Goal: Task Accomplishment & Management: Manage account settings

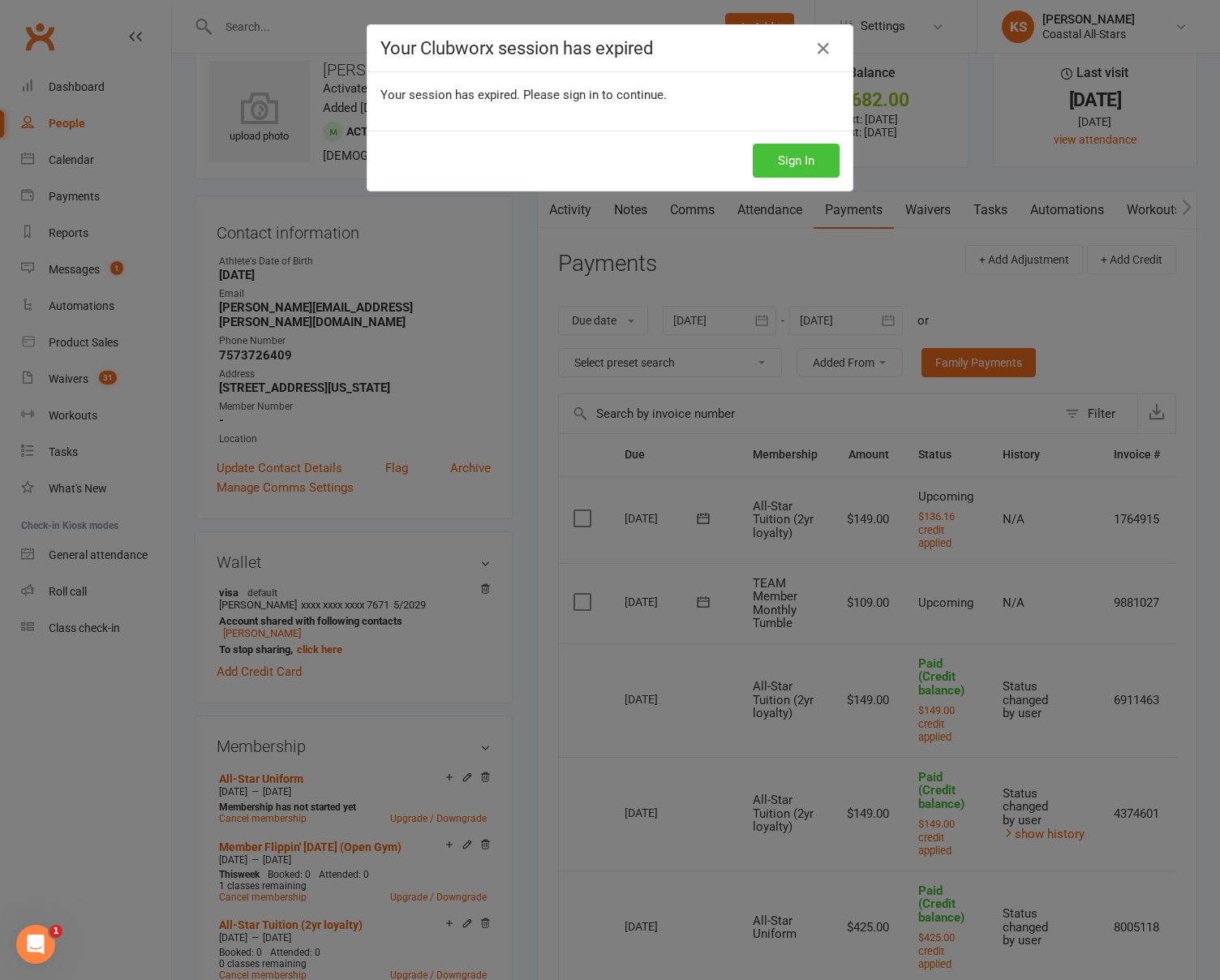
click at [831, 144] on button "Sign In" at bounding box center [795, 161] width 87 height 34
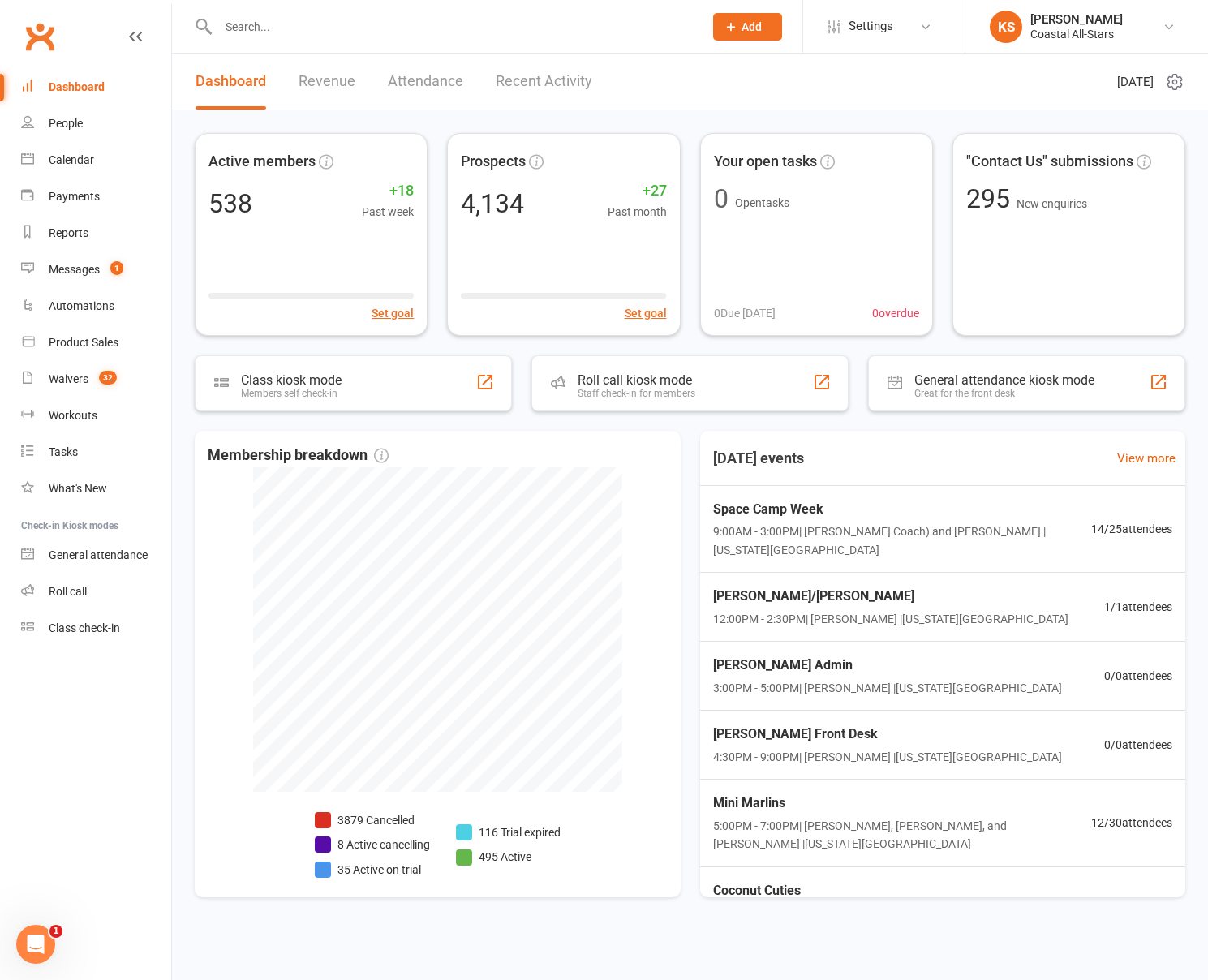
click at [324, 8] on div at bounding box center [443, 26] width 497 height 53
click at [319, 21] on input "text" at bounding box center [452, 26] width 479 height 22
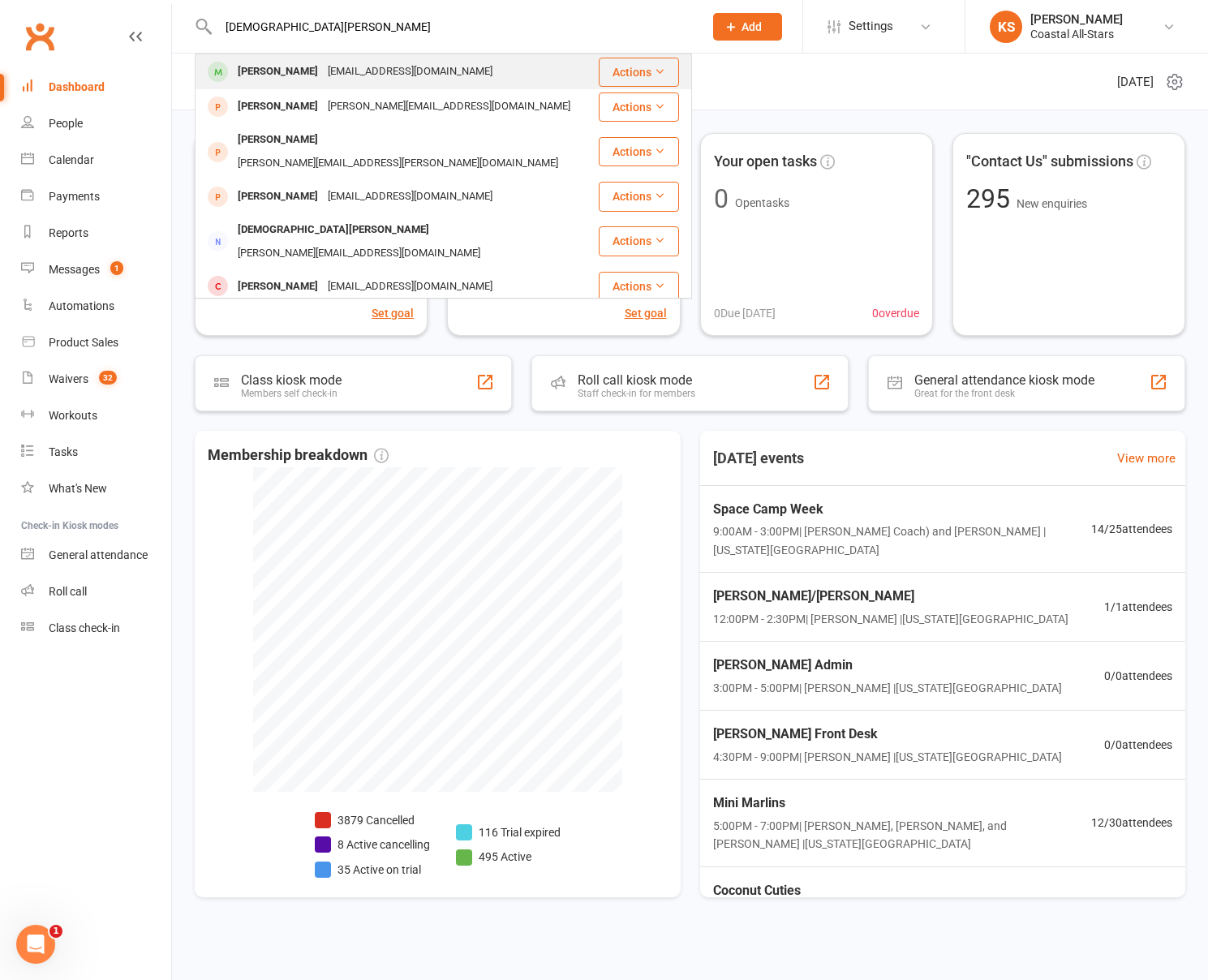
type input "kristen pais"
click at [479, 78] on div "Kristen Paisley lisapaisley3@gmail.com" at bounding box center [396, 71] width 400 height 33
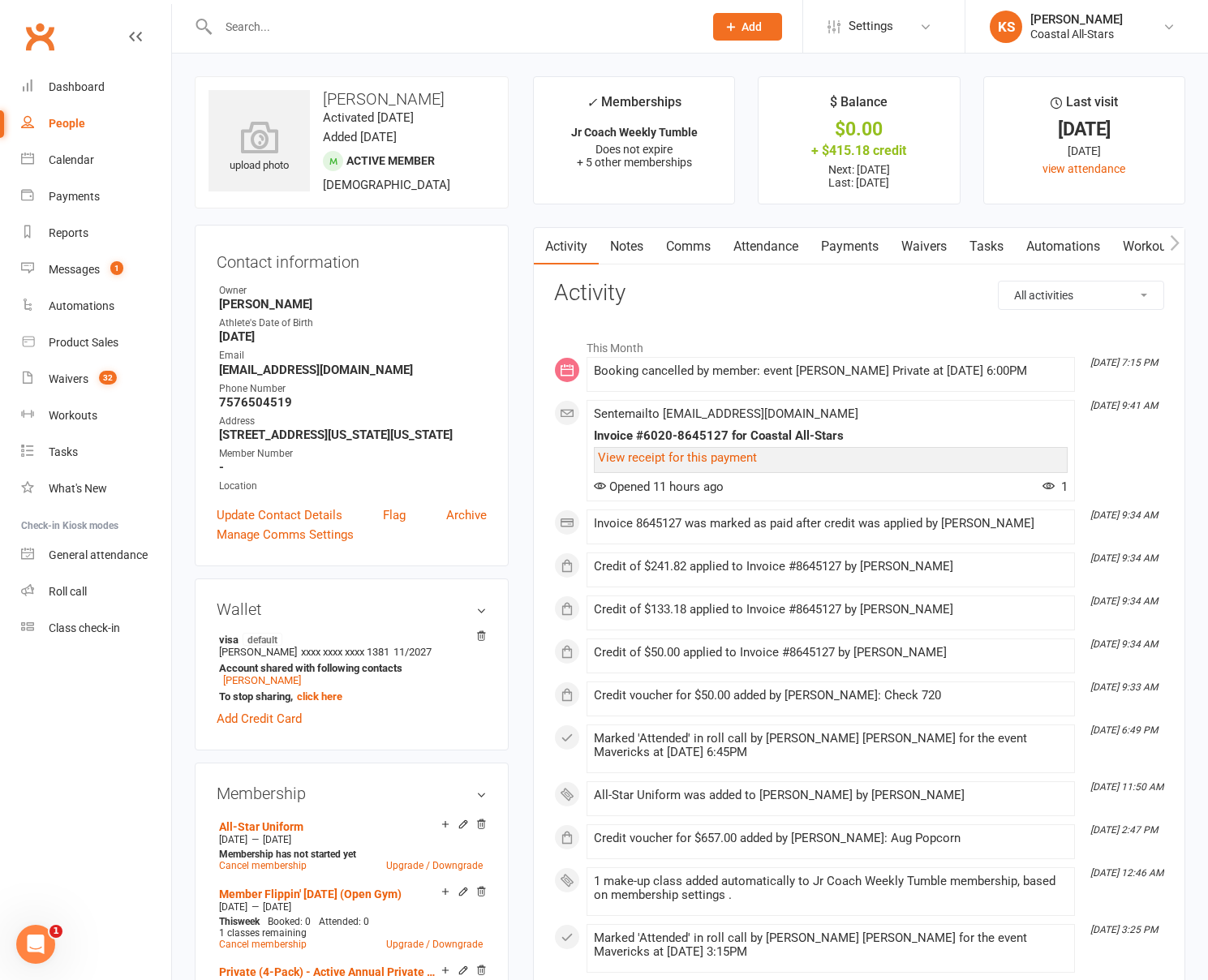
click at [873, 243] on link "Payments" at bounding box center [850, 247] width 80 height 37
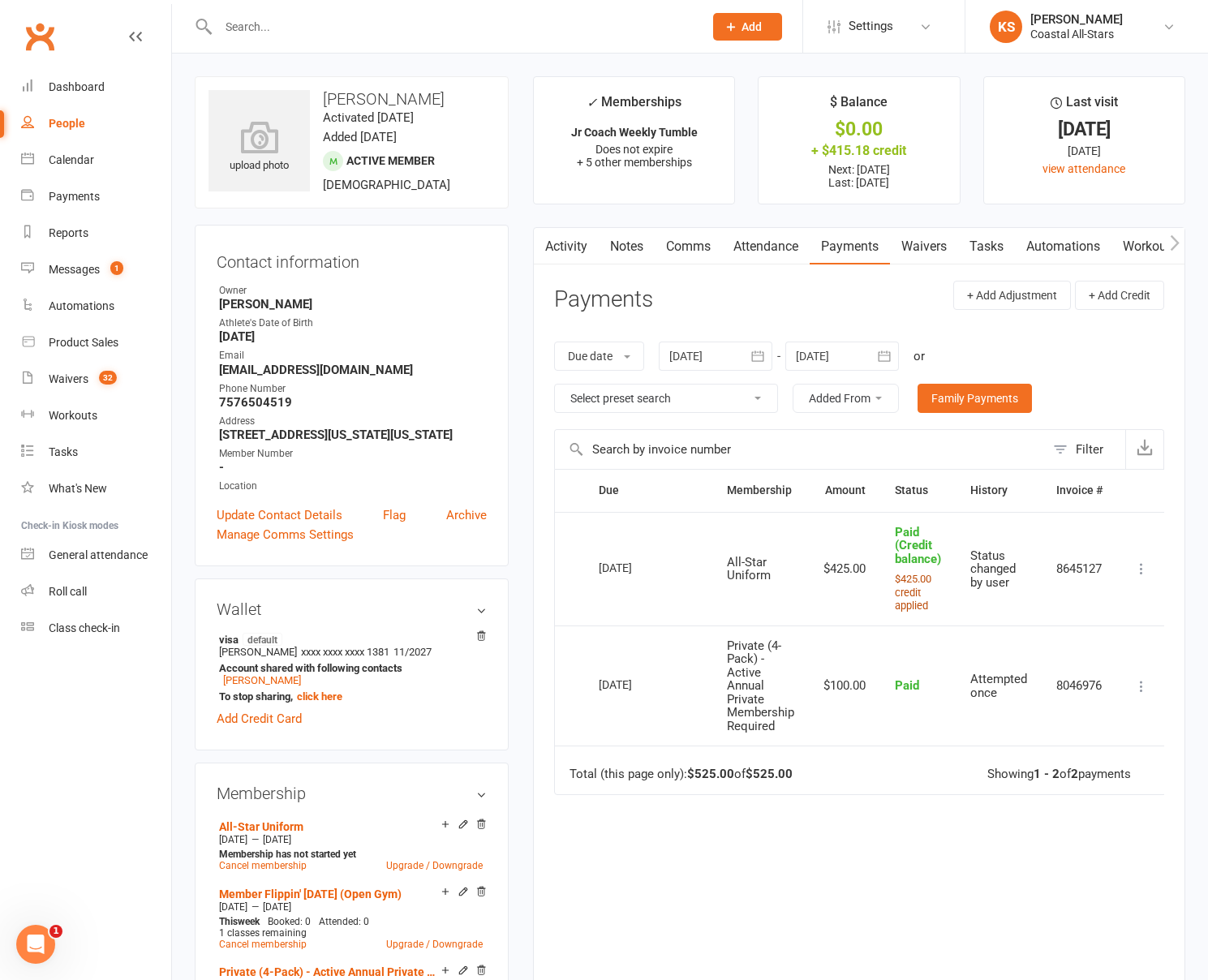
click at [916, 597] on small "$425.00 credit applied" at bounding box center [912, 592] width 37 height 39
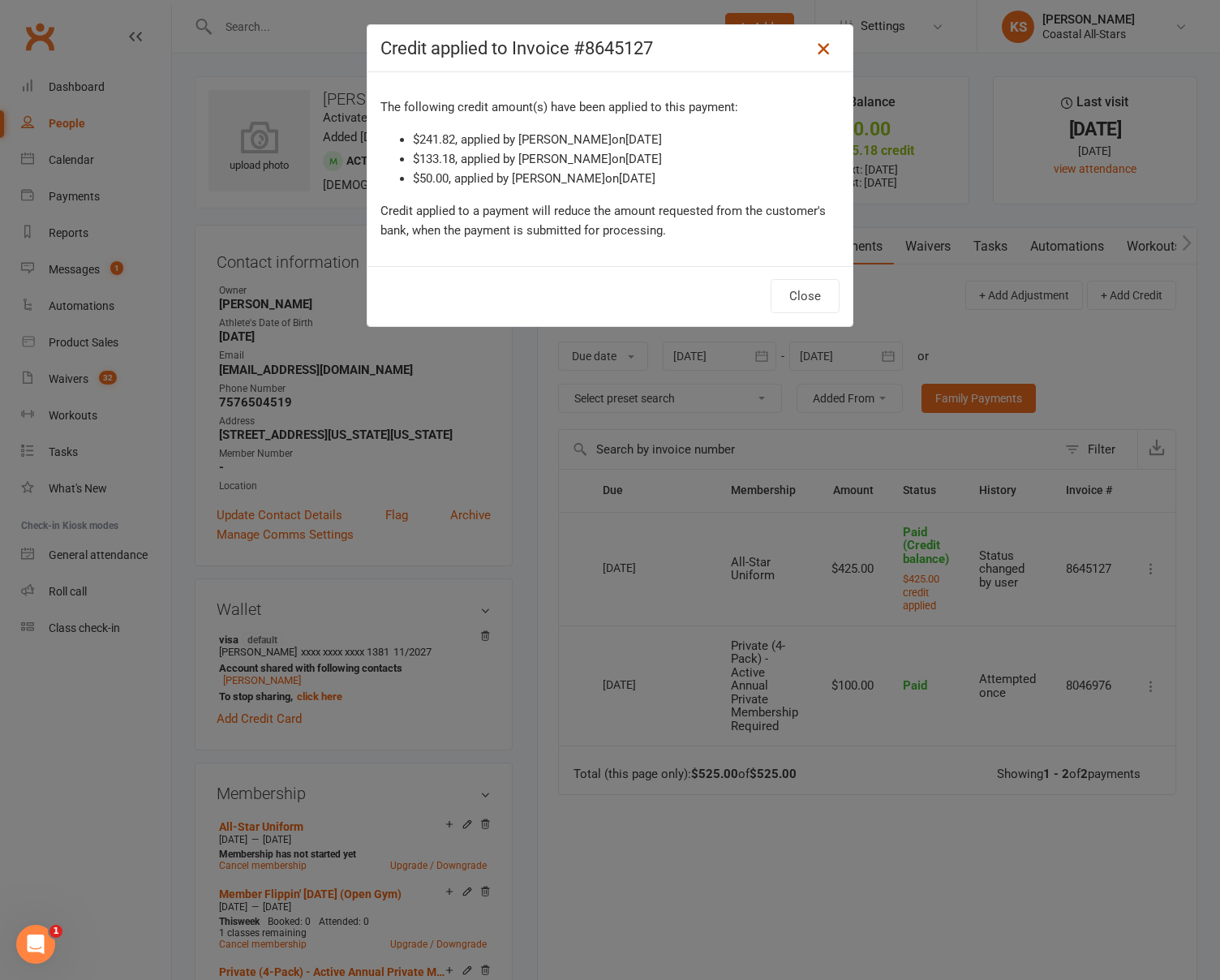
click at [822, 51] on icon at bounding box center [823, 49] width 20 height 20
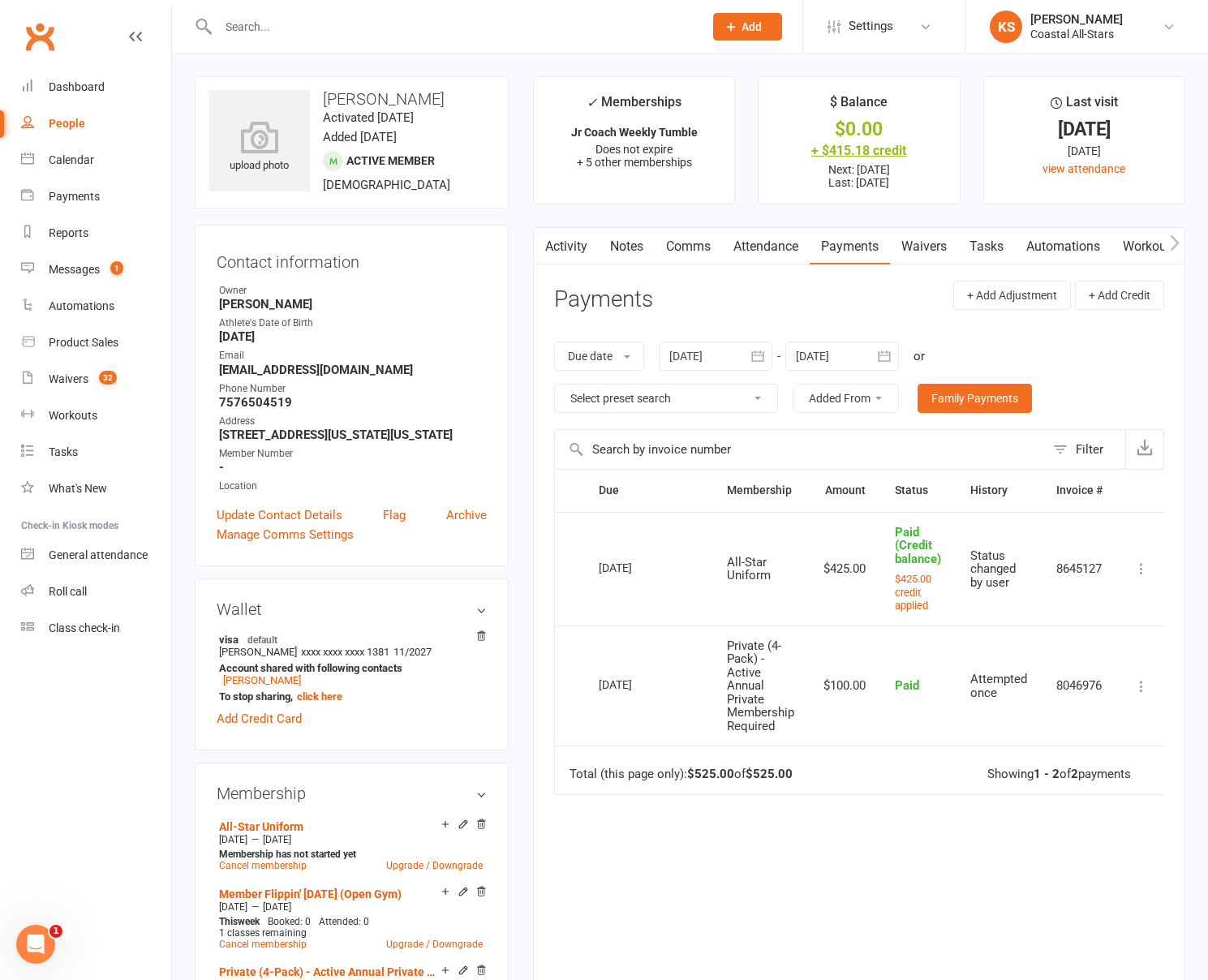
click at [866, 150] on div "+ $415.18 credit" at bounding box center [859, 150] width 171 height 17
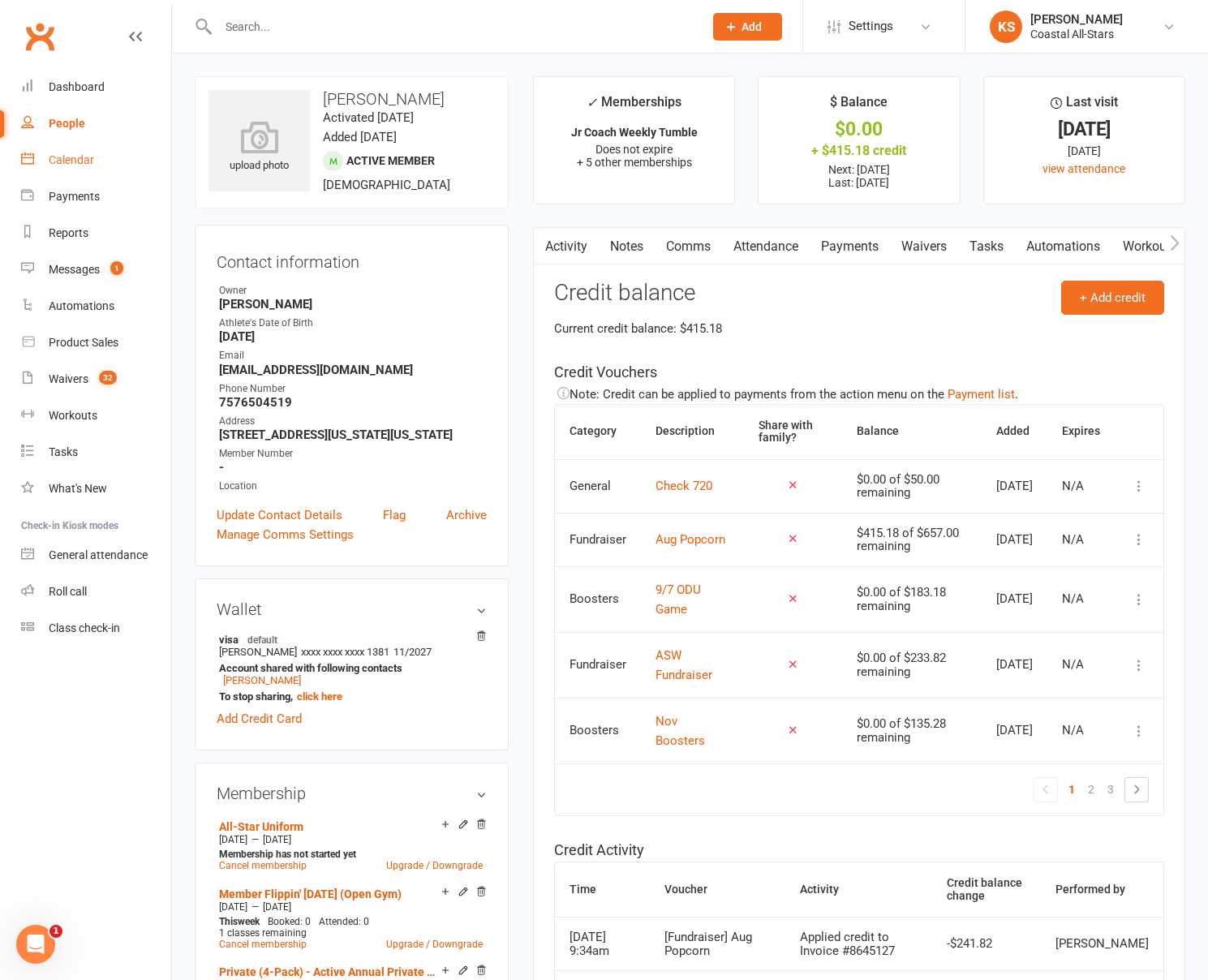
click at [66, 163] on div "Calendar" at bounding box center [71, 160] width 45 height 13
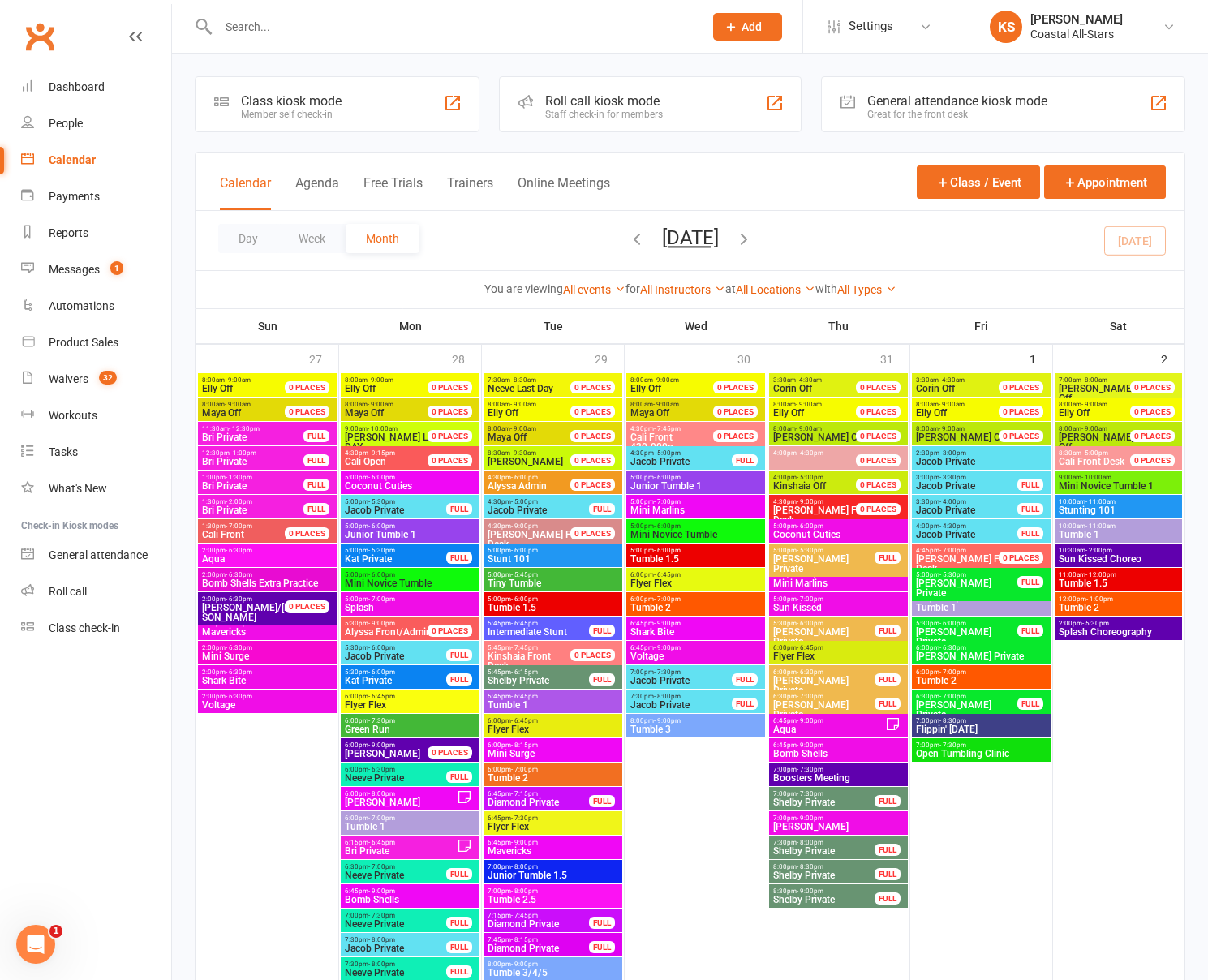
click at [735, 242] on span "August 2025 August 2025 Sun Mon Tue Wed Thu Fri Sat 27 28 29 30 31 01 02 03 04 …" at bounding box center [690, 241] width 89 height 29
click at [752, 237] on icon "button" at bounding box center [744, 238] width 18 height 18
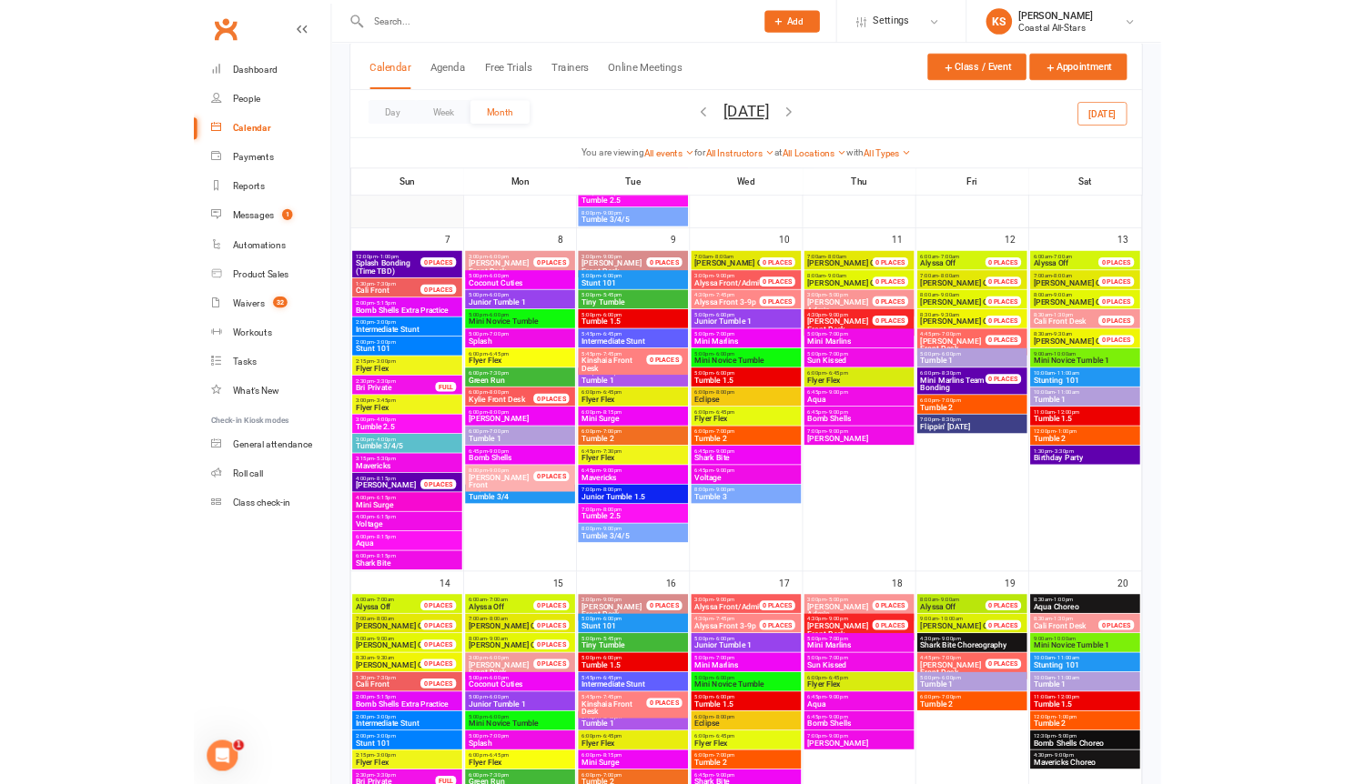
scroll to position [500, 0]
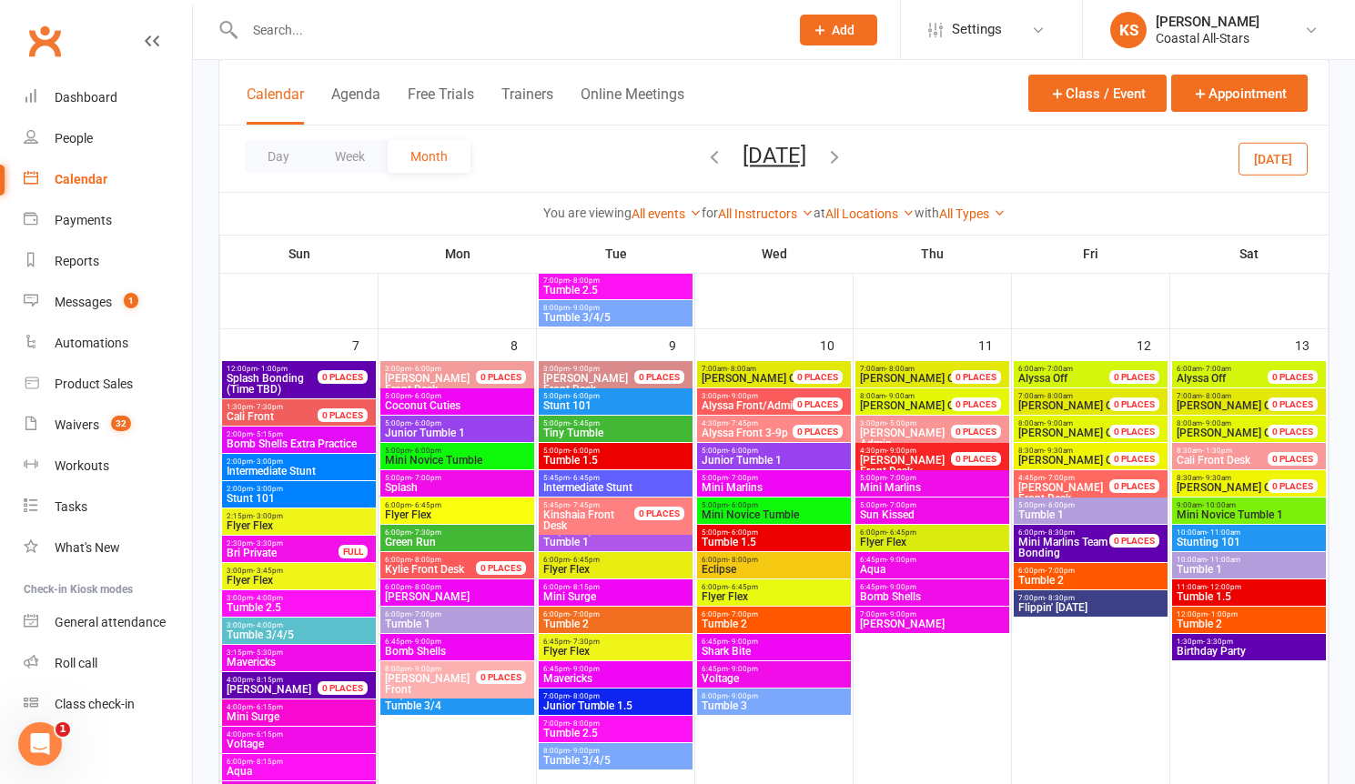
click at [279, 32] on input "text" at bounding box center [507, 29] width 537 height 25
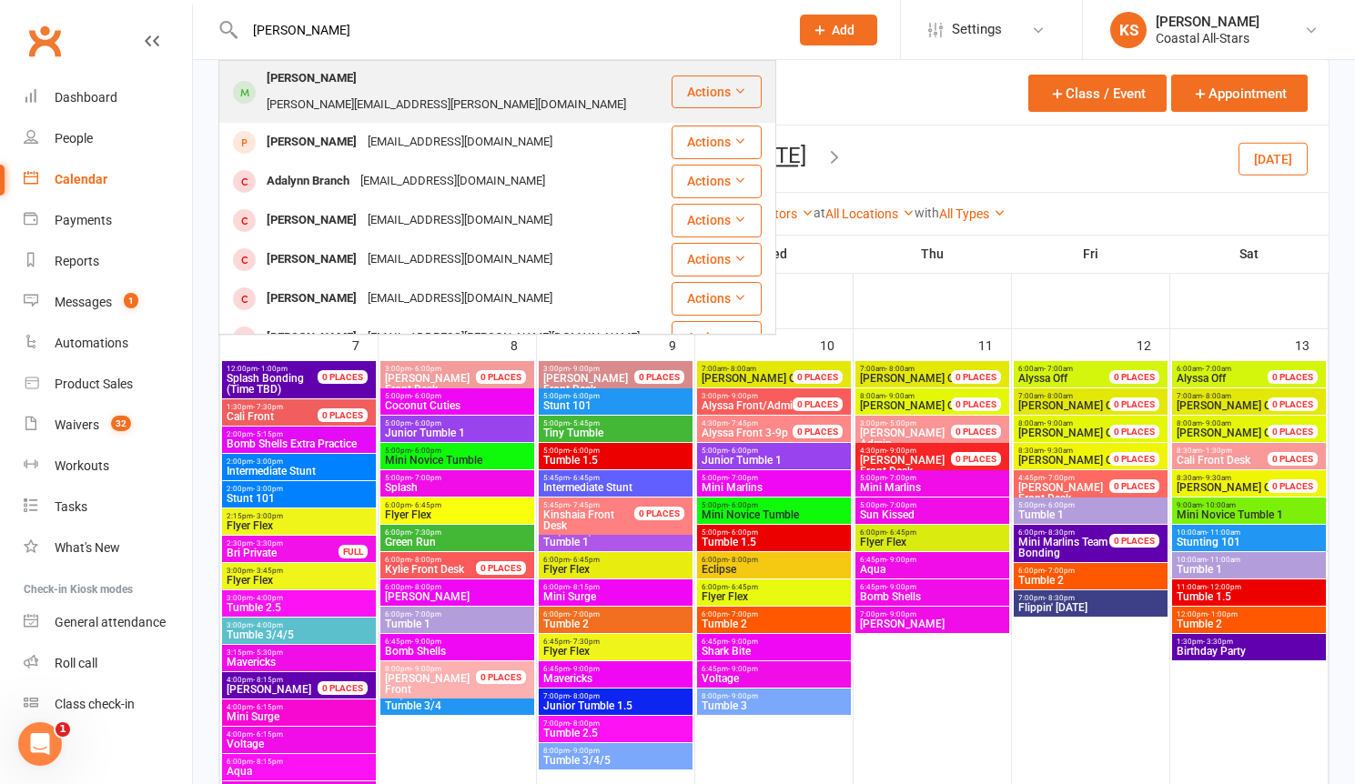
type input "adalyn Alvarod"
click at [317, 83] on div "[PERSON_NAME]" at bounding box center [311, 79] width 101 height 26
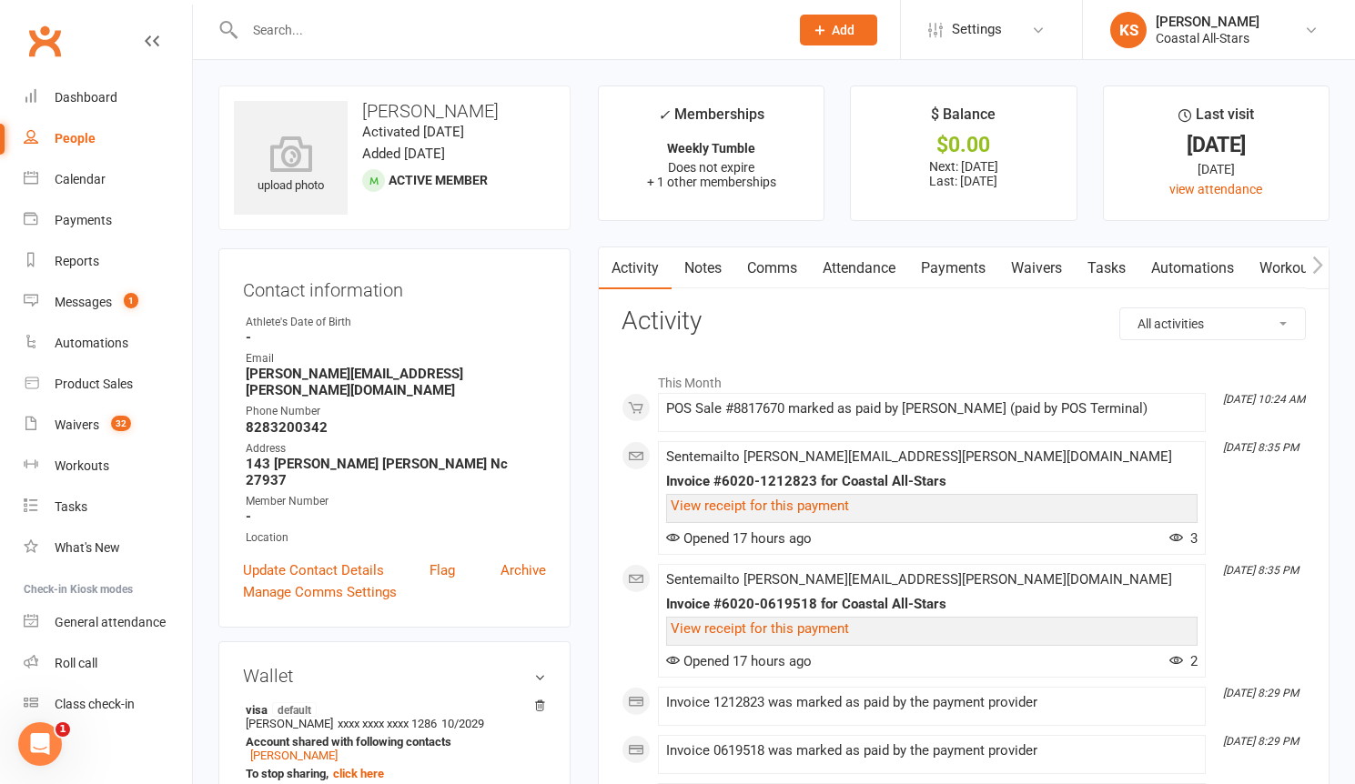
scroll to position [623, 0]
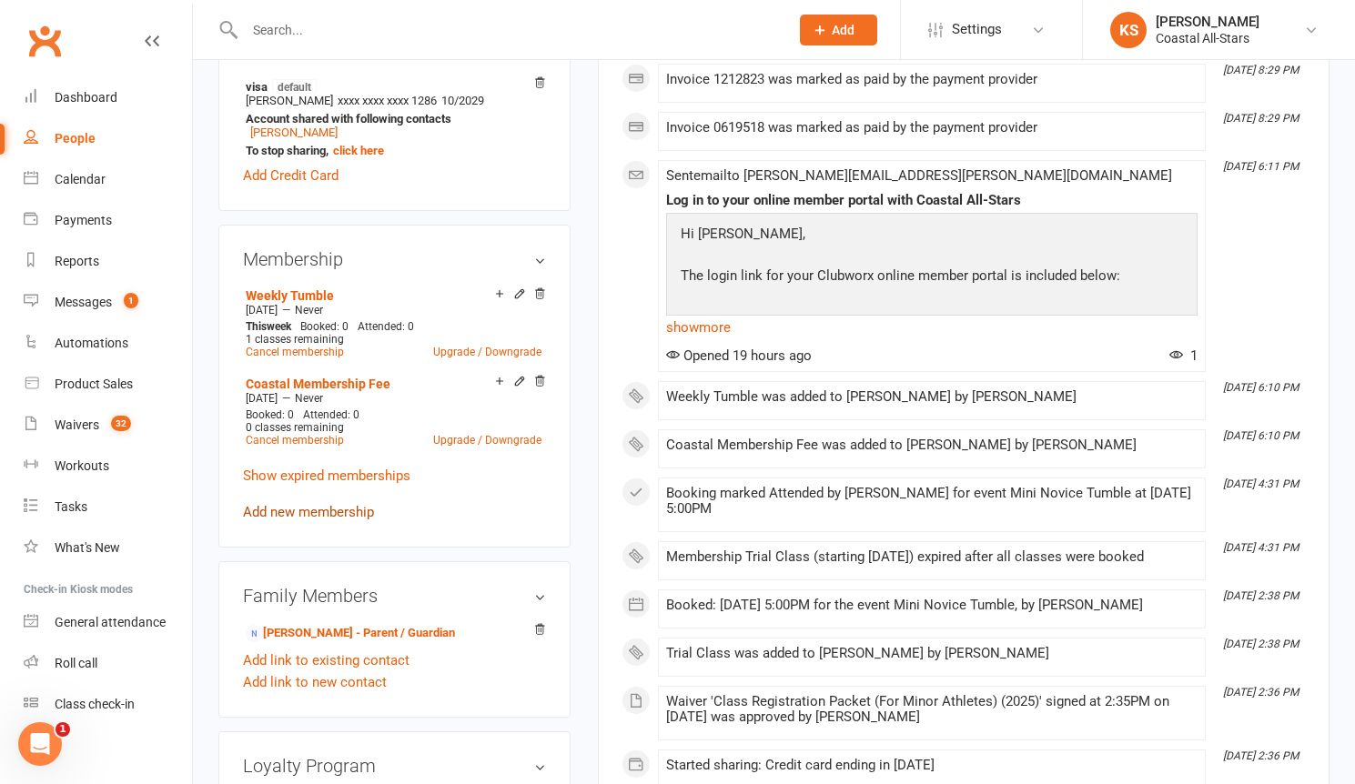
click at [301, 504] on link "Add new membership" at bounding box center [308, 512] width 131 height 16
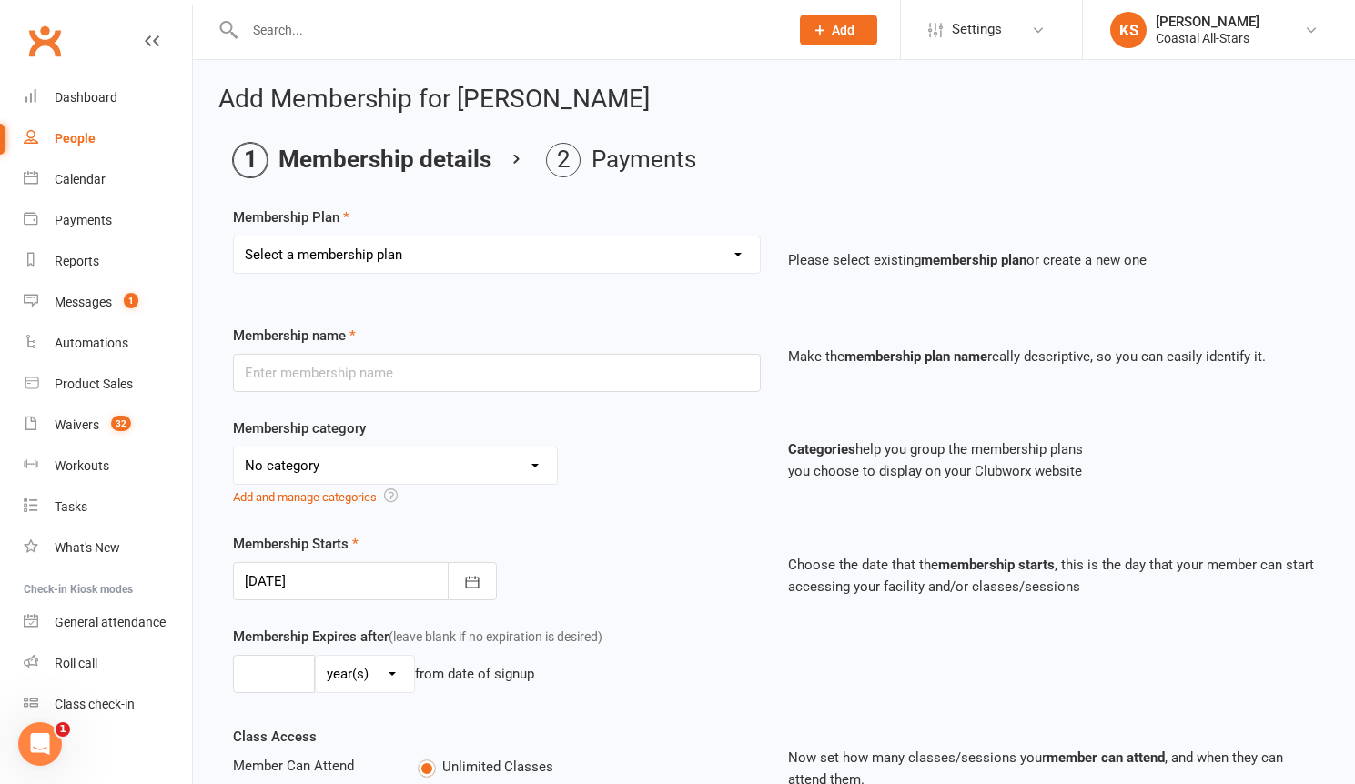
click at [416, 259] on select "Select a membership plan Create new Membership Plan Trial Class Coastal Members…" at bounding box center [497, 255] width 526 height 36
select select "35"
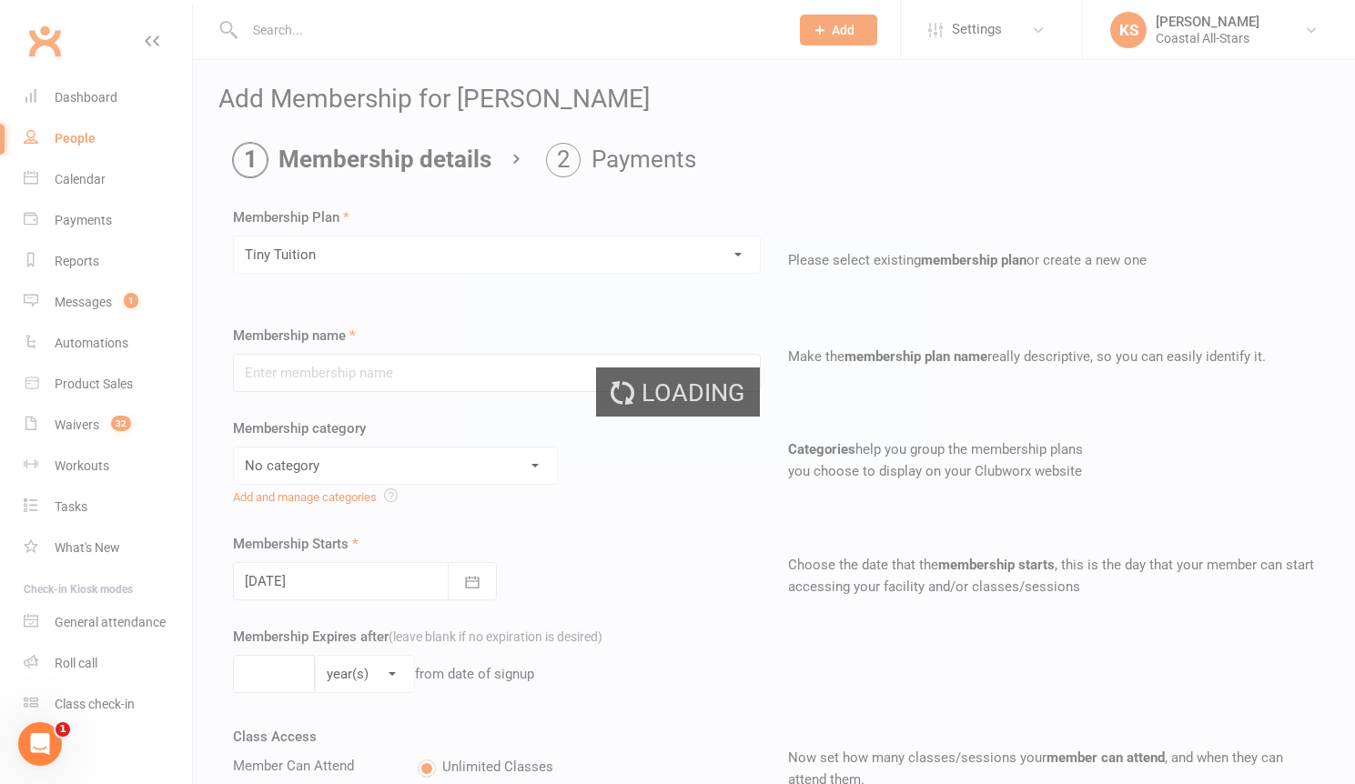
type input "Tiny Tuition"
select select "22"
type input "12"
select select "2"
type input "0"
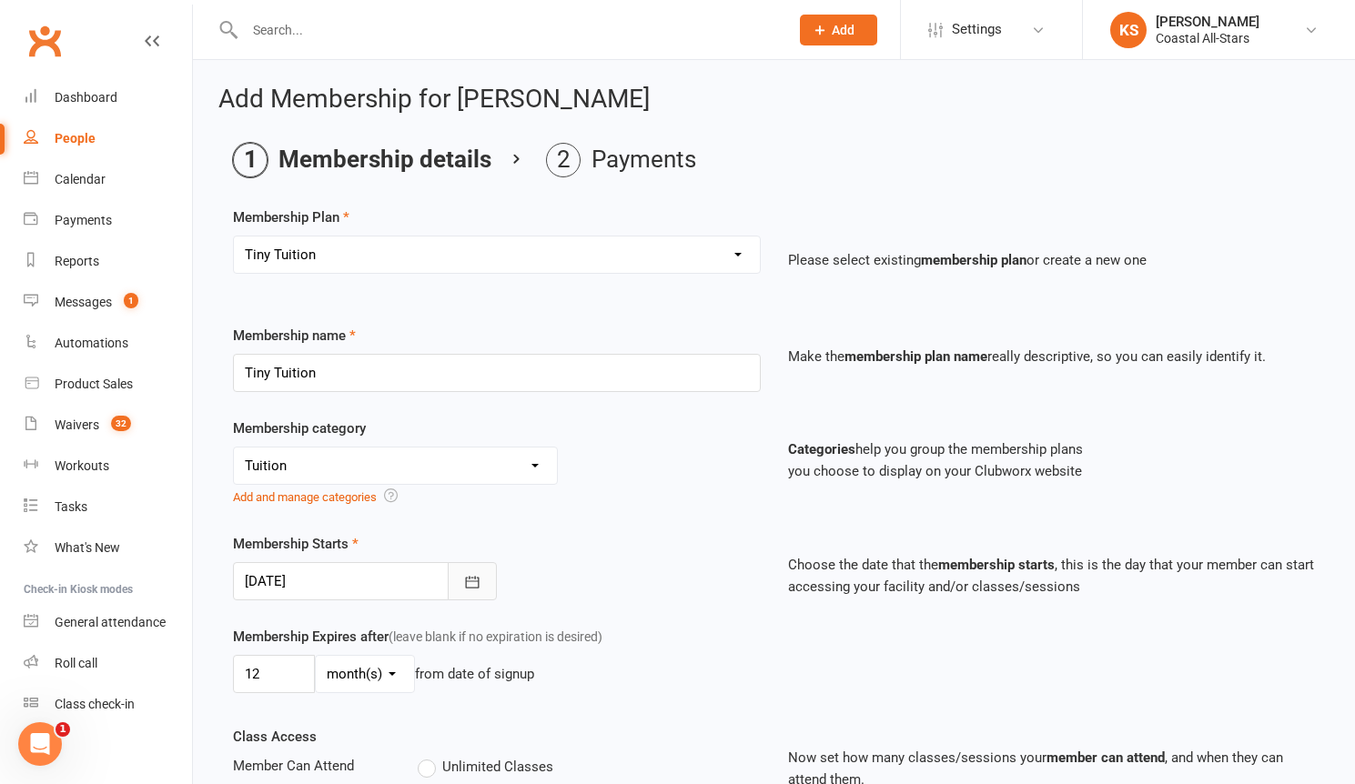
click at [459, 576] on button "button" at bounding box center [472, 581] width 49 height 38
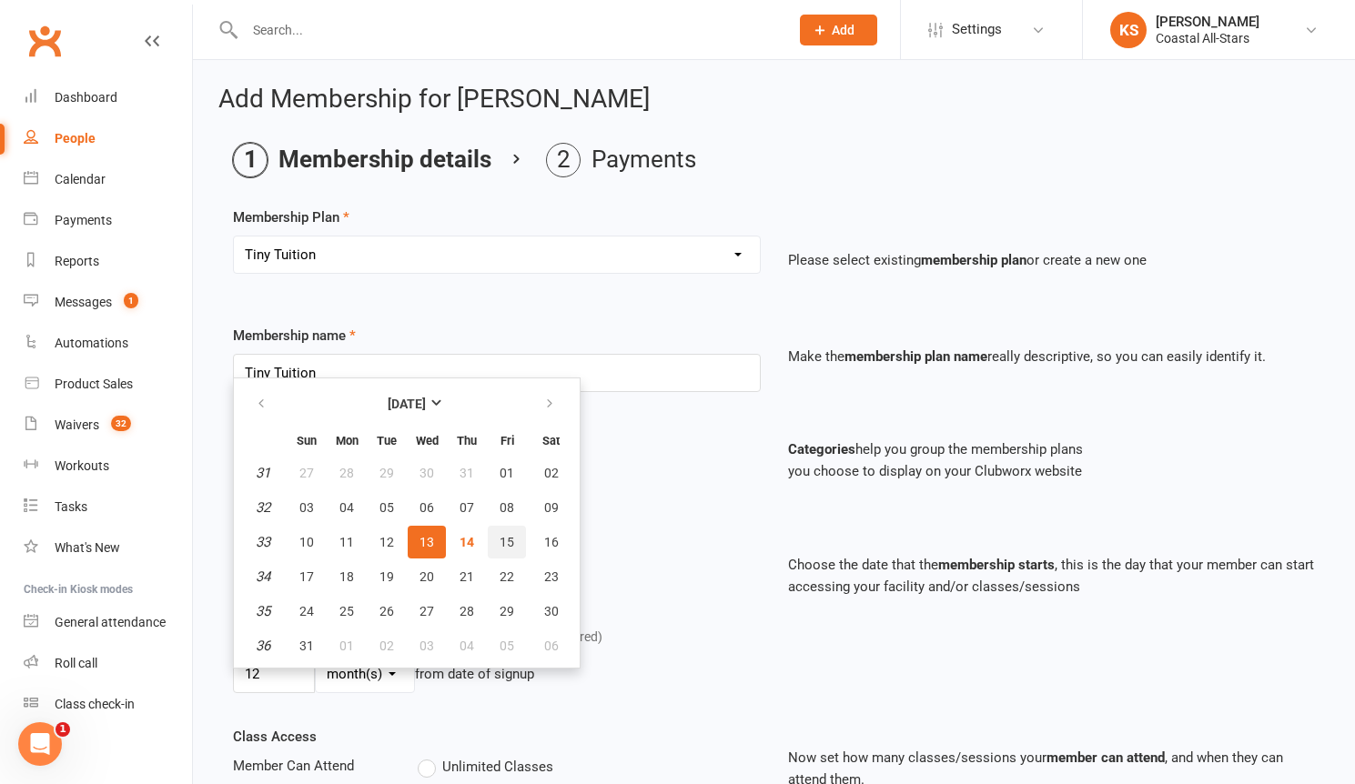
click at [520, 544] on button "15" at bounding box center [507, 542] width 38 height 33
type input "[DATE]"
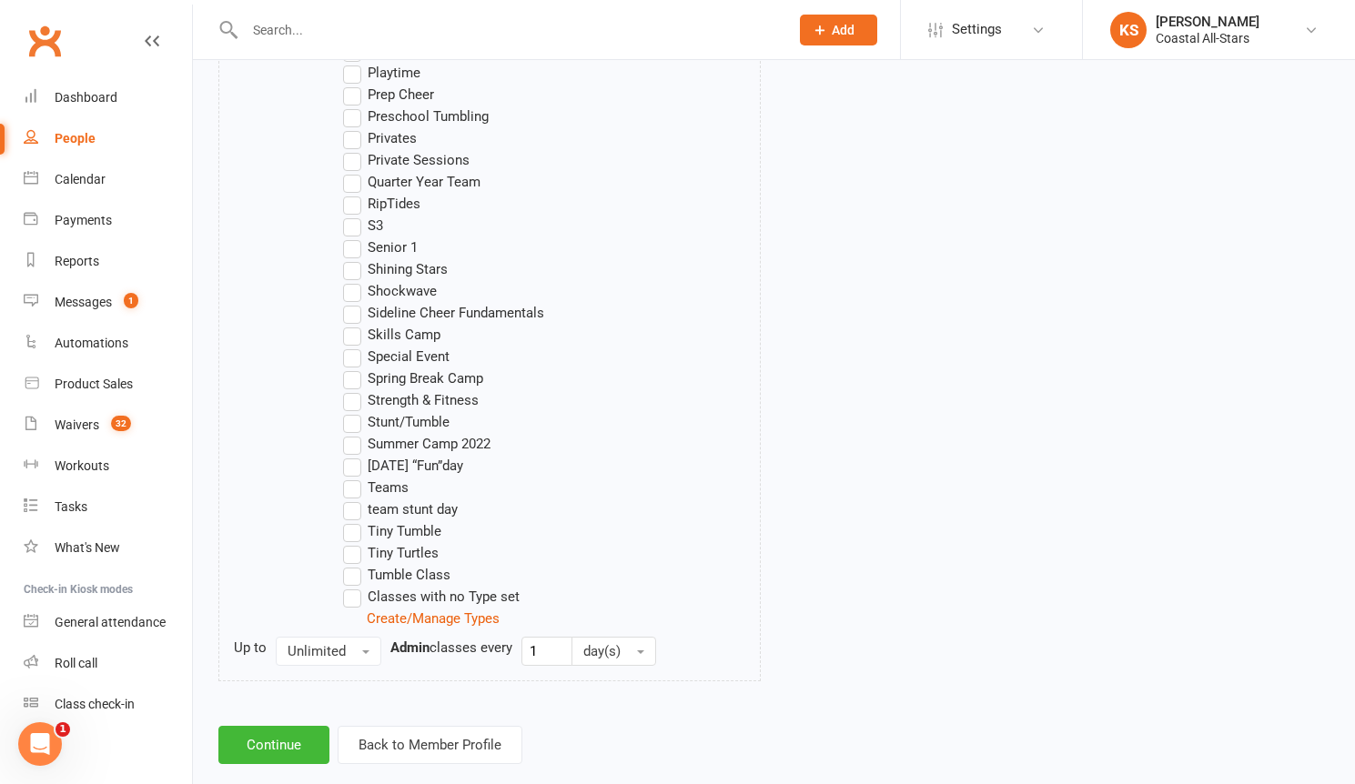
scroll to position [1576, 0]
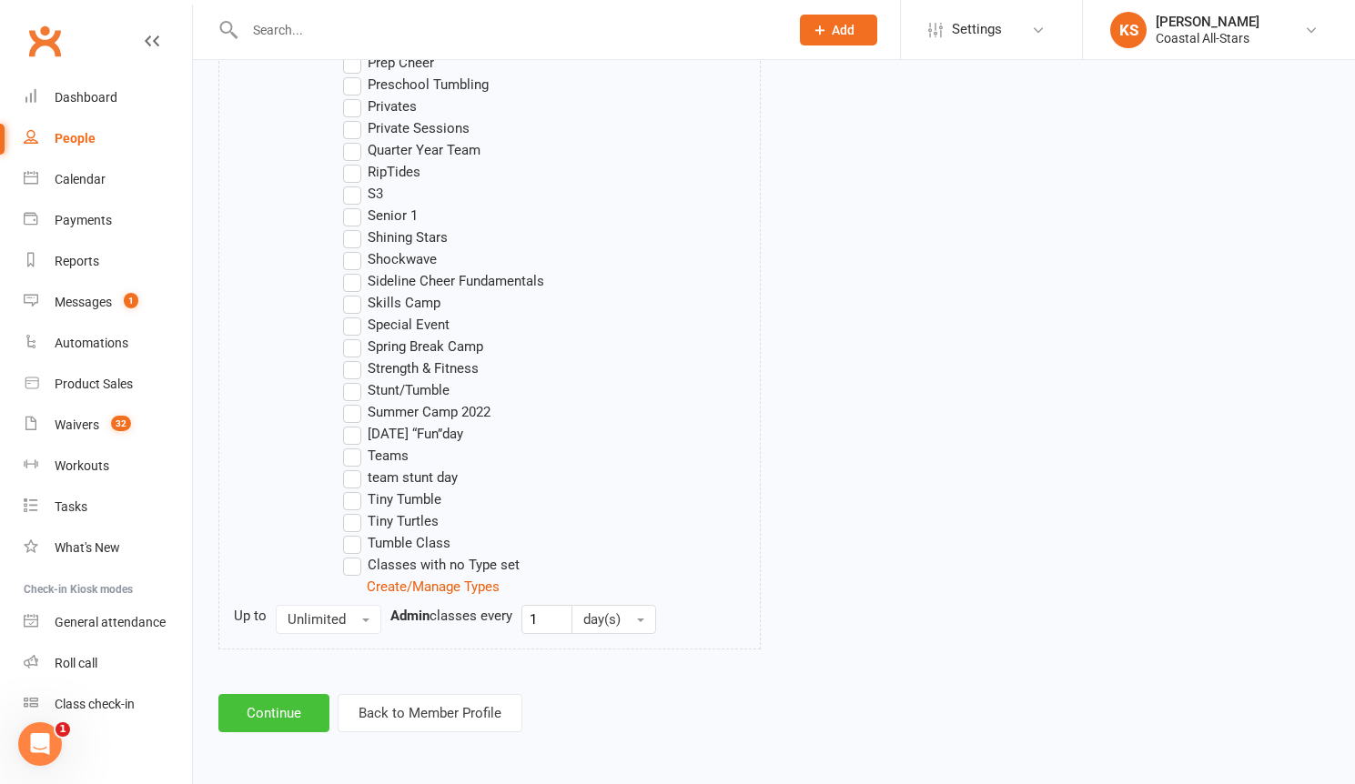
click at [287, 723] on button "Continue" at bounding box center [273, 713] width 111 height 38
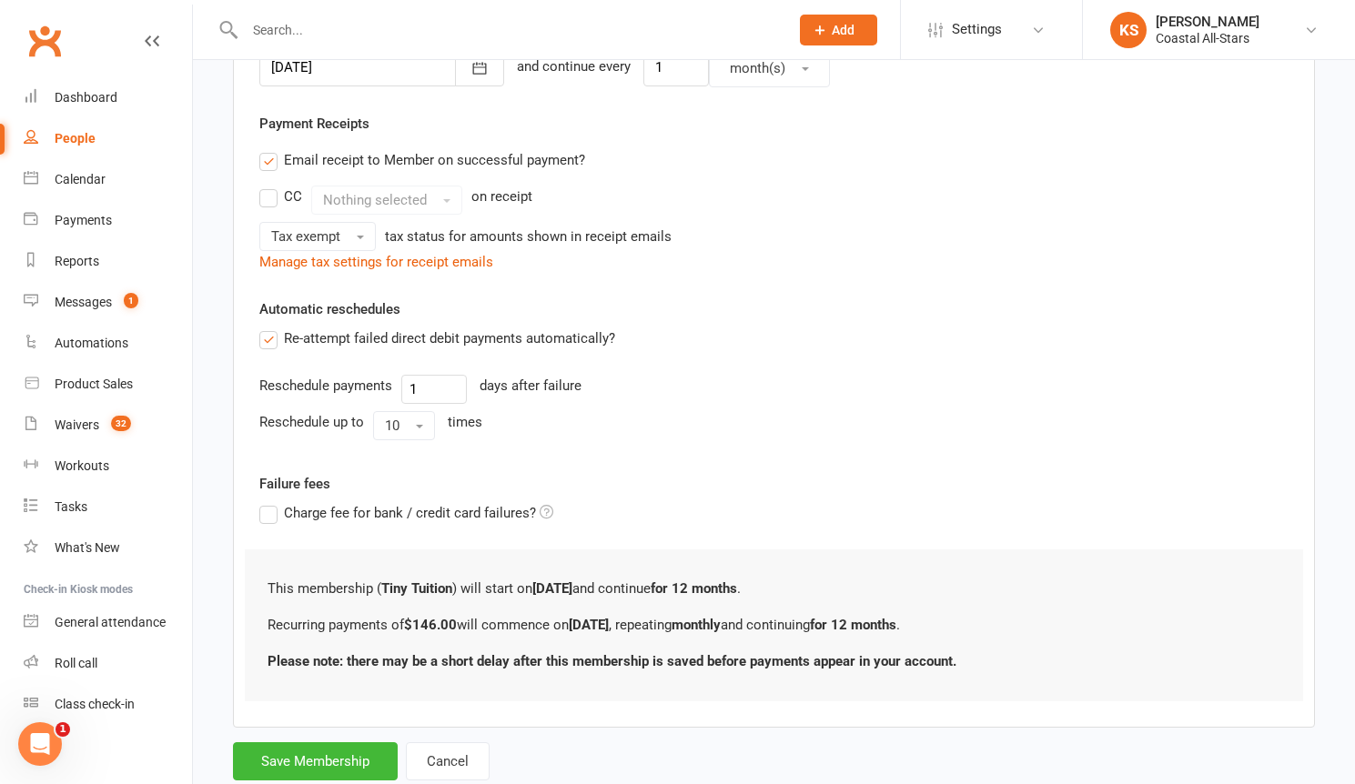
scroll to position [539, 0]
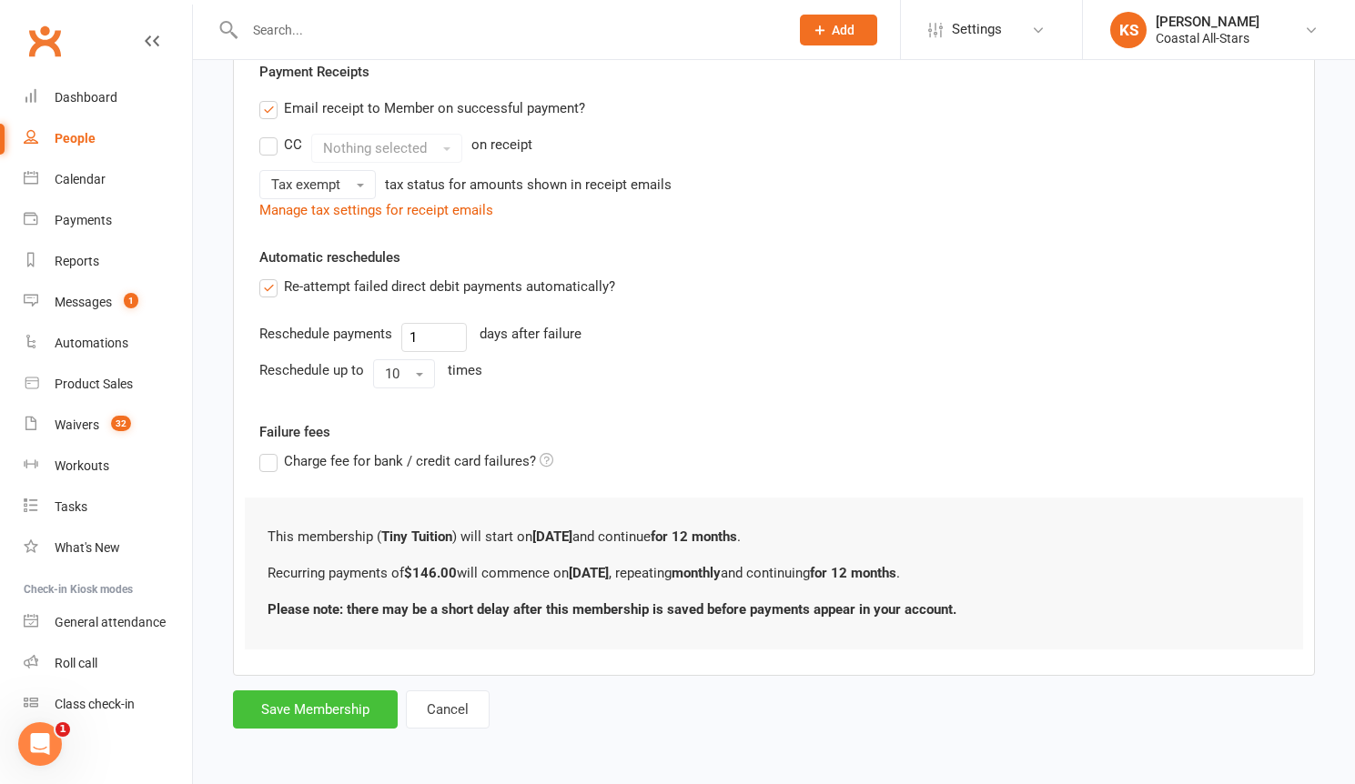
click at [338, 707] on button "Save Membership" at bounding box center [315, 709] width 165 height 38
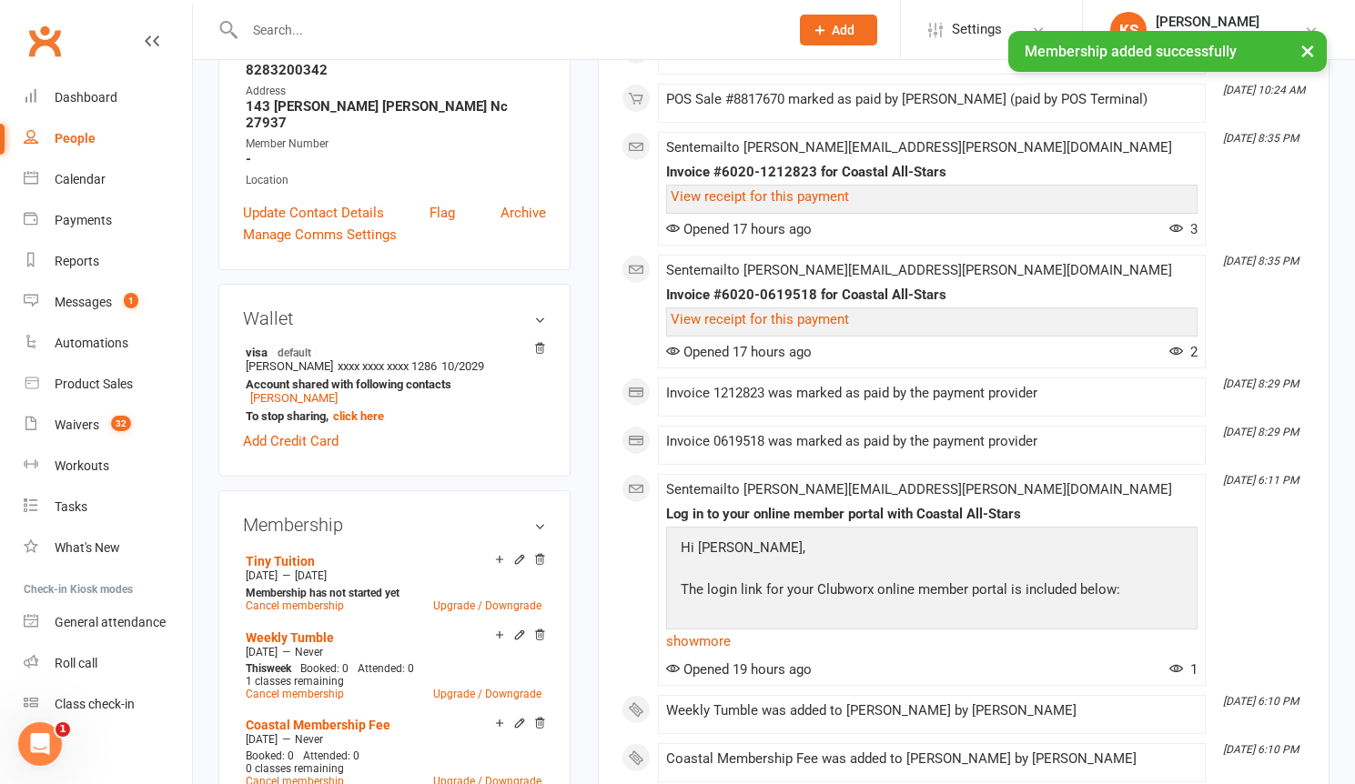
scroll to position [513, 0]
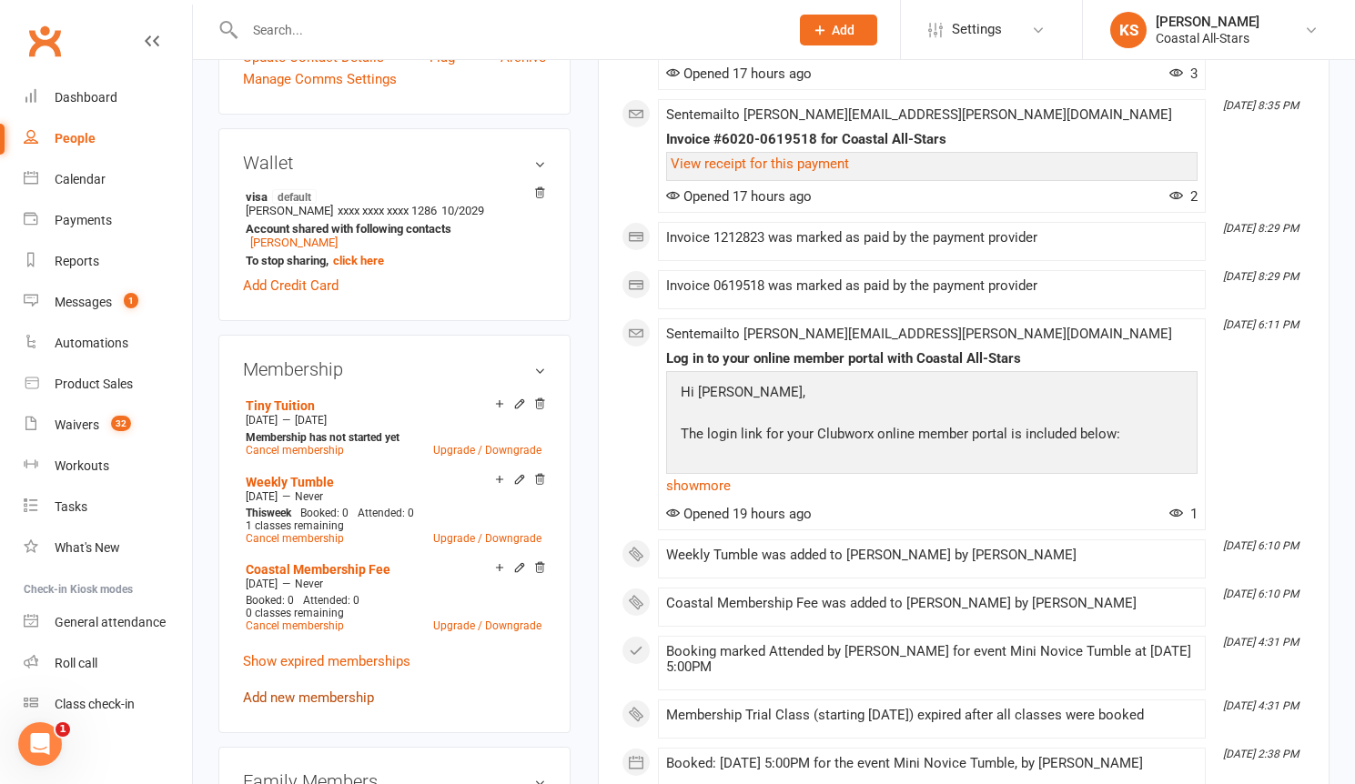
click at [319, 690] on link "Add new membership" at bounding box center [308, 698] width 131 height 16
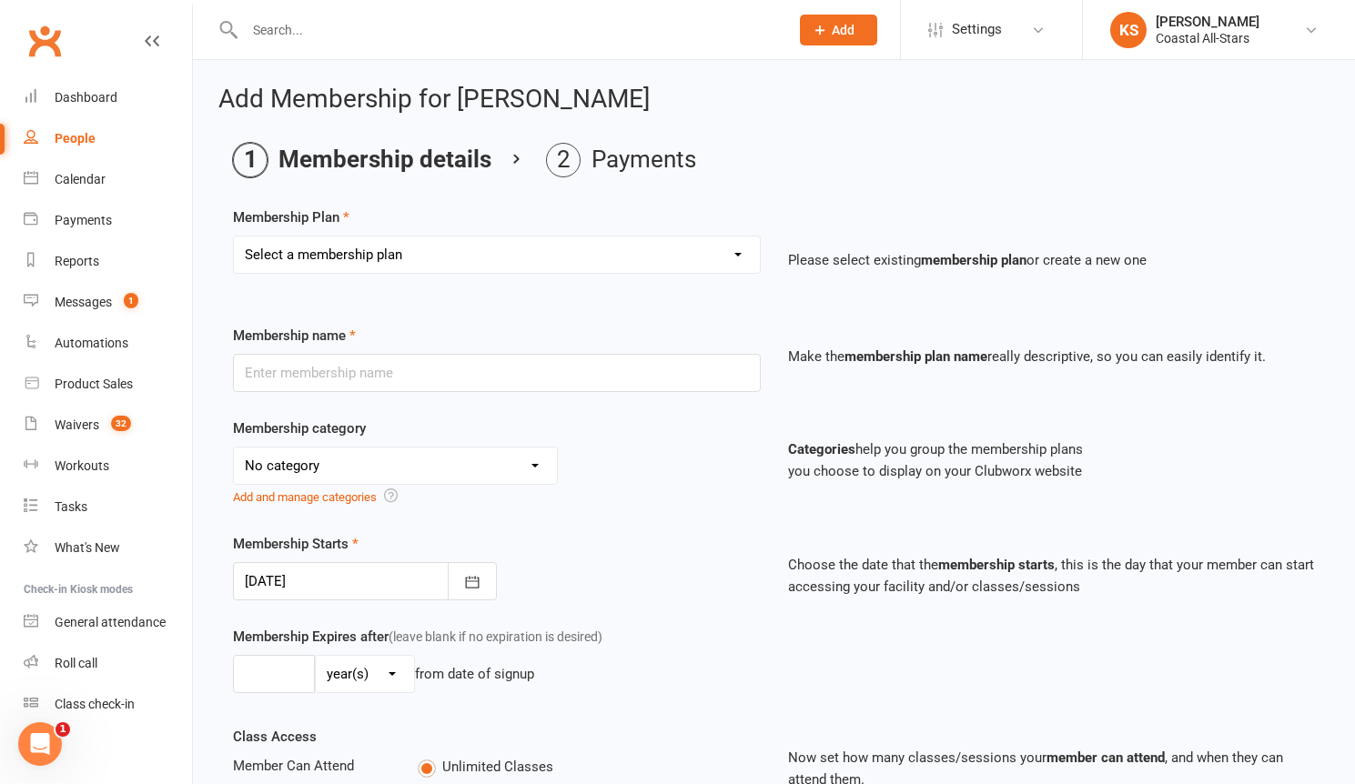
click at [406, 250] on select "Select a membership plan Create new Membership Plan Trial Class Coastal Members…" at bounding box center [497, 255] width 526 height 36
select select "28"
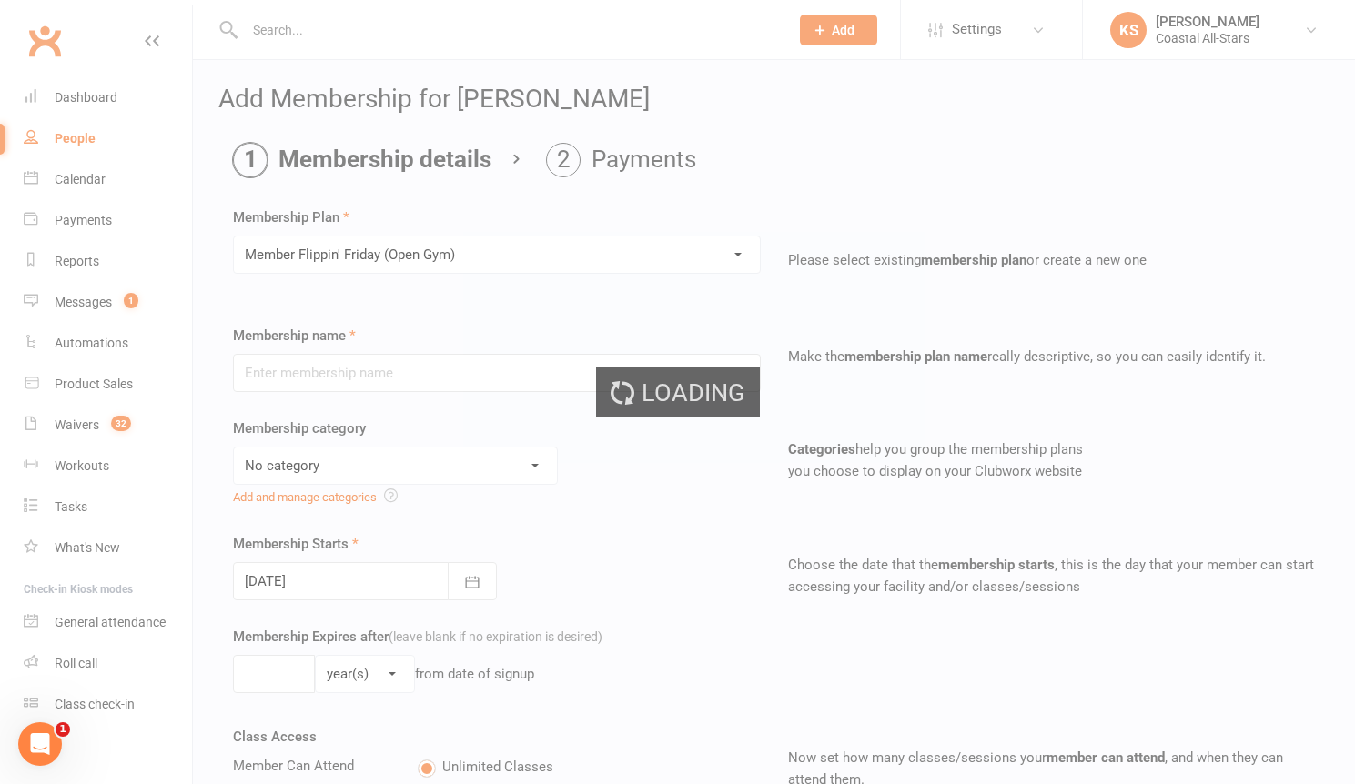
type input "Member Flippin' [DATE] (Open Gym)"
select select "3"
type input "1"
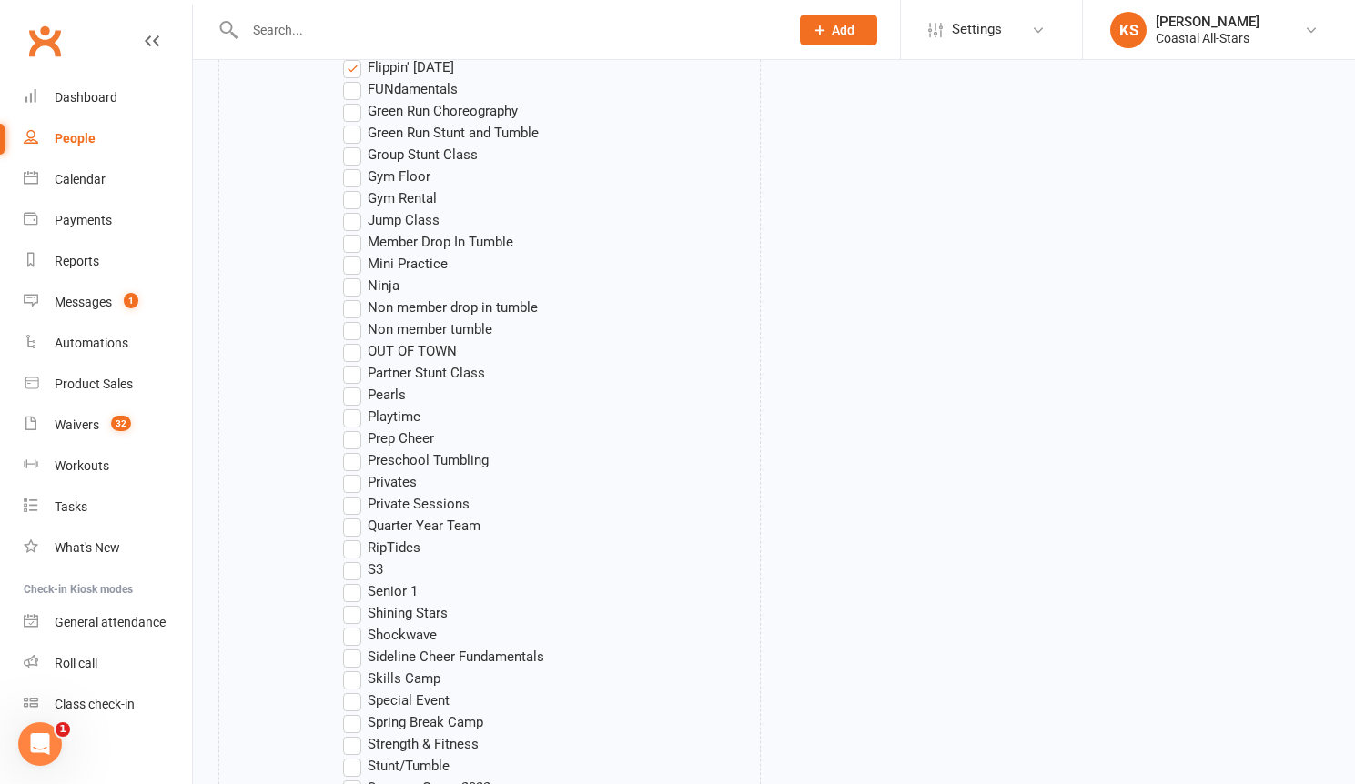
scroll to position [1693, 0]
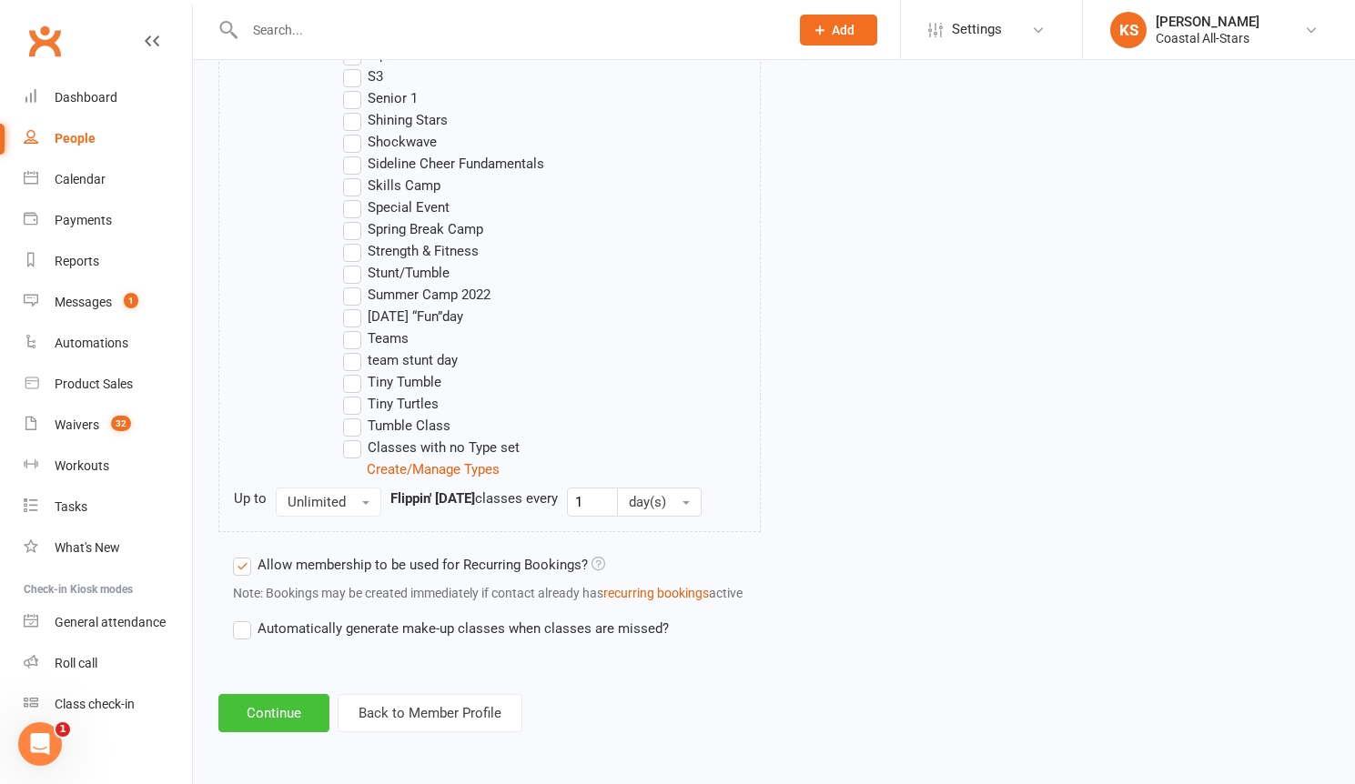
click at [310, 710] on button "Continue" at bounding box center [273, 713] width 111 height 38
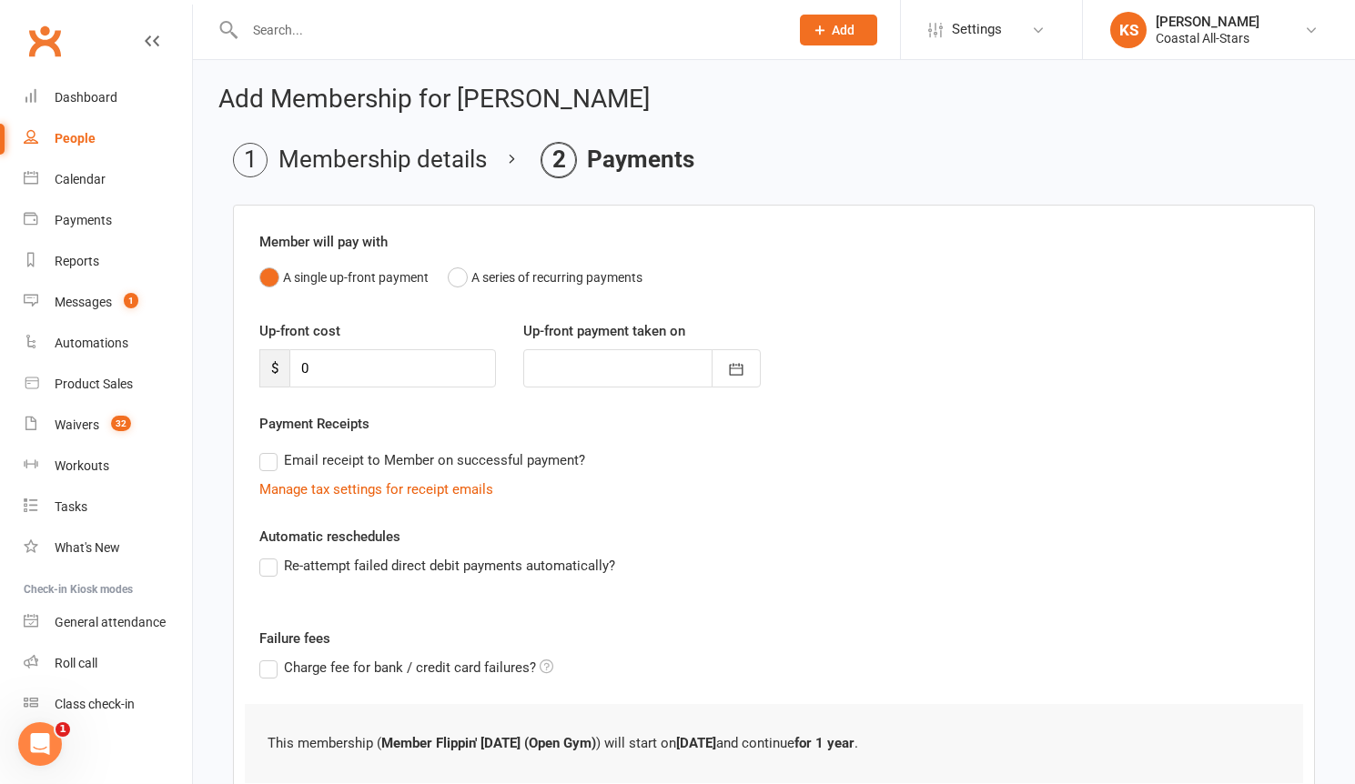
scroll to position [134, 0]
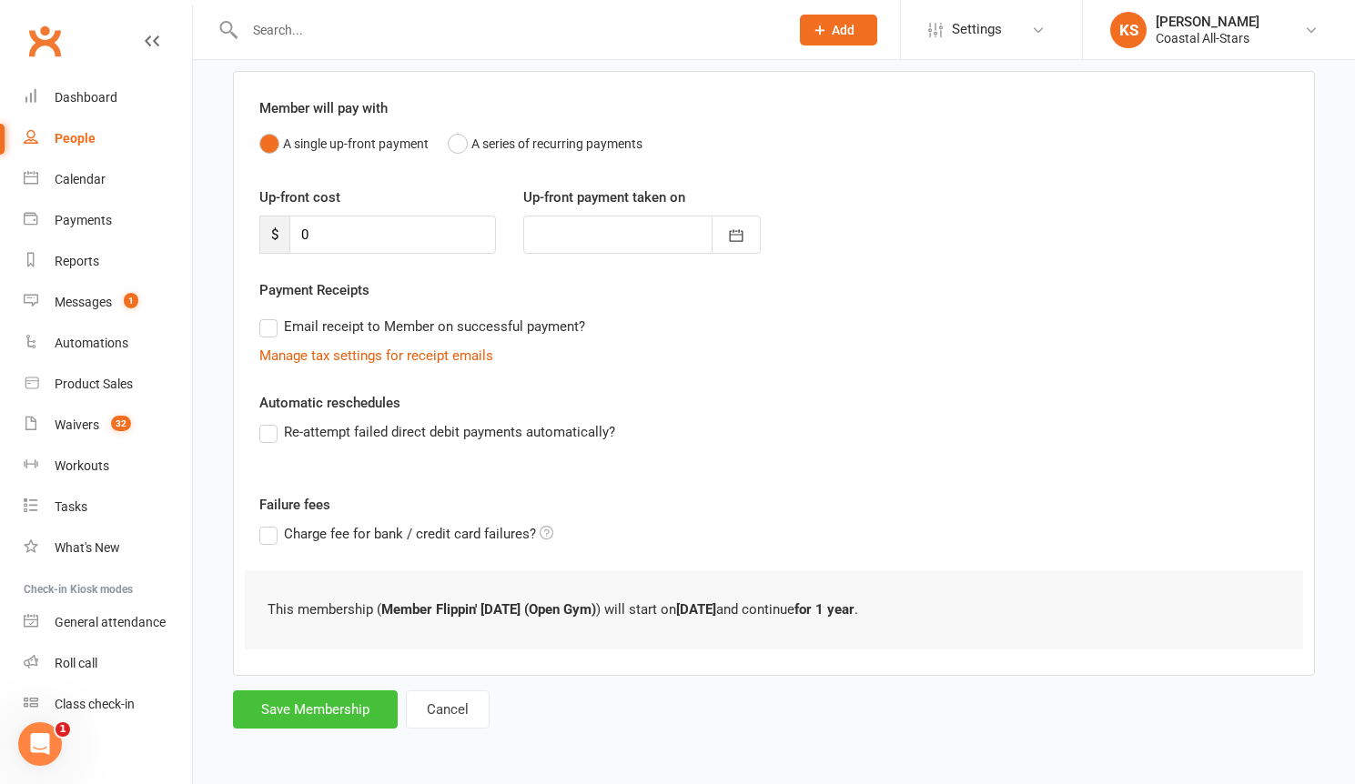
click at [334, 701] on button "Save Membership" at bounding box center [315, 709] width 165 height 38
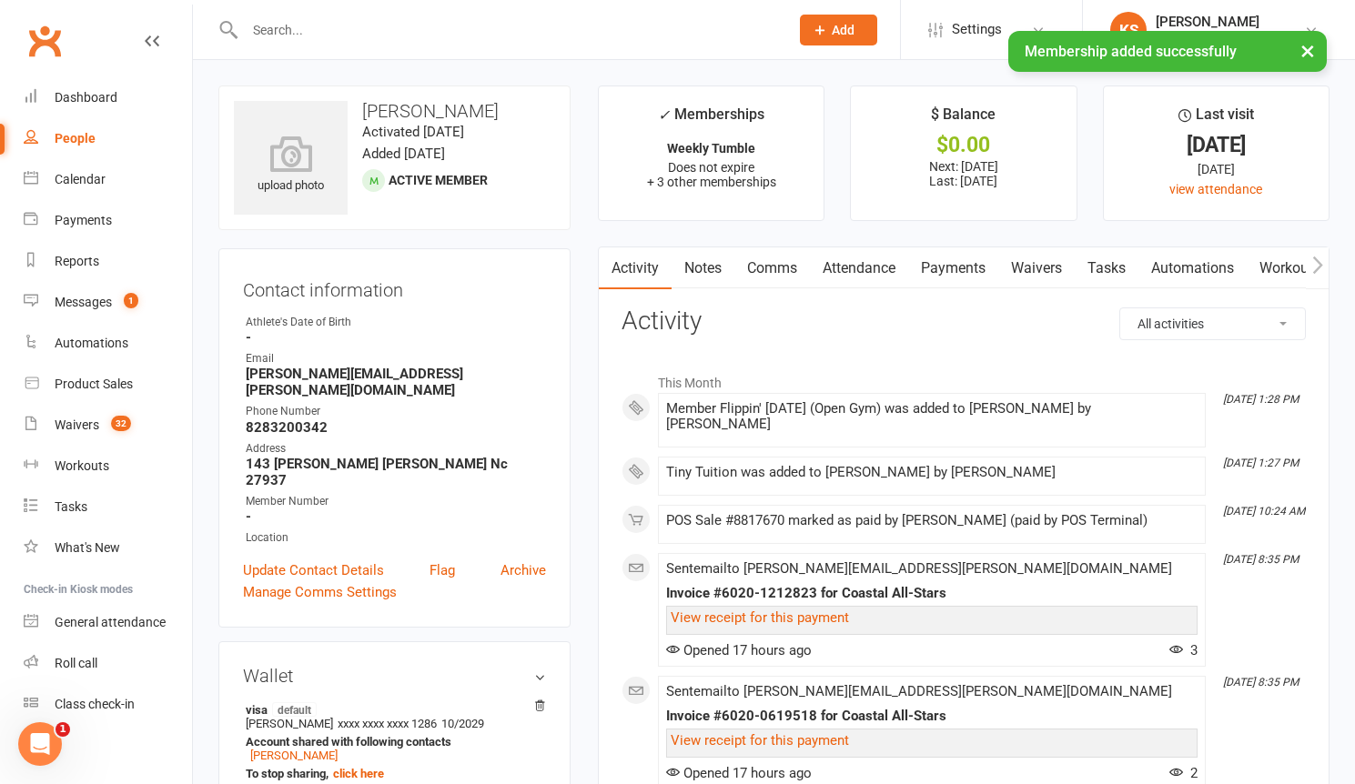
click at [1313, 268] on icon "button" at bounding box center [1317, 265] width 11 height 19
click at [1314, 268] on icon "button" at bounding box center [1317, 265] width 11 height 19
click at [1131, 274] on link "Mobile App" at bounding box center [1109, 268] width 98 height 42
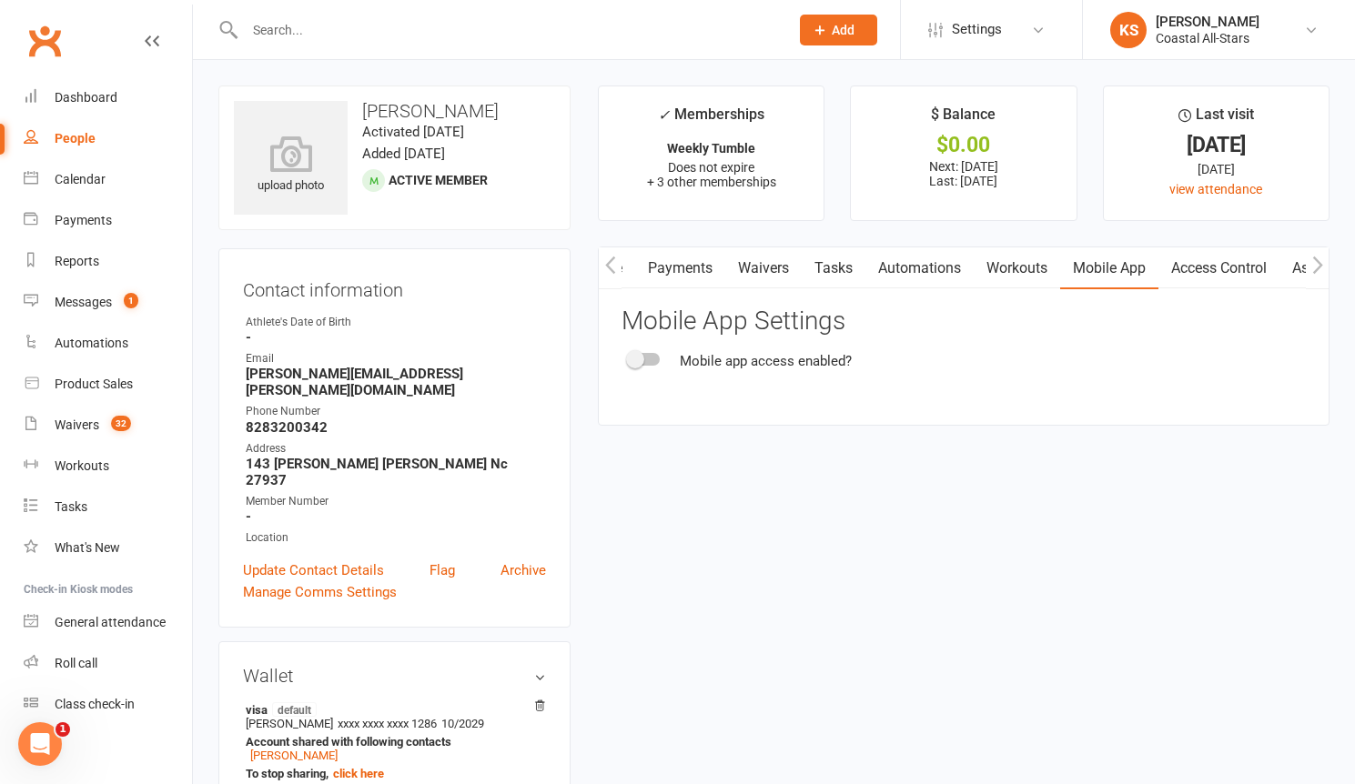
click at [637, 351] on span at bounding box center [635, 359] width 18 height 18
click at [629, 357] on input "checkbox" at bounding box center [629, 357] width 0 height 0
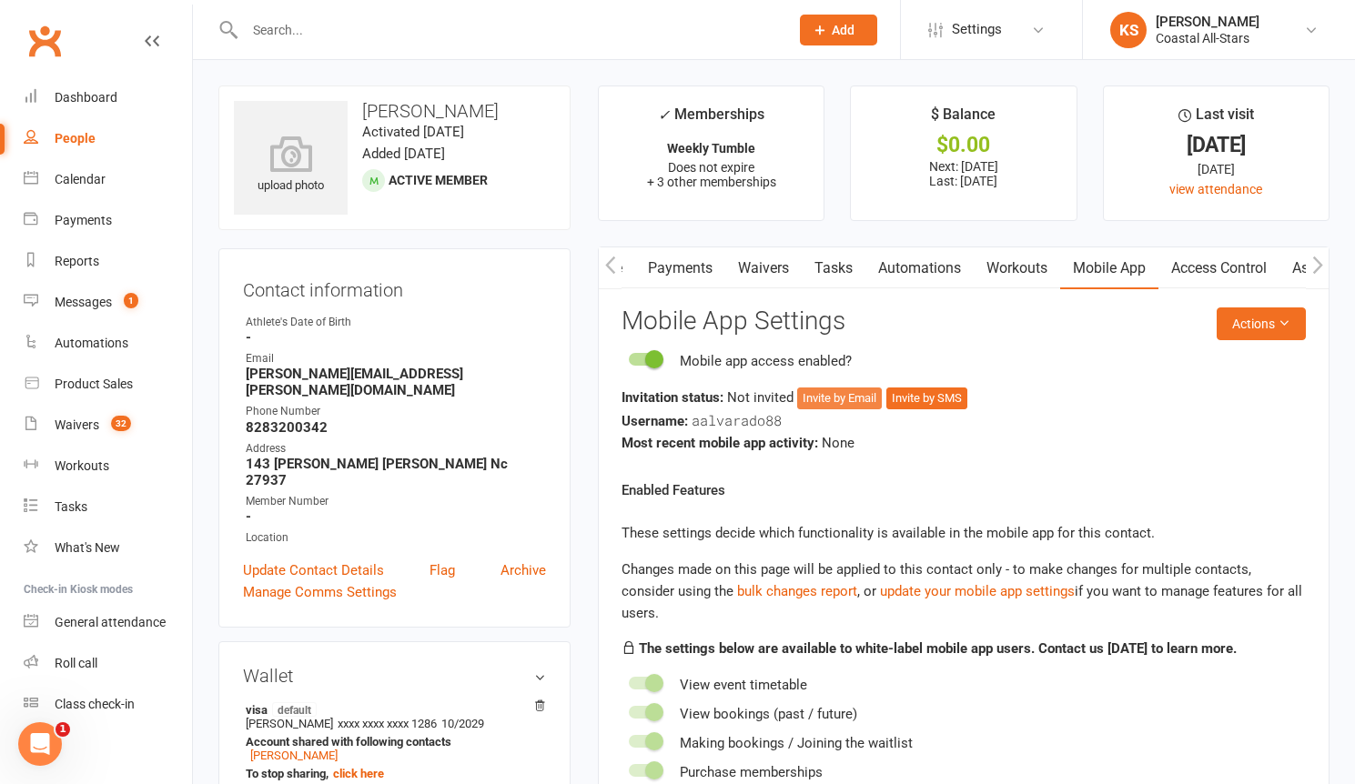
click at [829, 391] on button "Invite by Email" at bounding box center [839, 399] width 85 height 22
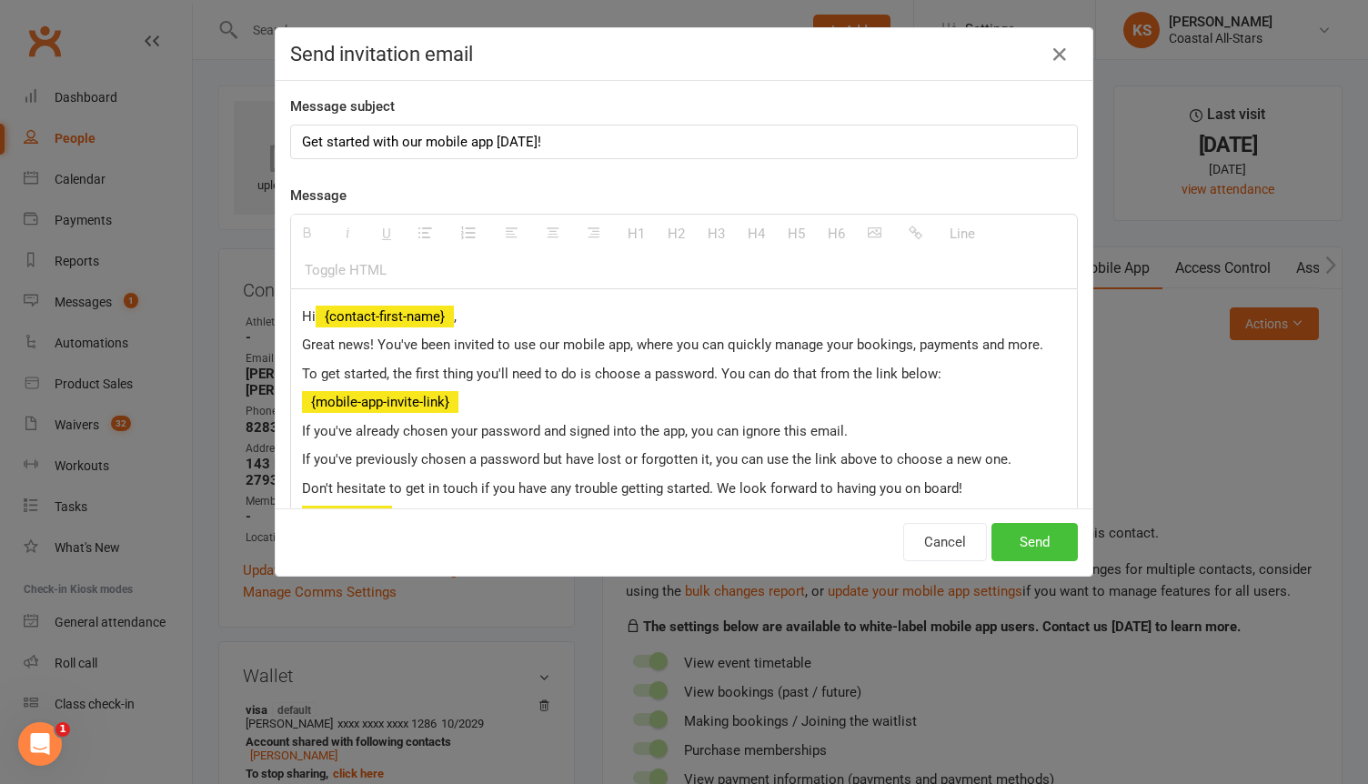
click at [1037, 529] on button "Send" at bounding box center [1035, 542] width 86 height 38
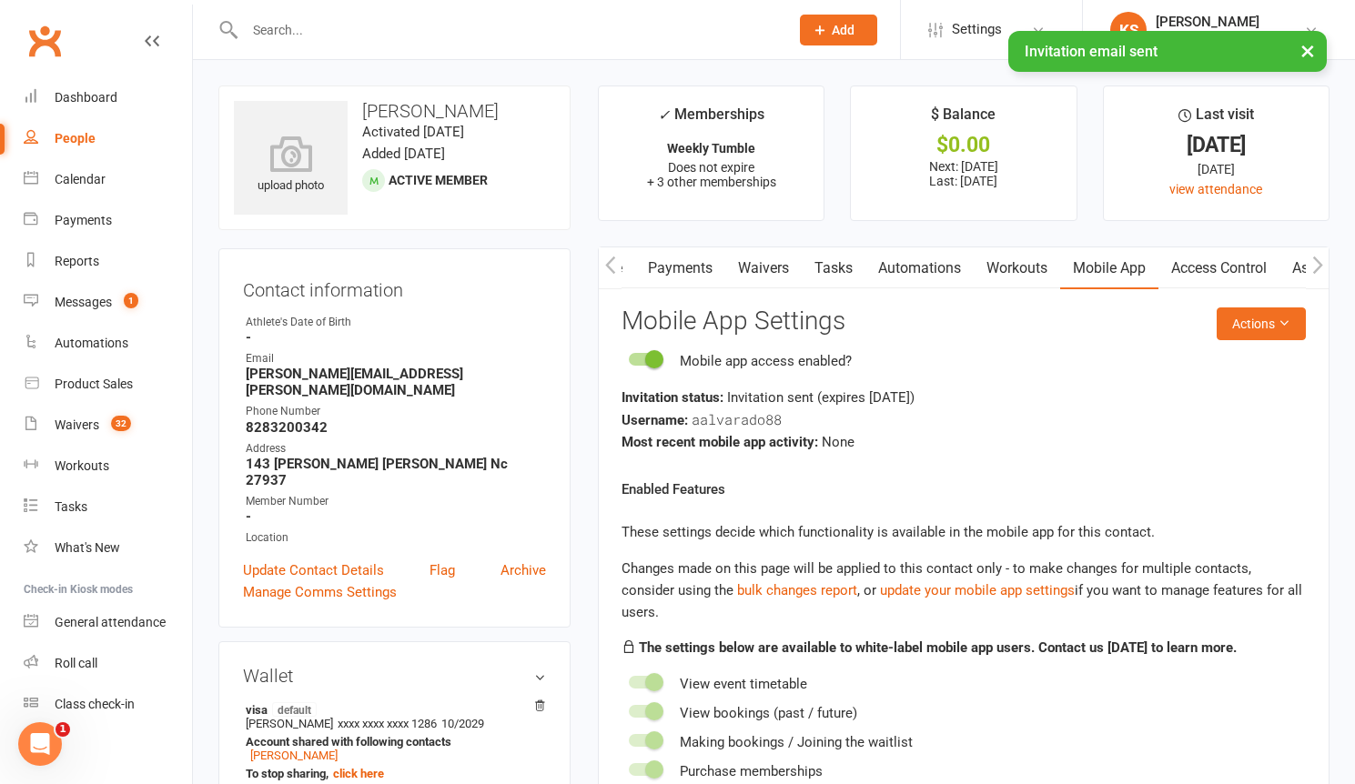
drag, startPoint x: 497, startPoint y: 112, endPoint x: 365, endPoint y: 109, distance: 131.9
click at [365, 109] on h3 "[PERSON_NAME]" at bounding box center [394, 111] width 321 height 20
copy h3 "[PERSON_NAME]"
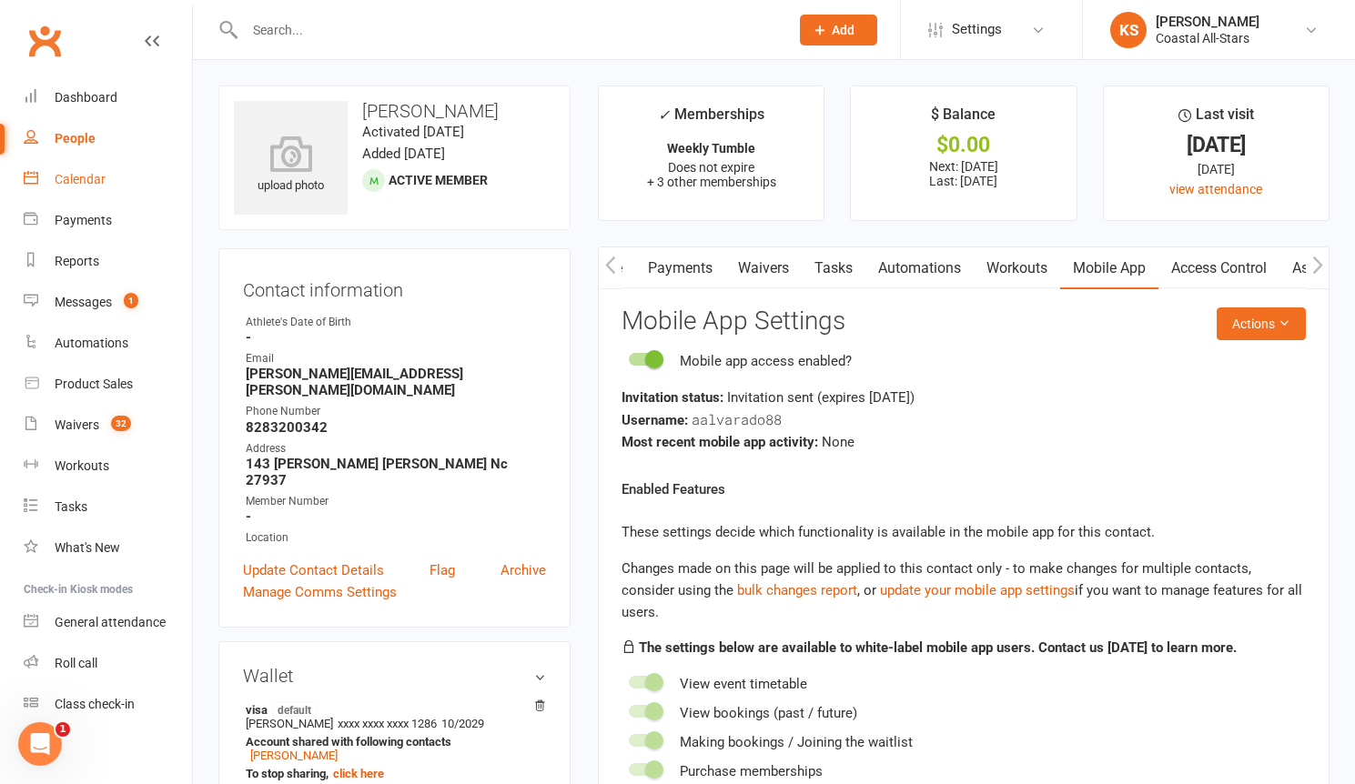
click at [76, 176] on div "Calendar" at bounding box center [80, 179] width 51 height 15
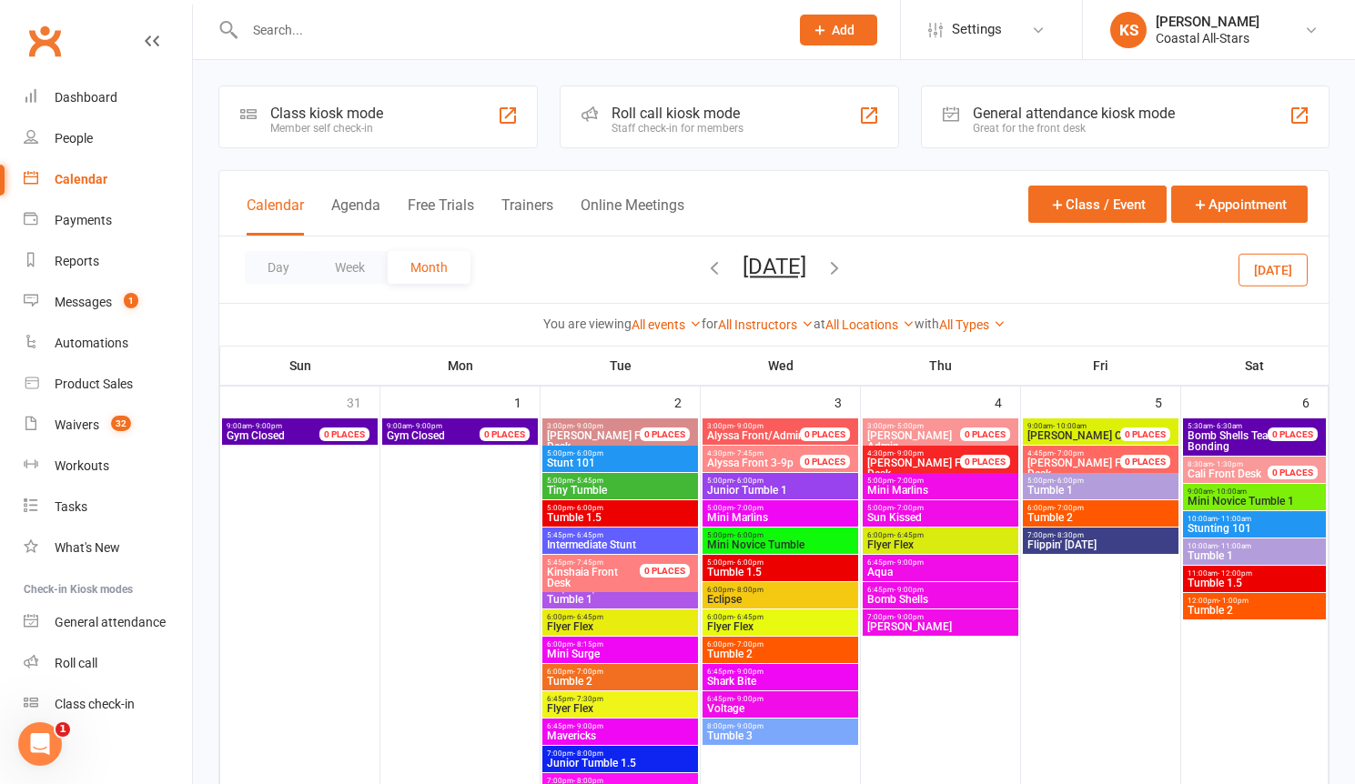
click at [704, 269] on icon "button" at bounding box center [714, 267] width 20 height 20
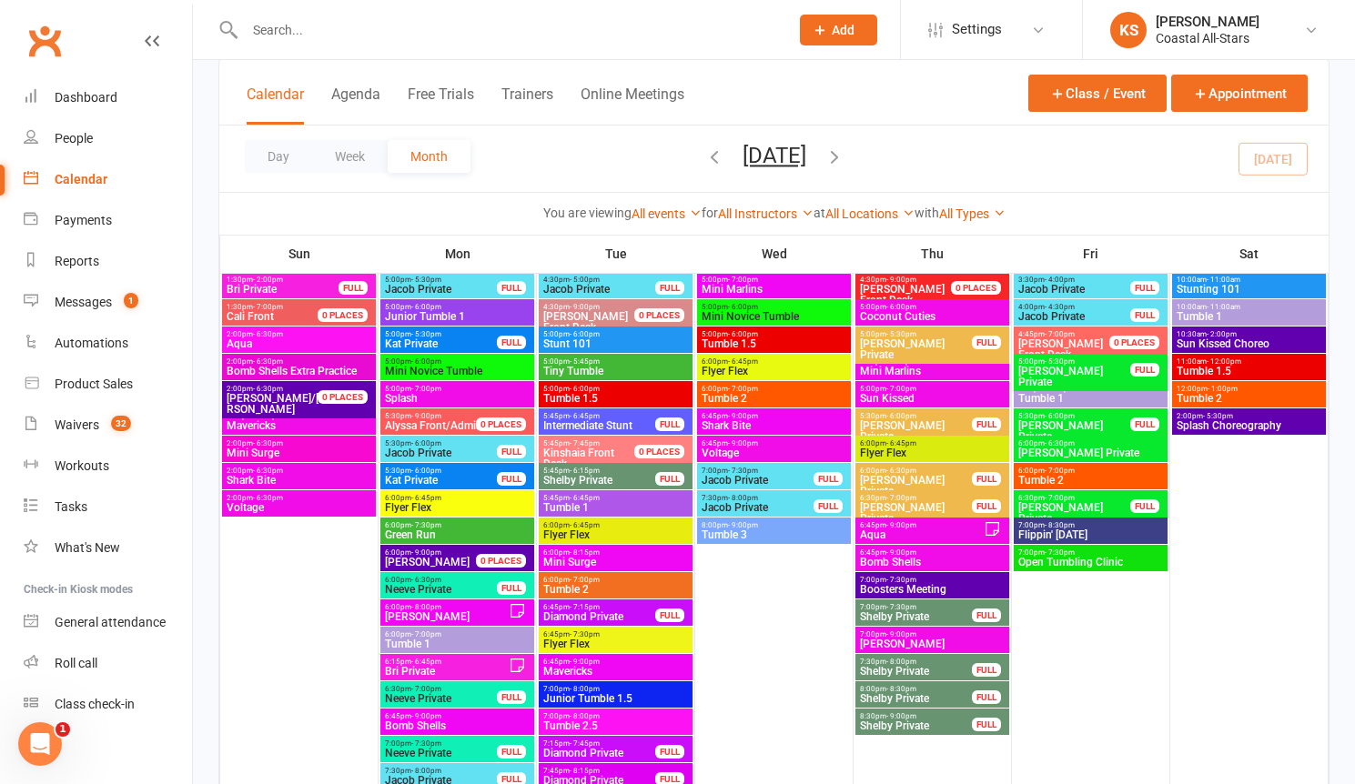
scroll to position [189, 0]
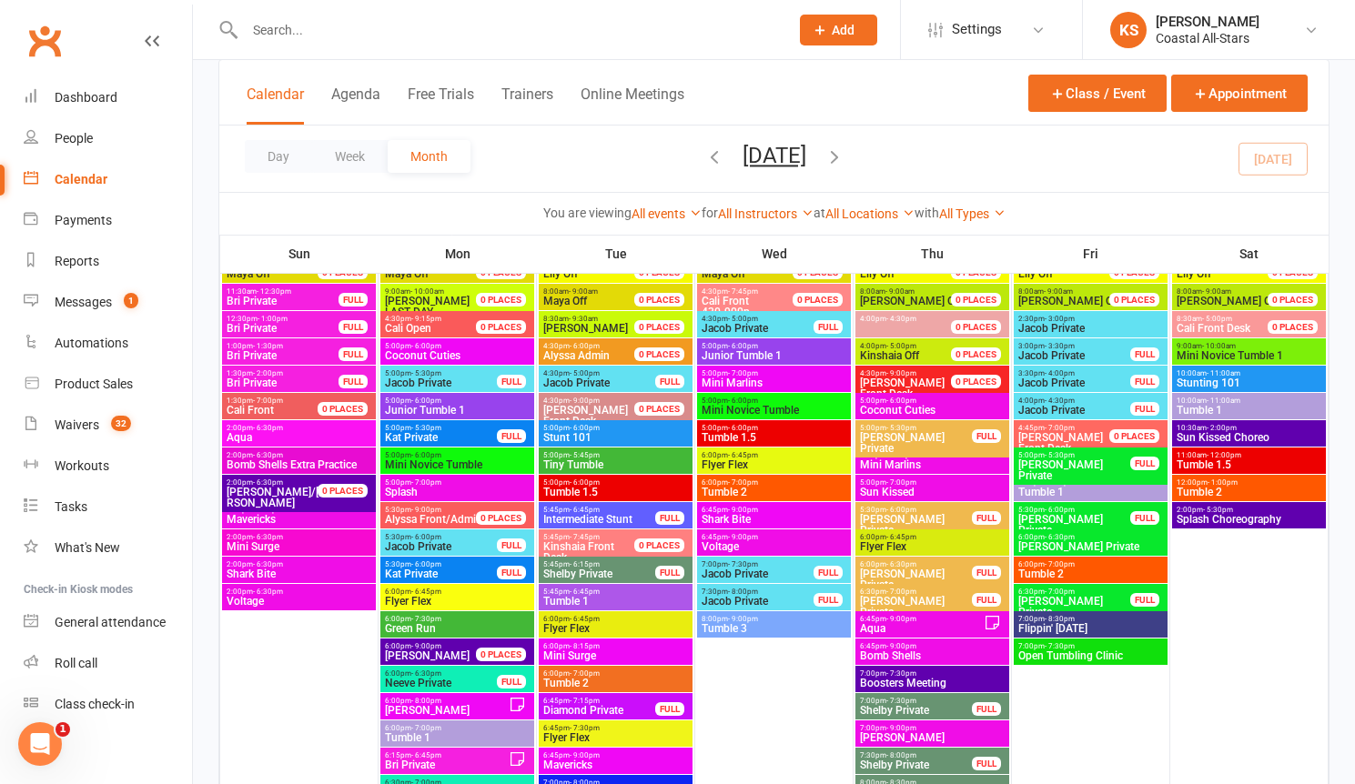
click at [920, 407] on span "Coconut Cuties" at bounding box center [932, 410] width 146 height 11
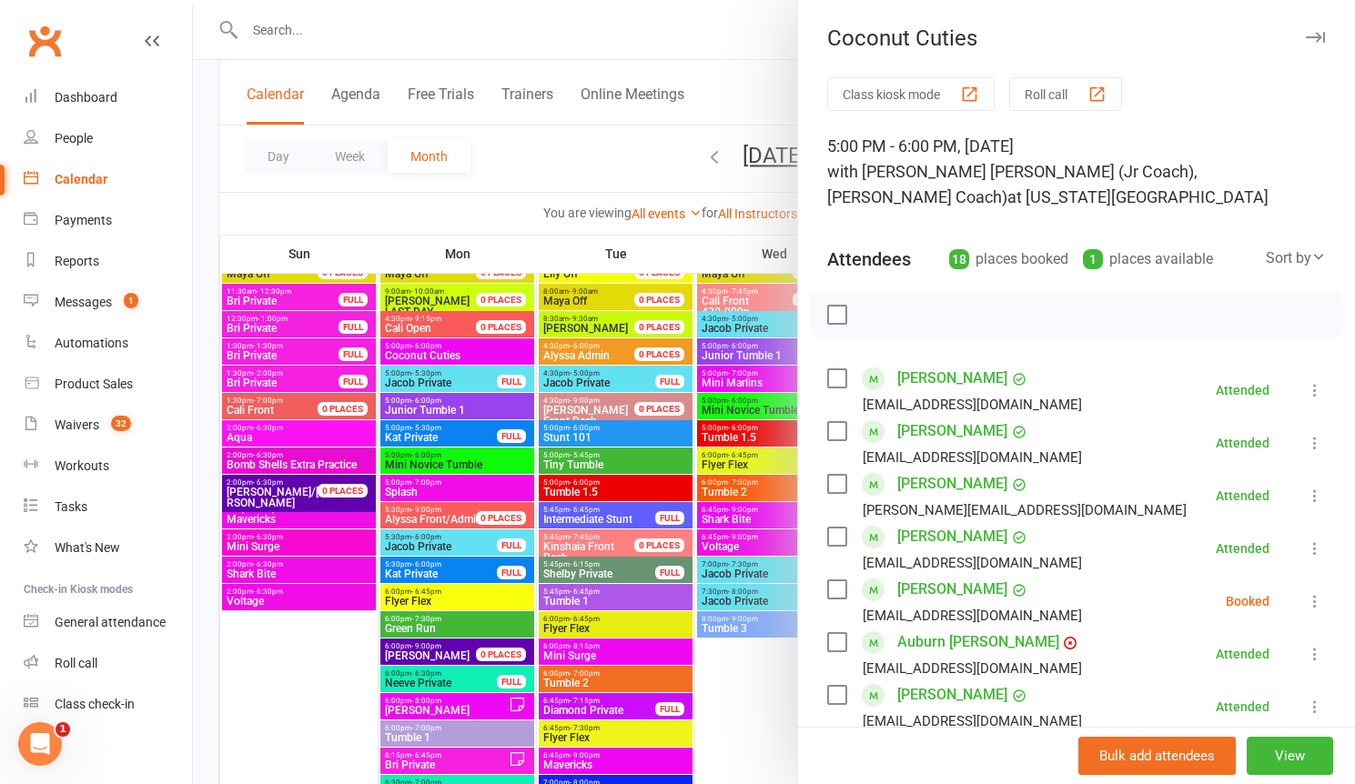
drag, startPoint x: 594, startPoint y: 194, endPoint x: 614, endPoint y: 189, distance: 20.5
click at [594, 194] on div at bounding box center [774, 392] width 1162 height 784
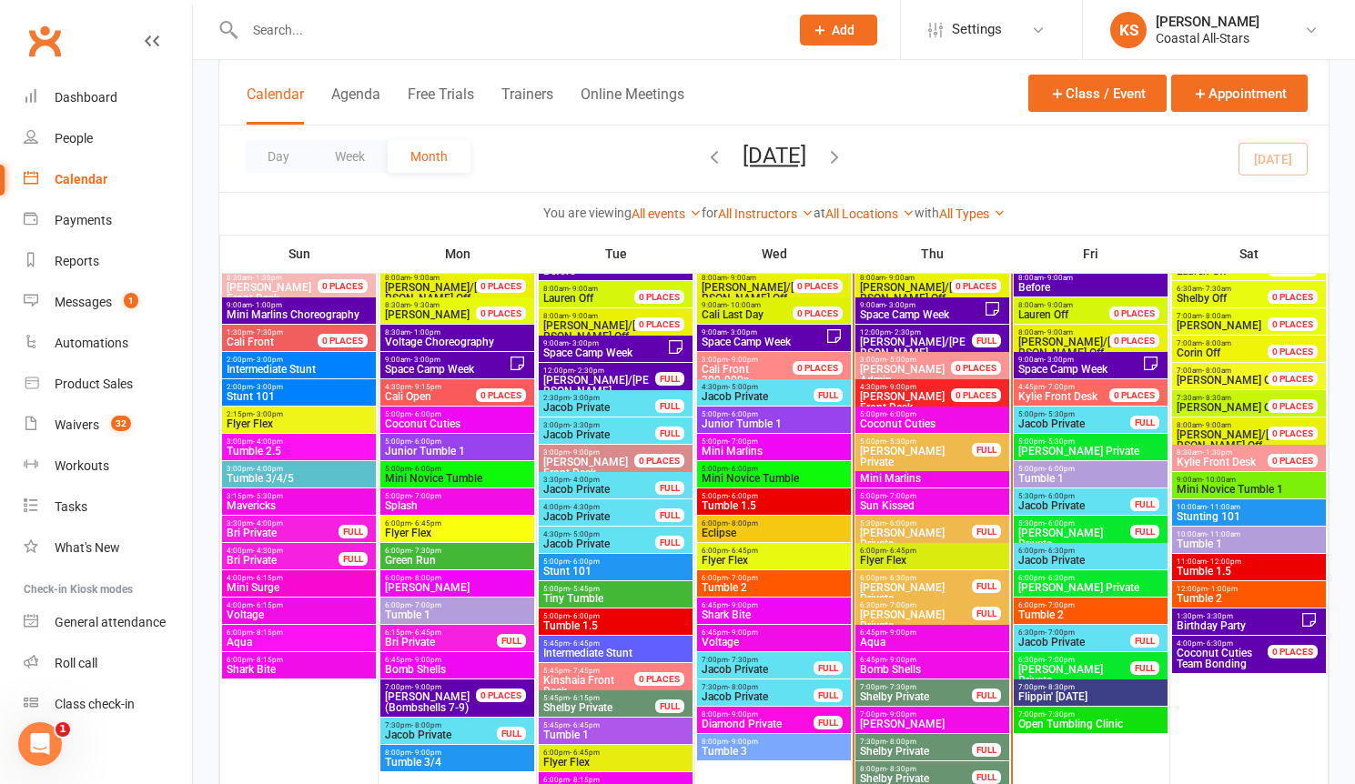
scroll to position [1705, 0]
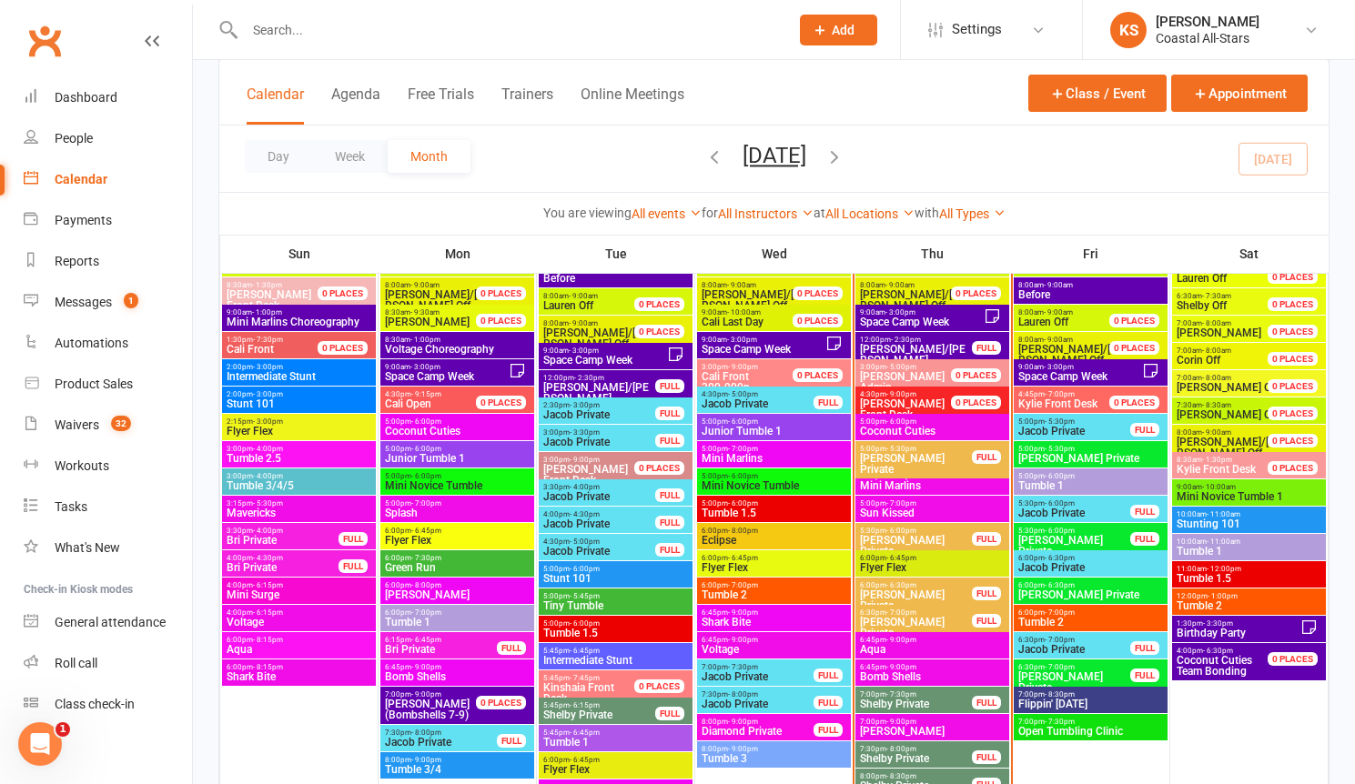
click at [913, 436] on span "Coconut Cuties" at bounding box center [932, 431] width 146 height 11
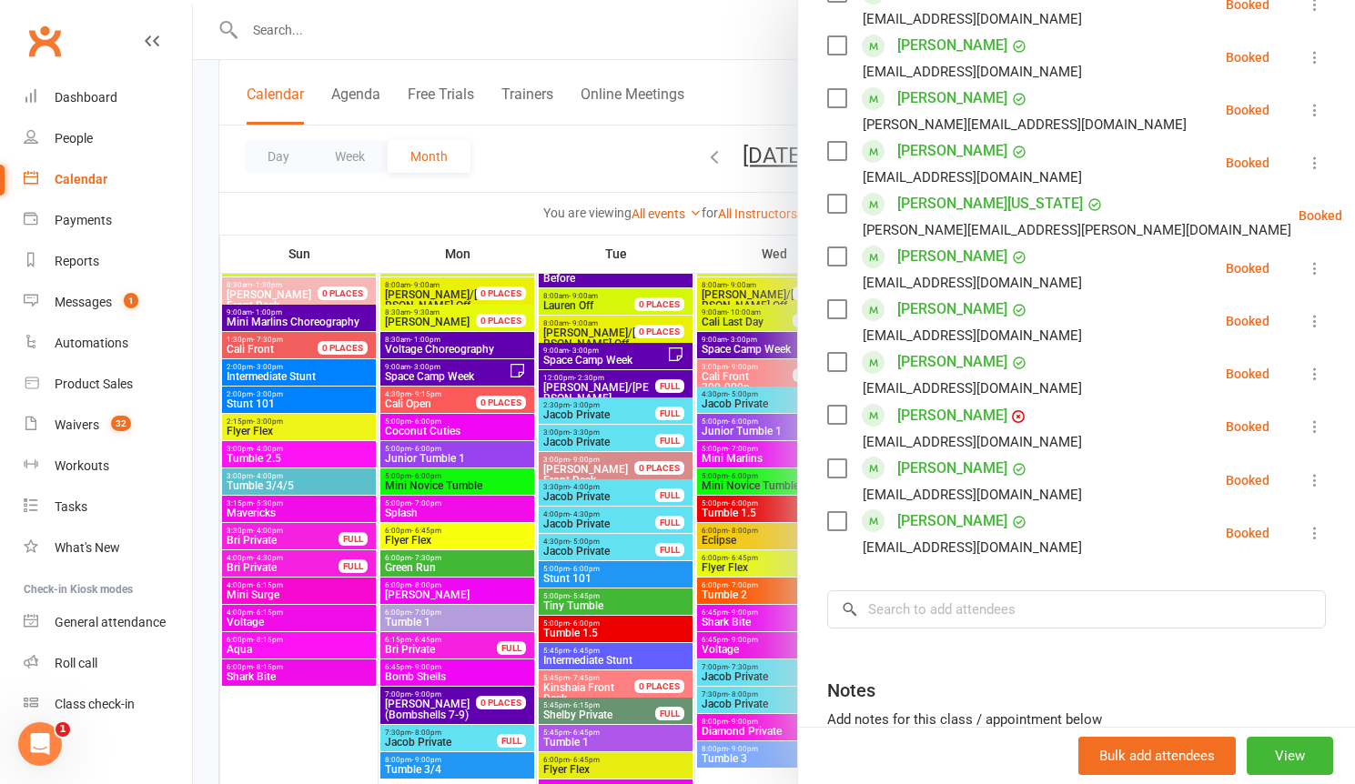
scroll to position [914, 0]
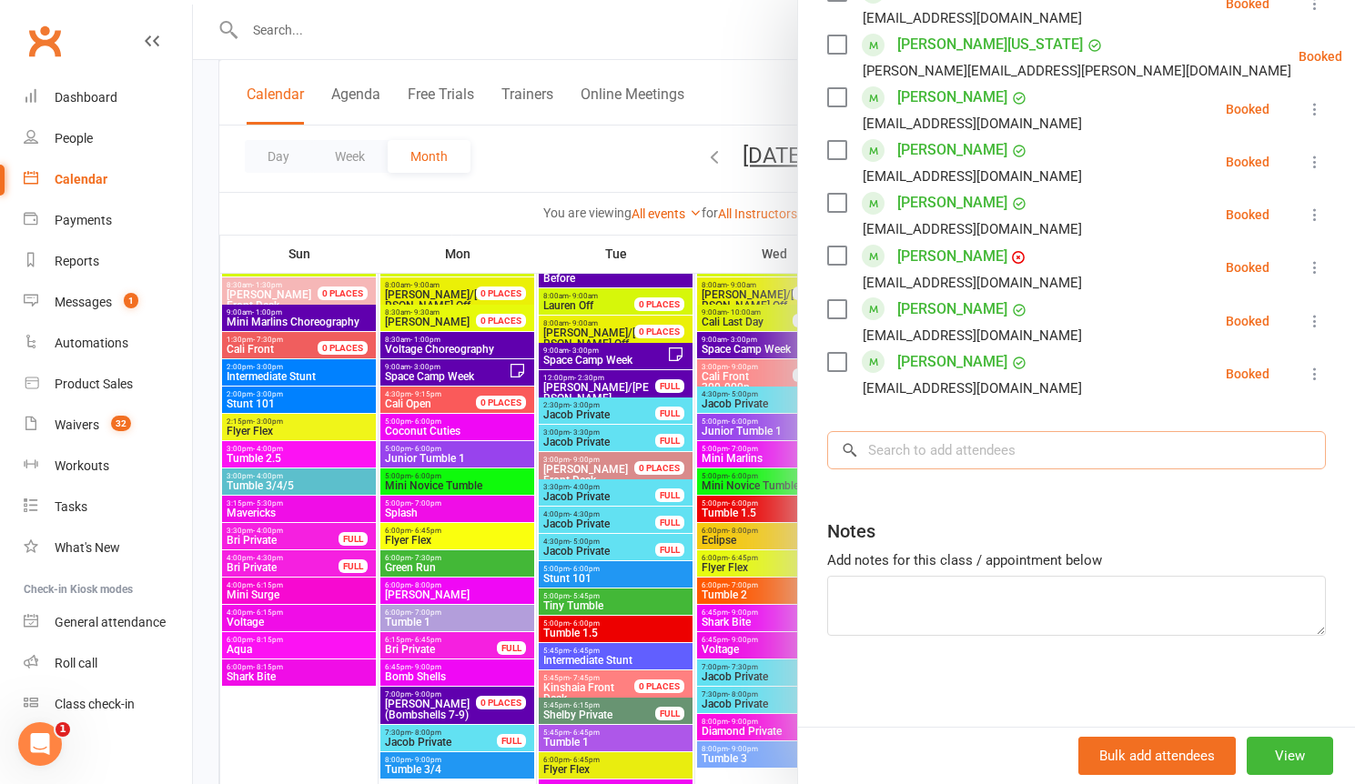
click at [930, 443] on input "search" at bounding box center [1076, 450] width 499 height 38
paste input "[PERSON_NAME]"
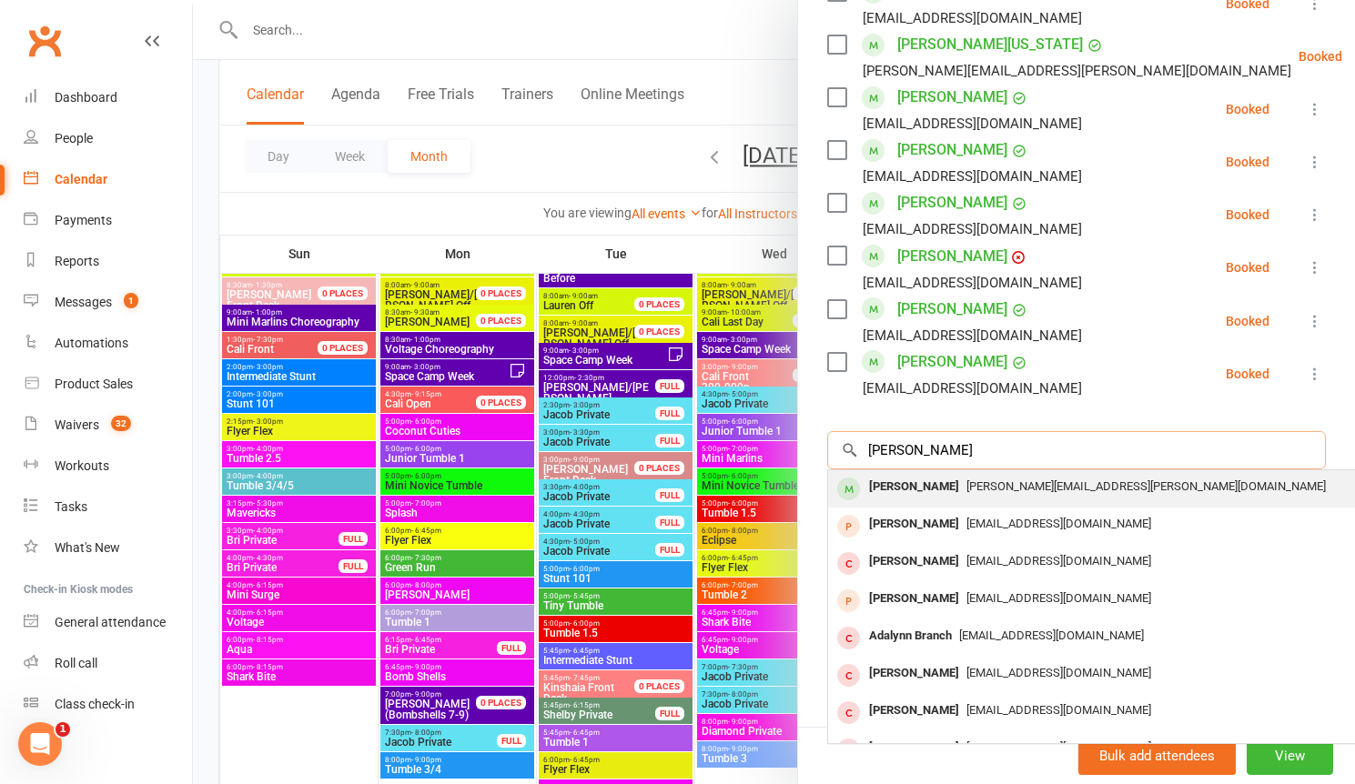
type input "[PERSON_NAME]"
click at [938, 483] on div "[PERSON_NAME]" at bounding box center [914, 487] width 105 height 26
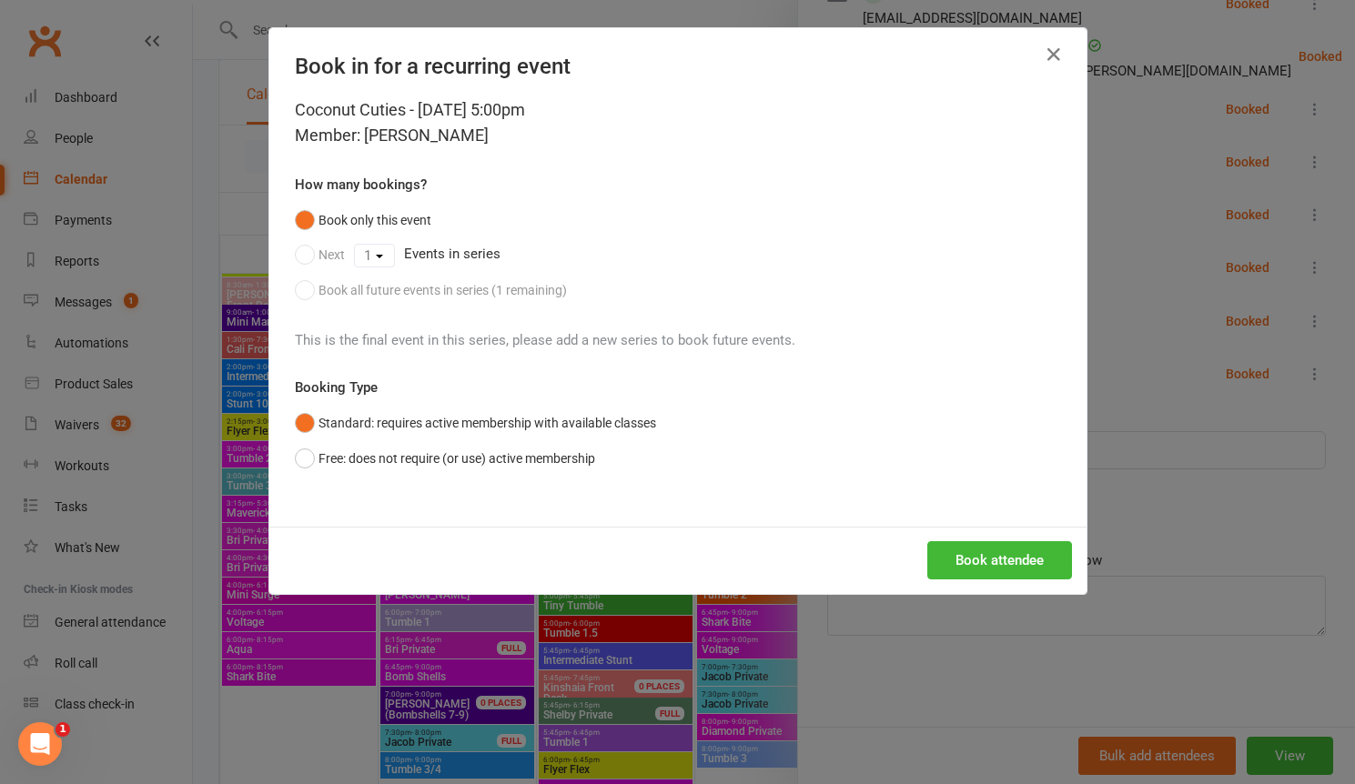
click at [434, 478] on div "Coconut Cuties - Aug 14, 2025 5:00pm Member: Adalyn Alvarado How many bookings?…" at bounding box center [677, 311] width 817 height 429
click at [427, 467] on button "Free: does not require (or use) active membership" at bounding box center [445, 458] width 300 height 35
click at [1005, 570] on button "Book attendee" at bounding box center [999, 560] width 145 height 38
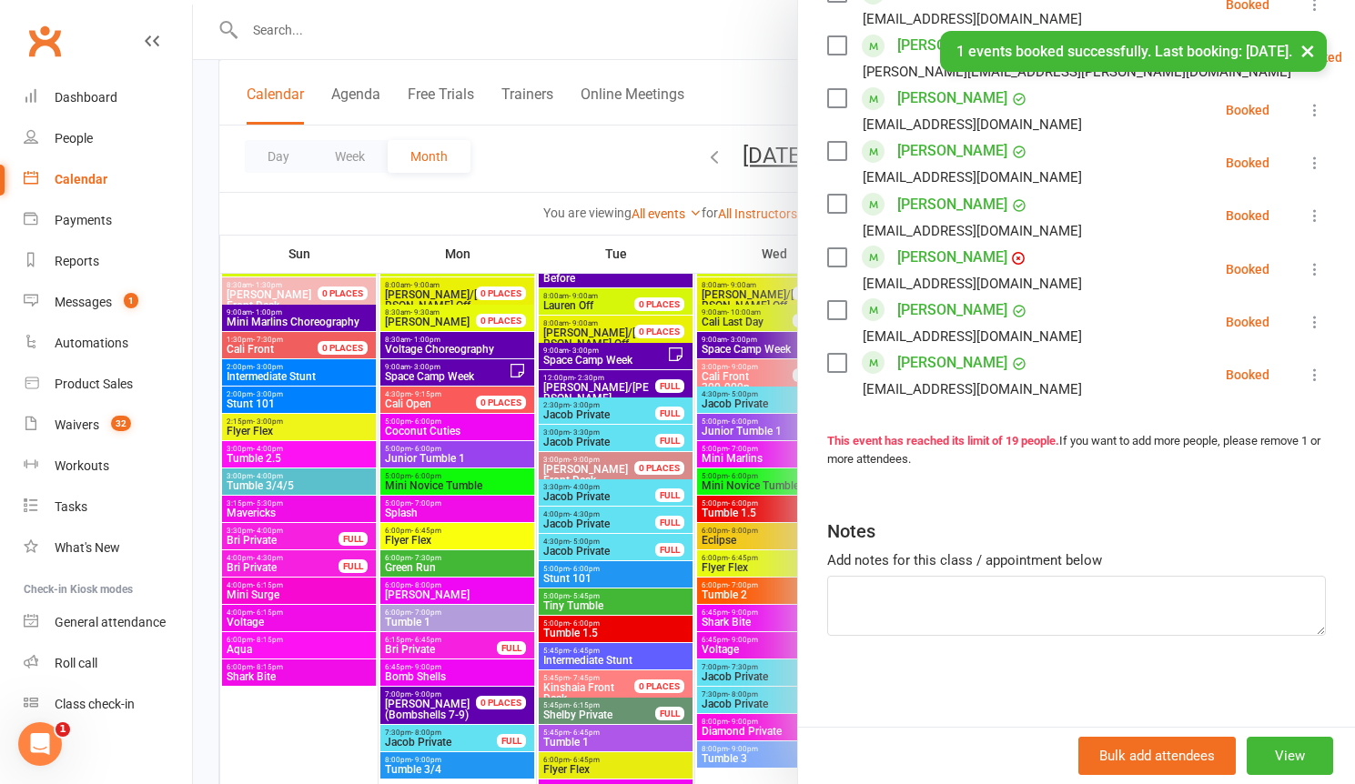
click at [605, 529] on div at bounding box center [774, 392] width 1162 height 784
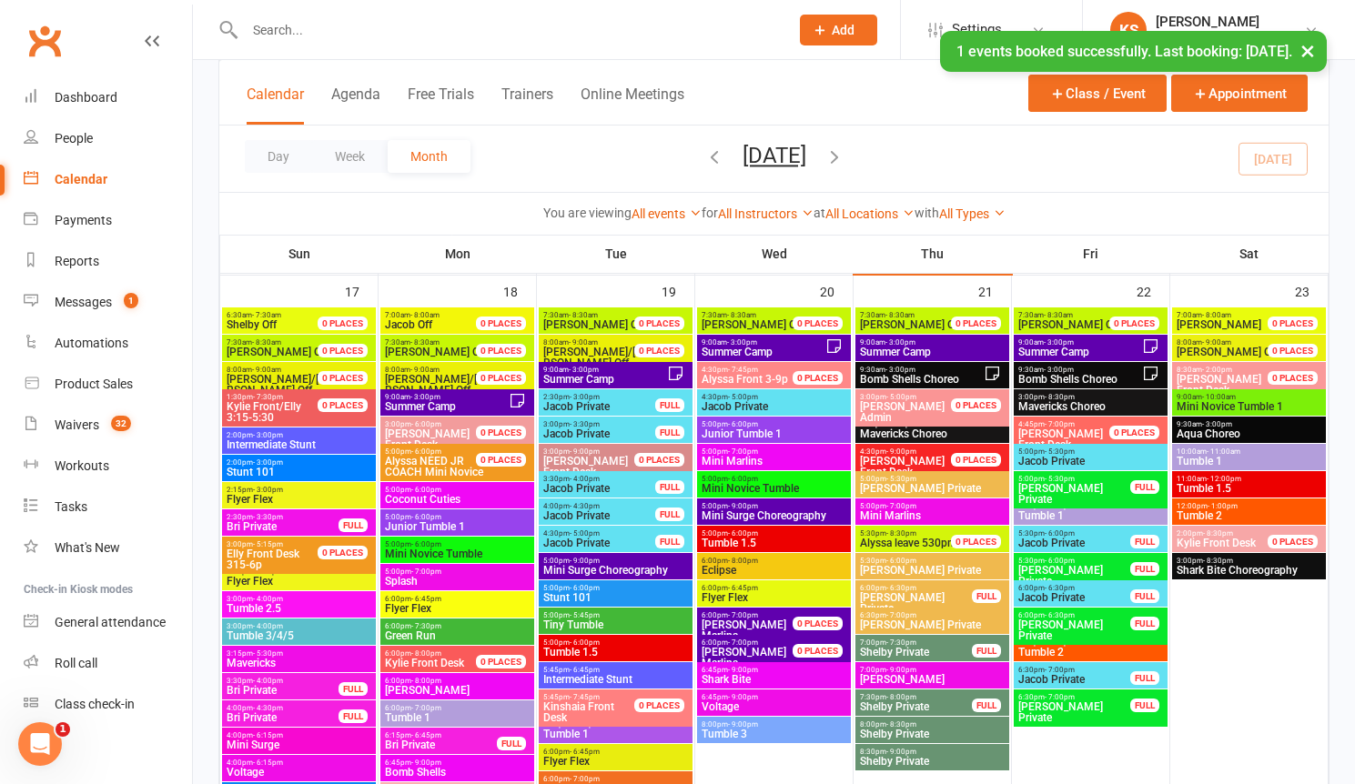
scroll to position [2572, 0]
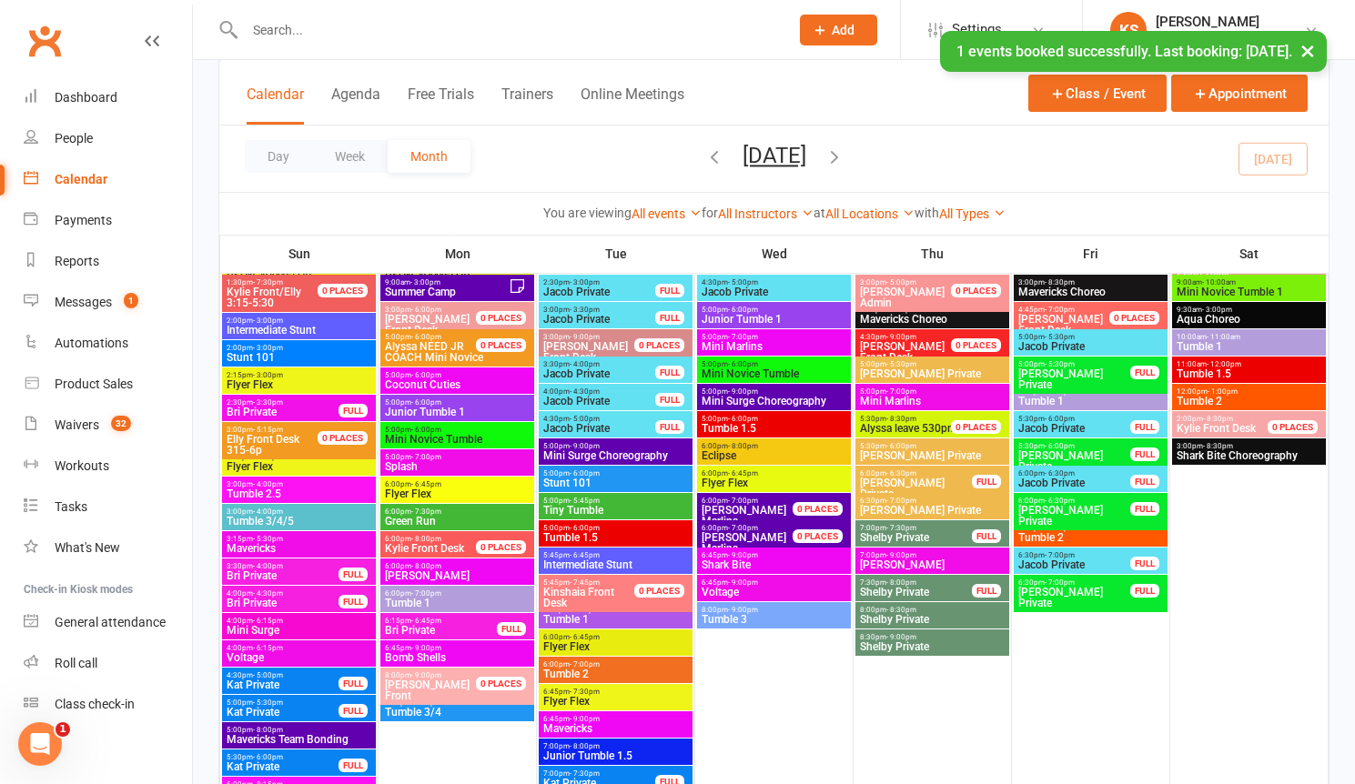
click at [449, 379] on span "Coconut Cuties" at bounding box center [457, 384] width 146 height 11
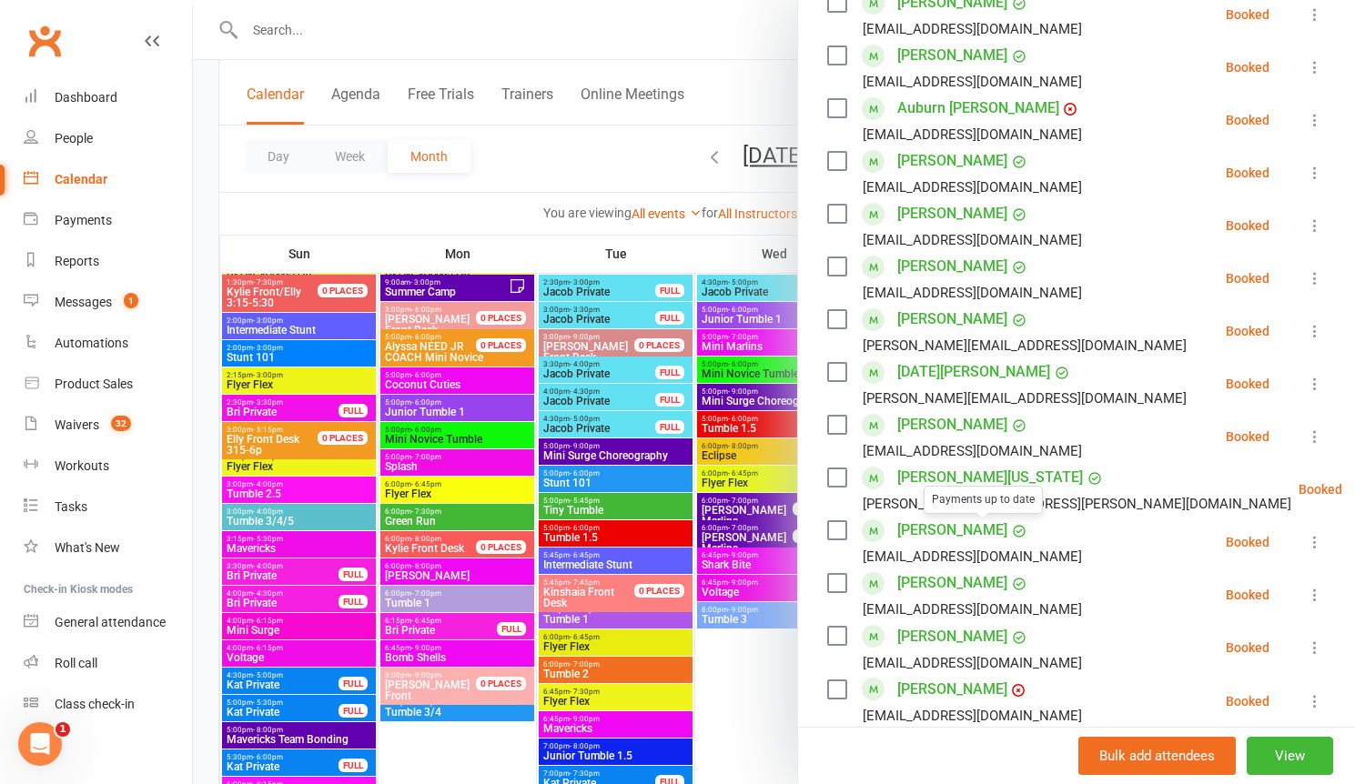
scroll to position [967, 0]
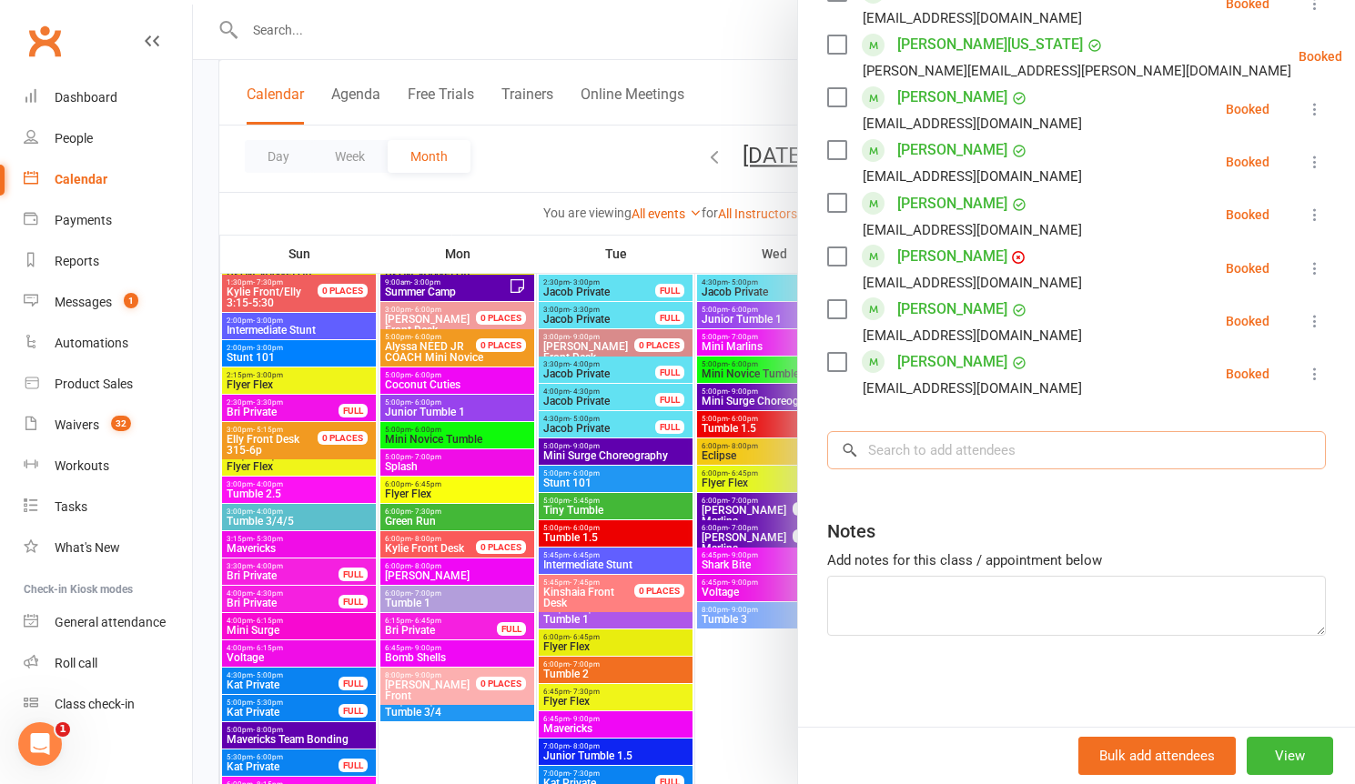
click at [953, 451] on input "search" at bounding box center [1076, 450] width 499 height 38
paste input "[PERSON_NAME]"
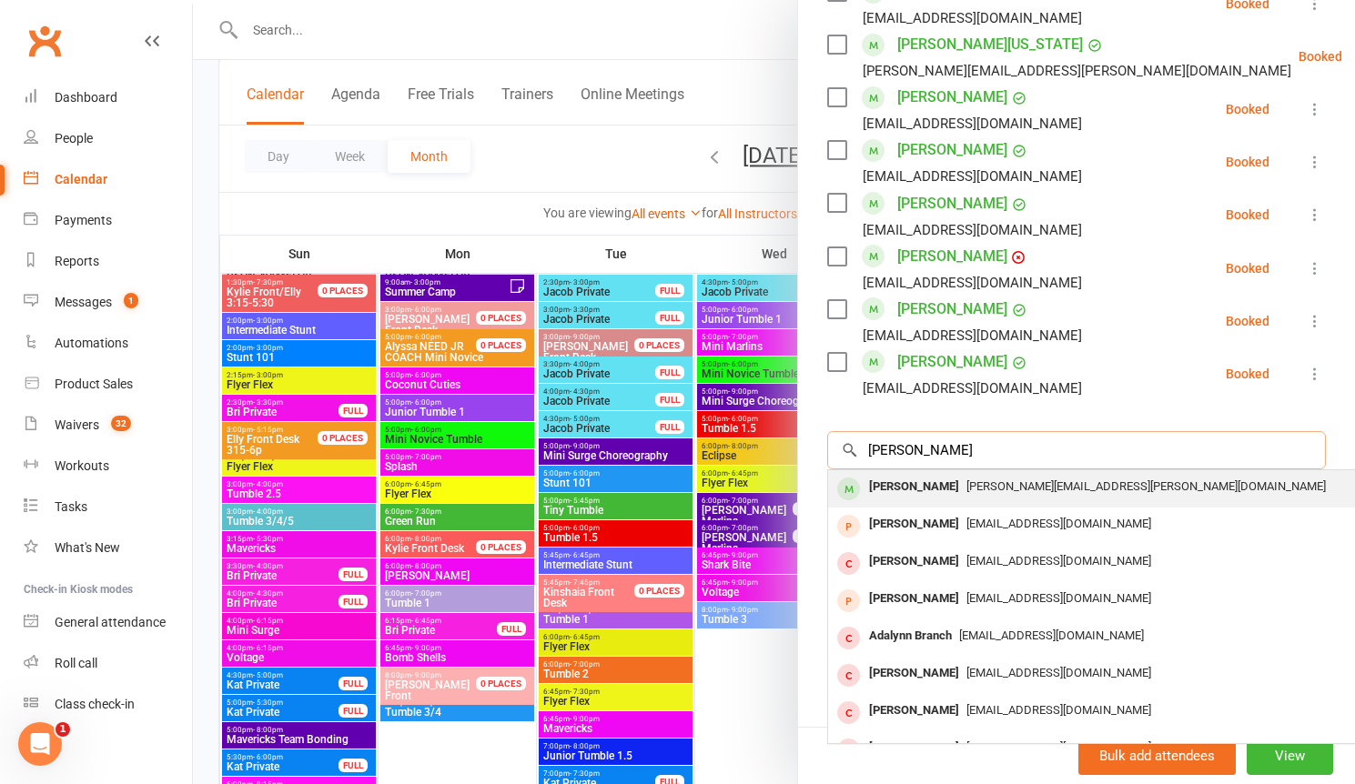
type input "[PERSON_NAME]"
click at [980, 489] on span "Danielle.t.alvarado@gmail.com" at bounding box center [1145, 486] width 359 height 14
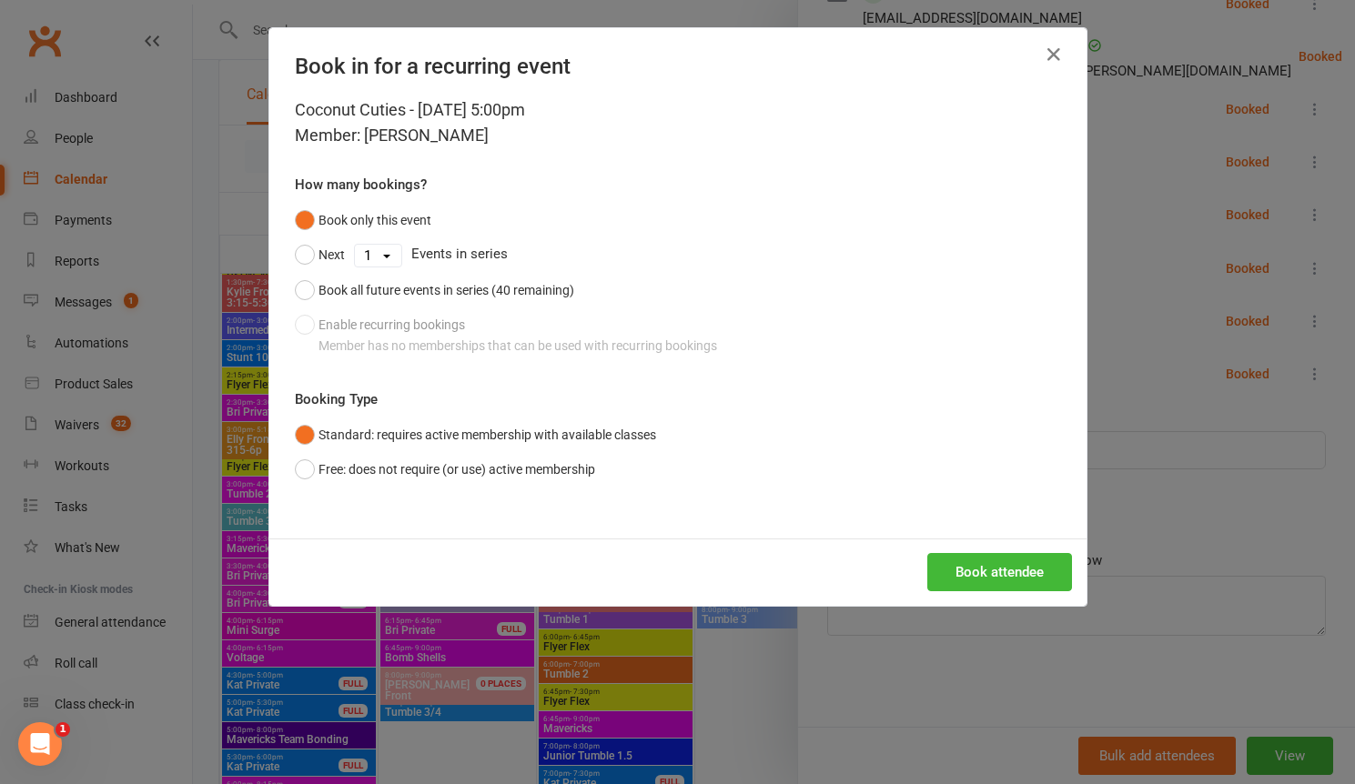
click at [444, 270] on div "Next 1 2 3 4 5 6 7 8 9 10 11 12 13 14 15 16 17 18 19 20 21 22 23 24 25 26 27 28…" at bounding box center [678, 254] width 766 height 35
click at [442, 280] on div "Book all future events in series (40 remaining)" at bounding box center [446, 290] width 256 height 20
click at [401, 479] on button "Free: does not require (or use) active membership" at bounding box center [445, 469] width 300 height 35
click at [970, 569] on button "Book attendee" at bounding box center [999, 572] width 145 height 38
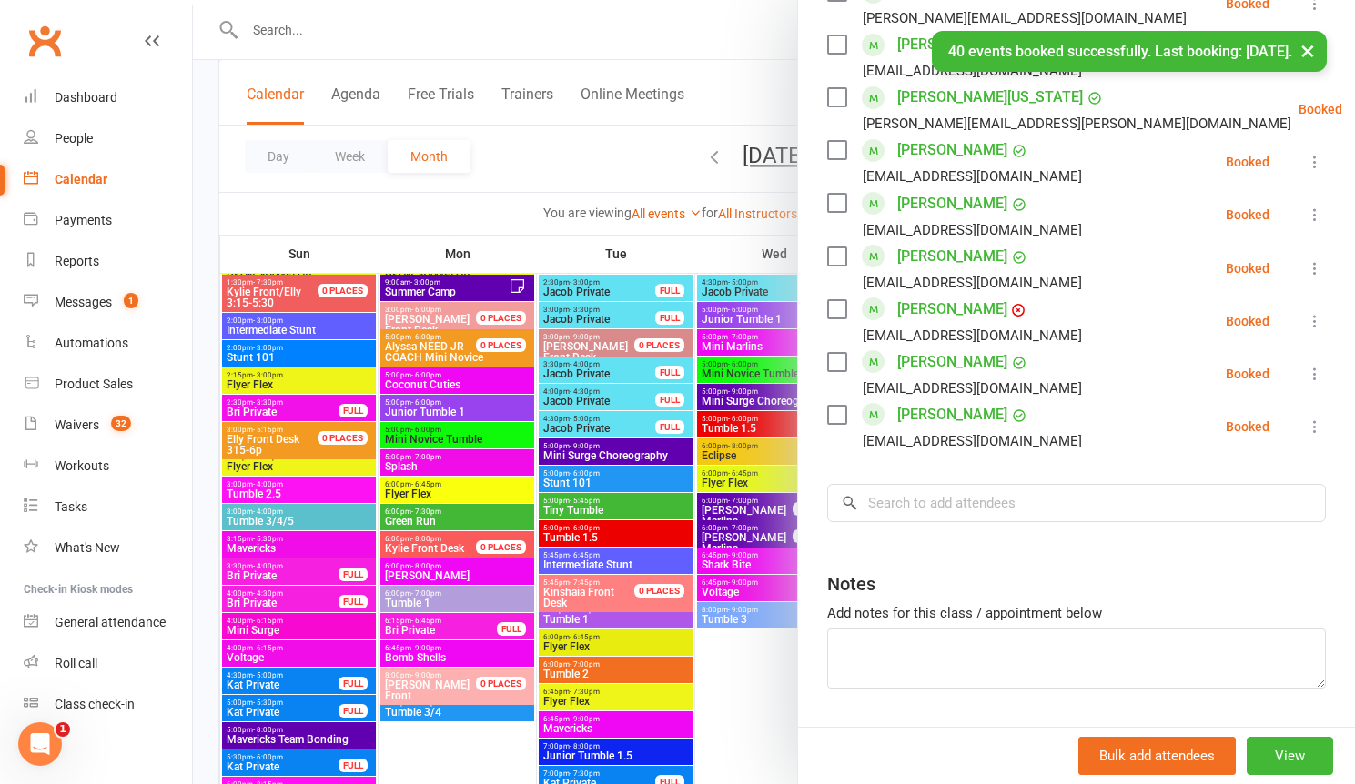
scroll to position [1020, 0]
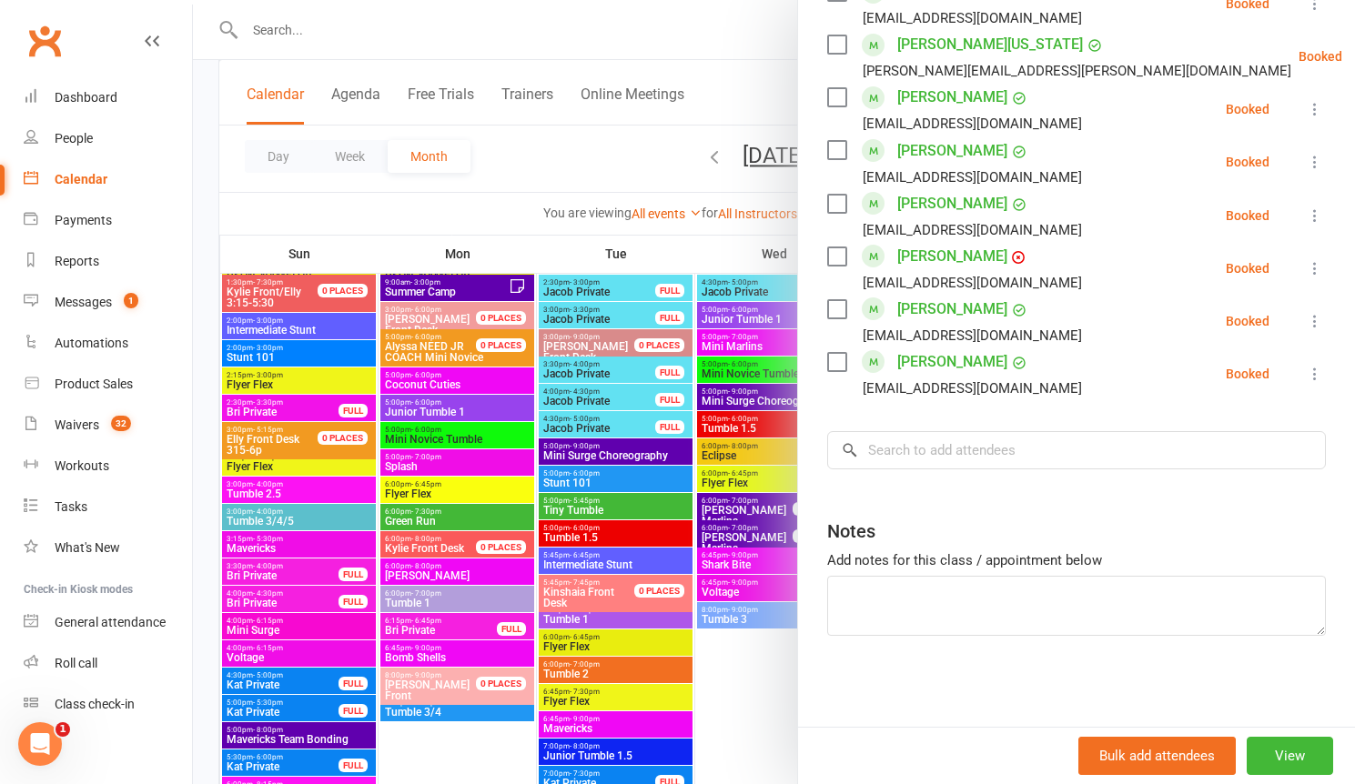
click at [573, 176] on div at bounding box center [774, 392] width 1162 height 784
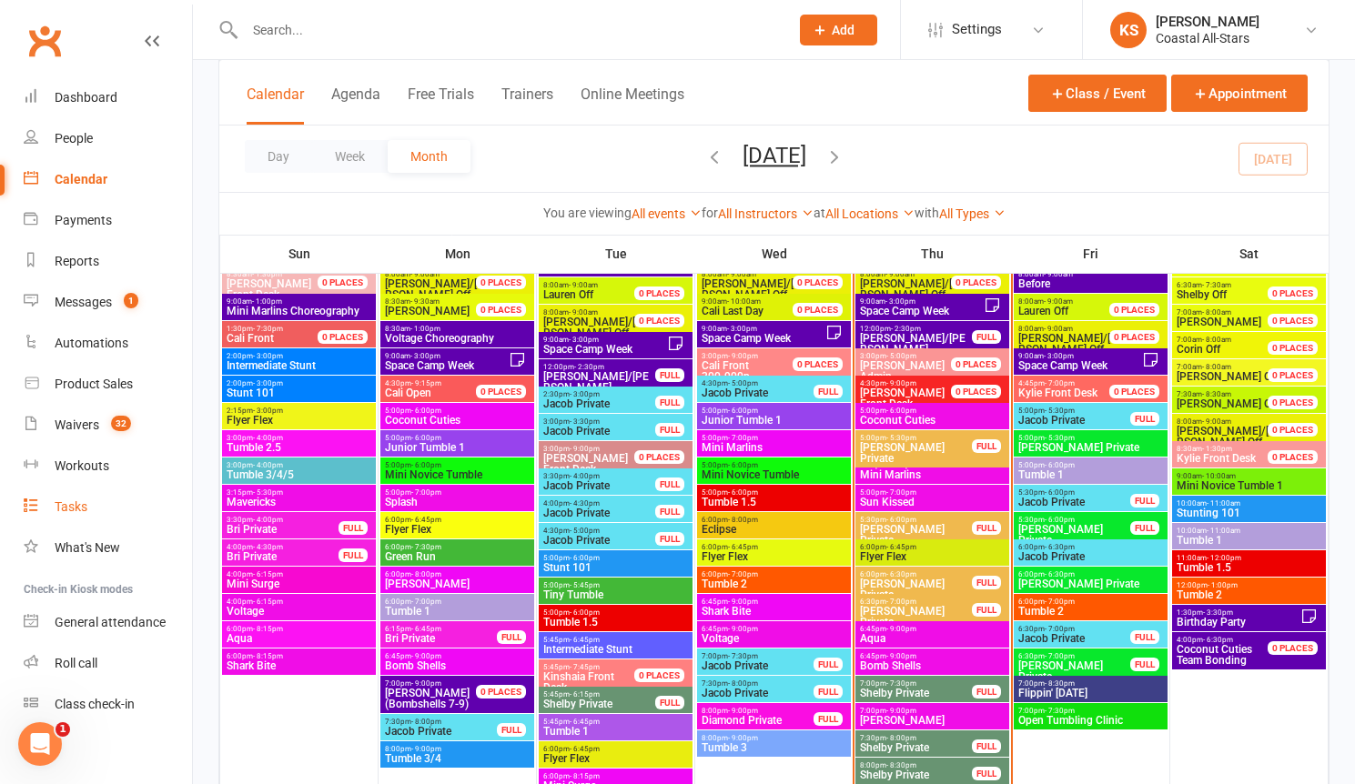
scroll to position [1719, 0]
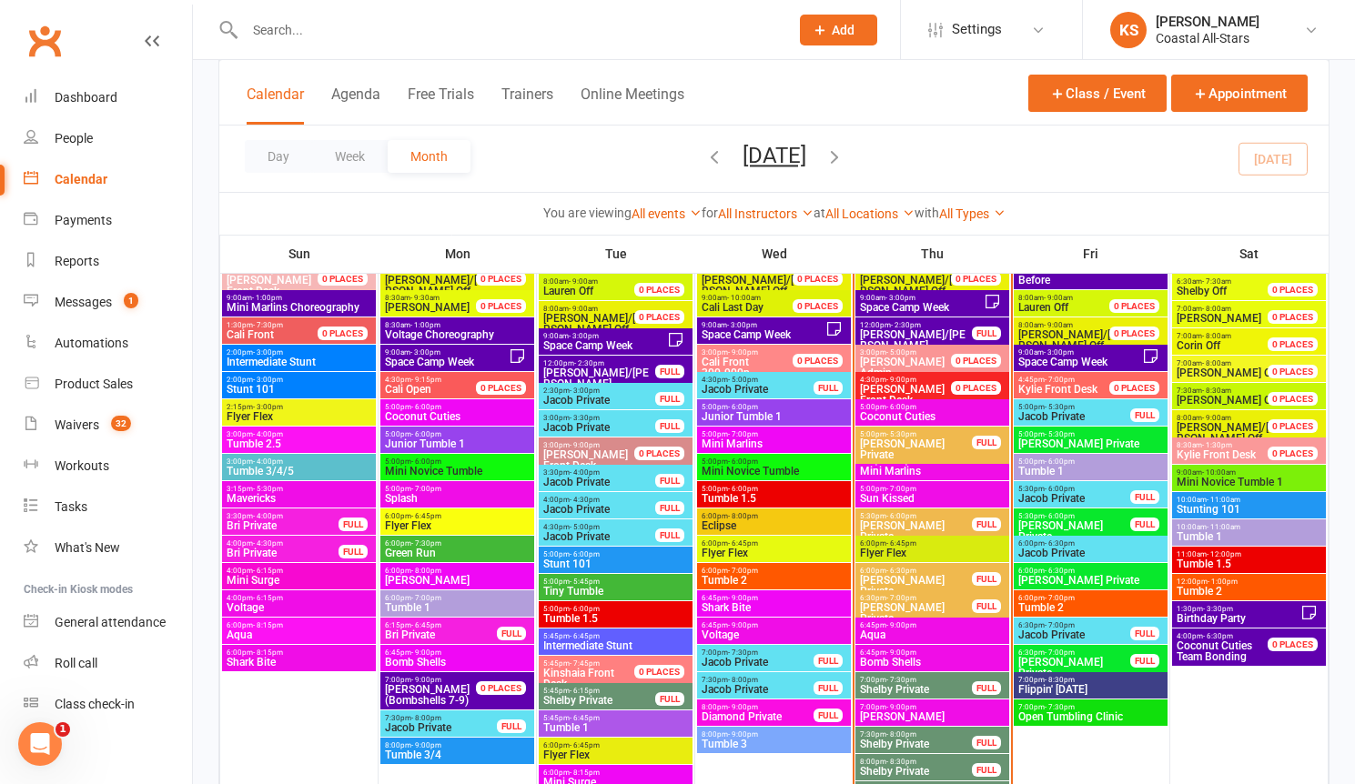
click at [283, 19] on input "text" at bounding box center [507, 29] width 537 height 25
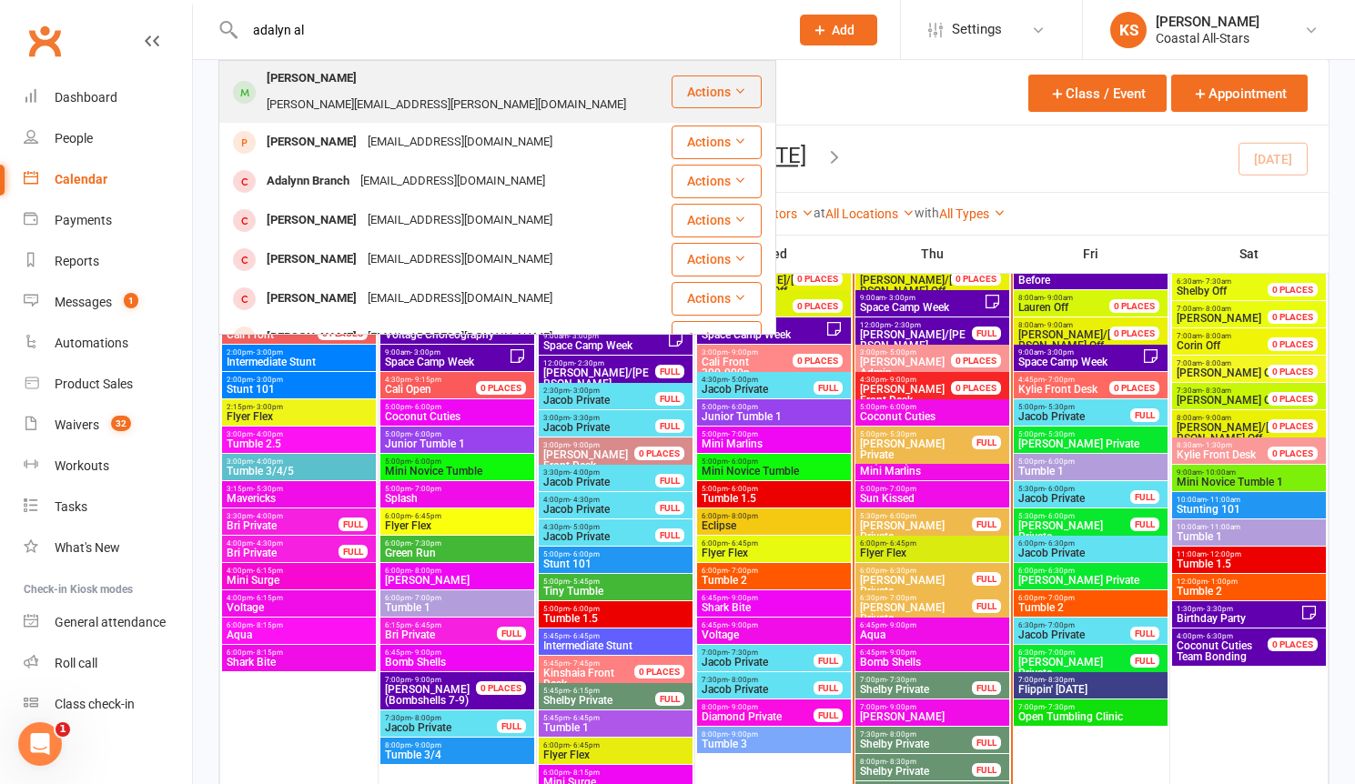
type input "adalyn al"
click at [502, 92] on div "Danielle.t.alvarado@gmail.com" at bounding box center [446, 105] width 370 height 26
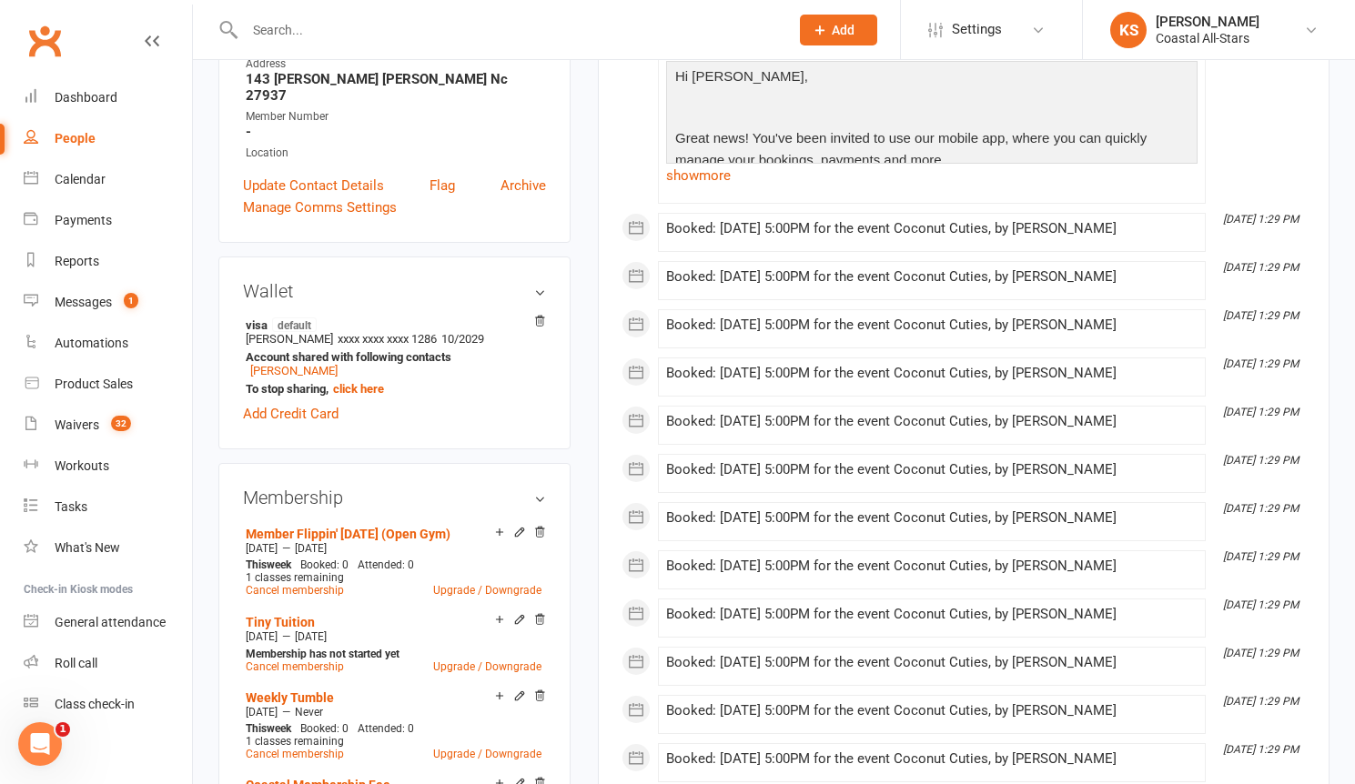
scroll to position [671, 0]
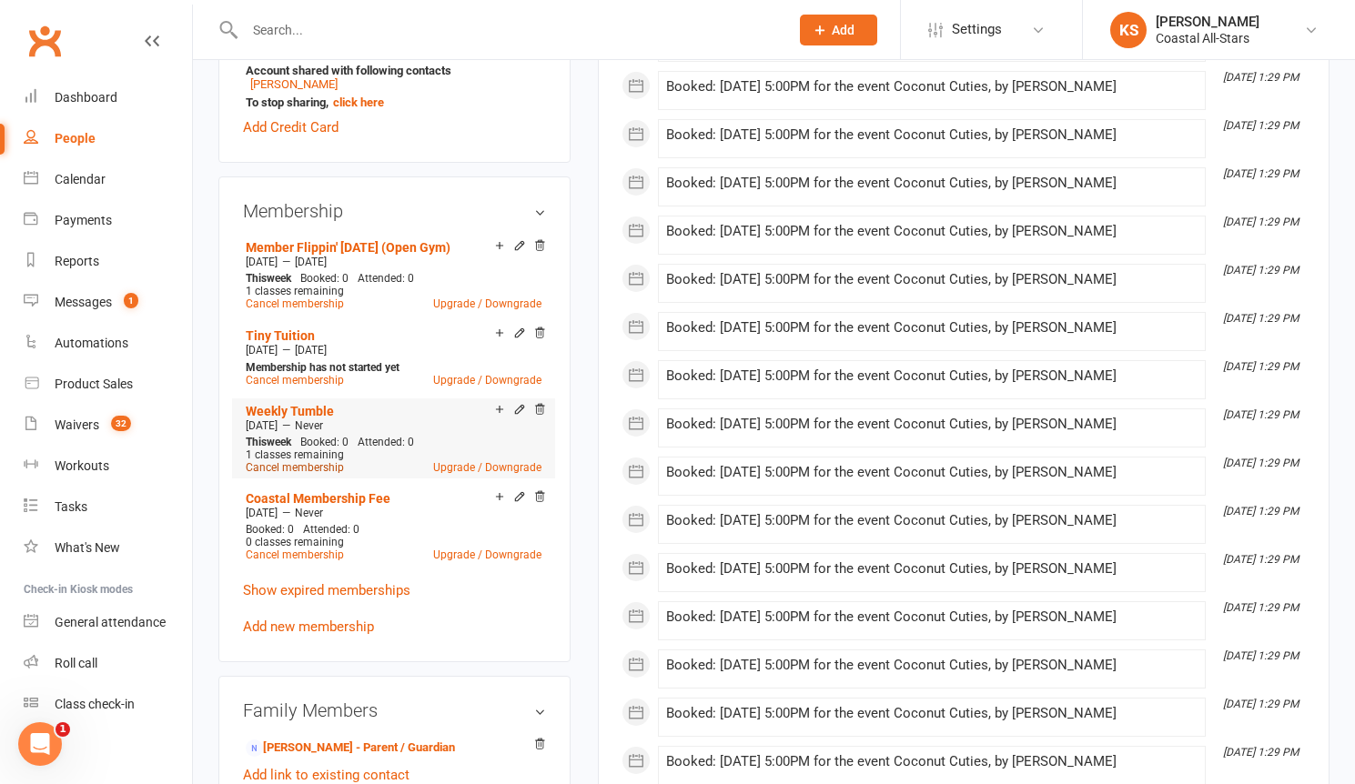
click at [310, 461] on link "Cancel membership" at bounding box center [295, 467] width 98 height 13
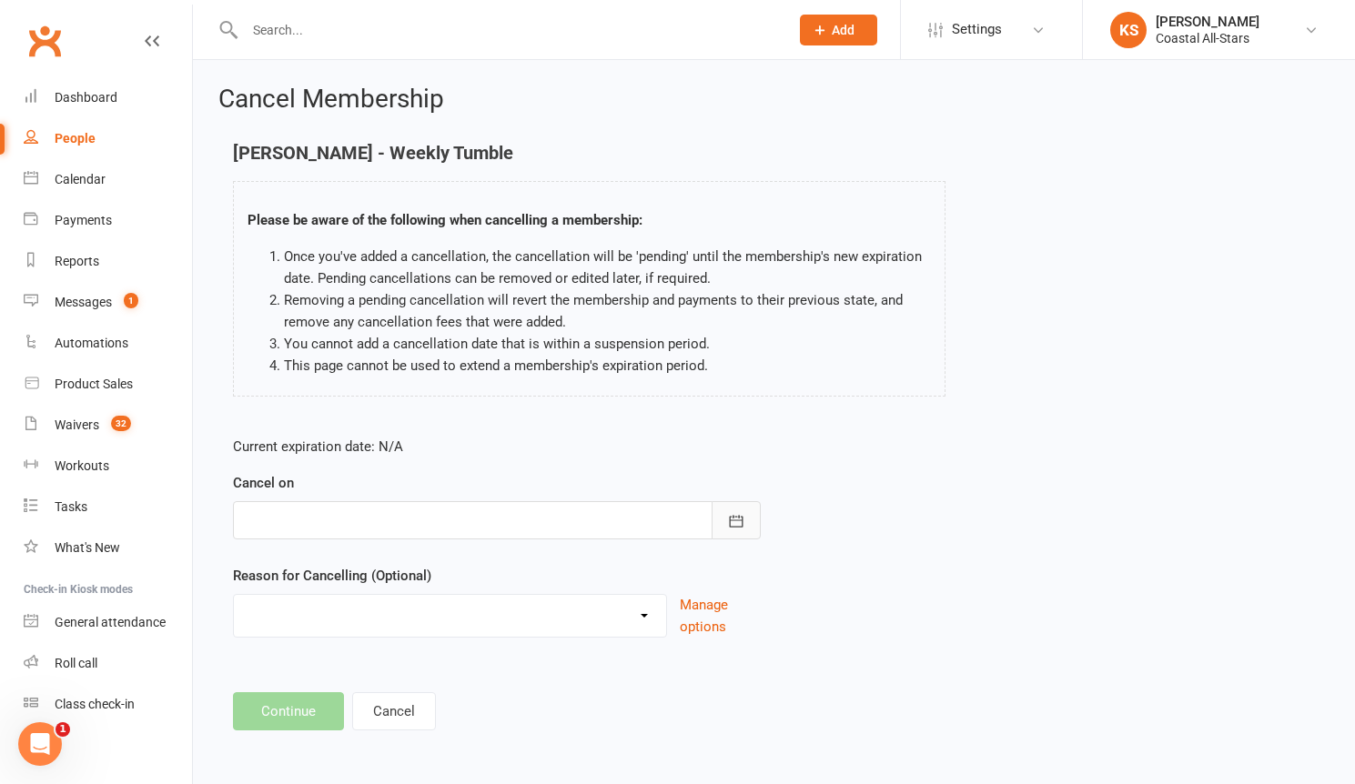
click at [738, 520] on icon "button" at bounding box center [736, 521] width 14 height 12
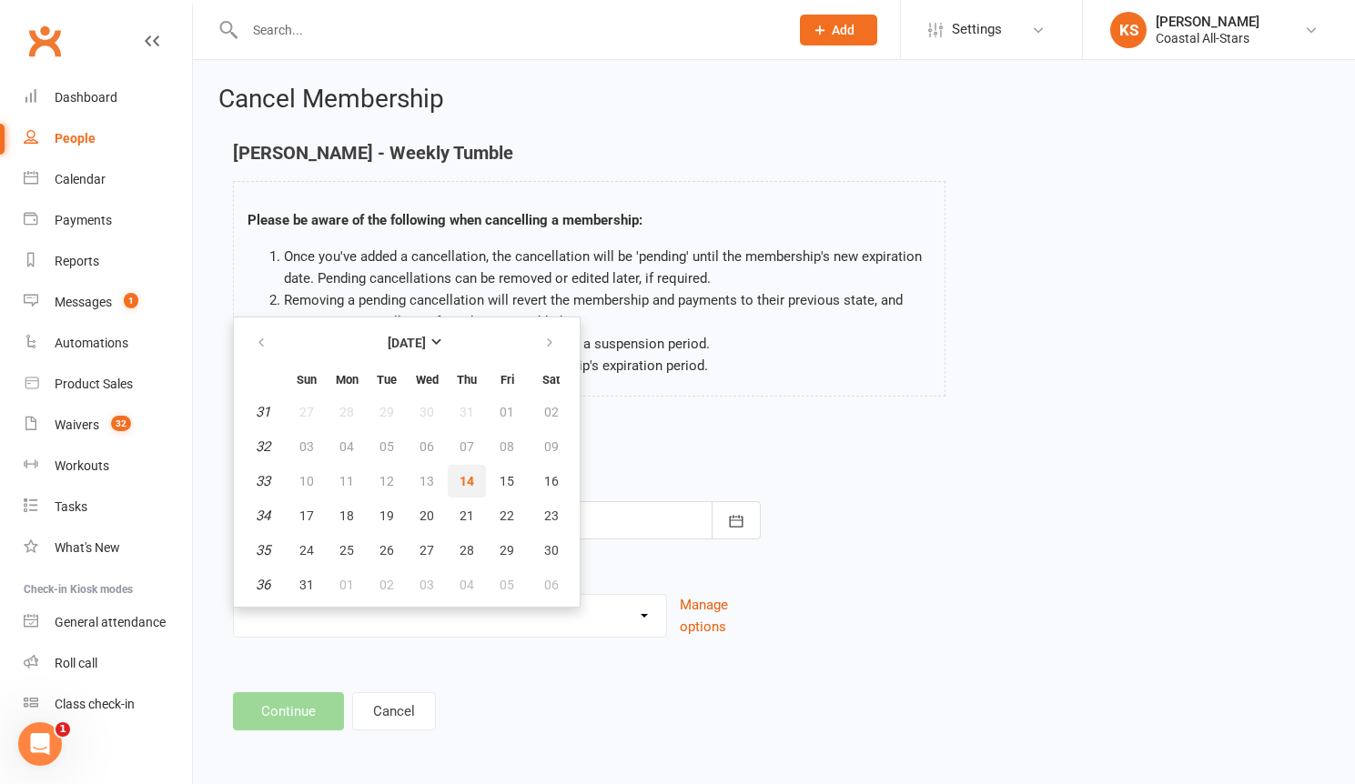
click at [475, 486] on button "14" at bounding box center [467, 481] width 38 height 33
type input "[DATE]"
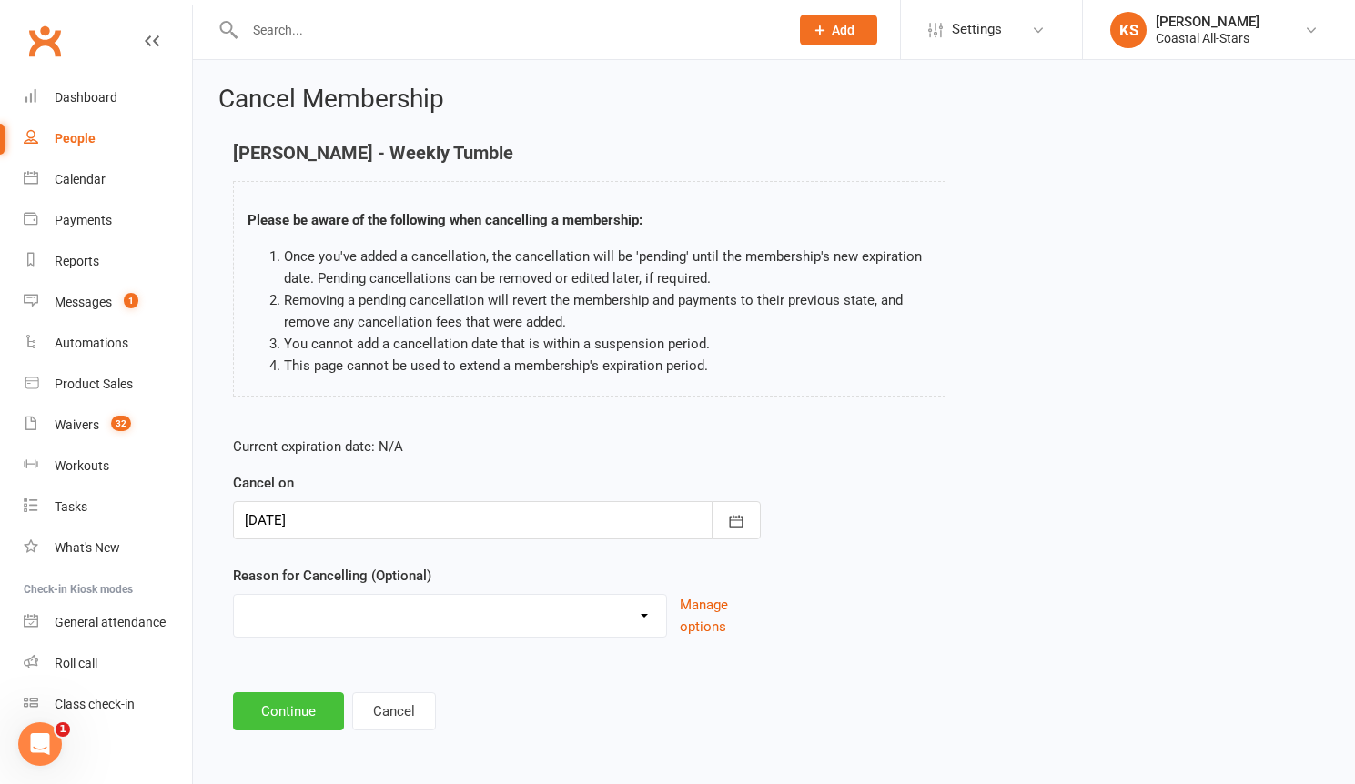
click at [313, 703] on button "Continue" at bounding box center [288, 711] width 111 height 38
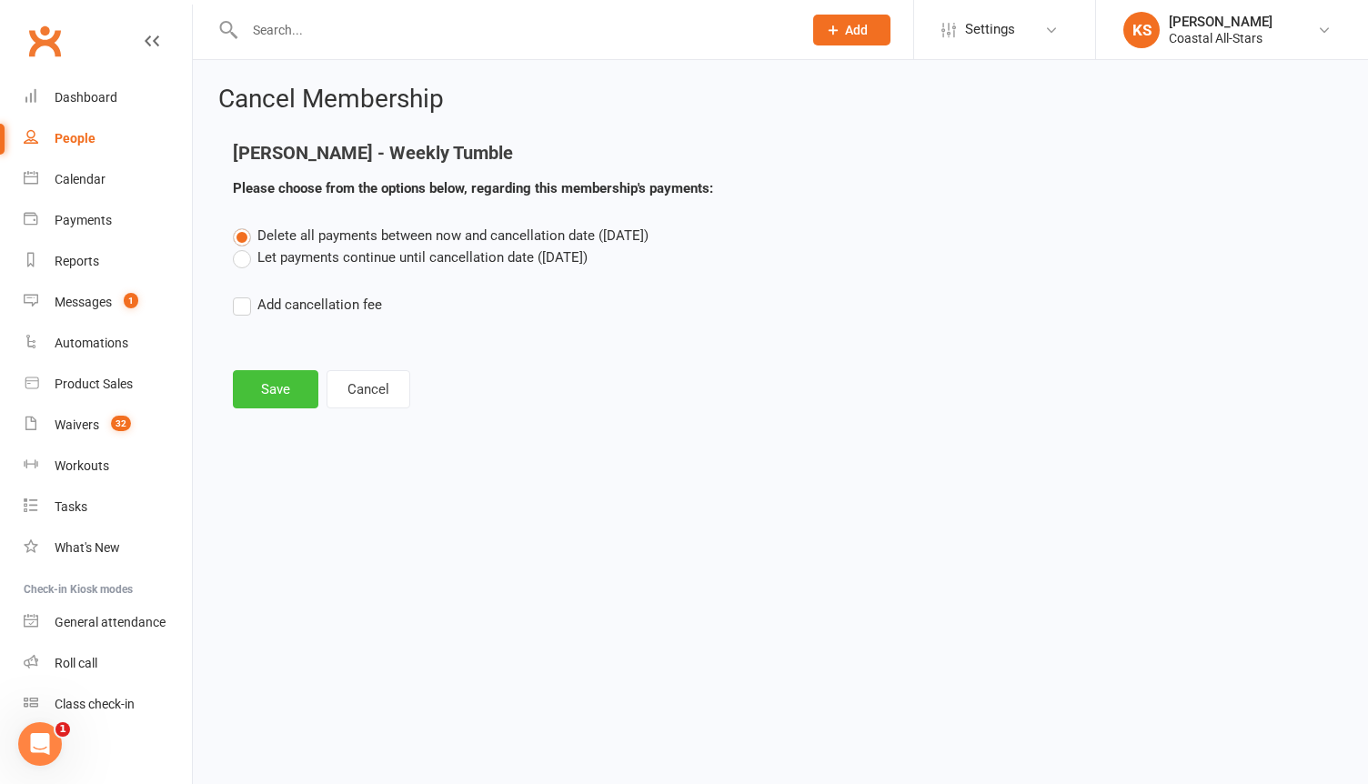
click at [282, 394] on button "Save" at bounding box center [276, 389] width 86 height 38
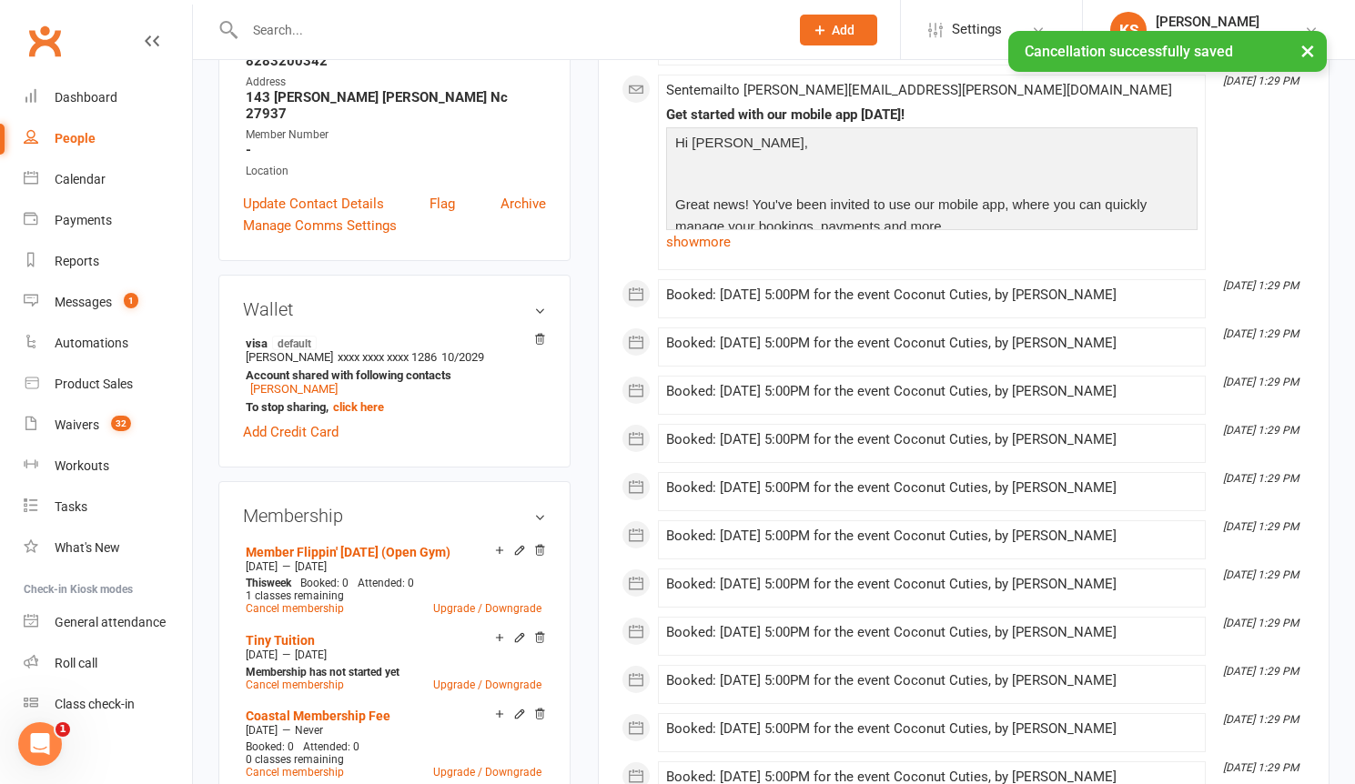
scroll to position [523, 0]
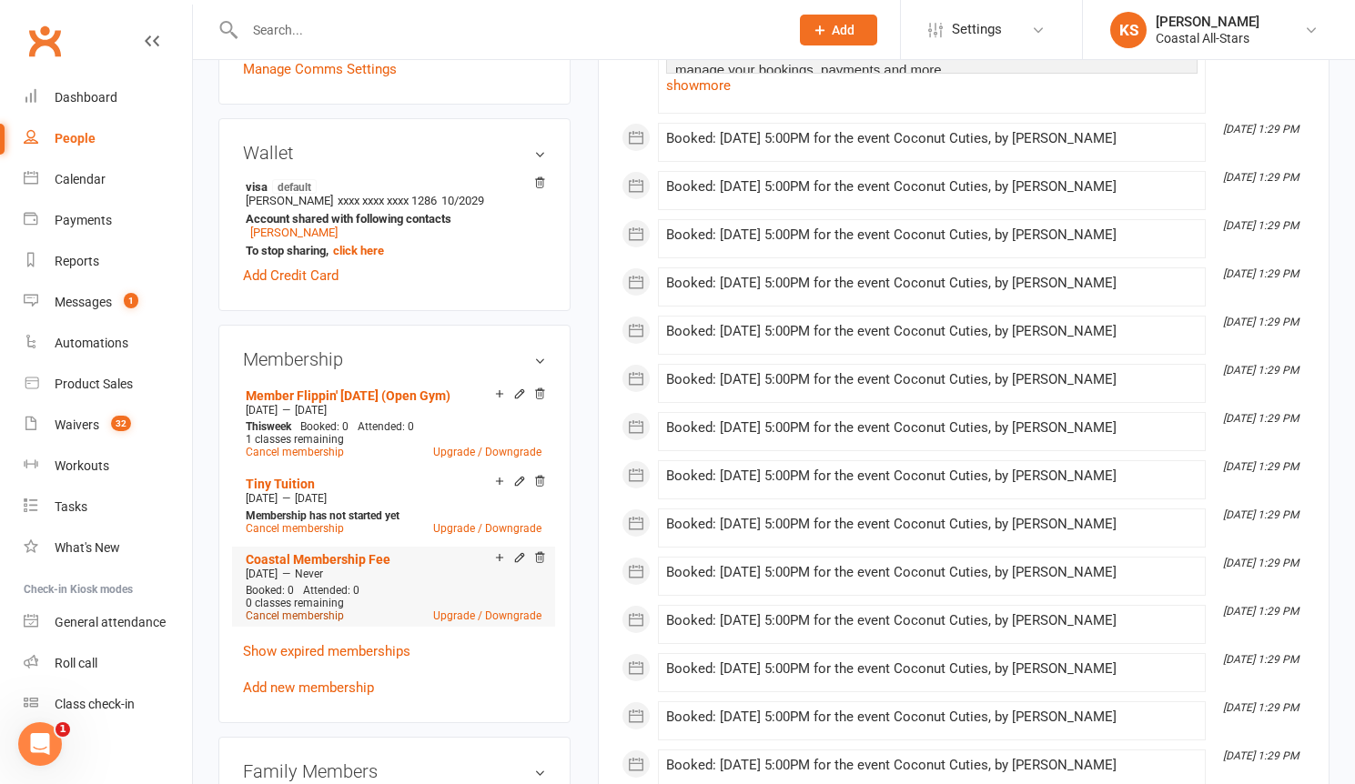
click at [293, 610] on link "Cancel membership" at bounding box center [295, 616] width 98 height 13
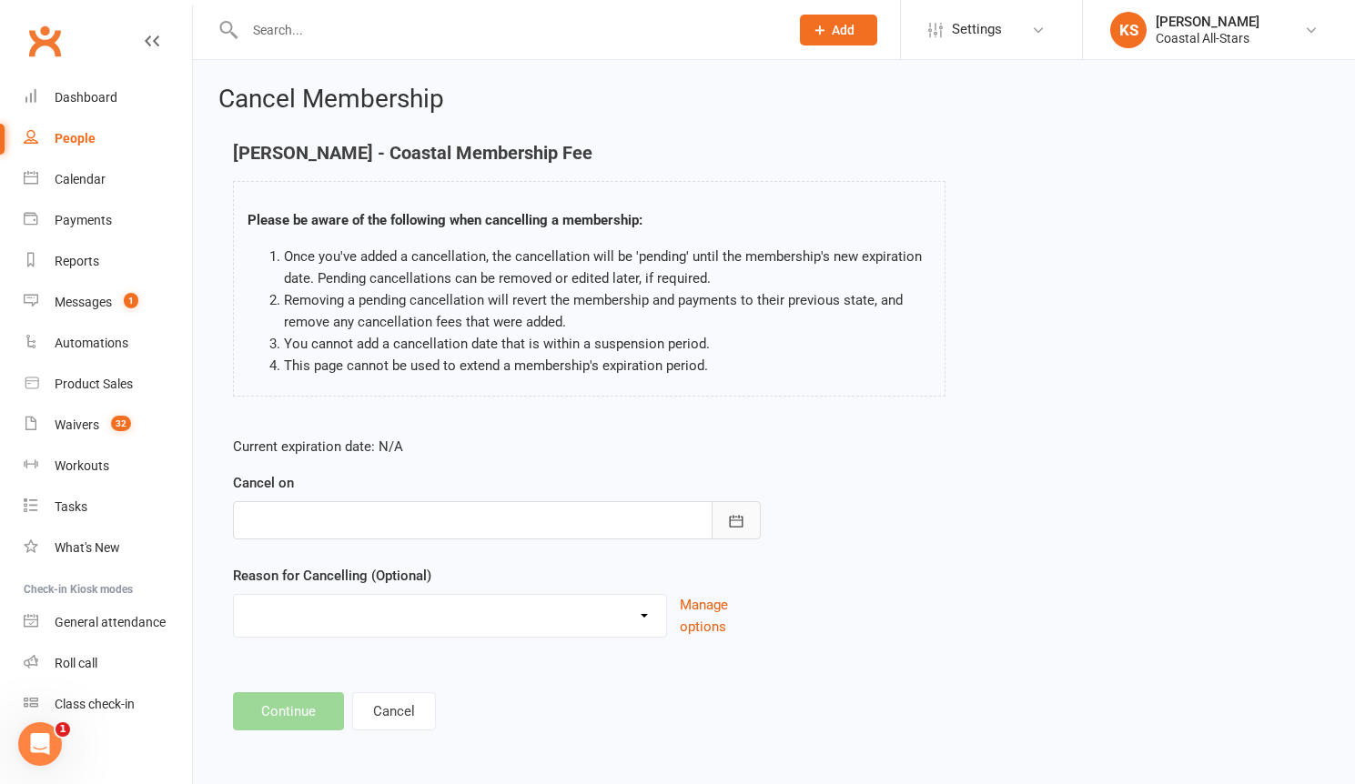
click at [744, 526] on button "button" at bounding box center [735, 520] width 49 height 38
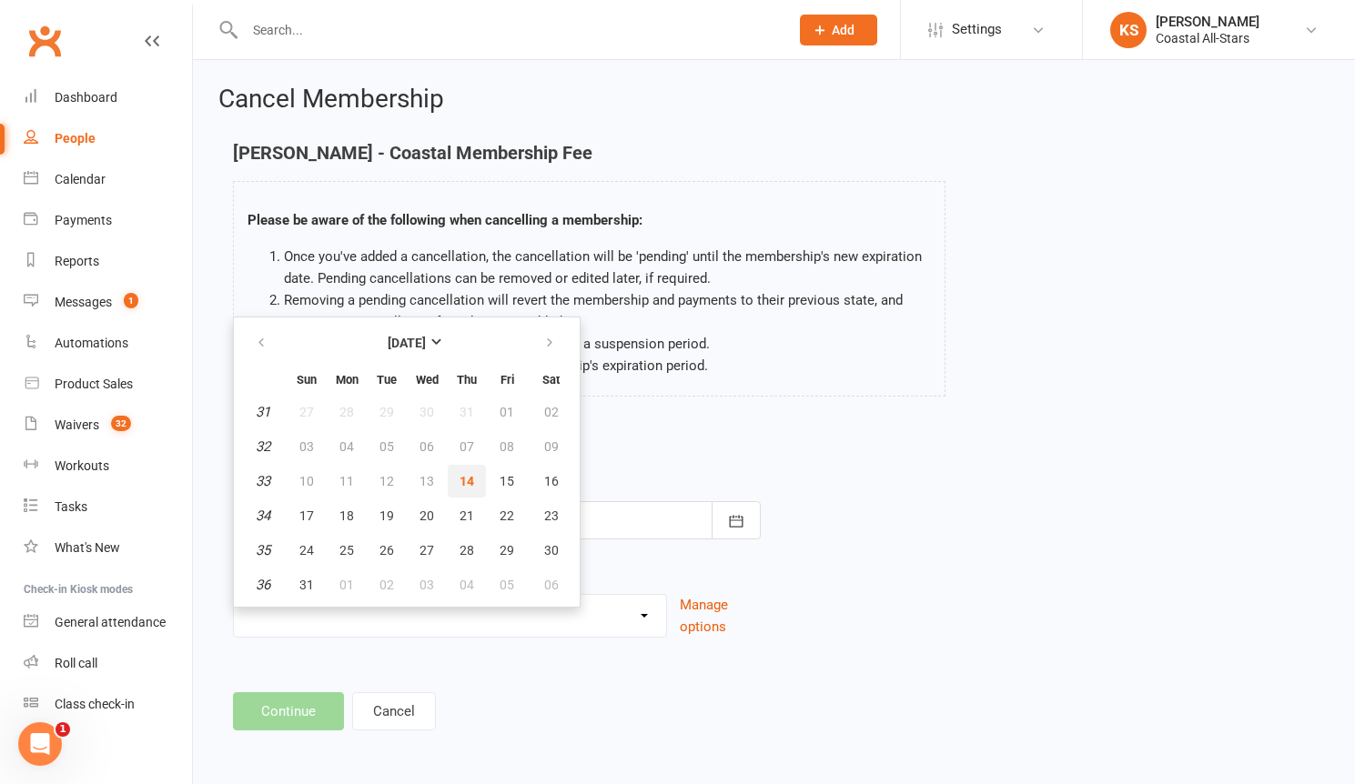
click at [473, 482] on button "14" at bounding box center [467, 481] width 38 height 33
type input "[DATE]"
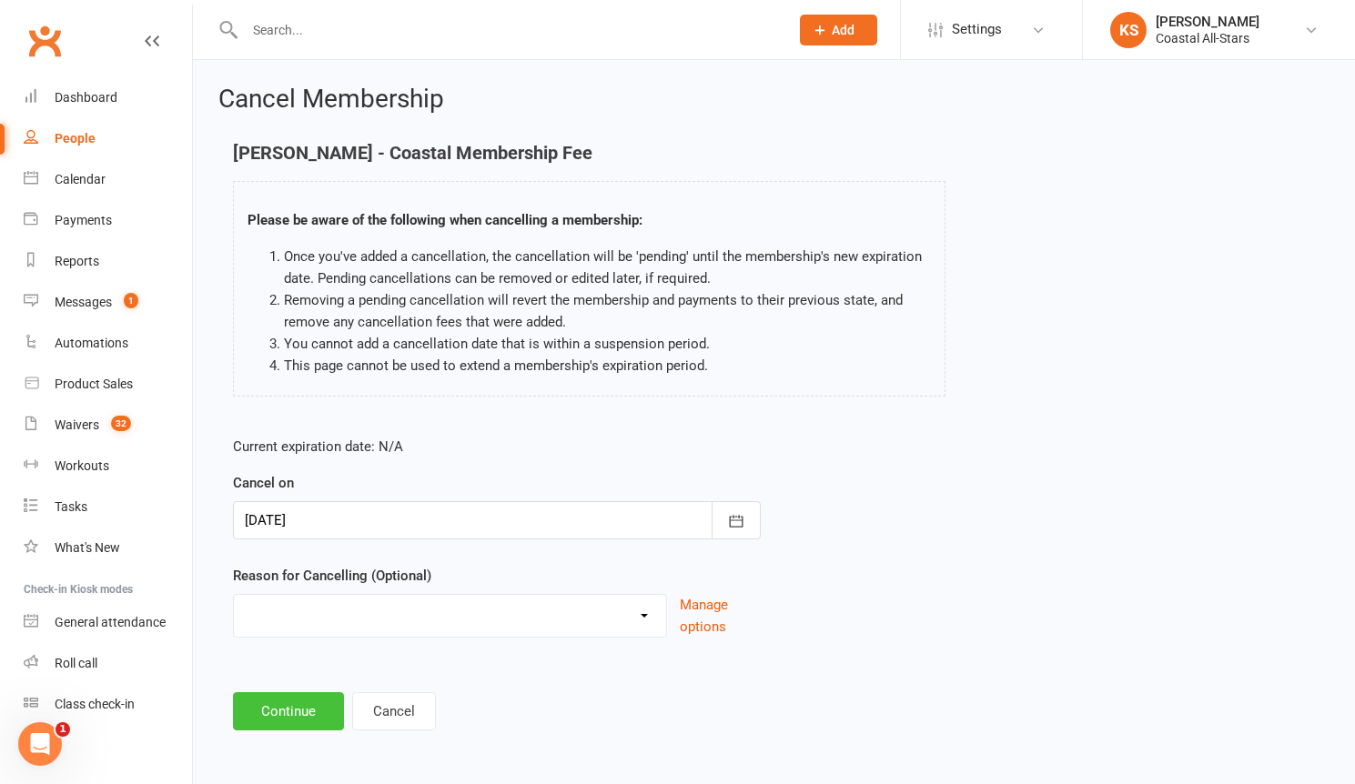
click at [302, 707] on button "Continue" at bounding box center [288, 711] width 111 height 38
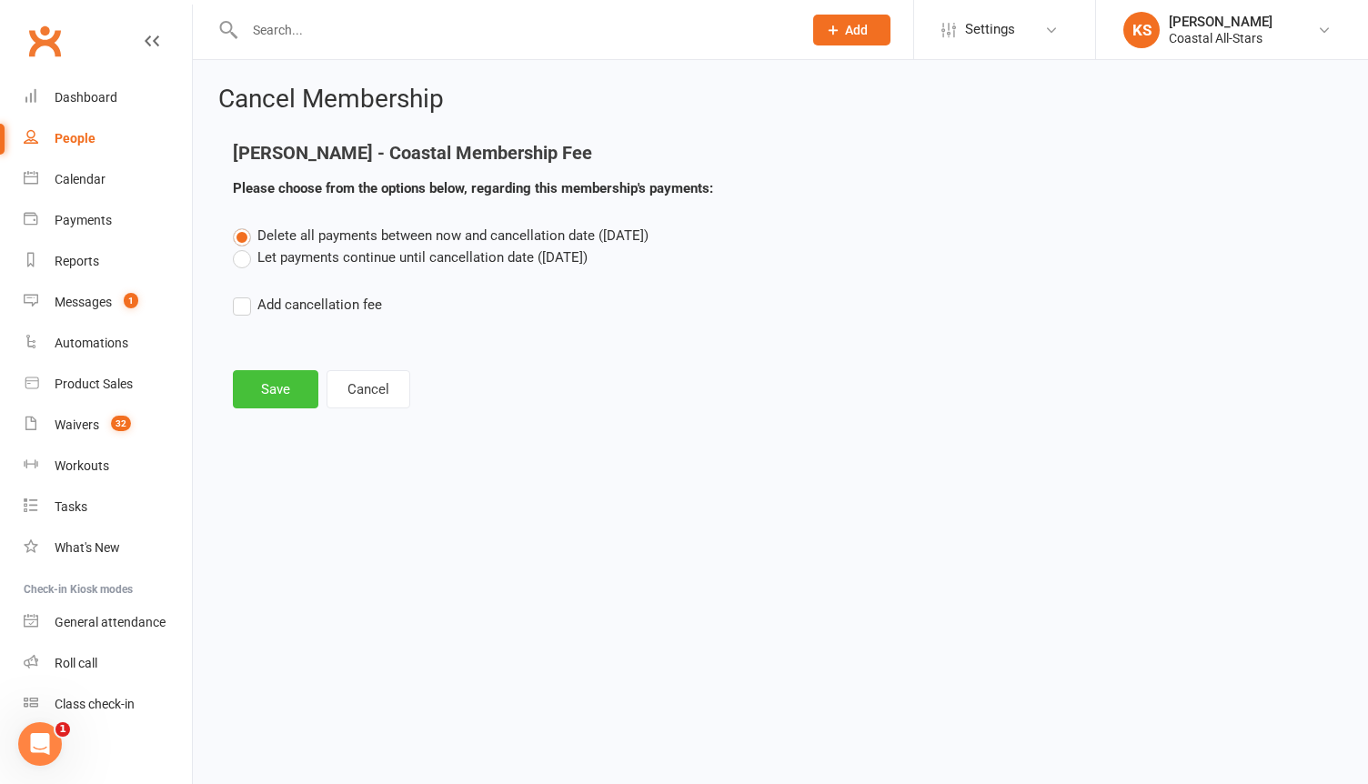
click at [278, 382] on button "Save" at bounding box center [276, 389] width 86 height 38
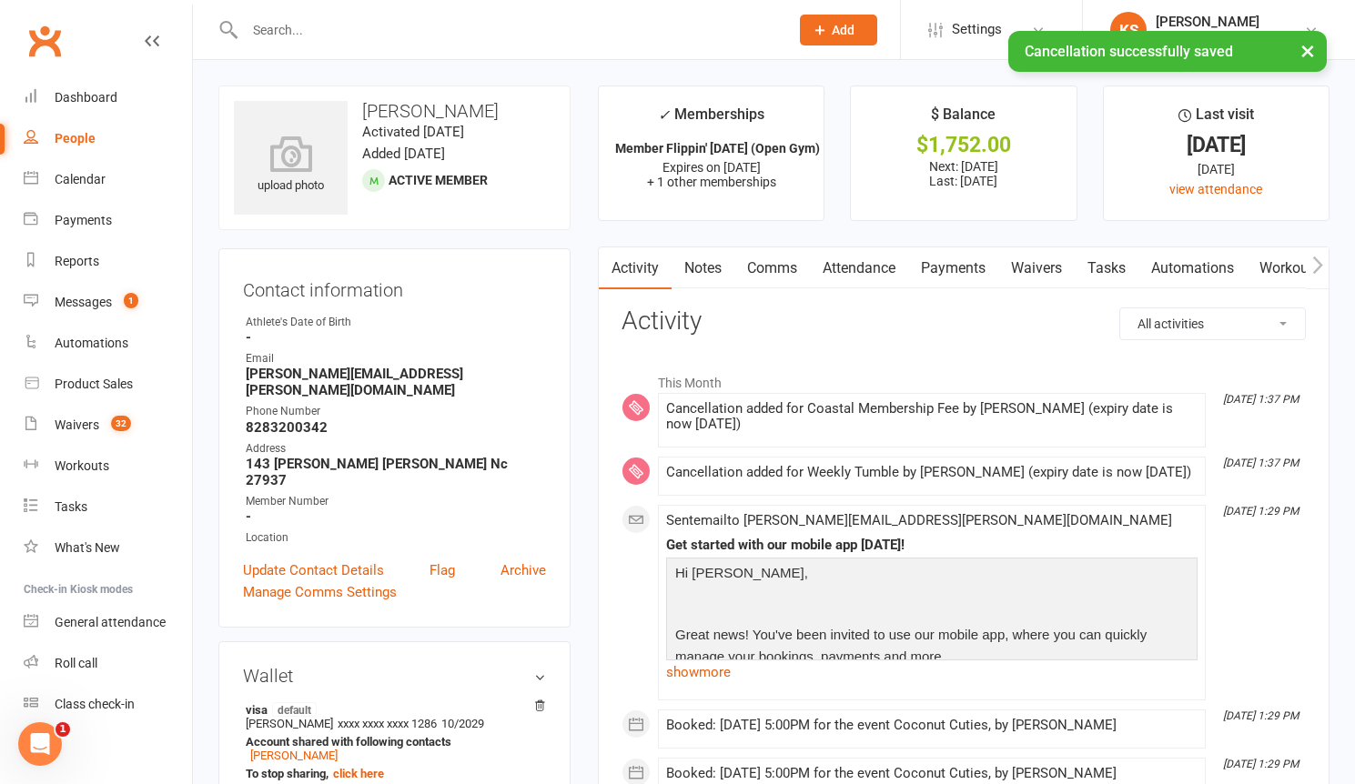
click at [953, 269] on link "Payments" at bounding box center [953, 268] width 90 height 42
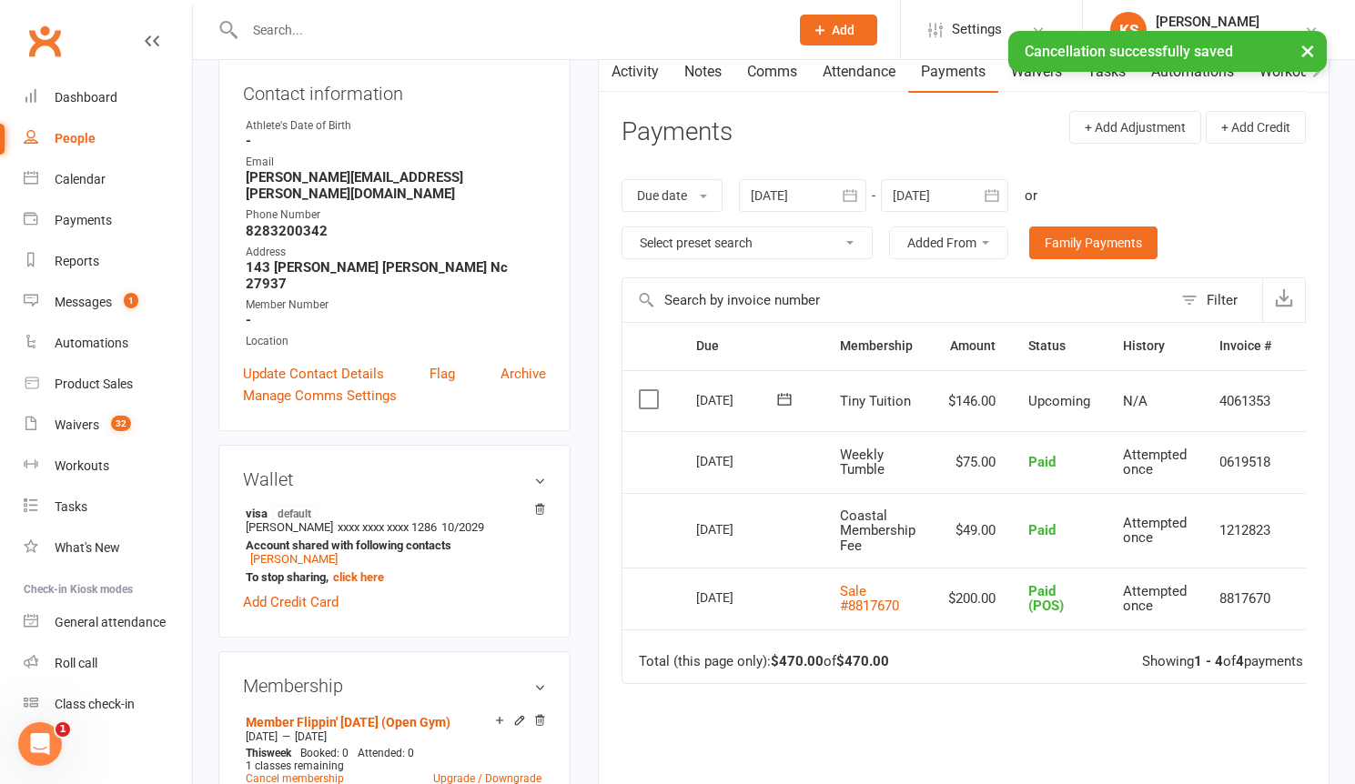
scroll to position [279, 0]
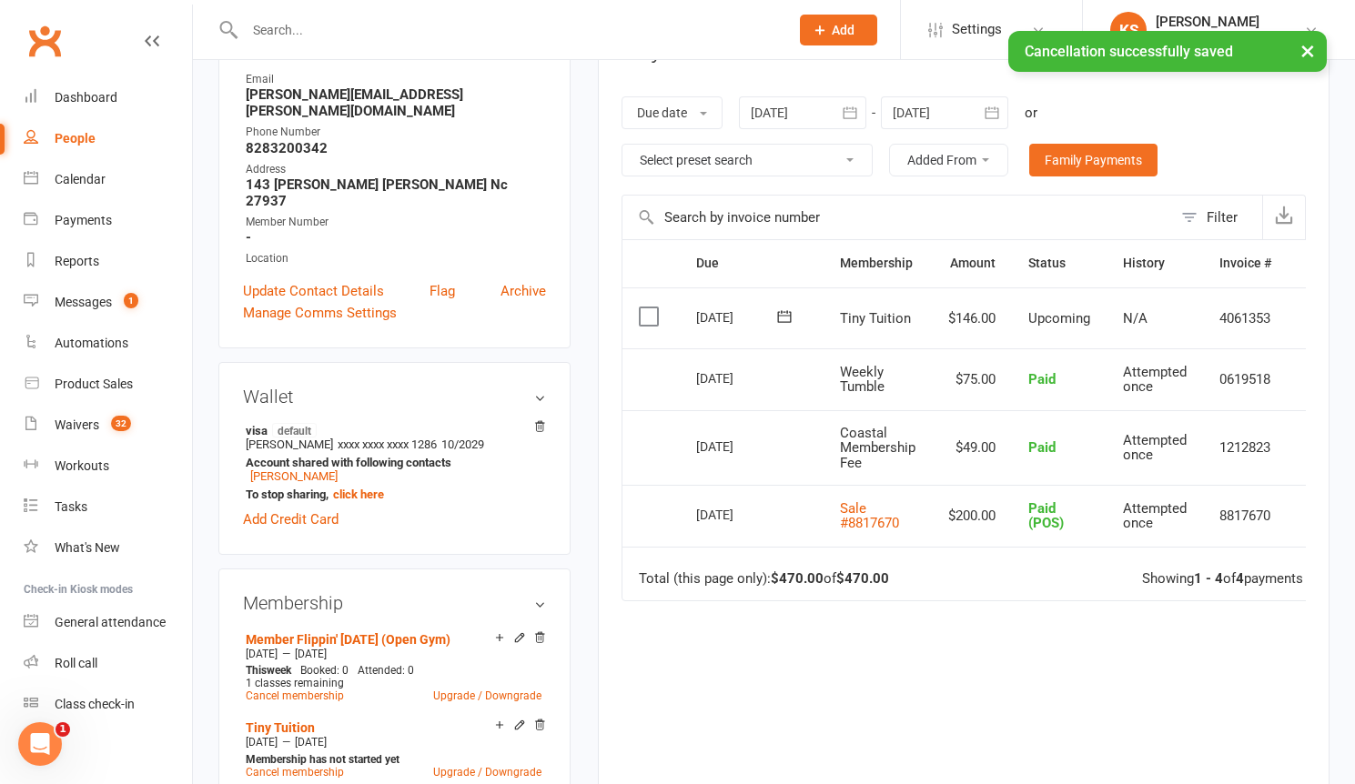
click at [1258, 460] on td "1212823" at bounding box center [1245, 448] width 85 height 76
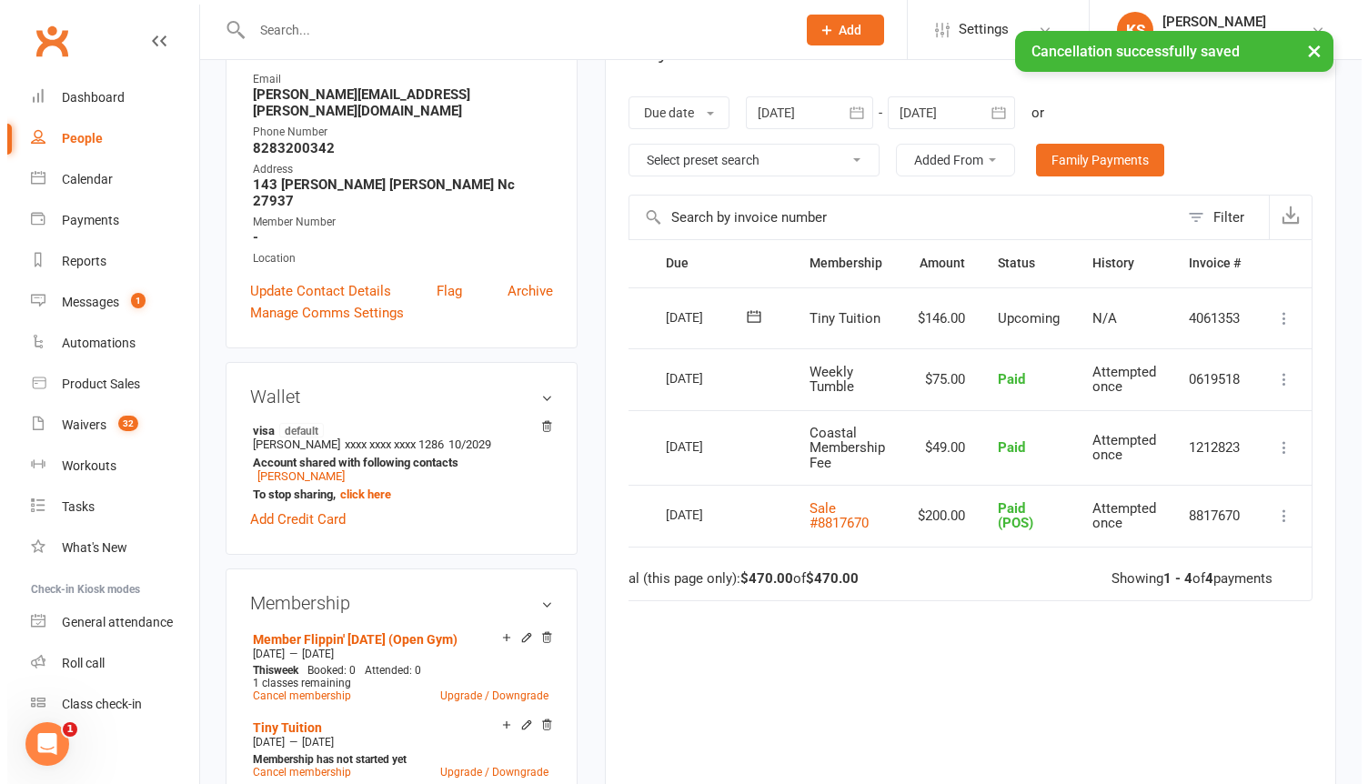
scroll to position [0, 43]
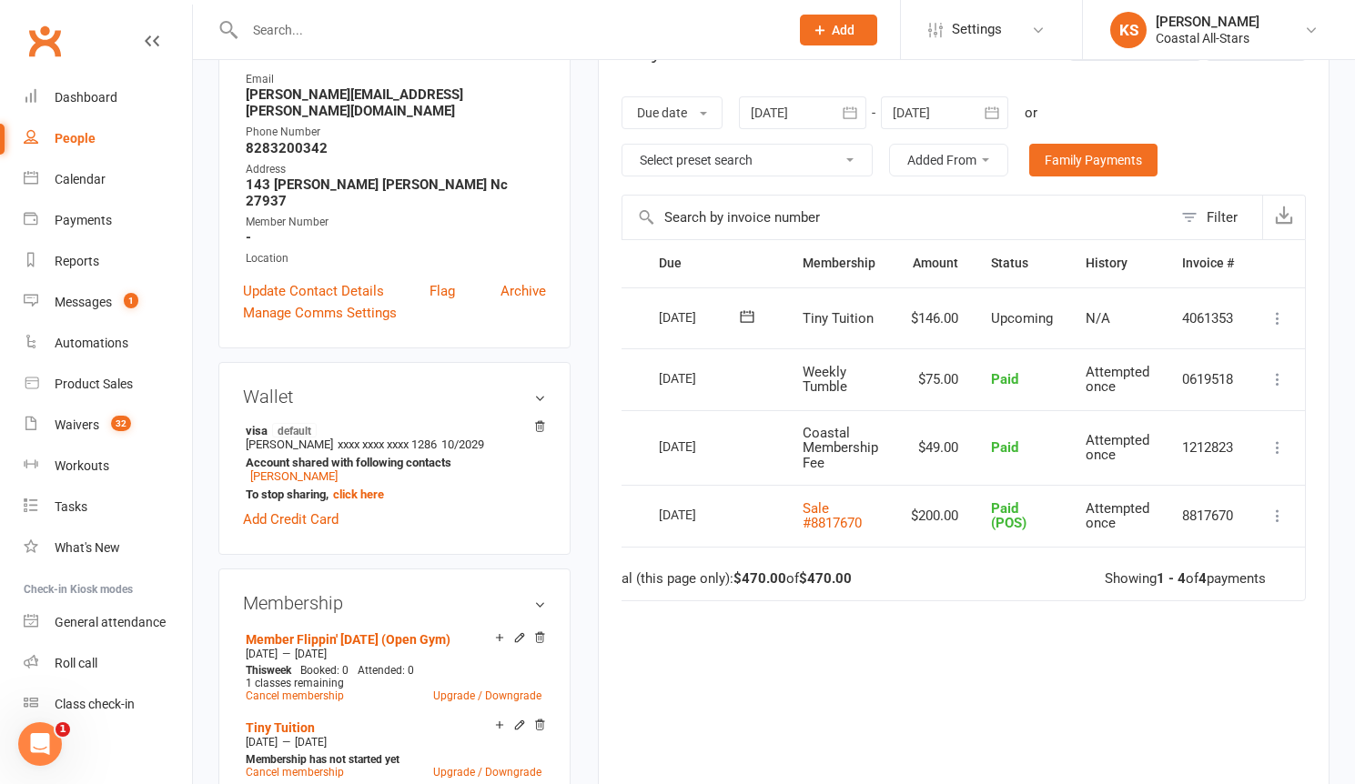
click at [1275, 449] on icon at bounding box center [1277, 447] width 18 height 18
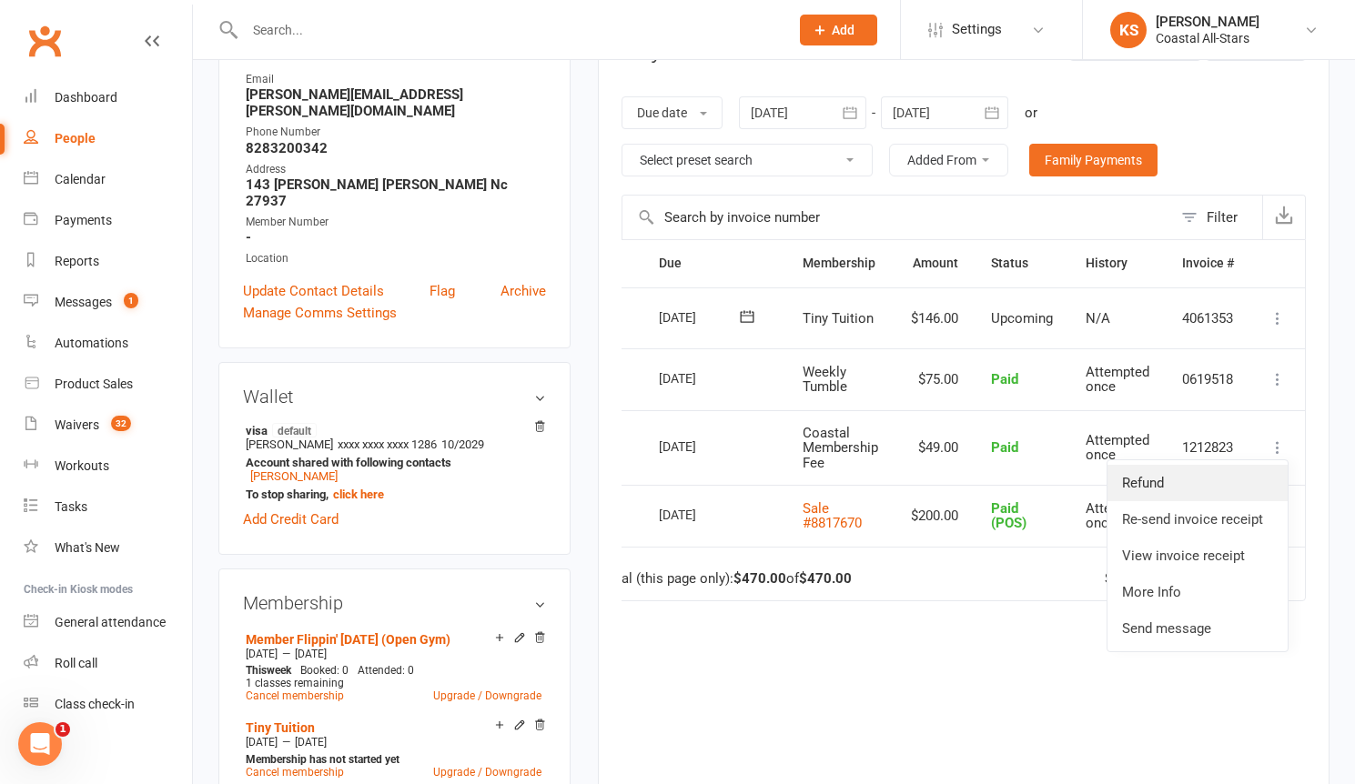
click at [1207, 475] on link "Refund" at bounding box center [1197, 483] width 180 height 36
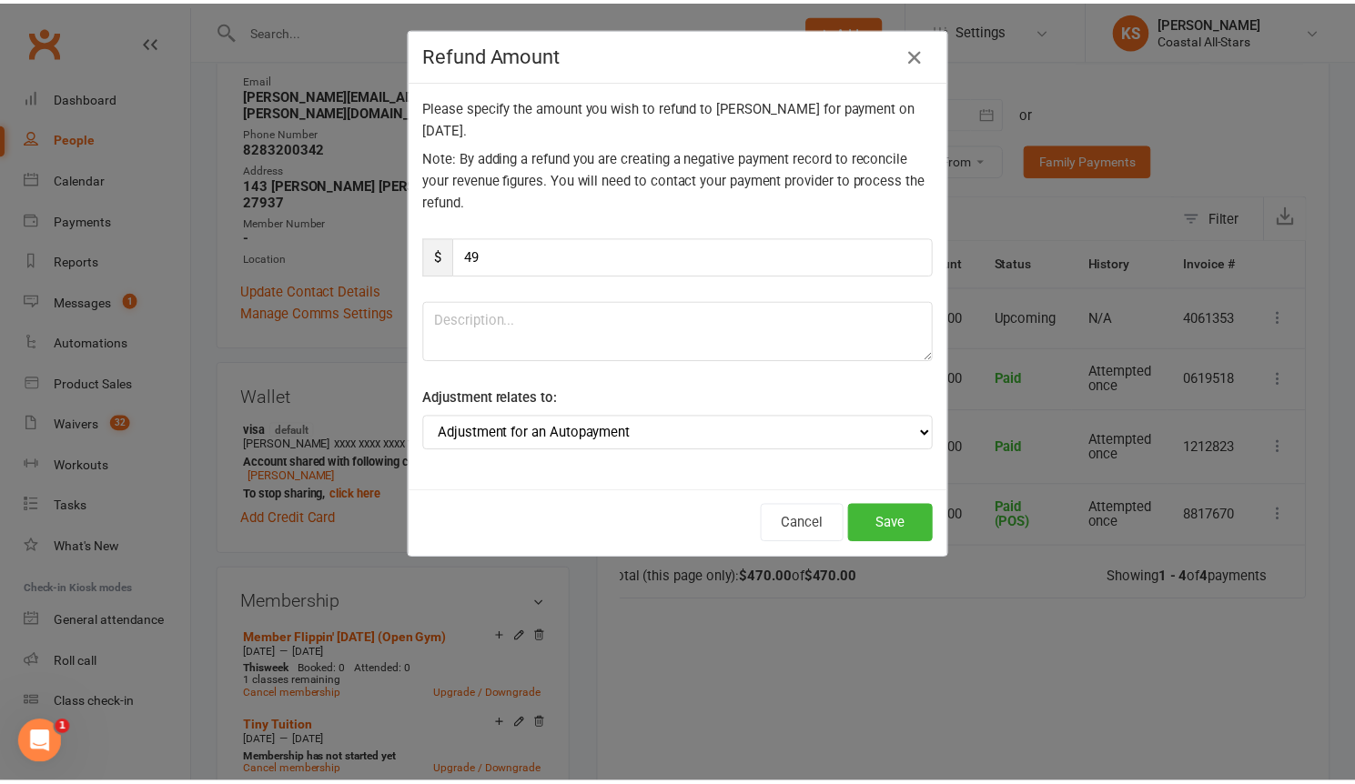
scroll to position [0, 34]
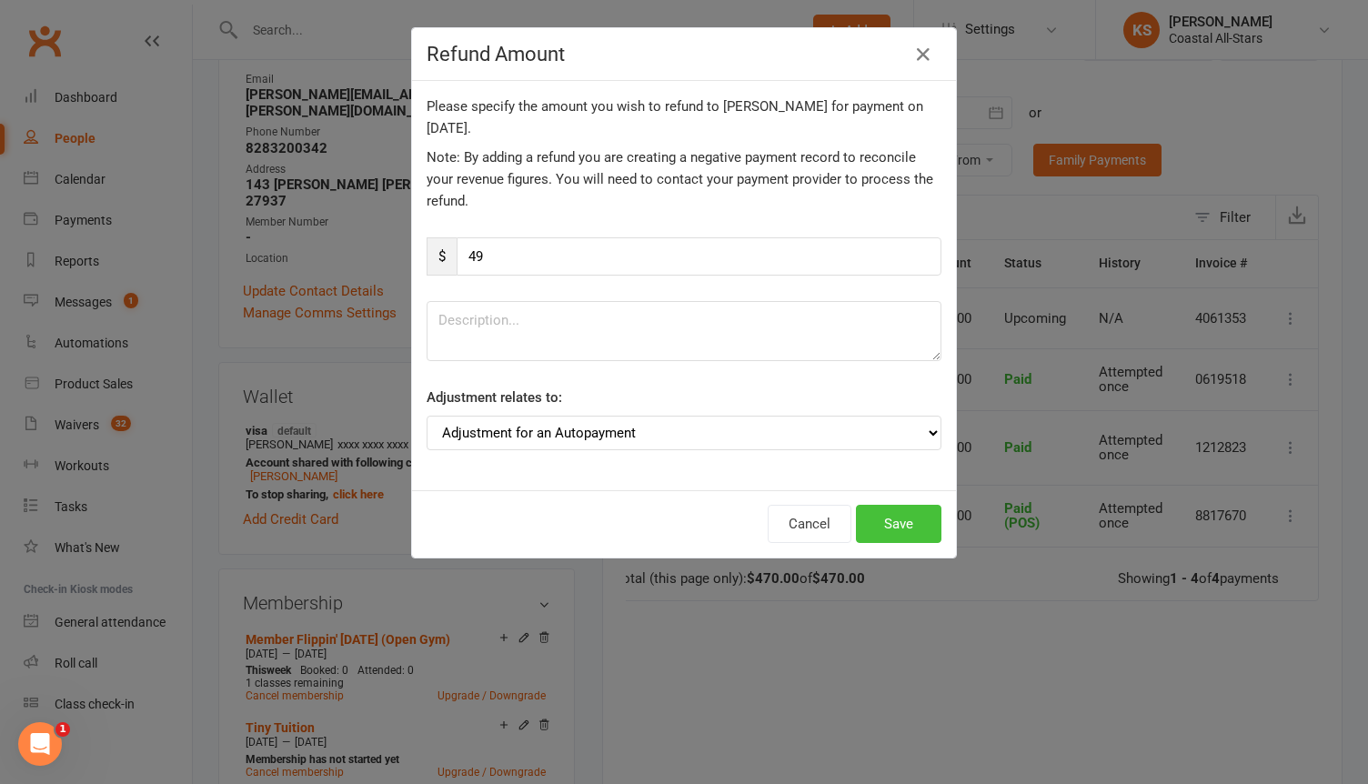
click at [898, 526] on button "Save" at bounding box center [899, 524] width 86 height 38
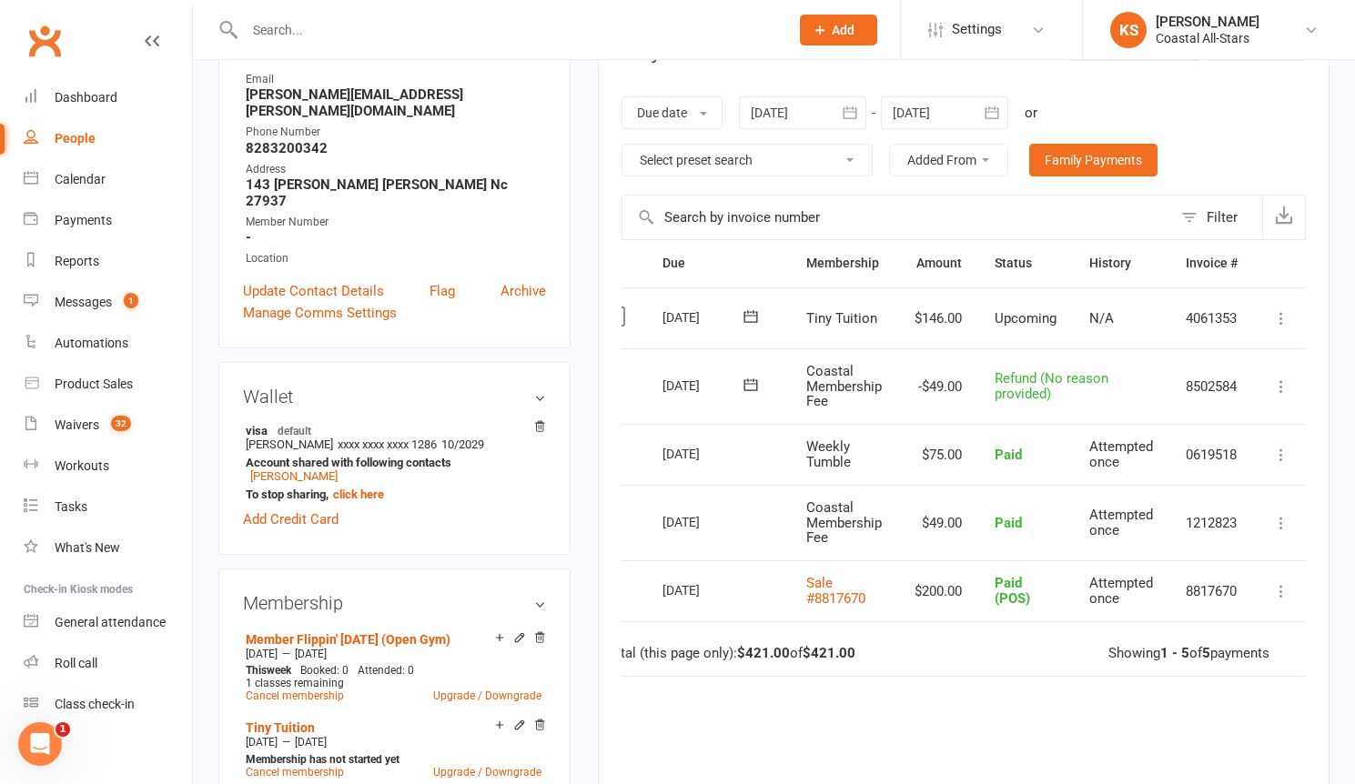
click at [1285, 456] on icon at bounding box center [1281, 455] width 18 height 18
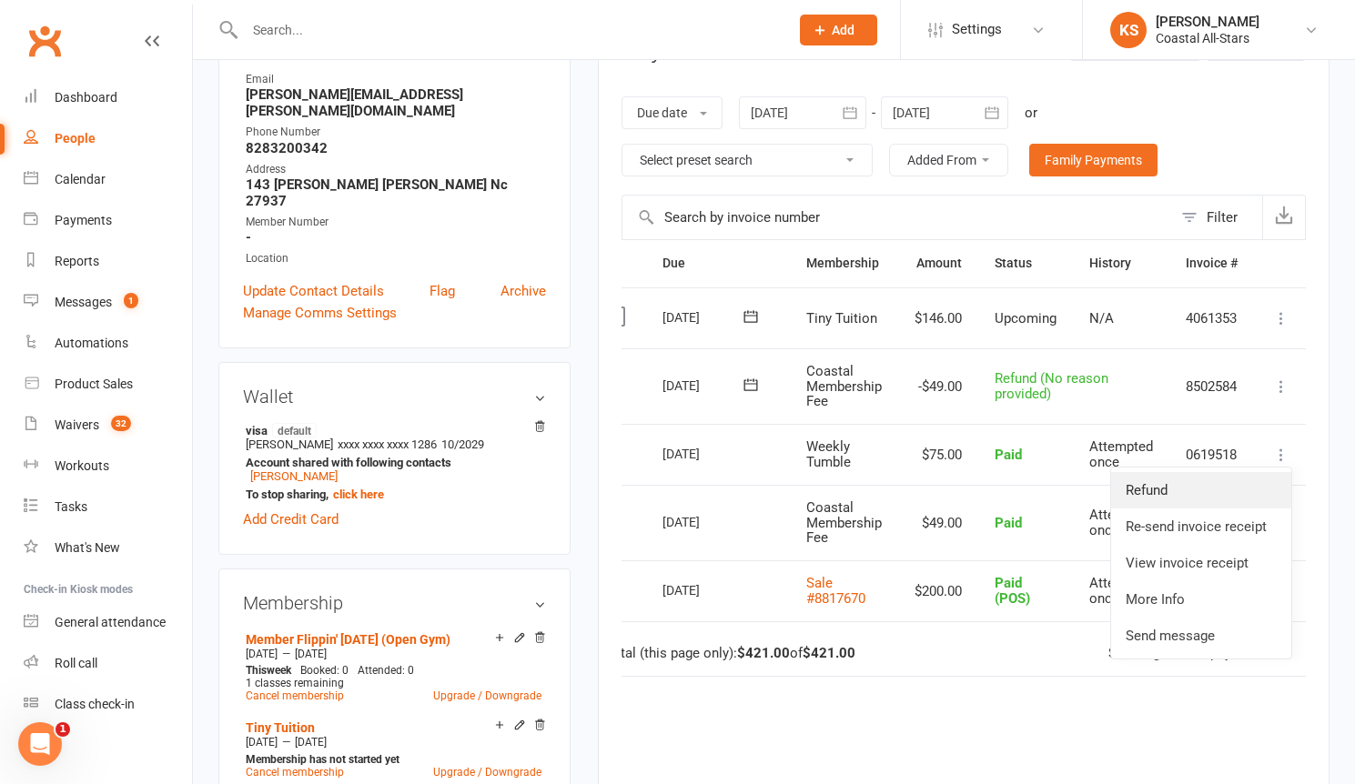
click at [1200, 497] on link "Refund" at bounding box center [1201, 490] width 180 height 36
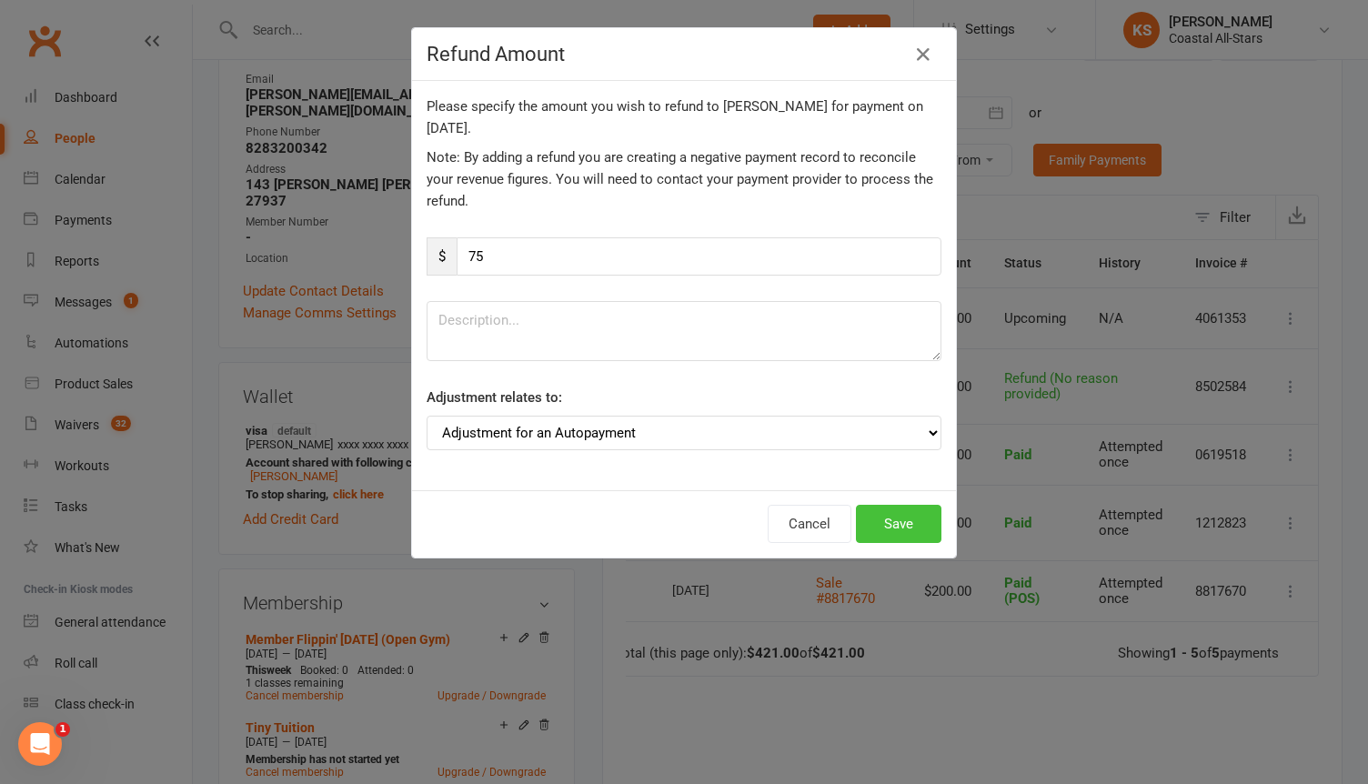
click at [902, 520] on button "Save" at bounding box center [899, 524] width 86 height 38
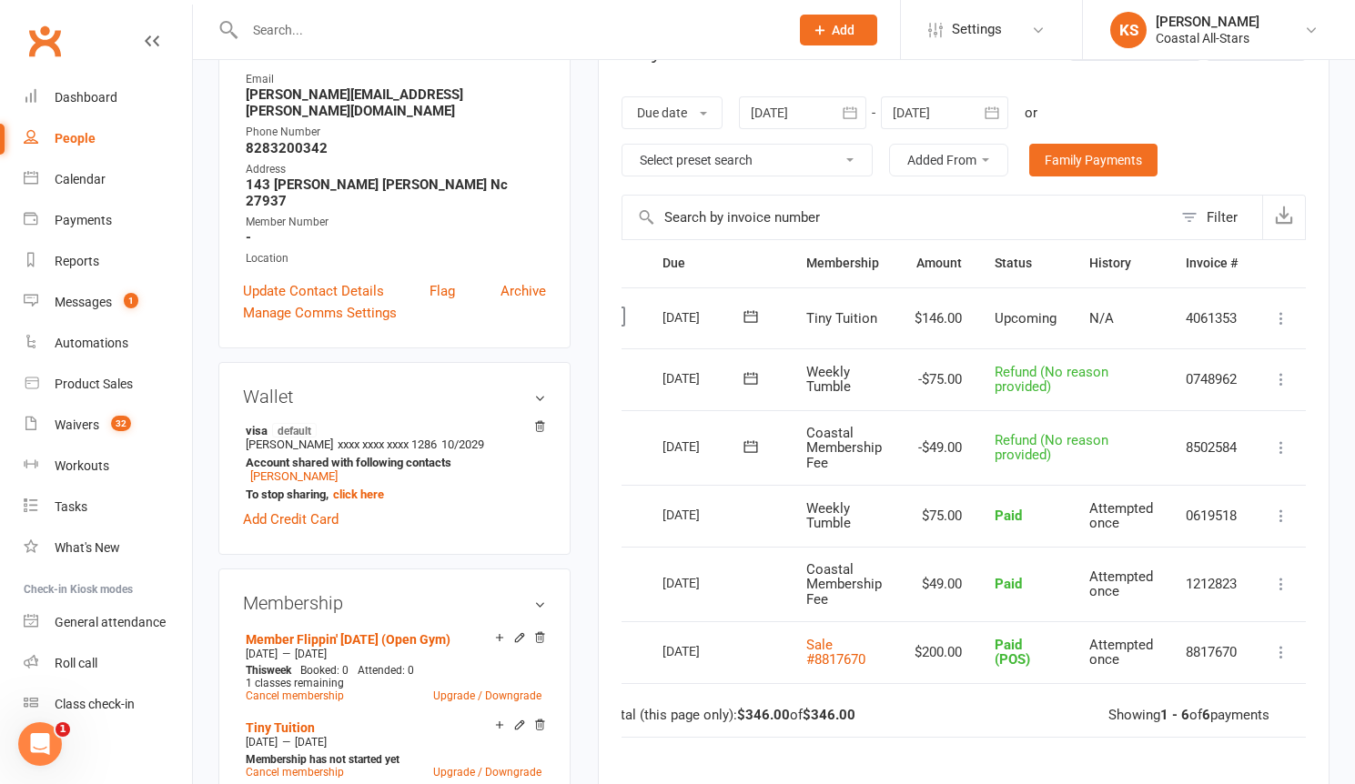
scroll to position [0, 0]
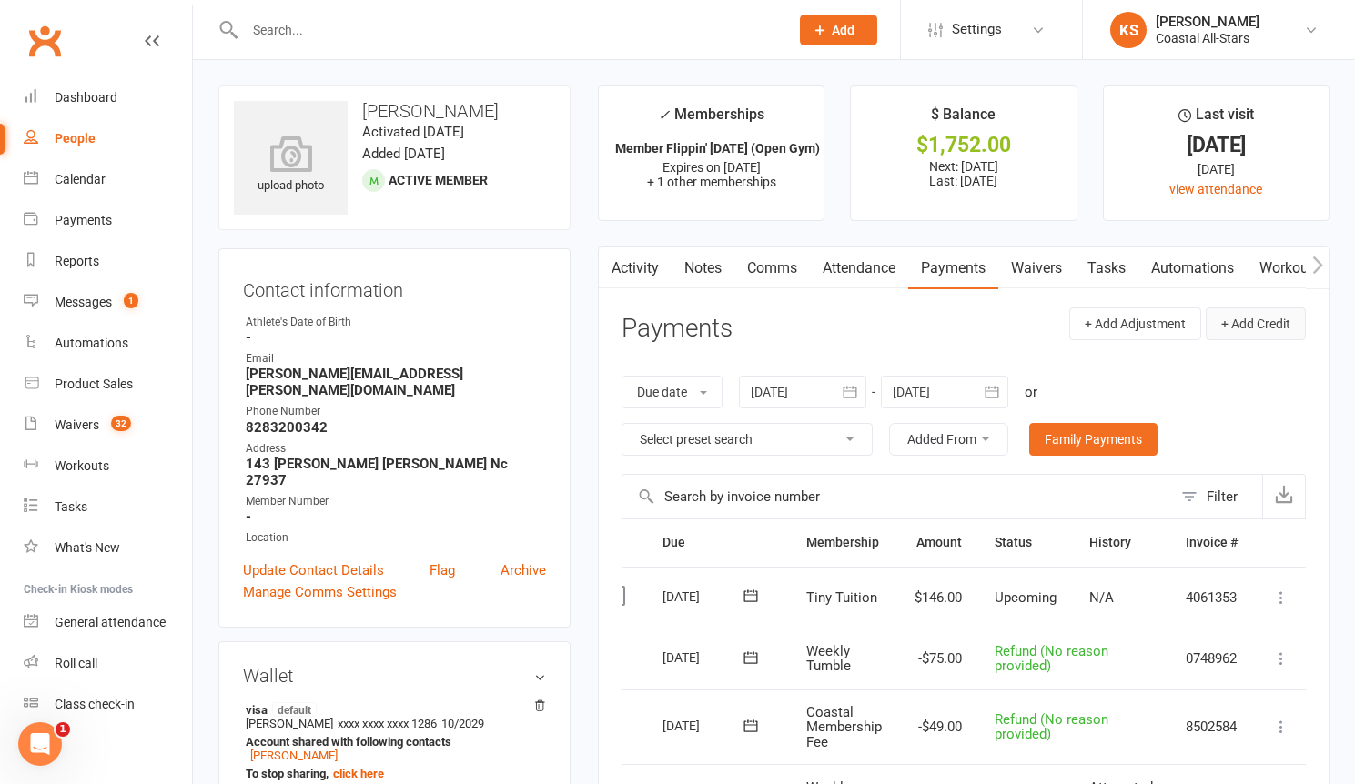
click at [1245, 332] on button "+ Add Credit" at bounding box center [1255, 323] width 100 height 33
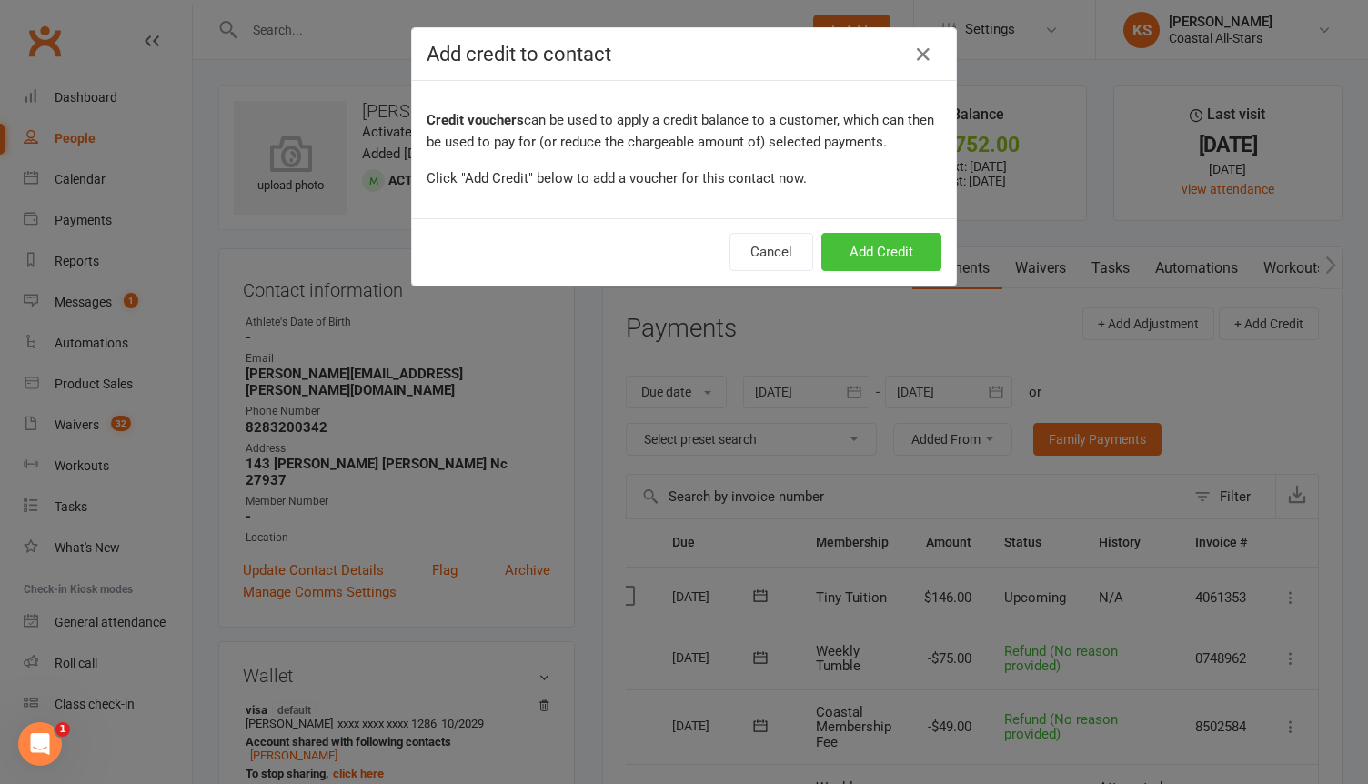
click at [850, 233] on button "Add Credit" at bounding box center [882, 252] width 120 height 38
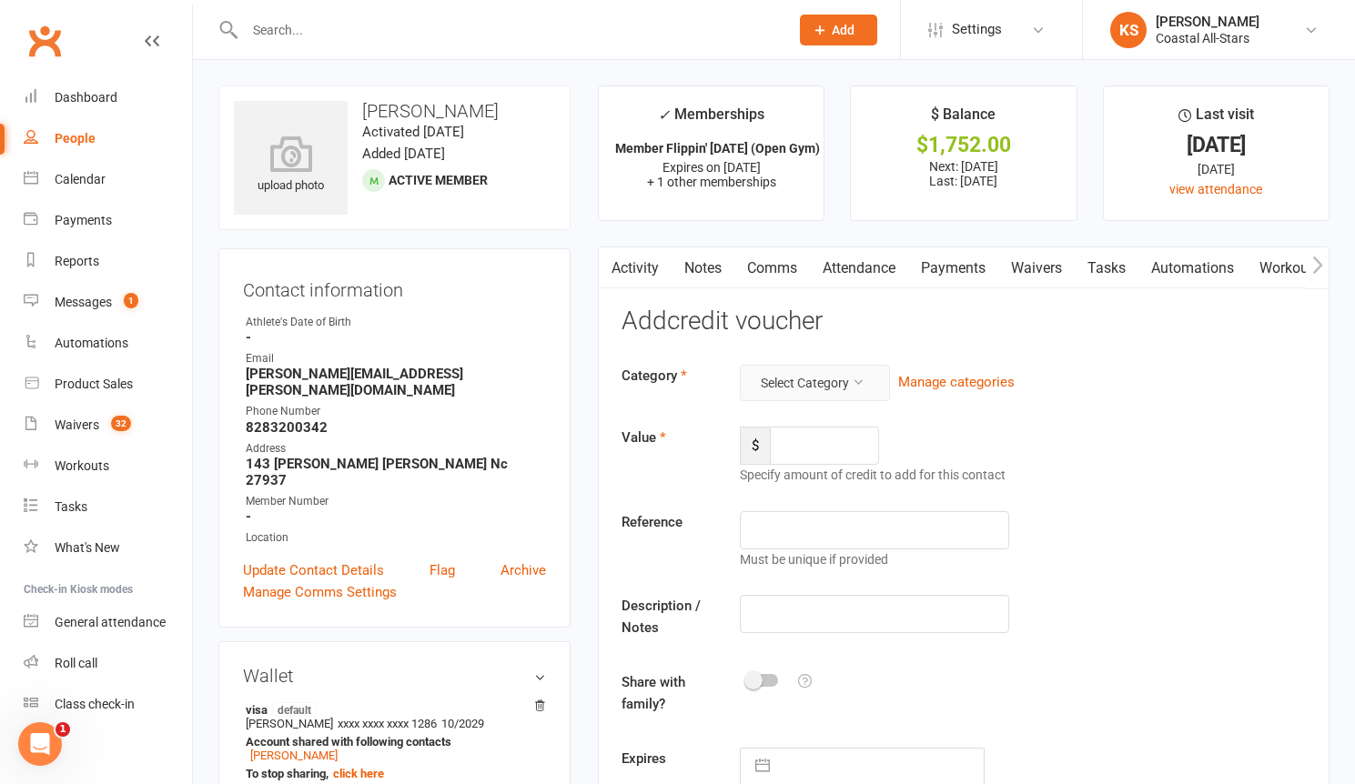
click at [799, 385] on button "Select Category" at bounding box center [815, 383] width 150 height 36
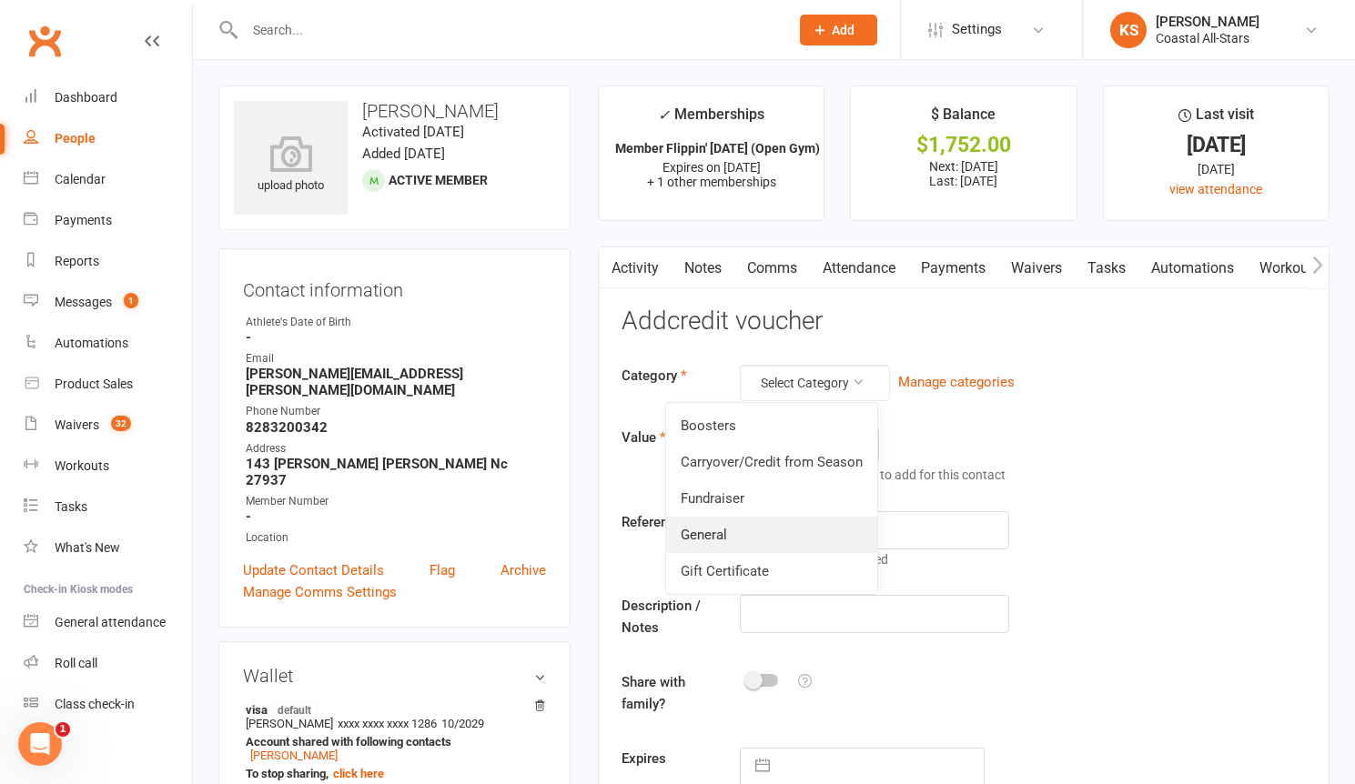
click at [781, 525] on link "General" at bounding box center [771, 535] width 211 height 36
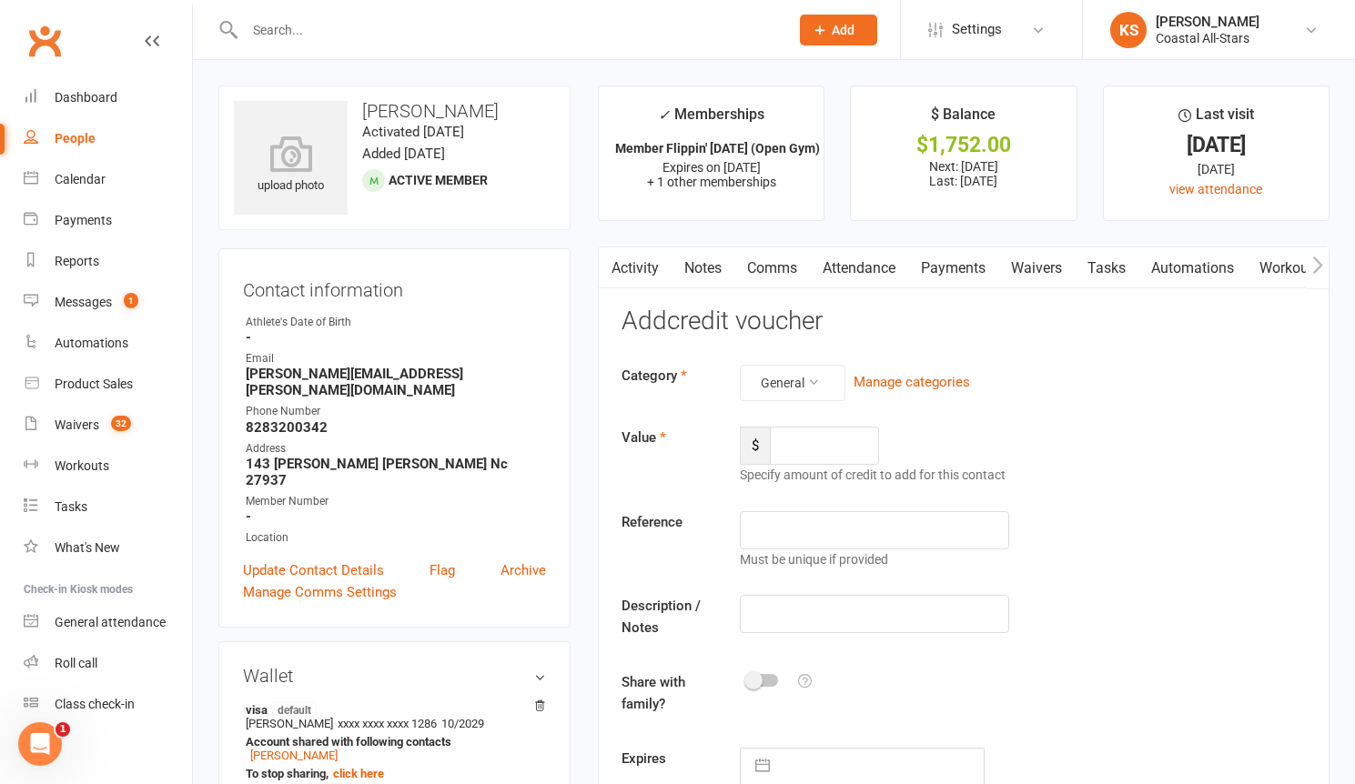
click at [812, 425] on div "Category General Manage categories Value $ Specify amount of credit to add for …" at bounding box center [963, 575] width 684 height 421
click at [811, 437] on input "number" at bounding box center [824, 446] width 109 height 38
type input "124"
click at [824, 610] on input "text" at bounding box center [874, 614] width 269 height 38
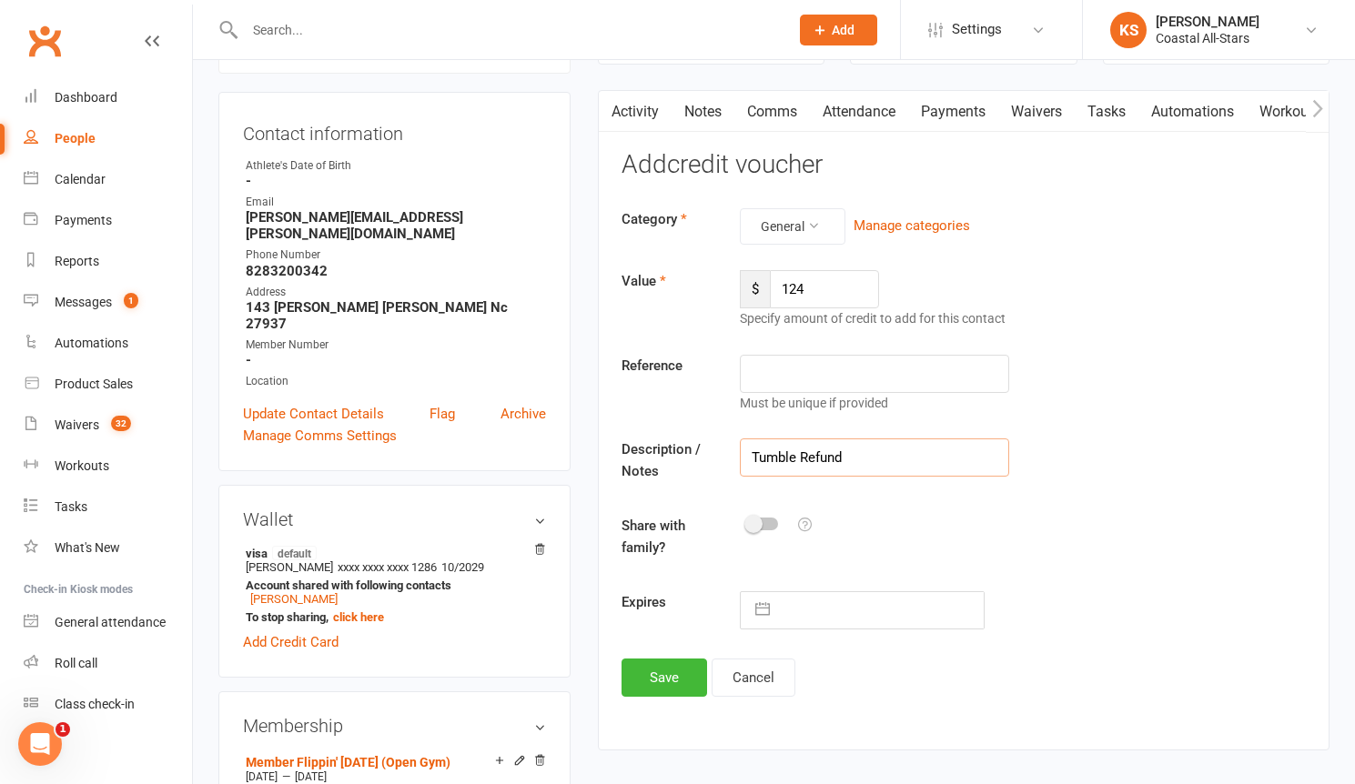
scroll to position [338, 0]
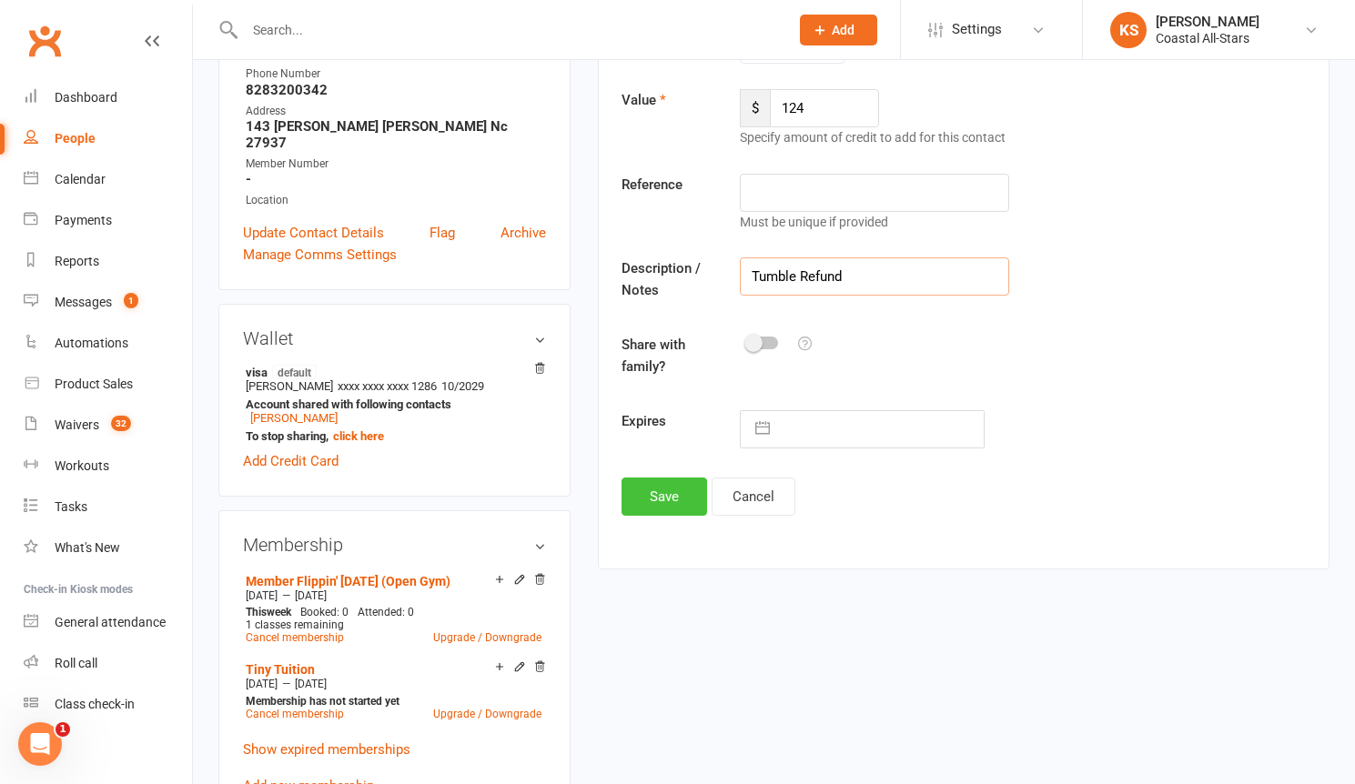
type input "Tumble Refund"
click at [676, 505] on button "Save" at bounding box center [664, 497] width 86 height 38
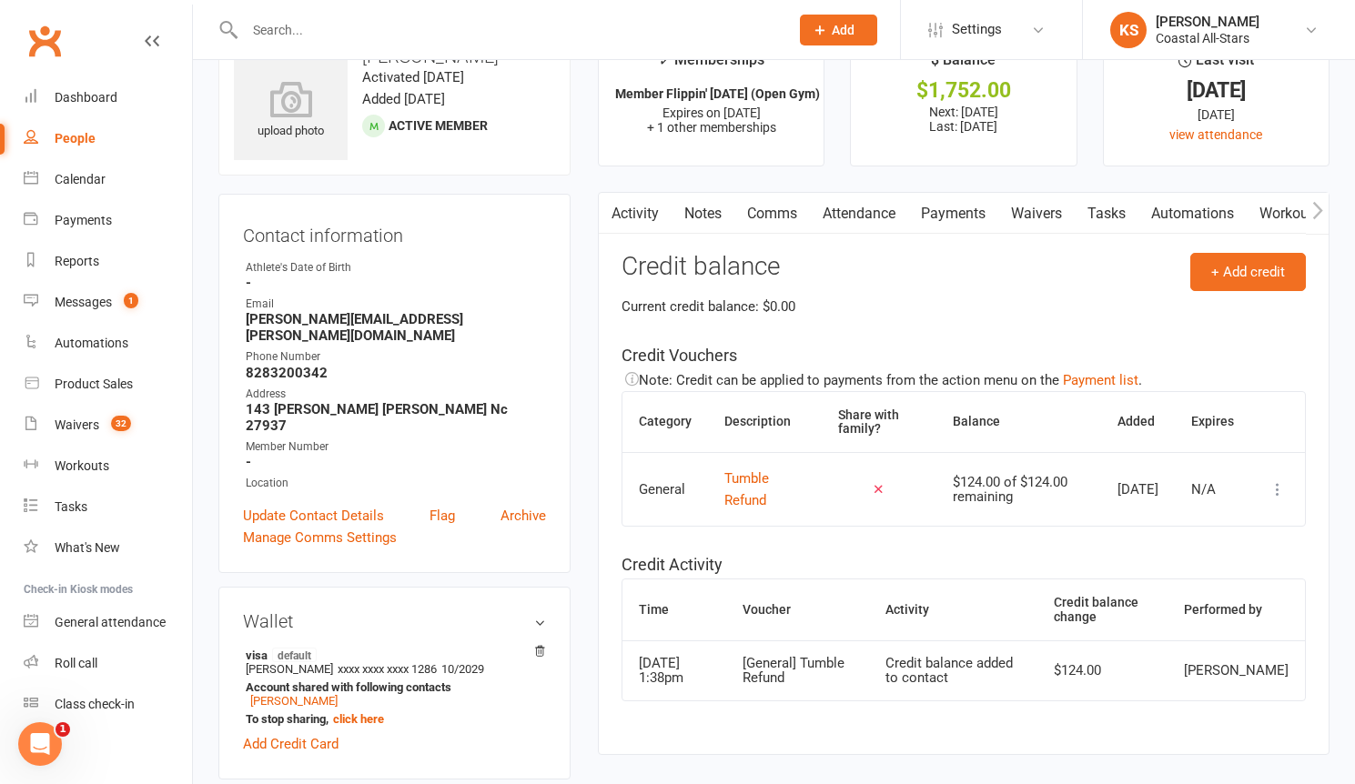
scroll to position [0, 0]
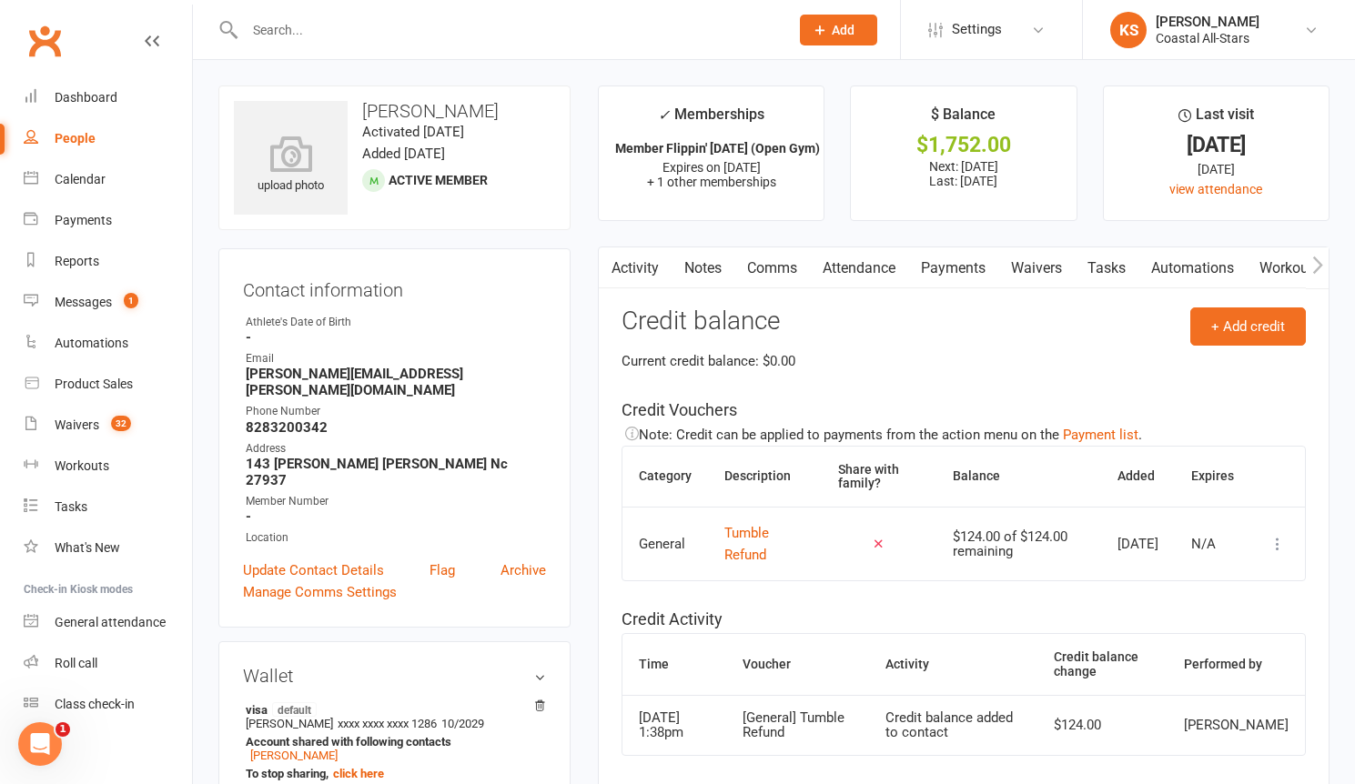
click at [943, 257] on link "Payments" at bounding box center [953, 268] width 90 height 42
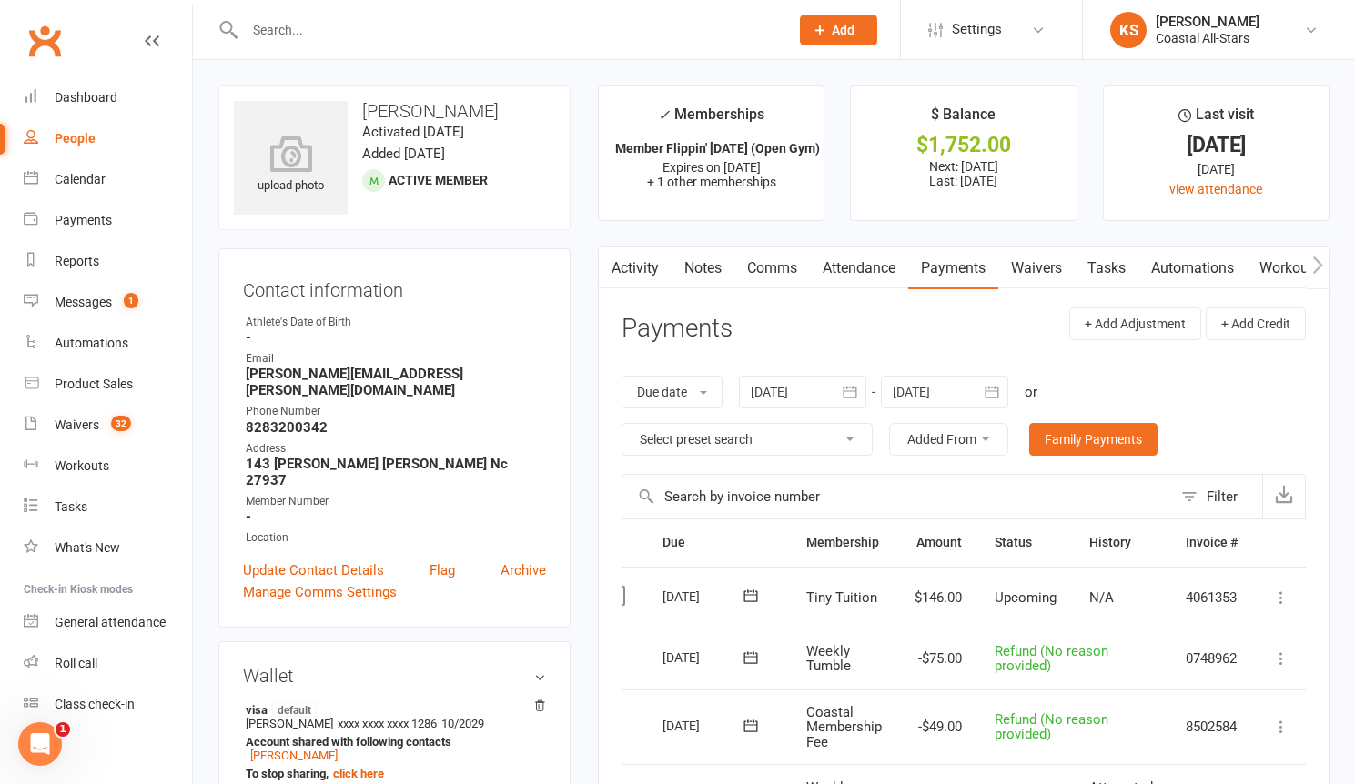
click at [1287, 599] on icon at bounding box center [1281, 598] width 18 height 18
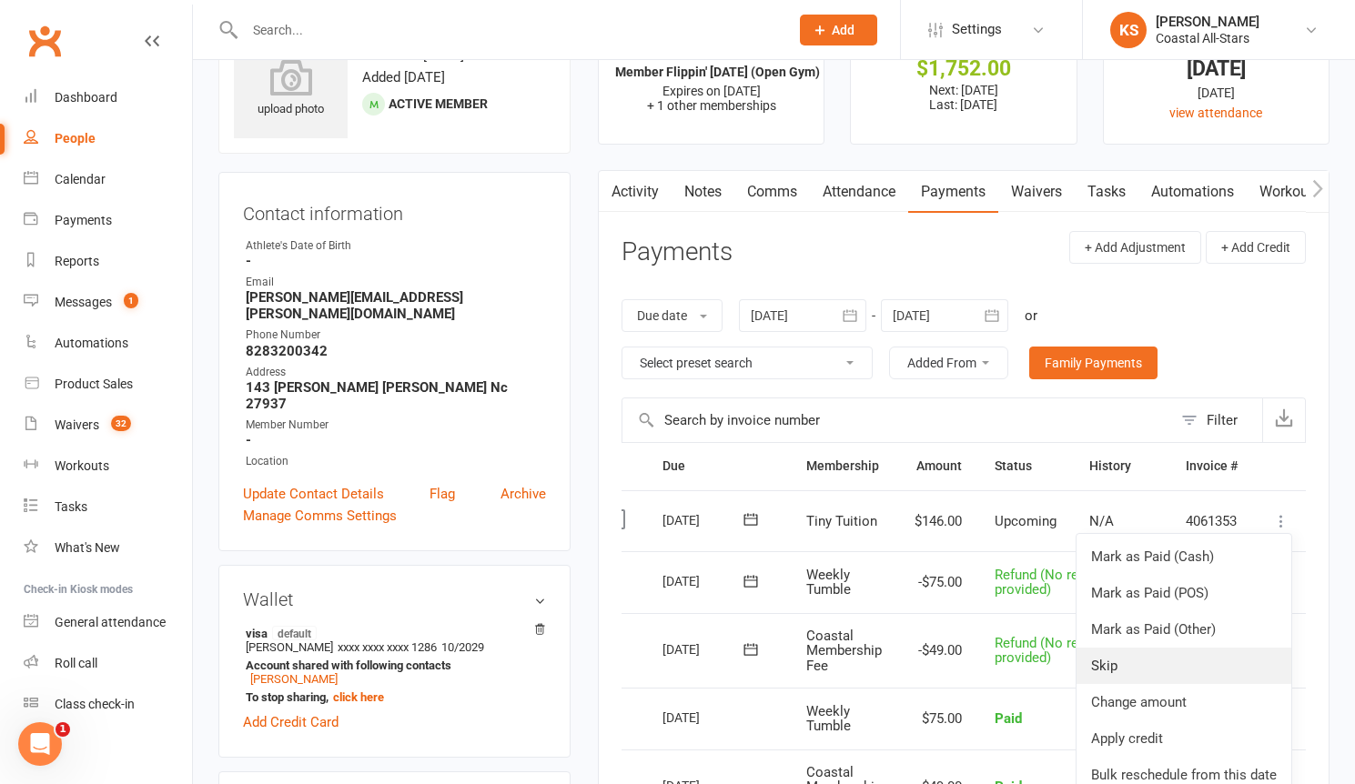
scroll to position [113, 0]
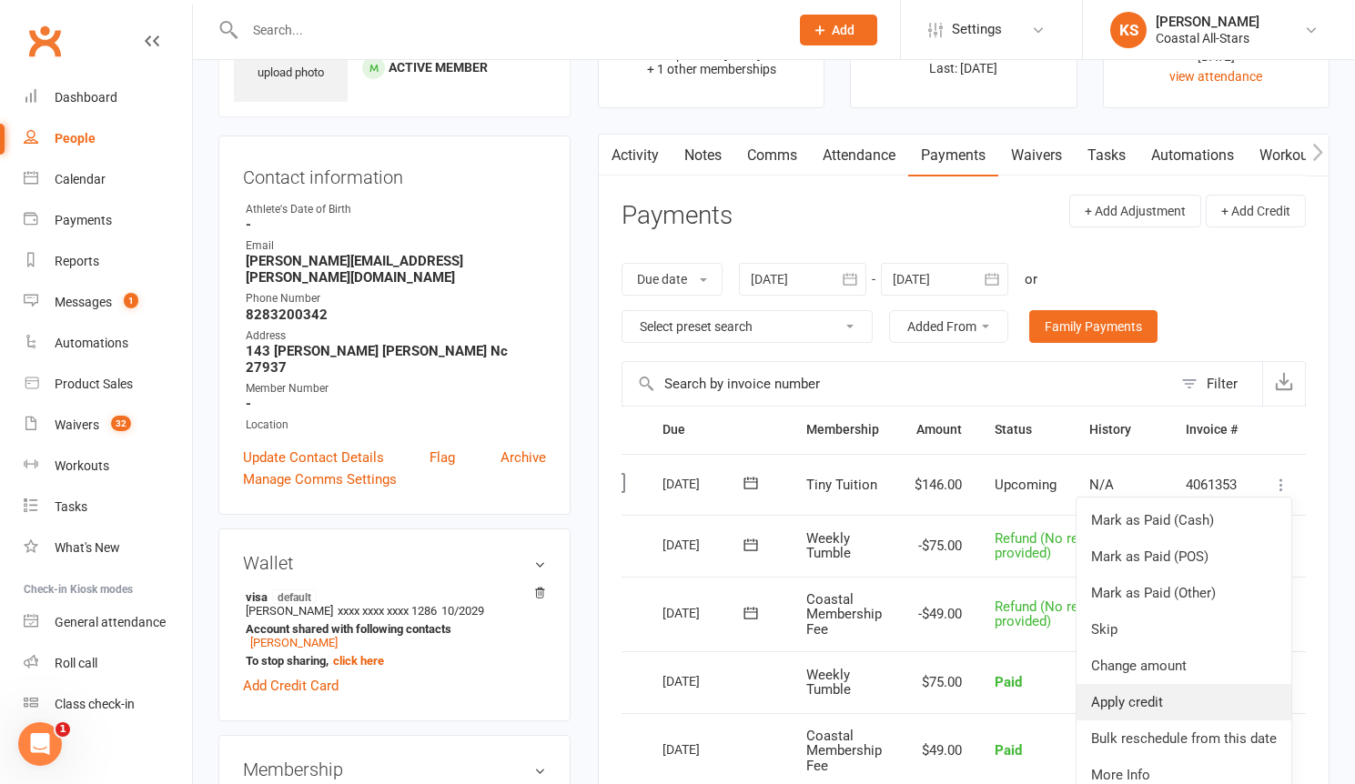
click at [1196, 714] on link "Apply credit" at bounding box center [1183, 702] width 215 height 36
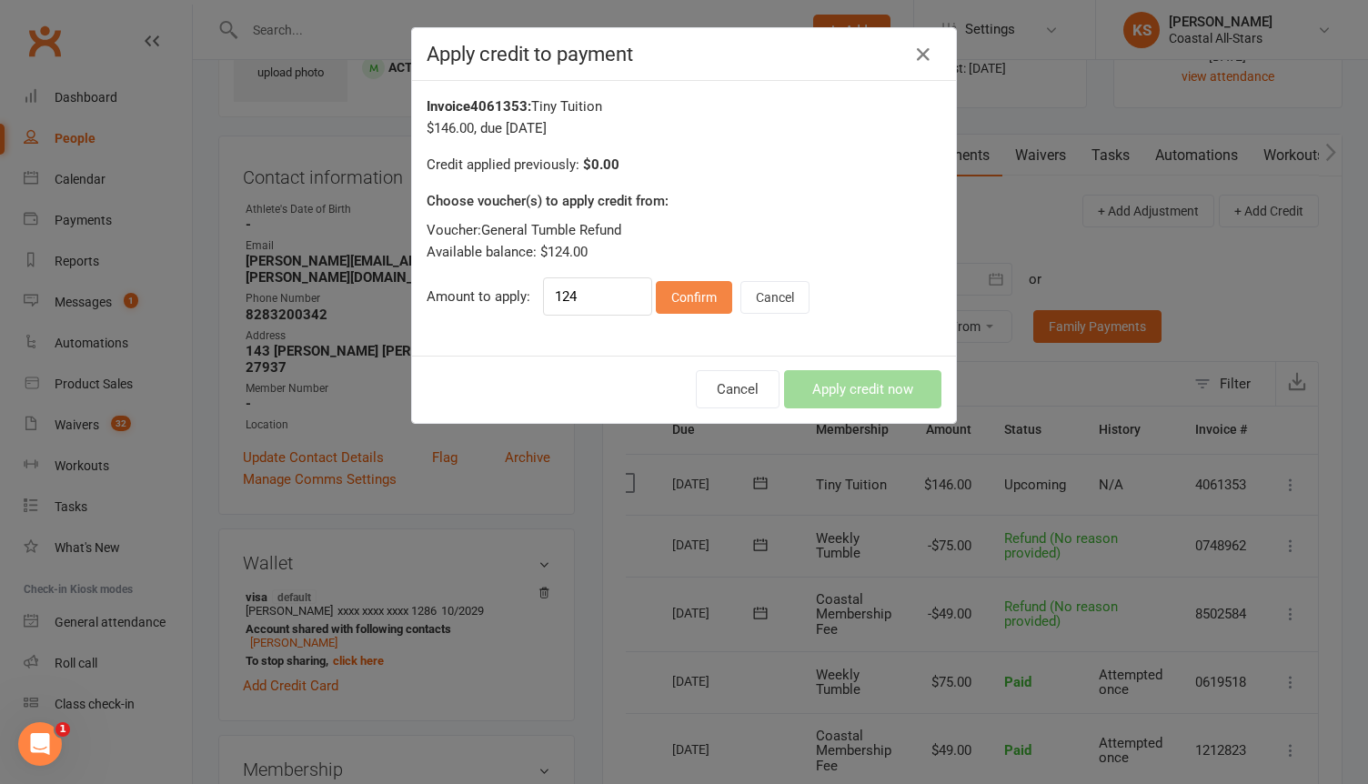
click at [686, 294] on button "Confirm" at bounding box center [694, 297] width 76 height 33
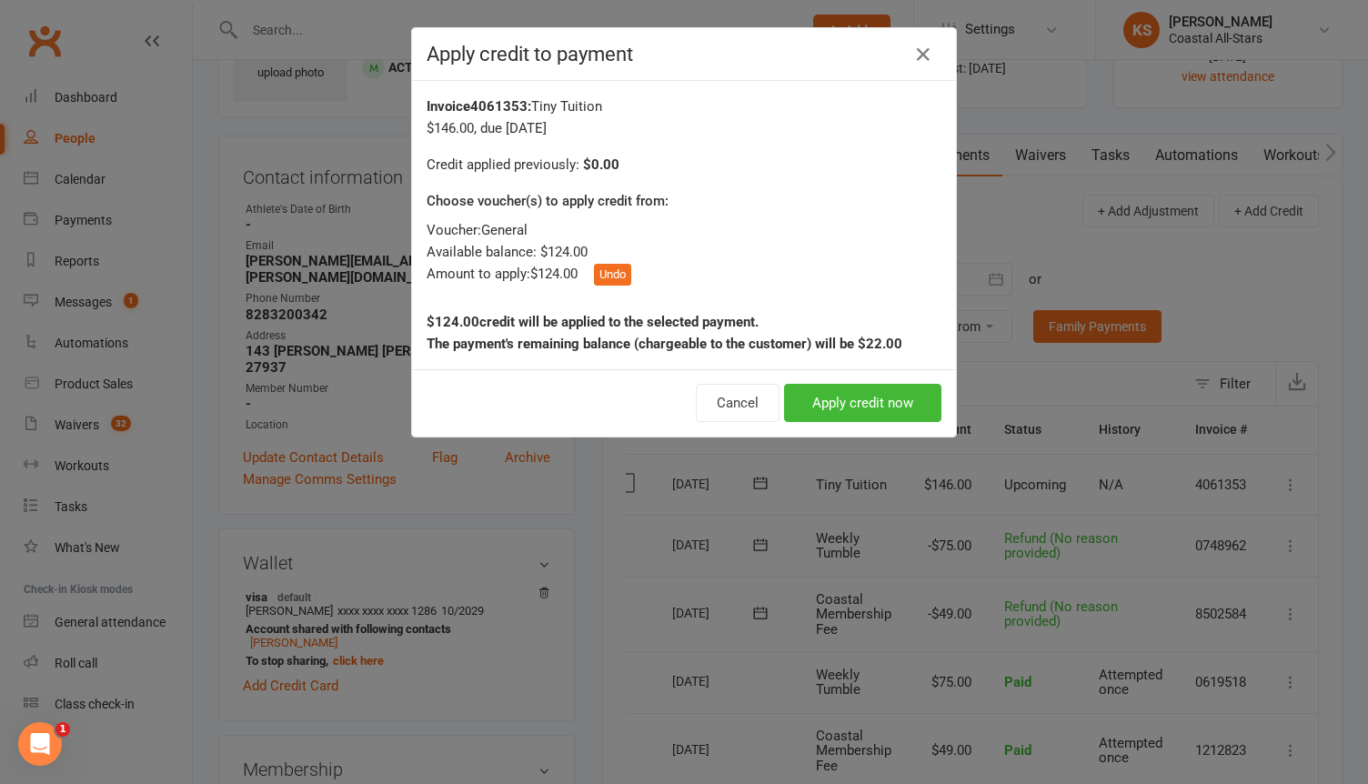
click at [811, 422] on div "Cancel Apply credit now" at bounding box center [684, 402] width 544 height 67
click at [822, 399] on button "Apply credit now" at bounding box center [862, 403] width 157 height 38
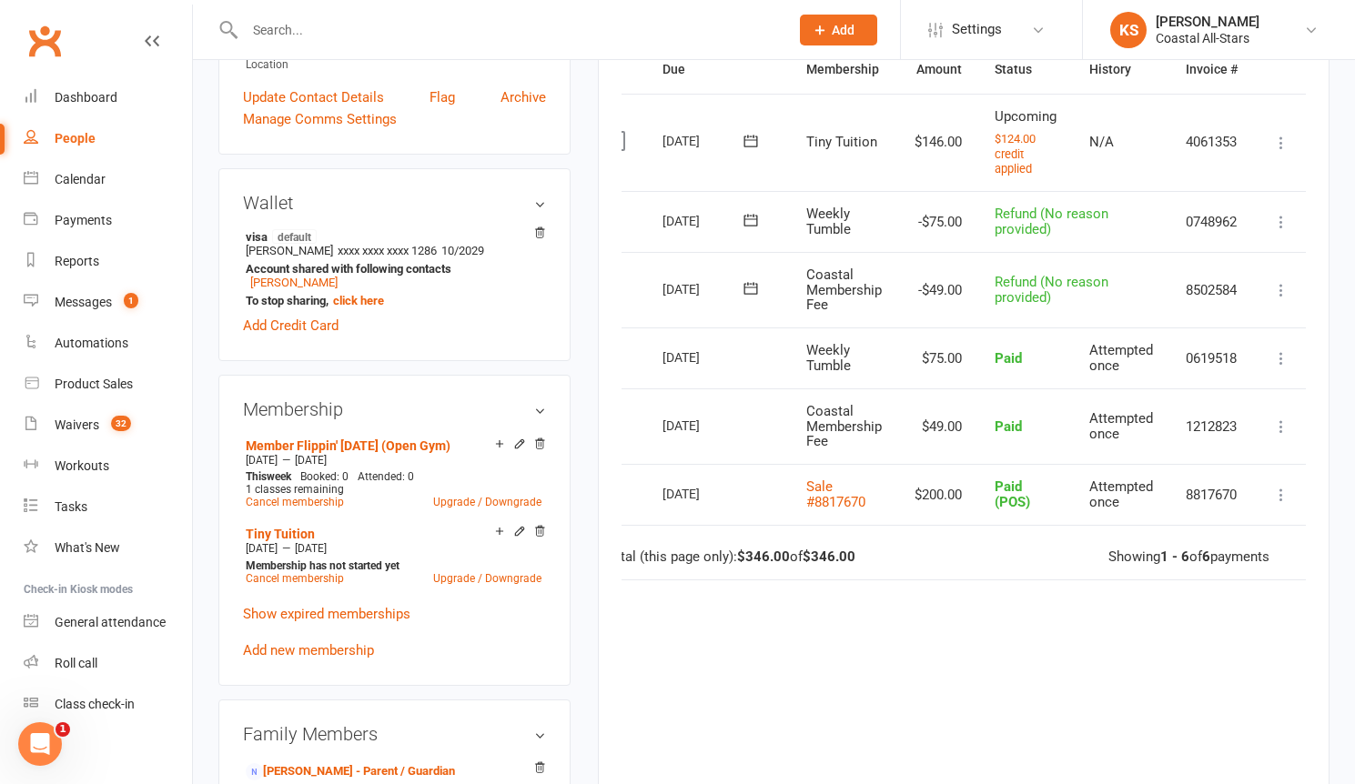
scroll to position [588, 0]
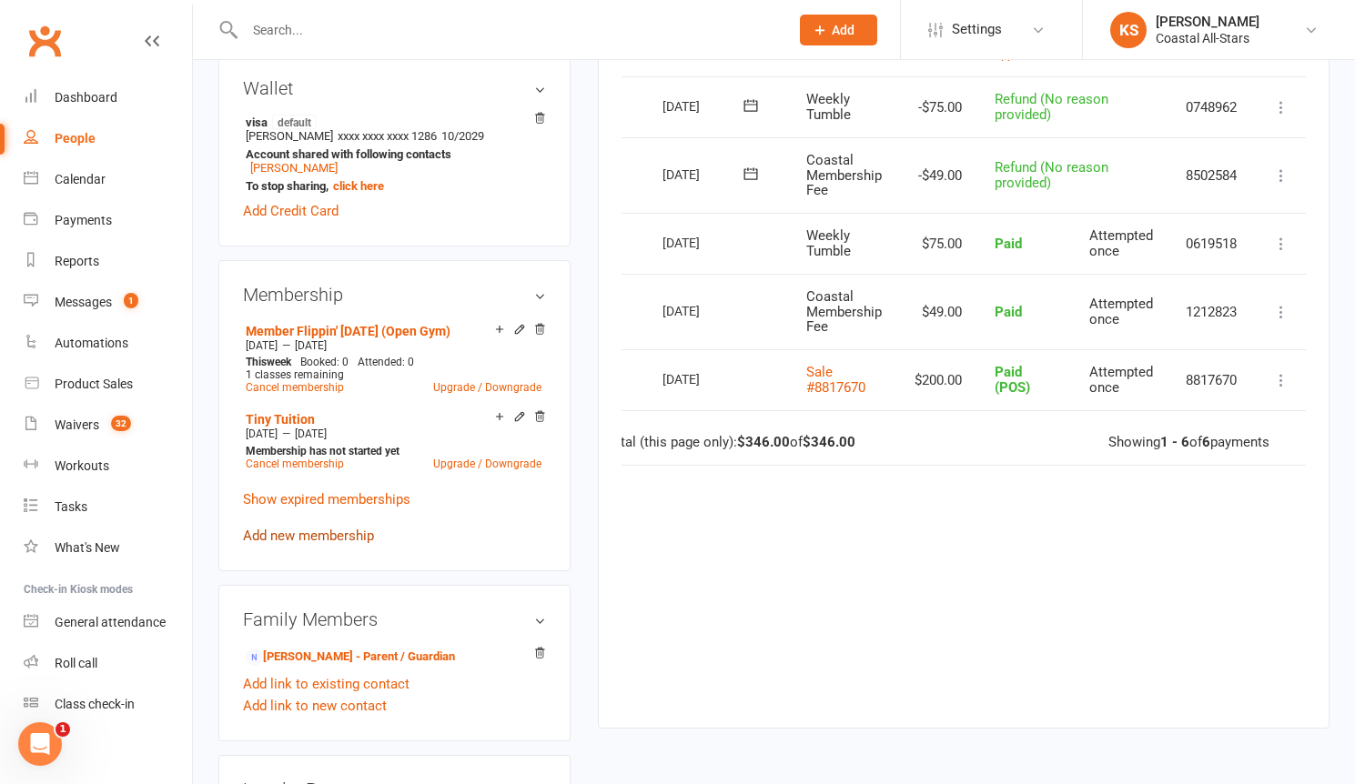
click at [325, 528] on link "Add new membership" at bounding box center [308, 536] width 131 height 16
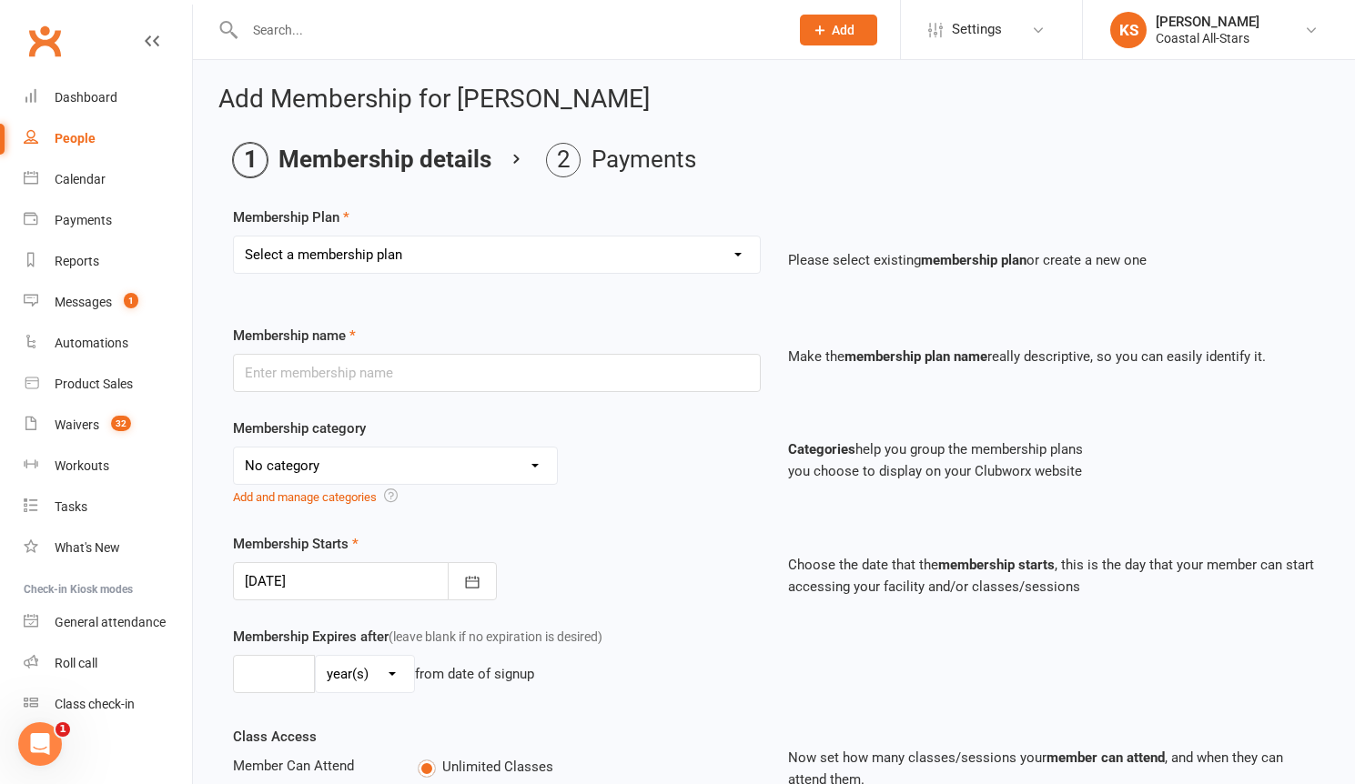
click at [386, 268] on select "Select a membership plan Create new Membership Plan Trial Class Coastal Members…" at bounding box center [497, 255] width 526 height 36
select select "51"
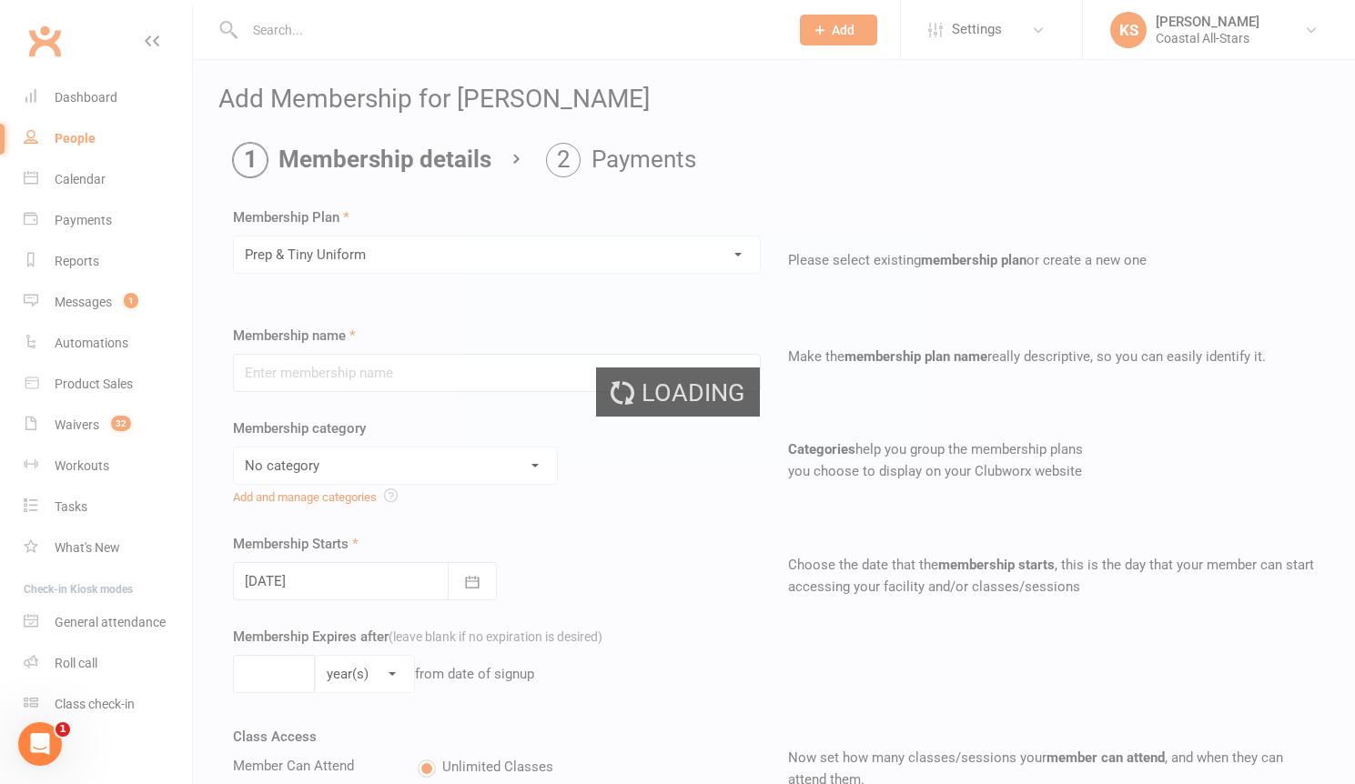
type input "Prep & Tiny Uniform"
select select "23"
type input "1"
select select "2"
type input "0"
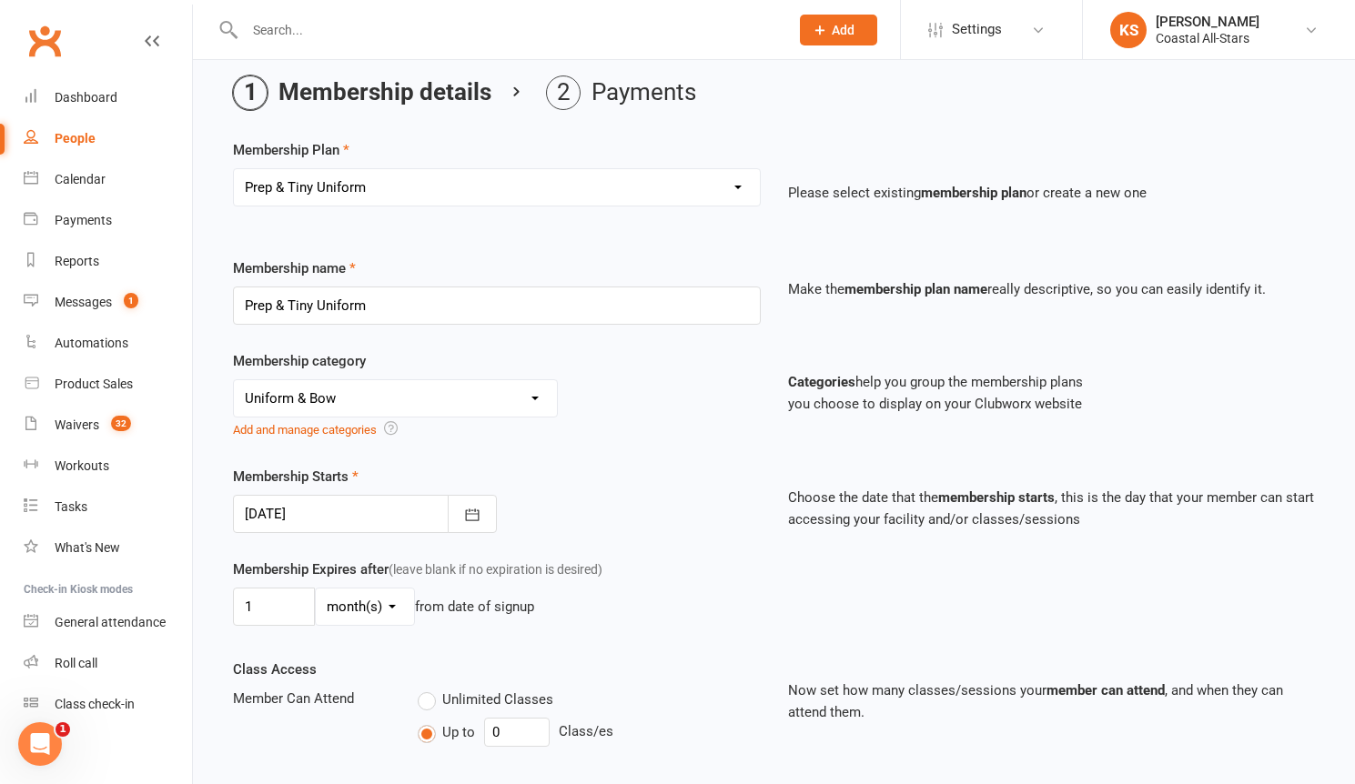
scroll to position [337, 0]
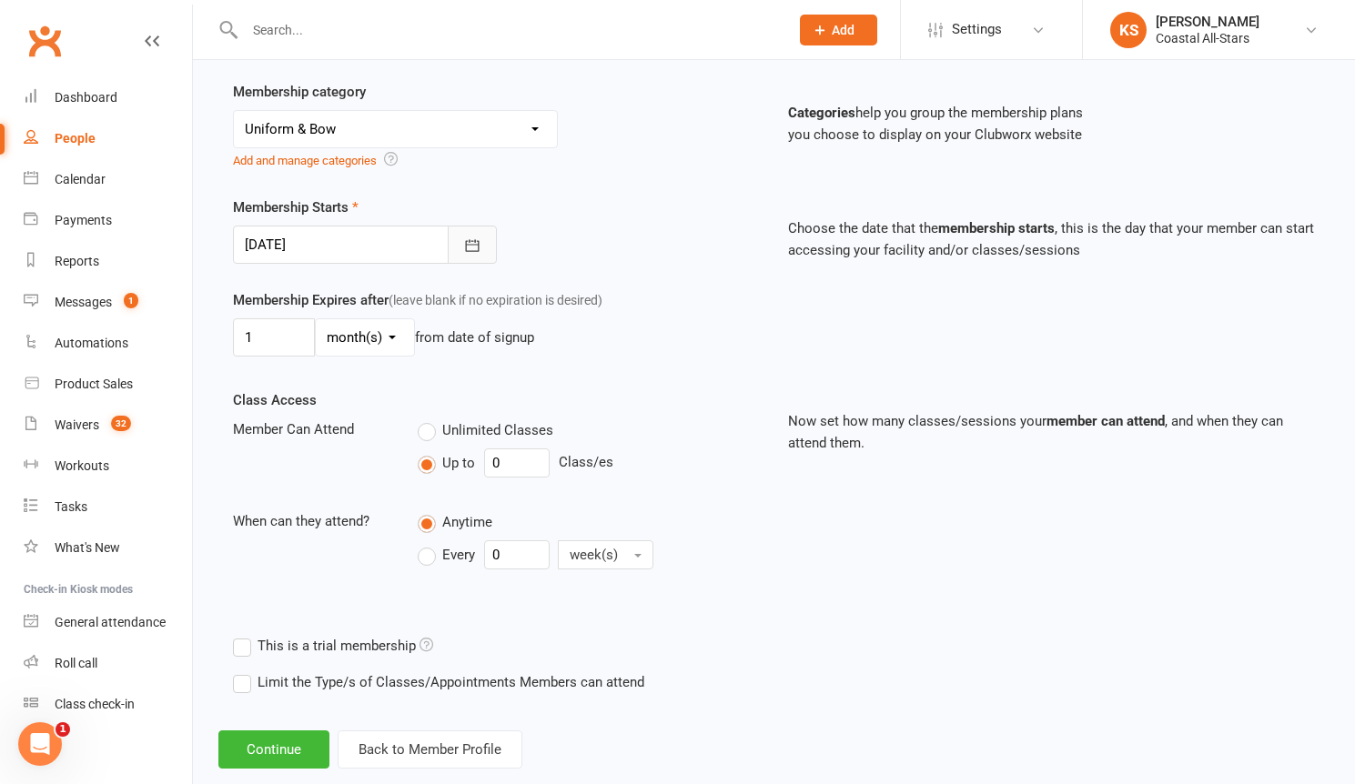
click at [488, 244] on button "button" at bounding box center [472, 245] width 49 height 38
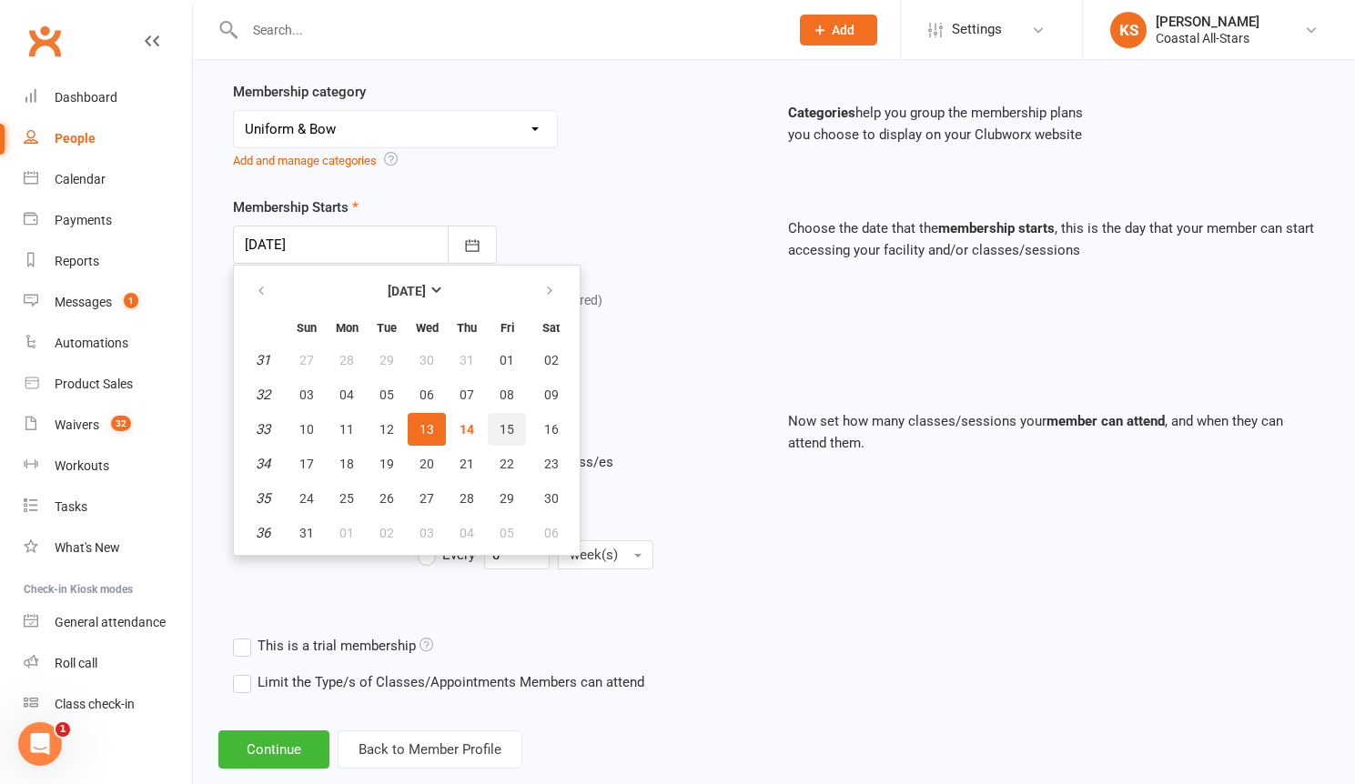
click at [504, 435] on span "15" at bounding box center [506, 429] width 15 height 15
type input "[DATE]"
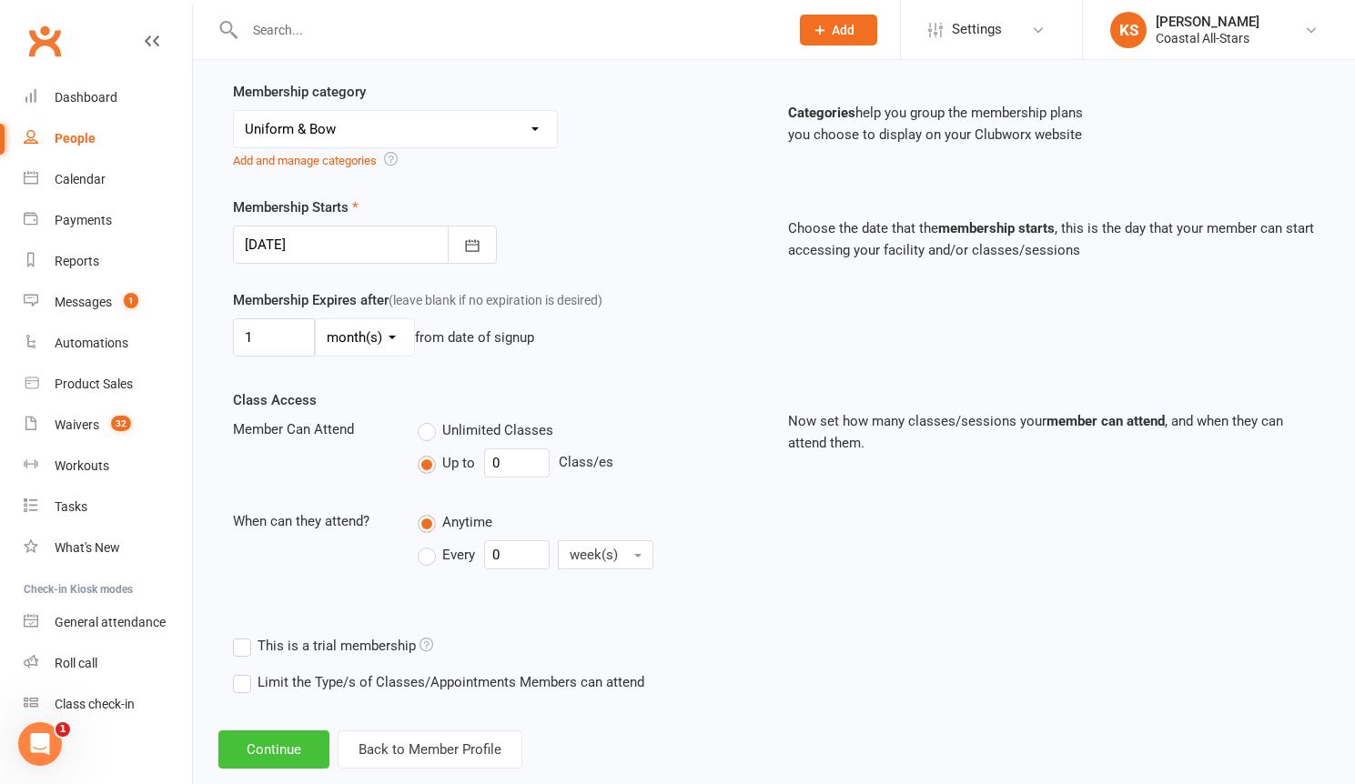
click at [279, 749] on button "Continue" at bounding box center [273, 750] width 111 height 38
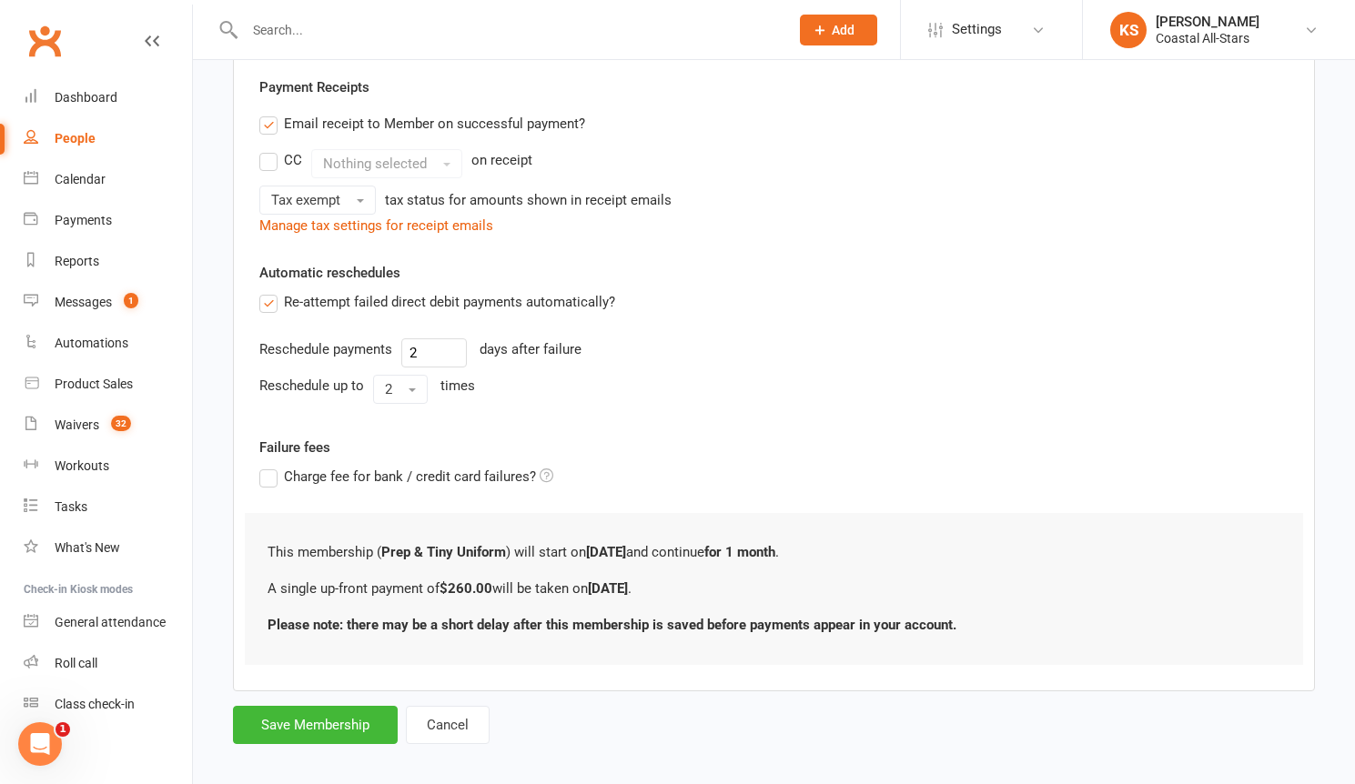
scroll to position [352, 0]
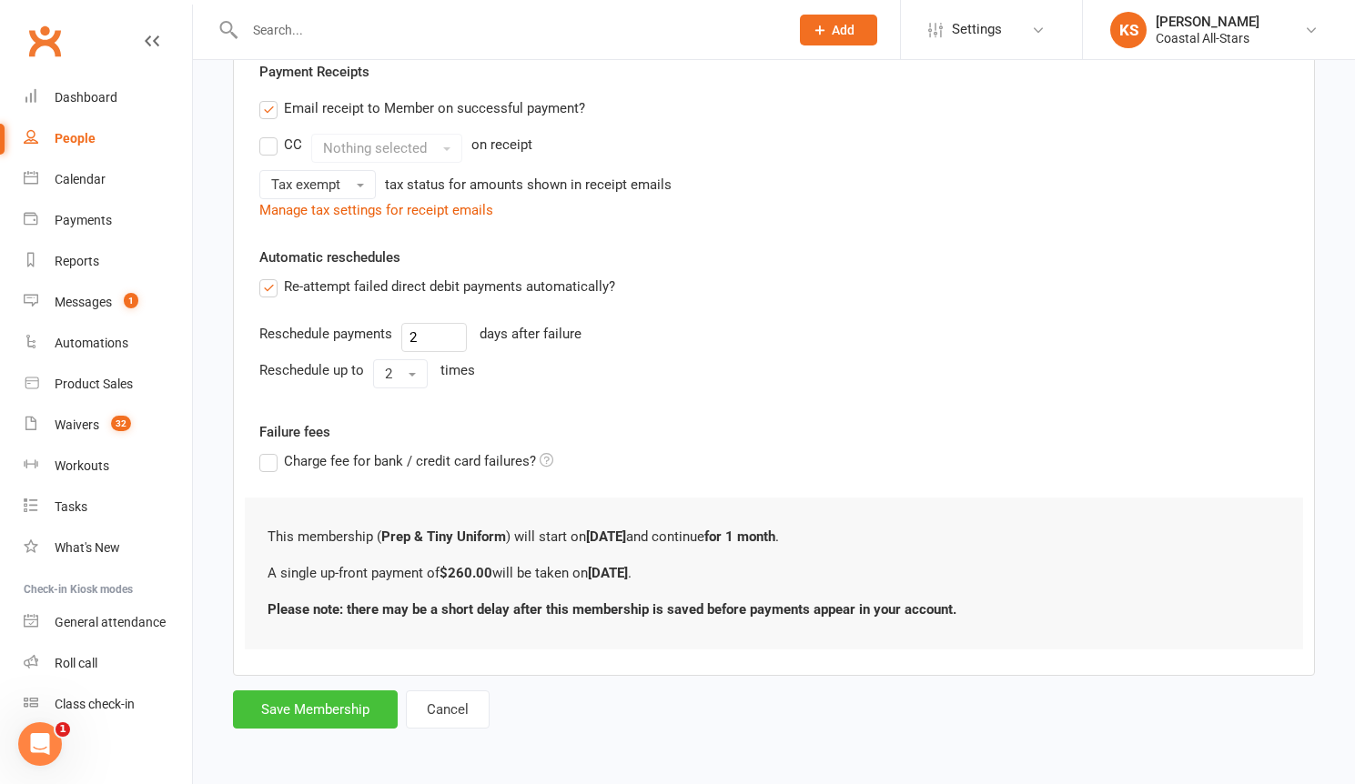
click at [320, 715] on button "Save Membership" at bounding box center [315, 709] width 165 height 38
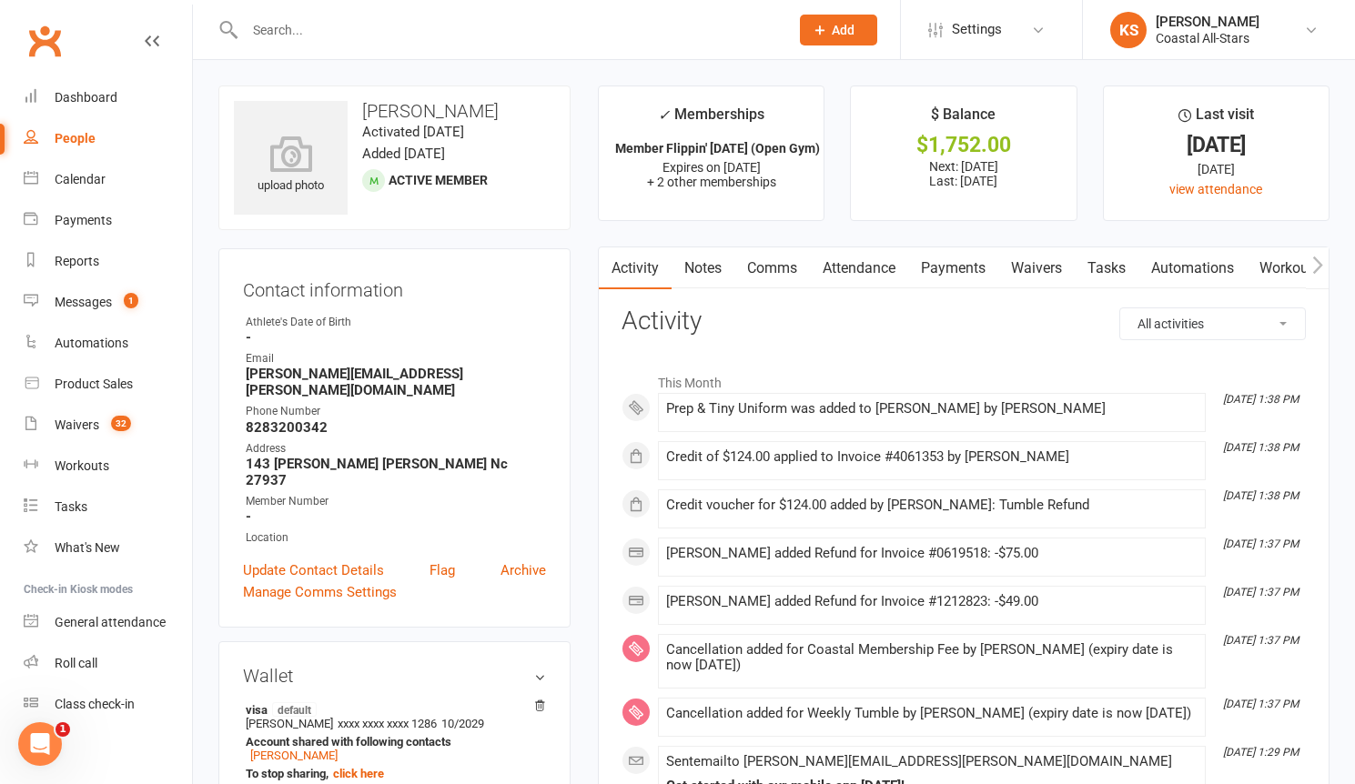
drag, startPoint x: 500, startPoint y: 113, endPoint x: 387, endPoint y: 110, distance: 113.8
click at [357, 118] on h3 "[PERSON_NAME]" at bounding box center [394, 111] width 321 height 20
copy h3 "[PERSON_NAME]"
click at [76, 188] on link "Calendar" at bounding box center [108, 179] width 168 height 41
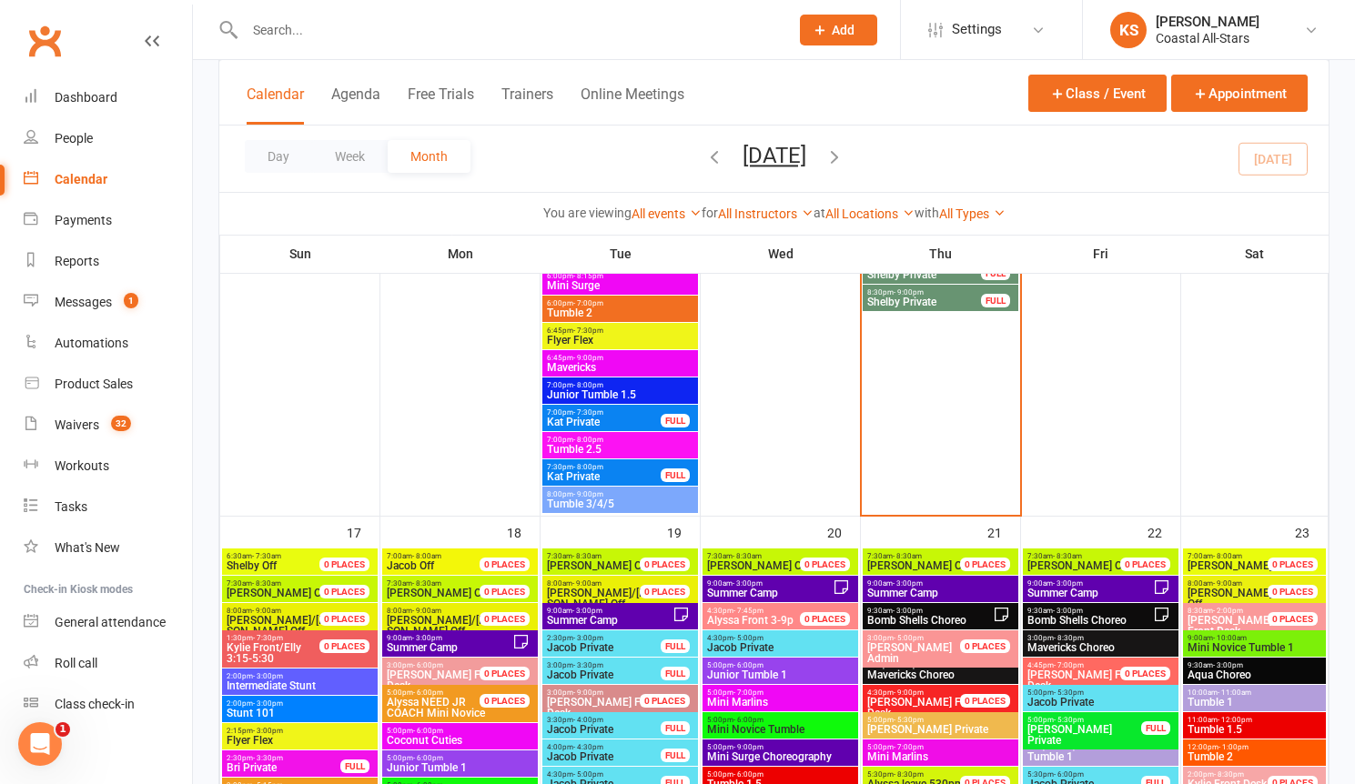
scroll to position [2319, 0]
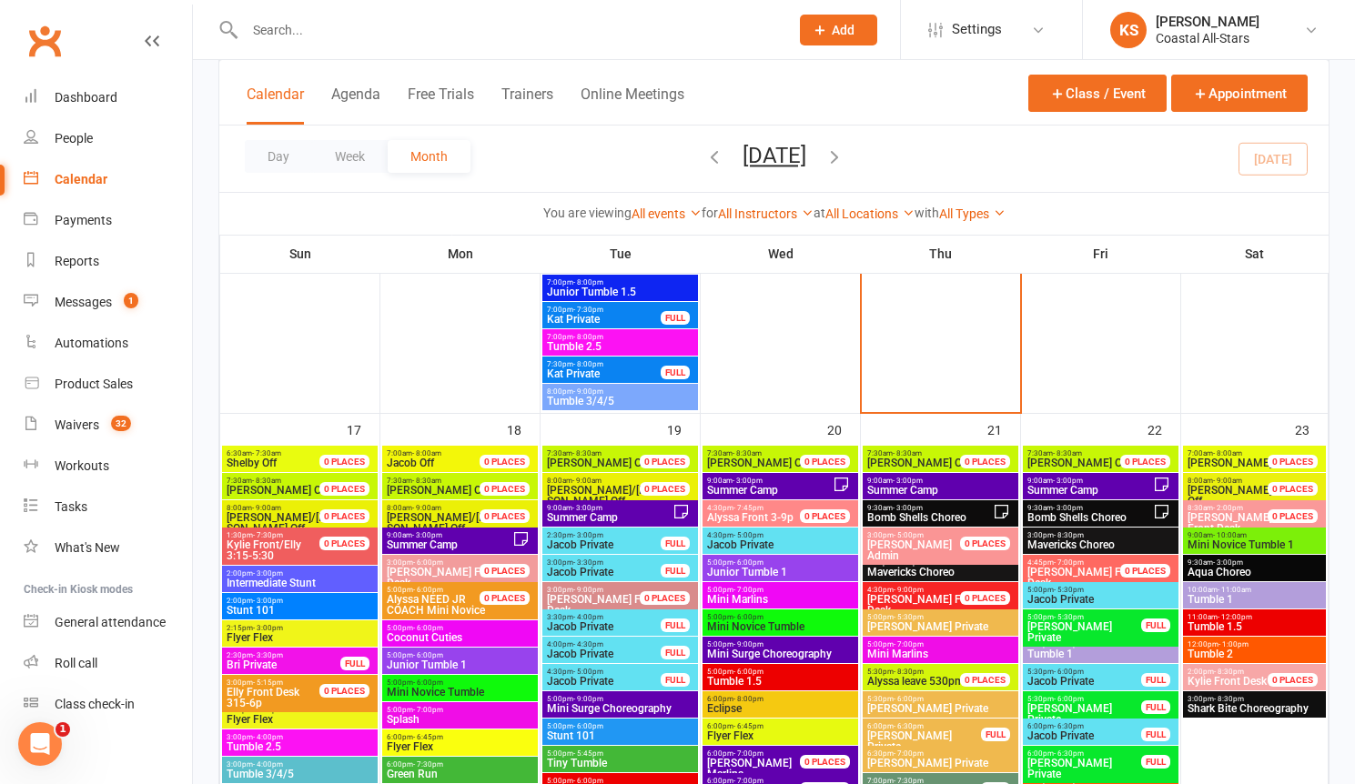
click at [389, 30] on input "text" at bounding box center [507, 29] width 537 height 25
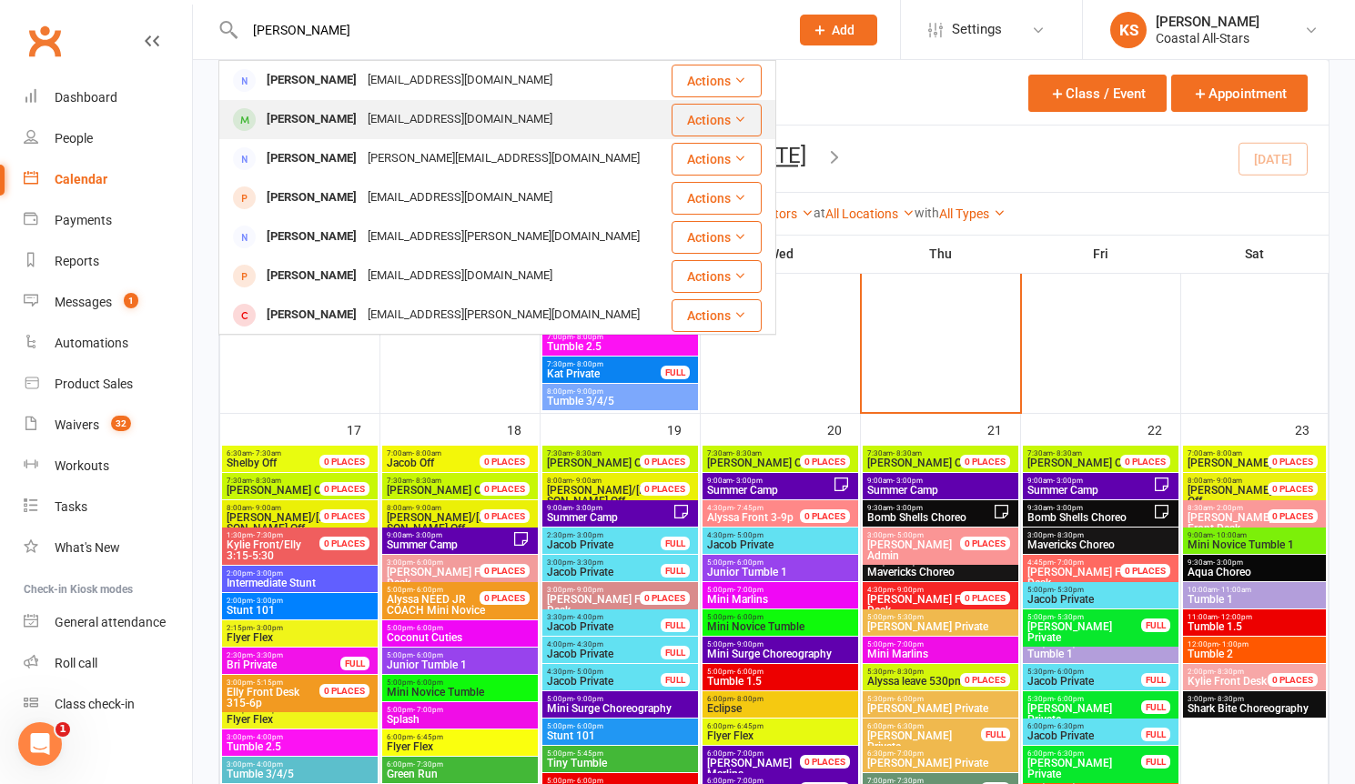
type input "rooks"
click at [401, 122] on div "Lrooks1219@gmail.com" at bounding box center [460, 119] width 196 height 26
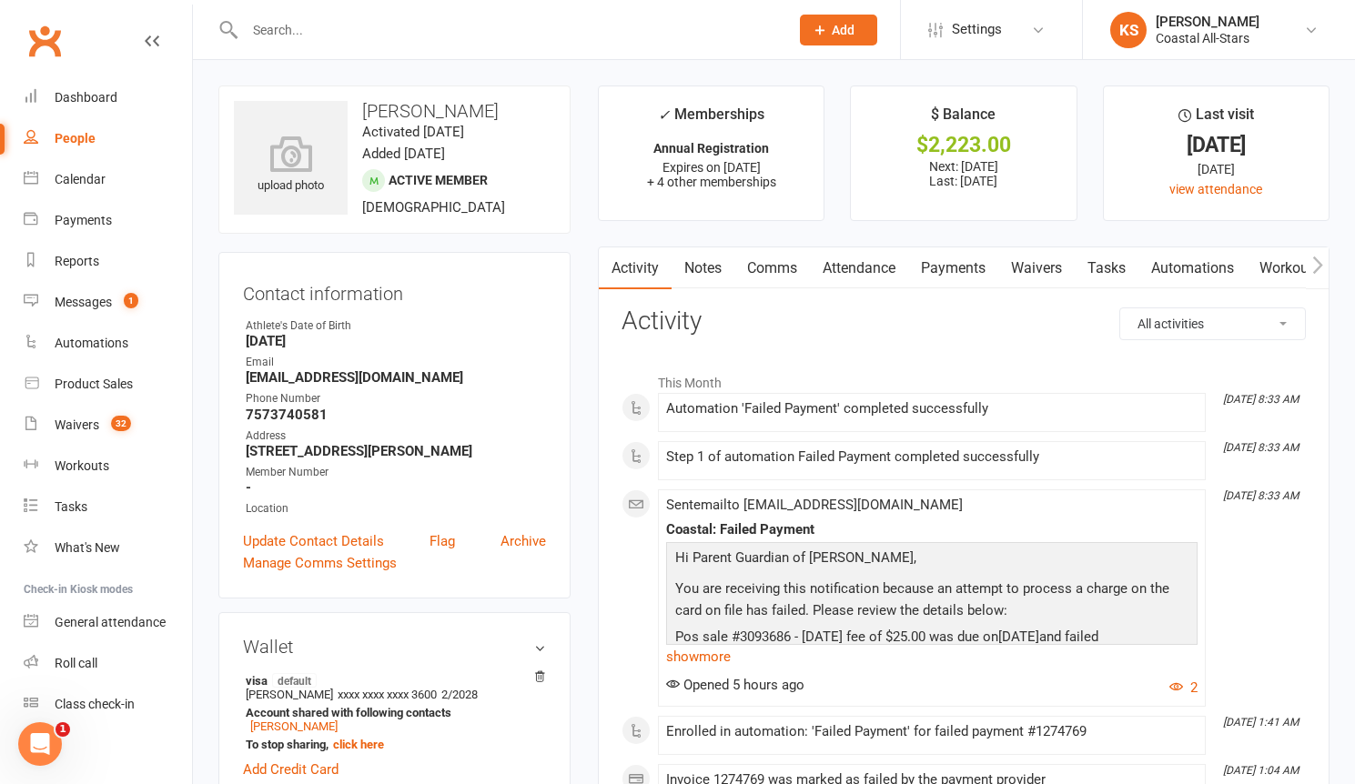
click at [962, 269] on link "Payments" at bounding box center [953, 268] width 90 height 42
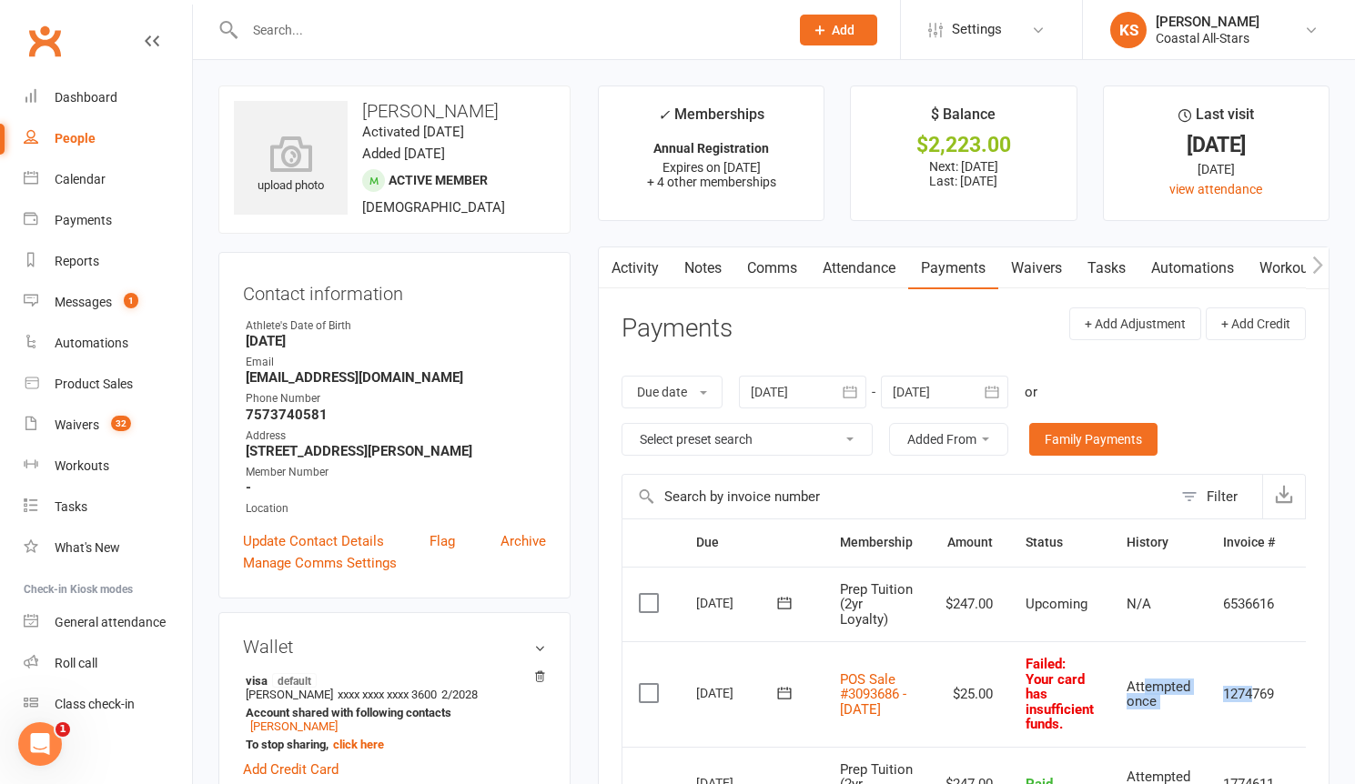
drag, startPoint x: 1192, startPoint y: 692, endPoint x: 1144, endPoint y: 692, distance: 47.3
click at [1137, 692] on tr "Select this 13 Aug 2025 Sophia Rooks POS Sale #3093686 - August 13, 2025 $25.00…" at bounding box center [983, 694] width 723 height 106
click at [1258, 711] on td "1274769" at bounding box center [1248, 694] width 85 height 106
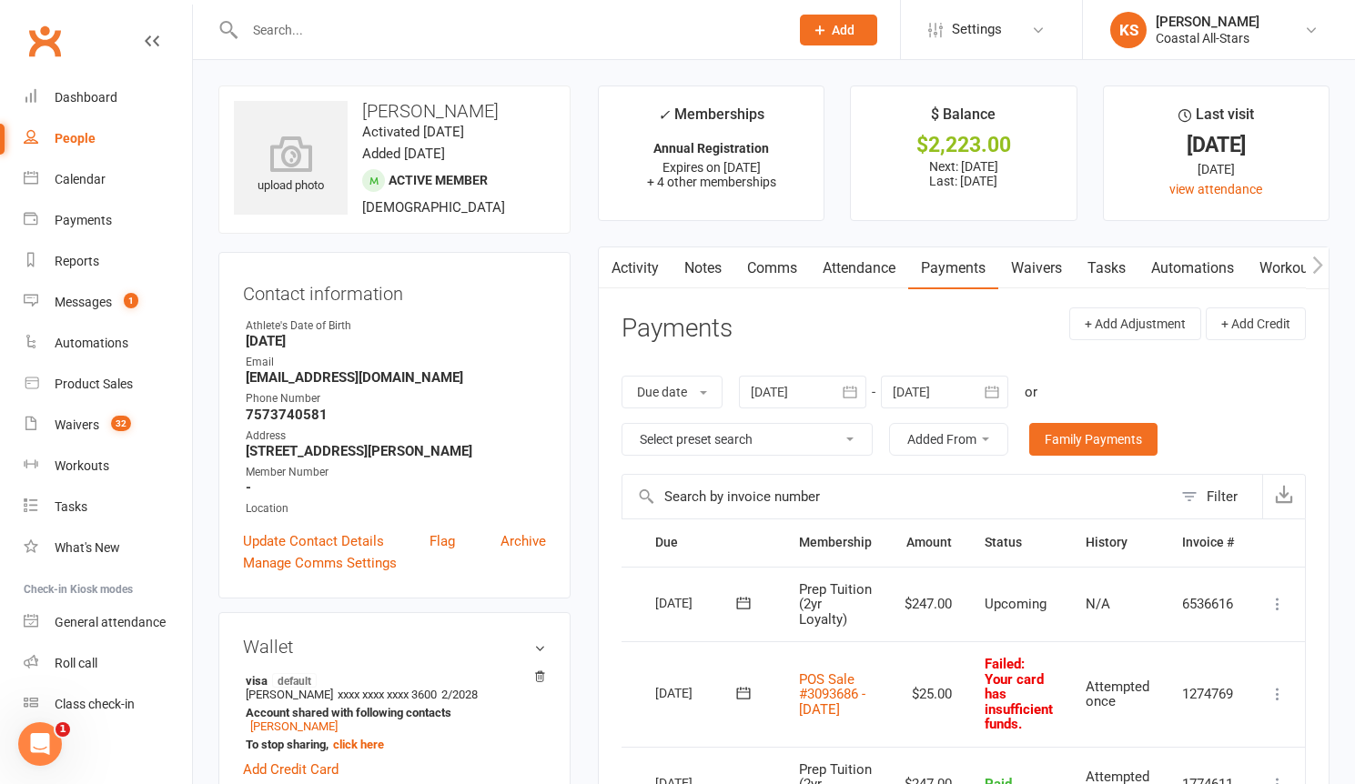
click at [1274, 695] on icon at bounding box center [1277, 694] width 18 height 18
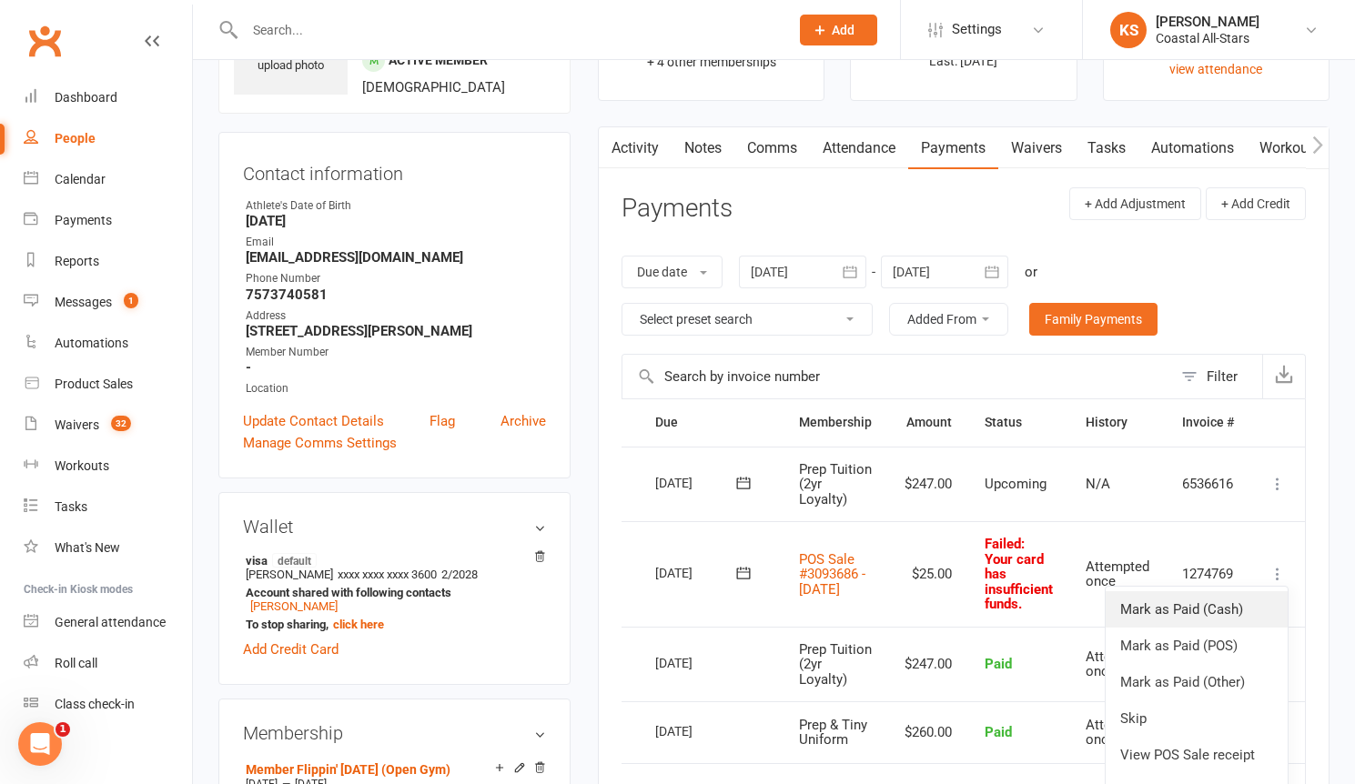
scroll to position [137, 0]
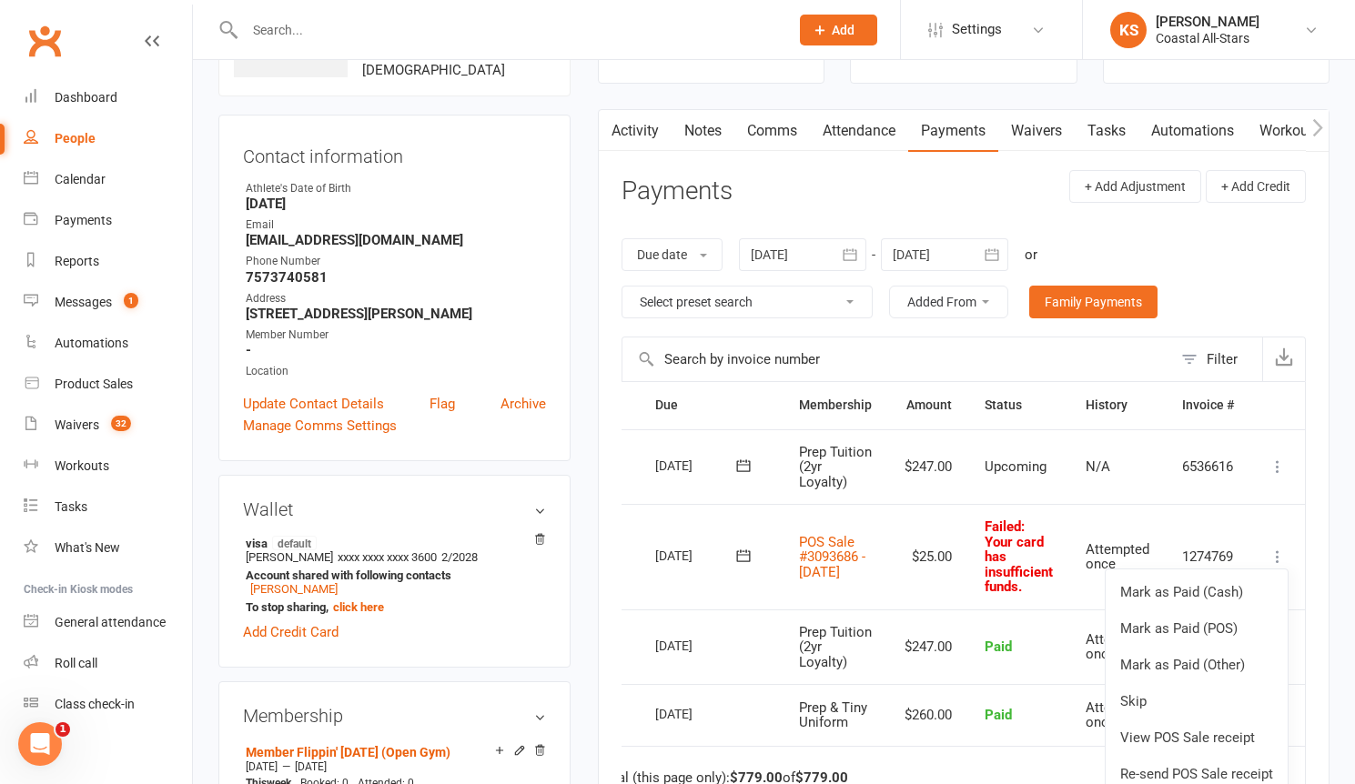
click at [913, 578] on td "$25.00" at bounding box center [928, 557] width 80 height 106
click at [740, 559] on icon at bounding box center [743, 556] width 18 height 18
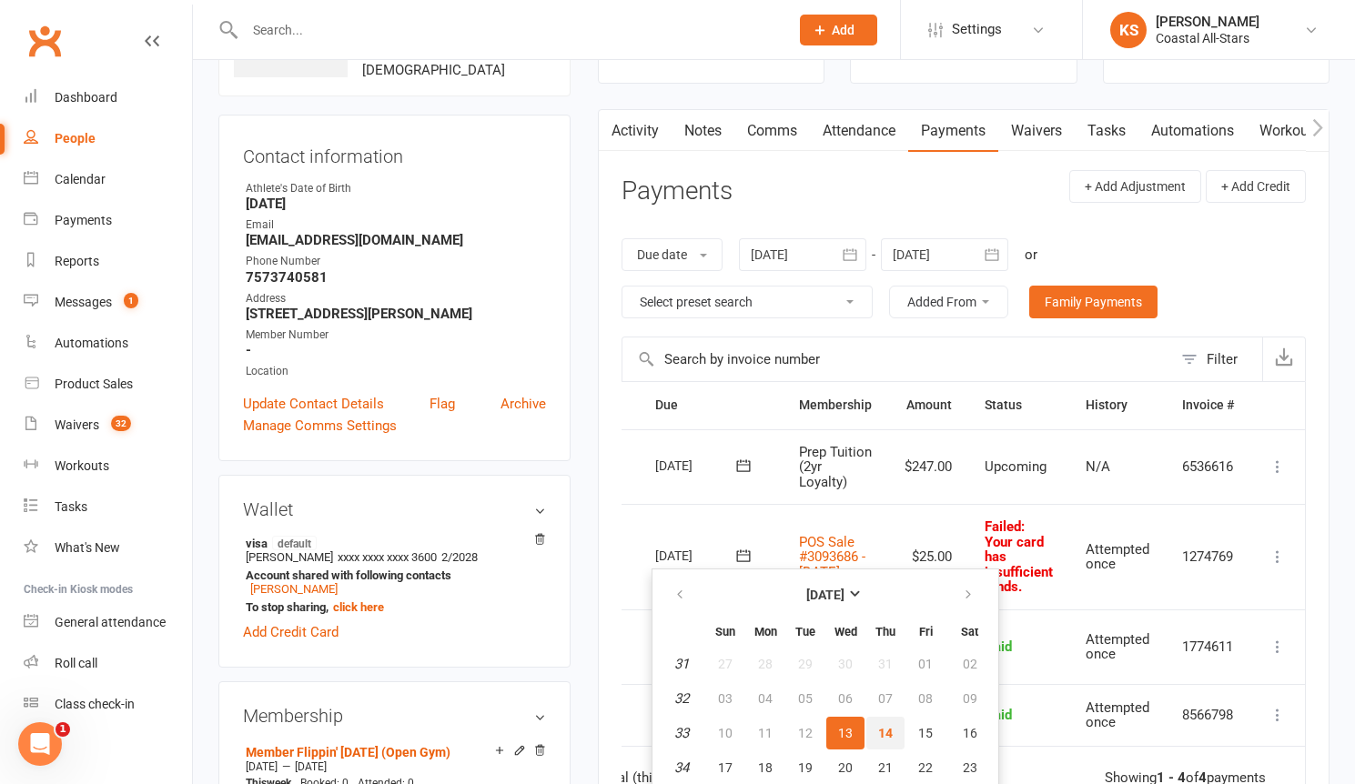
click at [887, 731] on span "14" at bounding box center [885, 733] width 15 height 15
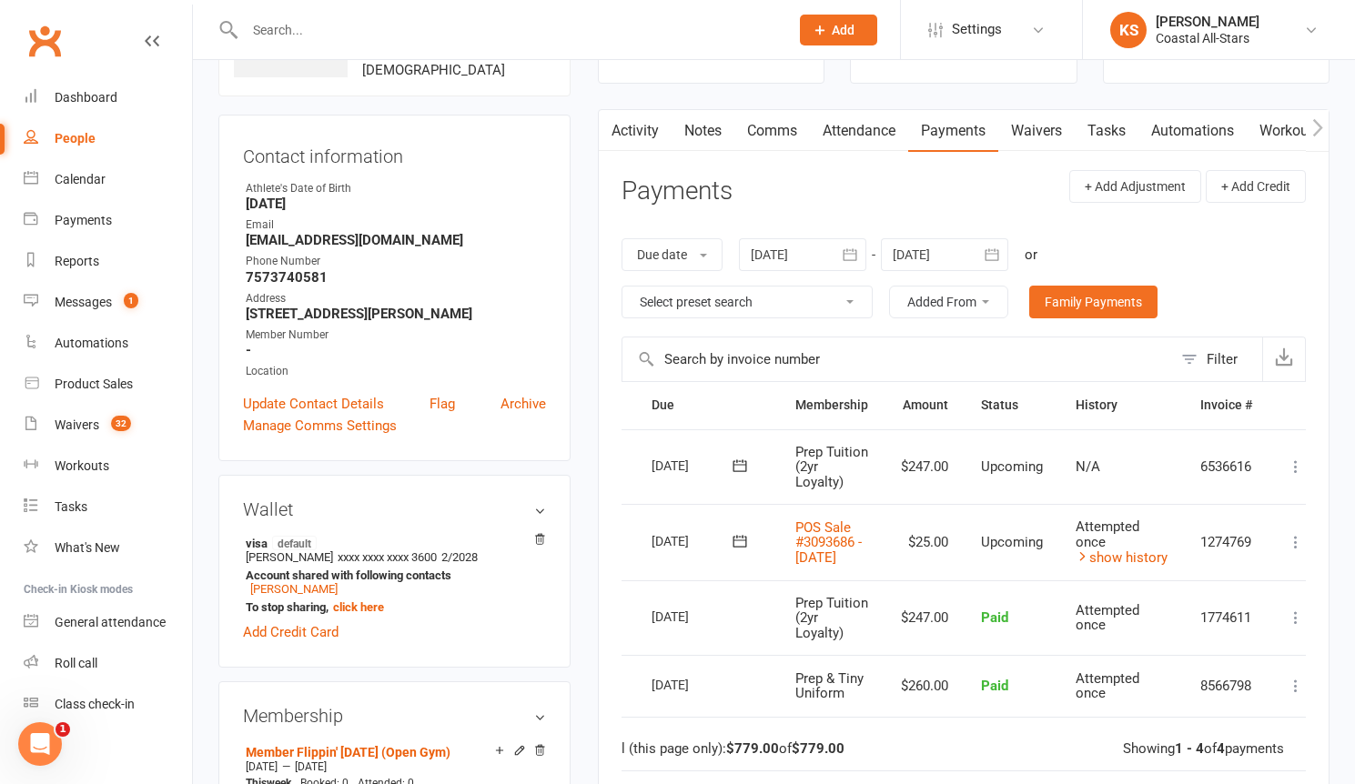
click at [376, 78] on div "upload photo Sophia Rooks Activated 13 November, 2023 Added 13 November, 2023 A…" at bounding box center [394, 22] width 352 height 148
click at [395, 33] on input "text" at bounding box center [507, 29] width 537 height 25
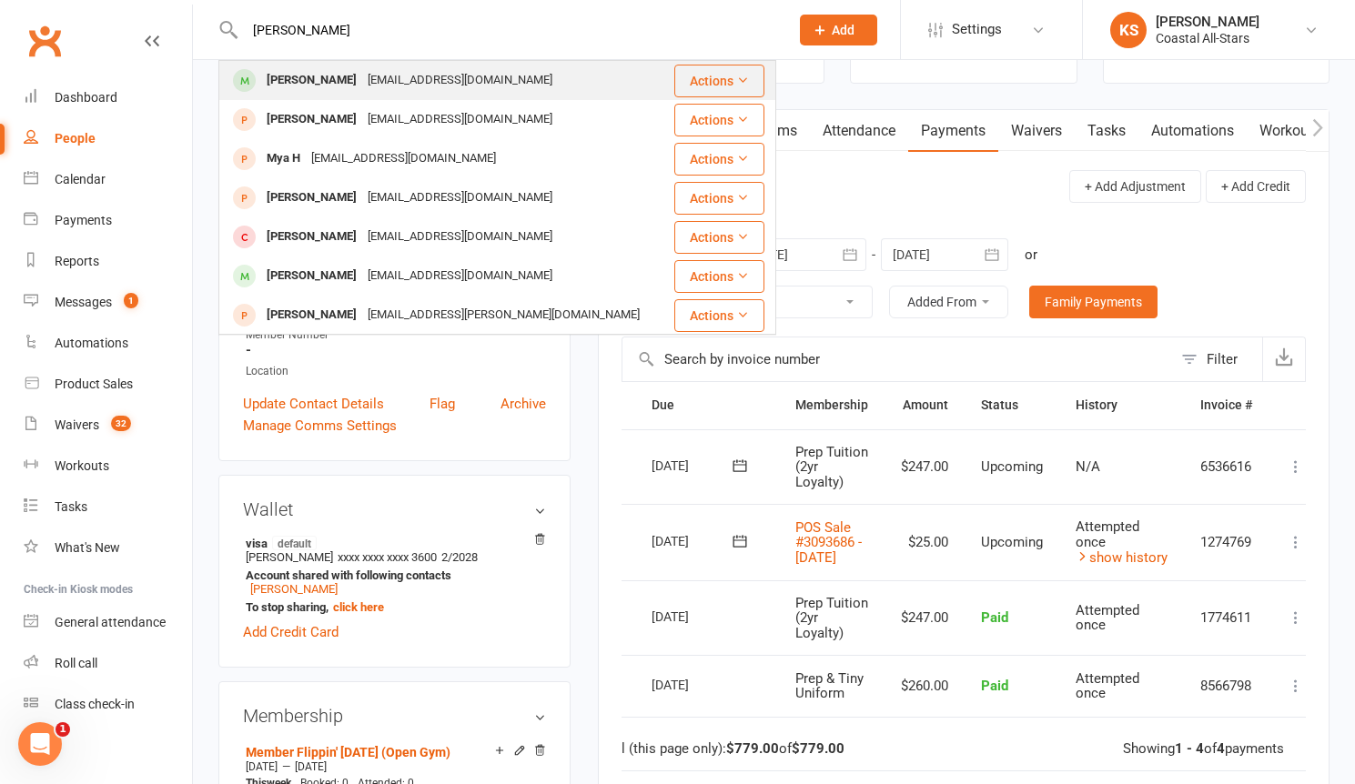
type input "mya crawley"
click at [470, 78] on div "[EMAIL_ADDRESS][DOMAIN_NAME]" at bounding box center [460, 80] width 196 height 26
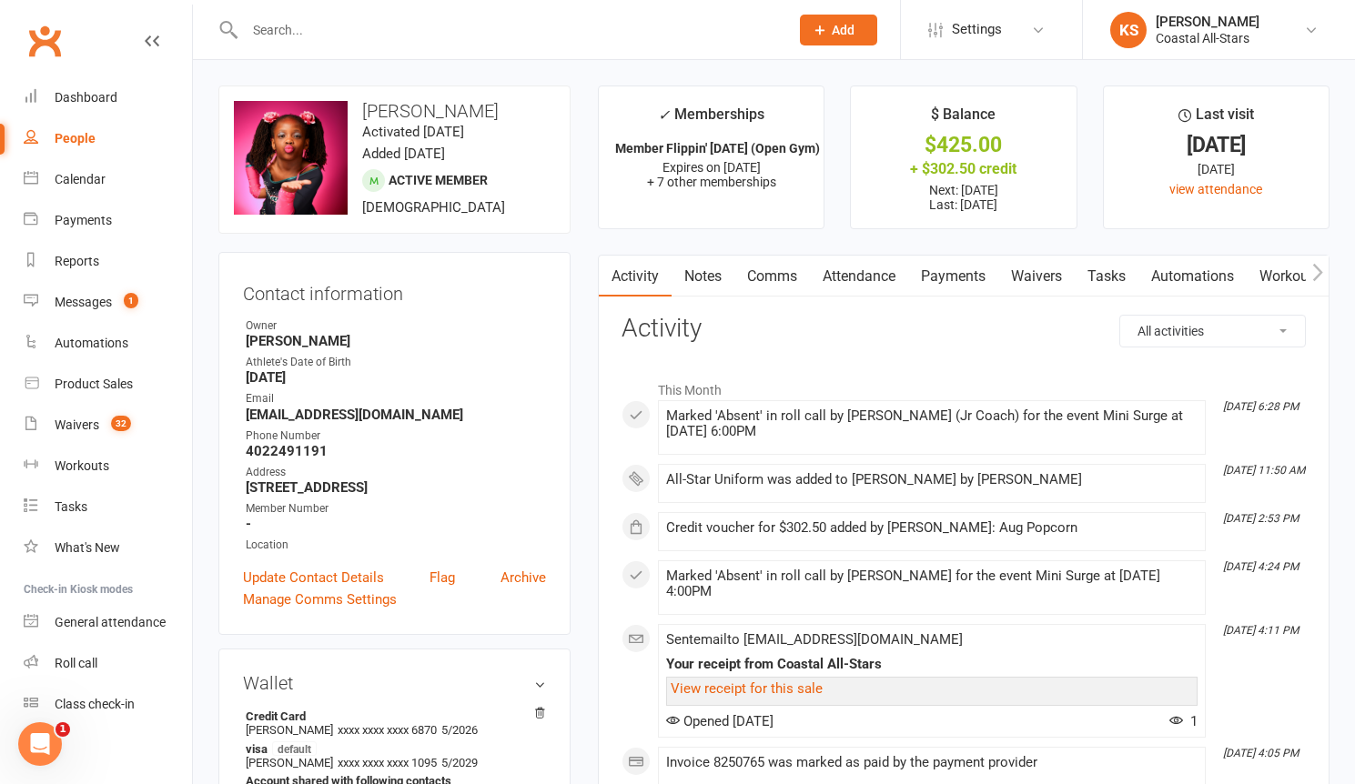
click at [964, 275] on link "Payments" at bounding box center [953, 277] width 90 height 42
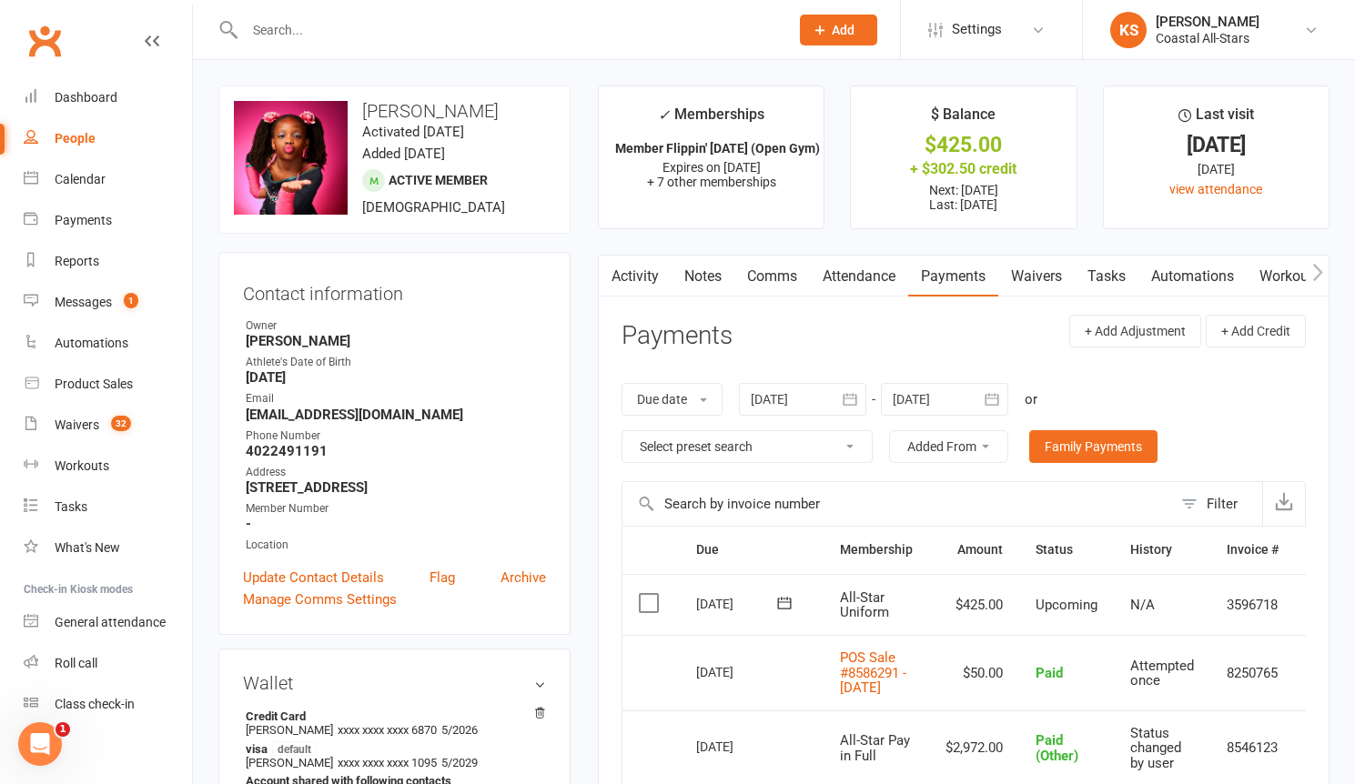
click at [1234, 611] on td "3596718" at bounding box center [1252, 605] width 85 height 62
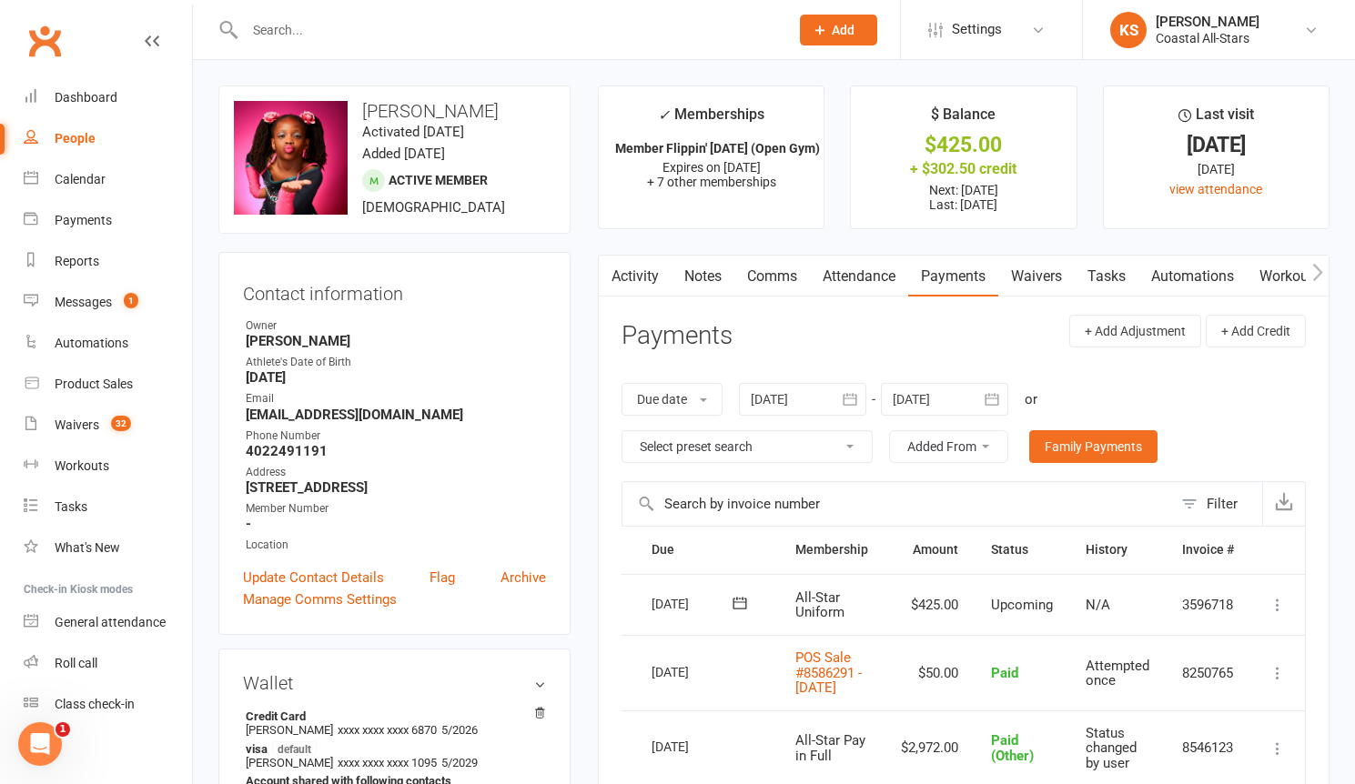
scroll to position [0, 48]
click at [1273, 606] on icon at bounding box center [1277, 605] width 18 height 18
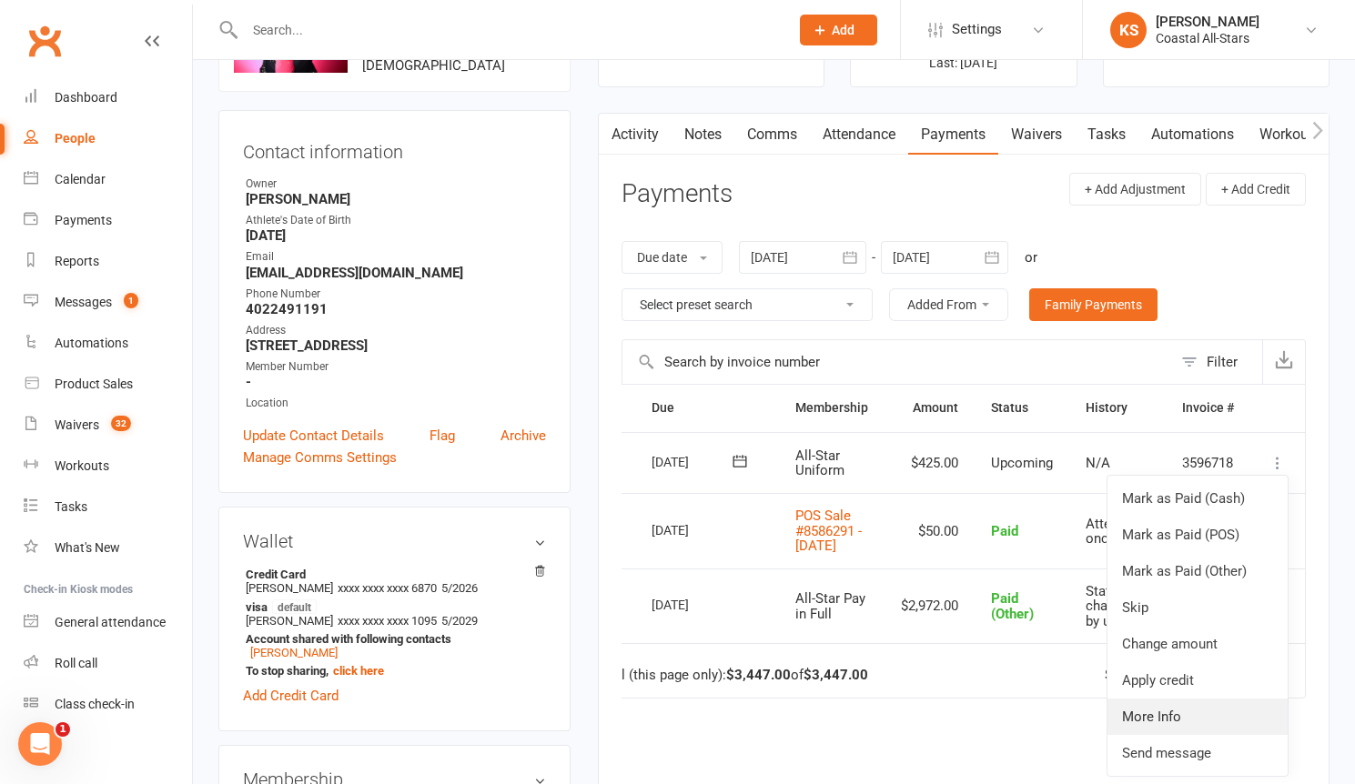
scroll to position [148, 0]
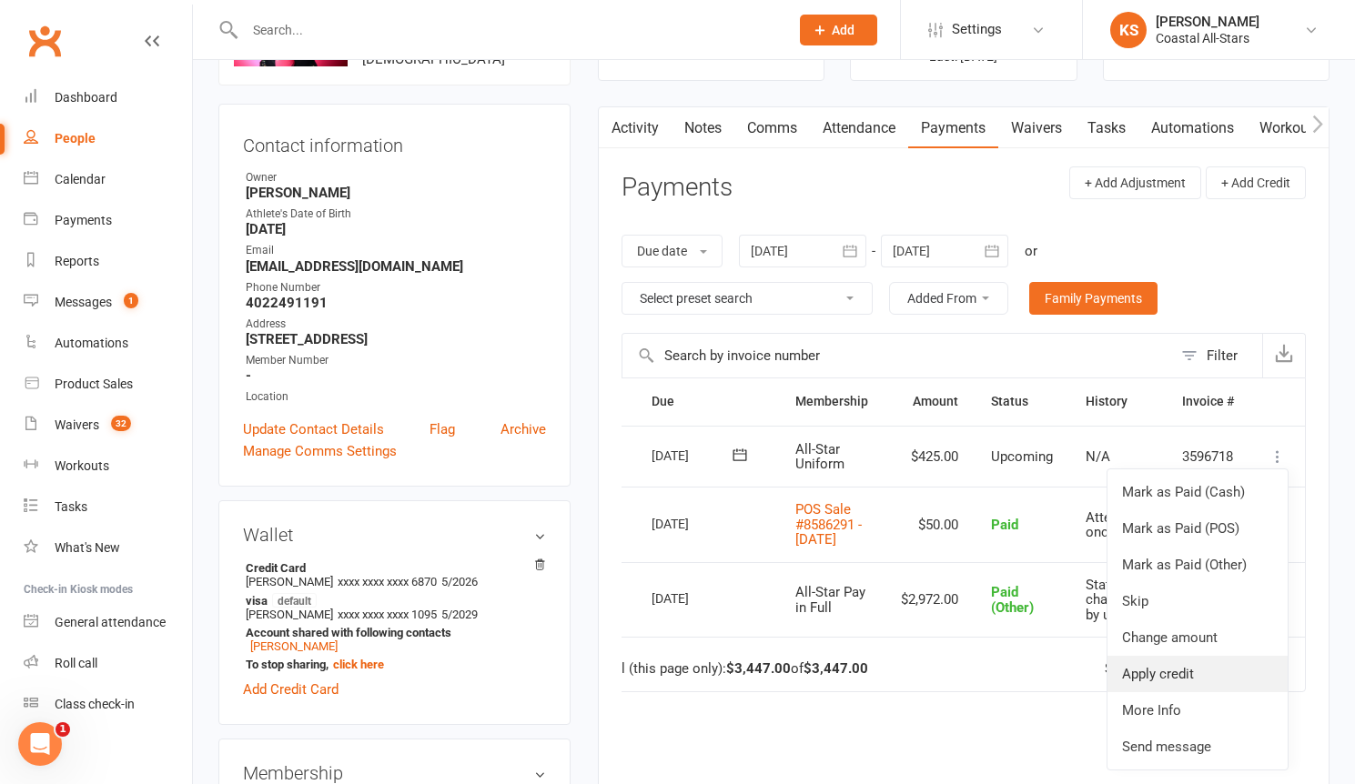
click at [1209, 679] on link "Apply credit" at bounding box center [1197, 674] width 180 height 36
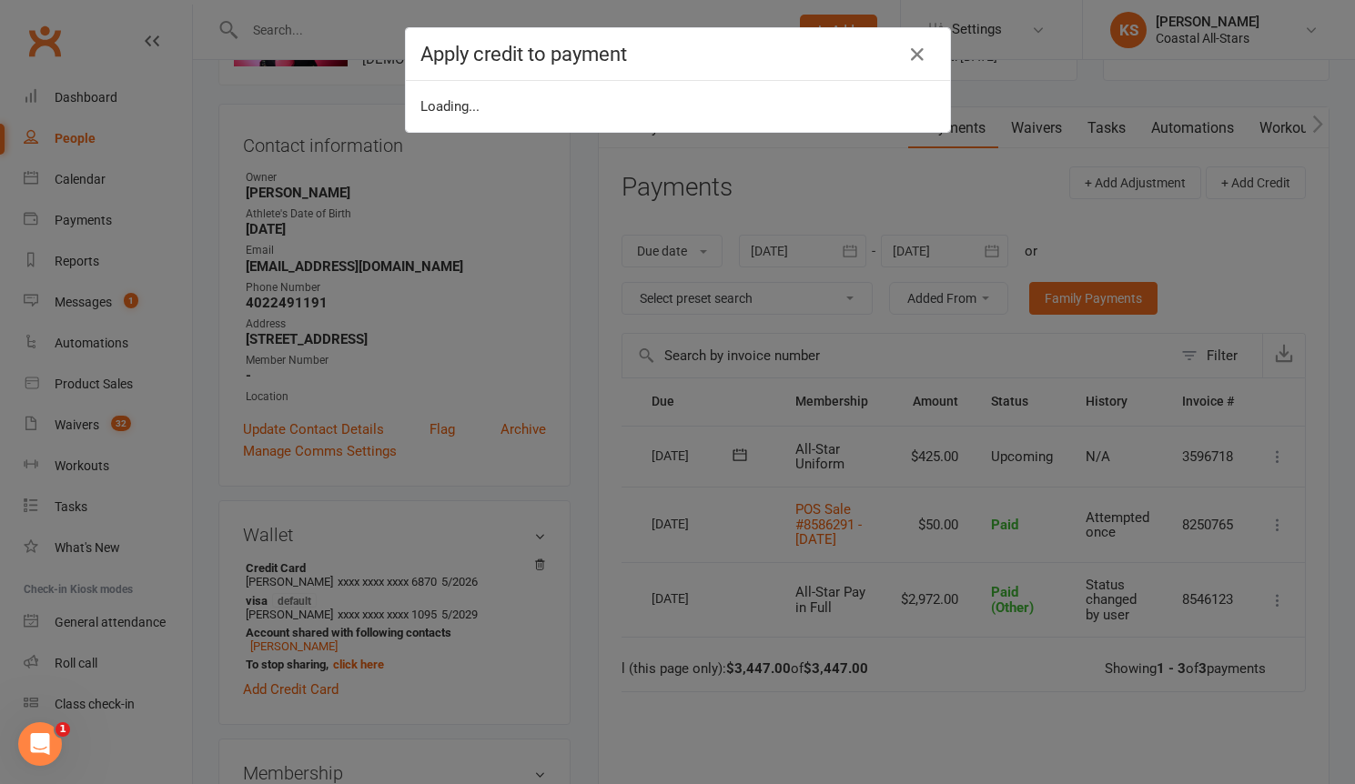
scroll to position [0, 39]
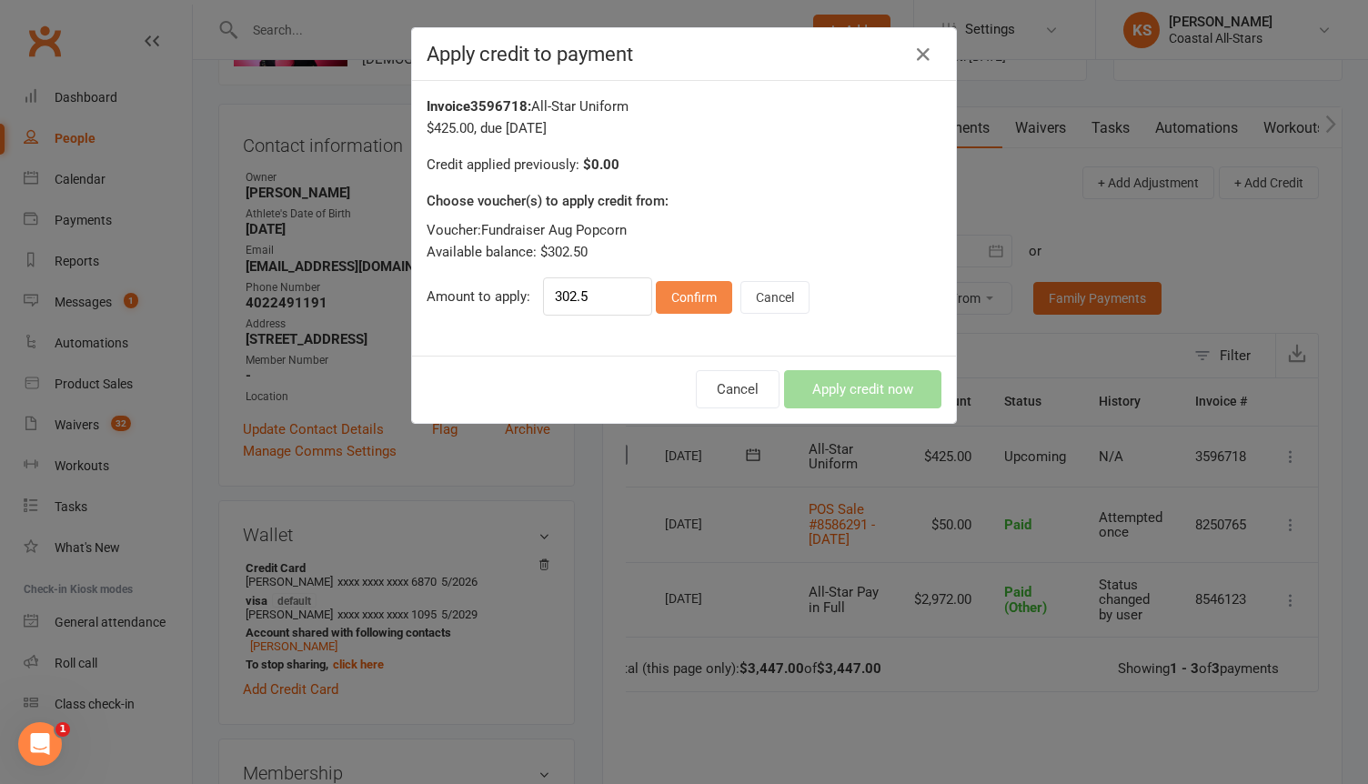
click at [685, 302] on button "Confirm" at bounding box center [694, 297] width 76 height 33
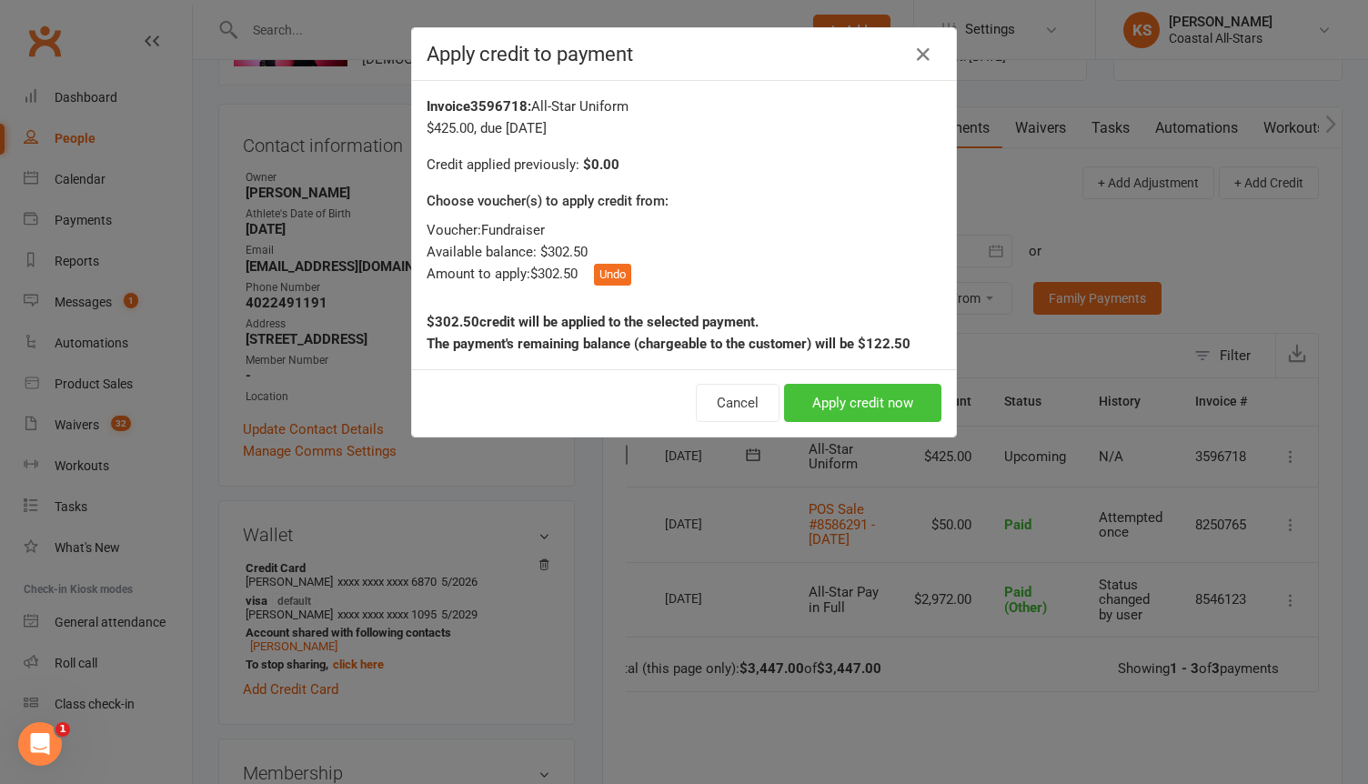
click at [833, 400] on button "Apply credit now" at bounding box center [862, 403] width 157 height 38
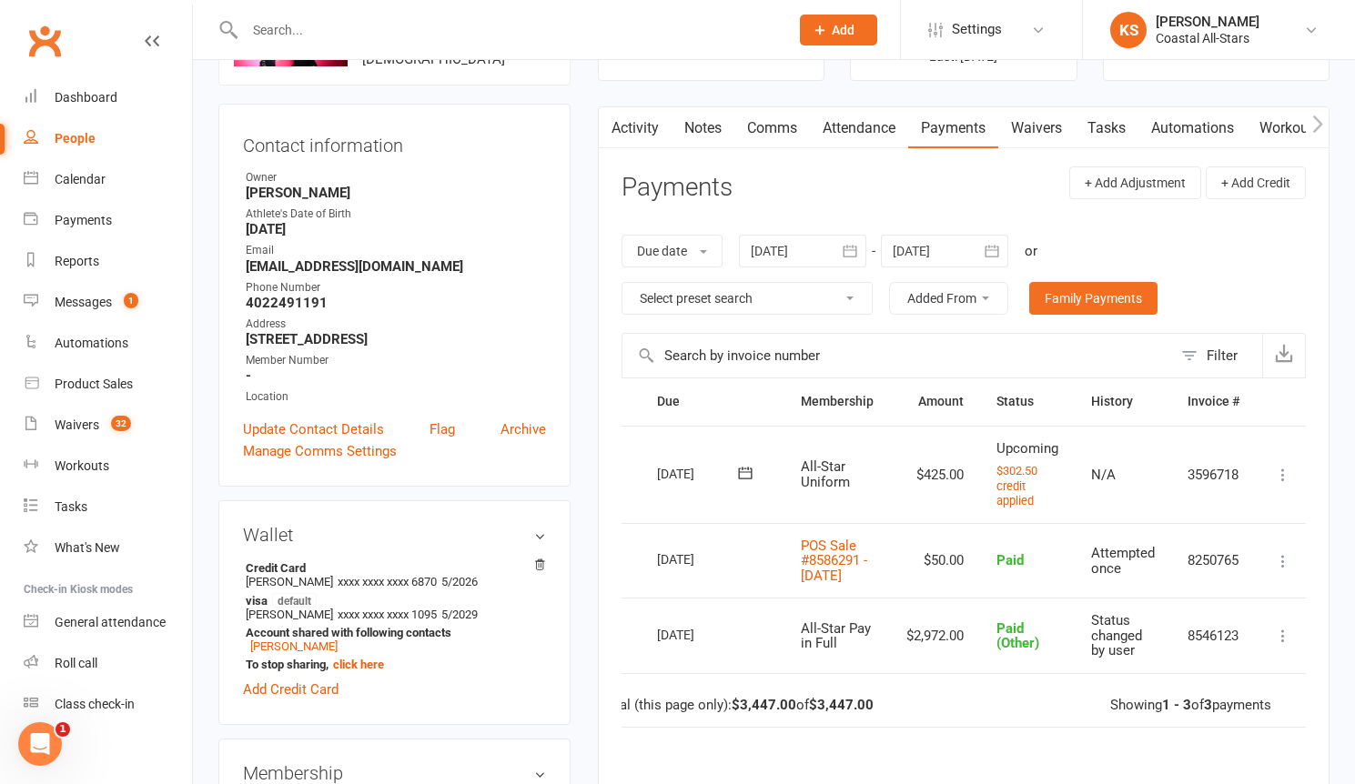
click at [754, 129] on link "Comms" at bounding box center [772, 128] width 76 height 42
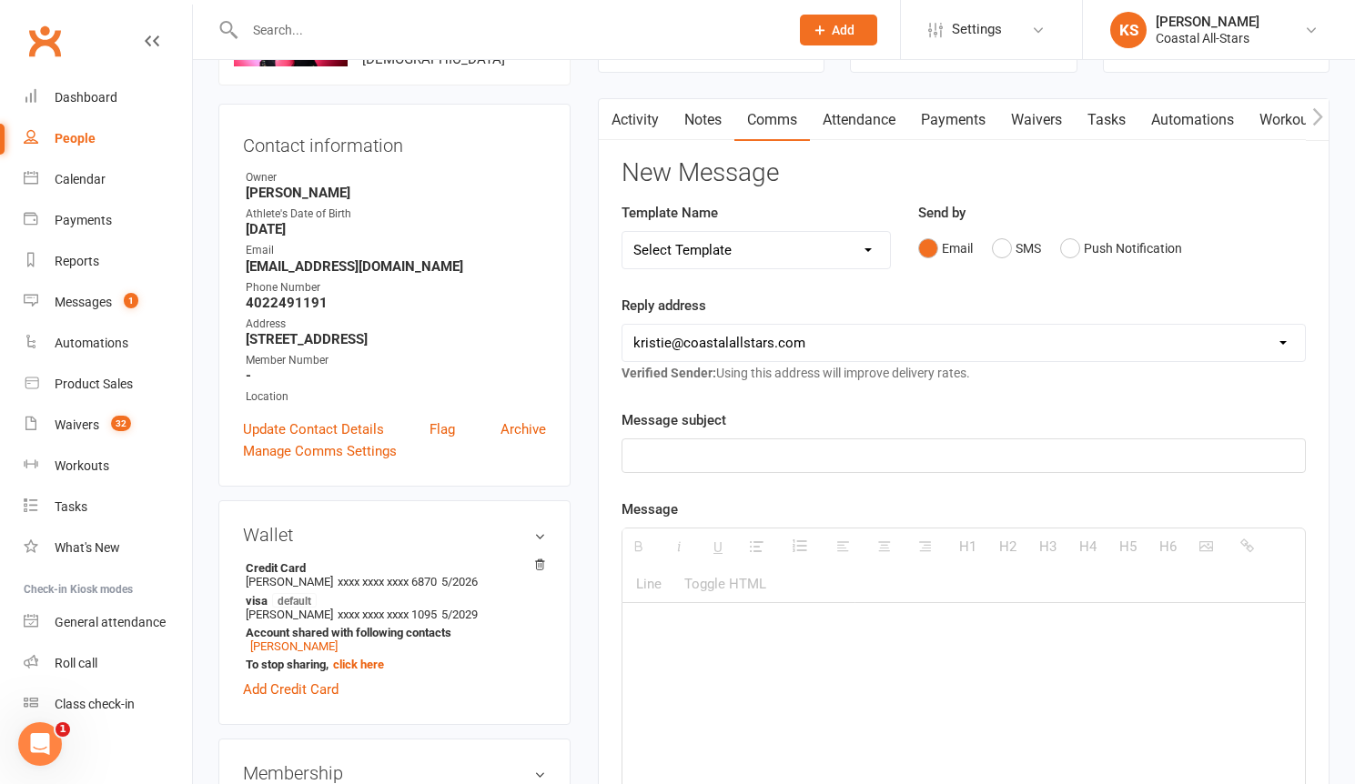
click at [788, 464] on p at bounding box center [963, 456] width 660 height 22
drag, startPoint x: 643, startPoint y: 631, endPoint x: 627, endPoint y: 632, distance: 16.4
click at [627, 632] on div "#302.50" at bounding box center [963, 739] width 682 height 273
click at [730, 631] on p "$302.50" at bounding box center [963, 630] width 660 height 22
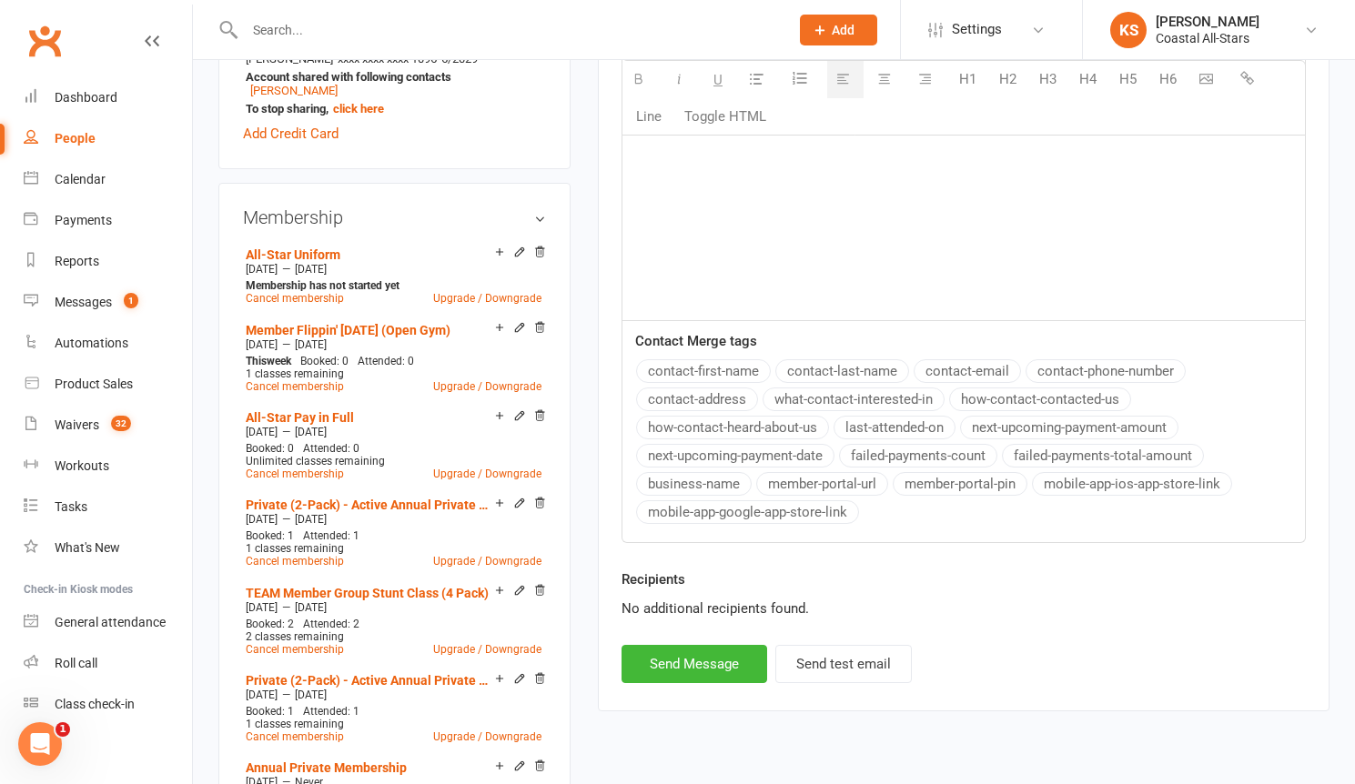
scroll to position [1122, 0]
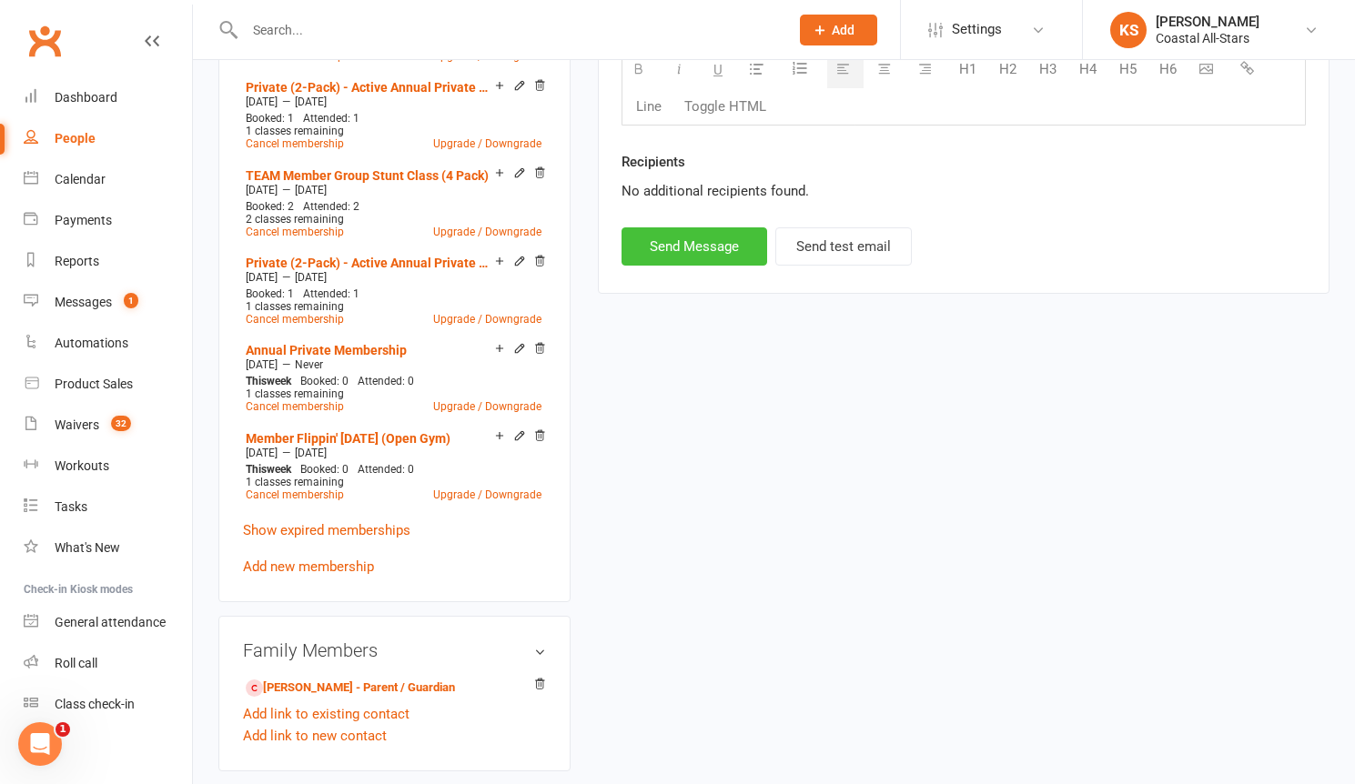
click at [722, 249] on button "Send Message" at bounding box center [694, 246] width 146 height 38
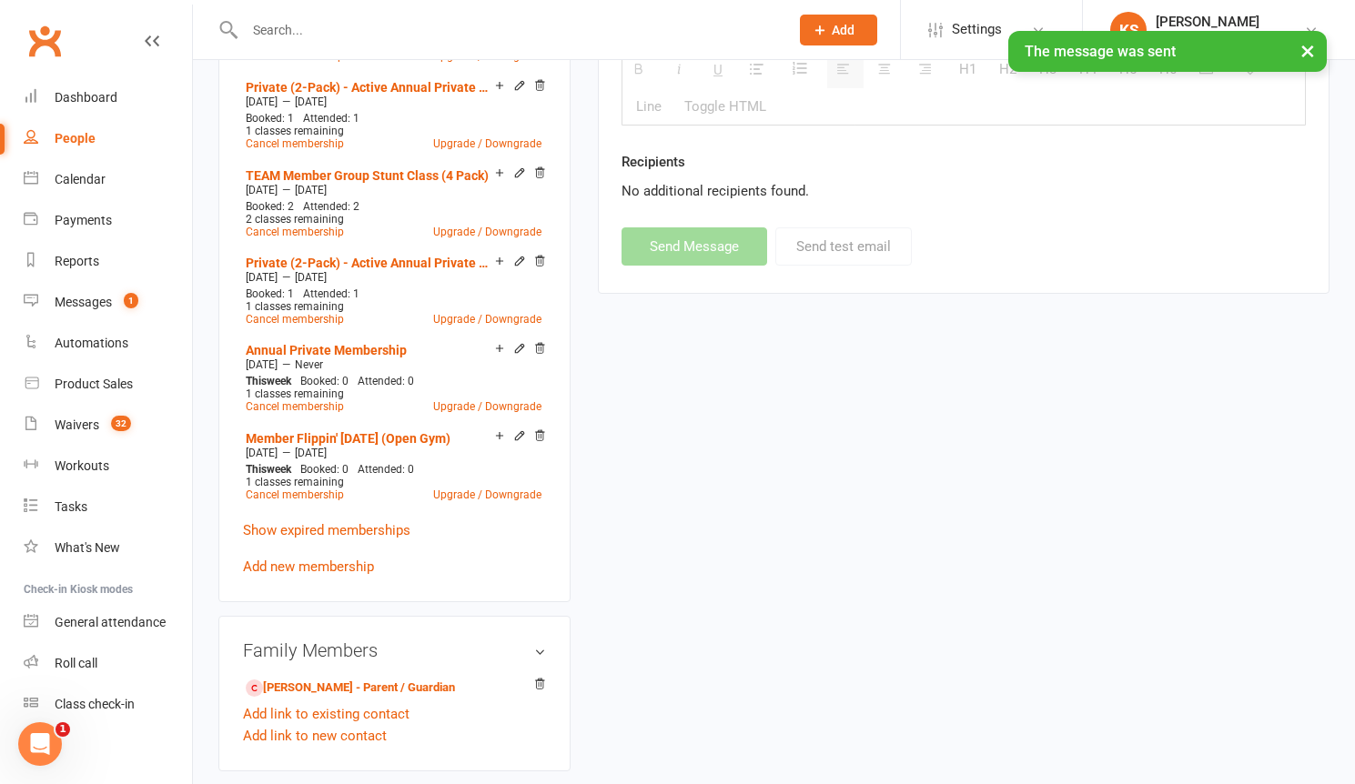
click at [338, 28] on input "text" at bounding box center [507, 29] width 537 height 25
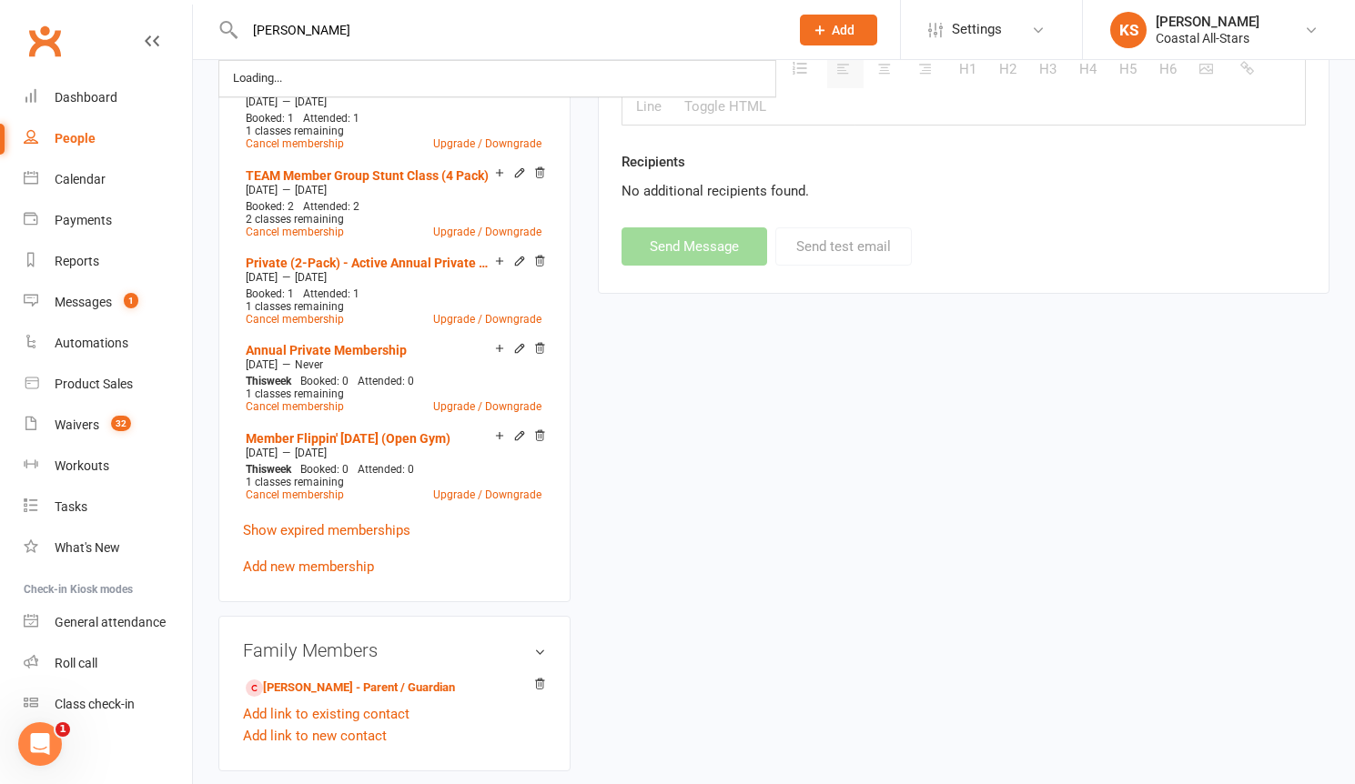
click at [488, 25] on input "Molly kennedy" at bounding box center [507, 29] width 537 height 25
drag, startPoint x: 388, startPoint y: 33, endPoint x: 256, endPoint y: 31, distance: 132.8
click at [256, 31] on input "Molly kennedy" at bounding box center [507, 29] width 537 height 25
type input "Molly kennedy"
click at [103, 103] on div "Dashboard" at bounding box center [86, 97] width 63 height 15
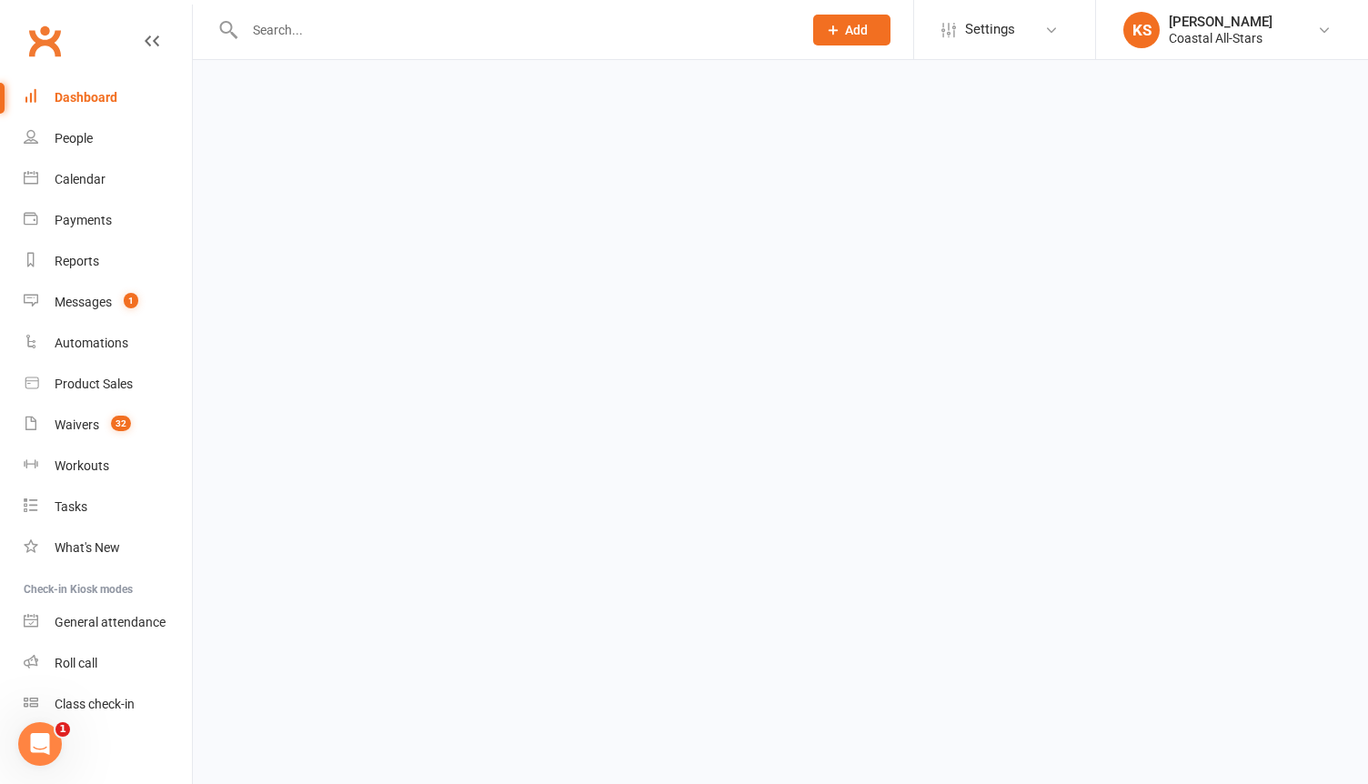
click at [344, 33] on input "text" at bounding box center [514, 29] width 550 height 25
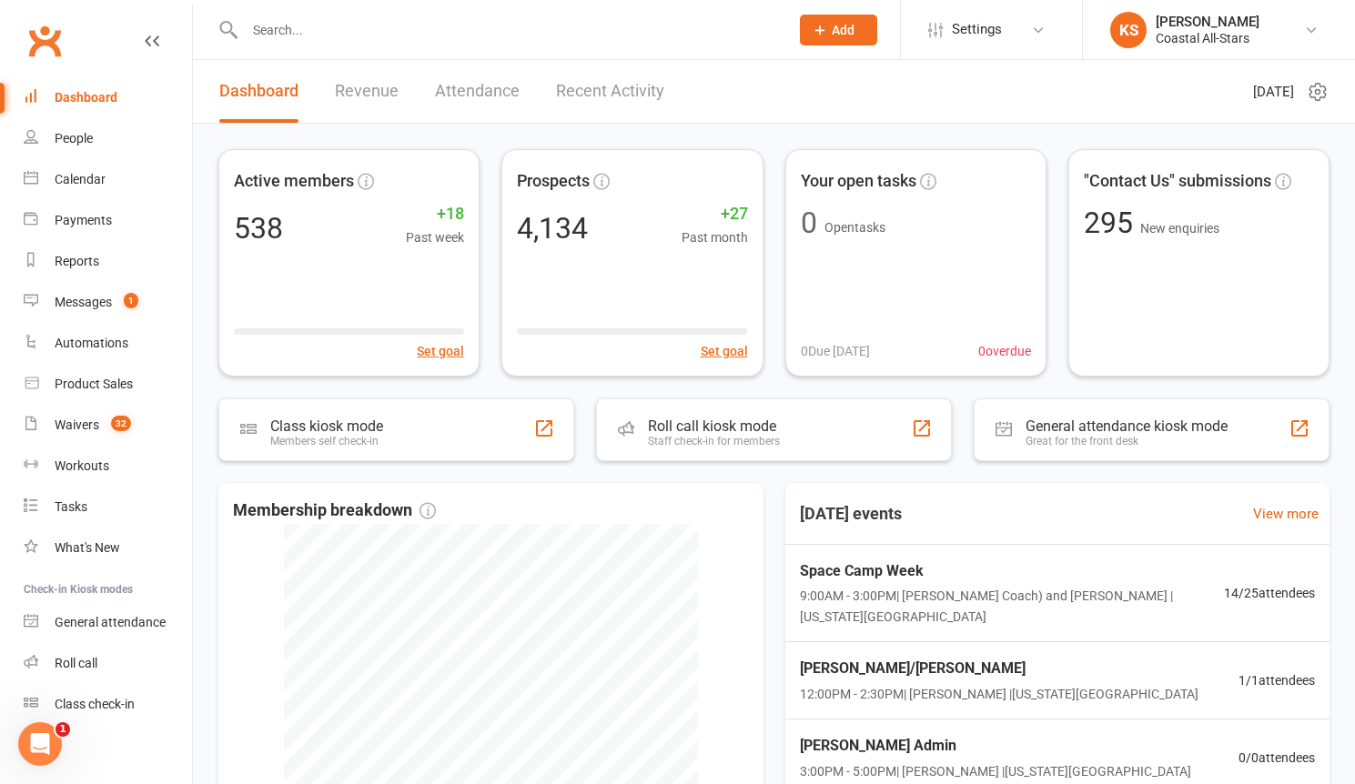
click at [621, 94] on link "Recent Activity" at bounding box center [610, 91] width 108 height 63
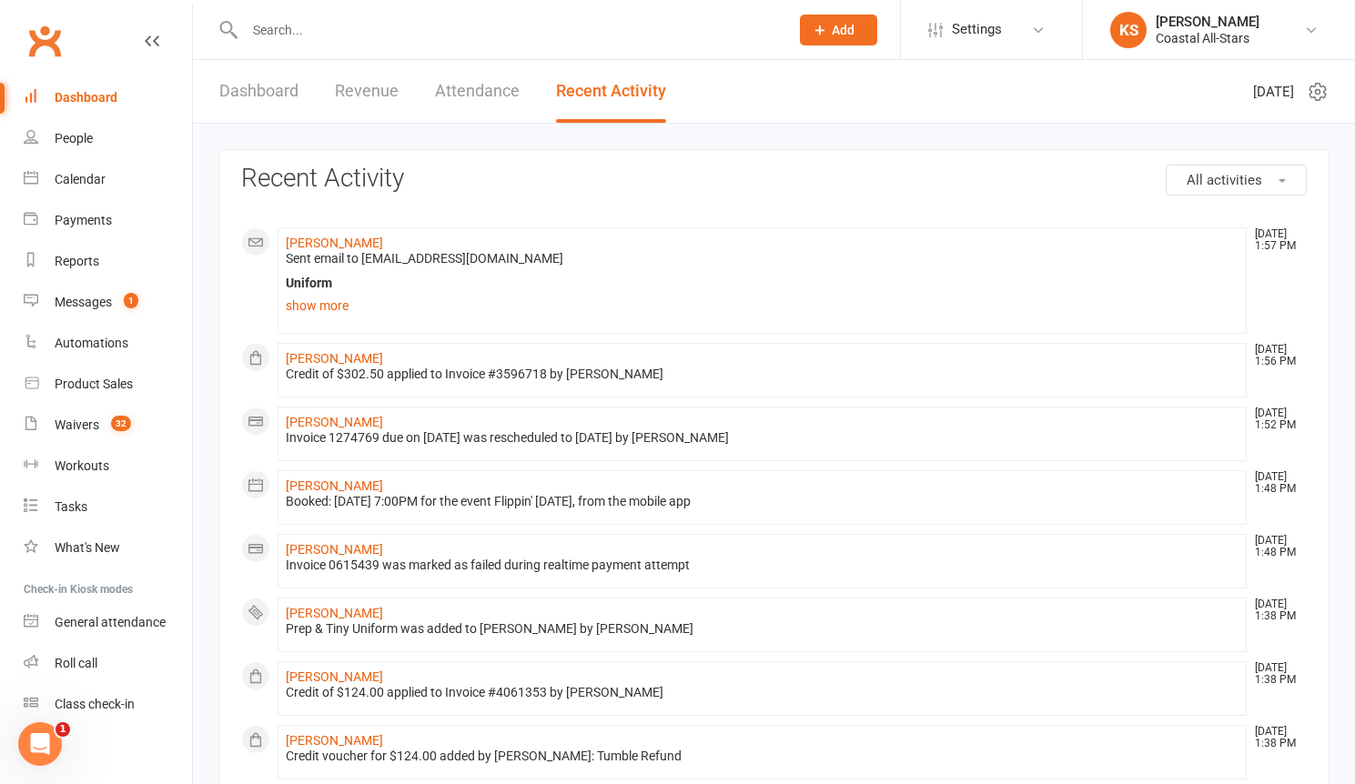
click at [297, 32] on input "text" at bounding box center [507, 29] width 537 height 25
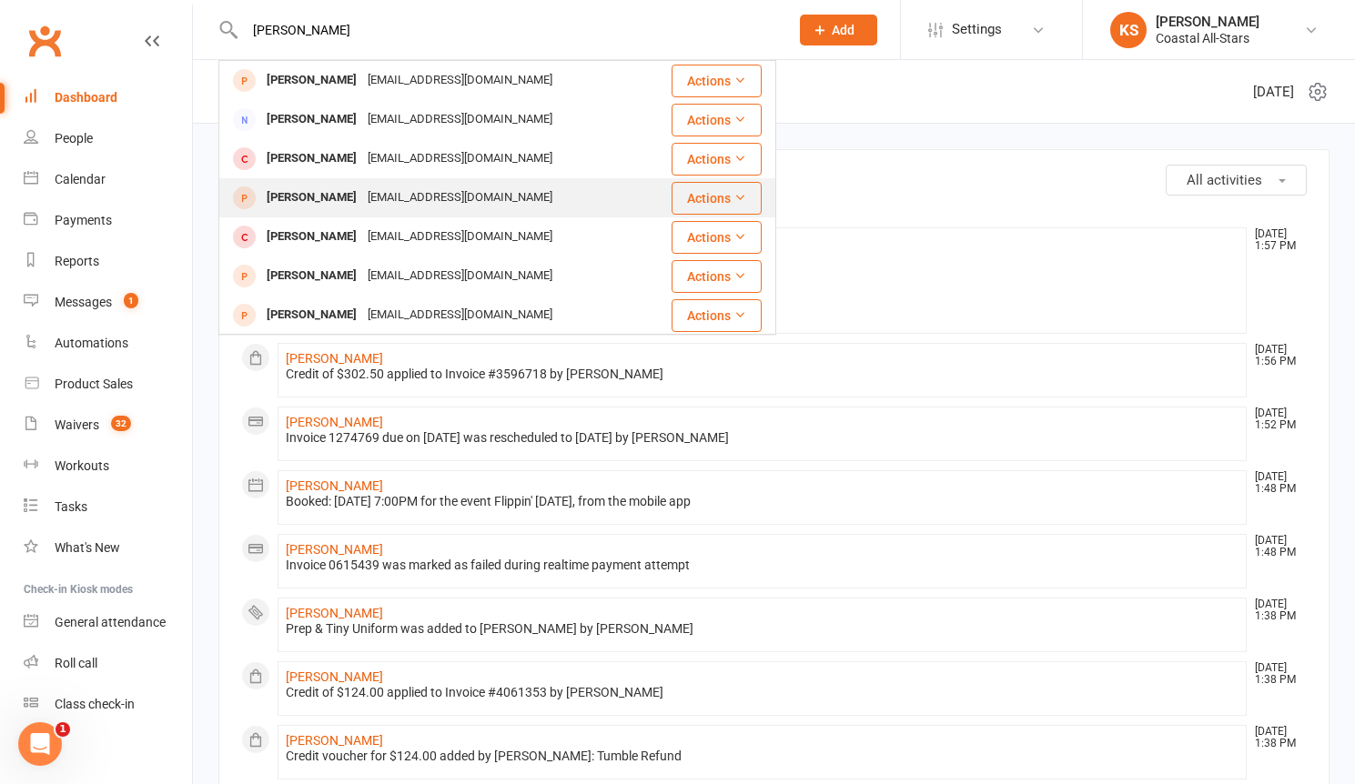
scroll to position [314, 0]
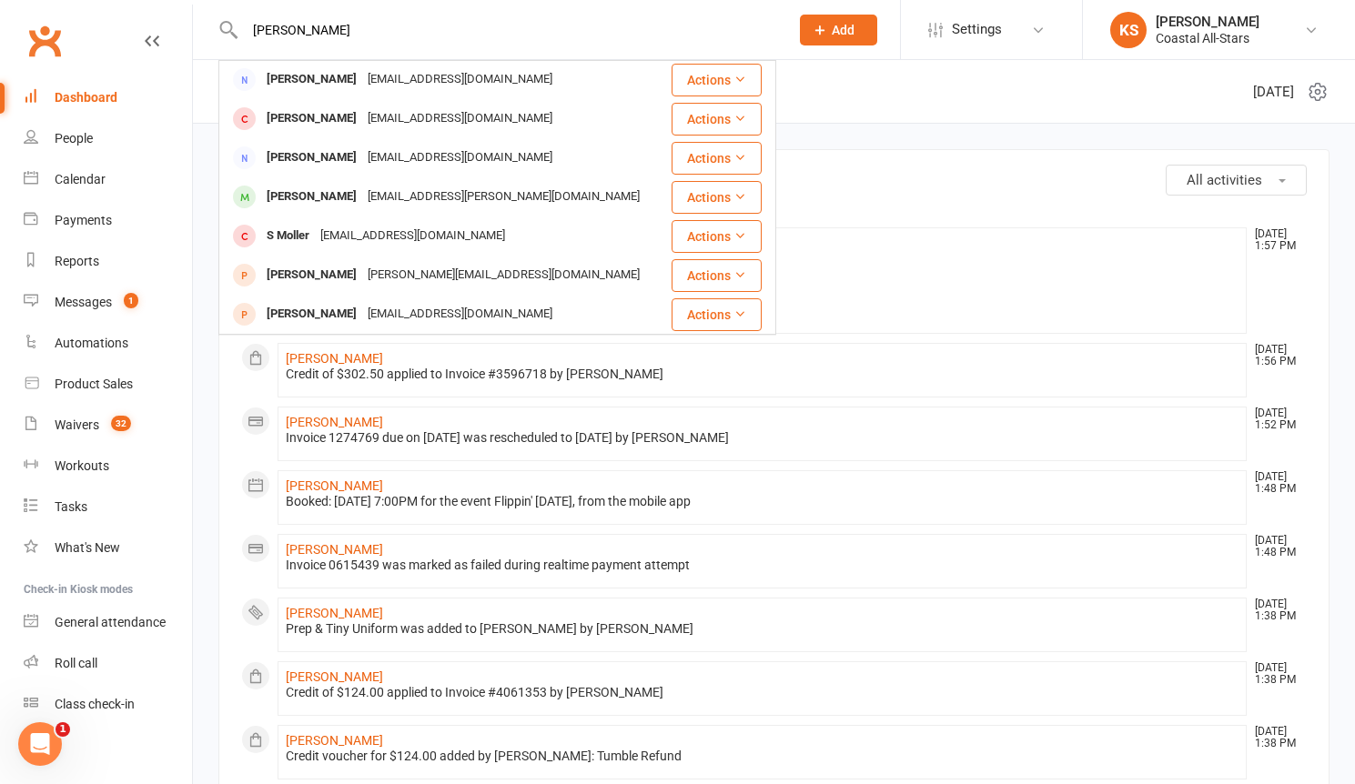
type input "[PERSON_NAME]"
click at [406, 203] on div "[EMAIL_ADDRESS][PERSON_NAME][DOMAIN_NAME]" at bounding box center [503, 197] width 283 height 26
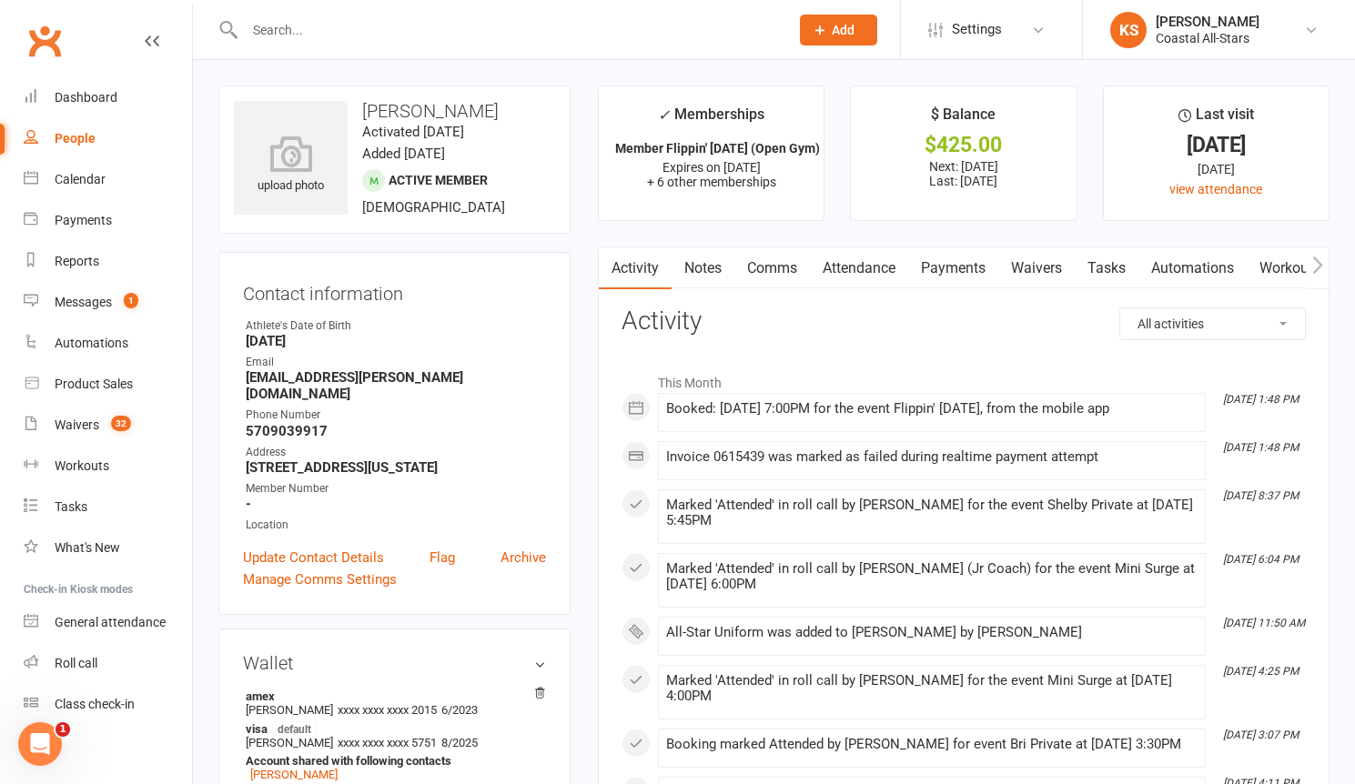
click at [1321, 265] on icon "button" at bounding box center [1317, 264] width 10 height 17
click at [1322, 265] on button "button" at bounding box center [1316, 267] width 23 height 41
click at [1322, 262] on button "button" at bounding box center [1316, 267] width 23 height 41
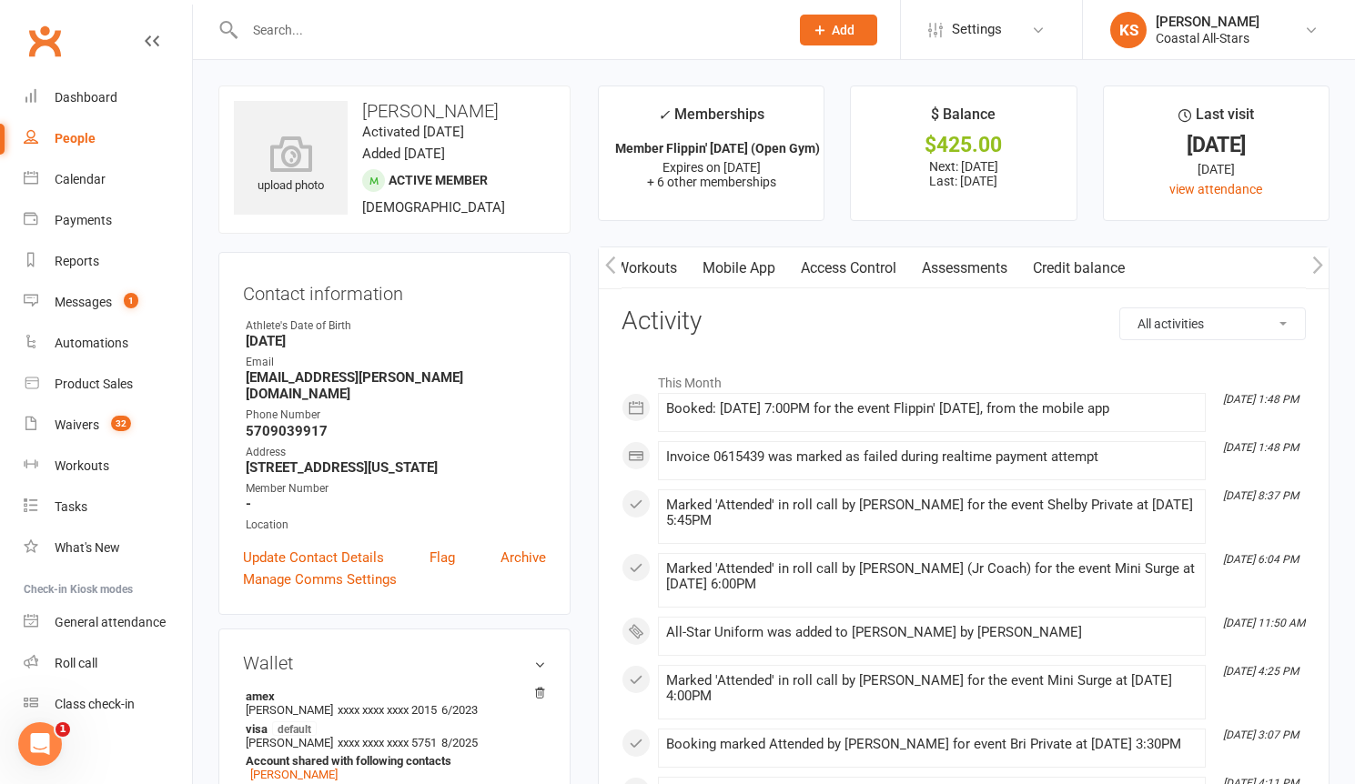
click at [1322, 262] on button "button" at bounding box center [1316, 267] width 23 height 41
click at [1263, 269] on link "Credit balance" at bounding box center [1269, 268] width 117 height 42
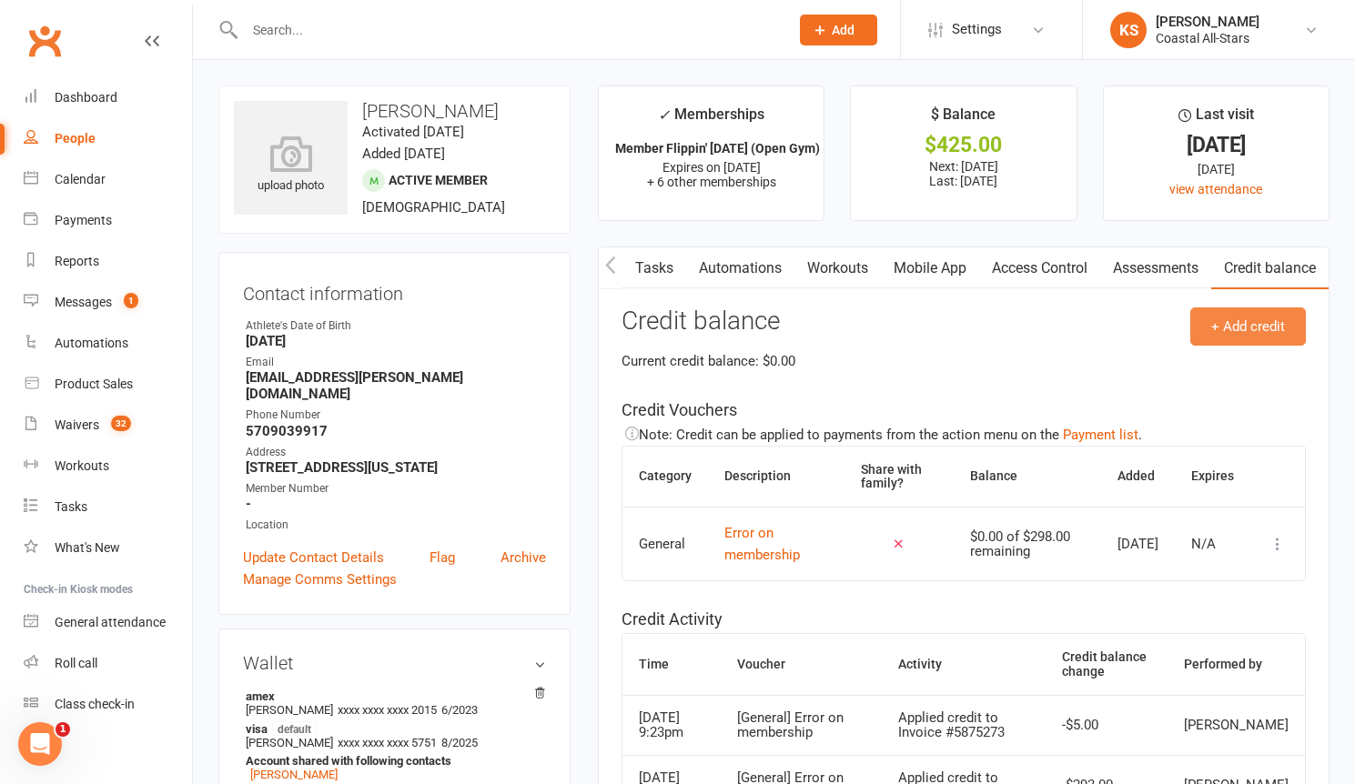
click at [1232, 327] on button "+ Add credit" at bounding box center [1248, 326] width 116 height 38
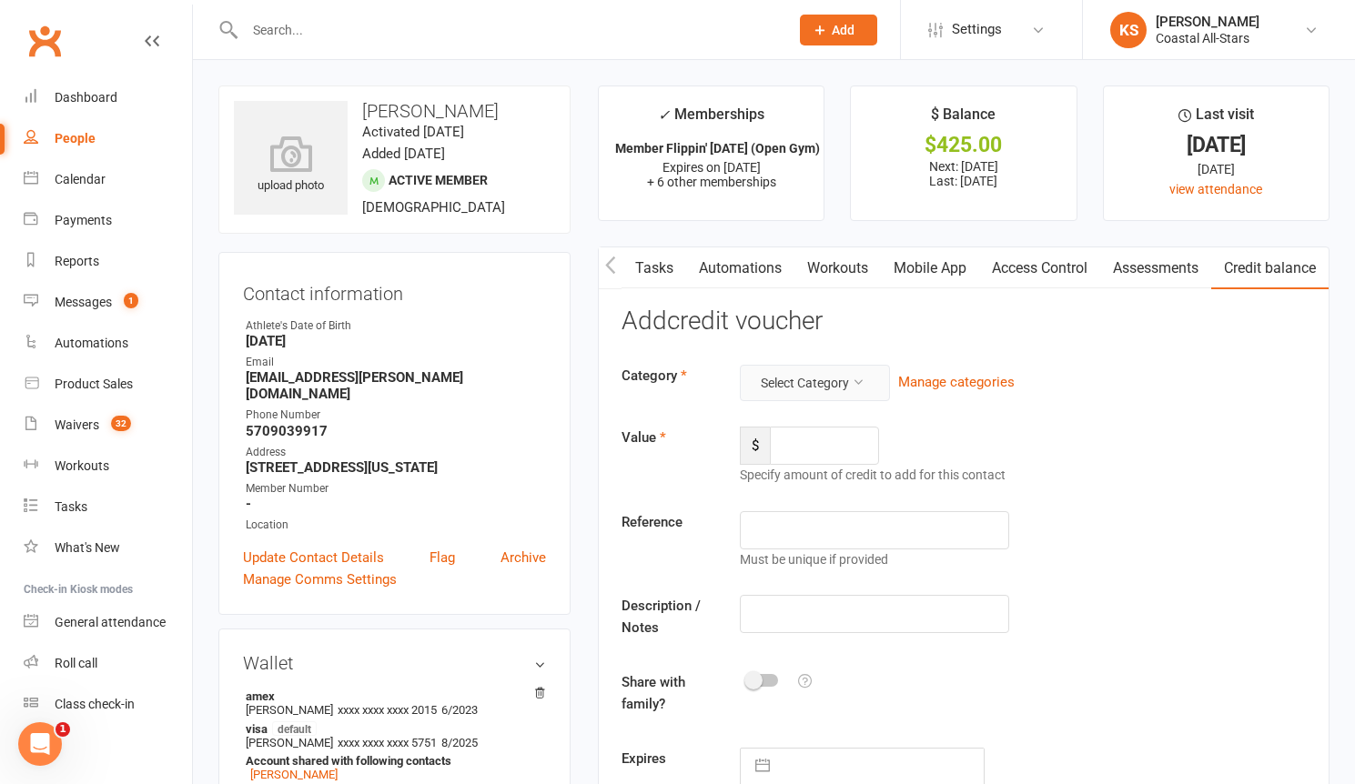
click at [850, 377] on button "Select Category" at bounding box center [815, 383] width 150 height 36
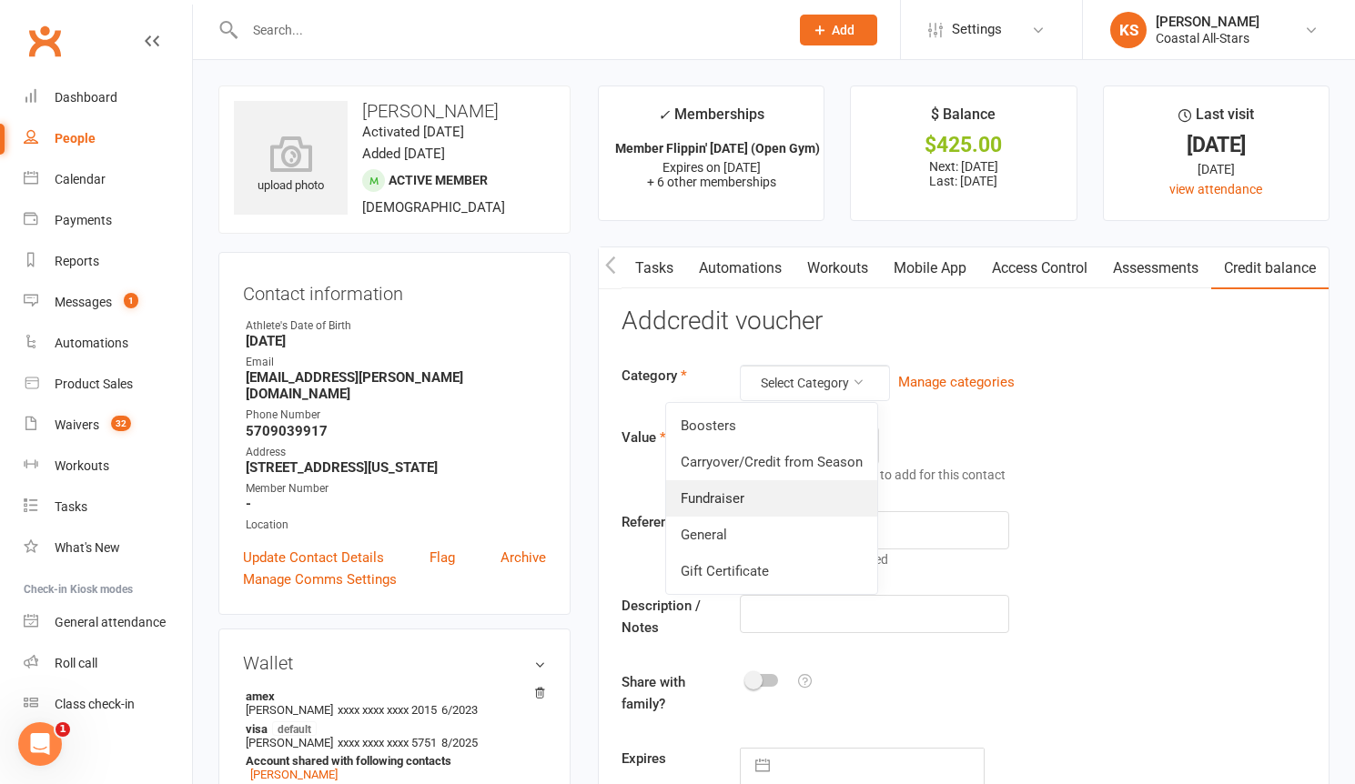
click at [728, 495] on link "Fundraiser" at bounding box center [771, 498] width 211 height 36
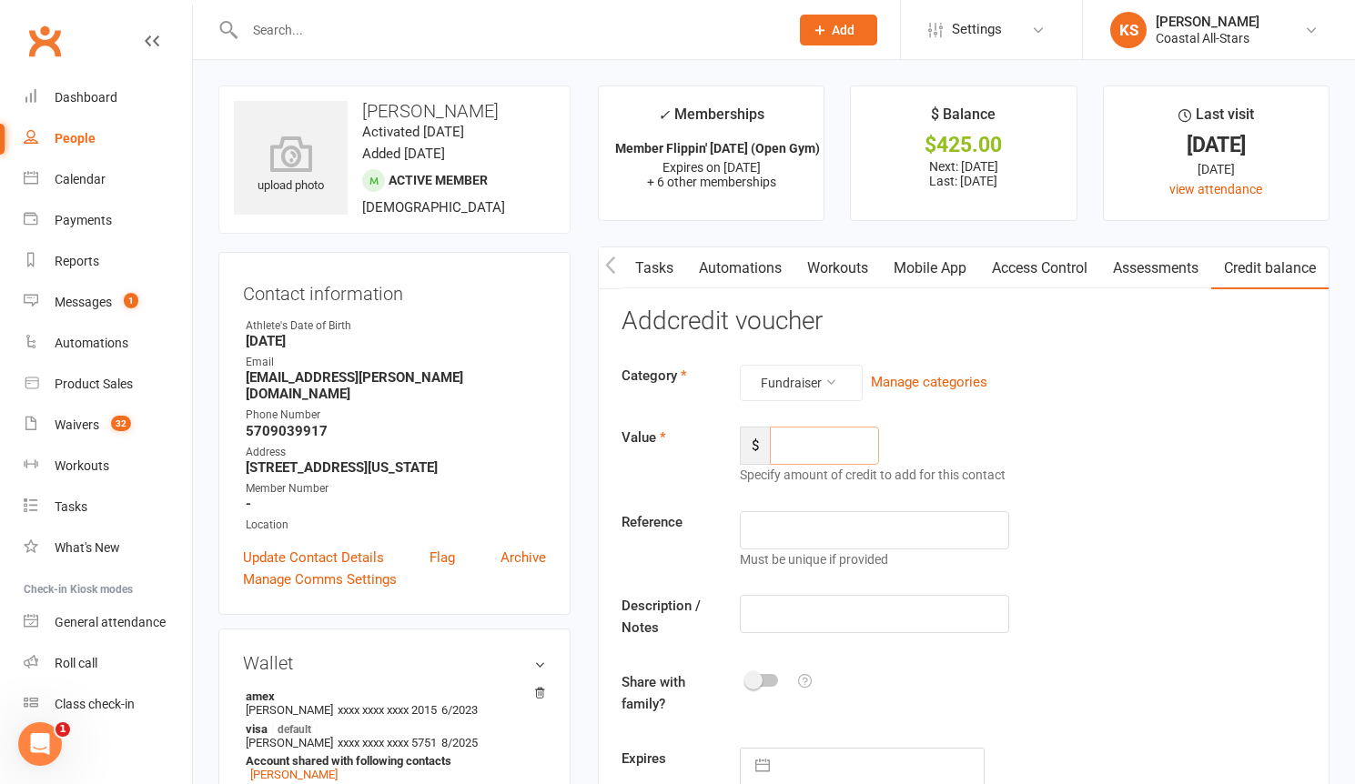
click at [802, 450] on input "number" at bounding box center [824, 446] width 109 height 38
type input "285"
click at [827, 625] on input "text" at bounding box center [874, 614] width 269 height 38
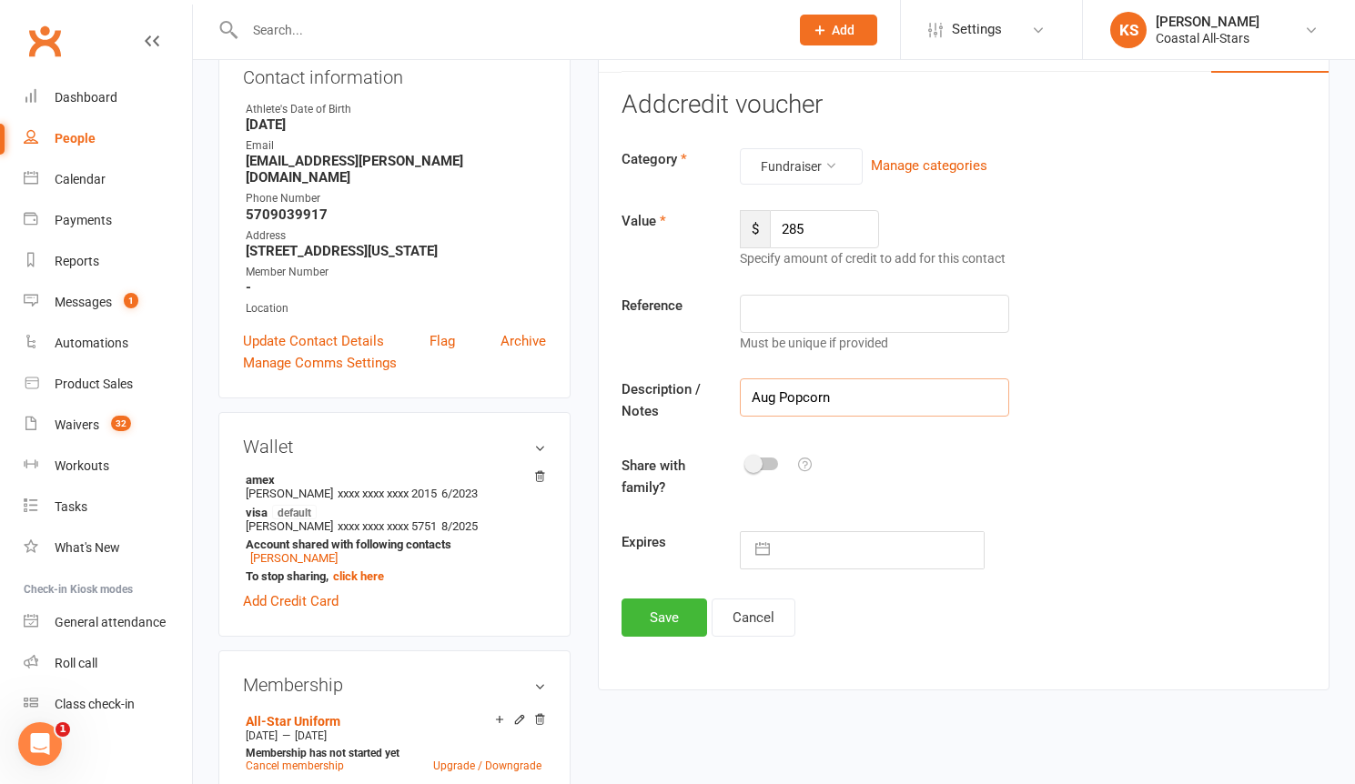
scroll to position [361, 0]
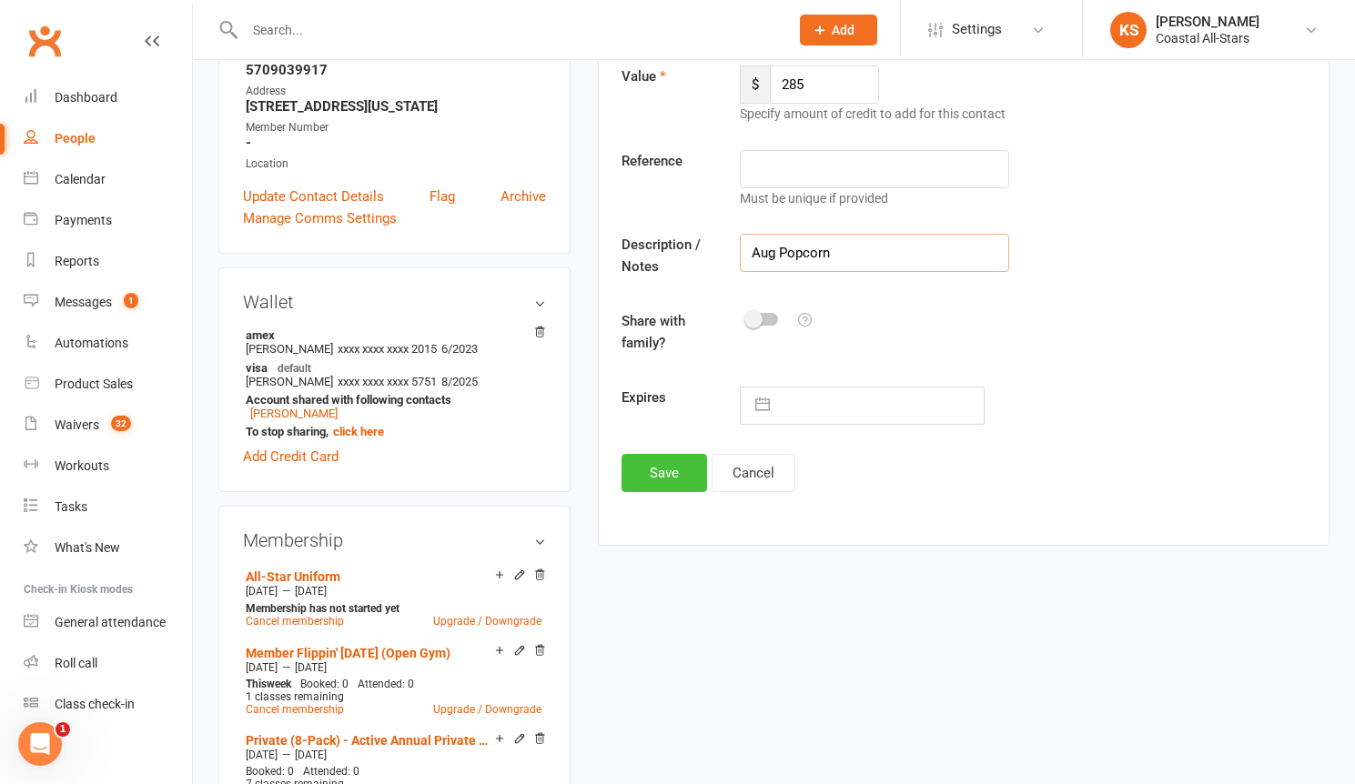
type input "Aug Popcorn"
click at [642, 464] on button "Save" at bounding box center [664, 473] width 86 height 38
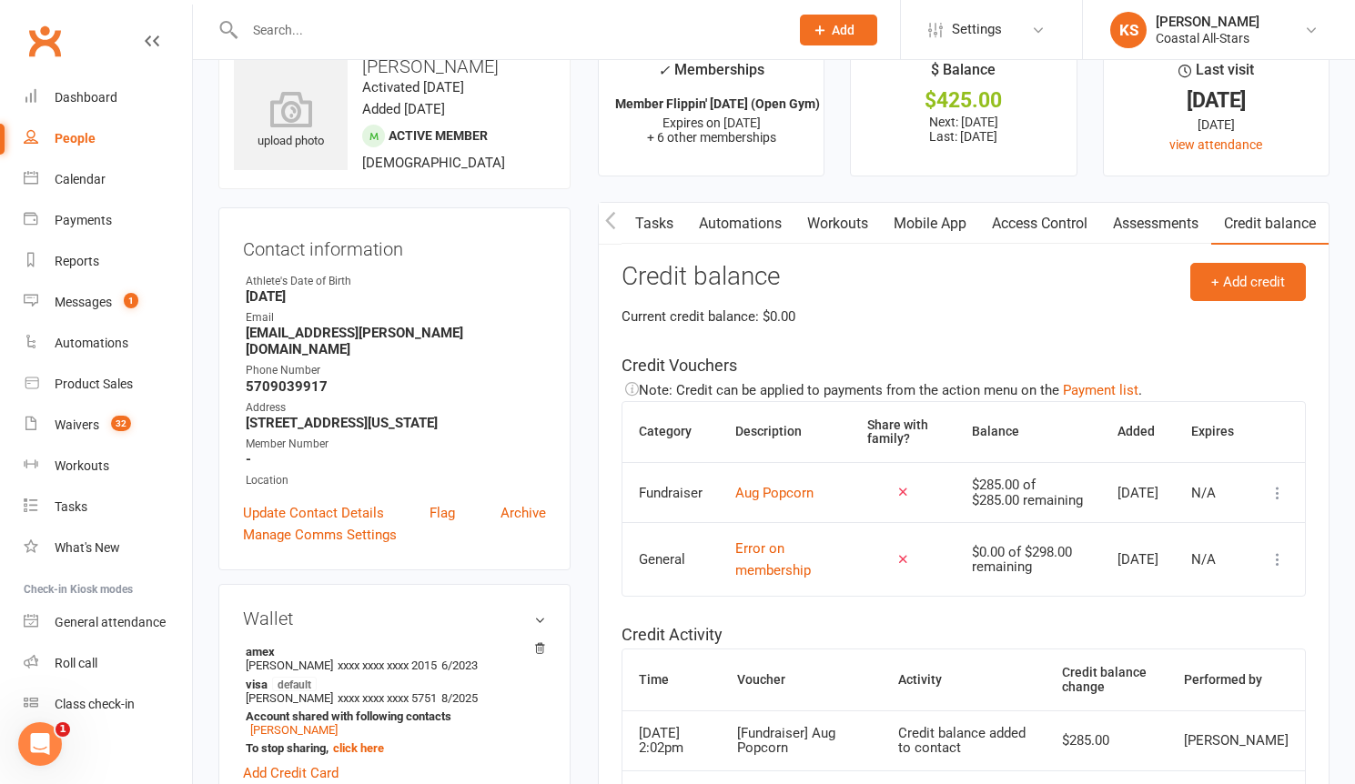
scroll to position [0, 0]
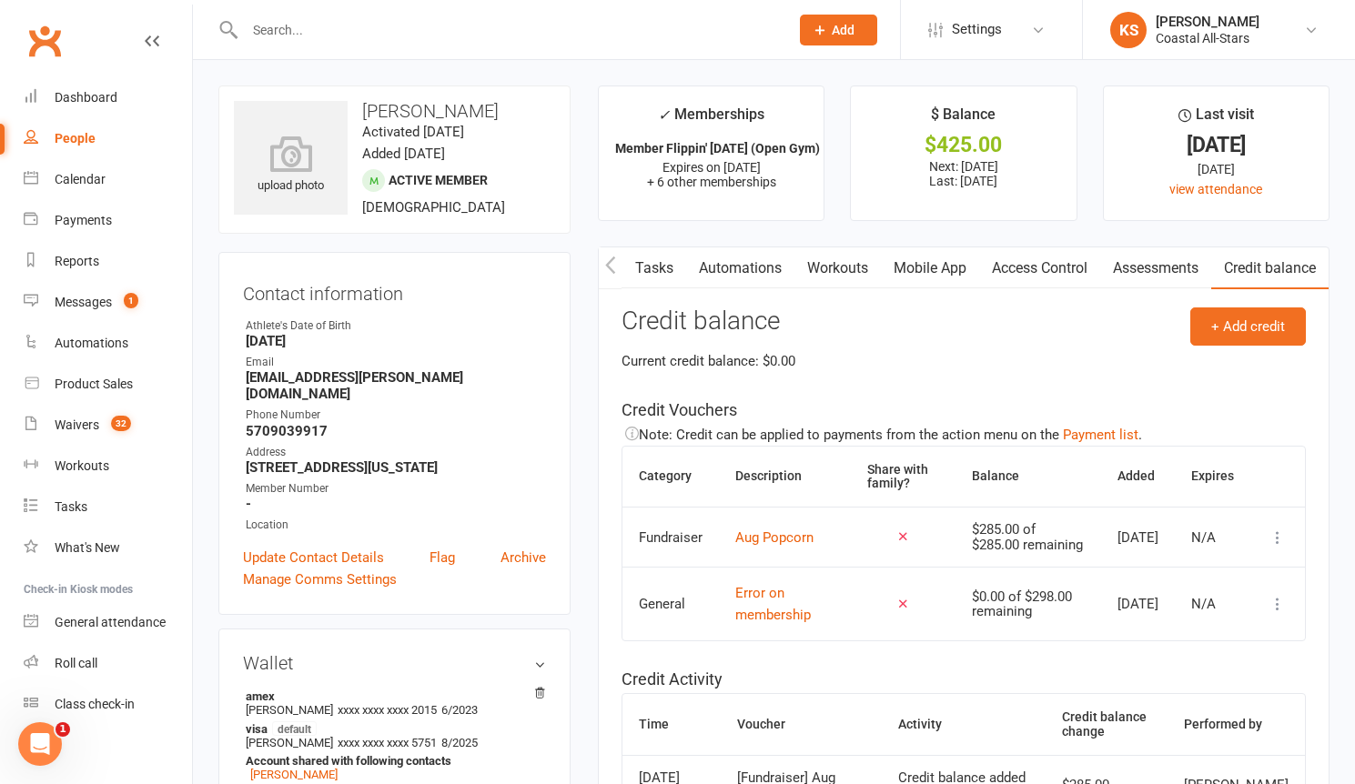
click at [611, 267] on icon "button" at bounding box center [610, 265] width 11 height 19
click at [630, 264] on link "Payments" at bounding box center [625, 268] width 90 height 42
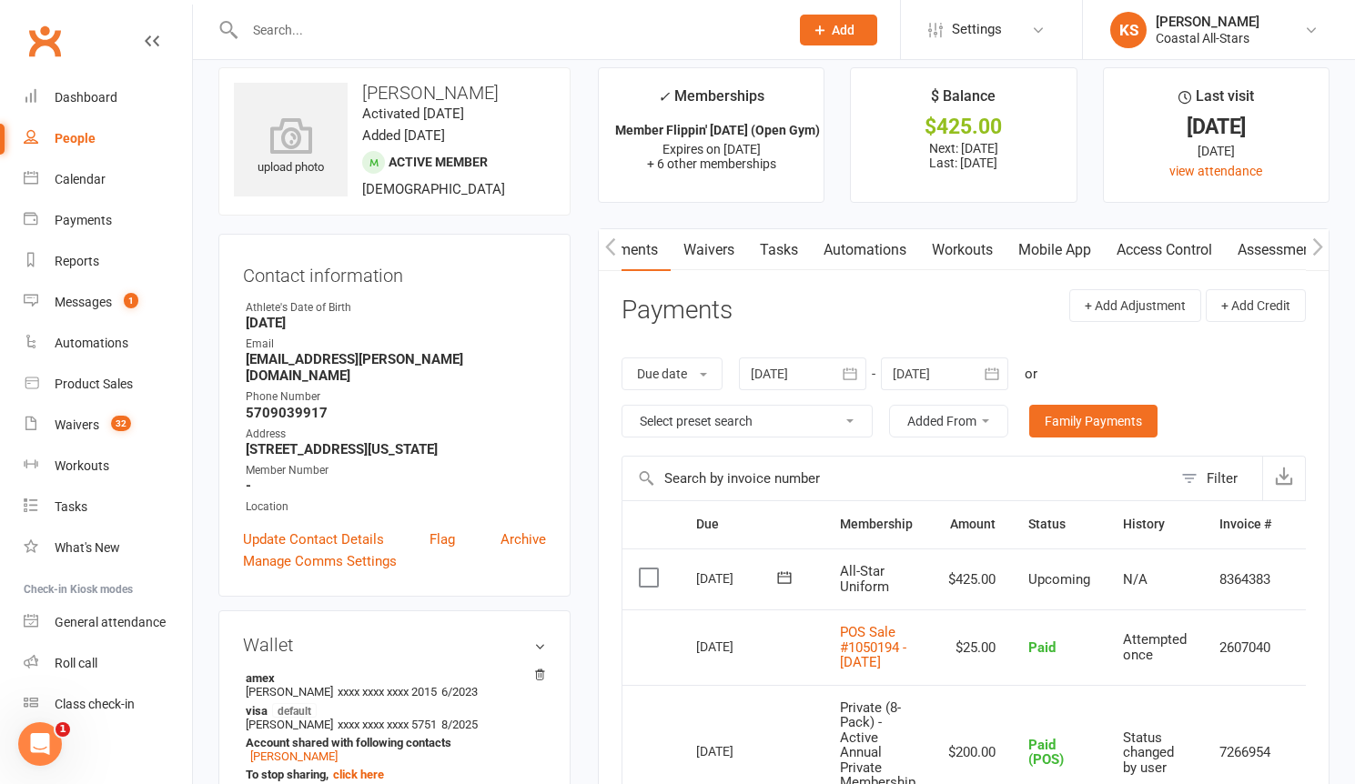
scroll to position [33, 0]
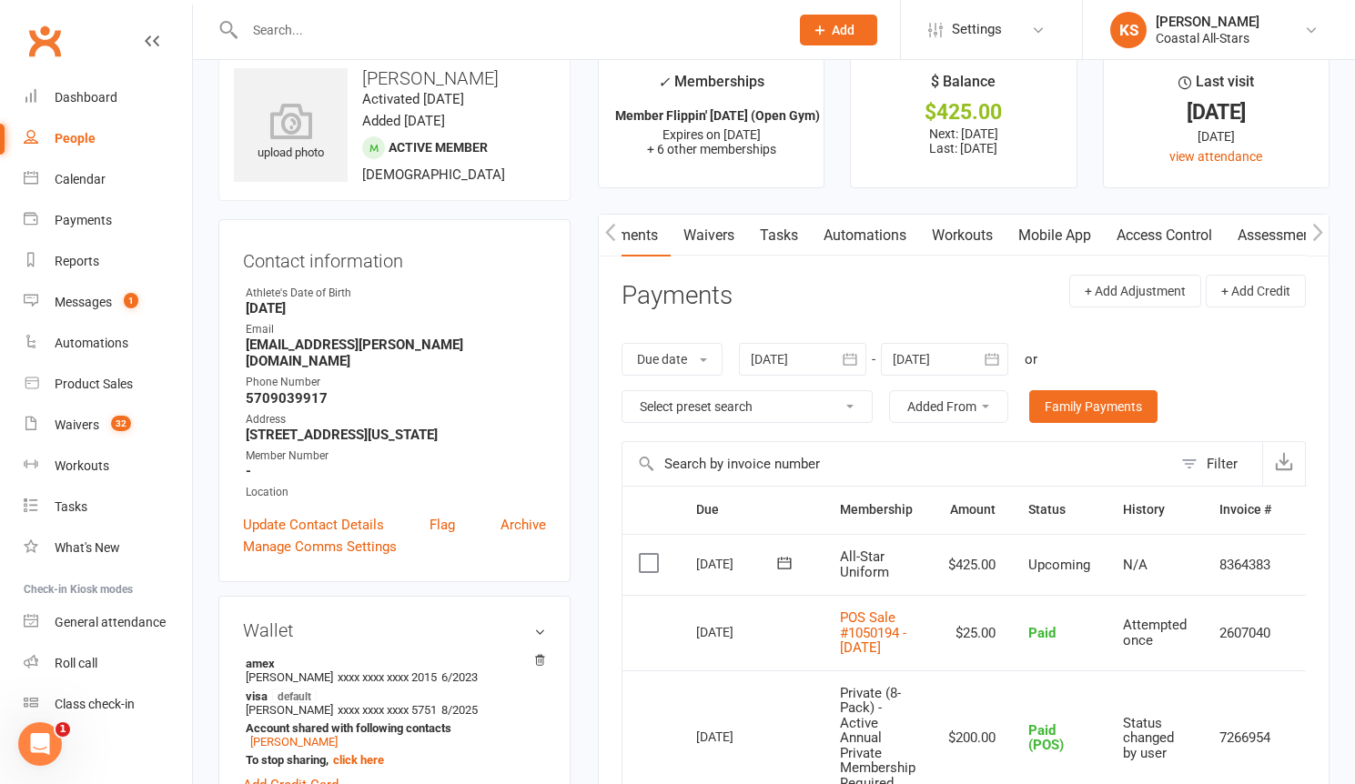
click at [1113, 589] on td "N/A" at bounding box center [1154, 565] width 96 height 62
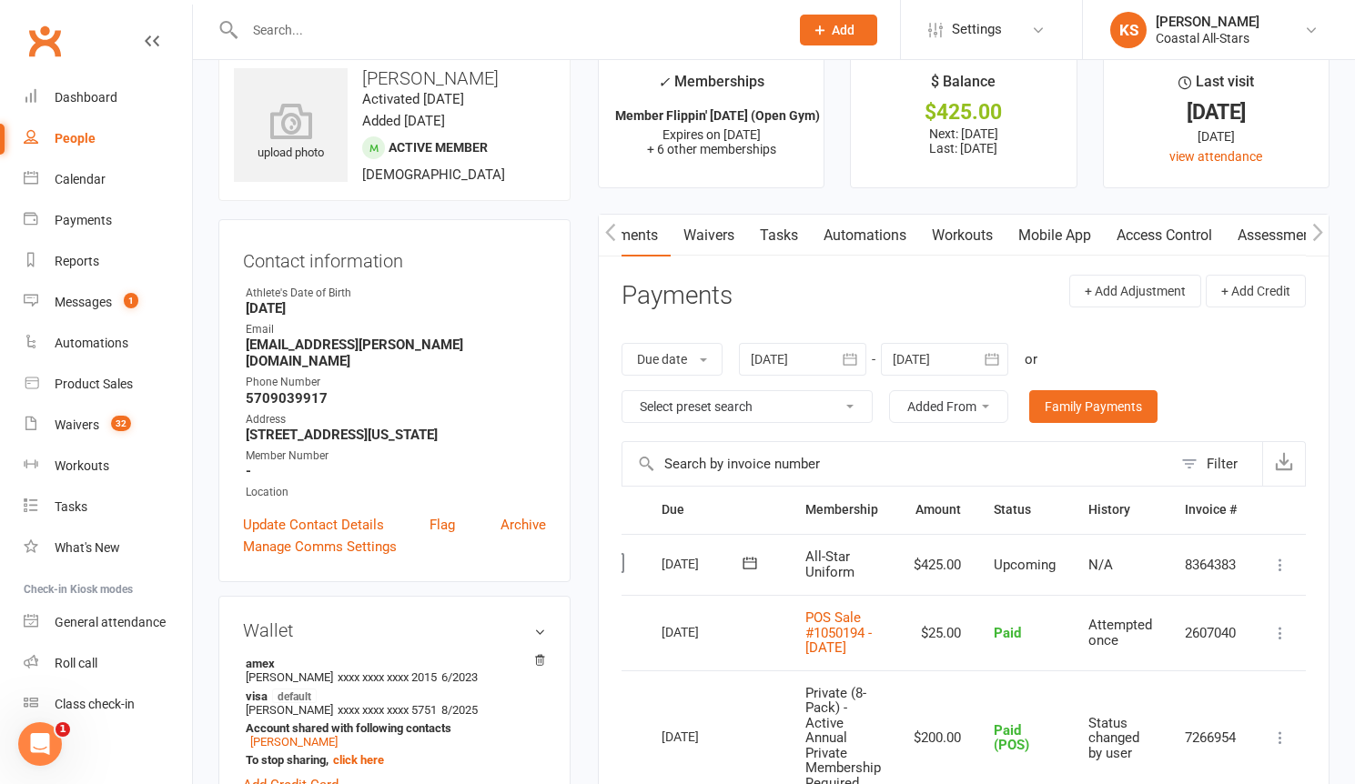
scroll to position [0, 43]
click at [1284, 565] on icon at bounding box center [1277, 565] width 18 height 18
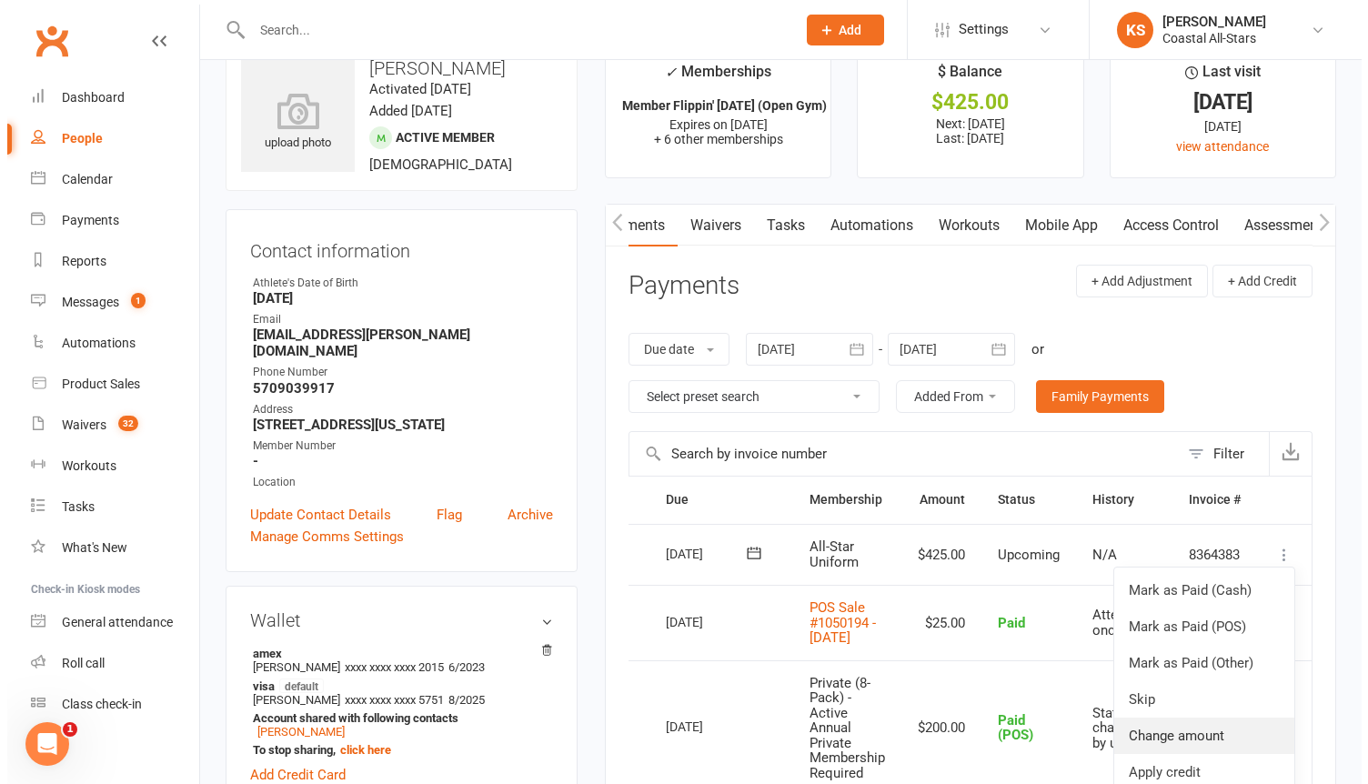
scroll to position [55, 0]
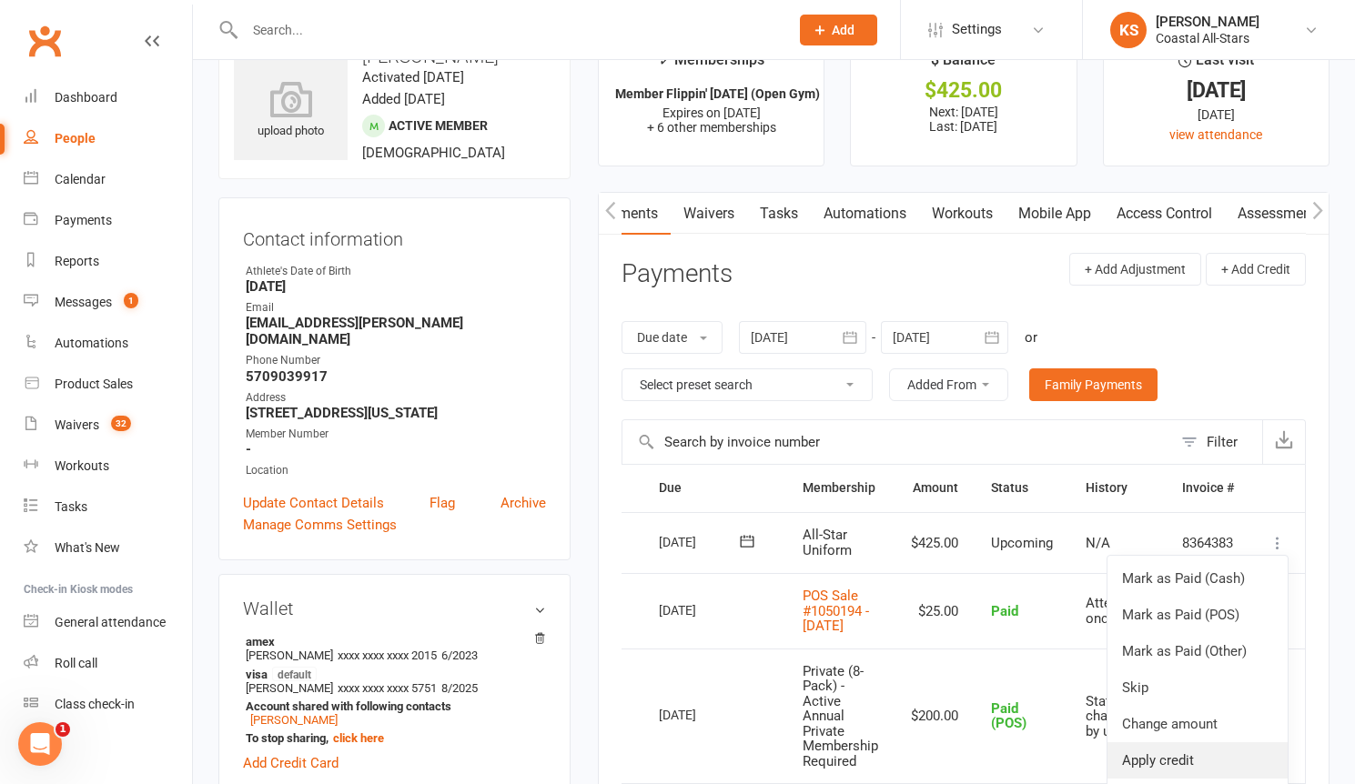
click at [1171, 750] on link "Apply credit" at bounding box center [1197, 760] width 180 height 36
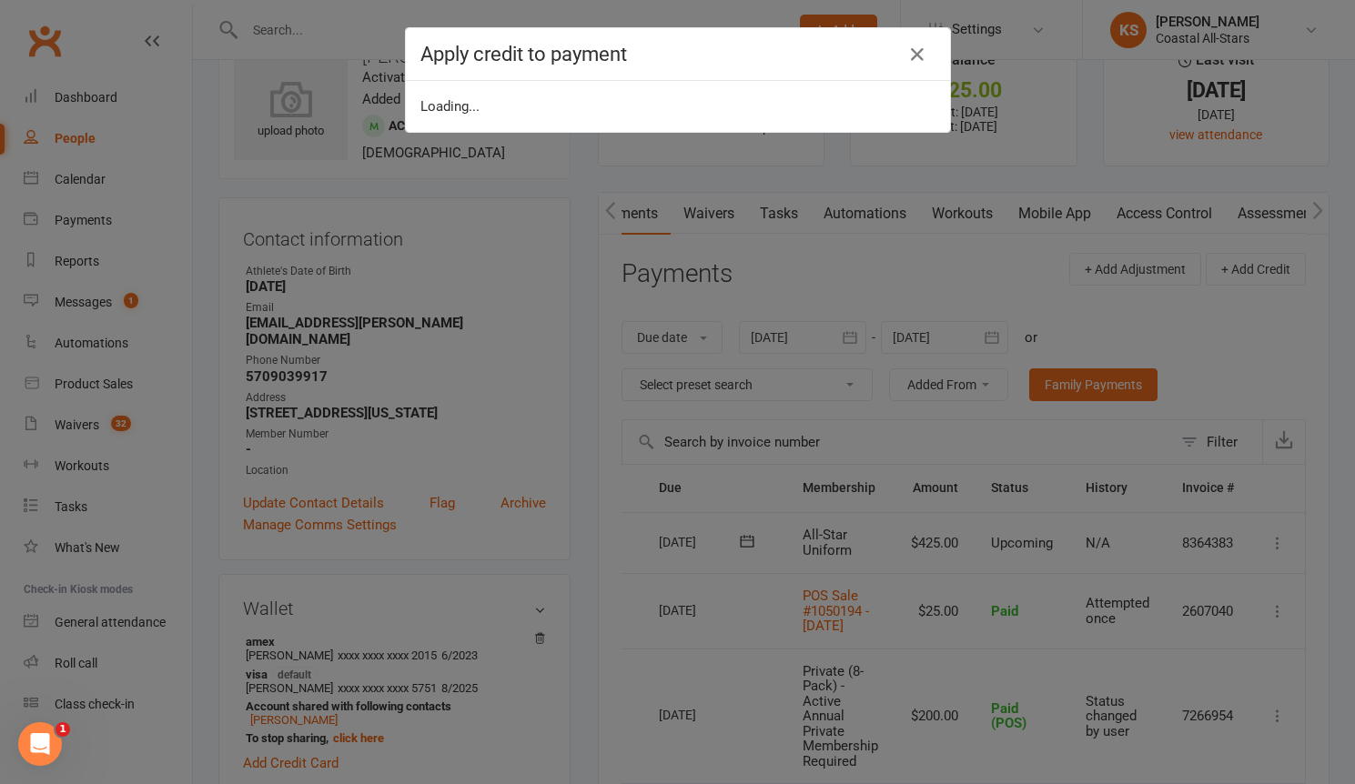
scroll to position [0, 34]
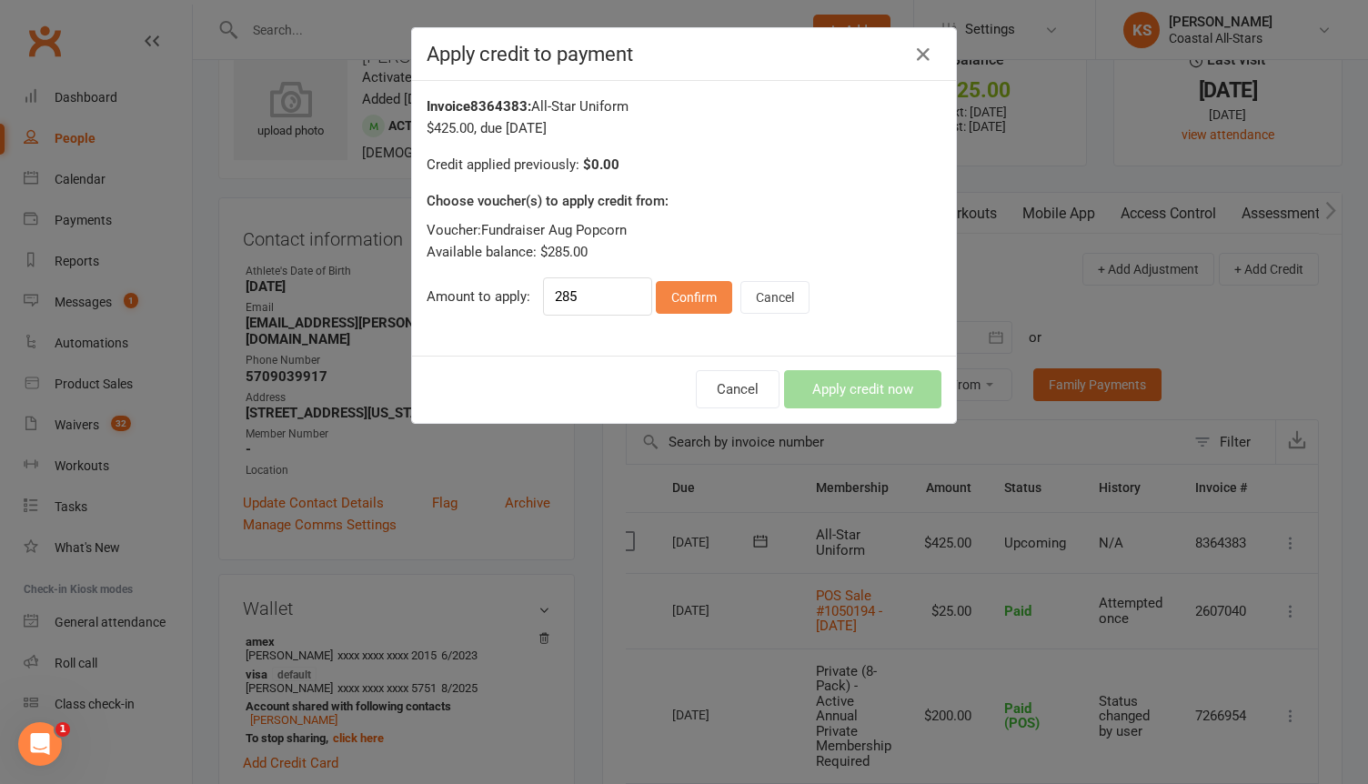
click at [683, 293] on button "Confirm" at bounding box center [694, 297] width 76 height 33
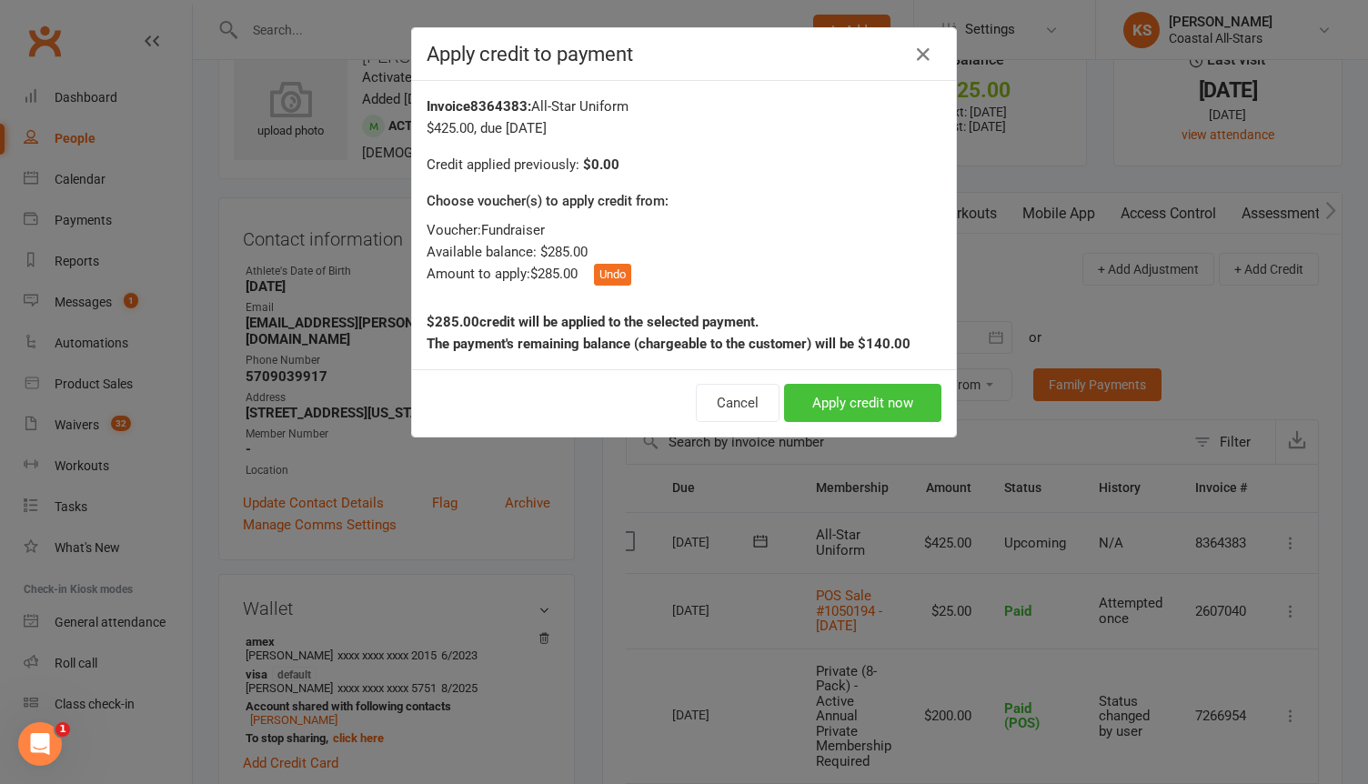
click at [823, 408] on button "Apply credit now" at bounding box center [862, 403] width 157 height 38
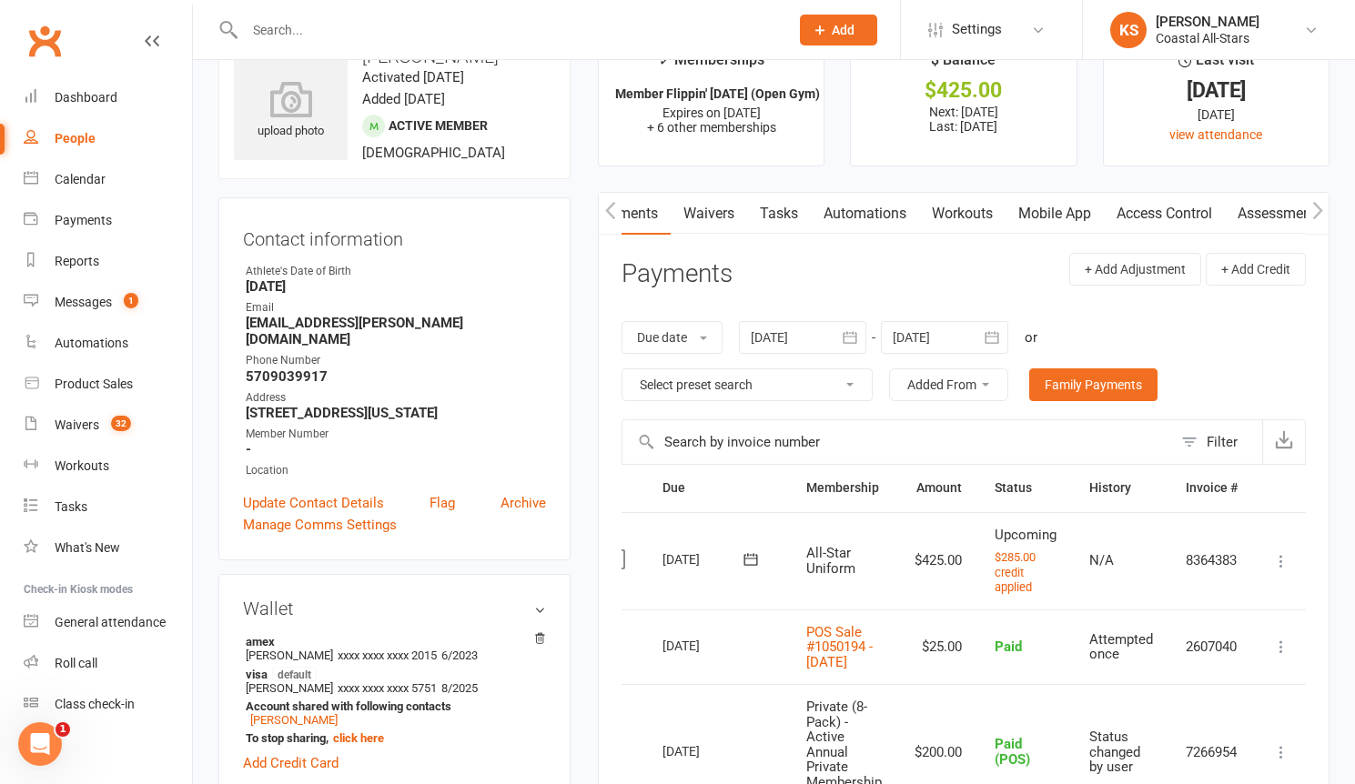
click at [596, 209] on main "✓ Memberships Member Flippin' [DATE] (Open Gym) Expires on [DATE] + 6 other mem…" at bounding box center [963, 593] width 759 height 1124
click at [603, 211] on button "button" at bounding box center [610, 213] width 23 height 41
click at [618, 211] on button "button" at bounding box center [610, 213] width 23 height 41
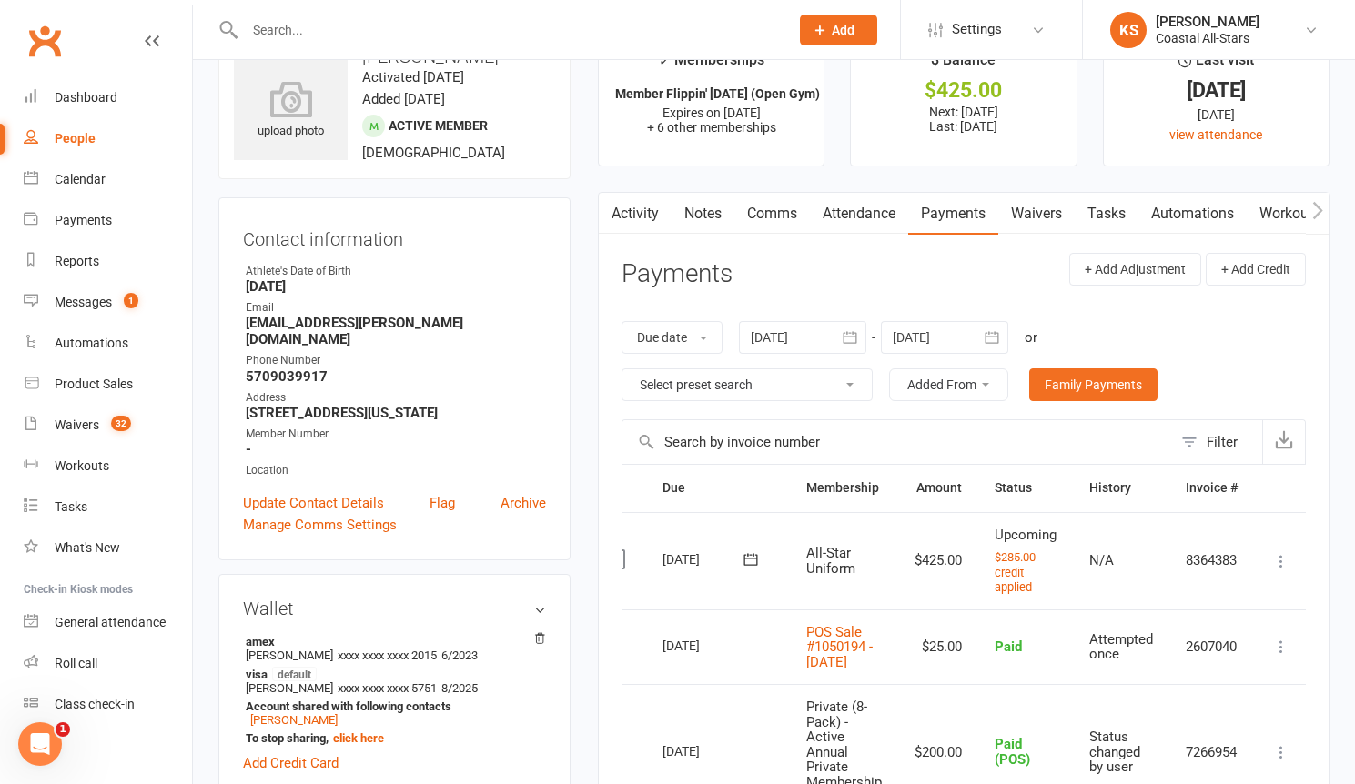
click at [735, 216] on link "Comms" at bounding box center [772, 214] width 76 height 42
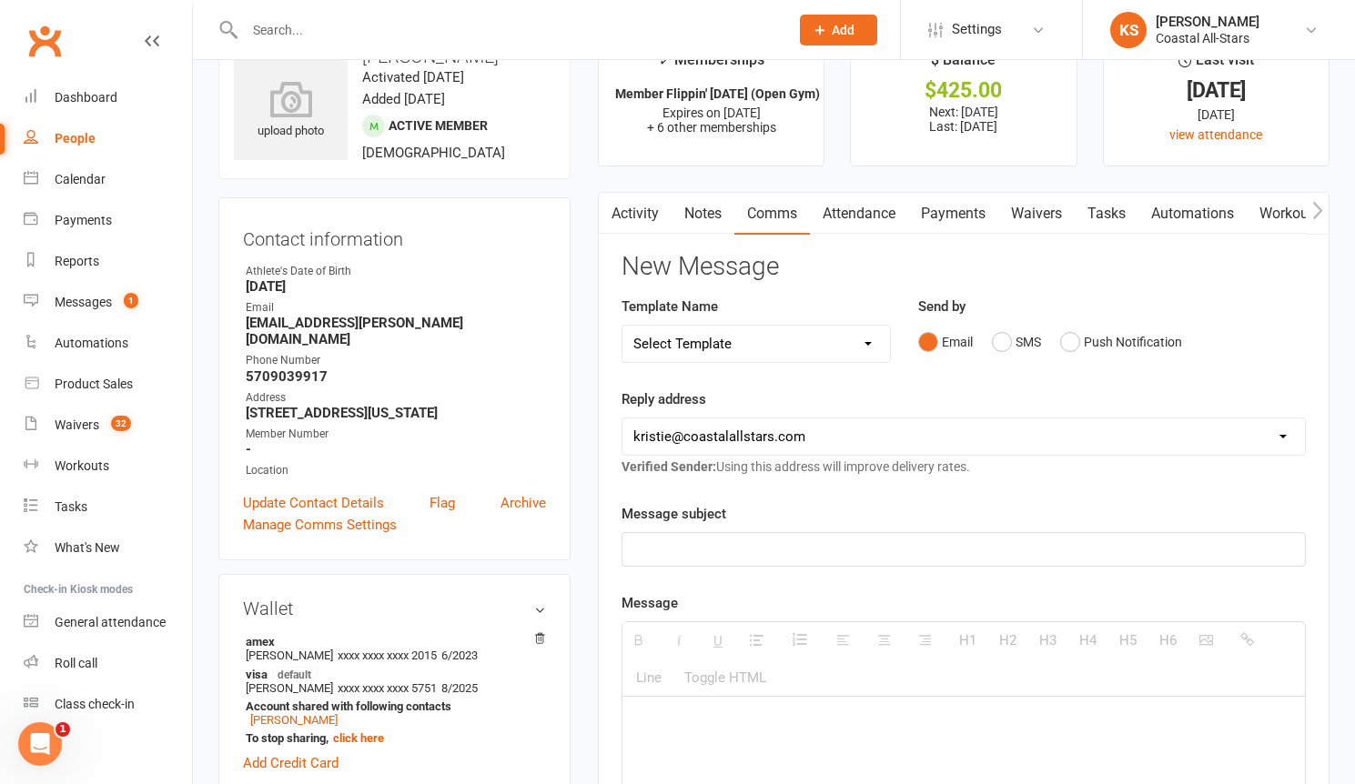
click at [831, 539] on p at bounding box center [963, 550] width 660 height 22
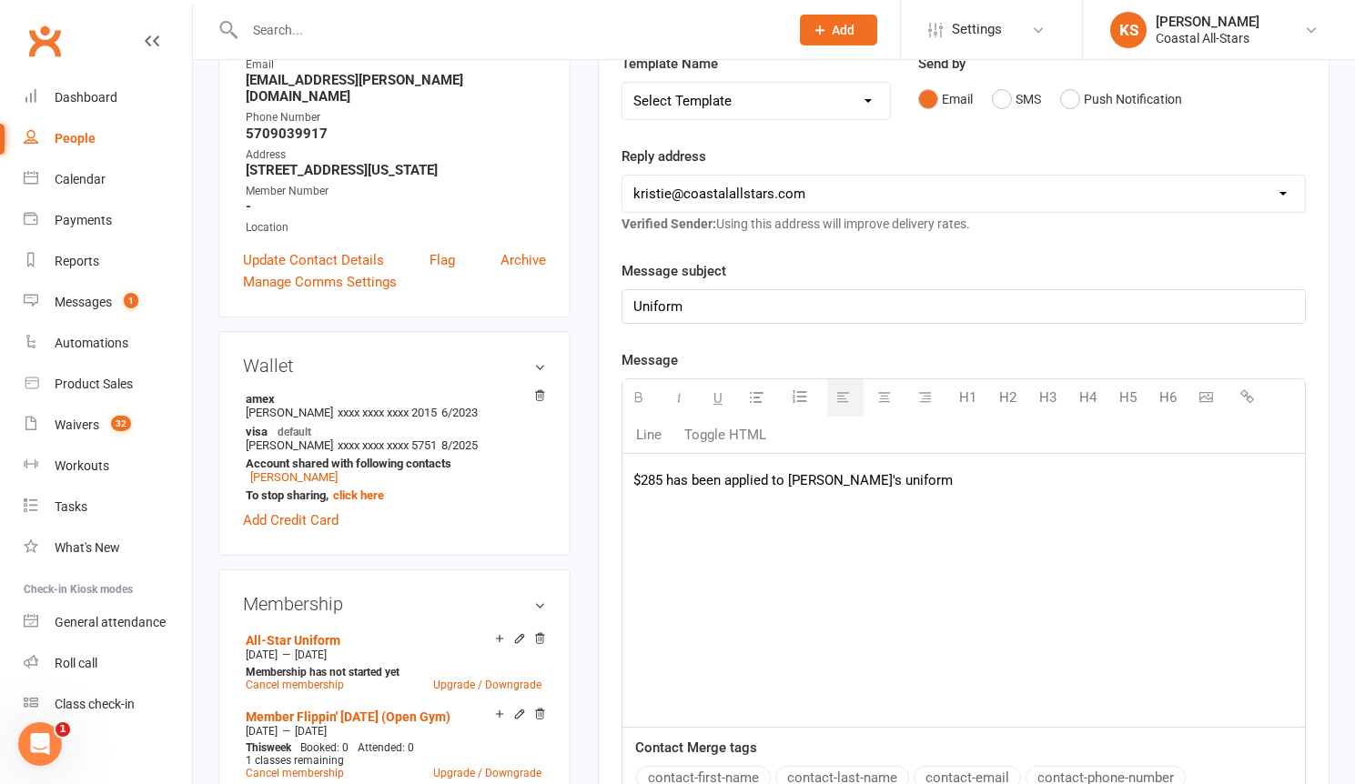
scroll to position [453, 0]
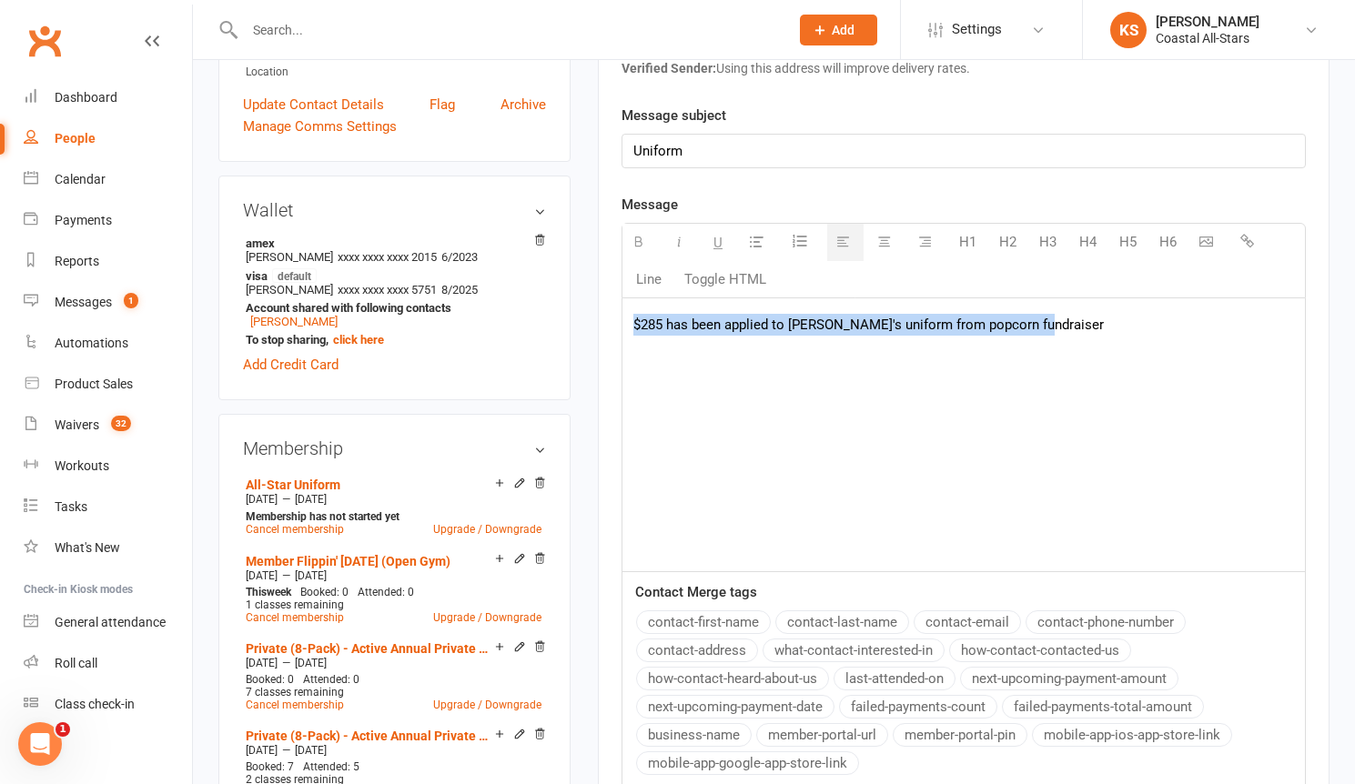
drag, startPoint x: 1049, startPoint y: 329, endPoint x: 600, endPoint y: 328, distance: 448.5
click at [600, 328] on div "Activity Notes Comms Attendance Payments Waivers Tasks Automations Workouts Mob…" at bounding box center [963, 377] width 731 height 1168
copy p "$285 has been applied to [PERSON_NAME]'s uniform from popcorn fundraiser"
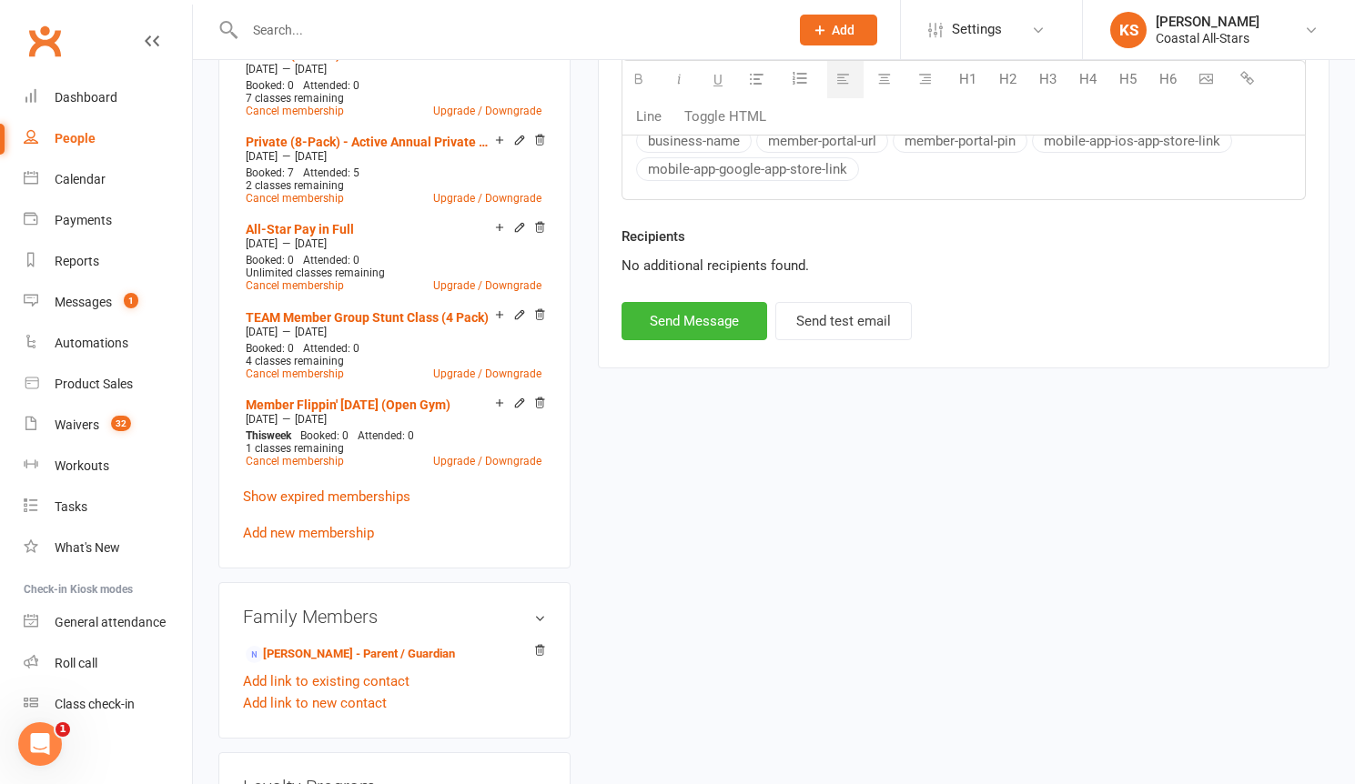
scroll to position [1242, 0]
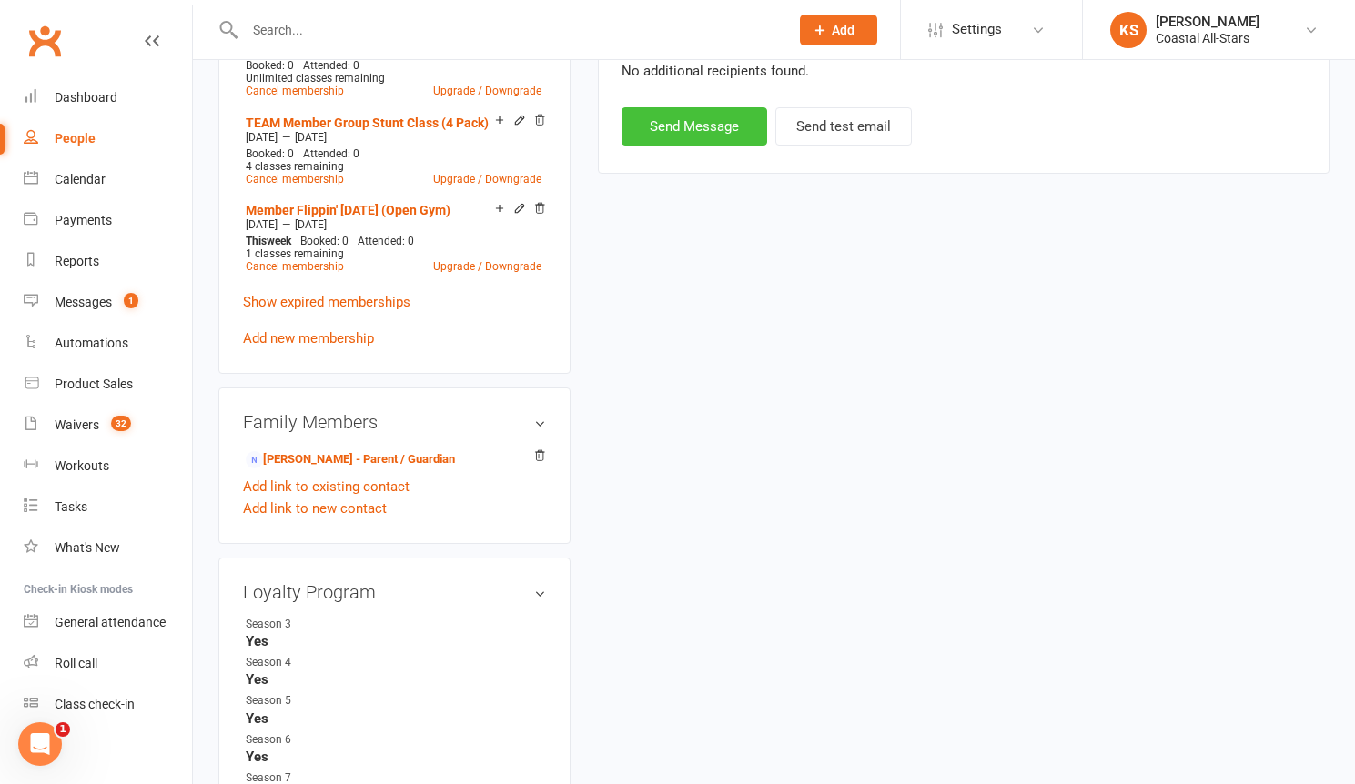
click at [699, 116] on button "Send Message" at bounding box center [694, 126] width 146 height 38
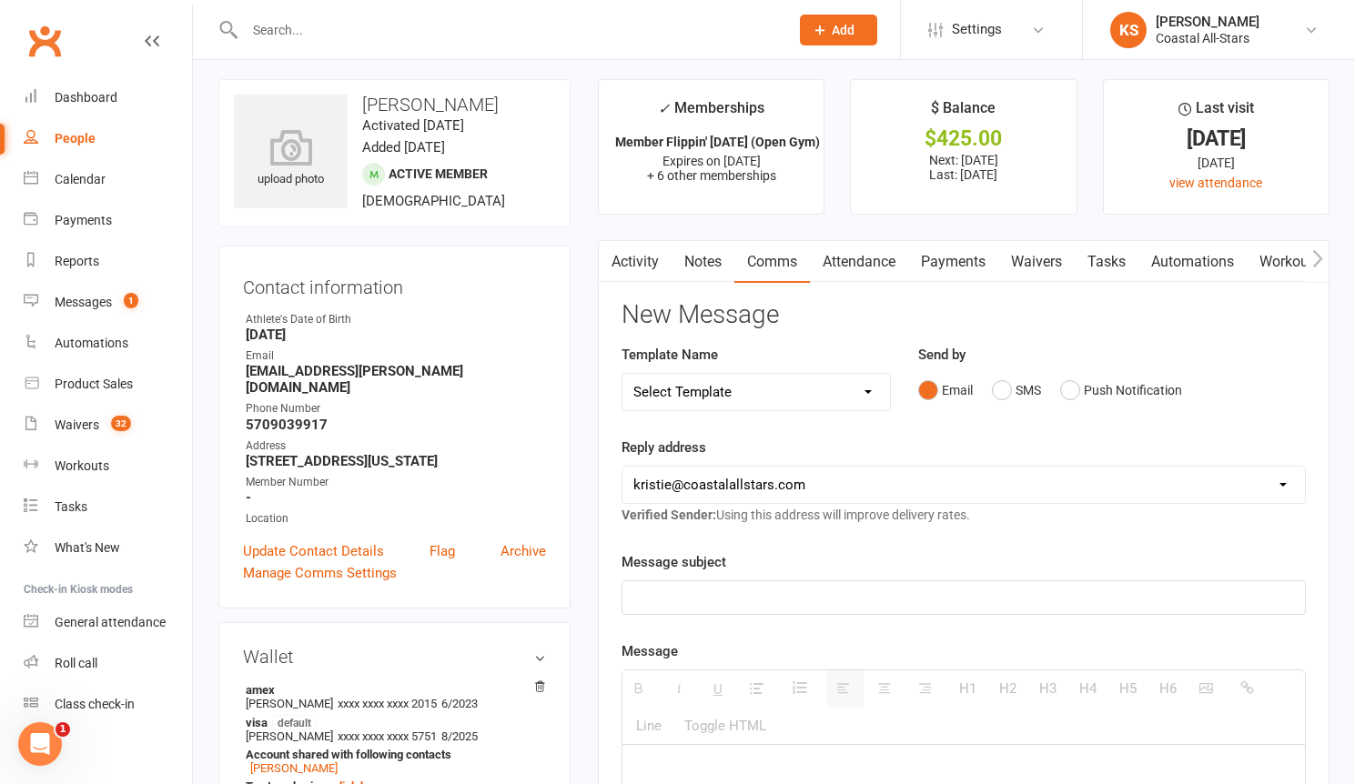
scroll to position [16, 0]
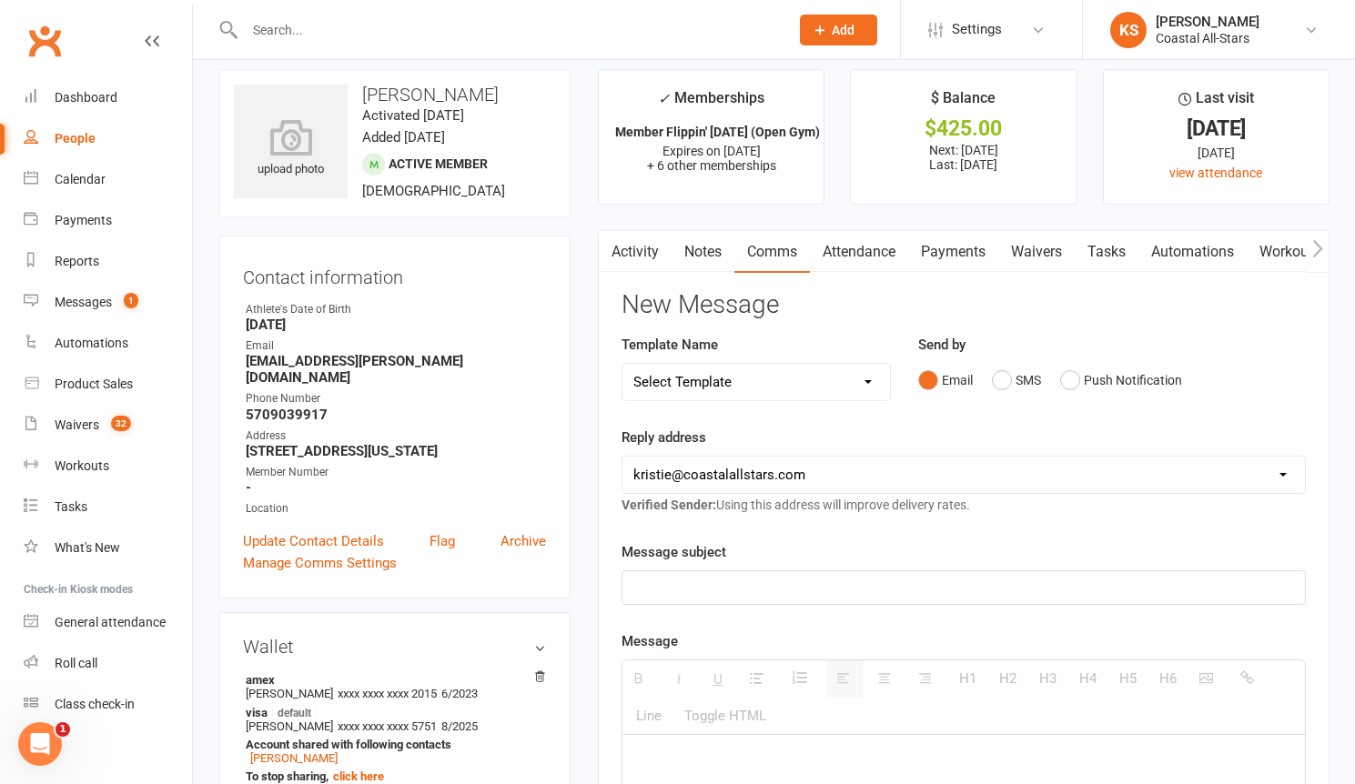
click at [312, 56] on div at bounding box center [497, 29] width 558 height 59
click at [305, 42] on input "text" at bounding box center [507, 29] width 537 height 25
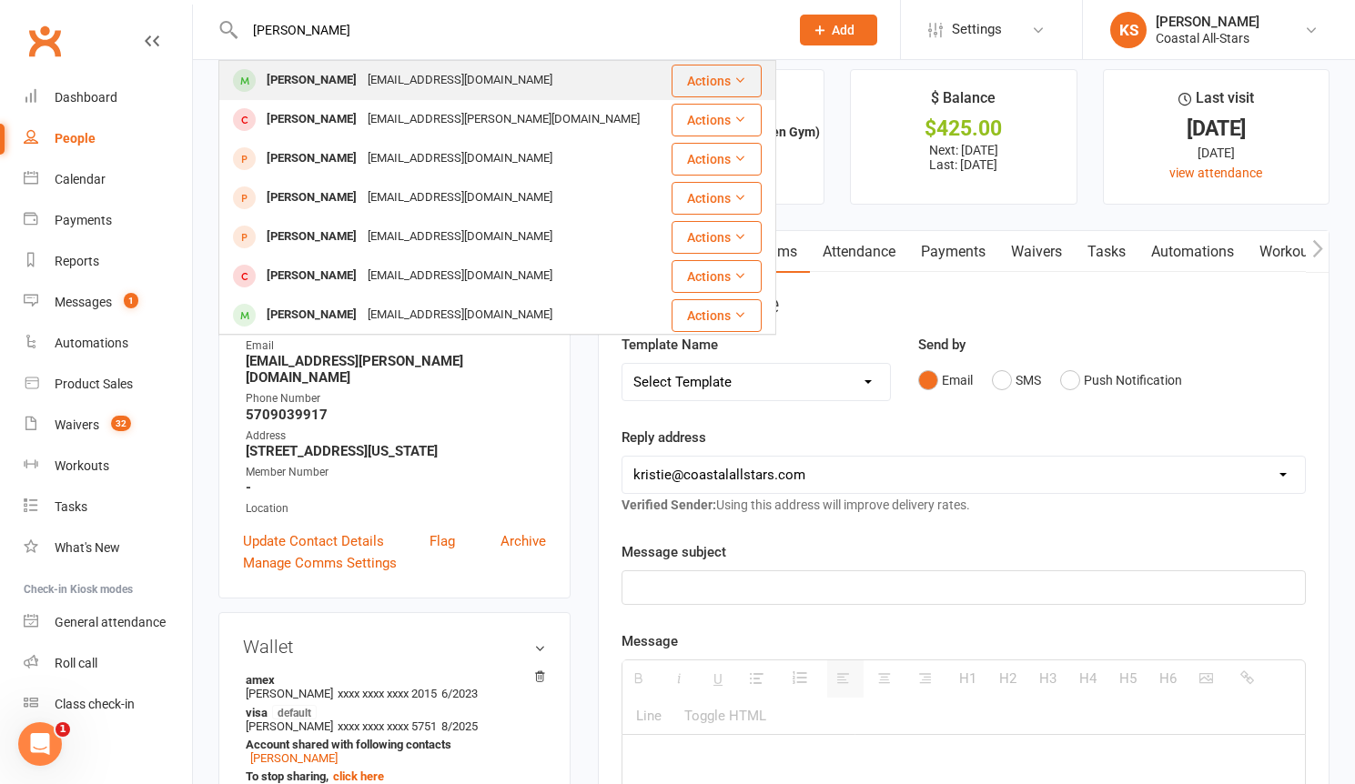
type input "[PERSON_NAME]"
click at [377, 84] on div "[EMAIL_ADDRESS][DOMAIN_NAME]" at bounding box center [460, 80] width 196 height 26
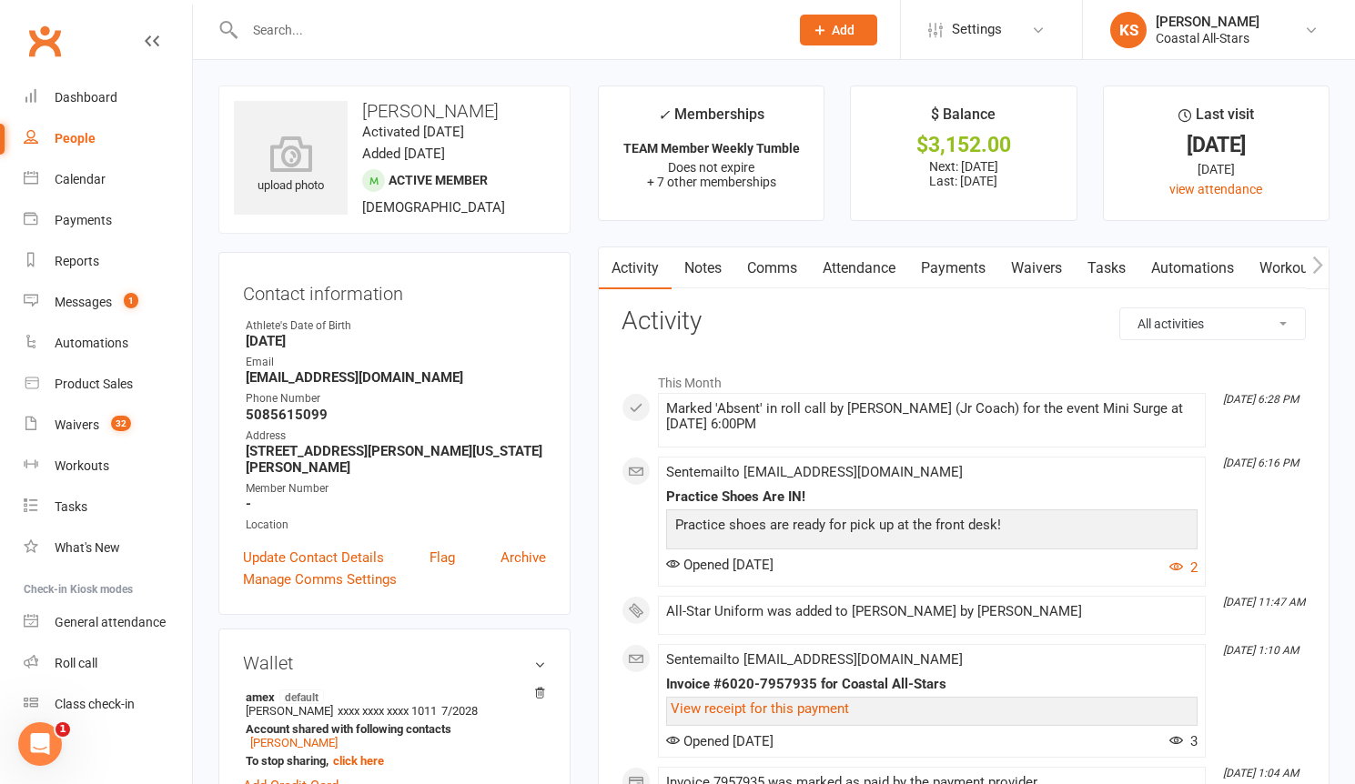
click at [960, 265] on link "Payments" at bounding box center [953, 268] width 90 height 42
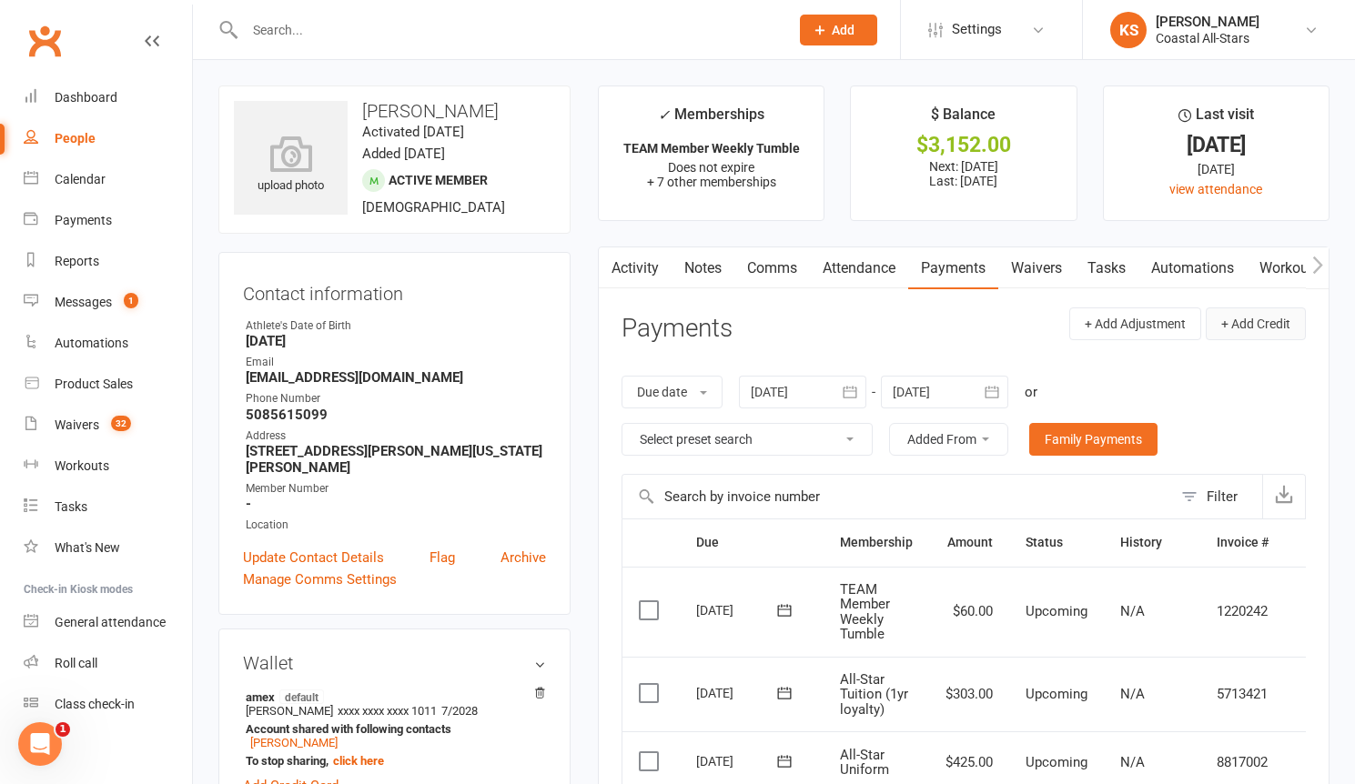
click at [1268, 320] on button "+ Add Credit" at bounding box center [1255, 323] width 100 height 33
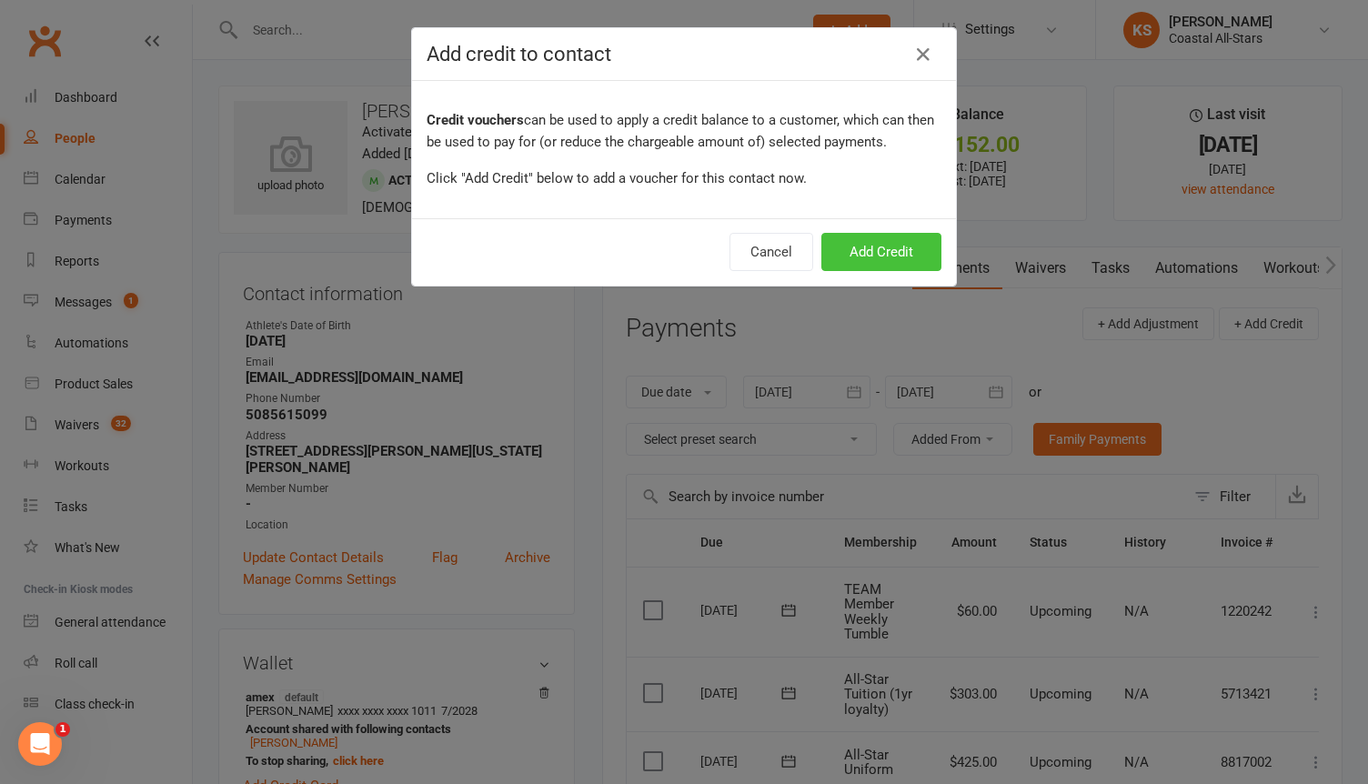
click at [885, 251] on button "Add Credit" at bounding box center [882, 252] width 120 height 38
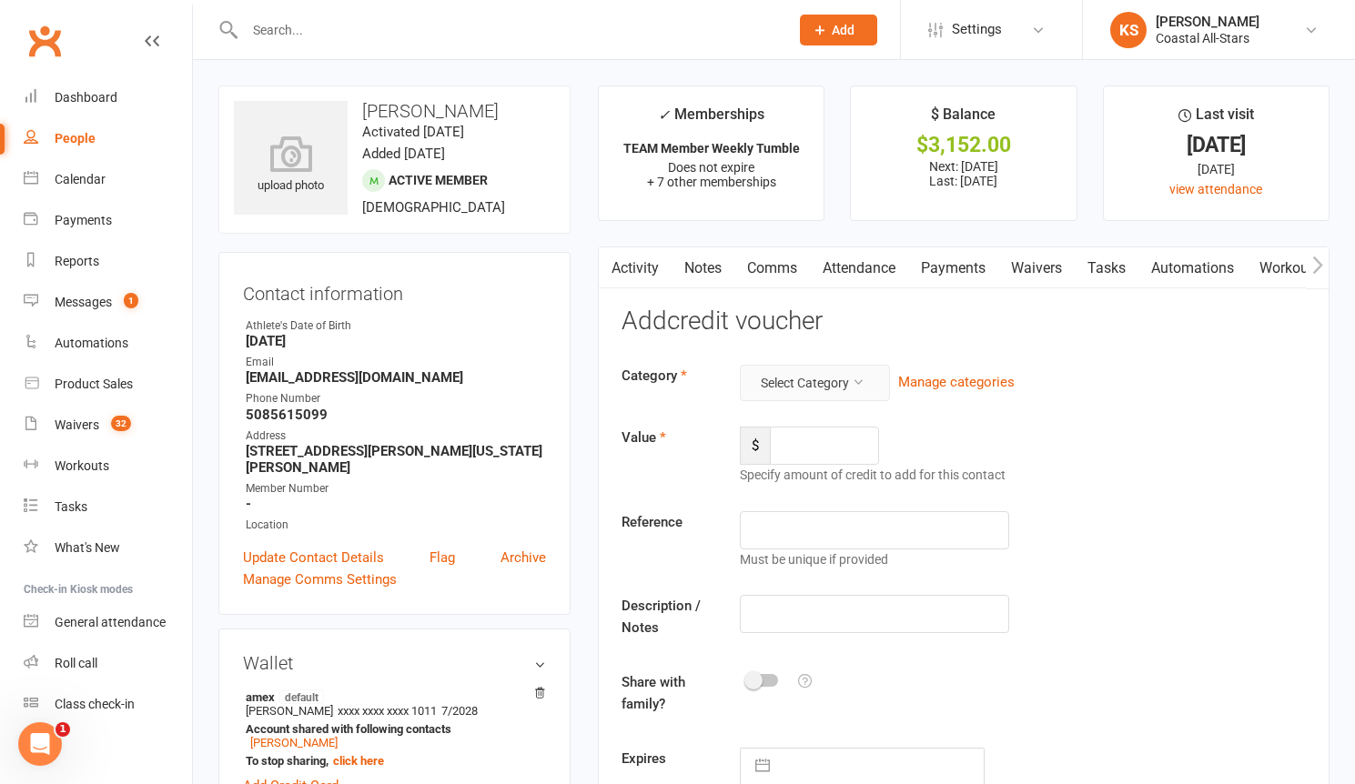
click at [833, 395] on button "Select Category" at bounding box center [815, 383] width 150 height 36
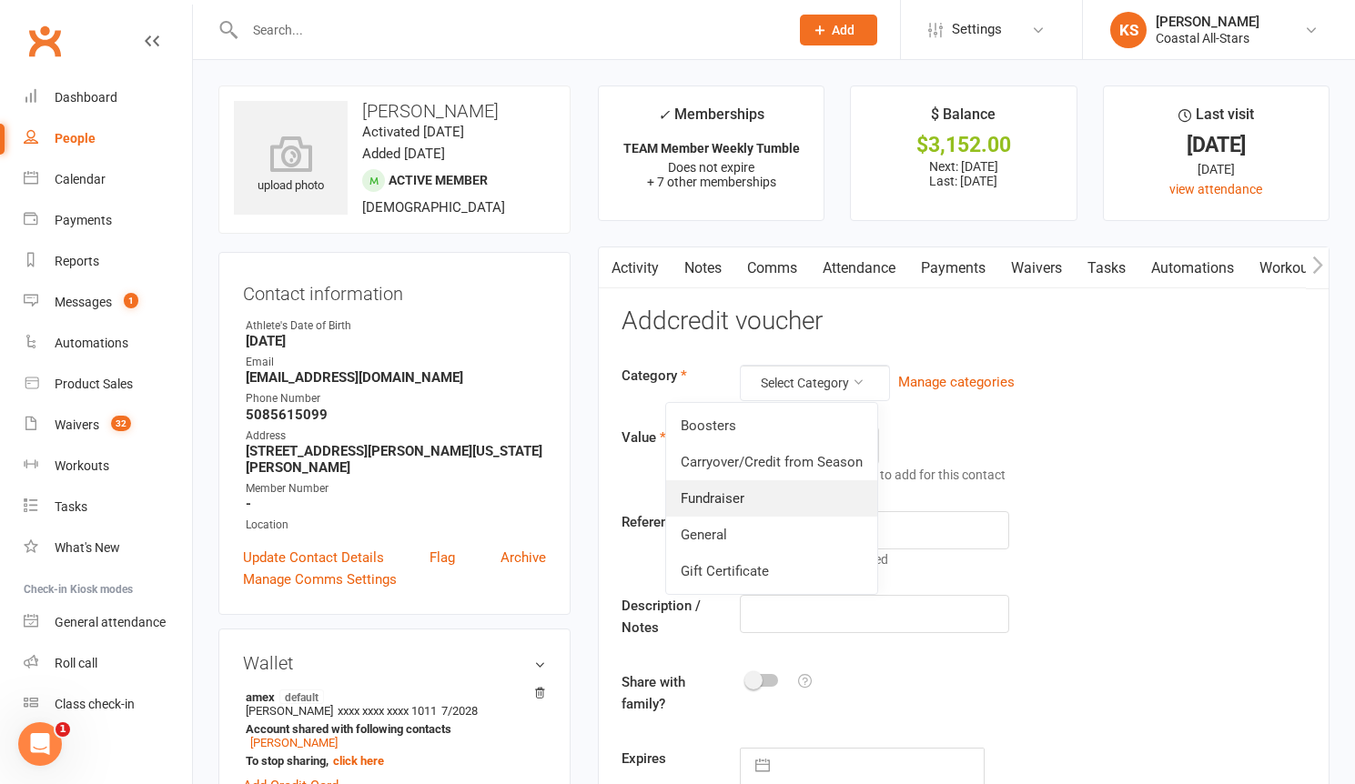
click at [755, 502] on link "Fundraiser" at bounding box center [771, 498] width 211 height 36
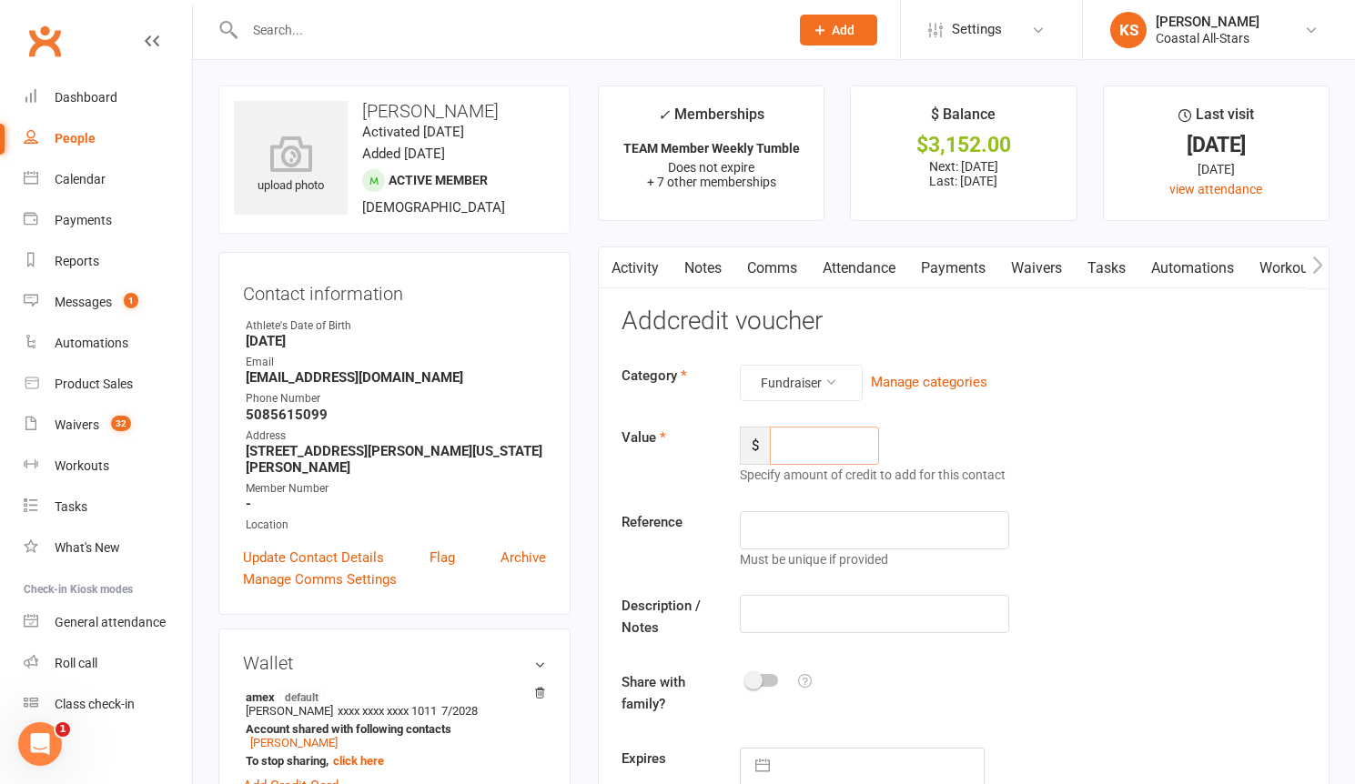
click at [808, 442] on input "number" at bounding box center [824, 446] width 109 height 38
type input "266"
click at [807, 613] on input "text" at bounding box center [874, 614] width 269 height 38
type input "Popcorn"
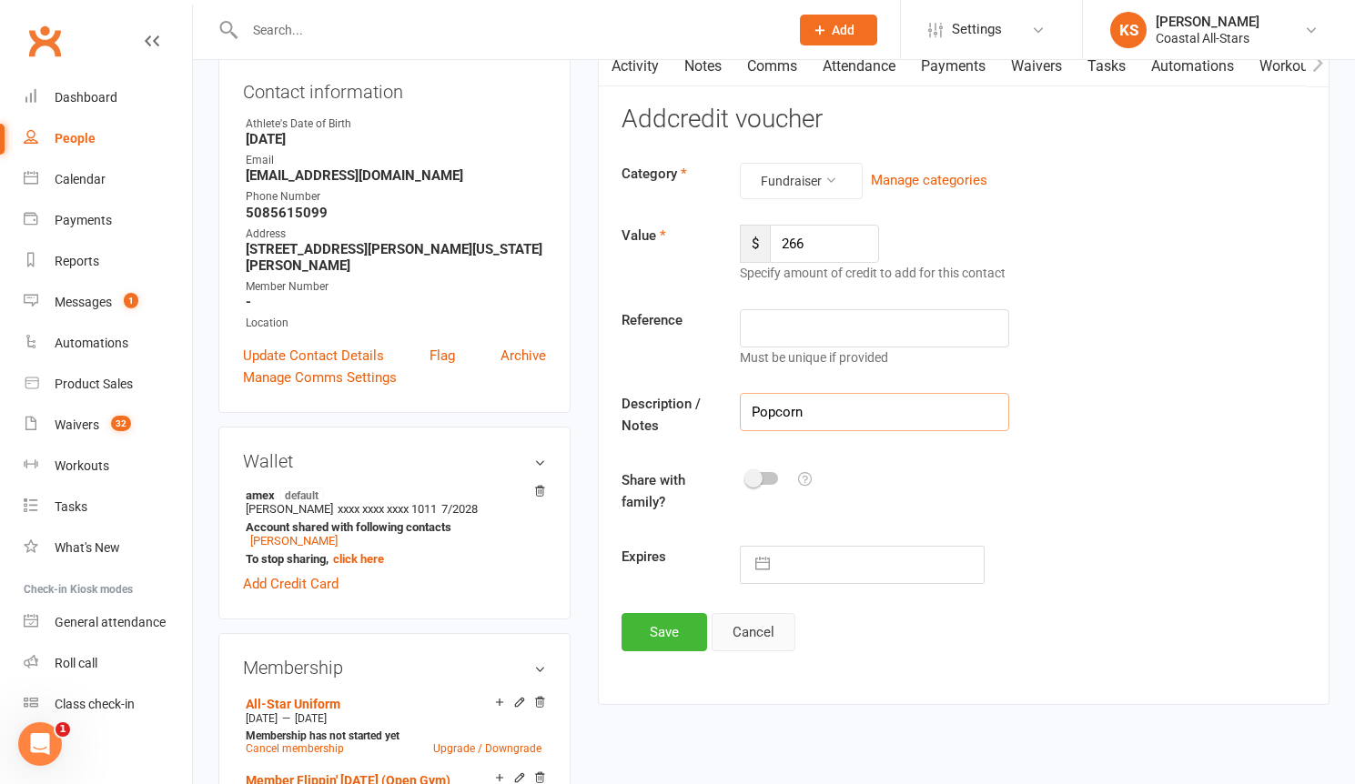
scroll to position [214, 0]
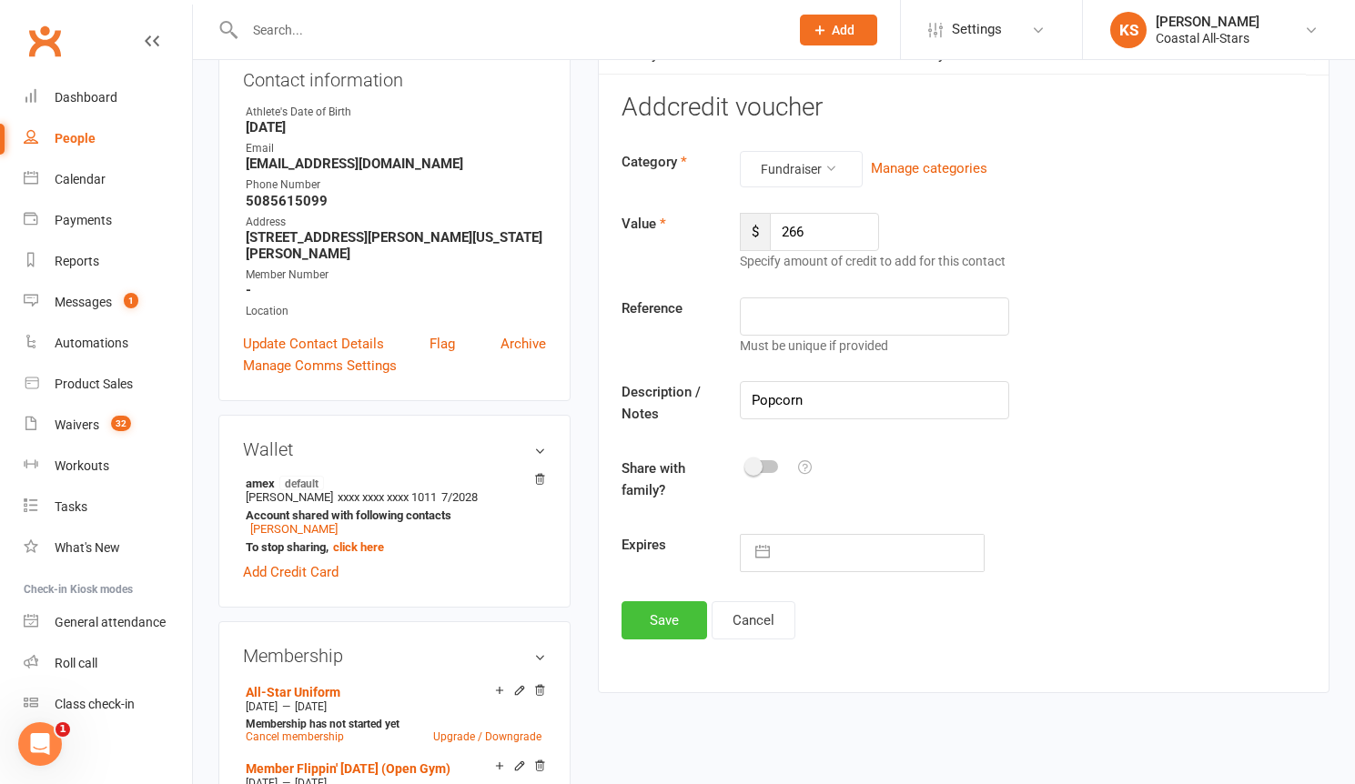
click at [680, 617] on button "Save" at bounding box center [664, 620] width 86 height 38
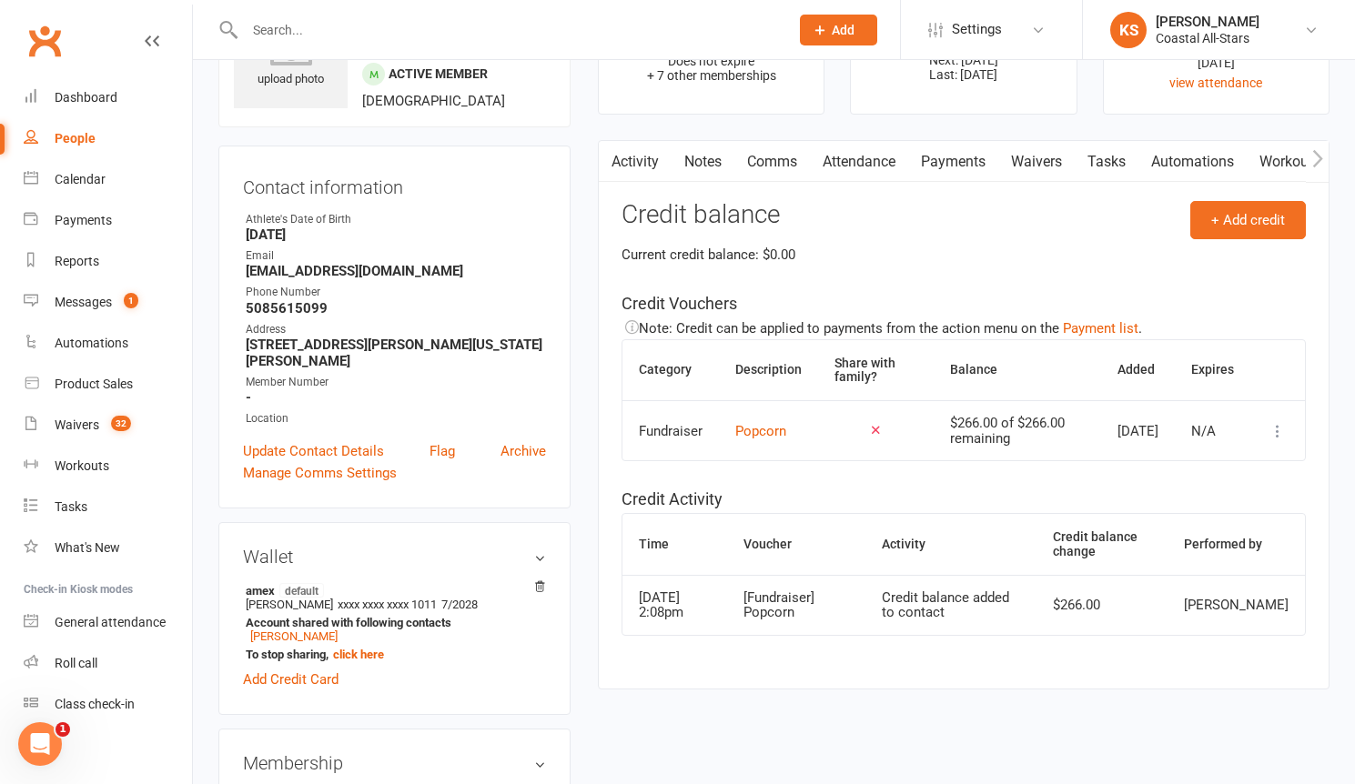
scroll to position [0, 0]
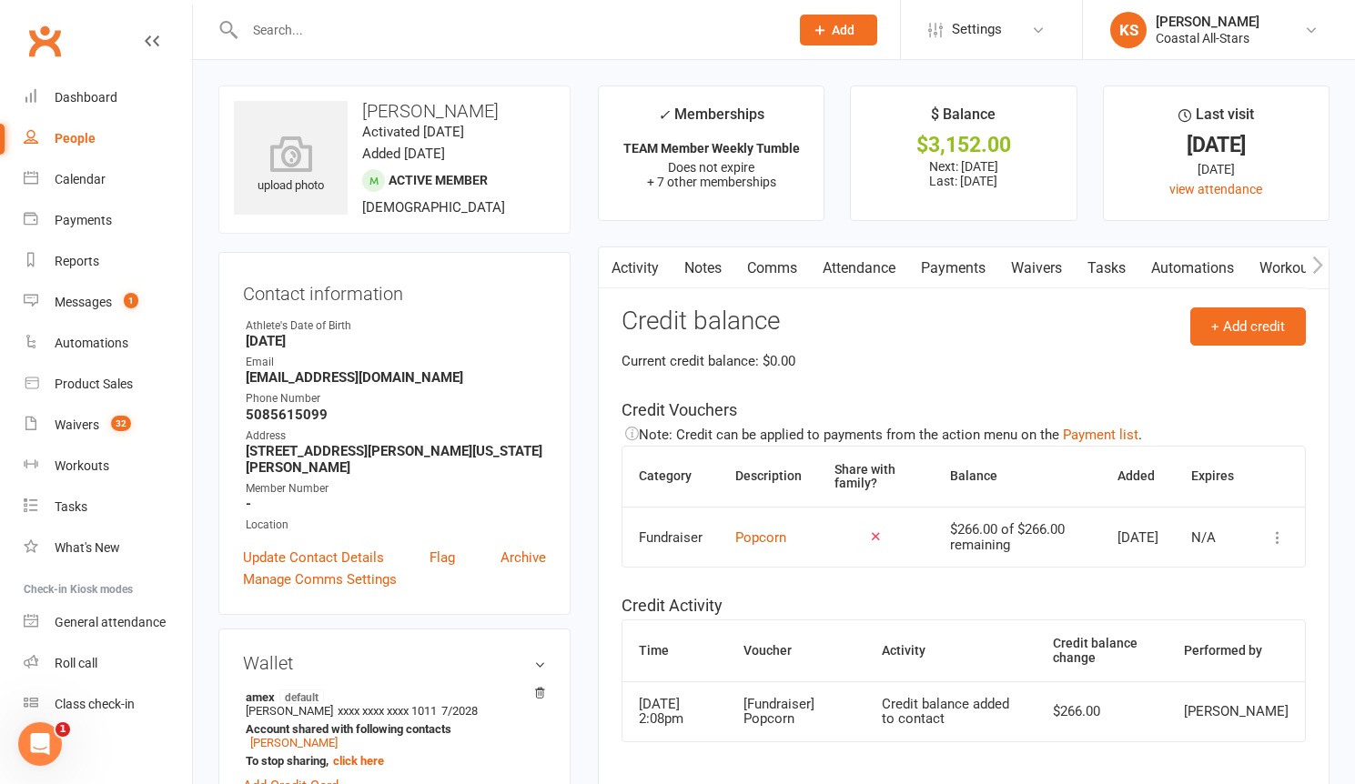
click at [615, 274] on button "button" at bounding box center [610, 267] width 23 height 41
click at [942, 271] on link "Payments" at bounding box center [953, 268] width 90 height 42
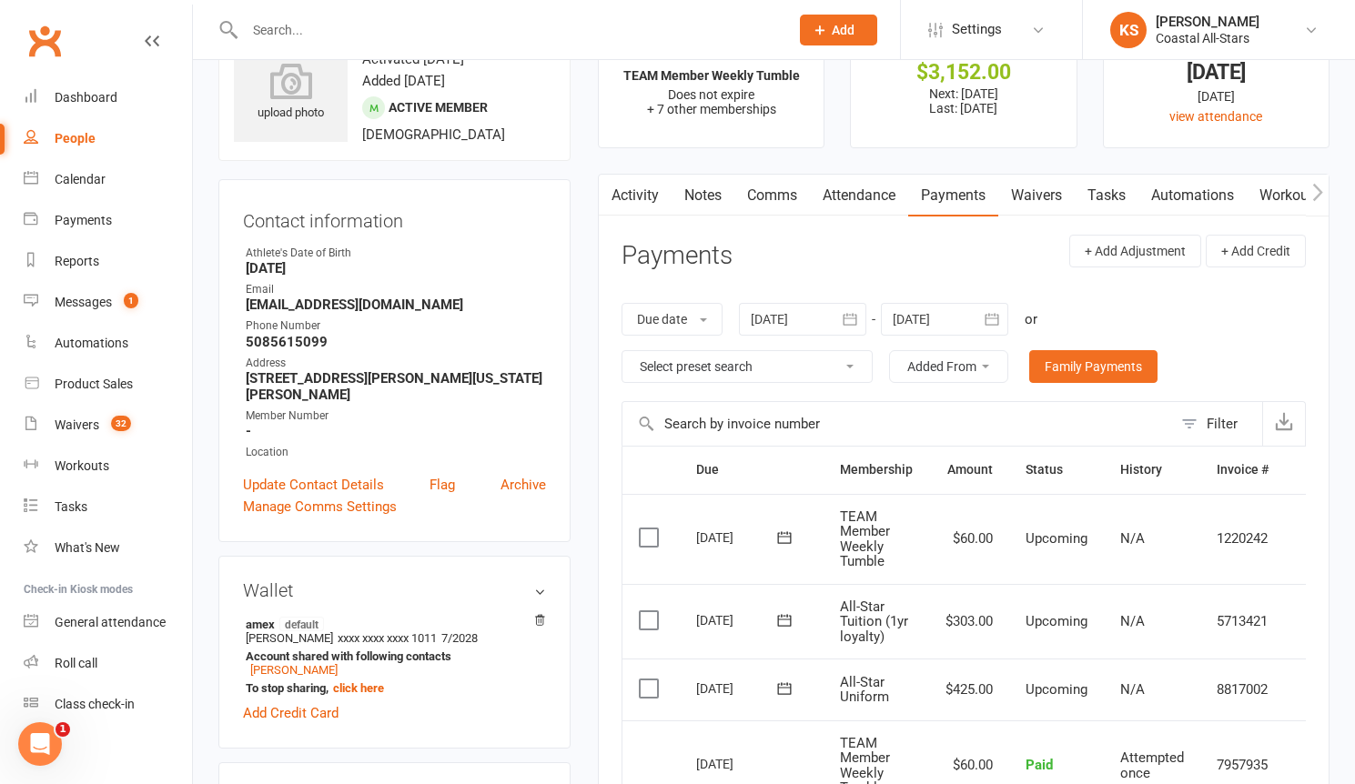
scroll to position [183, 0]
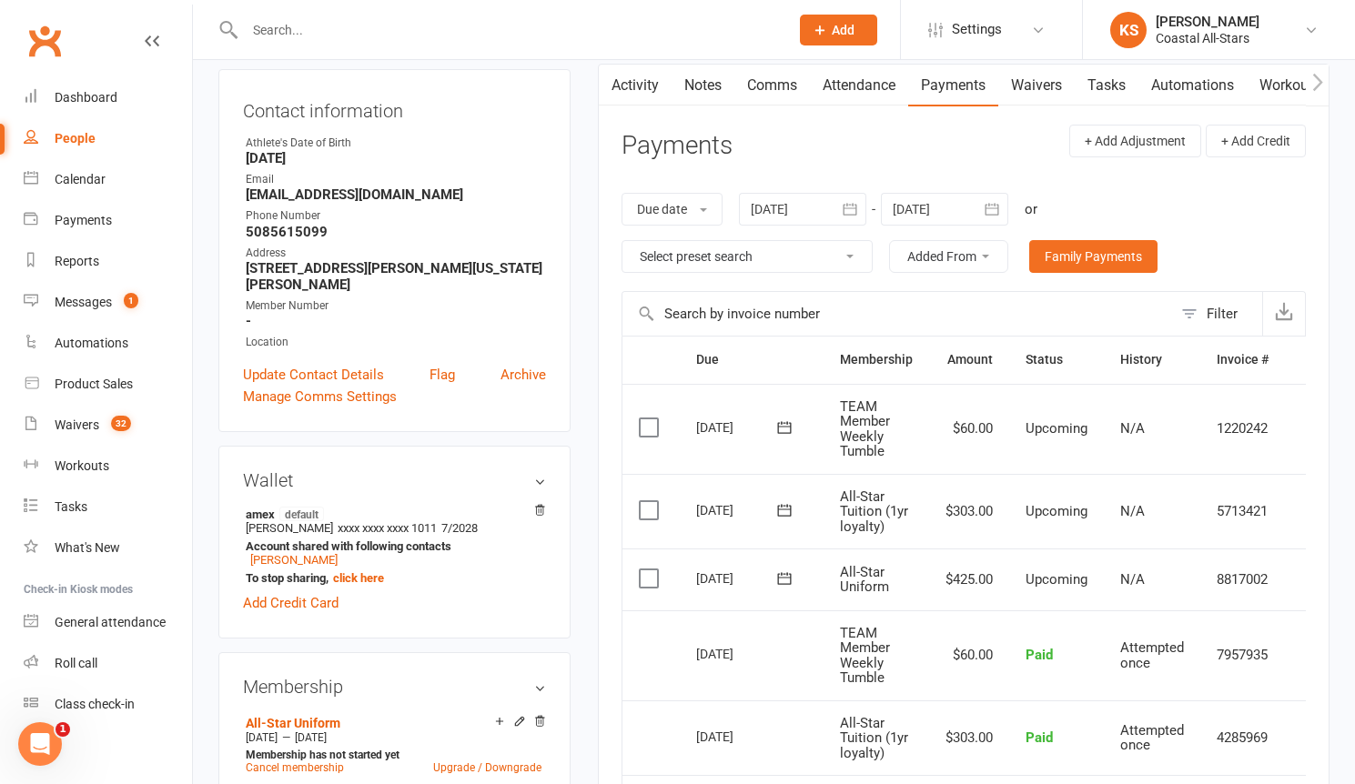
click at [1190, 583] on td "N/A" at bounding box center [1152, 580] width 96 height 62
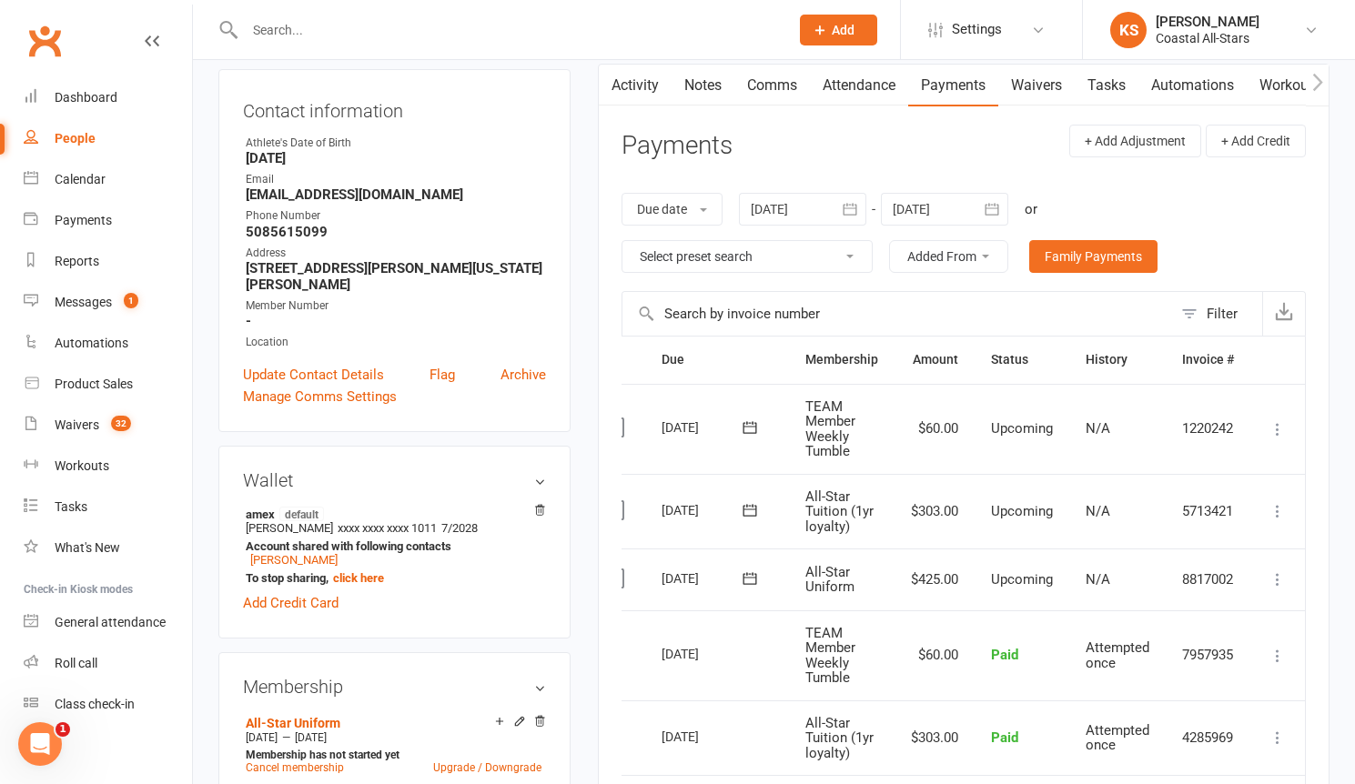
scroll to position [0, 38]
click at [1291, 580] on td "Mark as Paid (Cash) Mark as Paid (POS) Mark as Paid (Other) Skip Change amount …" at bounding box center [1277, 580] width 55 height 62
click at [1285, 580] on icon at bounding box center [1277, 579] width 18 height 18
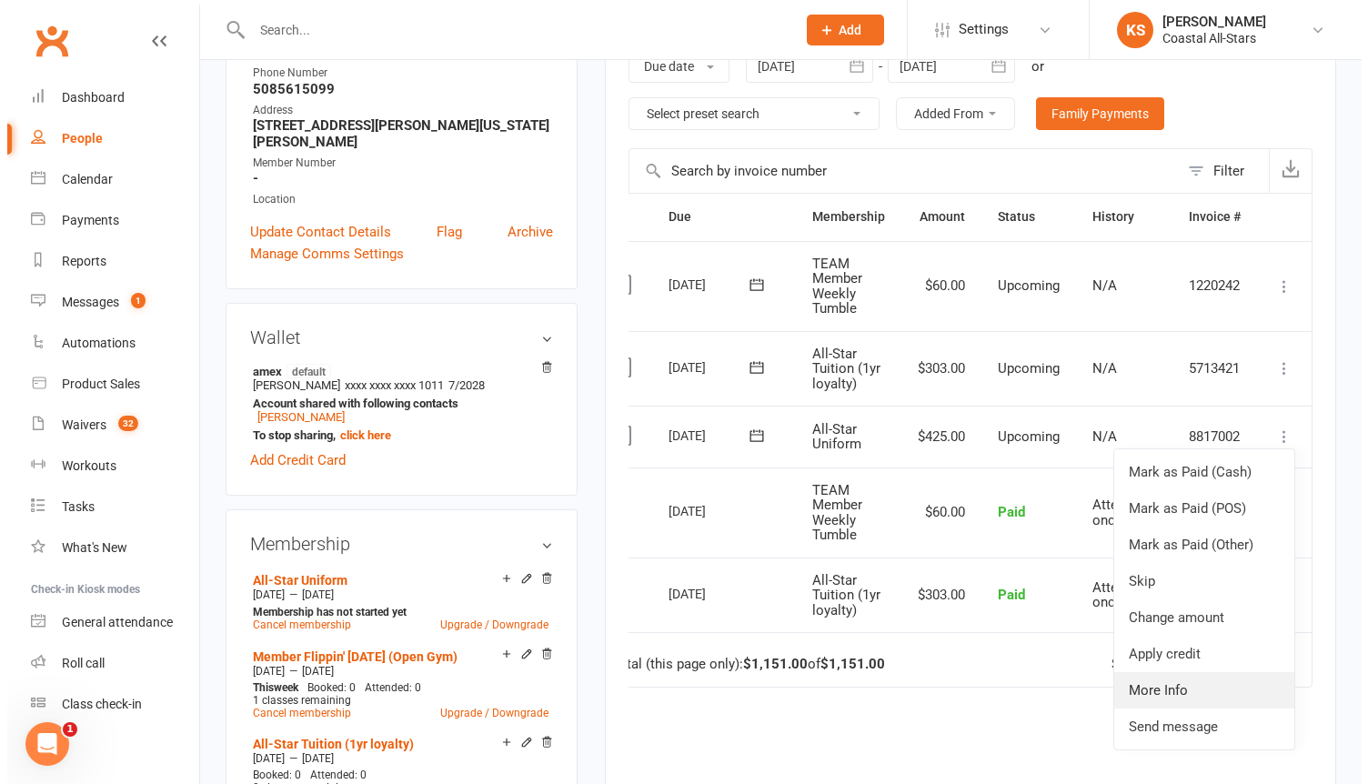
scroll to position [339, 0]
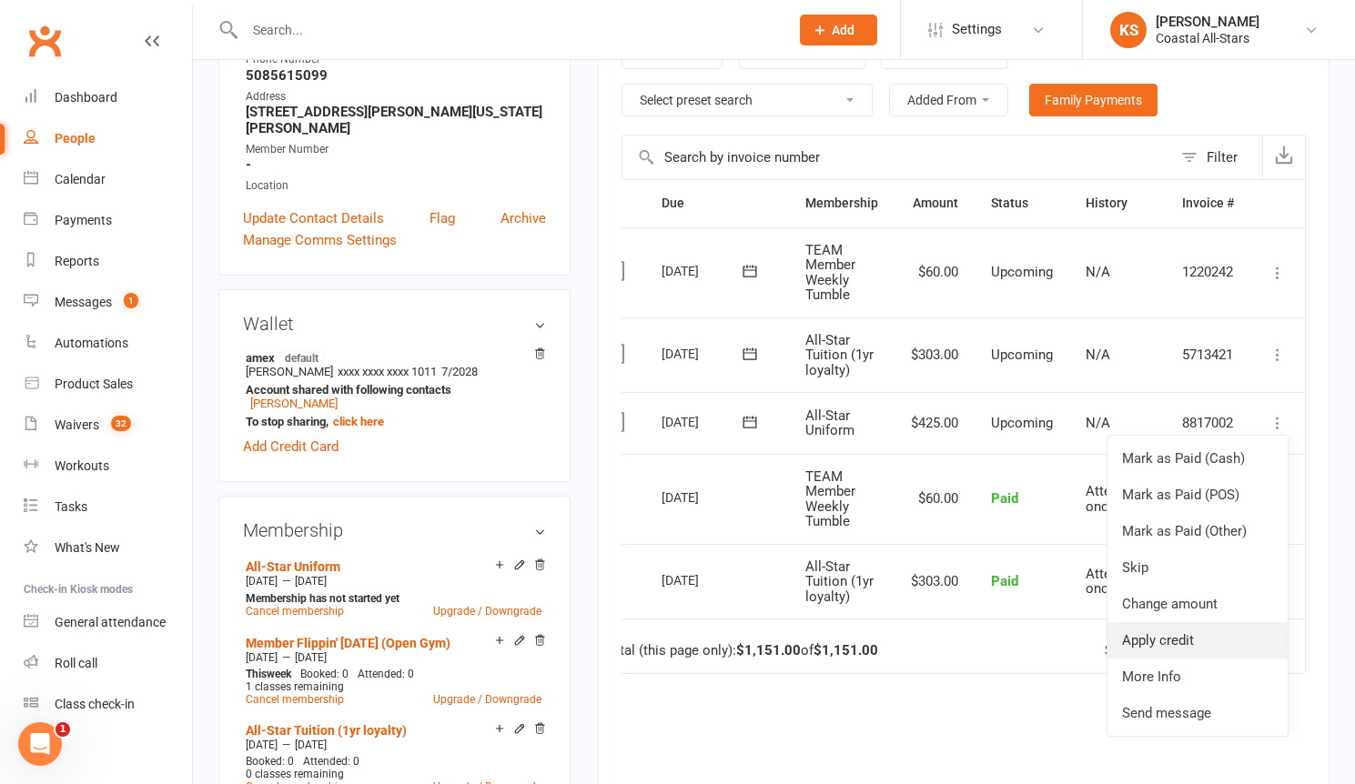
click at [1184, 642] on link "Apply credit" at bounding box center [1197, 640] width 180 height 36
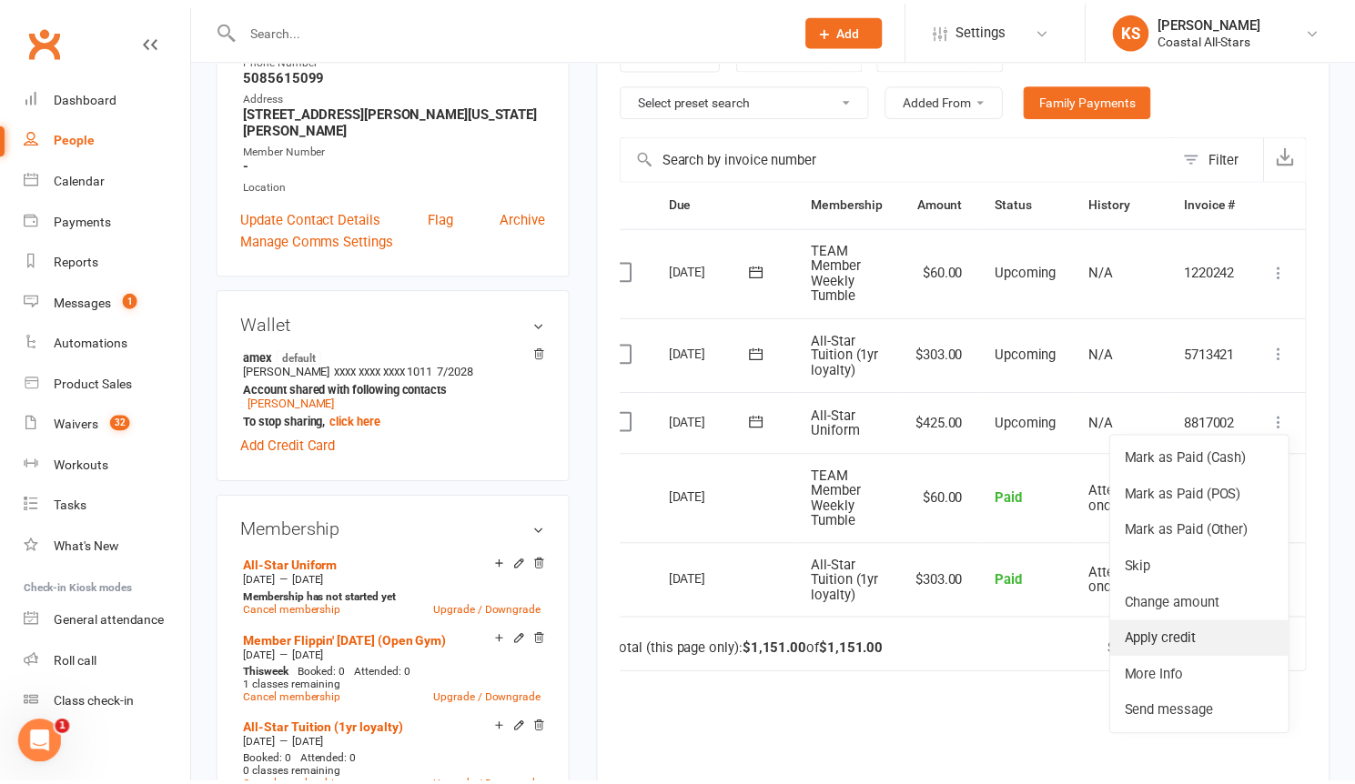
scroll to position [0, 29]
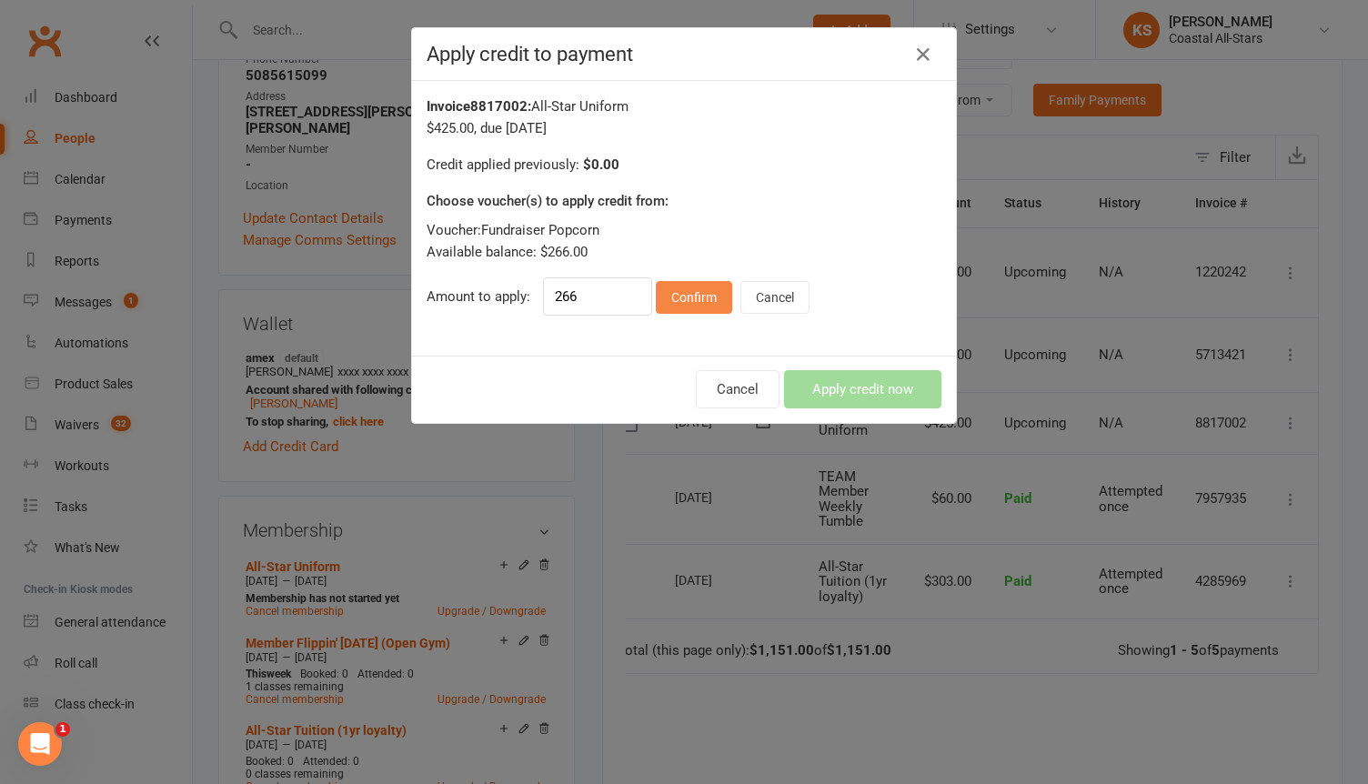
click at [674, 297] on button "Confirm" at bounding box center [694, 297] width 76 height 33
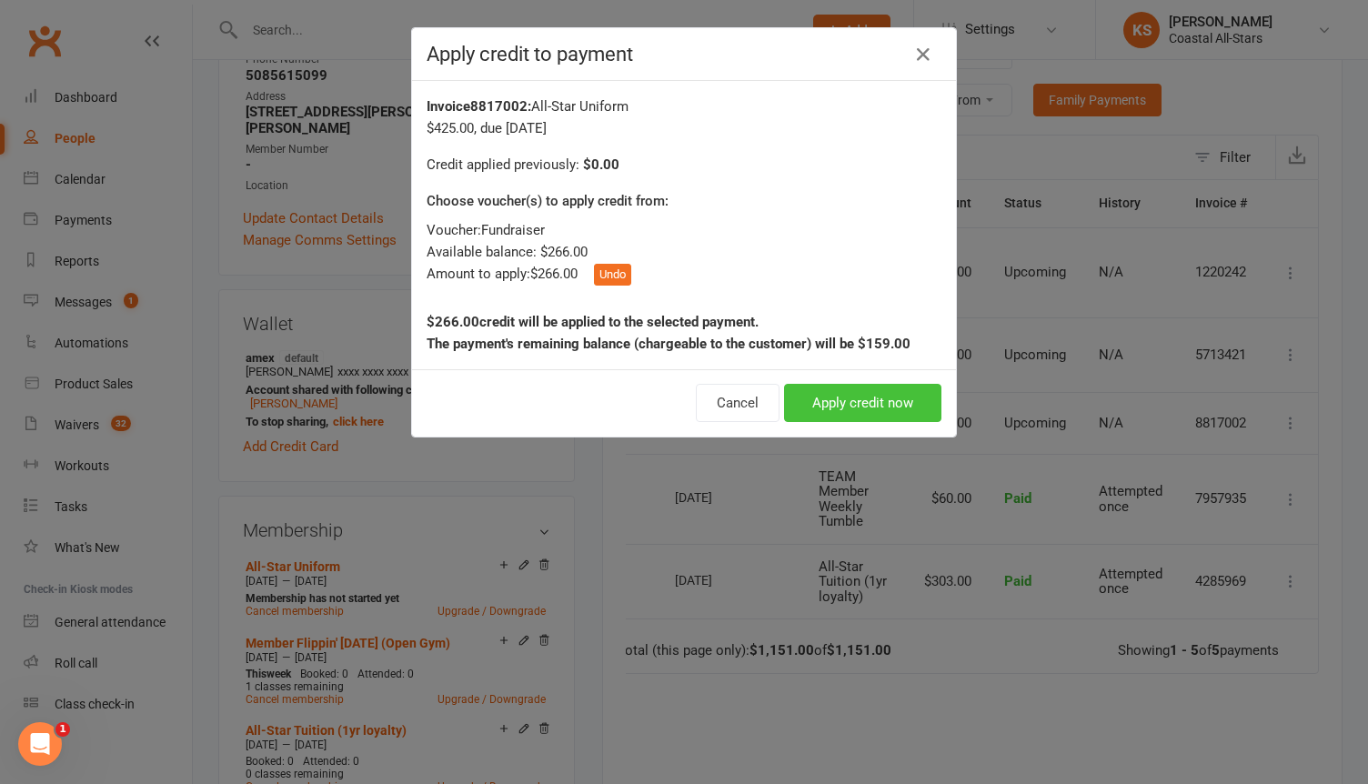
click at [798, 404] on button "Apply credit now" at bounding box center [862, 403] width 157 height 38
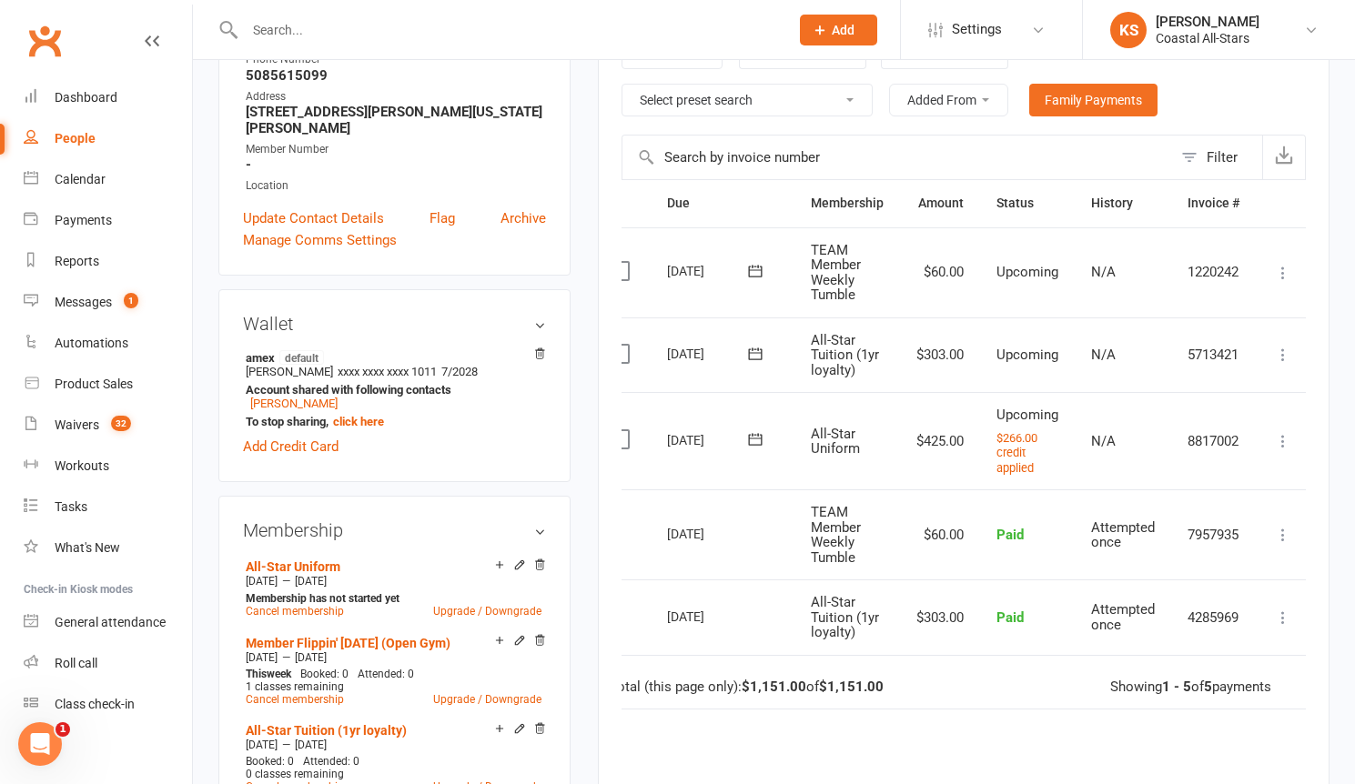
scroll to position [0, 0]
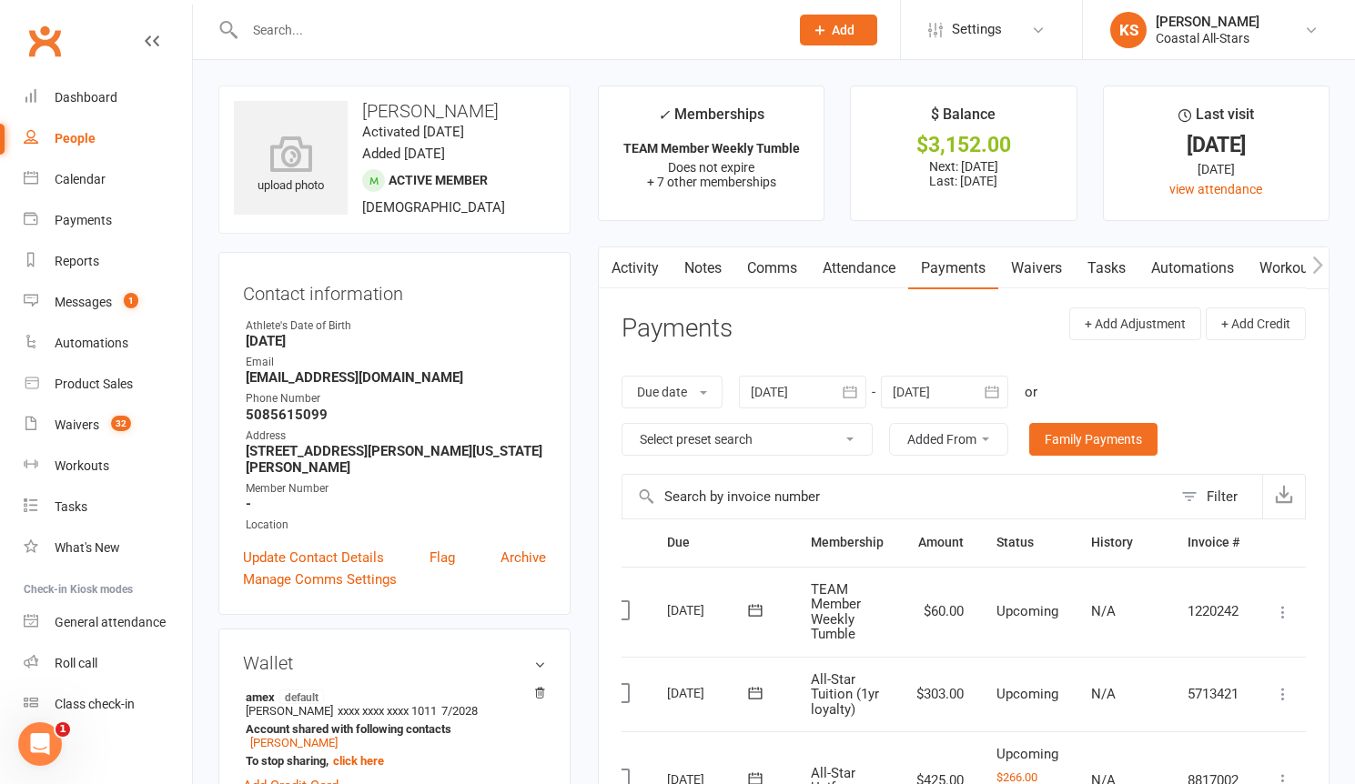
click at [757, 273] on link "Comms" at bounding box center [772, 268] width 76 height 42
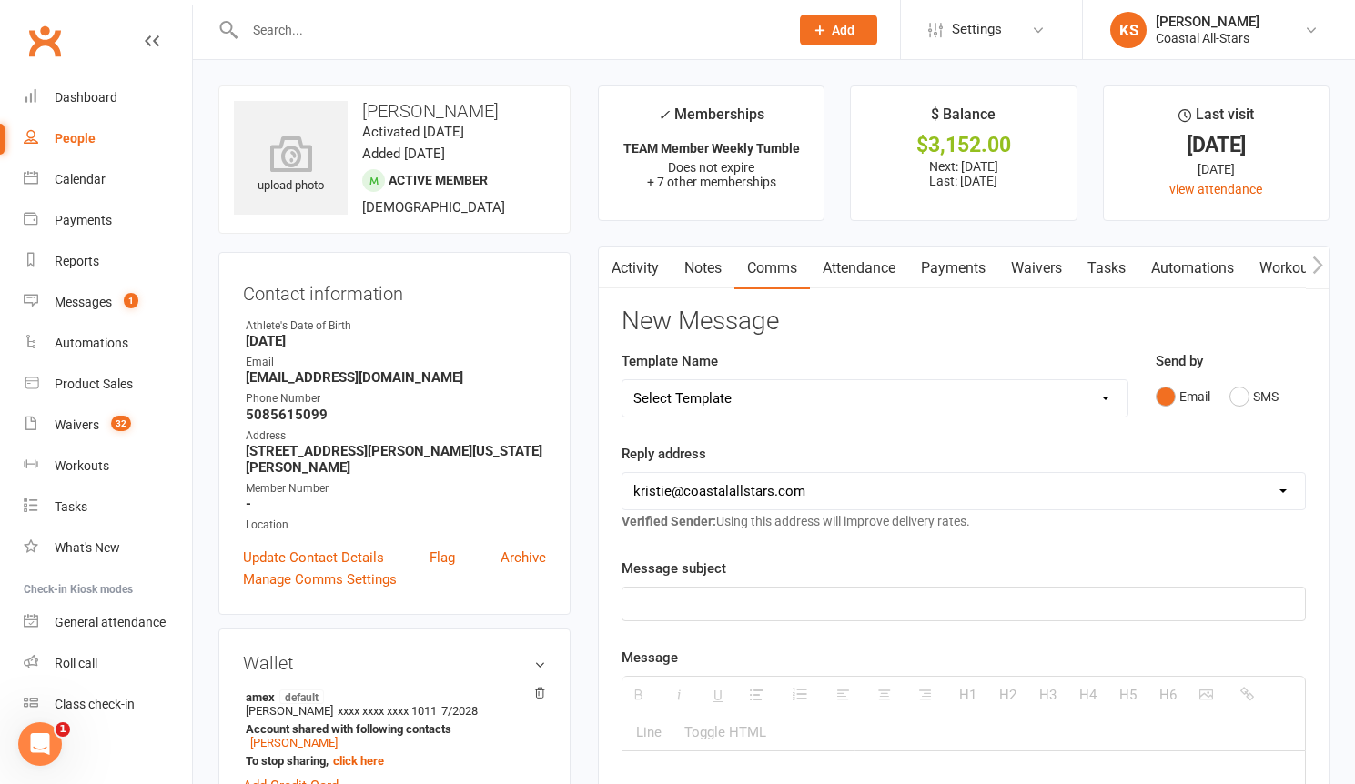
click at [746, 601] on p at bounding box center [963, 604] width 660 height 22
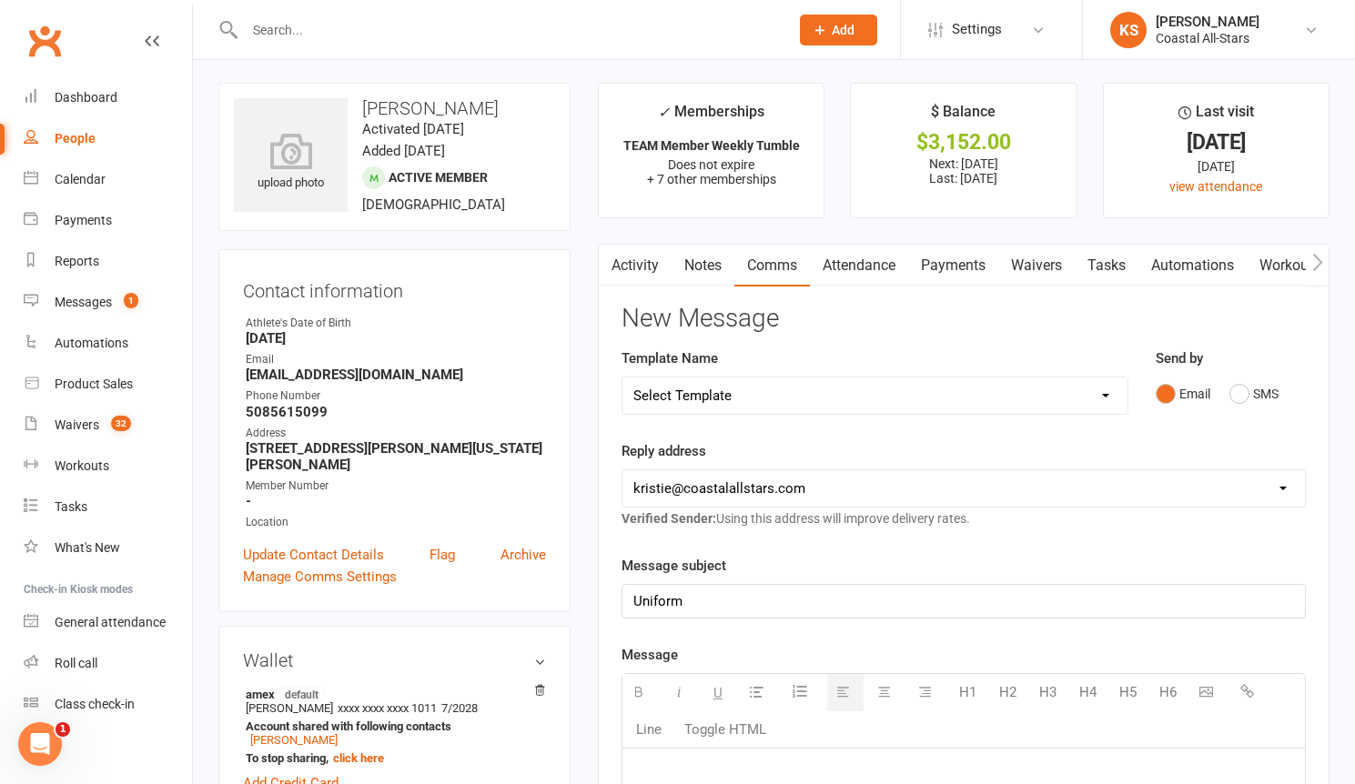
paste div
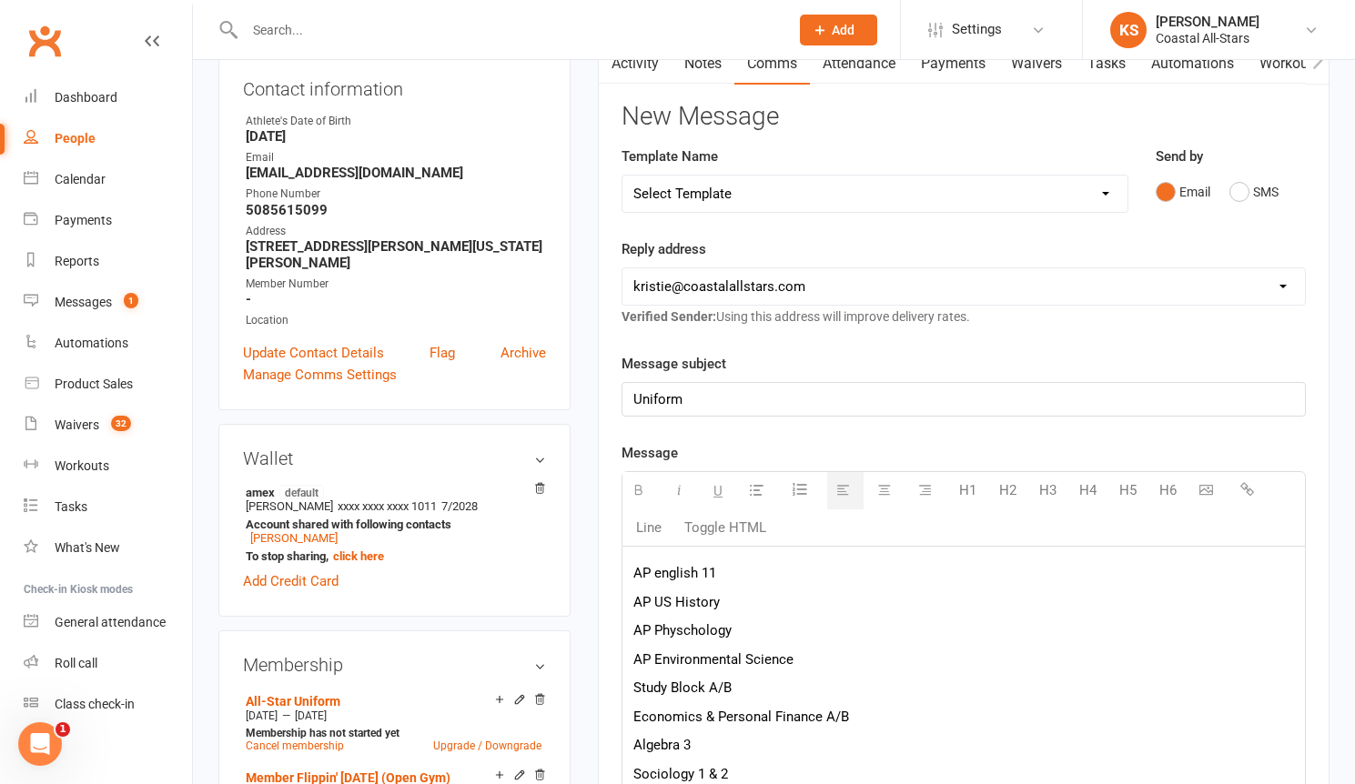
scroll to position [317, 0]
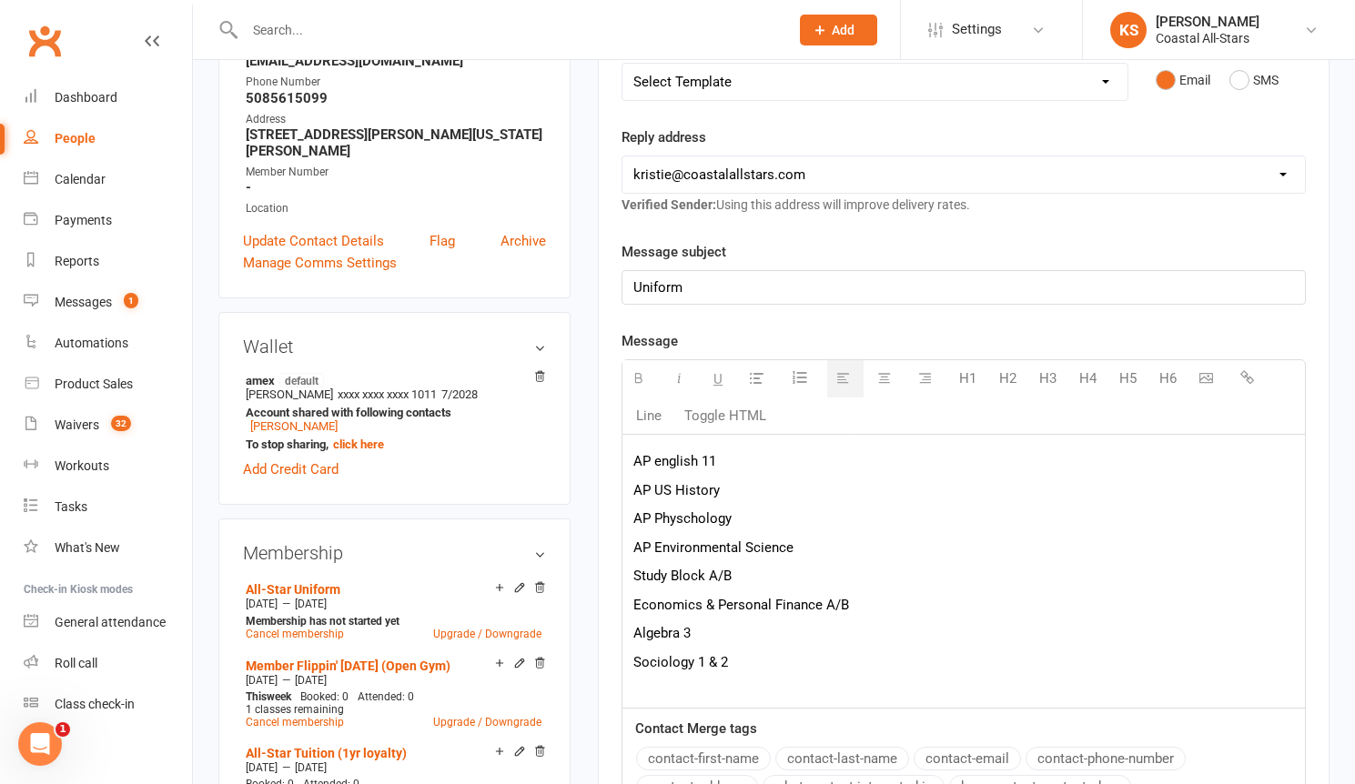
drag, startPoint x: 703, startPoint y: 654, endPoint x: 610, endPoint y: 457, distance: 218.1
click at [610, 457] on div "Activity Notes Comms Attendance Payments Waivers Tasks Automations Workouts Mob…" at bounding box center [963, 514] width 731 height 1168
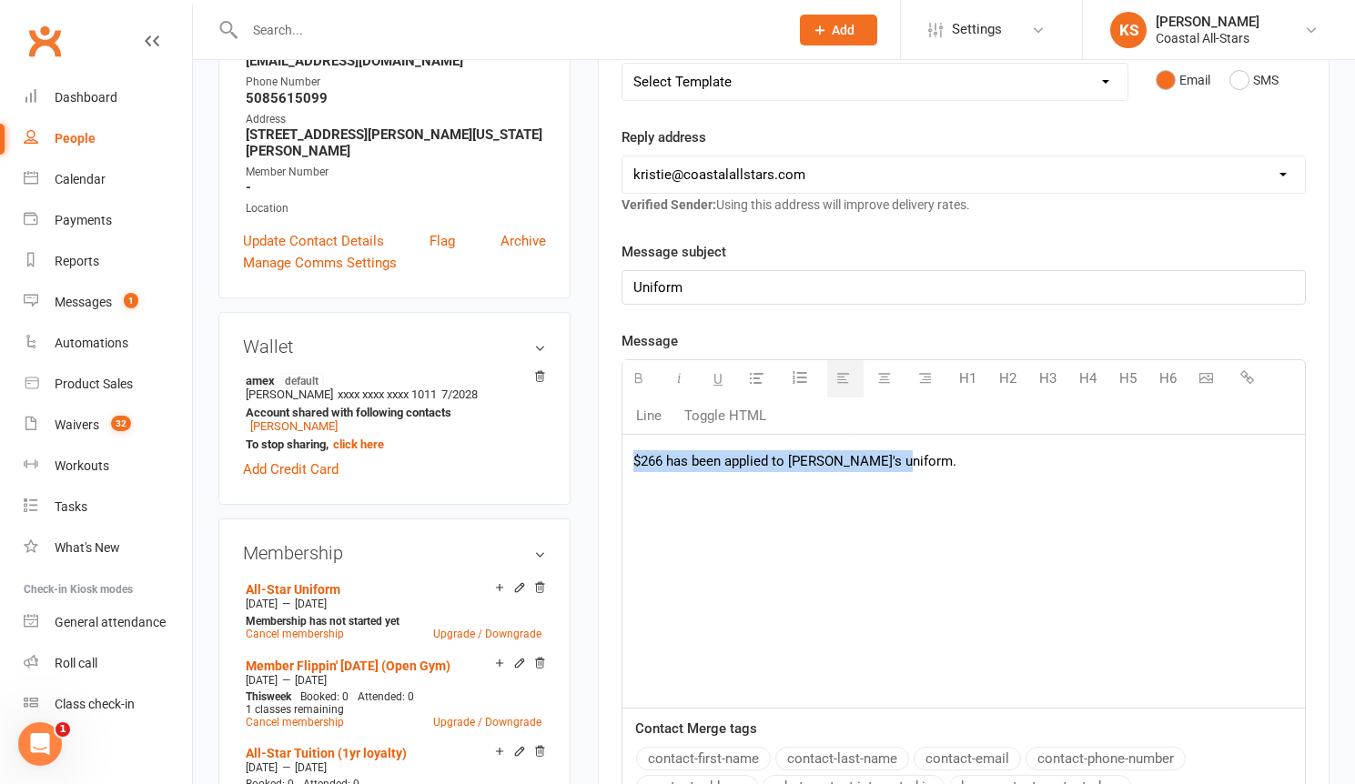
drag, startPoint x: 929, startPoint y: 468, endPoint x: 598, endPoint y: 462, distance: 331.2
click at [598, 462] on div "Activity Notes Comms Attendance Payments Waivers Tasks Automations Workouts Mob…" at bounding box center [963, 514] width 731 height 1168
copy p "$266 has been applied to [PERSON_NAME]'s uniform."
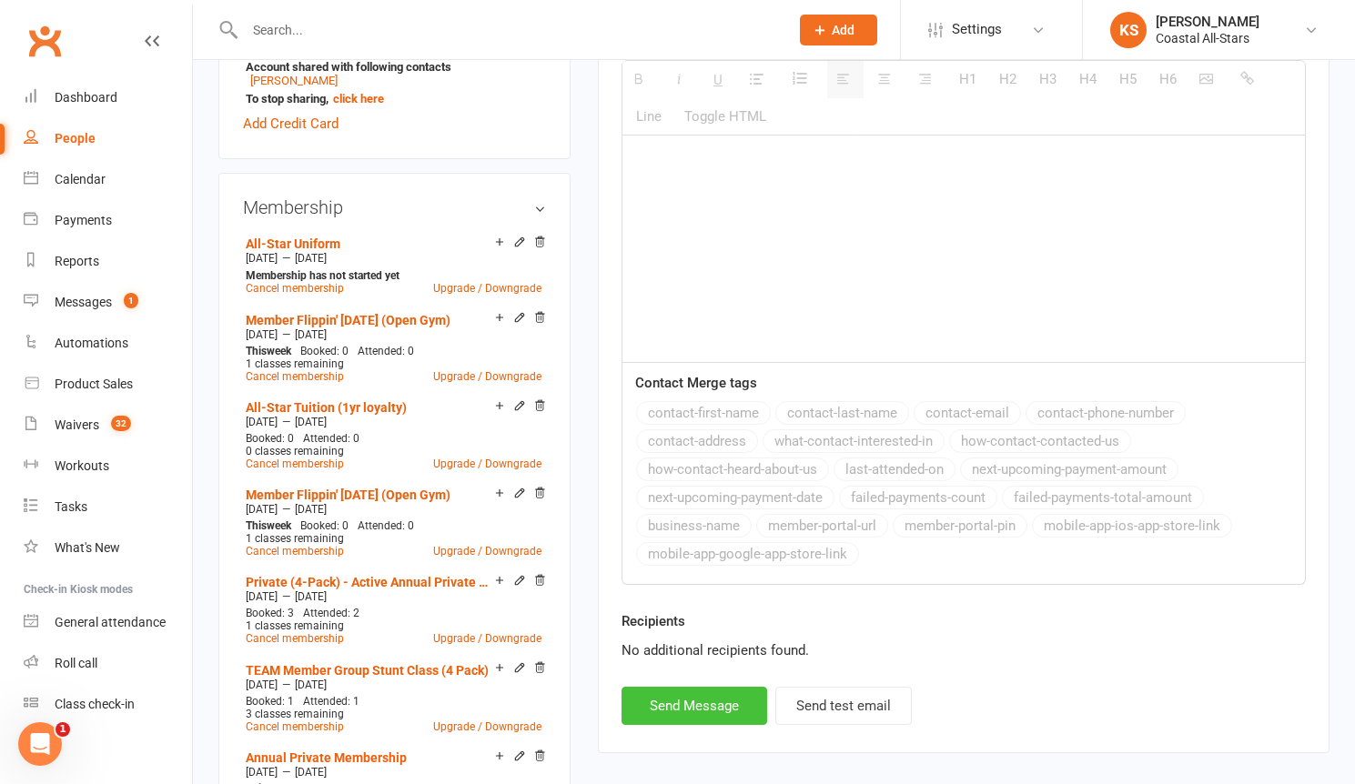
click at [689, 709] on button "Send Message" at bounding box center [694, 706] width 146 height 38
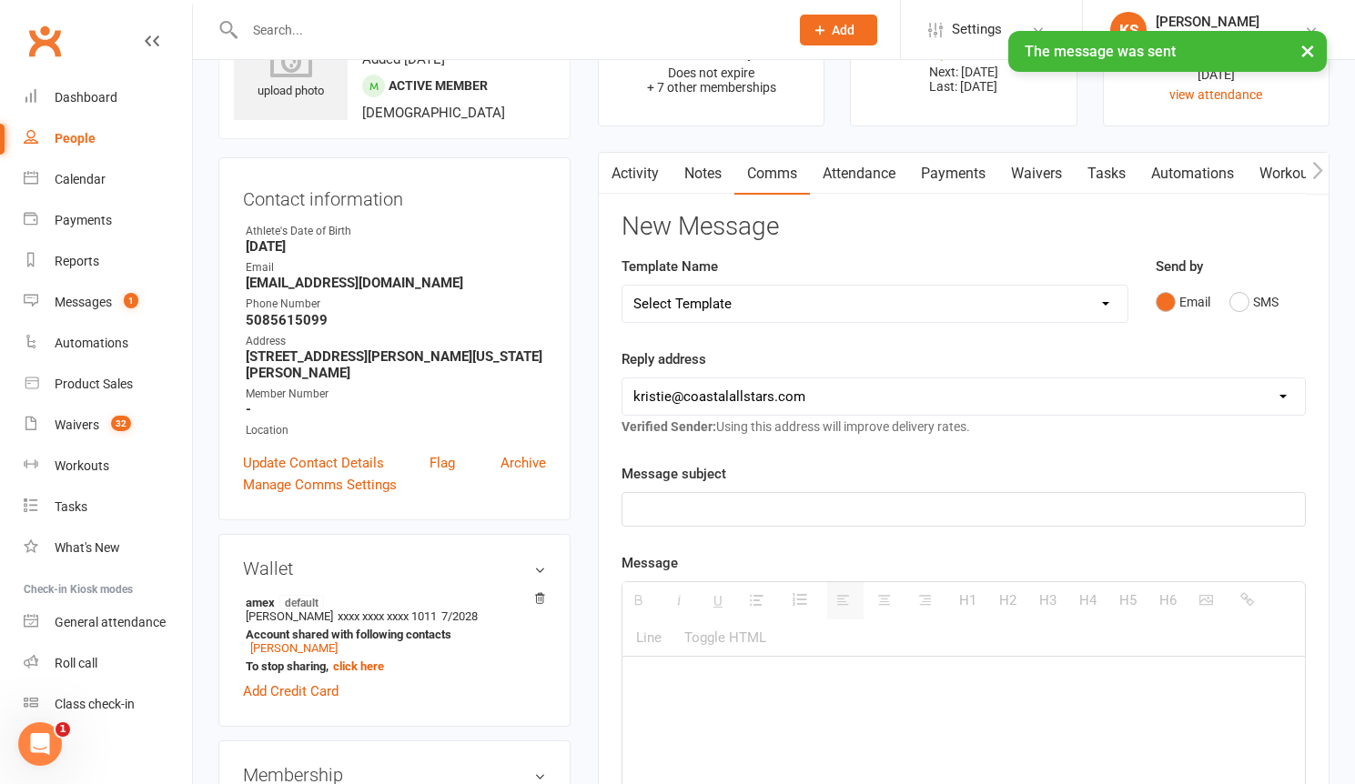
scroll to position [0, 0]
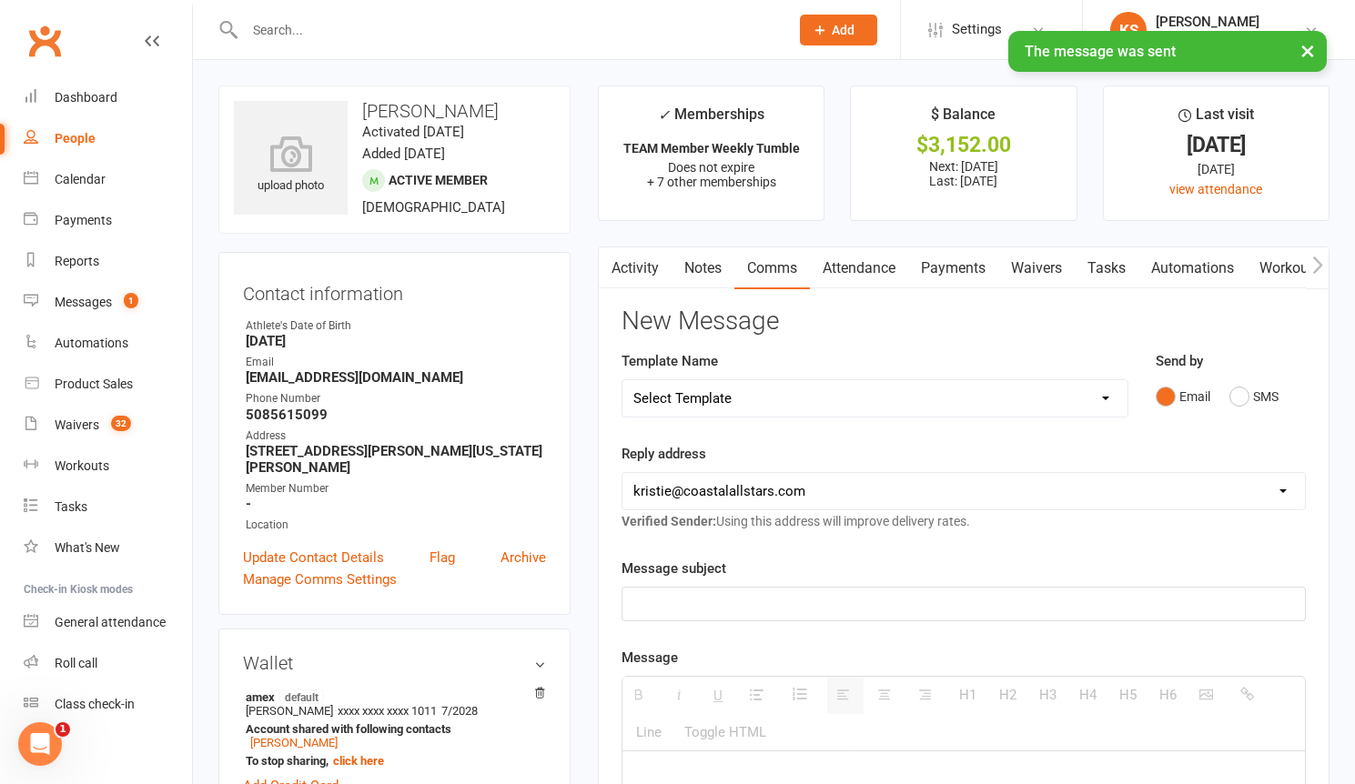
click at [305, 31] on div "× The message was sent" at bounding box center [665, 31] width 1331 height 0
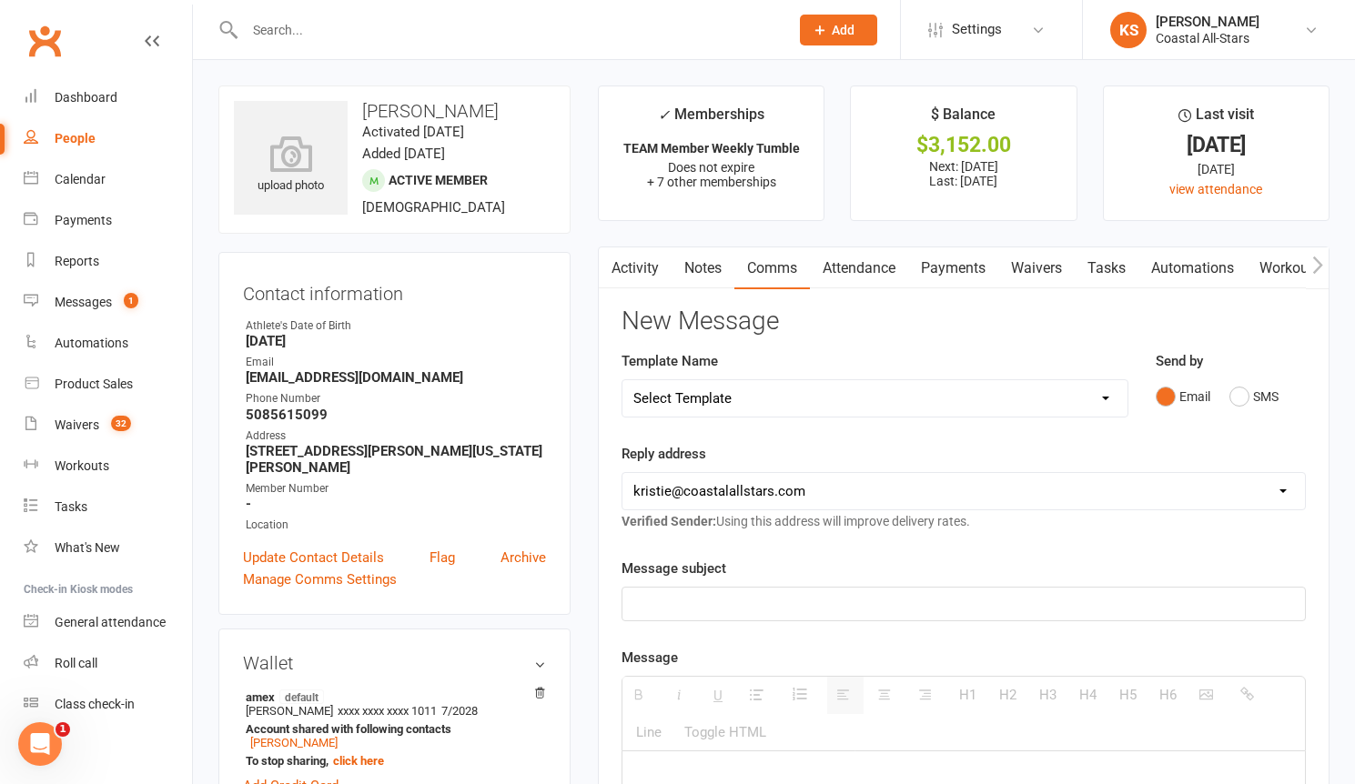
click at [297, 20] on input "text" at bounding box center [507, 29] width 537 height 25
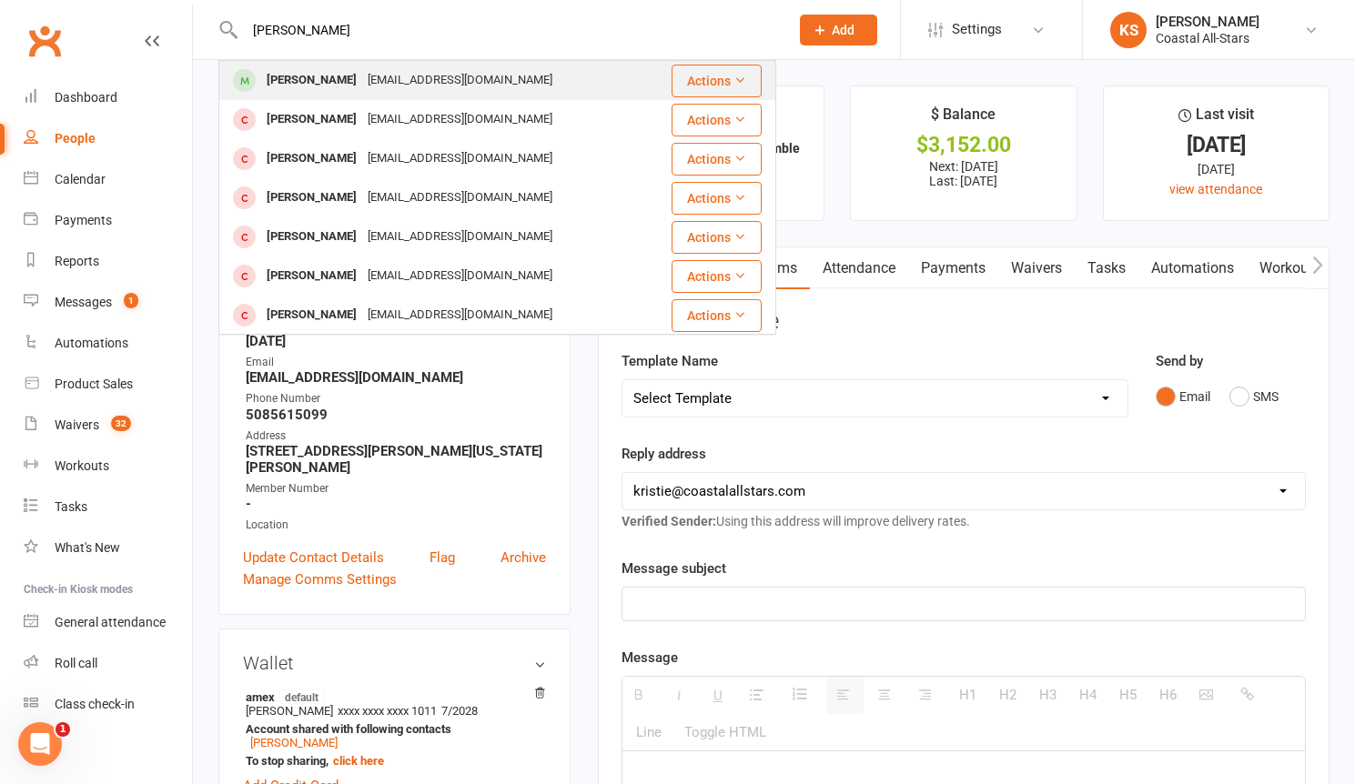
type input "[PERSON_NAME]"
click at [369, 86] on div "[EMAIL_ADDRESS][DOMAIN_NAME]" at bounding box center [460, 80] width 196 height 26
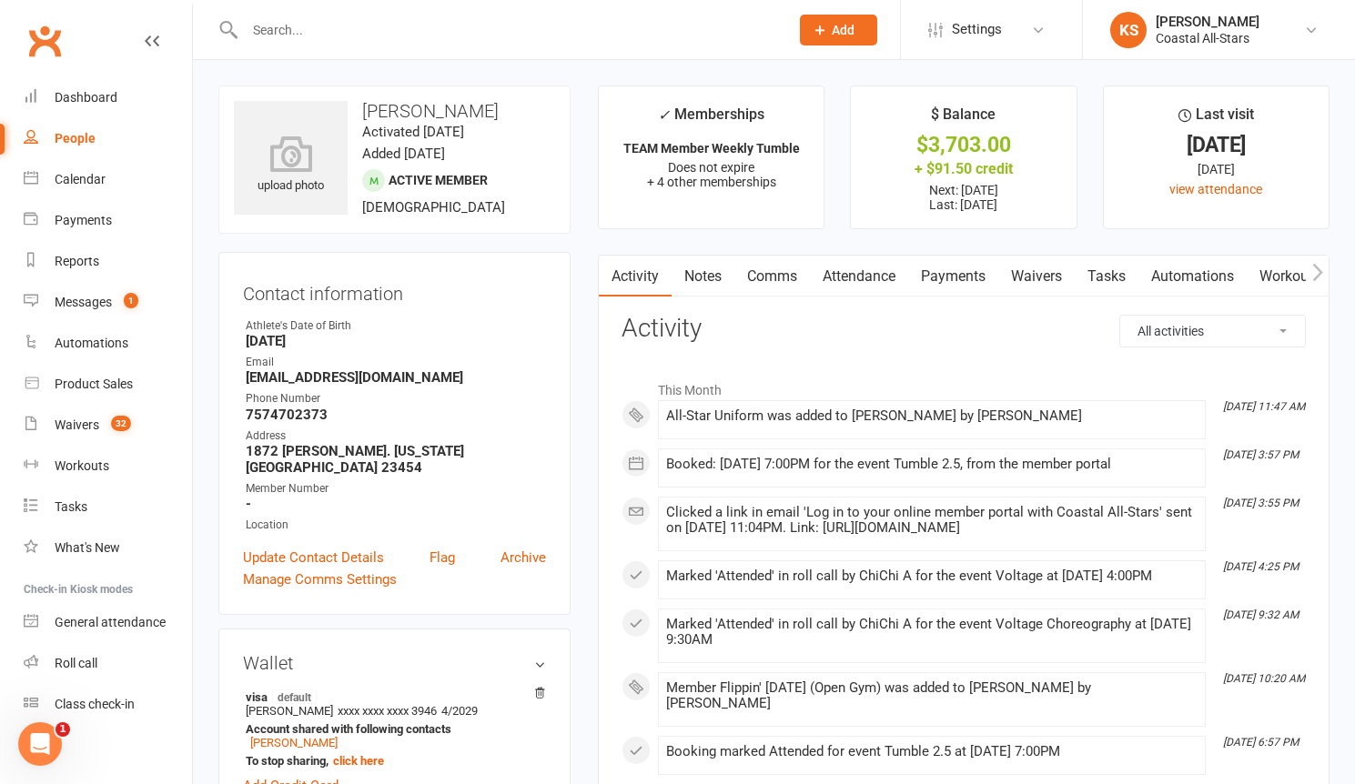
drag, startPoint x: 957, startPoint y: 284, endPoint x: 1055, endPoint y: 279, distance: 98.4
click at [958, 284] on link "Payments" at bounding box center [953, 277] width 90 height 42
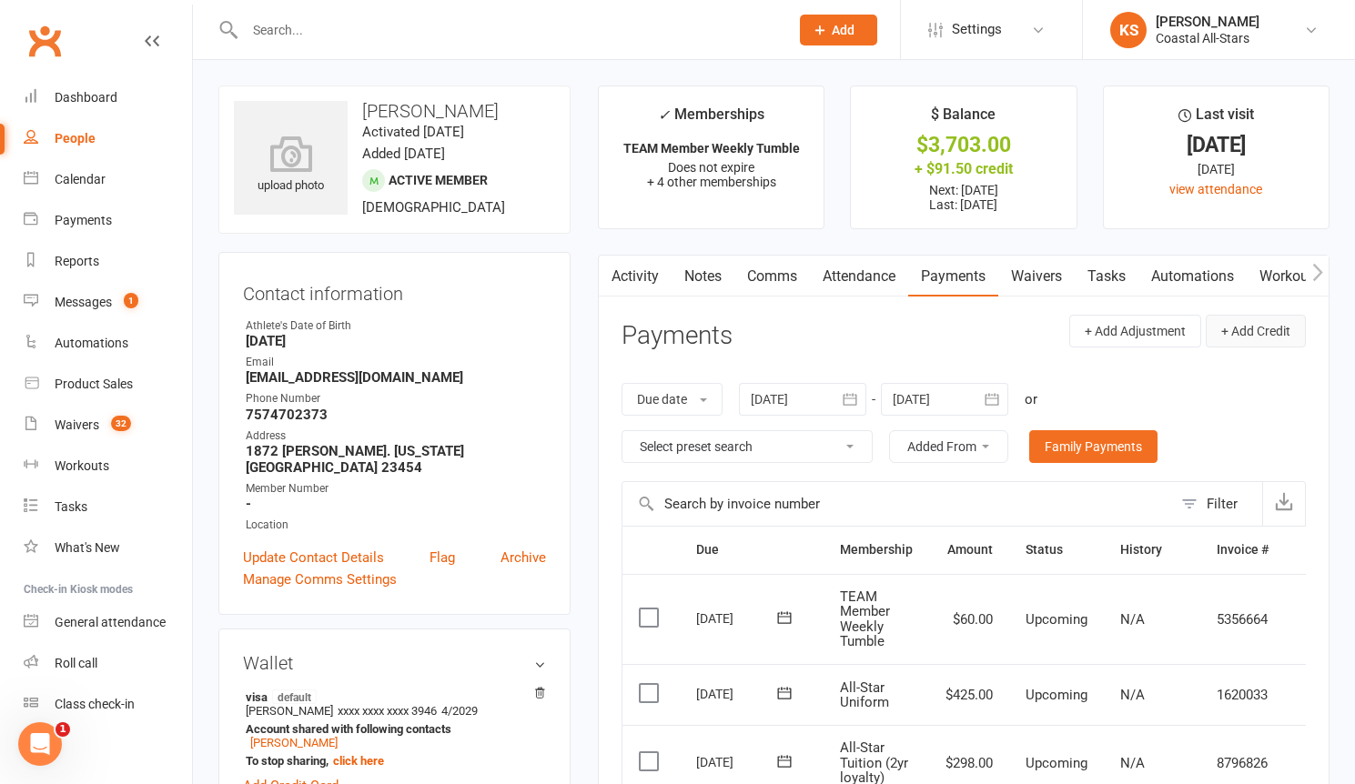
click at [1267, 328] on button "+ Add Credit" at bounding box center [1255, 331] width 100 height 33
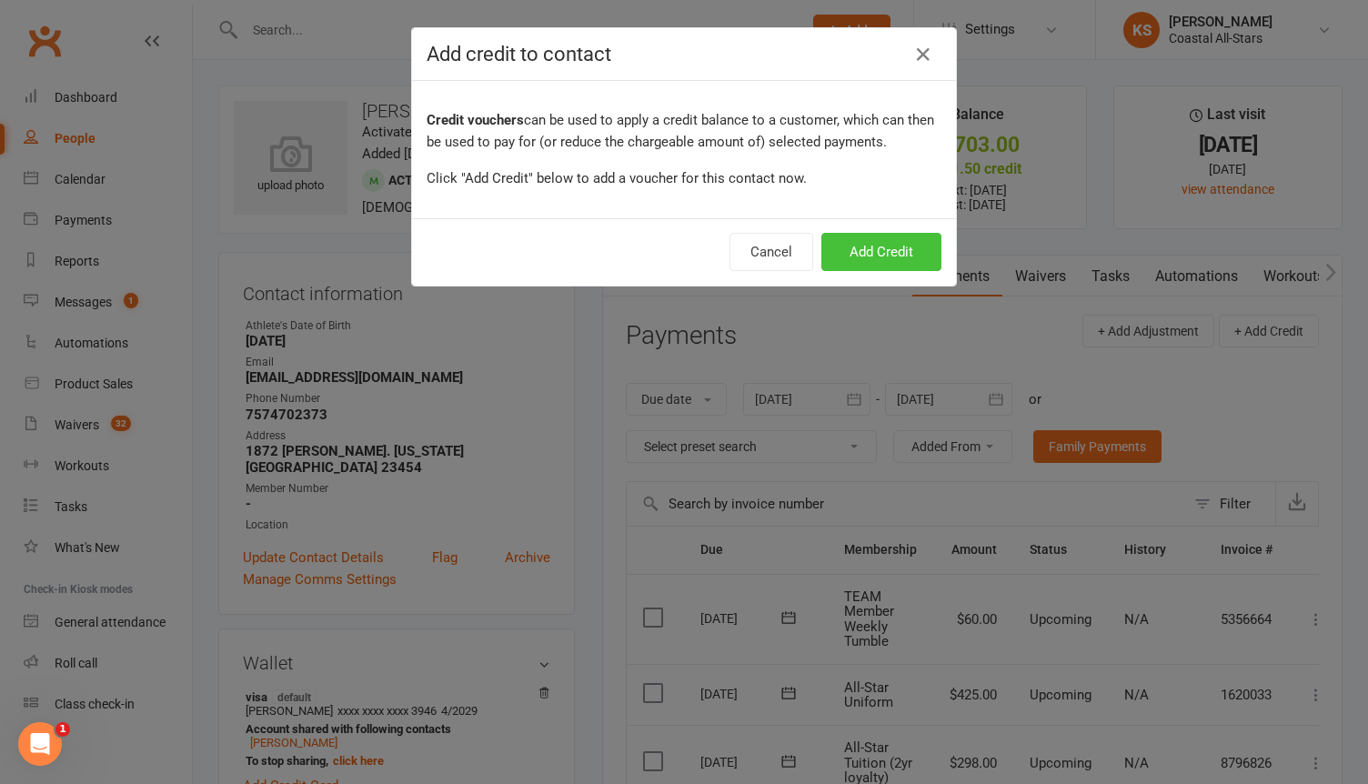
click at [844, 248] on button "Add Credit" at bounding box center [882, 252] width 120 height 38
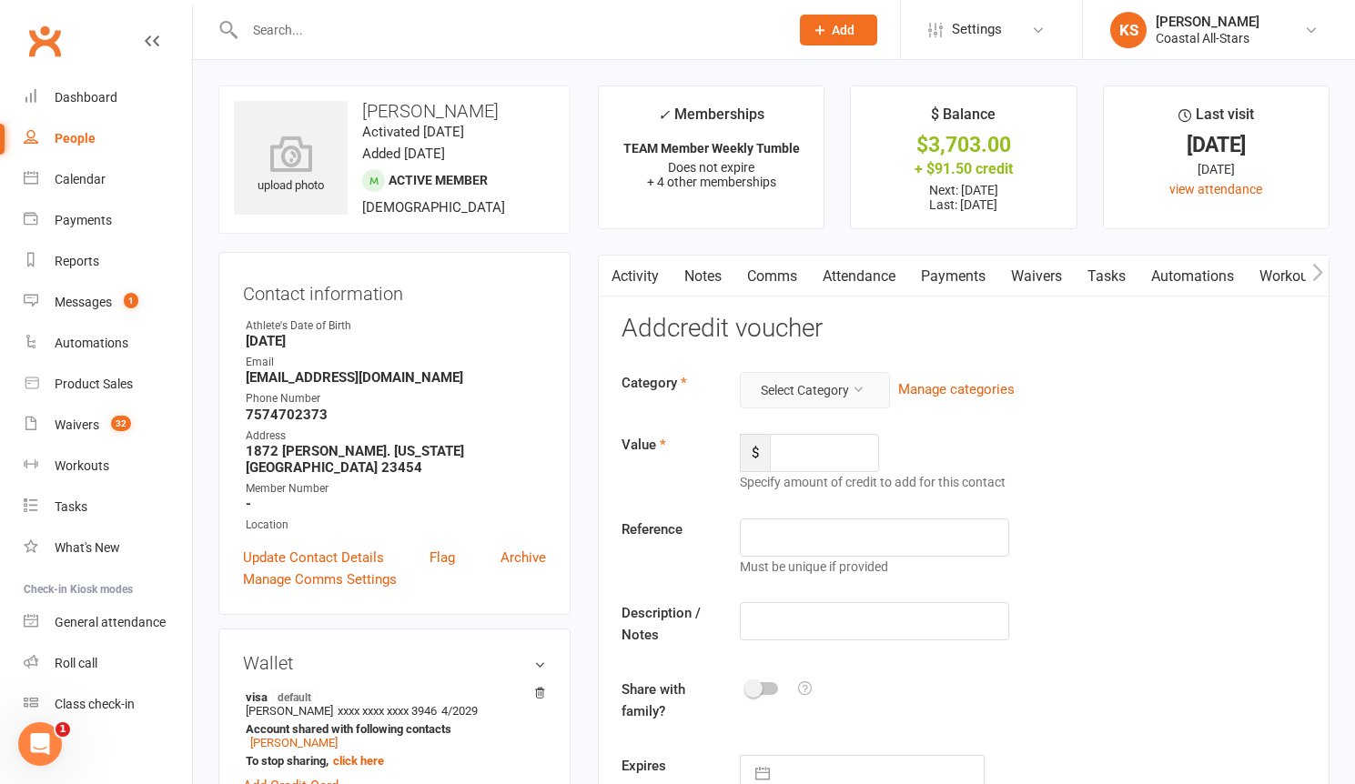
click at [813, 396] on button "Select Category" at bounding box center [815, 390] width 150 height 36
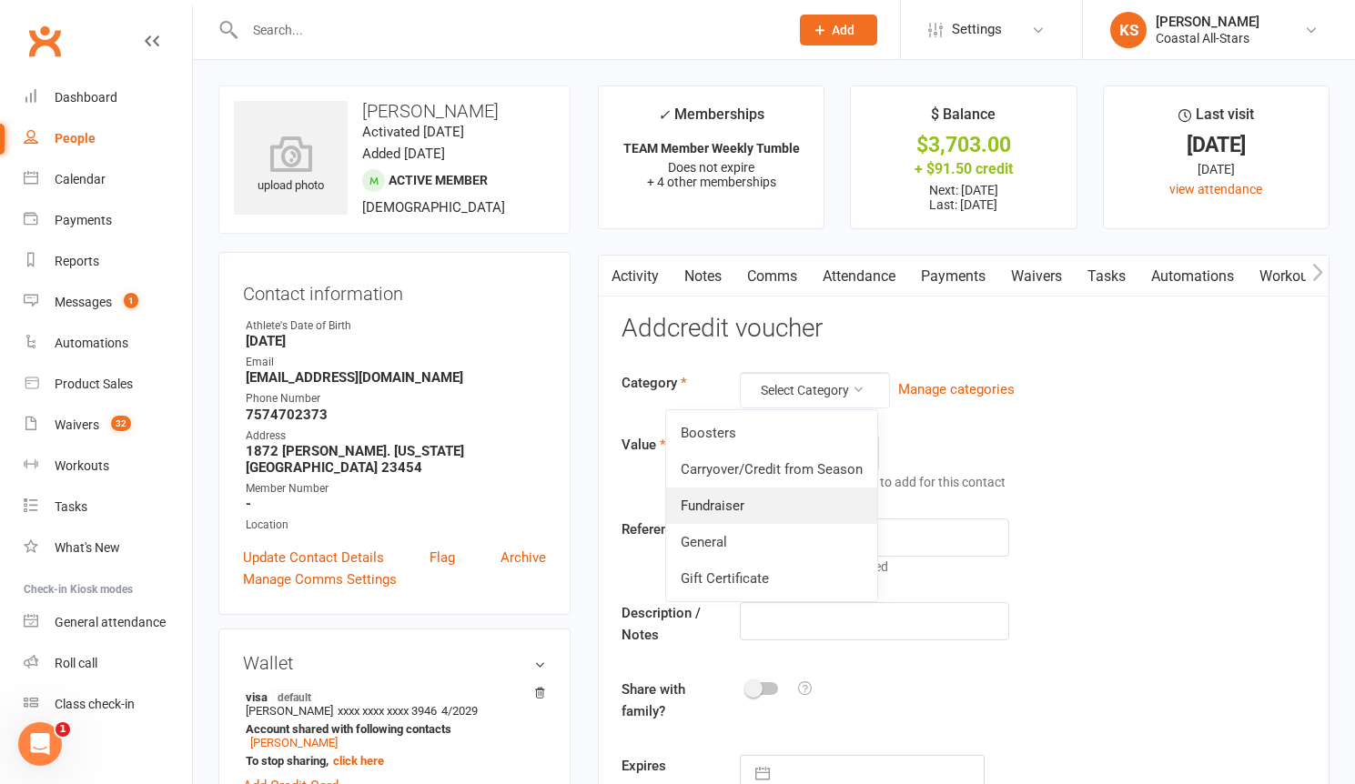
click at [796, 509] on link "Fundraiser" at bounding box center [771, 506] width 211 height 36
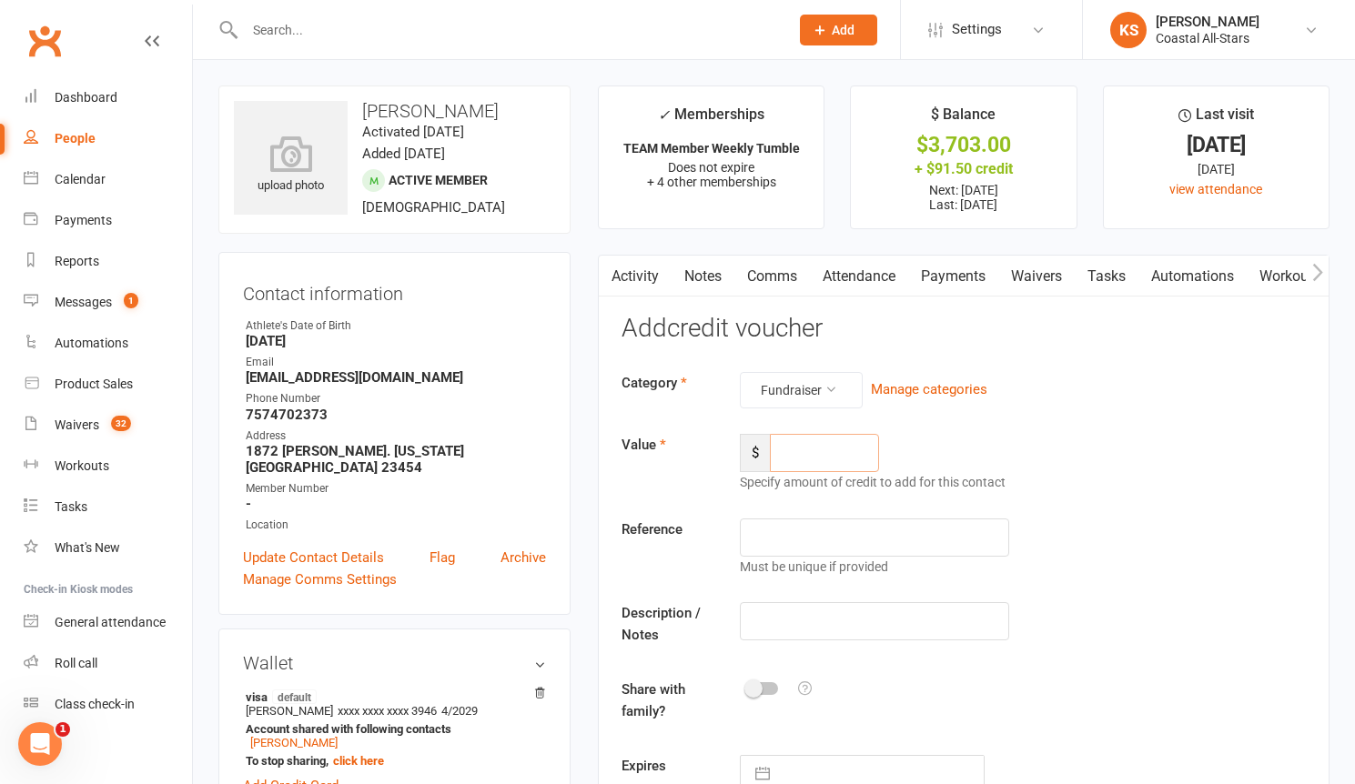
click at [806, 455] on input "number" at bounding box center [824, 453] width 109 height 38
type input "258"
click at [794, 628] on input "text" at bounding box center [874, 621] width 269 height 38
paste input "$266 has been applied to [PERSON_NAME]'s uniform."
type input "$266 has been applied to [PERSON_NAME]'s uniform."
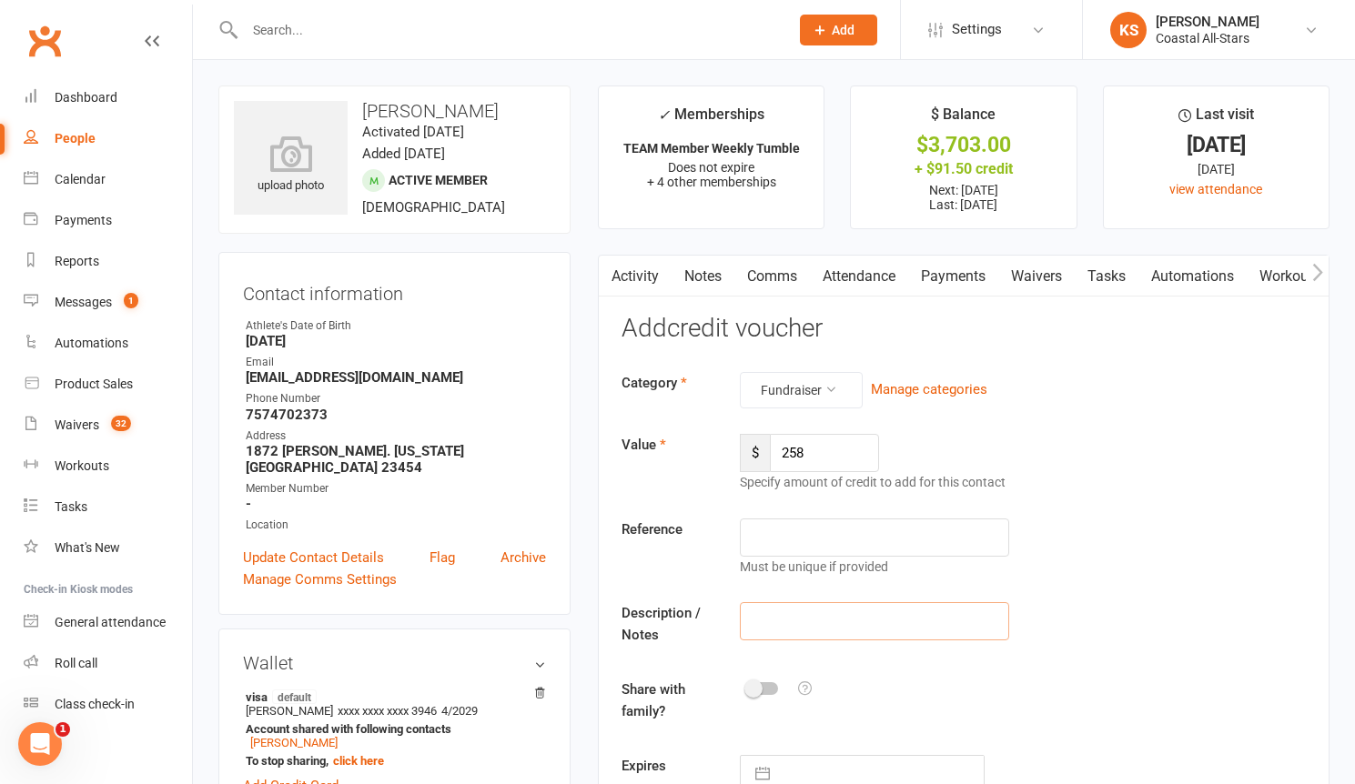
click at [817, 633] on input "text" at bounding box center [874, 621] width 269 height 38
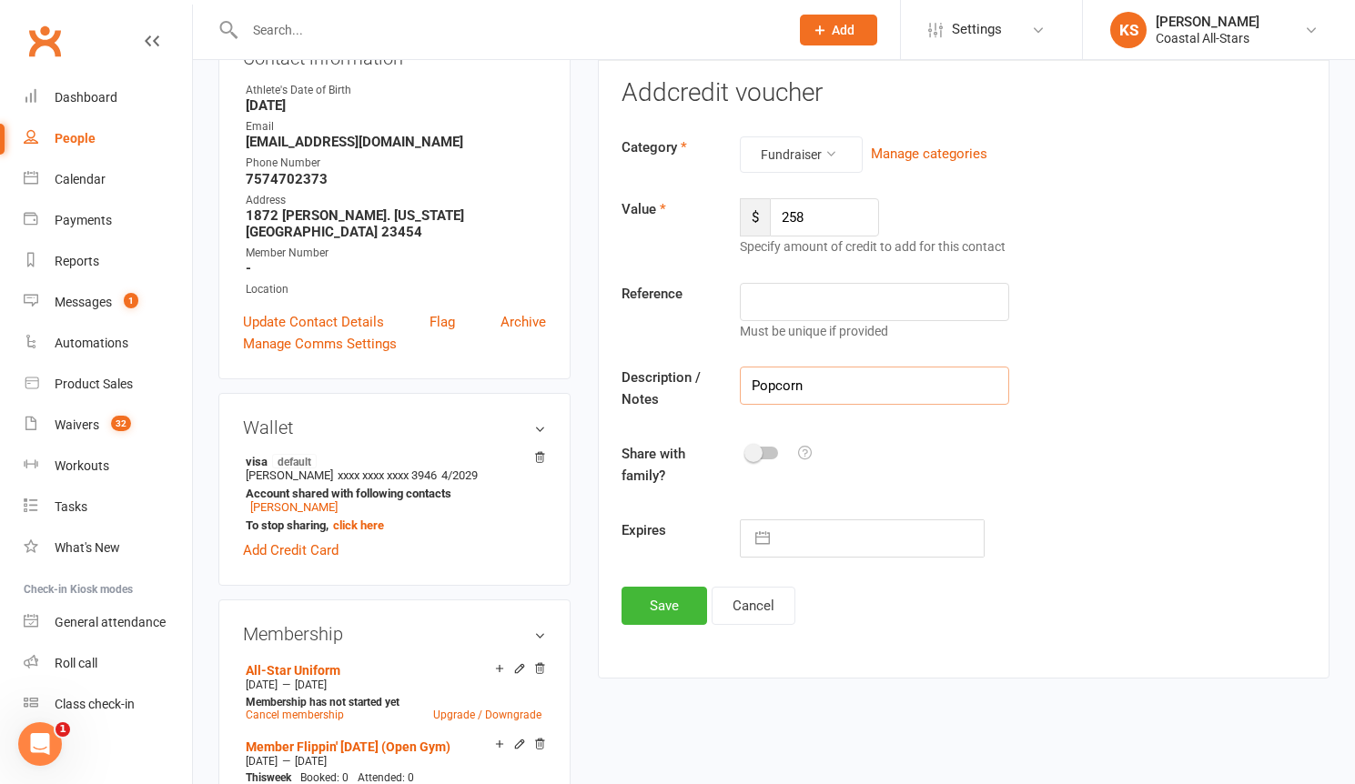
scroll to position [326, 0]
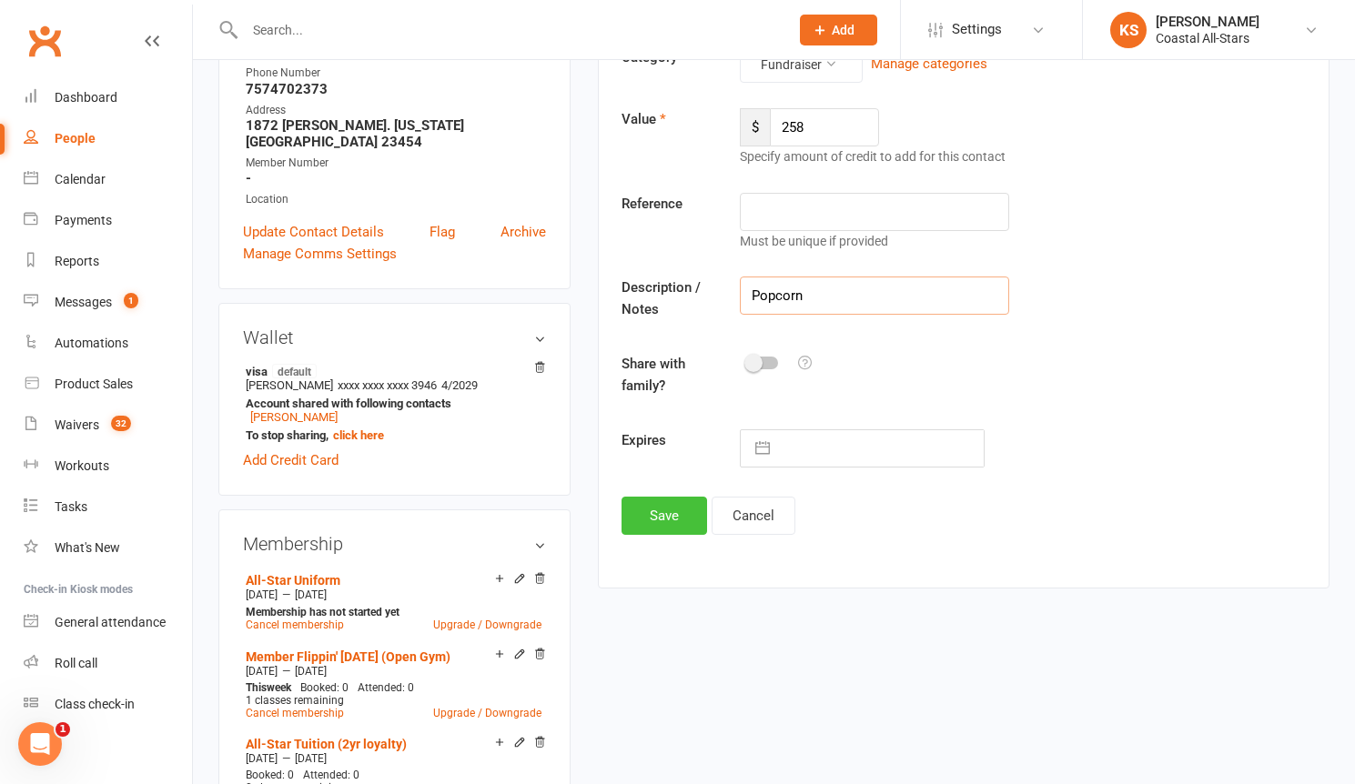
type input "Popcorn"
click at [669, 530] on button "Save" at bounding box center [664, 516] width 86 height 38
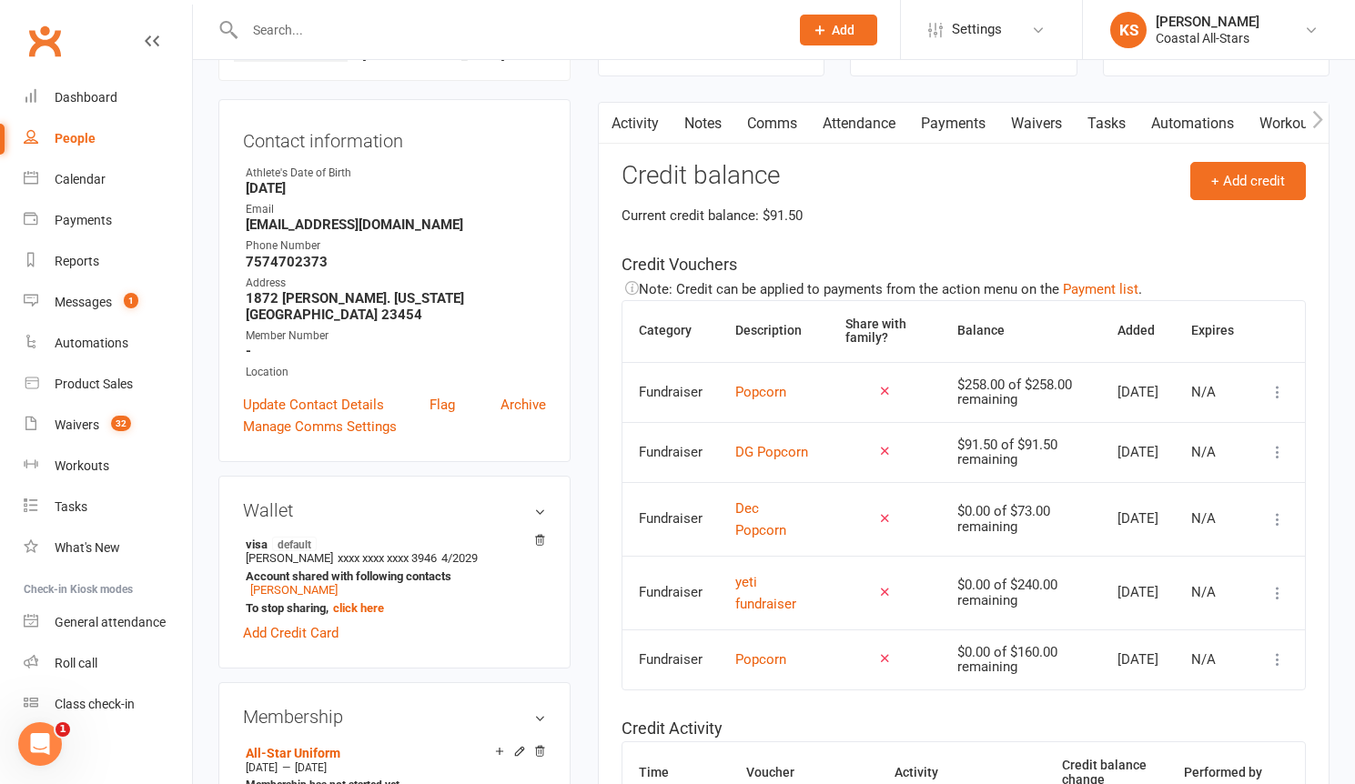
scroll to position [59, 0]
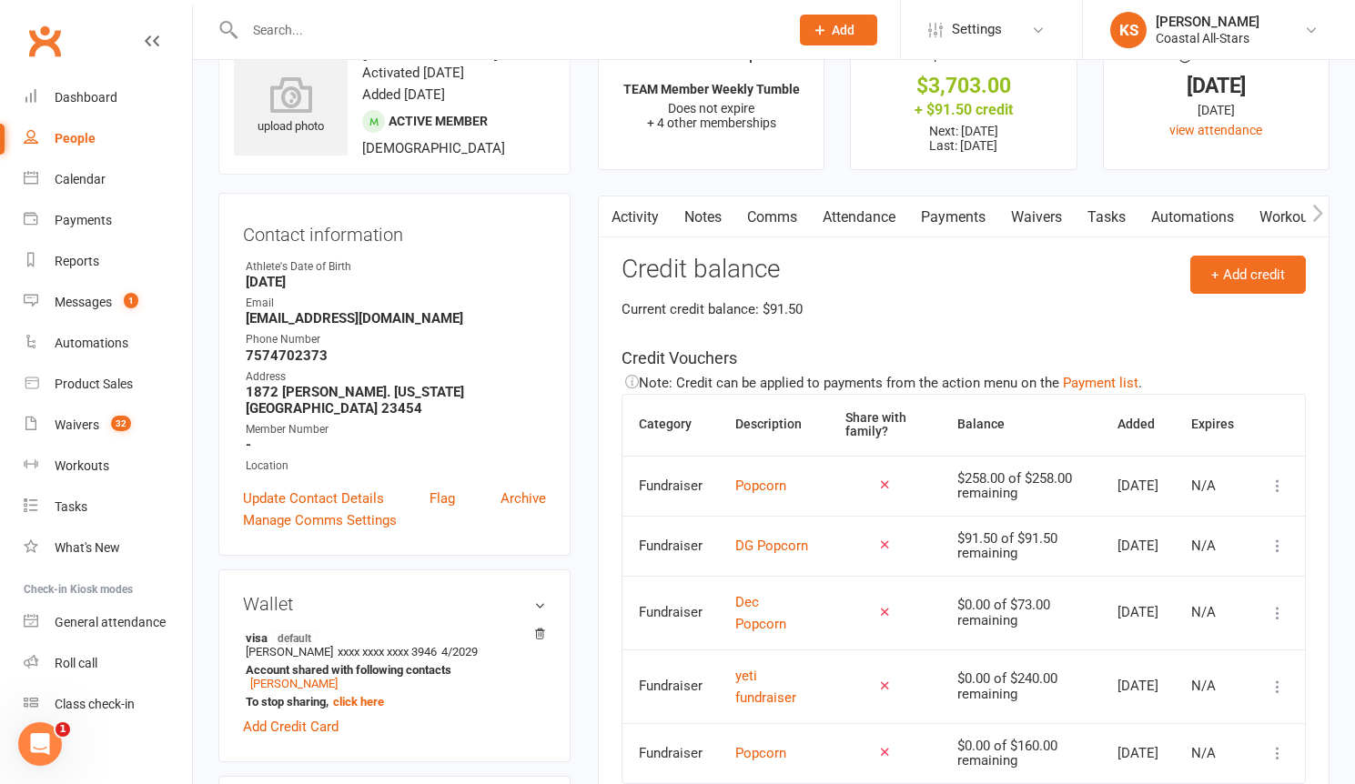
click at [938, 220] on link "Payments" at bounding box center [953, 218] width 90 height 42
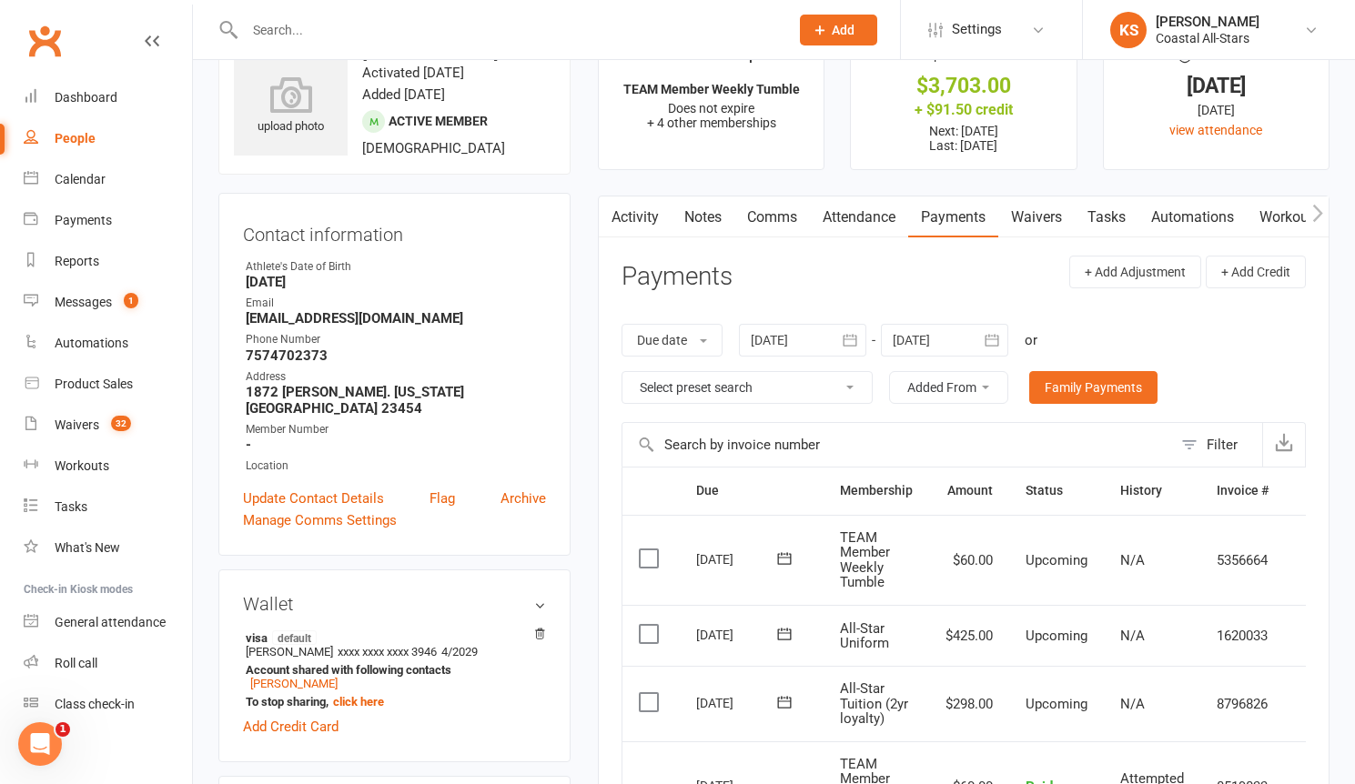
scroll to position [197, 0]
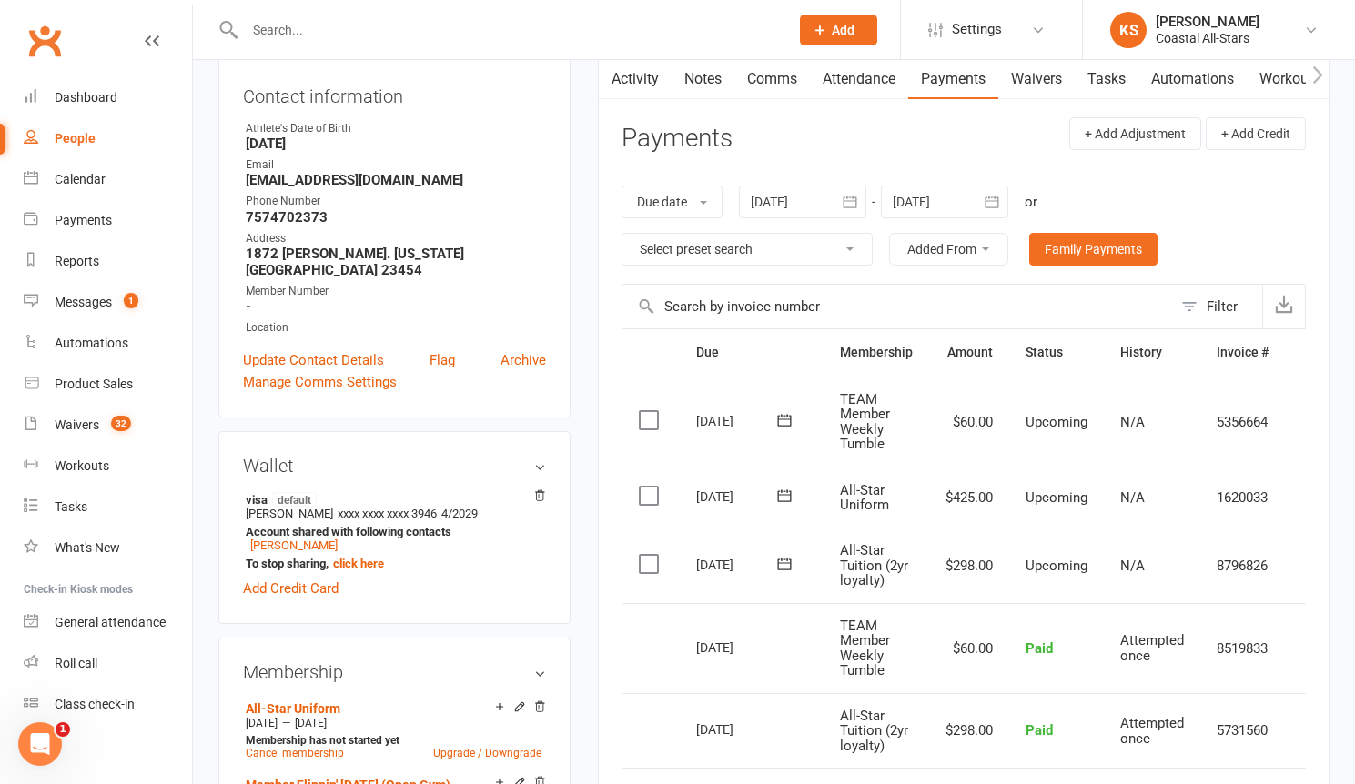
click at [1160, 499] on div "N/A" at bounding box center [1152, 497] width 64 height 15
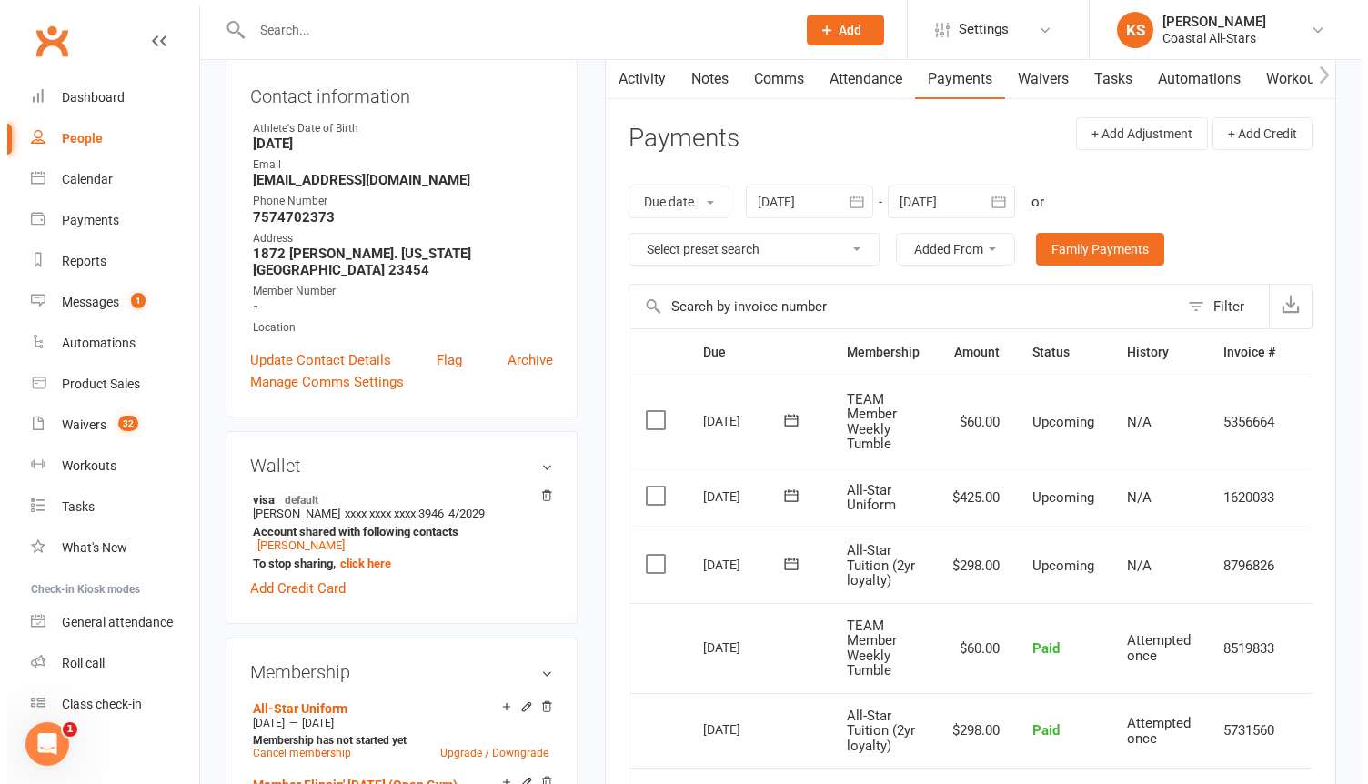
scroll to position [0, 38]
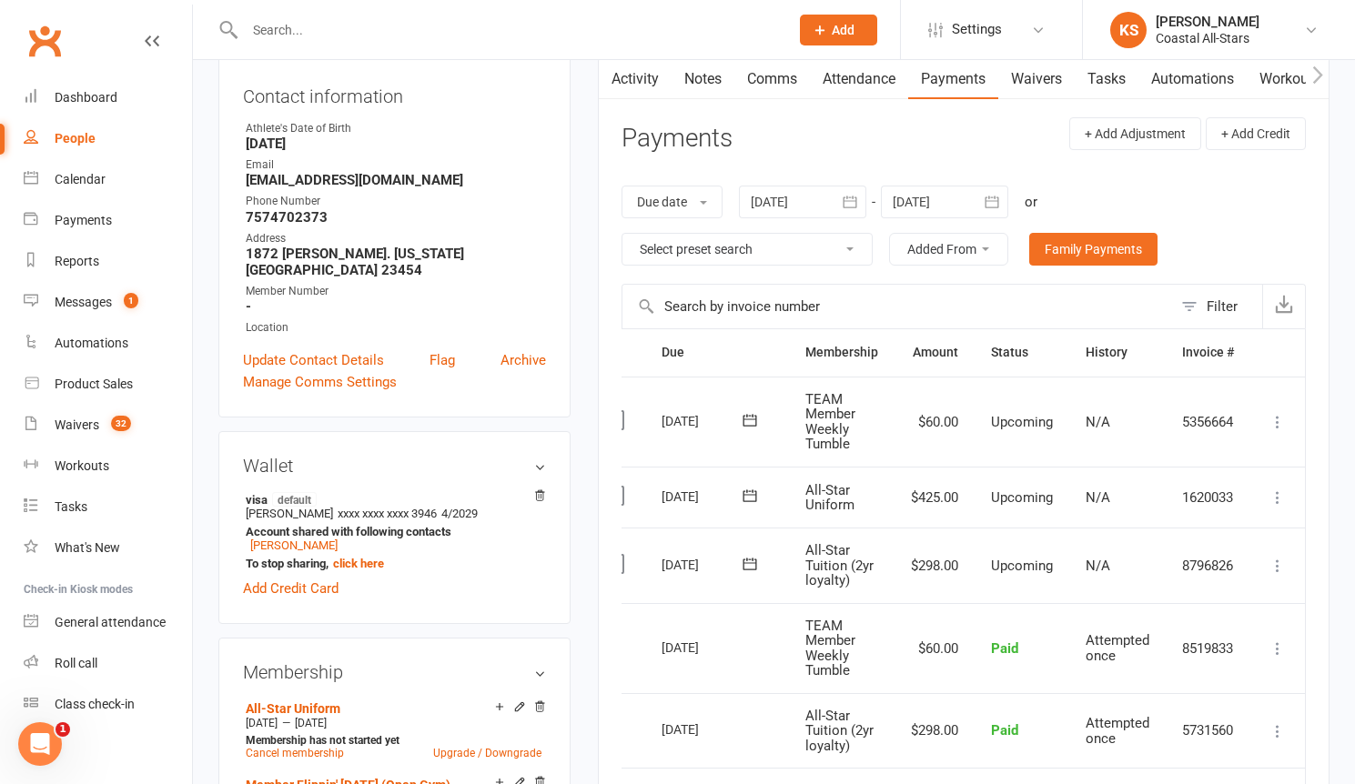
click at [1276, 498] on icon at bounding box center [1277, 498] width 18 height 18
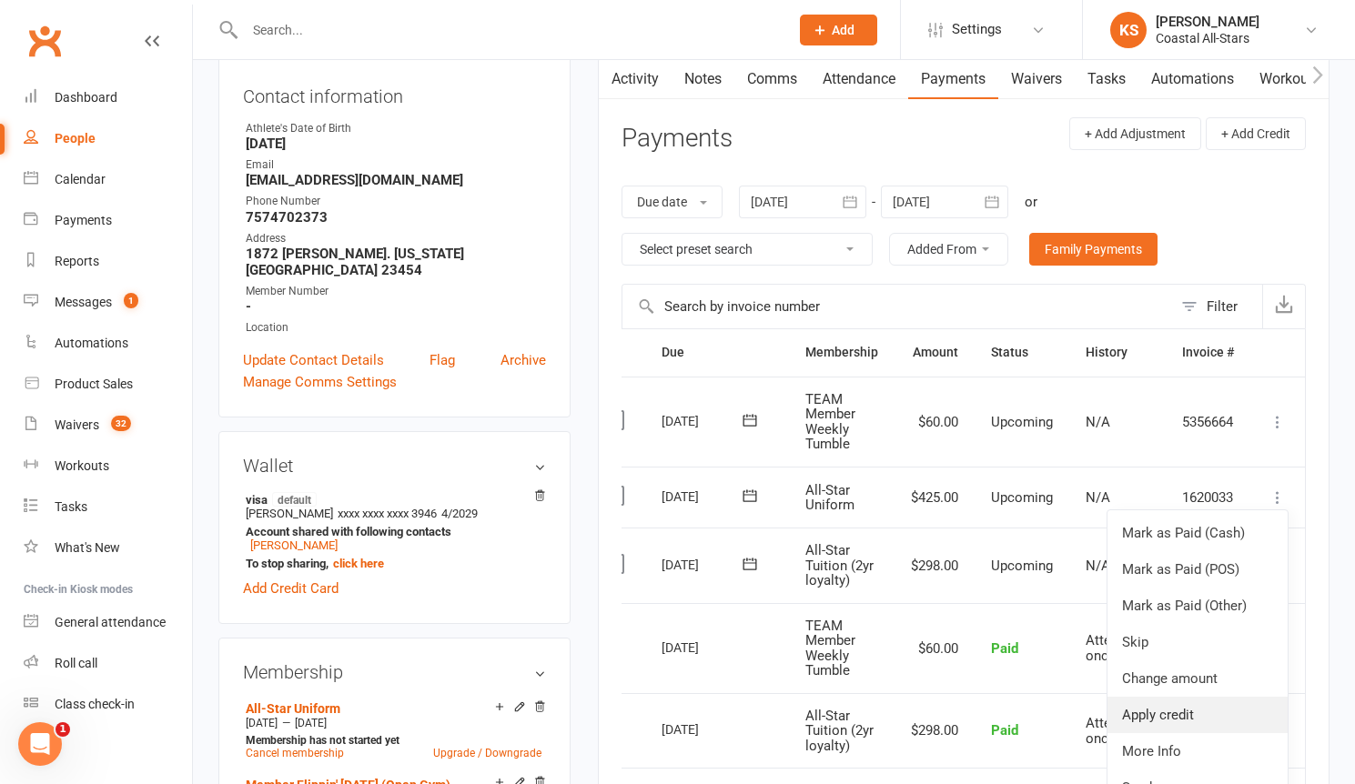
click at [1215, 712] on link "Apply credit" at bounding box center [1197, 715] width 180 height 36
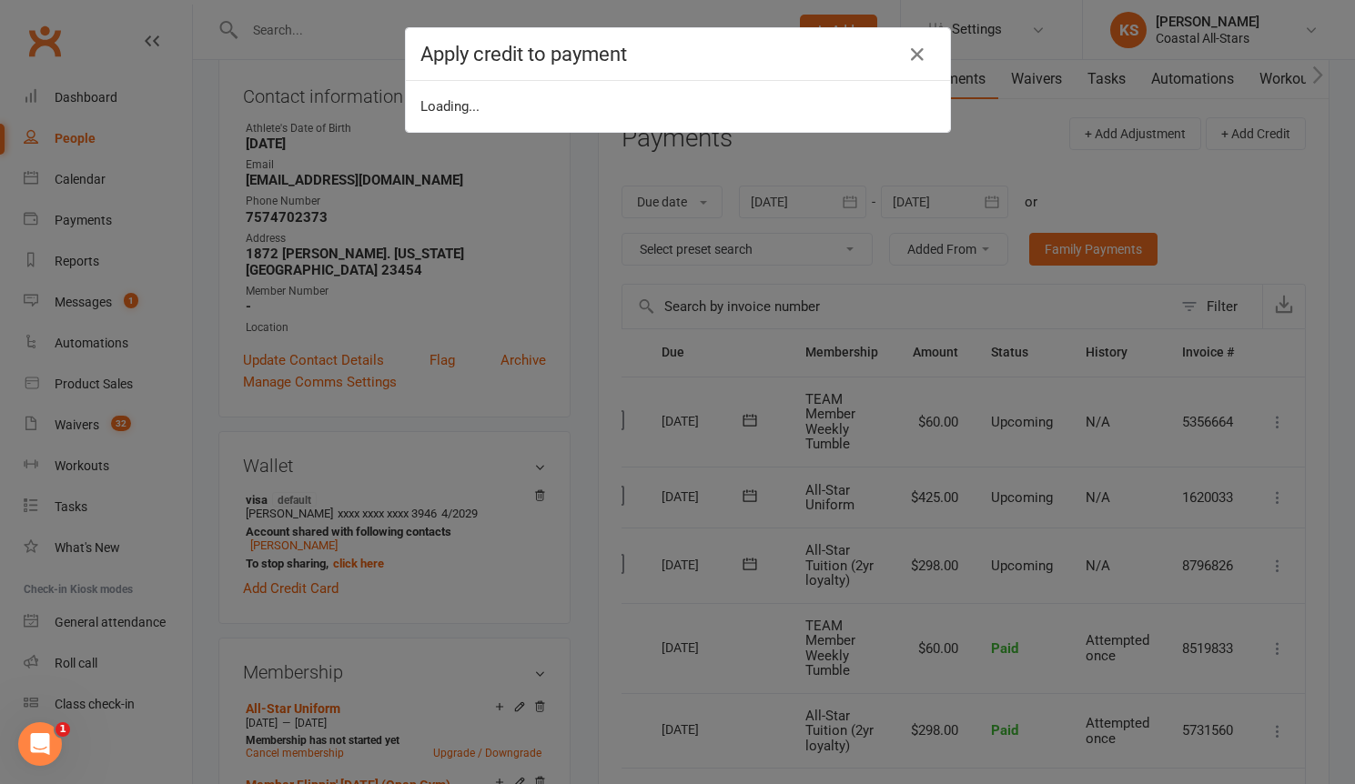
scroll to position [0, 29]
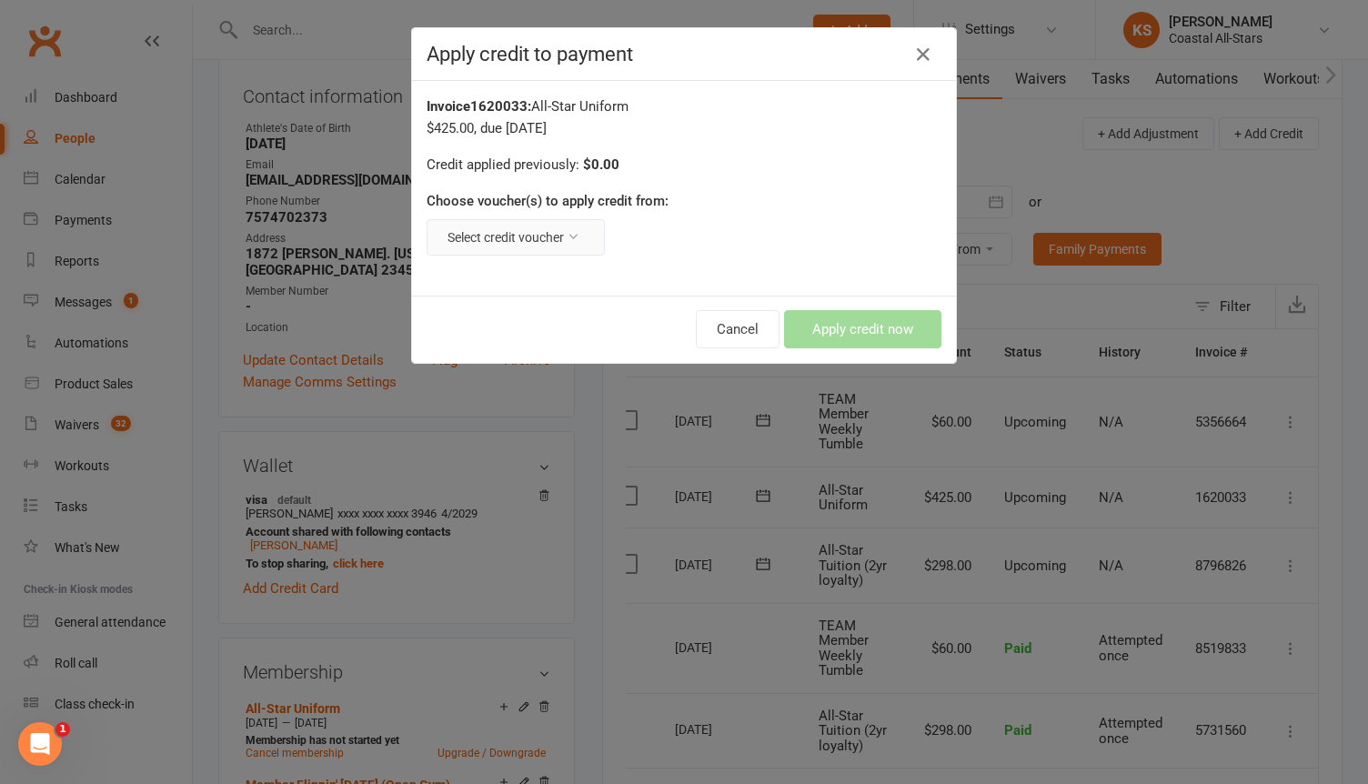
click at [558, 254] on button "Select credit voucher" at bounding box center [516, 237] width 178 height 36
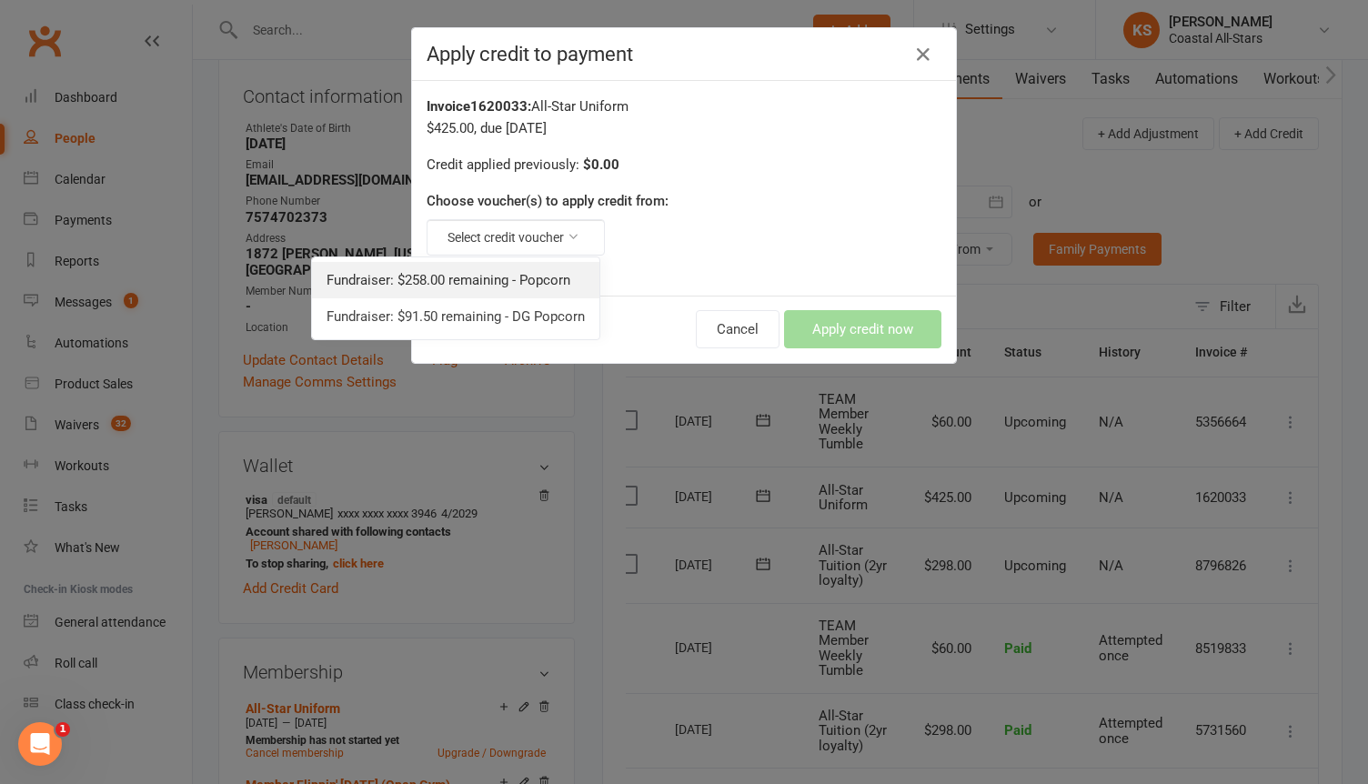
click at [457, 277] on link "Fundraiser: $258.00 remaining - Popcorn" at bounding box center [455, 280] width 287 height 36
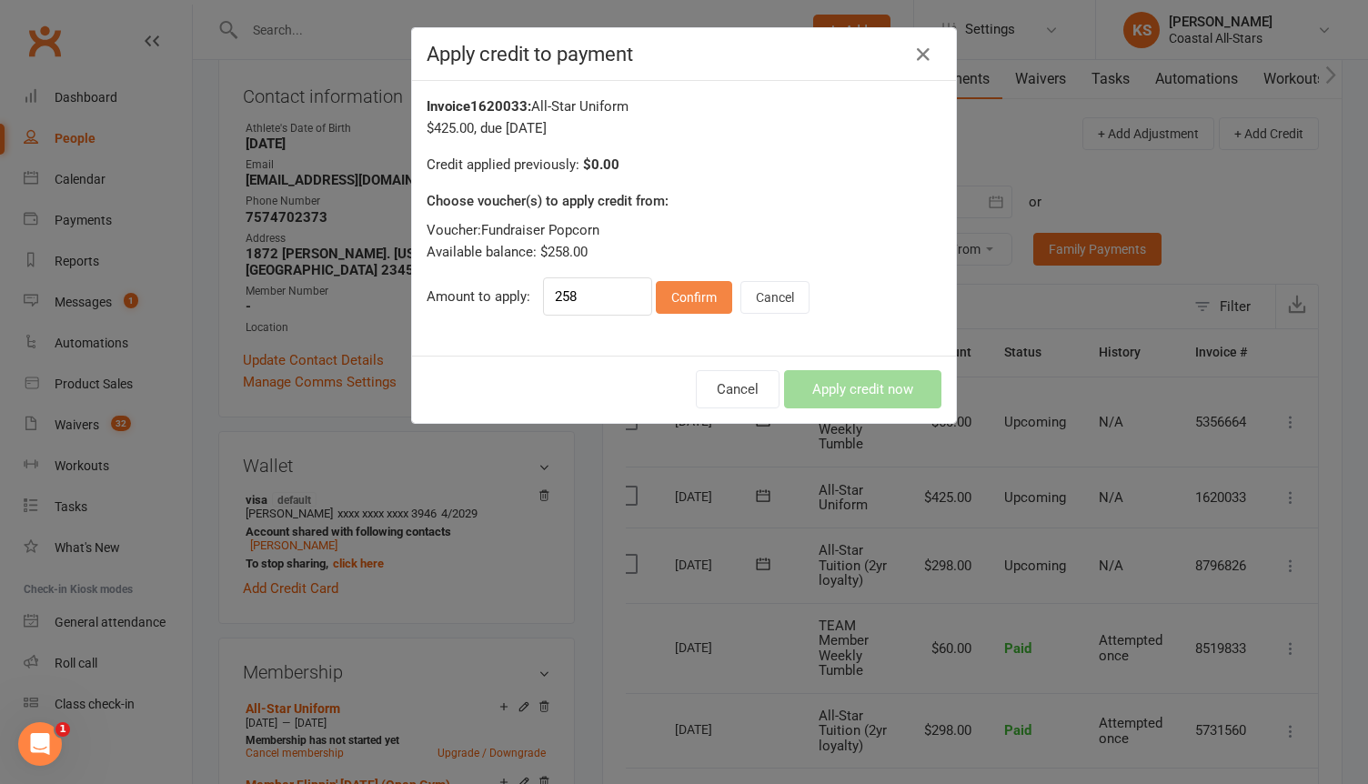
click at [674, 294] on button "Confirm" at bounding box center [694, 297] width 76 height 33
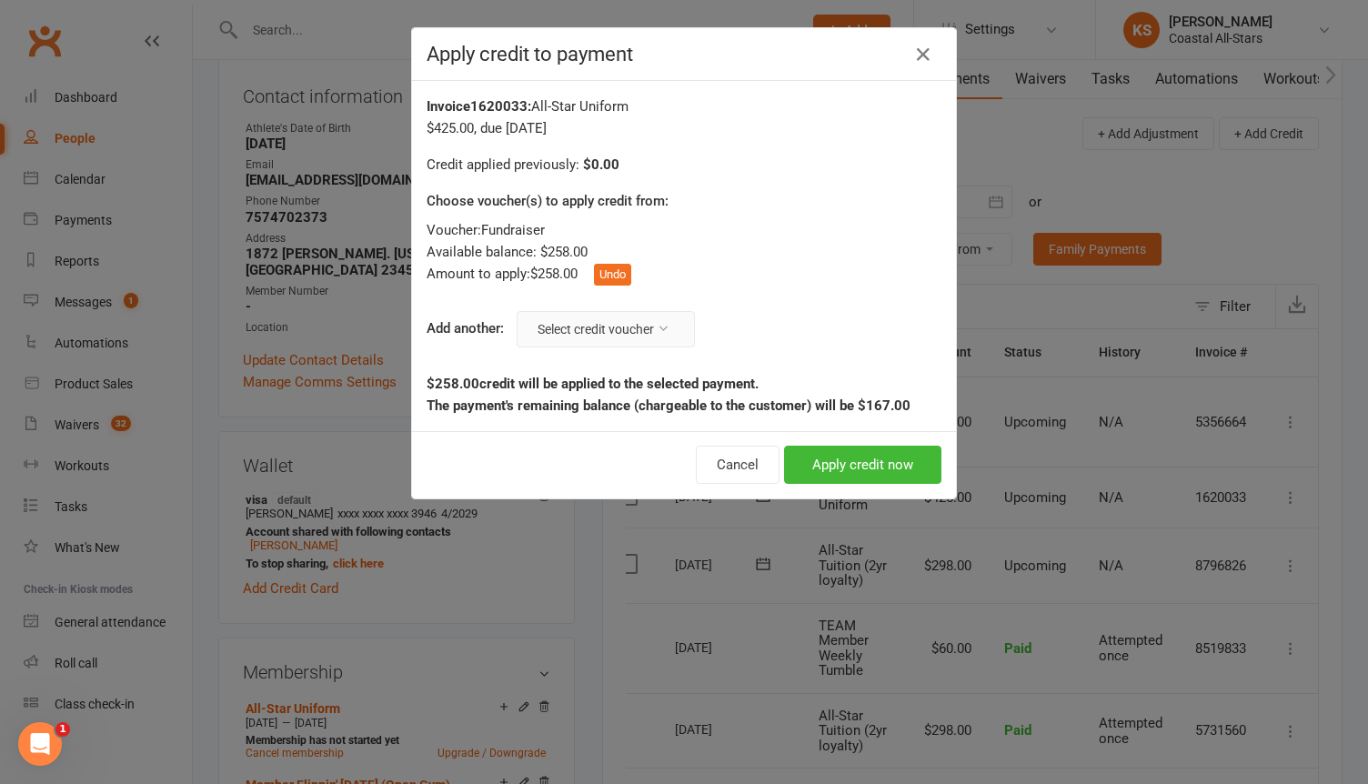
click at [609, 328] on button "Select credit voucher" at bounding box center [606, 329] width 178 height 36
click at [574, 371] on link "Fundraiser: $91.50 remaining - DG Popcorn" at bounding box center [546, 372] width 287 height 36
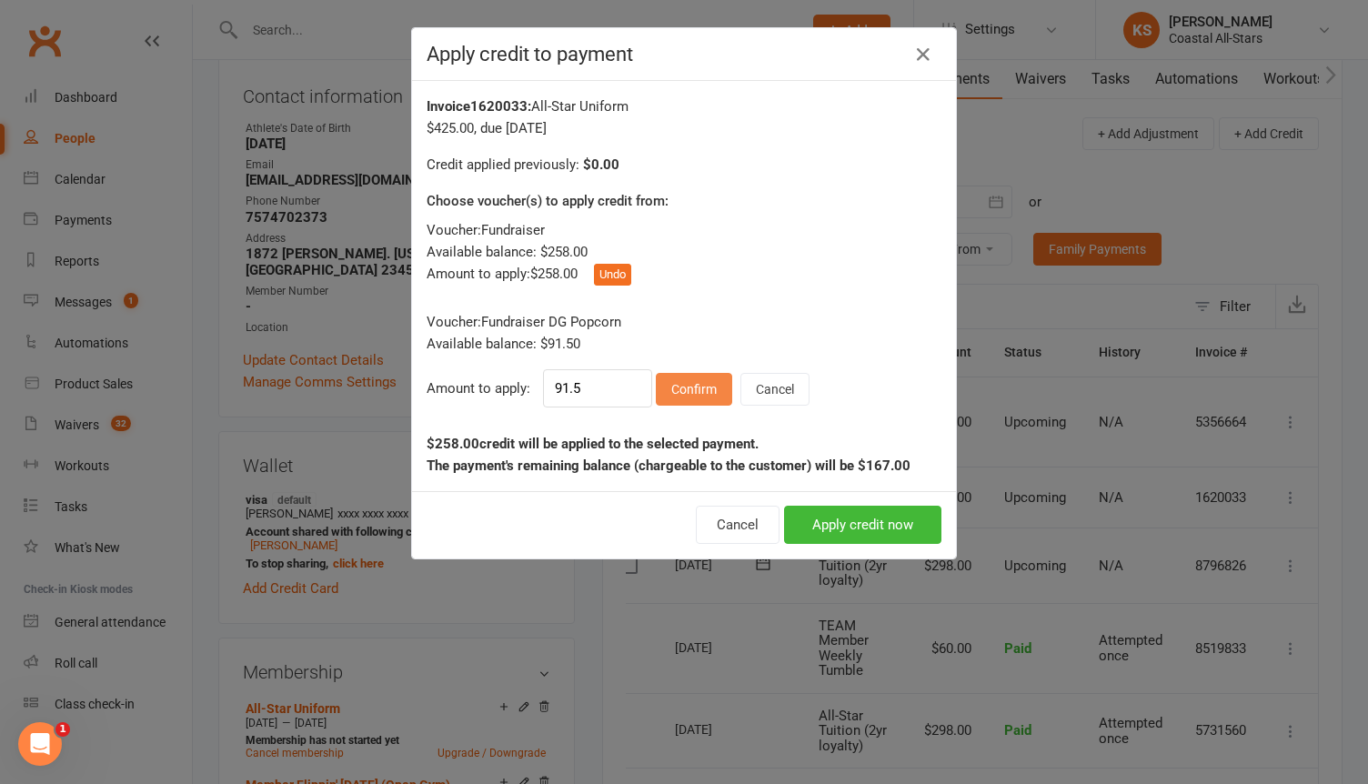
click at [686, 395] on button "Confirm" at bounding box center [694, 389] width 76 height 33
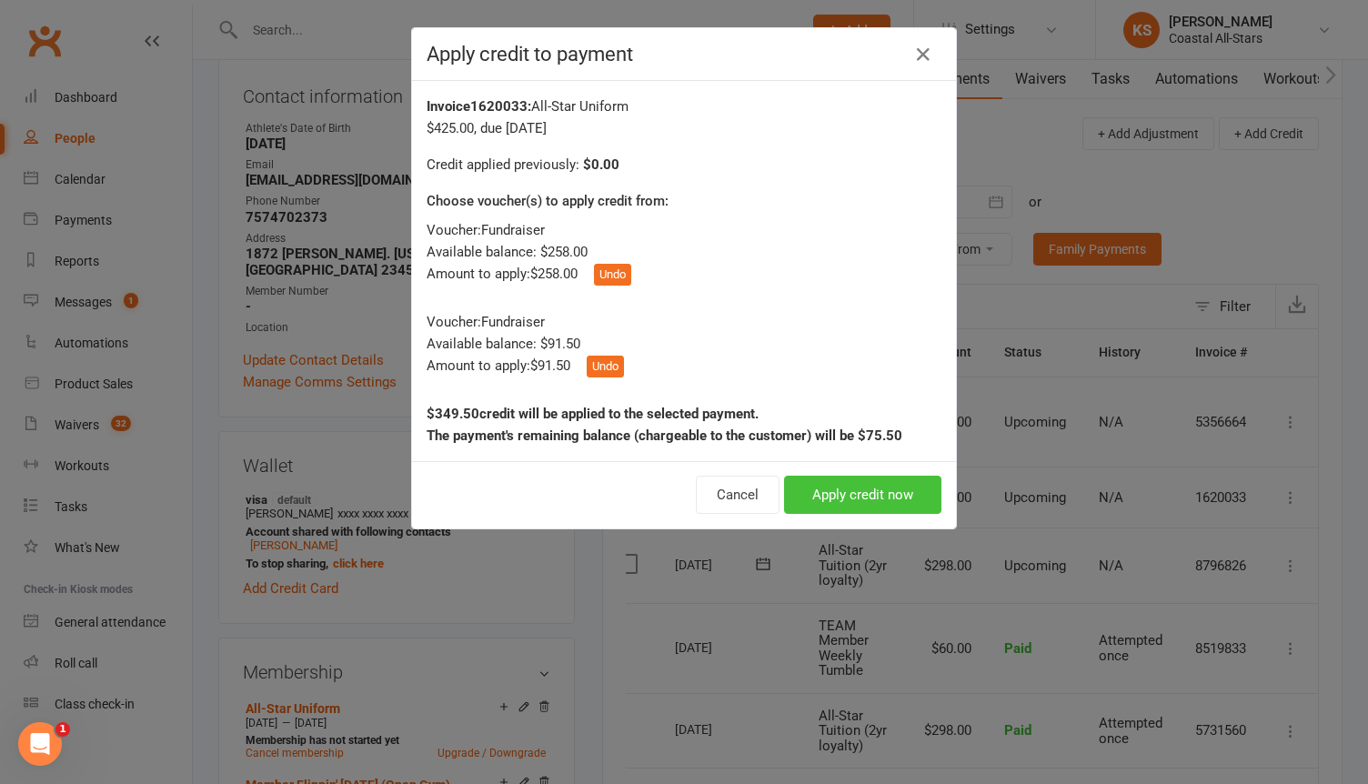
click at [859, 502] on button "Apply credit now" at bounding box center [862, 495] width 157 height 38
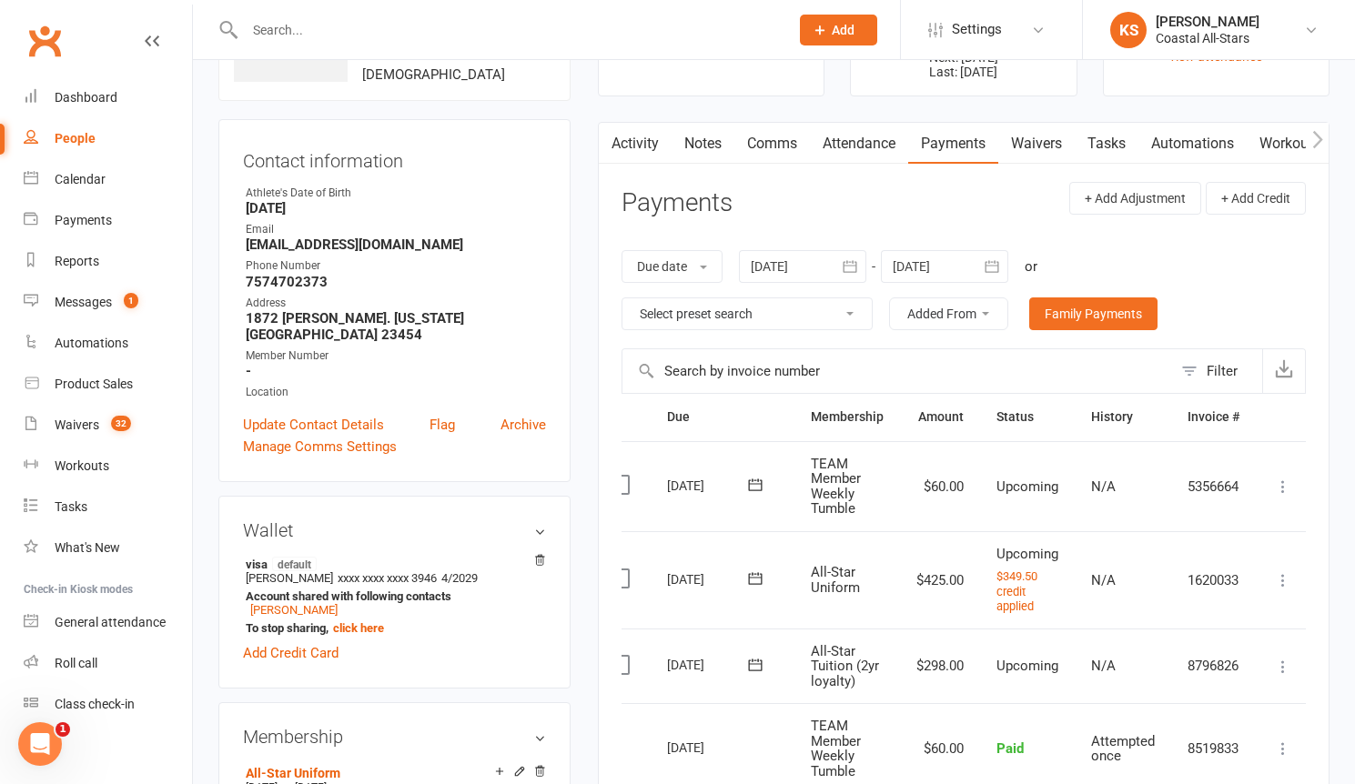
scroll to position [0, 0]
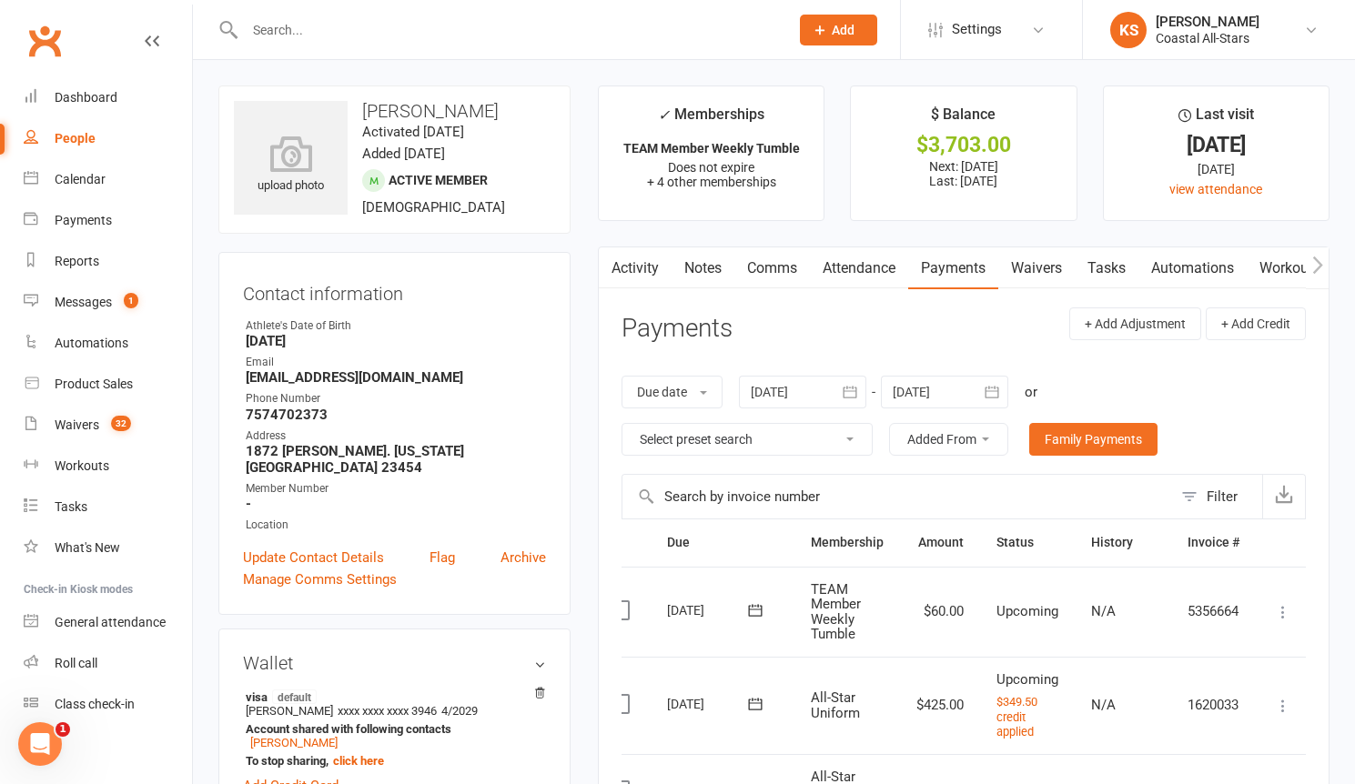
click at [776, 277] on link "Comms" at bounding box center [772, 268] width 76 height 42
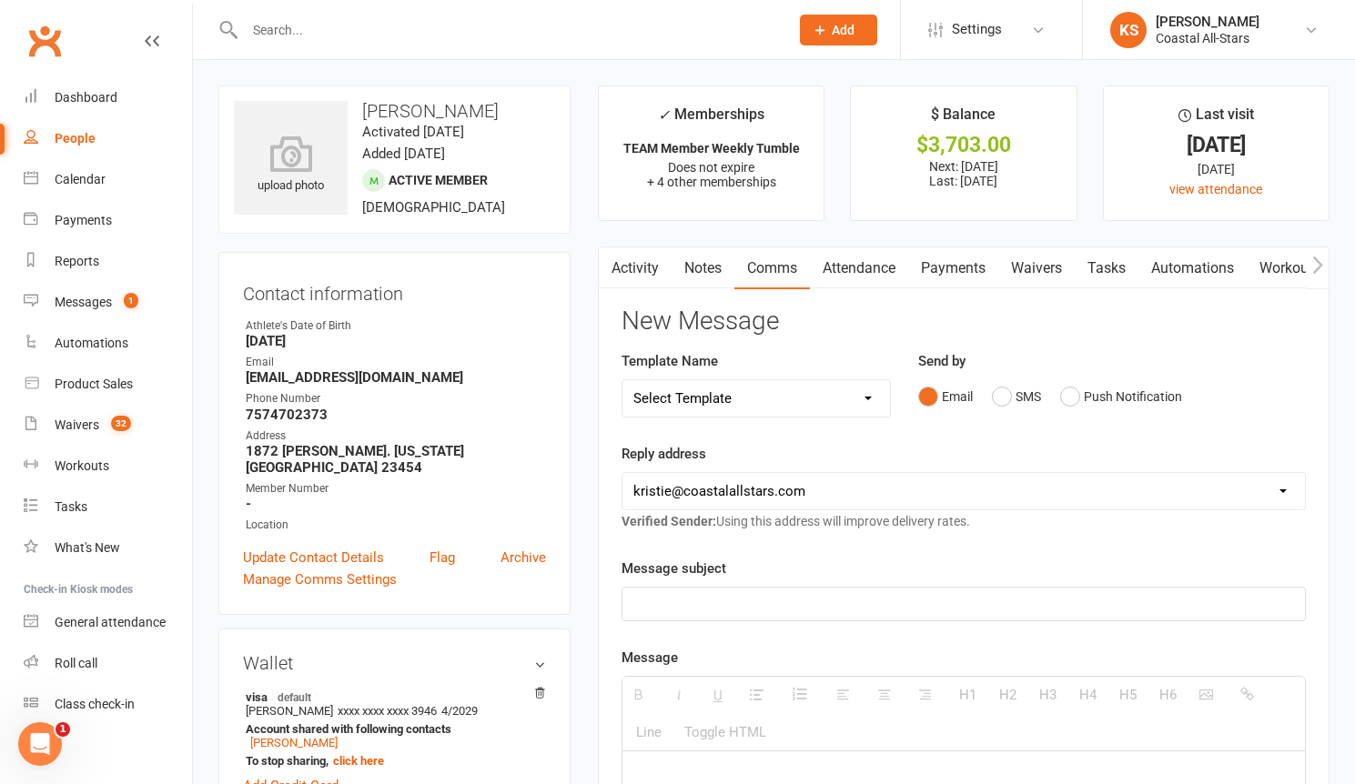
click at [767, 614] on p at bounding box center [963, 604] width 660 height 22
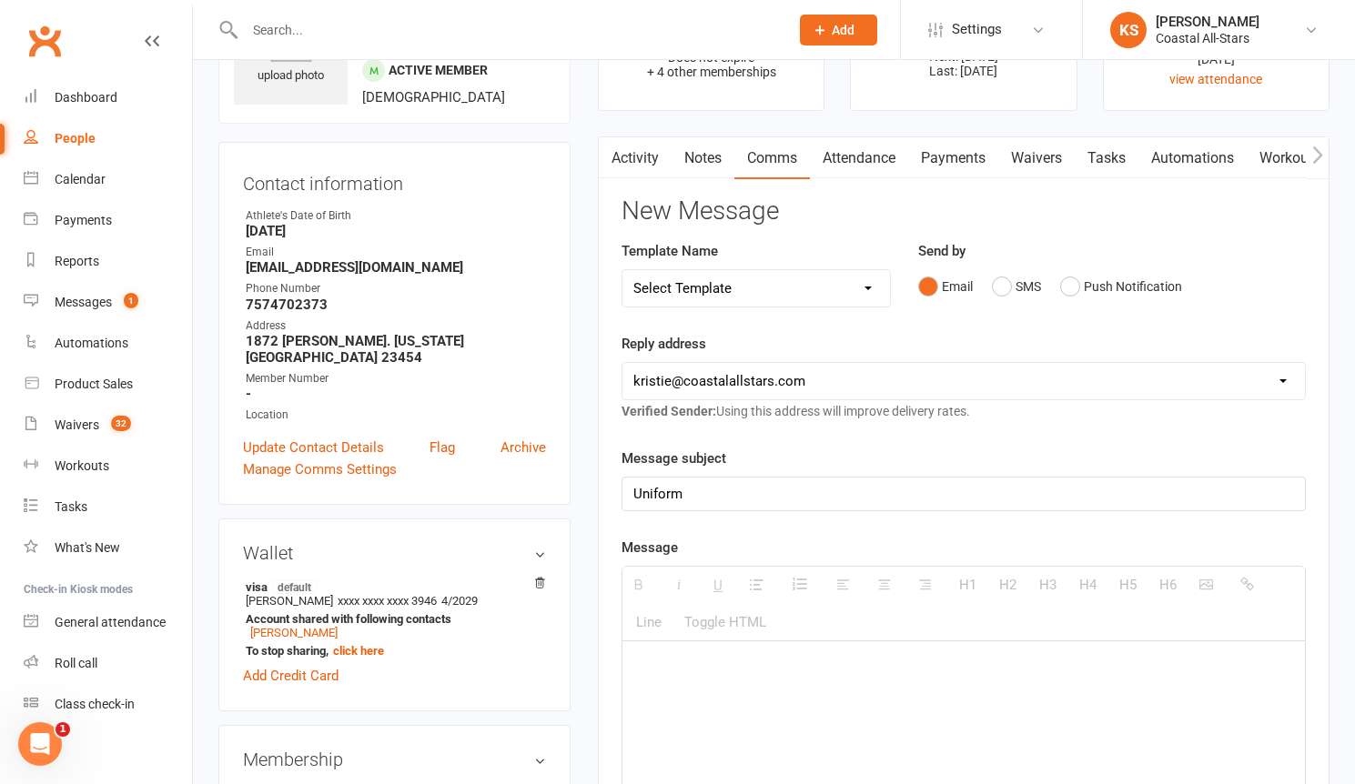
scroll to position [171, 0]
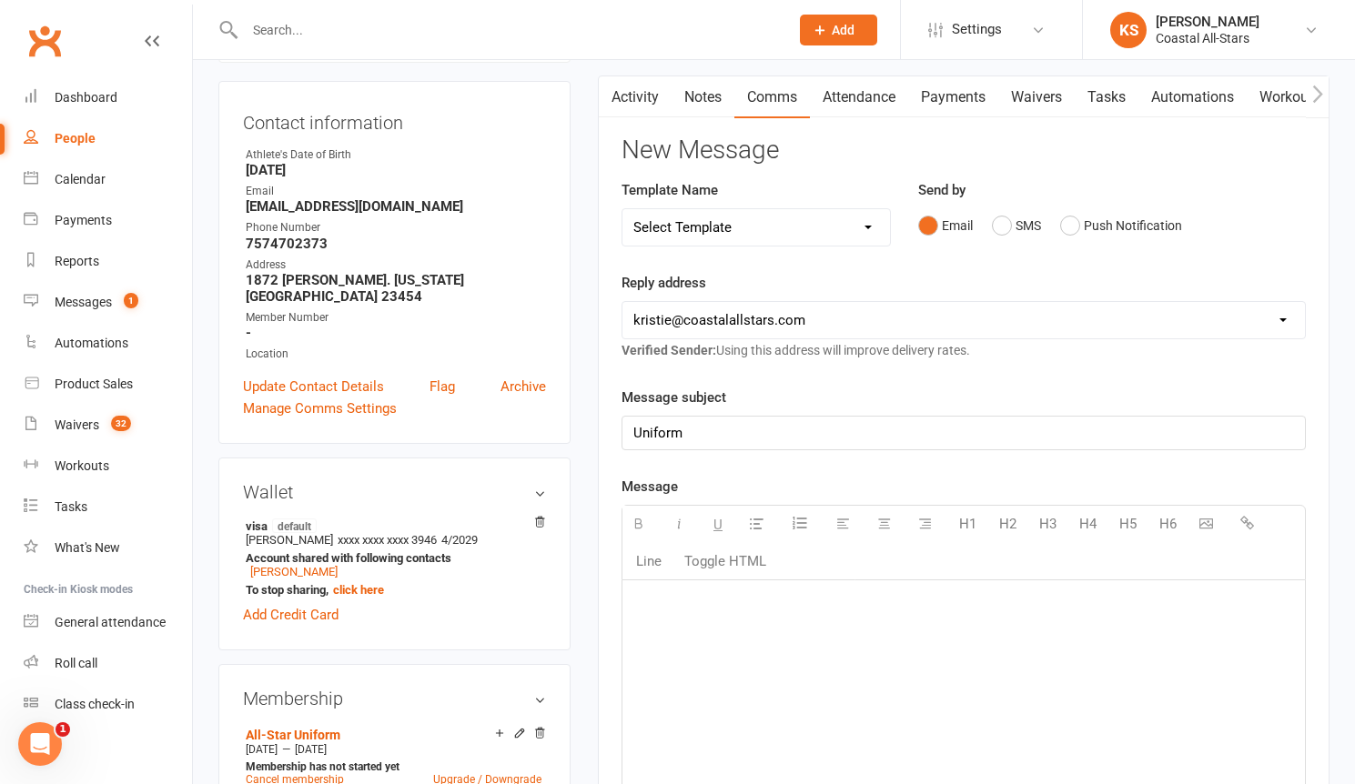
click at [744, 604] on p at bounding box center [963, 607] width 660 height 22
paste div
drag, startPoint x: 662, startPoint y: 609, endPoint x: 641, endPoint y: 607, distance: 21.0
click at [641, 607] on p "$266 has been applied to [PERSON_NAME]'s uniform." at bounding box center [963, 607] width 660 height 22
drag, startPoint x: 807, startPoint y: 609, endPoint x: 852, endPoint y: 609, distance: 44.6
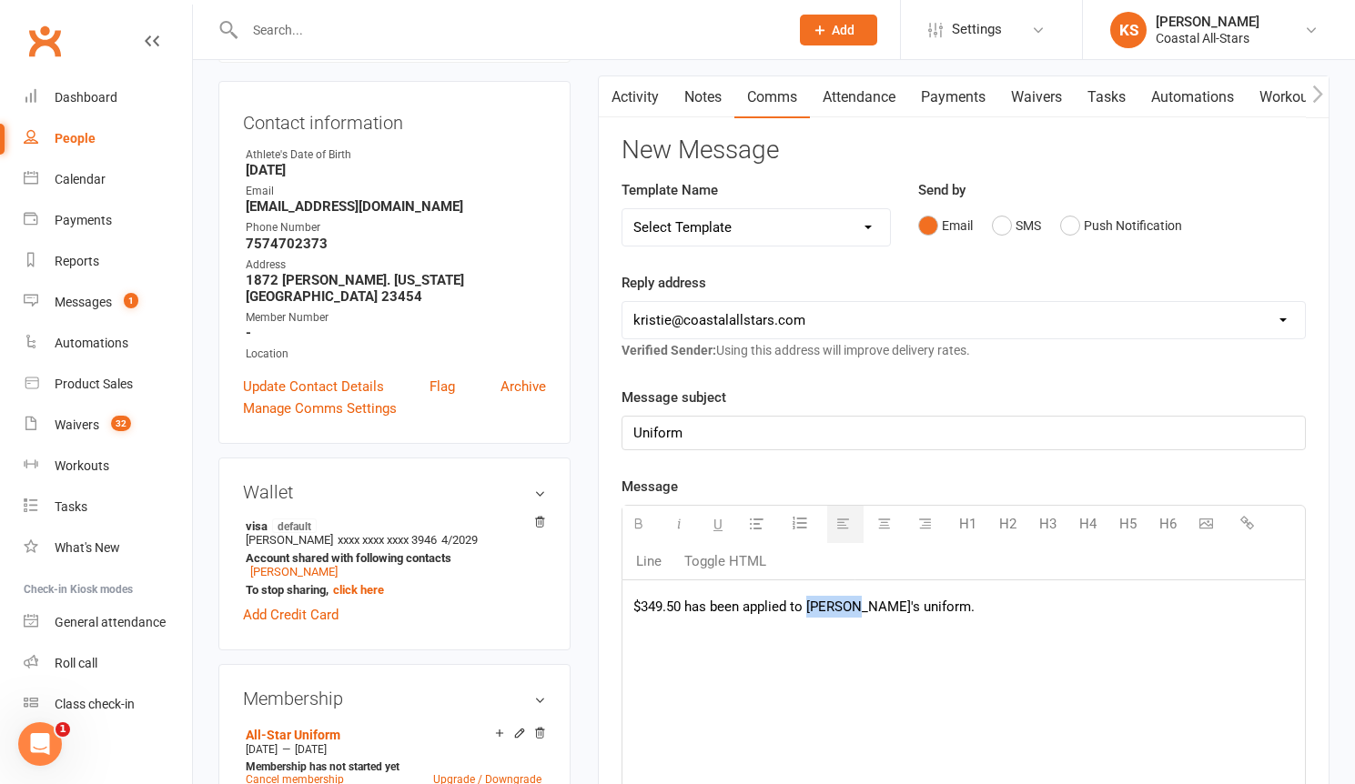
click at [852, 609] on p "$349.50 has been applied to [PERSON_NAME]'s uniform." at bounding box center [963, 607] width 660 height 22
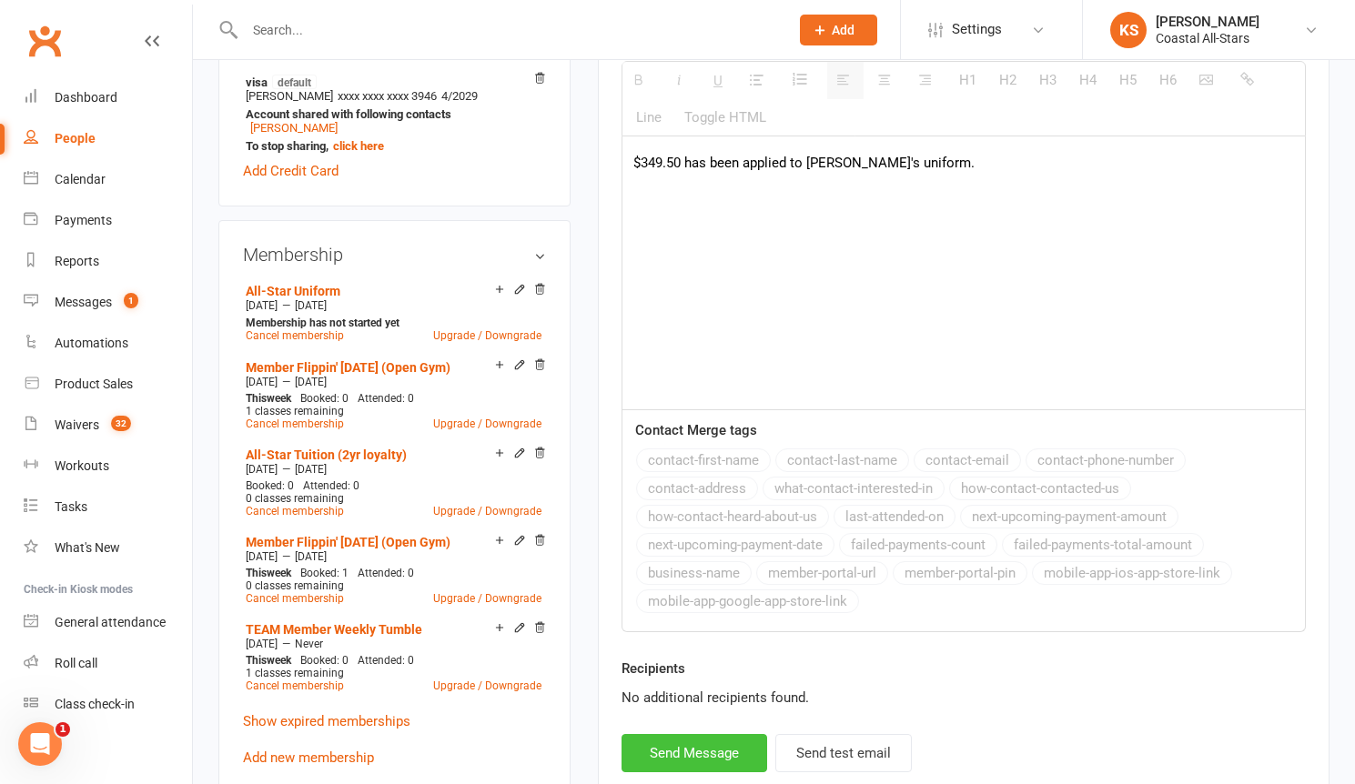
click at [690, 768] on button "Send Message" at bounding box center [694, 753] width 146 height 38
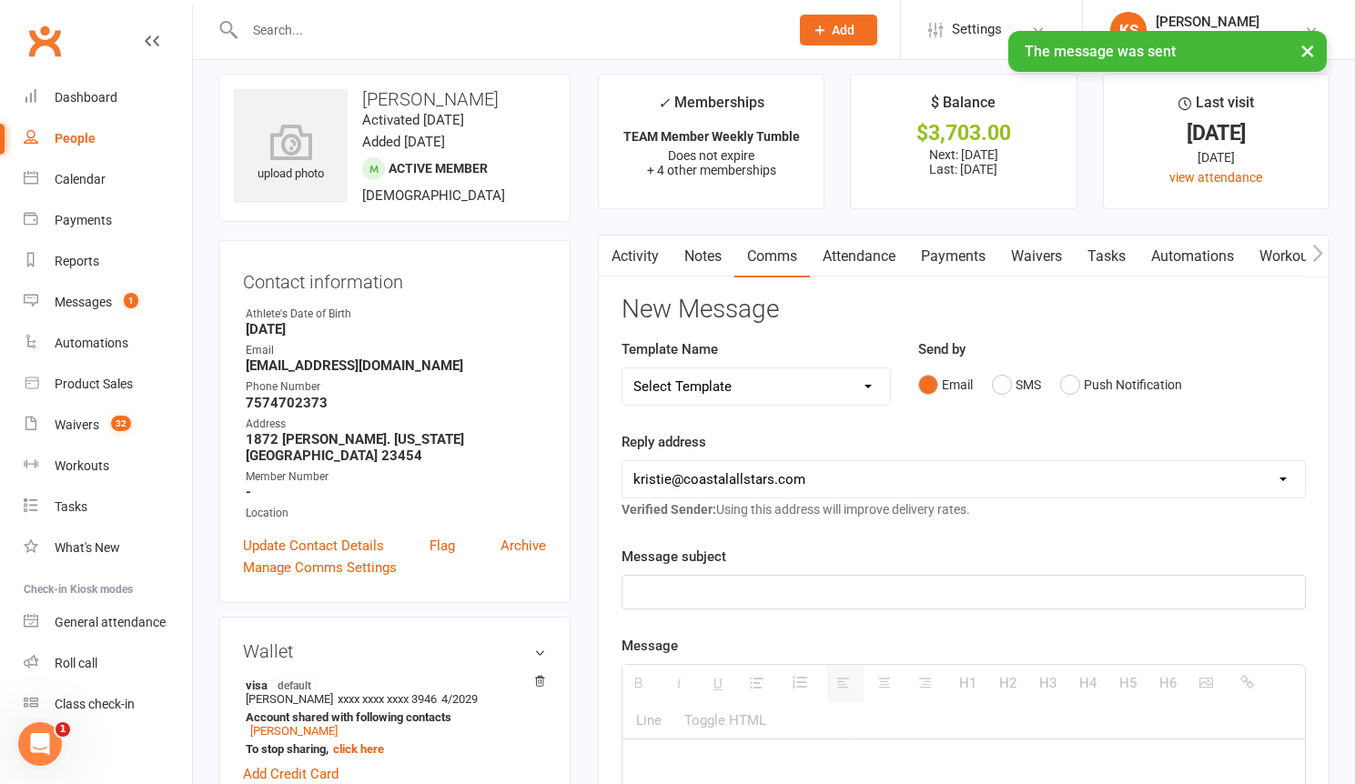
scroll to position [0, 0]
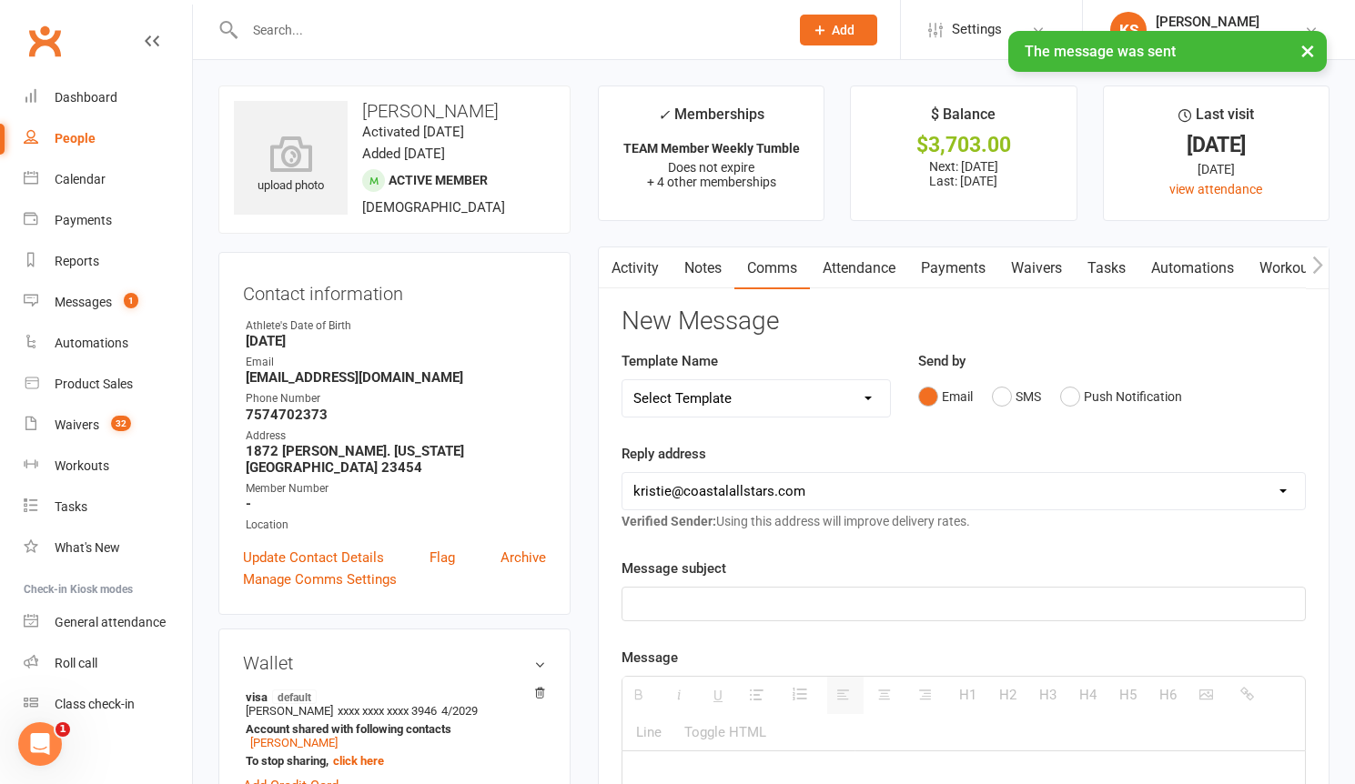
click at [331, 28] on input "text" at bounding box center [507, 29] width 537 height 25
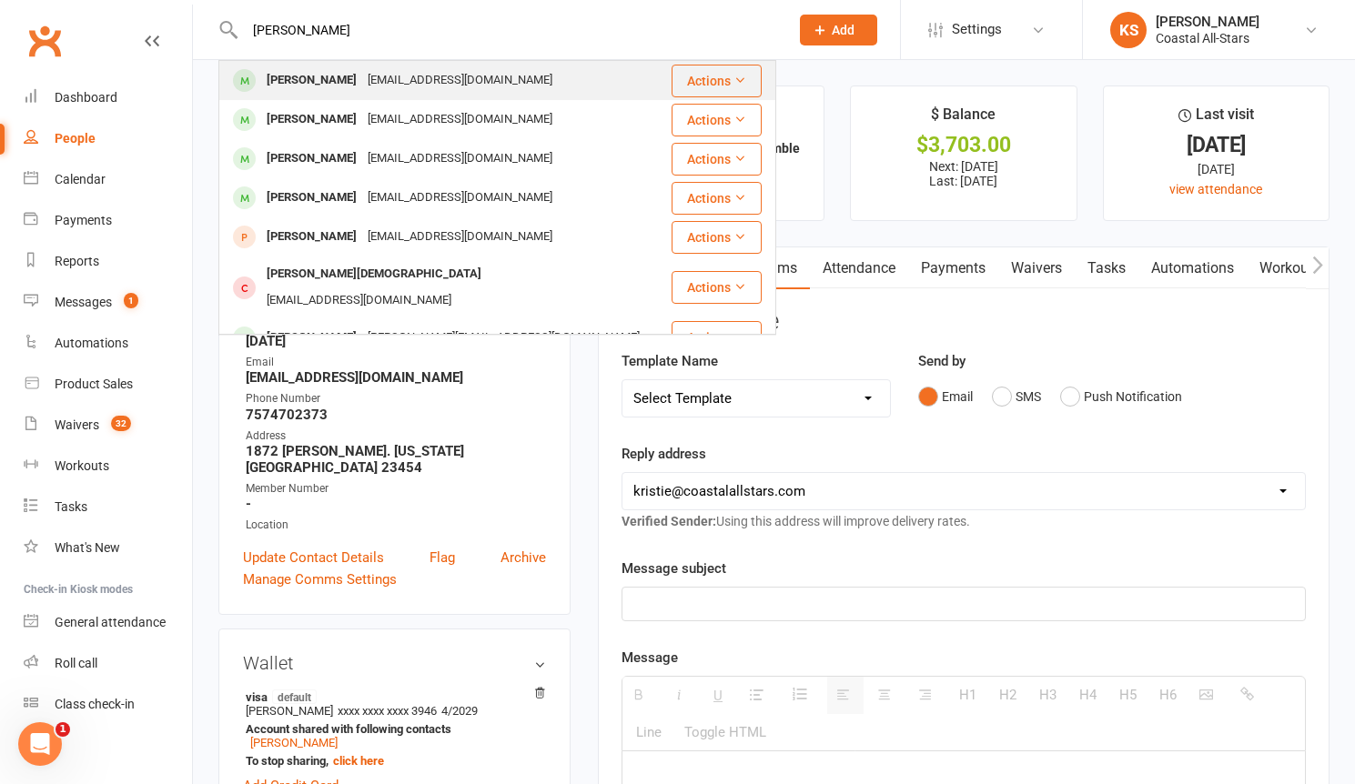
type input "[PERSON_NAME]"
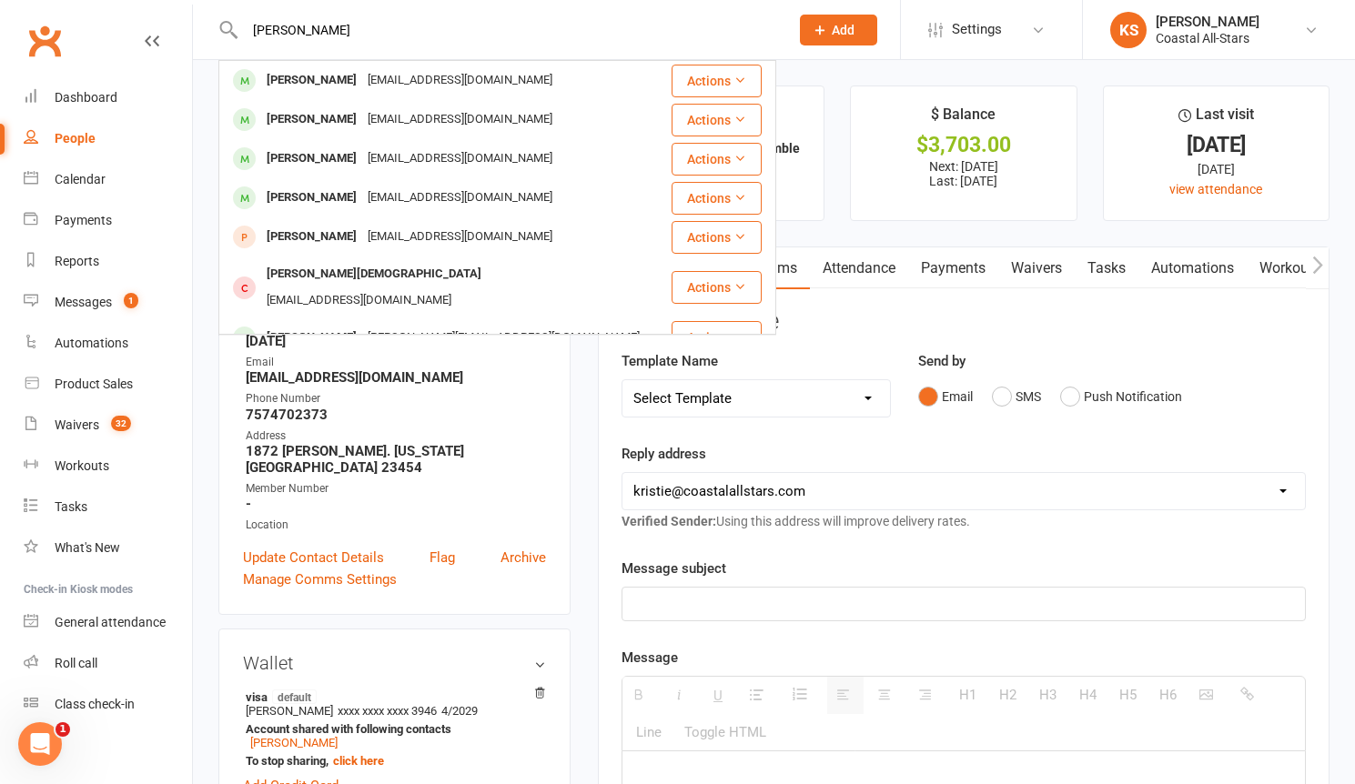
click at [358, 80] on div "[PERSON_NAME]" at bounding box center [311, 80] width 101 height 26
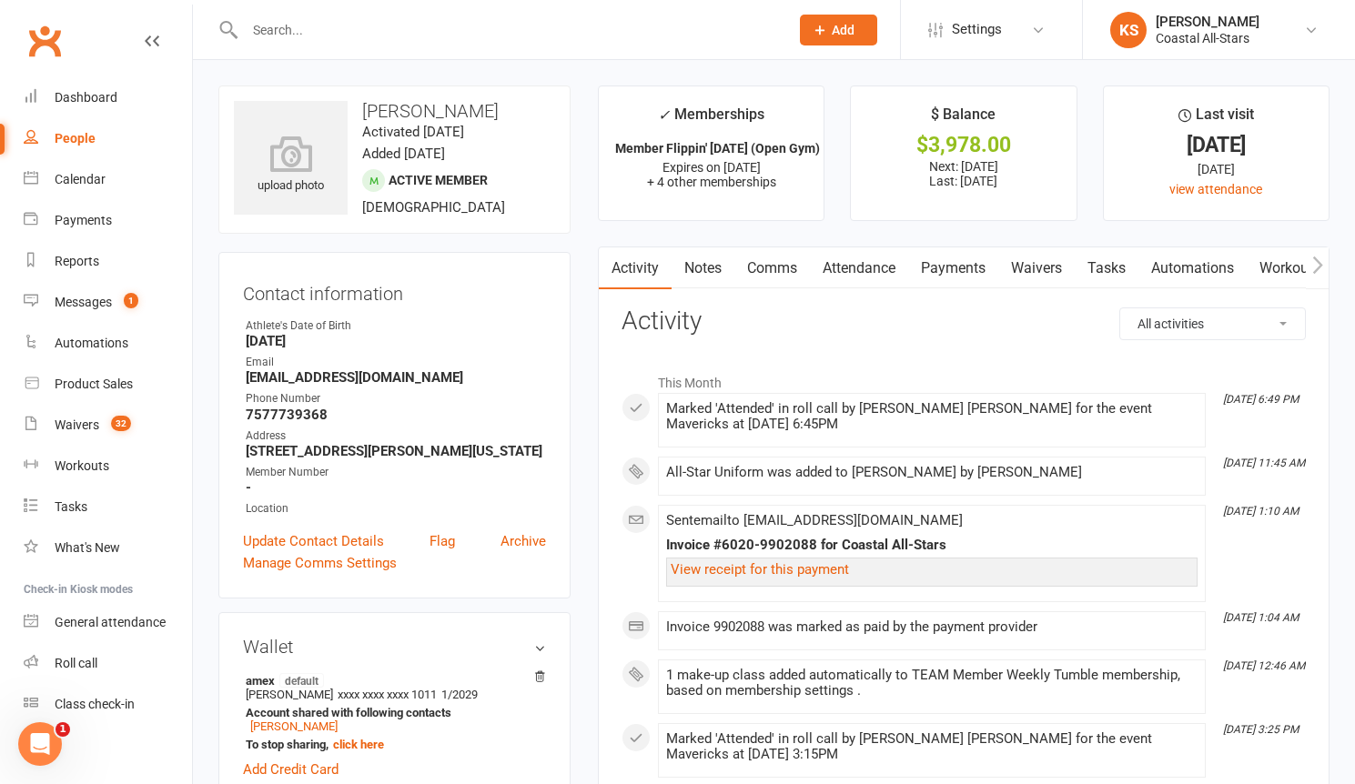
click at [961, 274] on link "Payments" at bounding box center [953, 268] width 90 height 42
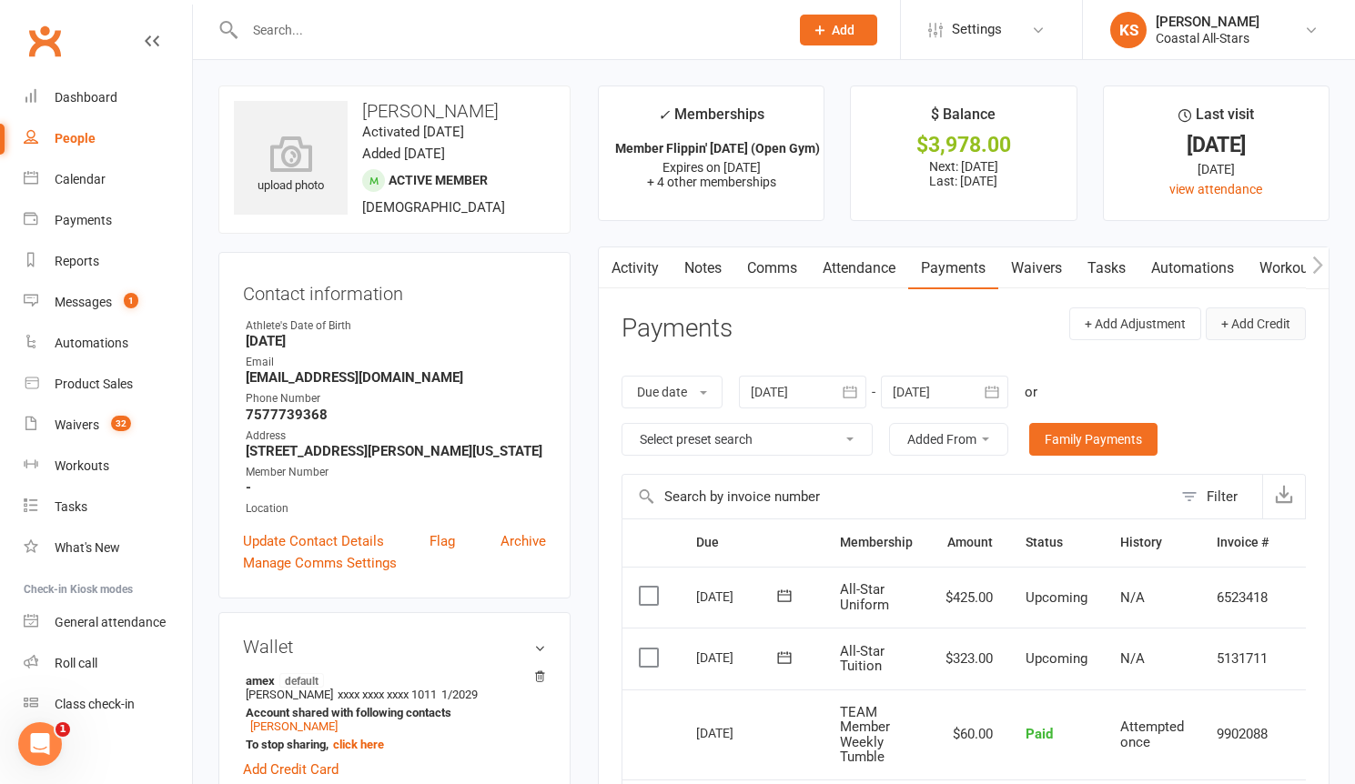
click at [1263, 328] on button "+ Add Credit" at bounding box center [1255, 323] width 100 height 33
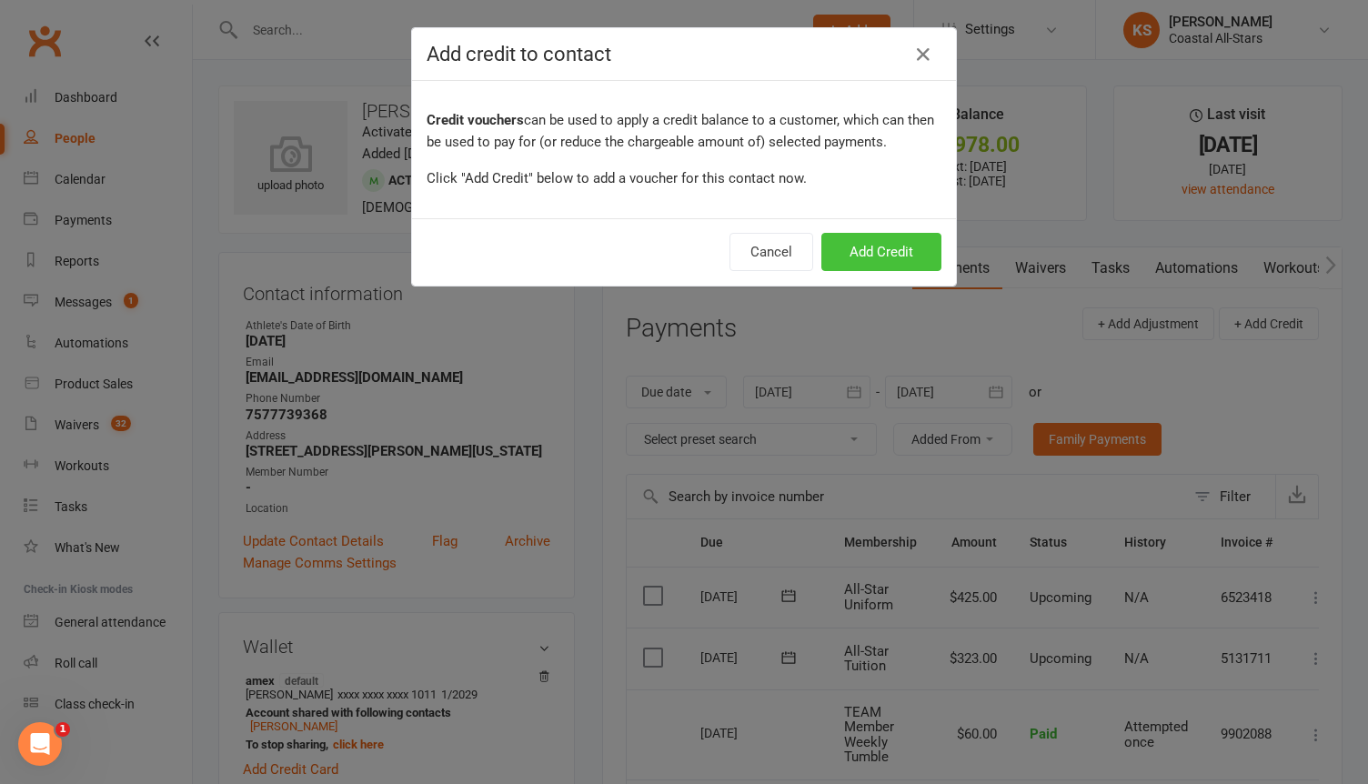
click at [887, 256] on button "Add Credit" at bounding box center [882, 252] width 120 height 38
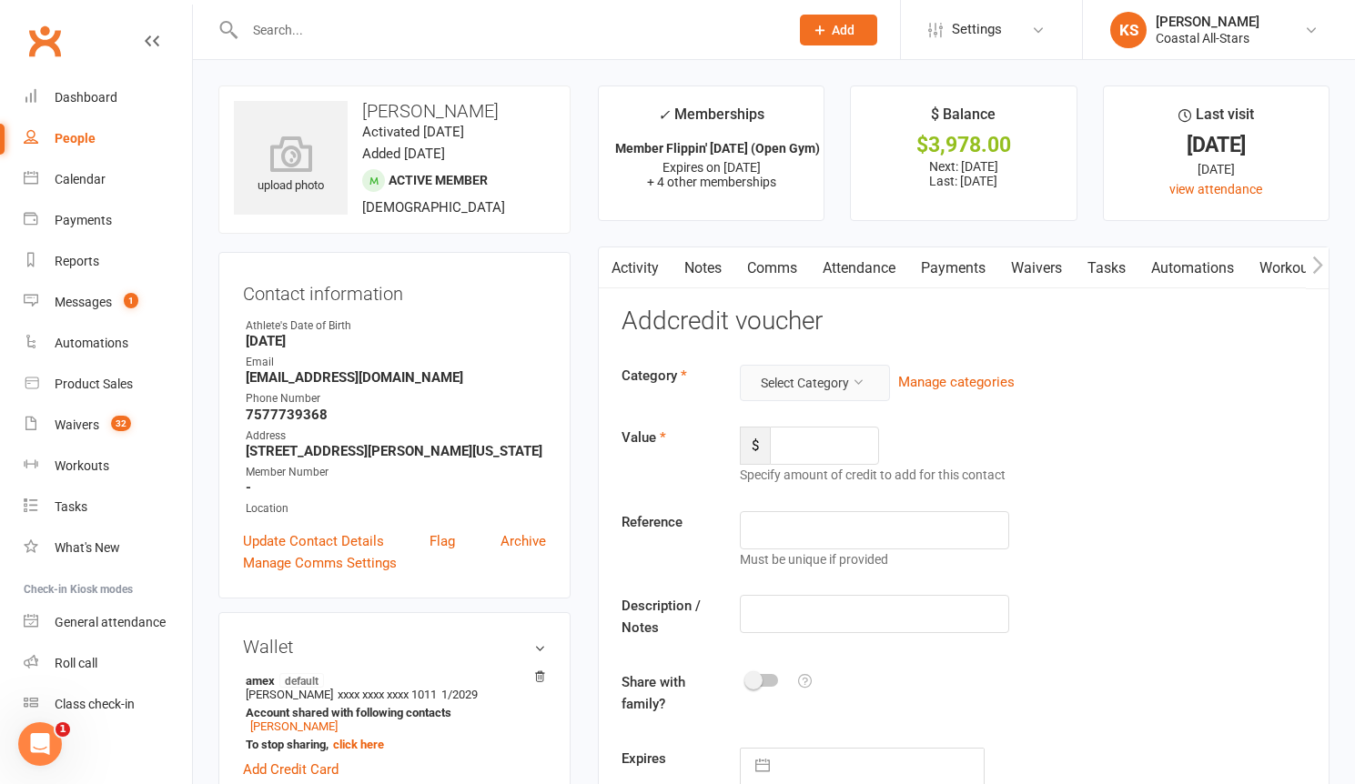
click at [828, 381] on button "Select Category" at bounding box center [815, 383] width 150 height 36
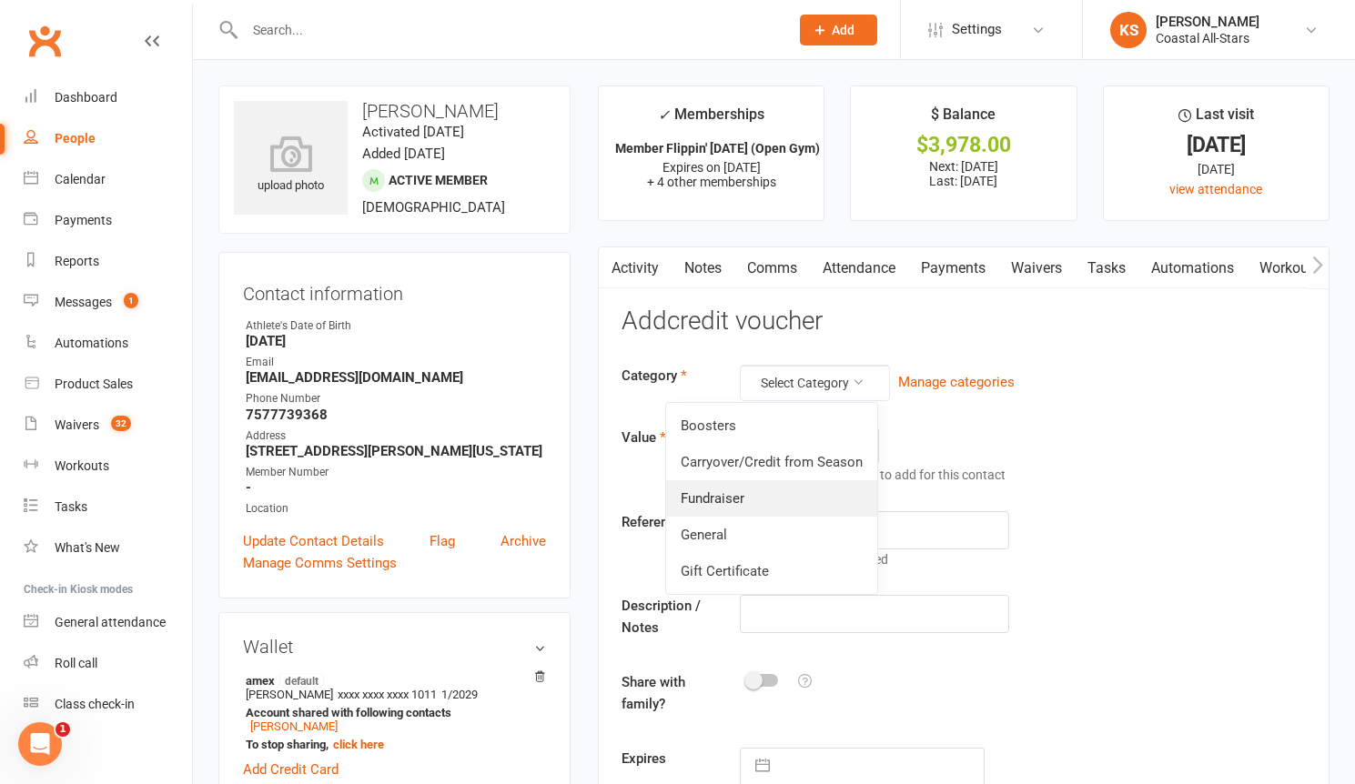
click at [768, 496] on link "Fundraiser" at bounding box center [771, 498] width 211 height 36
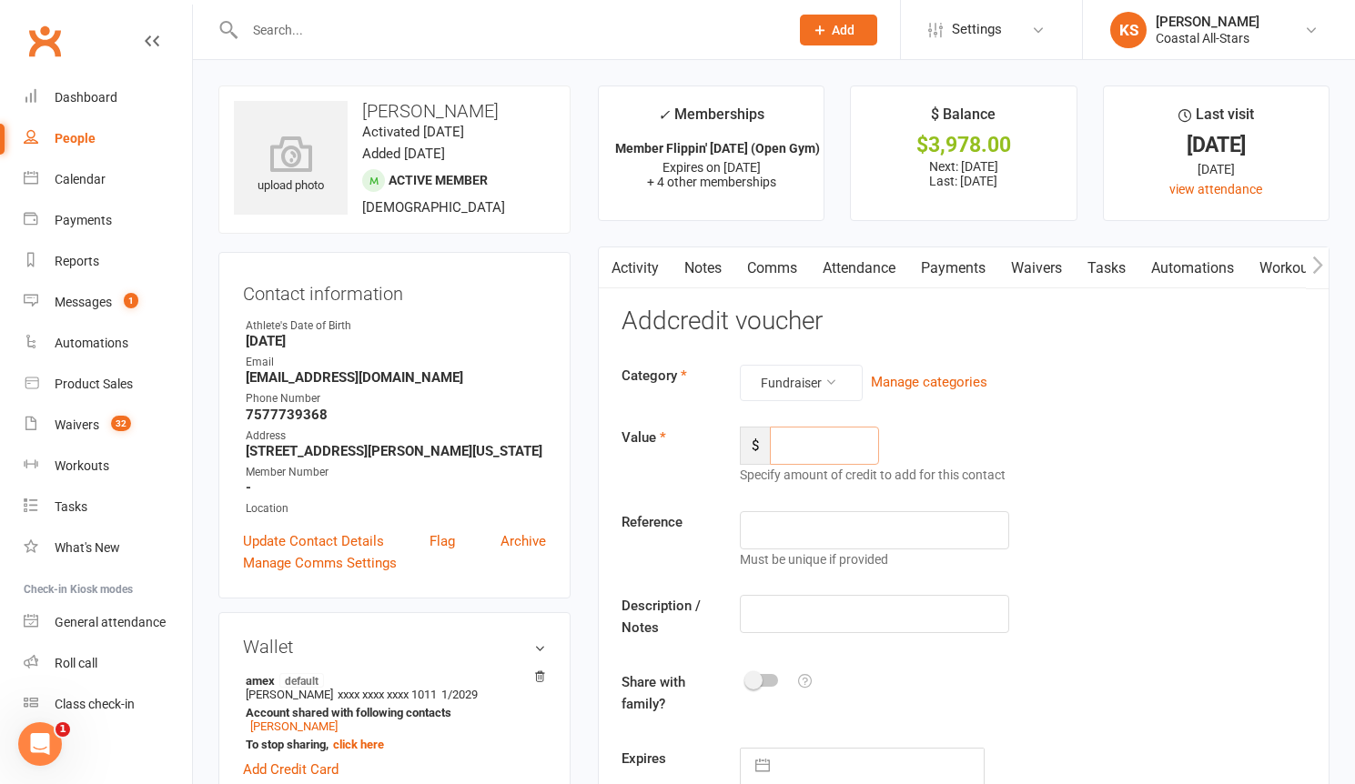
click at [827, 455] on input "number" at bounding box center [824, 446] width 109 height 38
type input "252.50"
click at [850, 620] on input "text" at bounding box center [874, 614] width 269 height 38
type input "Popcorn"
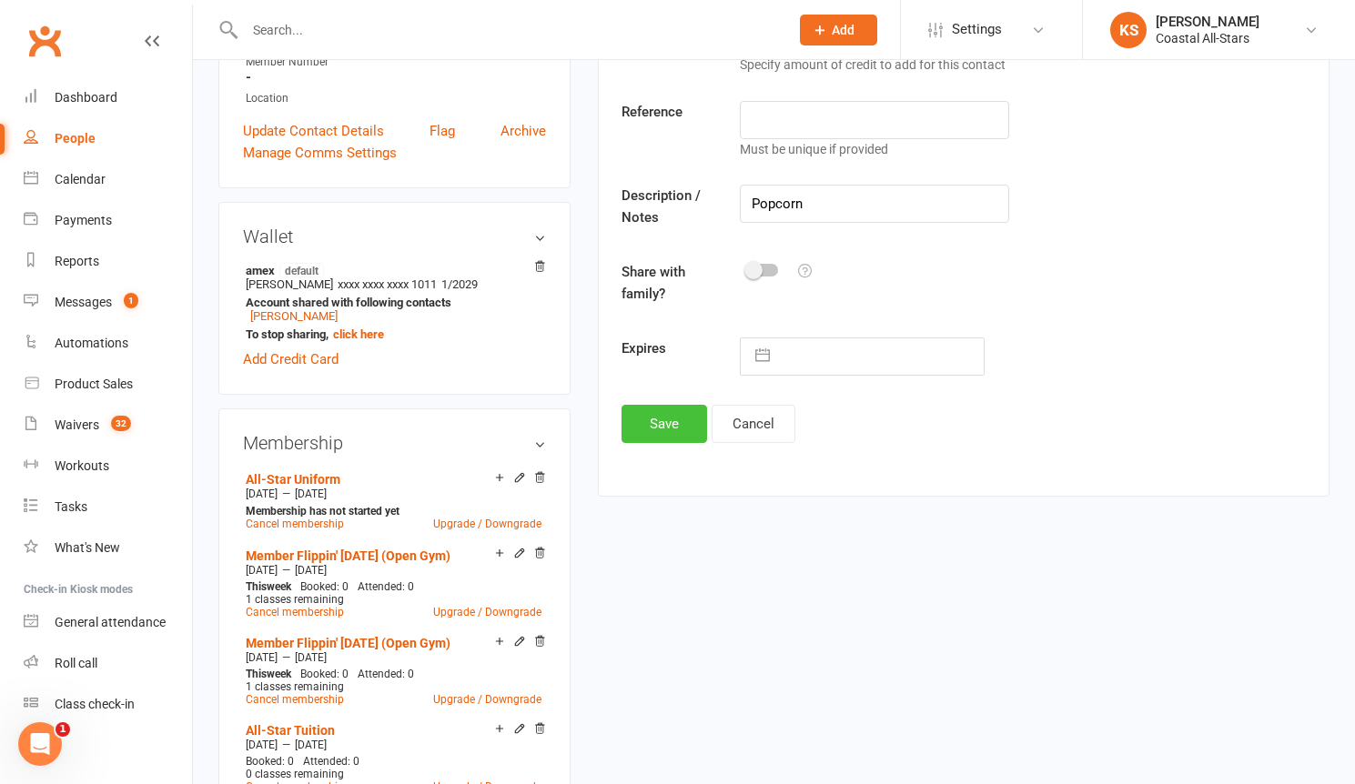
click at [649, 422] on button "Save" at bounding box center [664, 424] width 86 height 38
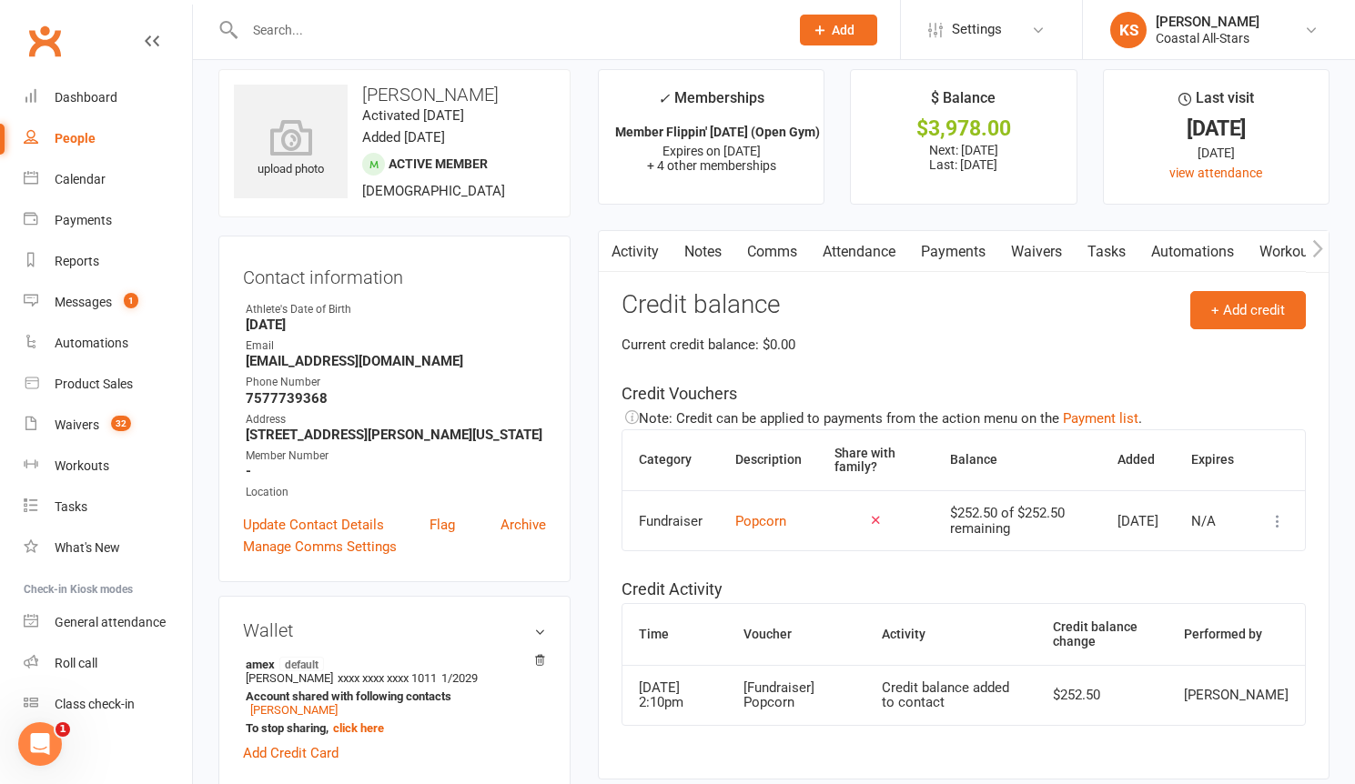
scroll to position [0, 0]
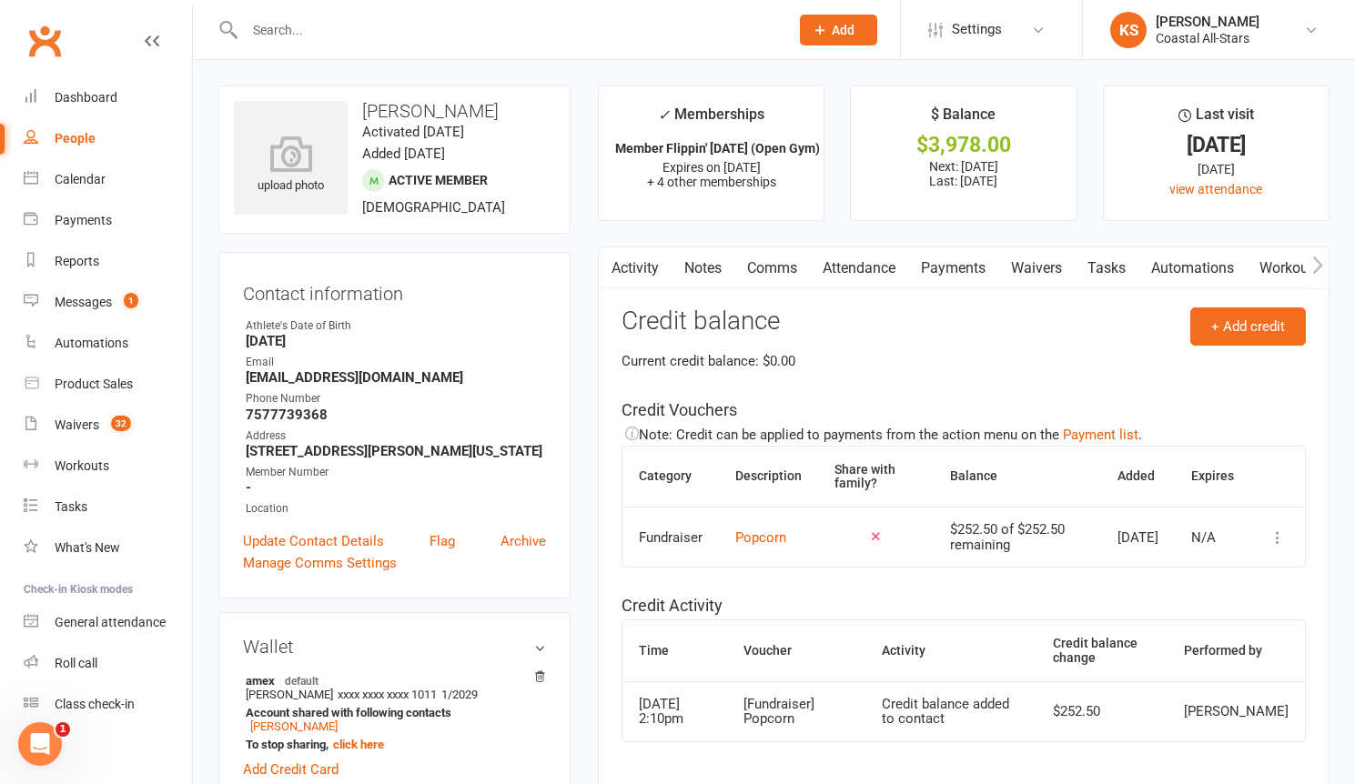
click at [922, 266] on link "Payments" at bounding box center [953, 268] width 90 height 42
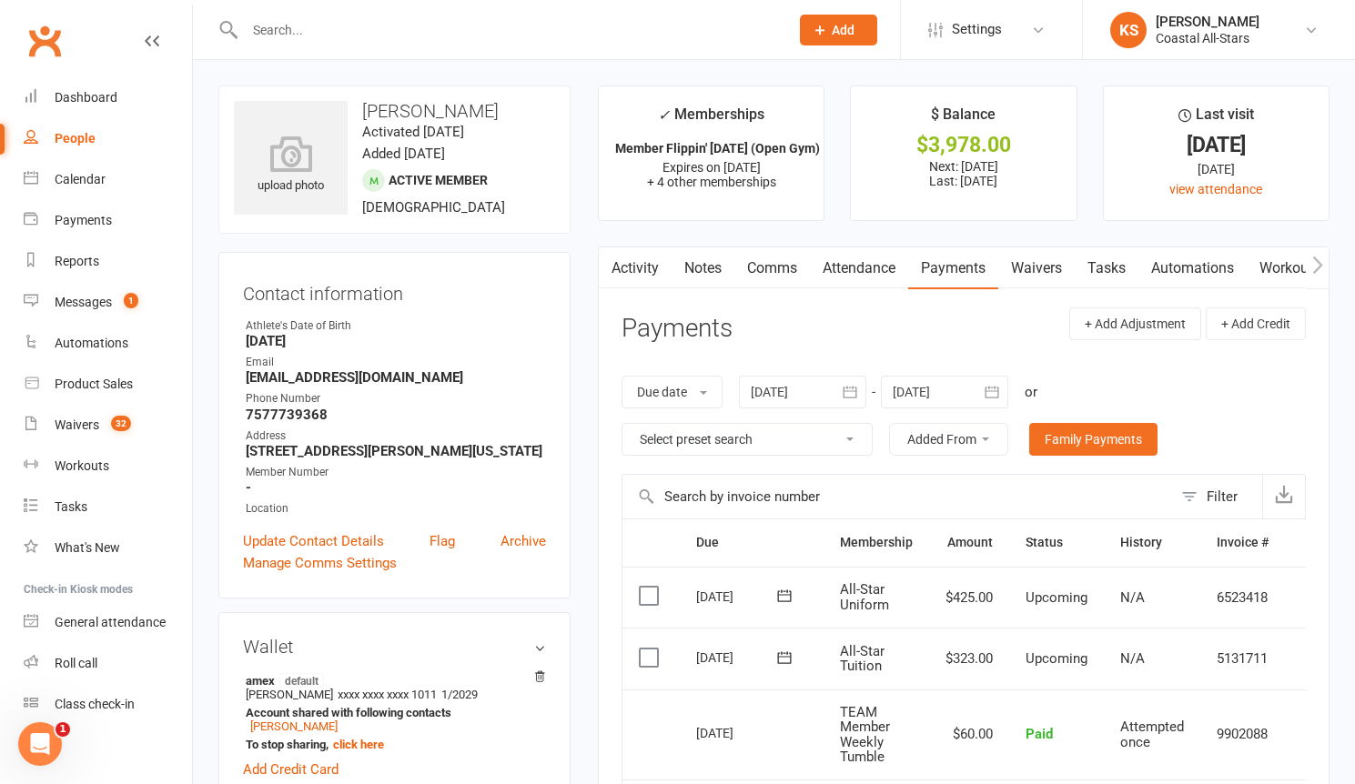
click at [1265, 610] on td "6523418" at bounding box center [1242, 598] width 85 height 62
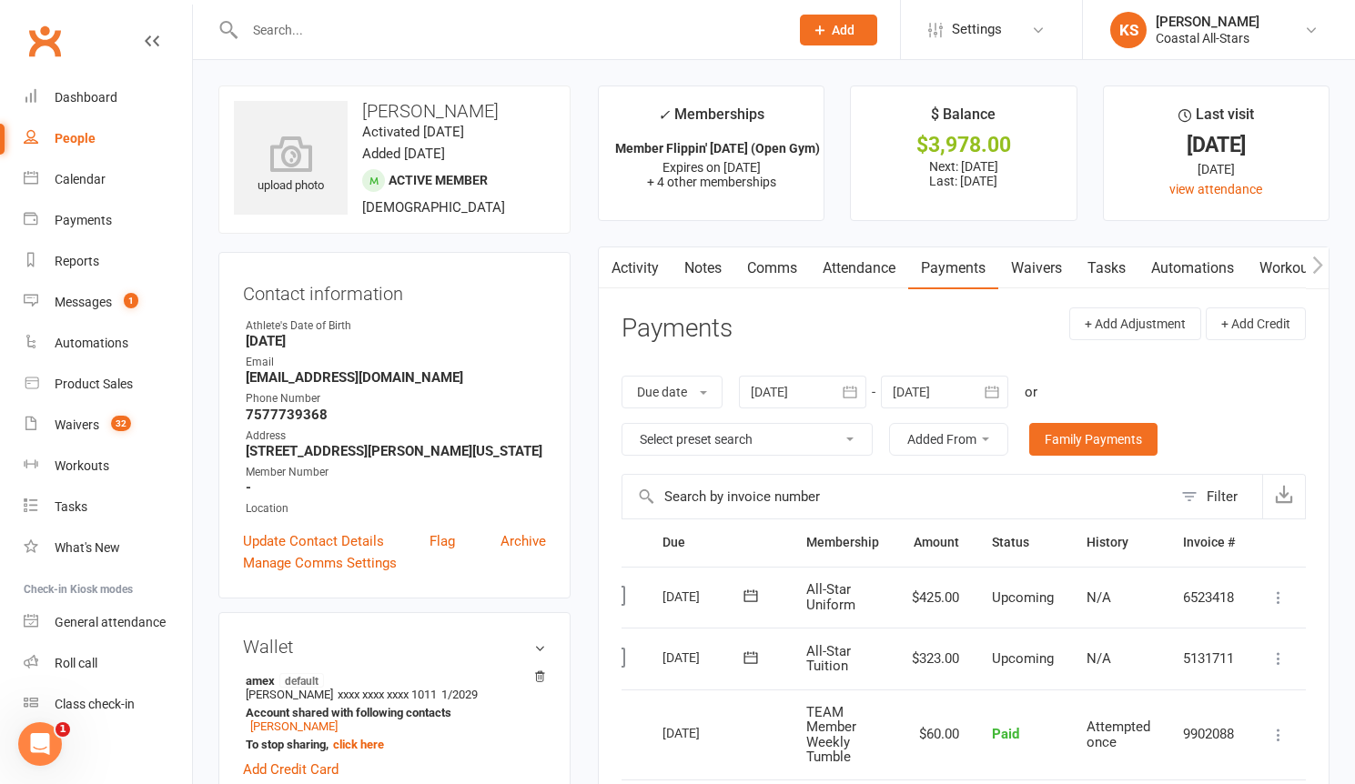
scroll to position [0, 38]
click at [1274, 600] on icon at bounding box center [1277, 598] width 18 height 18
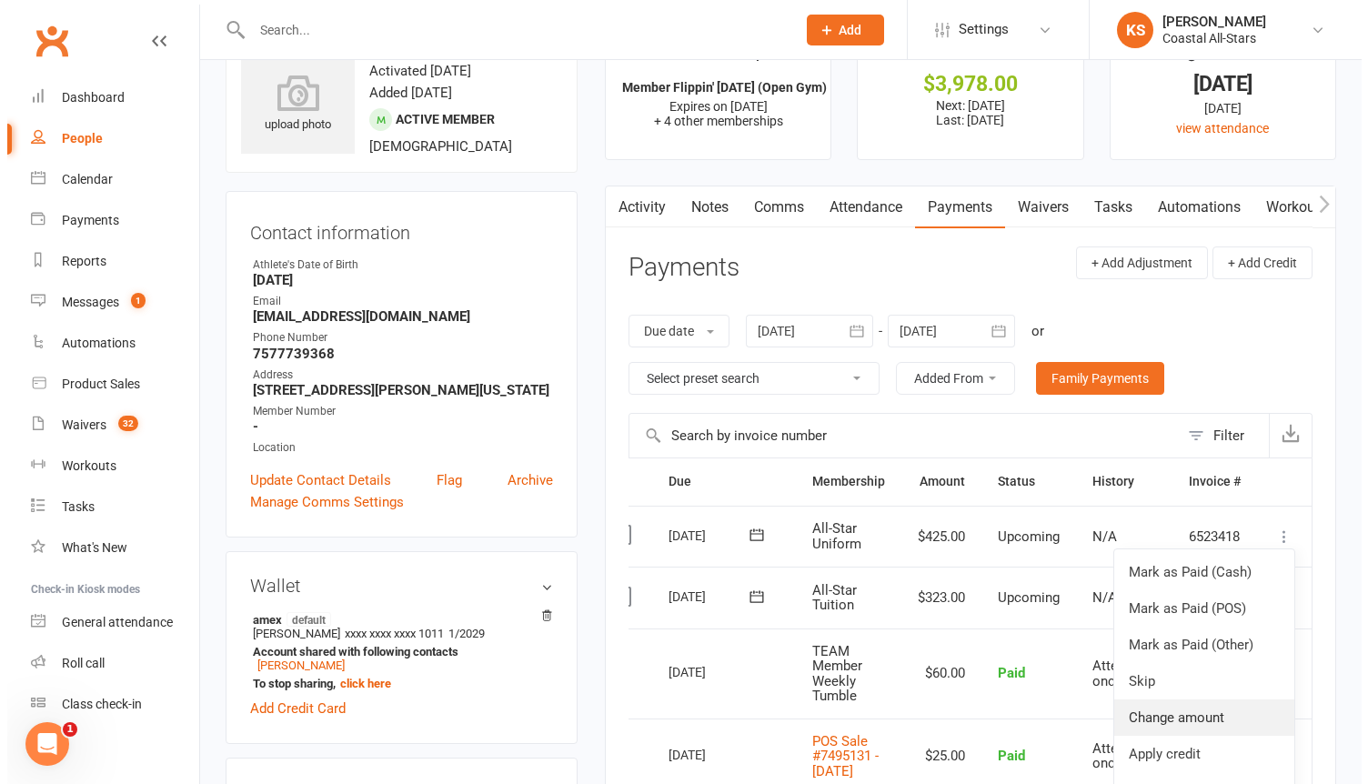
scroll to position [62, 0]
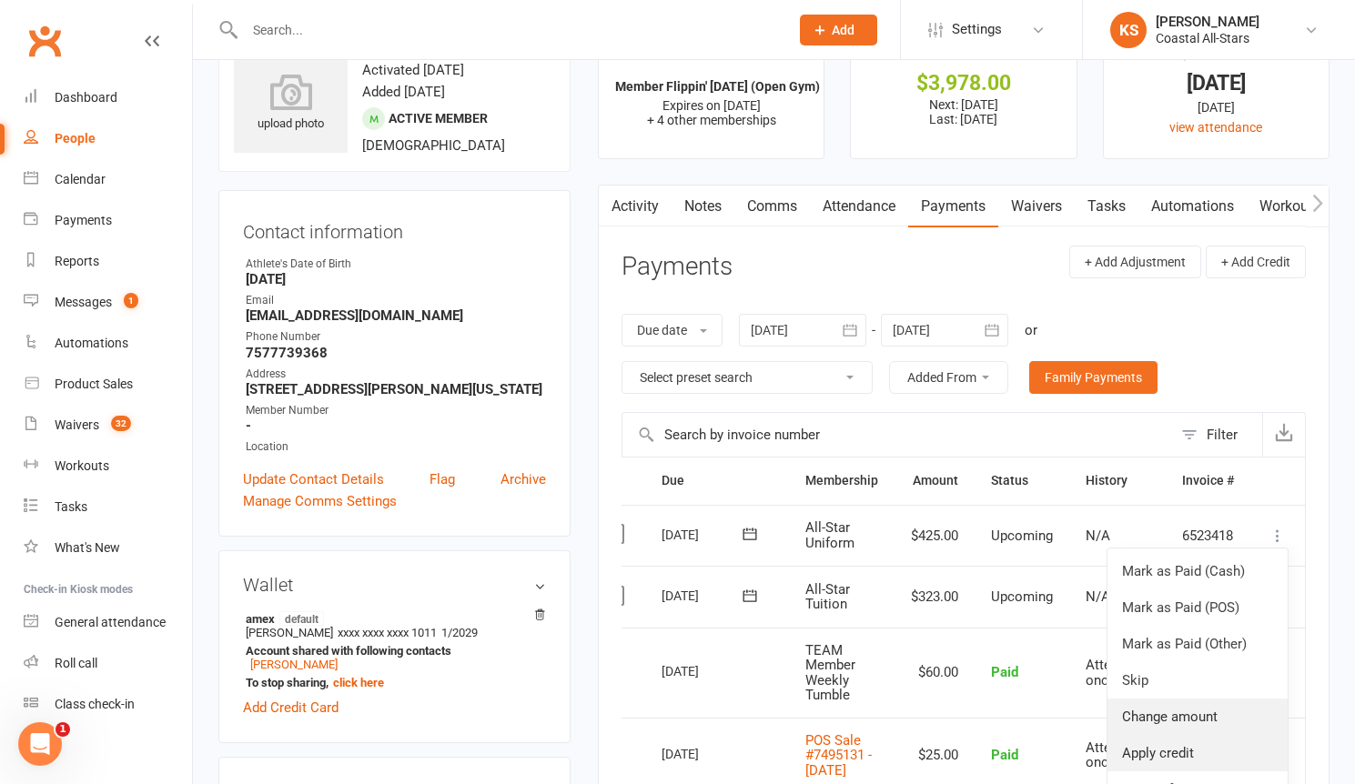
click at [1186, 746] on link "Apply credit" at bounding box center [1197, 753] width 180 height 36
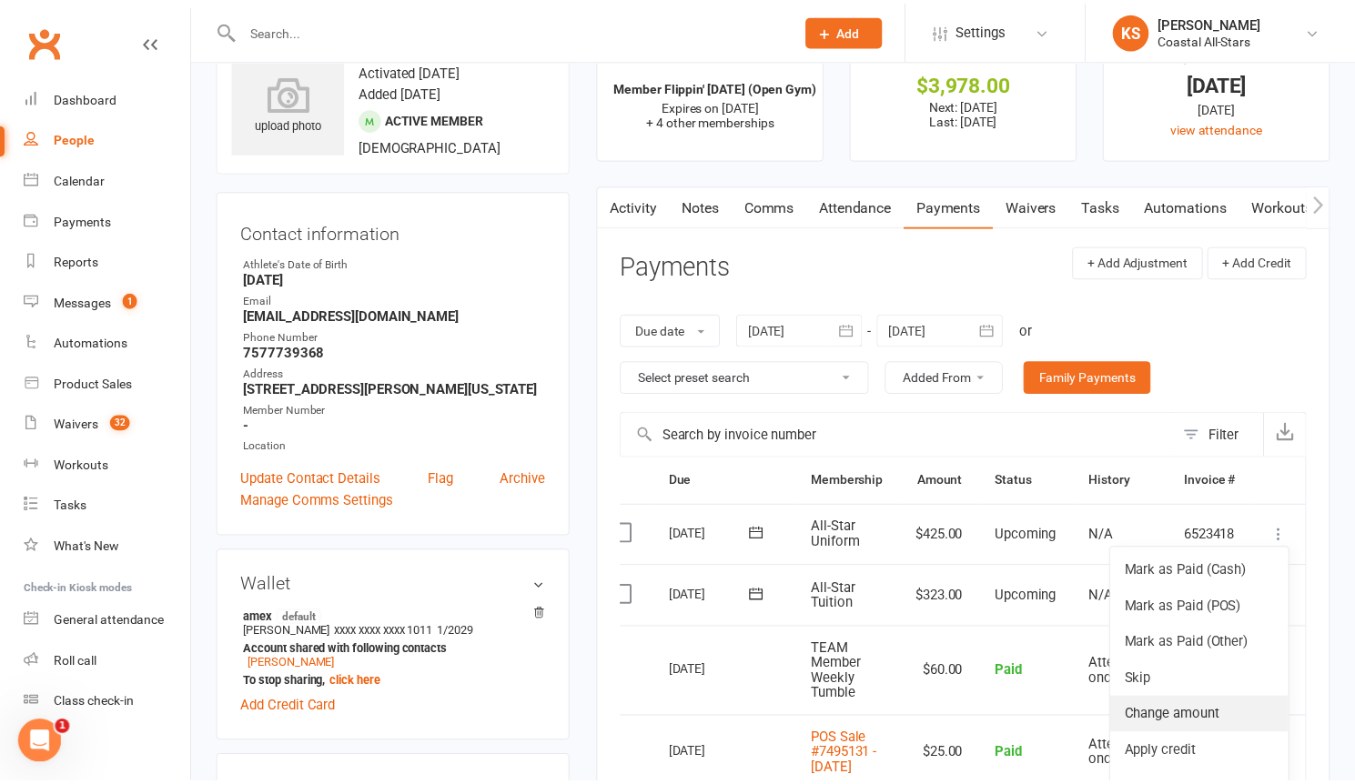
scroll to position [0, 29]
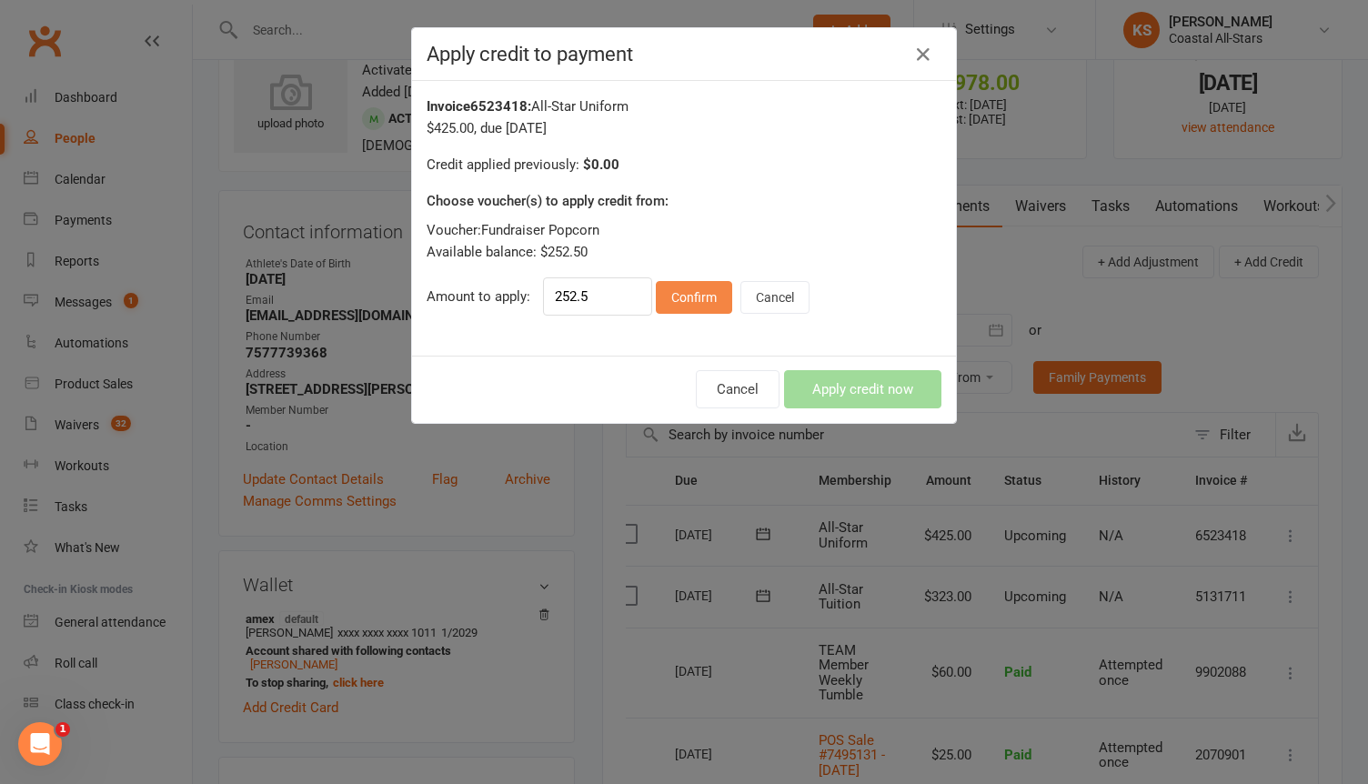
click at [688, 297] on button "Confirm" at bounding box center [694, 297] width 76 height 33
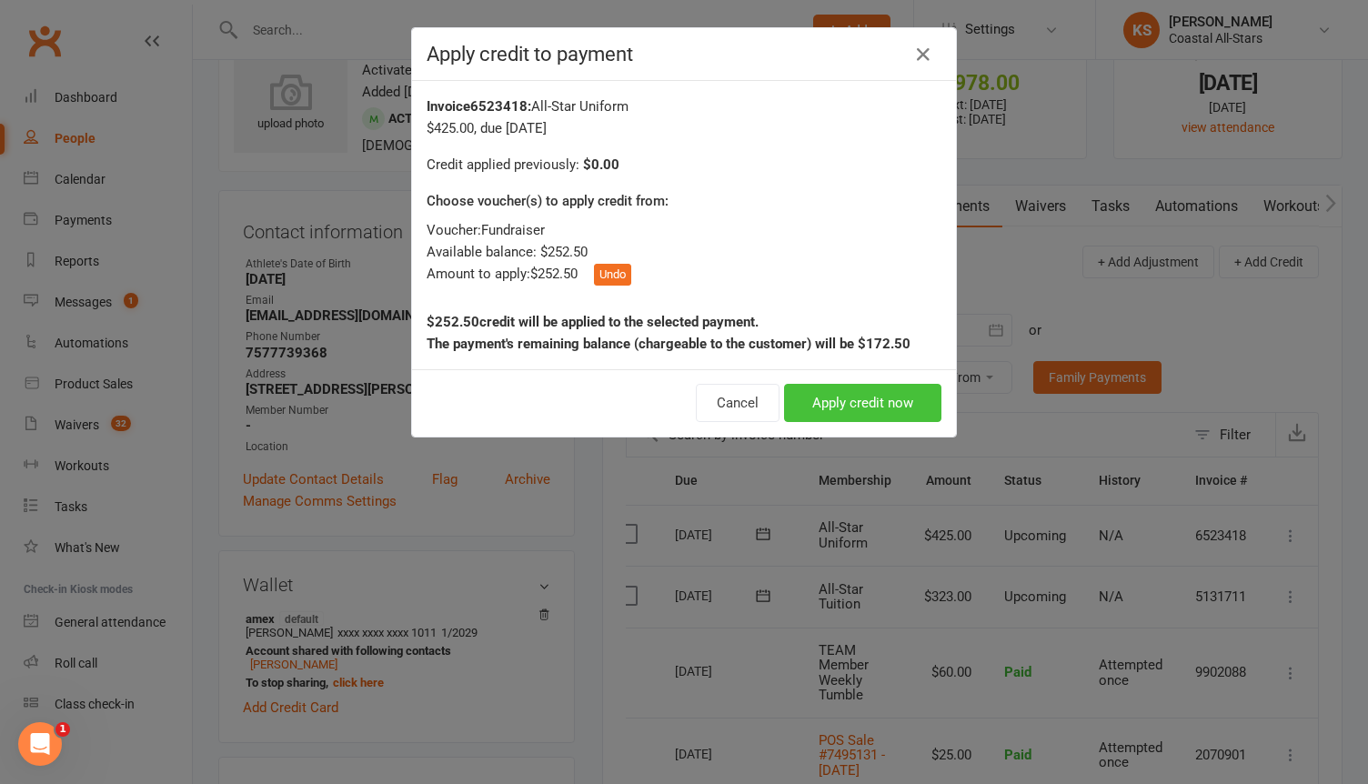
click at [813, 399] on button "Apply credit now" at bounding box center [862, 403] width 157 height 38
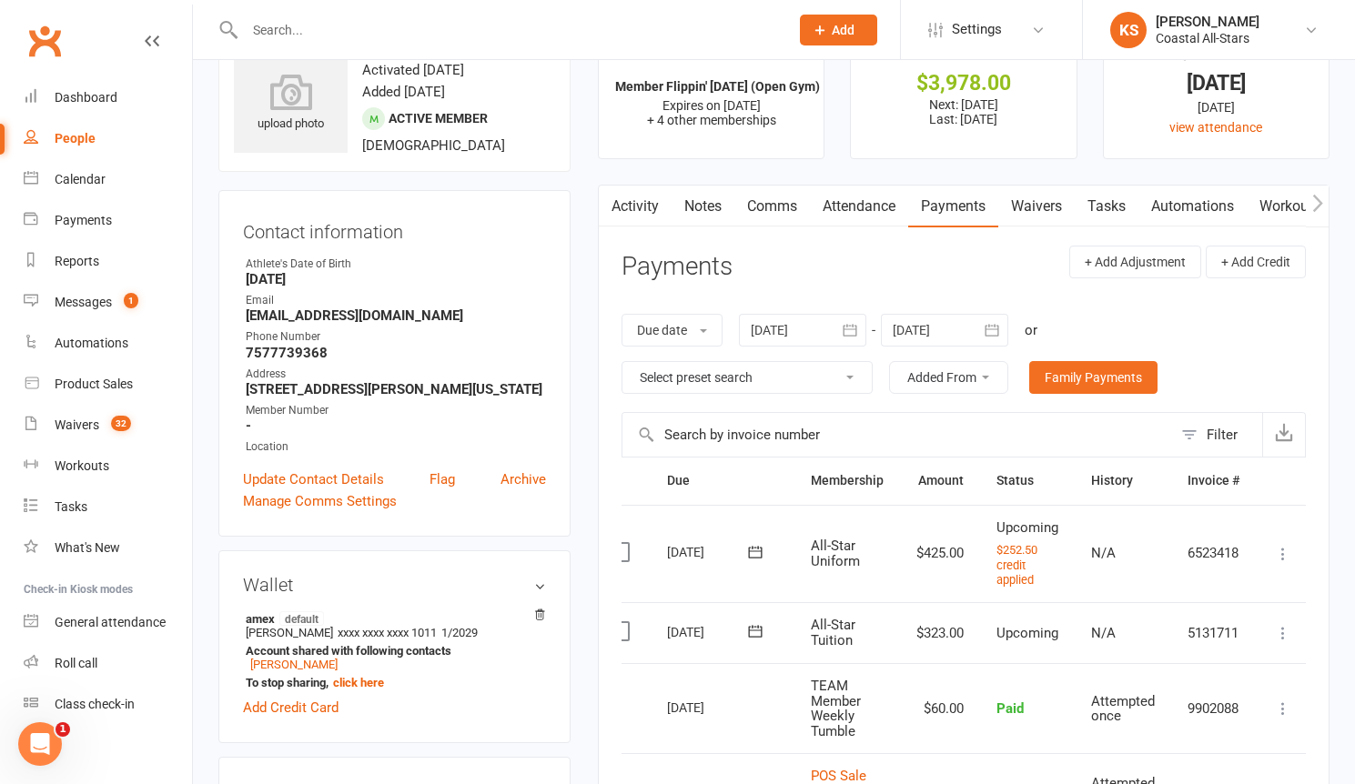
click at [822, 214] on link "Attendance" at bounding box center [859, 207] width 98 height 42
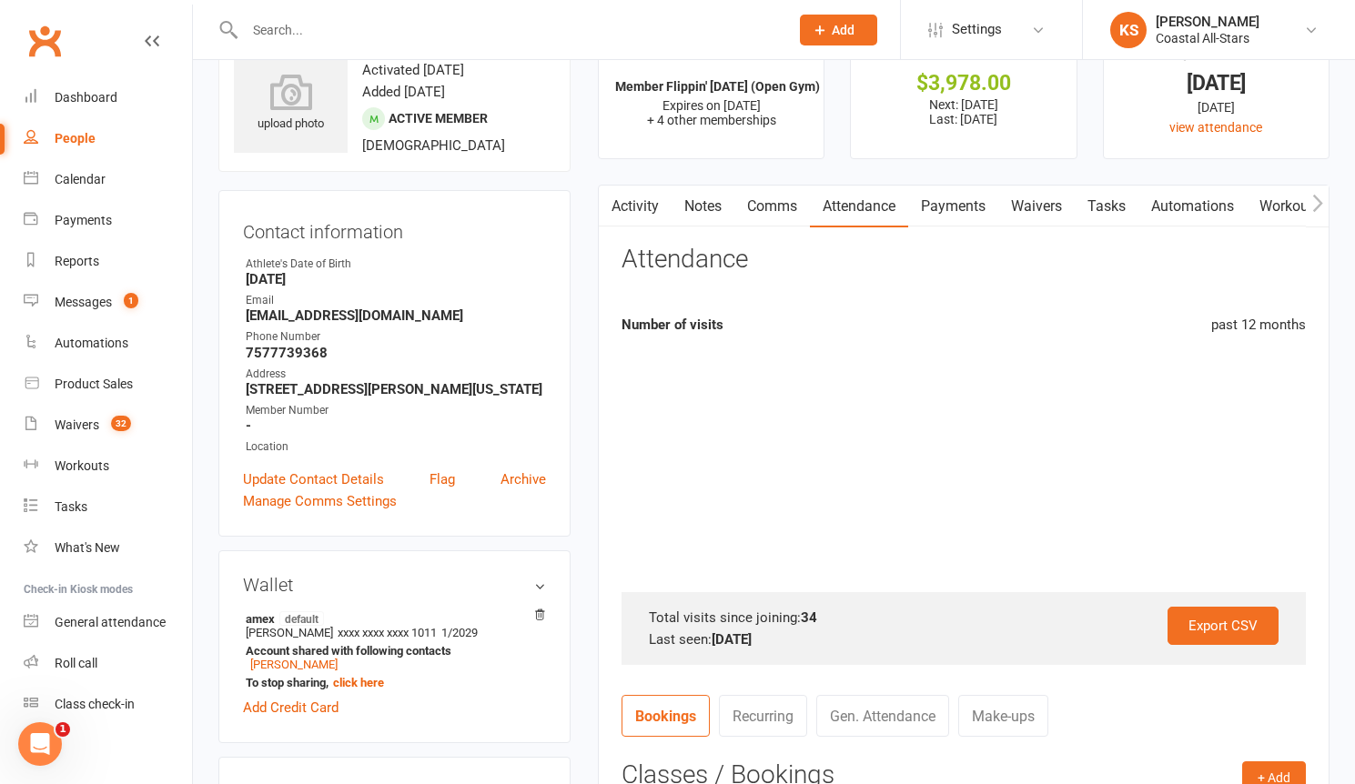
click at [768, 212] on link "Comms" at bounding box center [772, 207] width 76 height 42
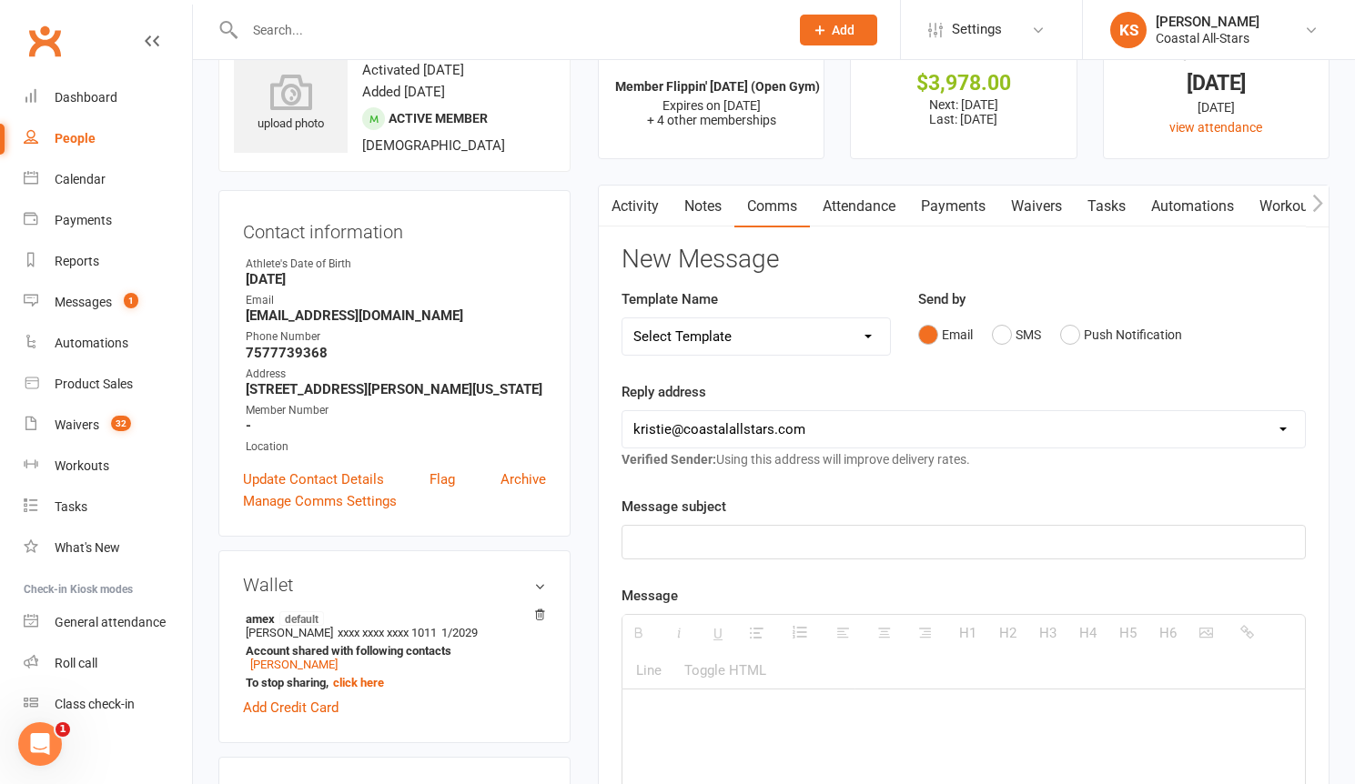
click at [710, 544] on p at bounding box center [963, 542] width 660 height 22
paste div
drag, startPoint x: 662, startPoint y: 718, endPoint x: 642, endPoint y: 718, distance: 20.0
click at [642, 718] on p "$266 has been applied to [PERSON_NAME]'s uniform." at bounding box center [963, 716] width 660 height 22
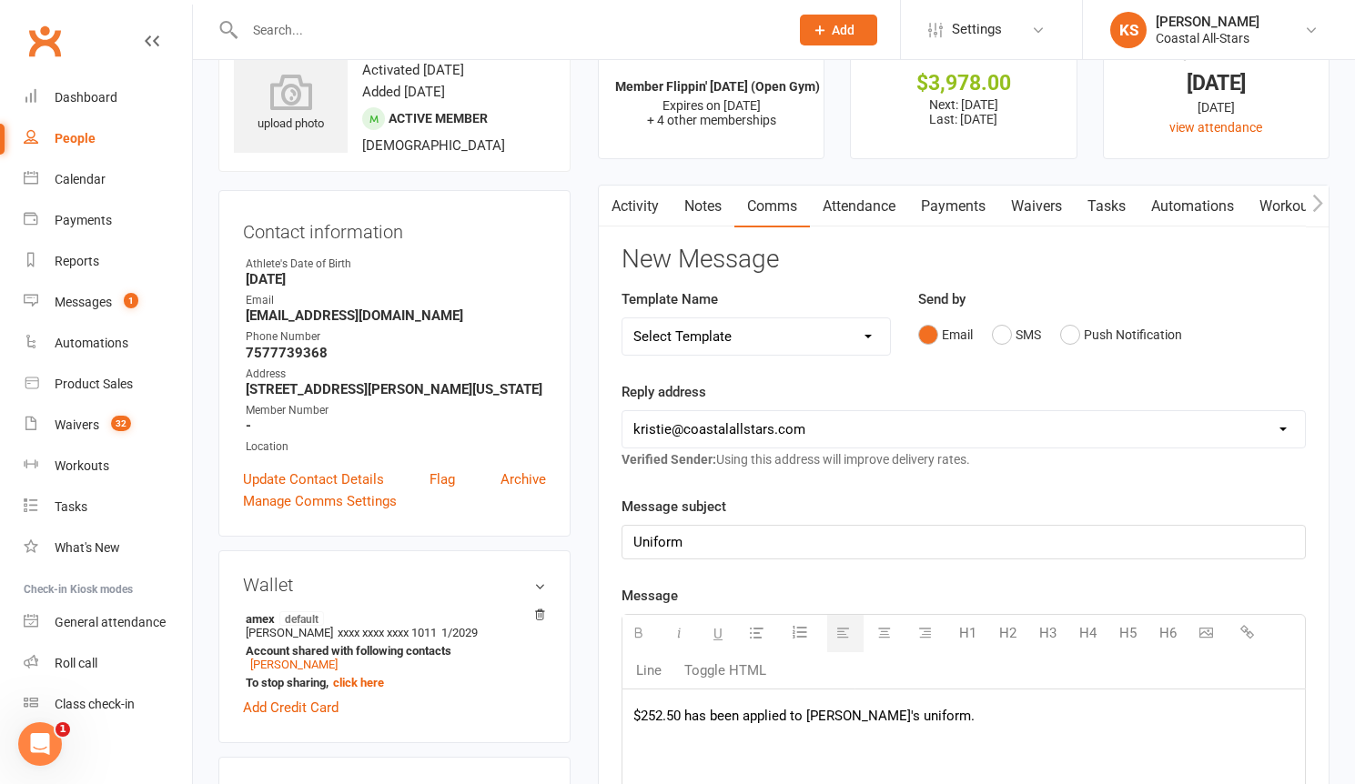
click at [834, 719] on p "$252.50 has been applied to [PERSON_NAME]'s uniform." at bounding box center [963, 716] width 660 height 22
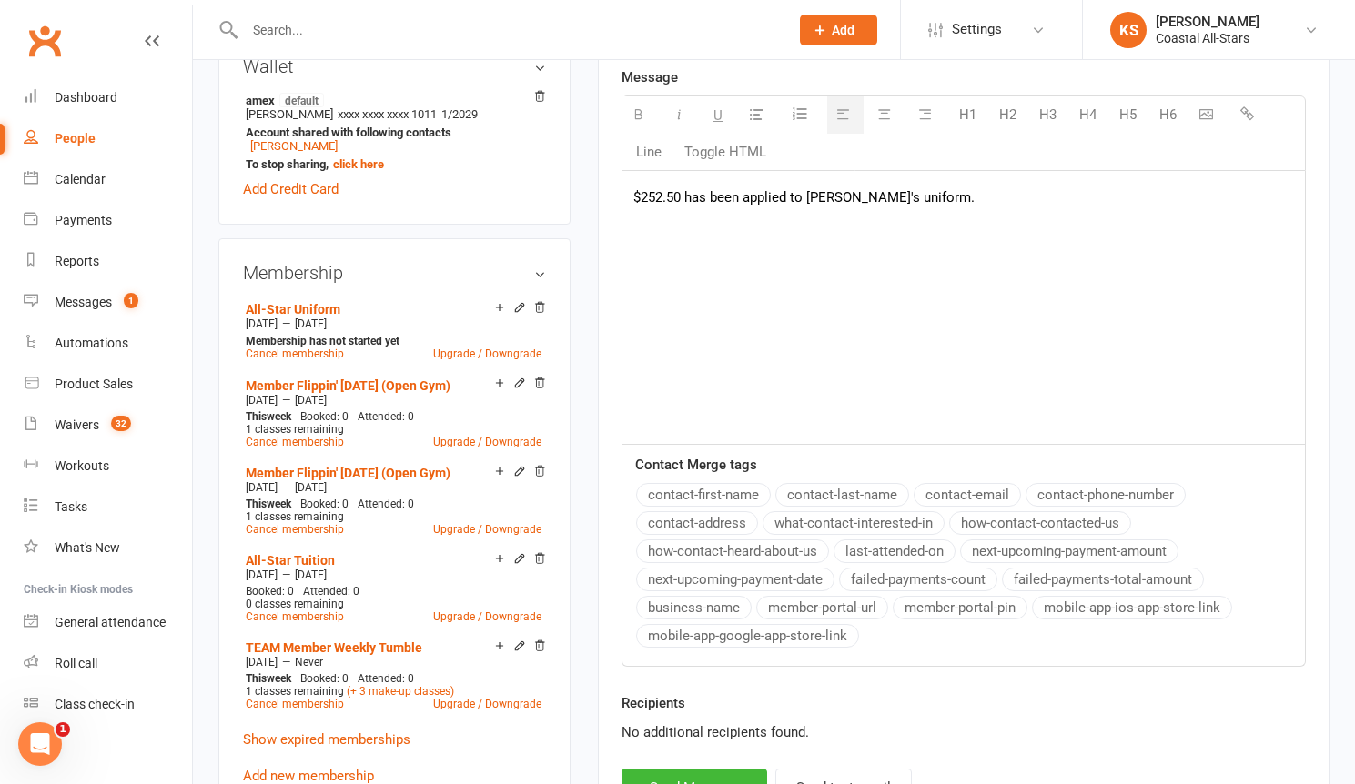
scroll to position [640, 0]
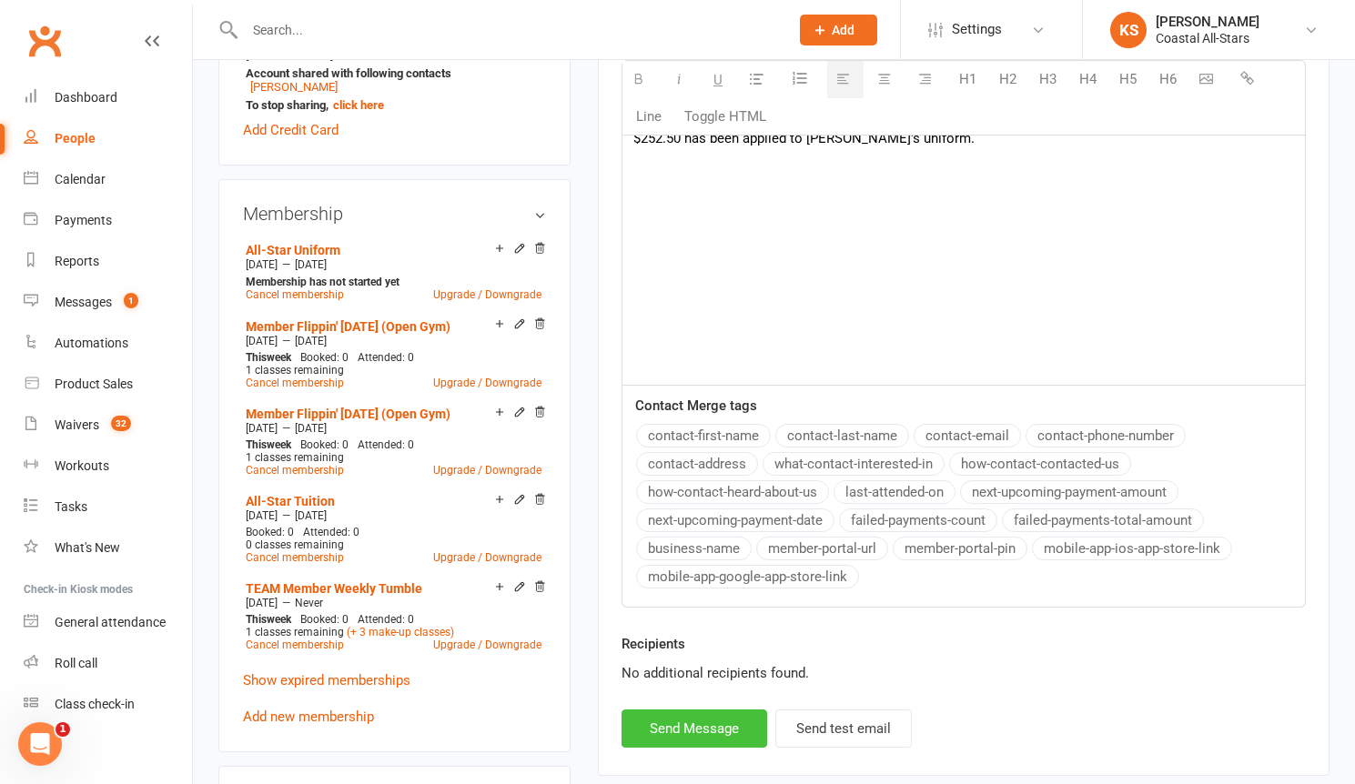
click at [689, 730] on button "Send Message" at bounding box center [694, 729] width 146 height 38
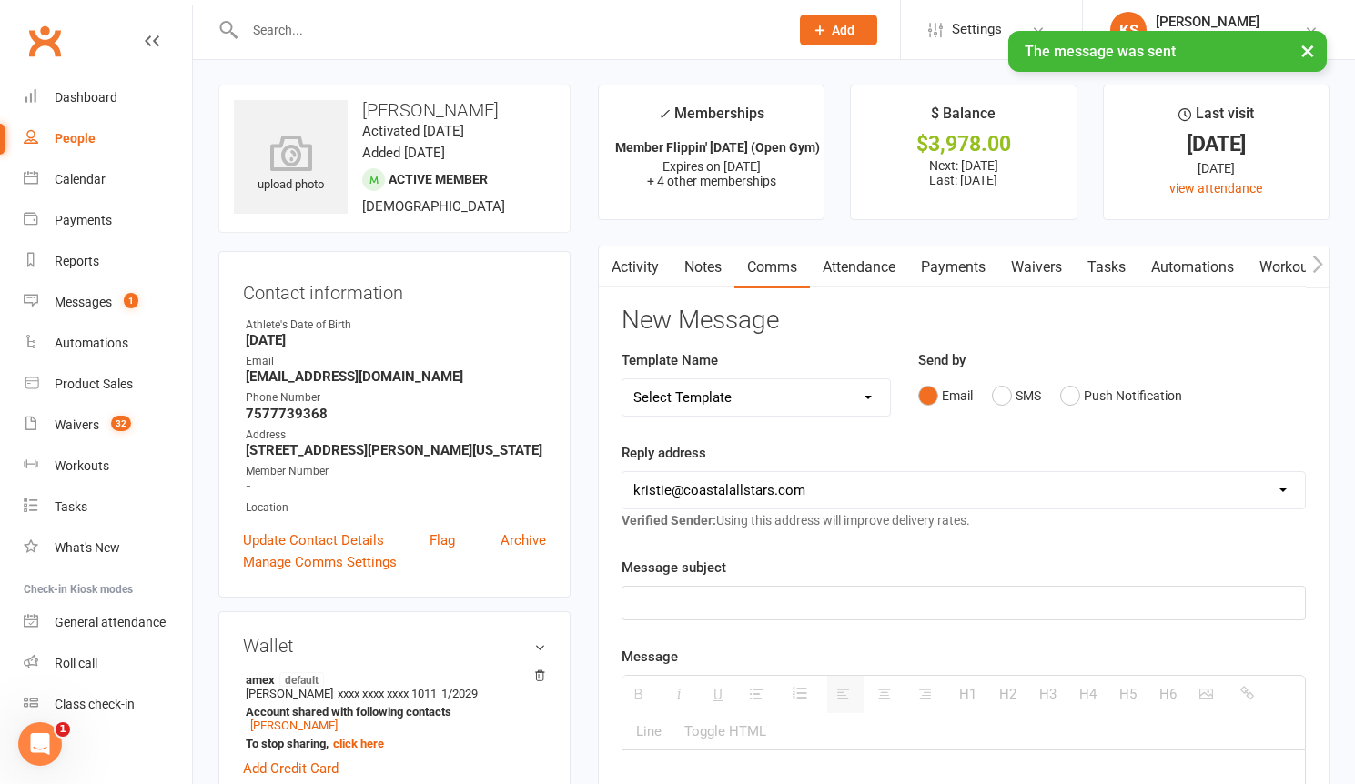
scroll to position [0, 0]
click at [323, 28] on input "text" at bounding box center [507, 29] width 537 height 25
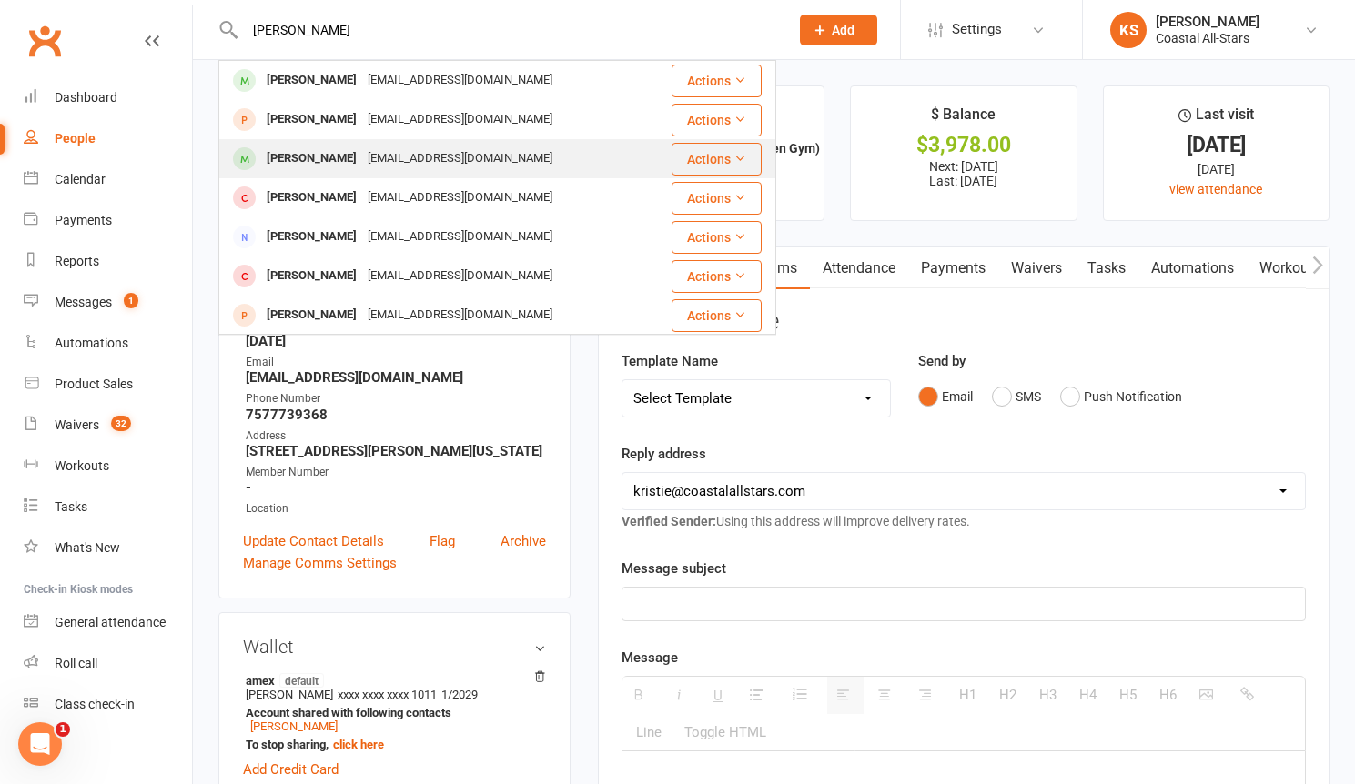
type input "[PERSON_NAME]"
click at [351, 156] on div "[PERSON_NAME]" at bounding box center [311, 159] width 101 height 26
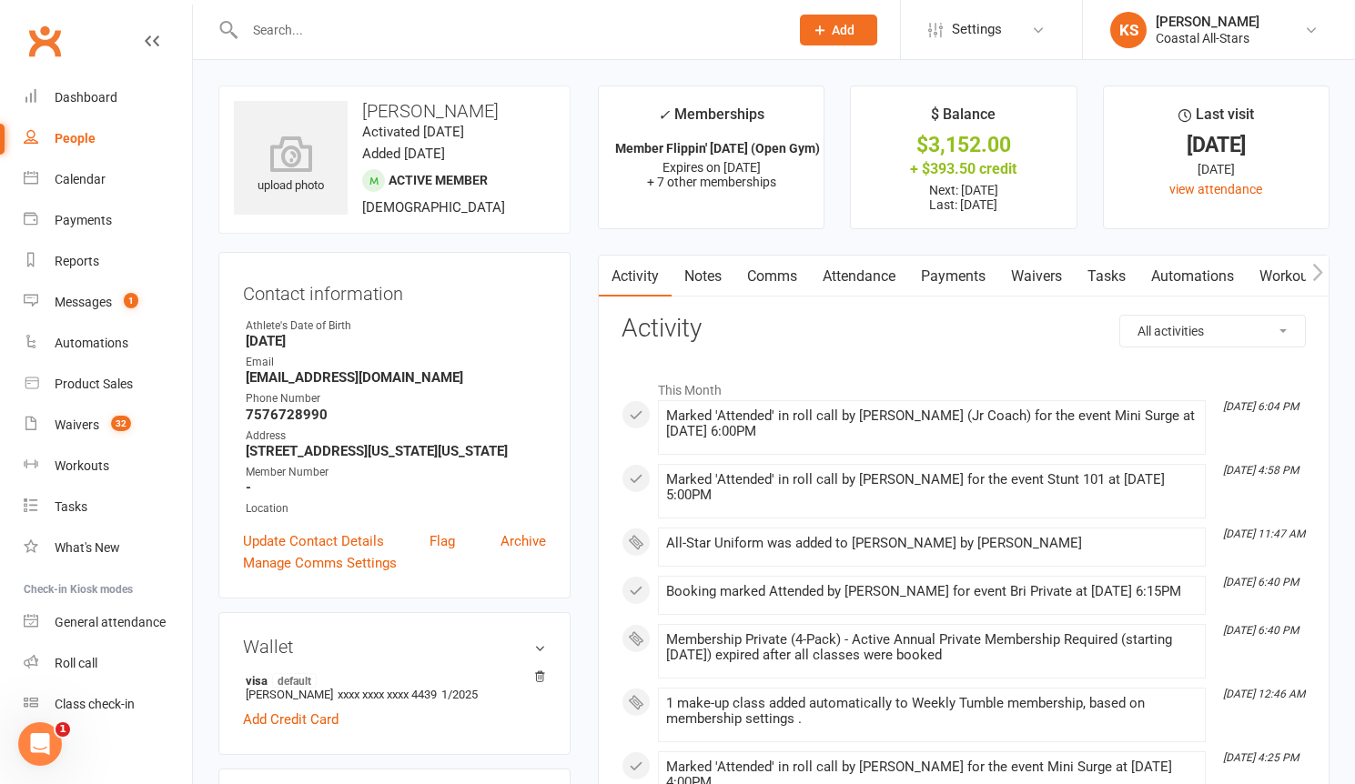
click at [974, 267] on link "Payments" at bounding box center [953, 277] width 90 height 42
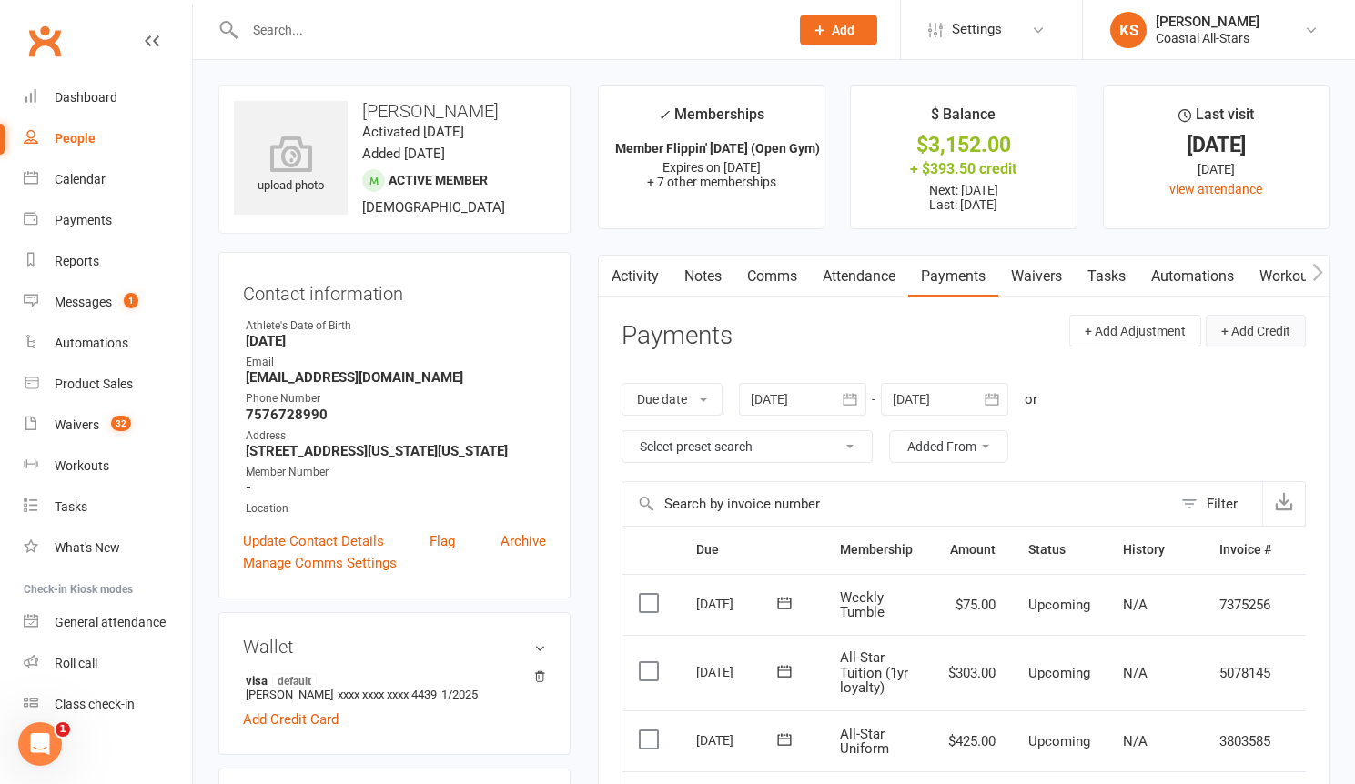
click at [1264, 338] on button "+ Add Credit" at bounding box center [1255, 331] width 100 height 33
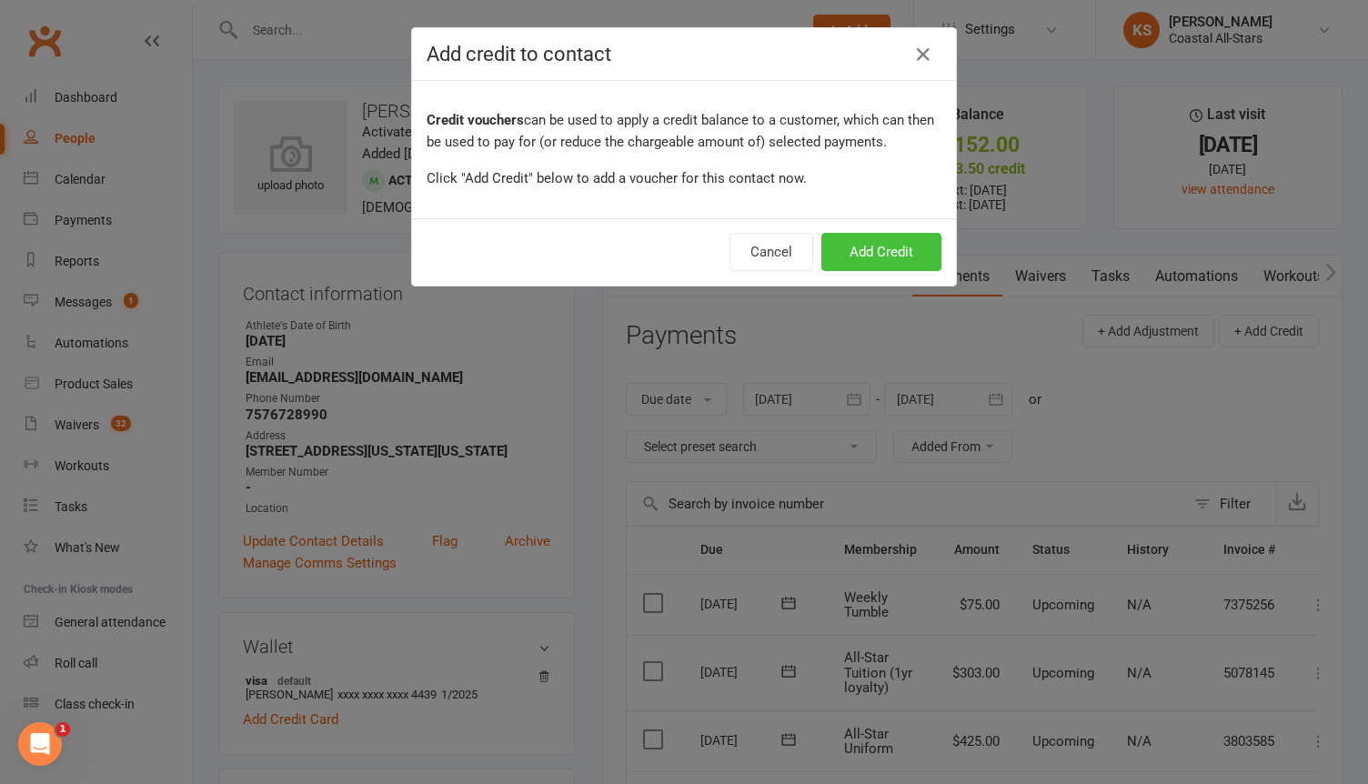
click at [870, 257] on button "Add Credit" at bounding box center [882, 252] width 120 height 38
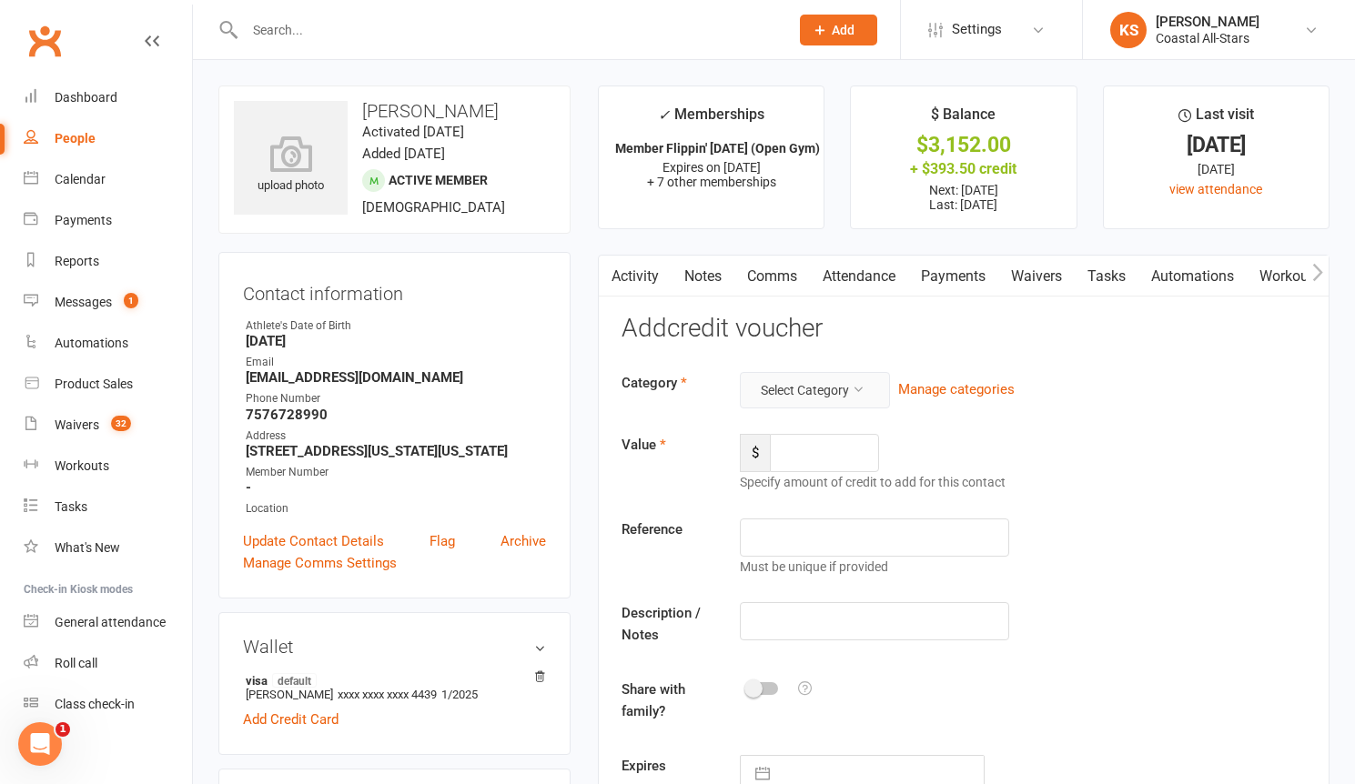
click at [791, 406] on button "Select Category" at bounding box center [815, 390] width 150 height 36
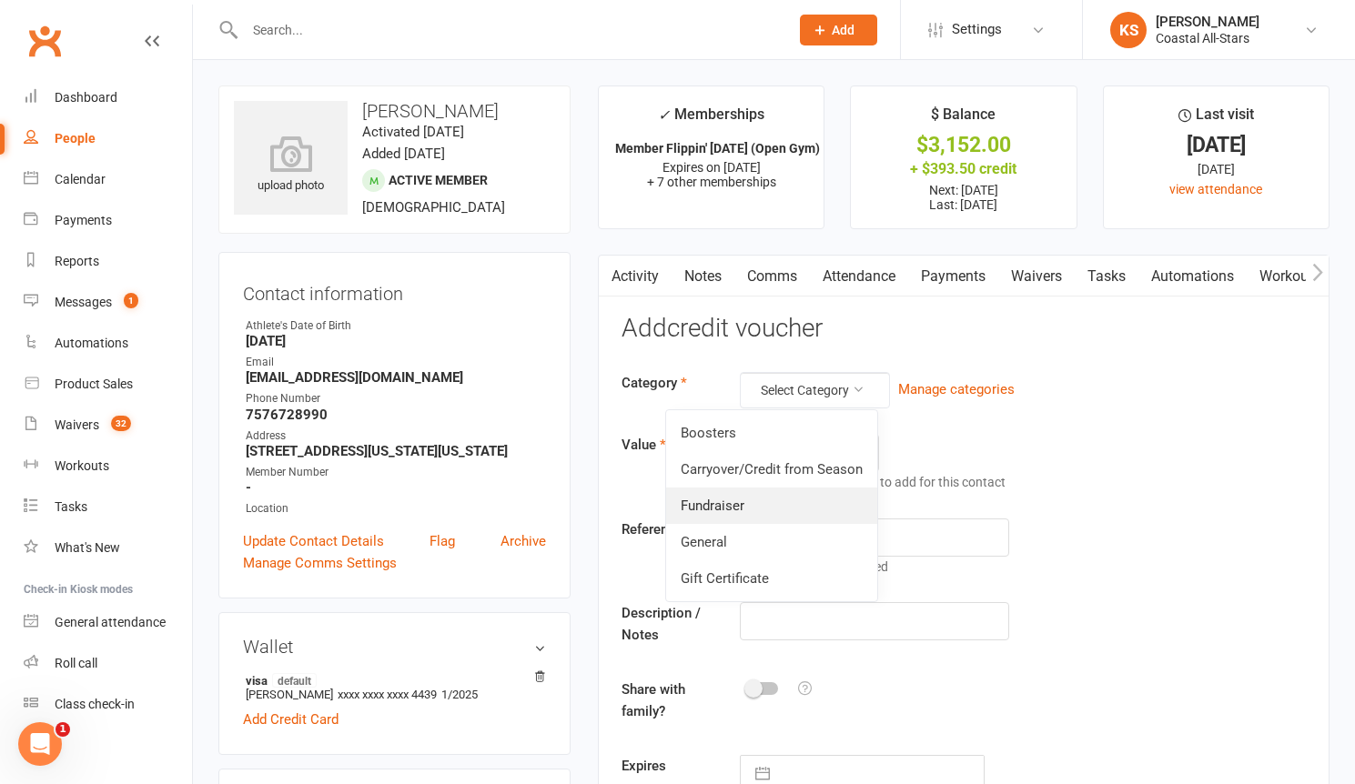
click at [781, 513] on link "Fundraiser" at bounding box center [771, 506] width 211 height 36
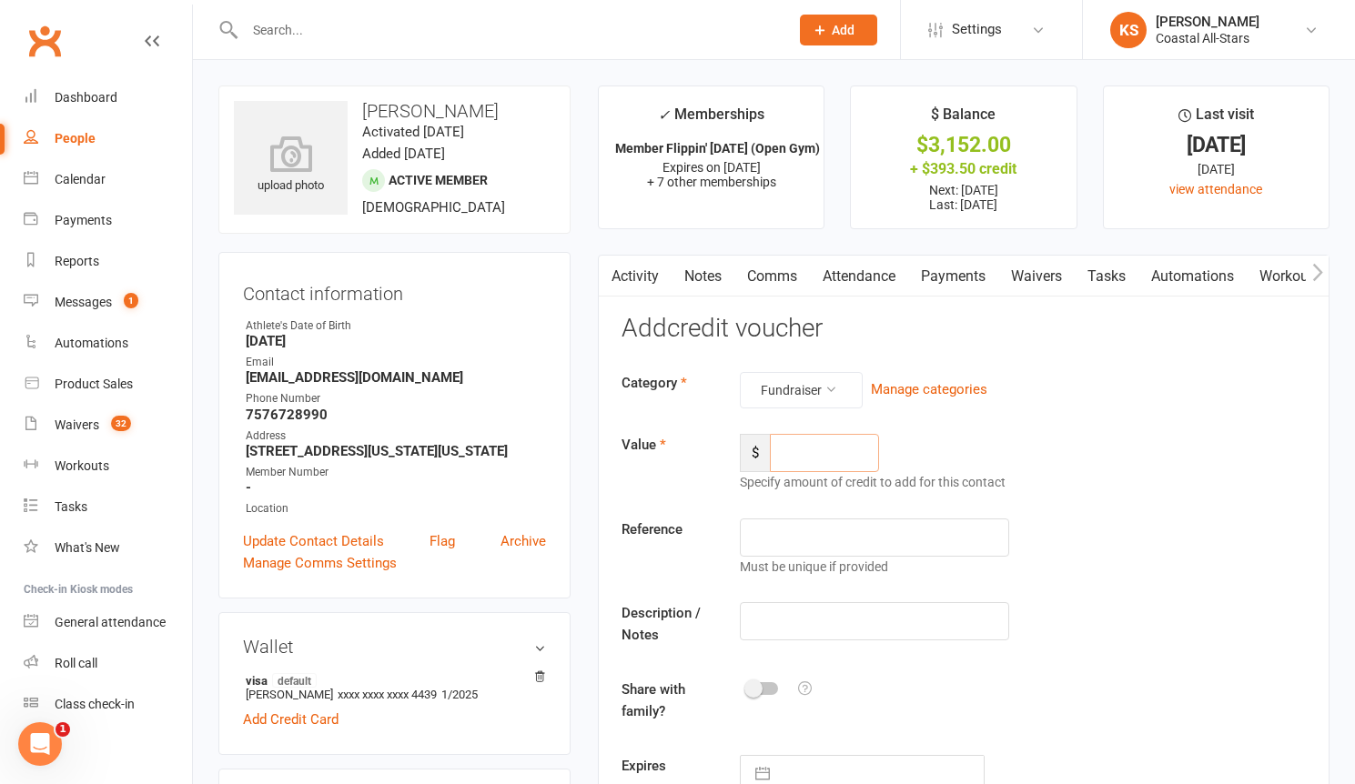
click at [831, 458] on input "number" at bounding box center [824, 453] width 109 height 38
type input "252"
click at [837, 624] on input "text" at bounding box center [874, 621] width 269 height 38
type input "Popcorn"
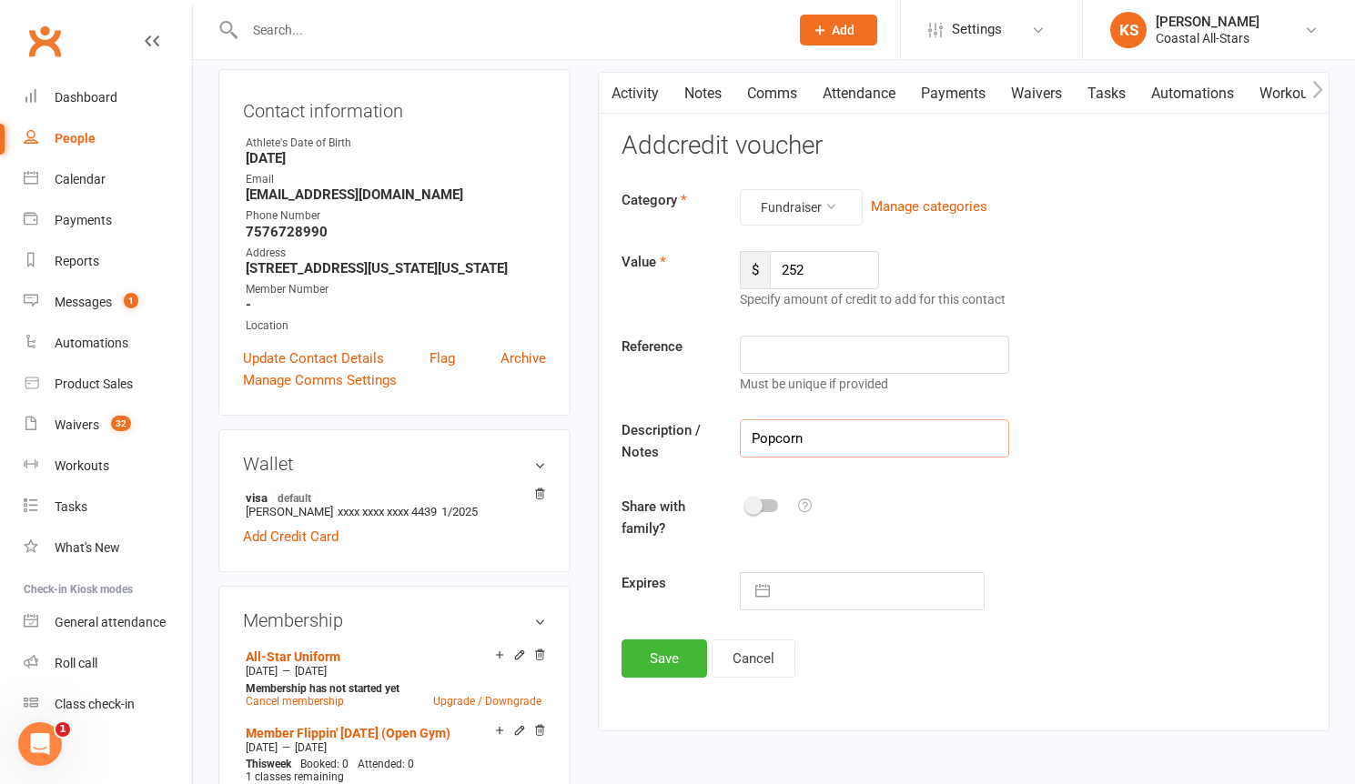
scroll to position [285, 0]
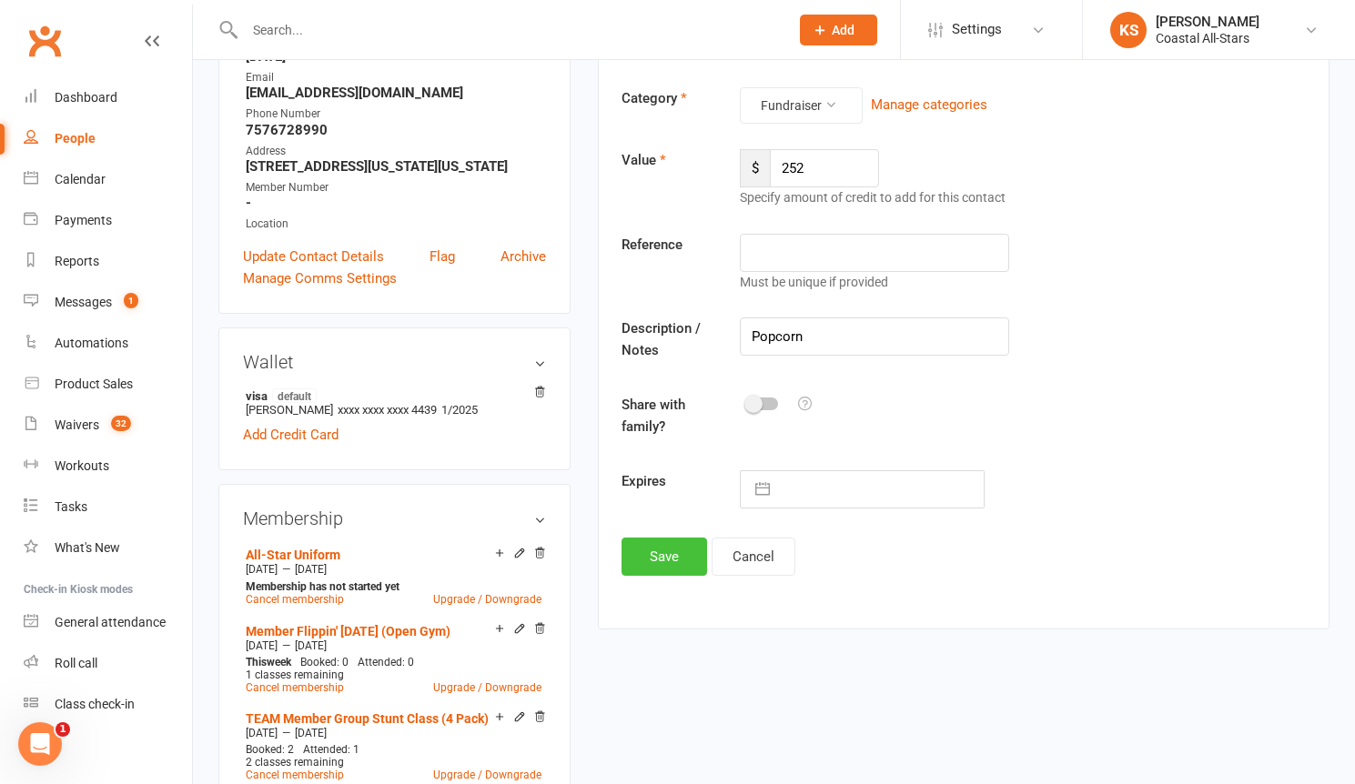
click at [673, 554] on button "Save" at bounding box center [664, 557] width 86 height 38
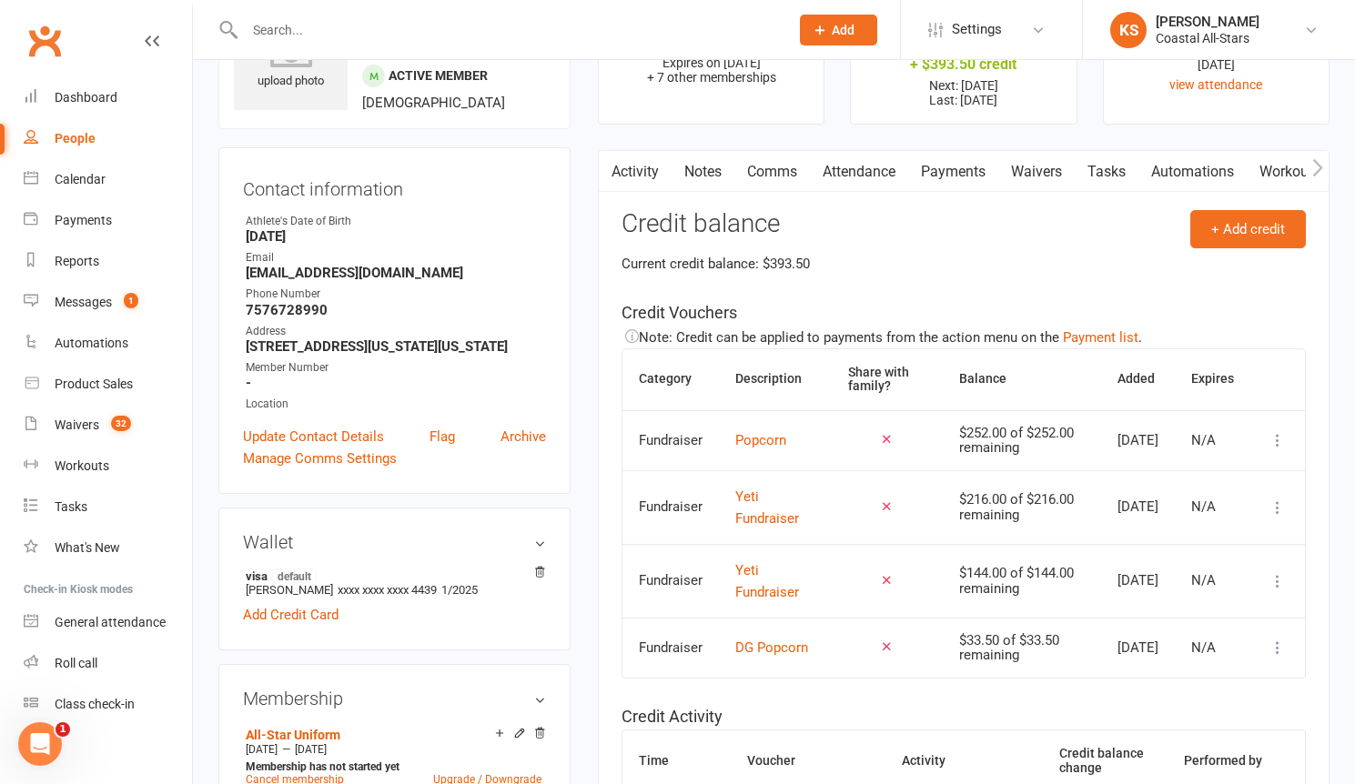
scroll to position [0, 0]
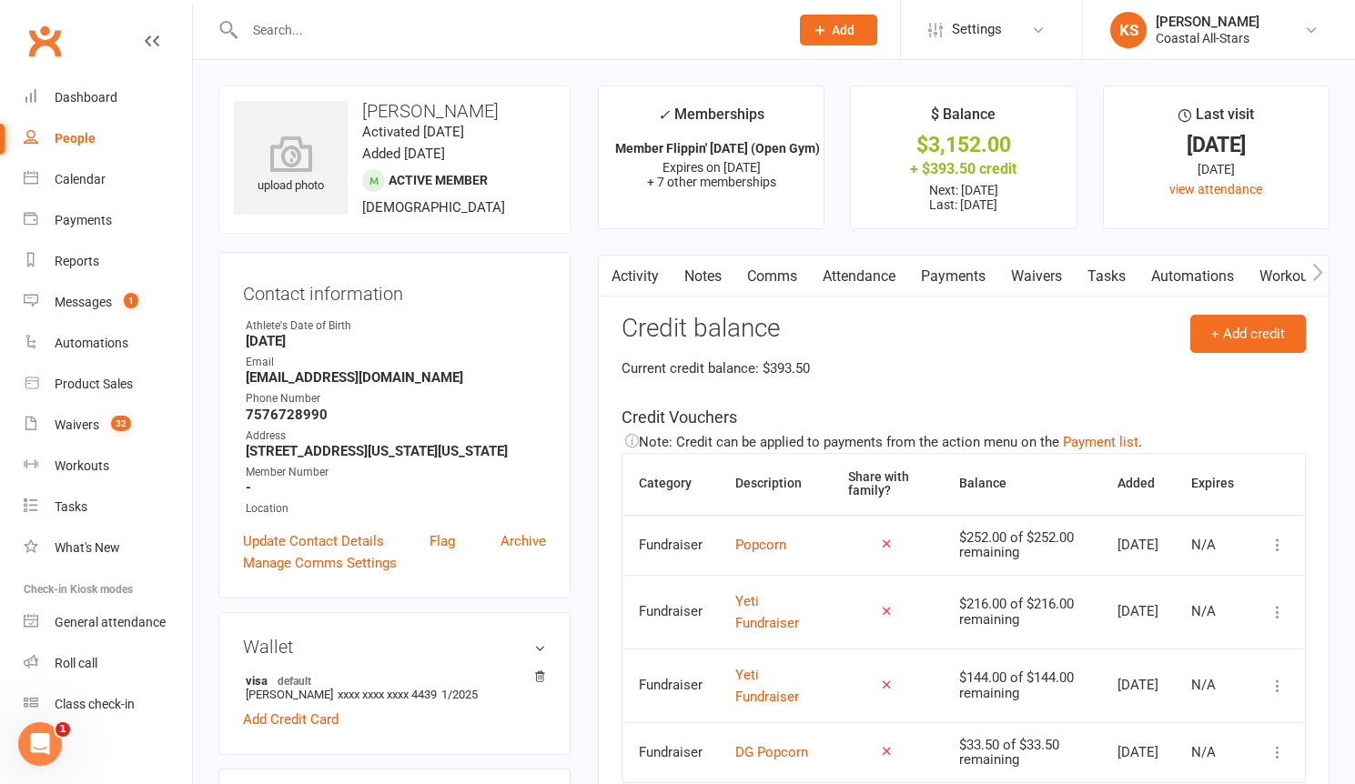
click at [958, 280] on link "Payments" at bounding box center [953, 277] width 90 height 42
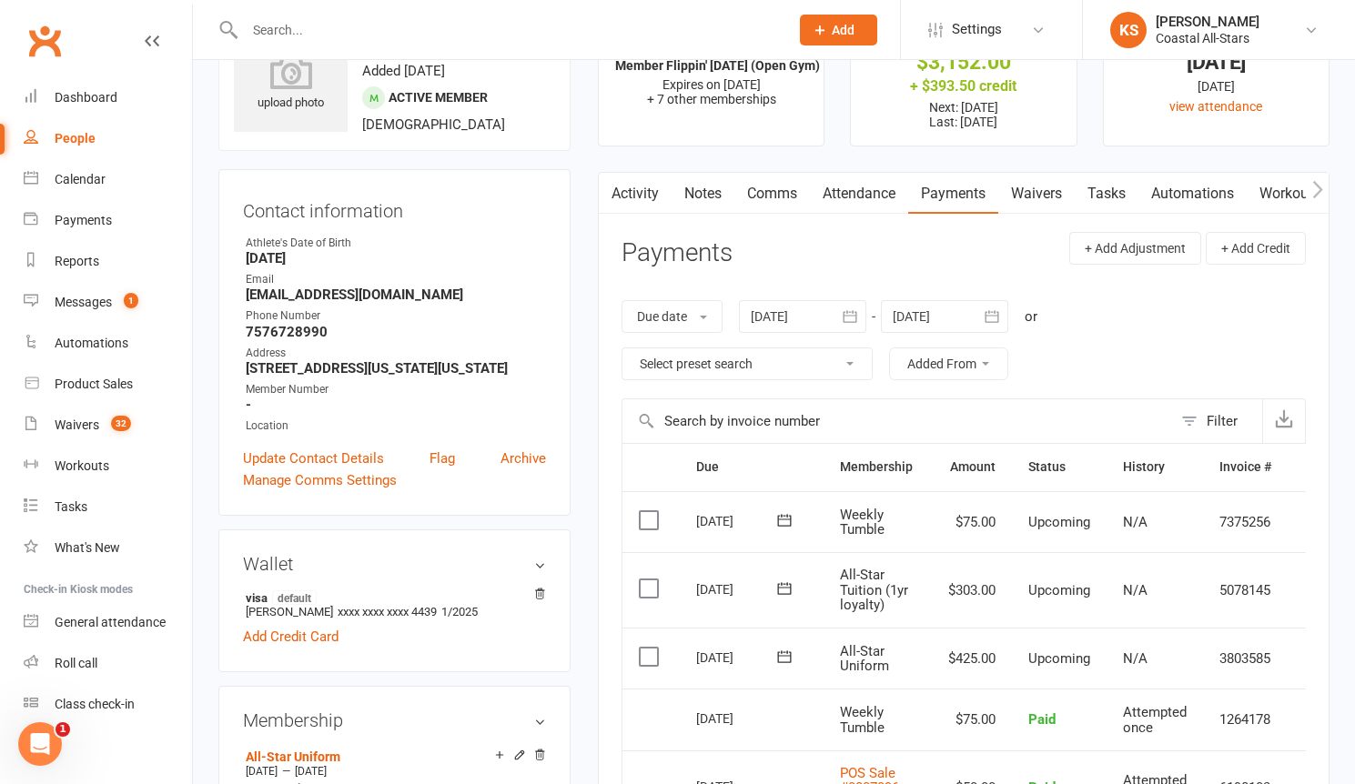
scroll to position [336, 0]
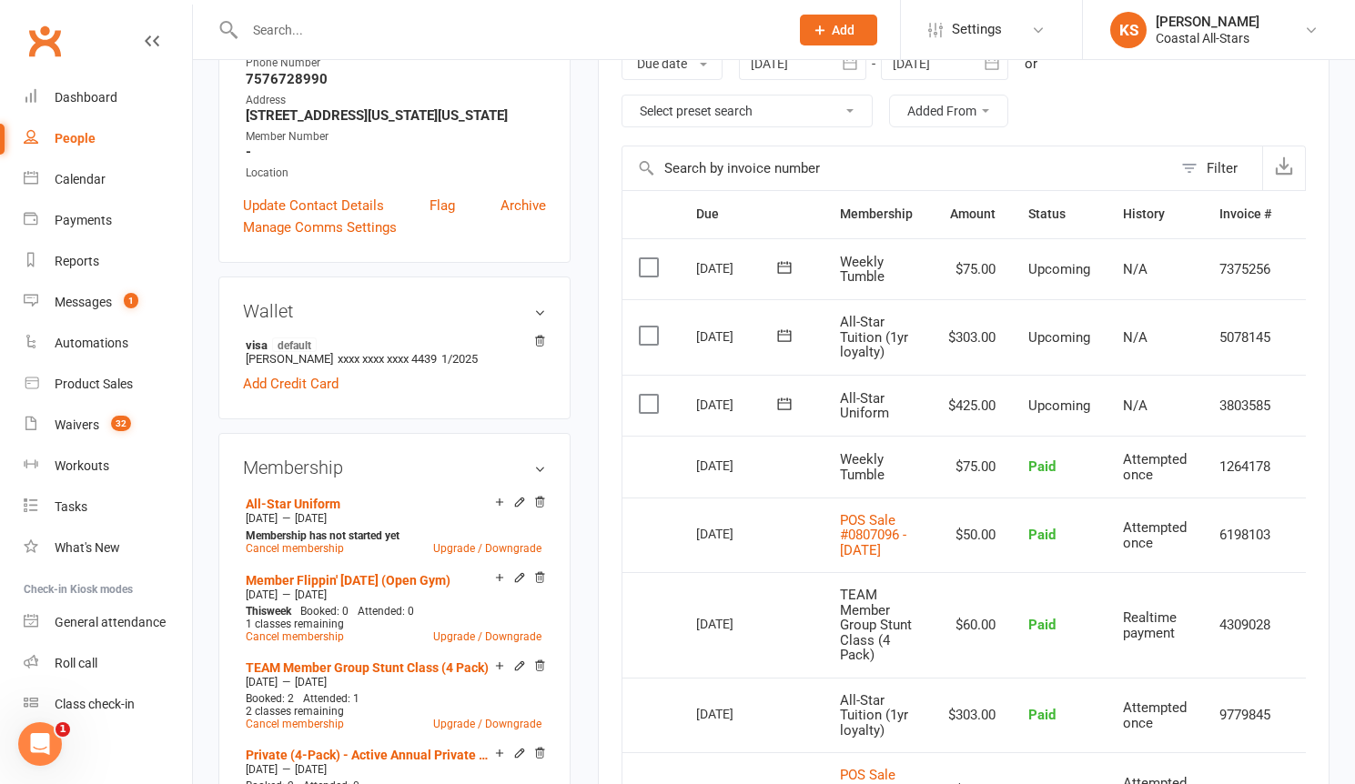
click at [1114, 412] on td "N/A" at bounding box center [1154, 406] width 96 height 62
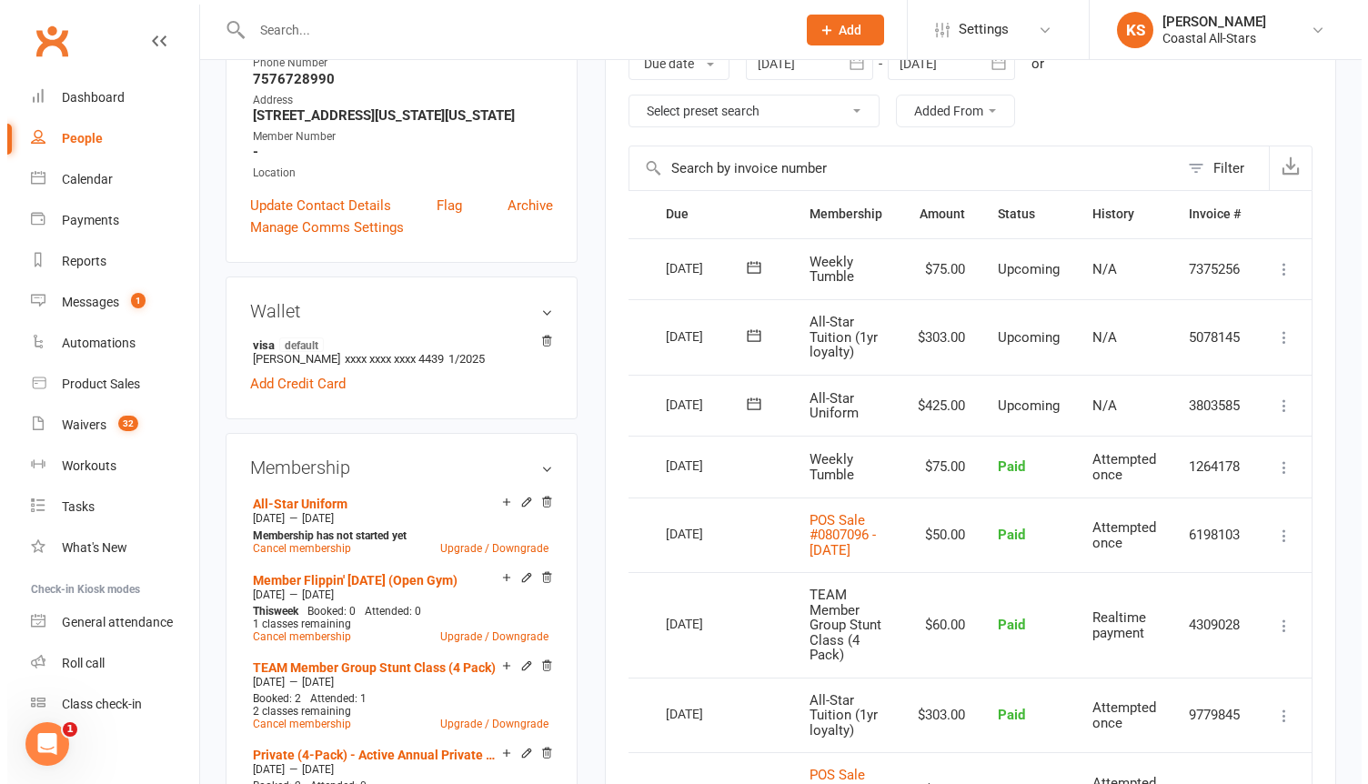
scroll to position [0, 43]
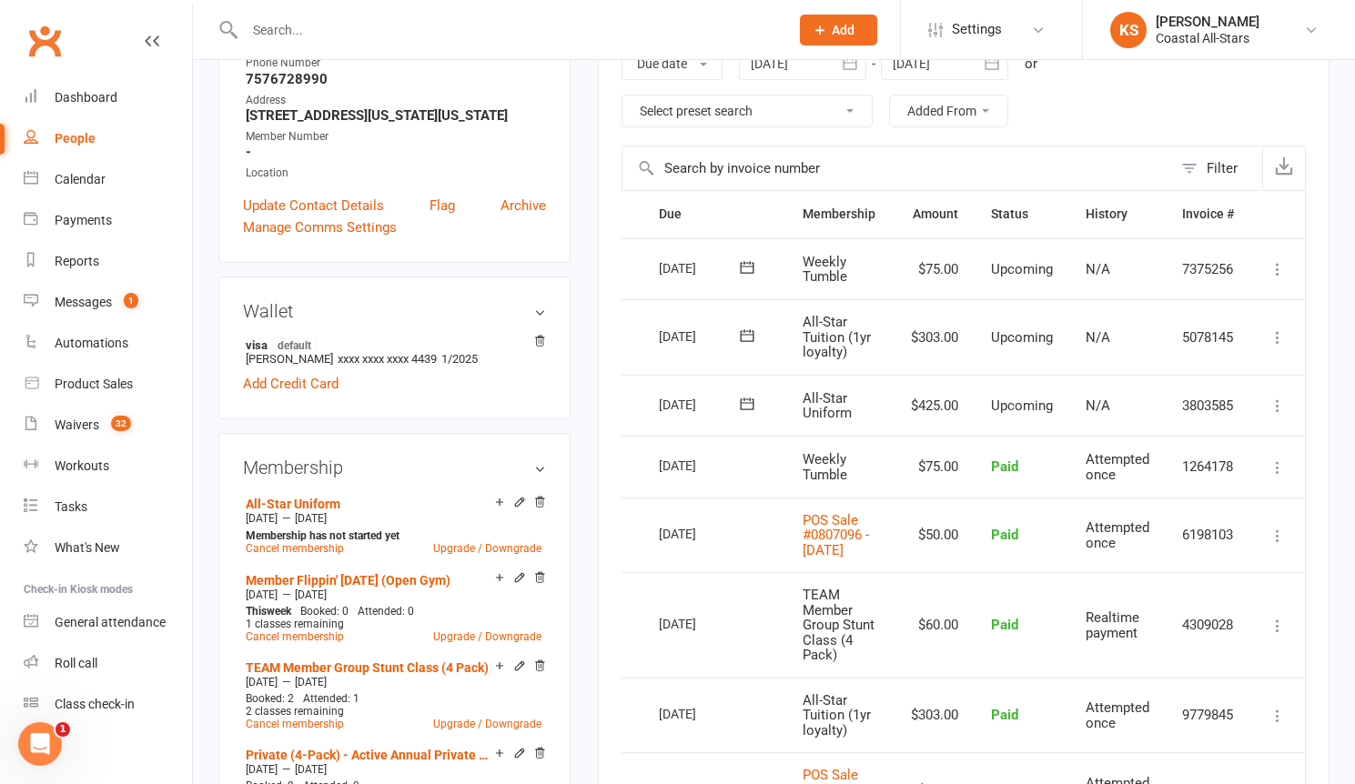
click at [1281, 404] on icon at bounding box center [1277, 406] width 18 height 18
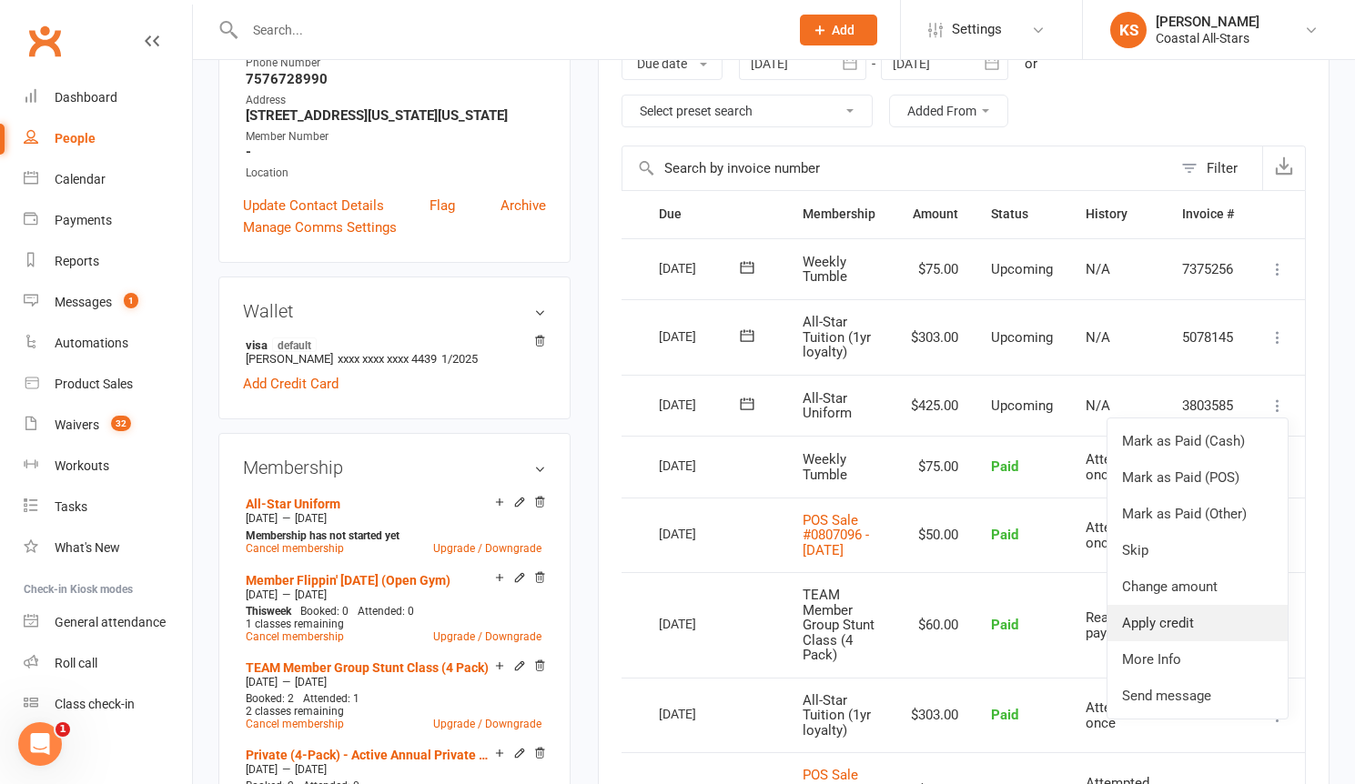
click at [1195, 629] on link "Apply credit" at bounding box center [1197, 623] width 180 height 36
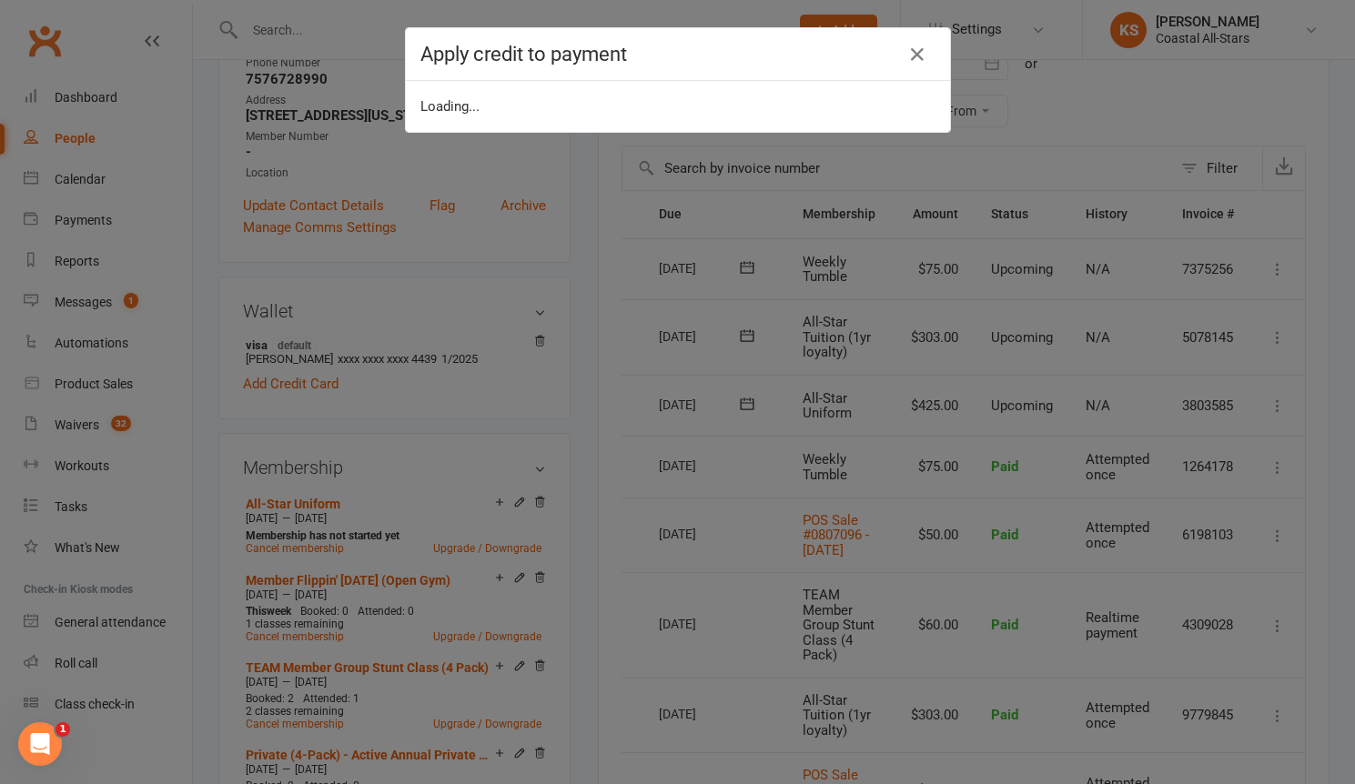
scroll to position [0, 34]
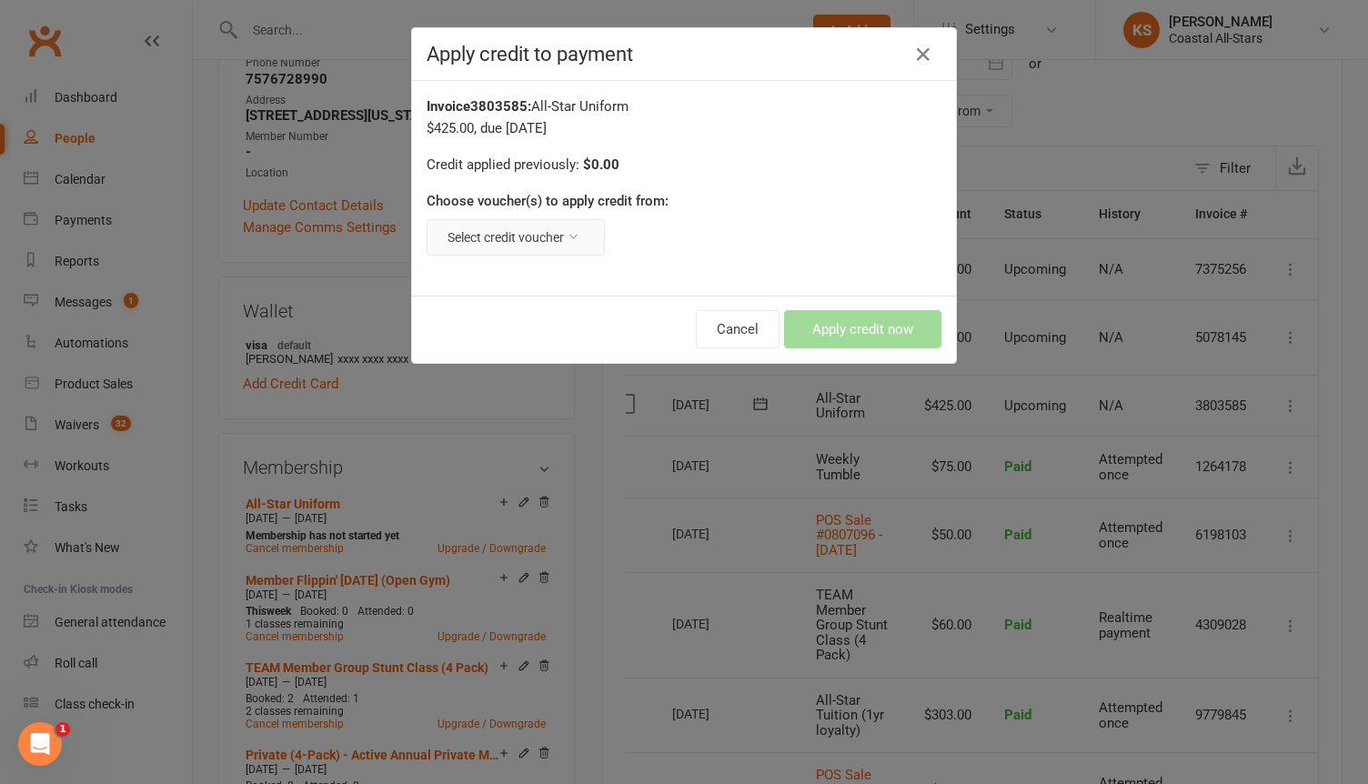
click at [542, 244] on button "Select credit voucher" at bounding box center [516, 237] width 178 height 36
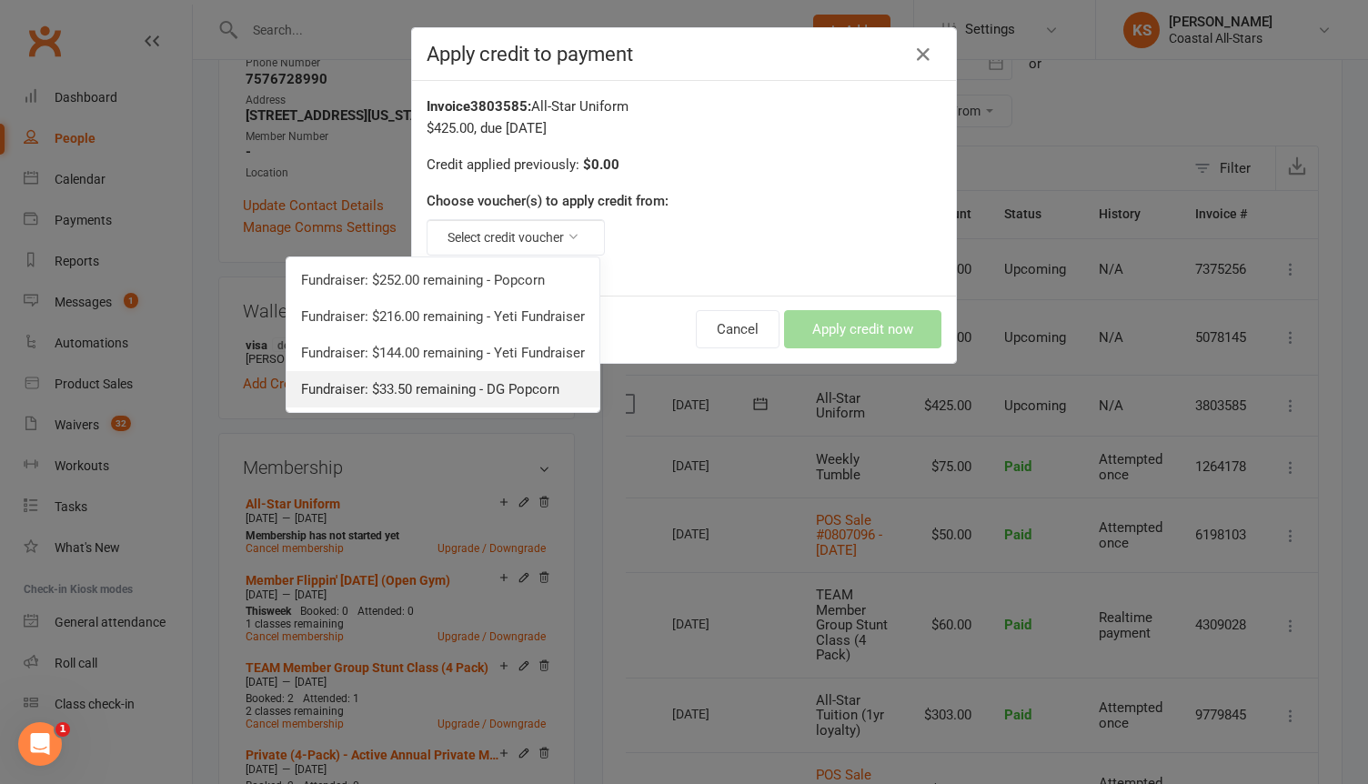
click at [450, 397] on link "Fundraiser: $33.50 remaining - DG Popcorn" at bounding box center [443, 389] width 313 height 36
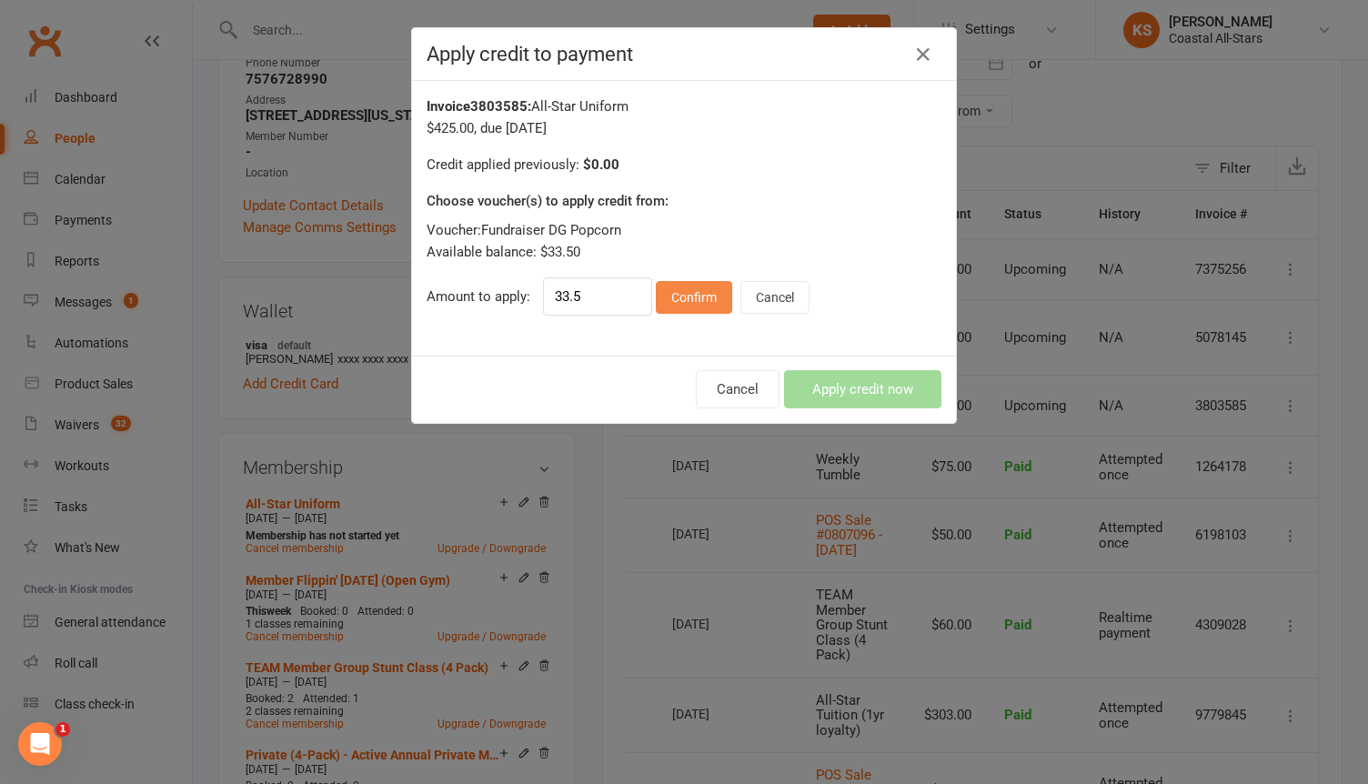
click at [680, 298] on button "Confirm" at bounding box center [694, 297] width 76 height 33
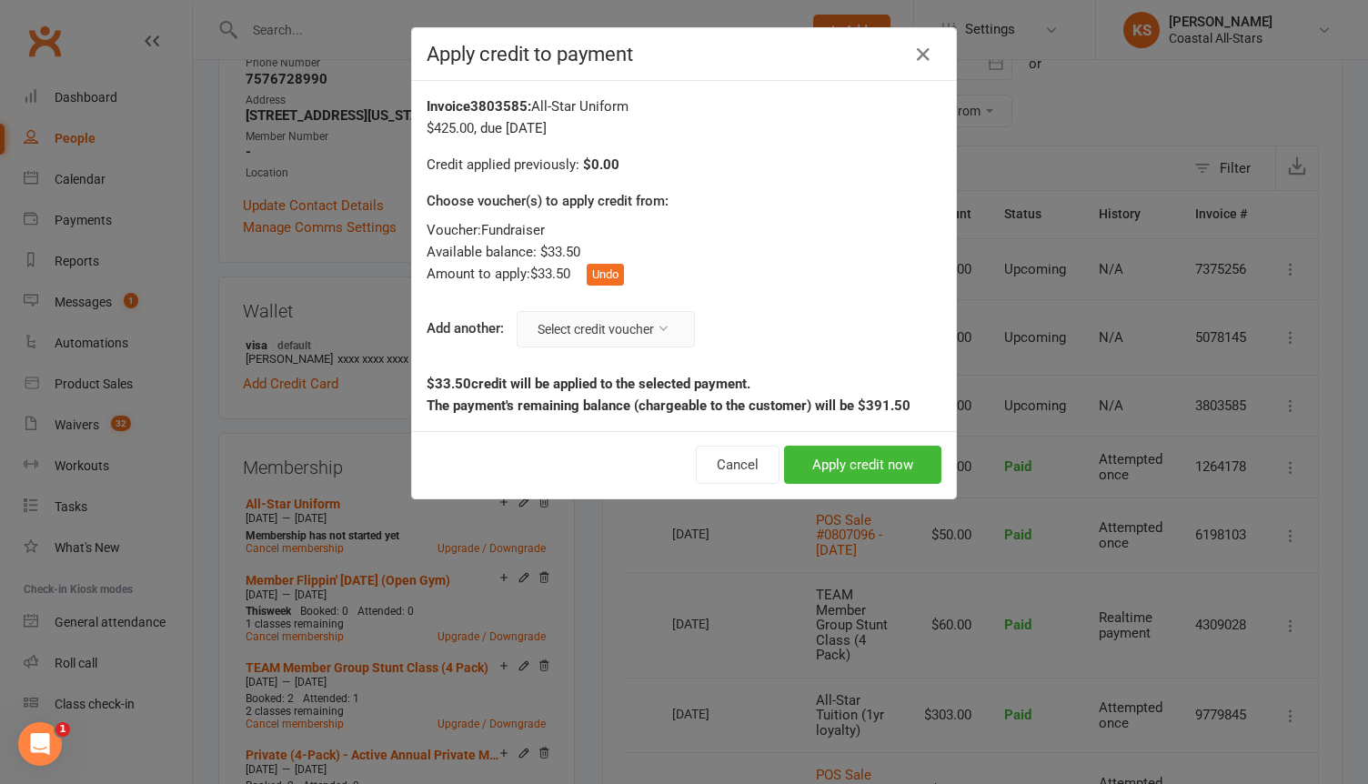
click at [660, 327] on icon at bounding box center [663, 328] width 13 height 13
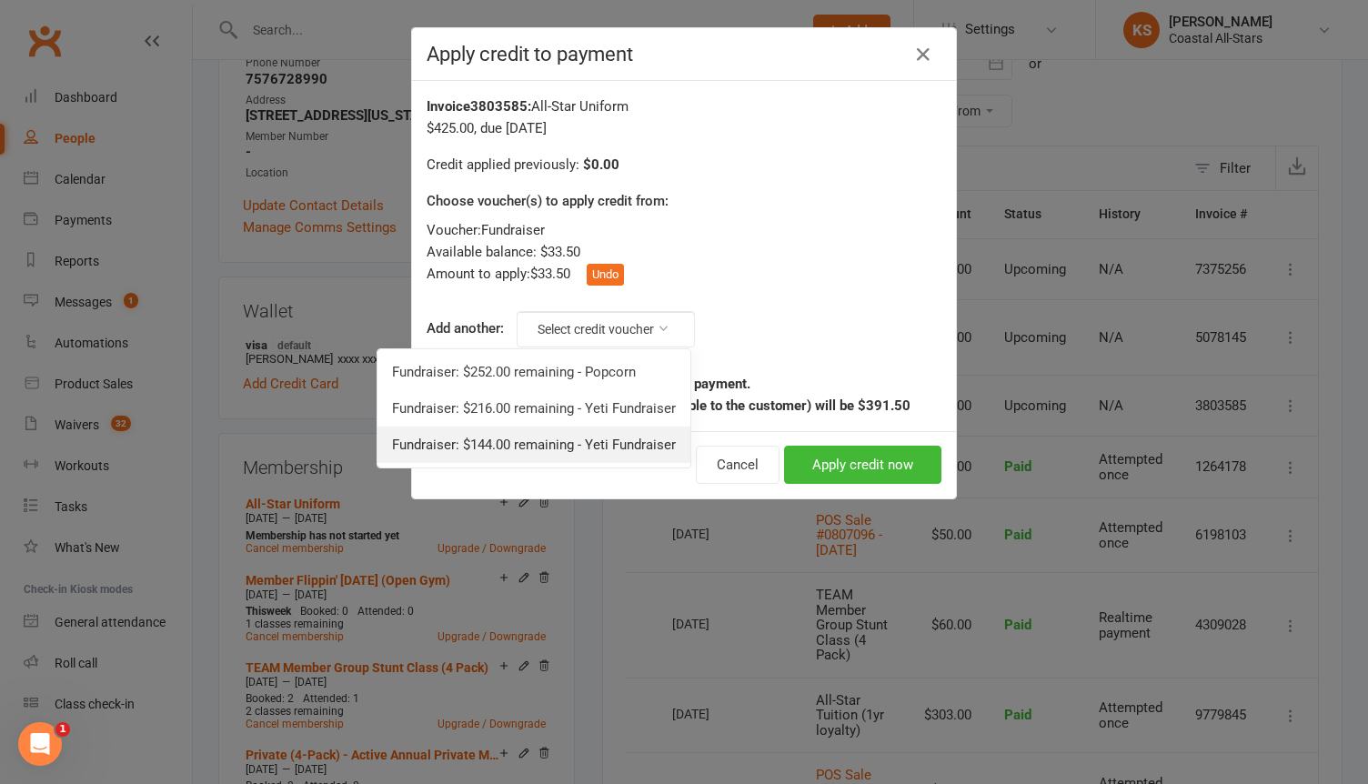
click at [529, 442] on link "Fundraiser: $144.00 remaining - Yeti Fundraiser" at bounding box center [534, 445] width 313 height 36
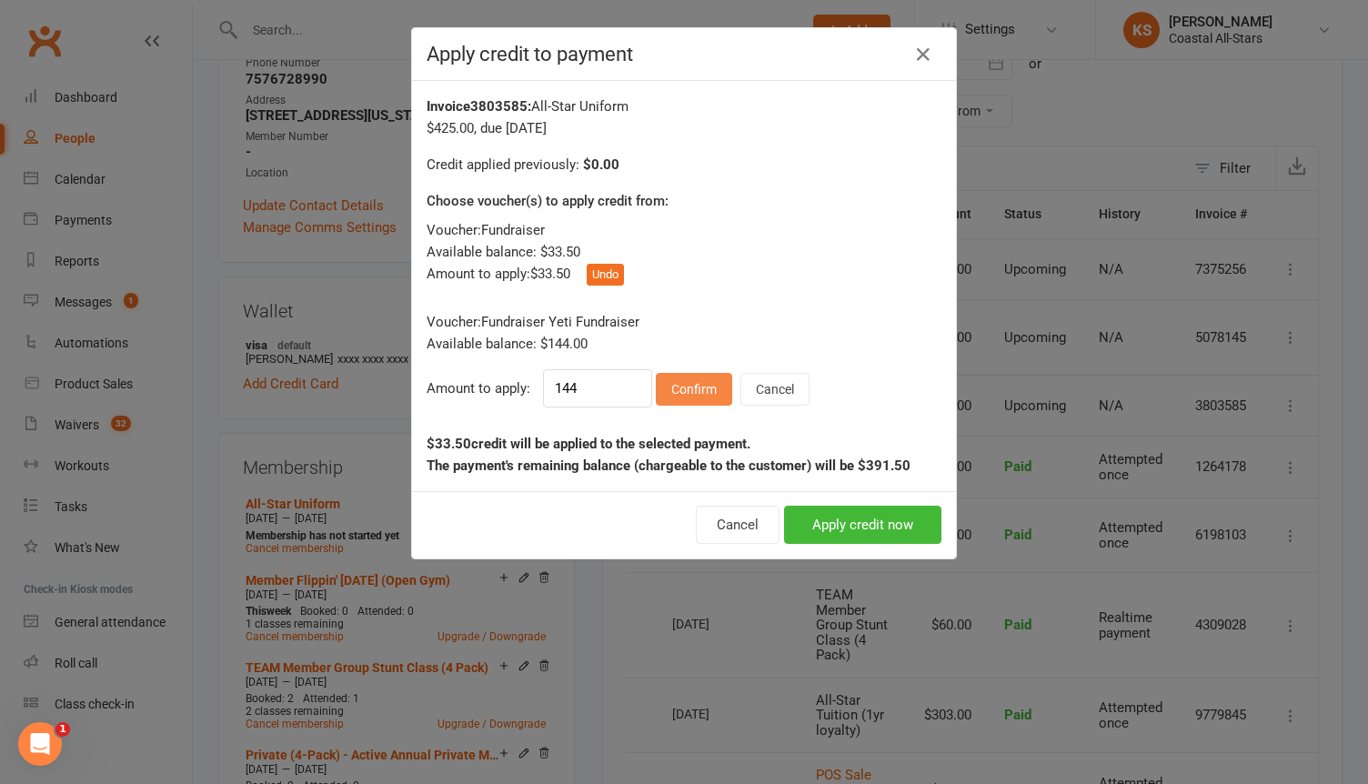
click at [681, 393] on button "Confirm" at bounding box center [694, 389] width 76 height 33
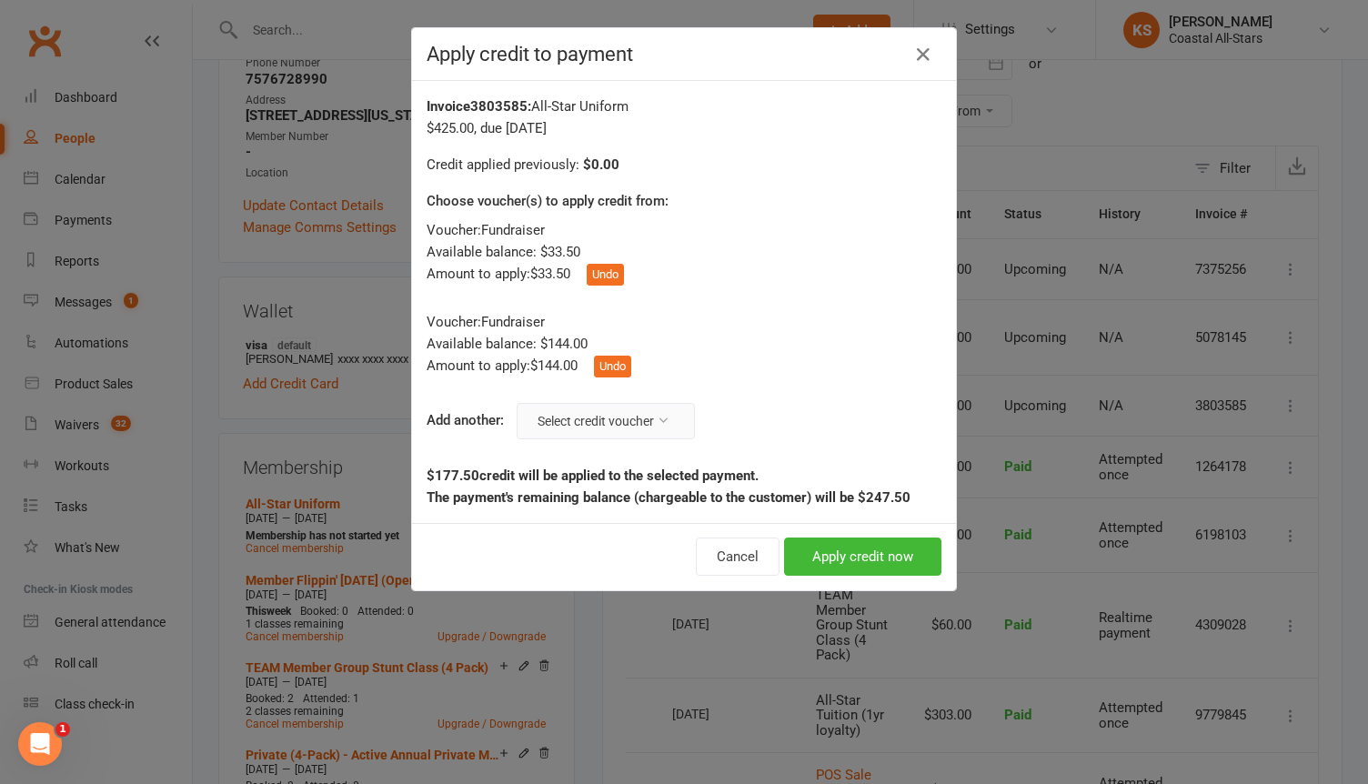
click at [623, 413] on button "Select credit voucher" at bounding box center [606, 421] width 178 height 36
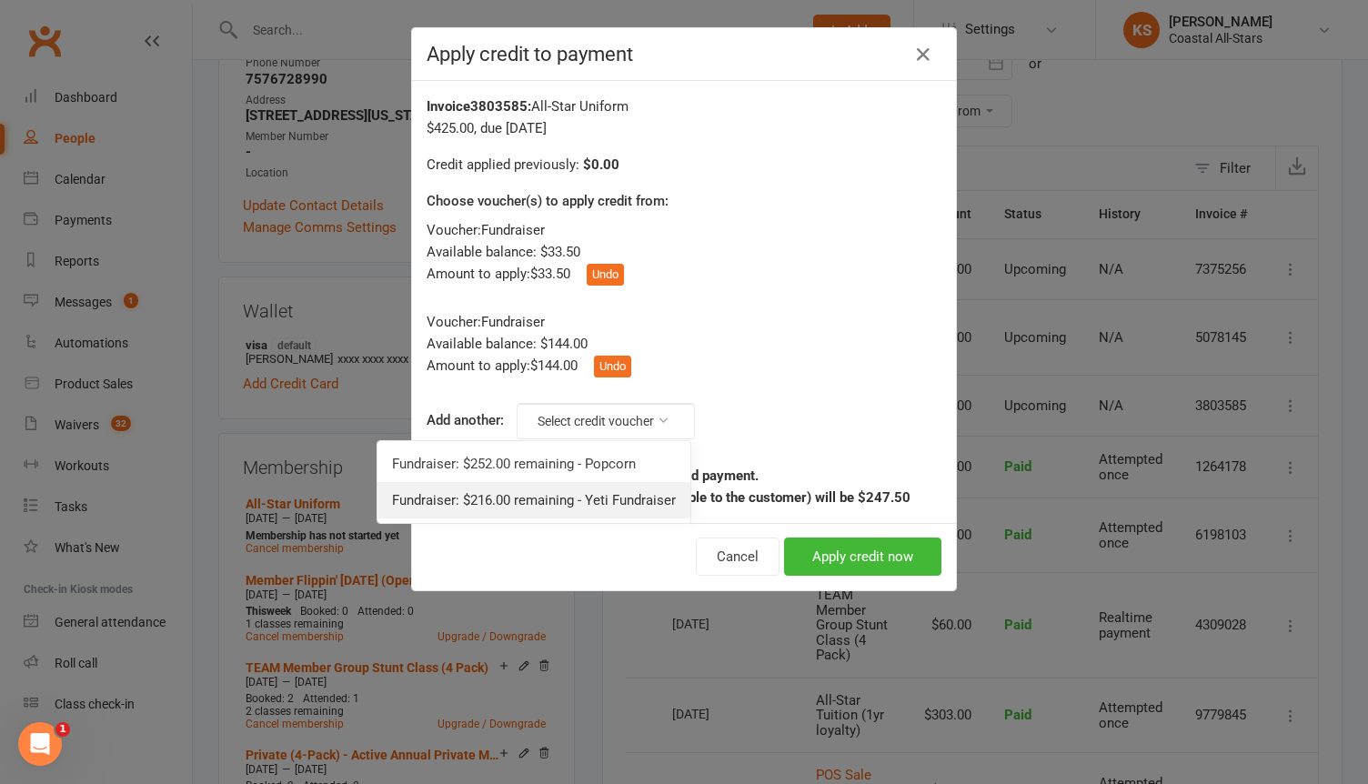
click at [585, 496] on link "Fundraiser: $216.00 remaining - Yeti Fundraiser" at bounding box center [534, 500] width 313 height 36
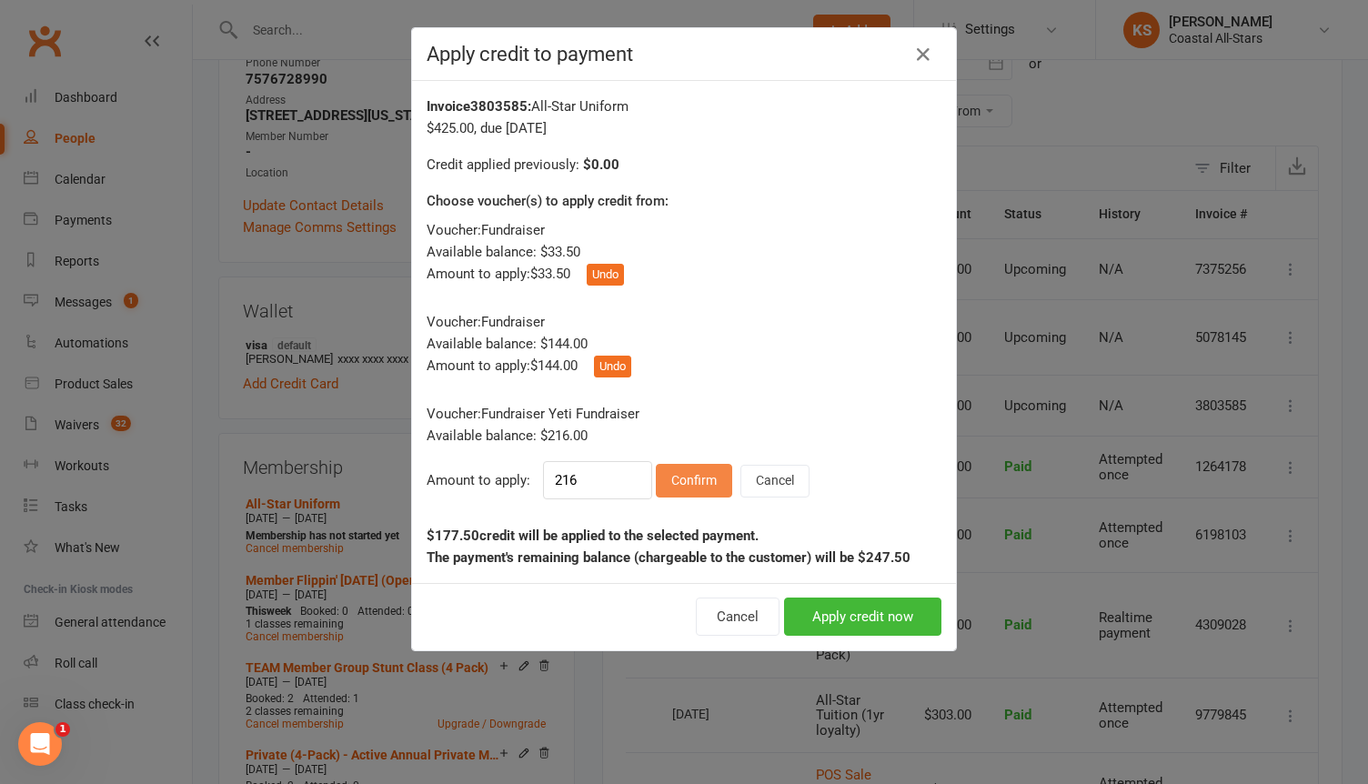
click at [703, 485] on button "Confirm" at bounding box center [694, 480] width 76 height 33
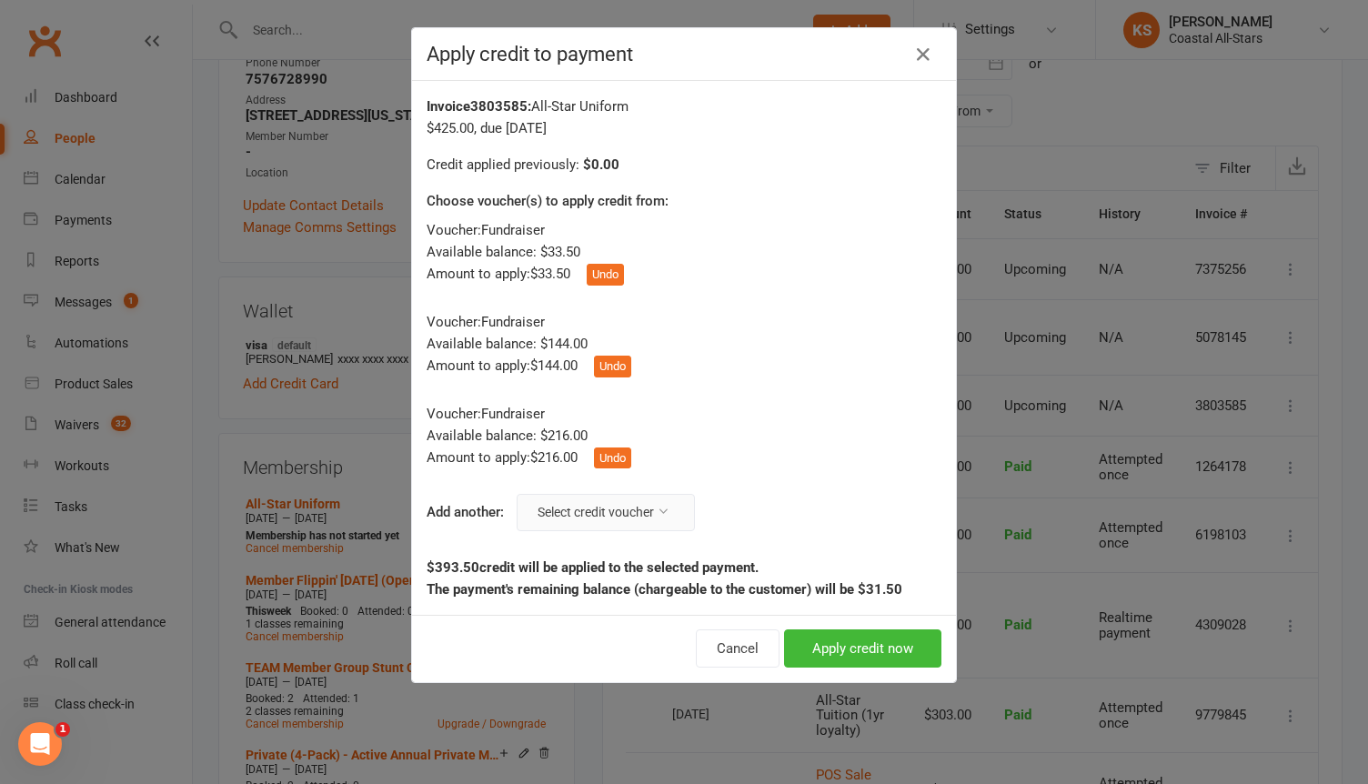
click at [610, 505] on button "Select credit voucher" at bounding box center [606, 512] width 178 height 36
click at [569, 557] on link "Fundraiser: $252.00 remaining - Popcorn" at bounding box center [554, 556] width 273 height 36
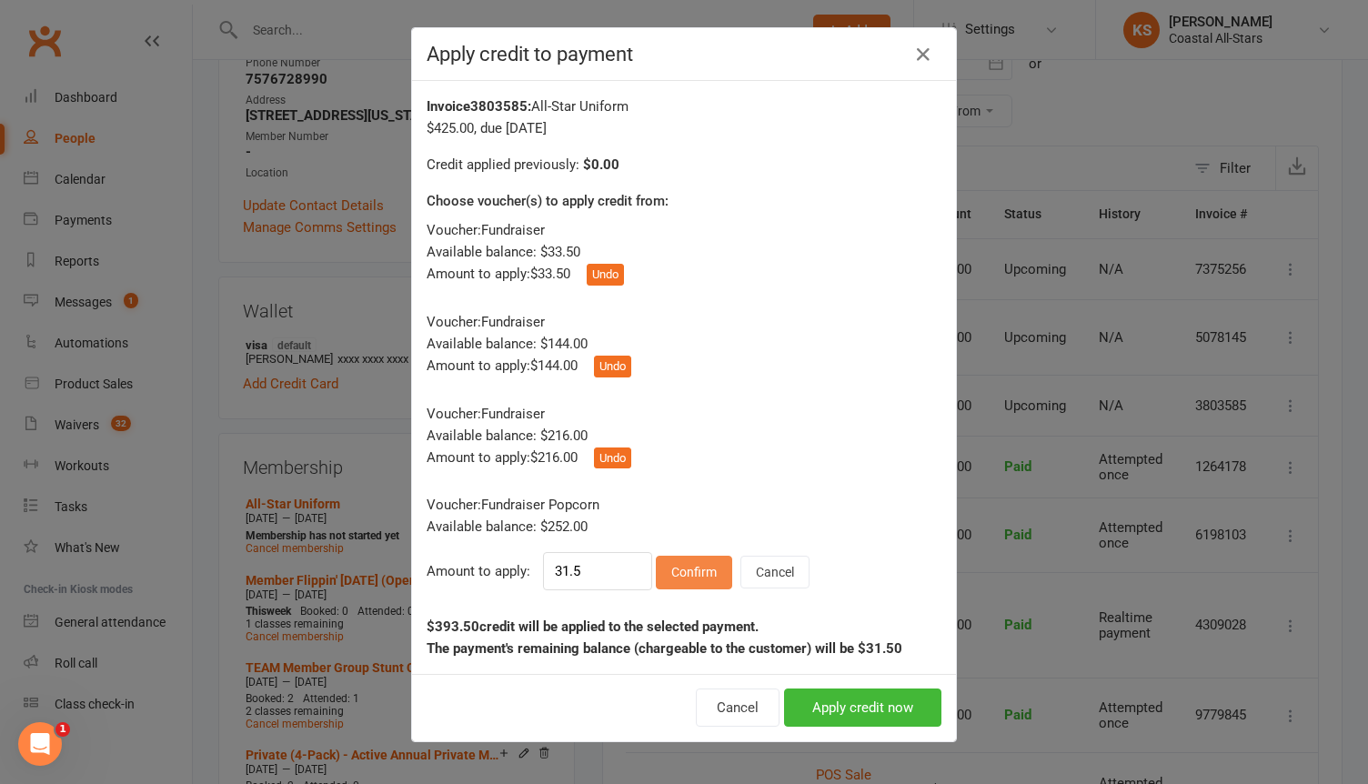
click at [682, 577] on button "Confirm" at bounding box center [694, 572] width 76 height 33
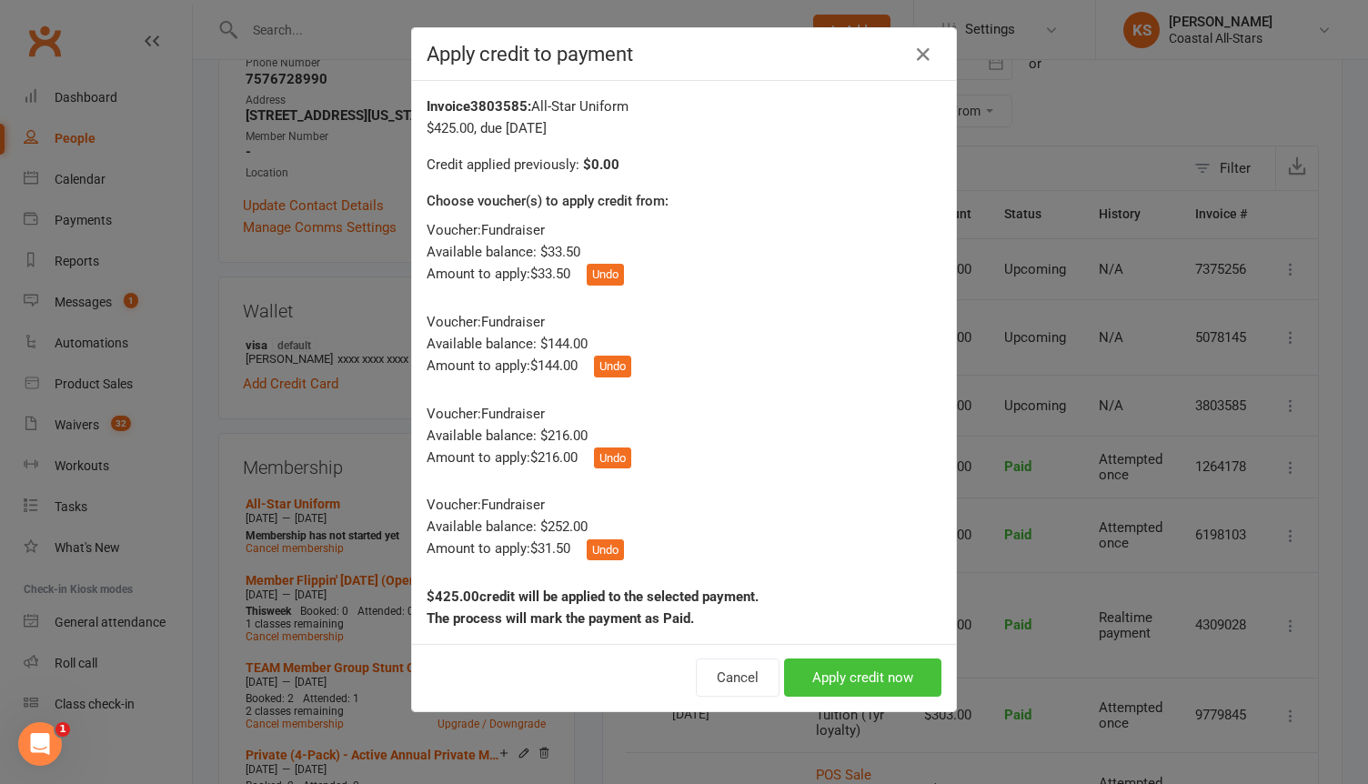
click at [870, 680] on button "Apply credit now" at bounding box center [862, 678] width 157 height 38
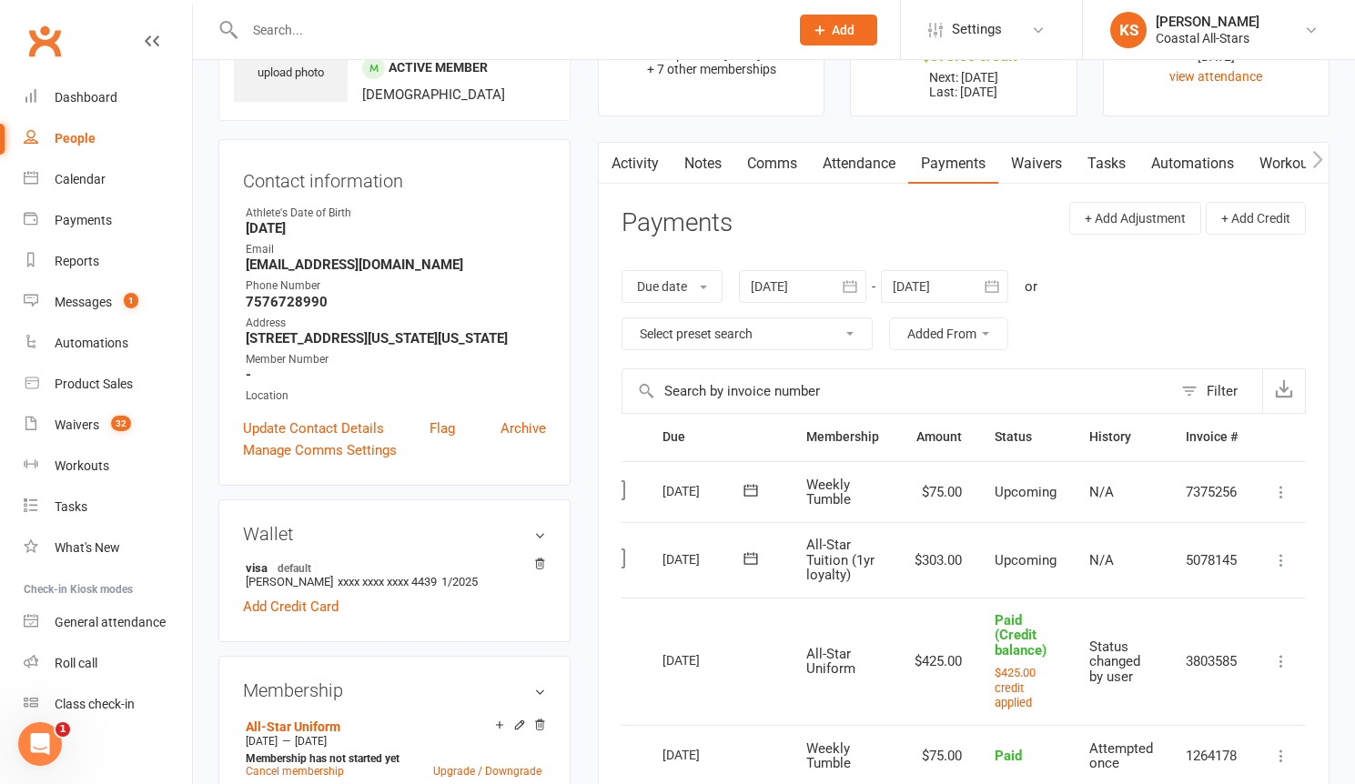
scroll to position [61, 0]
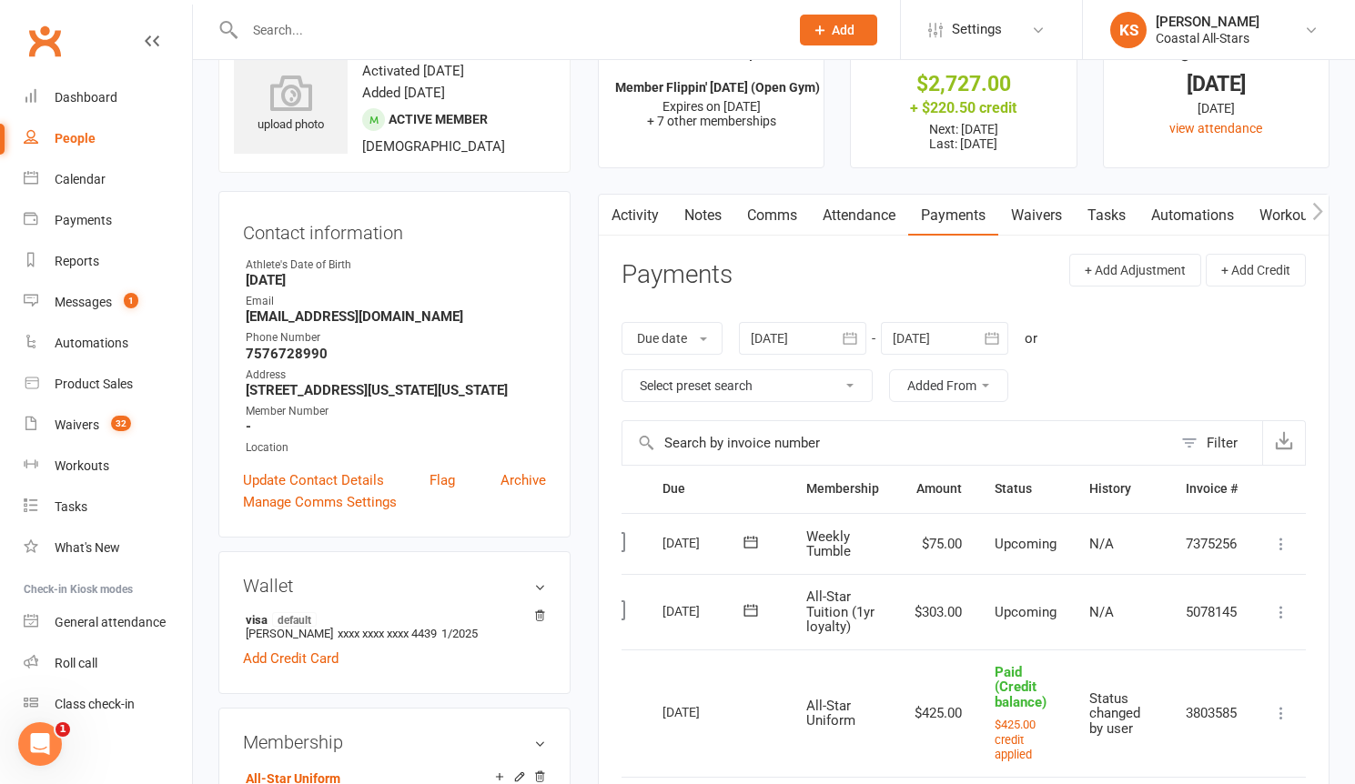
click at [777, 213] on link "Comms" at bounding box center [772, 216] width 76 height 42
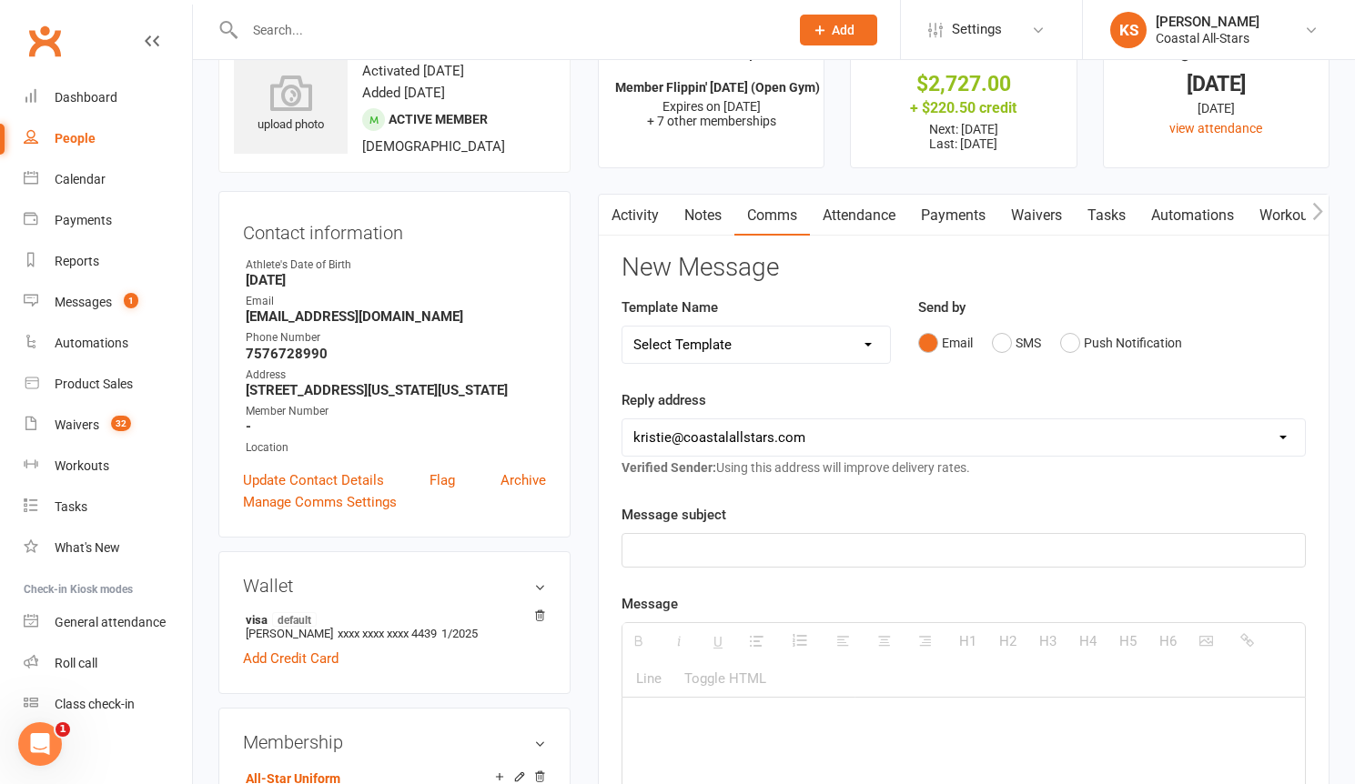
click at [718, 547] on p at bounding box center [963, 550] width 660 height 22
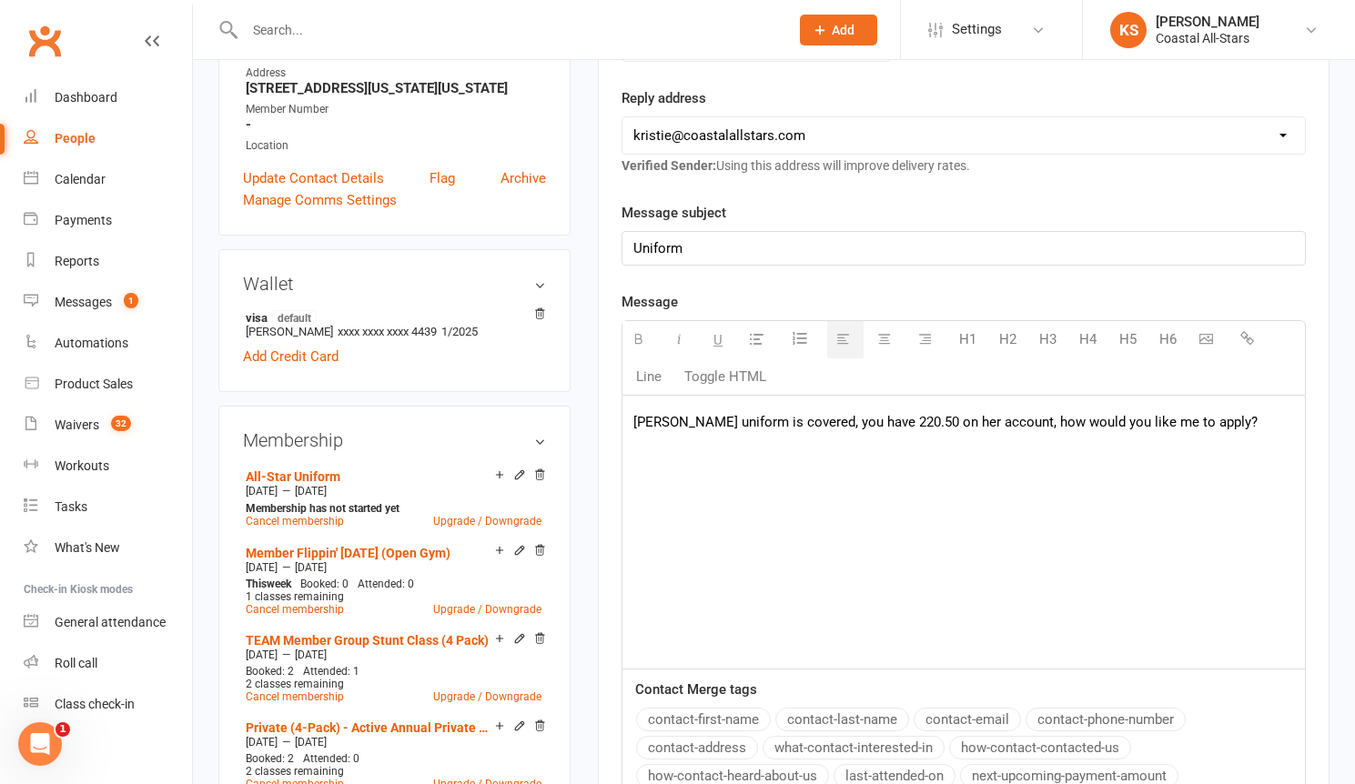
scroll to position [679, 0]
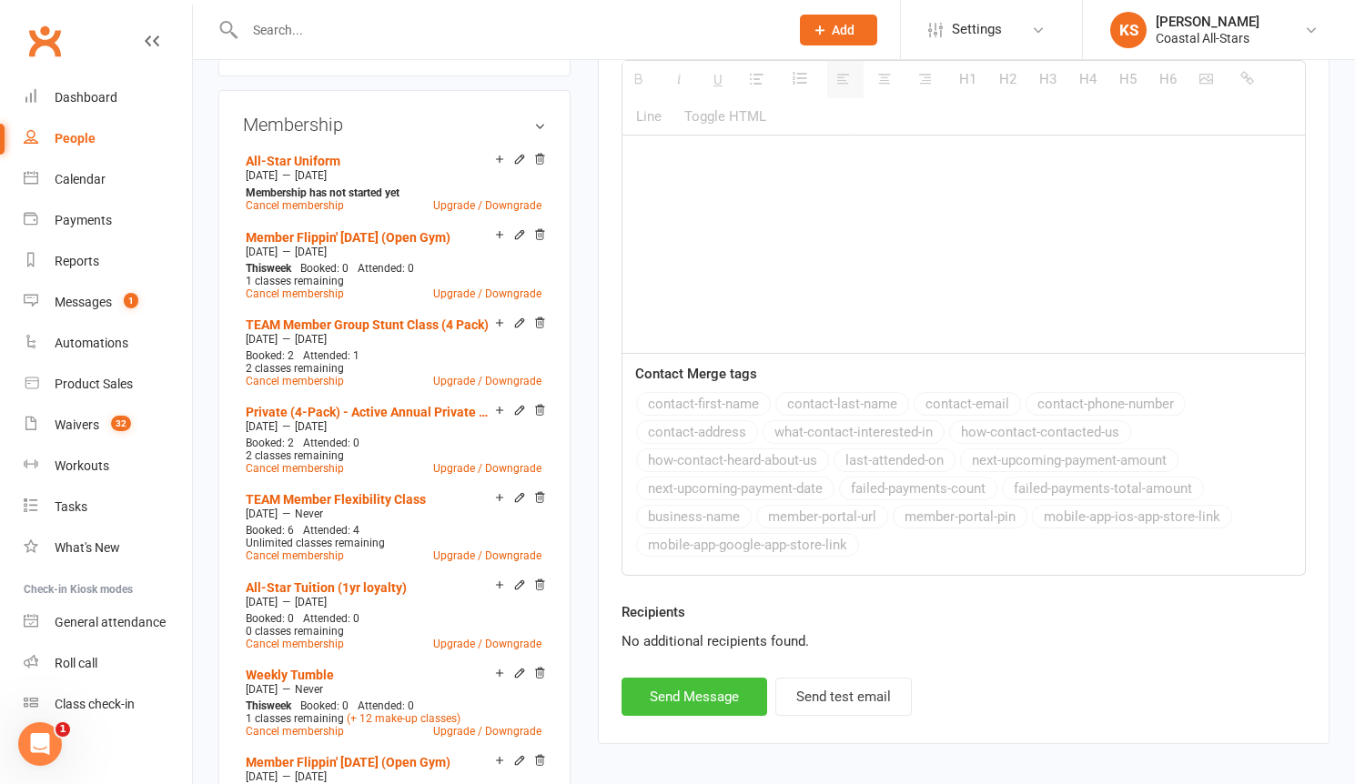
click at [699, 701] on button "Send Message" at bounding box center [694, 697] width 146 height 38
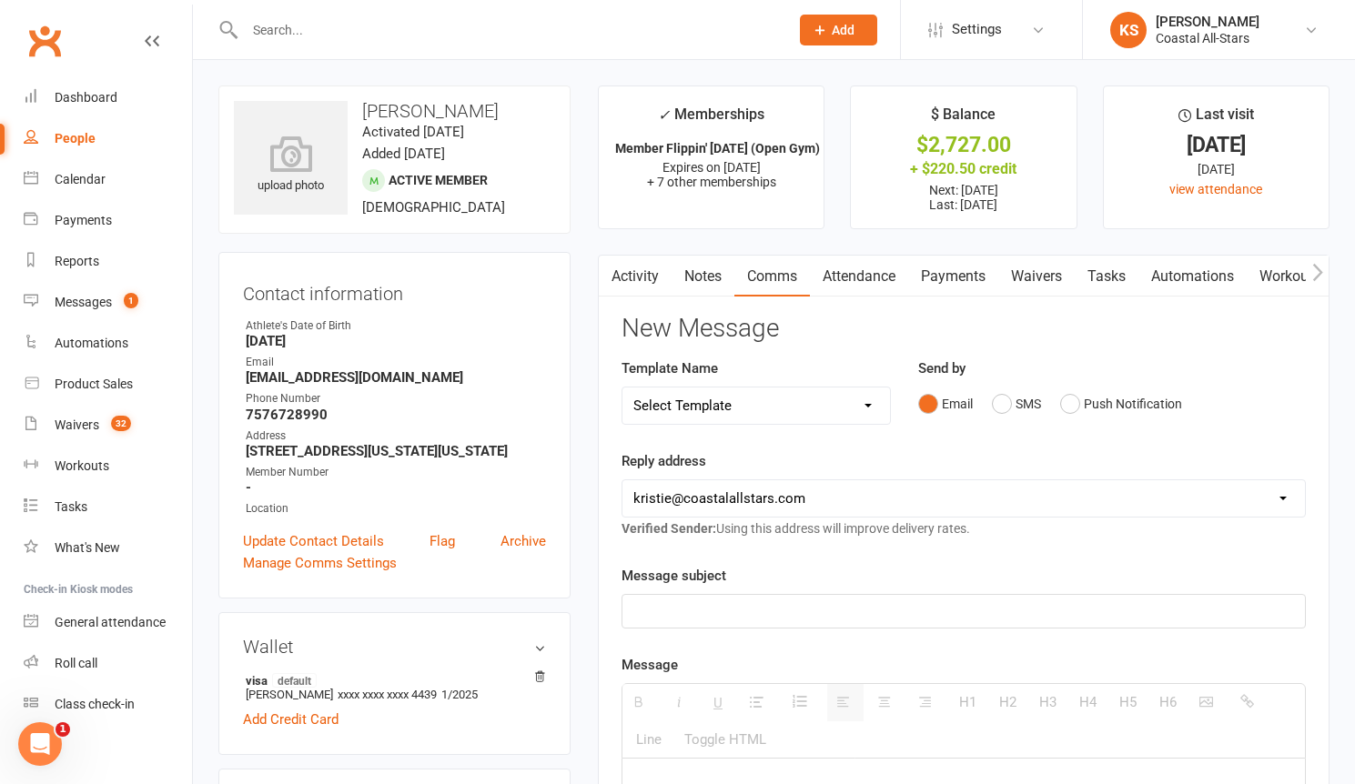
click at [303, 39] on input "text" at bounding box center [507, 29] width 537 height 25
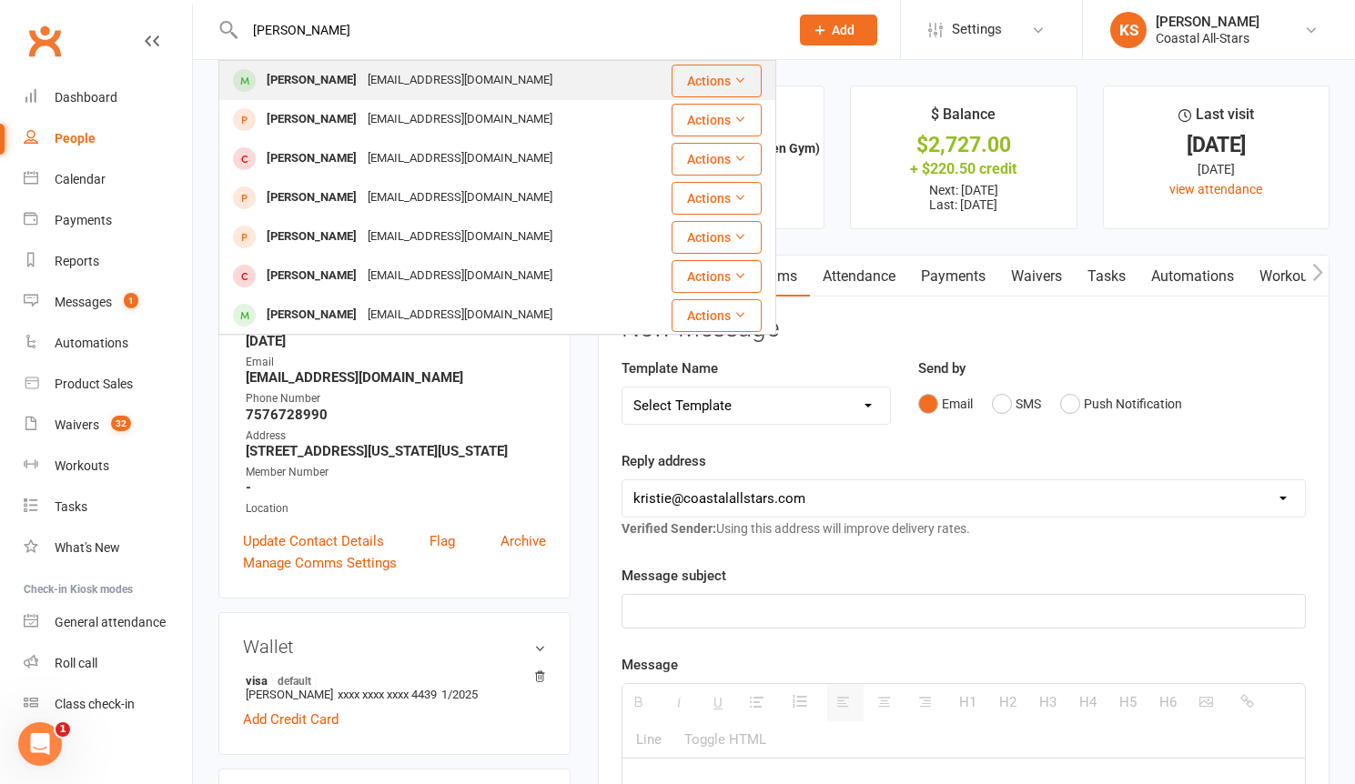
type input "[PERSON_NAME]"
click at [477, 84] on div "[EMAIL_ADDRESS][DOMAIN_NAME]" at bounding box center [460, 80] width 196 height 26
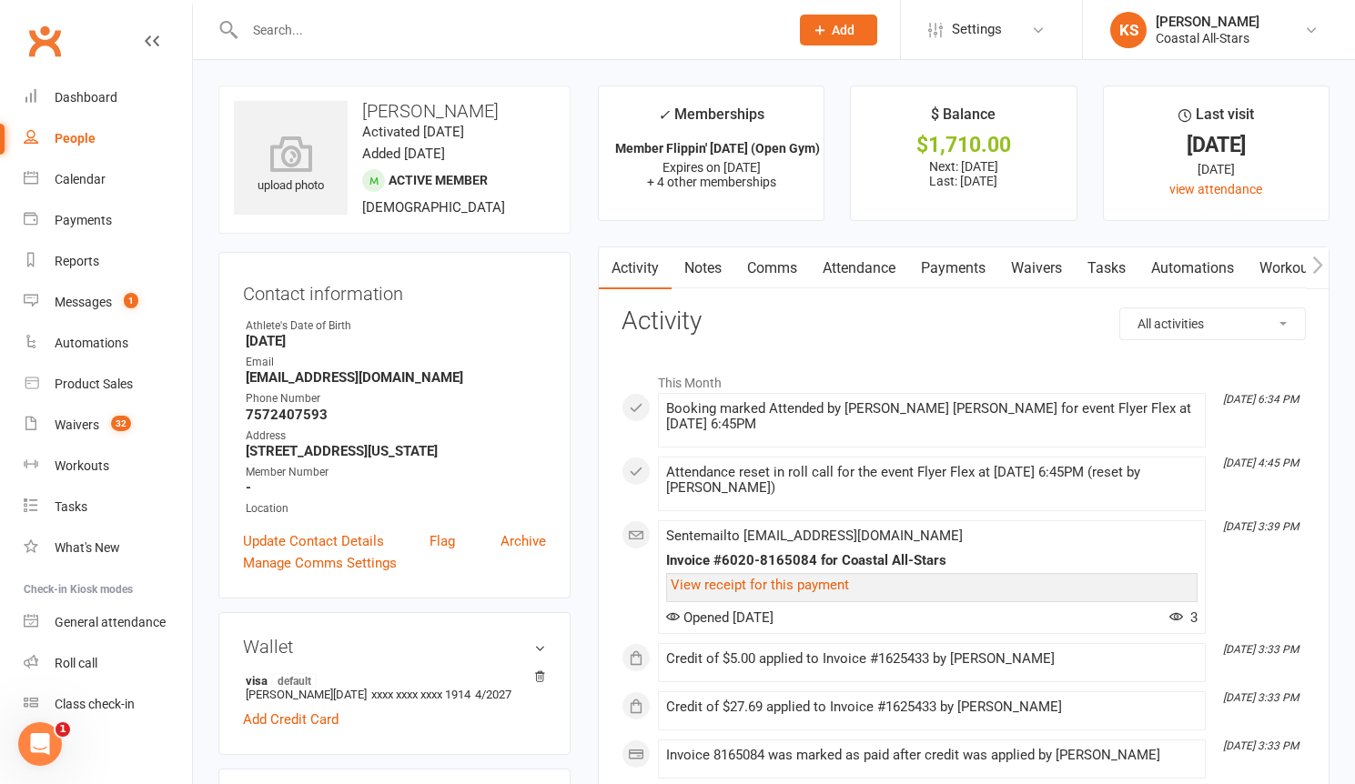
click at [1299, 269] on link "Workouts" at bounding box center [1289, 268] width 86 height 42
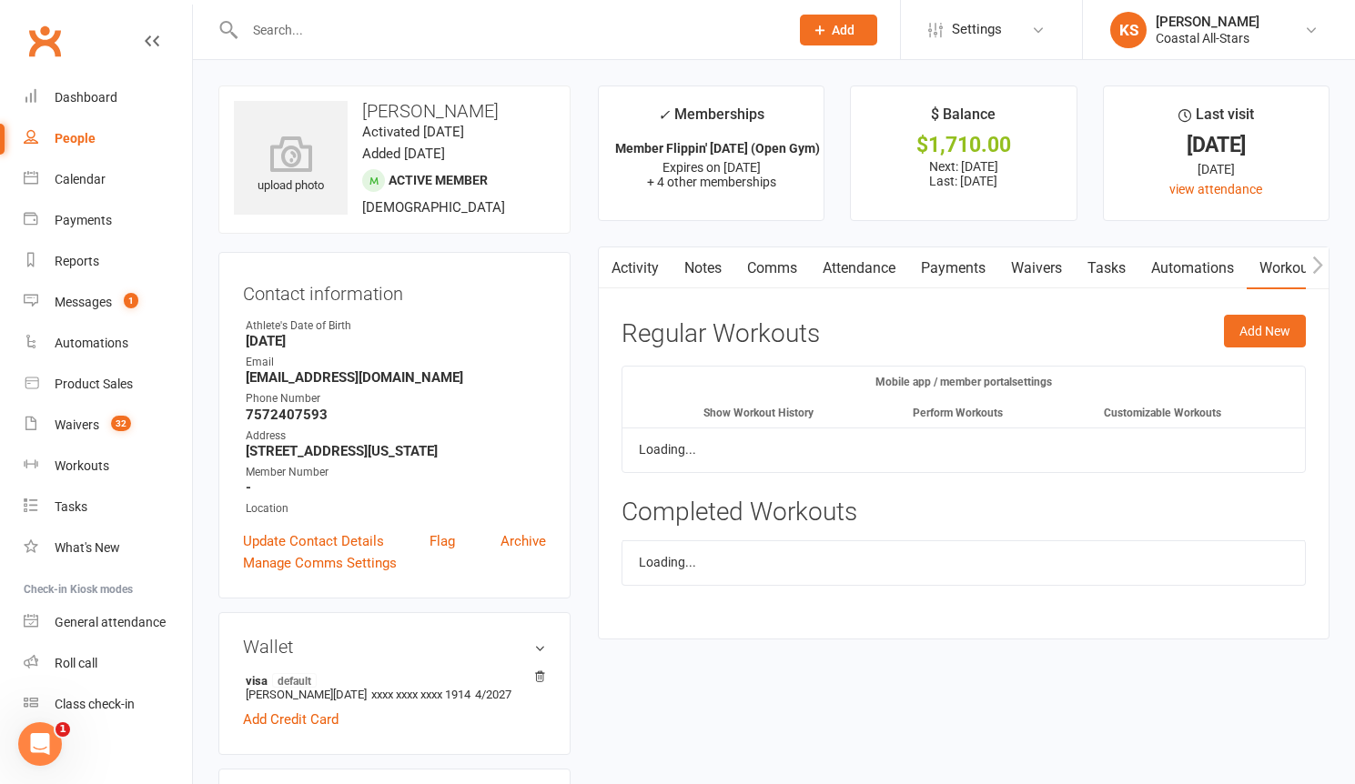
click at [1313, 271] on icon "button" at bounding box center [1317, 264] width 10 height 17
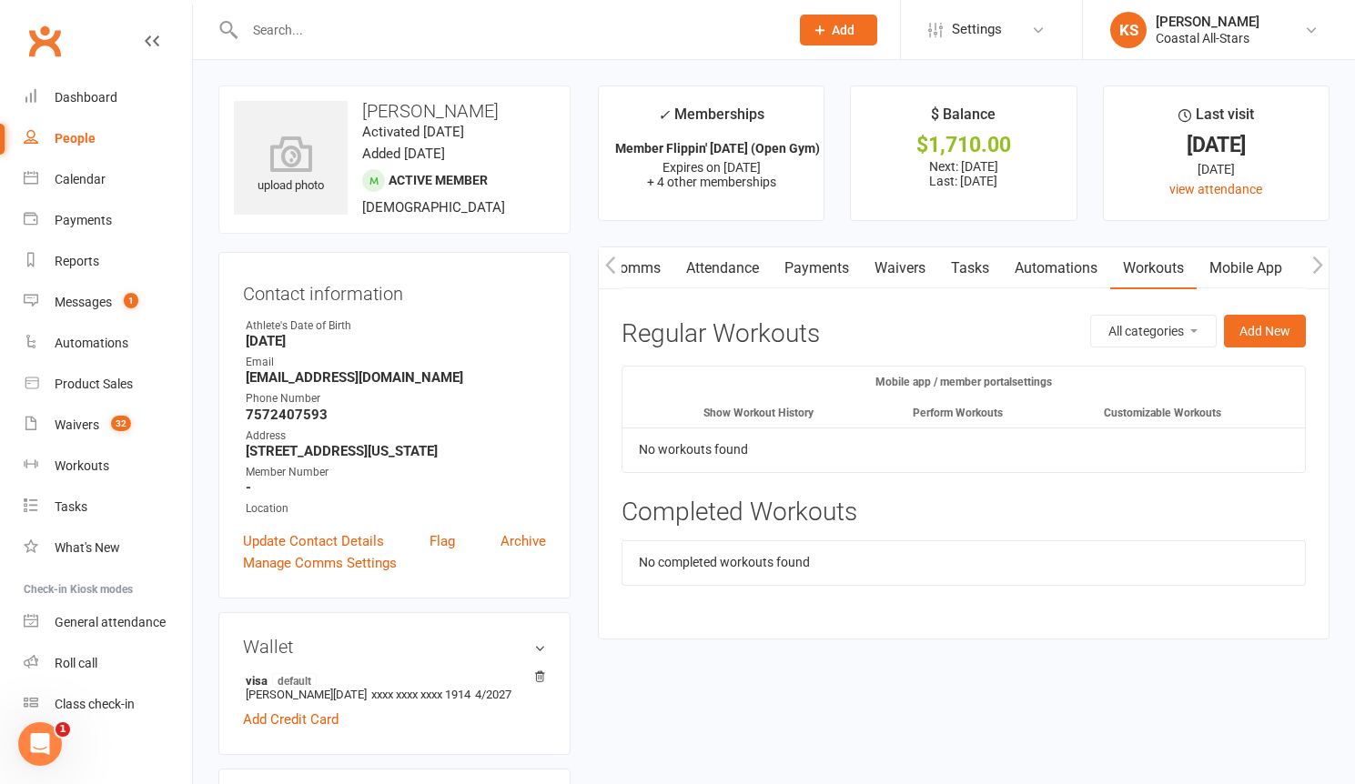
click at [1313, 271] on icon "button" at bounding box center [1317, 264] width 10 height 17
click at [1282, 269] on link "Credit balance" at bounding box center [1269, 268] width 117 height 42
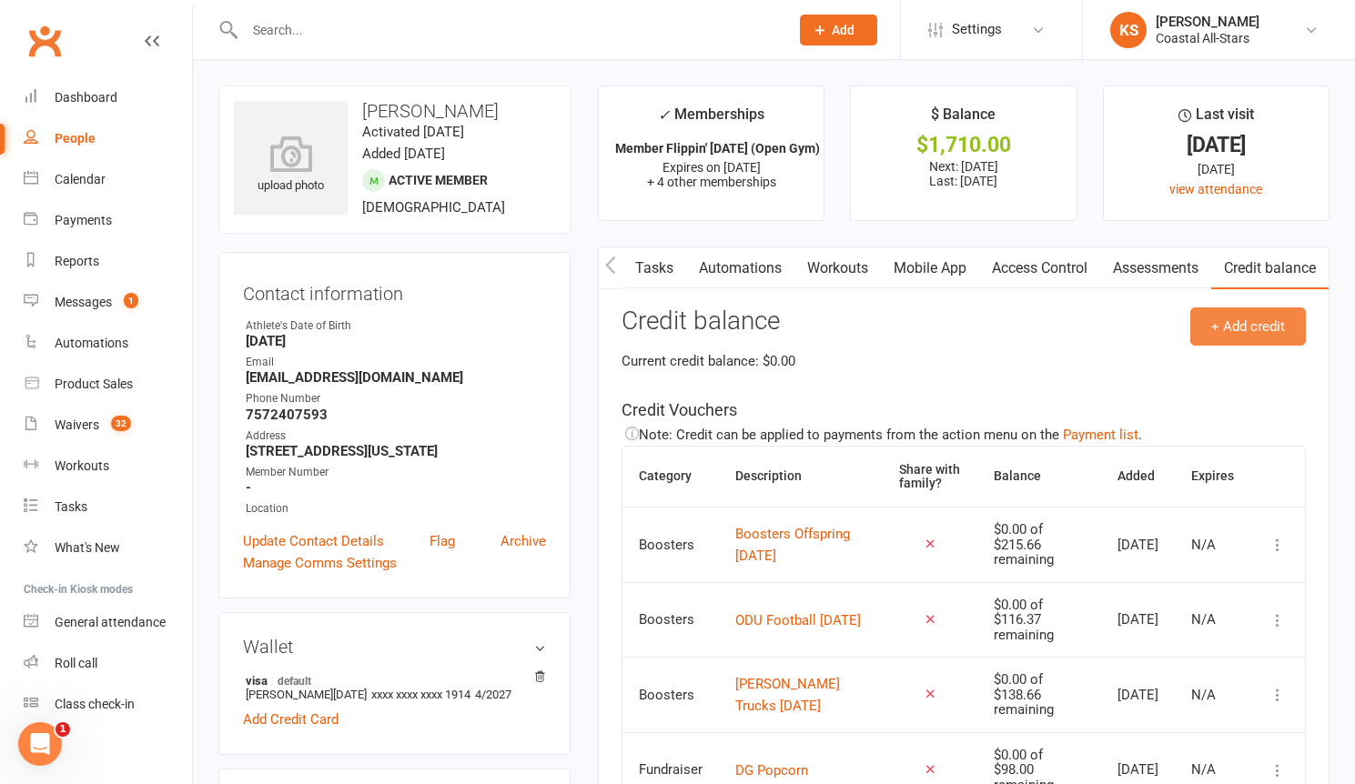
click at [1241, 328] on button "+ Add credit" at bounding box center [1248, 326] width 116 height 38
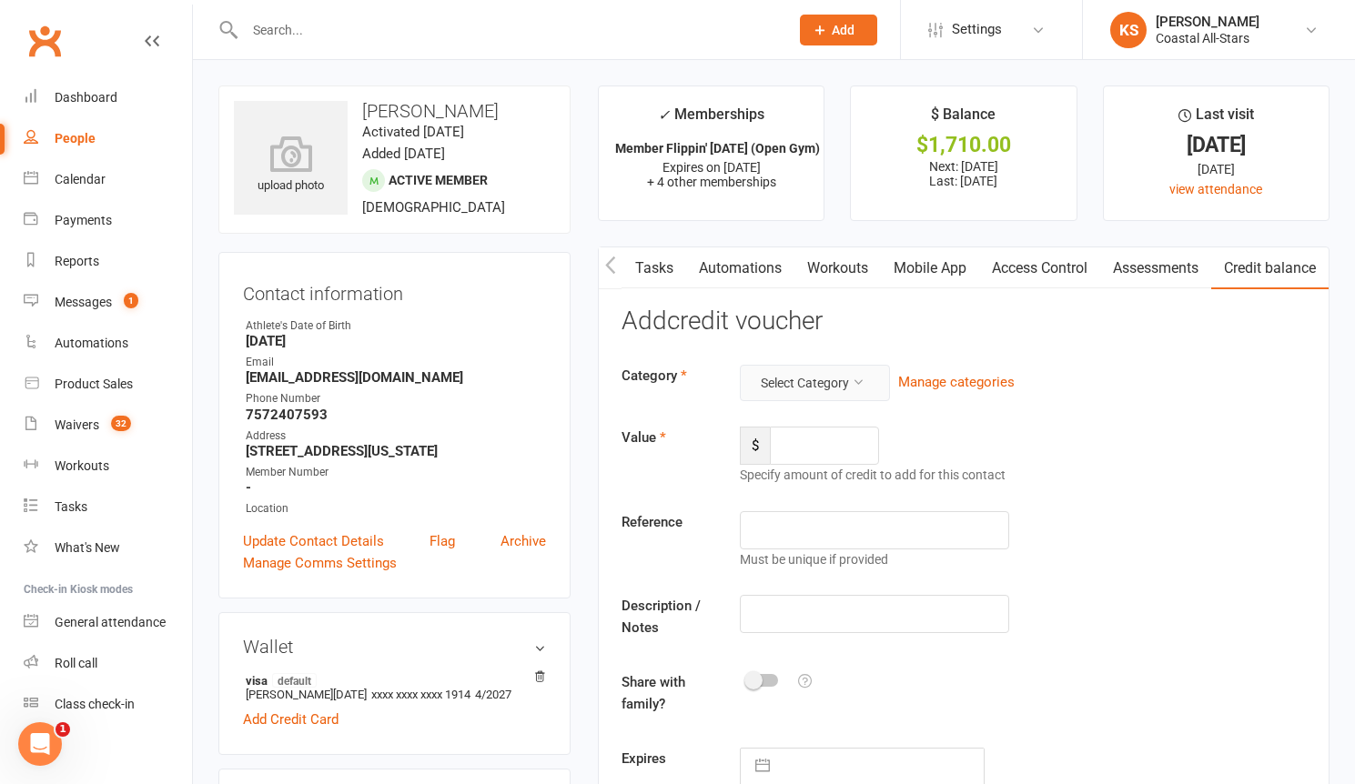
click at [845, 378] on button "Select Category" at bounding box center [815, 383] width 150 height 36
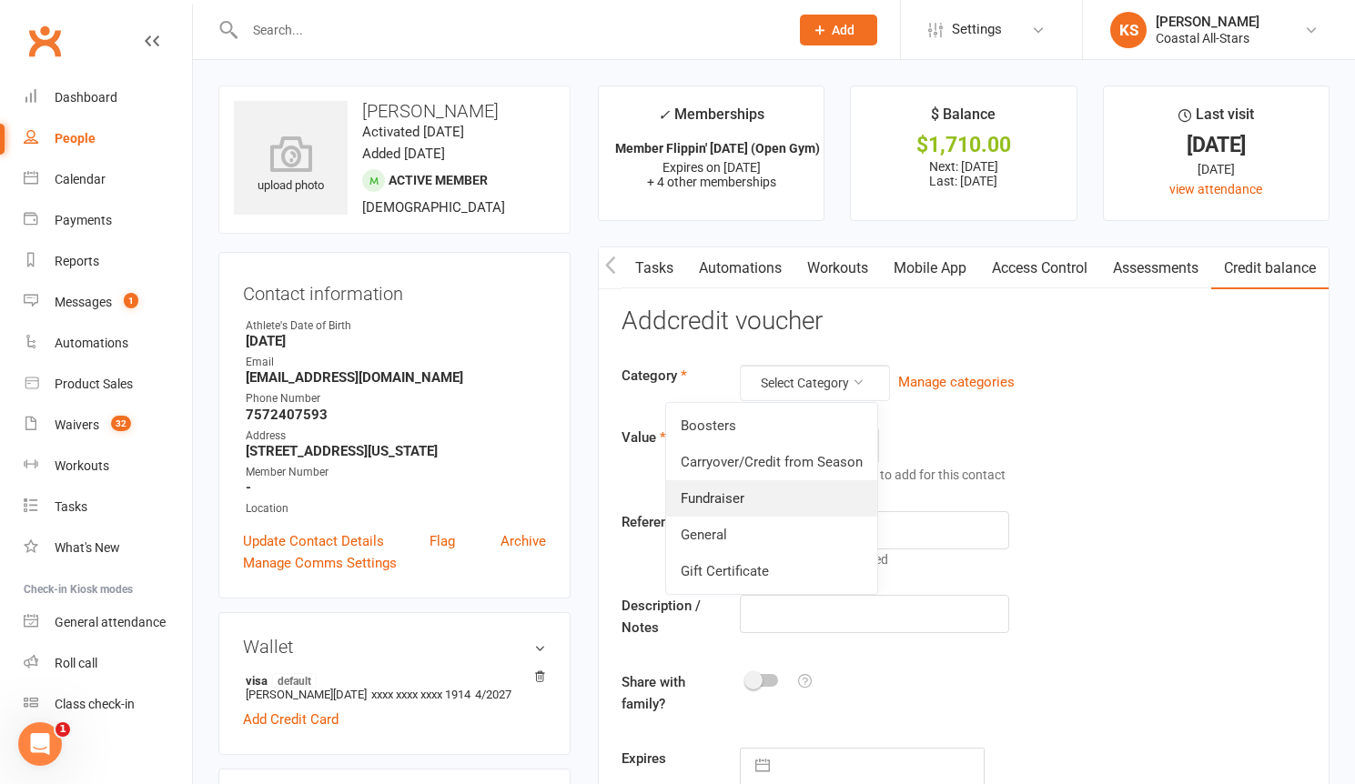
click at [758, 490] on link "Fundraiser" at bounding box center [771, 498] width 211 height 36
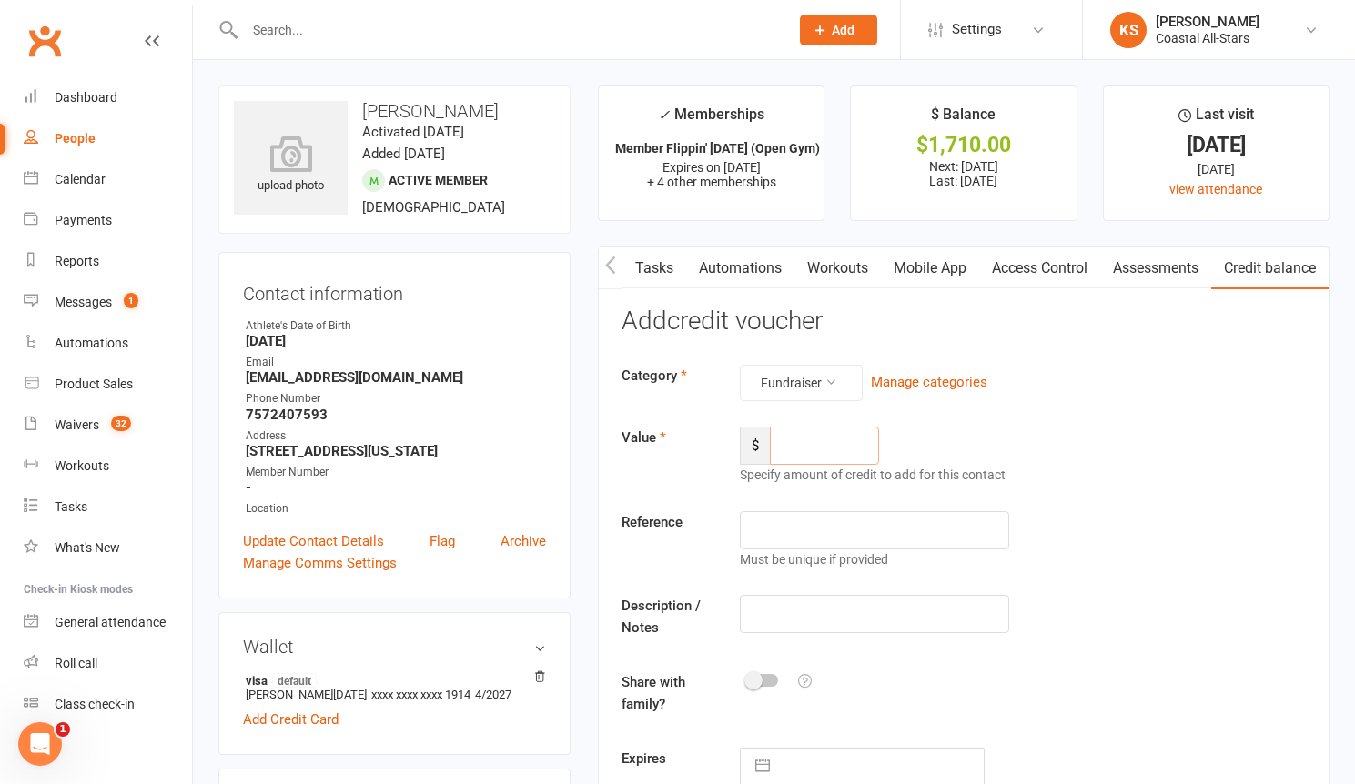
click at [829, 447] on input "number" at bounding box center [824, 446] width 109 height 38
type input "250.50"
click at [828, 581] on div "Category Fundraiser Manage categories Value $ 250.50 Specify amount of credit t…" at bounding box center [963, 575] width 684 height 421
click at [823, 610] on input "text" at bounding box center [874, 614] width 269 height 38
type input "Popcorn"
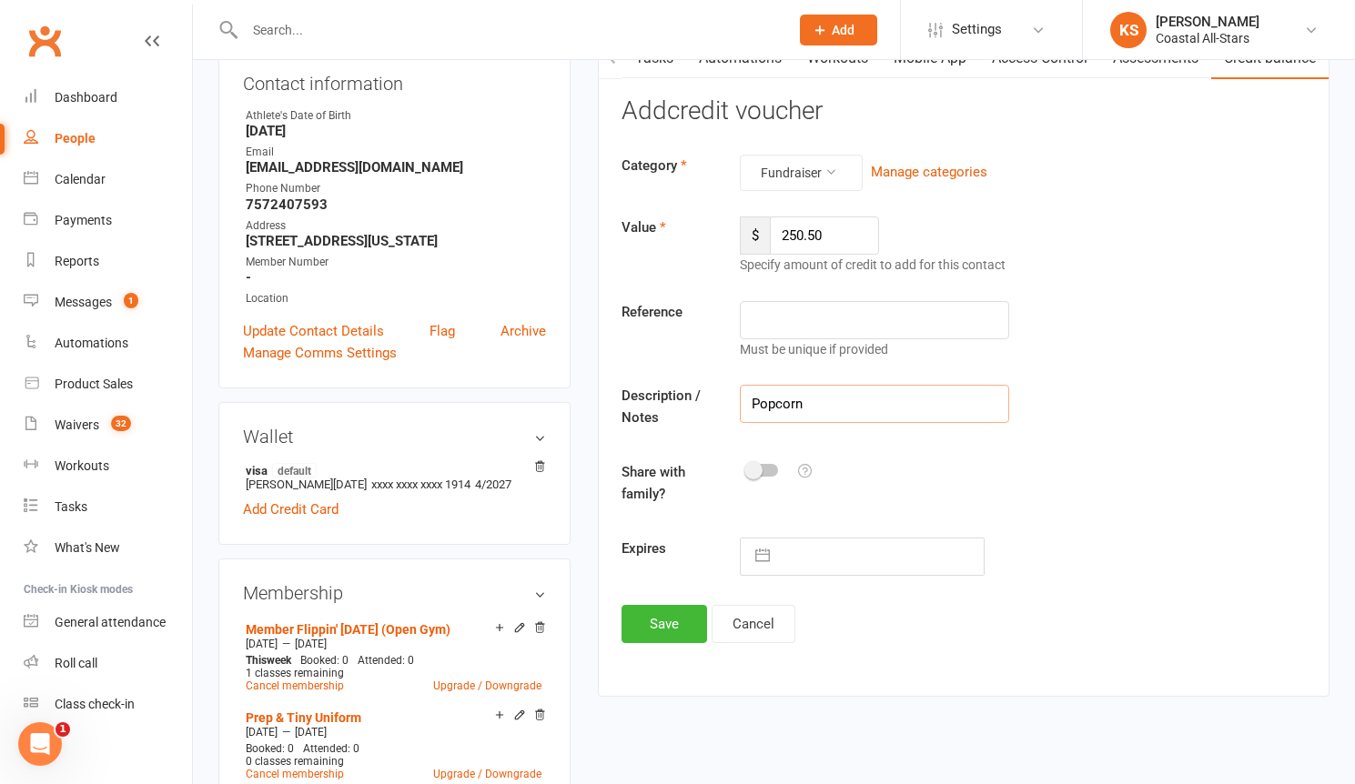
scroll to position [369, 0]
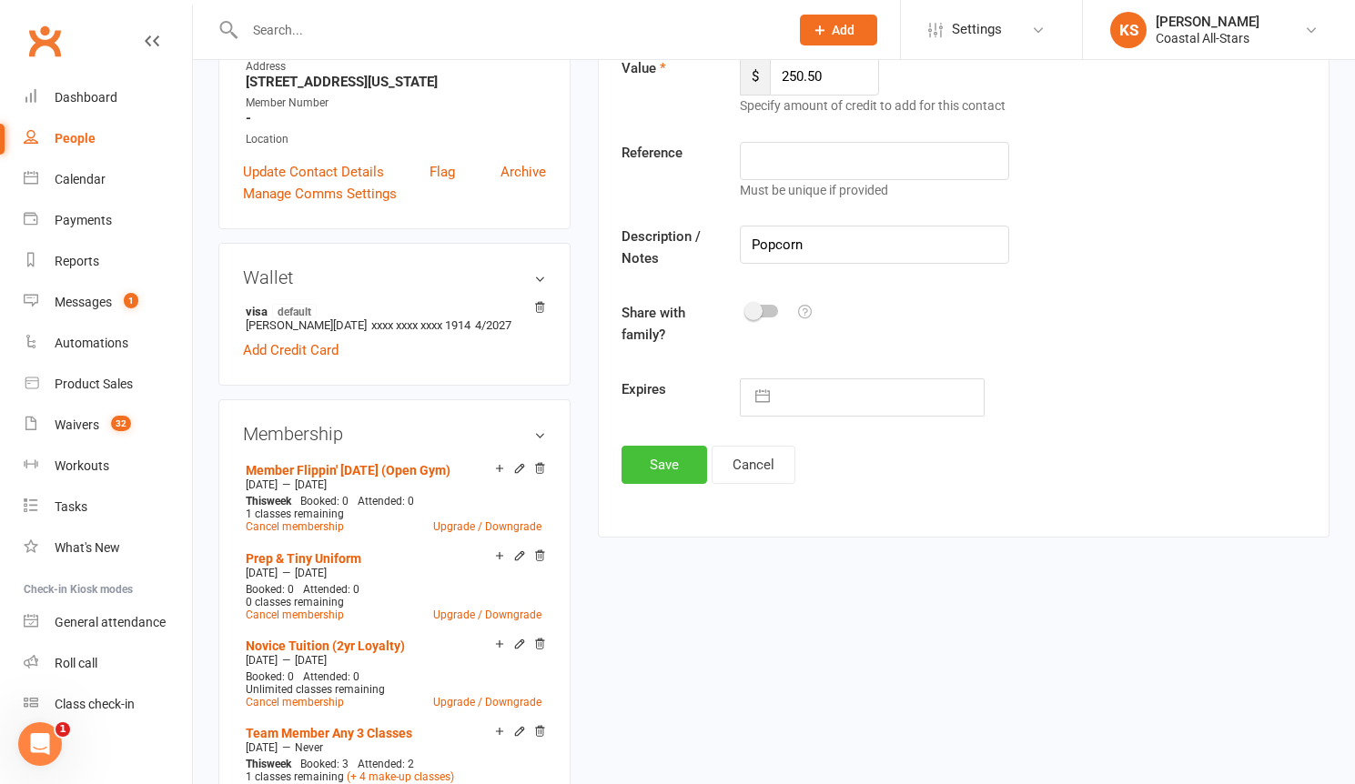
click at [666, 467] on button "Save" at bounding box center [664, 465] width 86 height 38
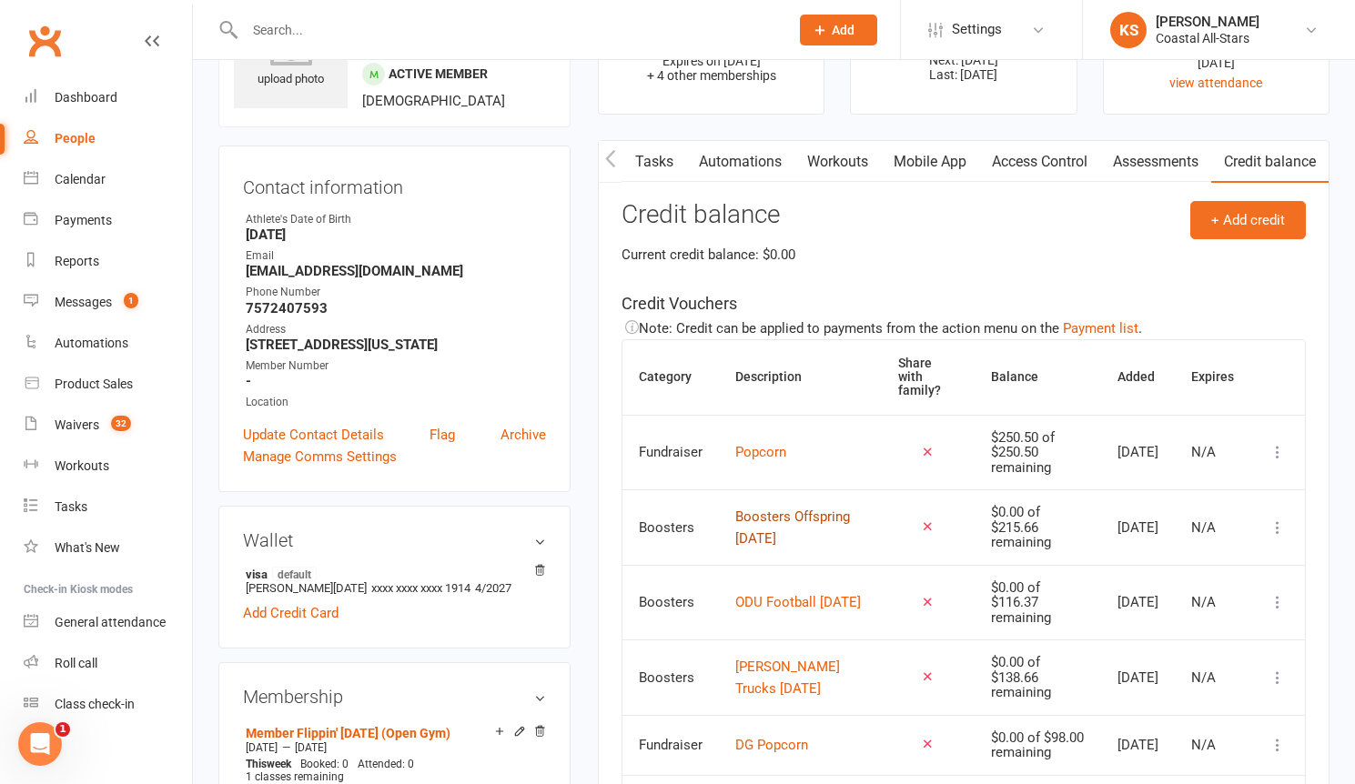
scroll to position [0, 0]
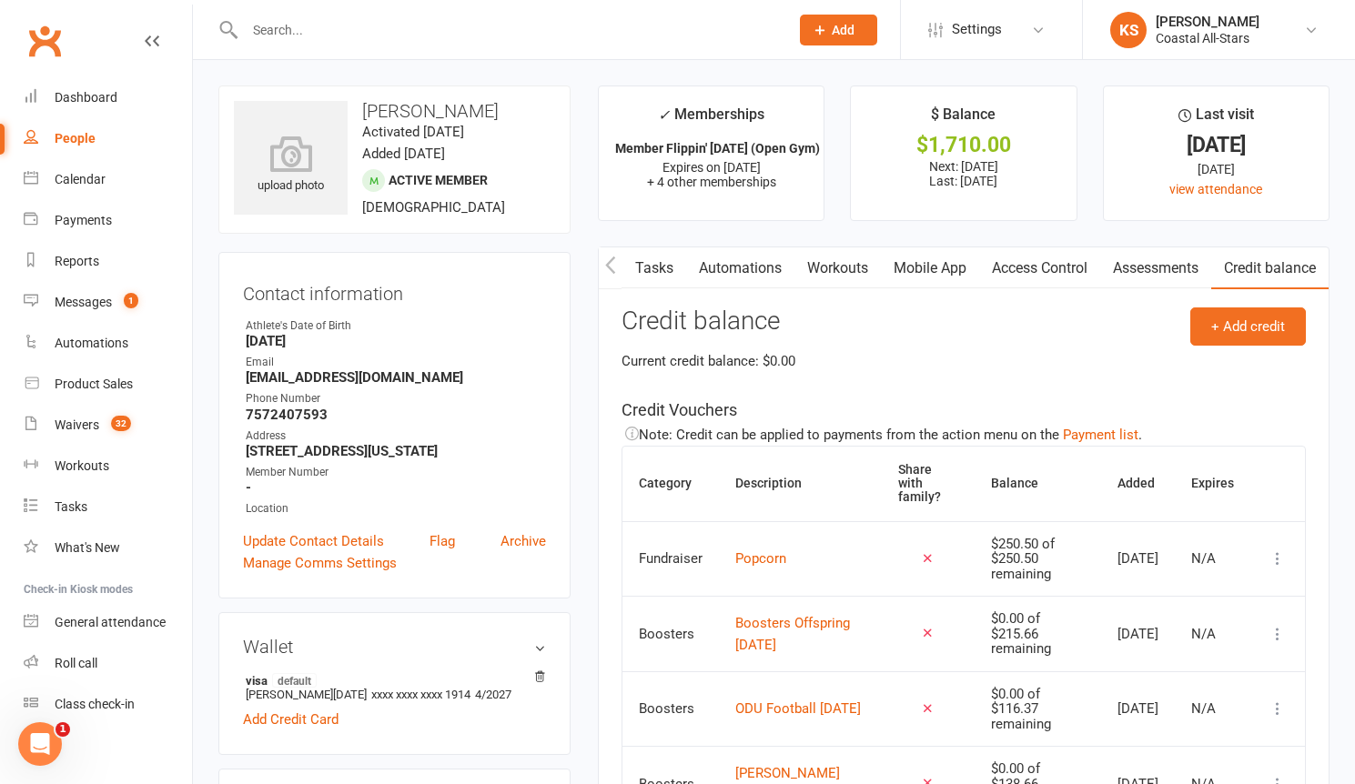
click at [614, 270] on icon "button" at bounding box center [610, 265] width 11 height 19
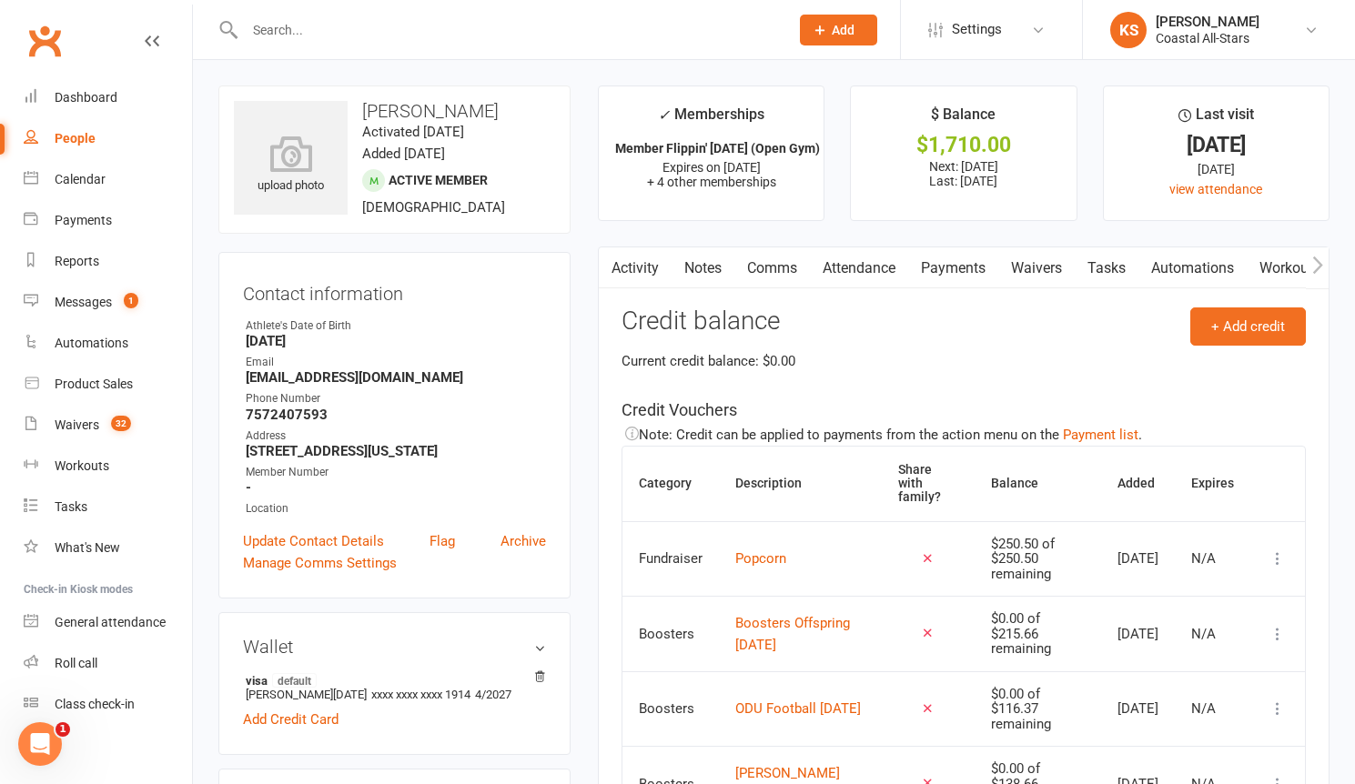
click at [773, 269] on link "Comms" at bounding box center [772, 268] width 76 height 42
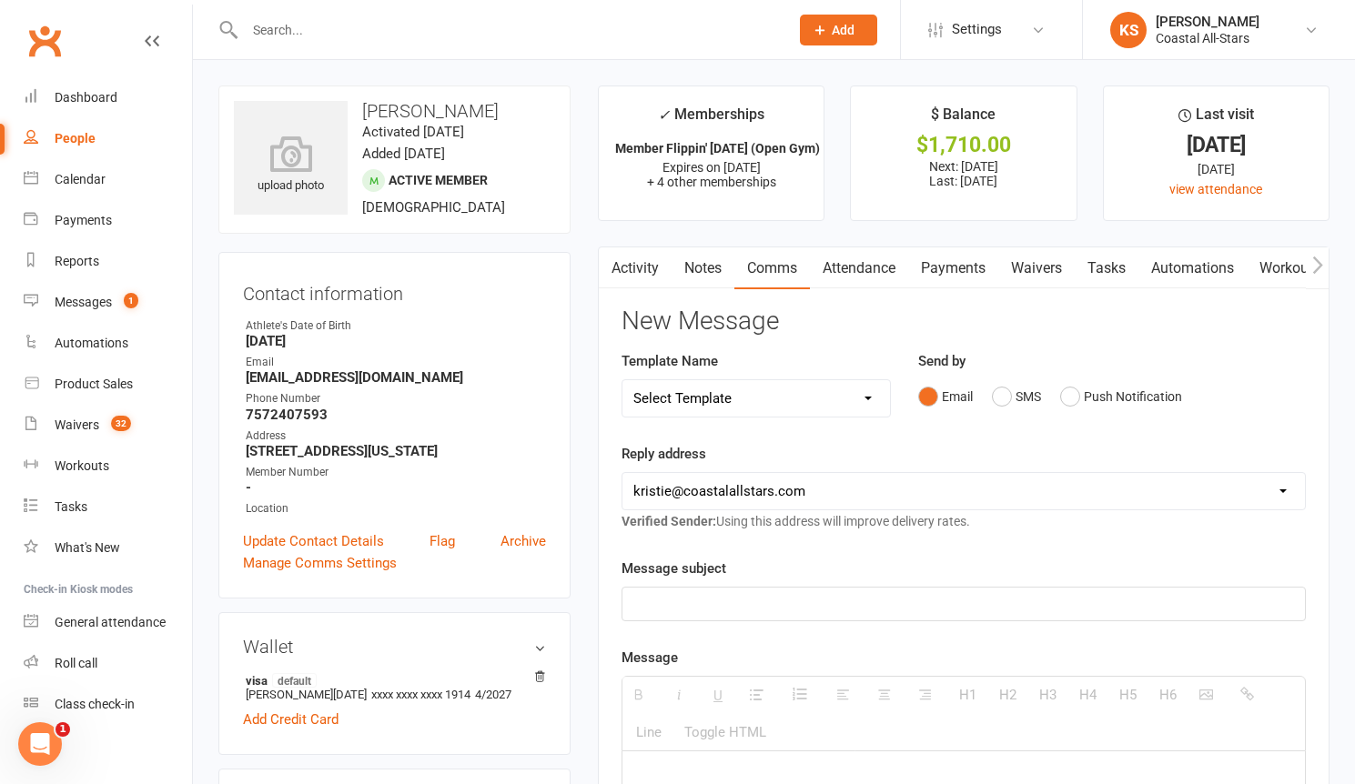
click at [862, 610] on p at bounding box center [963, 604] width 660 height 22
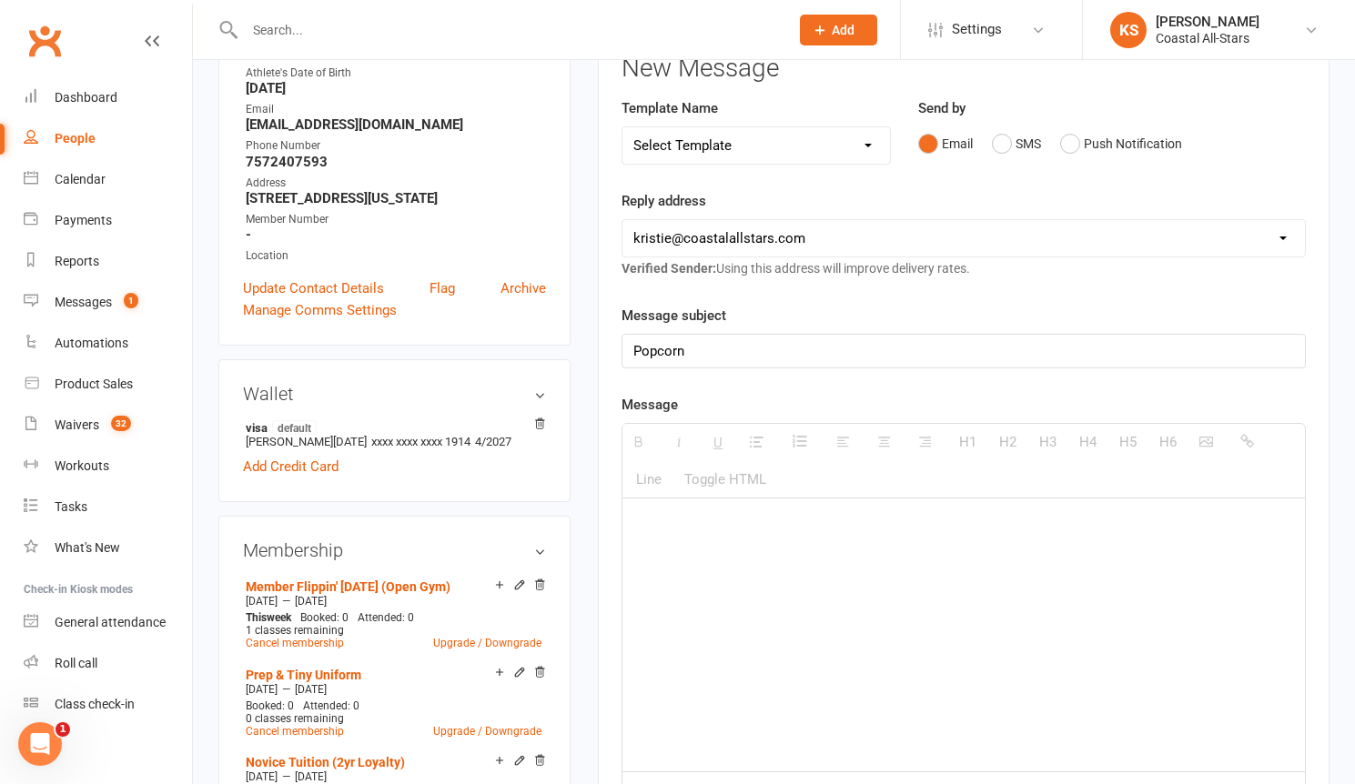
scroll to position [294, 0]
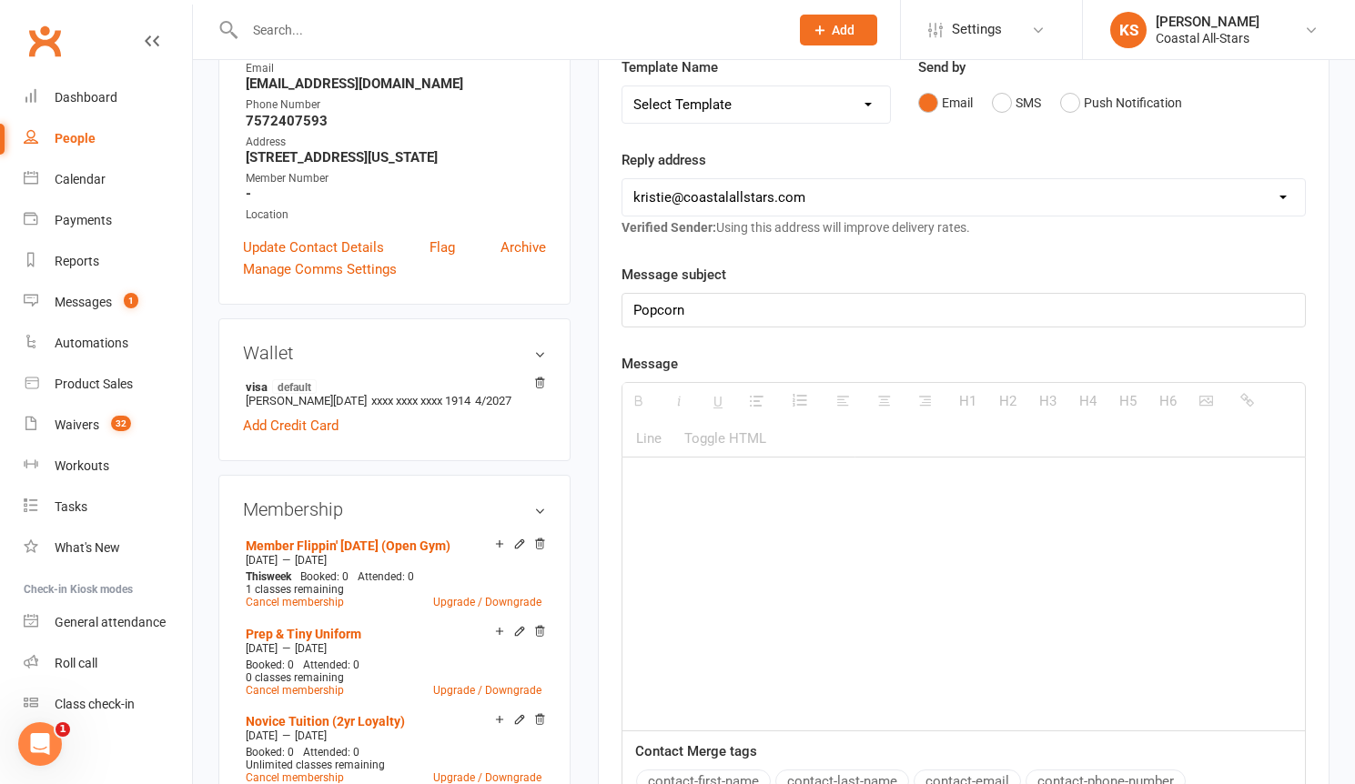
click at [789, 489] on p at bounding box center [963, 484] width 660 height 22
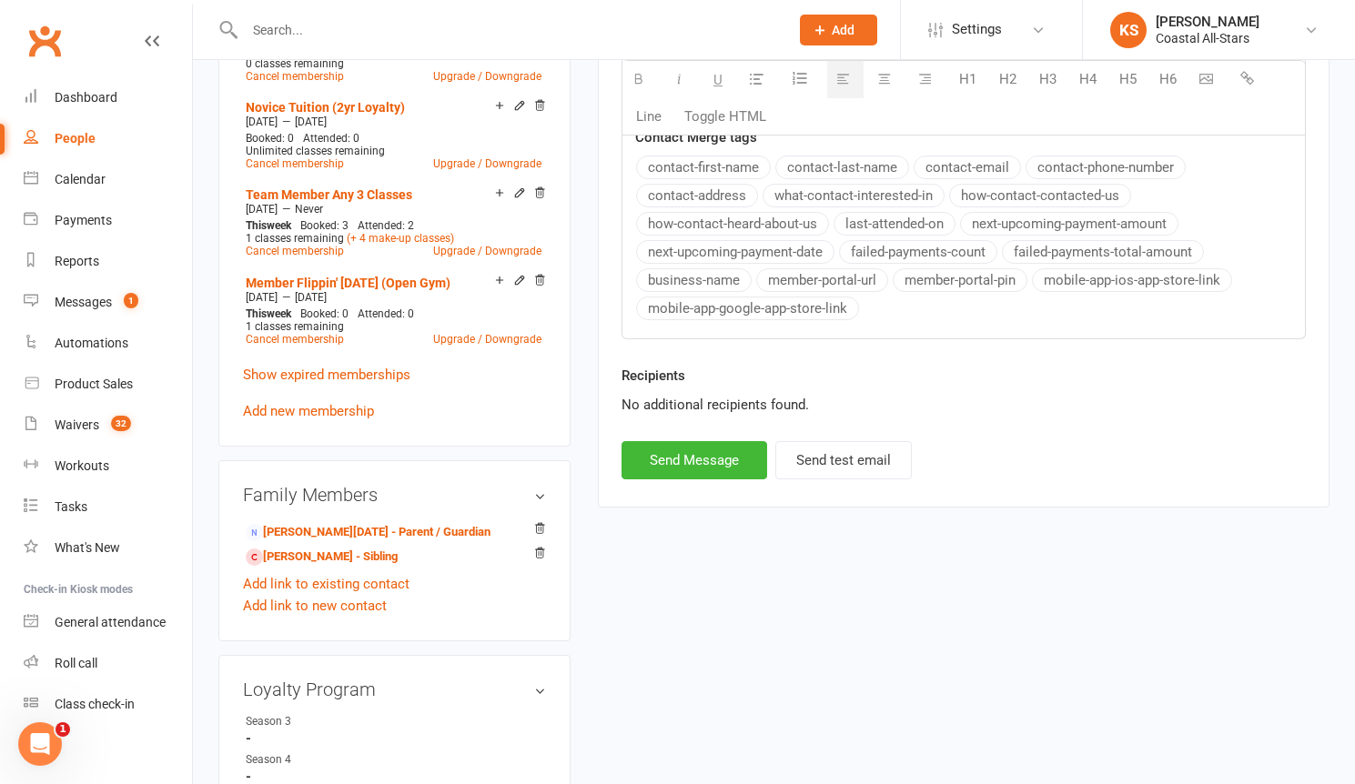
scroll to position [1196, 0]
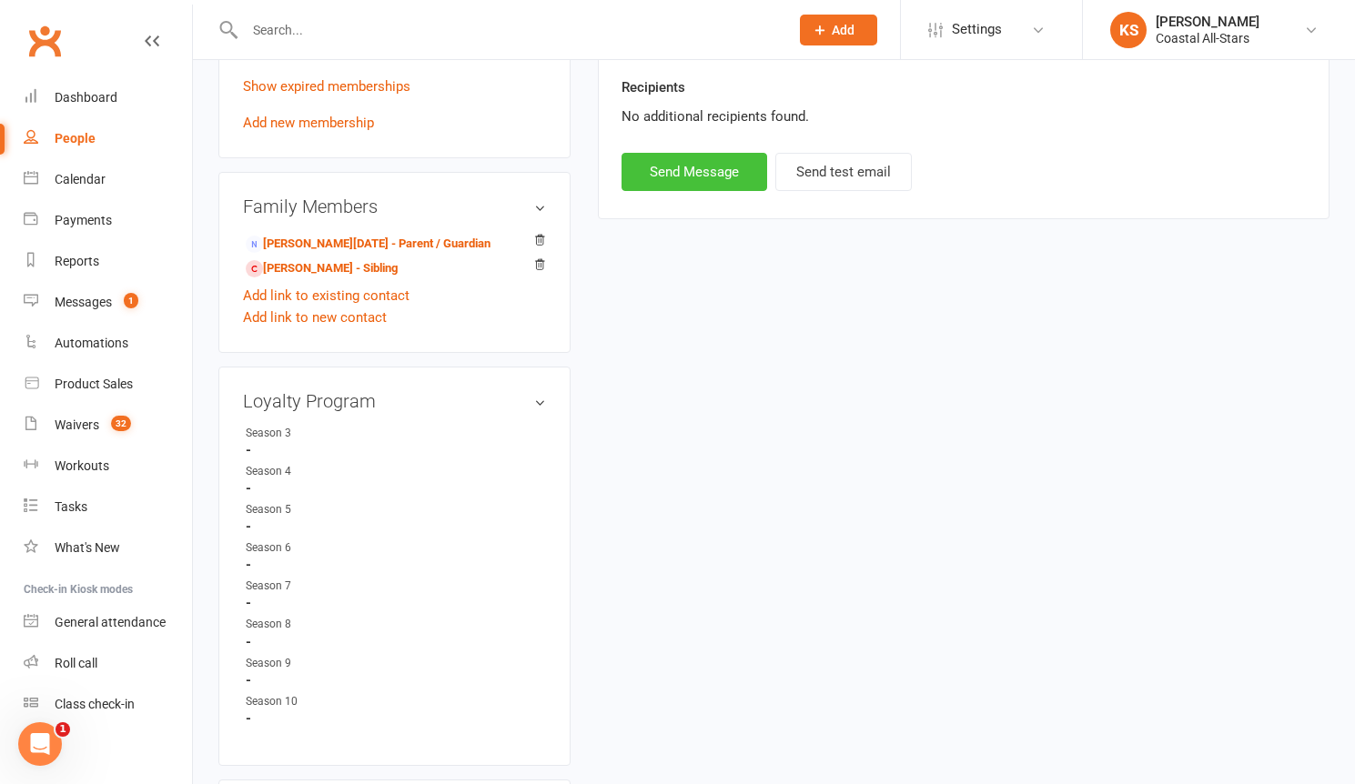
click at [694, 183] on button "Send Message" at bounding box center [694, 172] width 146 height 38
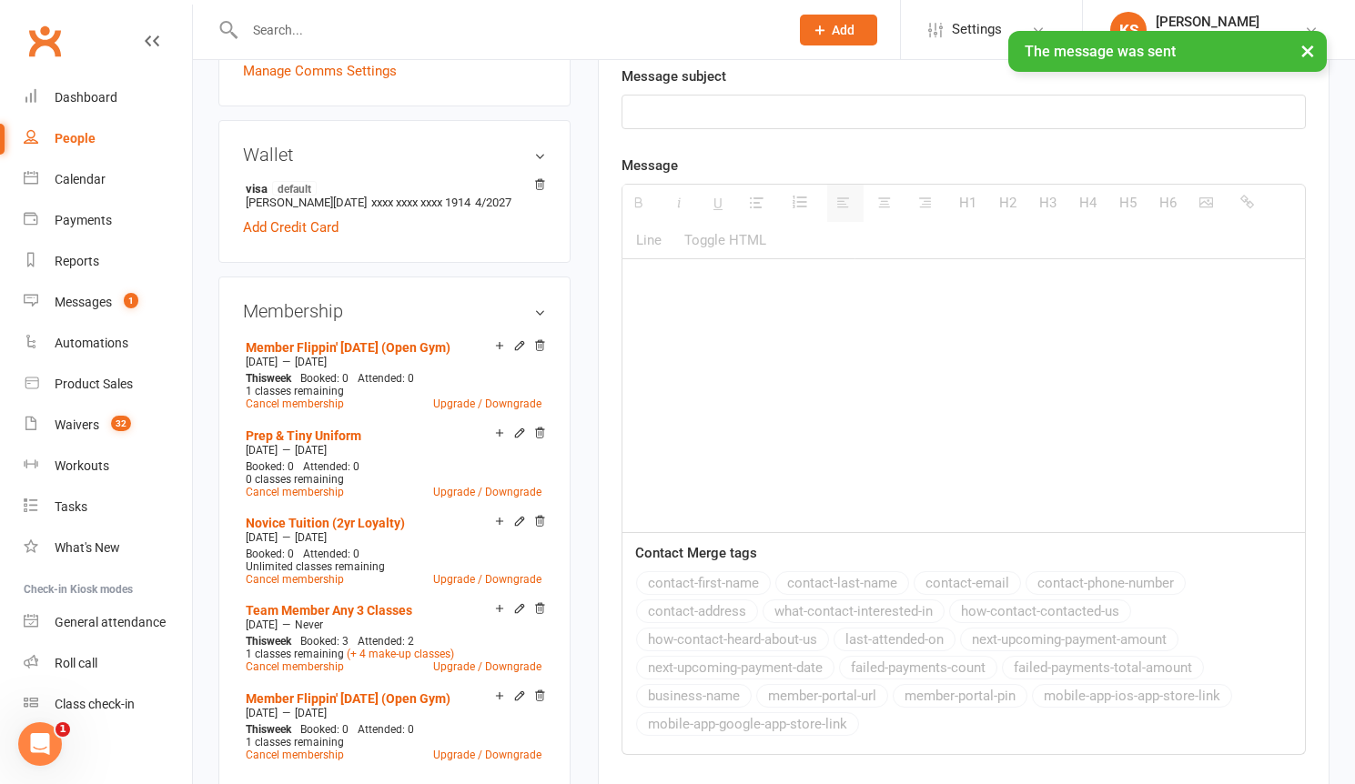
scroll to position [0, 0]
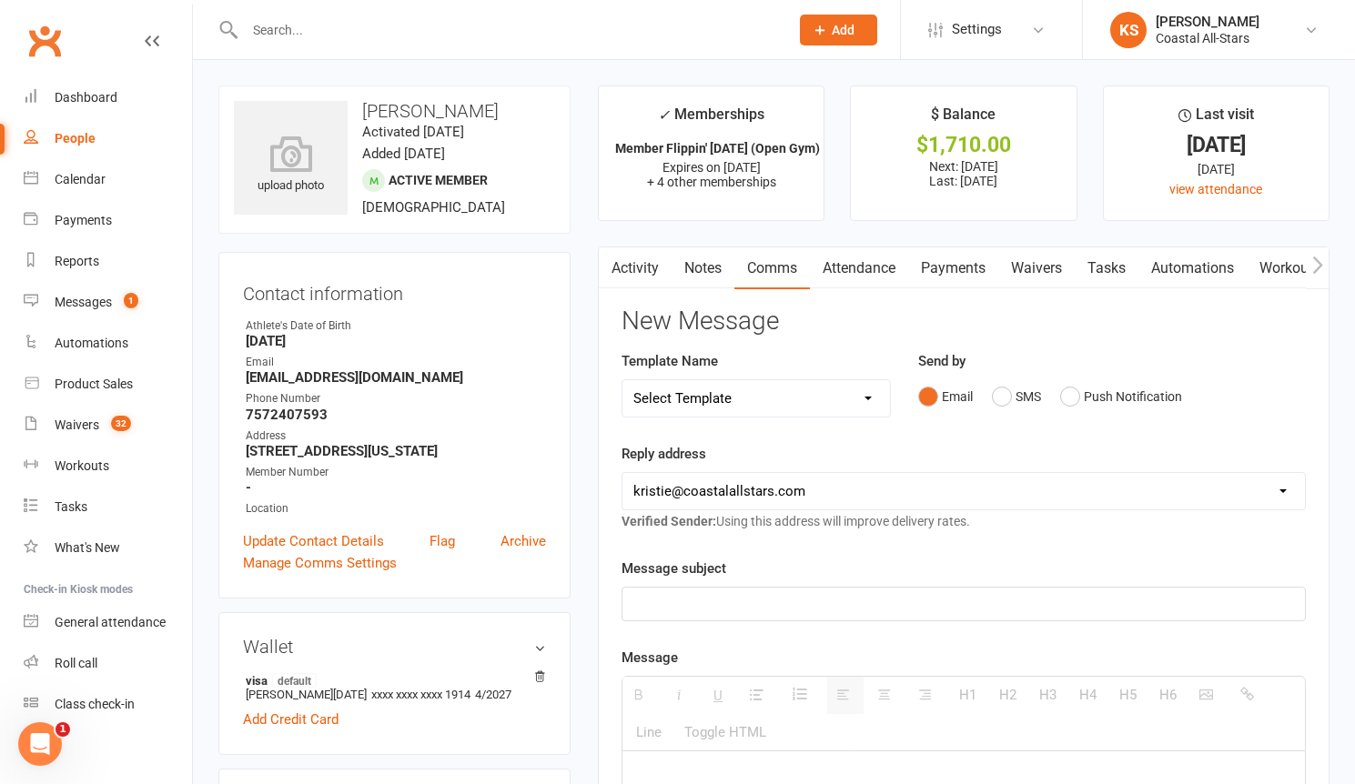
click at [313, 25] on input "text" at bounding box center [507, 29] width 537 height 25
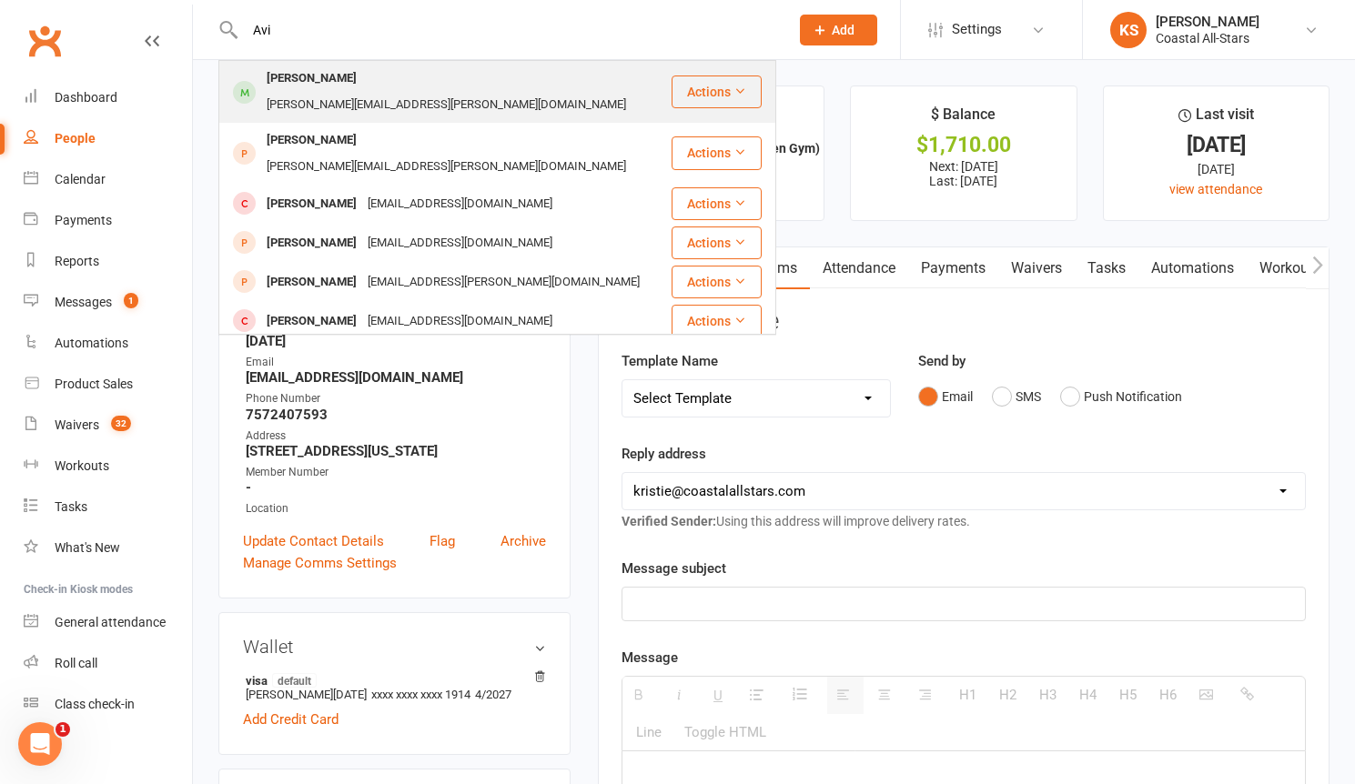
type input "Avi"
click at [340, 92] on div "[PERSON_NAME][EMAIL_ADDRESS][PERSON_NAME][DOMAIN_NAME]" at bounding box center [446, 105] width 370 height 26
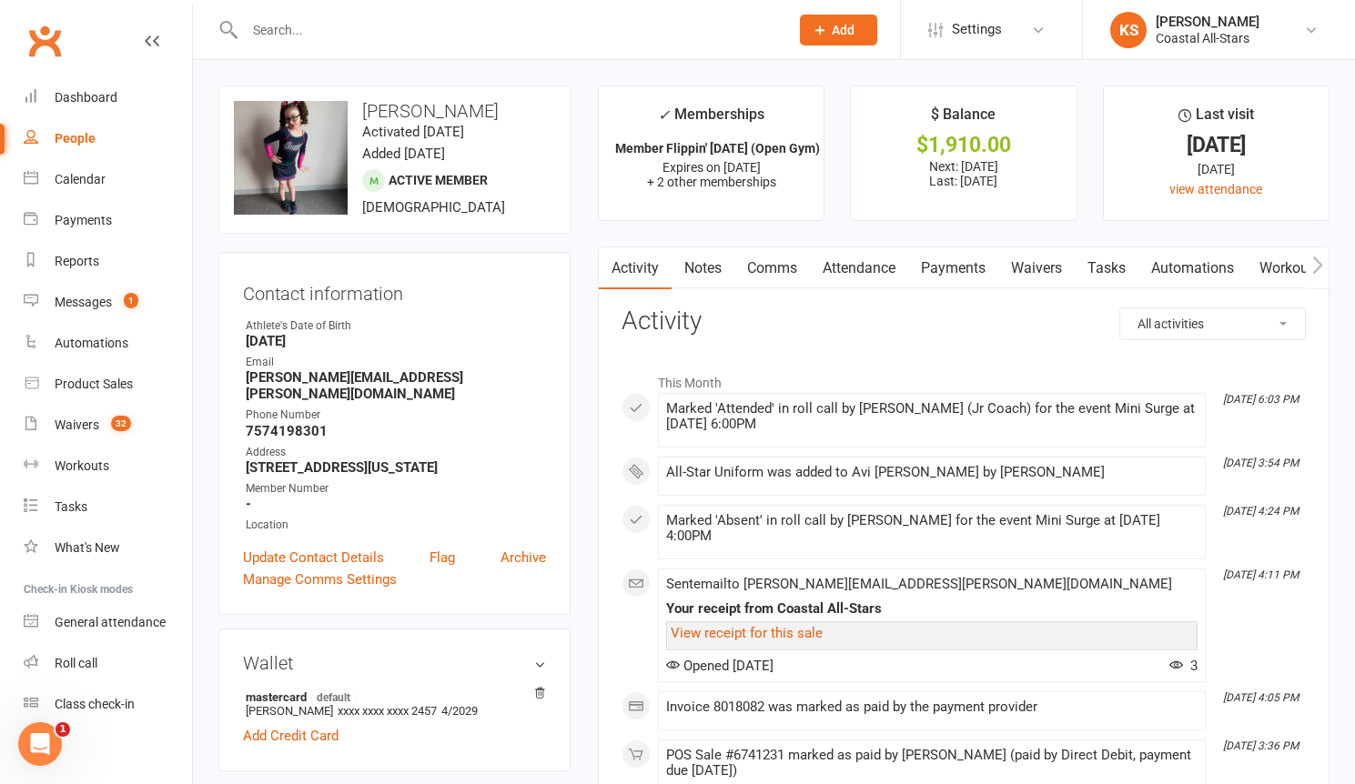
click at [960, 265] on link "Payments" at bounding box center [953, 268] width 90 height 42
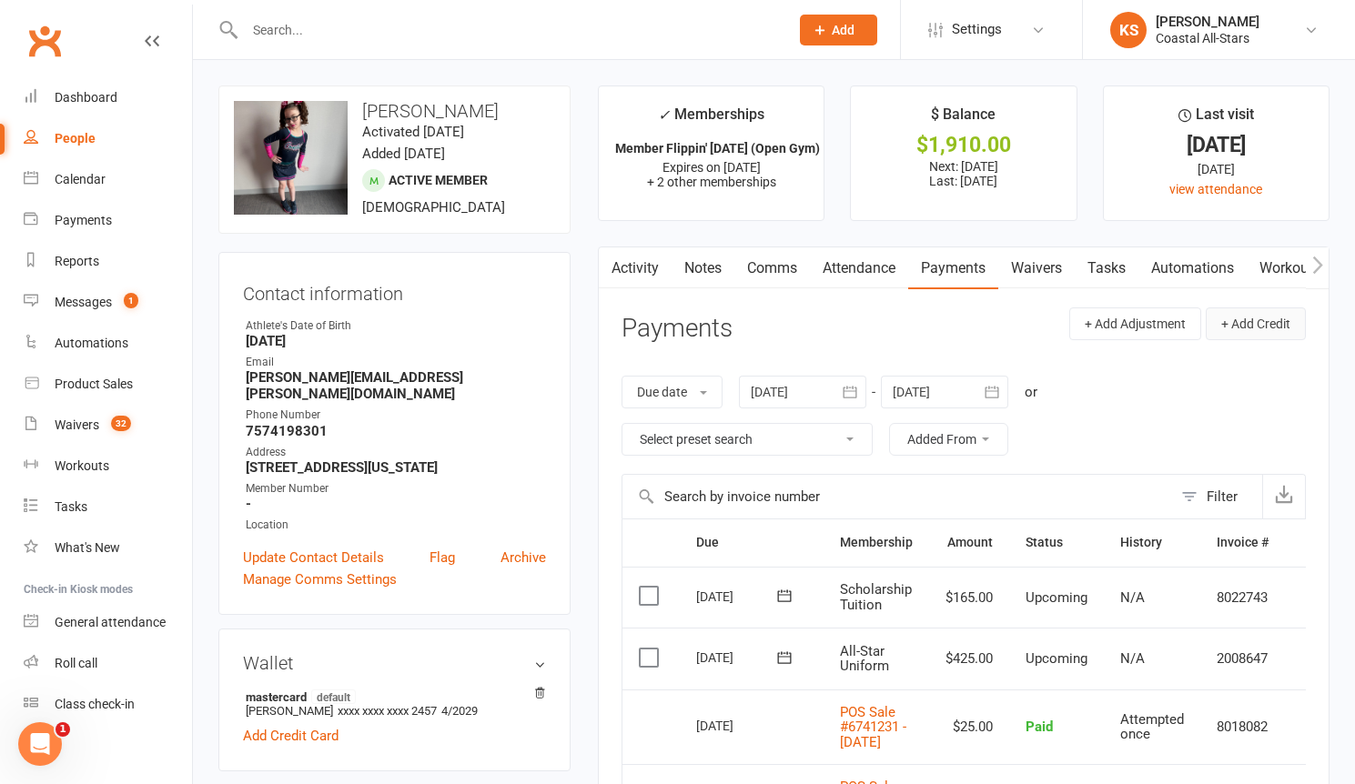
click at [1255, 331] on button "+ Add Credit" at bounding box center [1255, 323] width 100 height 33
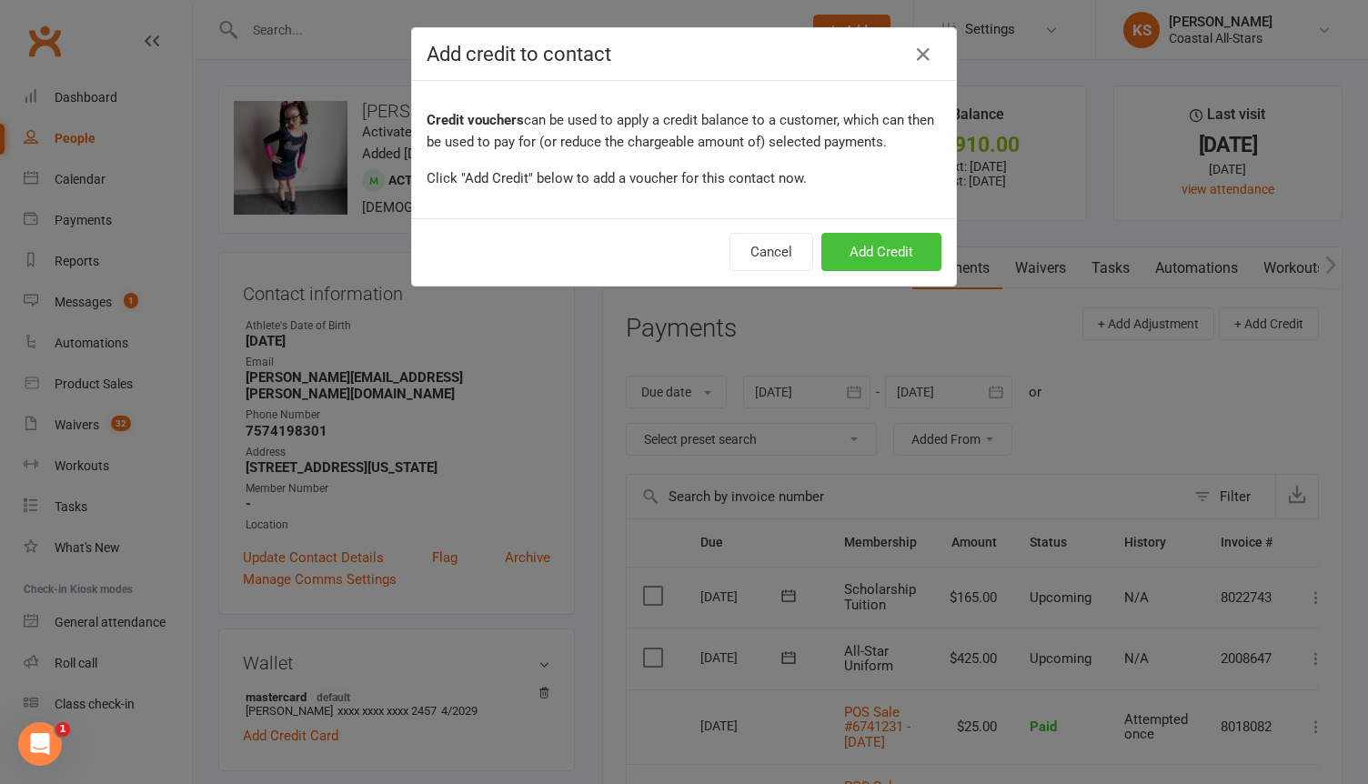
click at [859, 246] on button "Add Credit" at bounding box center [882, 252] width 120 height 38
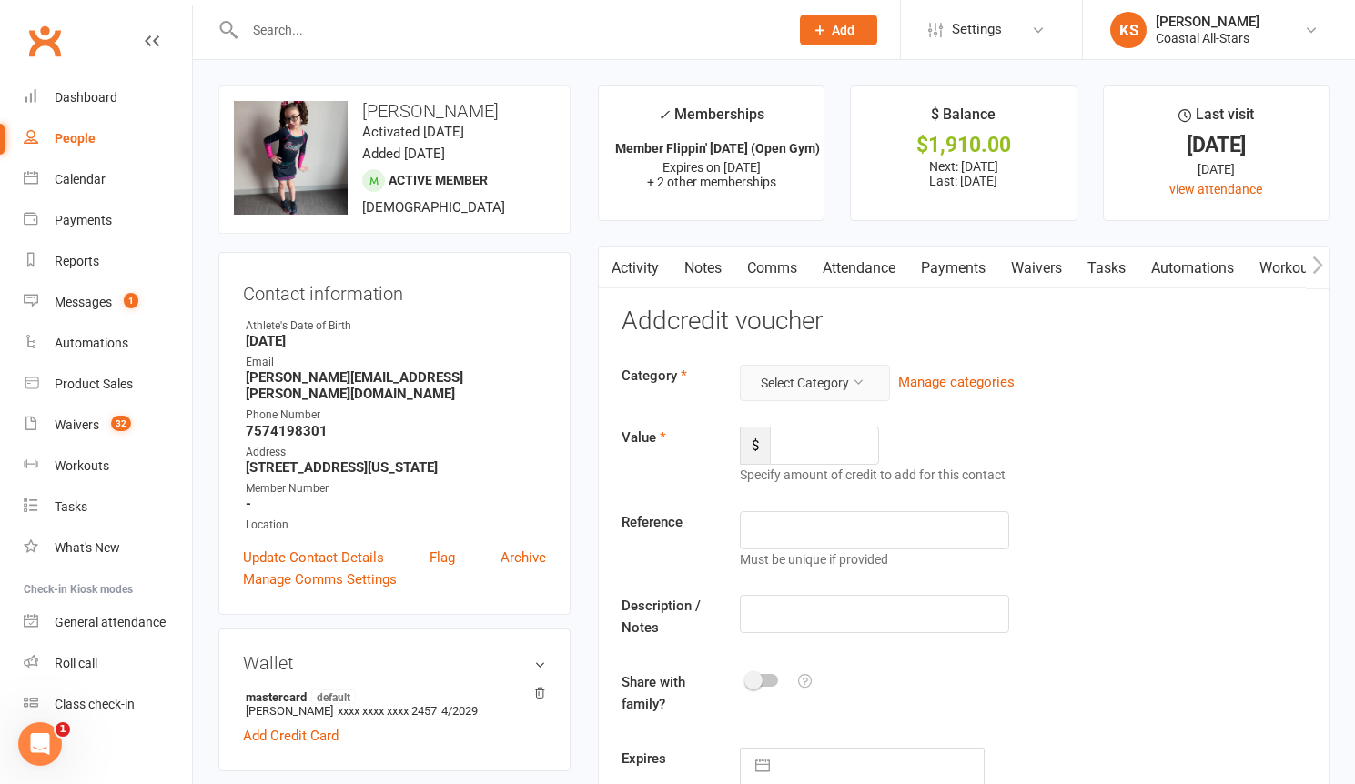
click at [787, 388] on button "Select Category" at bounding box center [815, 383] width 150 height 36
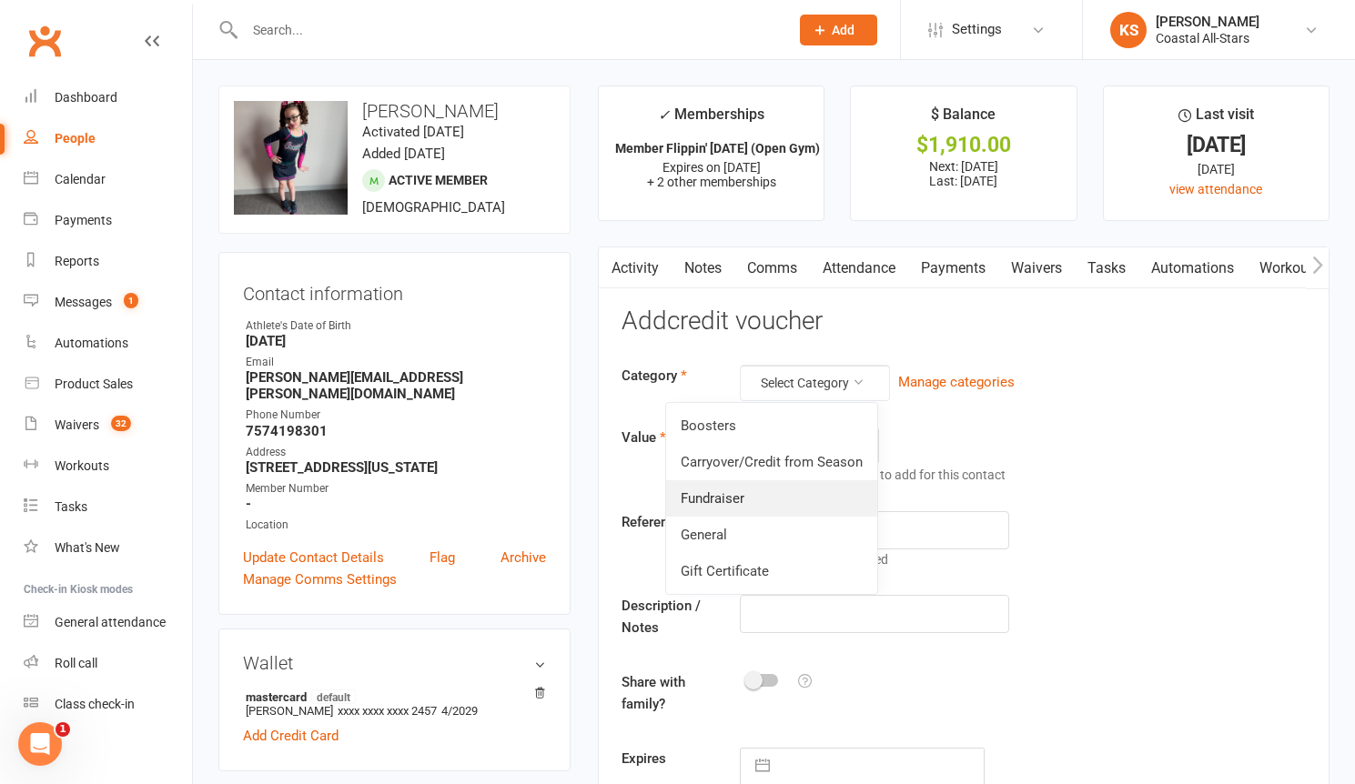
click at [753, 505] on link "Fundraiser" at bounding box center [771, 498] width 211 height 36
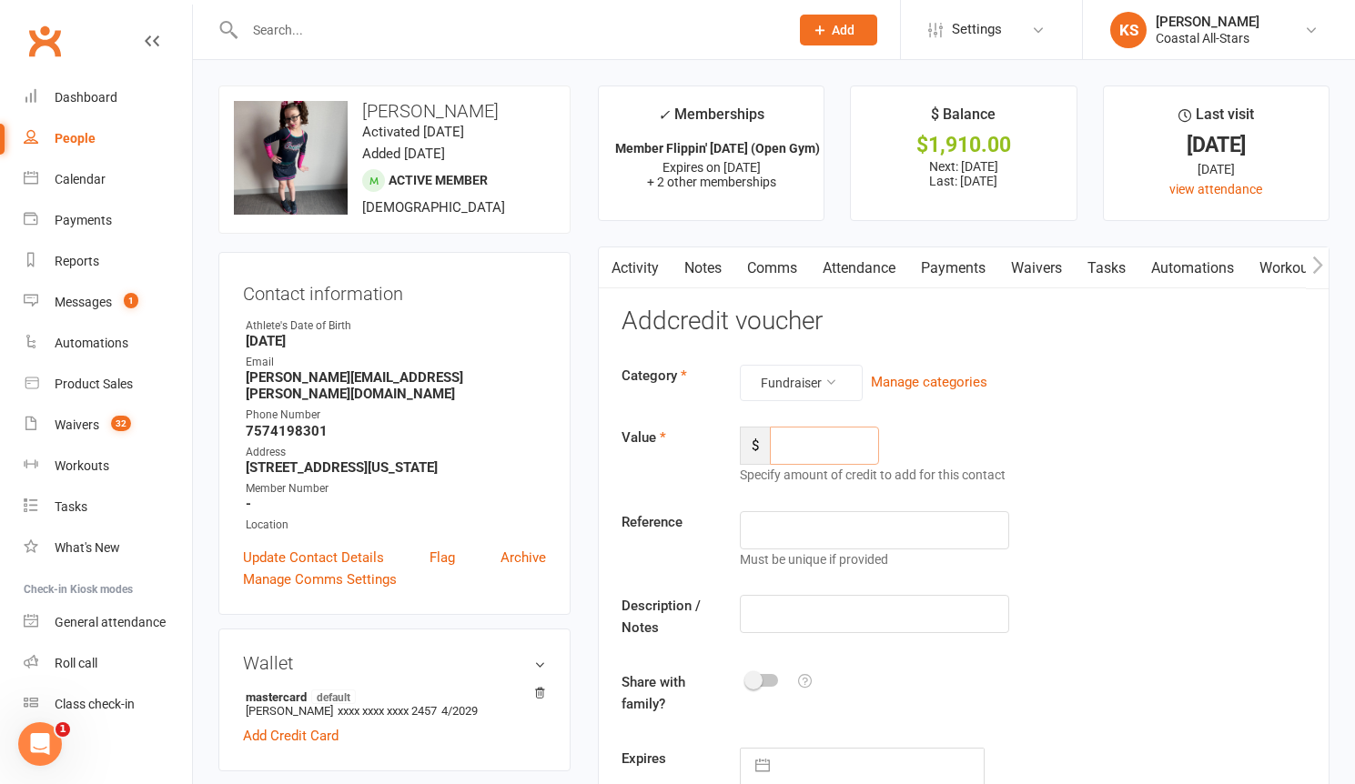
click at [843, 457] on input "number" at bounding box center [824, 446] width 109 height 38
type input "222.50"
click at [837, 619] on input "text" at bounding box center [874, 614] width 269 height 38
paste input "$266 has been applied to [PERSON_NAME]'s uniform."
type input "$266 has been applied to [PERSON_NAME]'s uniform."
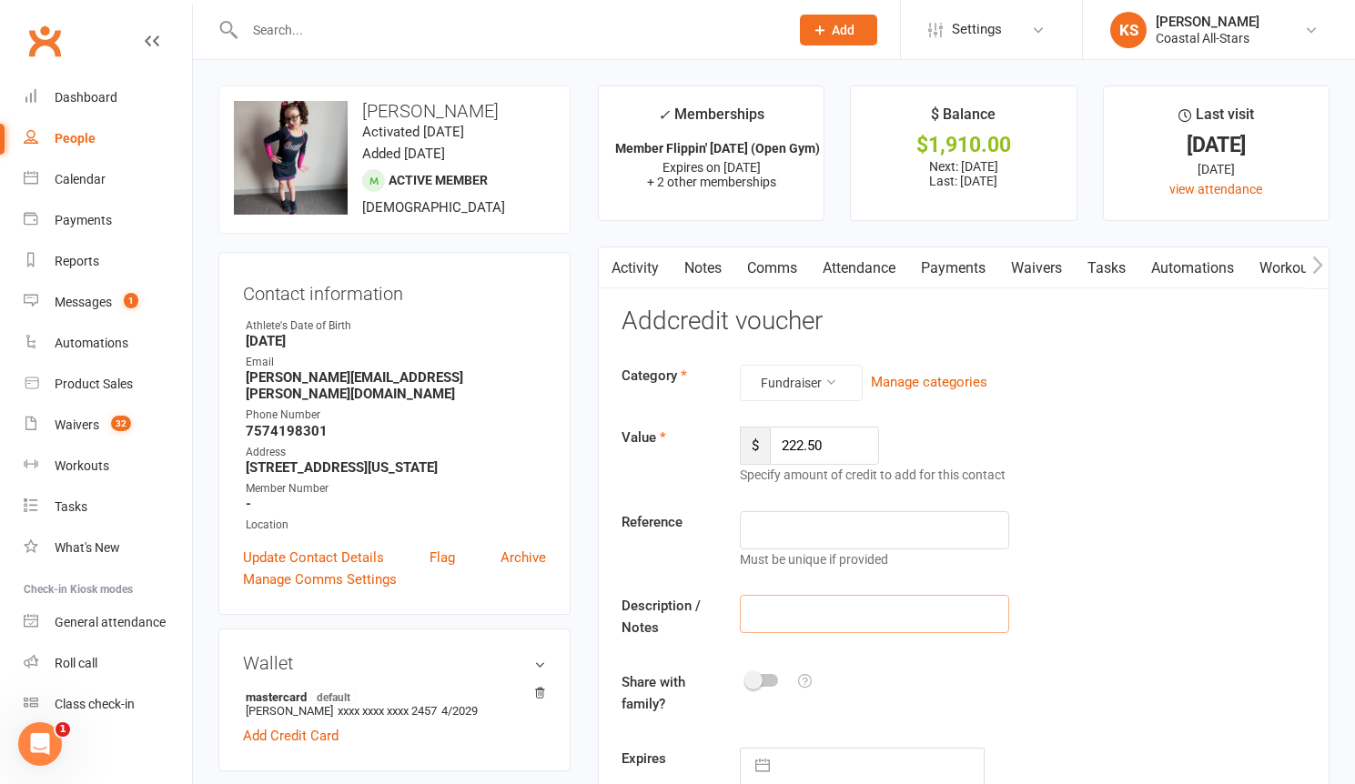
click at [852, 622] on input "text" at bounding box center [874, 614] width 269 height 38
type input "Popcorn"
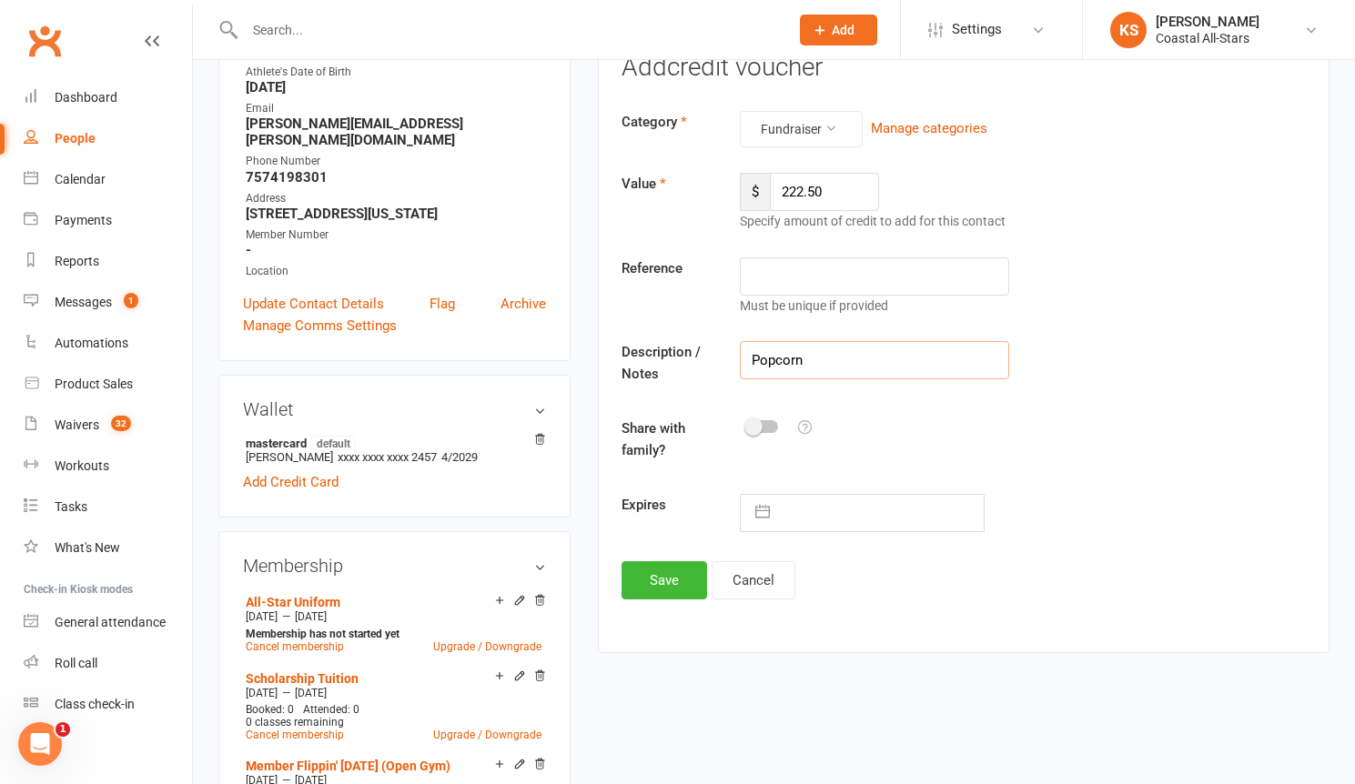
scroll to position [486, 0]
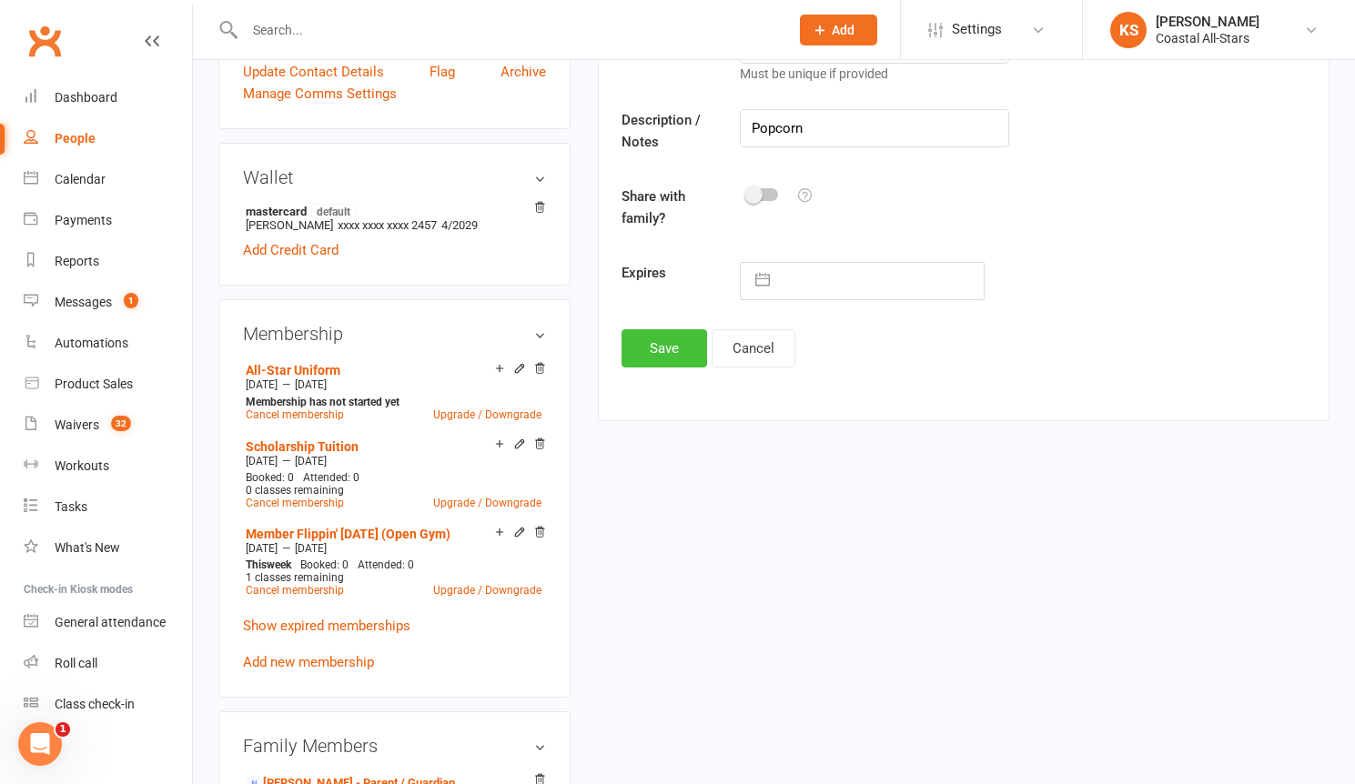
click at [664, 363] on button "Save" at bounding box center [664, 348] width 86 height 38
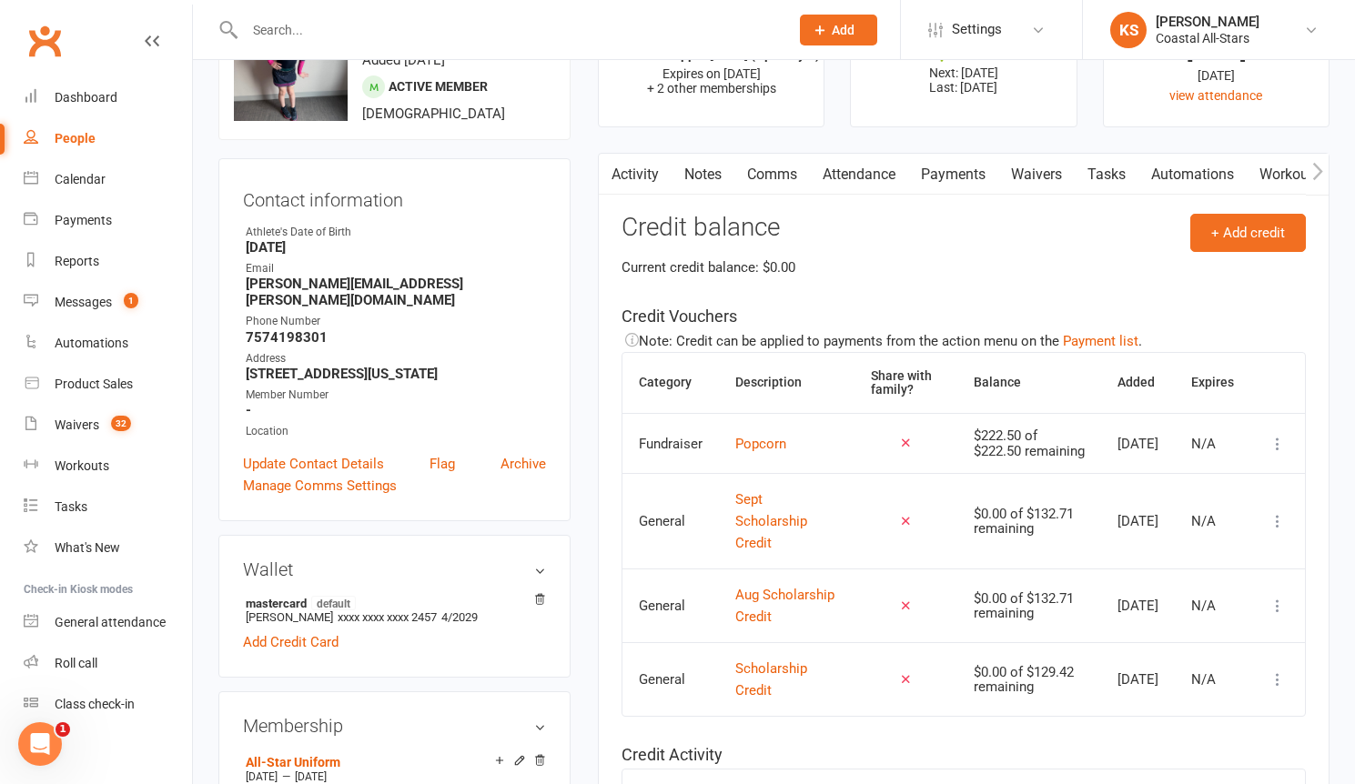
scroll to position [0, 0]
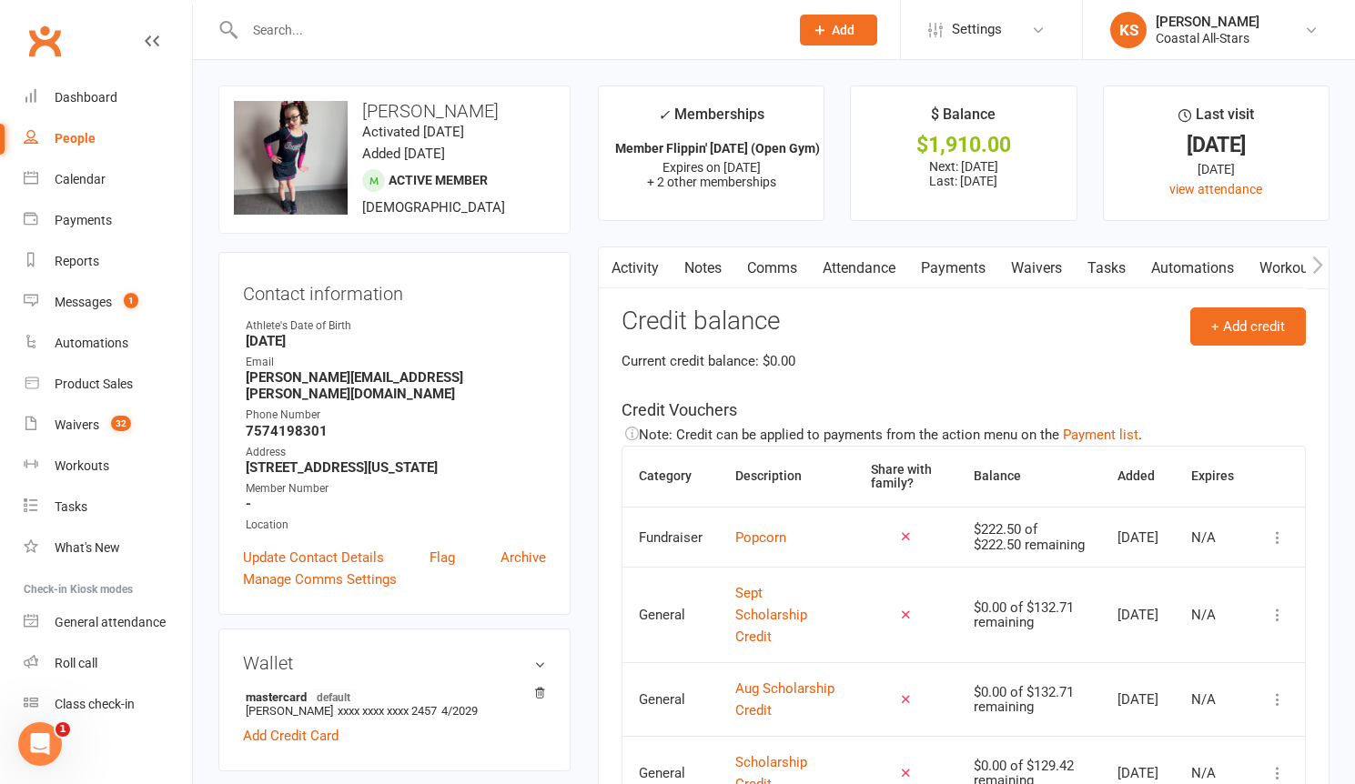
click at [930, 259] on link "Payments" at bounding box center [953, 268] width 90 height 42
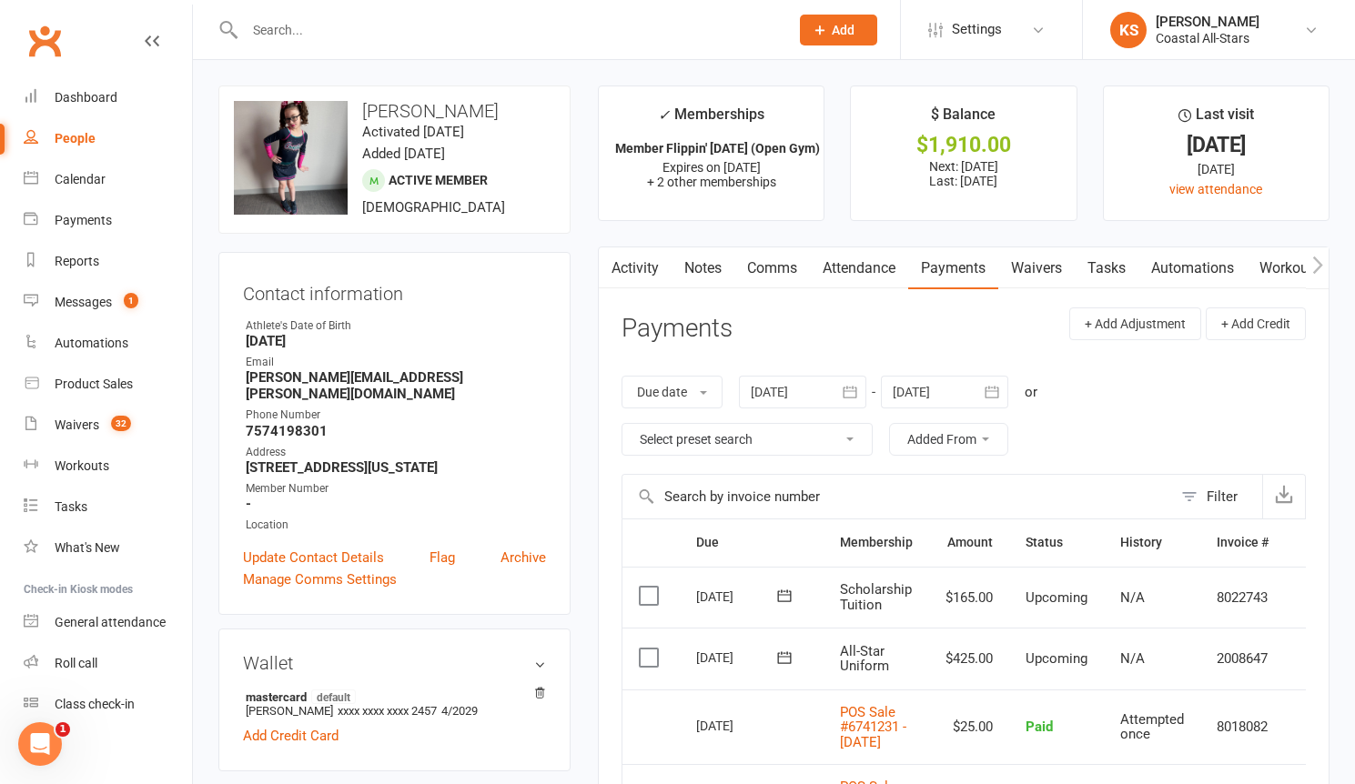
click at [1188, 655] on td "N/A" at bounding box center [1152, 659] width 96 height 62
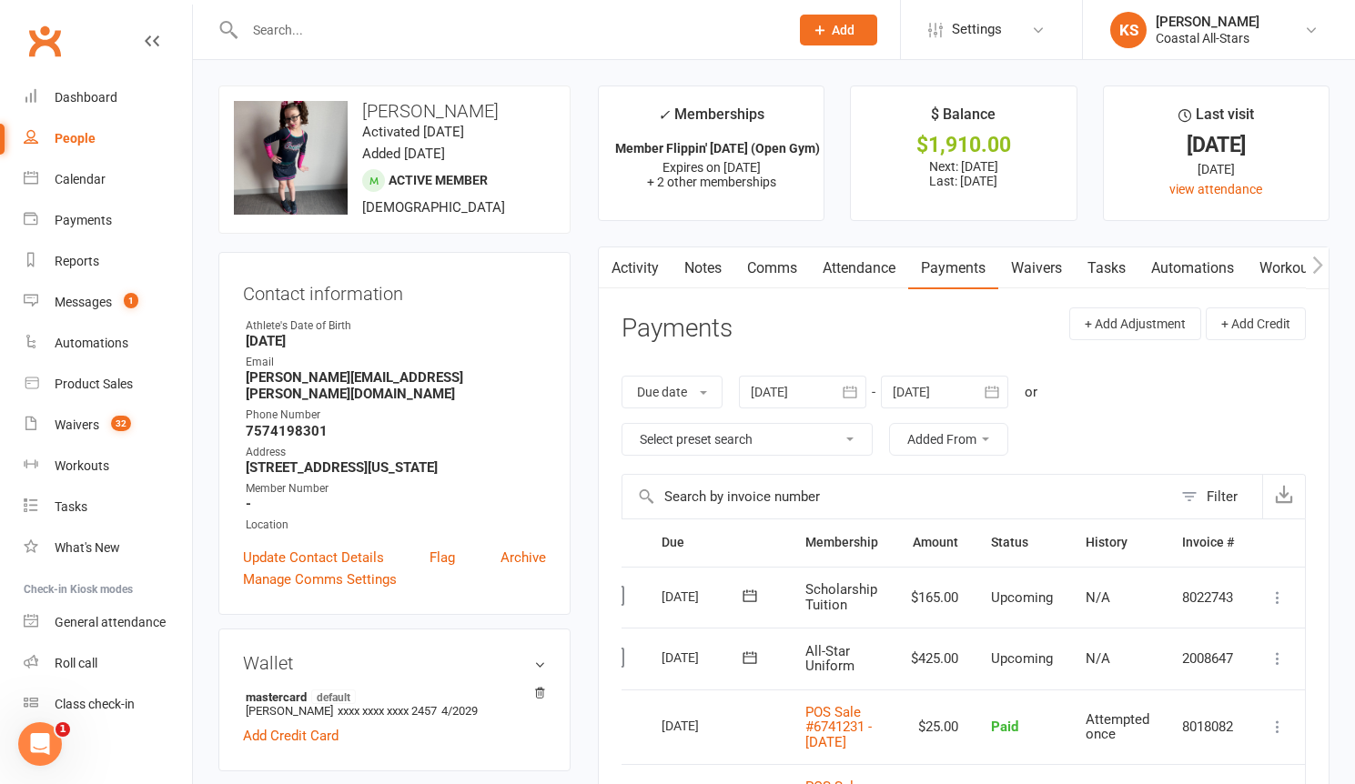
scroll to position [0, 38]
click at [1280, 660] on icon at bounding box center [1277, 659] width 18 height 18
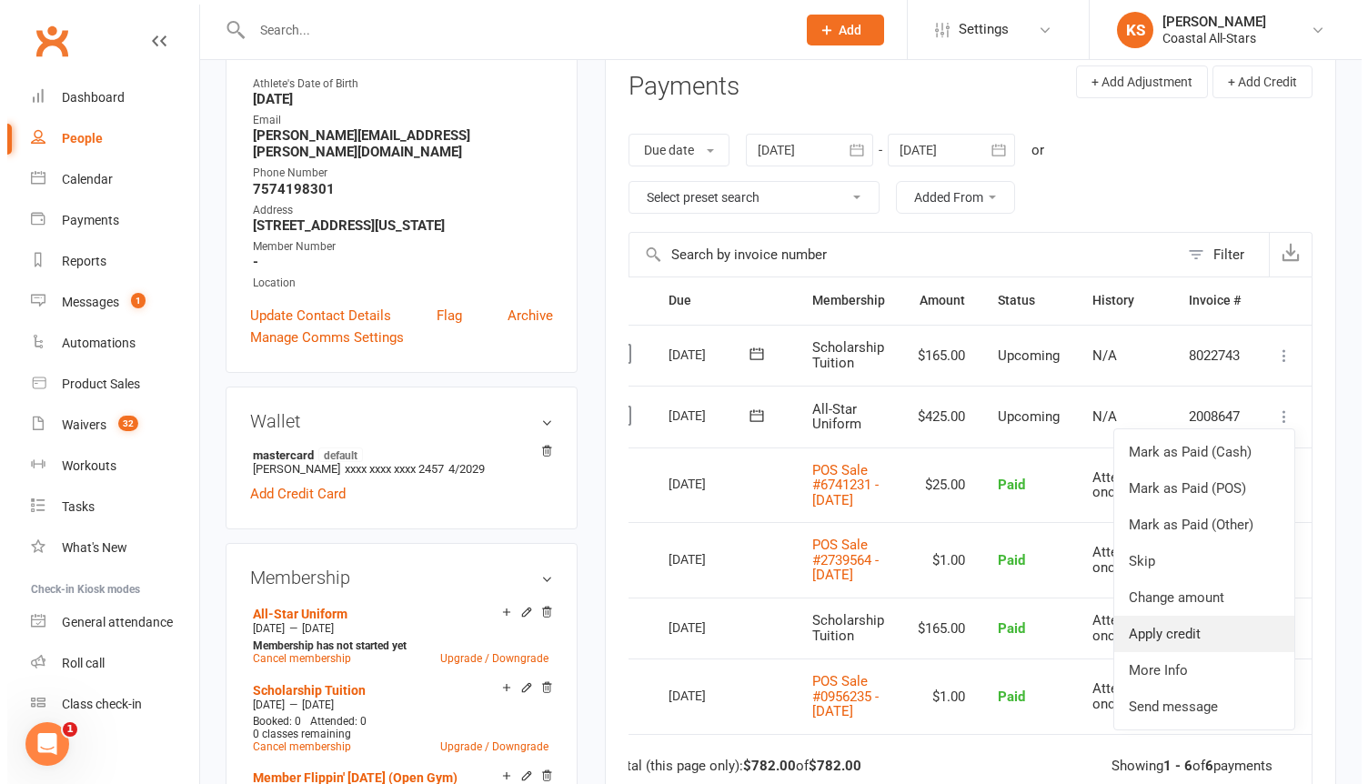
scroll to position [244, 0]
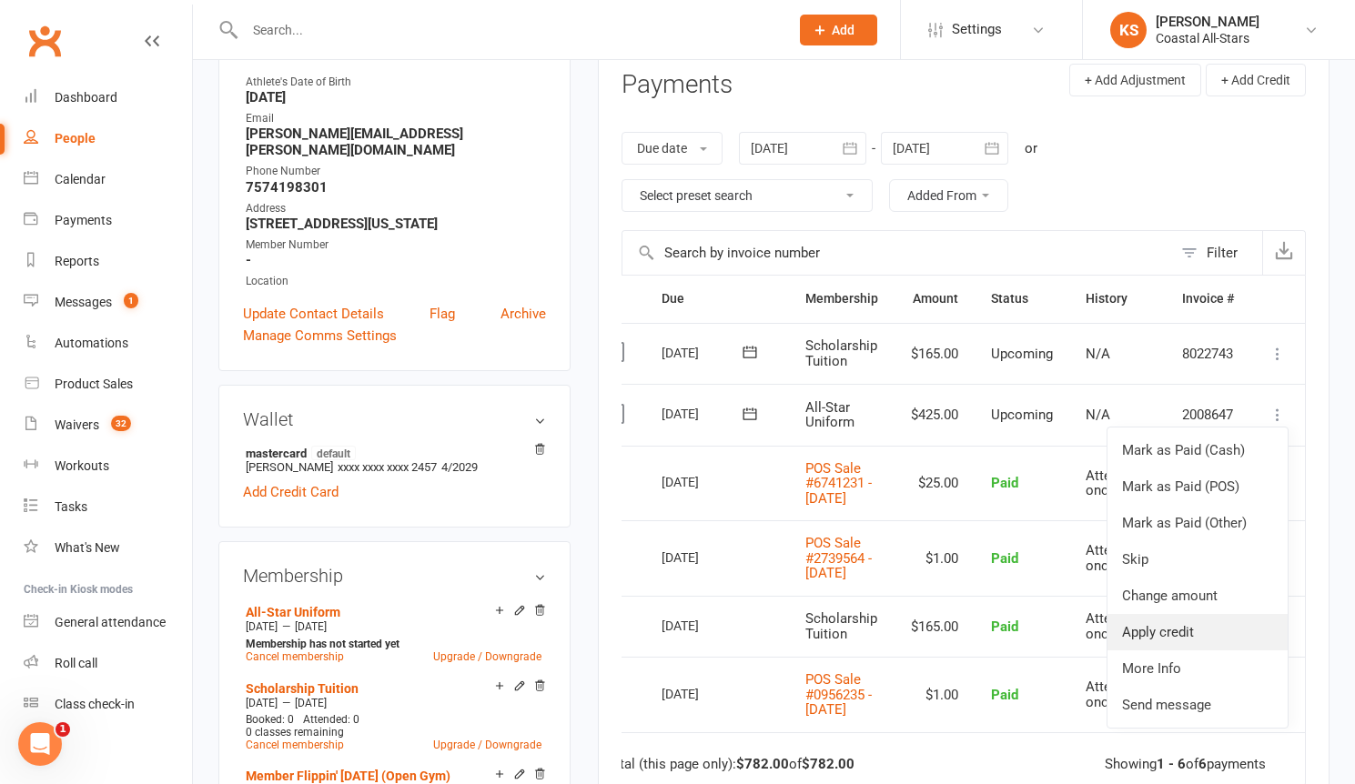
click at [1167, 638] on link "Apply credit" at bounding box center [1197, 632] width 180 height 36
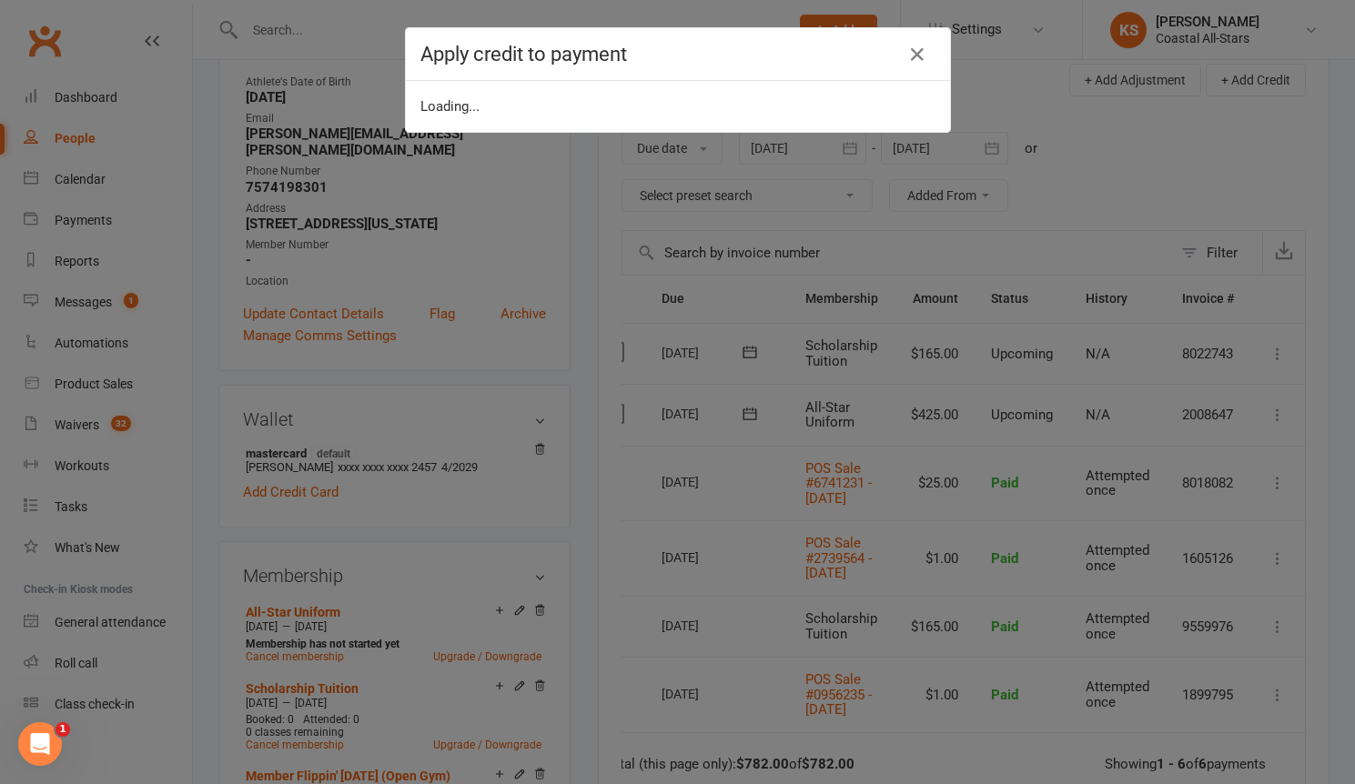
scroll to position [0, 29]
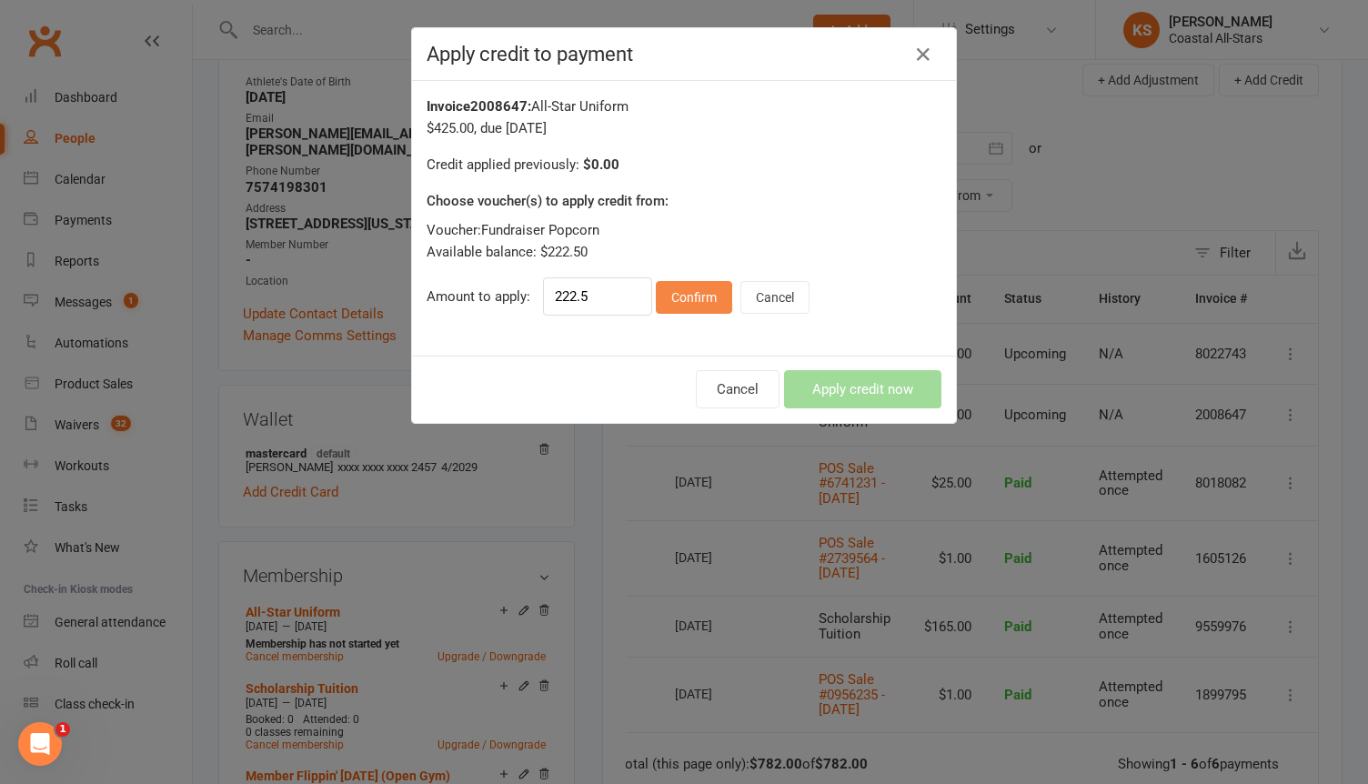
click at [685, 303] on button "Confirm" at bounding box center [694, 297] width 76 height 33
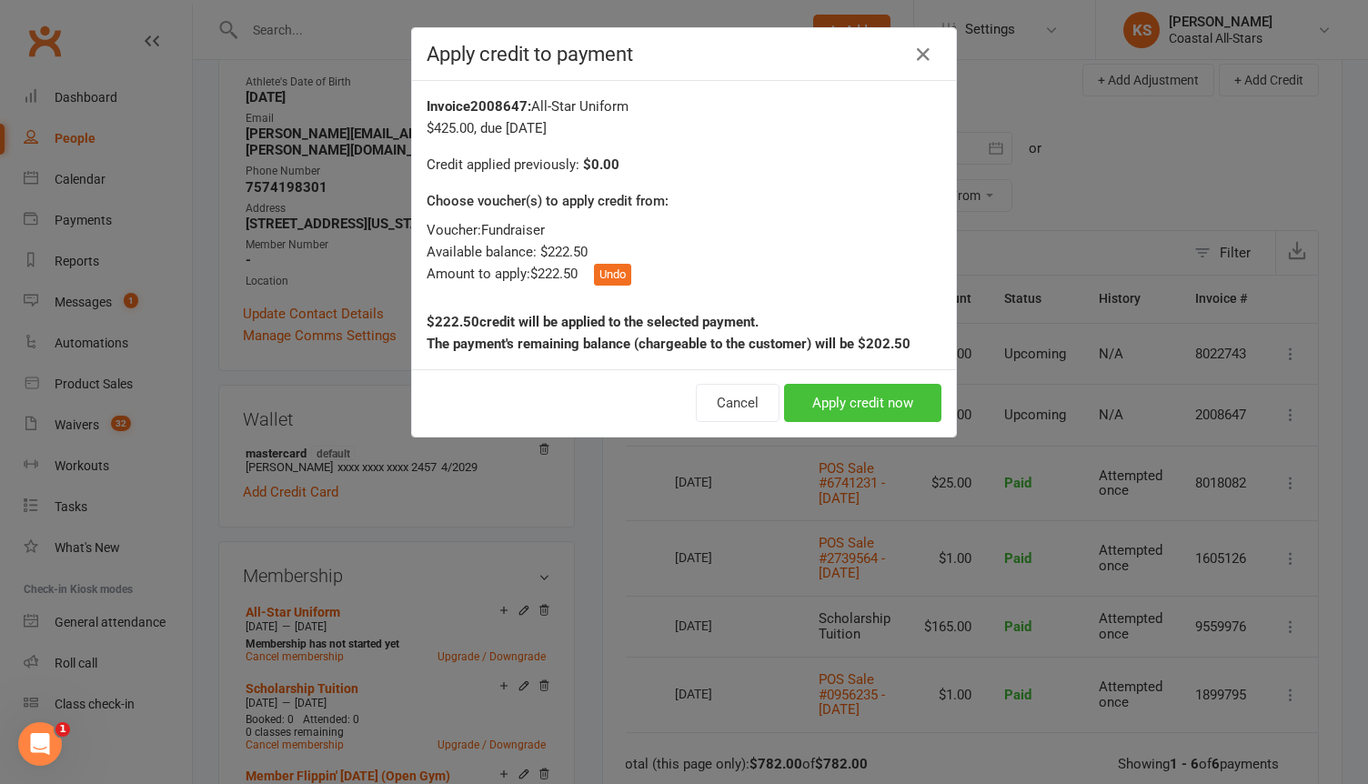
click at [798, 398] on button "Apply credit now" at bounding box center [862, 403] width 157 height 38
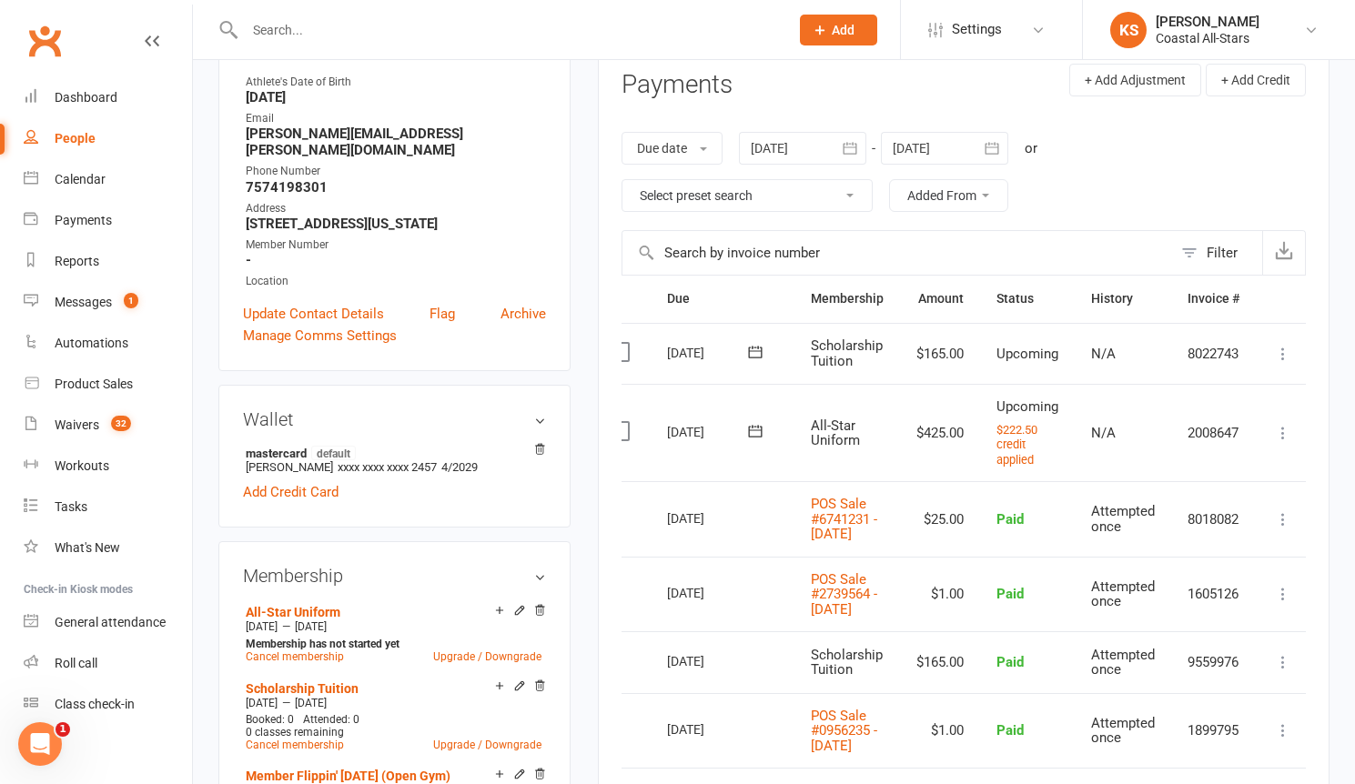
scroll to position [0, 0]
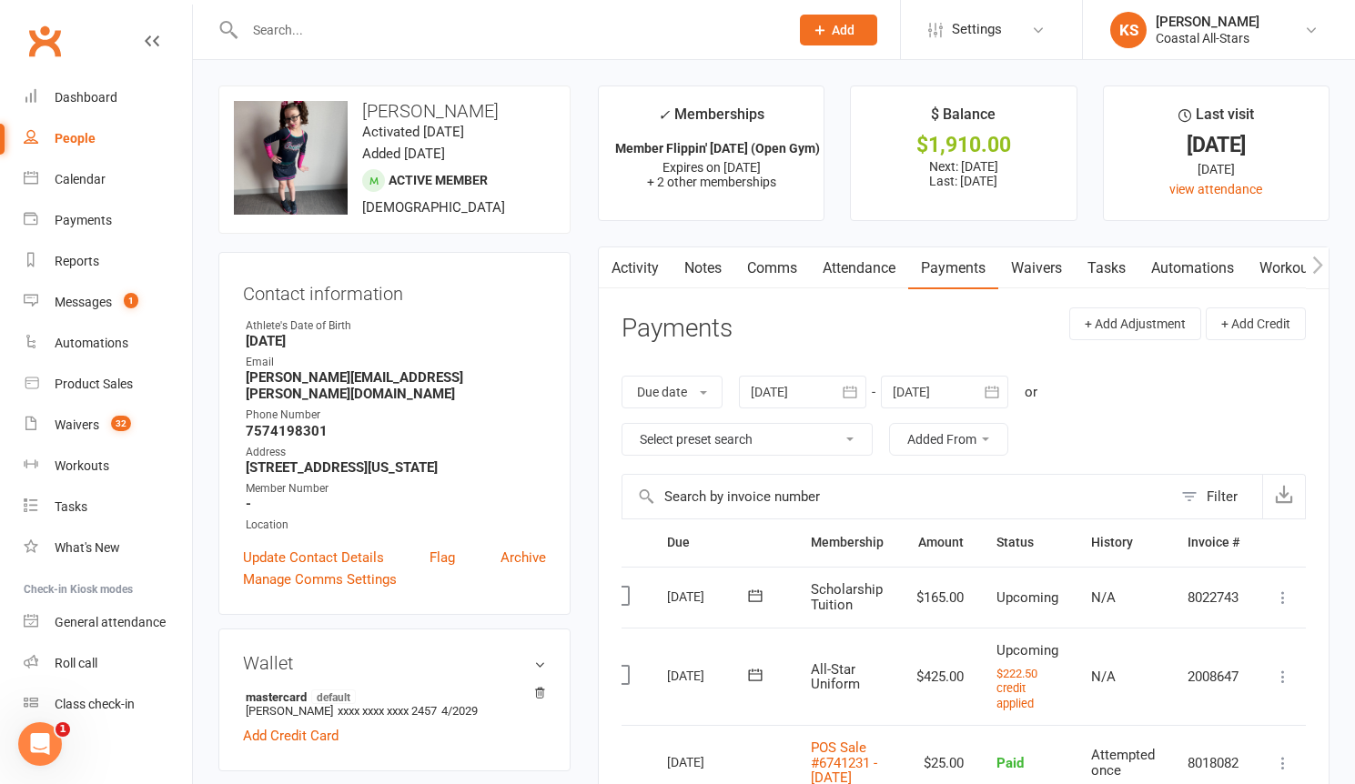
click at [762, 265] on link "Comms" at bounding box center [772, 268] width 76 height 42
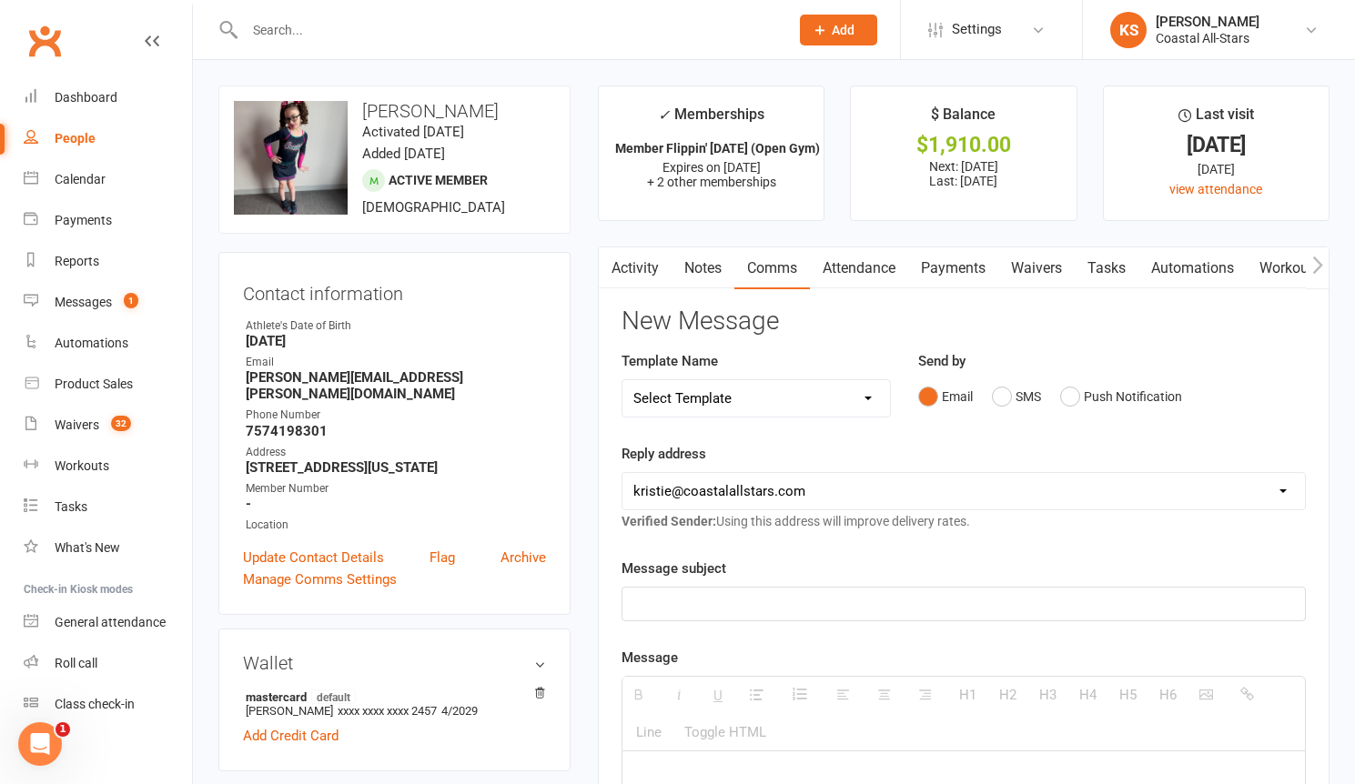
click at [764, 598] on p at bounding box center [963, 604] width 660 height 22
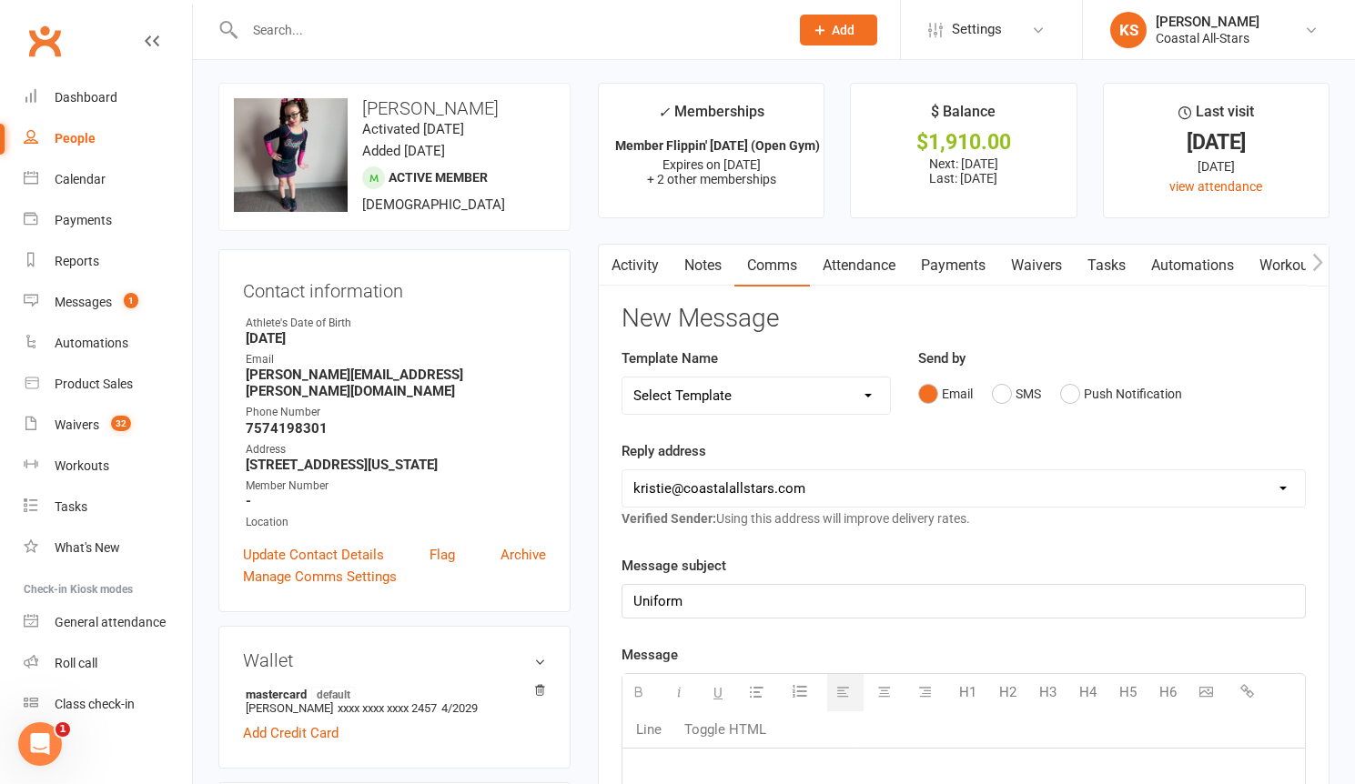
paste div
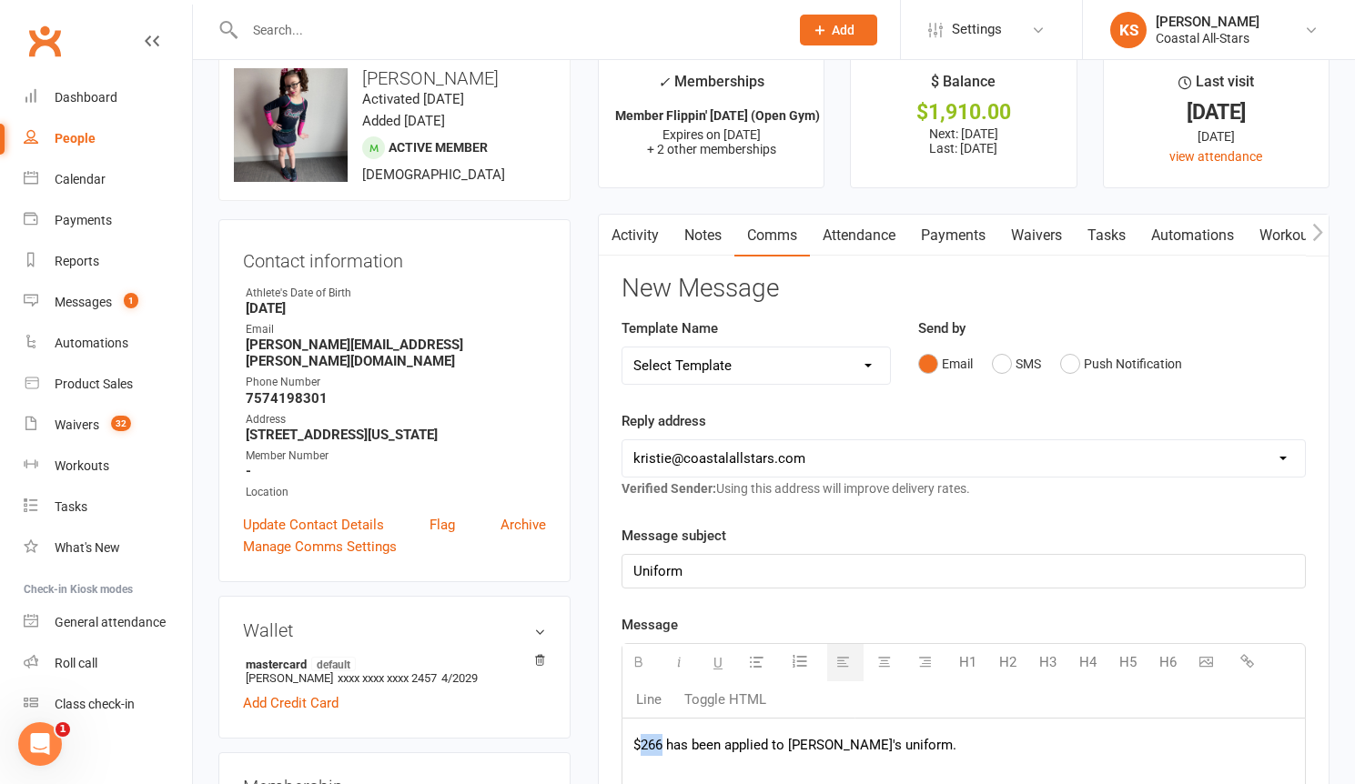
drag, startPoint x: 663, startPoint y: 745, endPoint x: 643, endPoint y: 746, distance: 20.0
click at [643, 746] on p "$266 has been applied to [PERSON_NAME]'s uniform." at bounding box center [963, 745] width 660 height 22
click at [832, 739] on p "$222.50 has been applied to [PERSON_NAME]'s uniform." at bounding box center [963, 745] width 660 height 22
click at [940, 744] on p "$222.50 has been applied to [PERSON_NAME]'s uniform." at bounding box center [963, 745] width 660 height 22
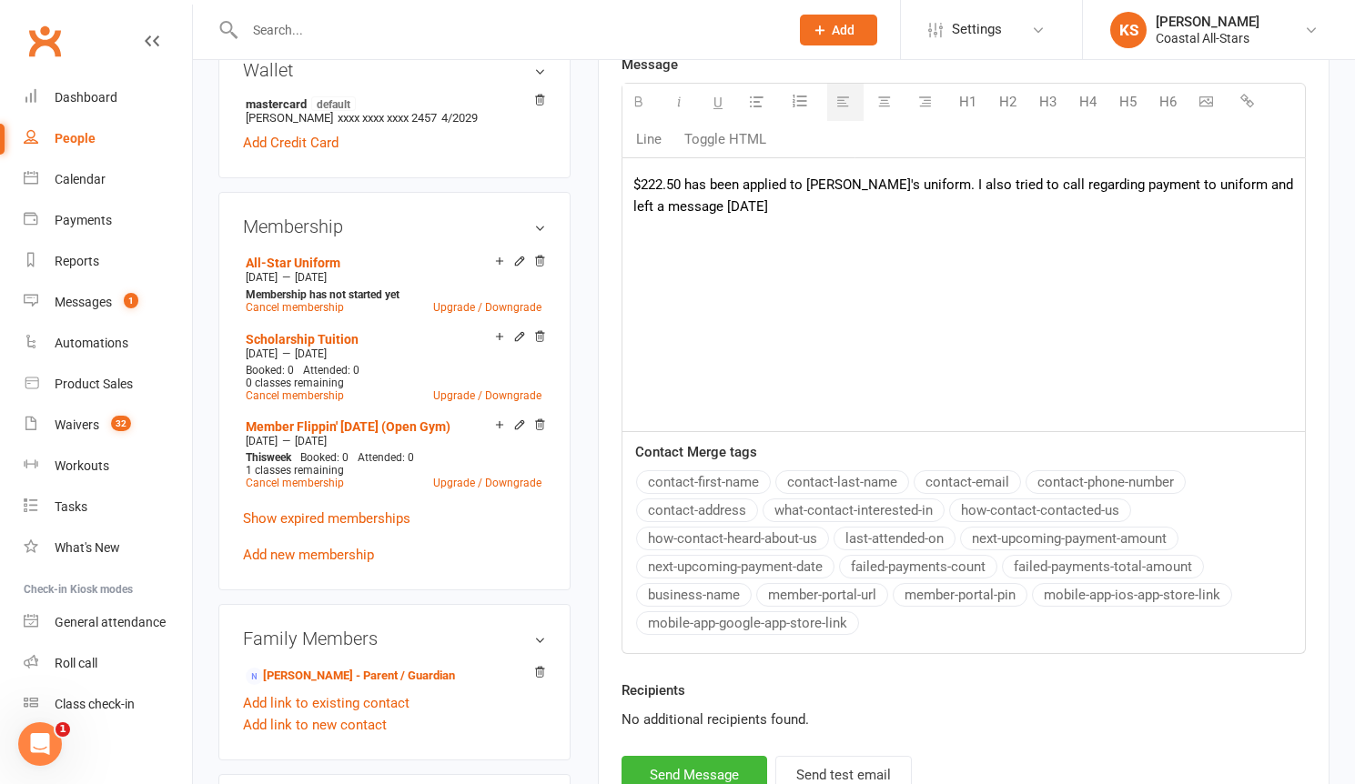
scroll to position [836, 0]
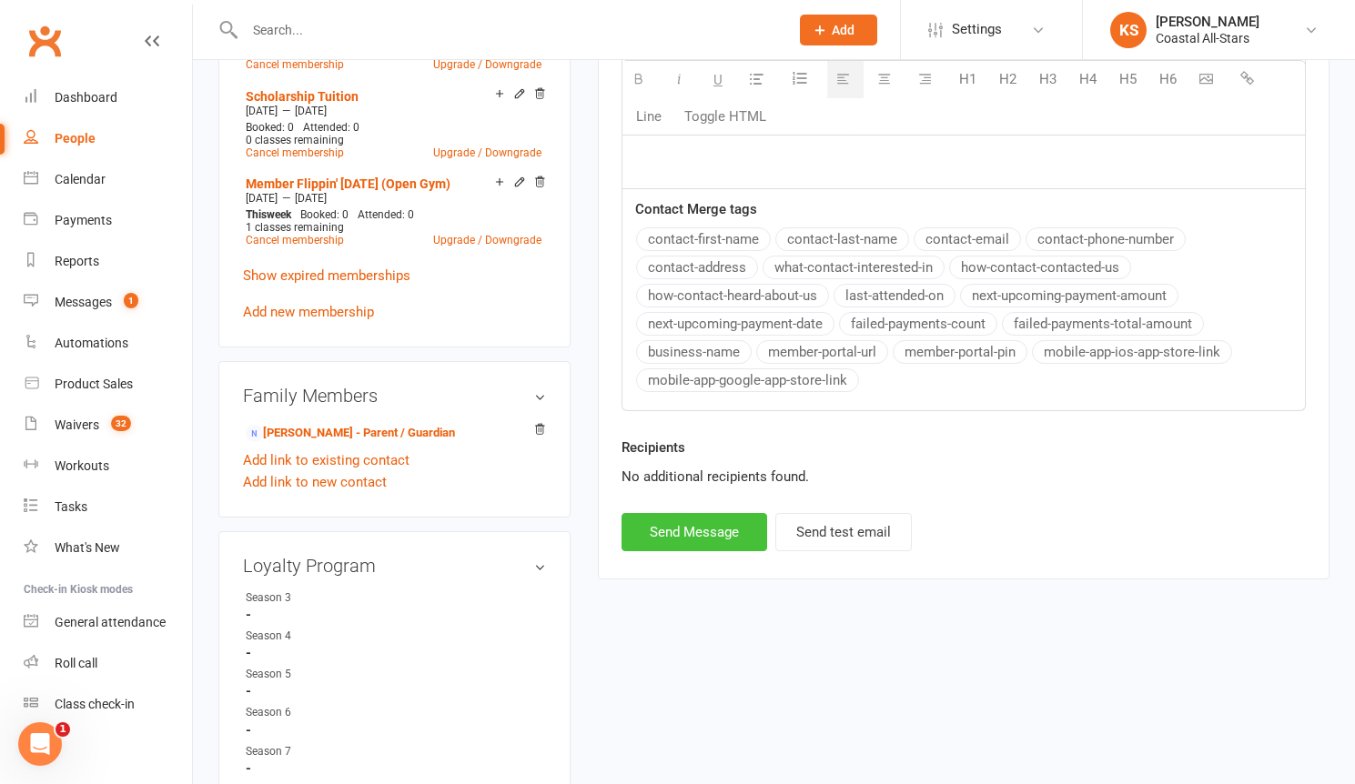
click at [676, 525] on button "Send Message" at bounding box center [694, 532] width 146 height 38
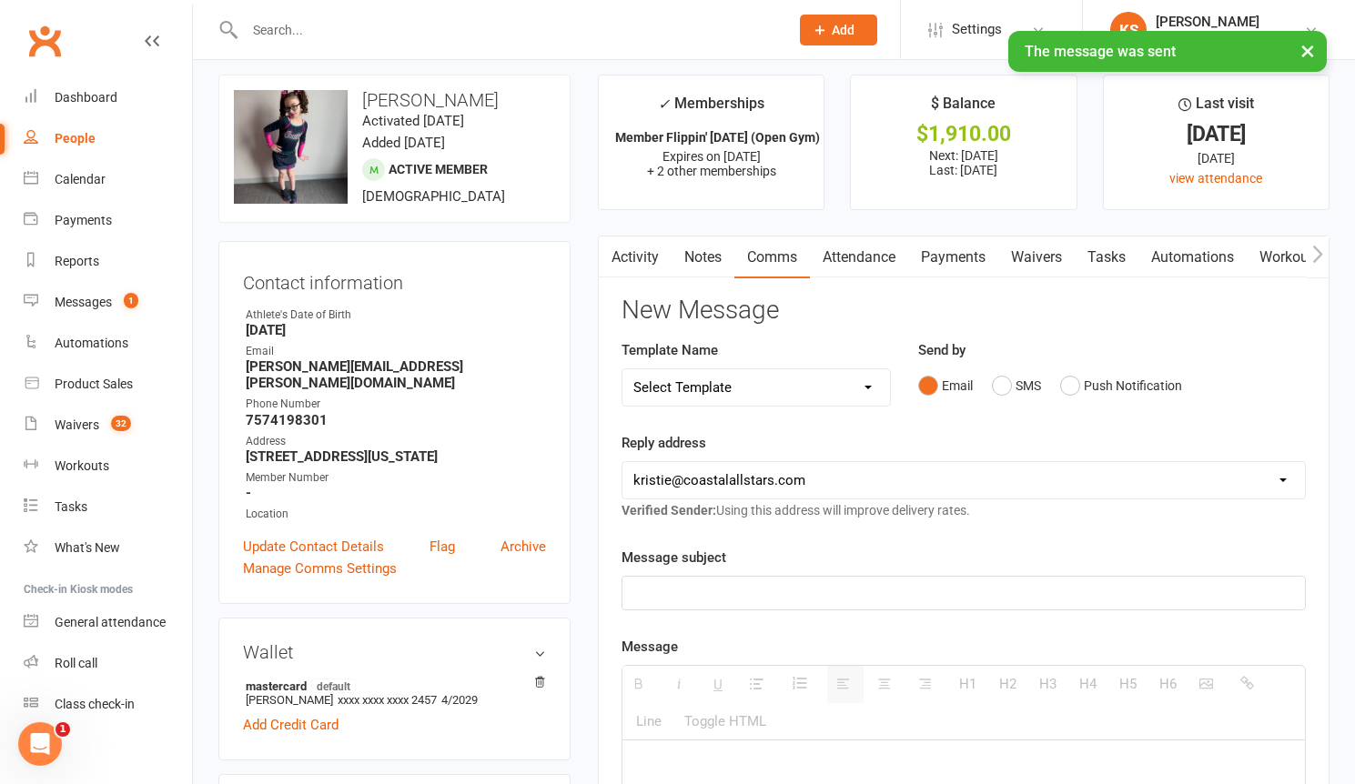
scroll to position [0, 0]
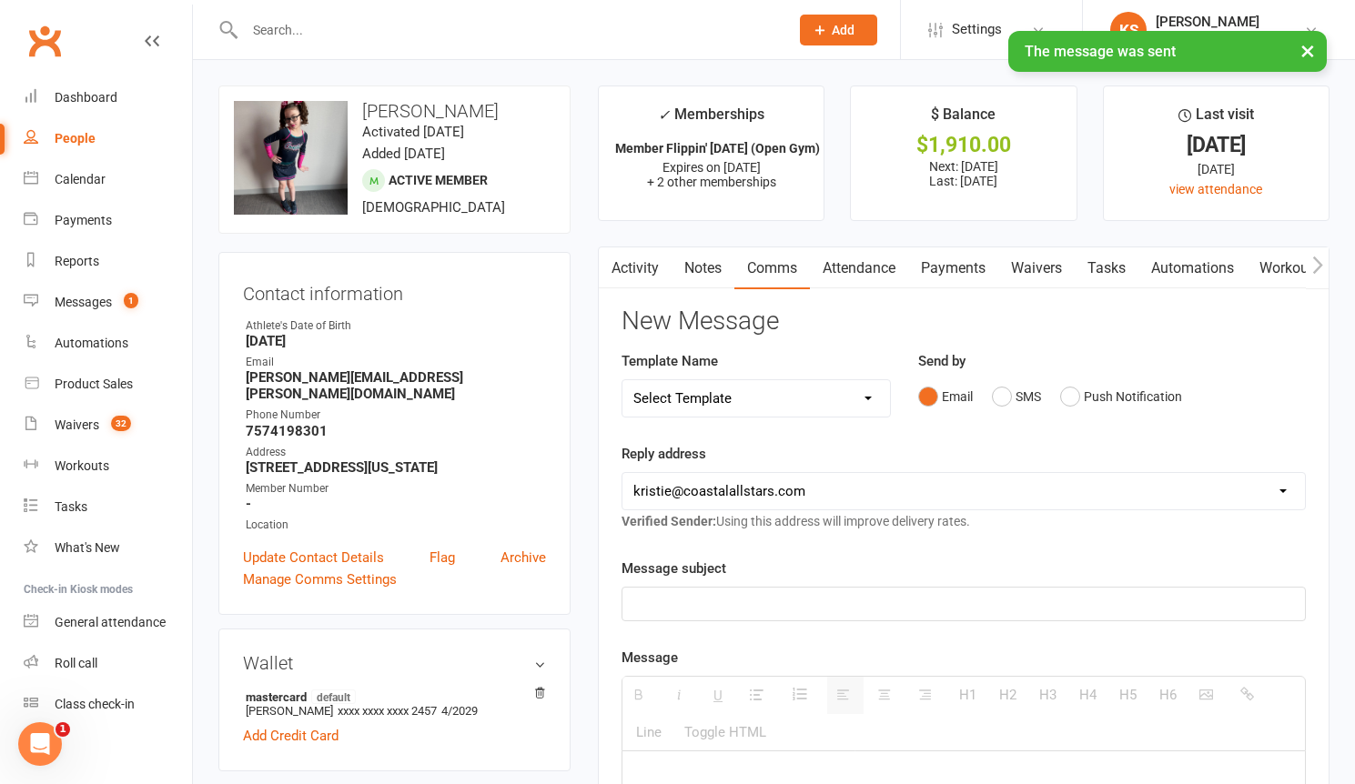
click at [275, 24] on input "text" at bounding box center [507, 29] width 537 height 25
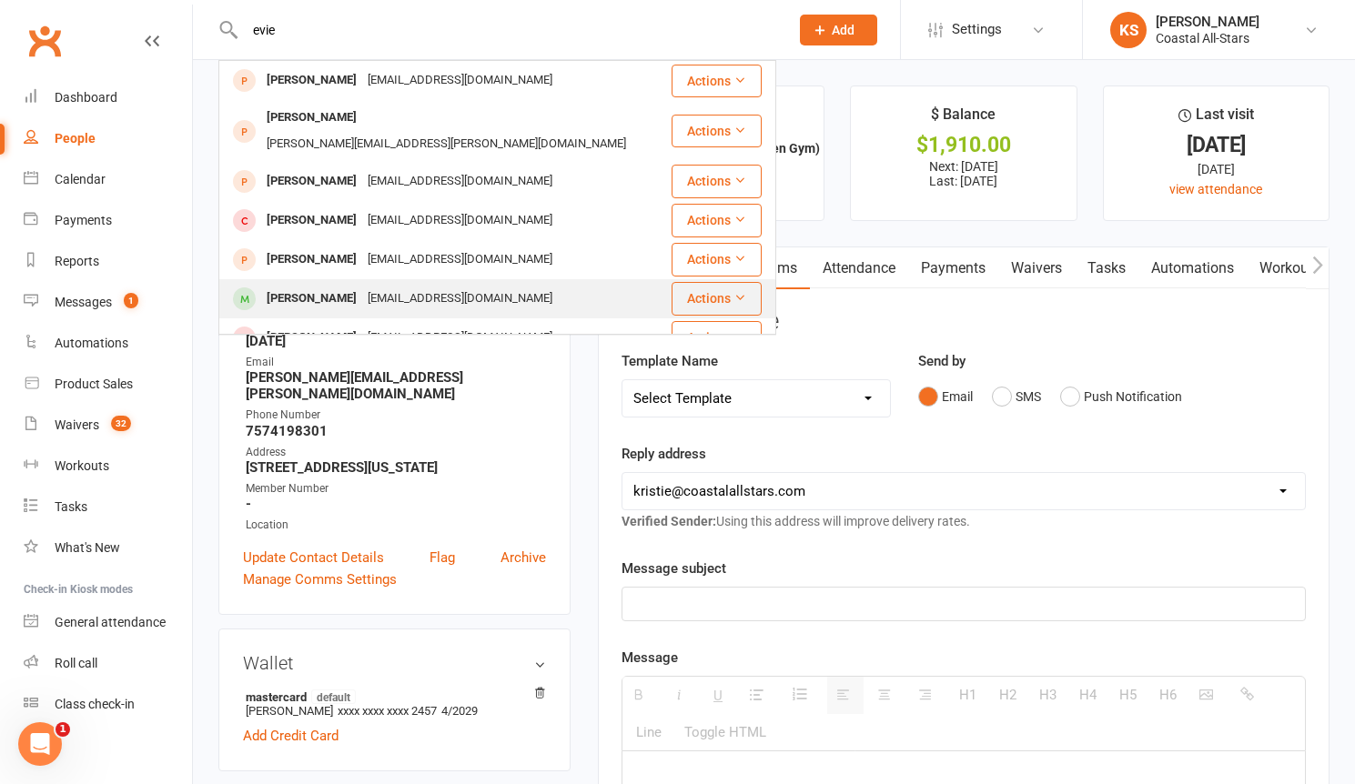
type input "evie"
click at [362, 286] on div "[EMAIL_ADDRESS][DOMAIN_NAME]" at bounding box center [460, 299] width 196 height 26
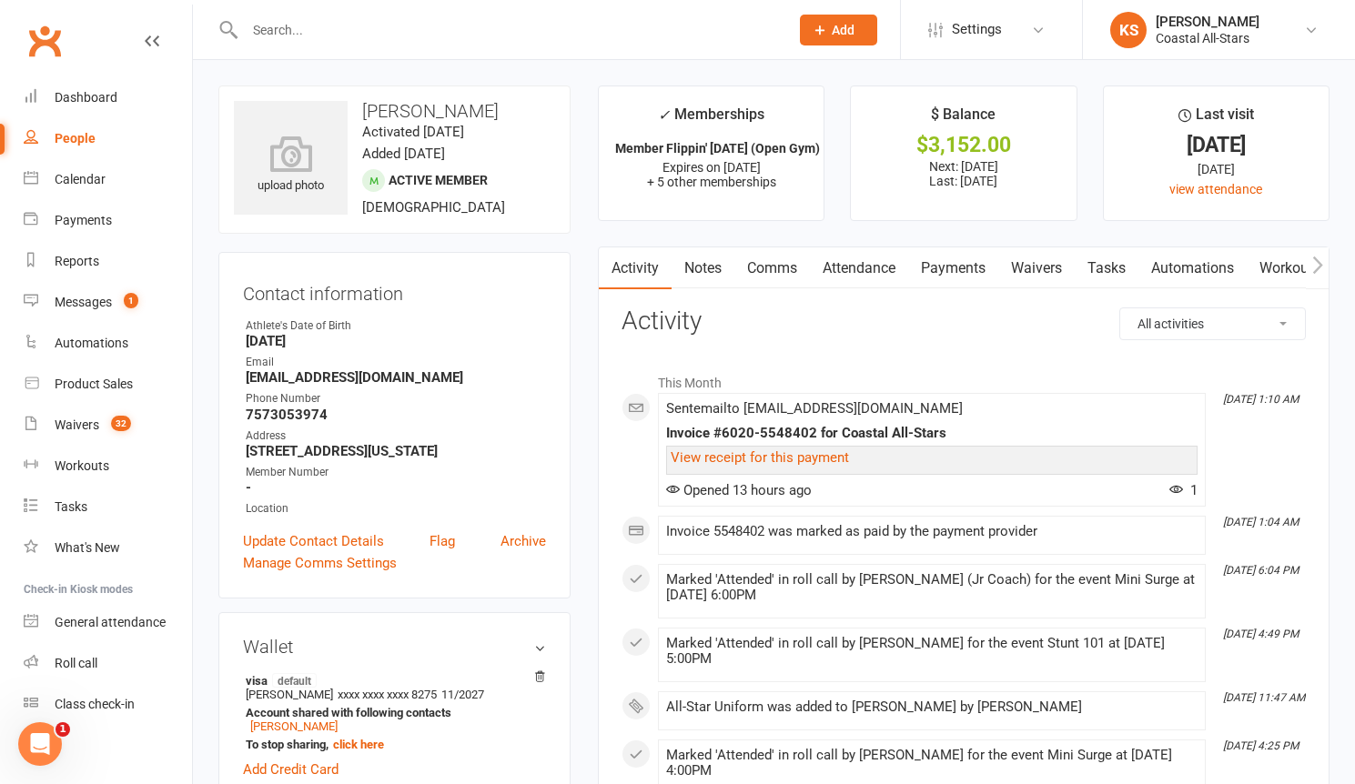
click at [954, 273] on link "Payments" at bounding box center [953, 268] width 90 height 42
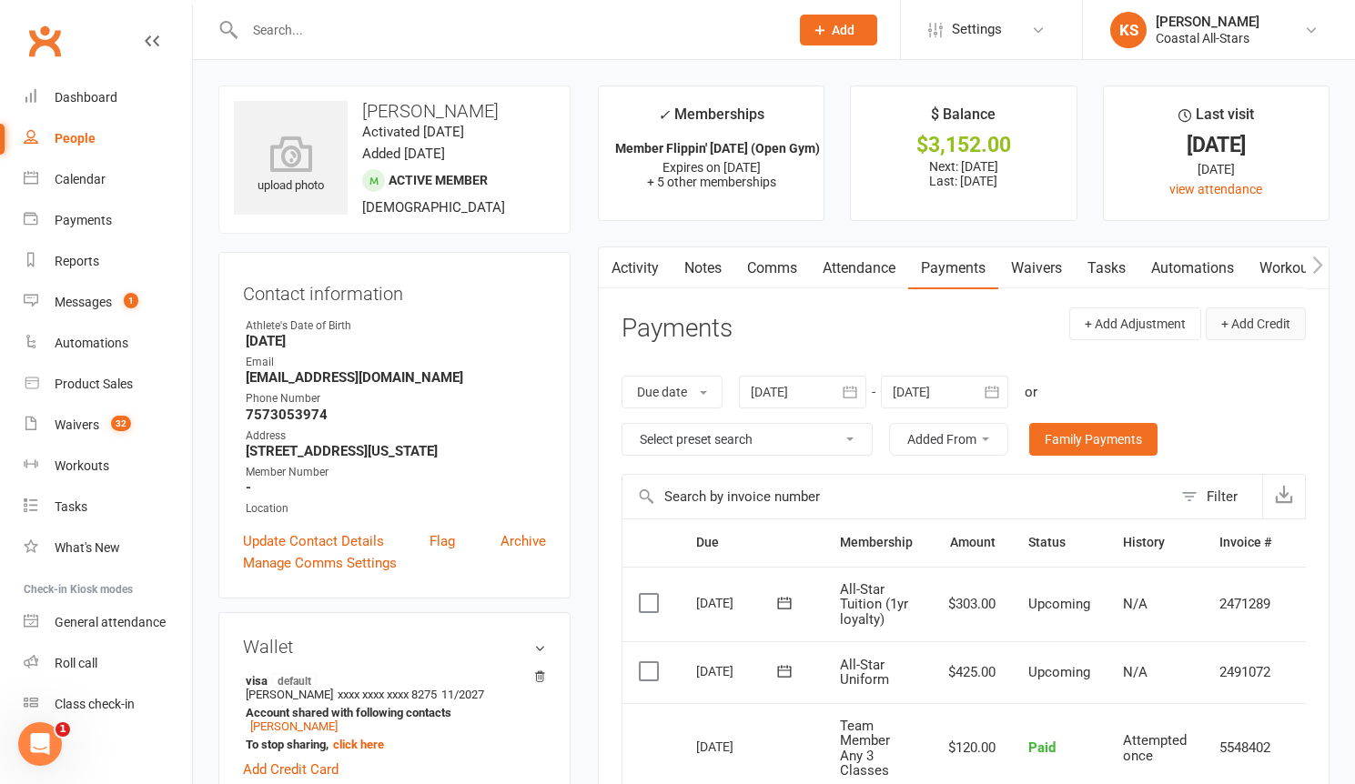
click at [1255, 323] on button "+ Add Credit" at bounding box center [1255, 323] width 100 height 33
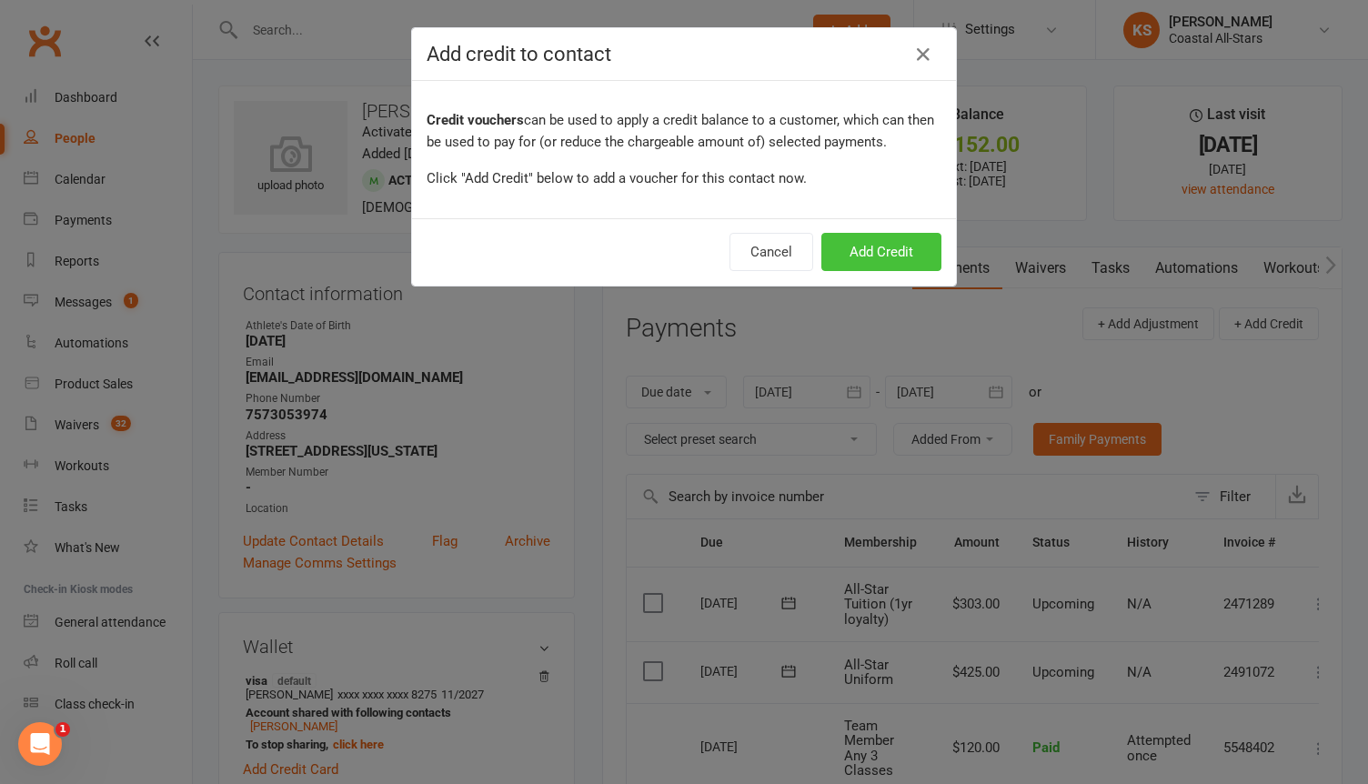
click at [908, 266] on button "Add Credit" at bounding box center [882, 252] width 120 height 38
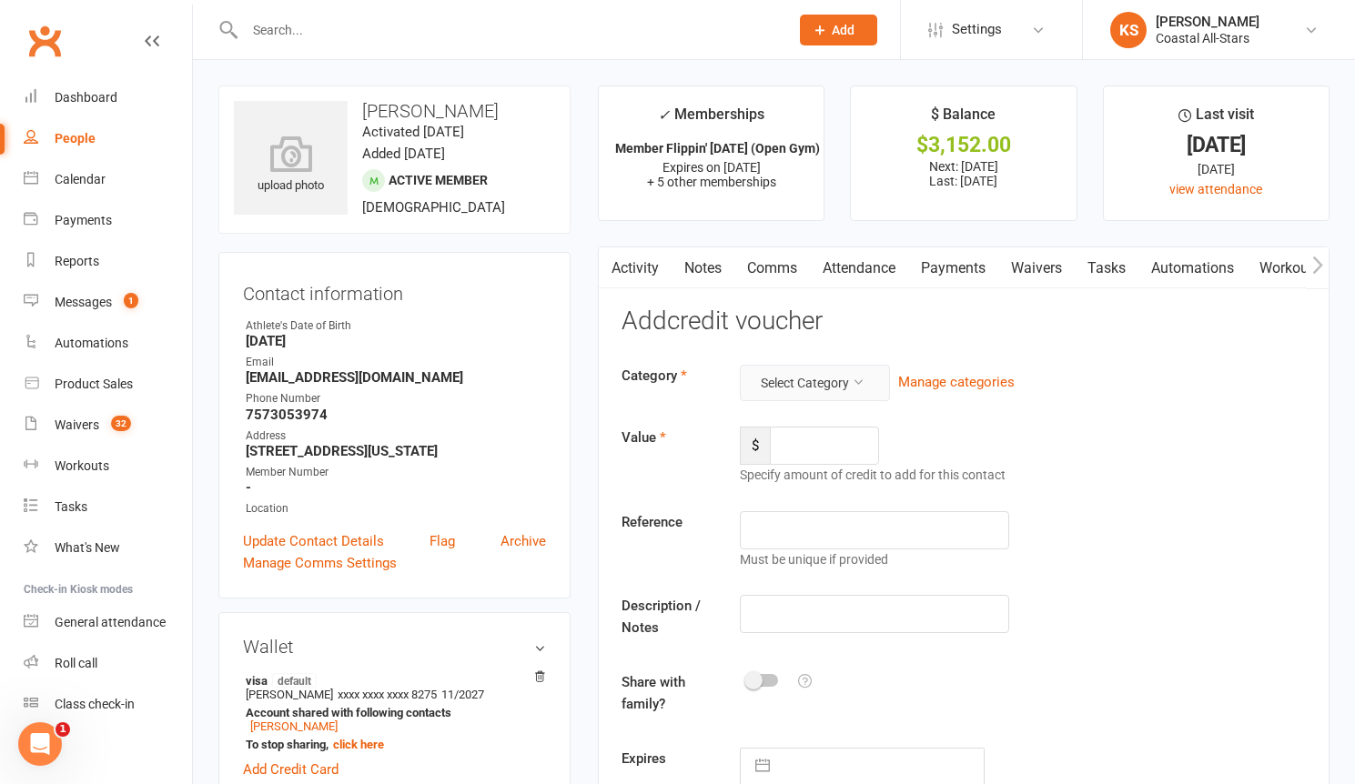
click at [839, 392] on button "Select Category" at bounding box center [815, 383] width 150 height 36
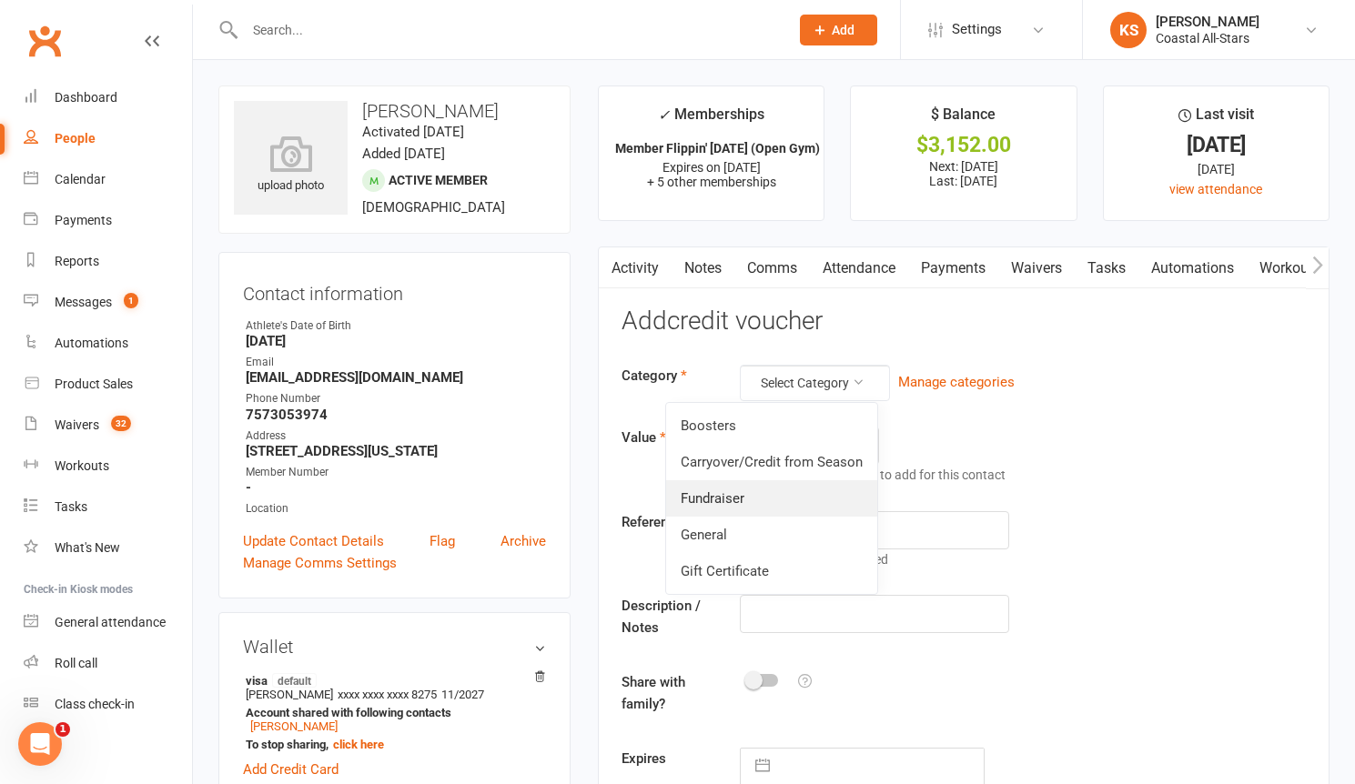
click at [794, 502] on link "Fundraiser" at bounding box center [771, 498] width 211 height 36
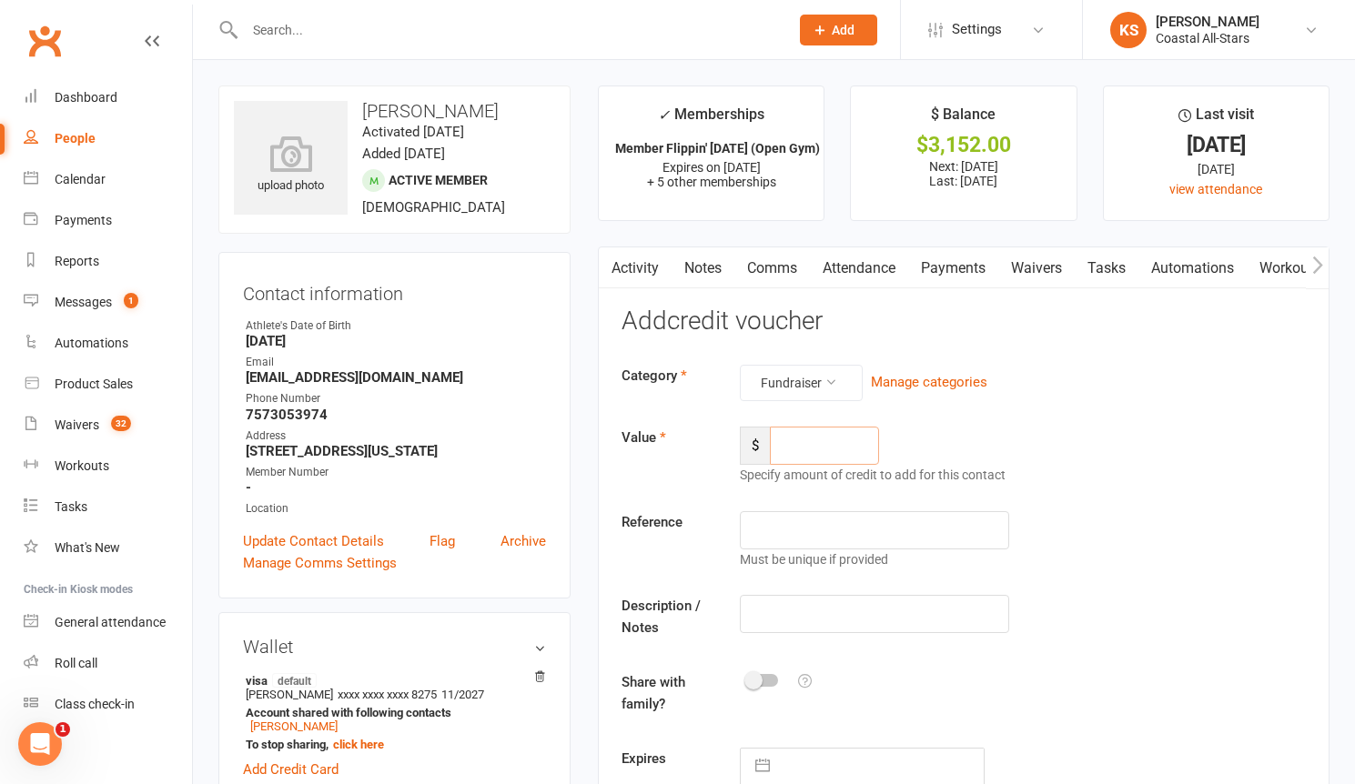
click at [816, 448] on input "number" at bounding box center [824, 446] width 109 height 38
type input "211.50"
click at [811, 613] on input "text" at bounding box center [874, 614] width 269 height 38
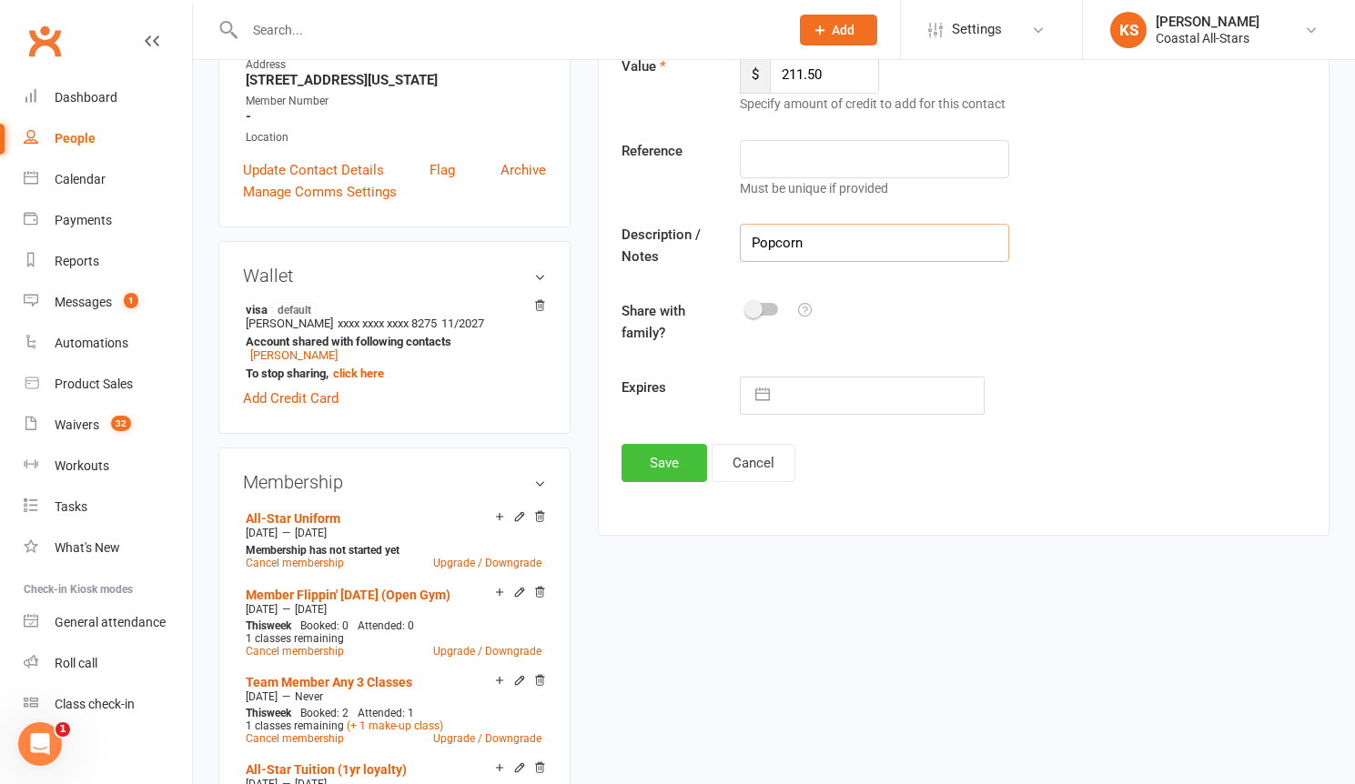
type input "Popcorn"
click at [647, 452] on button "Save" at bounding box center [664, 463] width 86 height 38
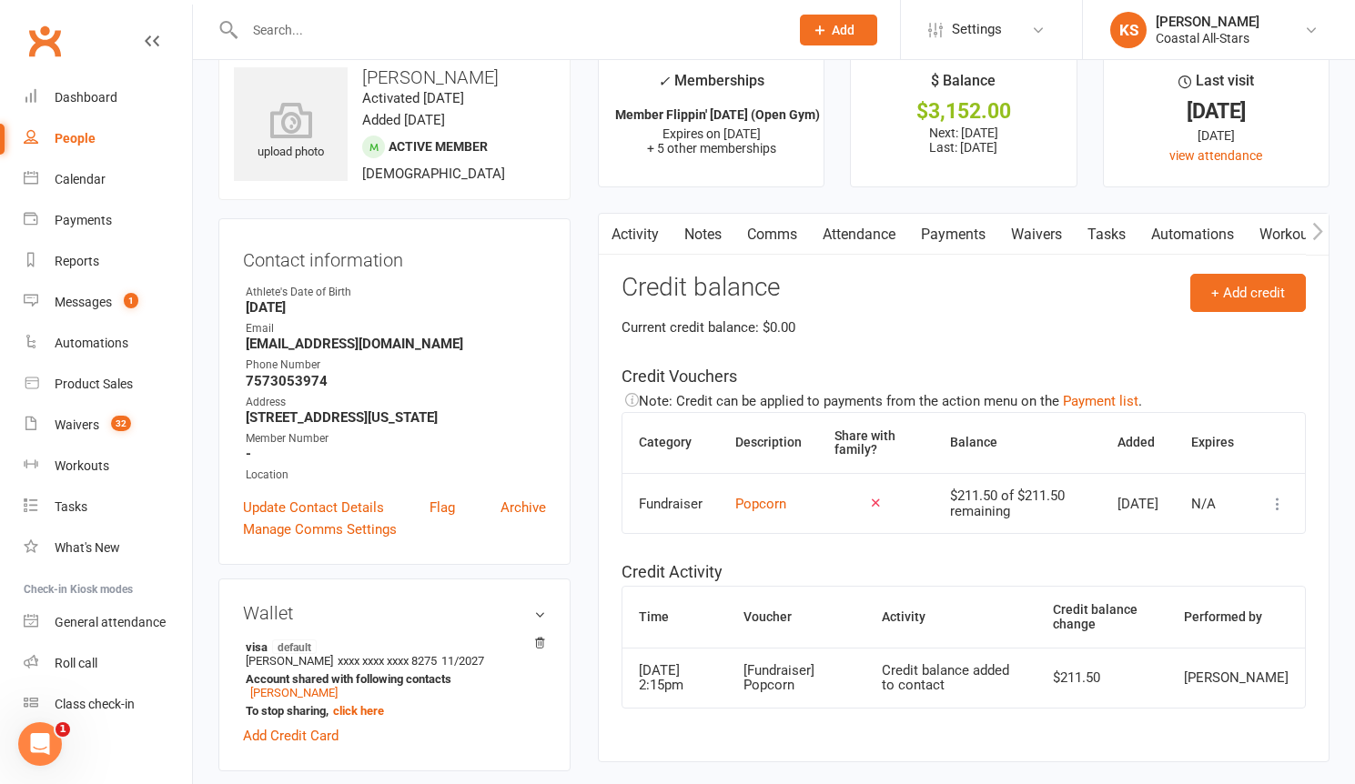
scroll to position [0, 0]
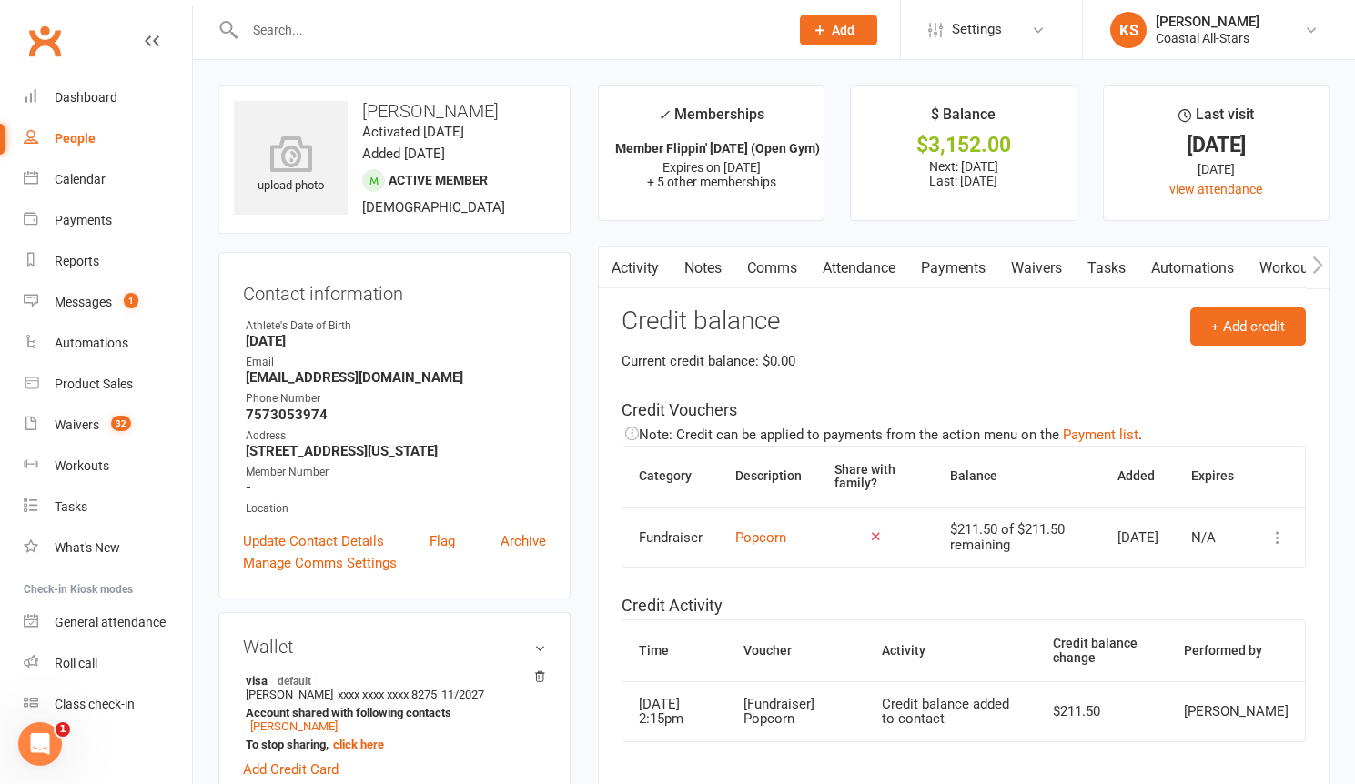
click at [949, 267] on link "Payments" at bounding box center [953, 268] width 90 height 42
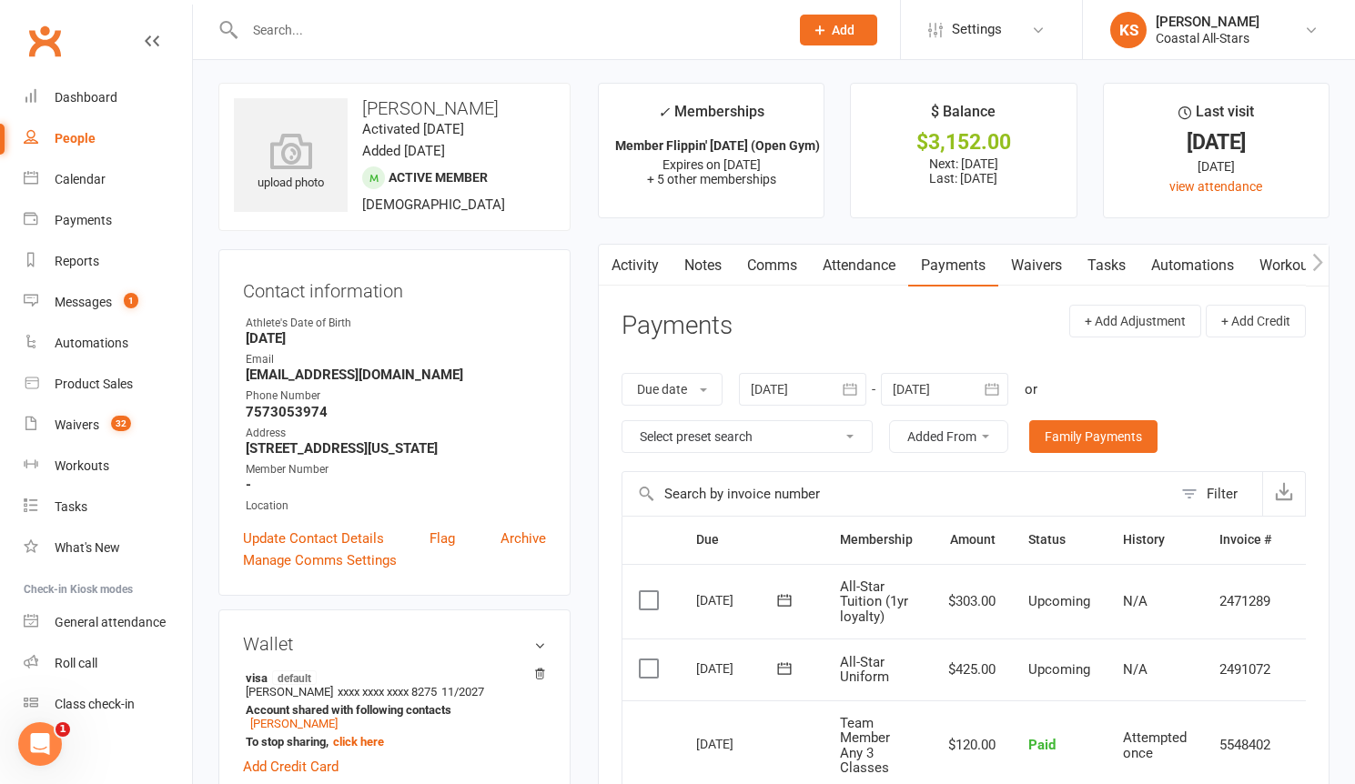
scroll to position [4, 0]
click at [1151, 652] on td "N/A" at bounding box center [1154, 669] width 96 height 62
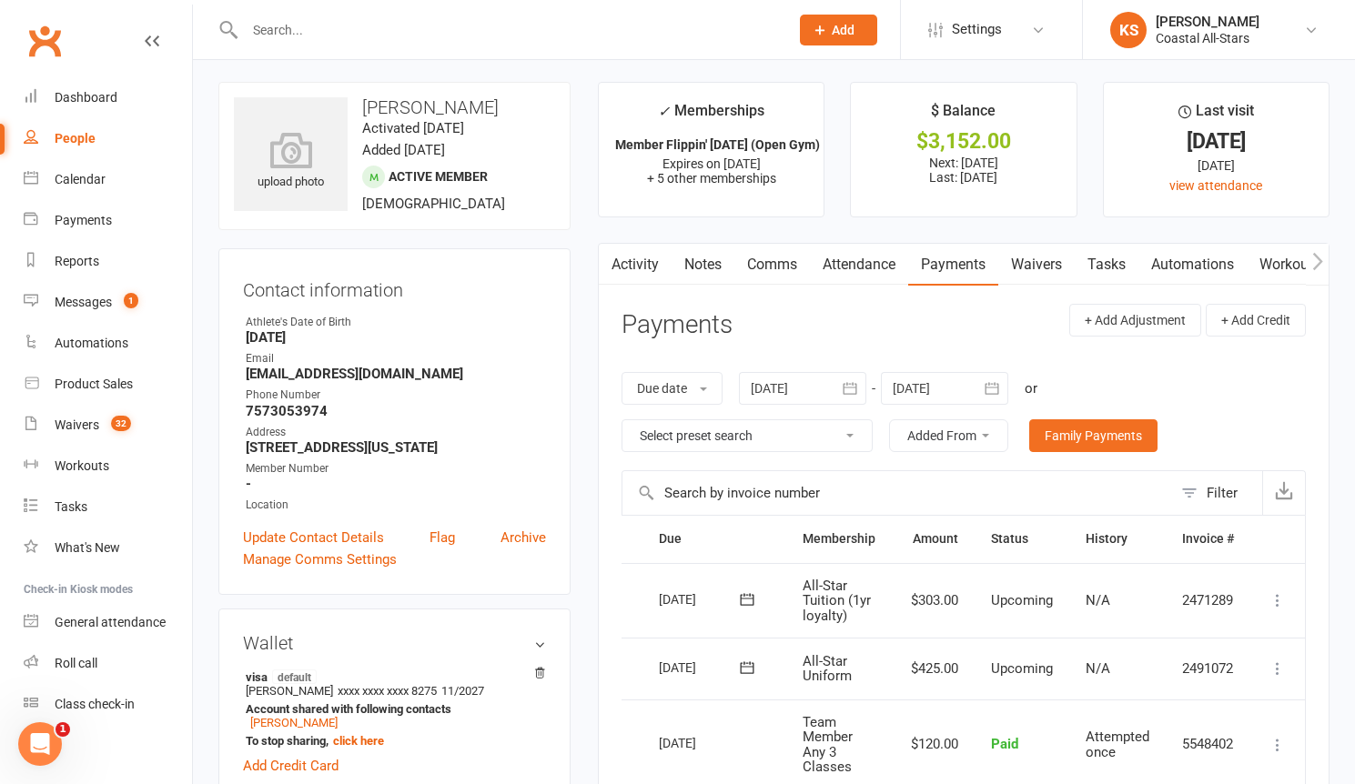
scroll to position [0, 43]
click at [1275, 665] on icon at bounding box center [1277, 669] width 18 height 18
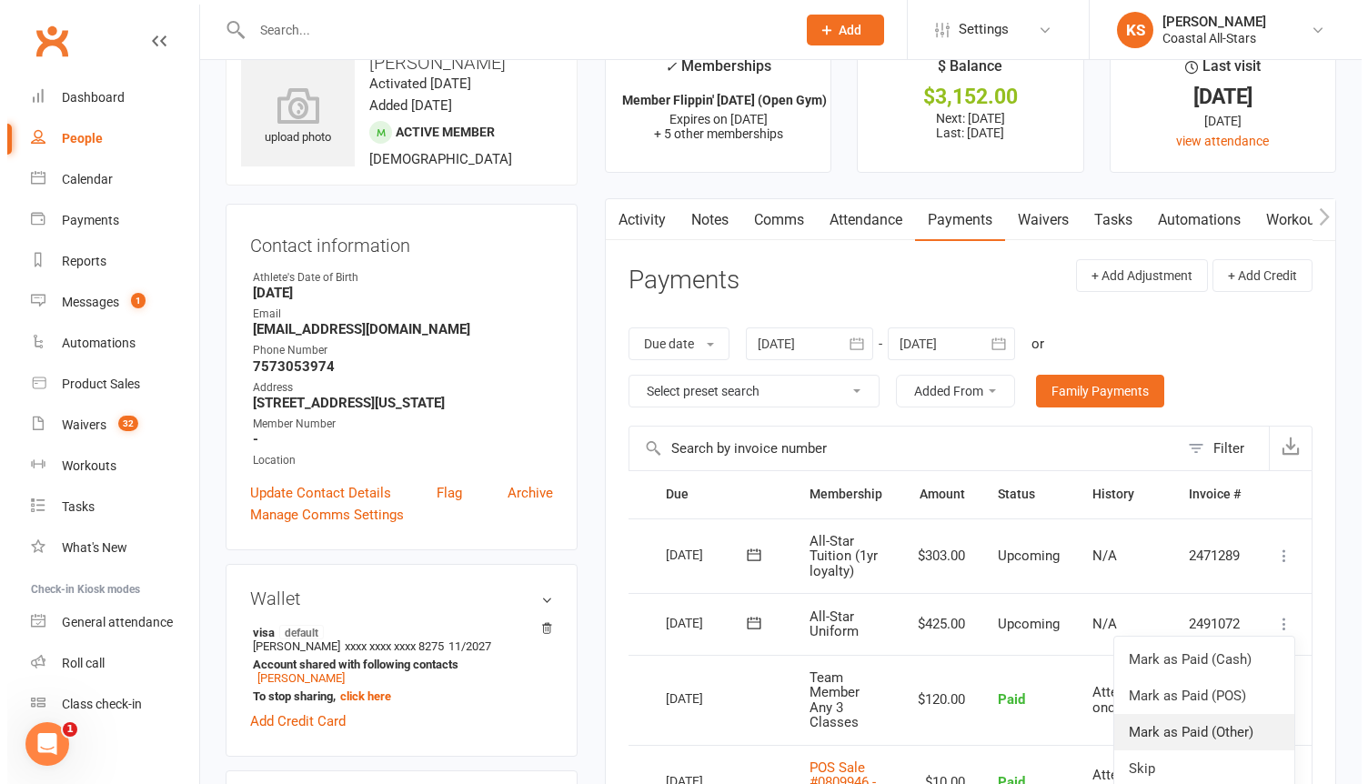
scroll to position [131, 0]
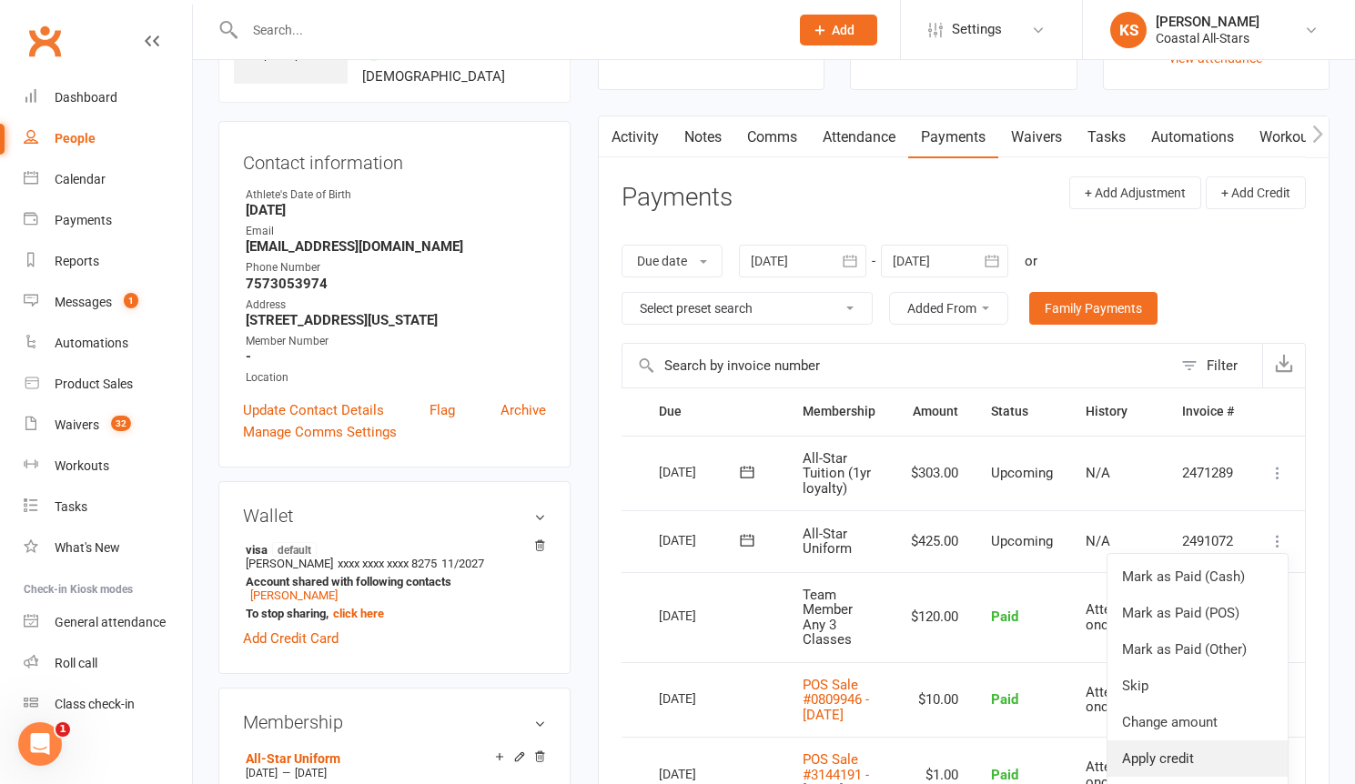
click at [1216, 744] on link "Apply credit" at bounding box center [1197, 759] width 180 height 36
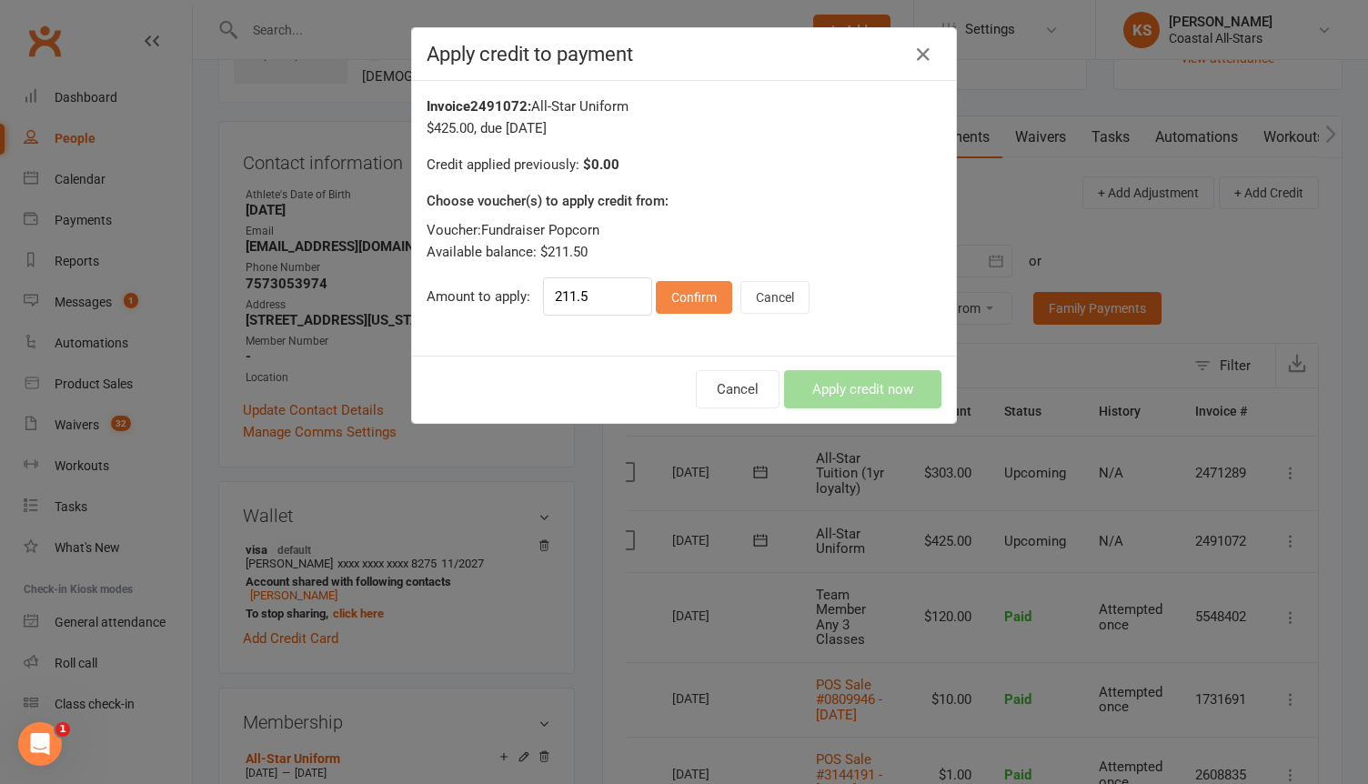
click at [680, 299] on button "Confirm" at bounding box center [694, 297] width 76 height 33
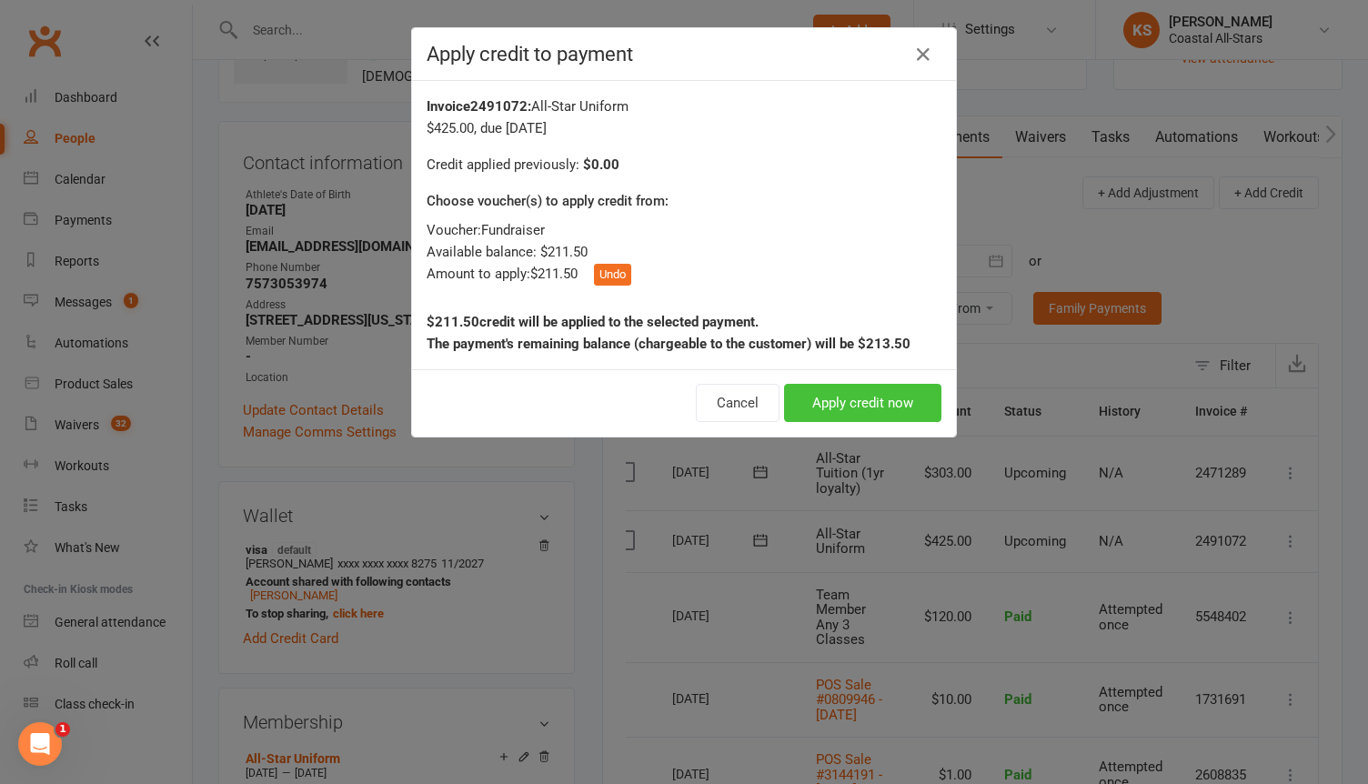
click at [832, 404] on button "Apply credit now" at bounding box center [862, 403] width 157 height 38
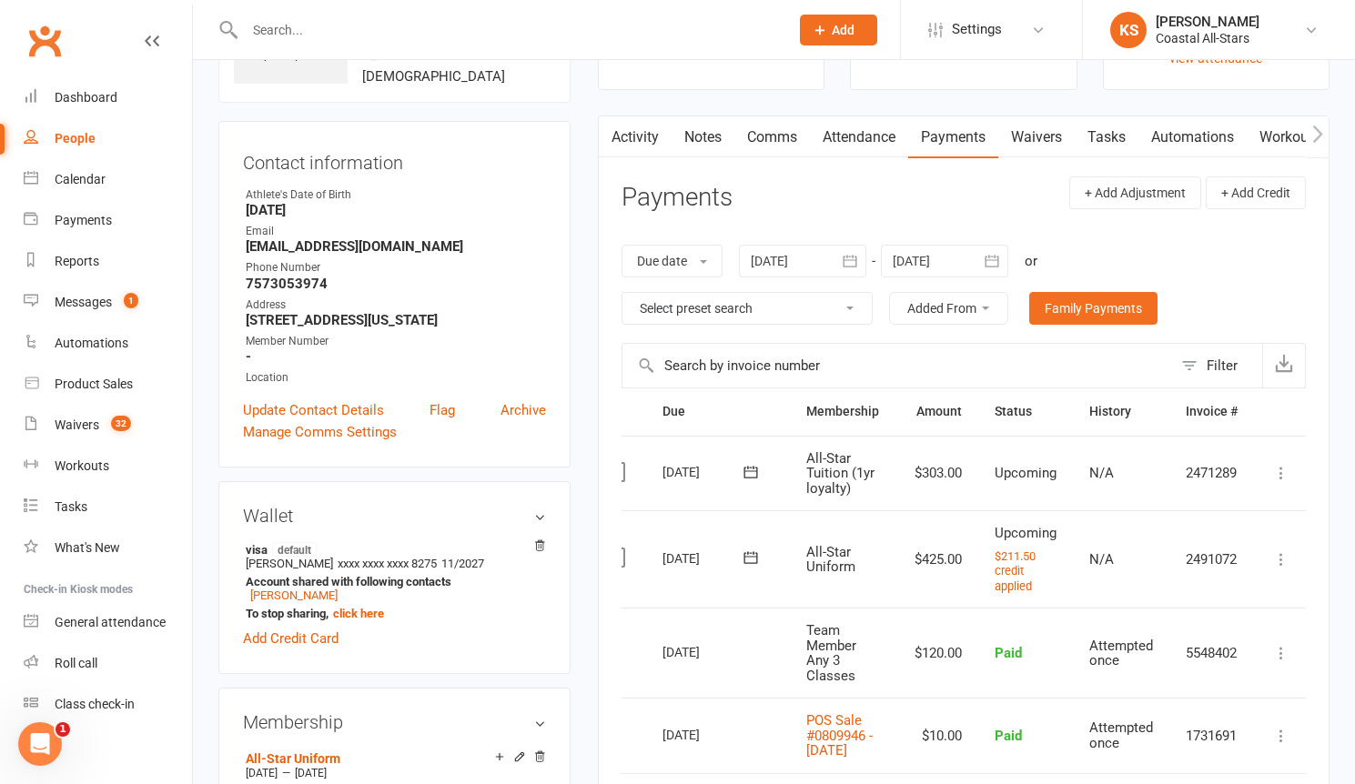
click at [751, 142] on link "Comms" at bounding box center [772, 137] width 76 height 42
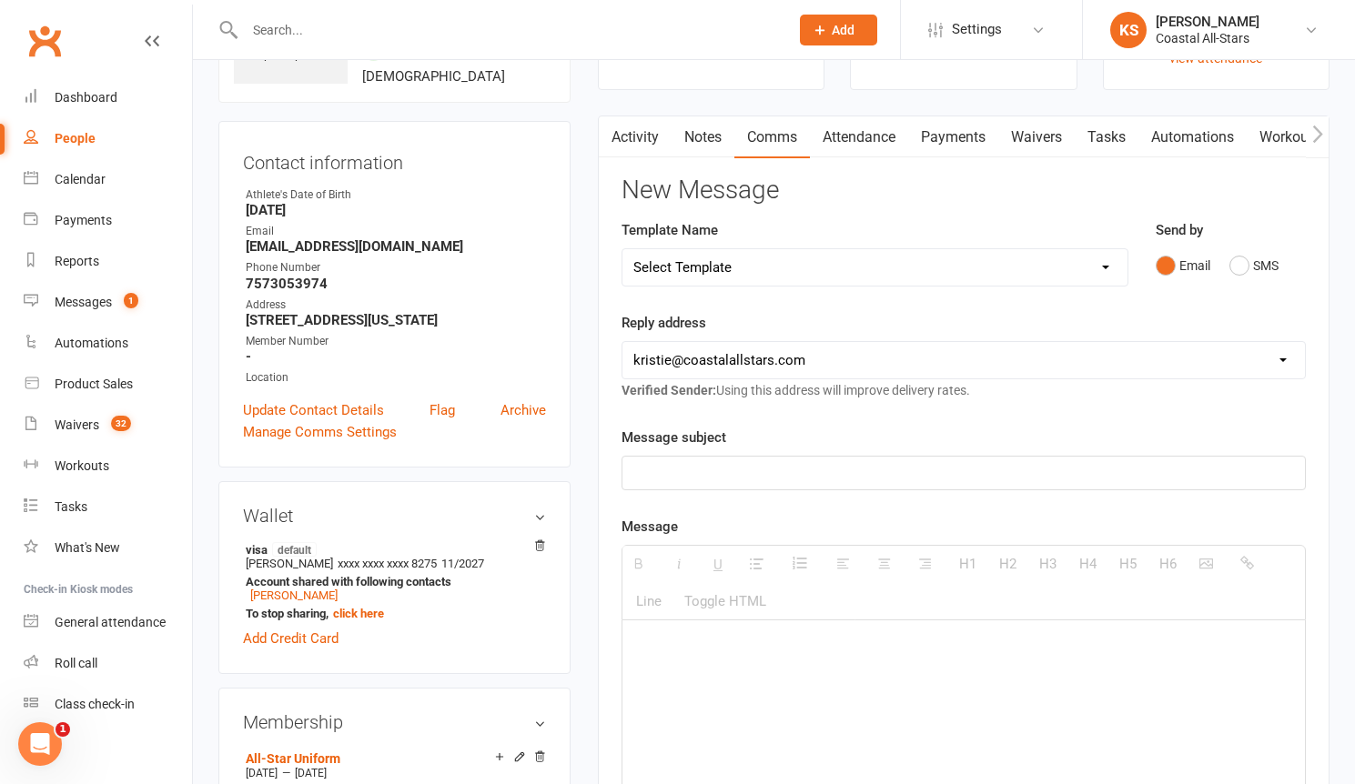
click at [809, 469] on p at bounding box center [963, 473] width 660 height 22
paste div
click at [661, 653] on p "$266 has been applied to [PERSON_NAME]'s uniform." at bounding box center [963, 647] width 660 height 22
drag, startPoint x: 811, startPoint y: 650, endPoint x: 848, endPoint y: 647, distance: 37.5
click at [848, 647] on p "$211.50 has been applied to [PERSON_NAME]'s uniform." at bounding box center [963, 647] width 660 height 22
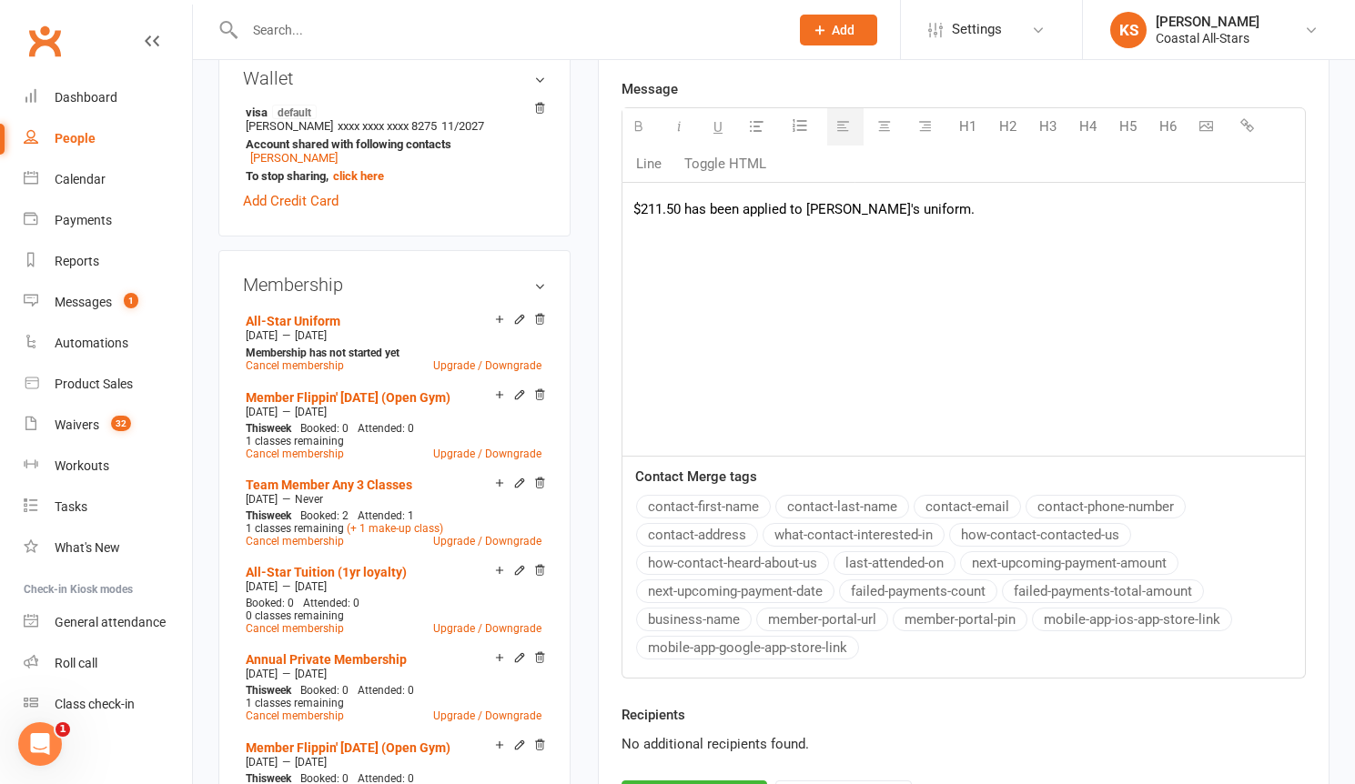
scroll to position [889, 0]
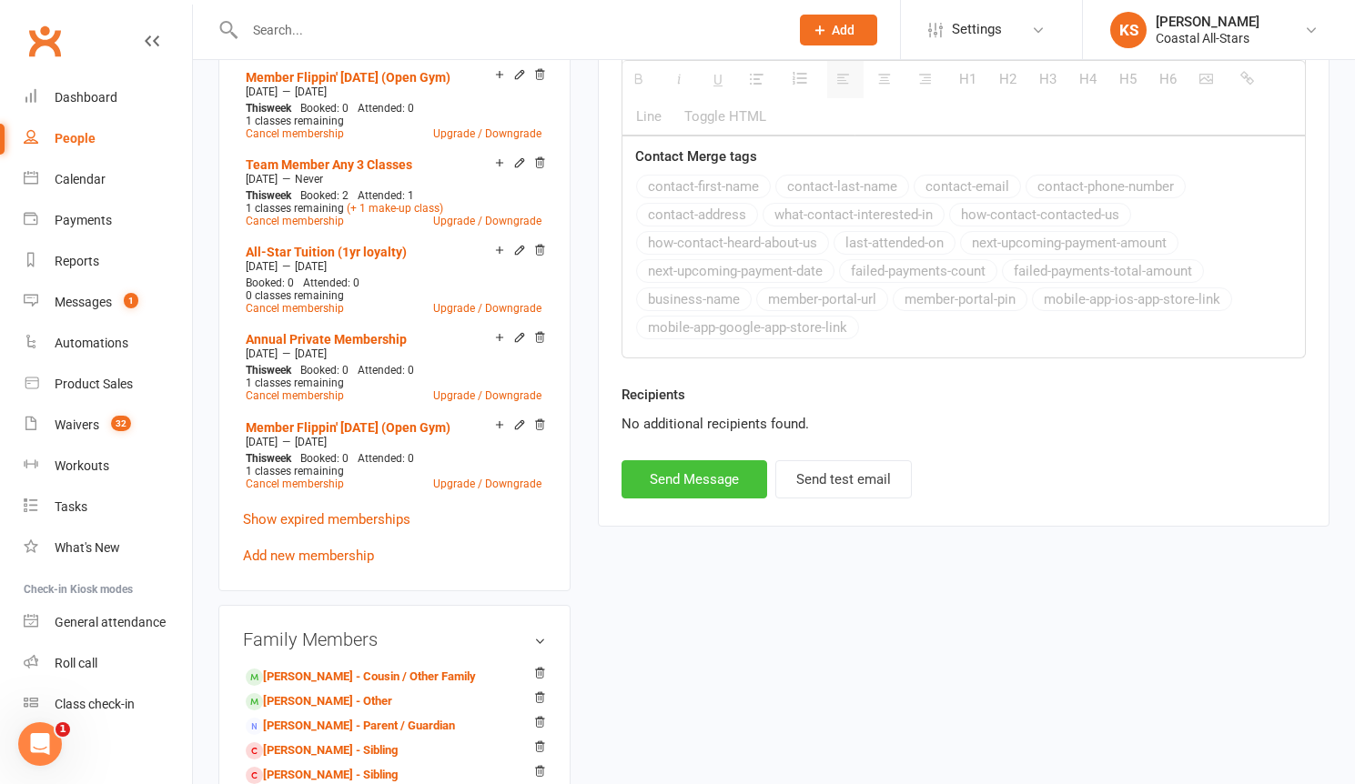
click at [701, 479] on button "Send Message" at bounding box center [694, 479] width 146 height 38
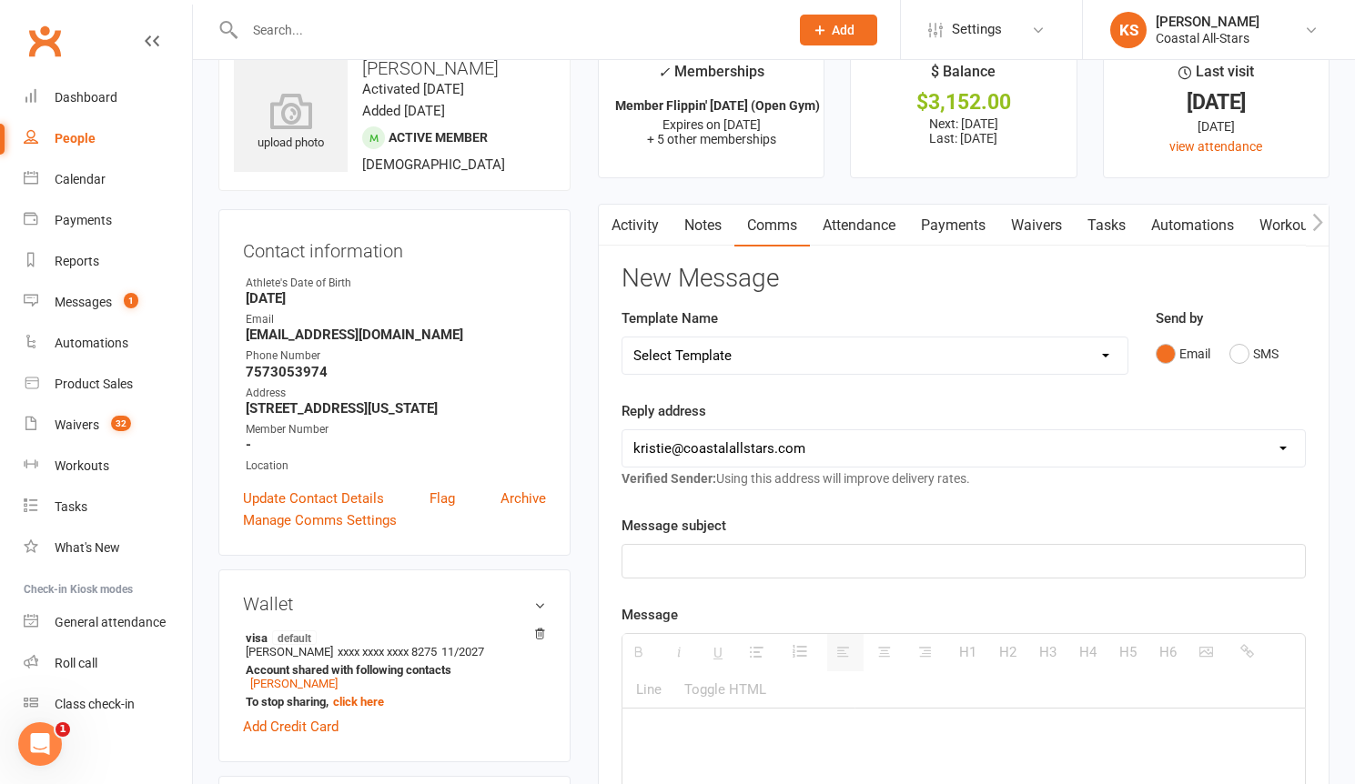
scroll to position [0, 0]
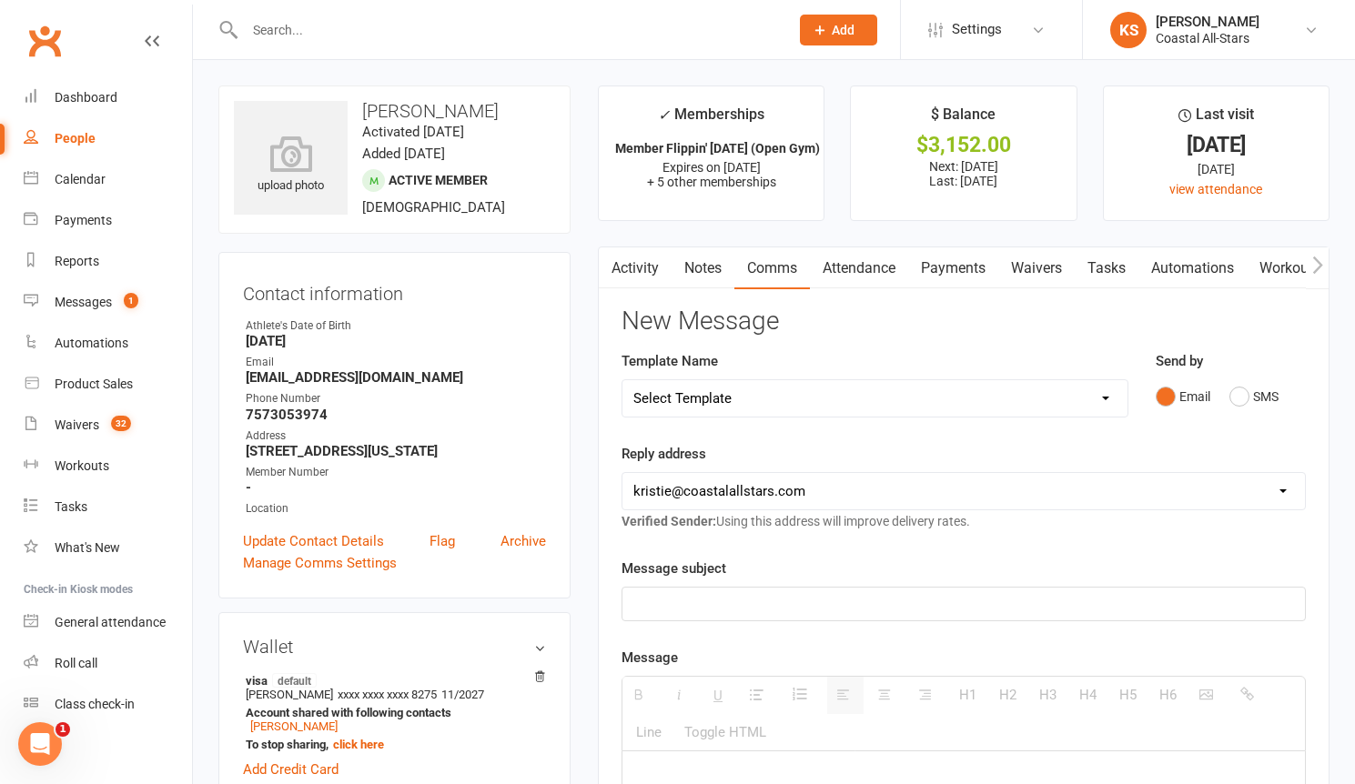
click at [294, 31] on input "text" at bounding box center [507, 29] width 537 height 25
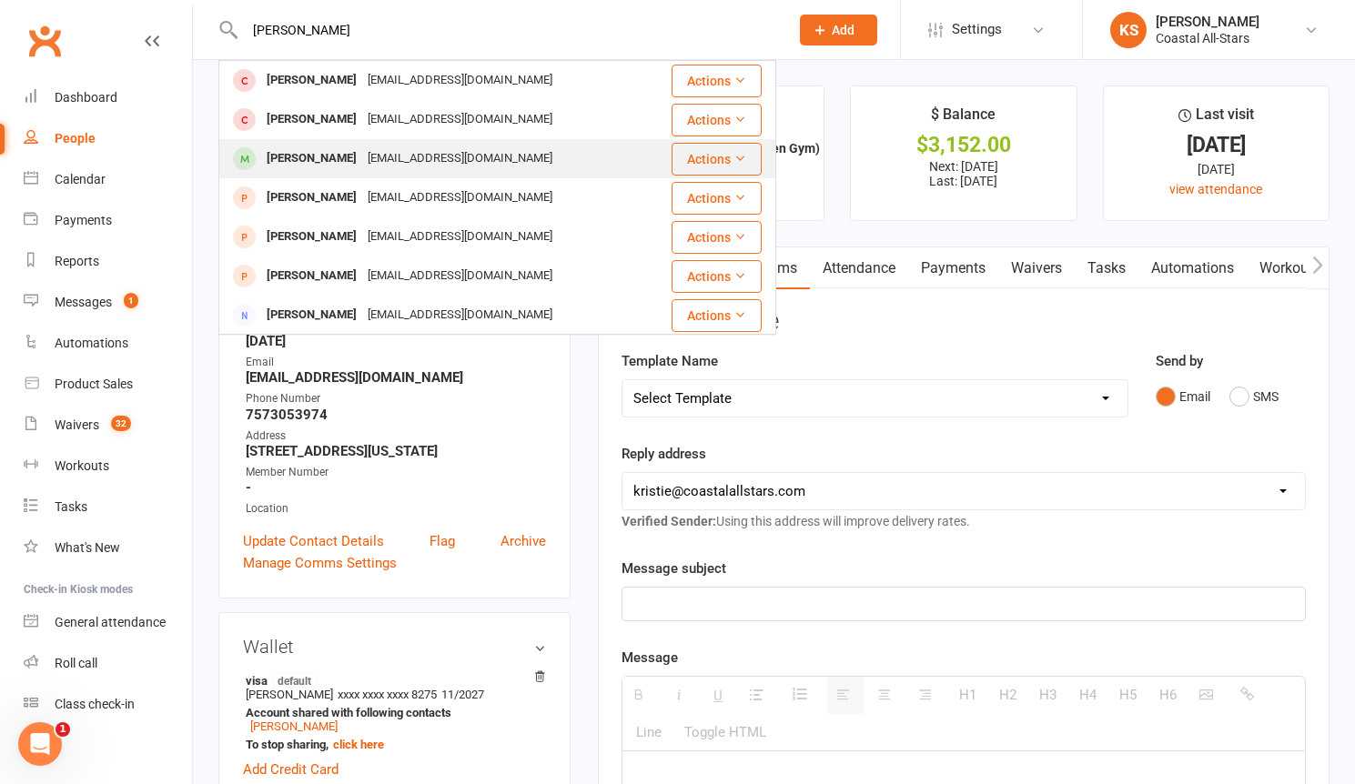
type input "[PERSON_NAME]"
click at [503, 157] on div "[PERSON_NAME] [EMAIL_ADDRESS][DOMAIN_NAME]" at bounding box center [444, 158] width 449 height 37
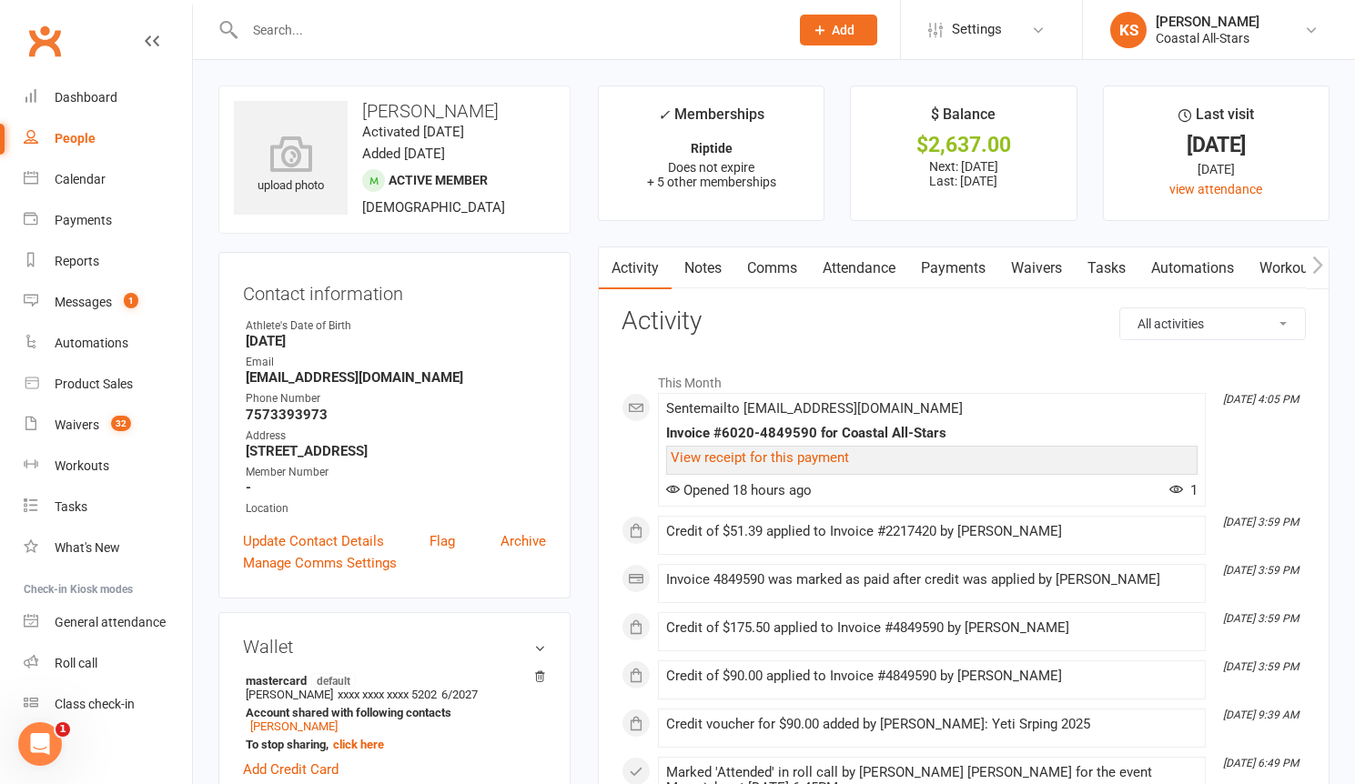
click at [954, 272] on link "Payments" at bounding box center [953, 268] width 90 height 42
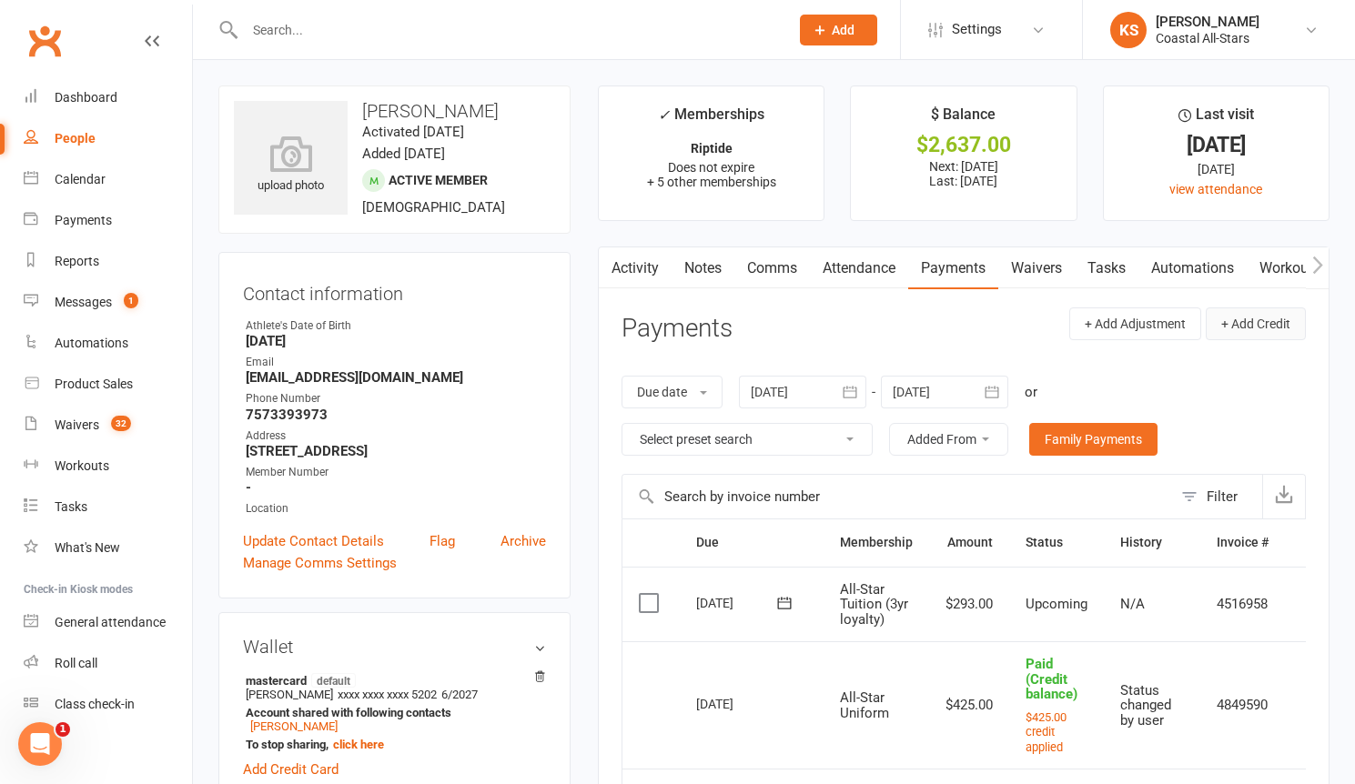
click at [1264, 327] on button "+ Add Credit" at bounding box center [1255, 323] width 100 height 33
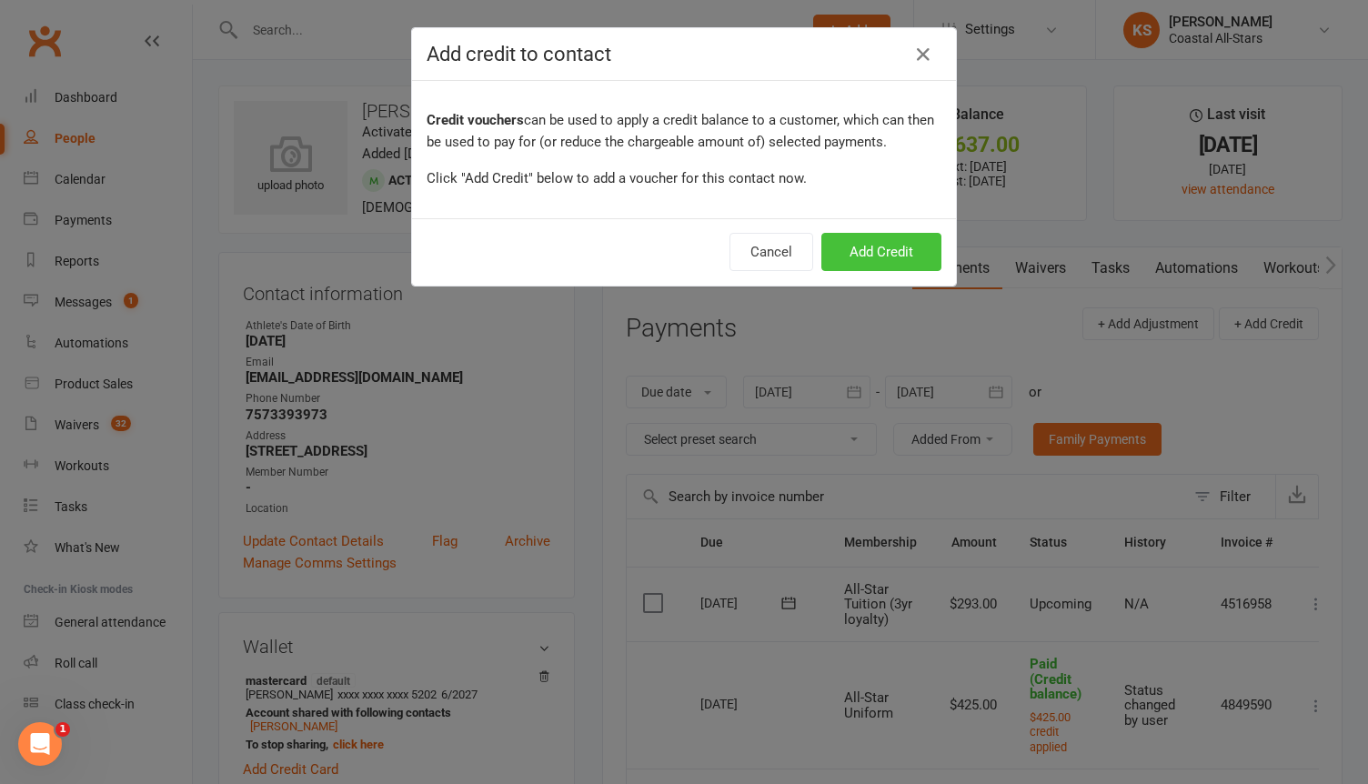
click at [864, 248] on button "Add Credit" at bounding box center [882, 252] width 120 height 38
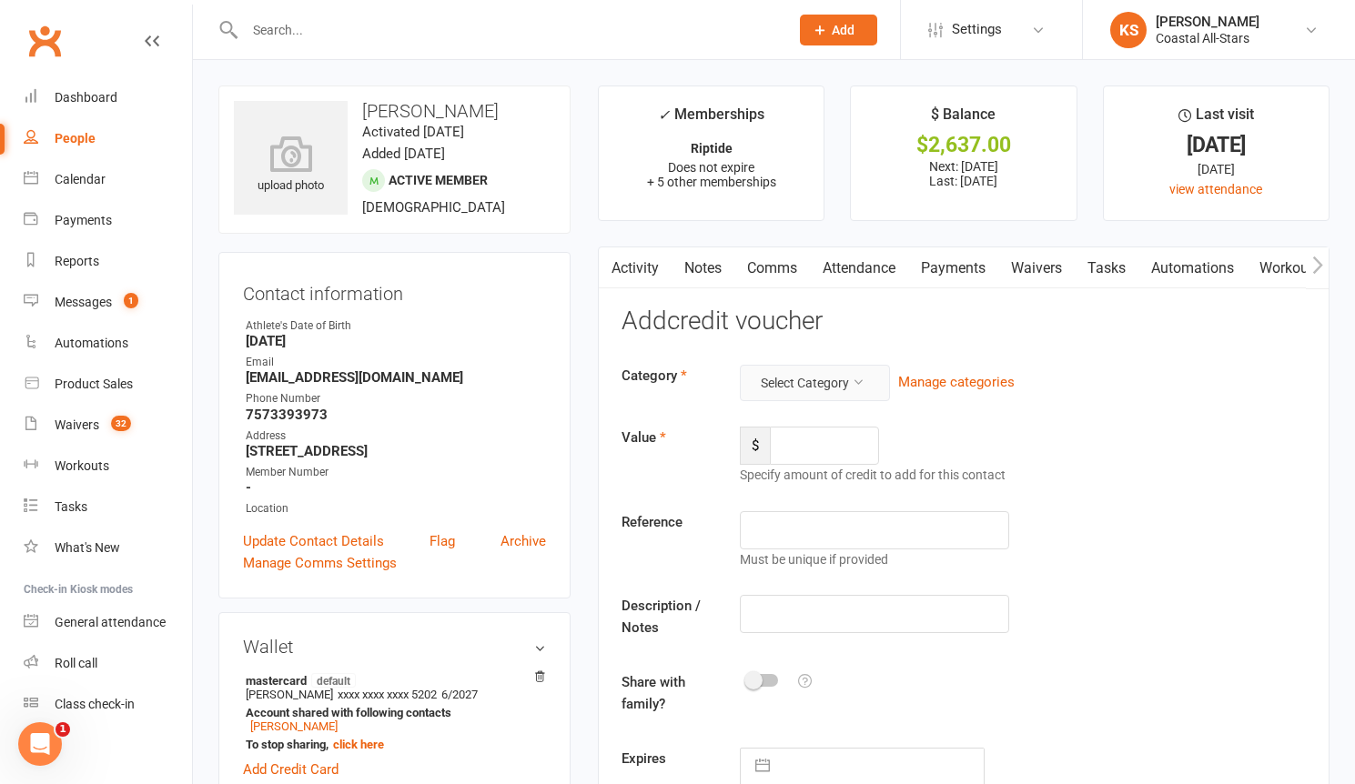
click at [817, 392] on button "Select Category" at bounding box center [815, 383] width 150 height 36
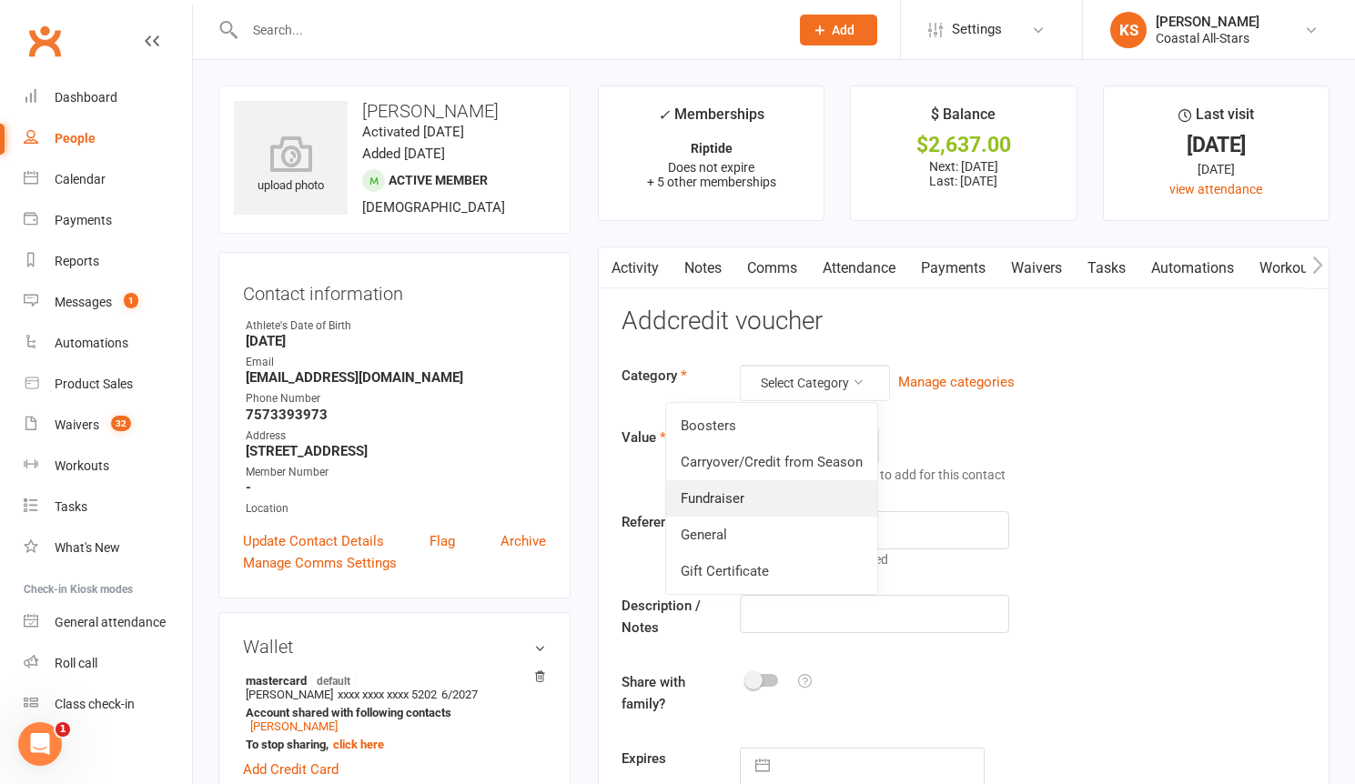
click at [763, 507] on link "Fundraiser" at bounding box center [771, 498] width 211 height 36
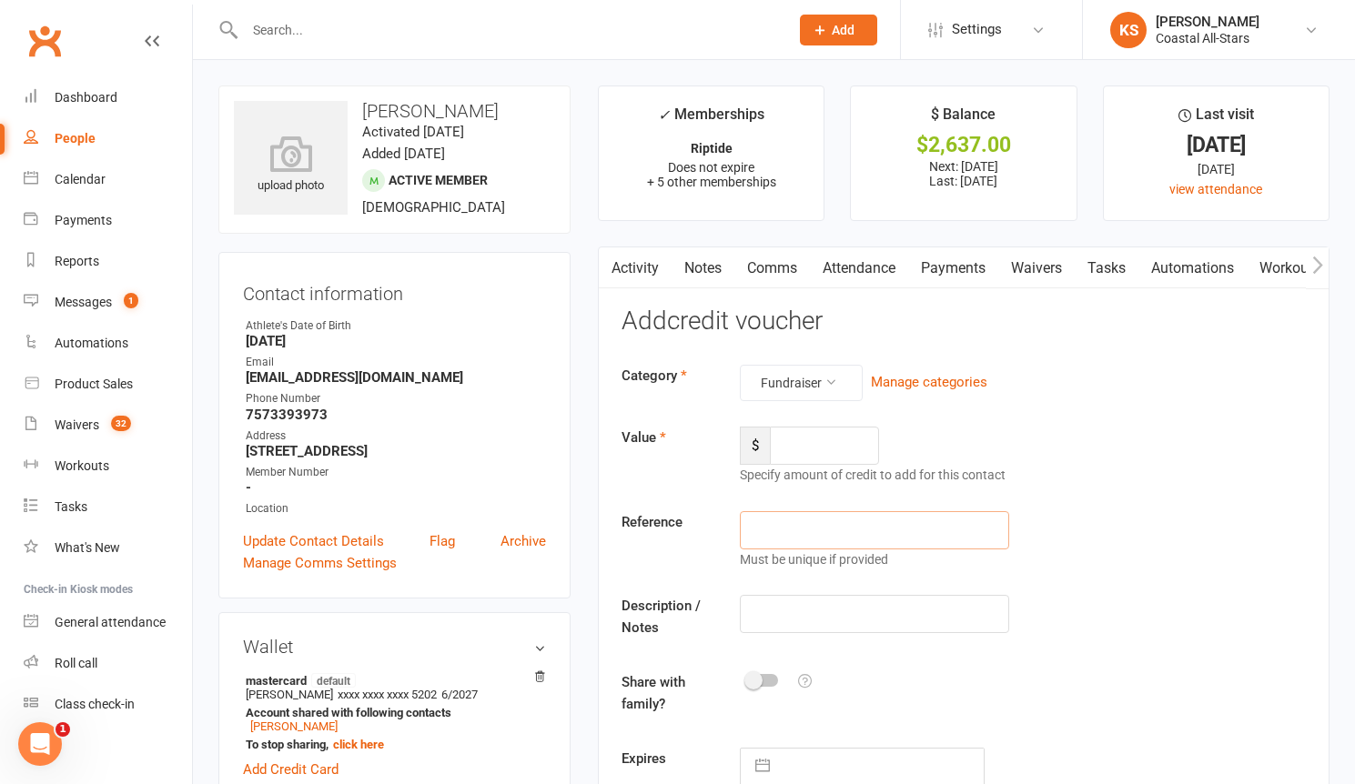
click at [822, 527] on input "text" at bounding box center [874, 530] width 269 height 38
click at [818, 454] on input "number" at bounding box center [824, 446] width 109 height 38
type input "172.50"
click at [822, 621] on input "text" at bounding box center [874, 614] width 269 height 38
type input "Popcorn"
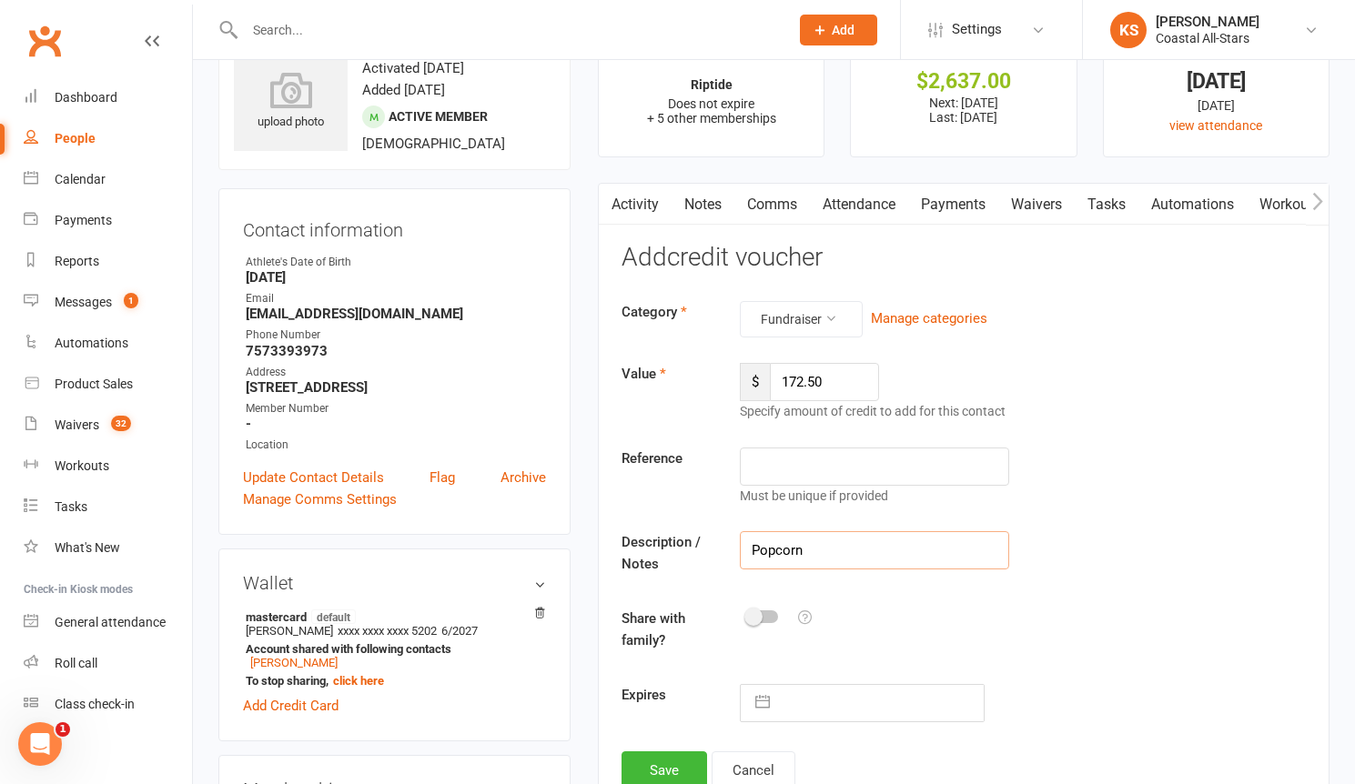
scroll to position [65, 0]
click at [677, 764] on button "Save" at bounding box center [664, 770] width 86 height 38
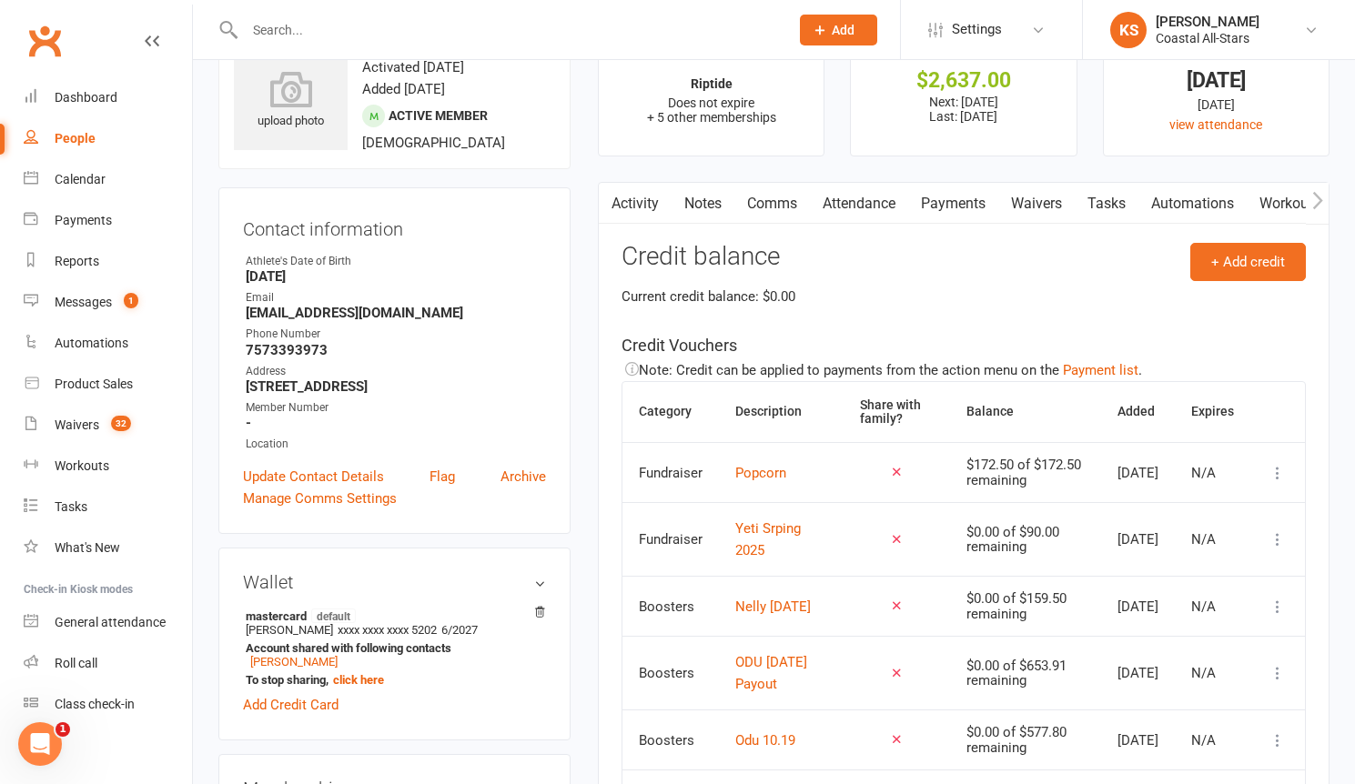
click at [942, 208] on link "Payments" at bounding box center [953, 204] width 90 height 42
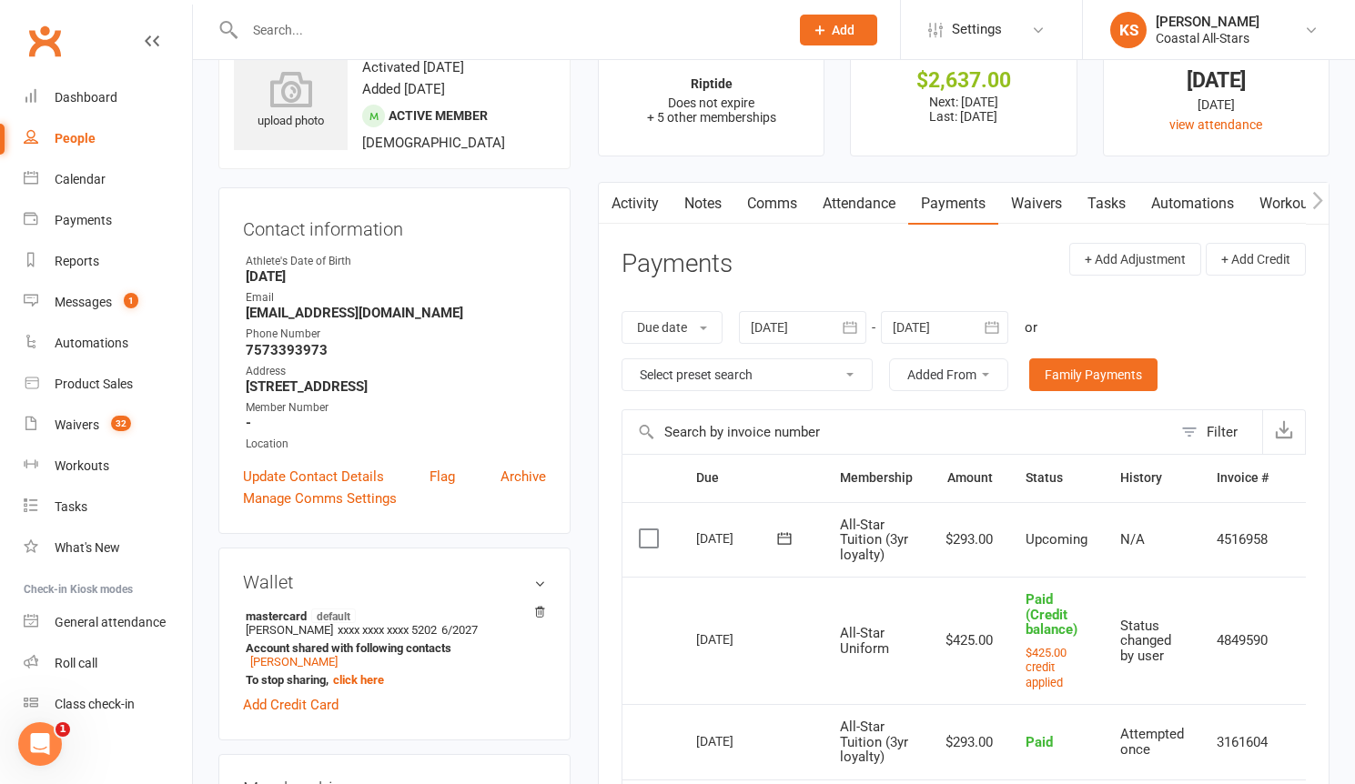
click at [767, 204] on link "Comms" at bounding box center [772, 204] width 76 height 42
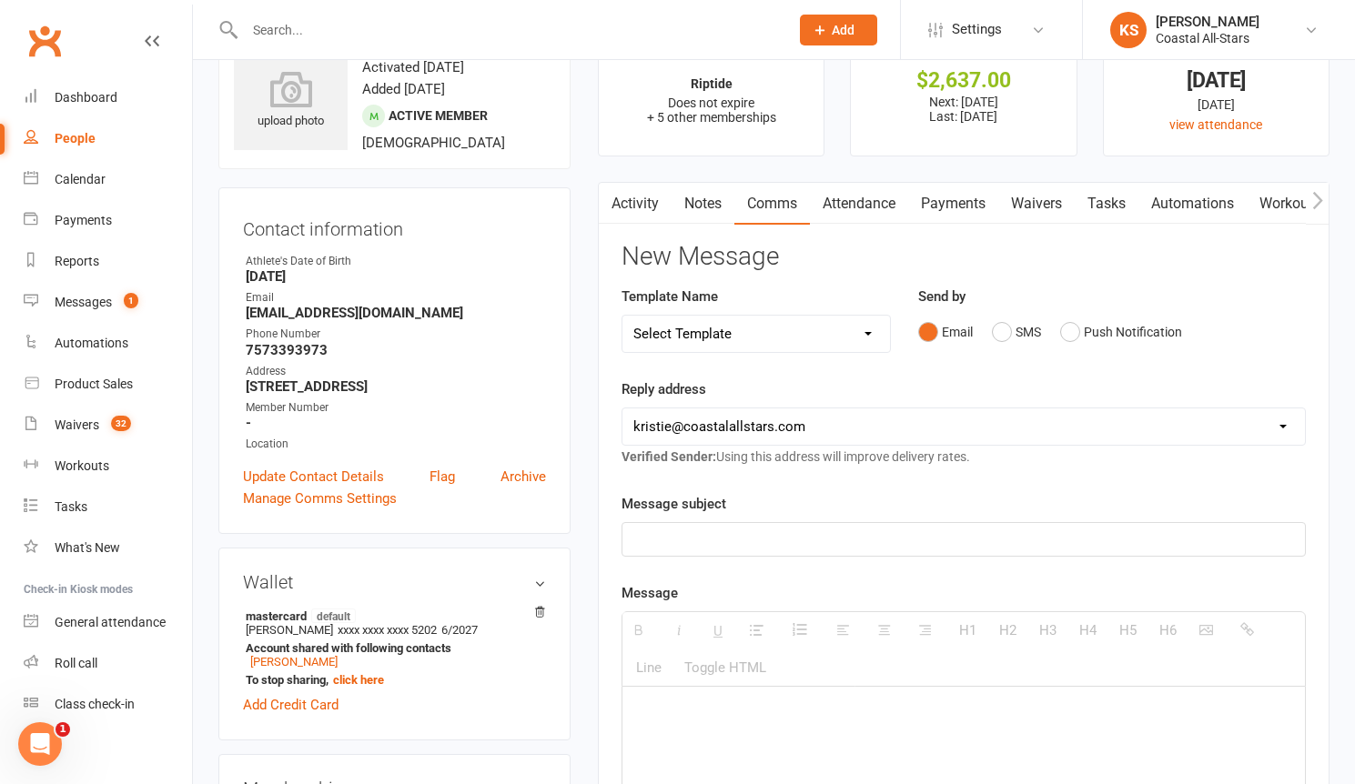
click at [750, 534] on p at bounding box center [963, 540] width 660 height 22
paste div
drag, startPoint x: 663, startPoint y: 714, endPoint x: 650, endPoint y: 712, distance: 13.8
click at [650, 712] on p "$266 has been applied to [PERSON_NAME]'s uniform." at bounding box center [963, 713] width 660 height 22
click at [823, 714] on p "$217.50 has been applied to [PERSON_NAME]'s uniform." at bounding box center [963, 713] width 660 height 22
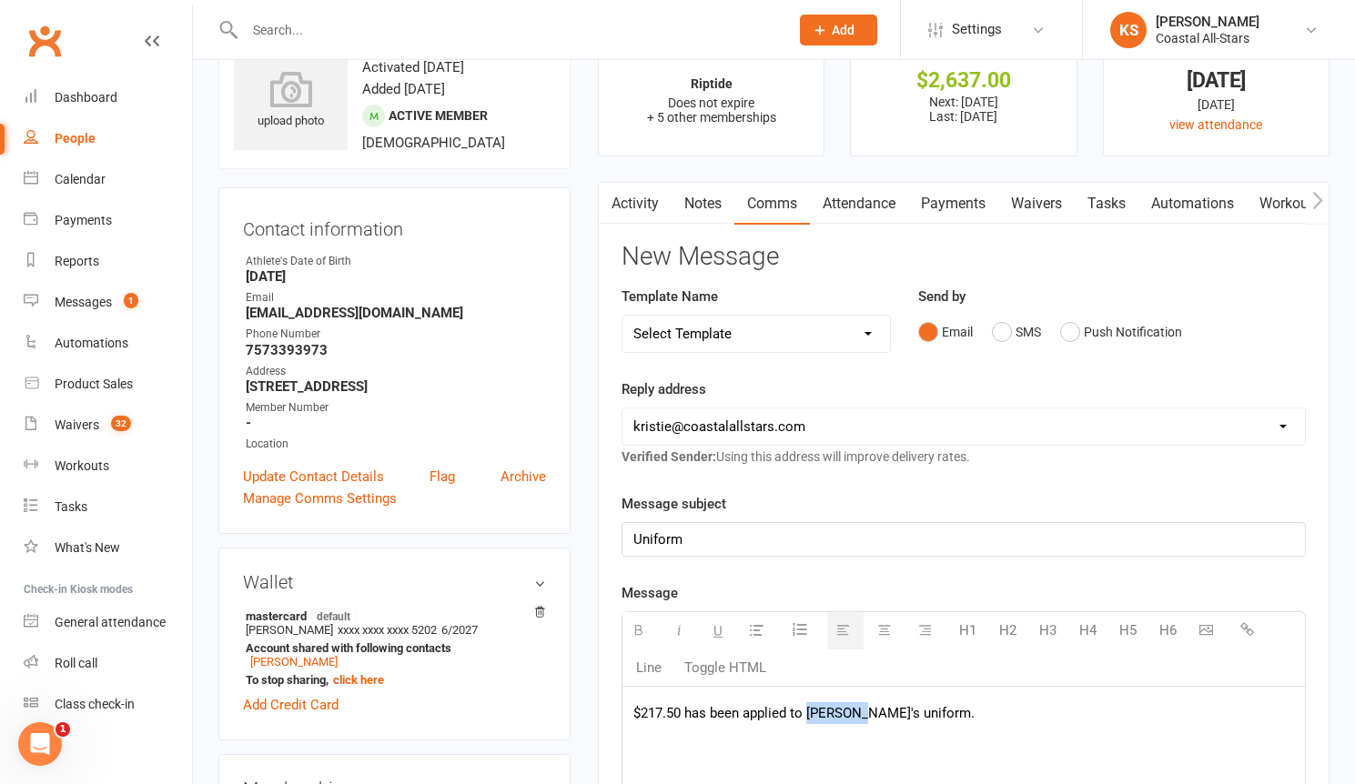
click at [823, 714] on p "$217.50 has been applied to [PERSON_NAME]'s uniform." at bounding box center [963, 713] width 660 height 22
click at [866, 716] on p "$217.50 has been applied to [PERSON_NAME]'s uniform." at bounding box center [963, 713] width 660 height 22
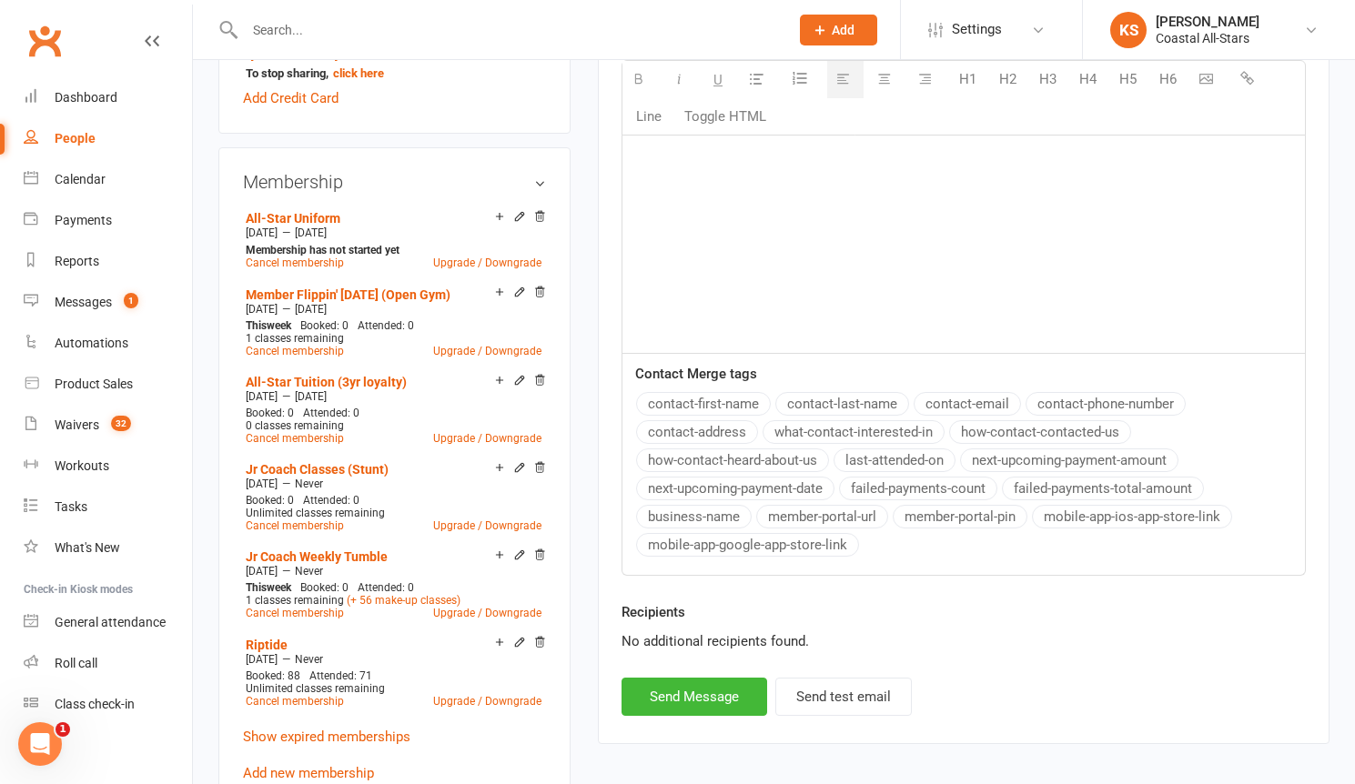
scroll to position [875, 0]
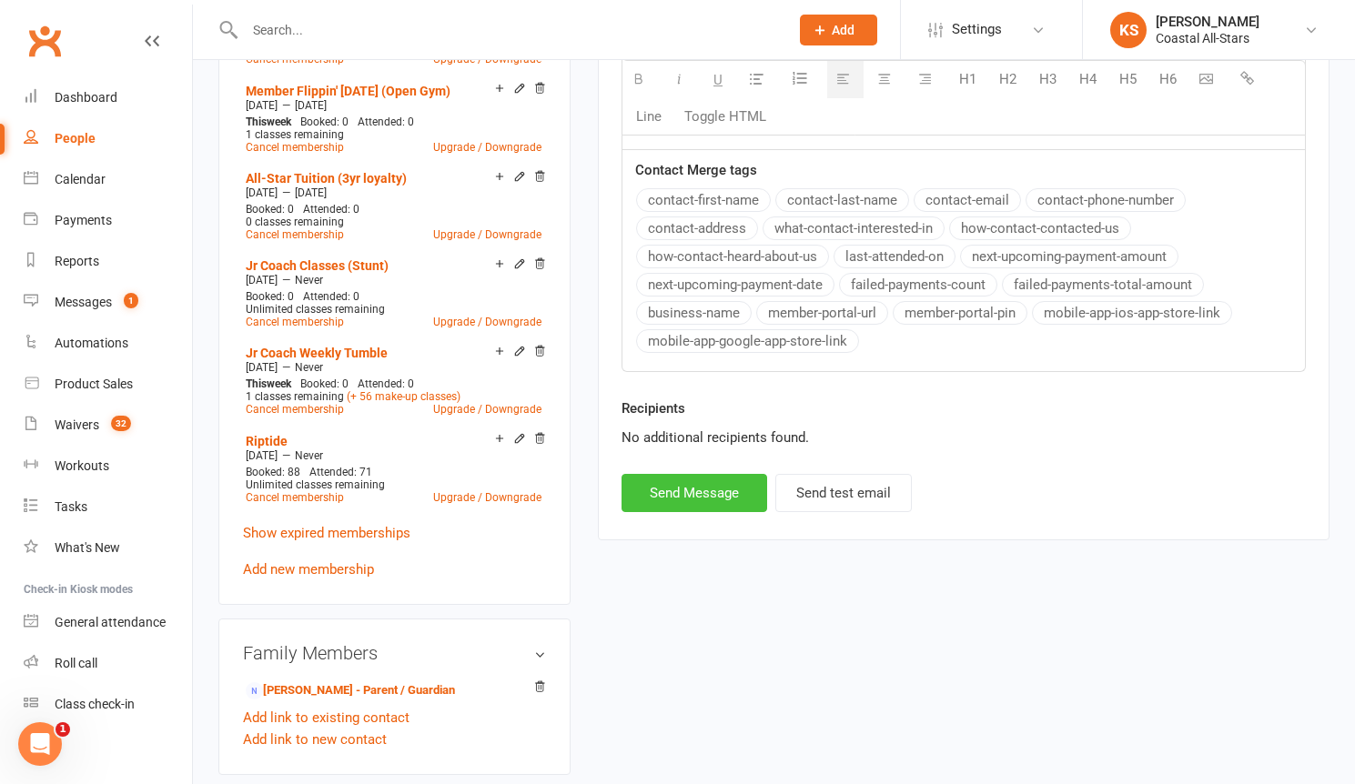
click at [708, 494] on button "Send Message" at bounding box center [694, 493] width 146 height 38
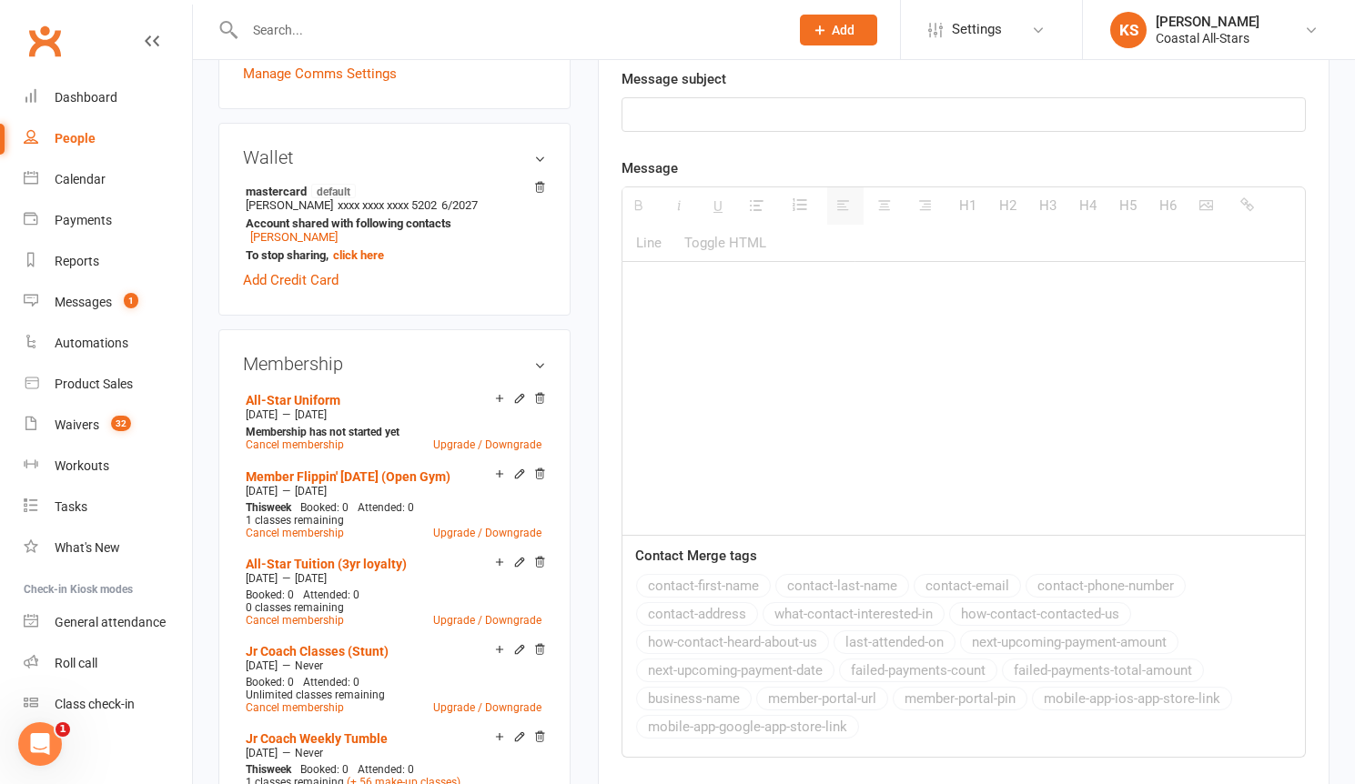
scroll to position [0, 0]
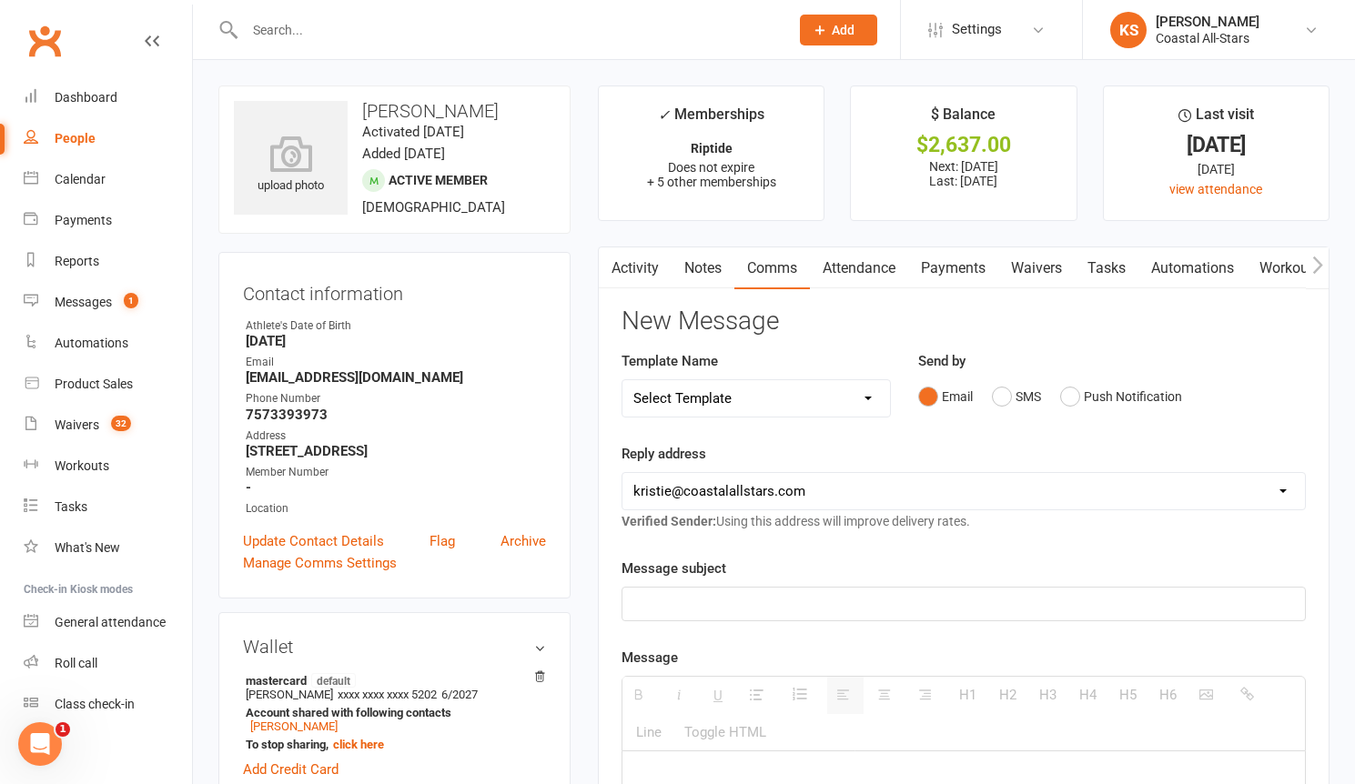
click at [305, 35] on input "text" at bounding box center [507, 29] width 537 height 25
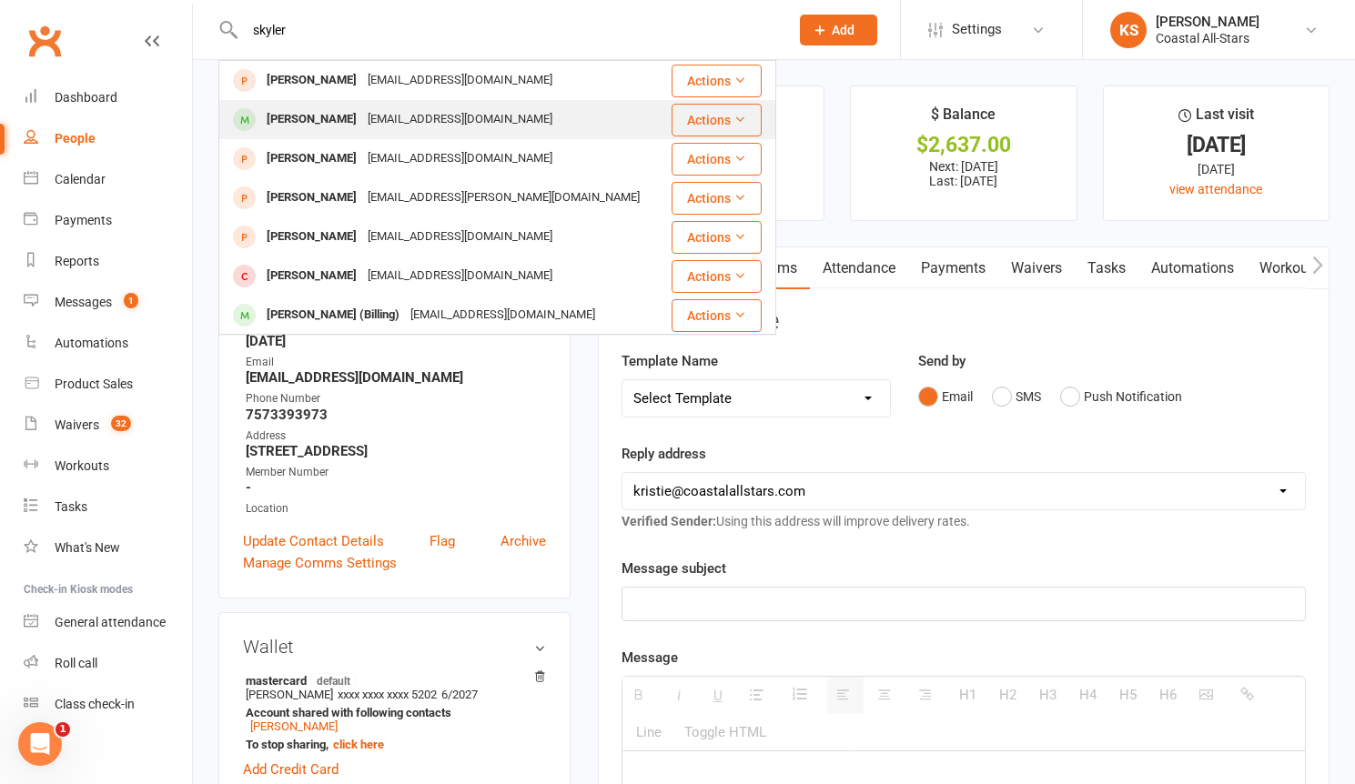
type input "skyler"
click at [385, 126] on div "[EMAIL_ADDRESS][DOMAIN_NAME]" at bounding box center [460, 119] width 196 height 26
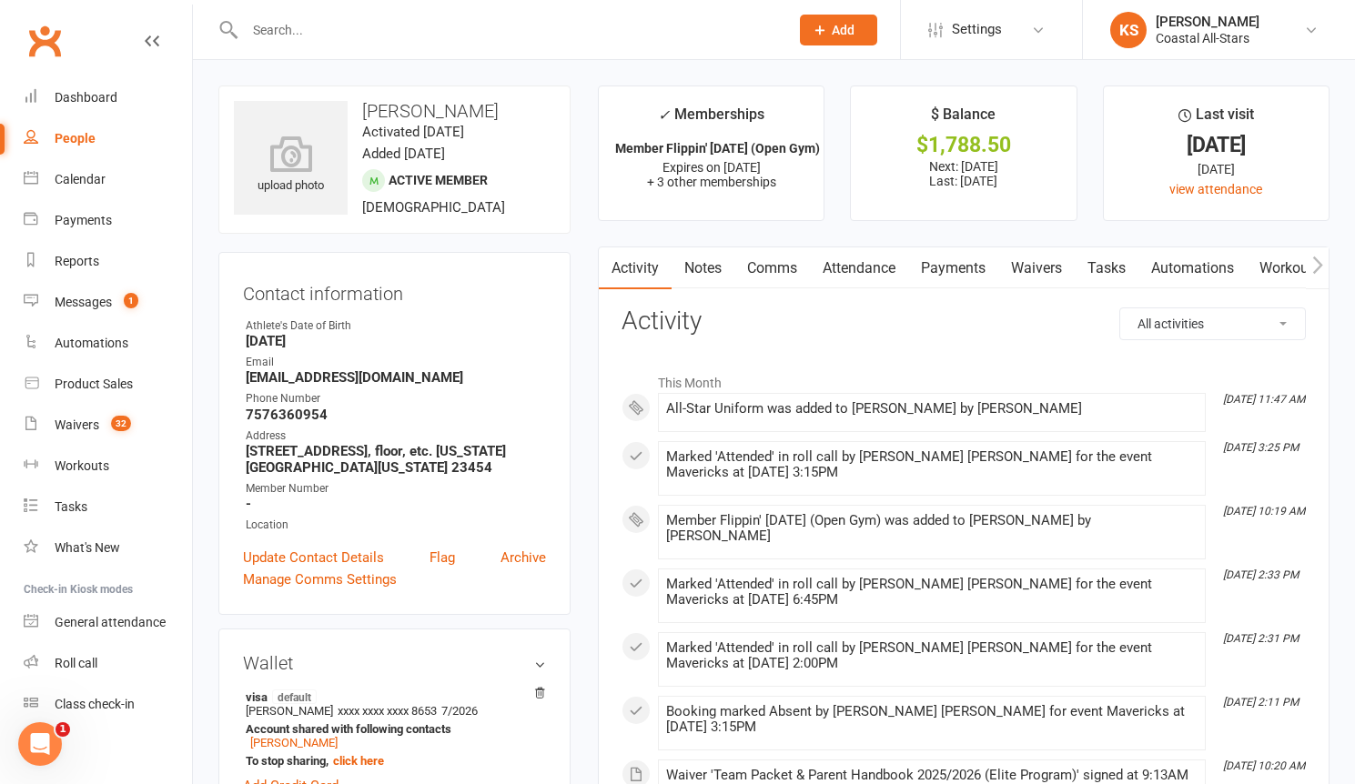
click at [973, 273] on link "Payments" at bounding box center [953, 268] width 90 height 42
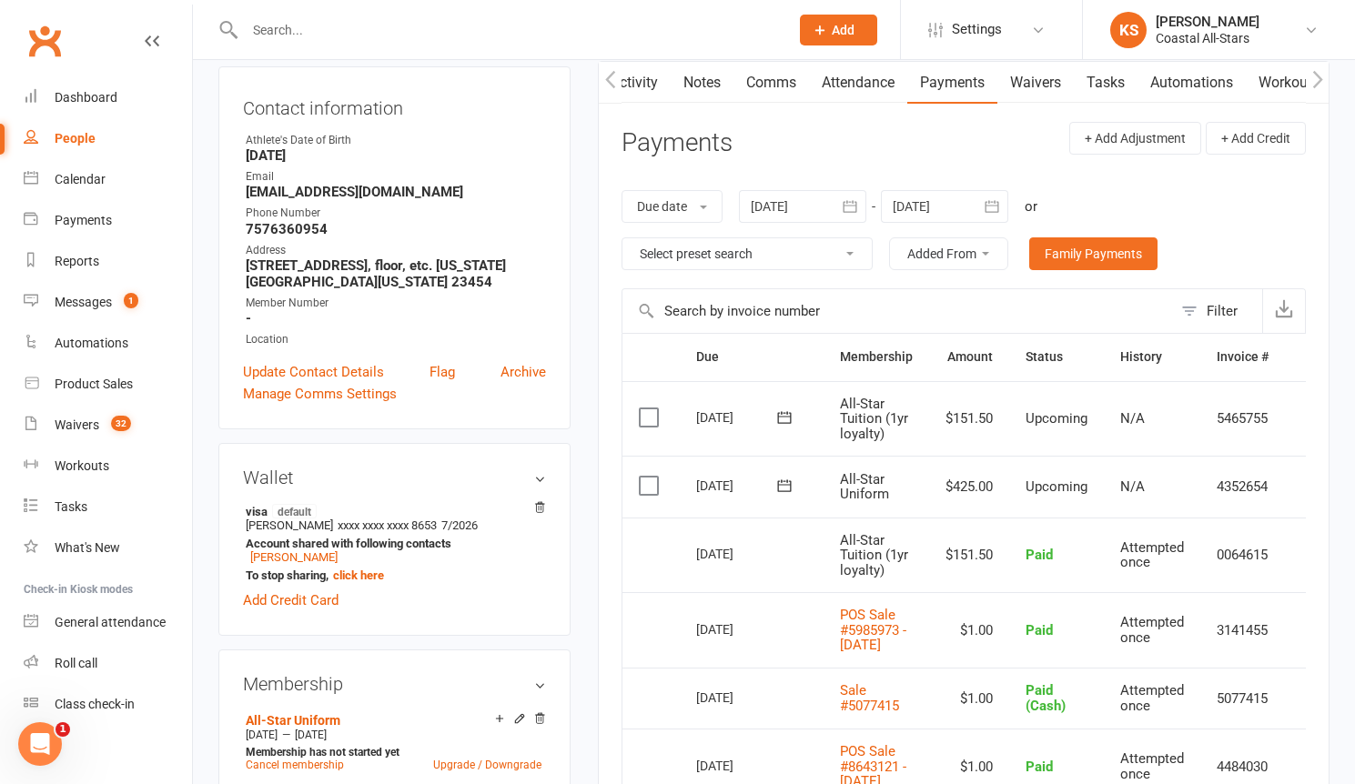
scroll to position [186, 0]
click at [1169, 488] on div "N/A" at bounding box center [1152, 486] width 64 height 15
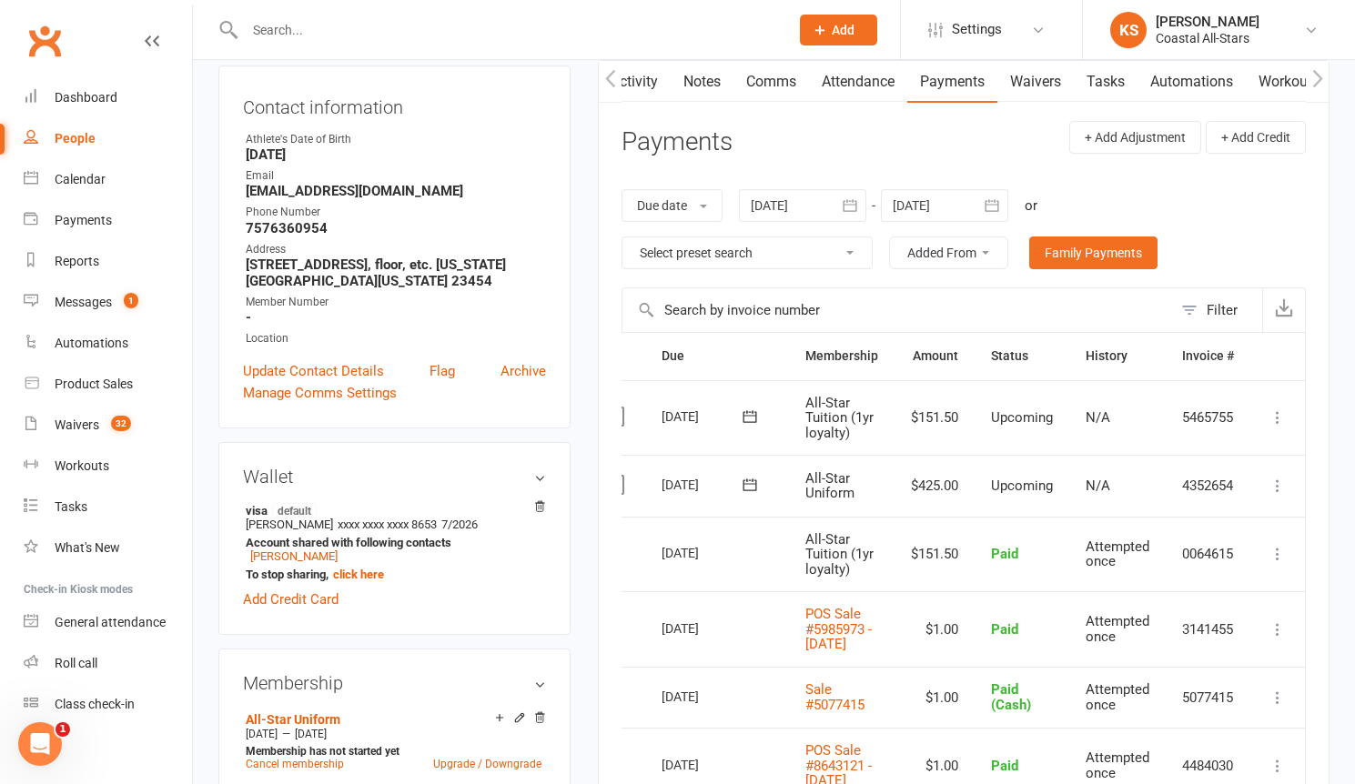
click at [1280, 489] on icon at bounding box center [1277, 486] width 18 height 18
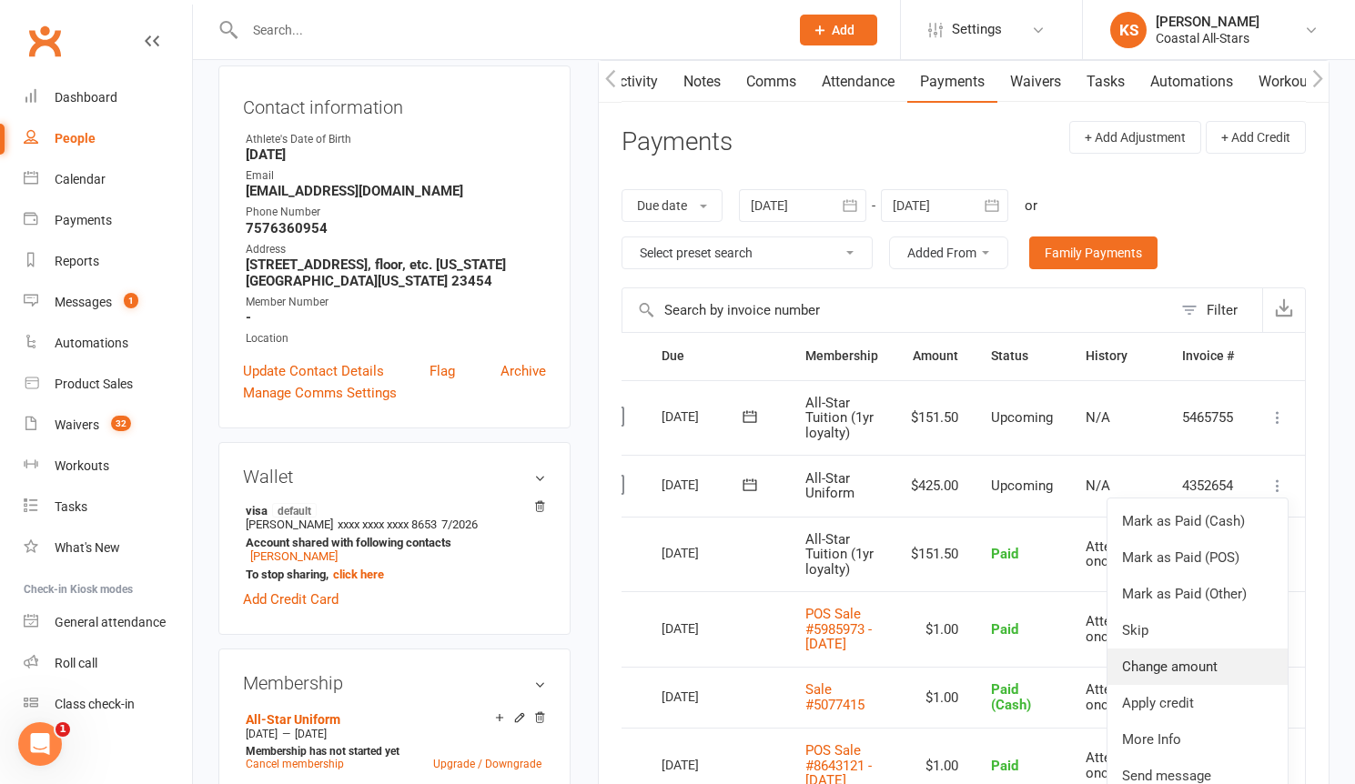
click at [1198, 674] on link "Change amount" at bounding box center [1197, 667] width 180 height 36
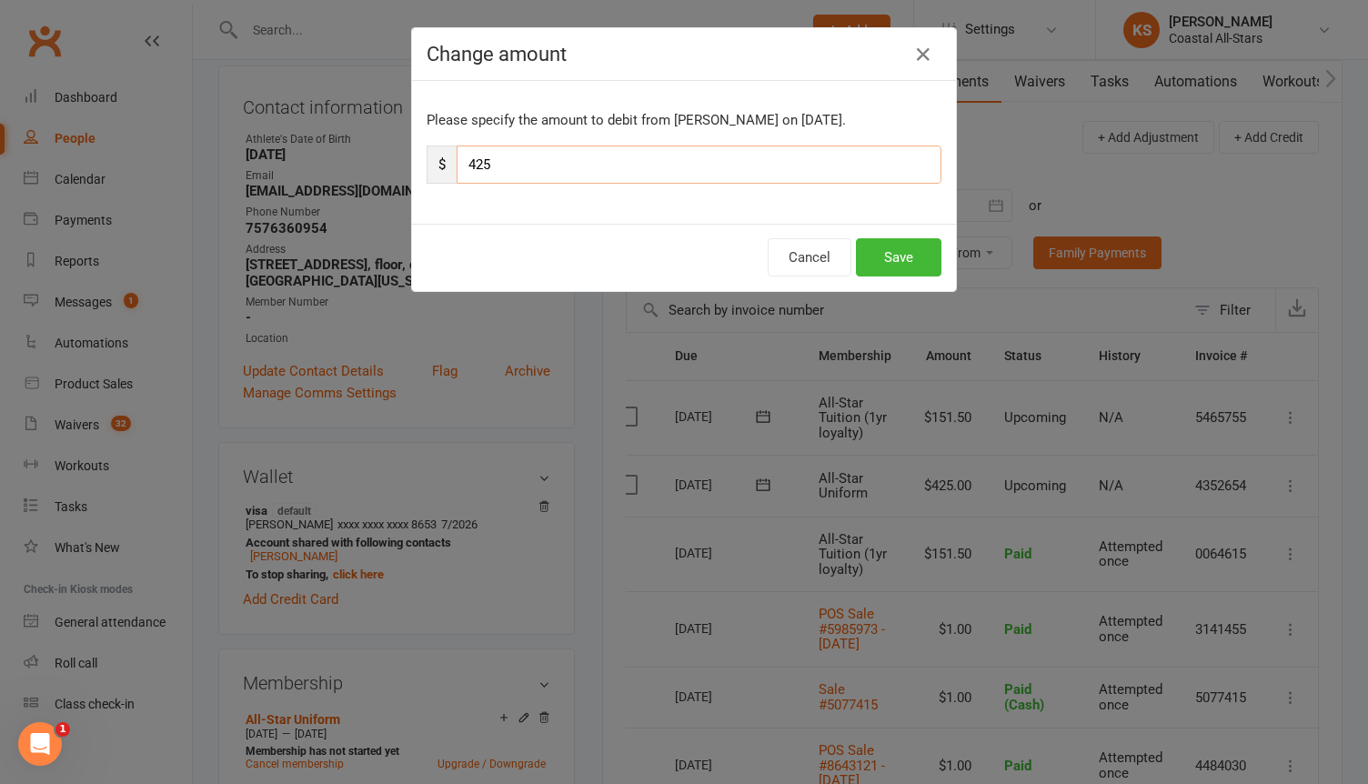
drag, startPoint x: 542, startPoint y: 170, endPoint x: 424, endPoint y: 176, distance: 118.4
click at [427, 176] on div "$ 425" at bounding box center [684, 165] width 515 height 38
drag, startPoint x: 503, startPoint y: 168, endPoint x: 441, endPoint y: 146, distance: 65.9
click at [457, 152] on input "425" at bounding box center [699, 165] width 485 height 38
type input "212.50"
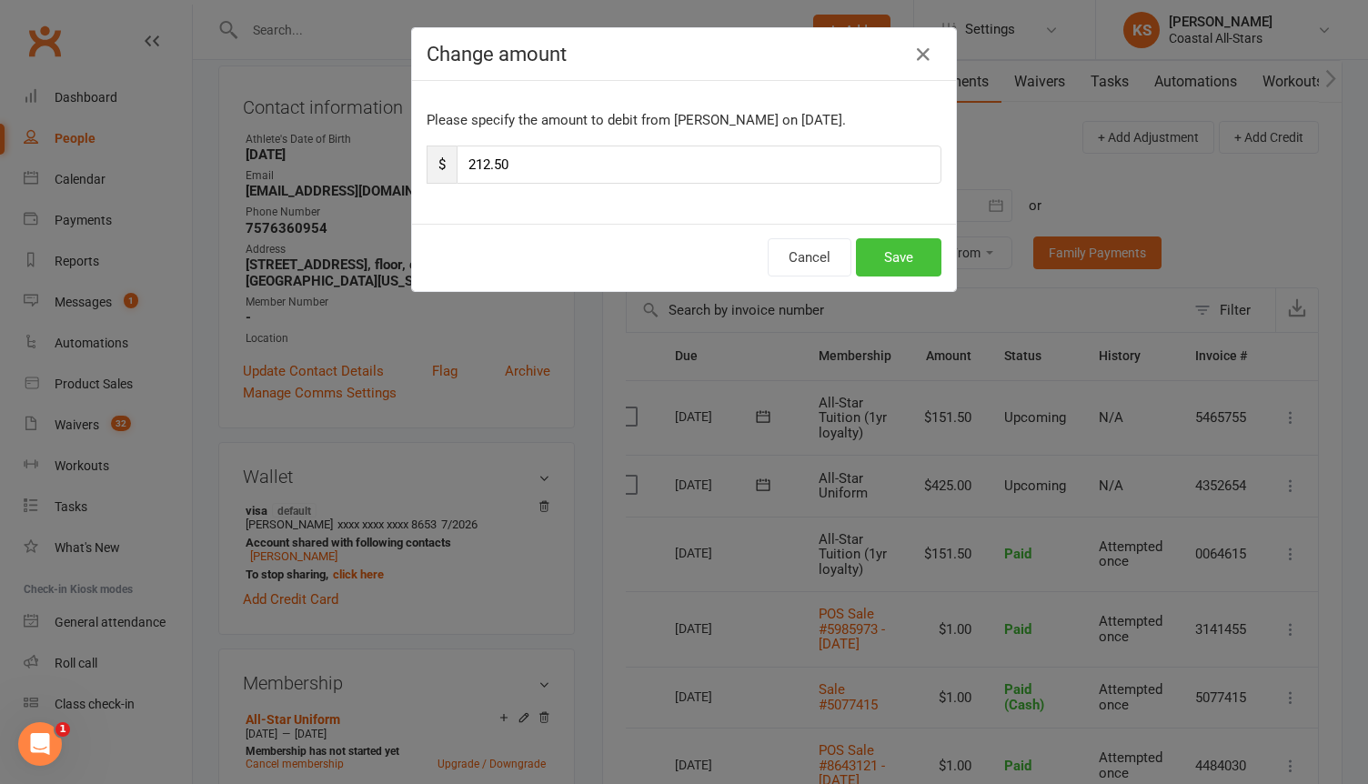
click at [903, 257] on button "Save" at bounding box center [899, 257] width 86 height 38
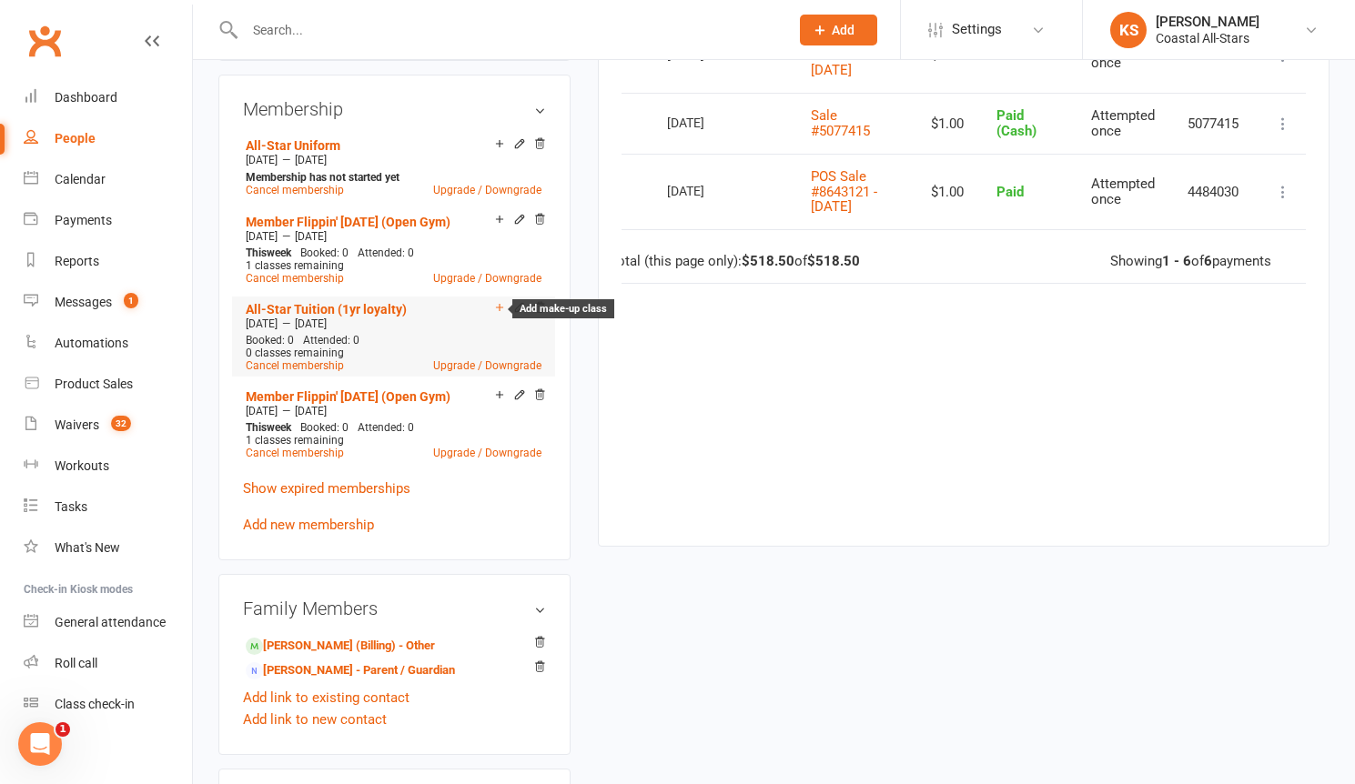
scroll to position [764, 0]
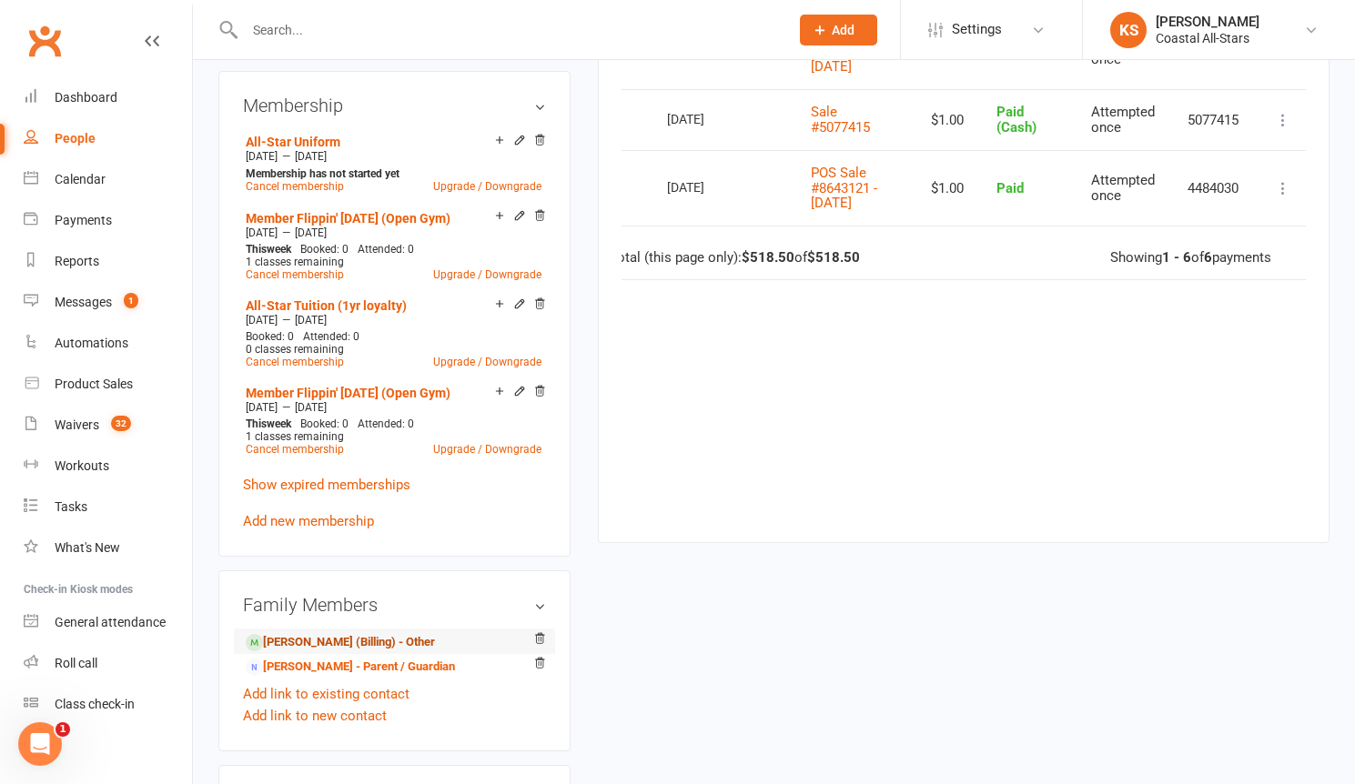
click at [348, 643] on link "[PERSON_NAME] (Billing) - Other" at bounding box center [340, 642] width 189 height 19
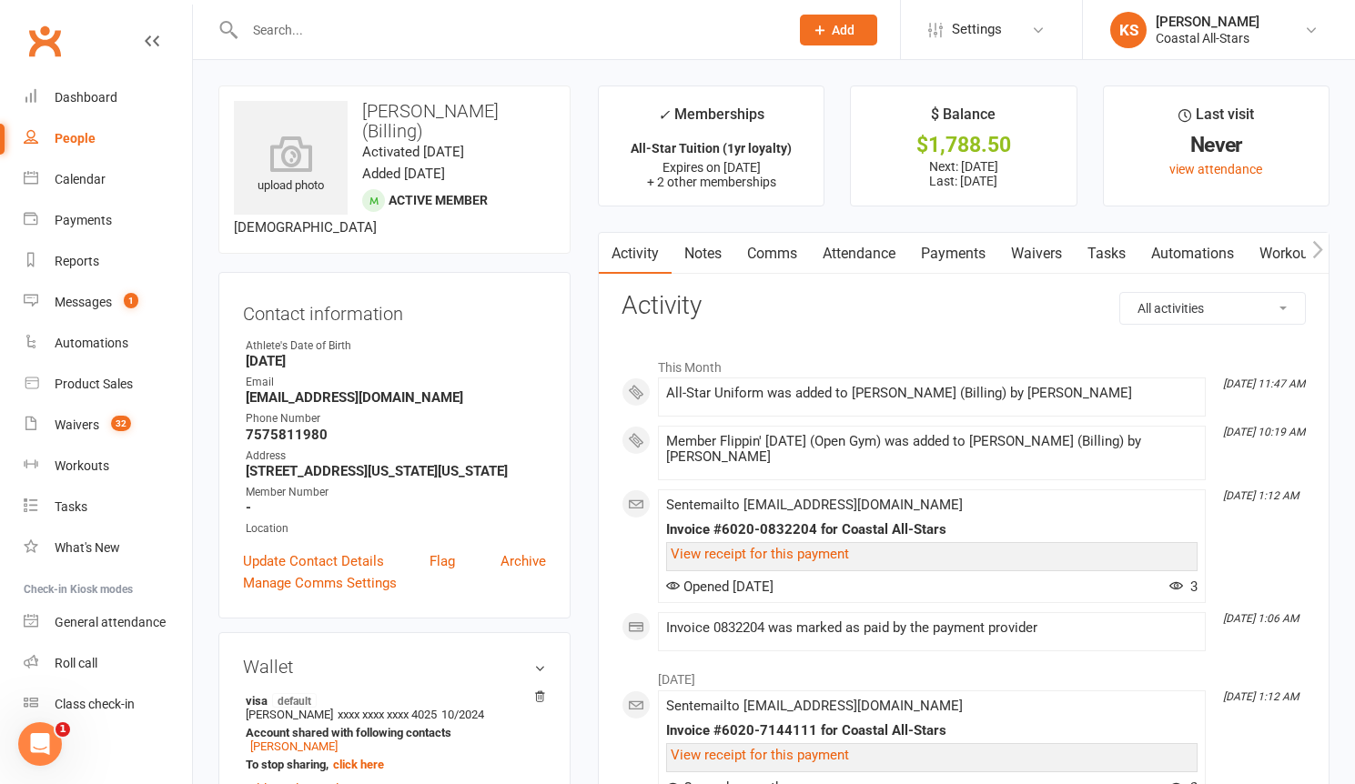
click at [959, 247] on link "Payments" at bounding box center [953, 254] width 90 height 42
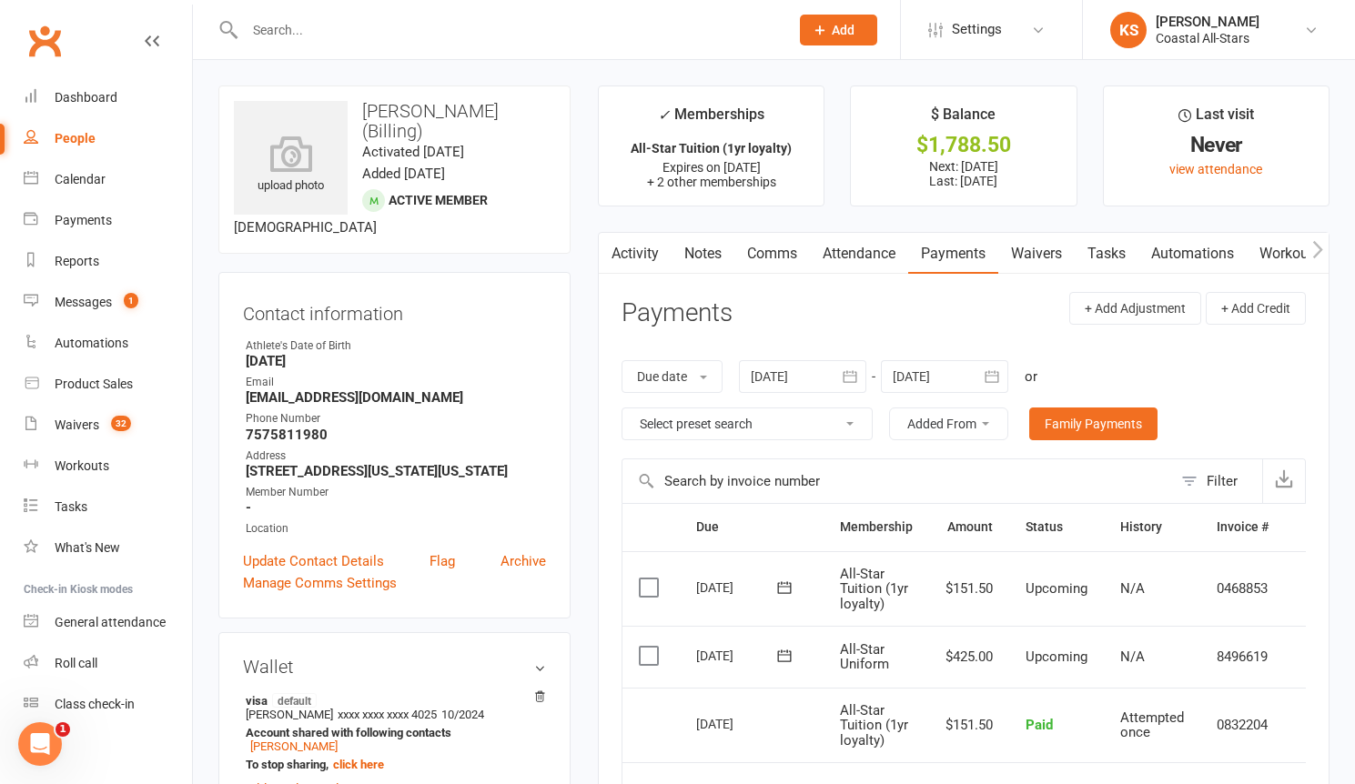
click at [1278, 660] on td "8496619" at bounding box center [1242, 657] width 85 height 62
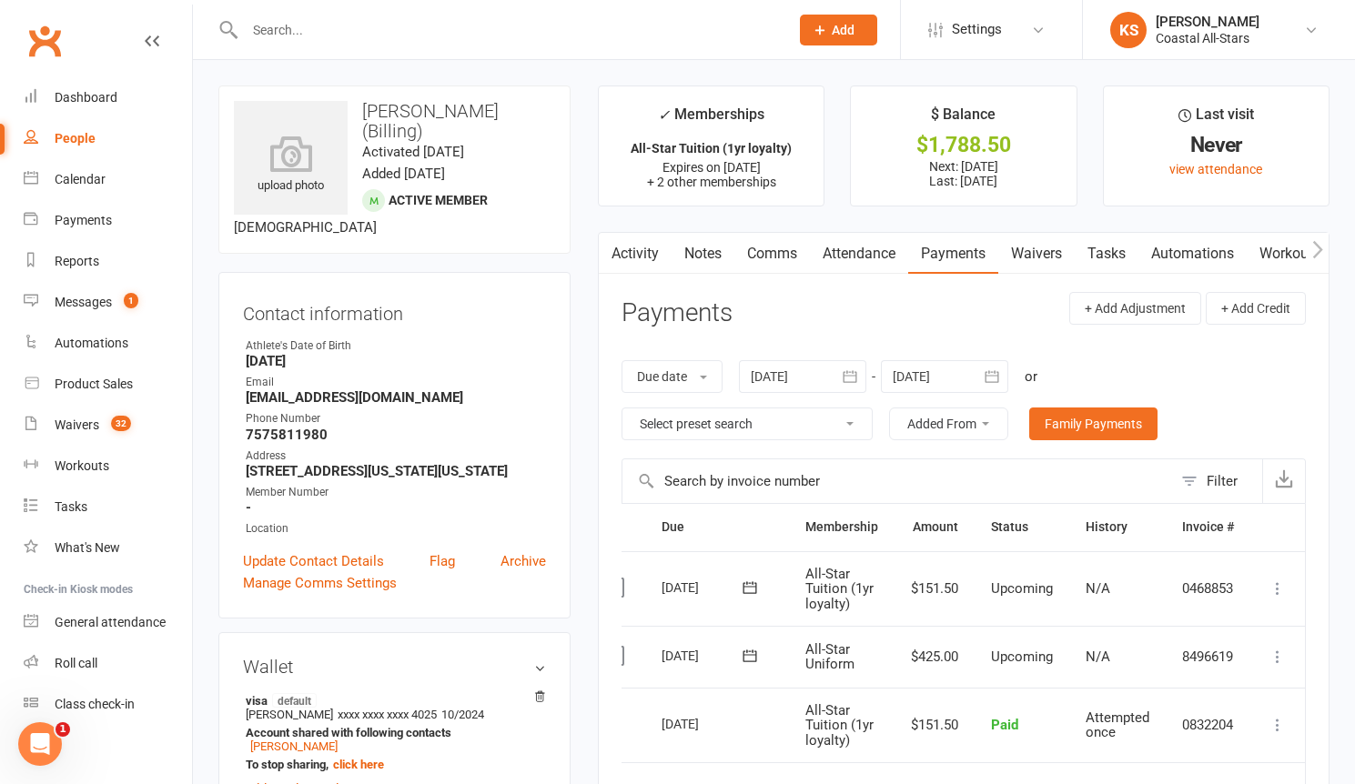
scroll to position [0, 38]
click at [1278, 660] on icon at bounding box center [1277, 657] width 18 height 18
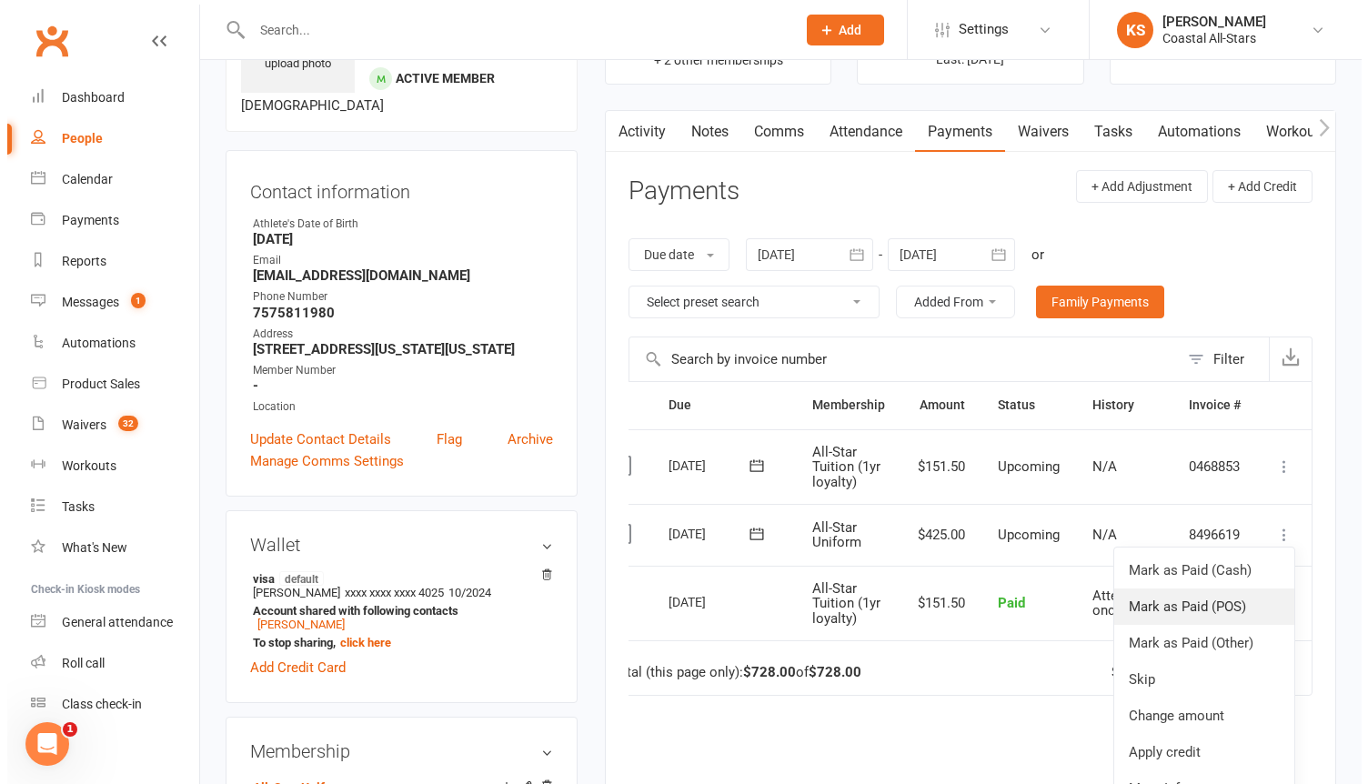
scroll to position [229, 0]
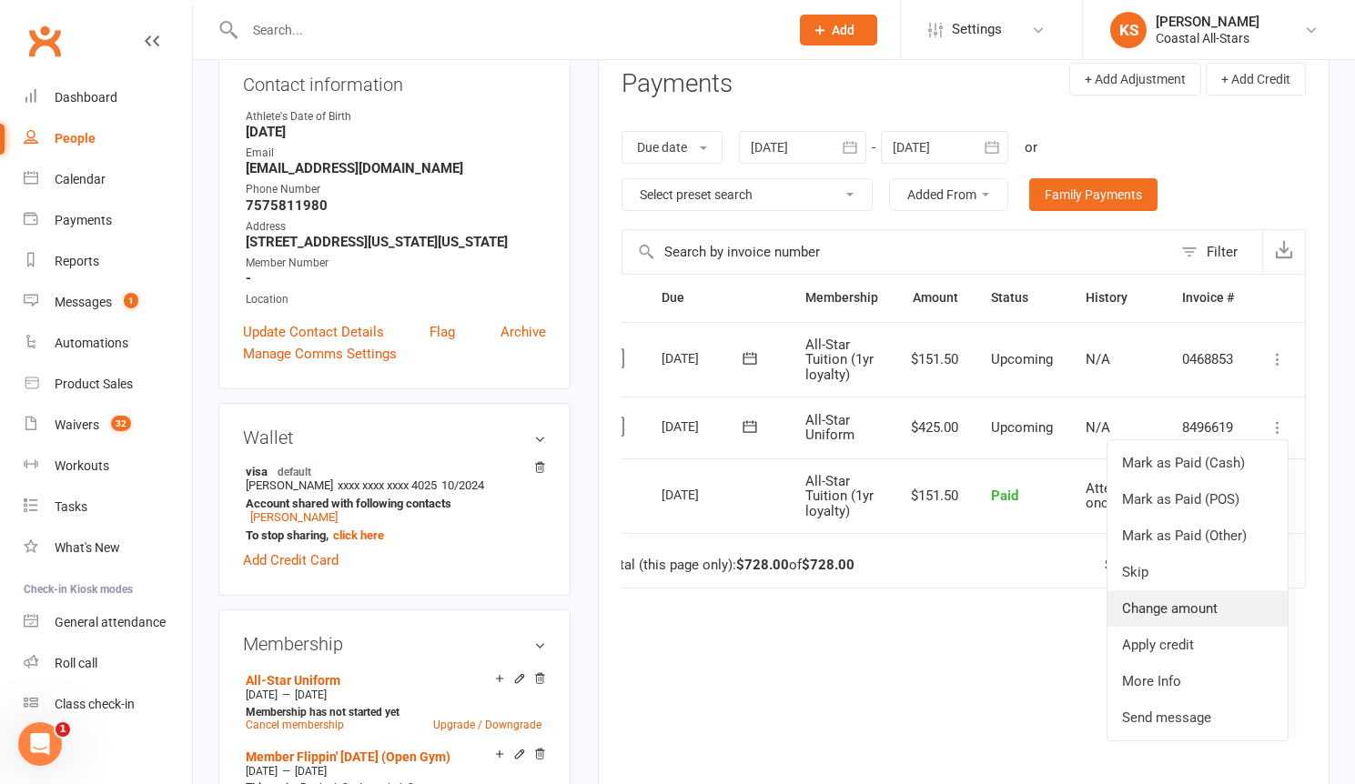
click at [1184, 610] on link "Change amount" at bounding box center [1197, 608] width 180 height 36
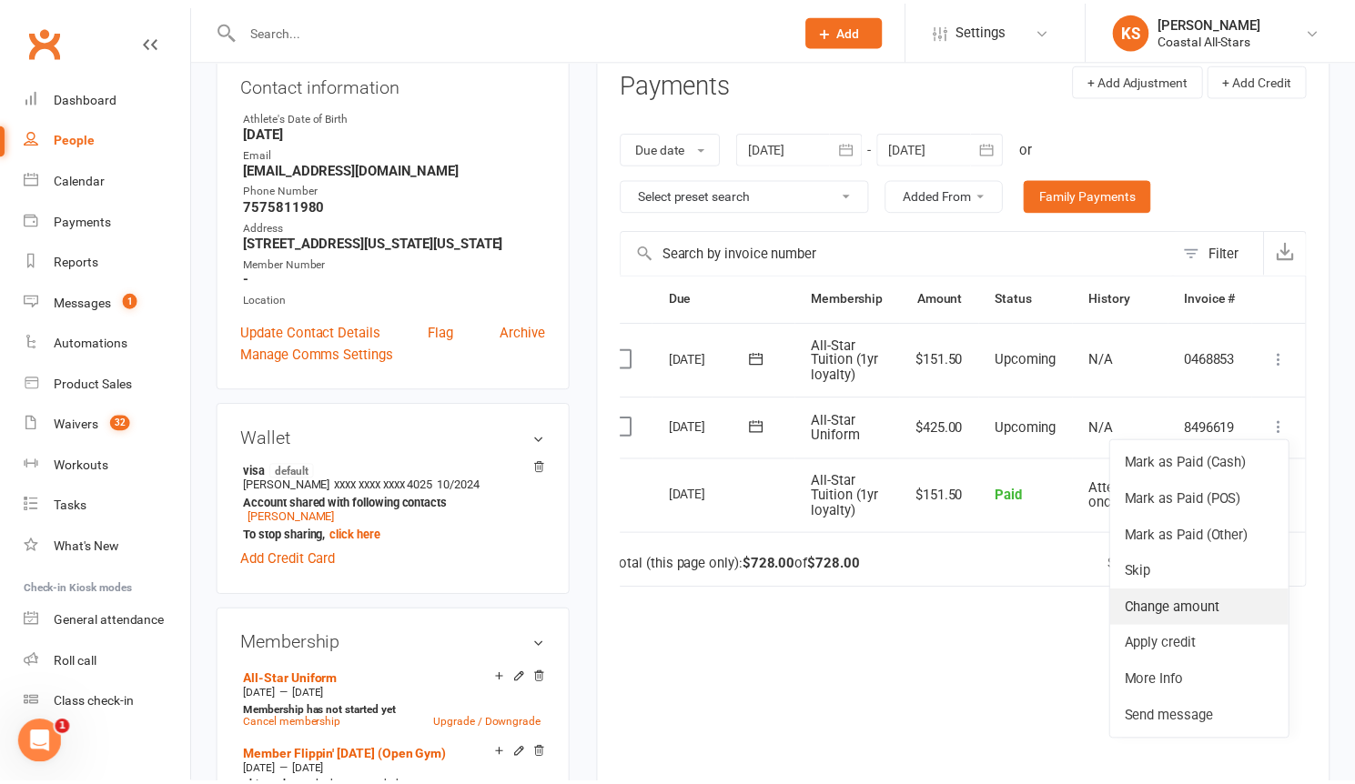
scroll to position [0, 29]
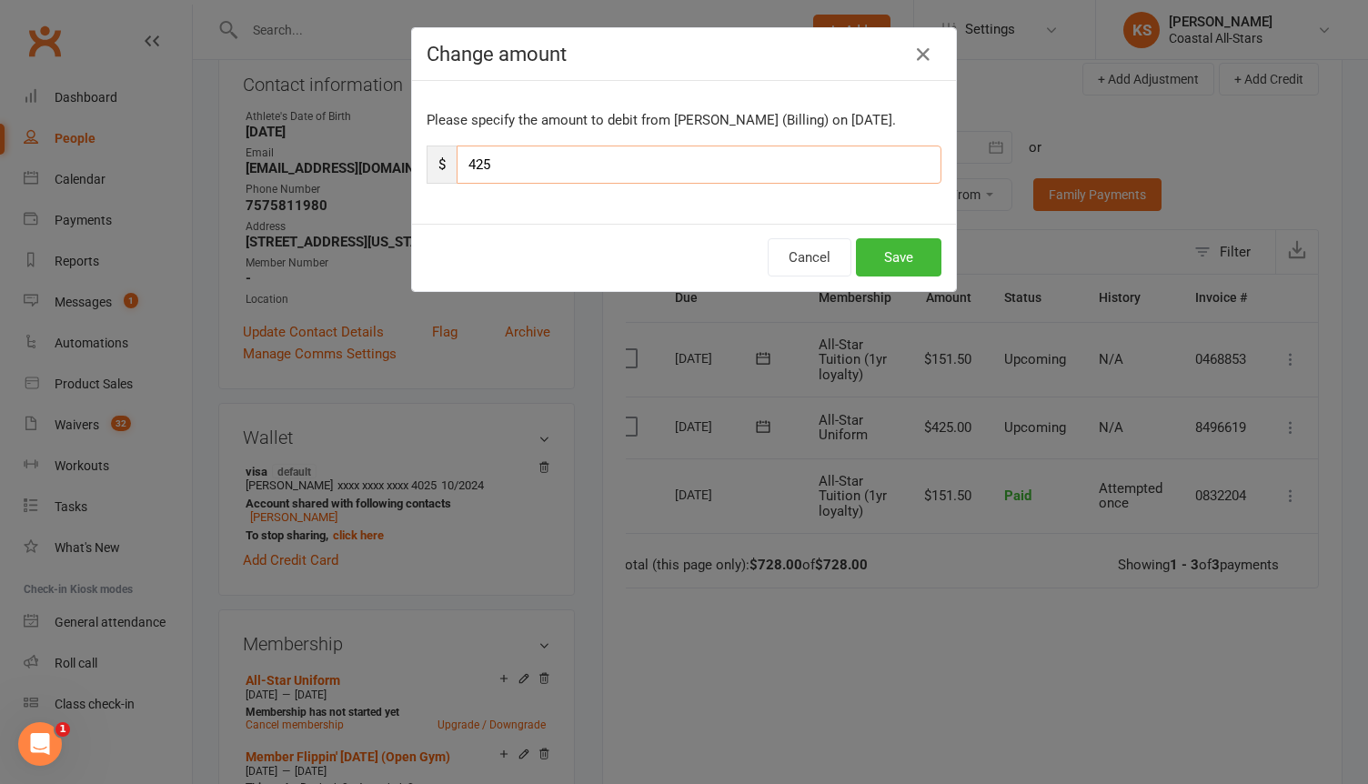
drag, startPoint x: 467, startPoint y: 169, endPoint x: 430, endPoint y: 171, distance: 36.4
click at [430, 171] on div "$ 425" at bounding box center [684, 165] width 515 height 38
type input "212.50"
click at [870, 257] on button "Save" at bounding box center [899, 257] width 86 height 38
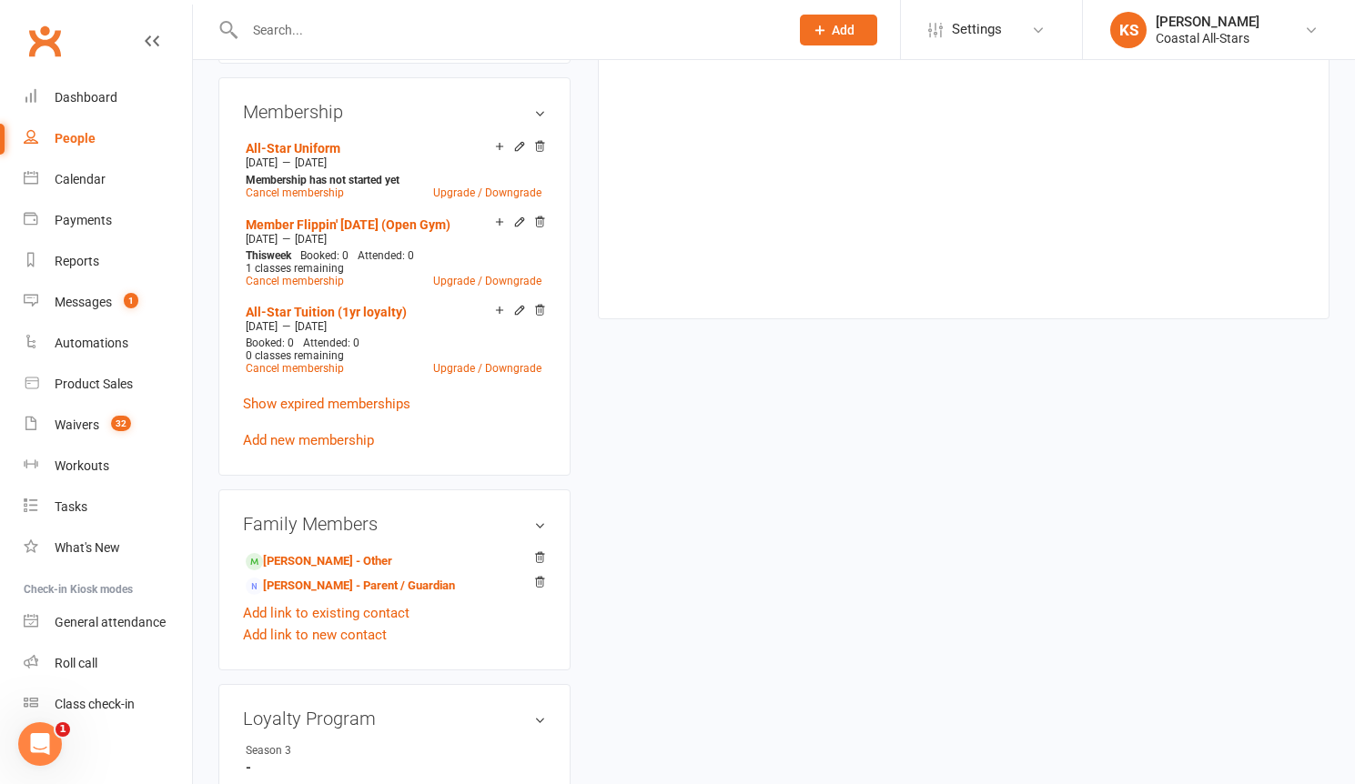
scroll to position [802, 0]
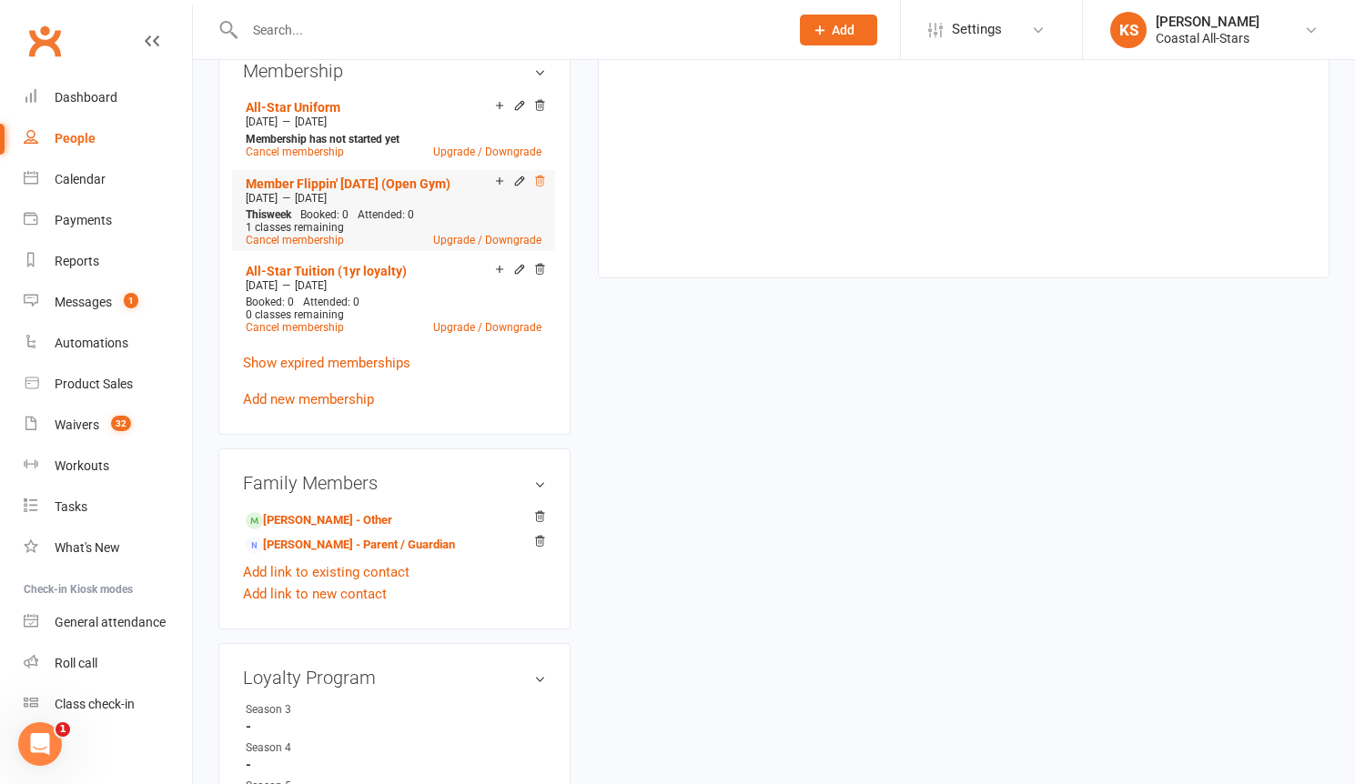
click at [537, 175] on icon at bounding box center [539, 181] width 13 height 13
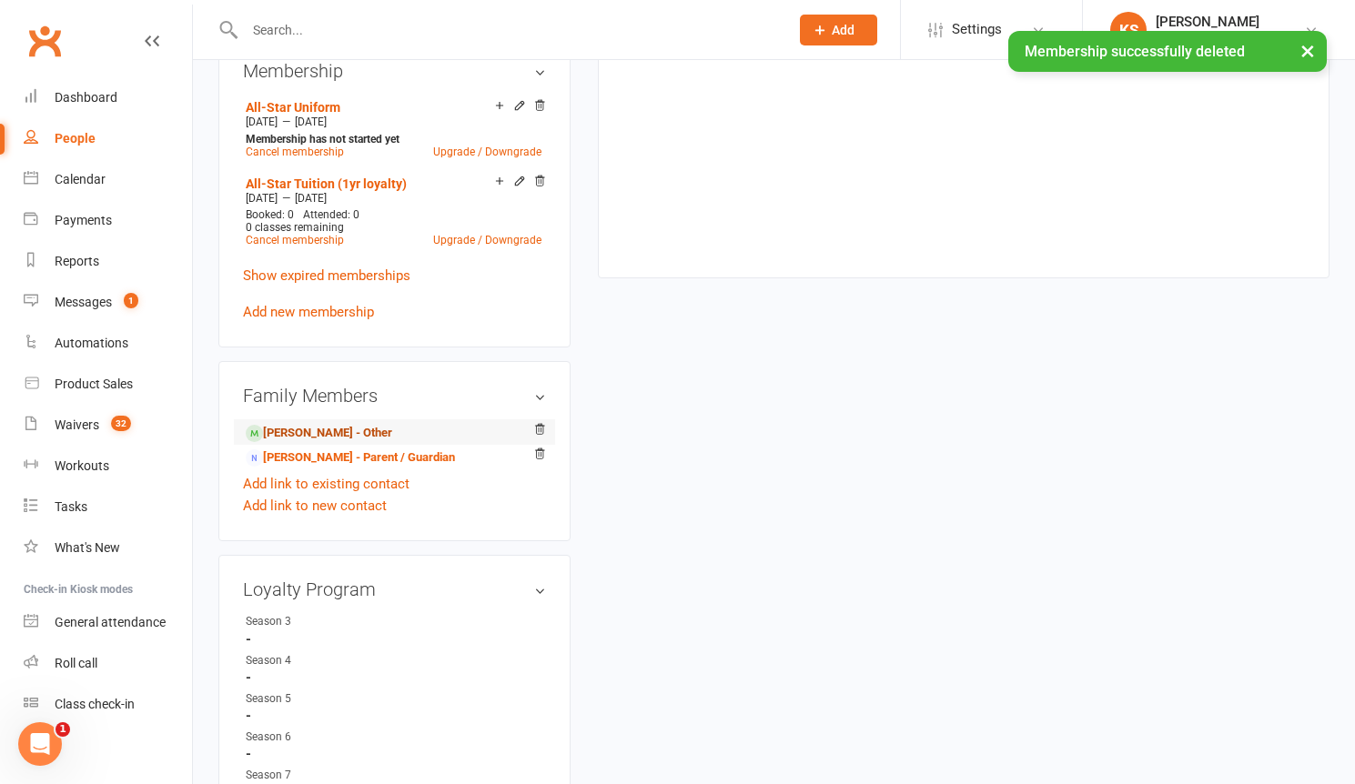
click at [320, 424] on link "[PERSON_NAME] - Other" at bounding box center [319, 433] width 146 height 19
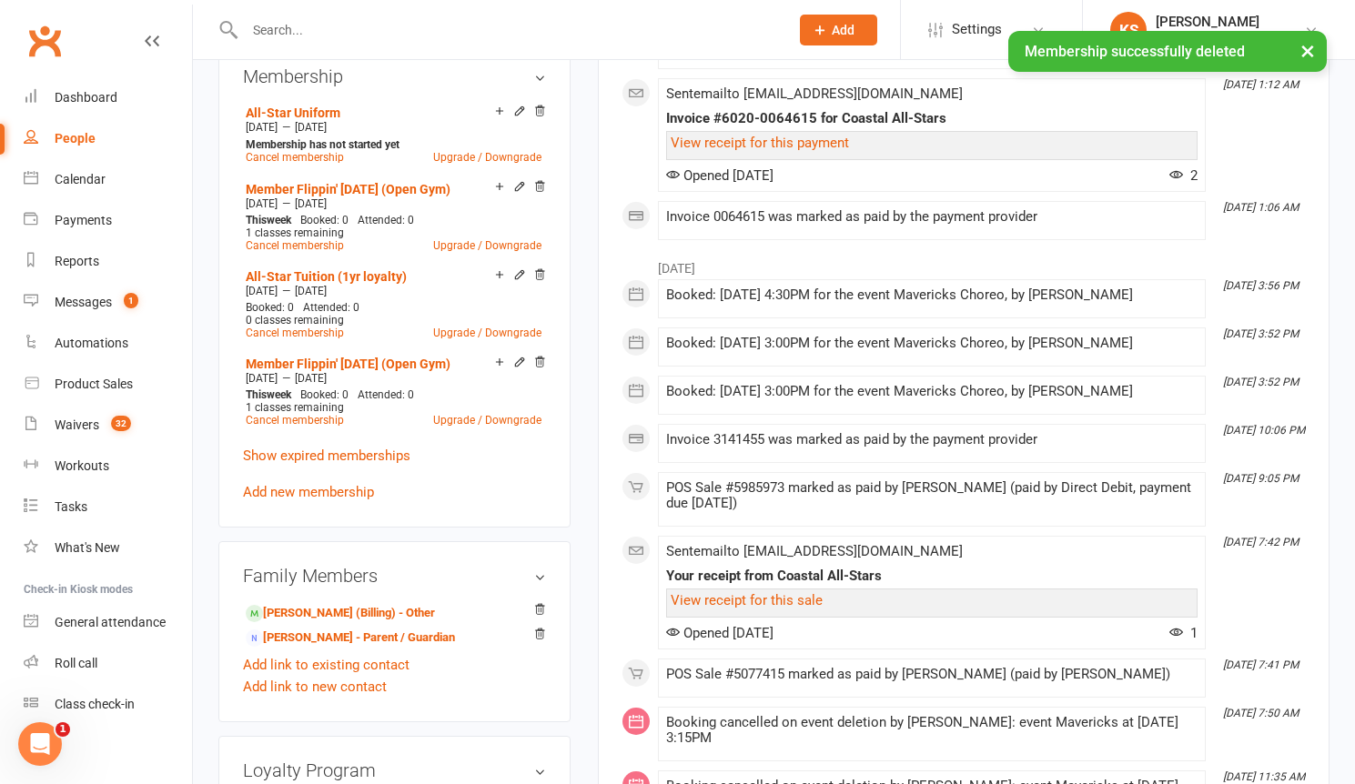
scroll to position [559, 0]
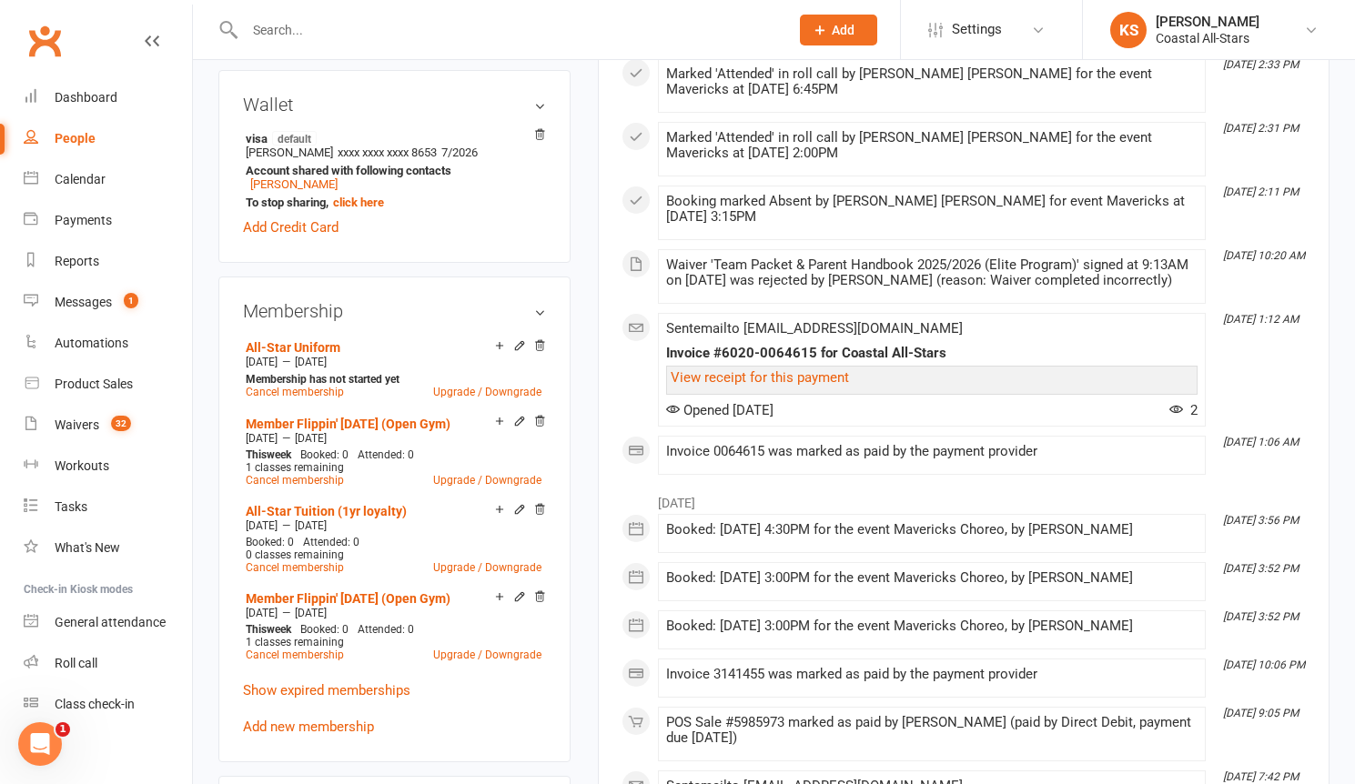
click at [540, 419] on icon at bounding box center [539, 421] width 13 height 13
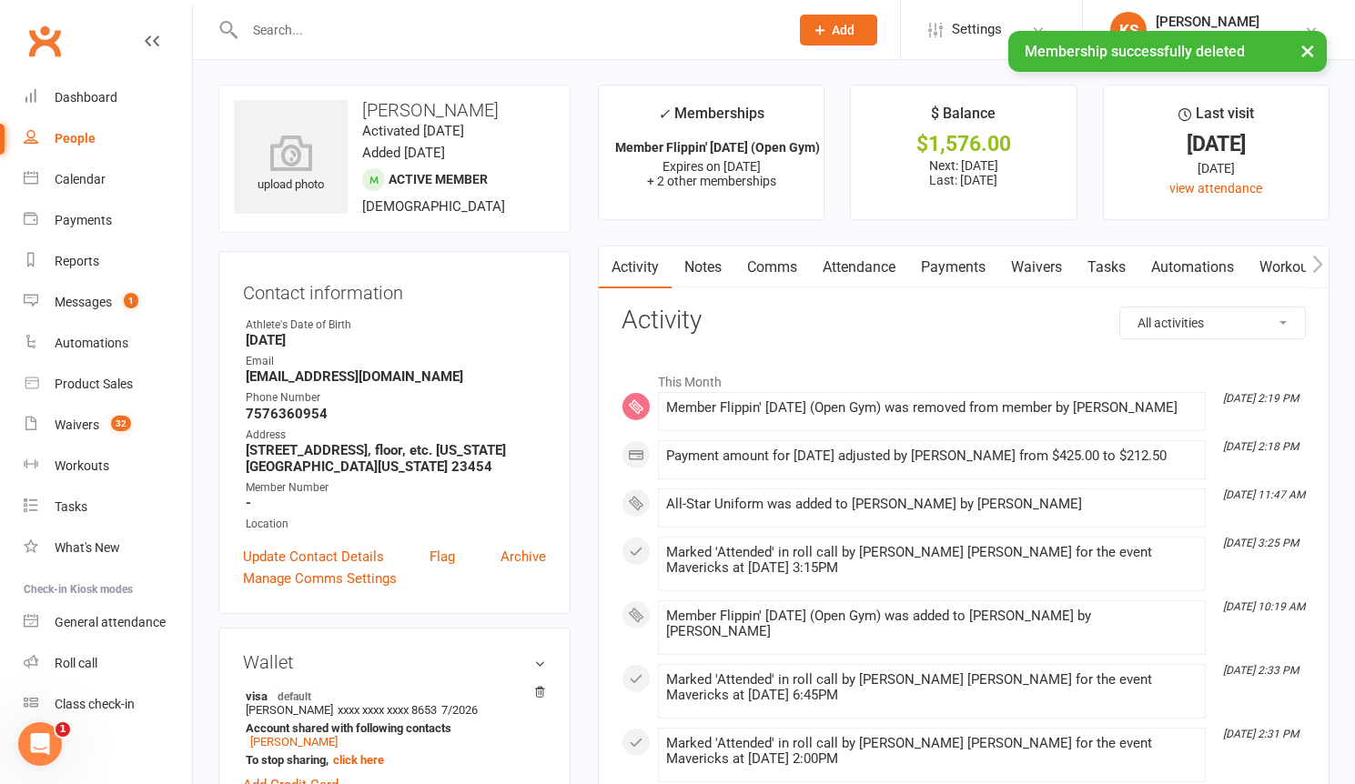
scroll to position [0, 0]
click at [972, 264] on link "Payments" at bounding box center [953, 268] width 90 height 42
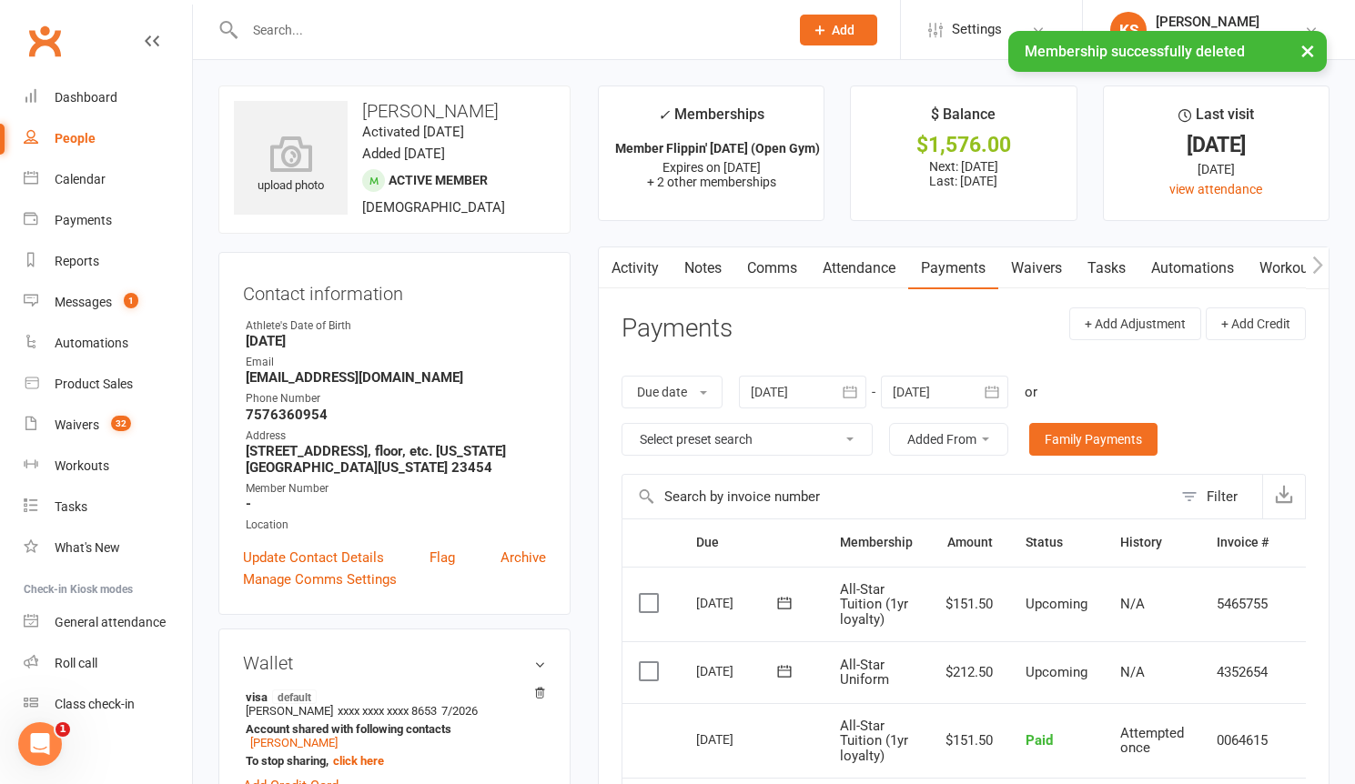
click at [1184, 690] on td "N/A" at bounding box center [1152, 672] width 96 height 62
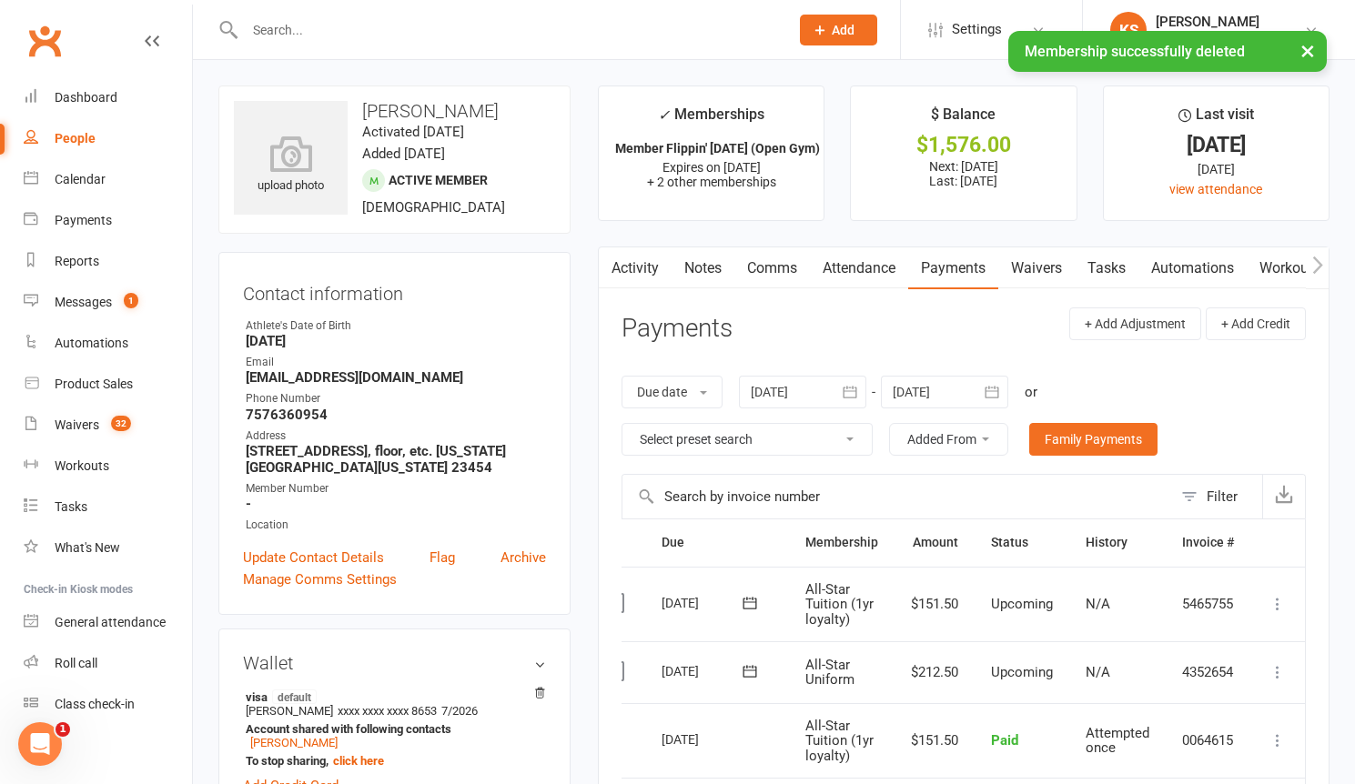
scroll to position [0, 38]
click at [1275, 677] on icon at bounding box center [1277, 672] width 18 height 18
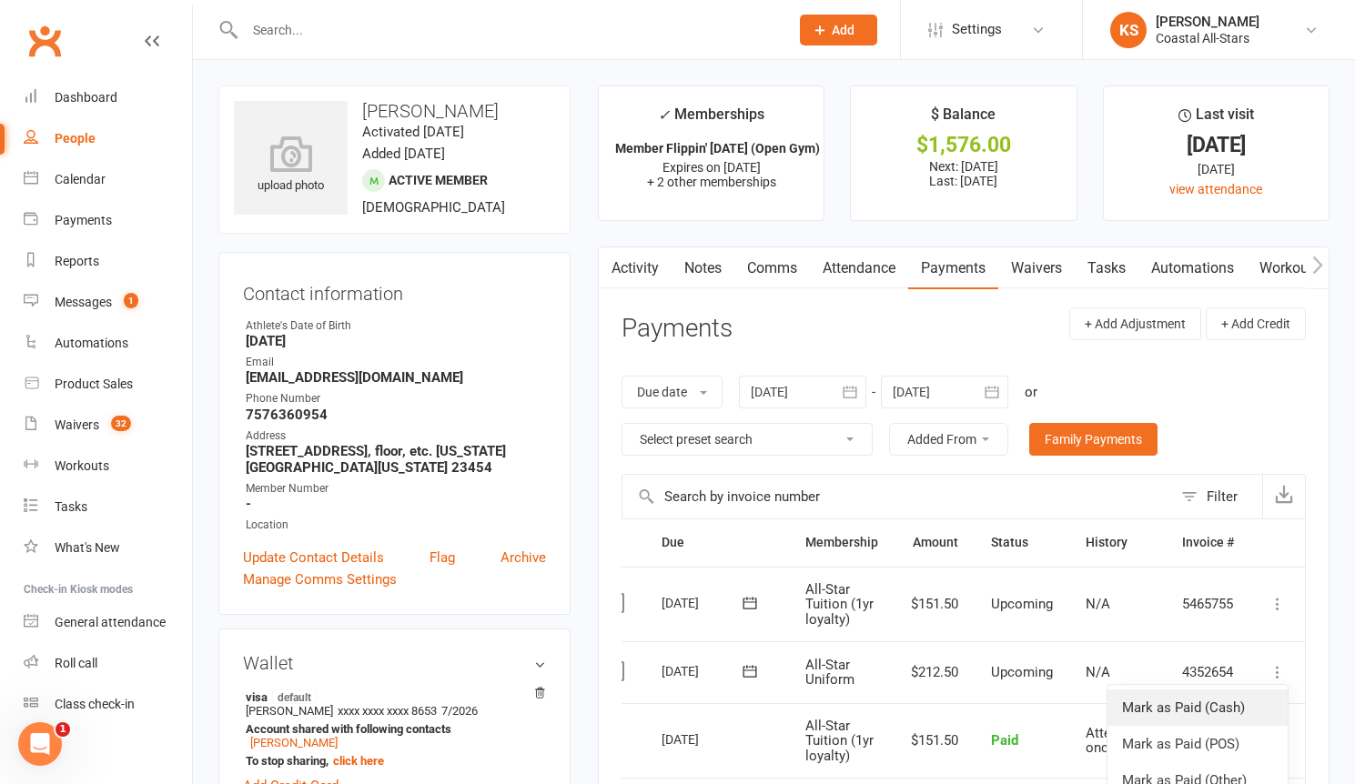
scroll to position [135, 0]
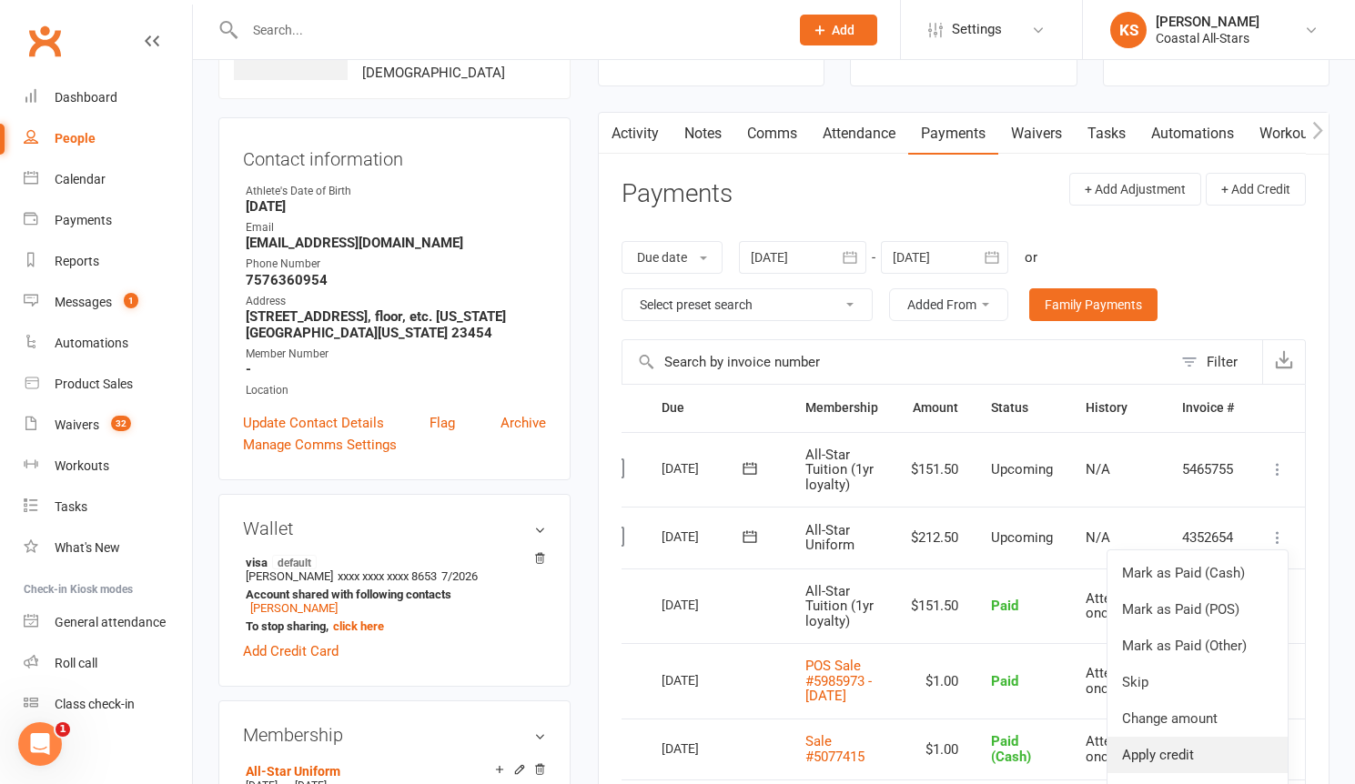
click at [1174, 765] on link "Apply credit" at bounding box center [1197, 755] width 180 height 36
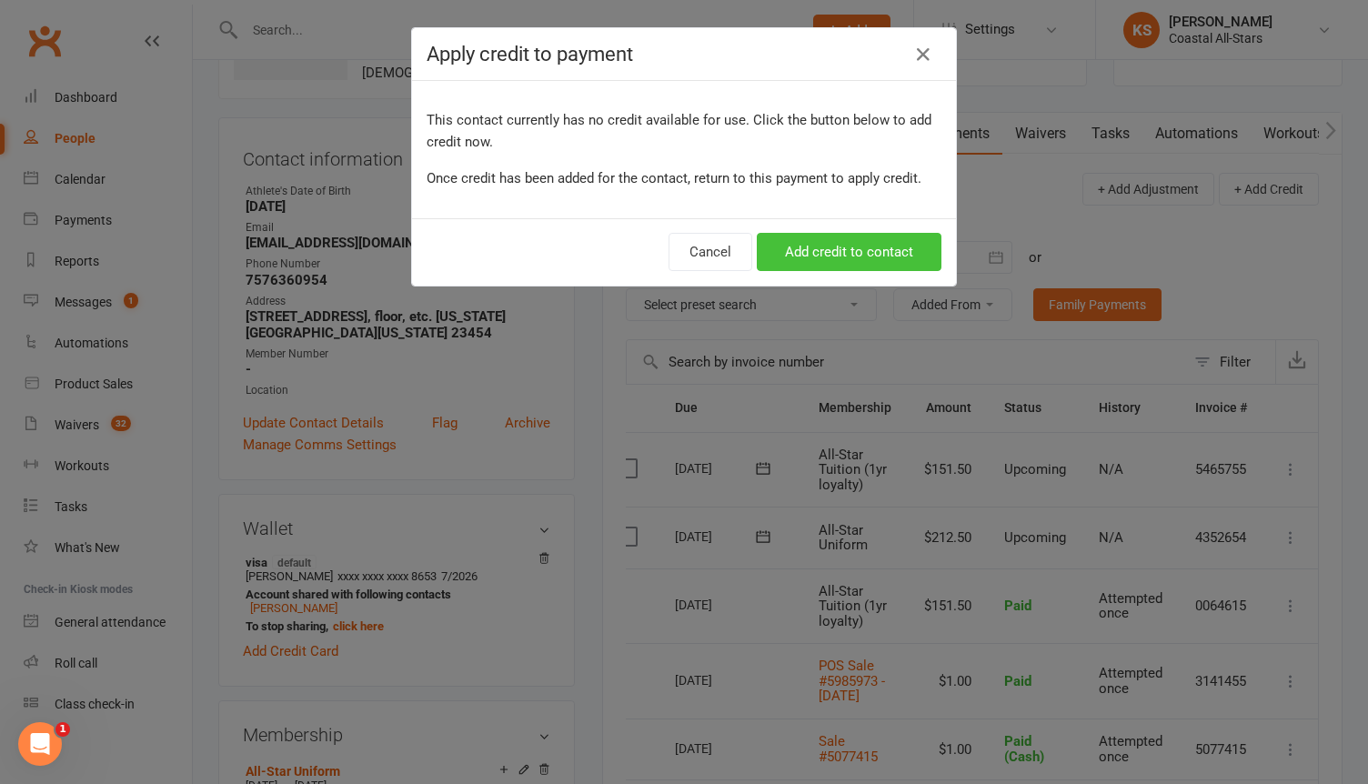
click at [843, 250] on button "Add credit to contact" at bounding box center [849, 252] width 185 height 38
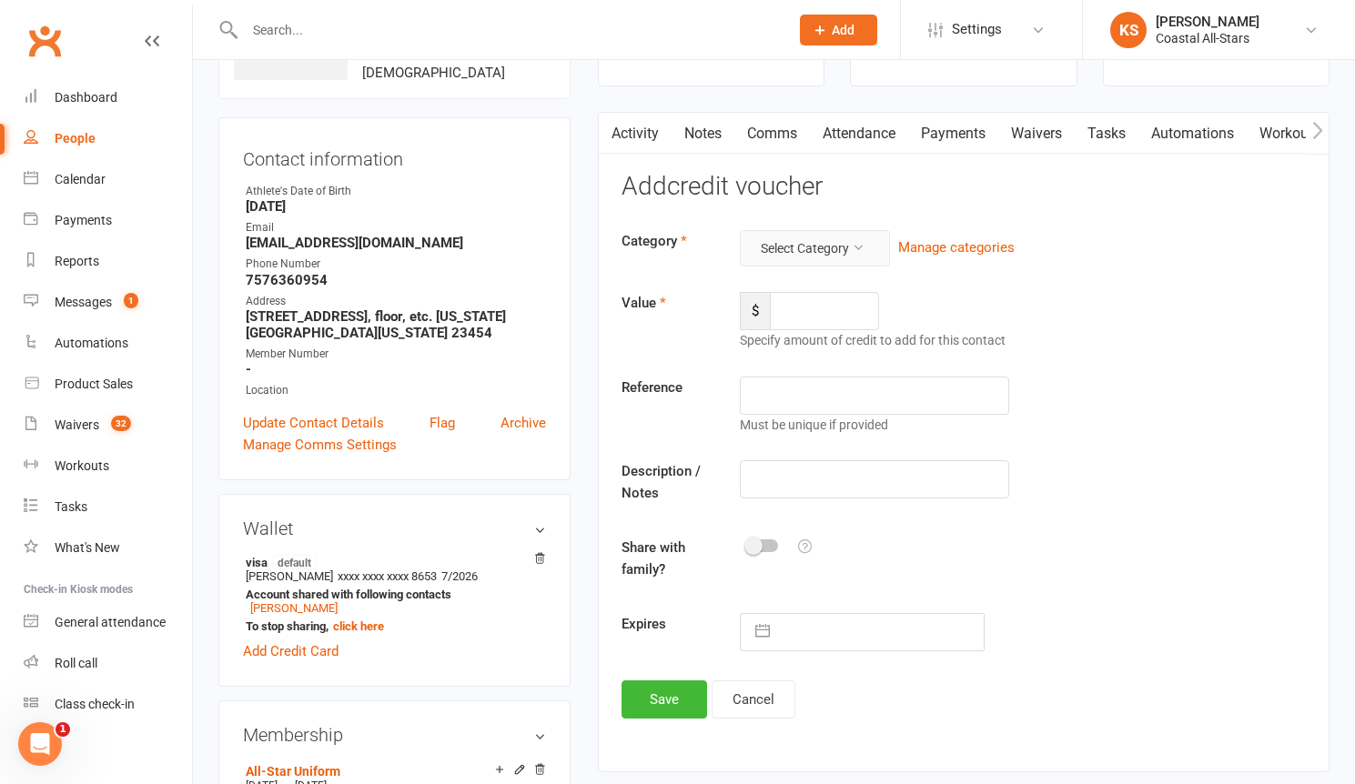
click at [820, 265] on button "Select Category" at bounding box center [815, 248] width 150 height 36
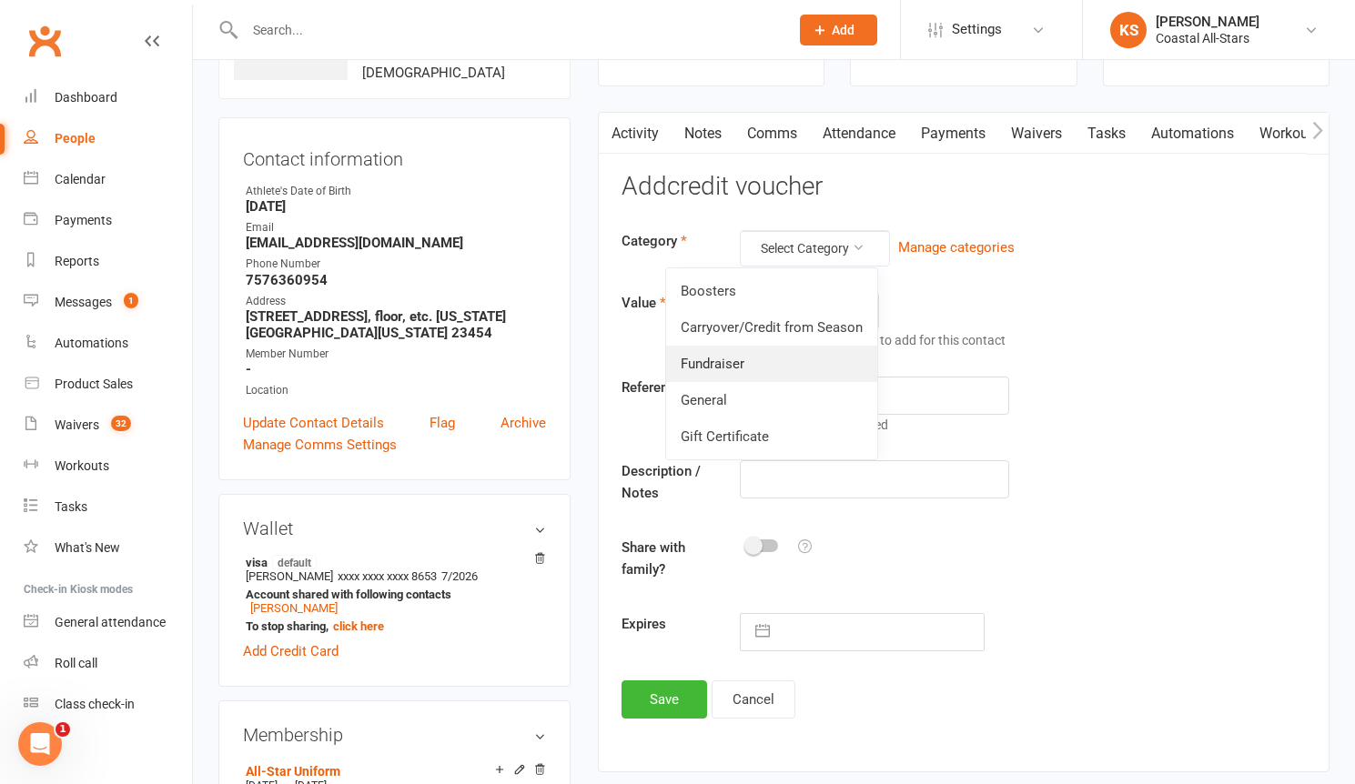
click at [755, 370] on link "Fundraiser" at bounding box center [771, 364] width 211 height 36
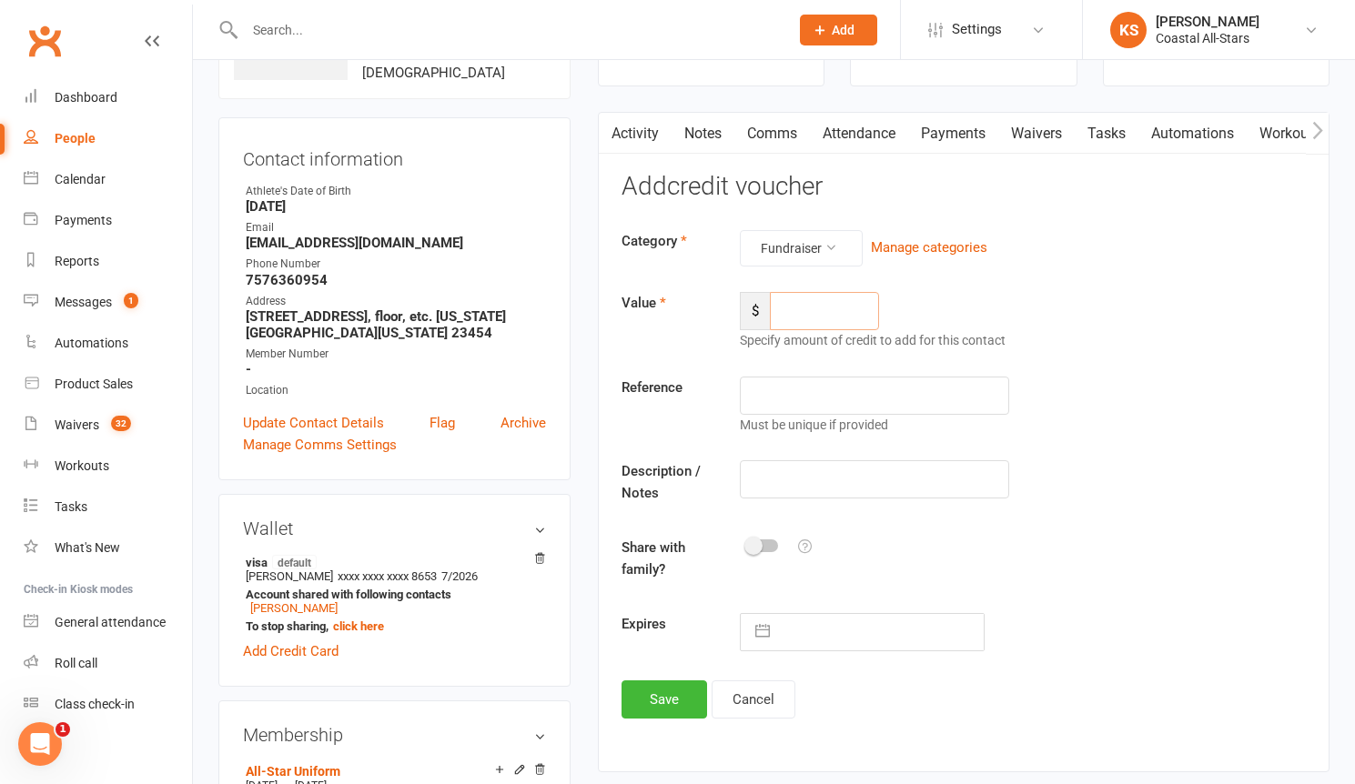
click at [813, 318] on input "number" at bounding box center [824, 311] width 109 height 38
type input "166.50"
click at [816, 485] on input "text" at bounding box center [874, 479] width 269 height 38
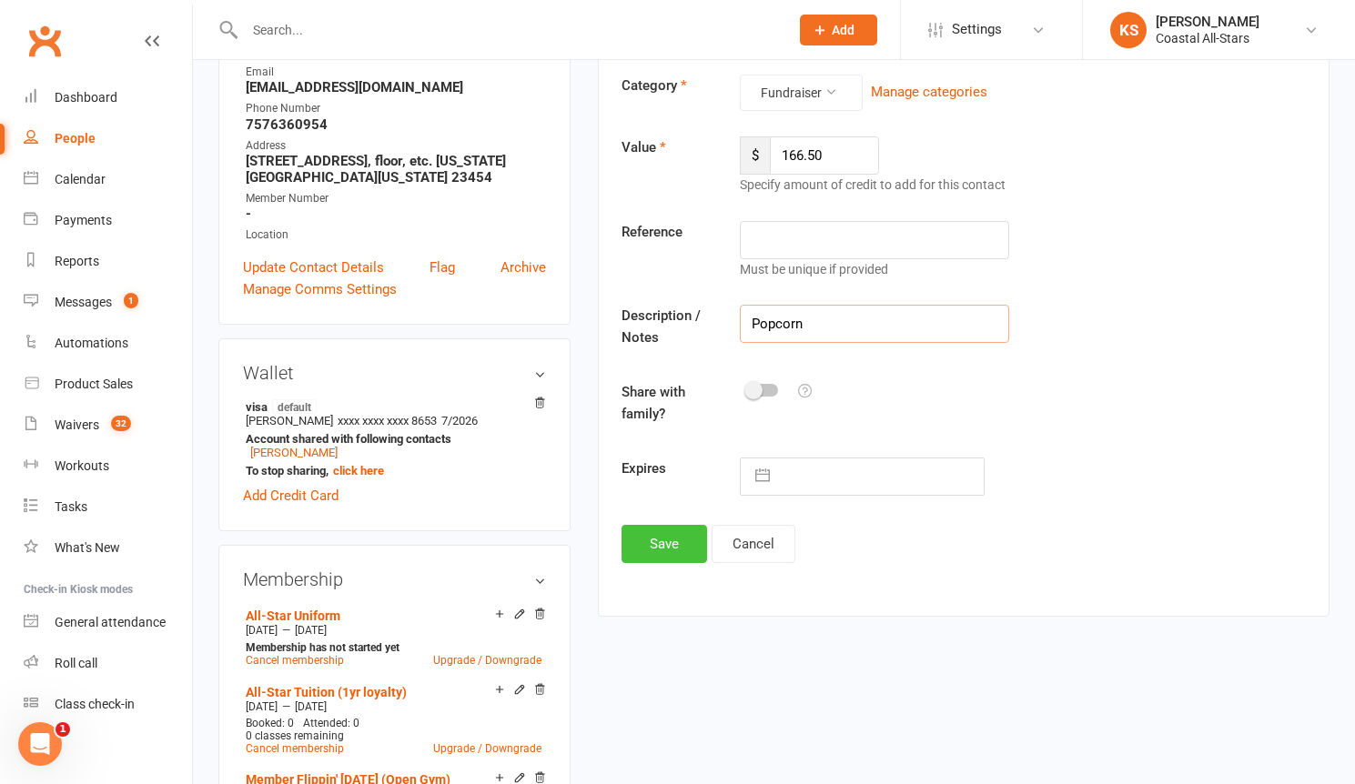
scroll to position [291, 0]
type input "Popcorn"
drag, startPoint x: 634, startPoint y: 551, endPoint x: 728, endPoint y: 550, distance: 93.7
click at [634, 550] on button "Save" at bounding box center [664, 543] width 86 height 38
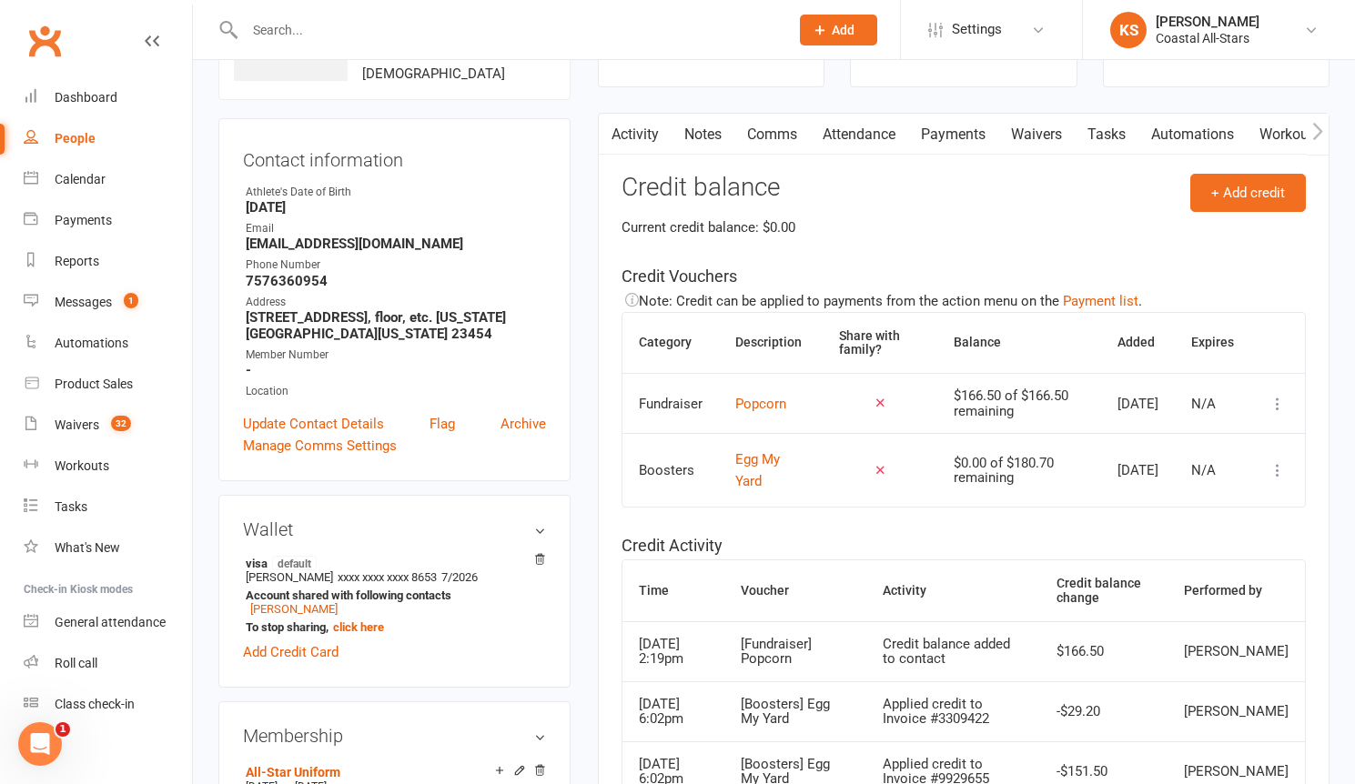
scroll to position [132, 0]
click at [946, 145] on link "Payments" at bounding box center [953, 137] width 90 height 42
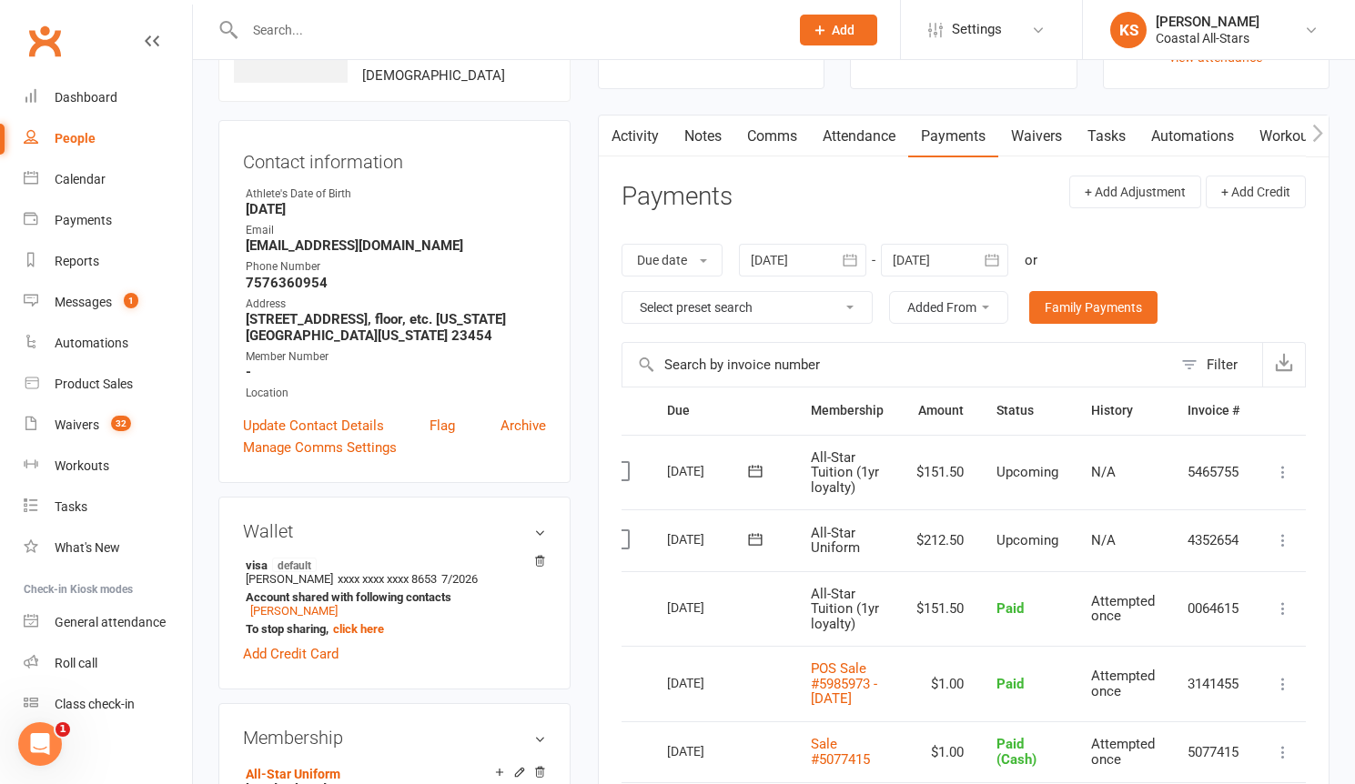
click at [1288, 538] on icon at bounding box center [1283, 540] width 18 height 18
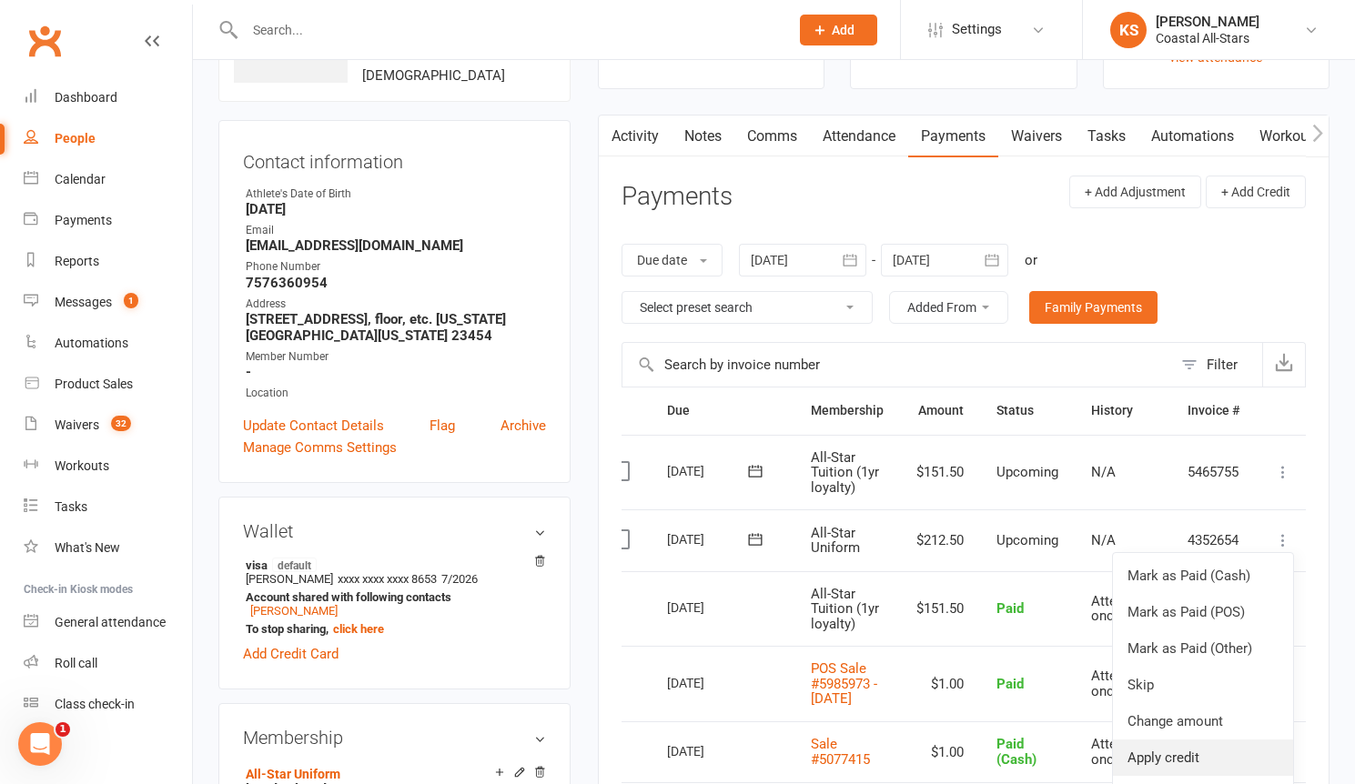
click at [1194, 746] on link "Apply credit" at bounding box center [1203, 758] width 180 height 36
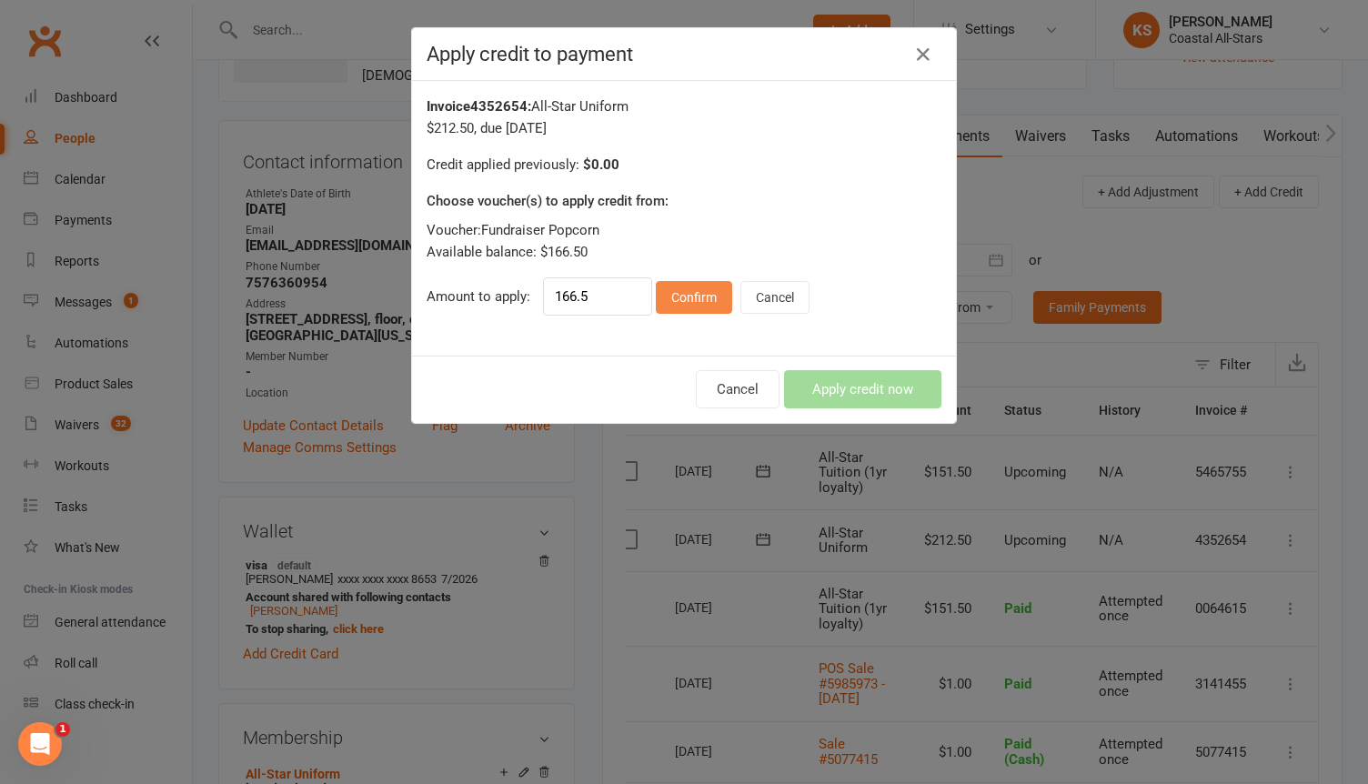
click at [697, 285] on button "Confirm" at bounding box center [694, 297] width 76 height 33
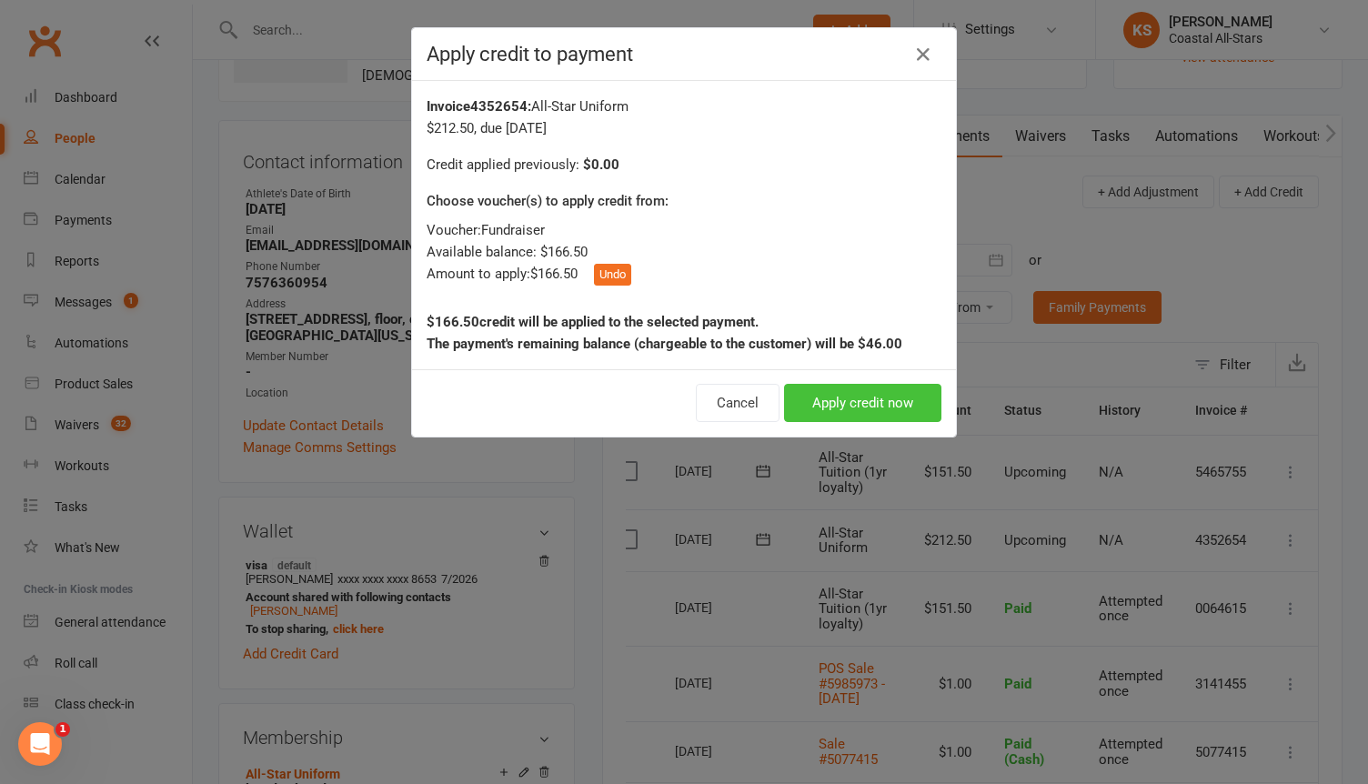
click at [832, 411] on button "Apply credit now" at bounding box center [862, 403] width 157 height 38
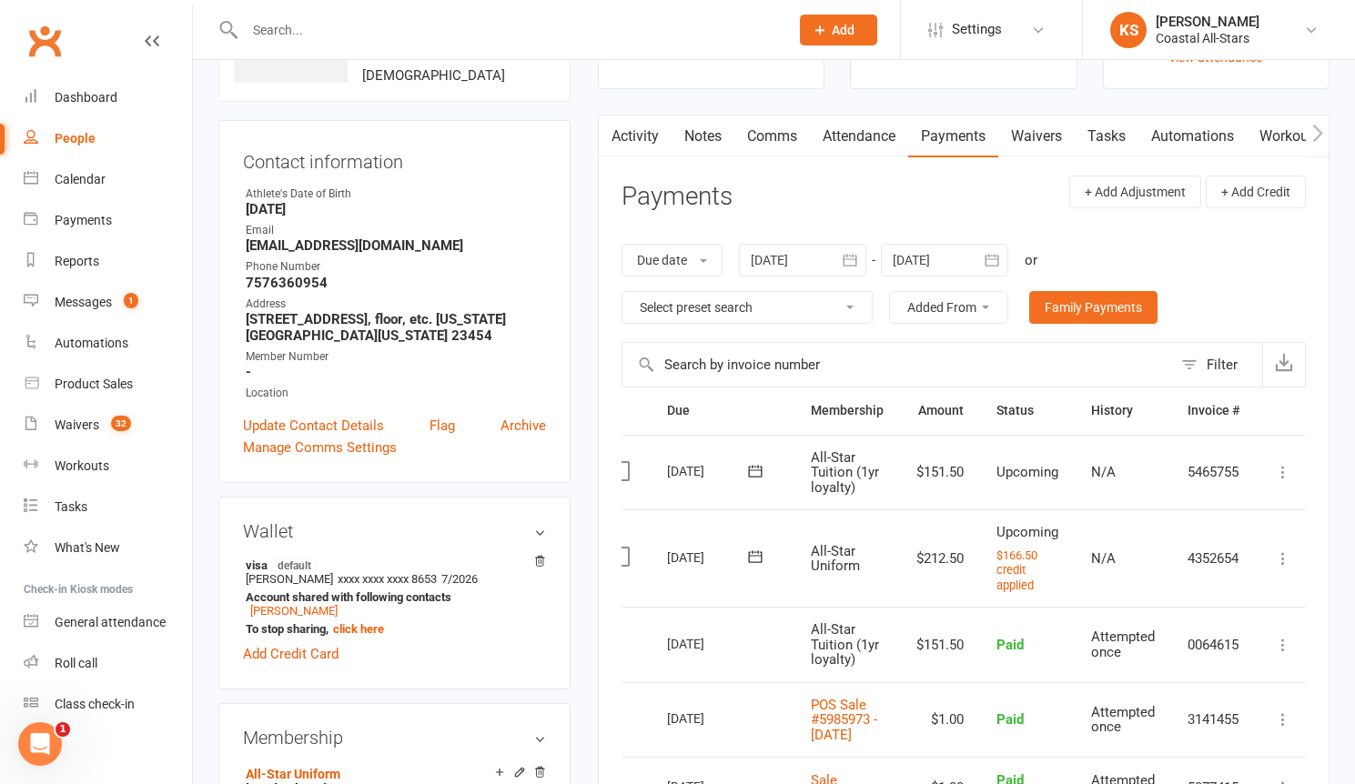
click at [766, 127] on link "Comms" at bounding box center [772, 137] width 76 height 42
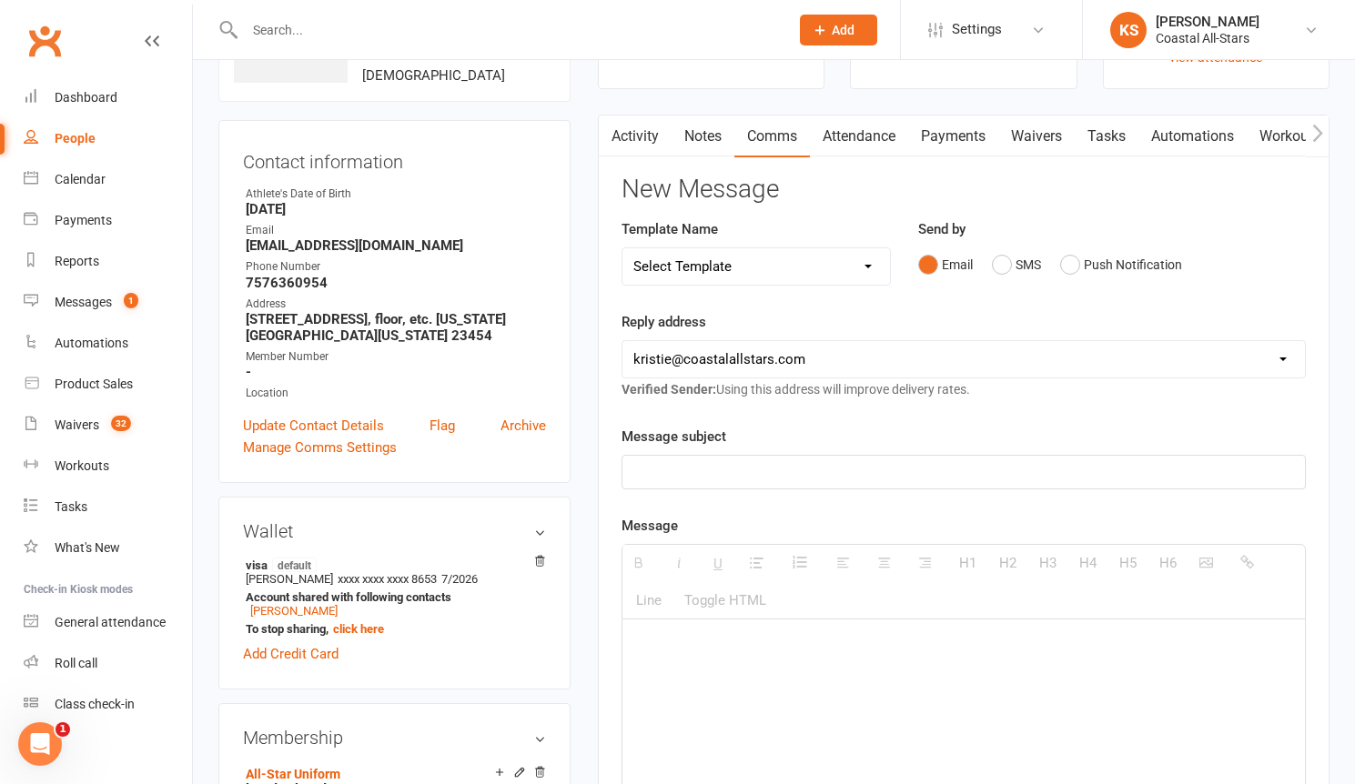
click at [720, 477] on p at bounding box center [963, 472] width 660 height 22
paste div
click at [664, 650] on p "$266 has been applied to [PERSON_NAME]'s uniform." at bounding box center [963, 646] width 660 height 22
click at [810, 646] on p "$166.50 has been applied to [PERSON_NAME]'s uniform." at bounding box center [963, 646] width 660 height 22
click at [820, 648] on p "$166.50 has been applied to [PERSON_NAME]'s uniform." at bounding box center [963, 646] width 660 height 22
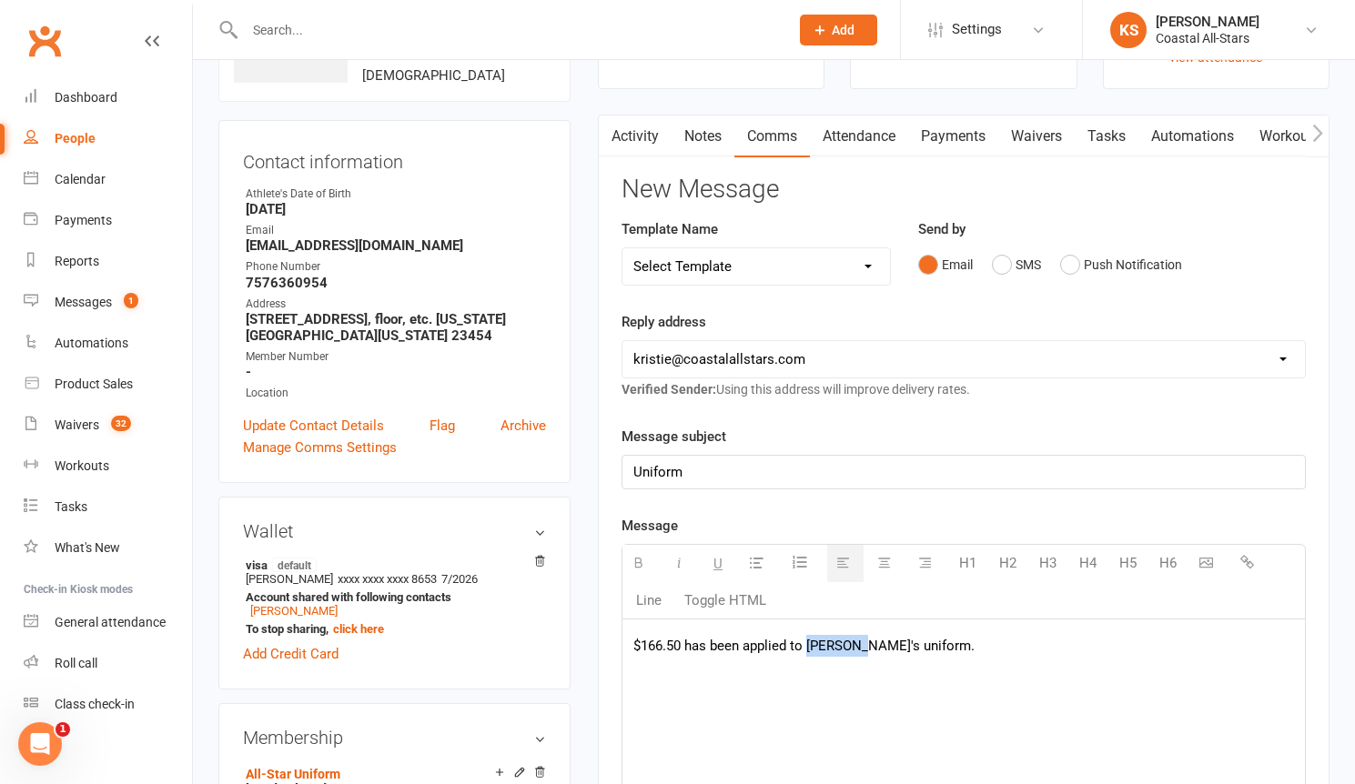
click at [820, 648] on p "$166.50 has been applied to [PERSON_NAME]'s uniform." at bounding box center [963, 646] width 660 height 22
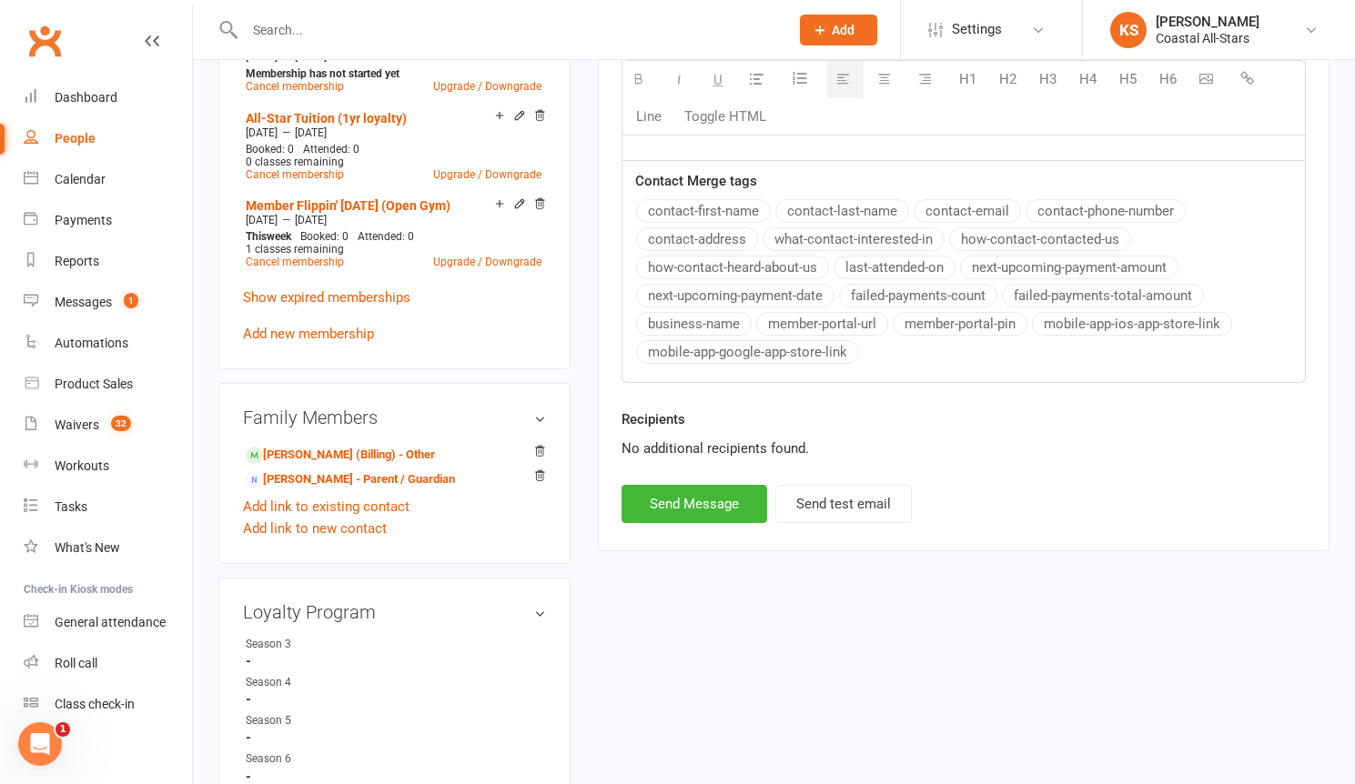
scroll to position [868, 0]
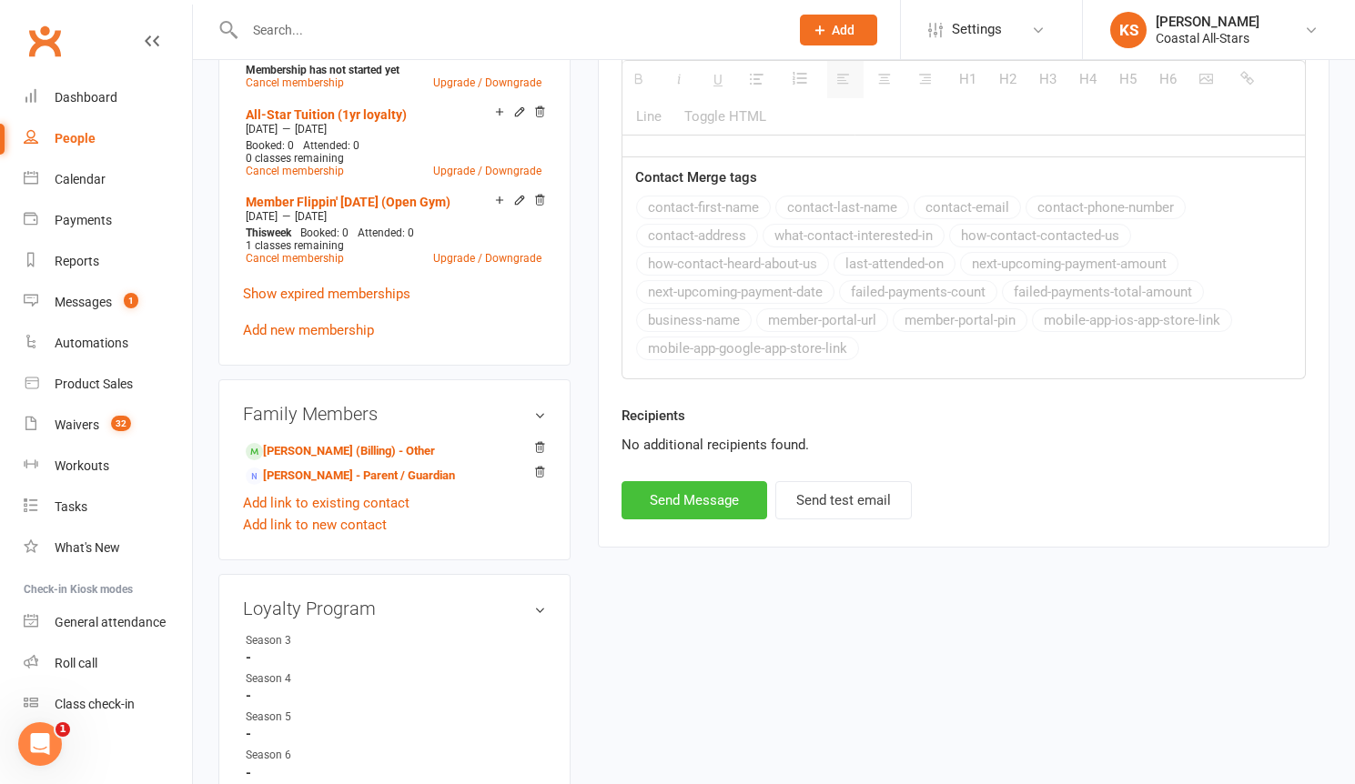
click at [721, 512] on button "Send Message" at bounding box center [694, 500] width 146 height 38
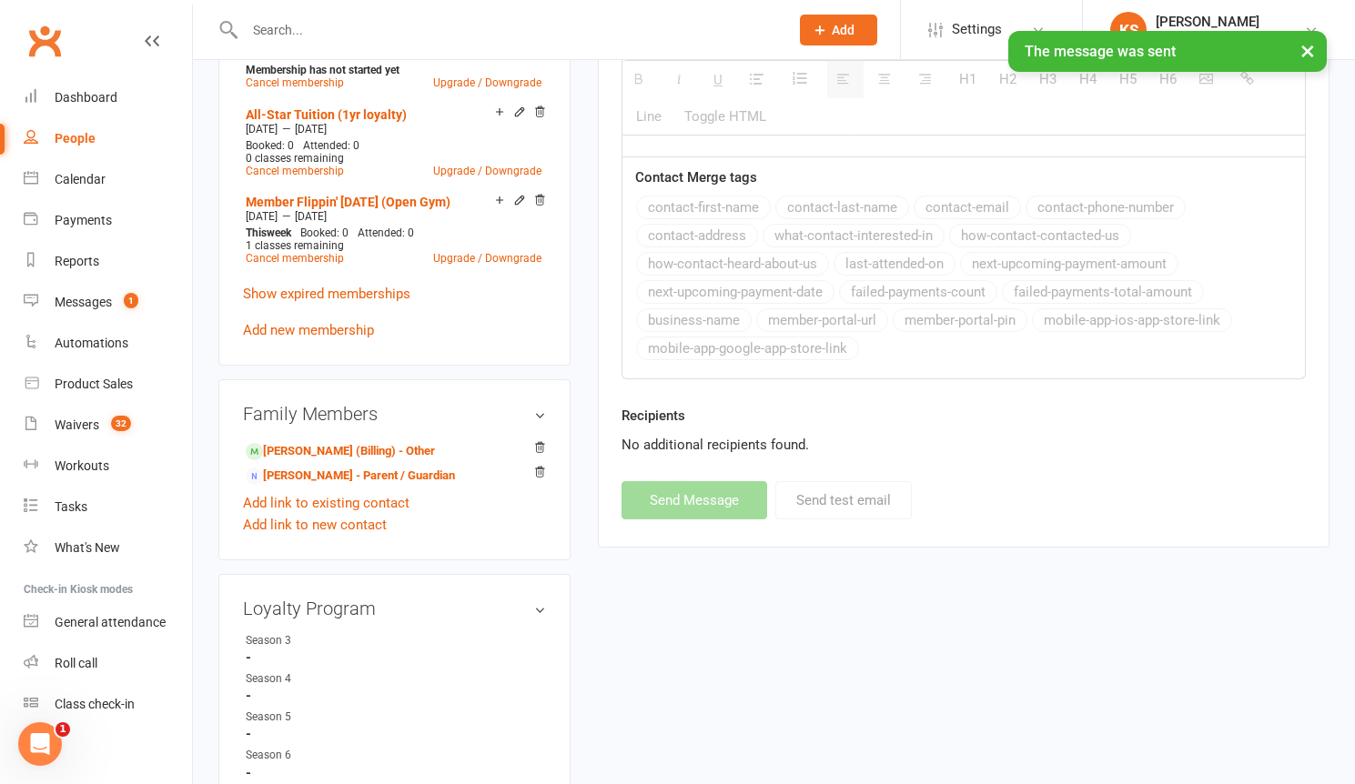
scroll to position [0, 0]
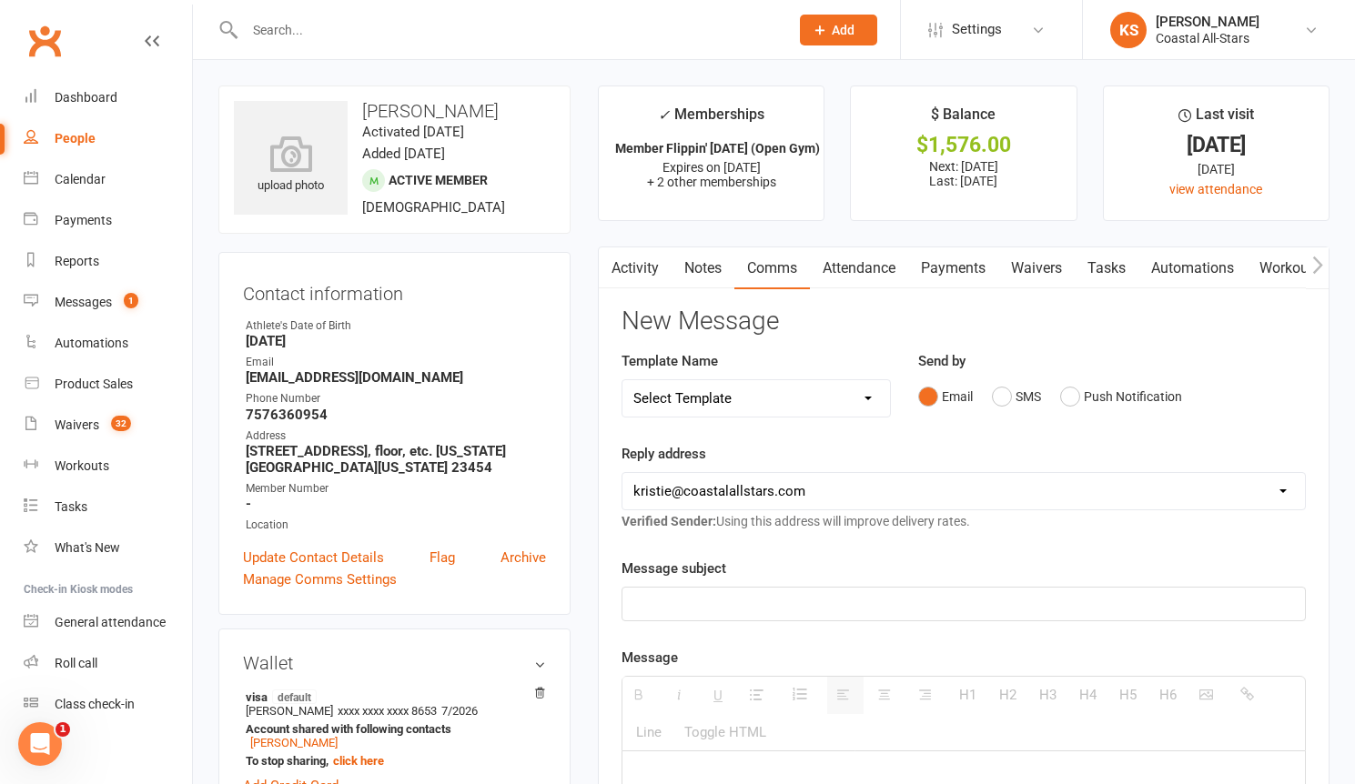
click at [312, 34] on input "text" at bounding box center [507, 29] width 537 height 25
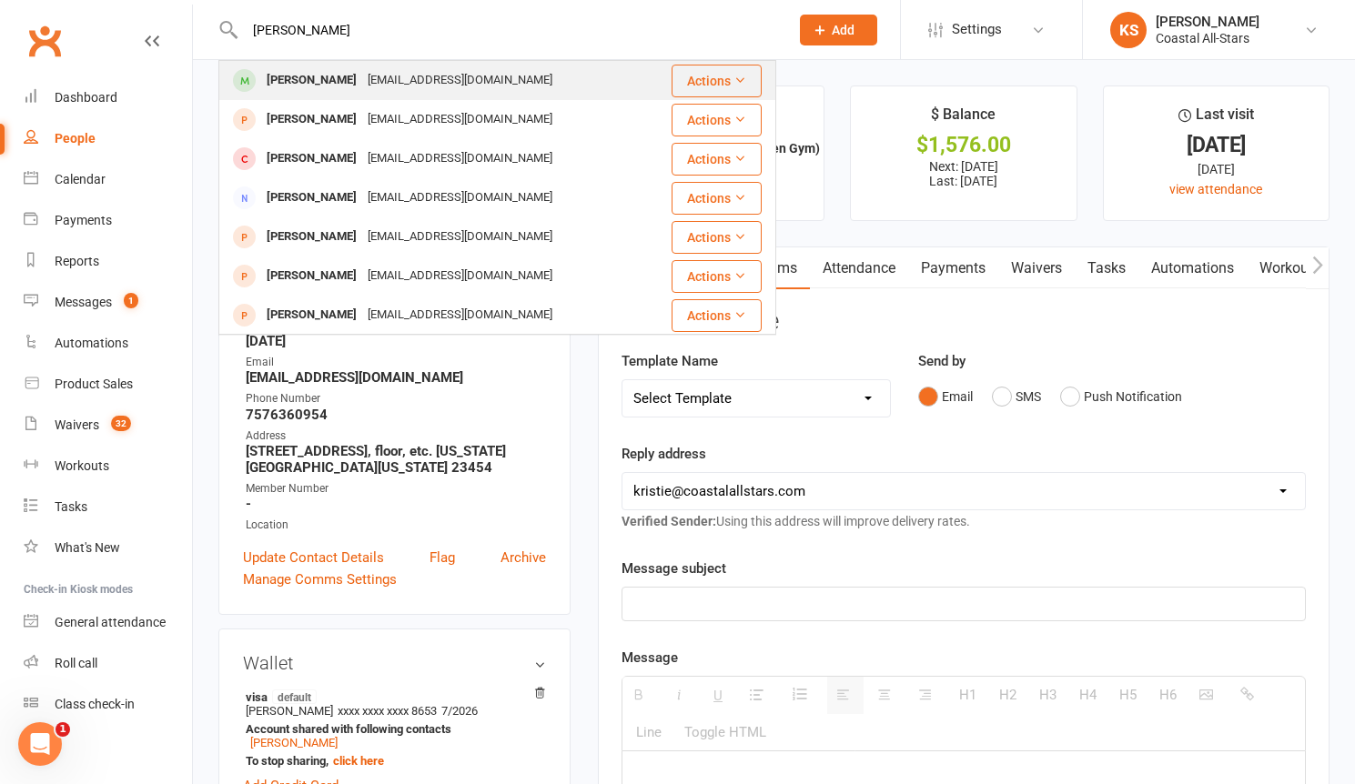
type input "[PERSON_NAME]"
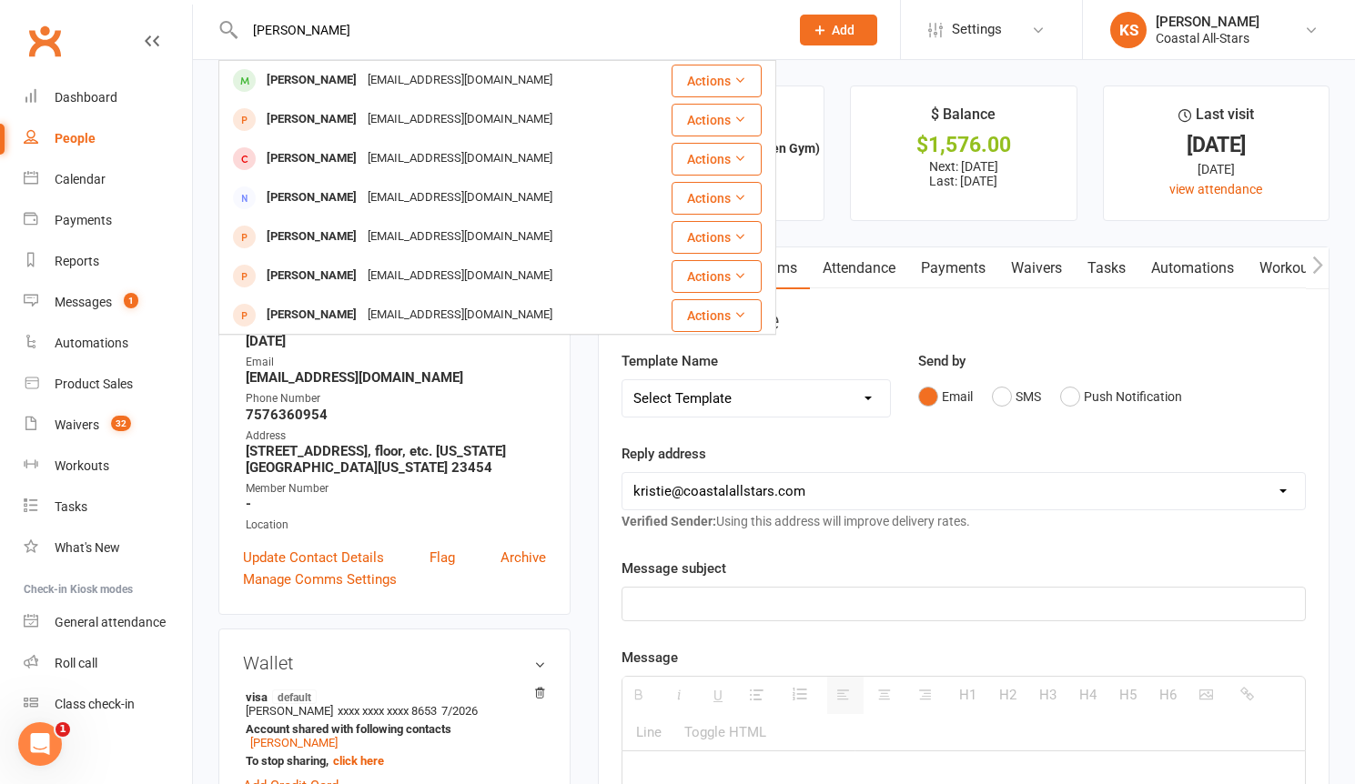
click at [362, 75] on div "[EMAIL_ADDRESS][DOMAIN_NAME]" at bounding box center [460, 80] width 196 height 26
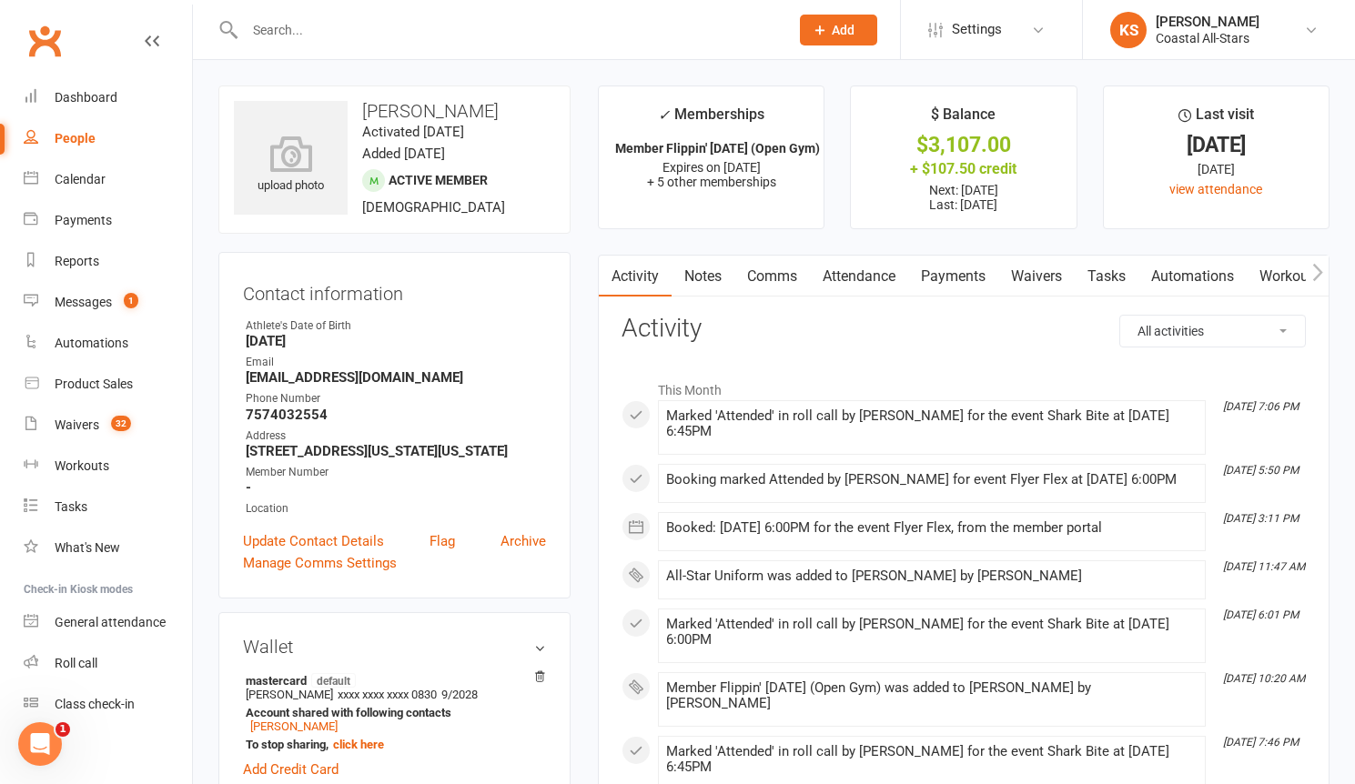
click at [969, 279] on link "Payments" at bounding box center [953, 277] width 90 height 42
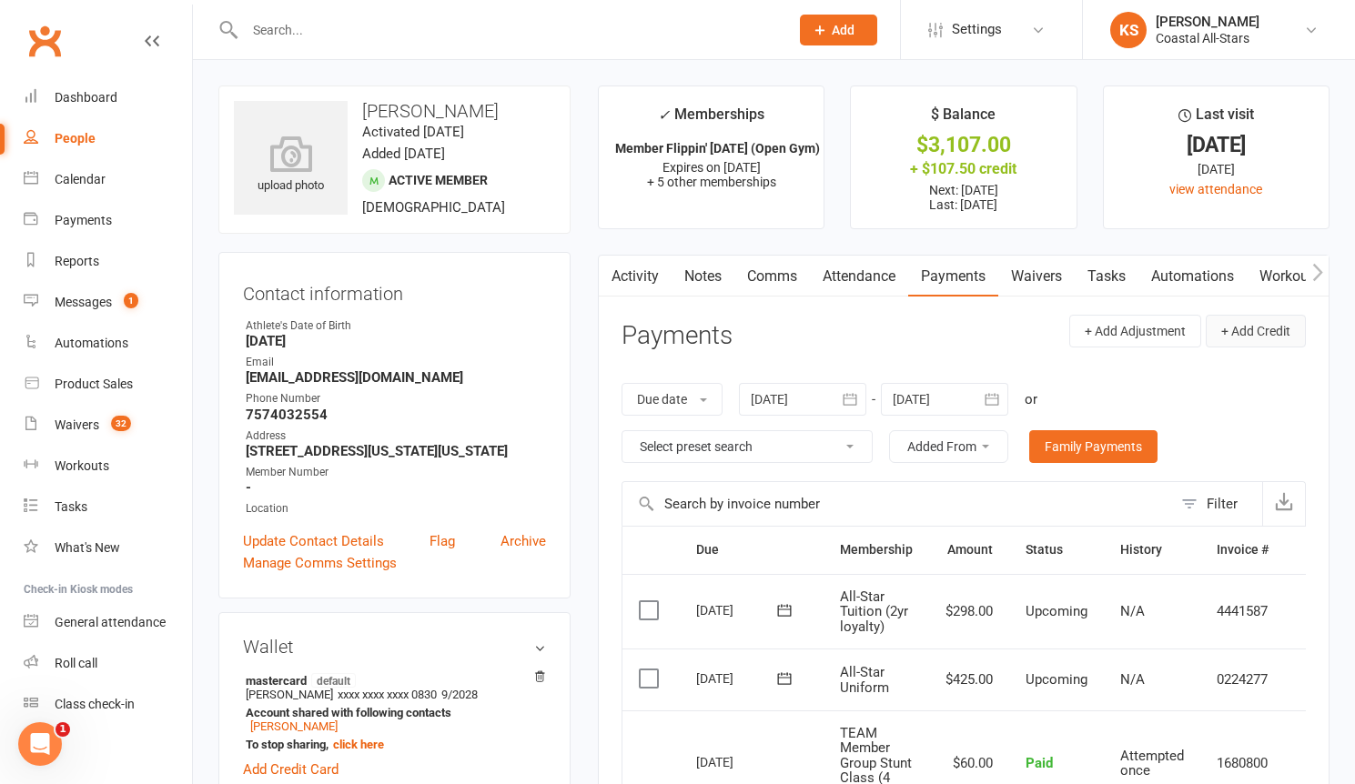
click at [1253, 330] on button "+ Add Credit" at bounding box center [1255, 331] width 100 height 33
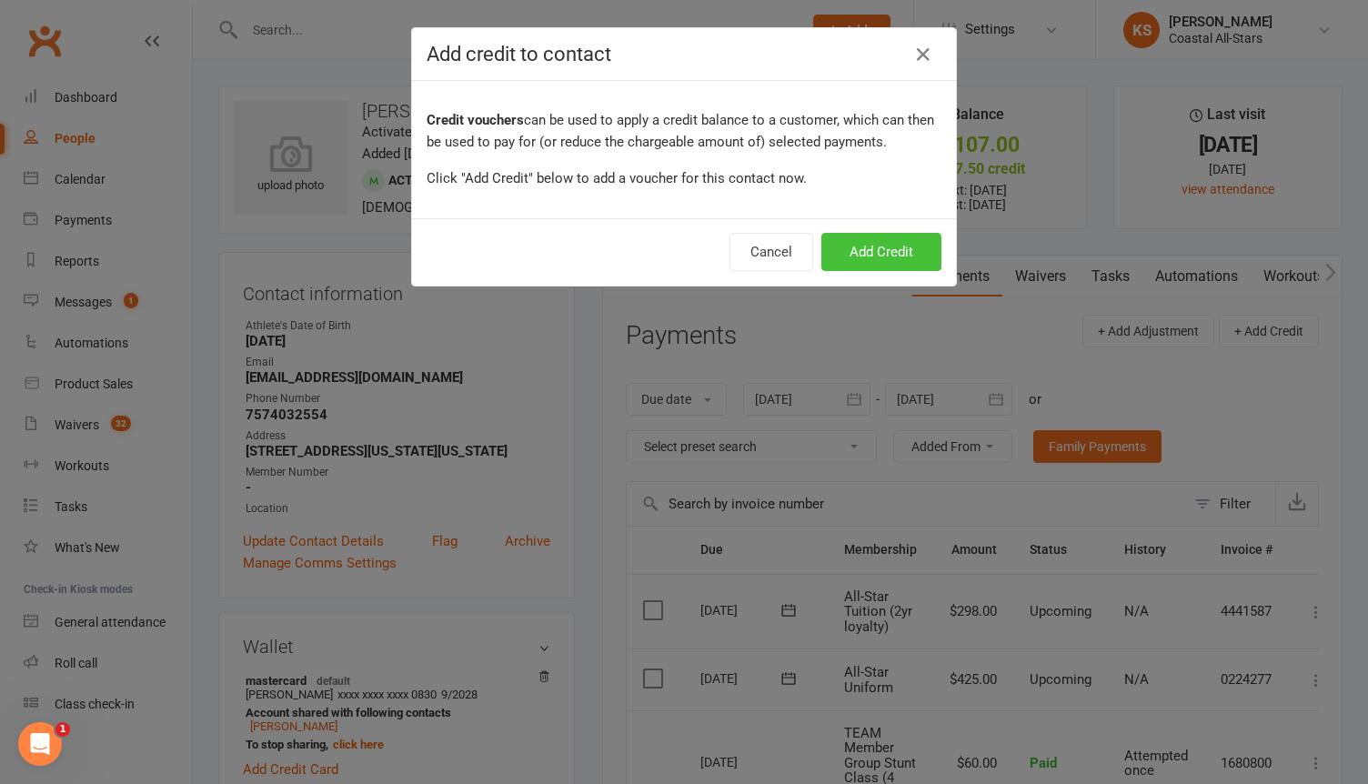
click at [894, 245] on button "Add Credit" at bounding box center [882, 252] width 120 height 38
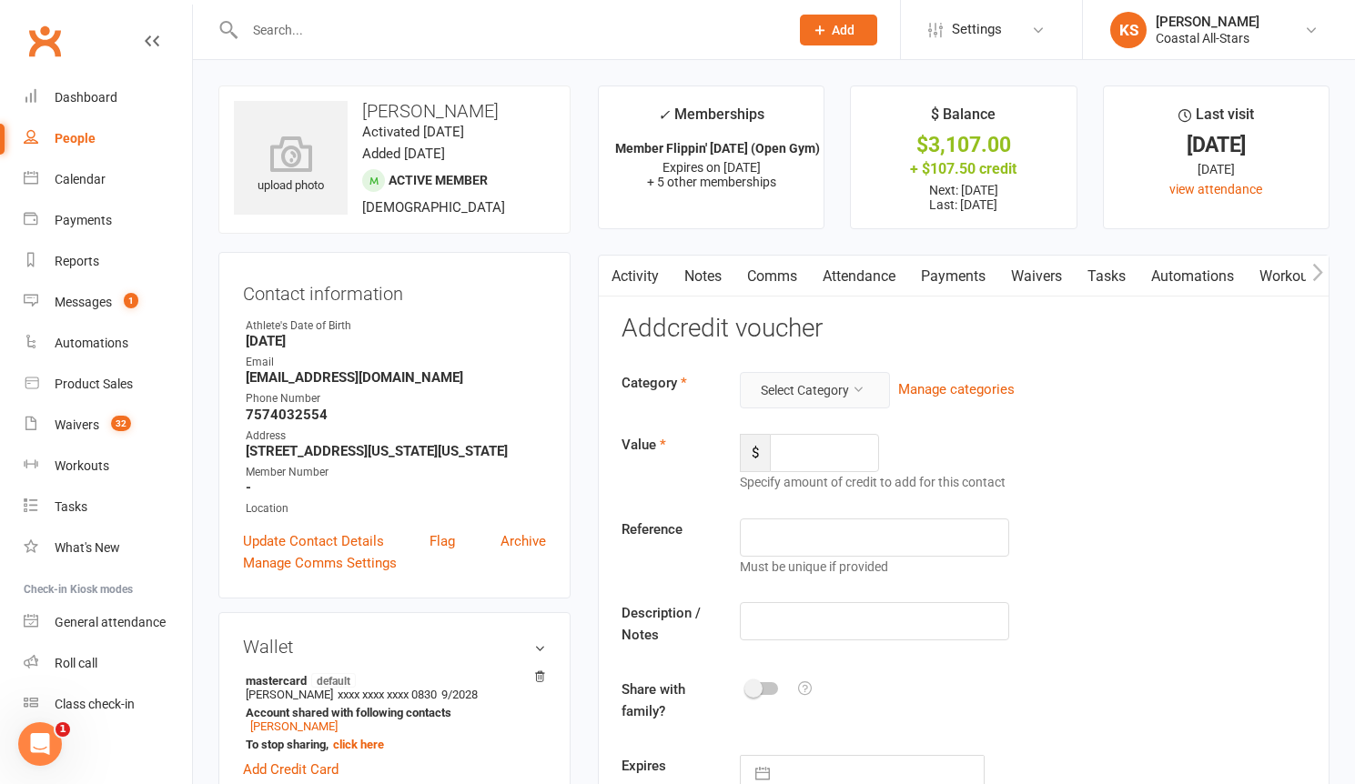
click at [834, 383] on button "Select Category" at bounding box center [815, 390] width 150 height 36
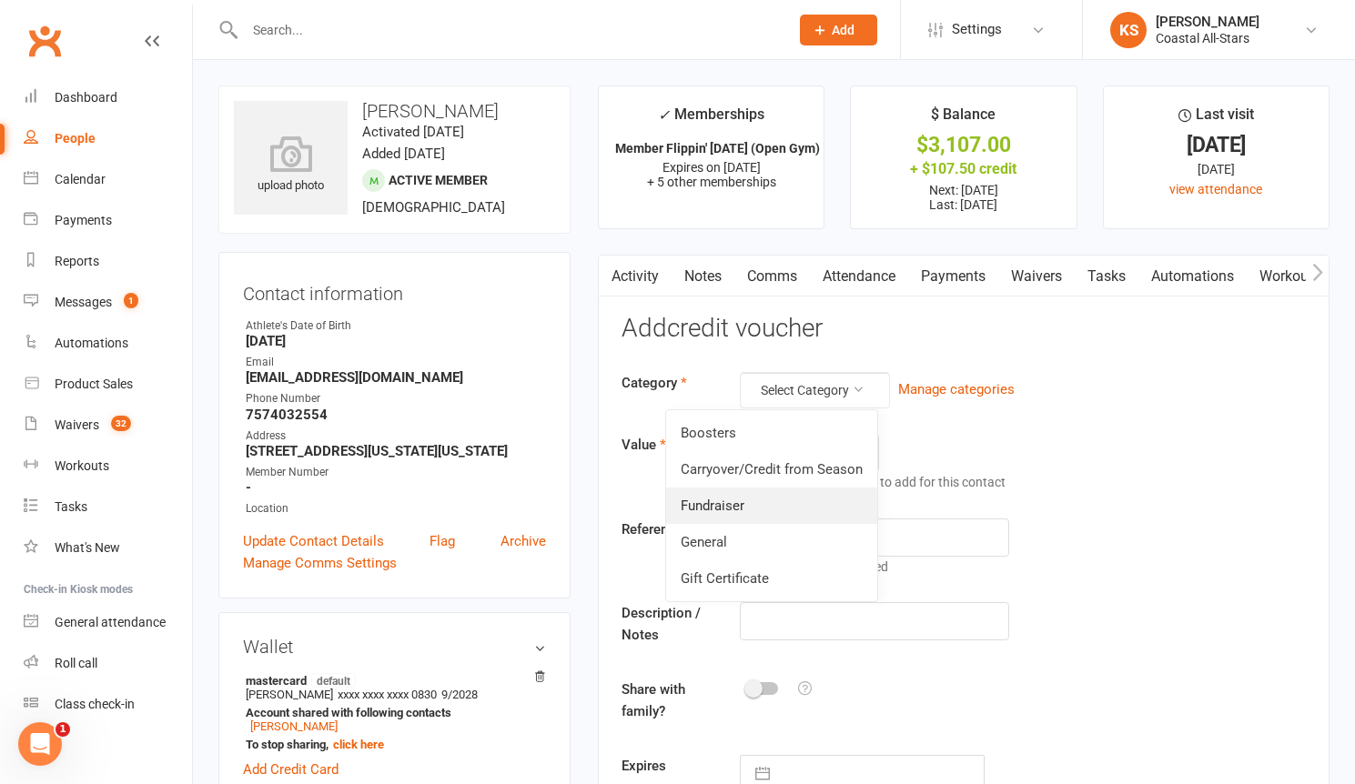
click at [779, 507] on link "Fundraiser" at bounding box center [771, 506] width 211 height 36
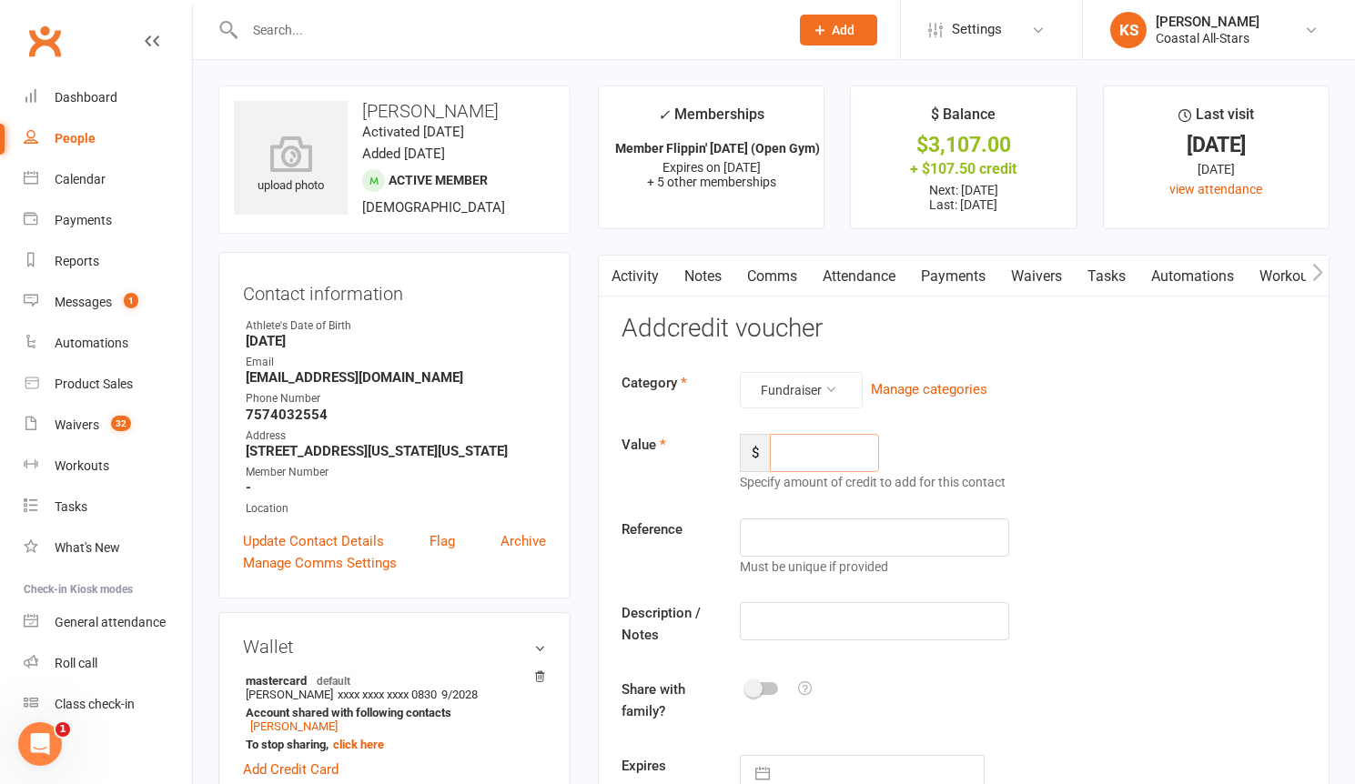
click at [809, 459] on input "number" at bounding box center [824, 453] width 109 height 38
type input "159.50"
click at [799, 609] on input "text" at bounding box center [874, 621] width 269 height 38
type input "Popcorn"
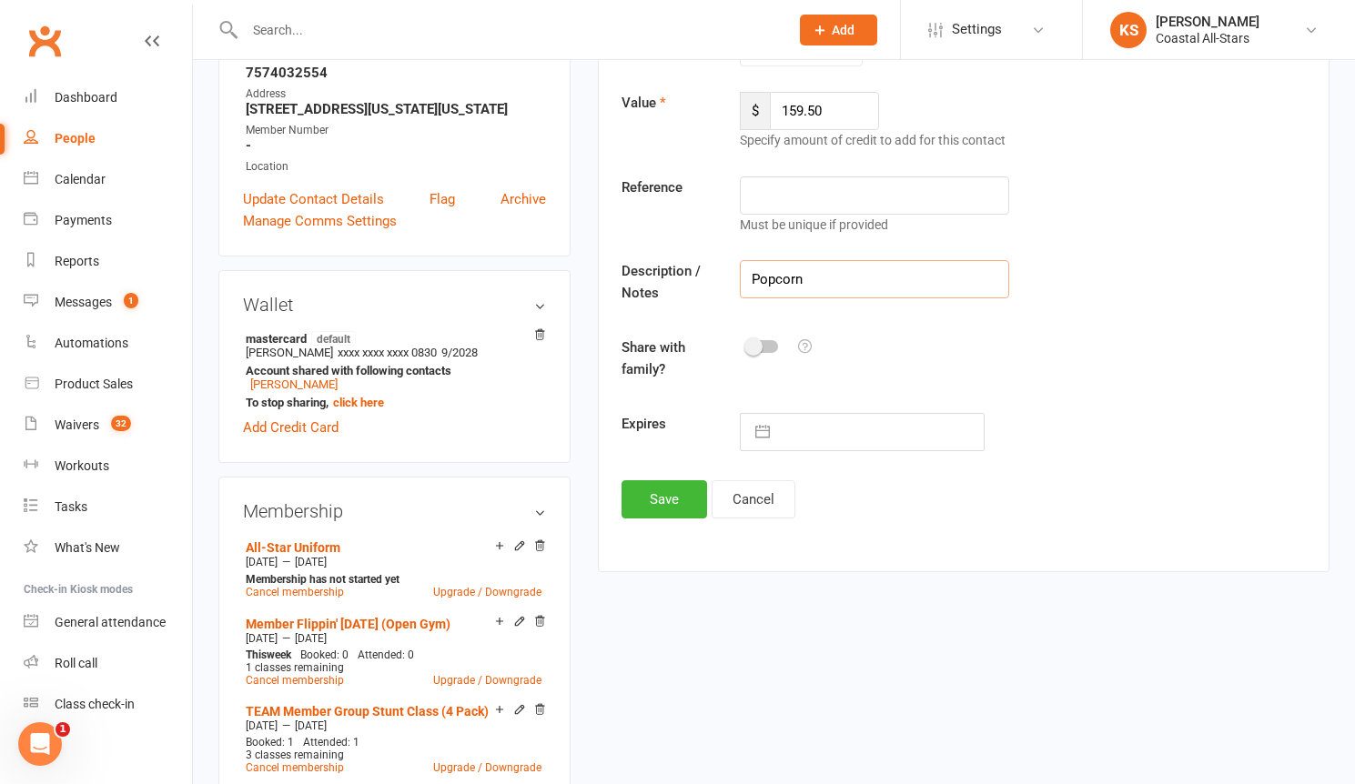
scroll to position [478, 0]
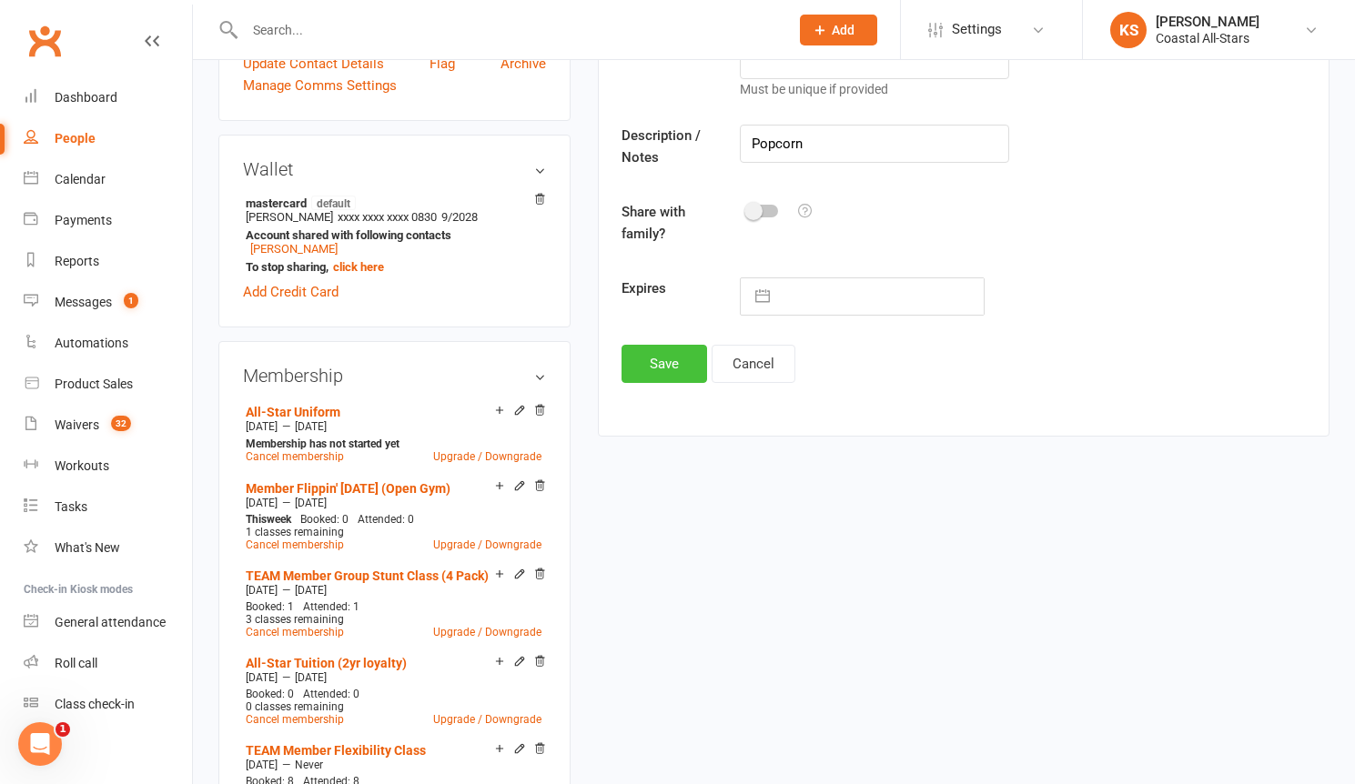
click at [666, 351] on button "Save" at bounding box center [664, 364] width 86 height 38
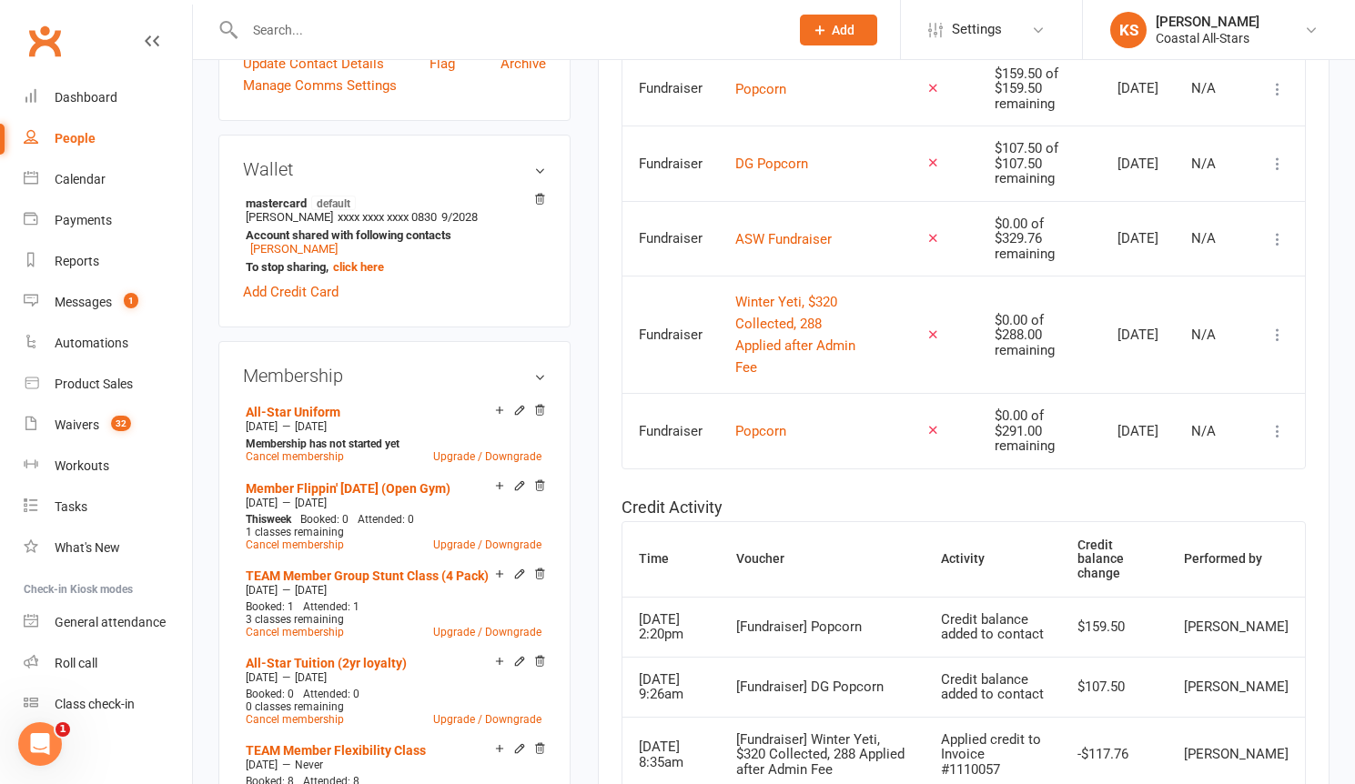
scroll to position [0, 0]
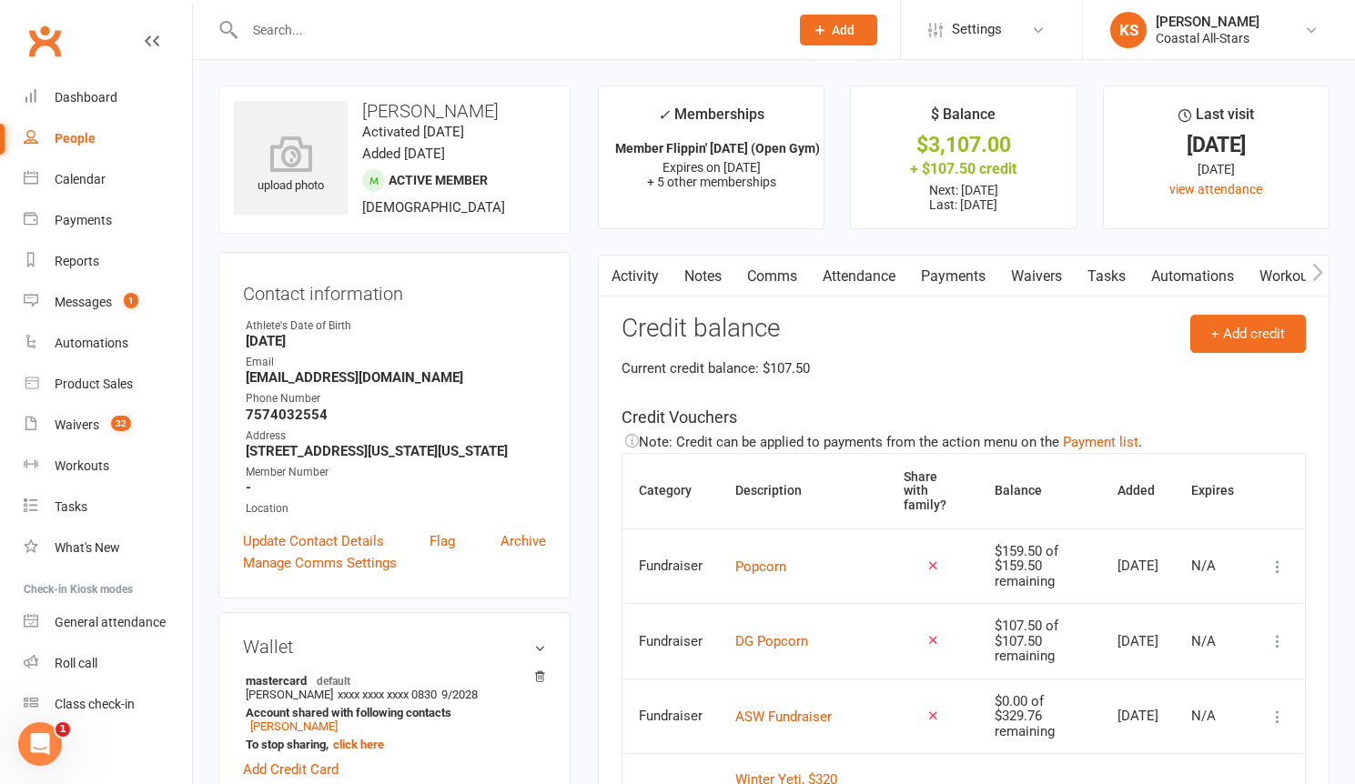
click at [922, 284] on link "Payments" at bounding box center [953, 277] width 90 height 42
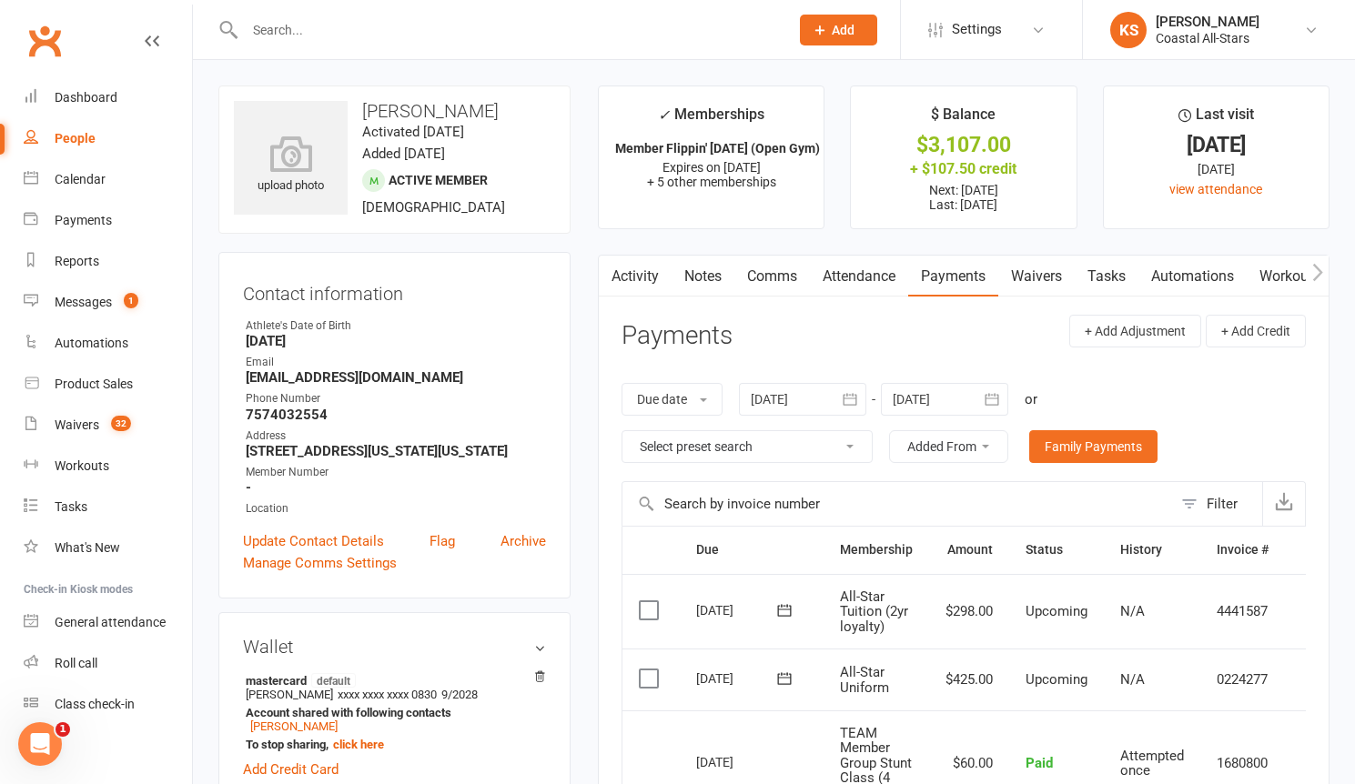
click at [1252, 682] on td "0224277" at bounding box center [1242, 680] width 85 height 62
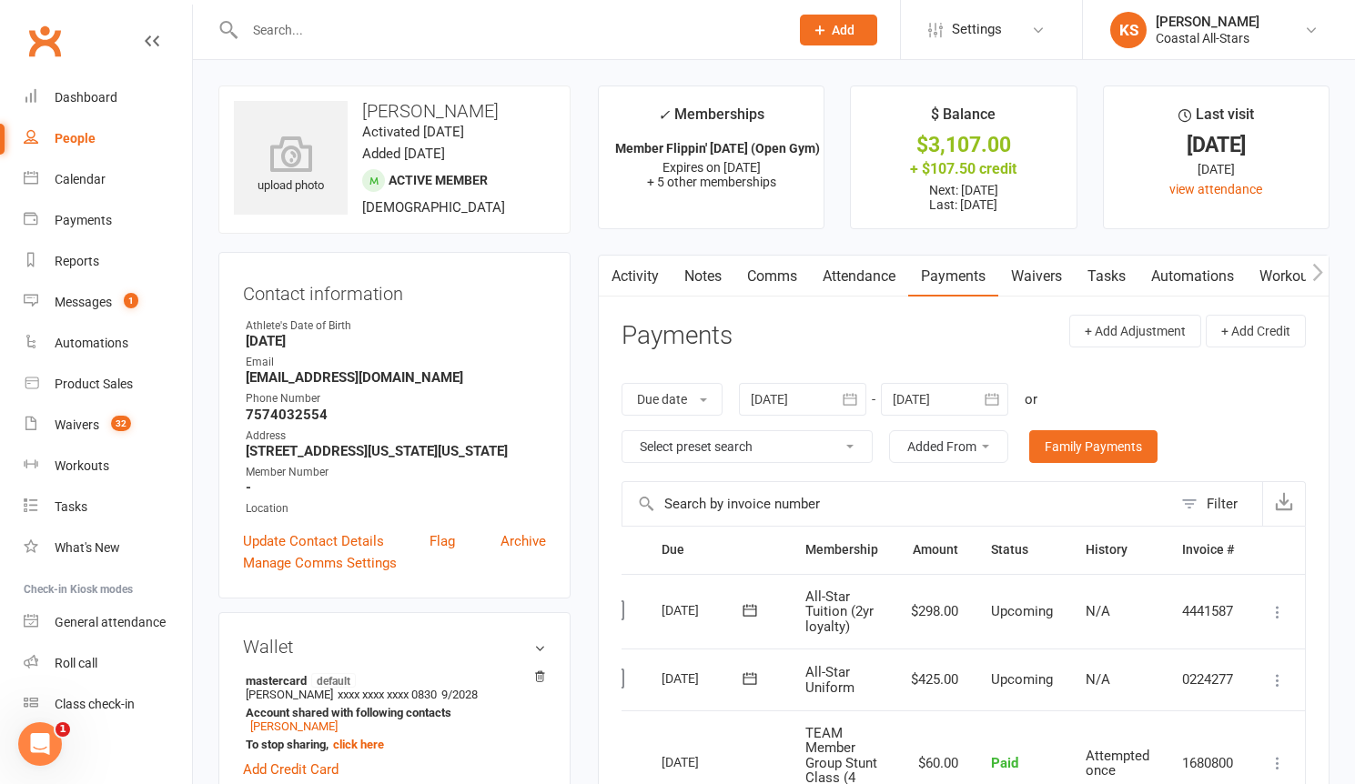
scroll to position [0, 38]
click at [1279, 681] on icon at bounding box center [1277, 680] width 18 height 18
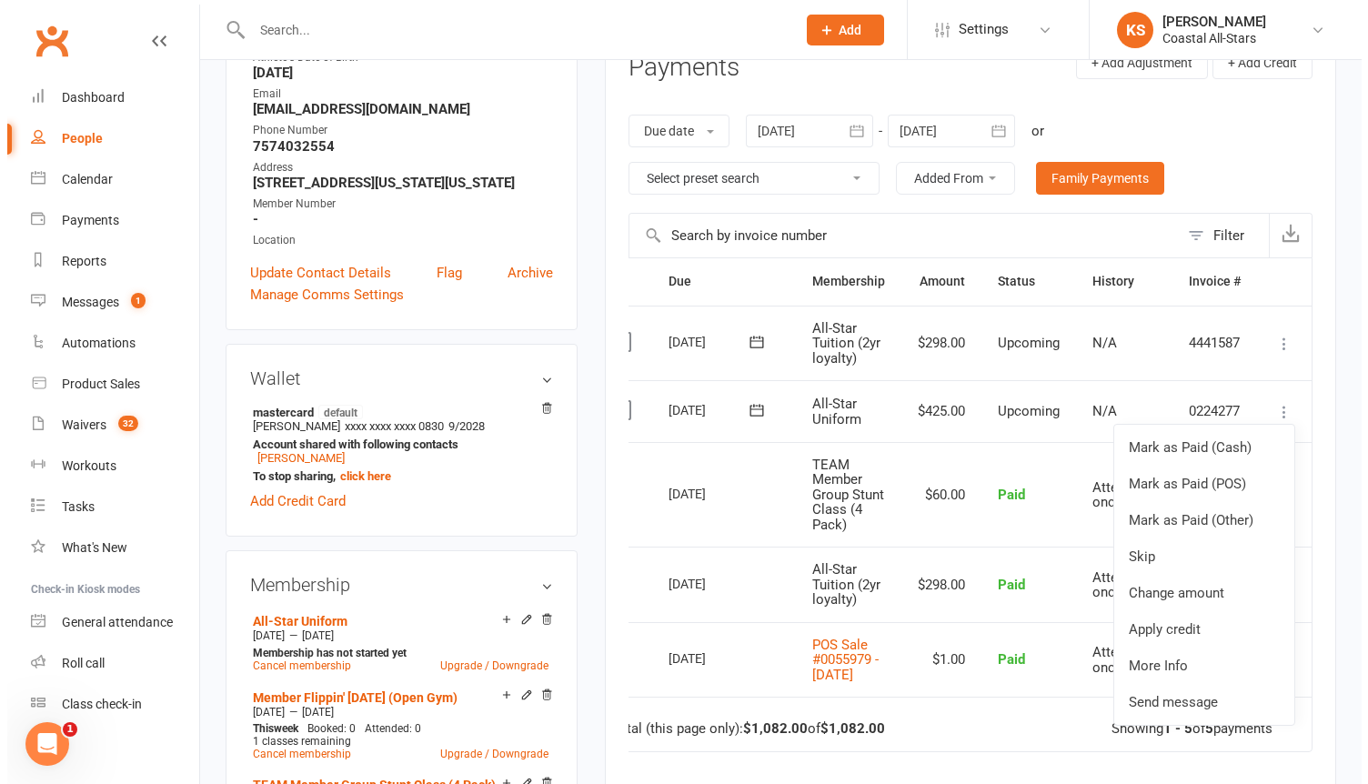
scroll to position [310, 0]
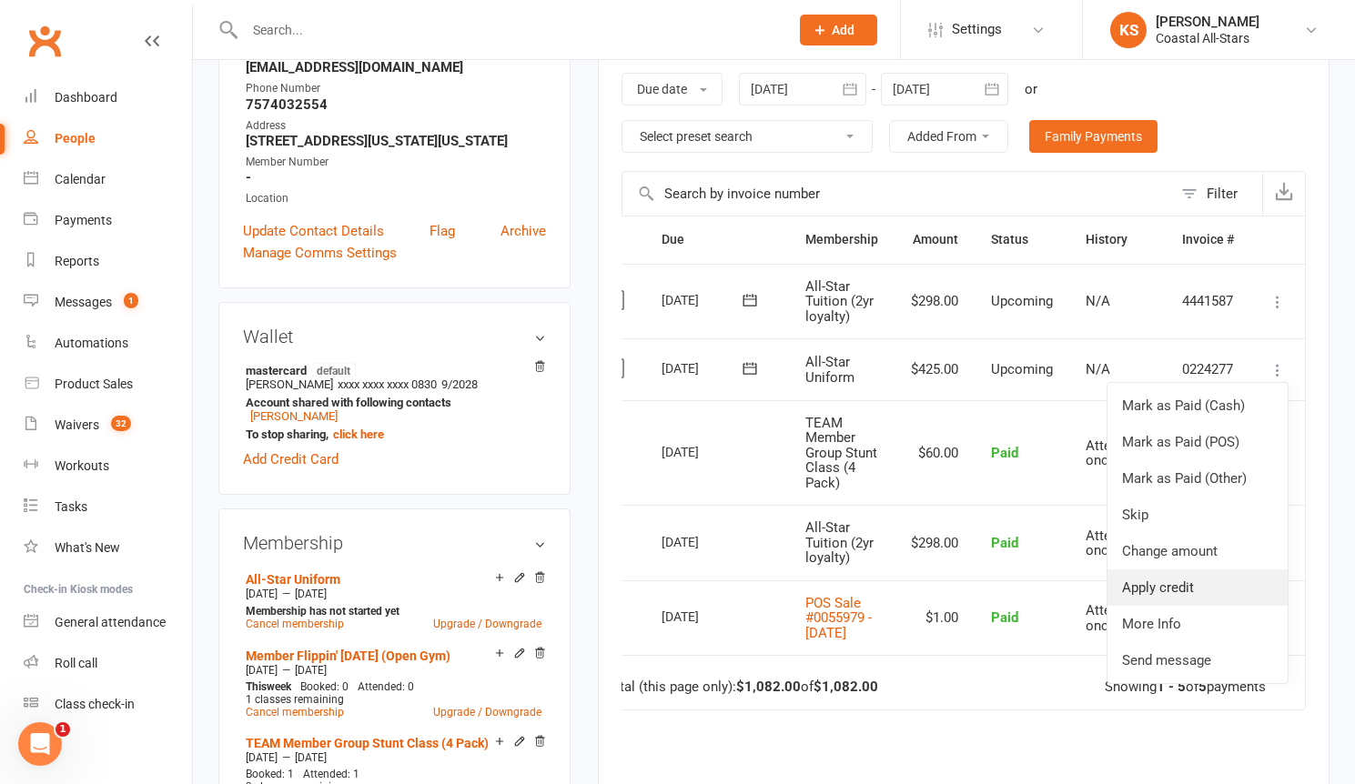
click at [1201, 582] on link "Apply credit" at bounding box center [1197, 588] width 180 height 36
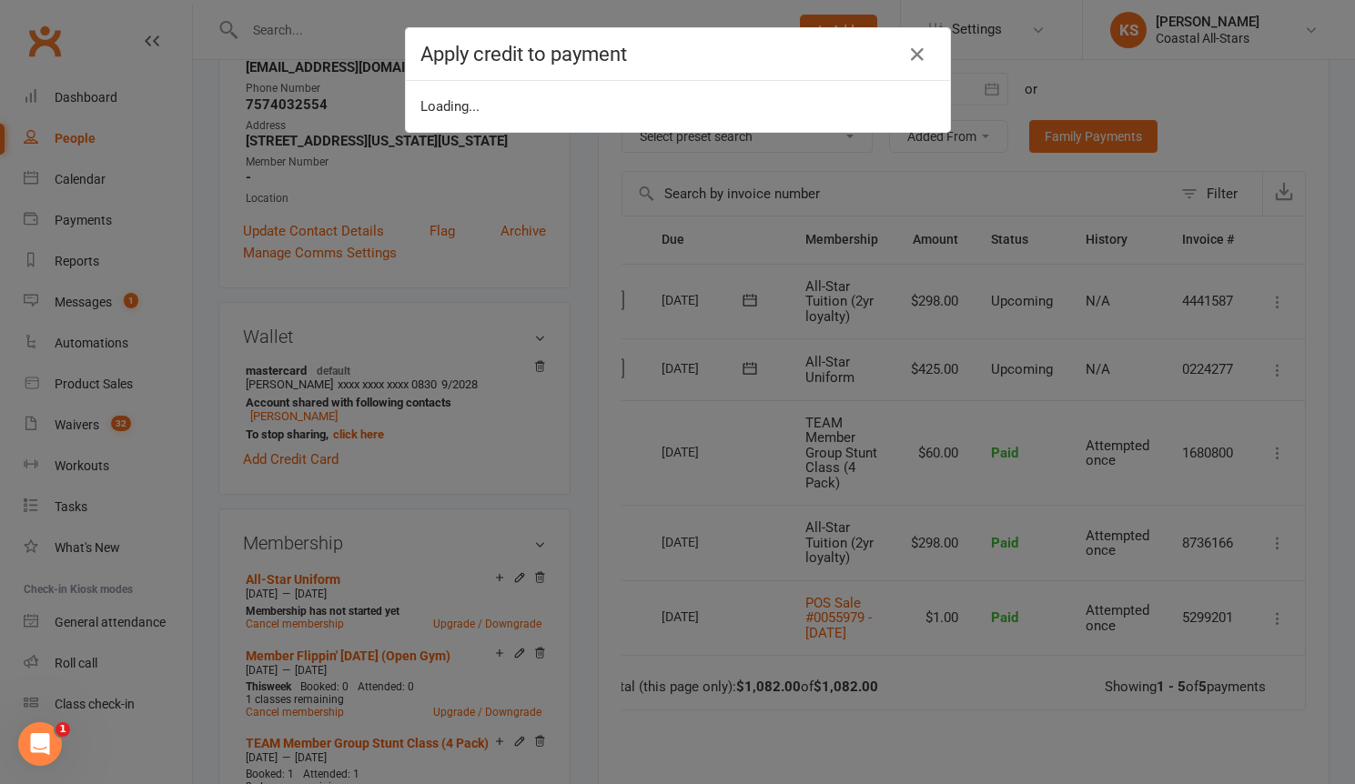
scroll to position [0, 29]
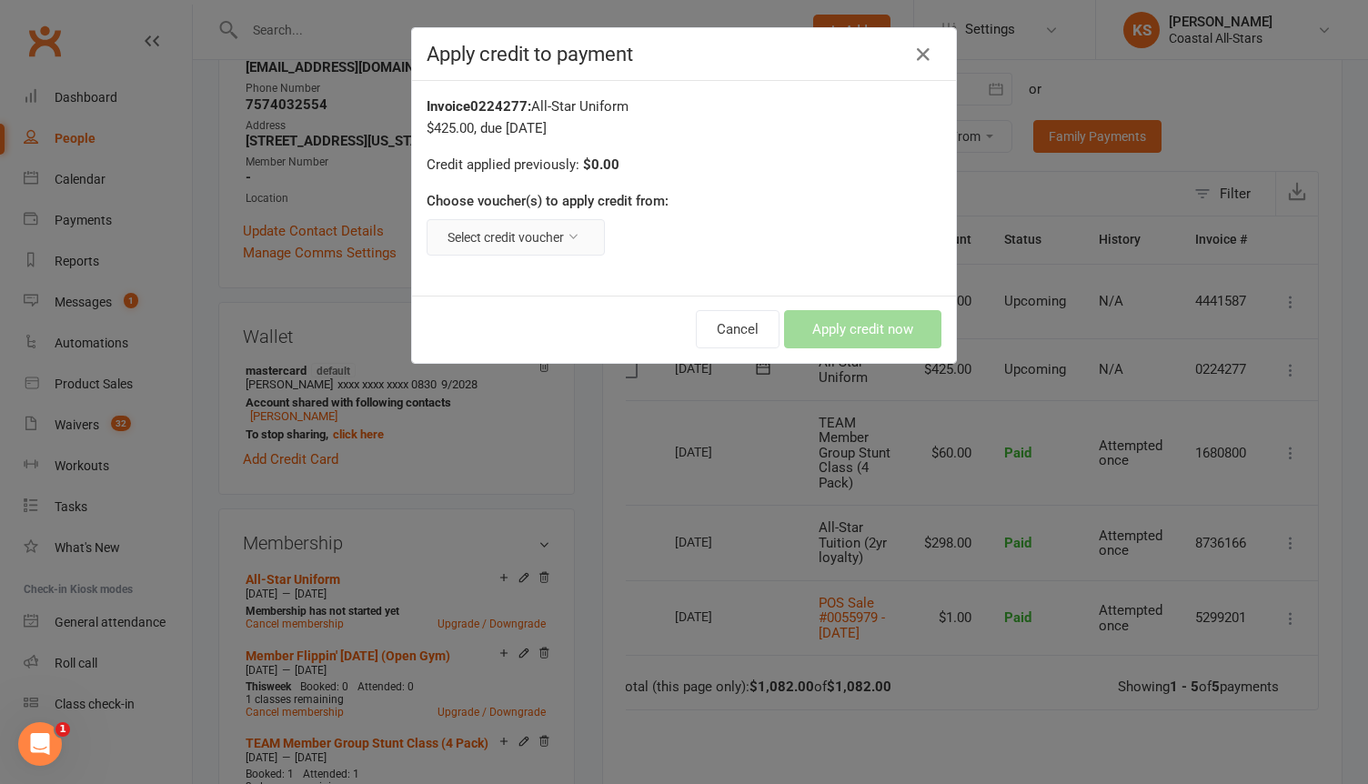
click at [556, 240] on button "Select credit voucher" at bounding box center [516, 237] width 178 height 36
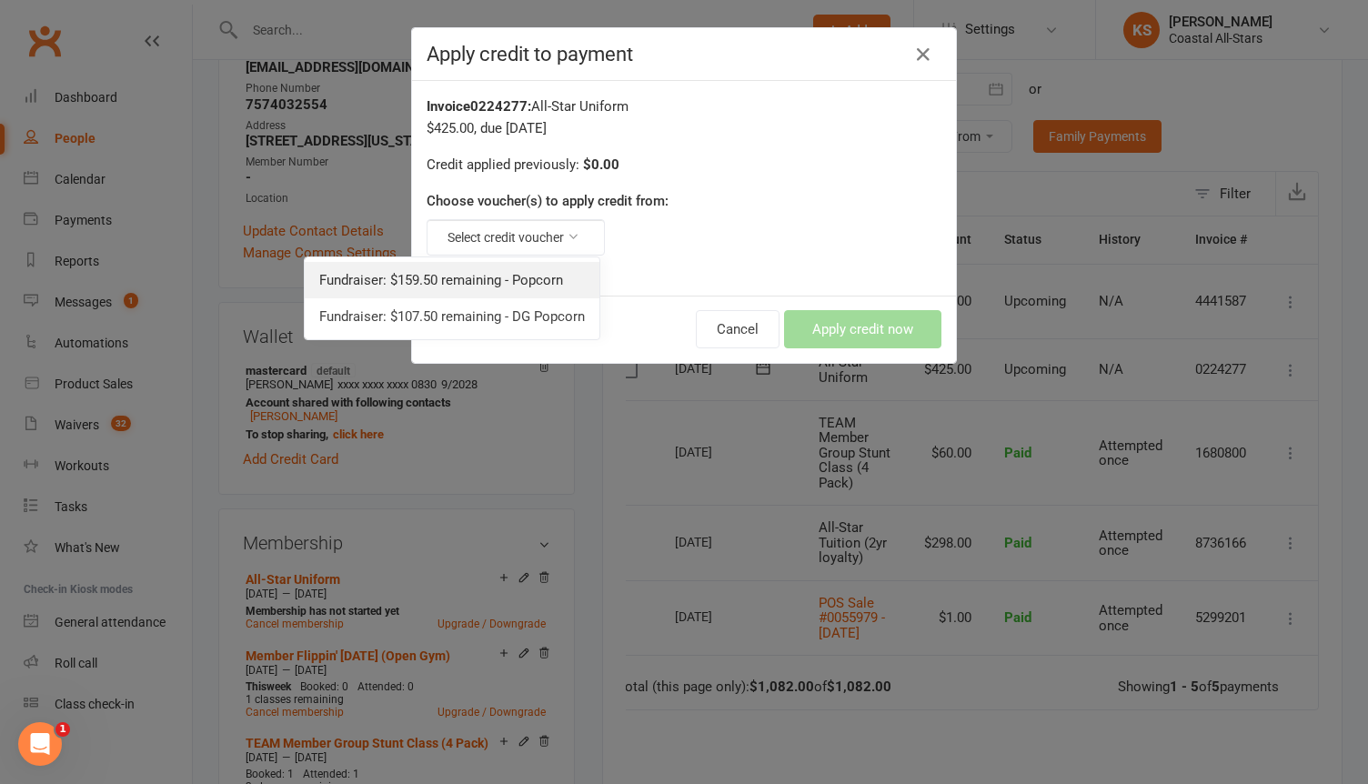
click at [555, 269] on link "Fundraiser: $159.50 remaining - Popcorn" at bounding box center [452, 280] width 295 height 36
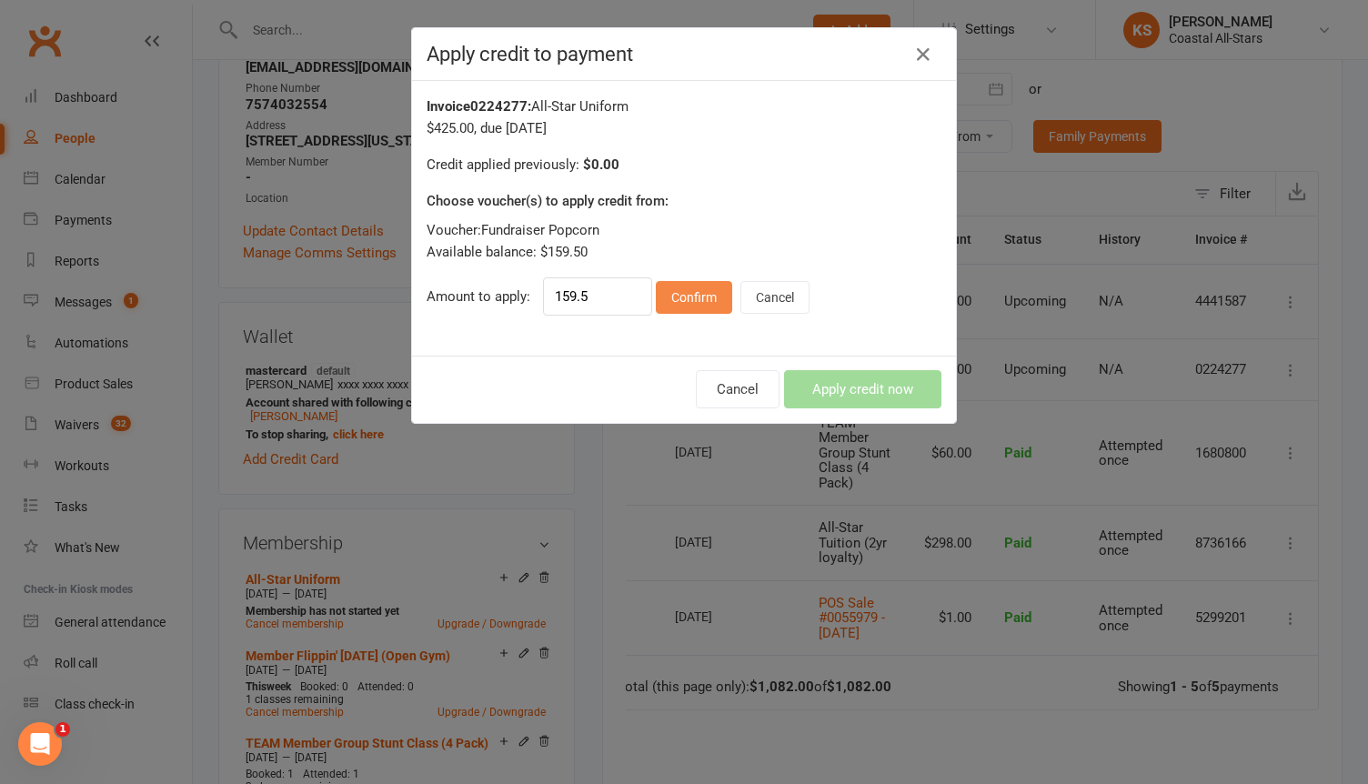
click at [678, 306] on button "Confirm" at bounding box center [694, 297] width 76 height 33
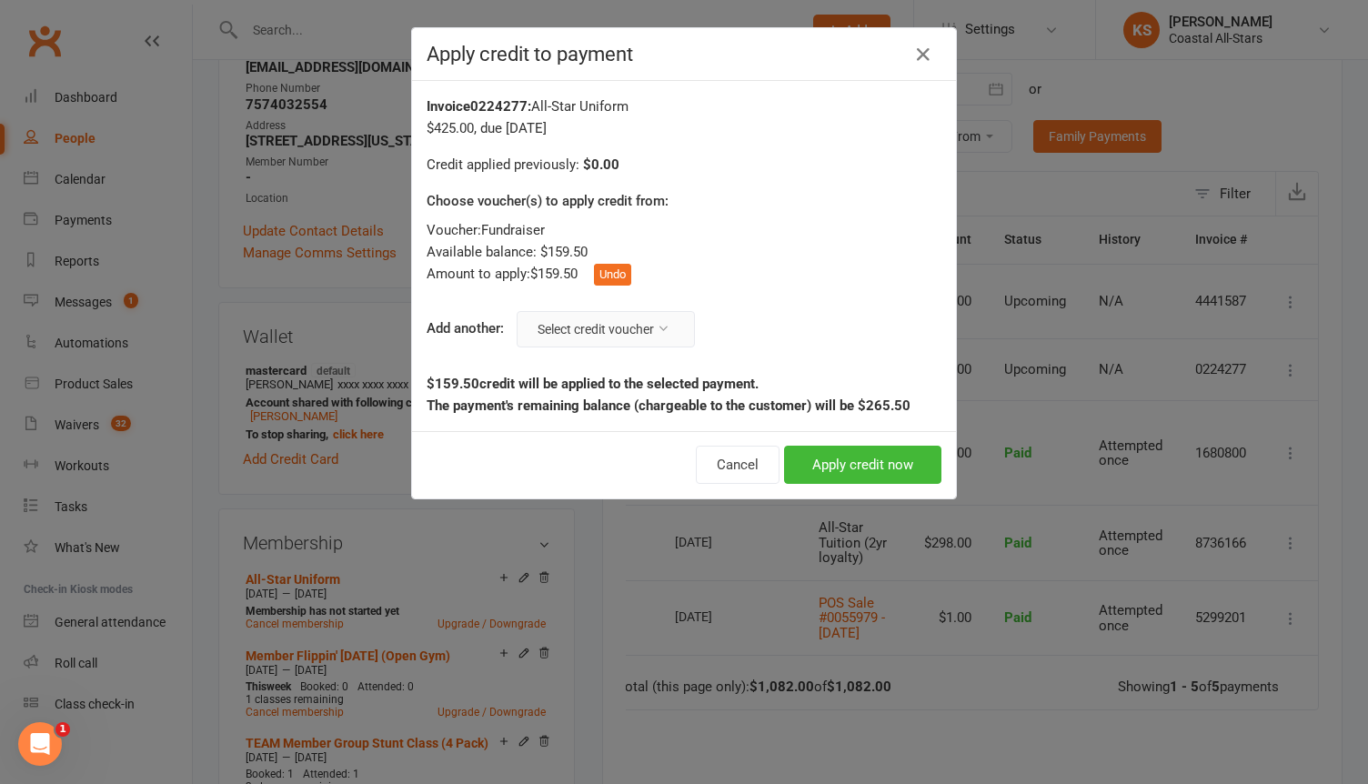
drag, startPoint x: 557, startPoint y: 322, endPoint x: 565, endPoint y: 328, distance: 9.8
click at [557, 322] on button "Select credit voucher" at bounding box center [606, 329] width 178 height 36
click at [574, 363] on link "Fundraiser: $107.50 remaining - DG Popcorn" at bounding box center [543, 372] width 295 height 36
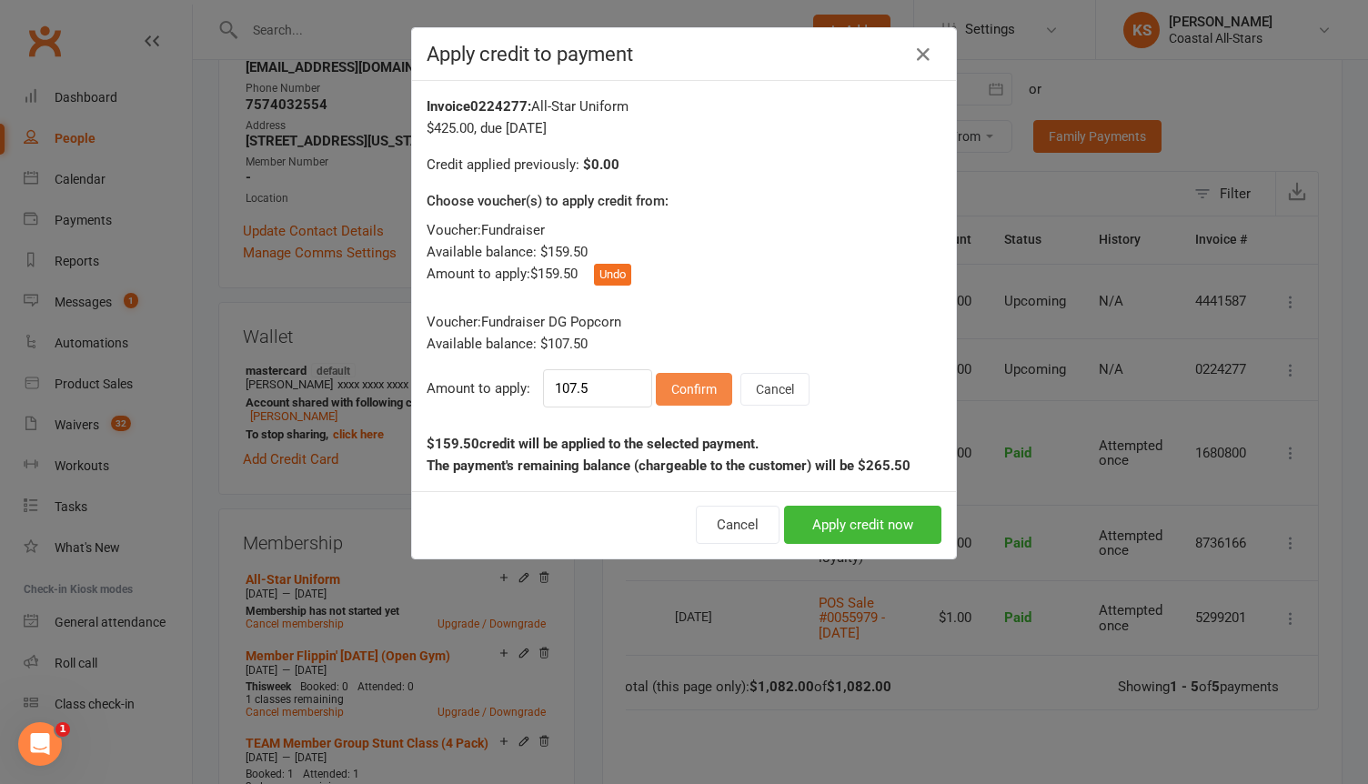
click at [708, 389] on button "Confirm" at bounding box center [694, 389] width 76 height 33
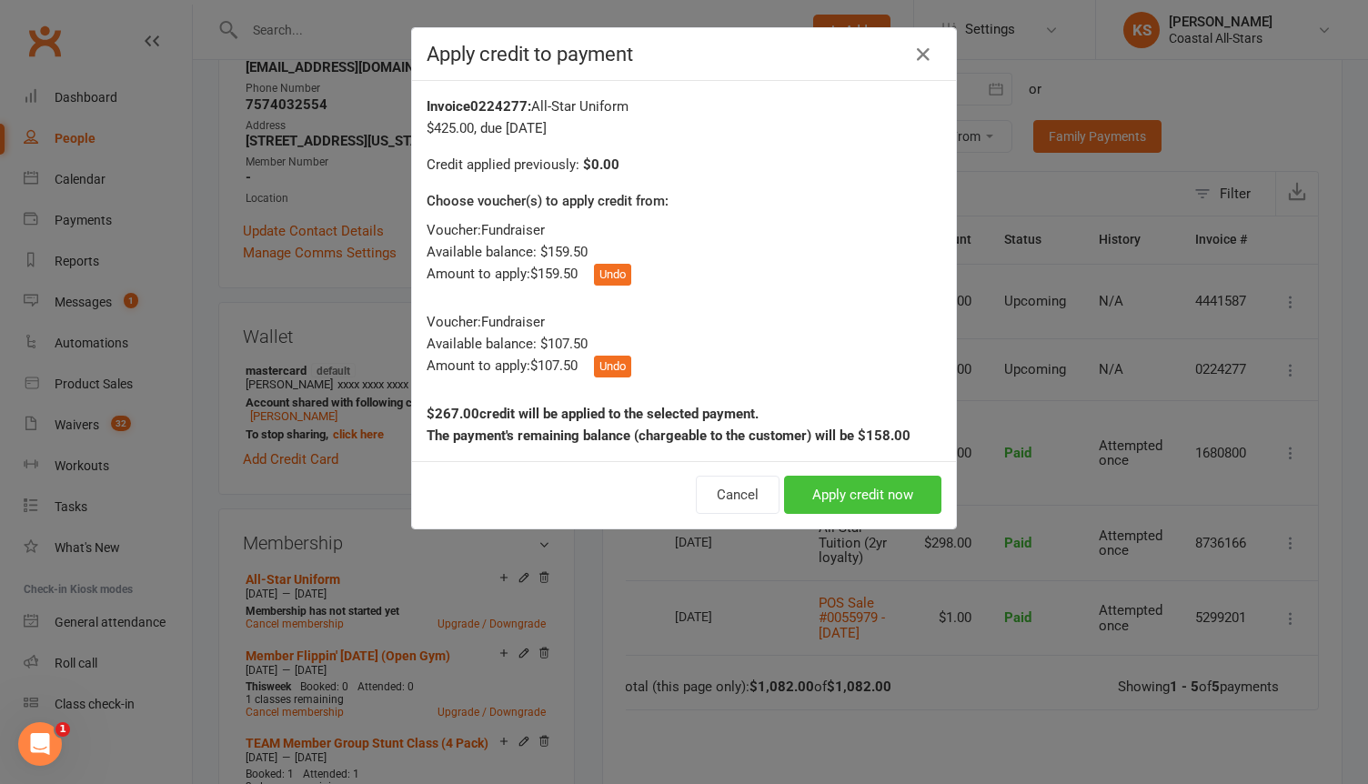
click at [838, 494] on button "Apply credit now" at bounding box center [862, 495] width 157 height 38
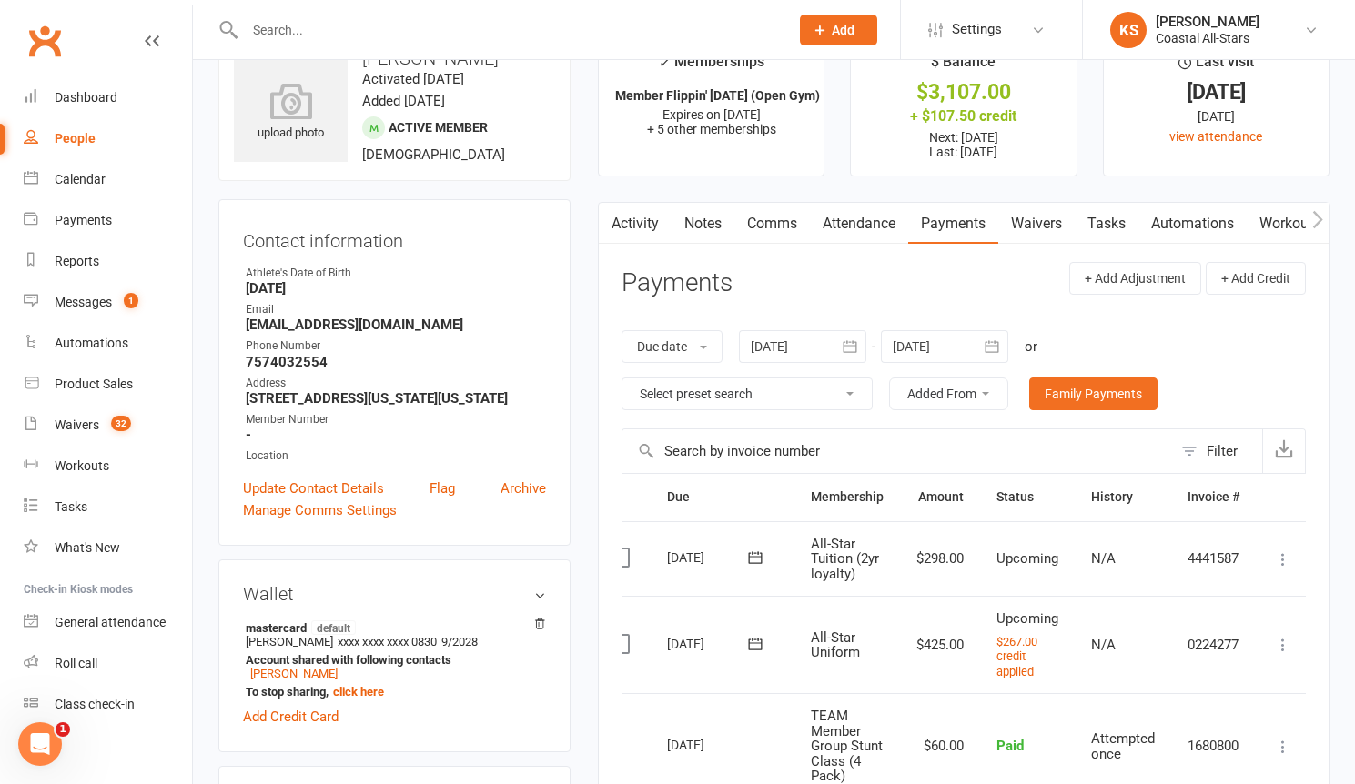
scroll to position [32, 0]
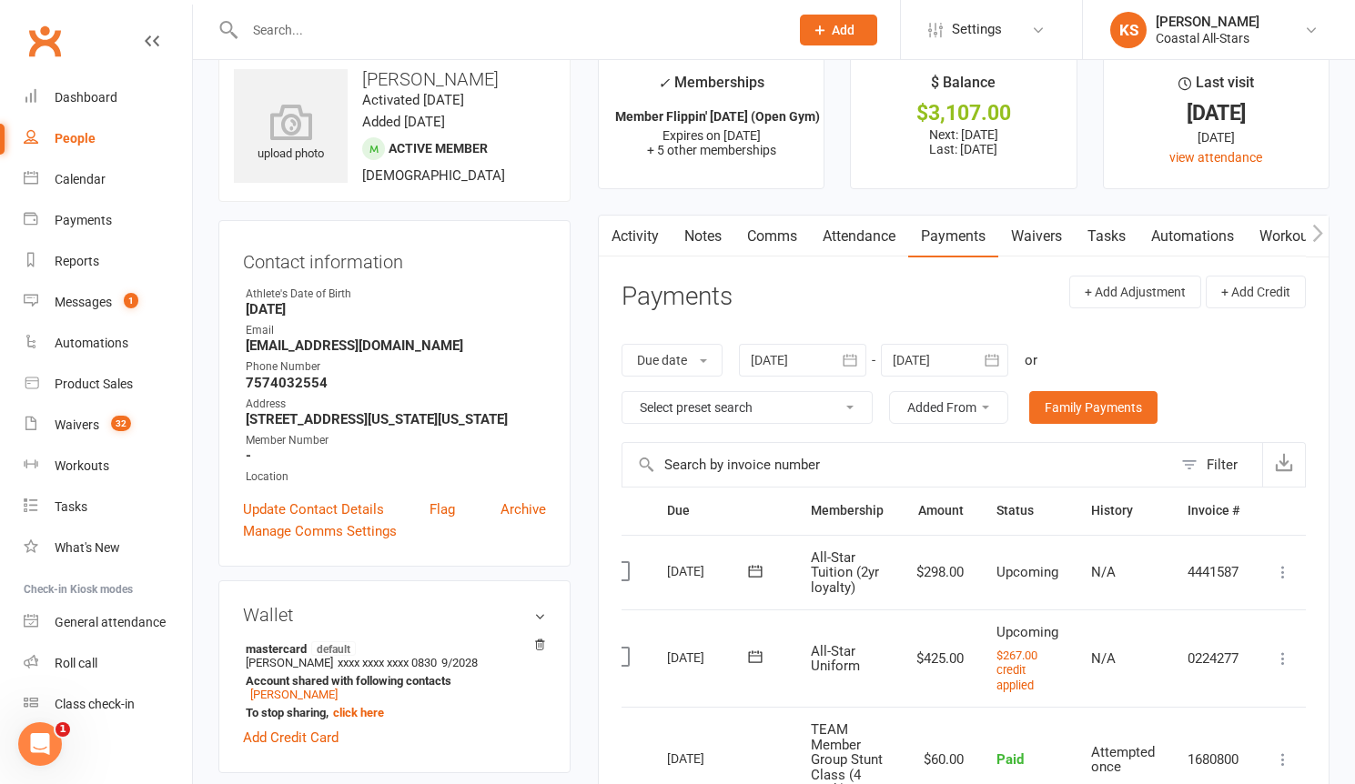
click at [781, 241] on link "Comms" at bounding box center [772, 237] width 76 height 42
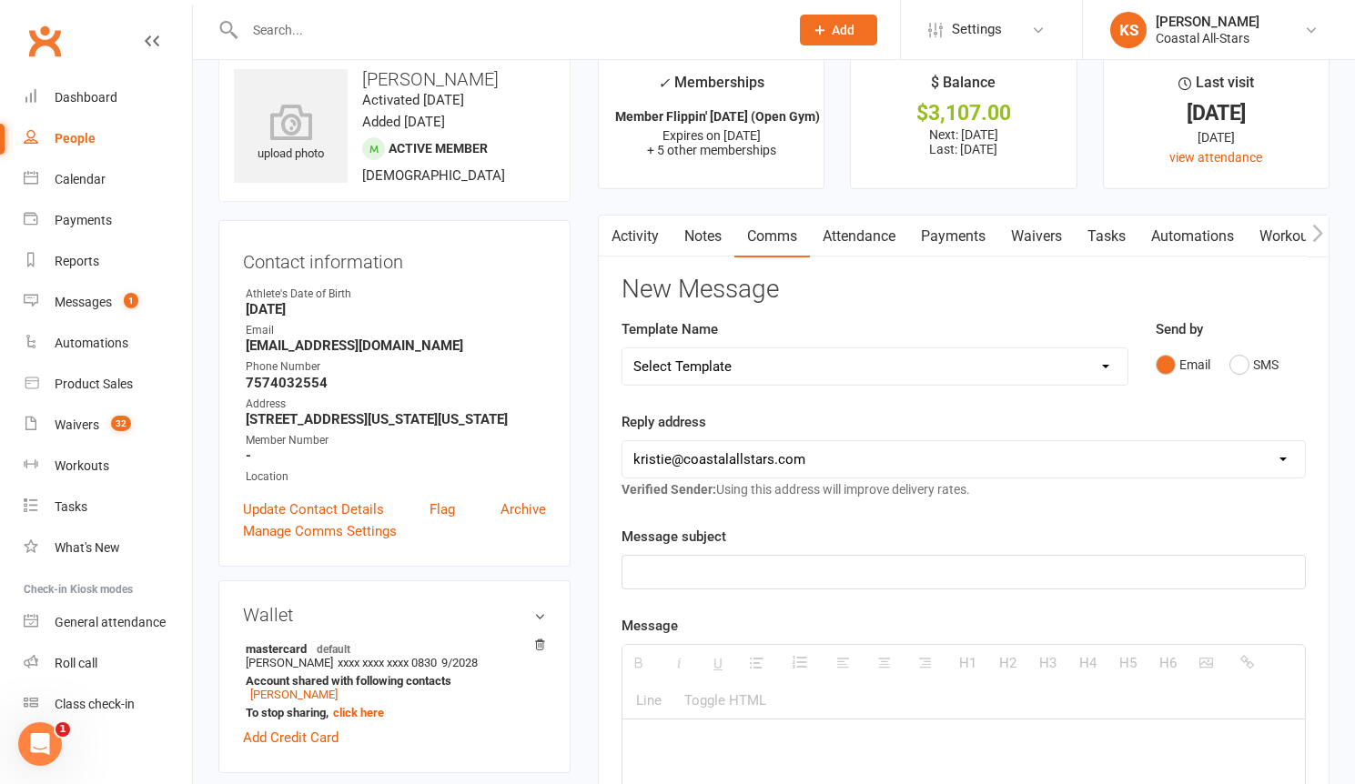
click at [697, 578] on p at bounding box center [963, 572] width 660 height 22
paste div
click at [660, 747] on p "$266 has been applied to [PERSON_NAME]'s uniform." at bounding box center [963, 746] width 660 height 22
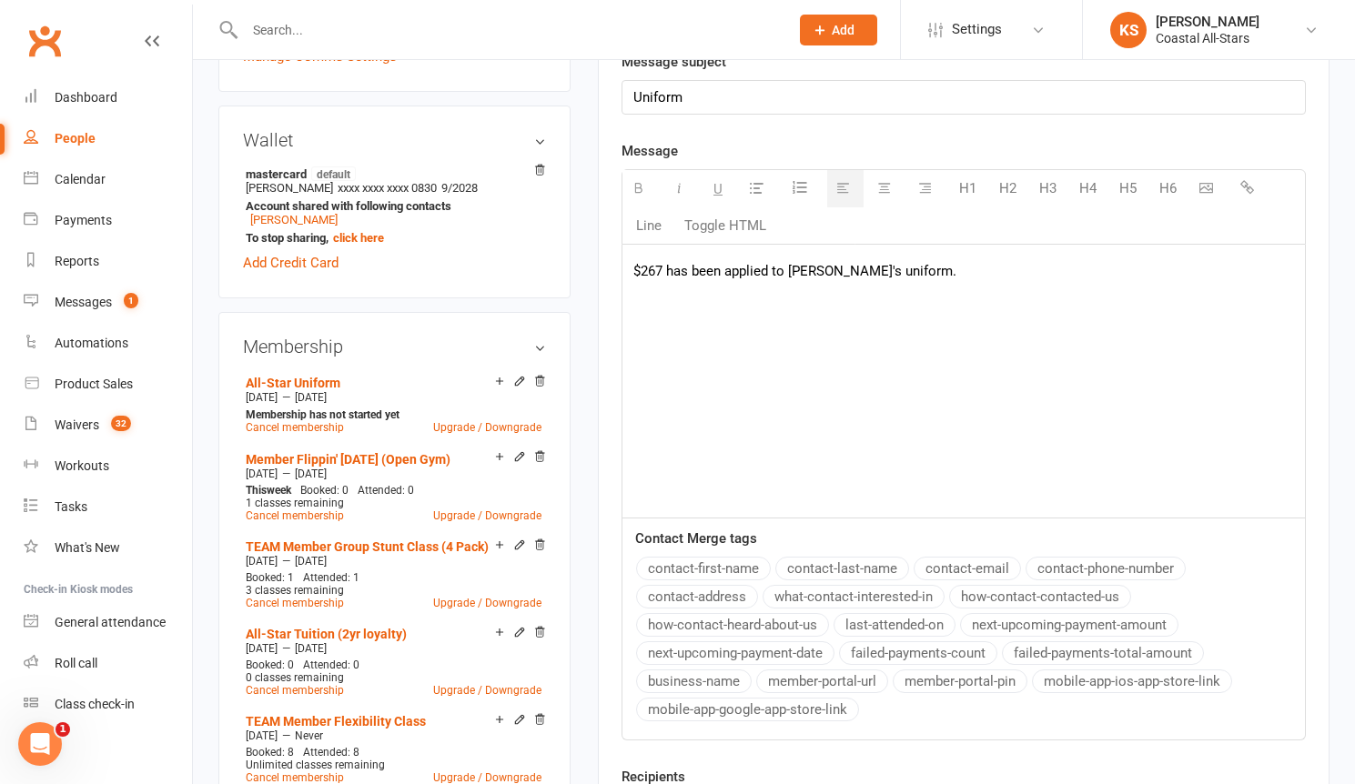
scroll to position [712, 0]
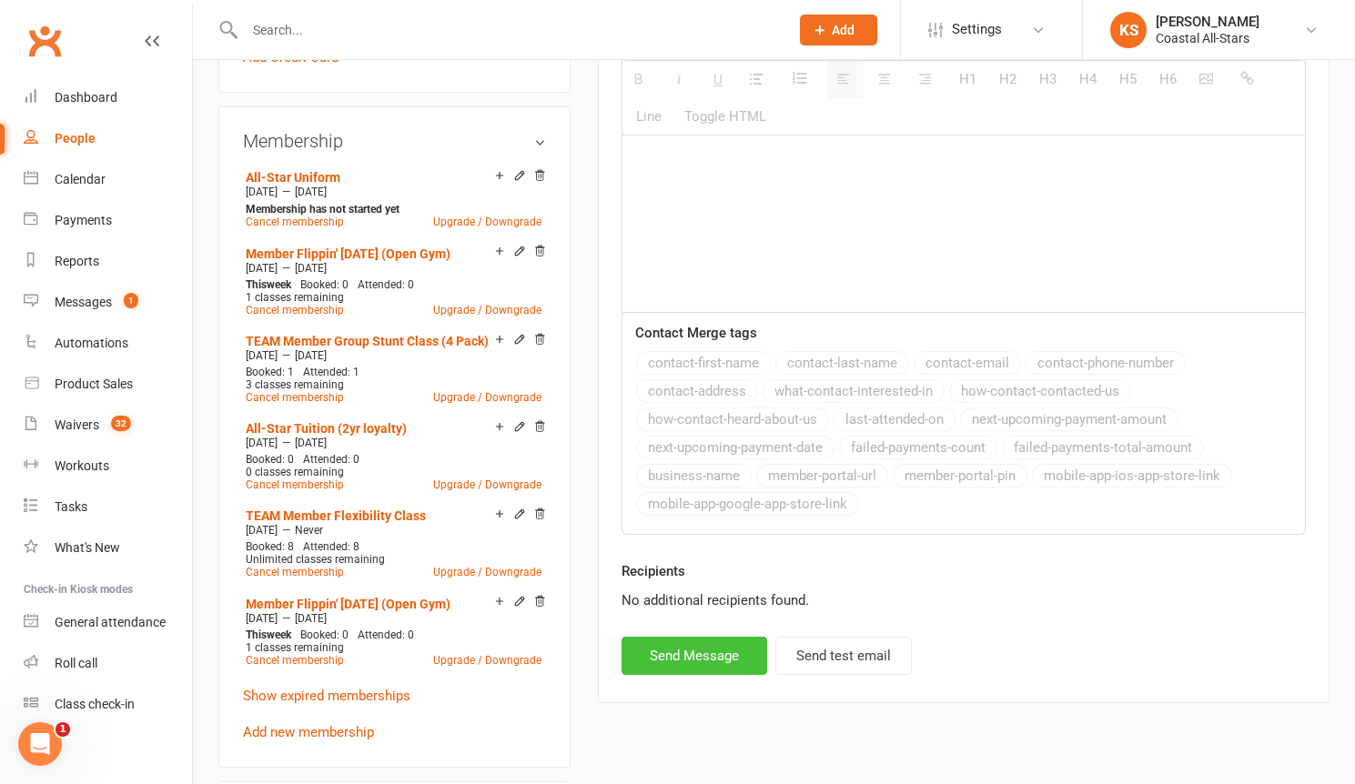
click at [695, 662] on button "Send Message" at bounding box center [694, 656] width 146 height 38
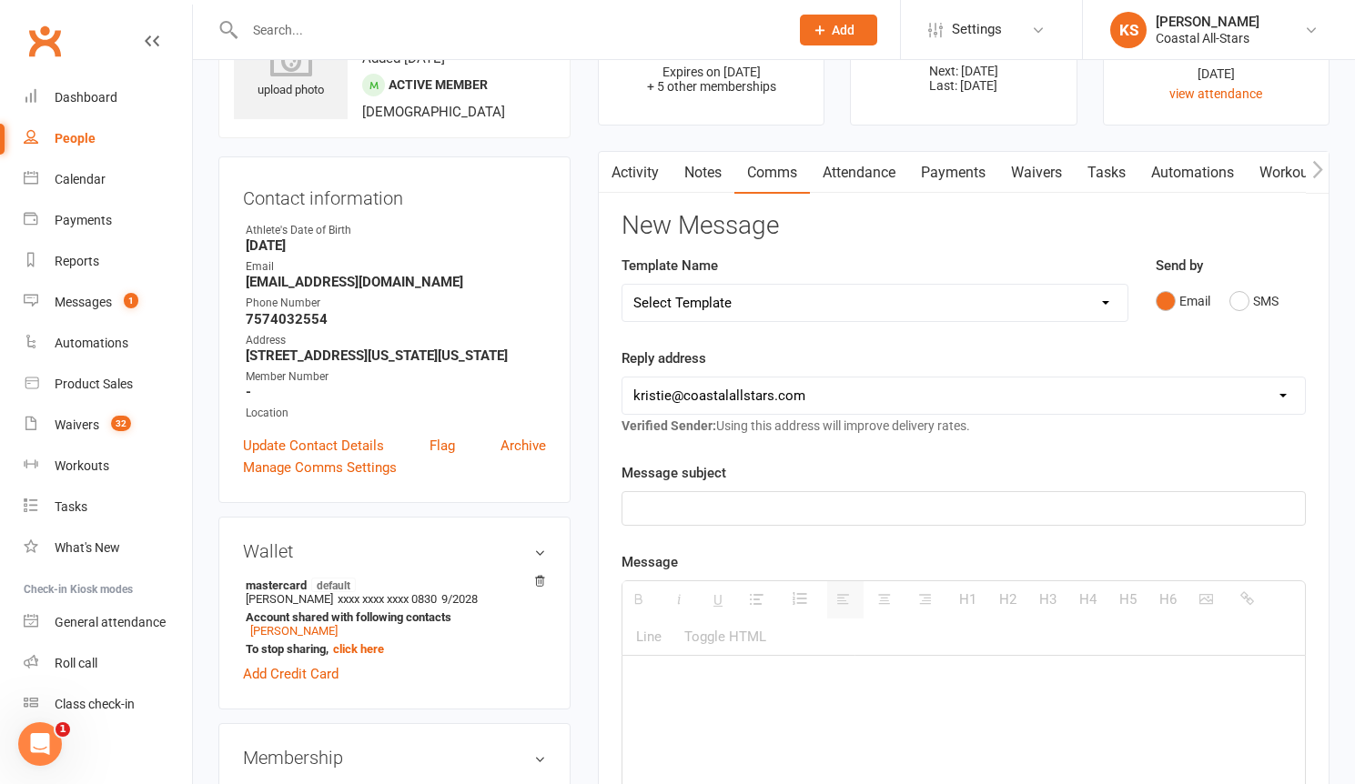
scroll to position [0, 0]
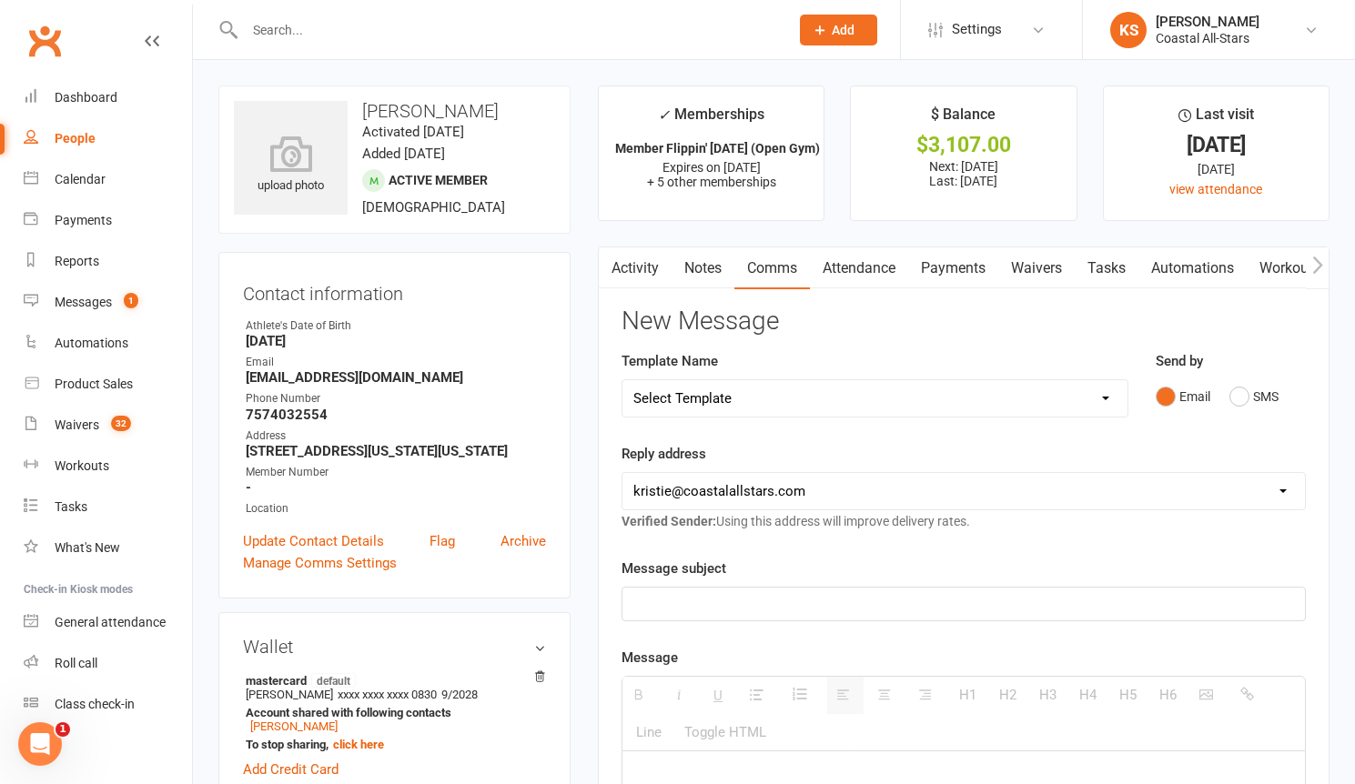
click at [334, 40] on input "text" at bounding box center [507, 29] width 537 height 25
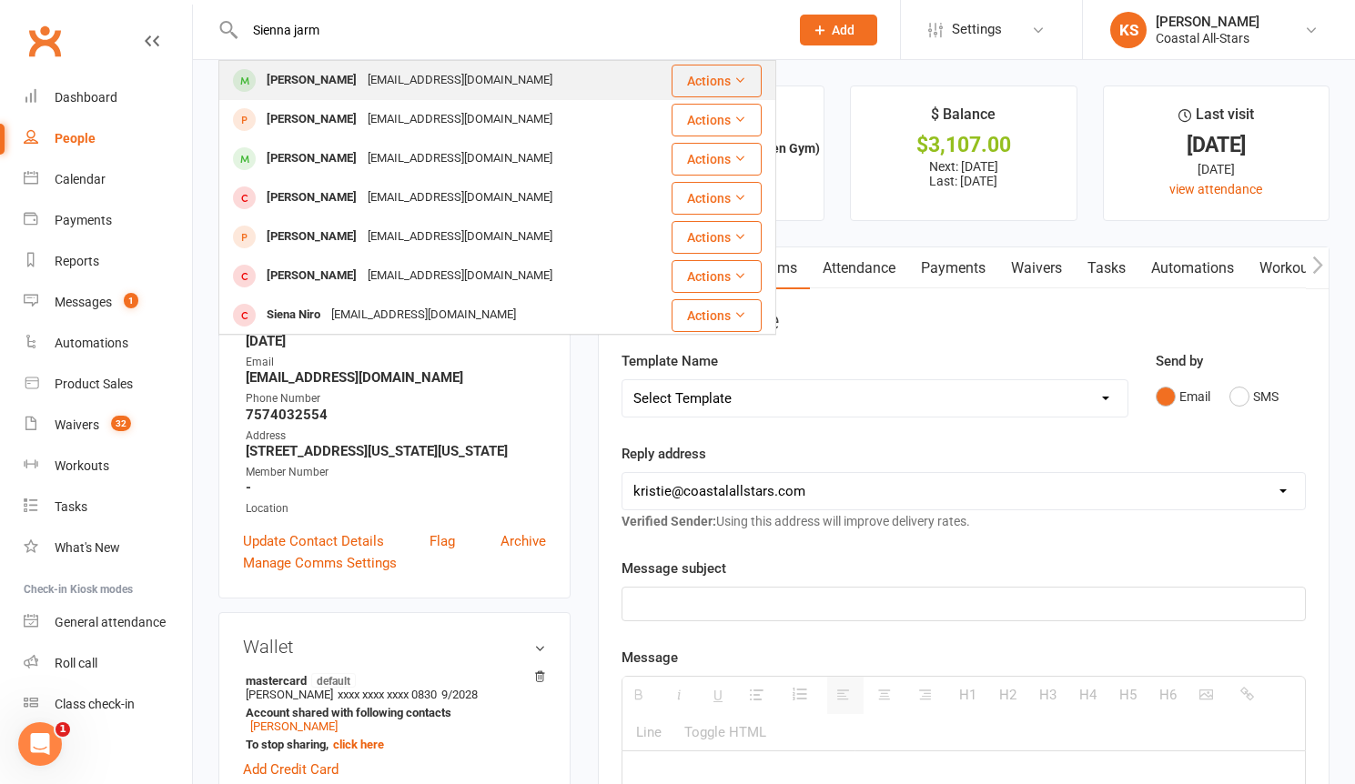
type input "Sienna jarm"
click at [362, 86] on div "[EMAIL_ADDRESS][DOMAIN_NAME]" at bounding box center [460, 80] width 196 height 26
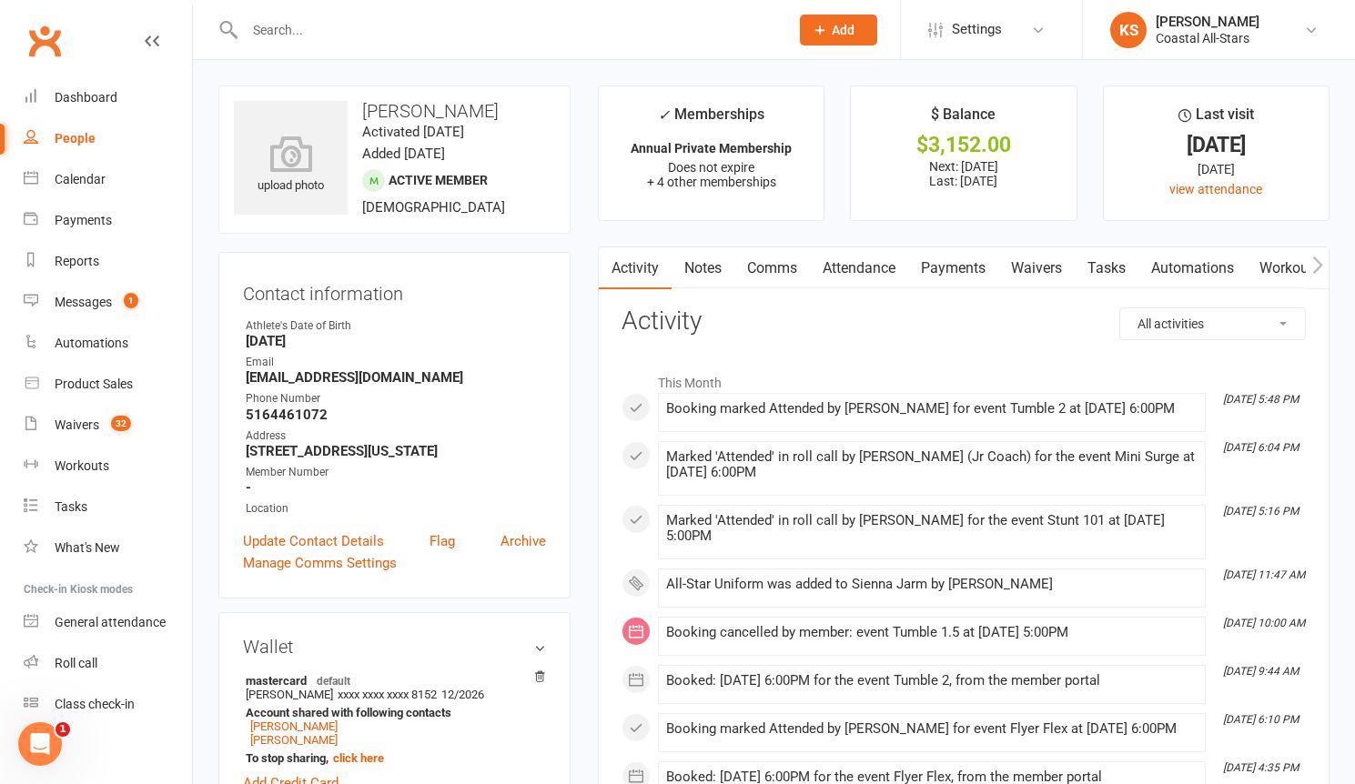
click at [953, 267] on link "Payments" at bounding box center [953, 268] width 90 height 42
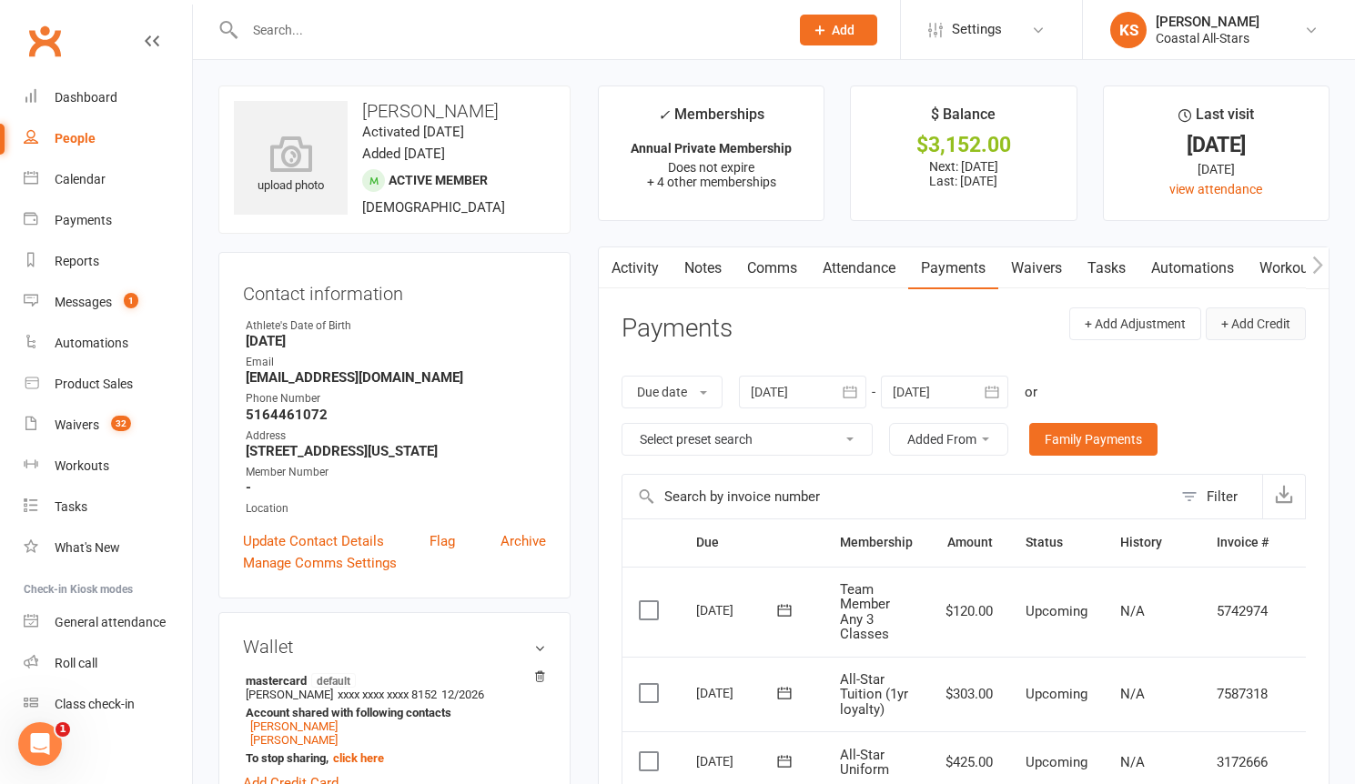
click at [1263, 313] on button "+ Add Credit" at bounding box center [1255, 323] width 100 height 33
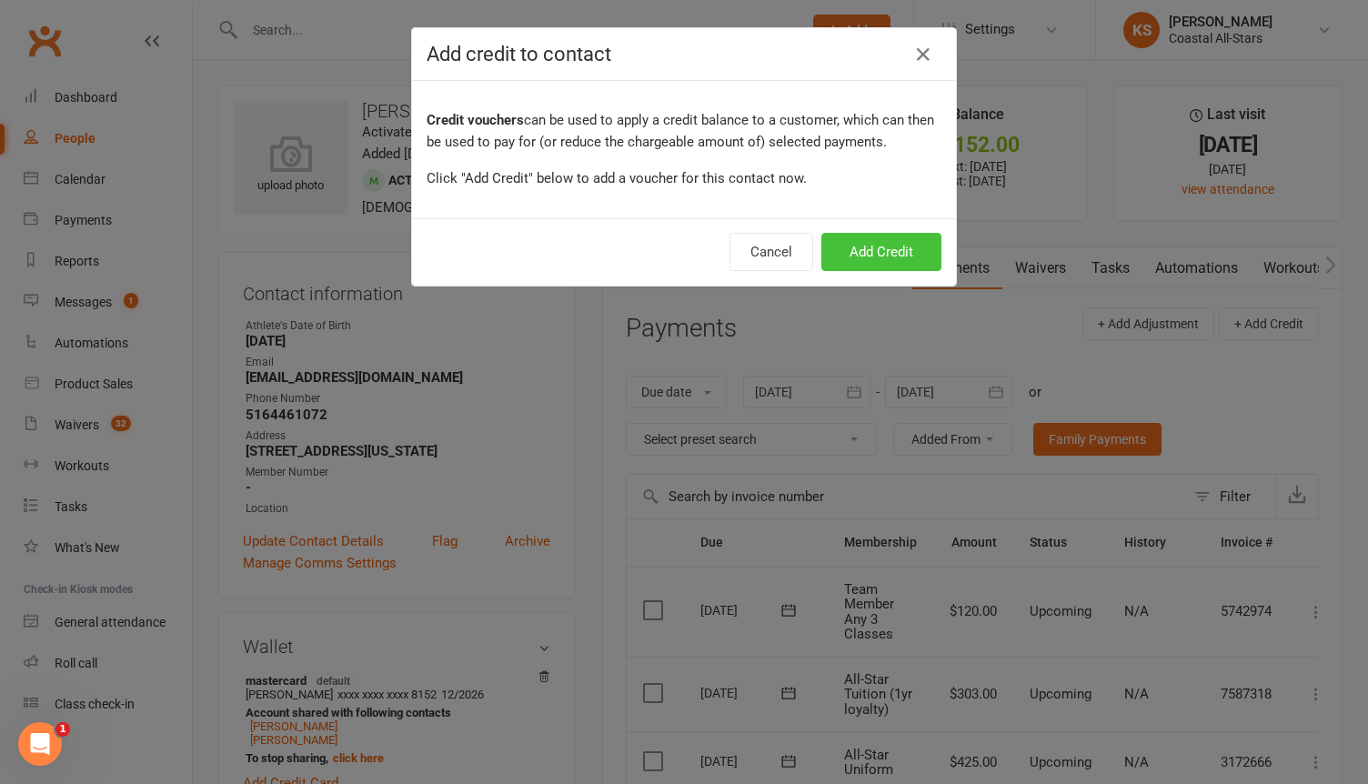
click at [891, 251] on button "Add Credit" at bounding box center [882, 252] width 120 height 38
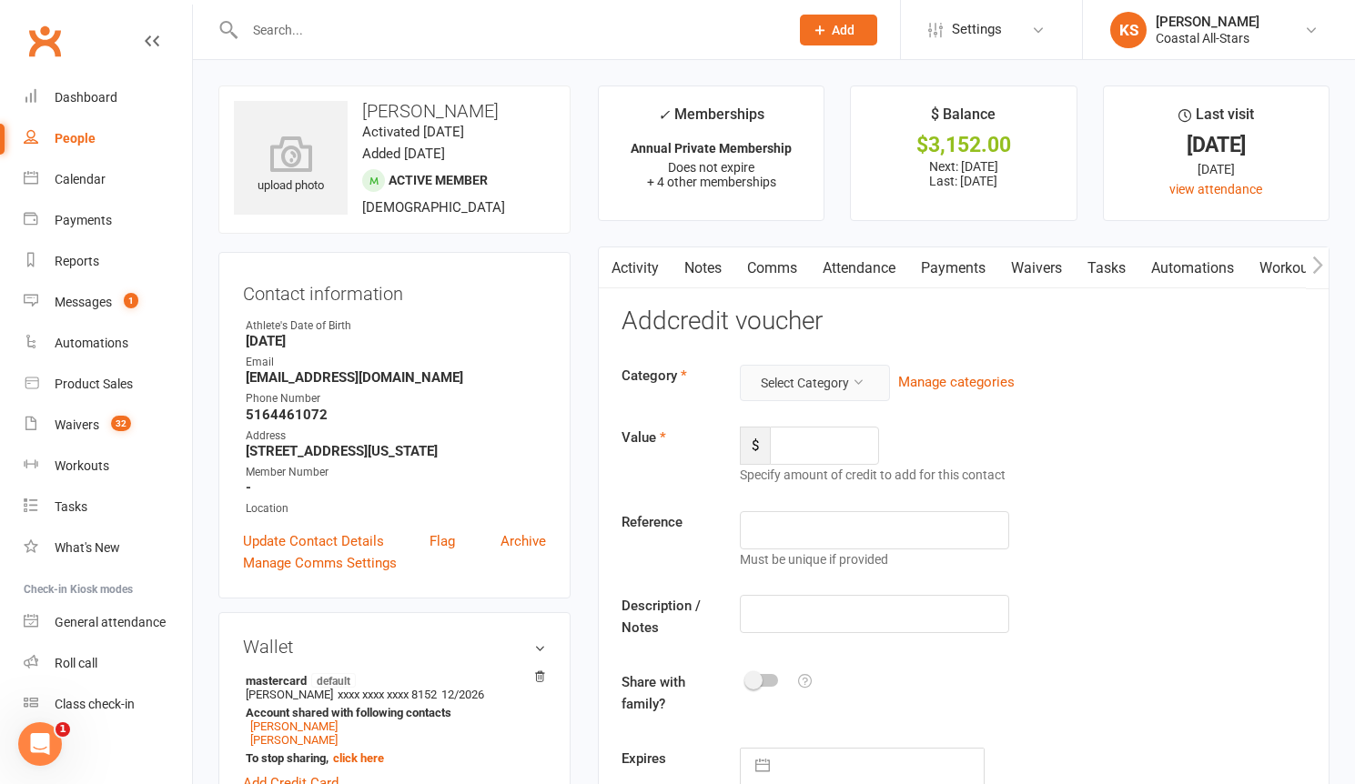
click at [819, 398] on button "Select Category" at bounding box center [815, 383] width 150 height 36
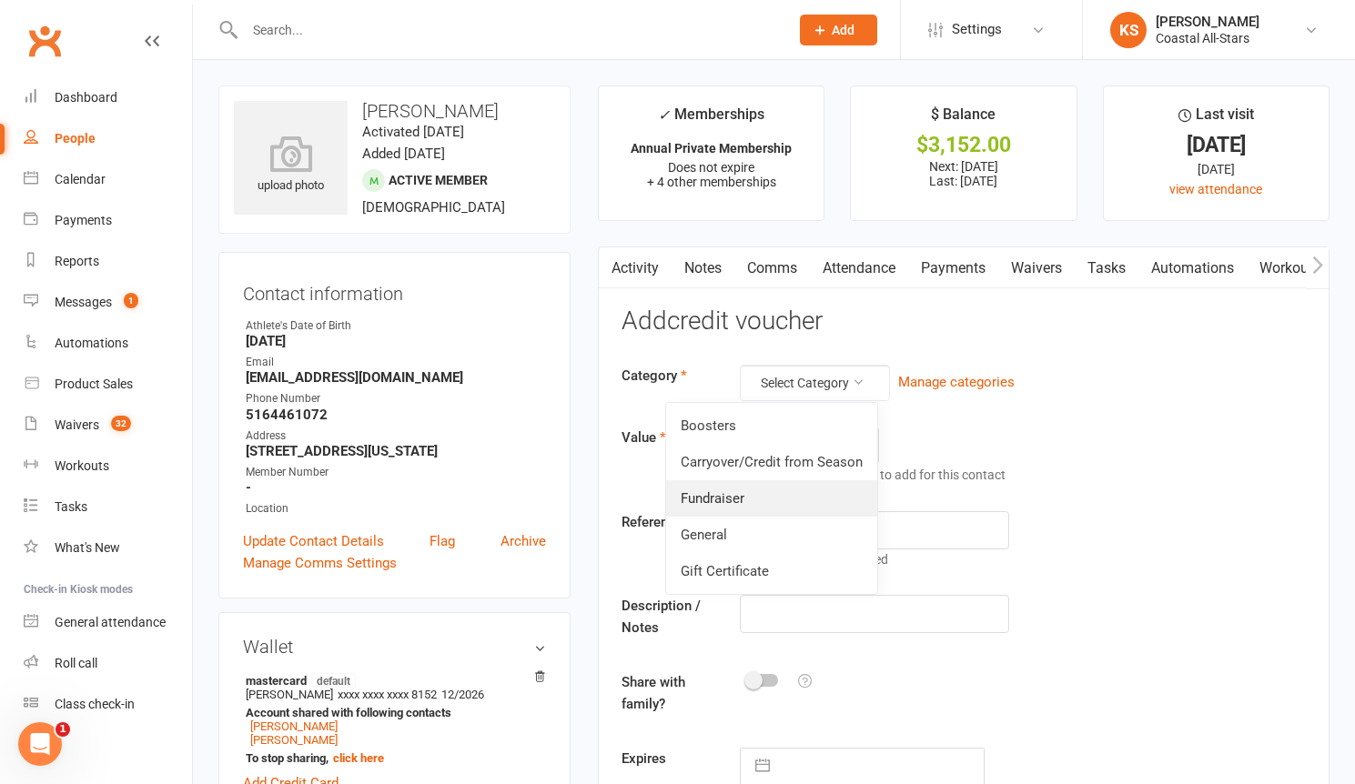
click at [779, 501] on link "Fundraiser" at bounding box center [771, 498] width 211 height 36
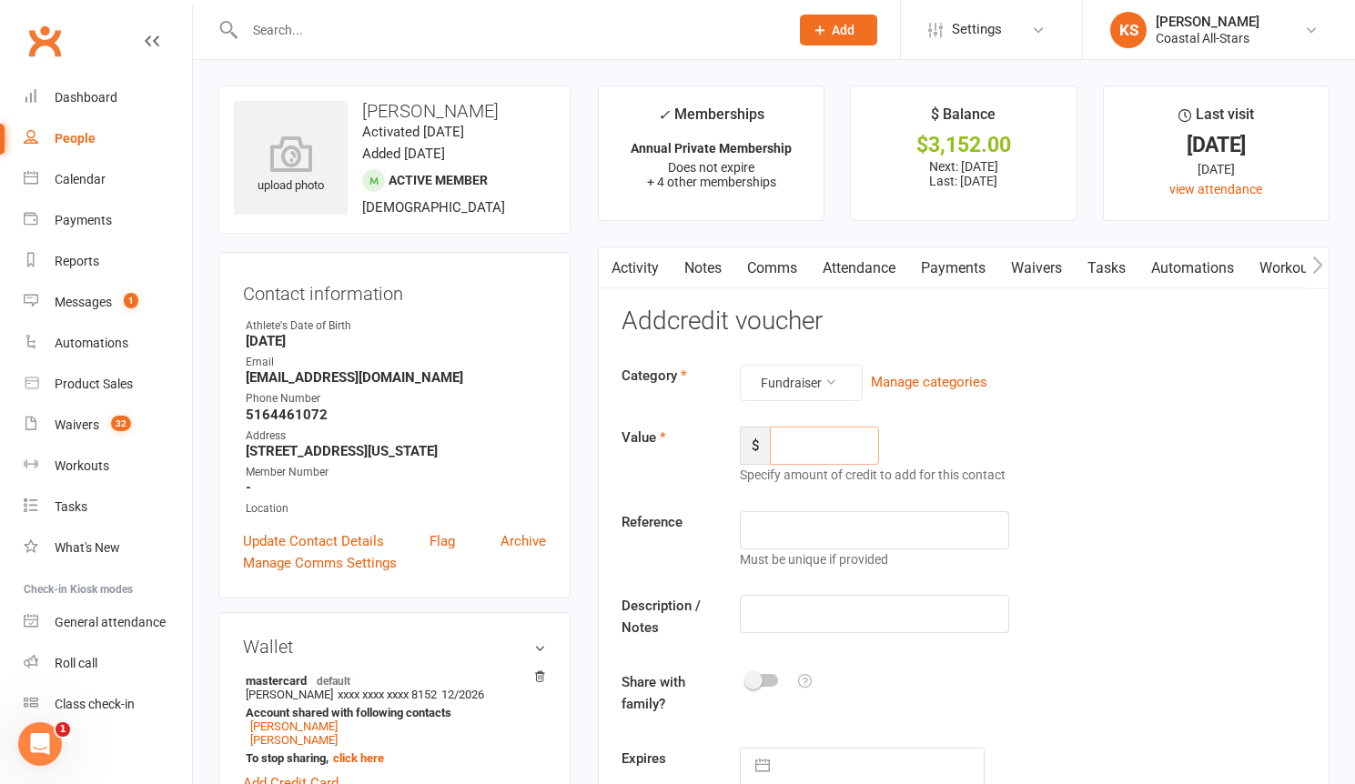
click at [833, 454] on input "number" at bounding box center [824, 446] width 109 height 38
type input "153.50"
click at [818, 610] on input "text" at bounding box center [874, 614] width 269 height 38
type input "Popcorn"
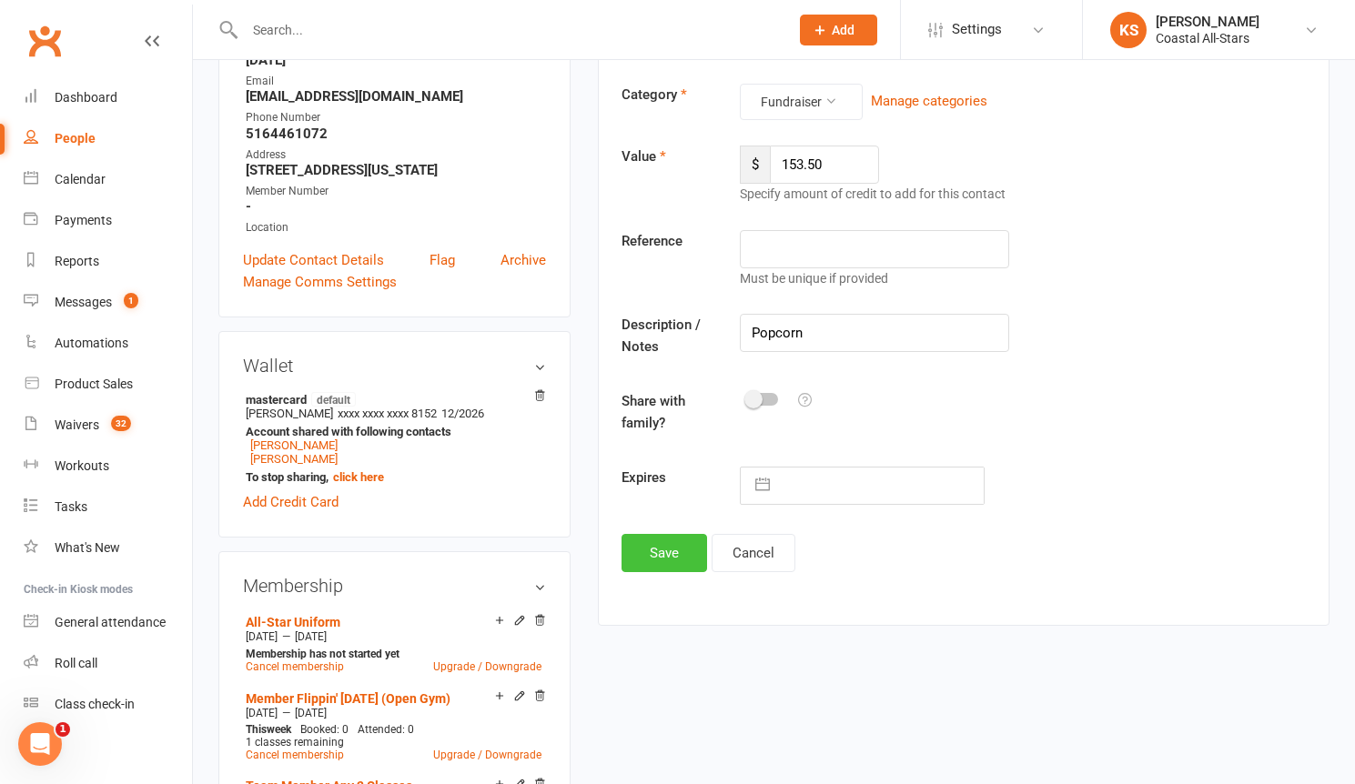
click at [668, 549] on button "Save" at bounding box center [664, 553] width 86 height 38
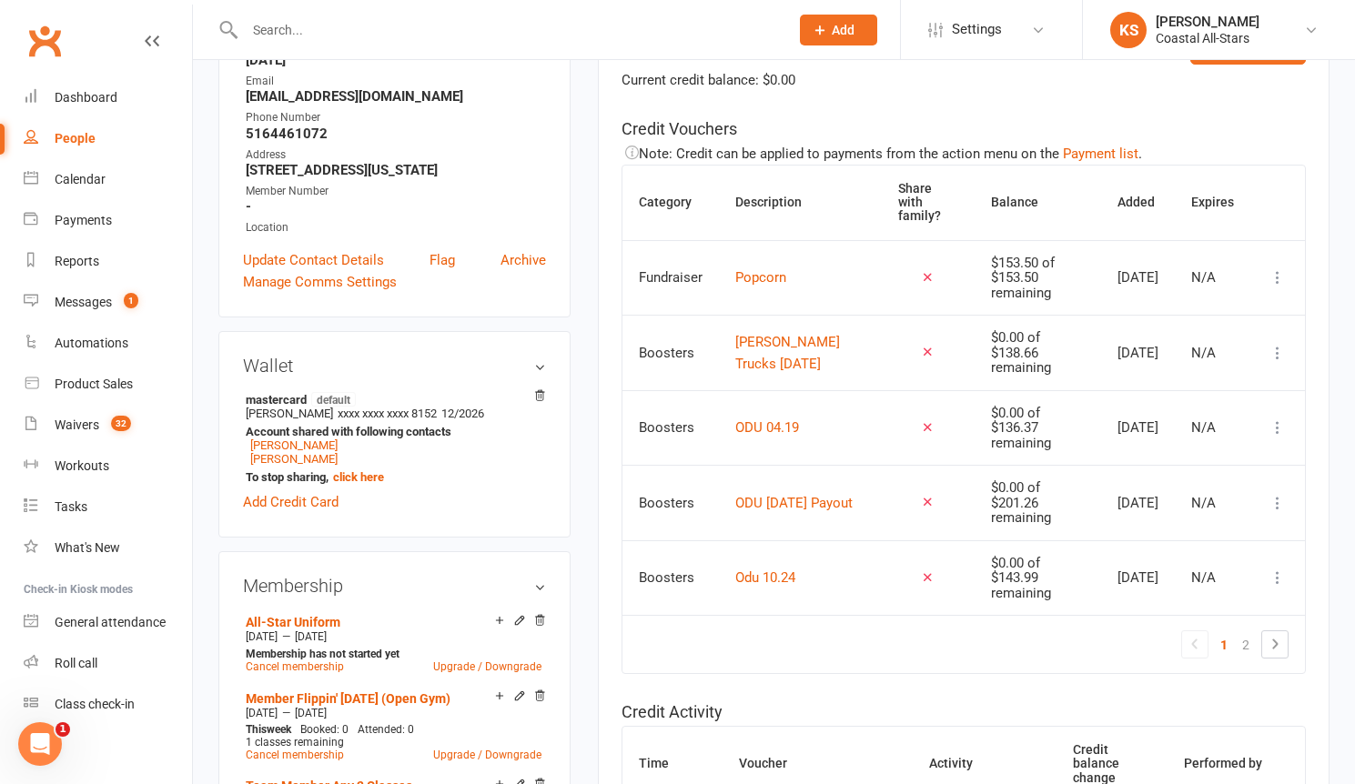
scroll to position [0, 0]
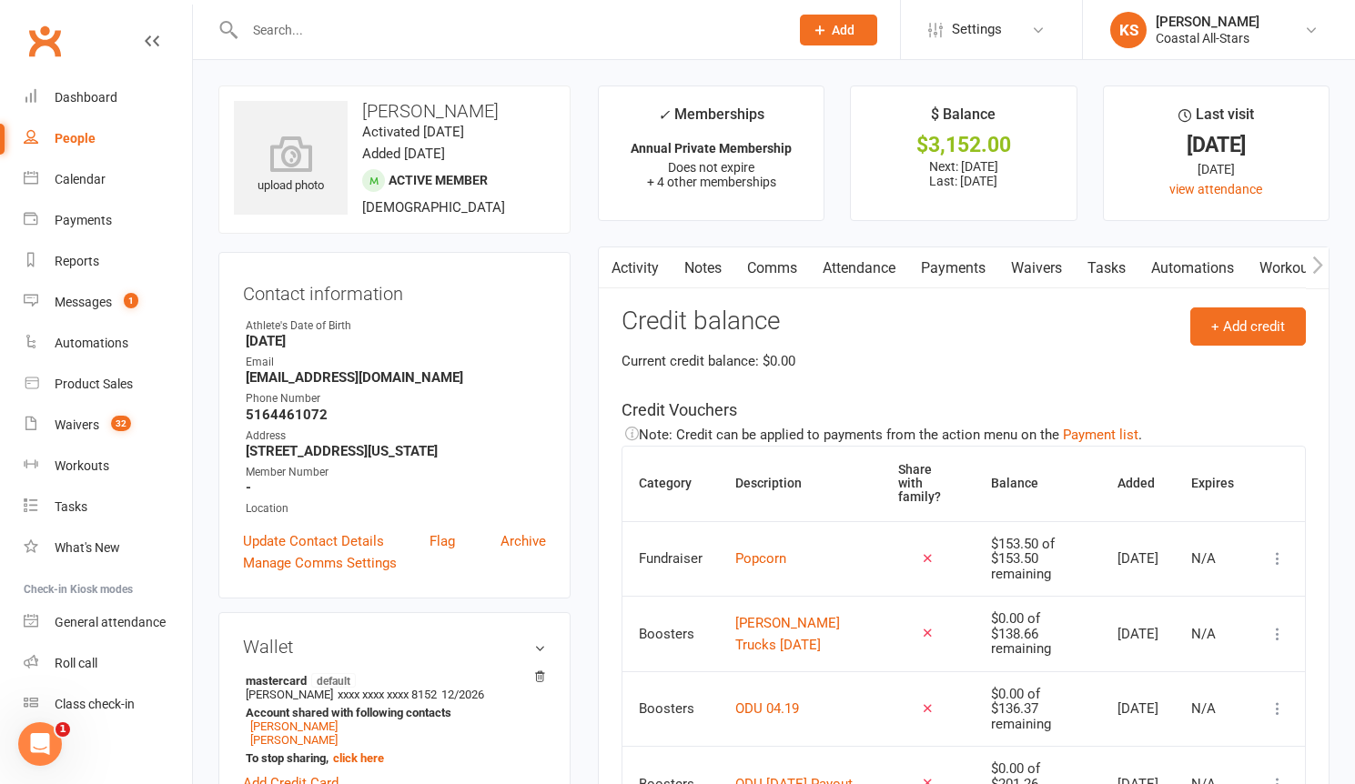
click at [971, 276] on link "Payments" at bounding box center [953, 268] width 90 height 42
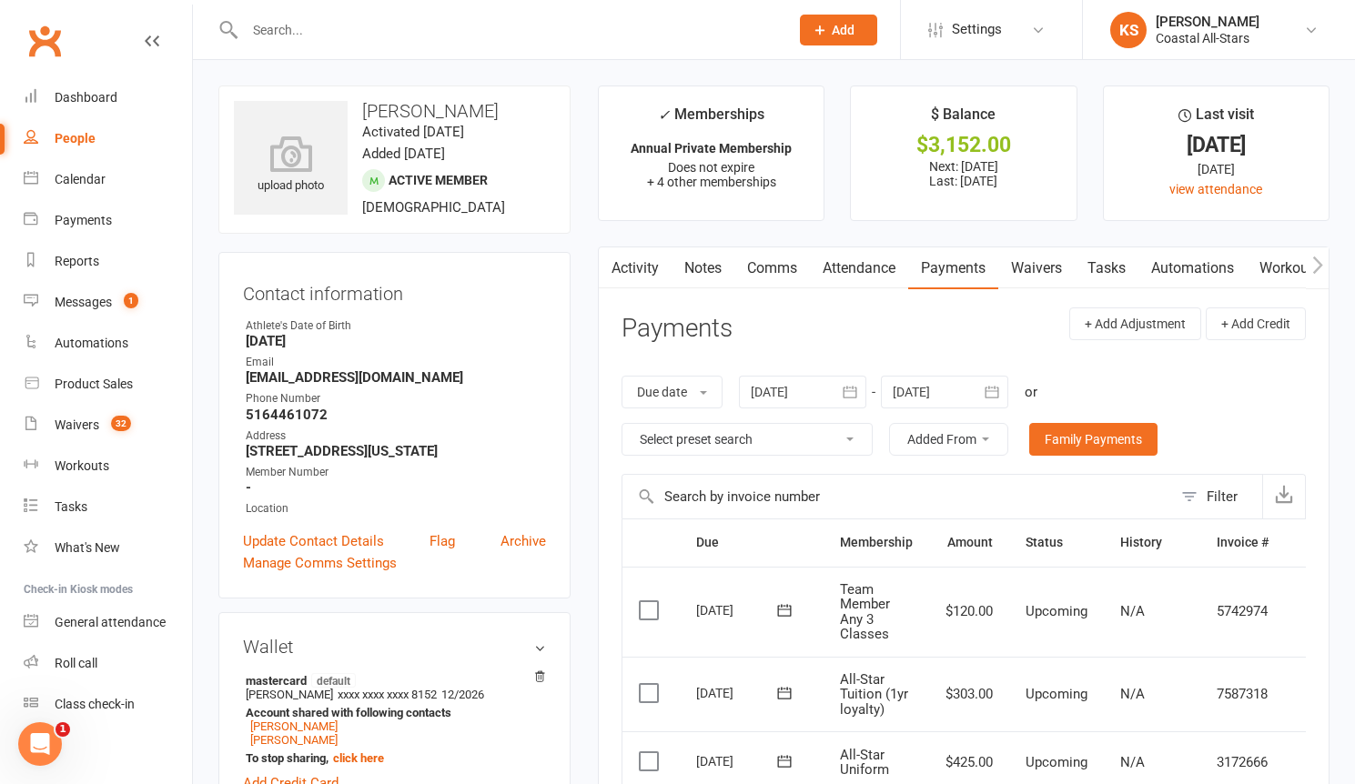
click at [1124, 739] on td "N/A" at bounding box center [1152, 762] width 96 height 62
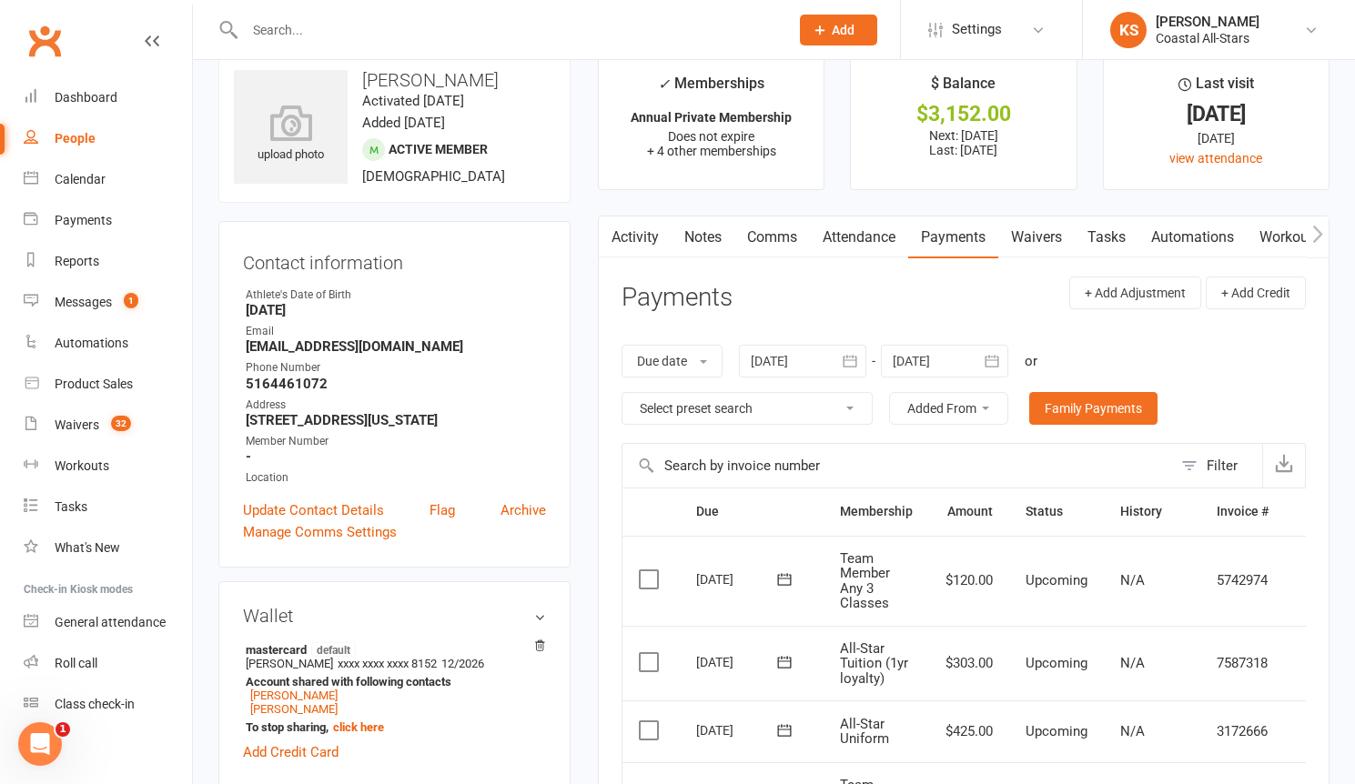
scroll to position [44, 0]
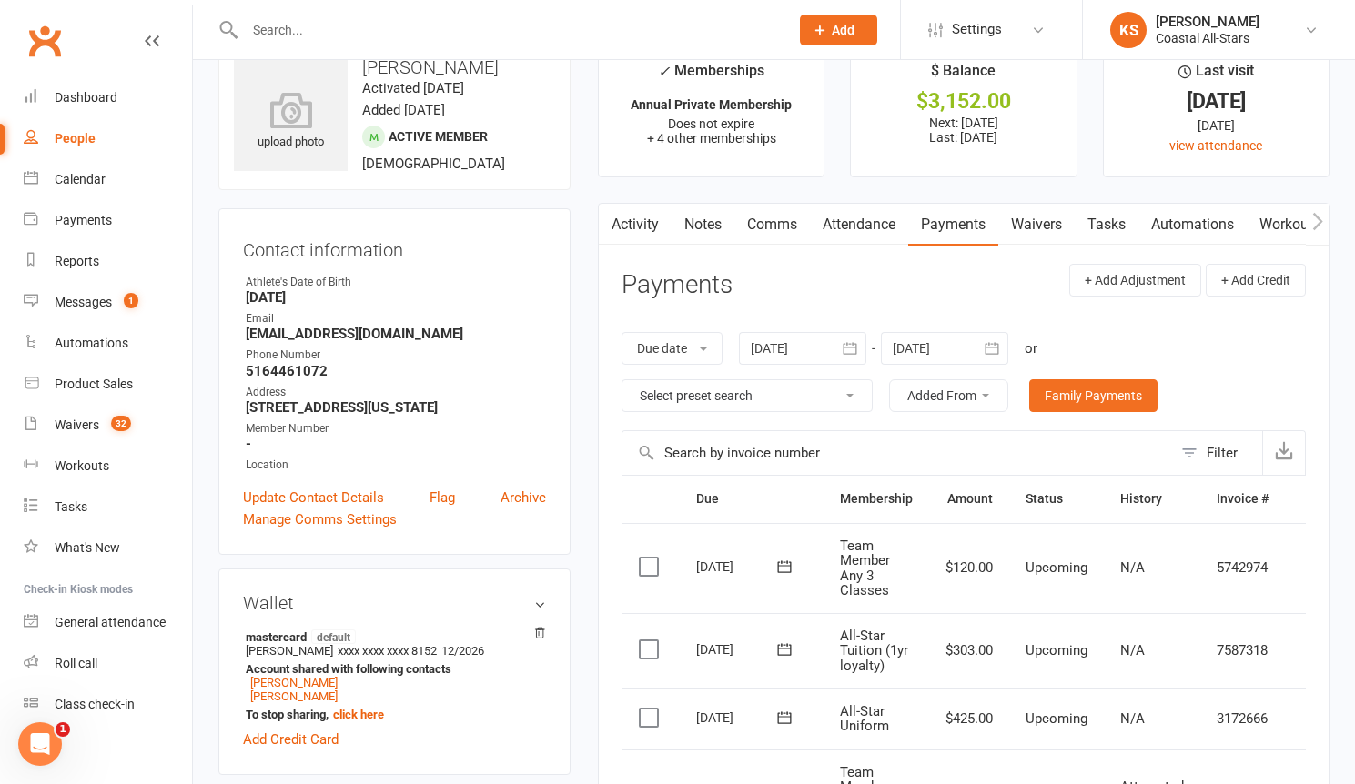
click at [1124, 720] on span "N/A" at bounding box center [1132, 719] width 25 height 16
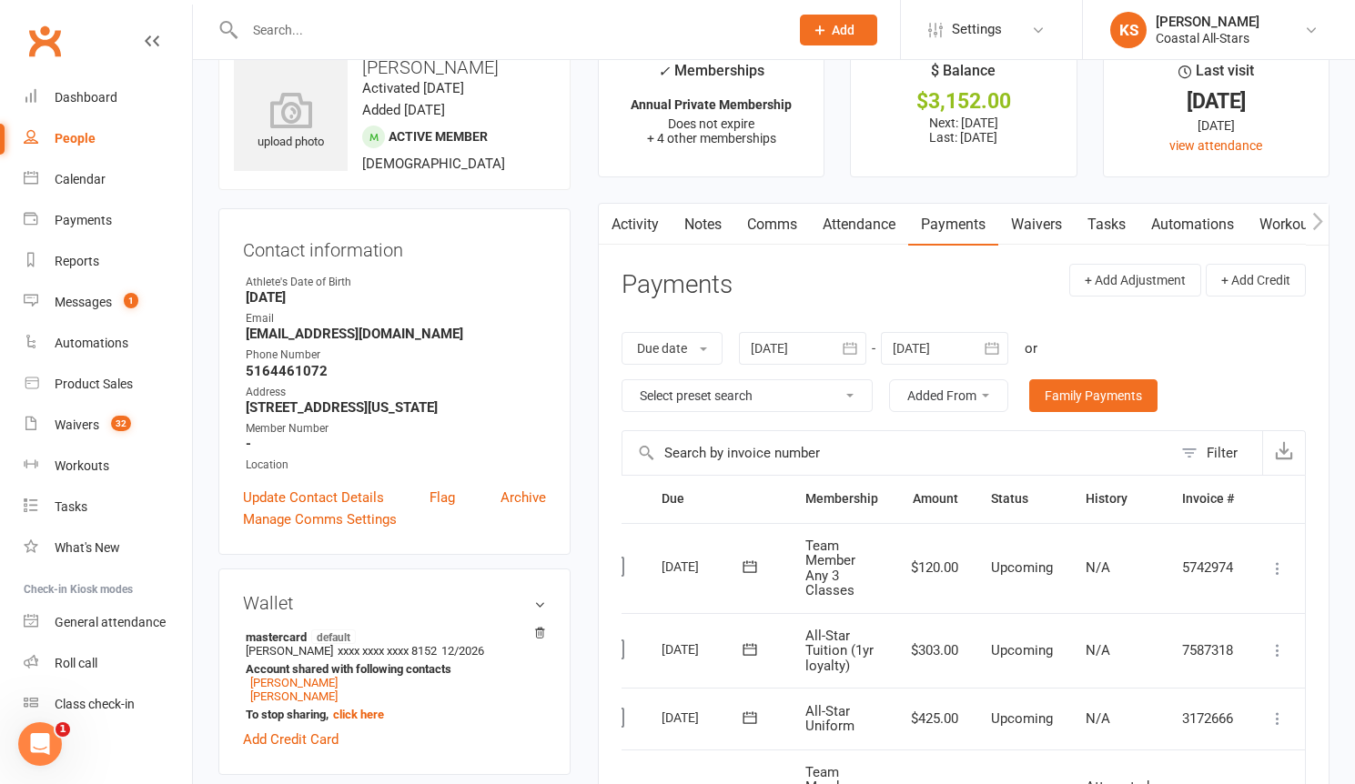
click at [1285, 718] on icon at bounding box center [1277, 719] width 18 height 18
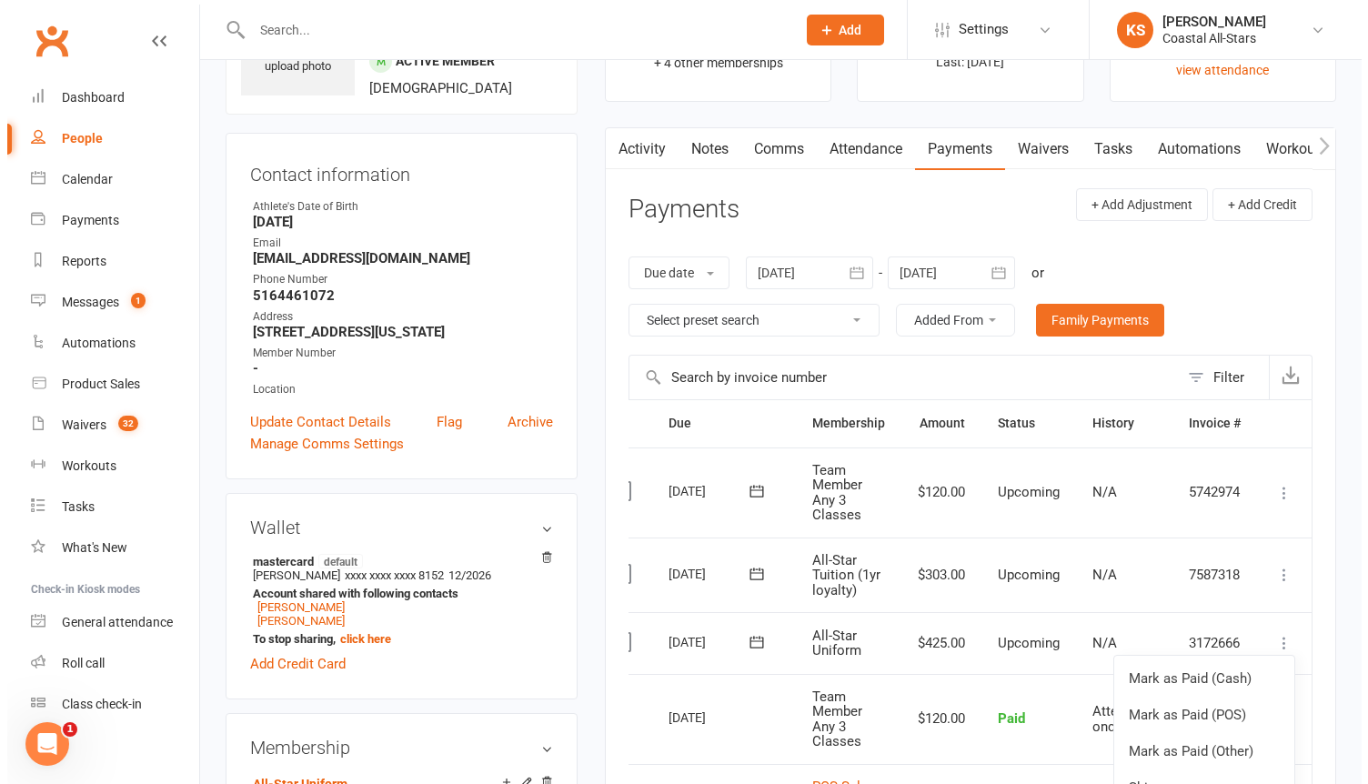
scroll to position [205, 0]
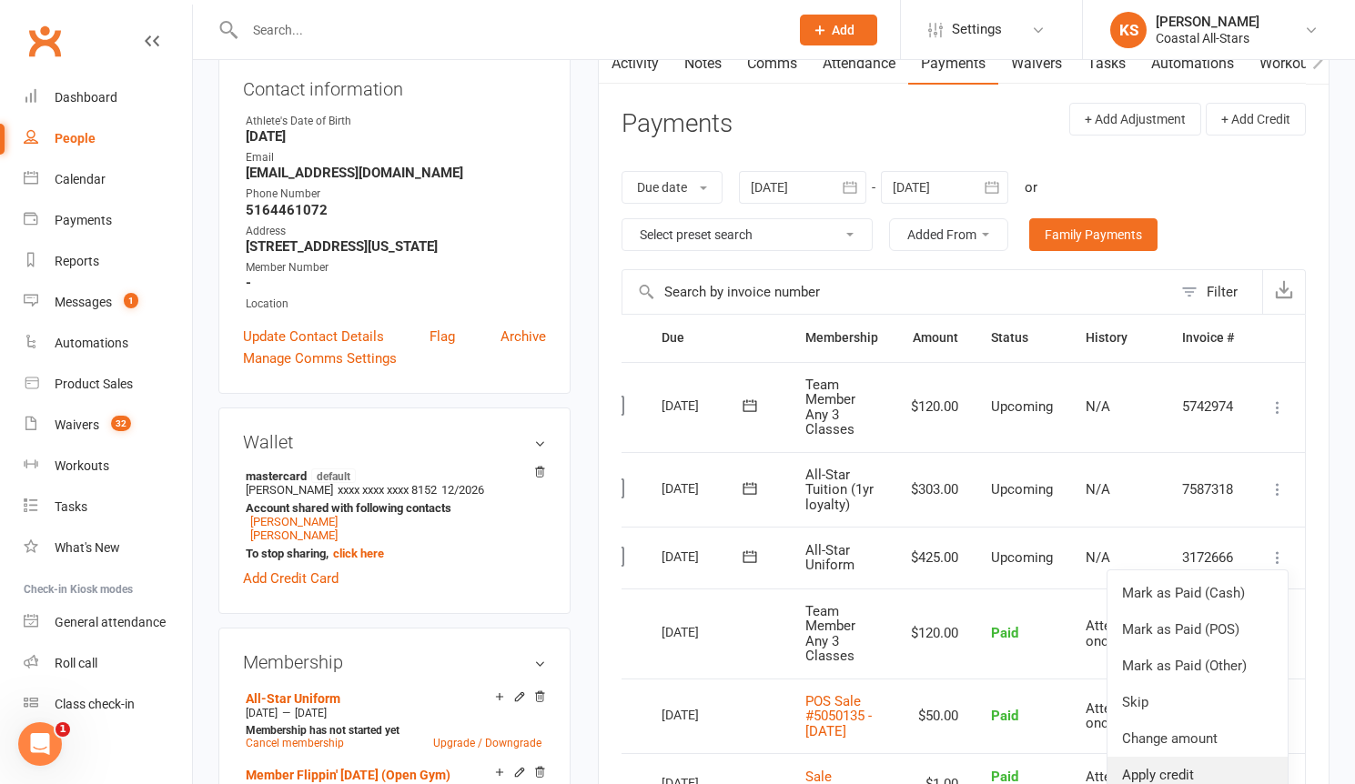
click at [1159, 768] on link "Apply credit" at bounding box center [1197, 775] width 180 height 36
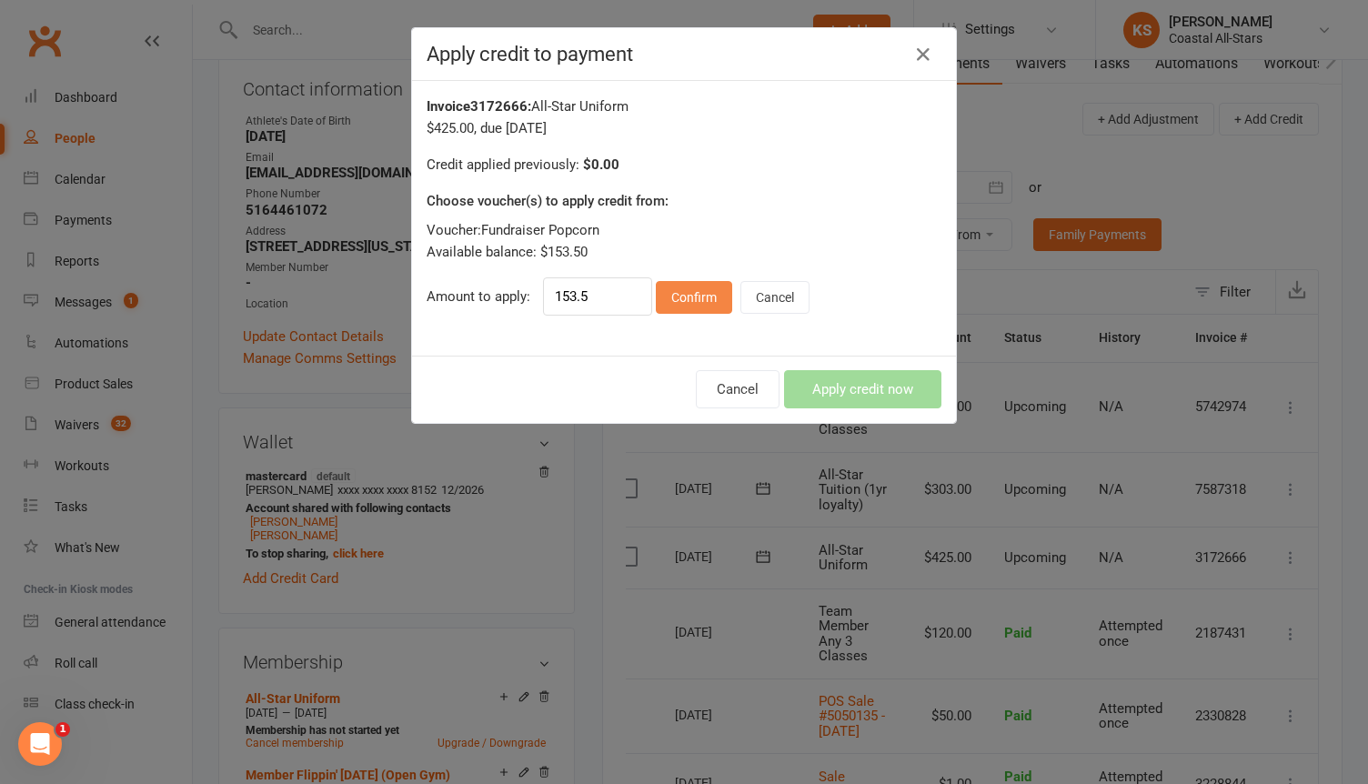
click at [677, 306] on button "Confirm" at bounding box center [694, 297] width 76 height 33
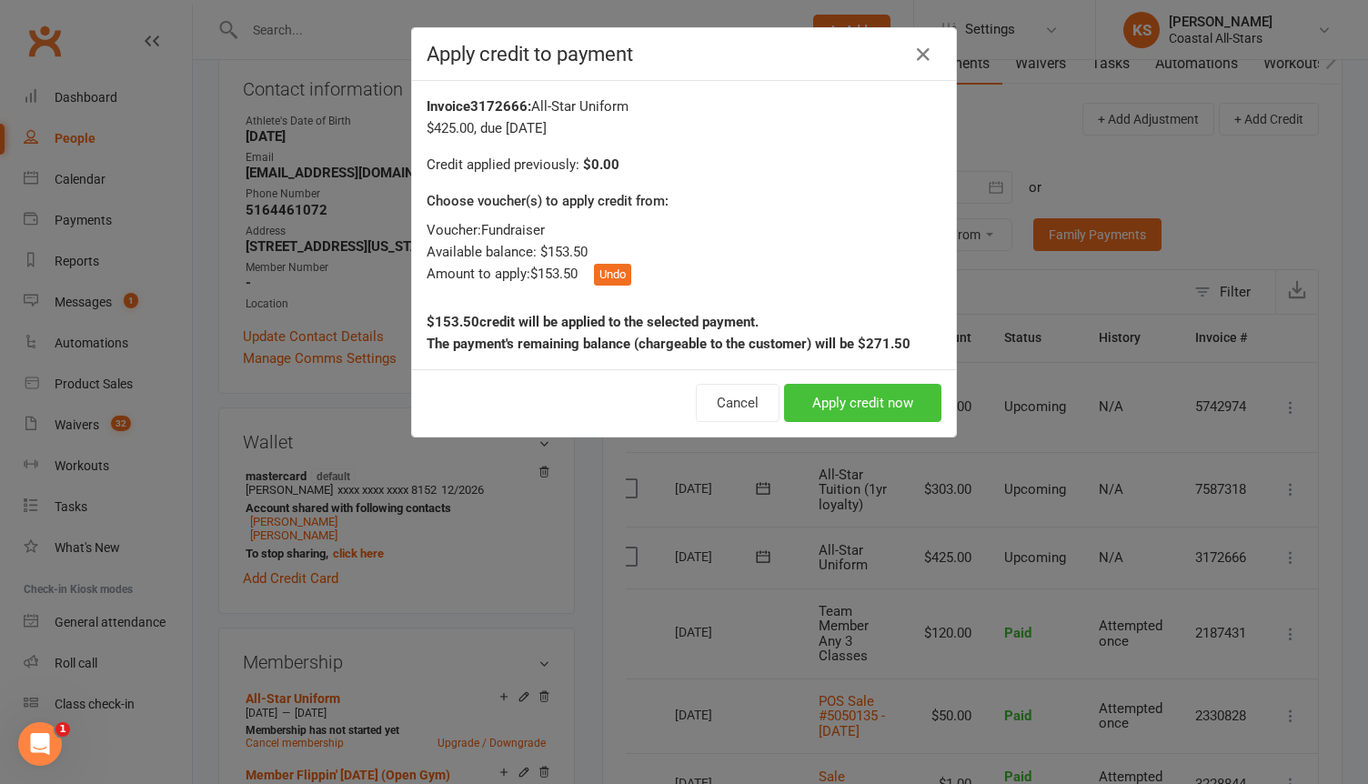
click at [825, 406] on button "Apply credit now" at bounding box center [862, 403] width 157 height 38
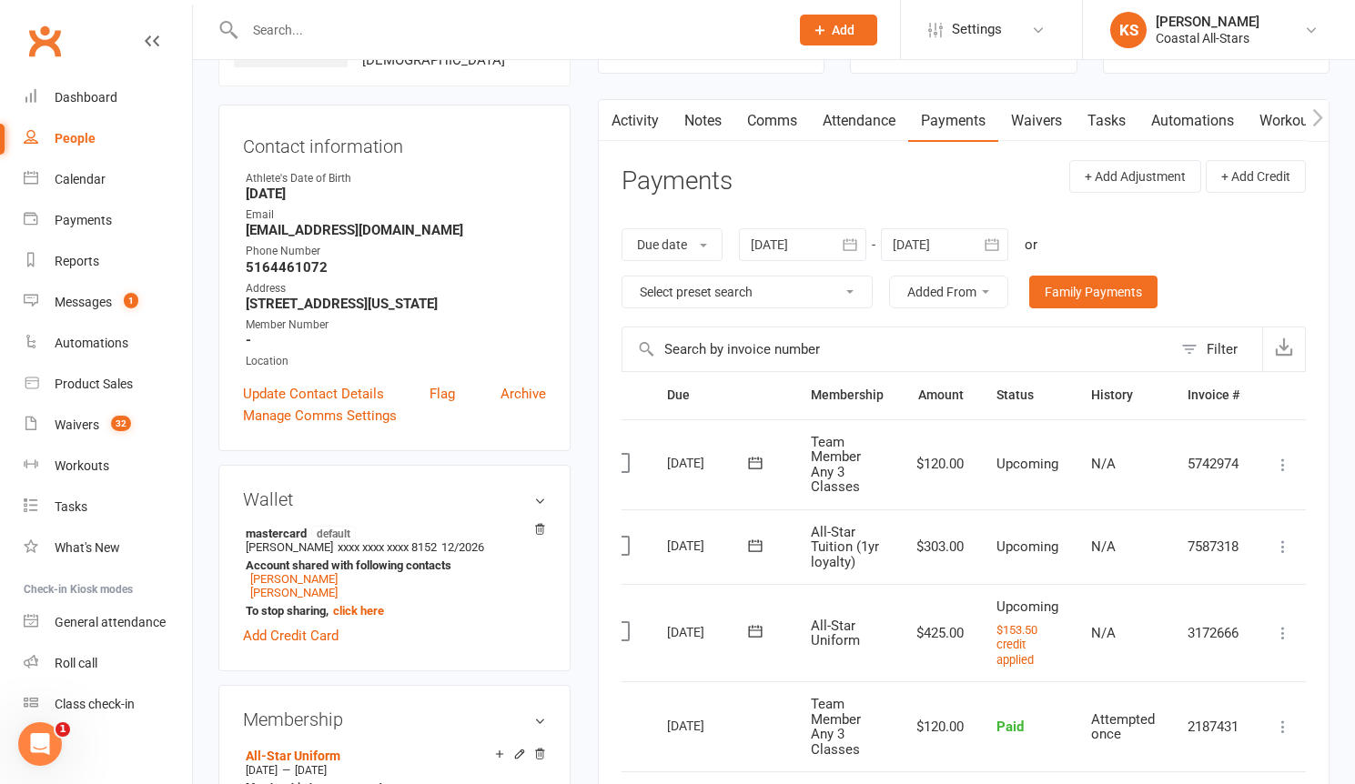
scroll to position [43, 0]
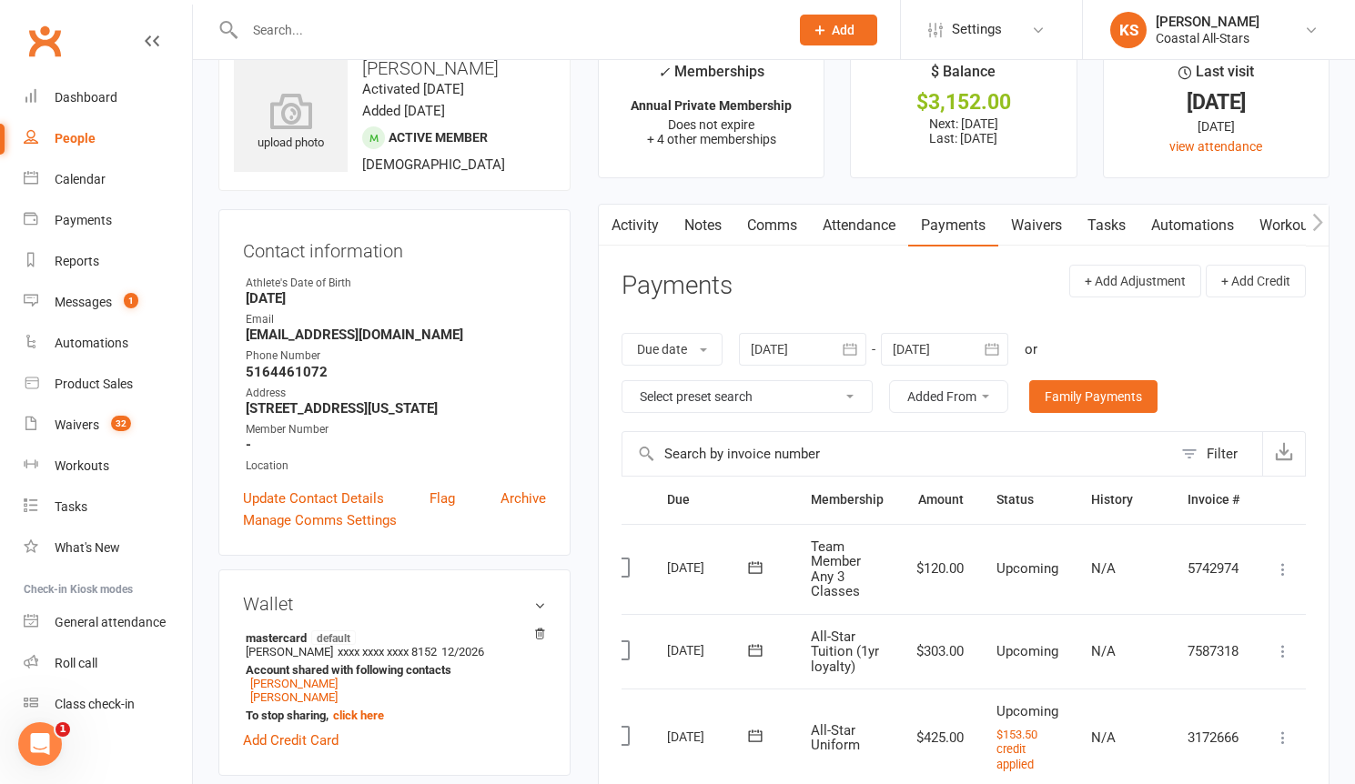
click at [777, 240] on link "Comms" at bounding box center [772, 226] width 76 height 42
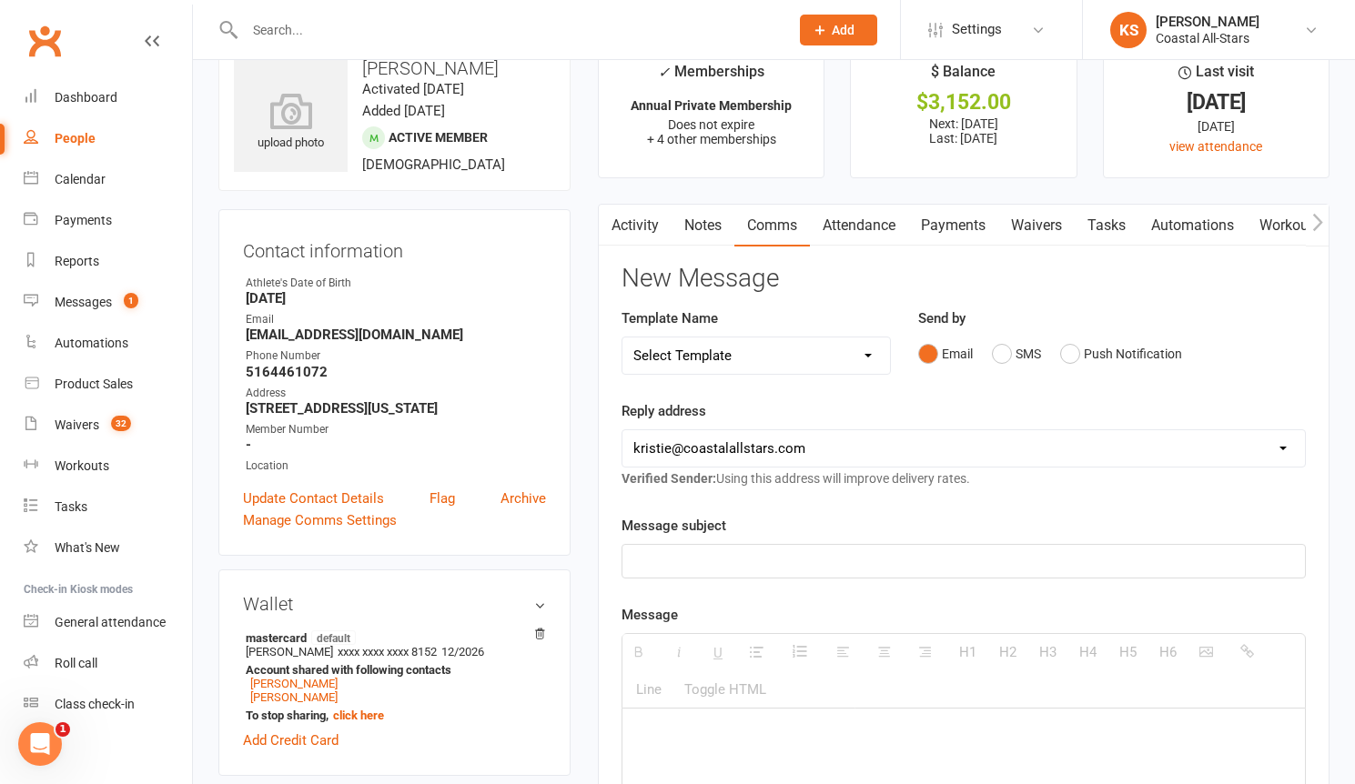
click at [718, 547] on div at bounding box center [963, 561] width 682 height 33
paste div
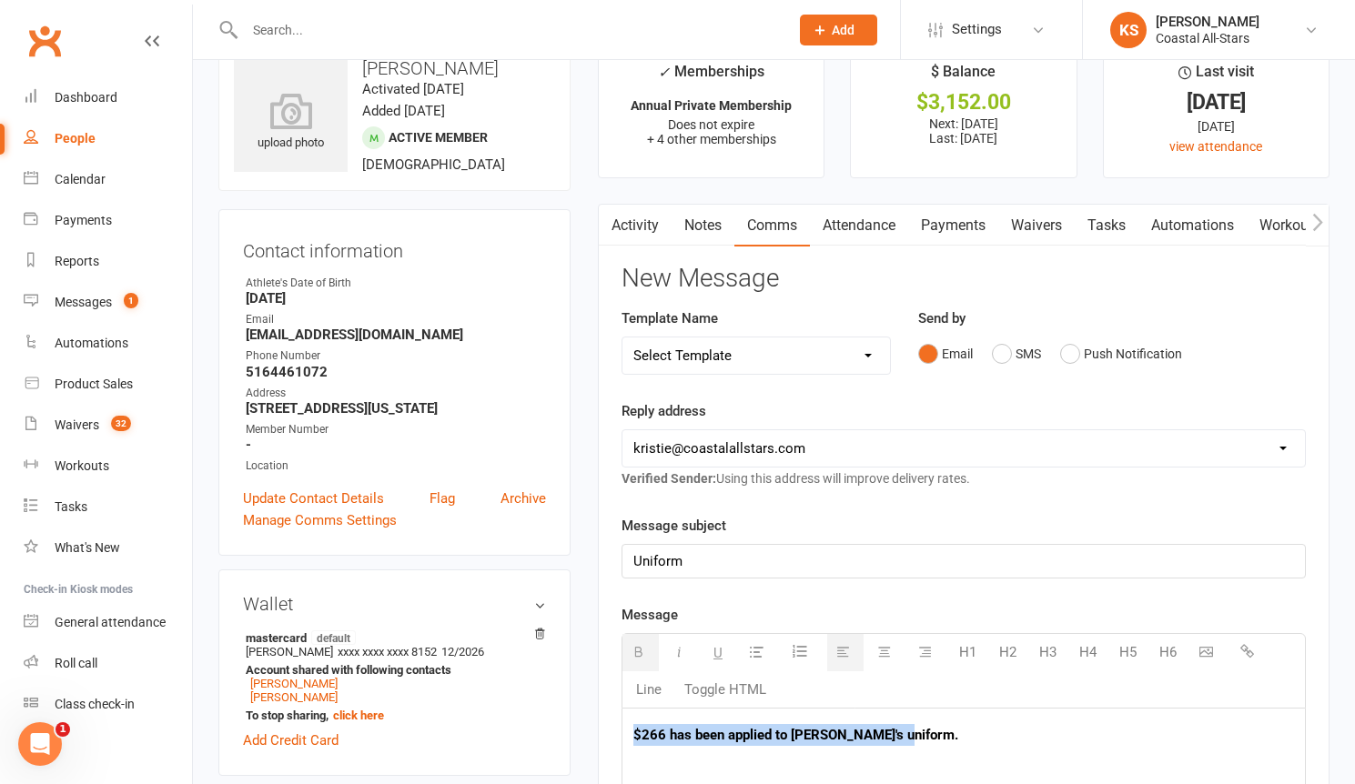
drag, startPoint x: 906, startPoint y: 738, endPoint x: 630, endPoint y: 736, distance: 275.7
click at [668, 735] on p "$266 has been applied to [PERSON_NAME]'s uniform." at bounding box center [963, 735] width 660 height 22
click at [829, 735] on p "$153.50 has been applied to [PERSON_NAME]'s uniform." at bounding box center [963, 735] width 660 height 22
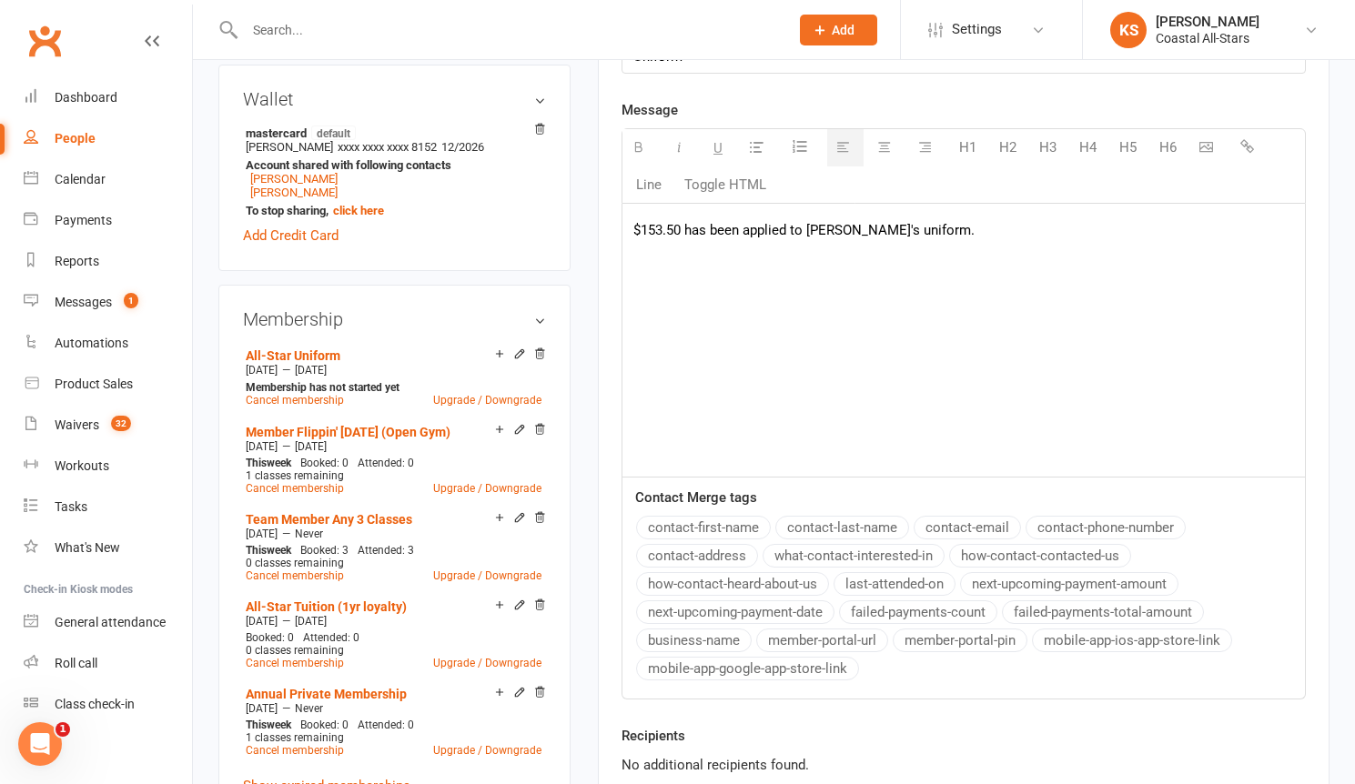
scroll to position [779, 0]
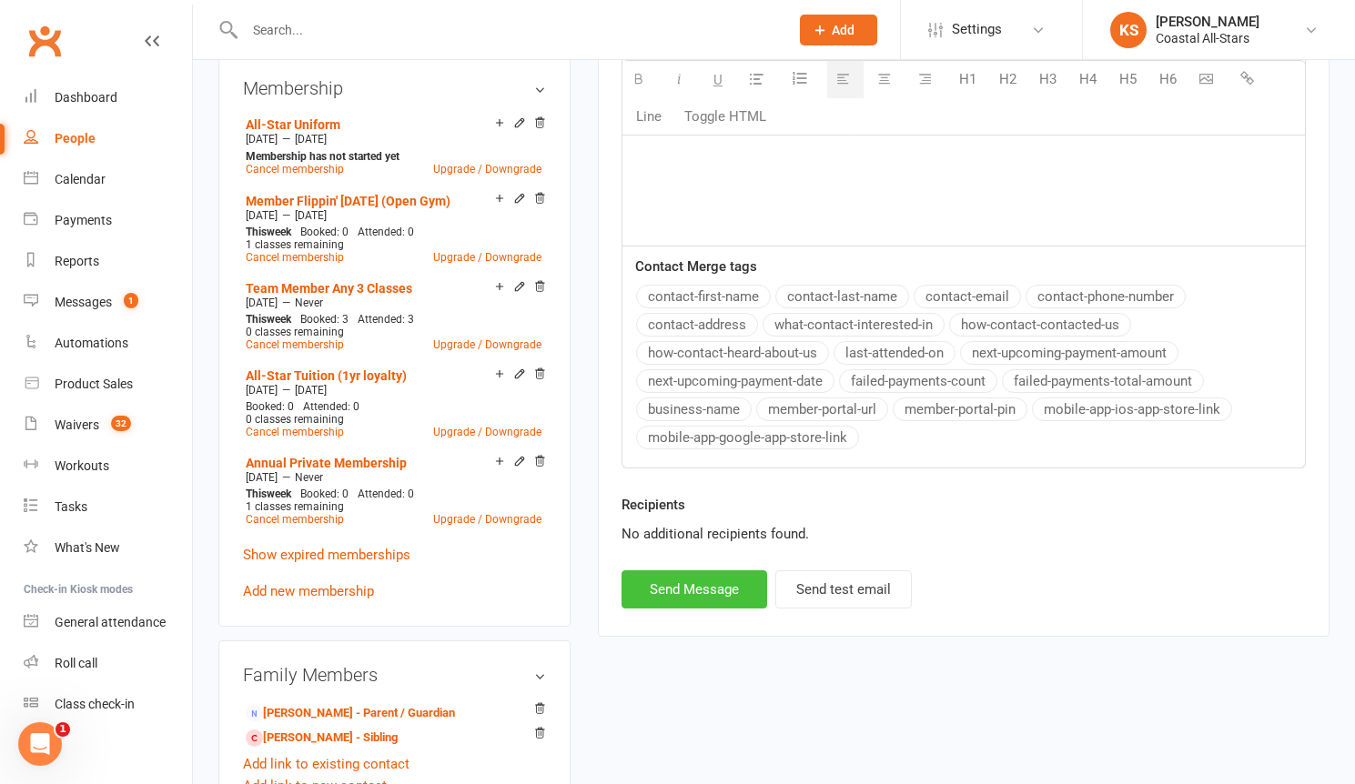
click at [690, 595] on button "Send Message" at bounding box center [694, 589] width 146 height 38
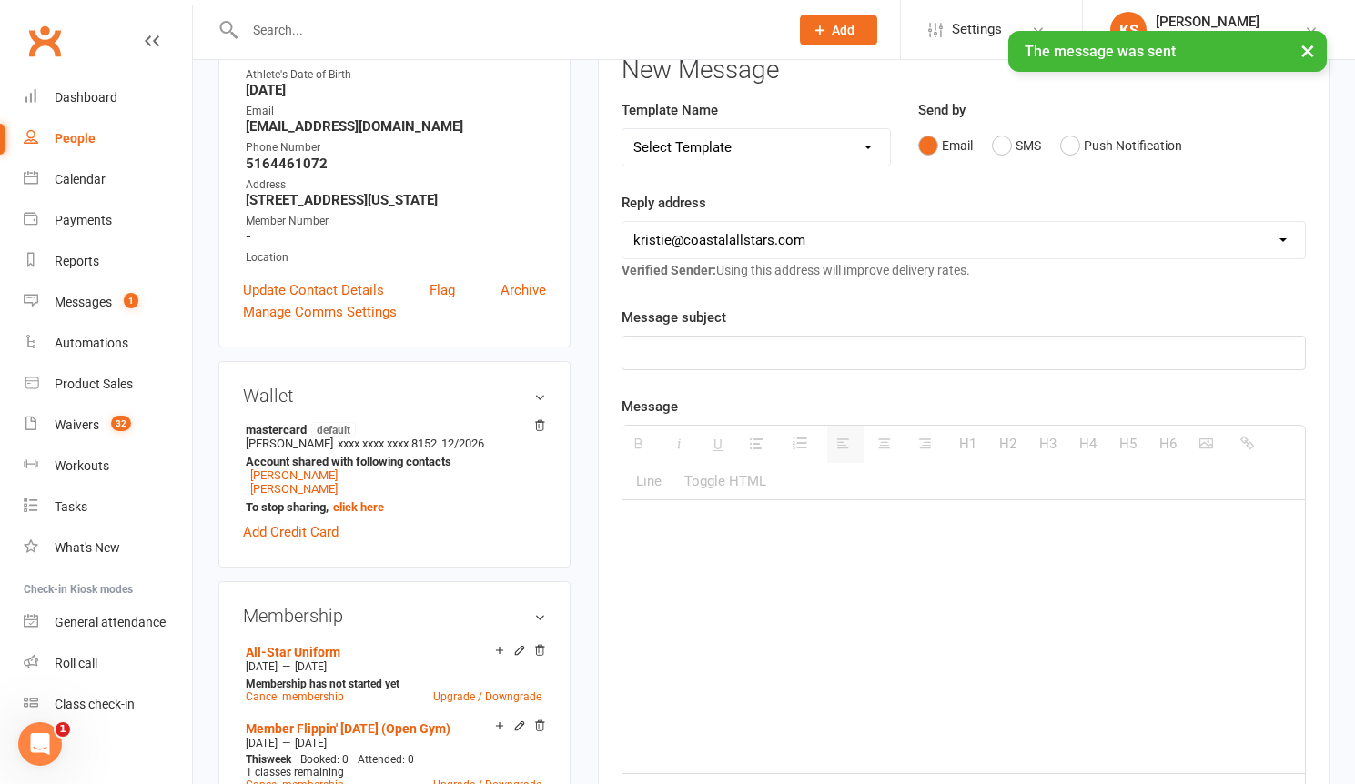
scroll to position [0, 0]
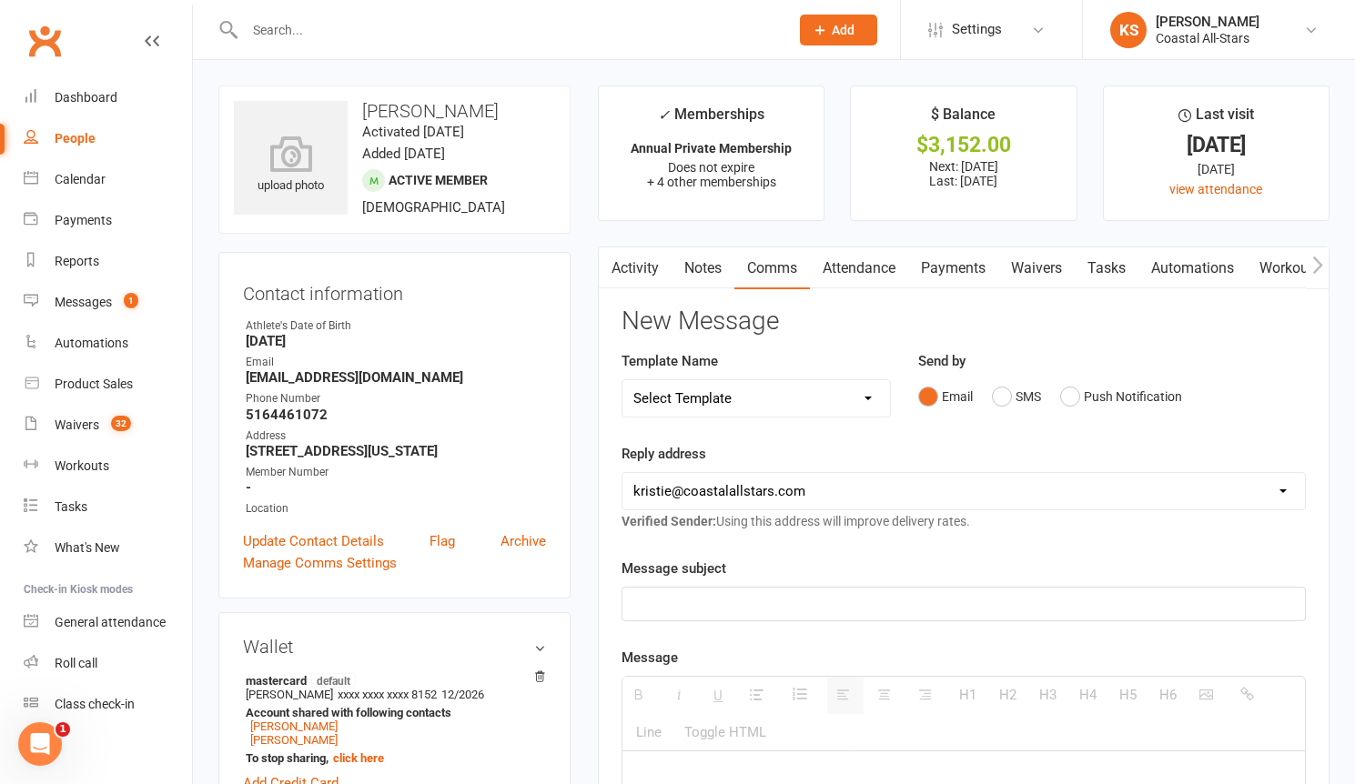
click at [383, 31] on input "text" at bounding box center [507, 29] width 537 height 25
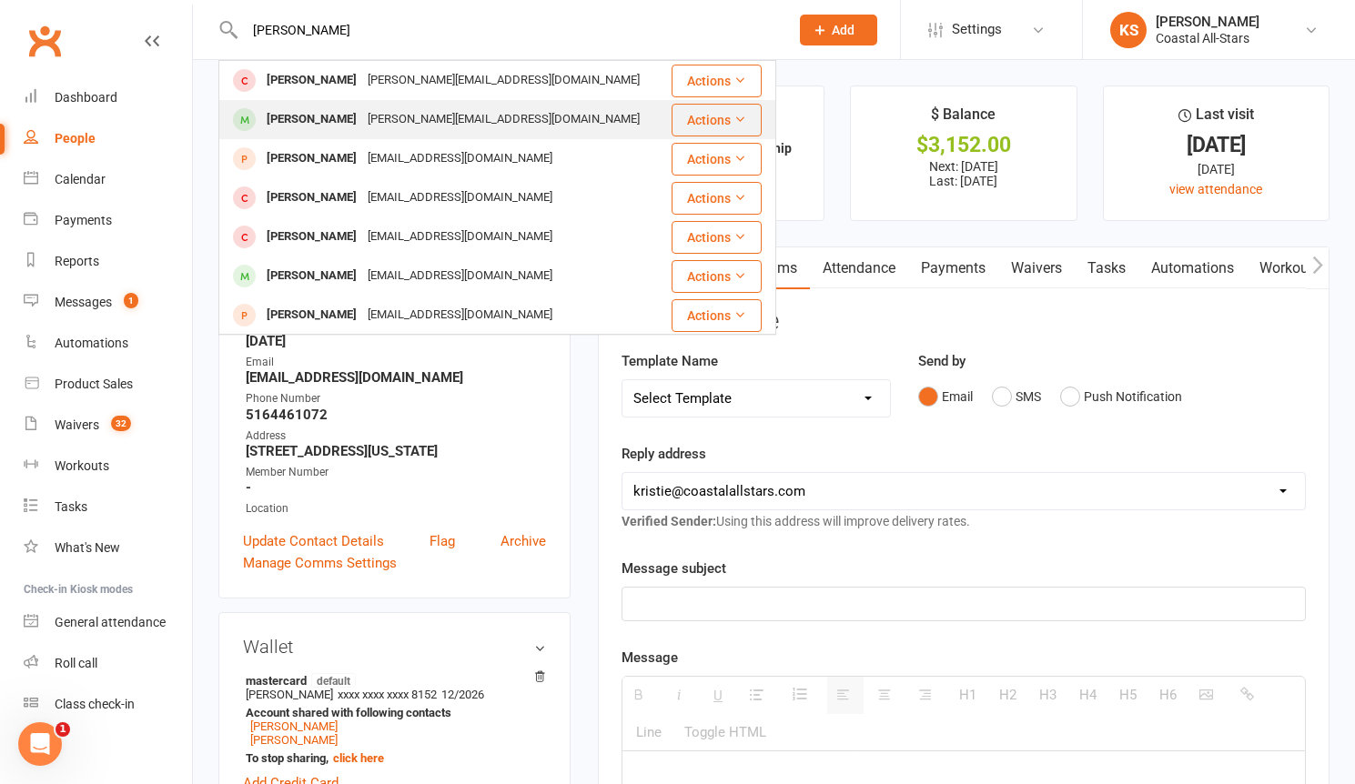
type input "[PERSON_NAME]"
click at [390, 123] on div "[PERSON_NAME][EMAIL_ADDRESS][DOMAIN_NAME]" at bounding box center [503, 119] width 283 height 26
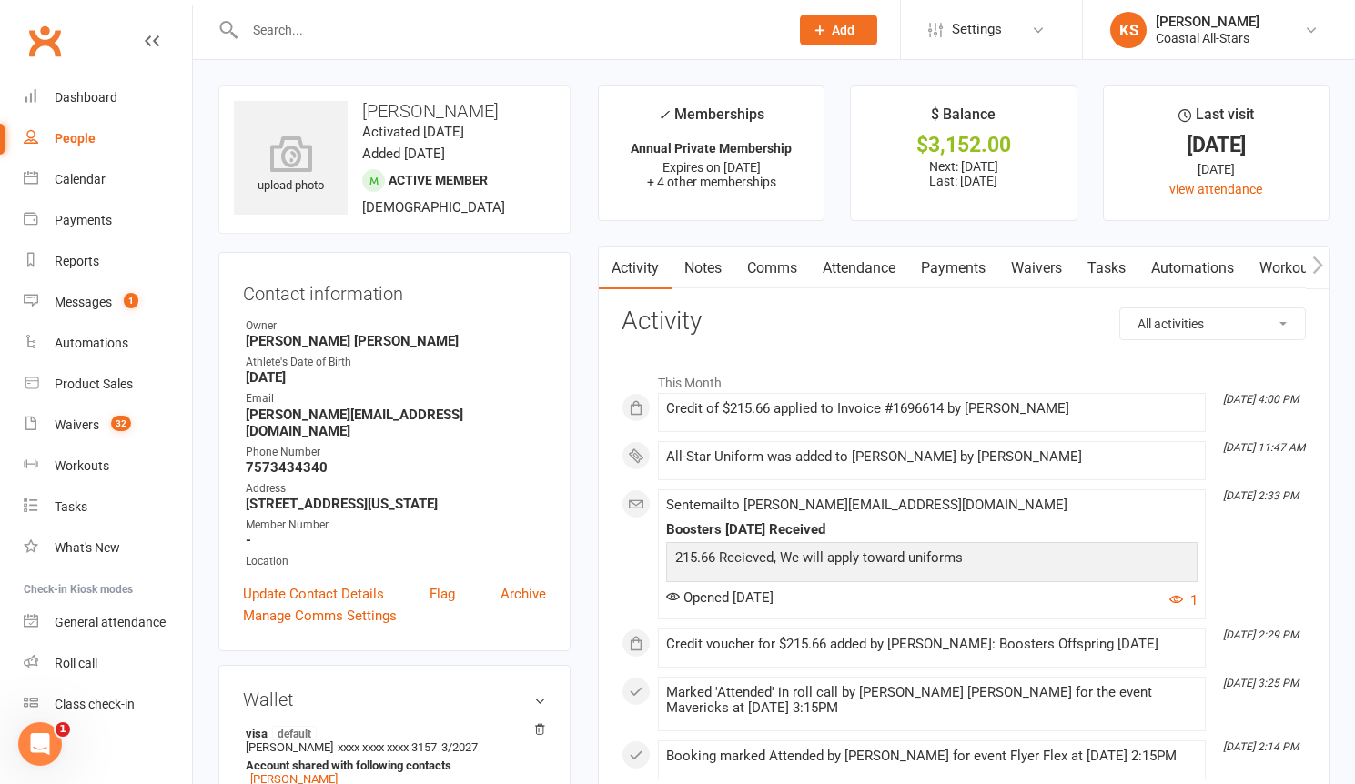
click at [946, 270] on link "Payments" at bounding box center [953, 268] width 90 height 42
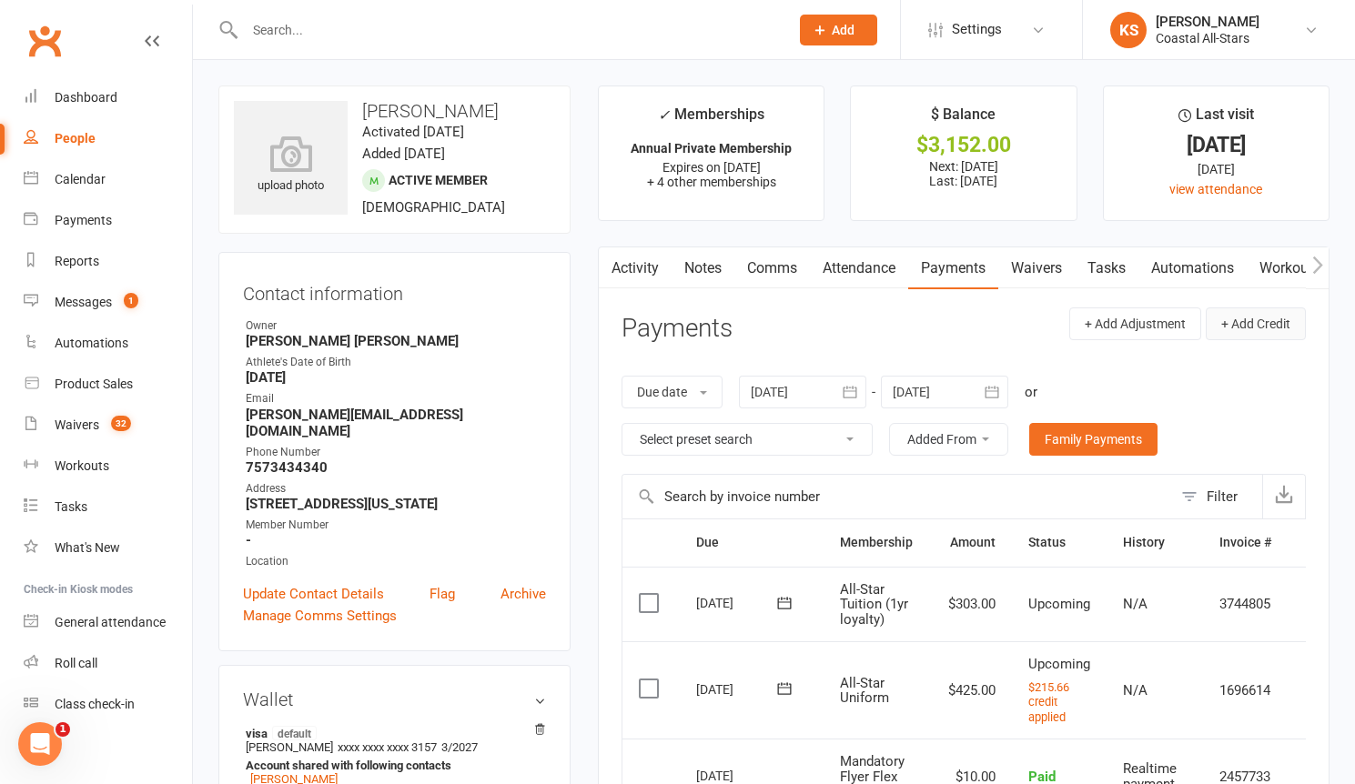
click at [1249, 339] on button "+ Add Credit" at bounding box center [1255, 323] width 100 height 33
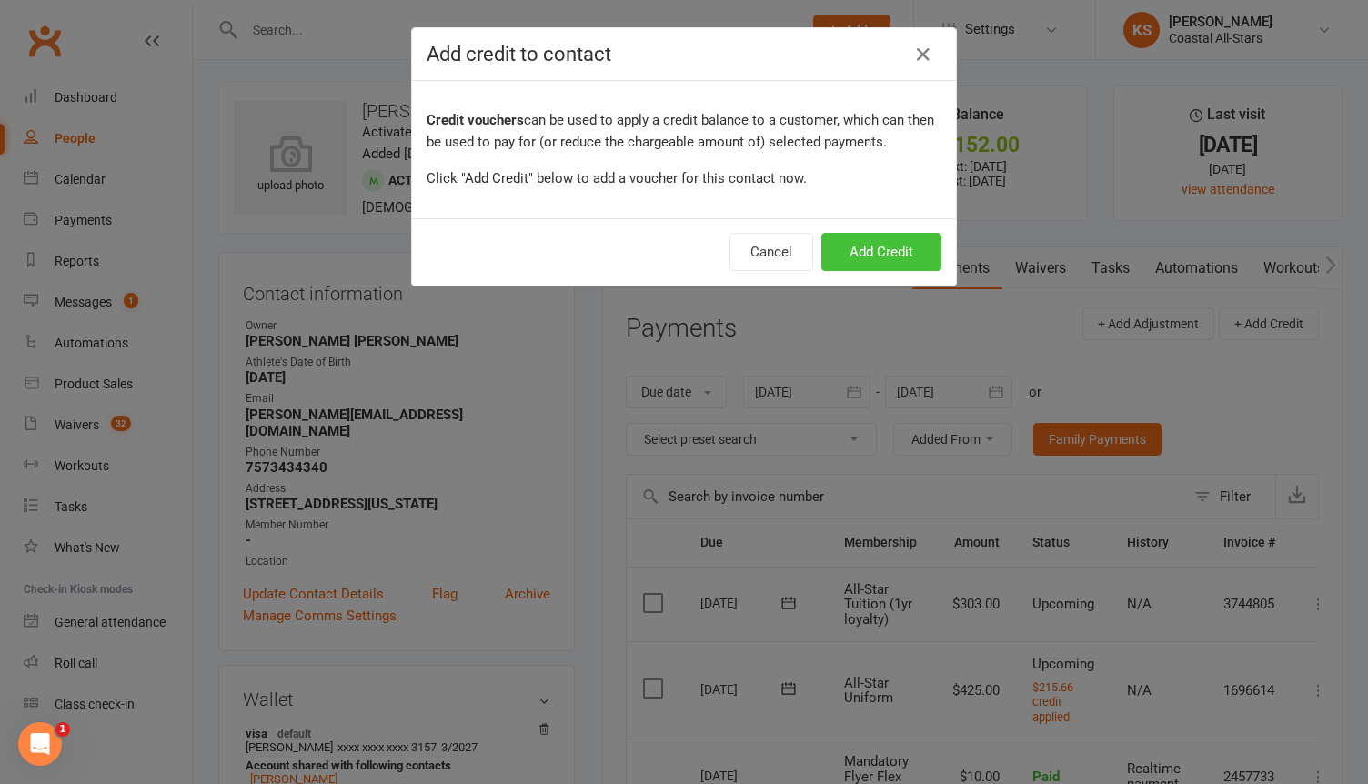
click at [898, 237] on button "Add Credit" at bounding box center [882, 252] width 120 height 38
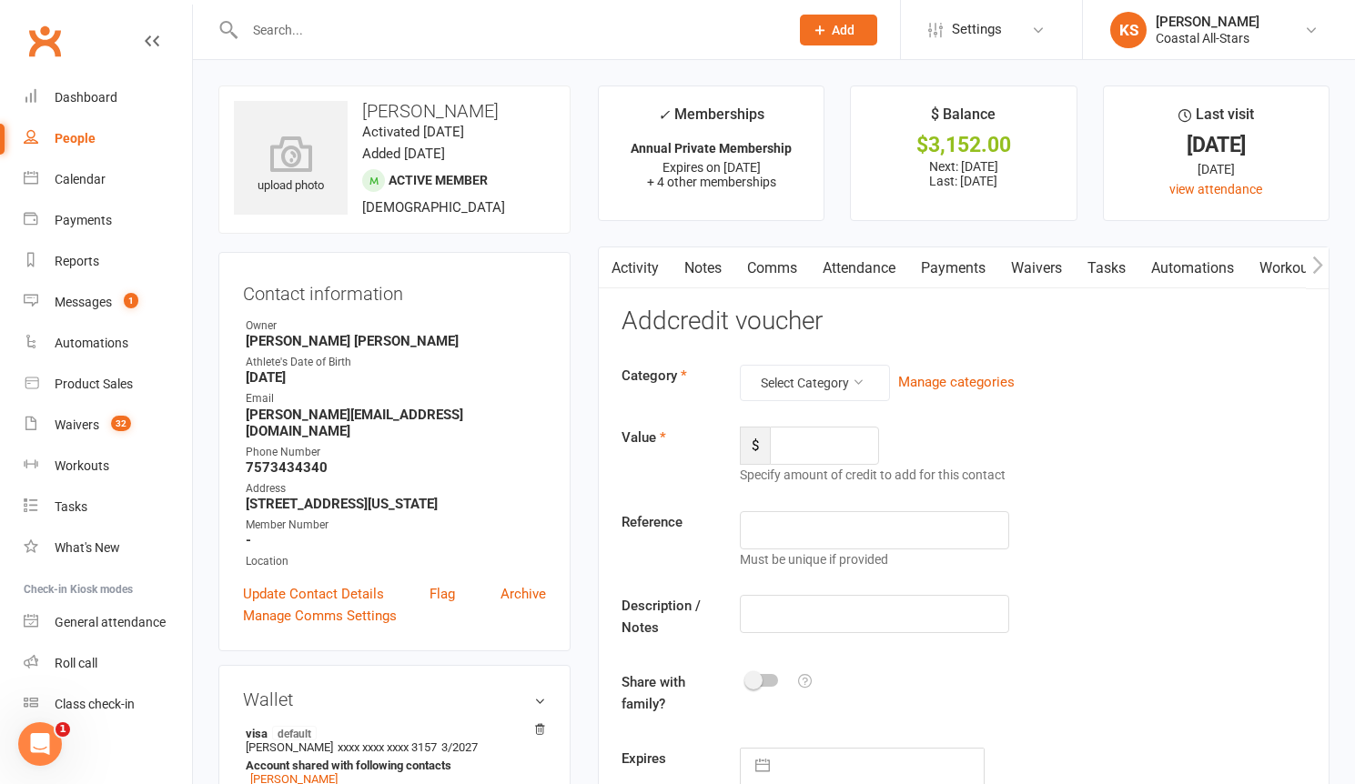
click at [843, 403] on div "Category Select Category Manage categories Value $ Specify amount of credit to …" at bounding box center [963, 575] width 684 height 421
click at [840, 398] on button "Select Category" at bounding box center [815, 383] width 150 height 36
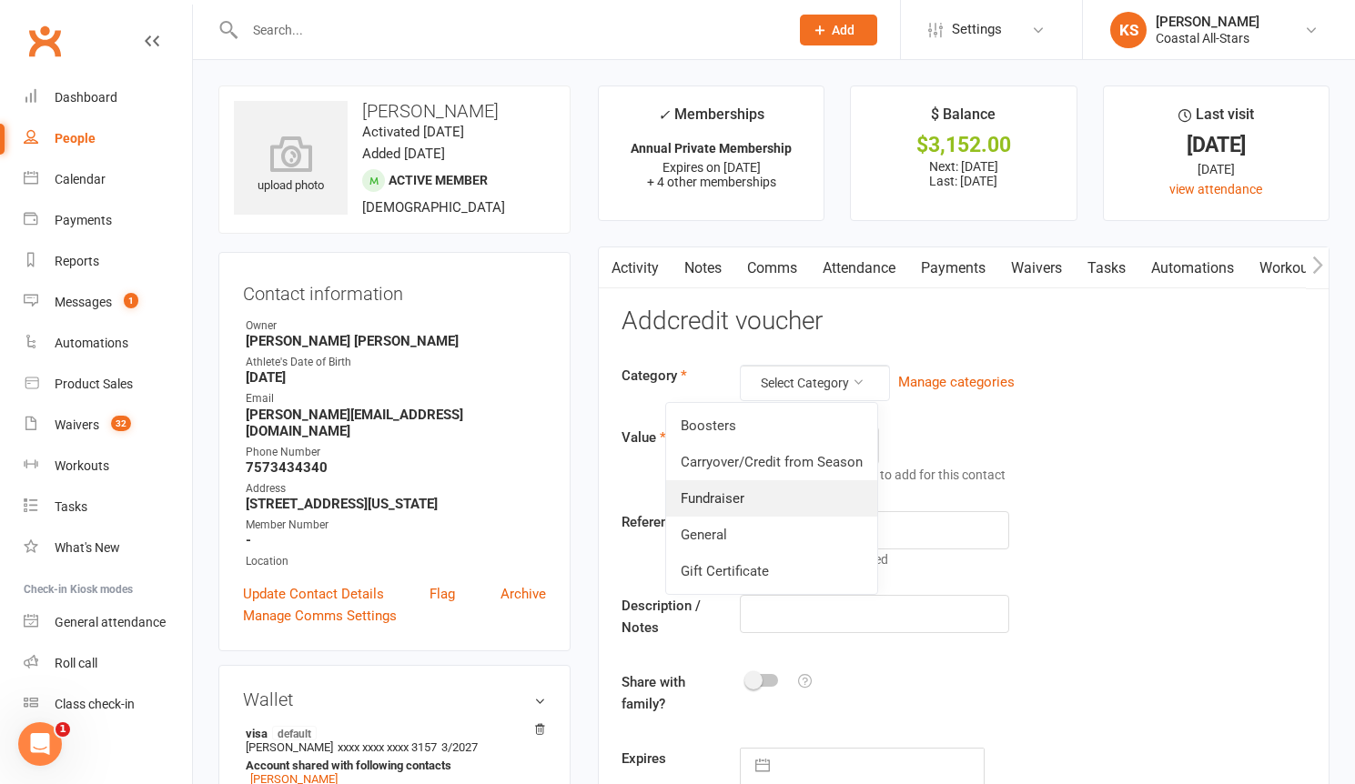
click at [811, 487] on link "Fundraiser" at bounding box center [771, 498] width 211 height 36
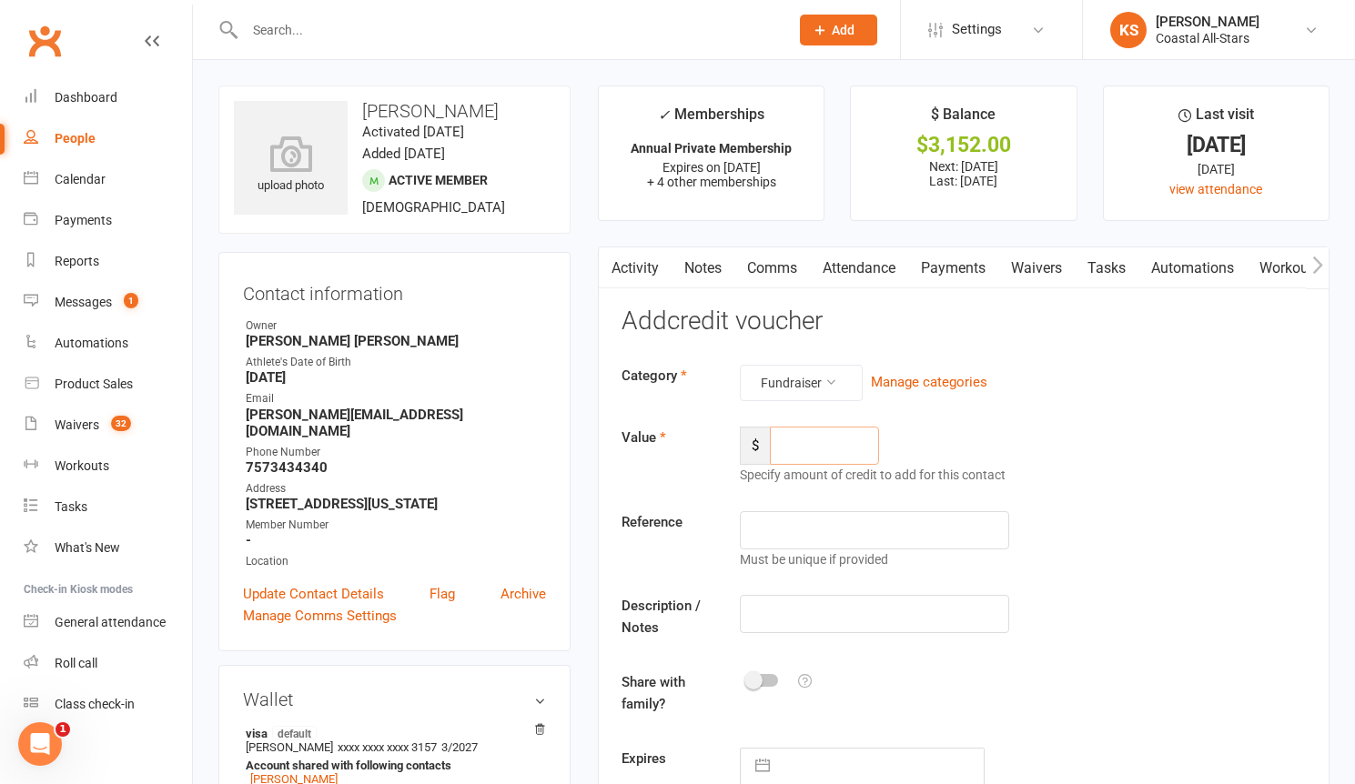
click at [838, 438] on input "number" at bounding box center [824, 446] width 109 height 38
type input "142.50"
click at [808, 620] on input "text" at bounding box center [874, 614] width 269 height 38
type input "Popcorn"
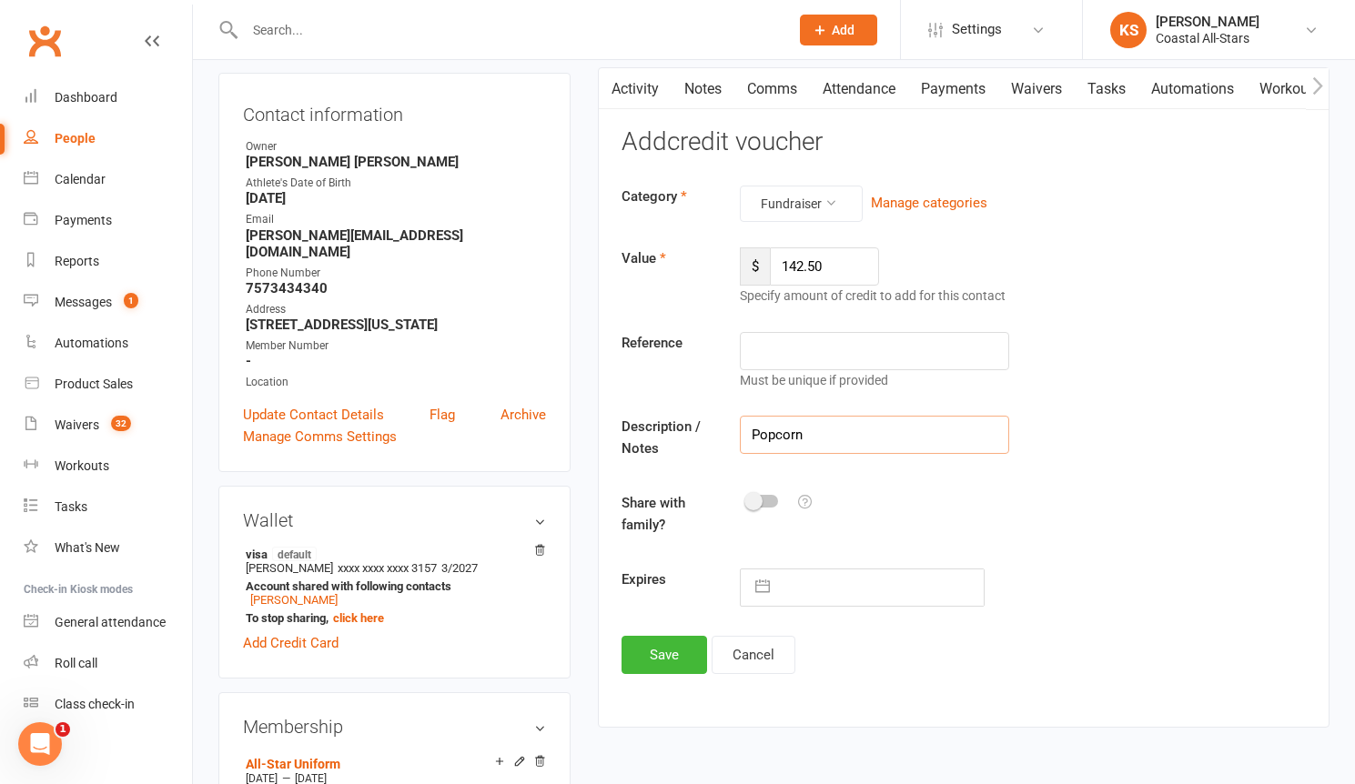
scroll to position [348, 0]
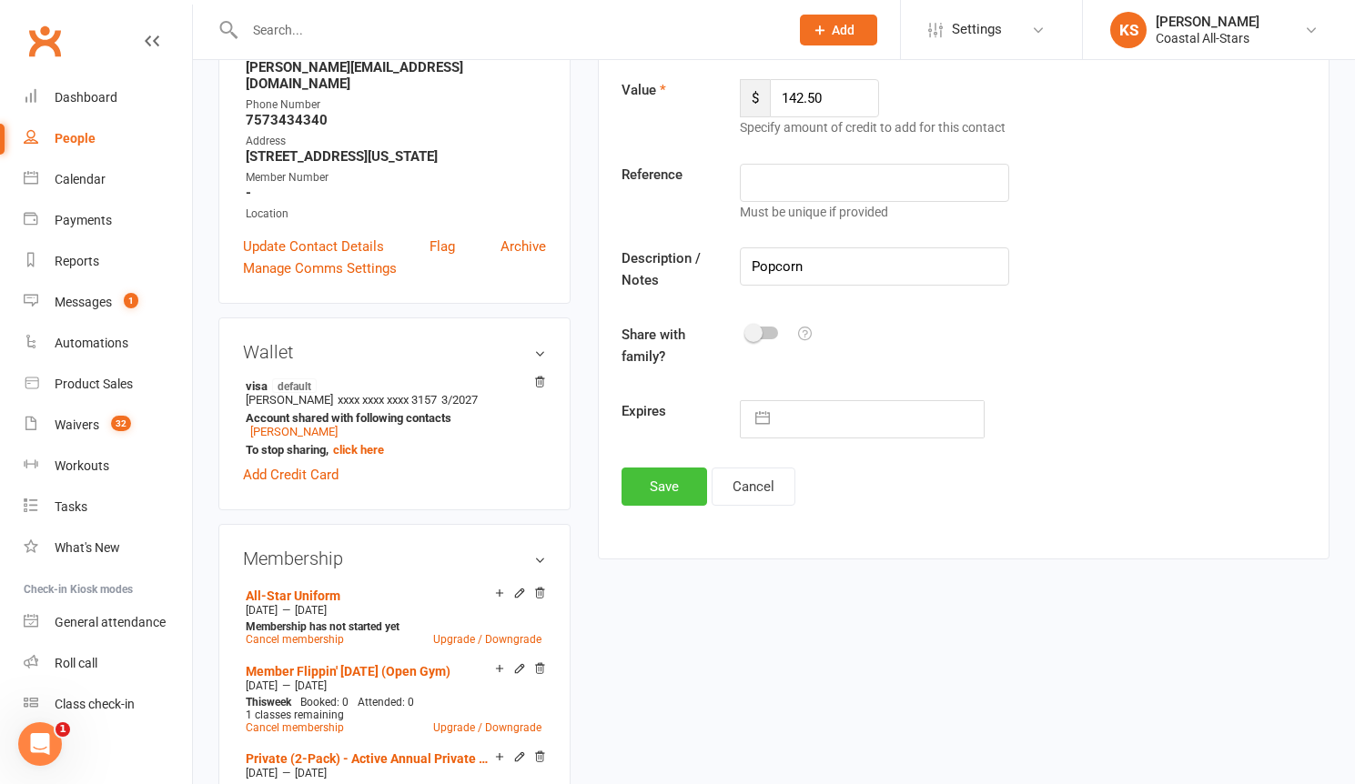
click at [678, 491] on button "Save" at bounding box center [664, 487] width 86 height 38
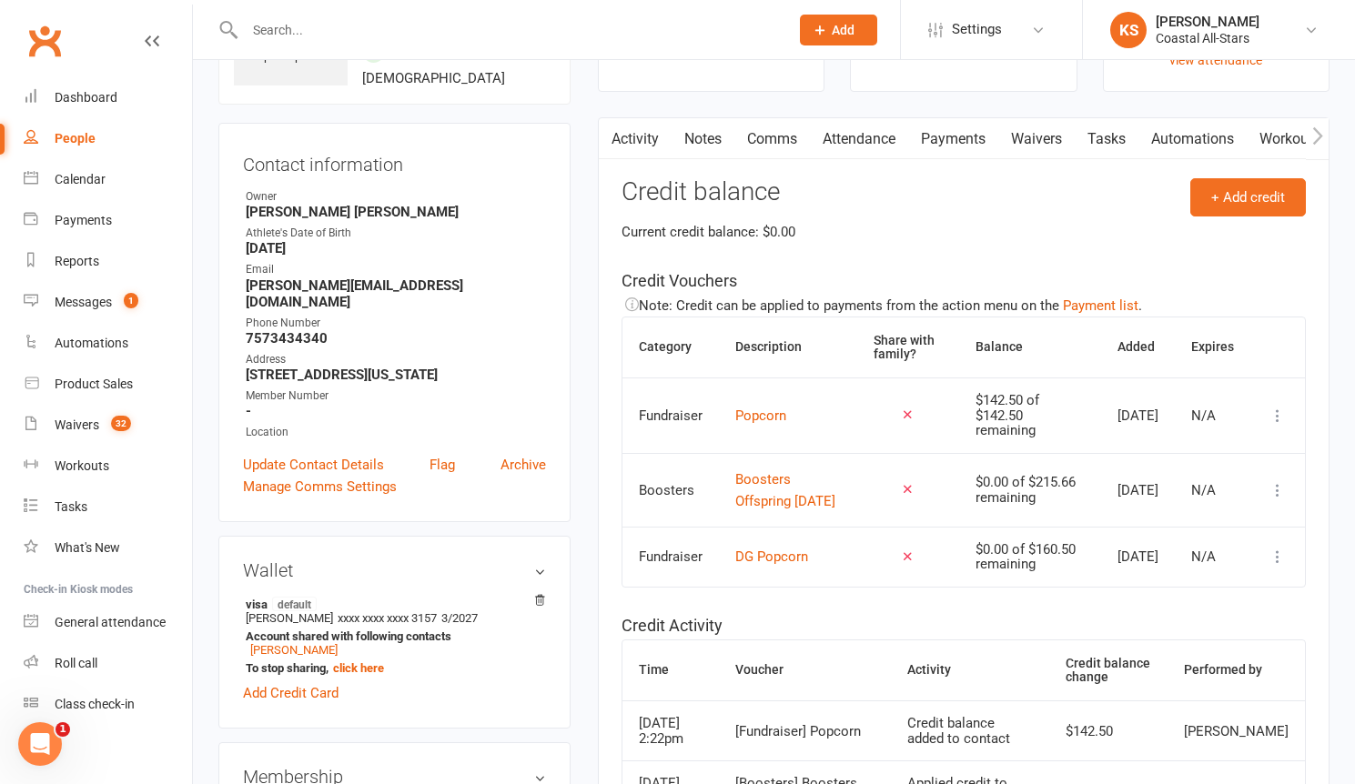
scroll to position [0, 0]
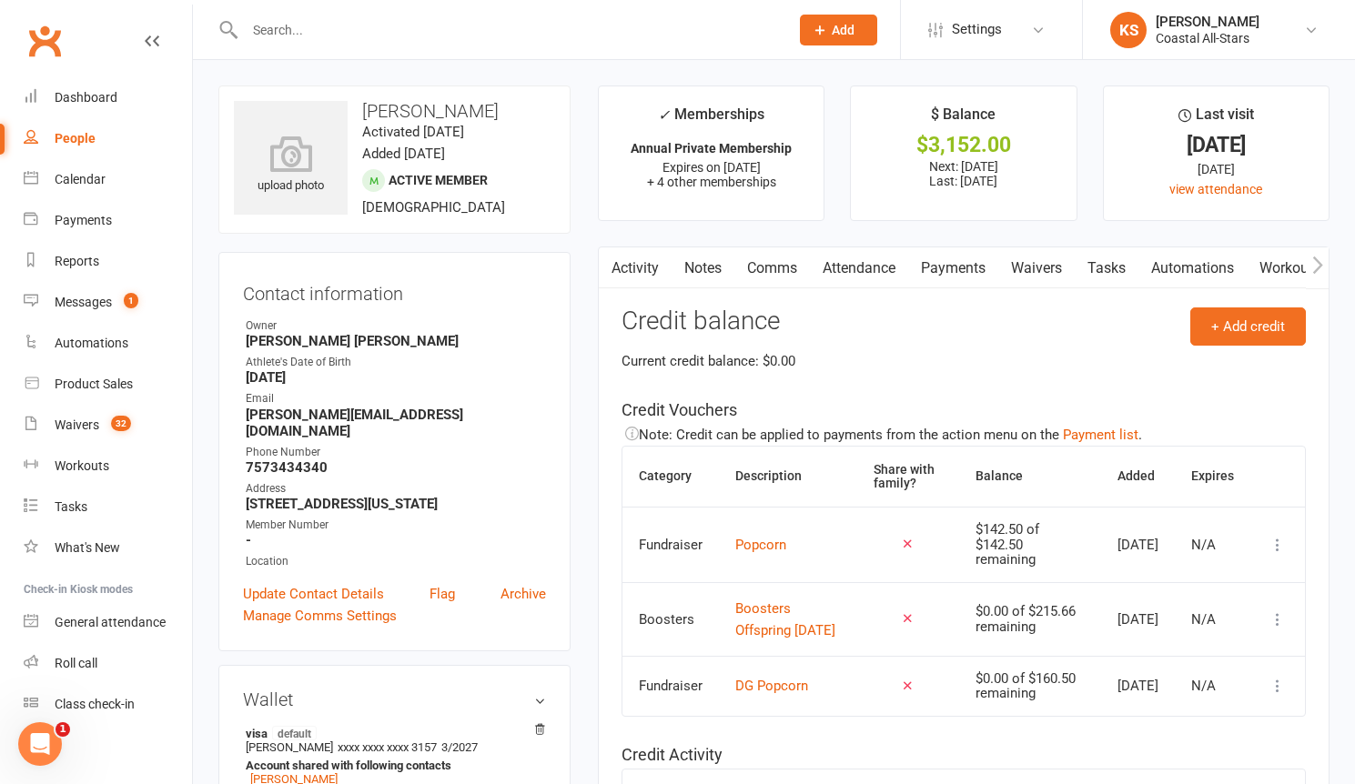
click at [950, 268] on link "Payments" at bounding box center [953, 268] width 90 height 42
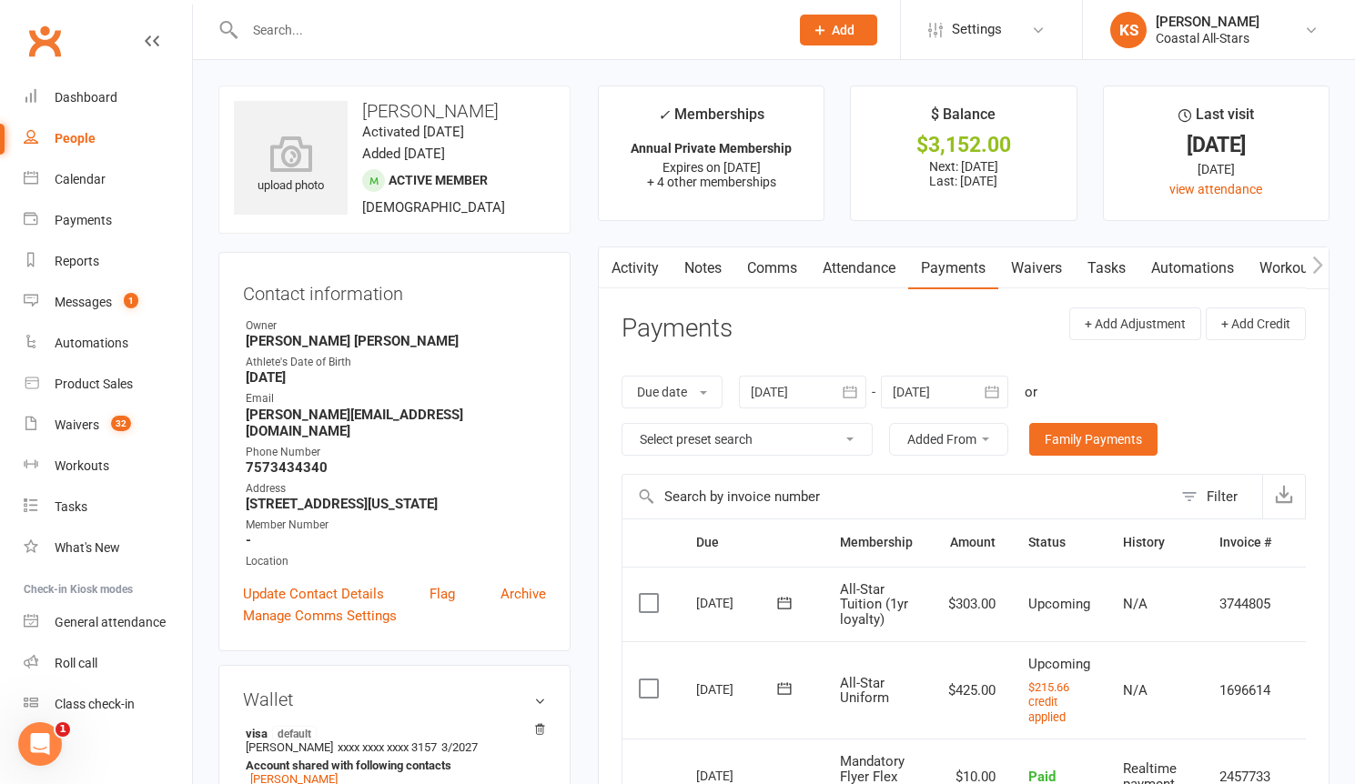
click at [1215, 704] on td "1696614" at bounding box center [1245, 689] width 85 height 97
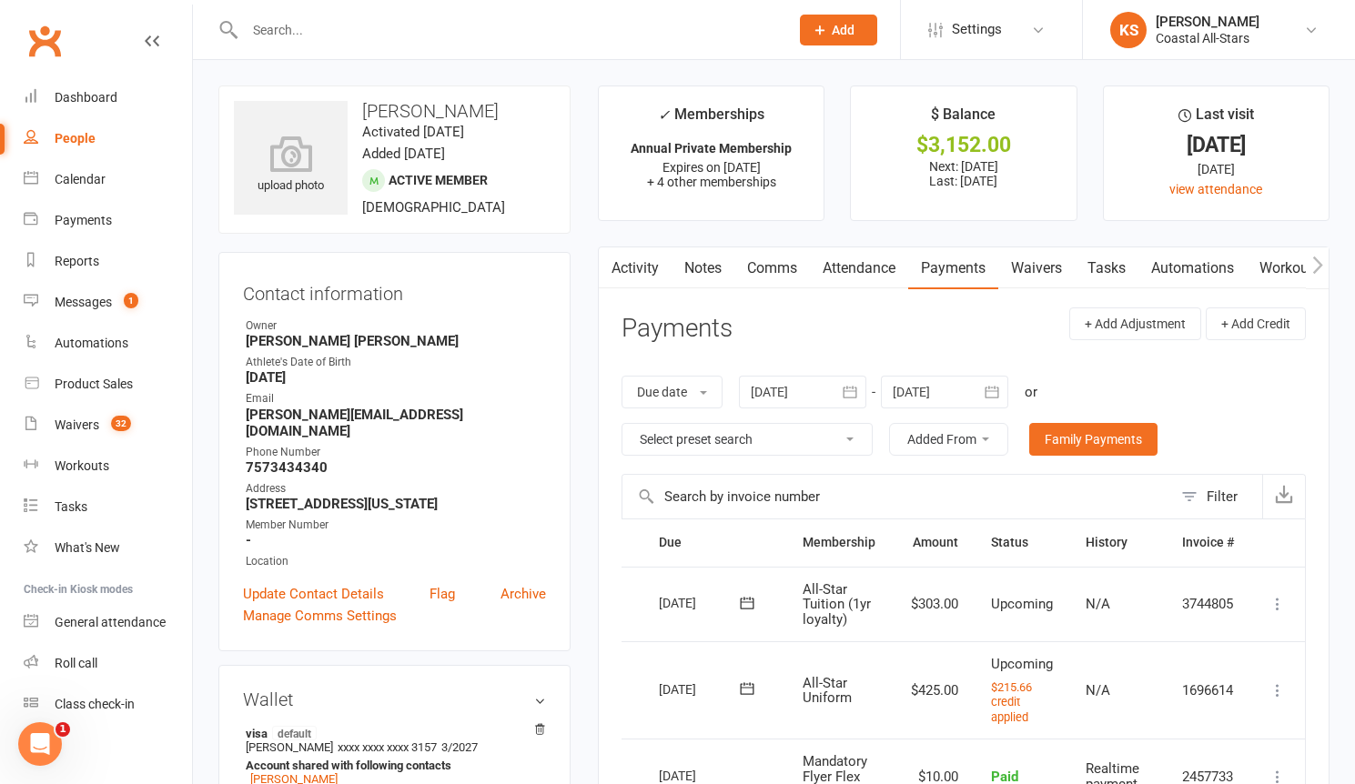
click at [1281, 695] on icon at bounding box center [1277, 690] width 18 height 18
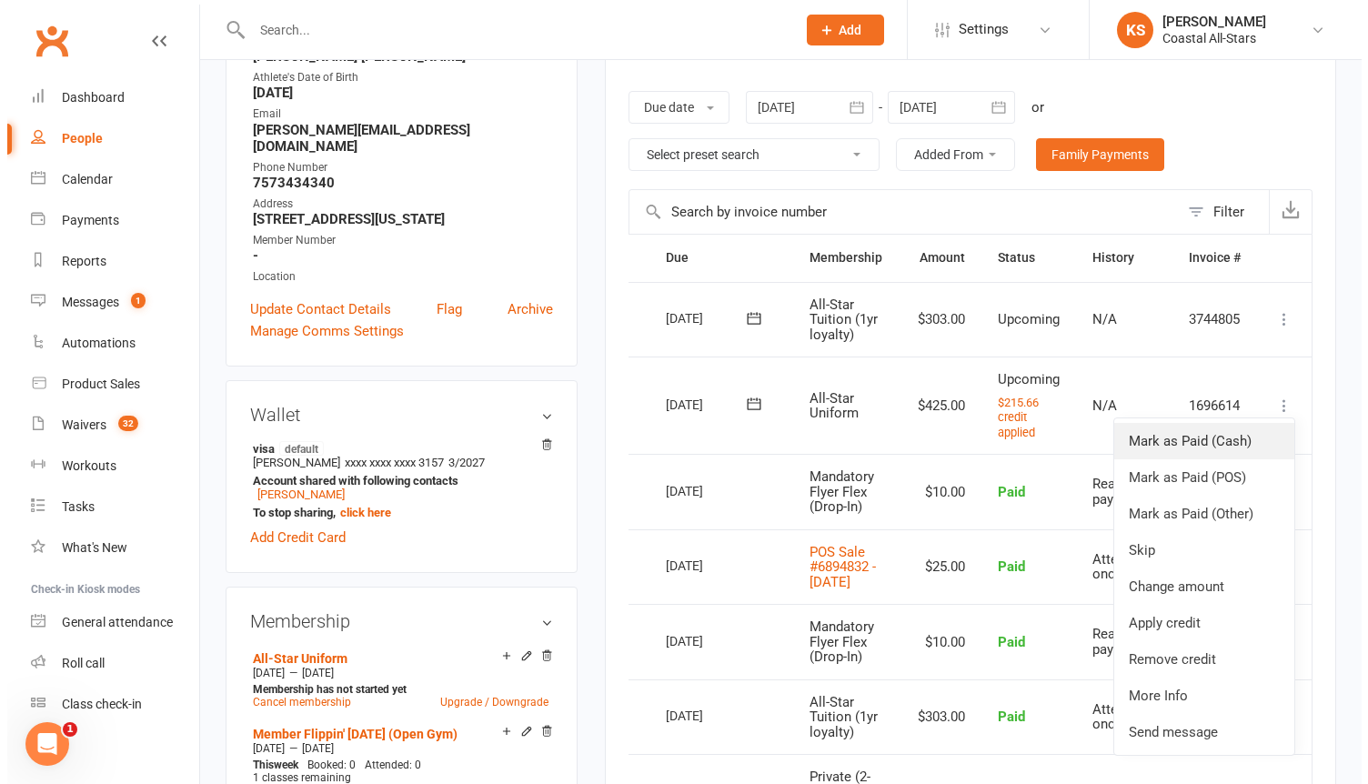
scroll to position [303, 0]
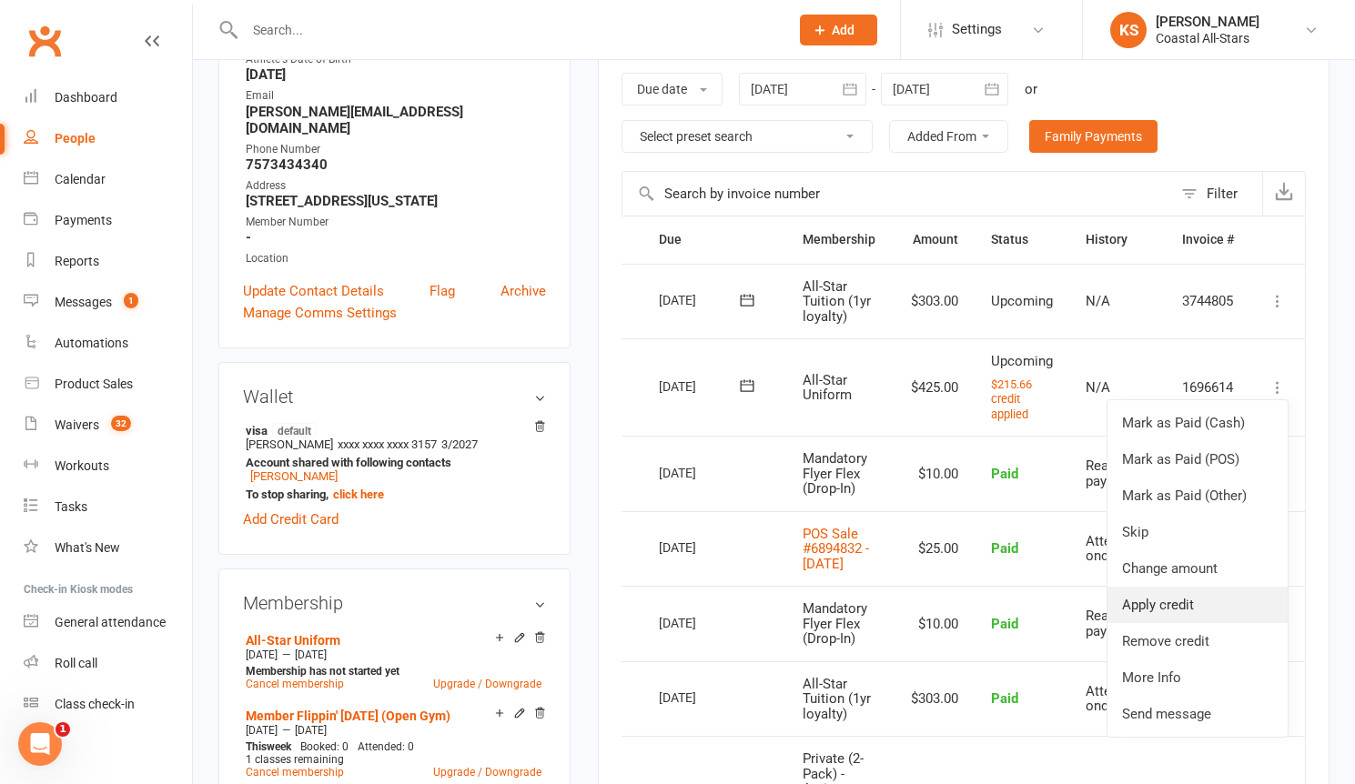
click at [1176, 610] on link "Apply credit" at bounding box center [1197, 605] width 180 height 36
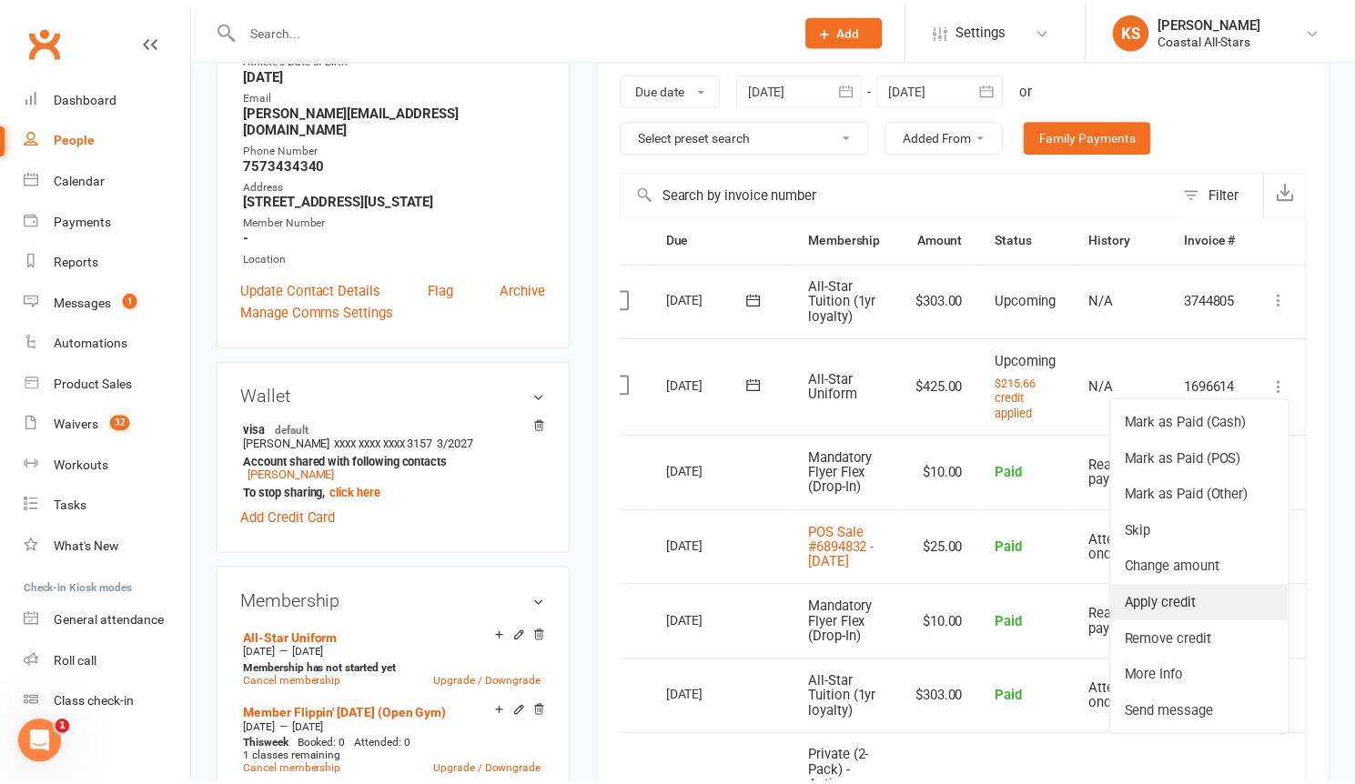
scroll to position [0, 34]
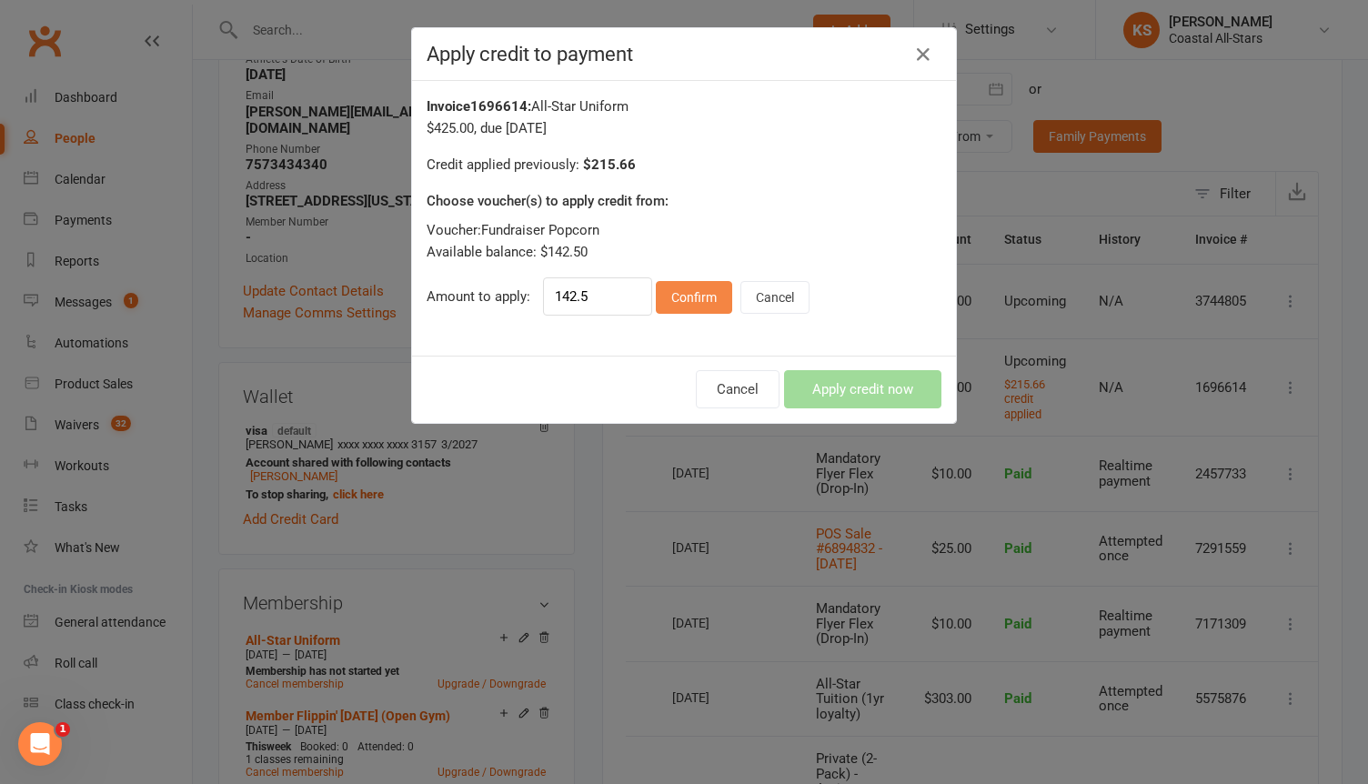
click at [704, 307] on button "Confirm" at bounding box center [694, 297] width 76 height 33
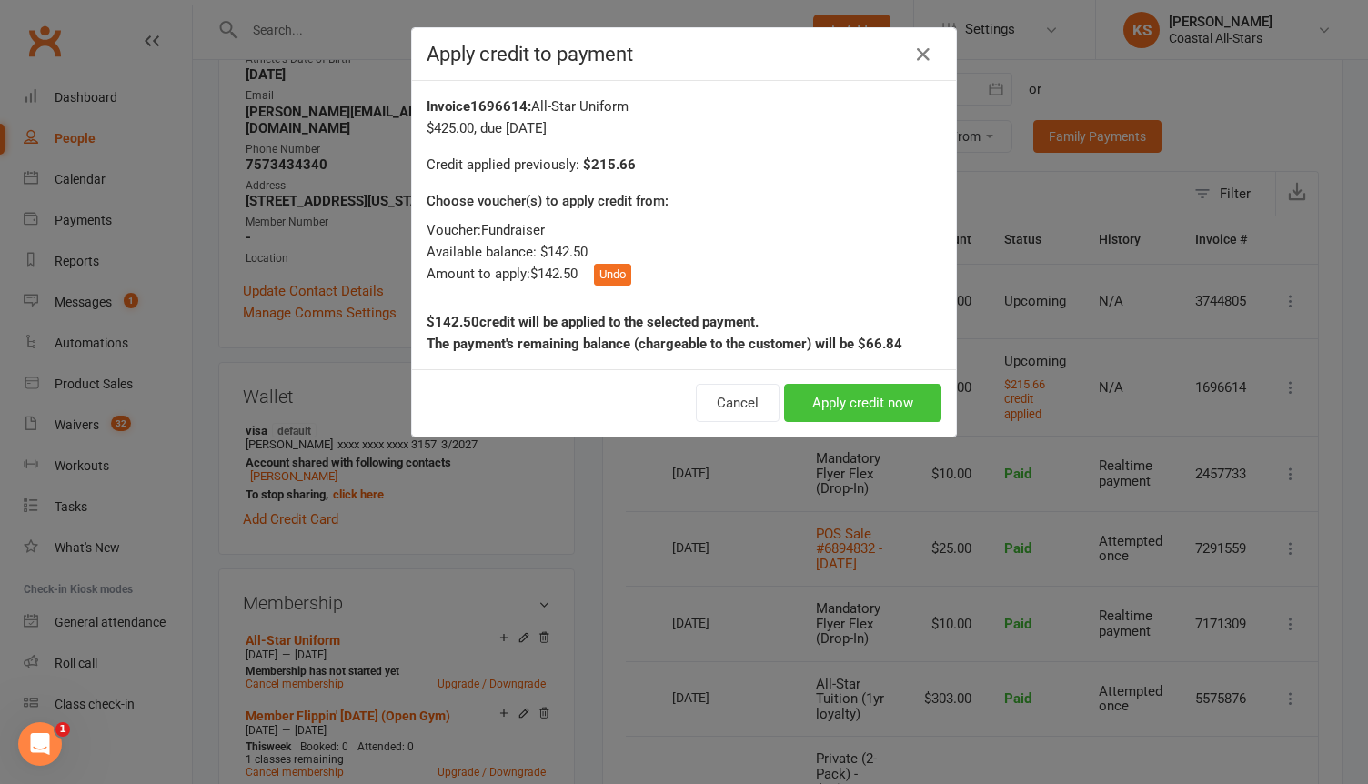
click at [845, 411] on button "Apply credit now" at bounding box center [862, 403] width 157 height 38
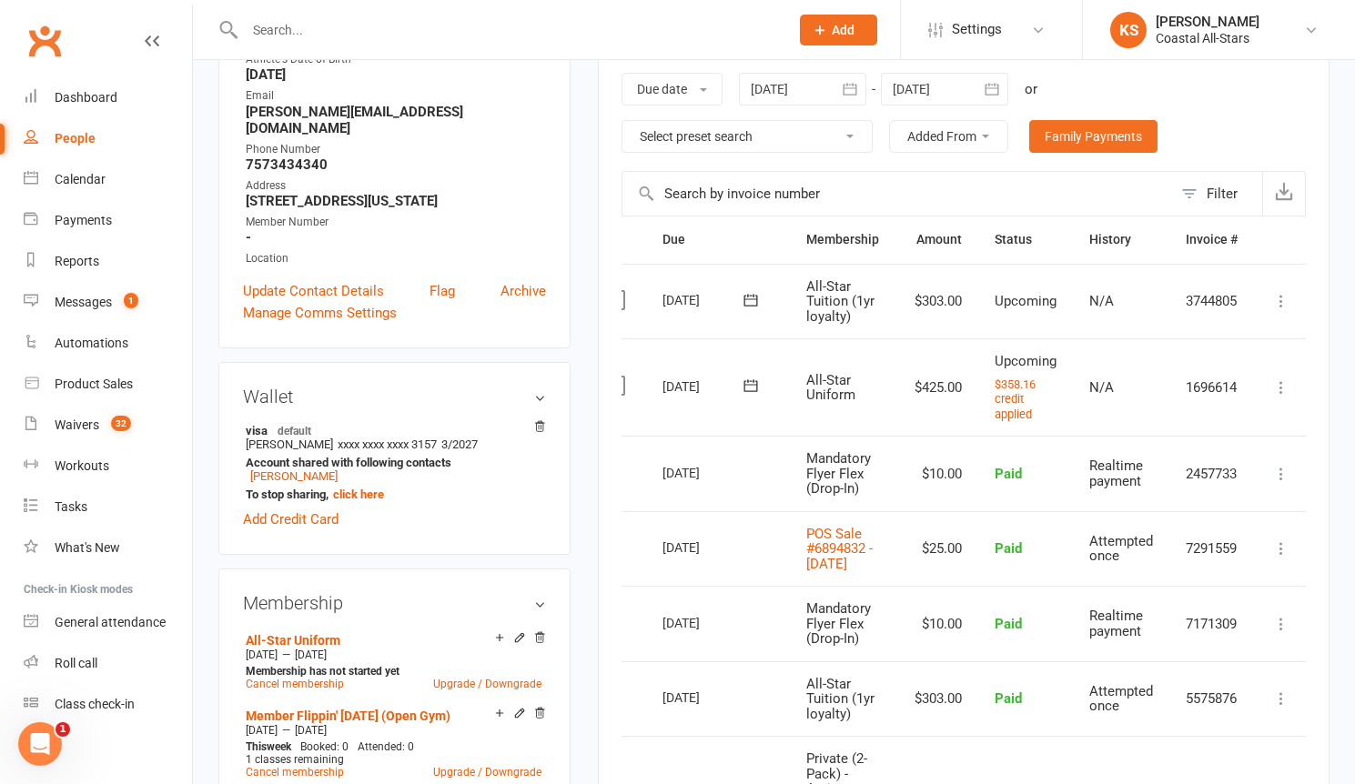
scroll to position [0, 0]
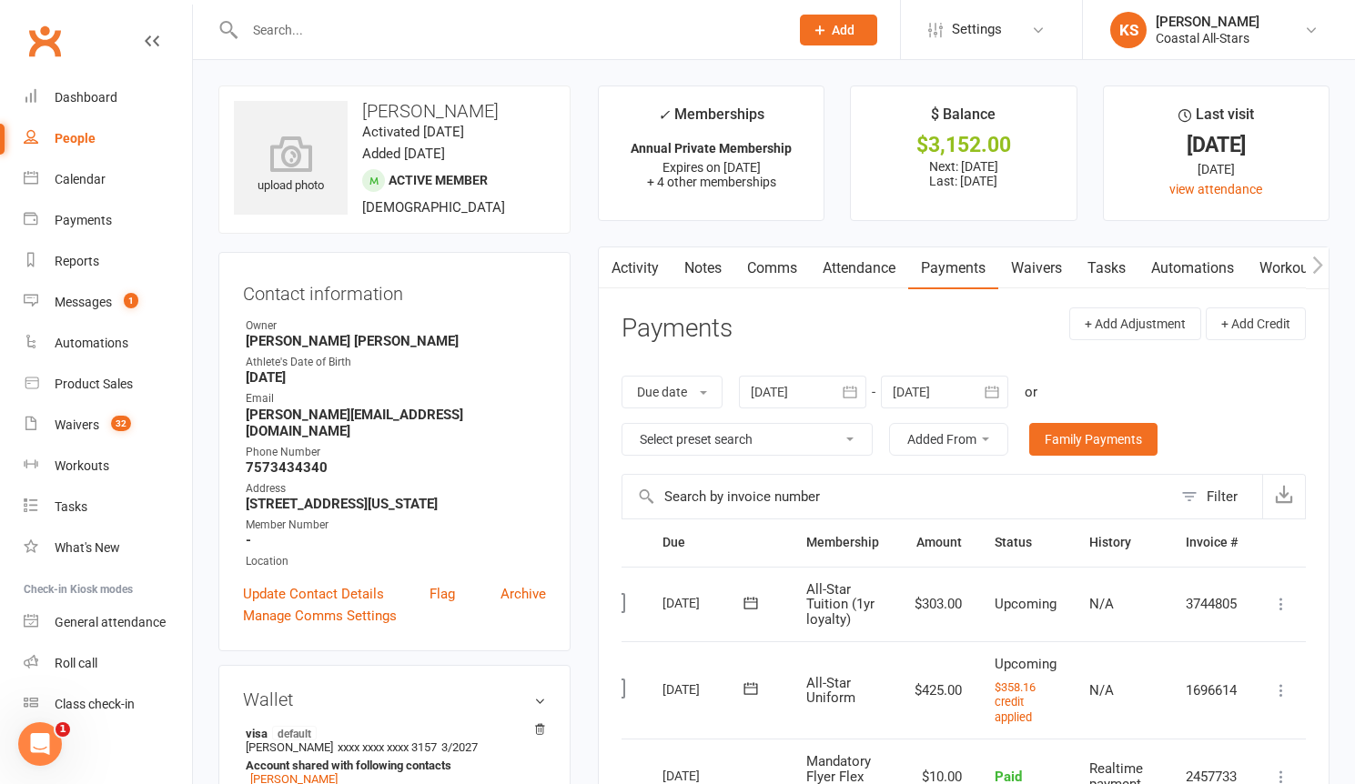
click at [751, 271] on link "Comms" at bounding box center [772, 268] width 76 height 42
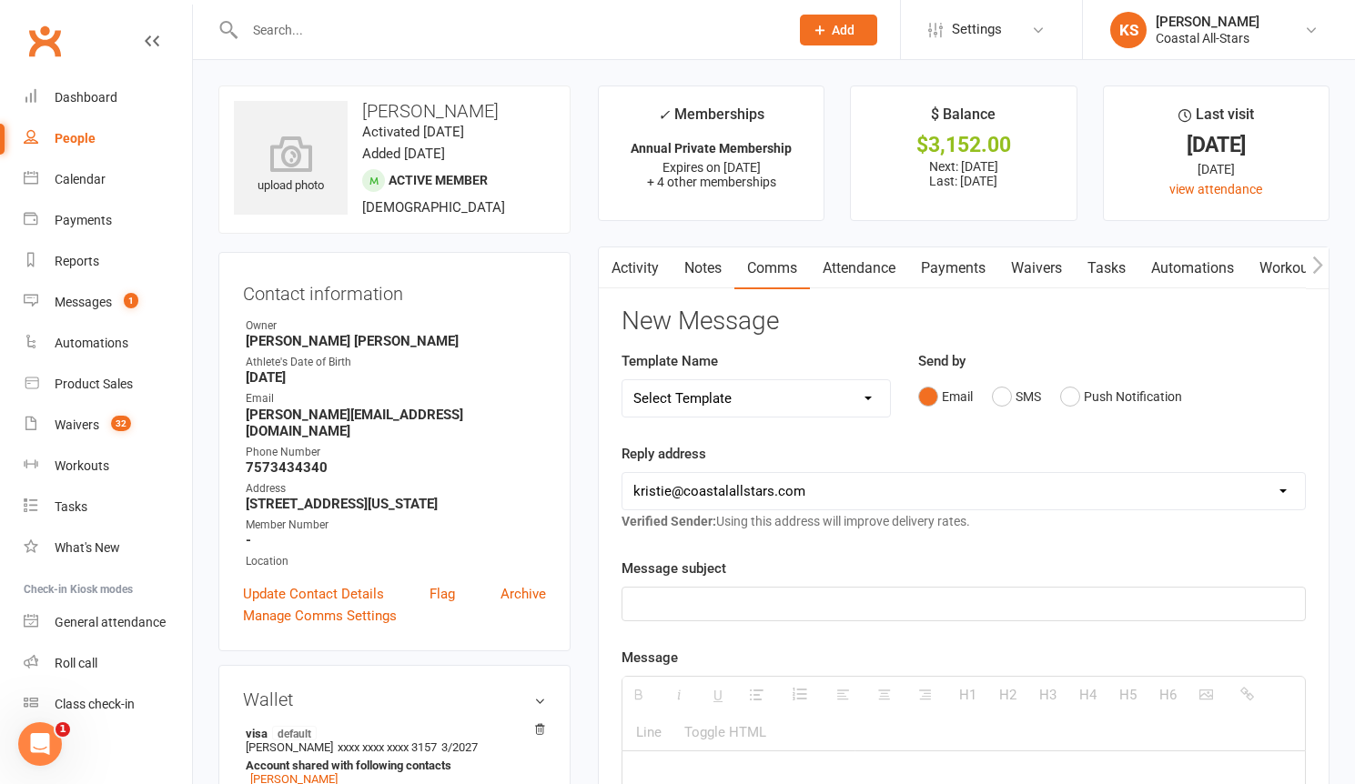
click at [692, 597] on p at bounding box center [963, 604] width 660 height 22
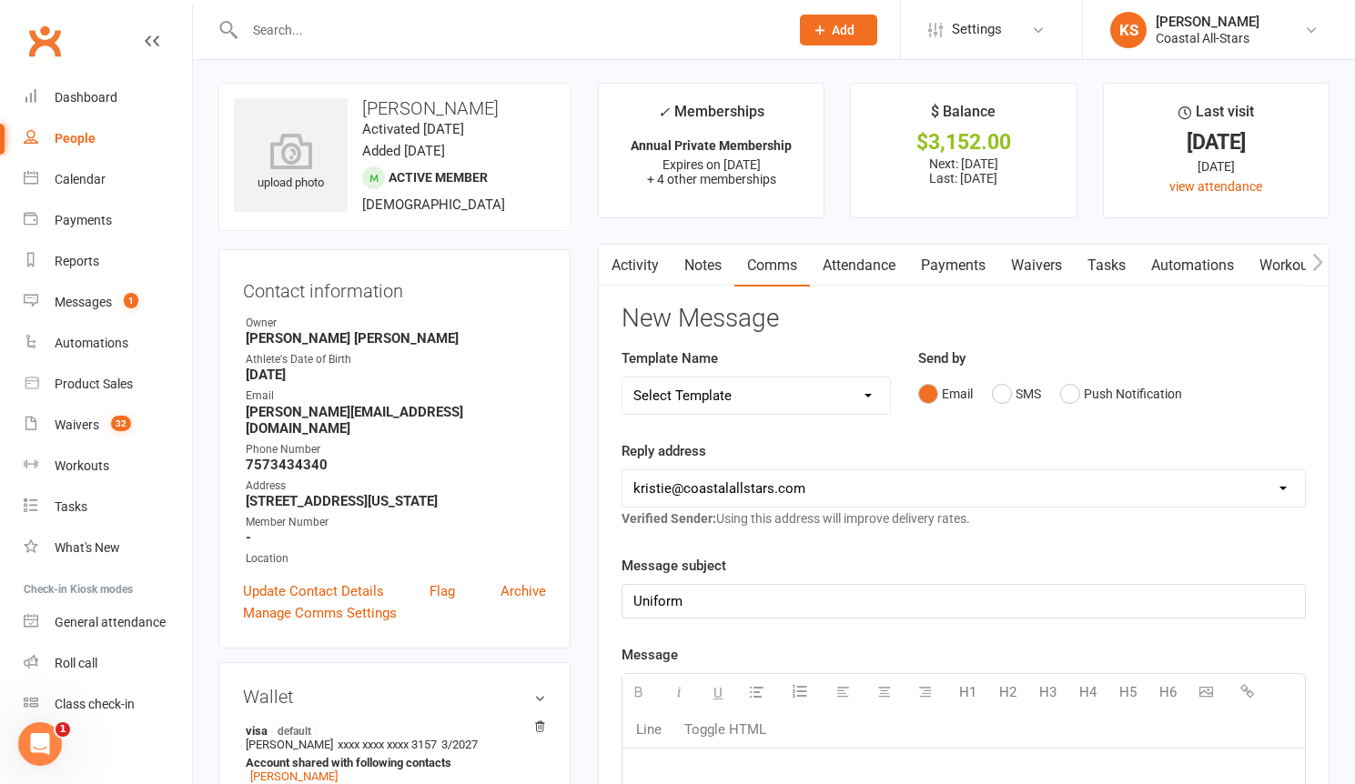
paste div
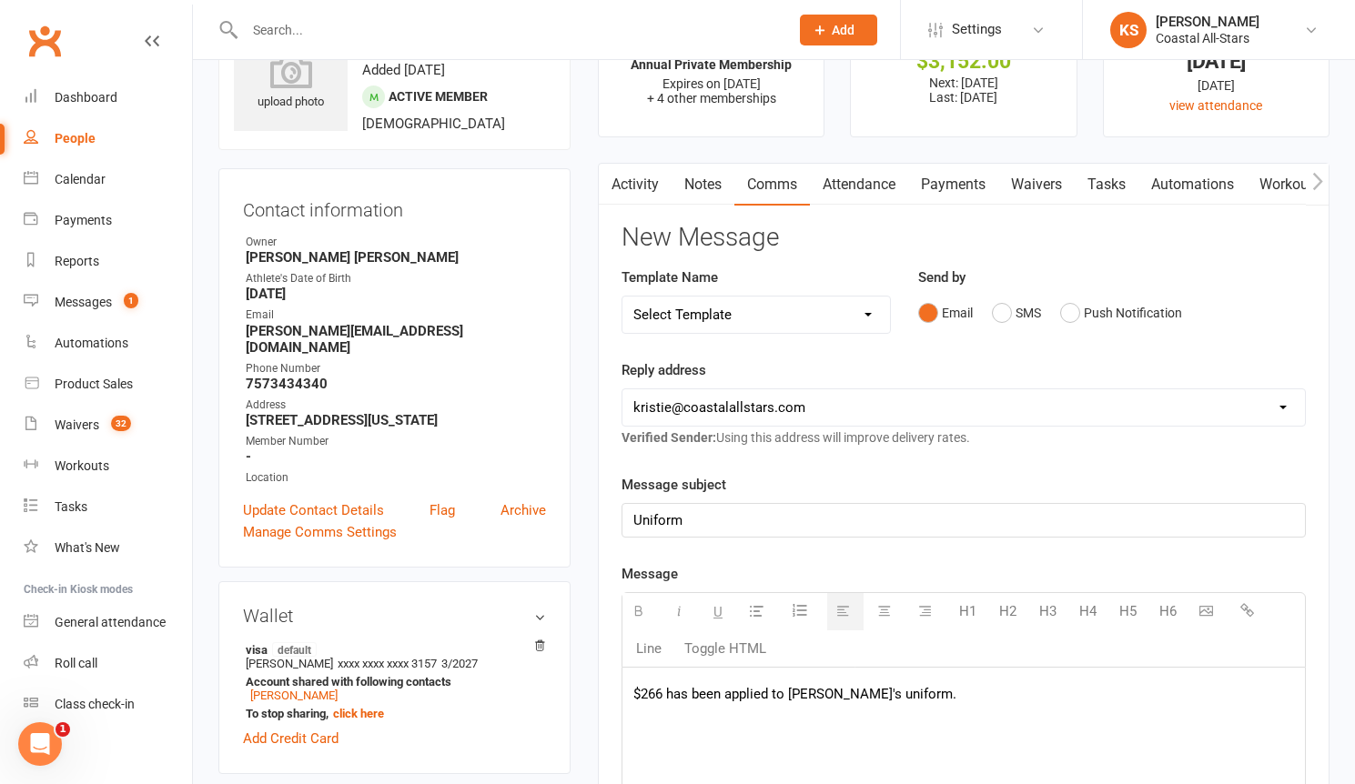
scroll to position [94, 0]
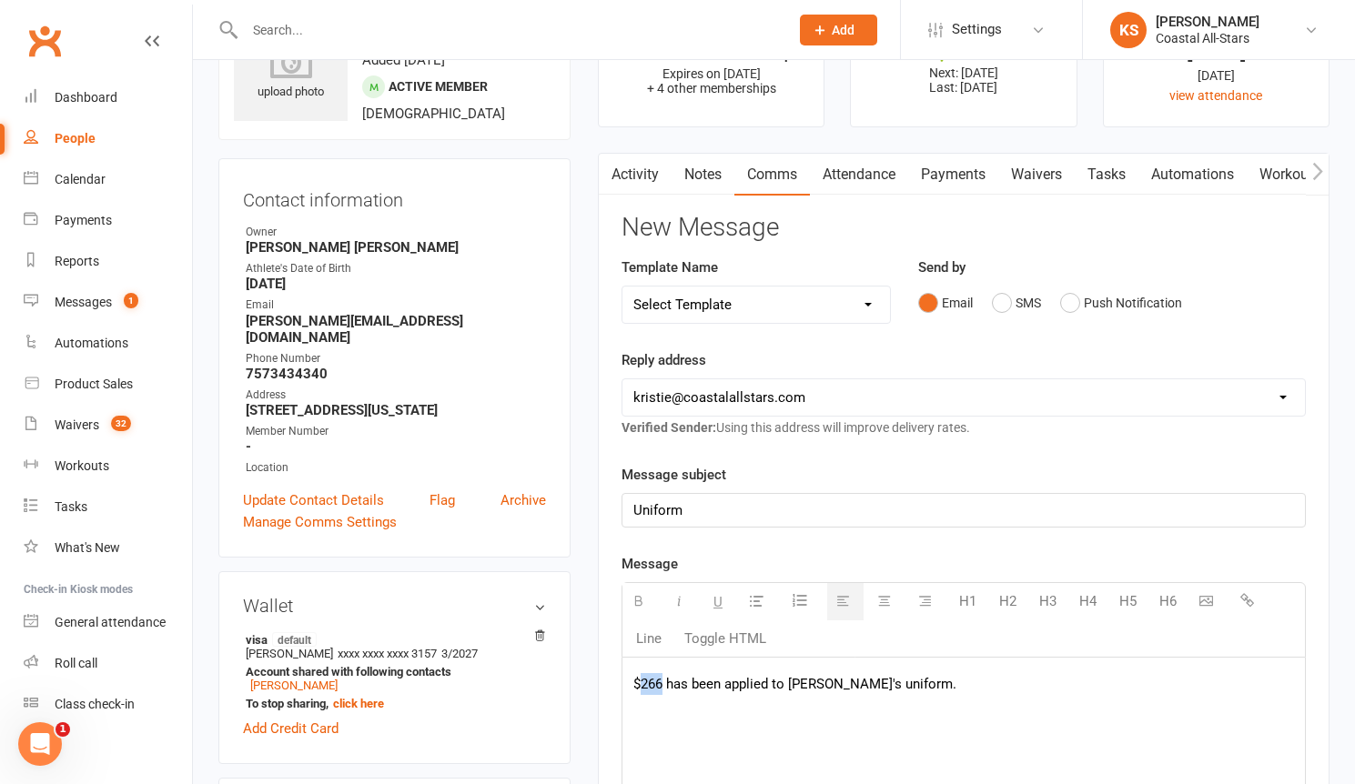
drag, startPoint x: 661, startPoint y: 688, endPoint x: 640, endPoint y: 686, distance: 21.0
click at [640, 686] on p "$266 has been applied to [PERSON_NAME]'s uniform." at bounding box center [963, 684] width 660 height 22
click at [832, 681] on p "$142.50 has been applied to [PERSON_NAME]'s uniform." at bounding box center [963, 684] width 660 height 22
click at [895, 686] on p "$142.50 has been applied to [PERSON_NAME]'s uniform." at bounding box center [963, 684] width 660 height 22
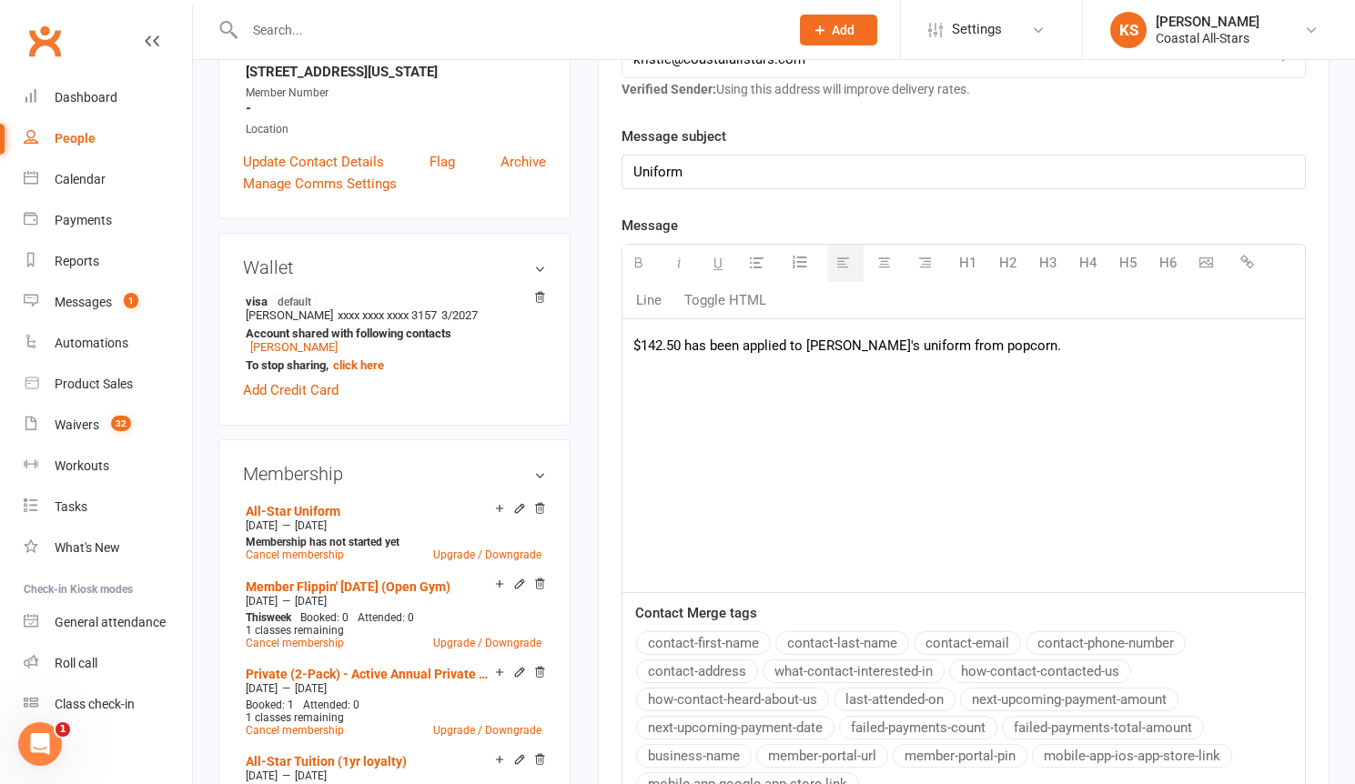
scroll to position [639, 0]
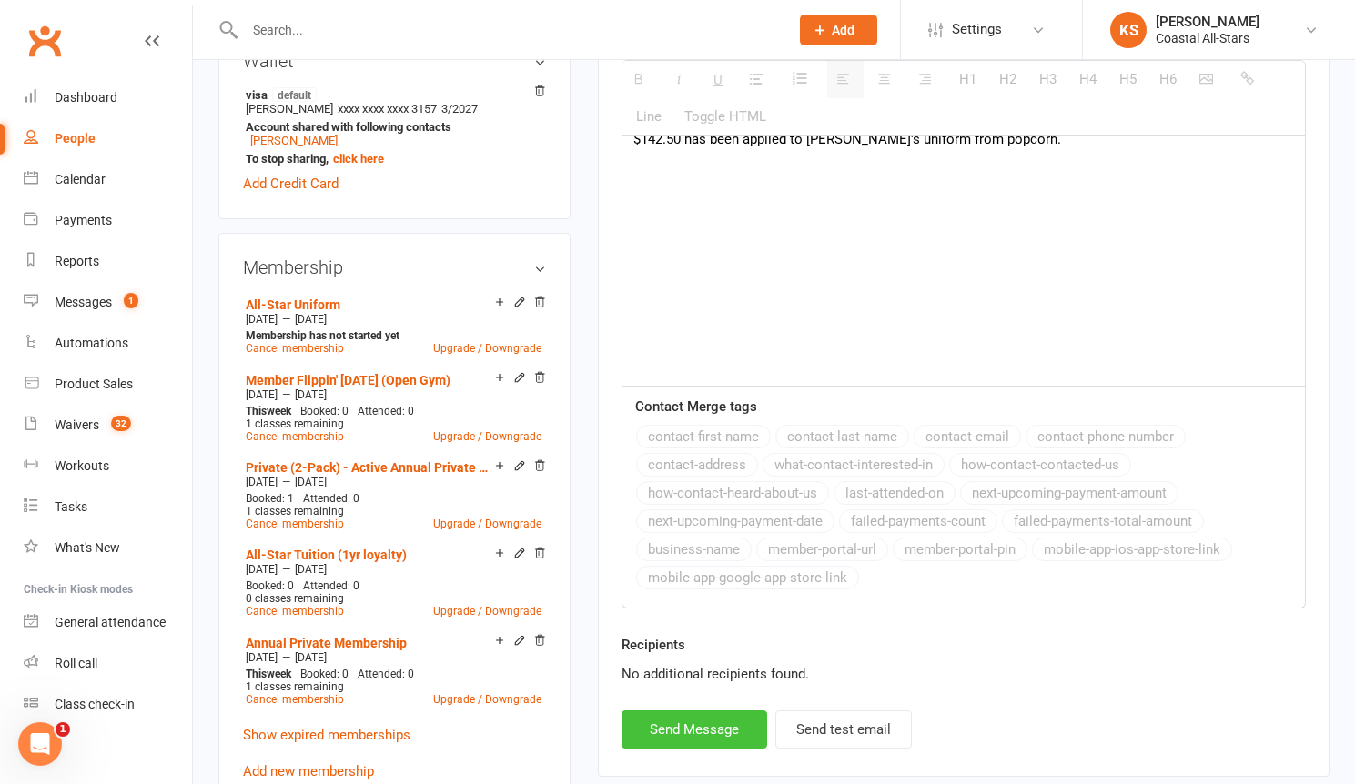
click at [670, 731] on button "Send Message" at bounding box center [694, 730] width 146 height 38
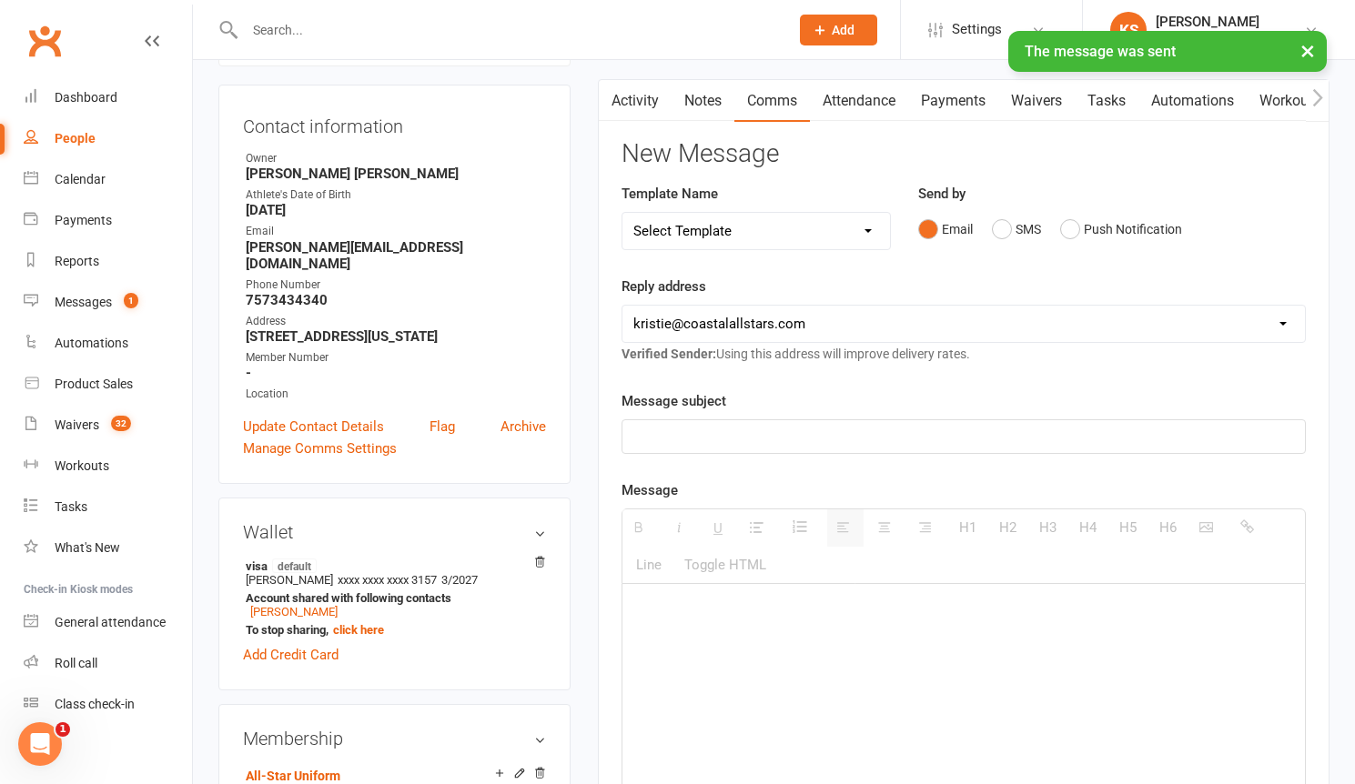
scroll to position [0, 0]
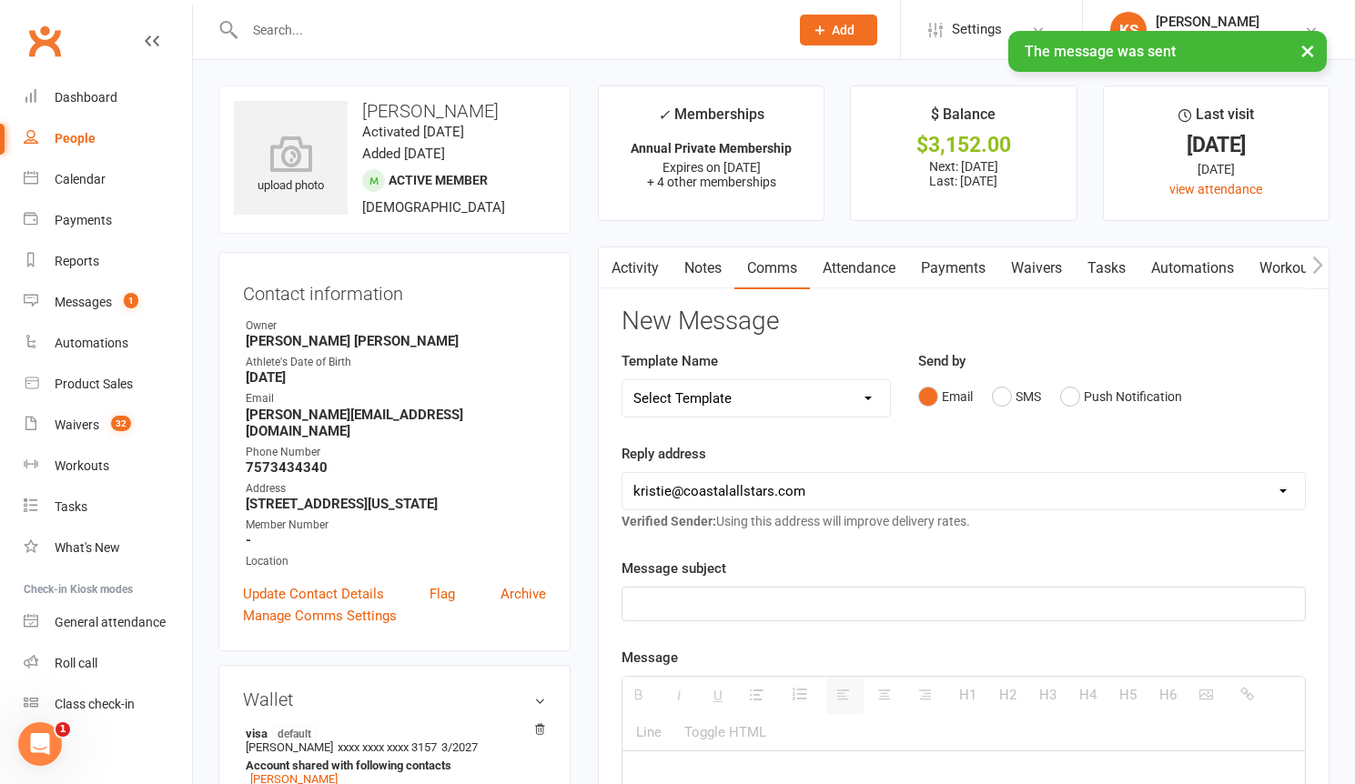
click at [649, 275] on link "Activity" at bounding box center [635, 268] width 73 height 42
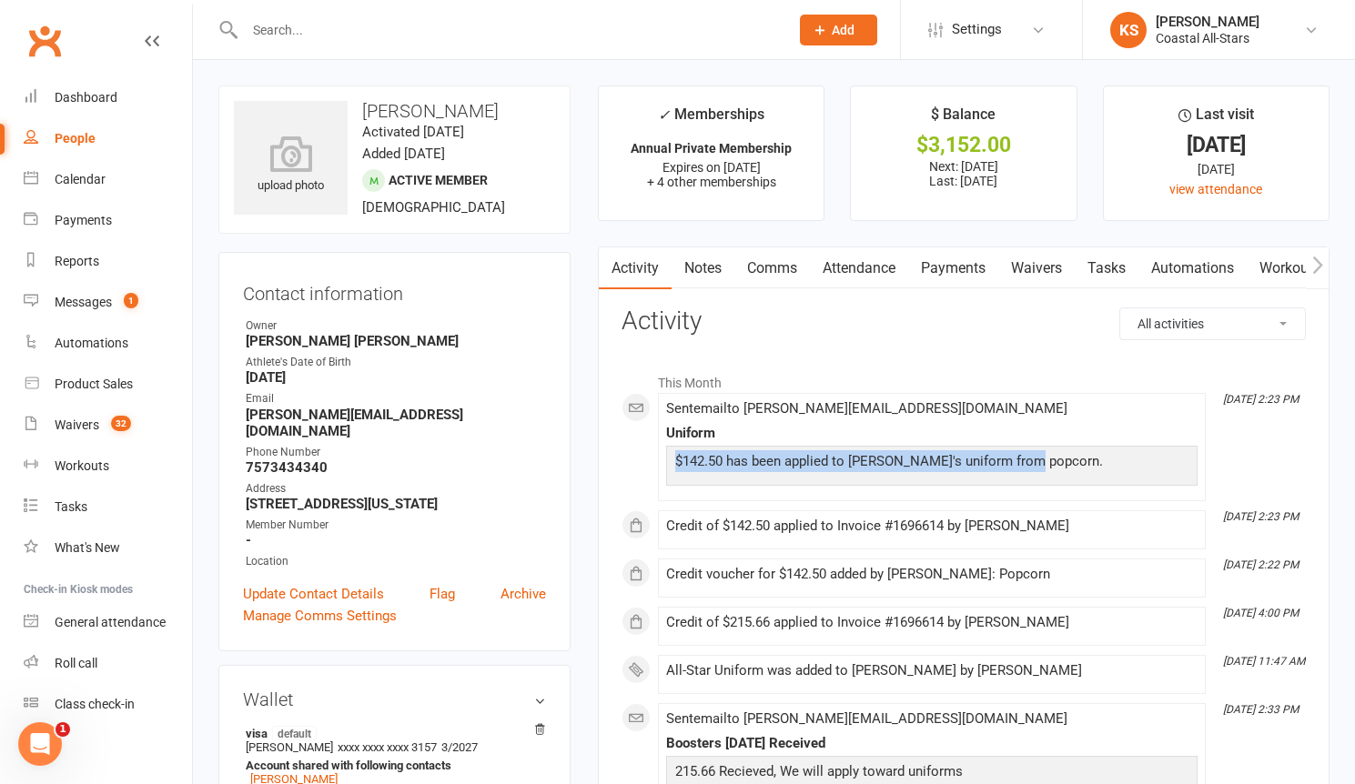
drag, startPoint x: 1033, startPoint y: 463, endPoint x: 673, endPoint y: 464, distance: 359.4
click at [673, 464] on p "$142.50 has been applied to [PERSON_NAME]'s uniform from popcorn." at bounding box center [931, 463] width 522 height 26
copy p "$142.50 has been applied to [PERSON_NAME]'s uniform from popcorn."
click at [317, 27] on input "text" at bounding box center [507, 29] width 537 height 25
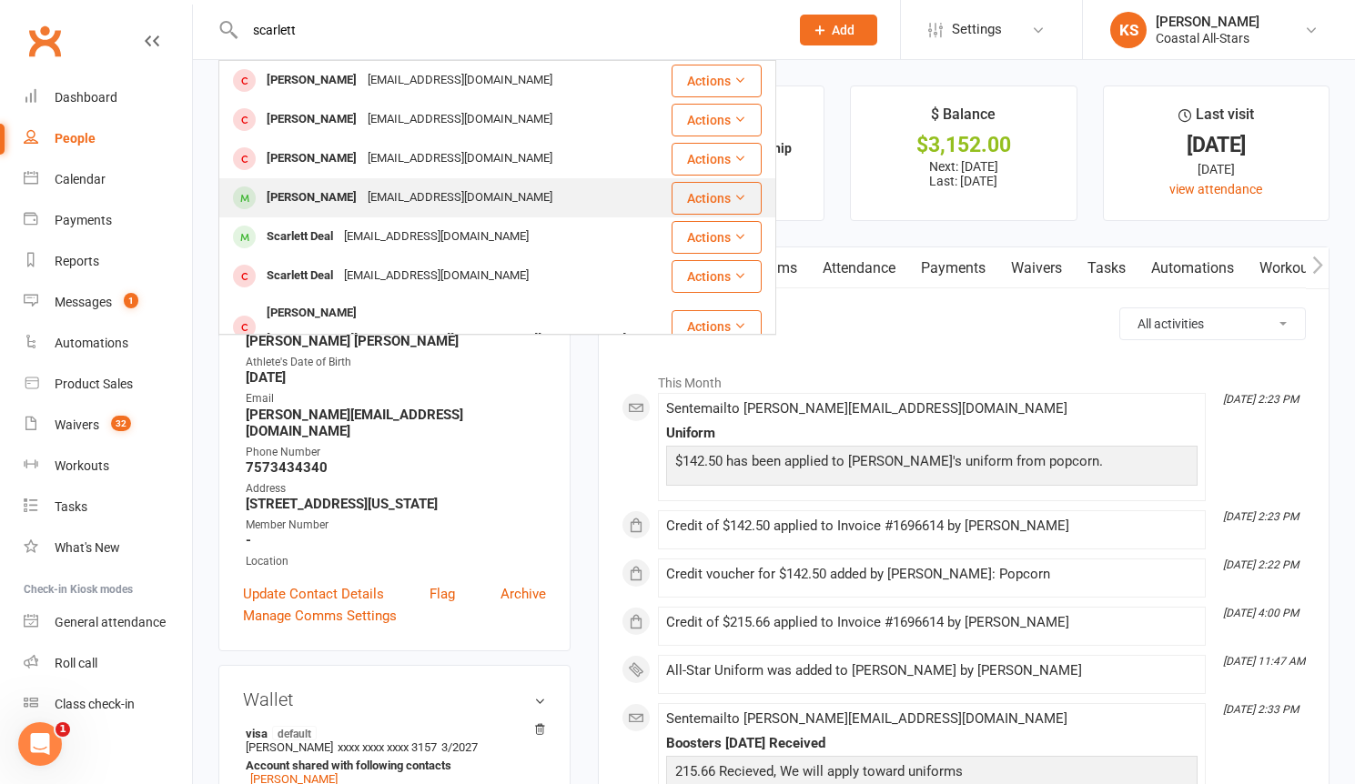
type input "scarlett"
click at [343, 202] on div "[PERSON_NAME]" at bounding box center [311, 198] width 101 height 26
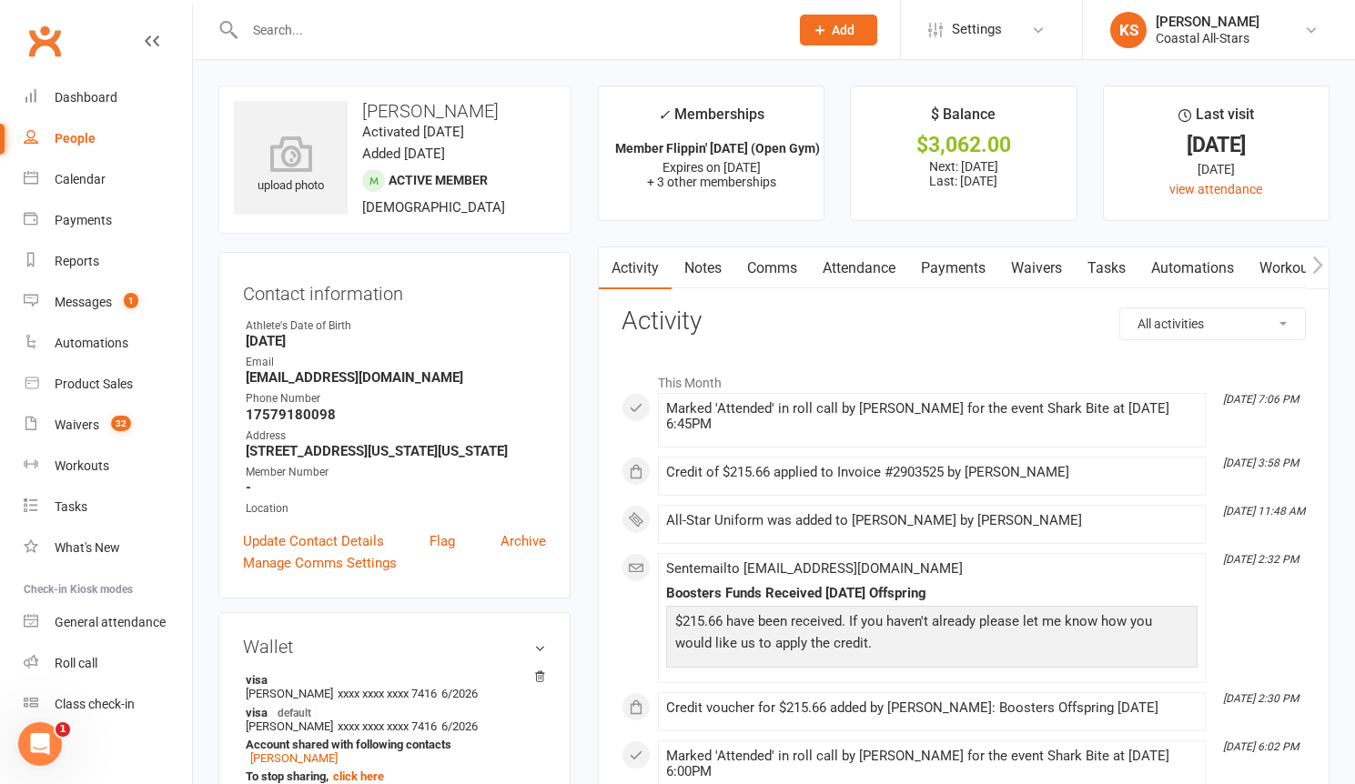
click at [956, 273] on link "Payments" at bounding box center [953, 268] width 90 height 42
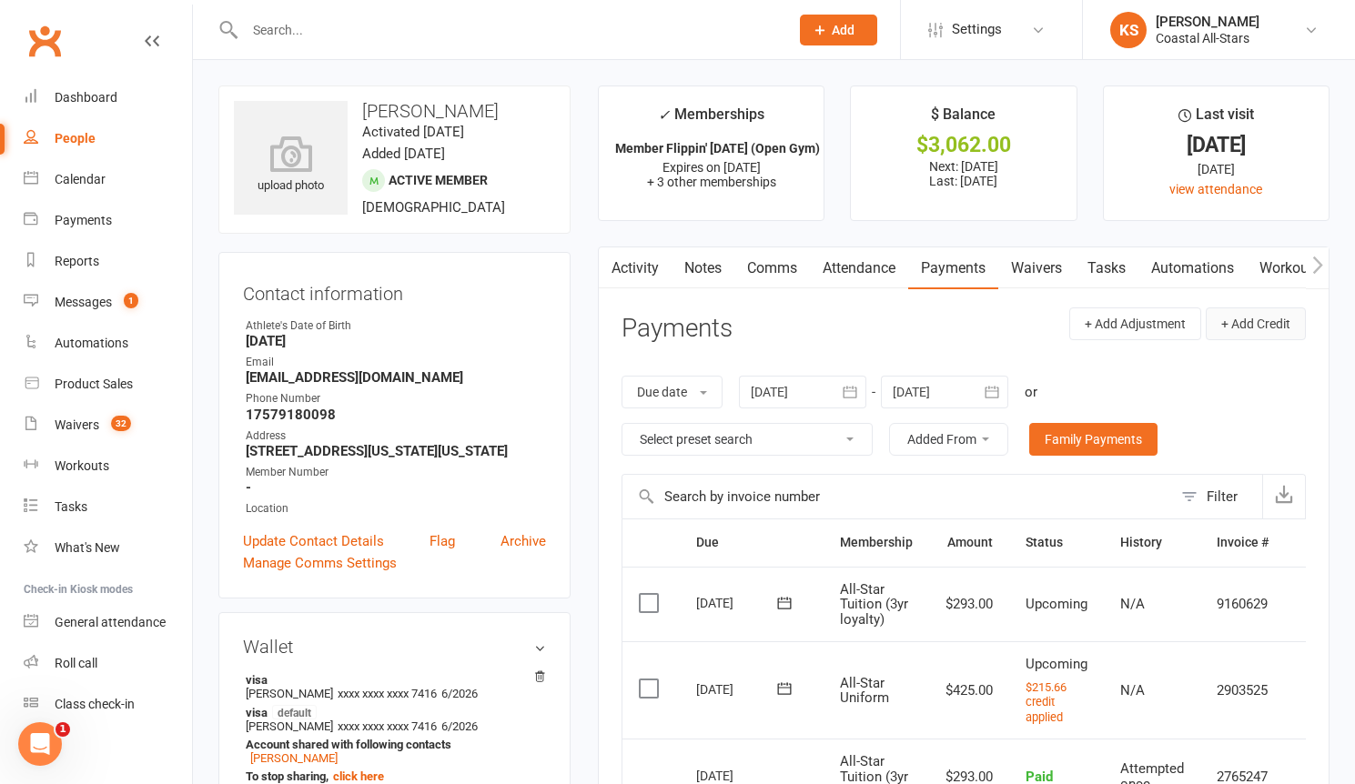
click at [1258, 322] on button "+ Add Credit" at bounding box center [1255, 323] width 100 height 33
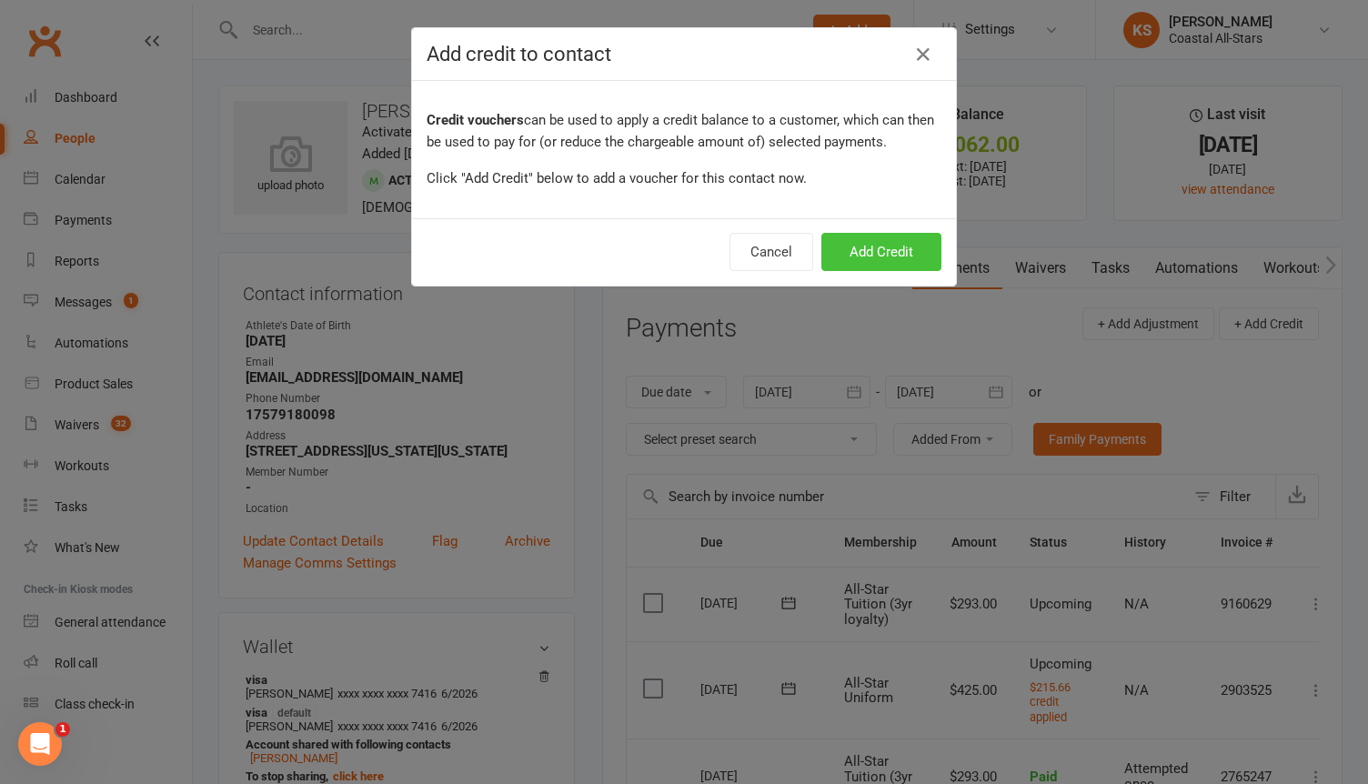
click at [889, 243] on button "Add Credit" at bounding box center [882, 252] width 120 height 38
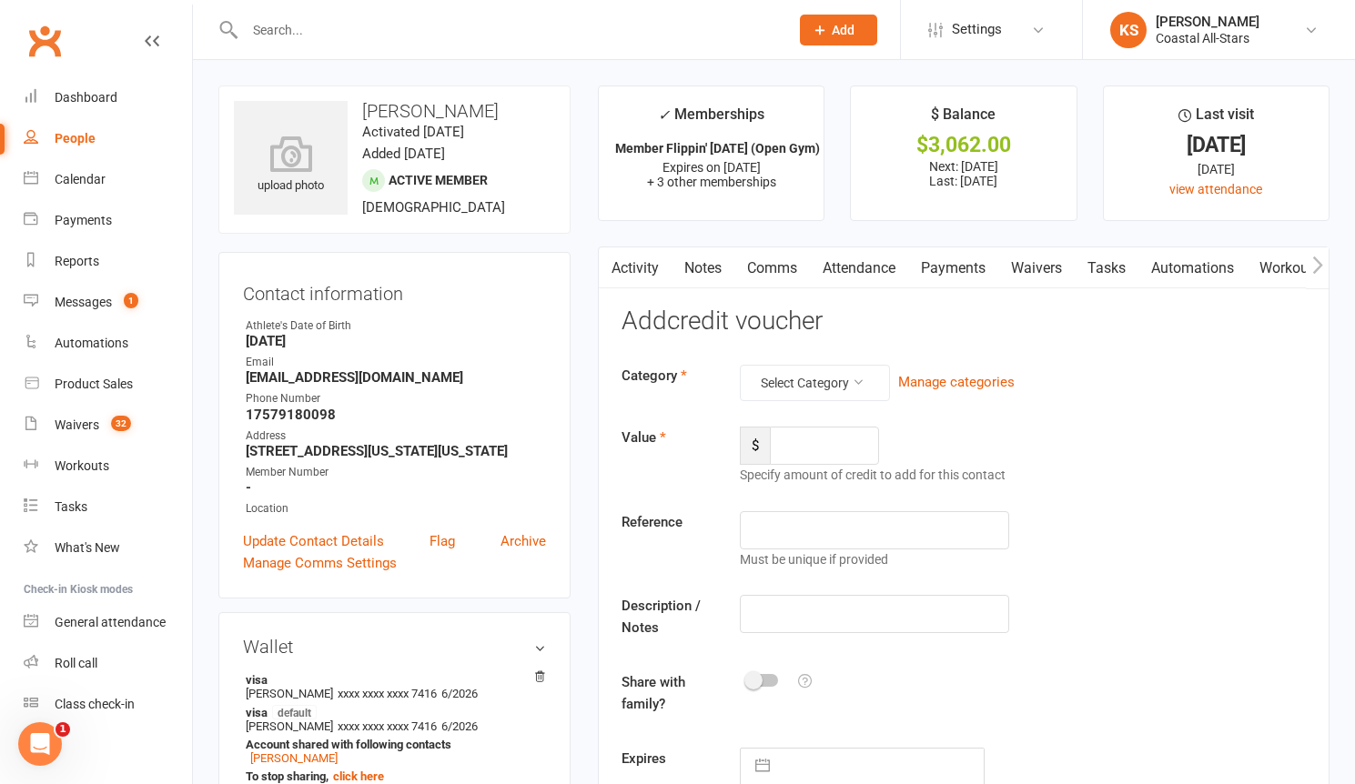
click at [823, 414] on div "Category Select Category Manage categories Value $ Specify amount of credit to …" at bounding box center [963, 575] width 684 height 421
click at [821, 393] on button "Select Category" at bounding box center [815, 383] width 150 height 36
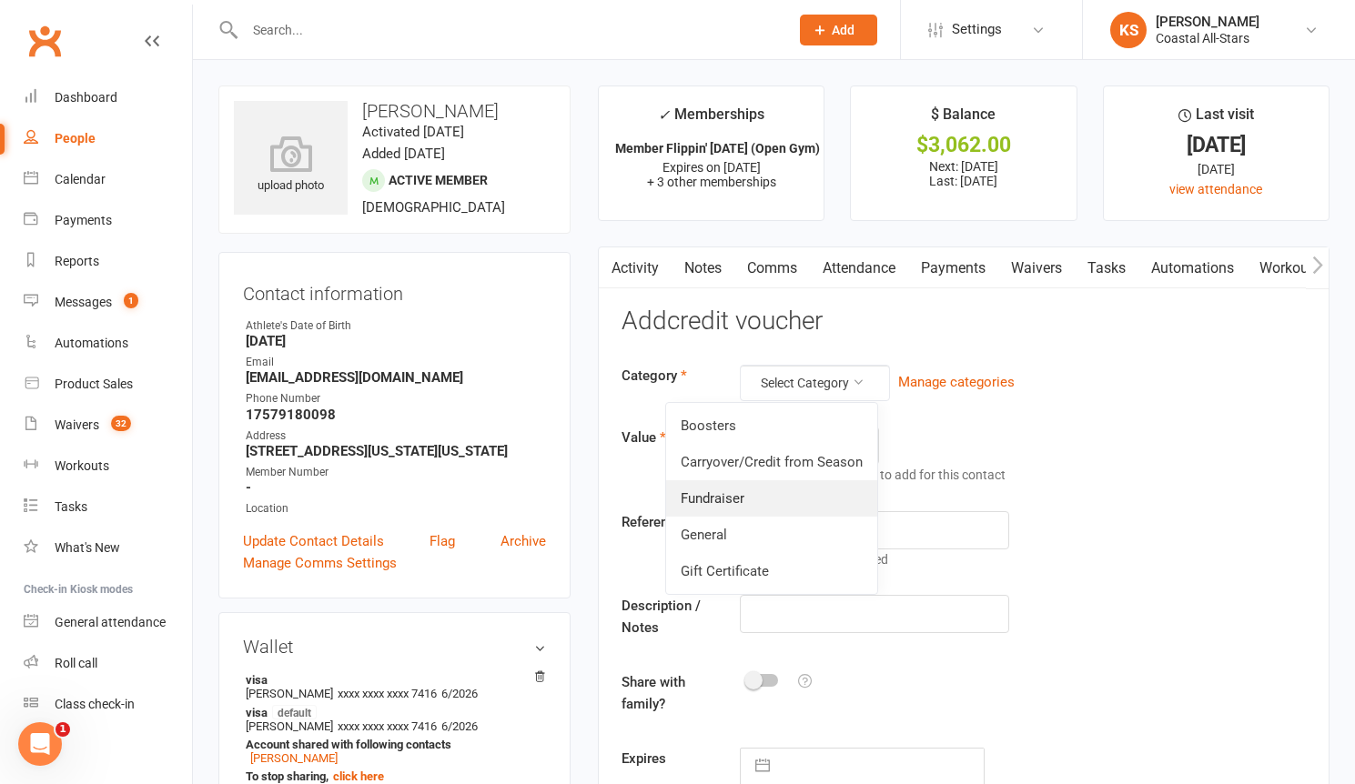
click at [776, 499] on link "Fundraiser" at bounding box center [771, 498] width 211 height 36
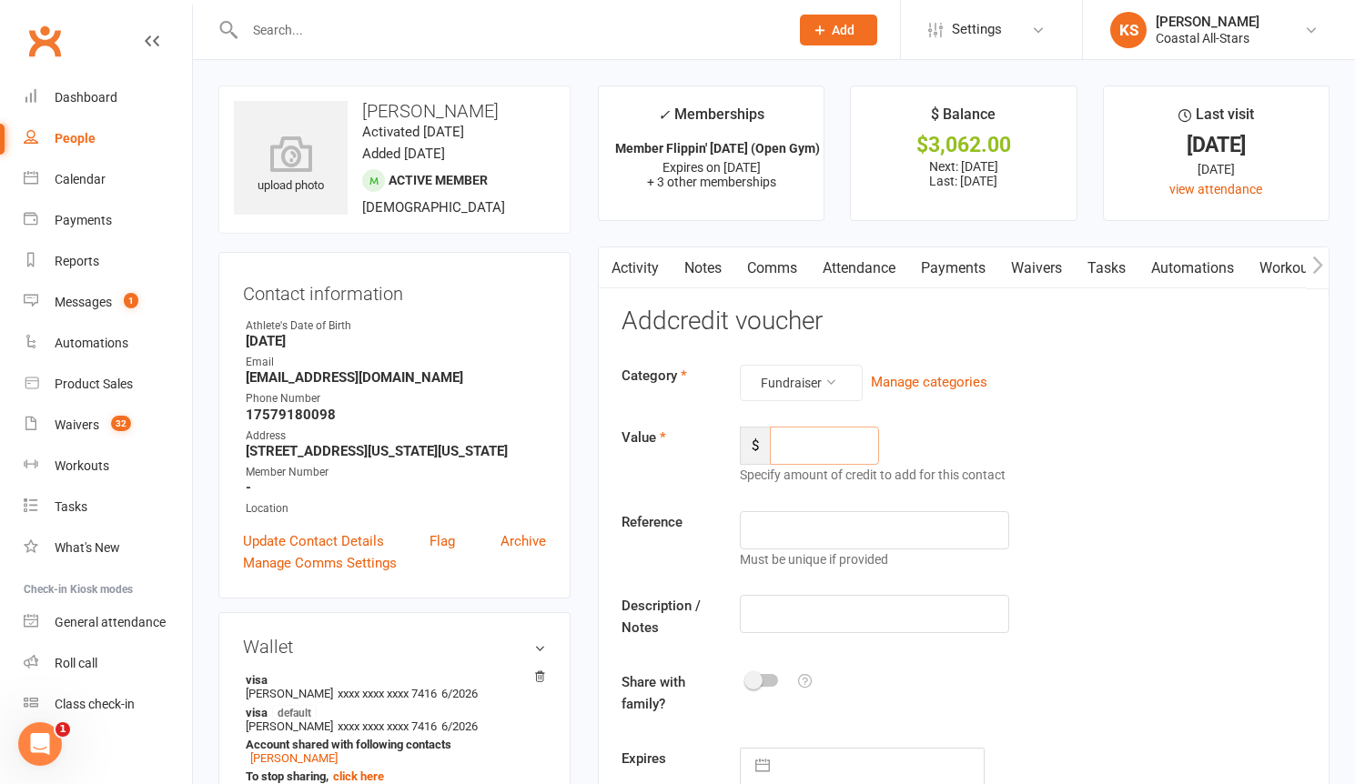
click at [801, 458] on input "number" at bounding box center [824, 446] width 109 height 38
type input "122"
click at [822, 625] on input "text" at bounding box center [874, 614] width 269 height 38
type input "Popcorn"
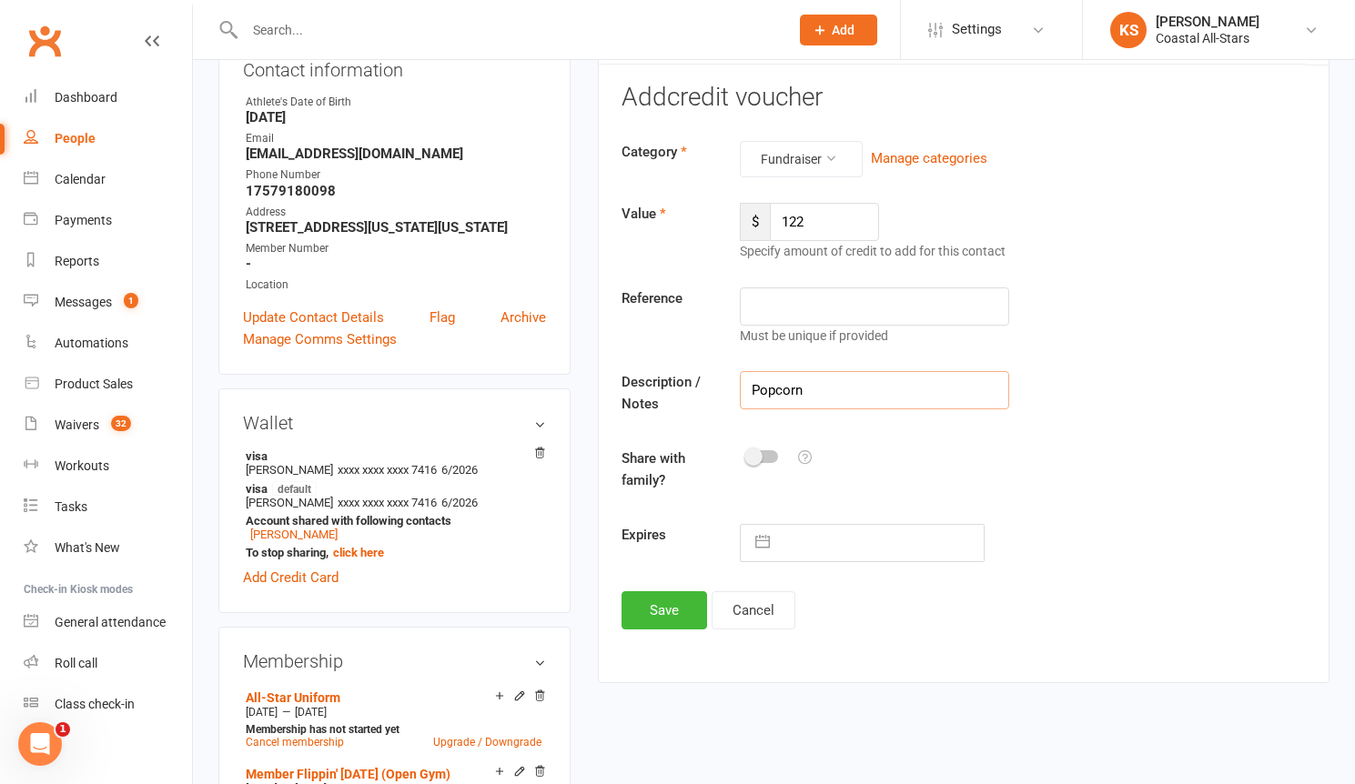
scroll to position [294, 0]
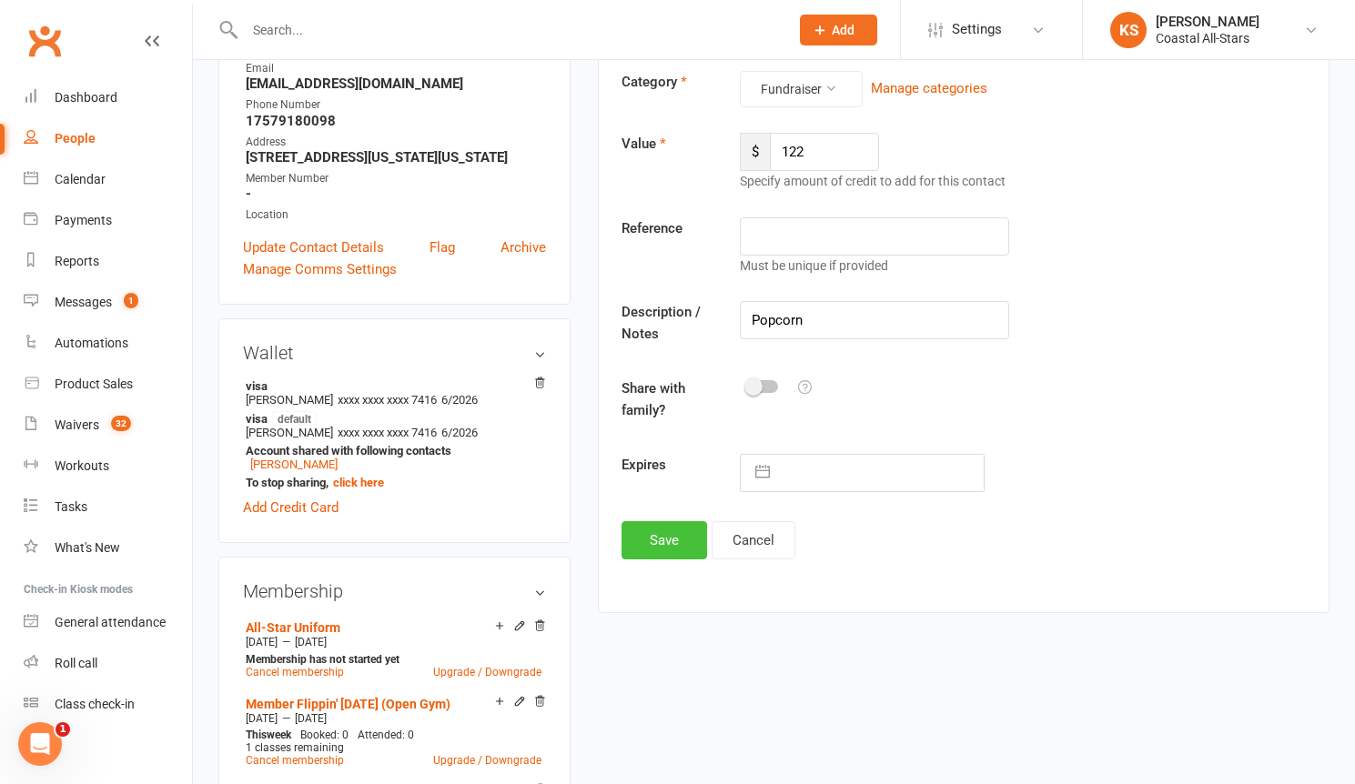
click at [671, 529] on button "Save" at bounding box center [664, 540] width 86 height 38
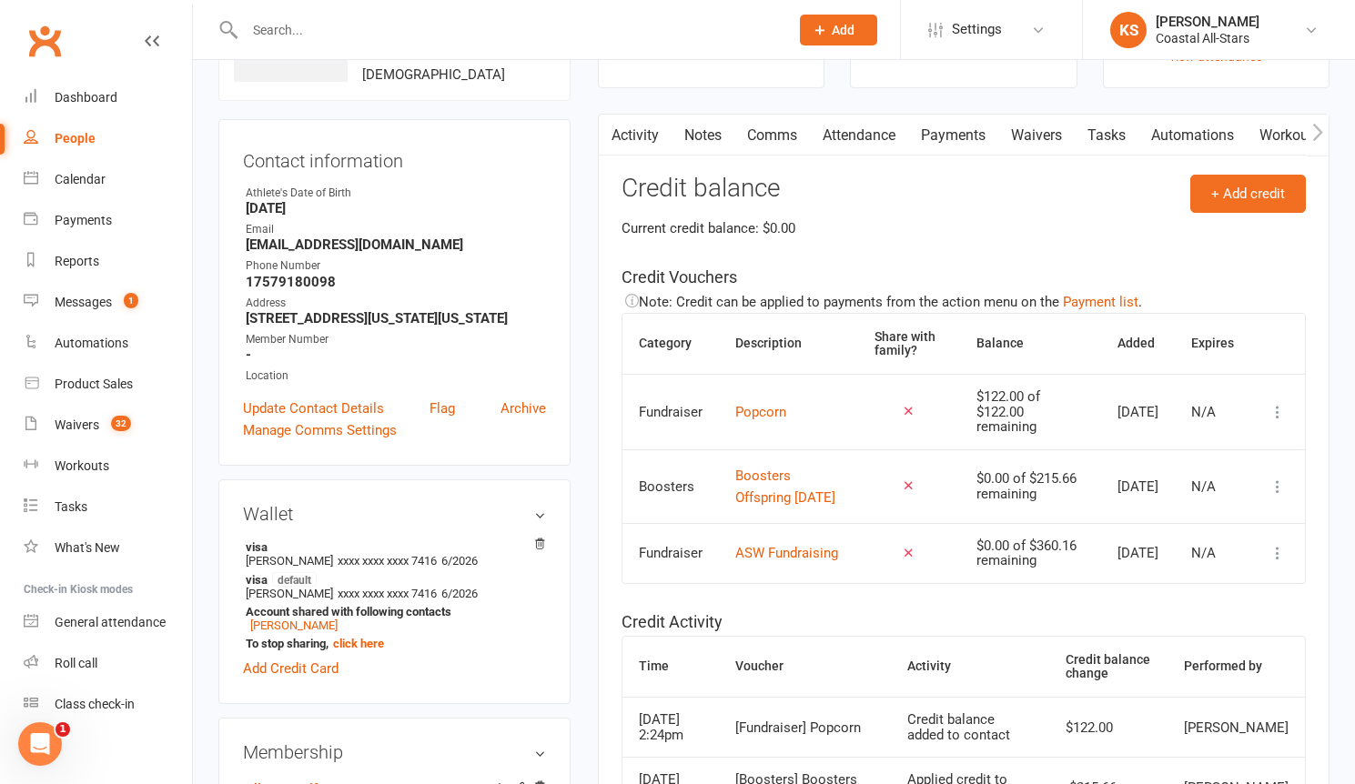
scroll to position [0, 0]
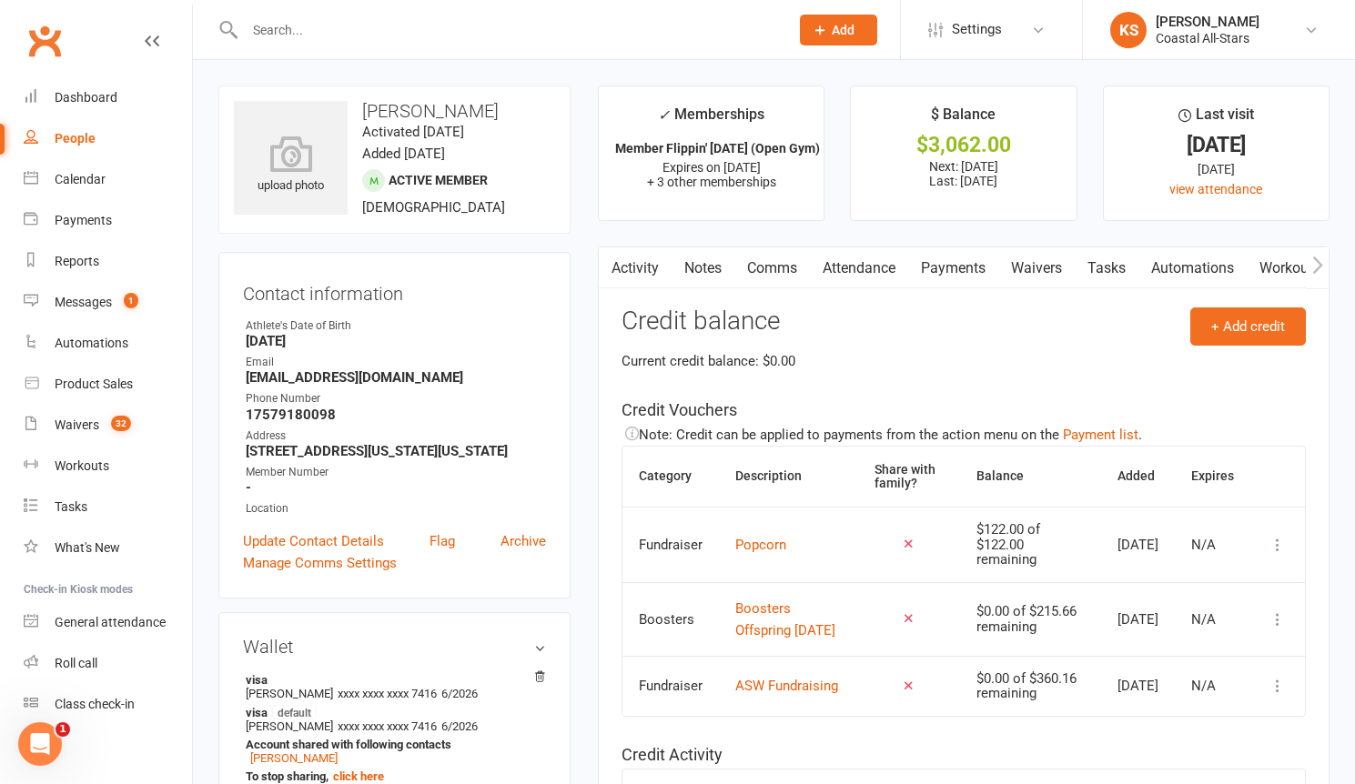
click at [941, 261] on link "Payments" at bounding box center [953, 268] width 90 height 42
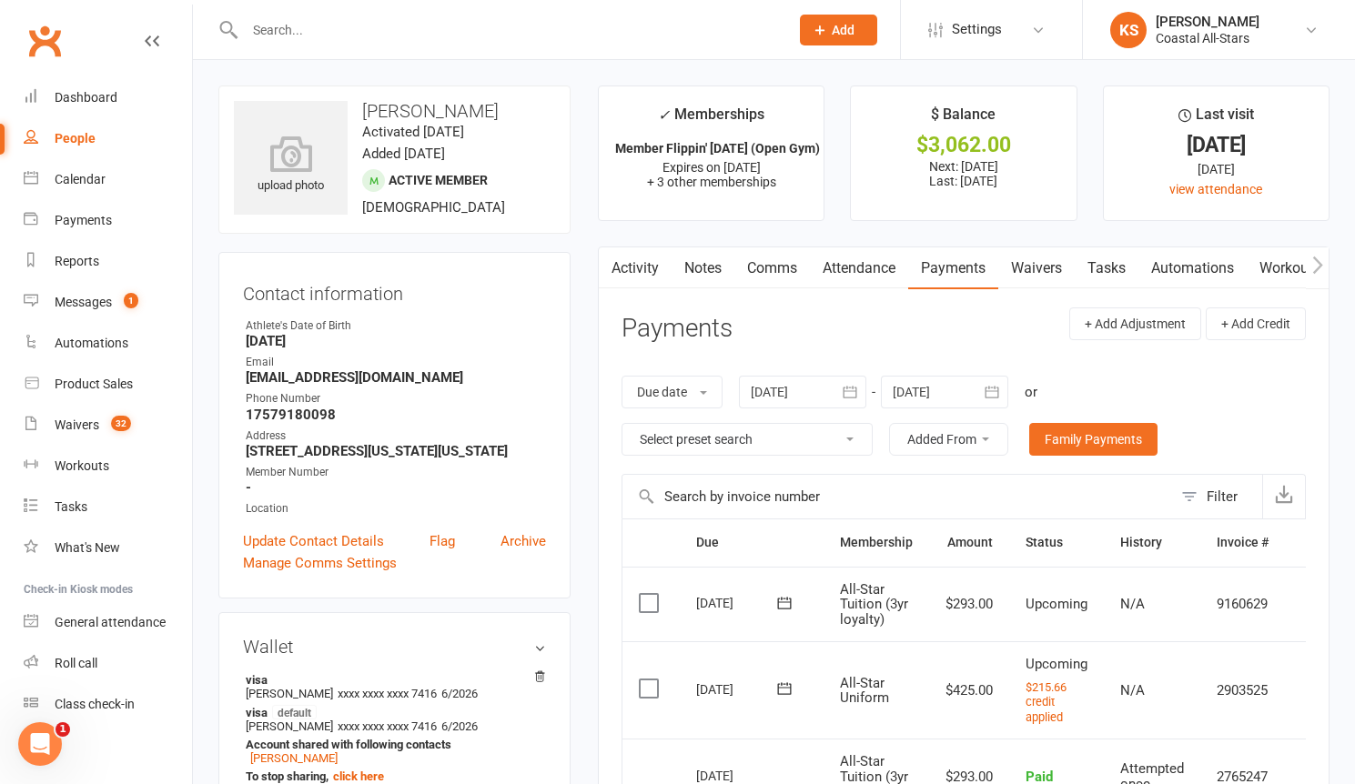
click at [1237, 697] on td "2903525" at bounding box center [1242, 689] width 85 height 97
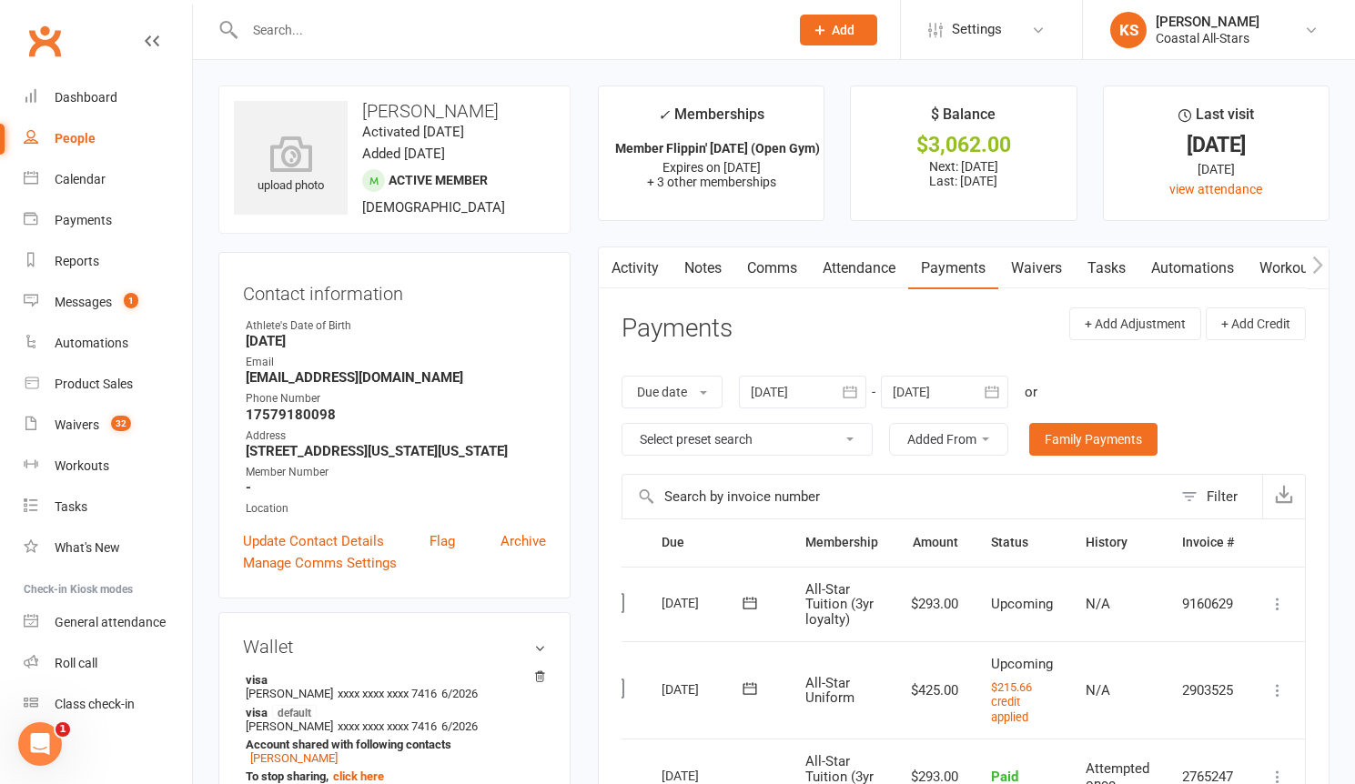
click at [1274, 688] on icon at bounding box center [1277, 690] width 18 height 18
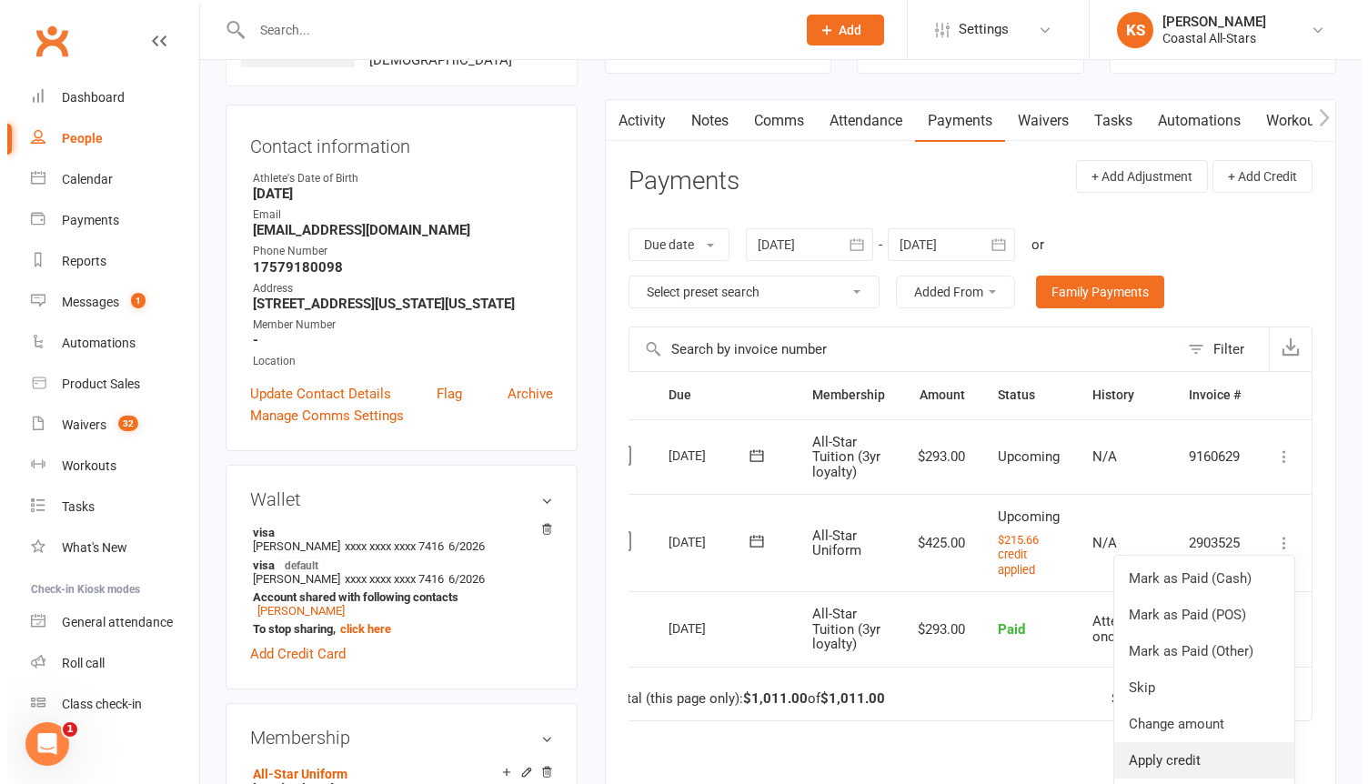
scroll to position [168, 0]
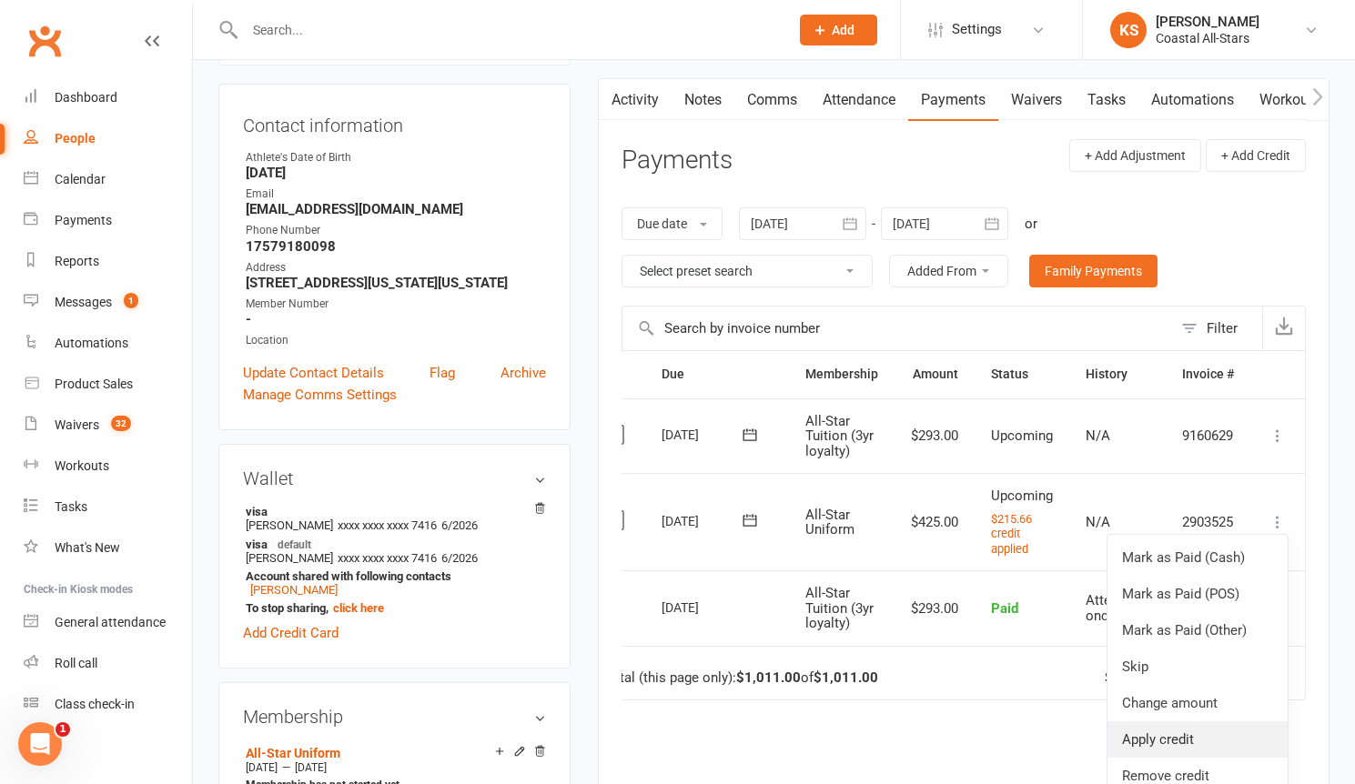
click at [1189, 740] on link "Apply credit" at bounding box center [1197, 739] width 180 height 36
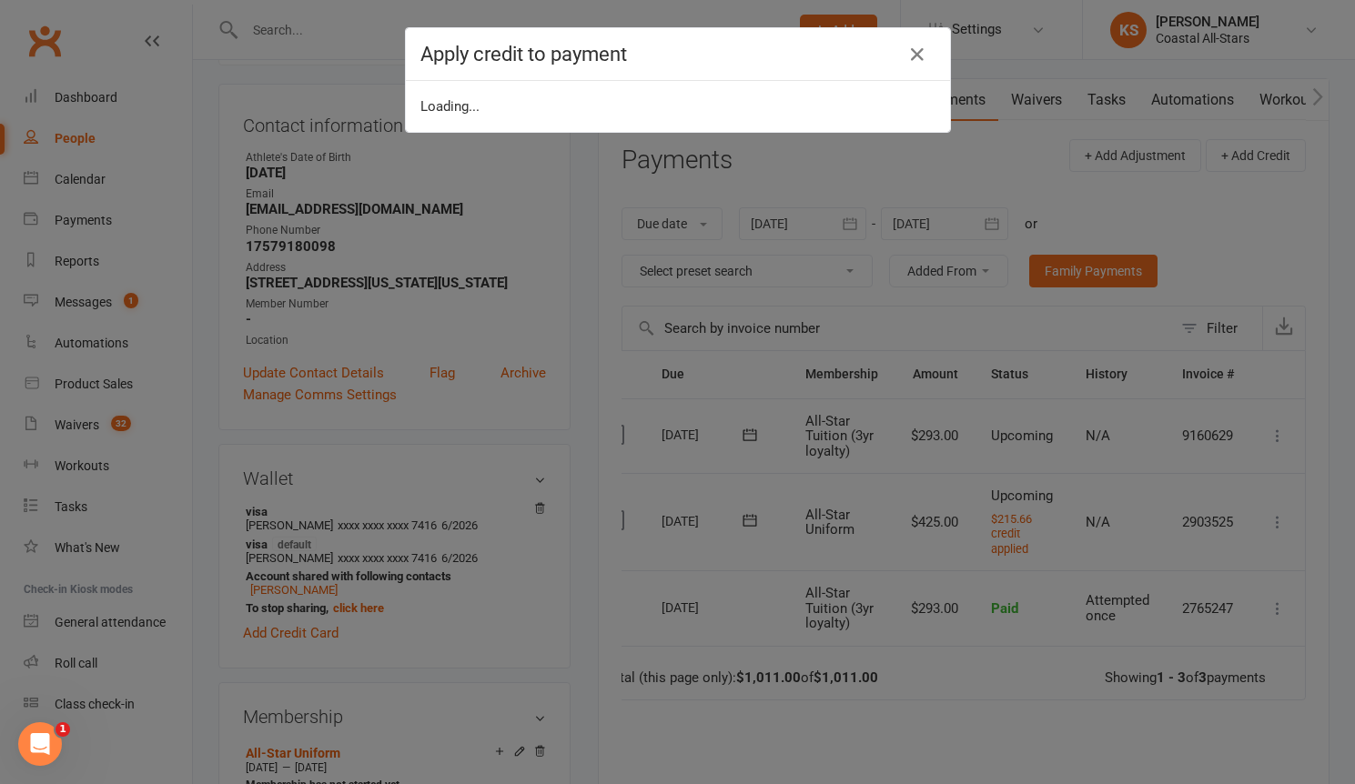
scroll to position [0, 29]
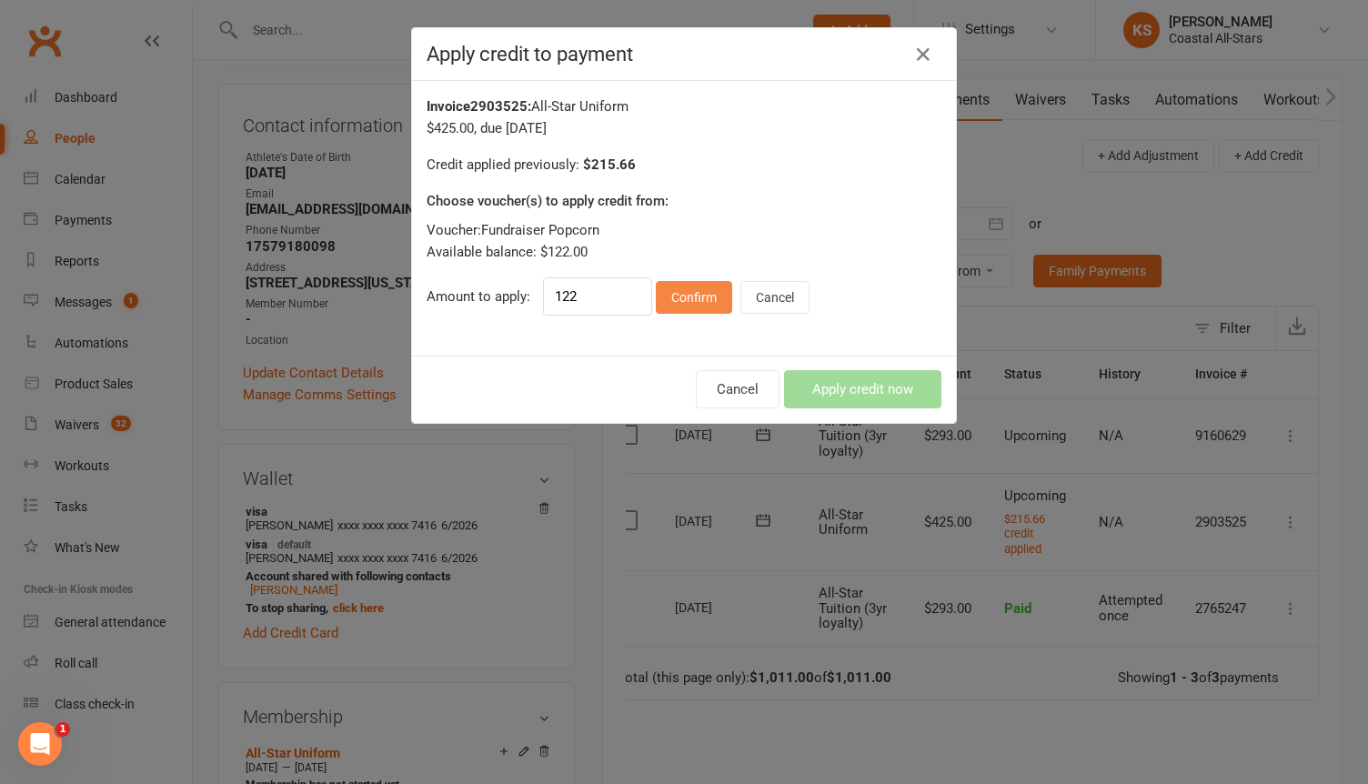
click at [667, 301] on button "Confirm" at bounding box center [694, 297] width 76 height 33
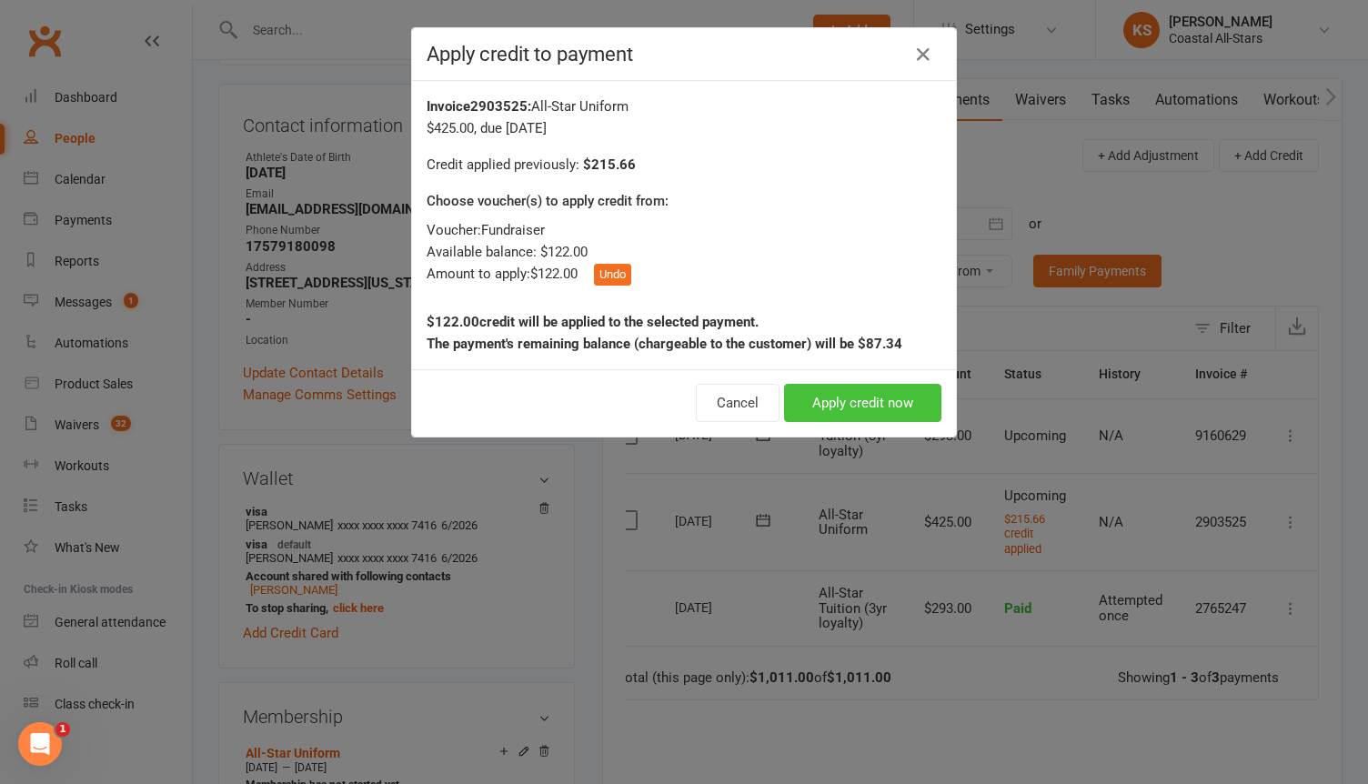
click at [847, 401] on button "Apply credit now" at bounding box center [862, 403] width 157 height 38
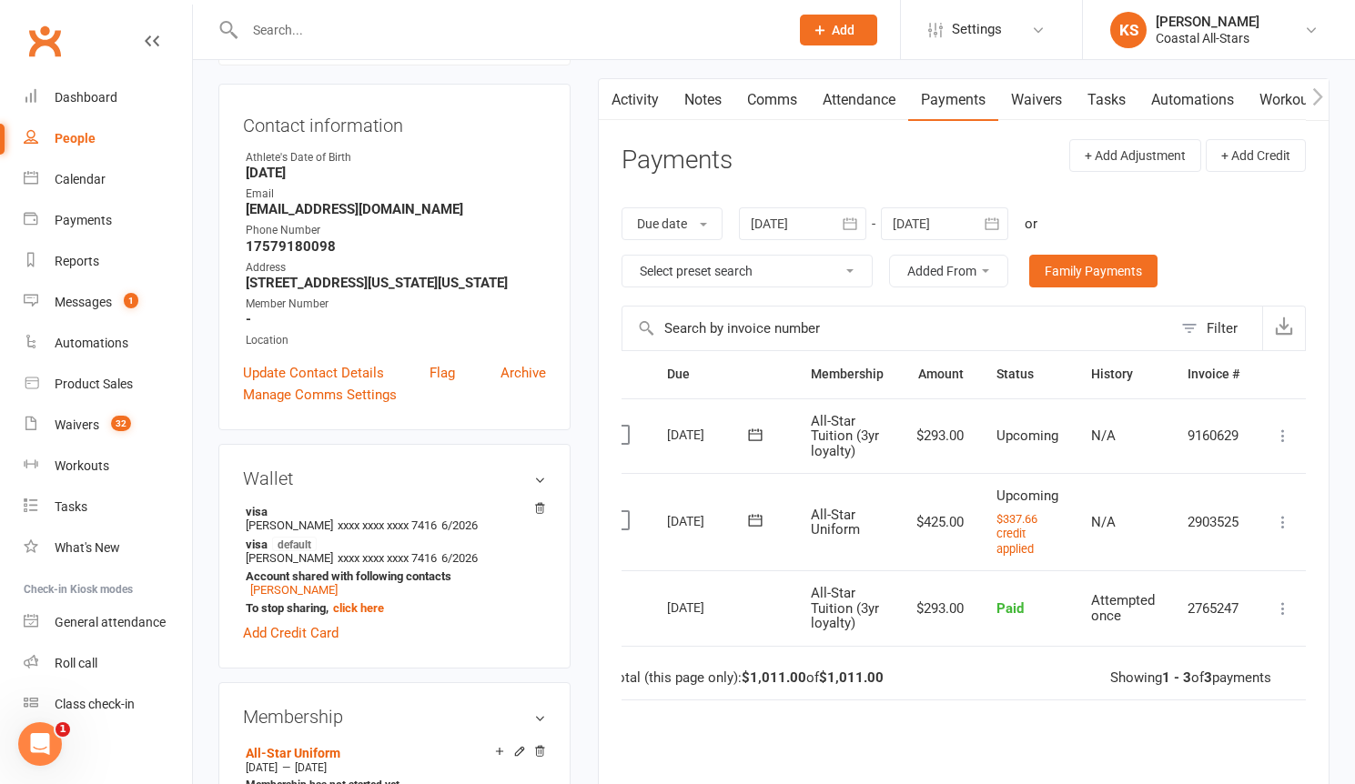
click at [773, 108] on link "Comms" at bounding box center [772, 100] width 76 height 42
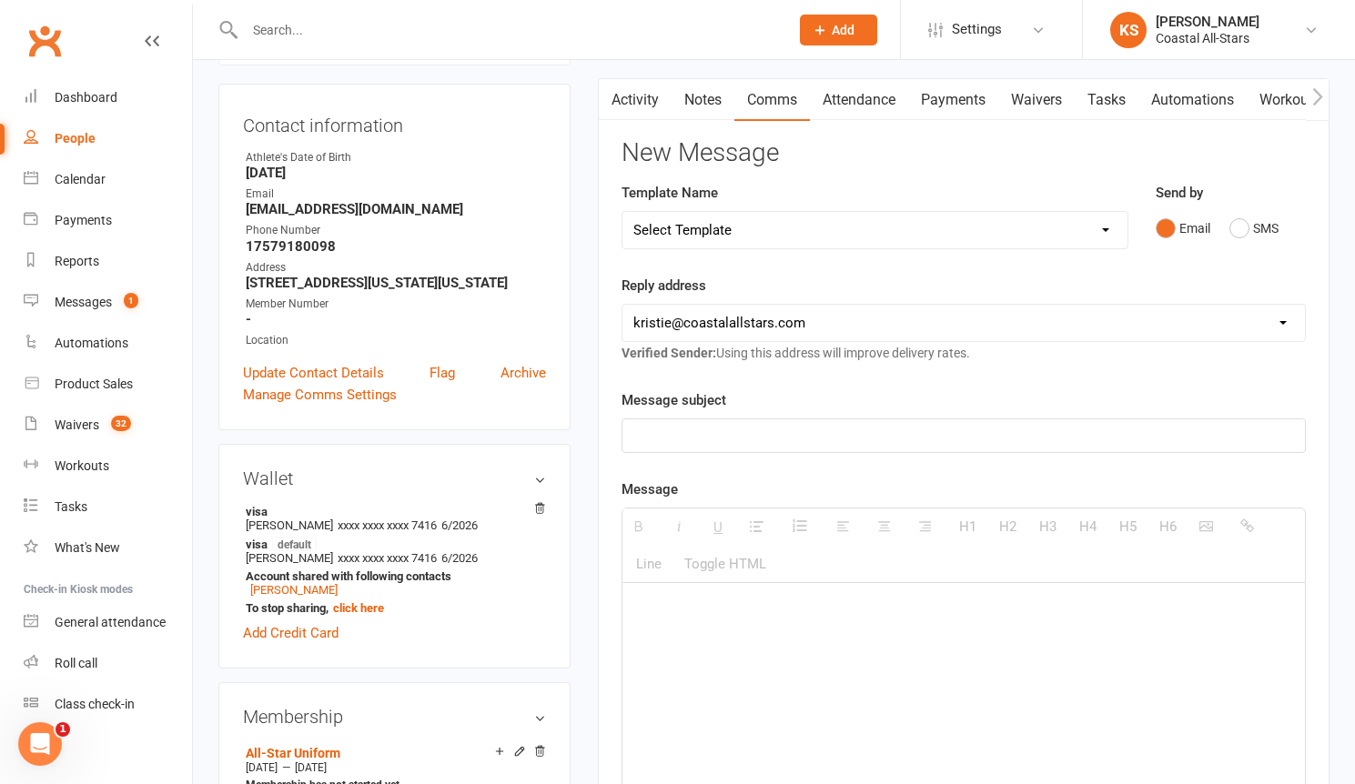
click at [756, 433] on p at bounding box center [963, 436] width 660 height 22
paste div
drag, startPoint x: 683, startPoint y: 617, endPoint x: 651, endPoint y: 611, distance: 32.3
click at [651, 611] on p "$142.50 has been applied to [PERSON_NAME]'s uniform from popcorn." at bounding box center [963, 610] width 660 height 22
click at [801, 615] on p "$122 has been applied to [PERSON_NAME]'s uniform from popcorn." at bounding box center [963, 610] width 660 height 22
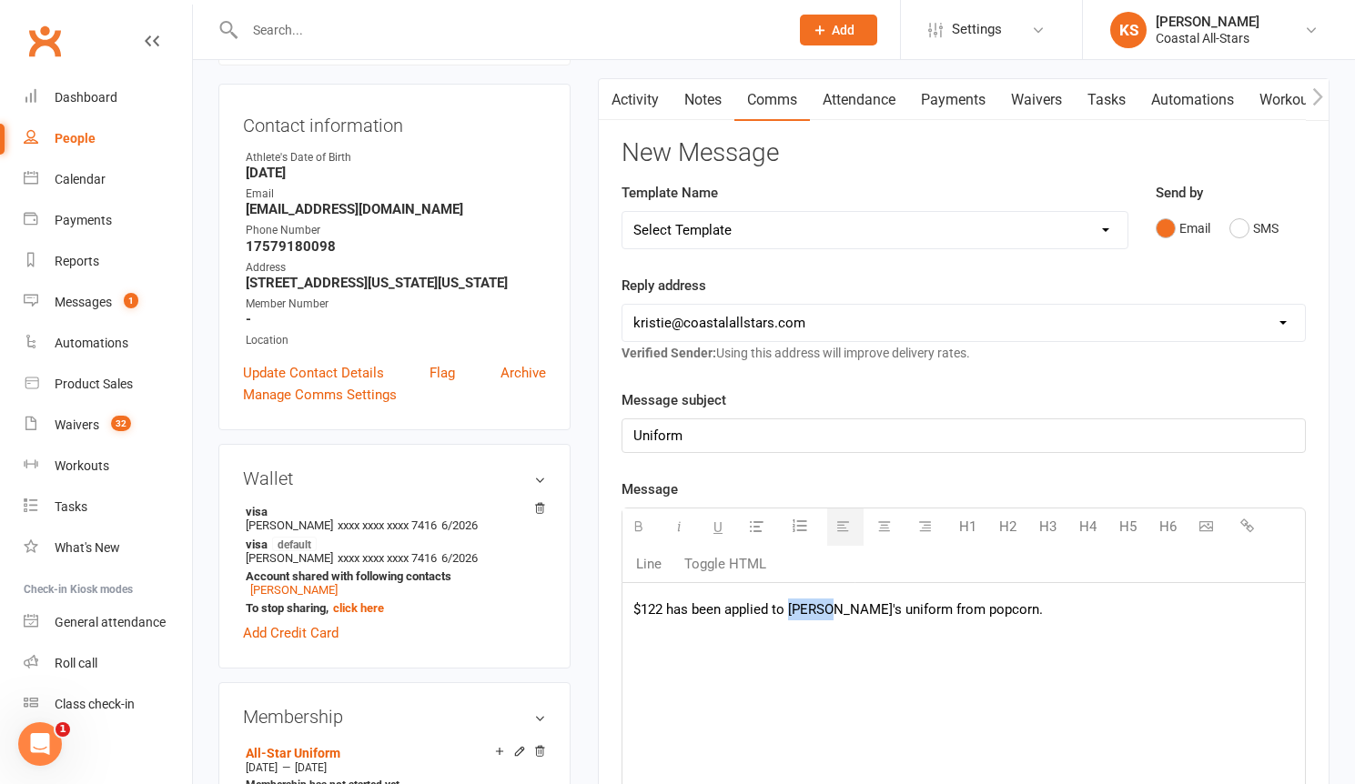
click at [801, 615] on p "$122 has been applied to [PERSON_NAME]'s uniform from popcorn." at bounding box center [963, 610] width 660 height 22
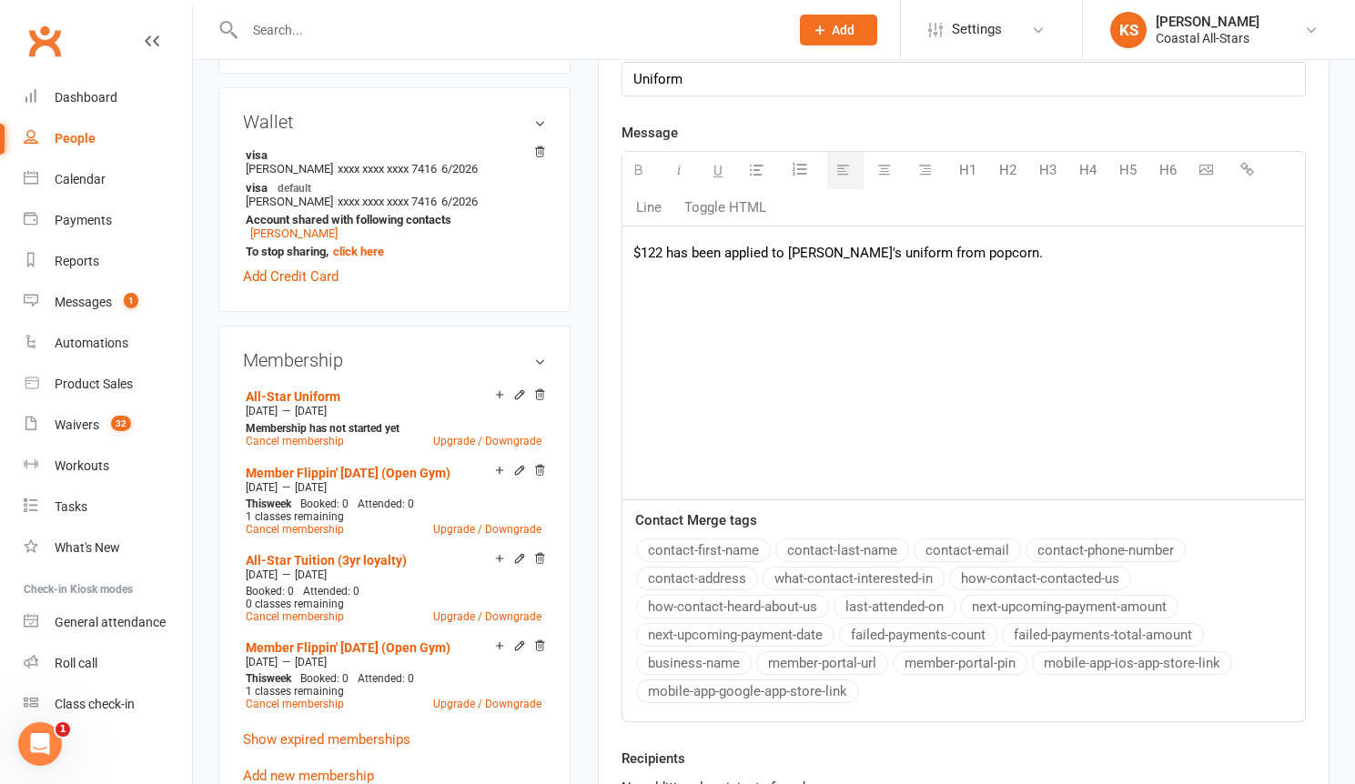
scroll to position [854, 0]
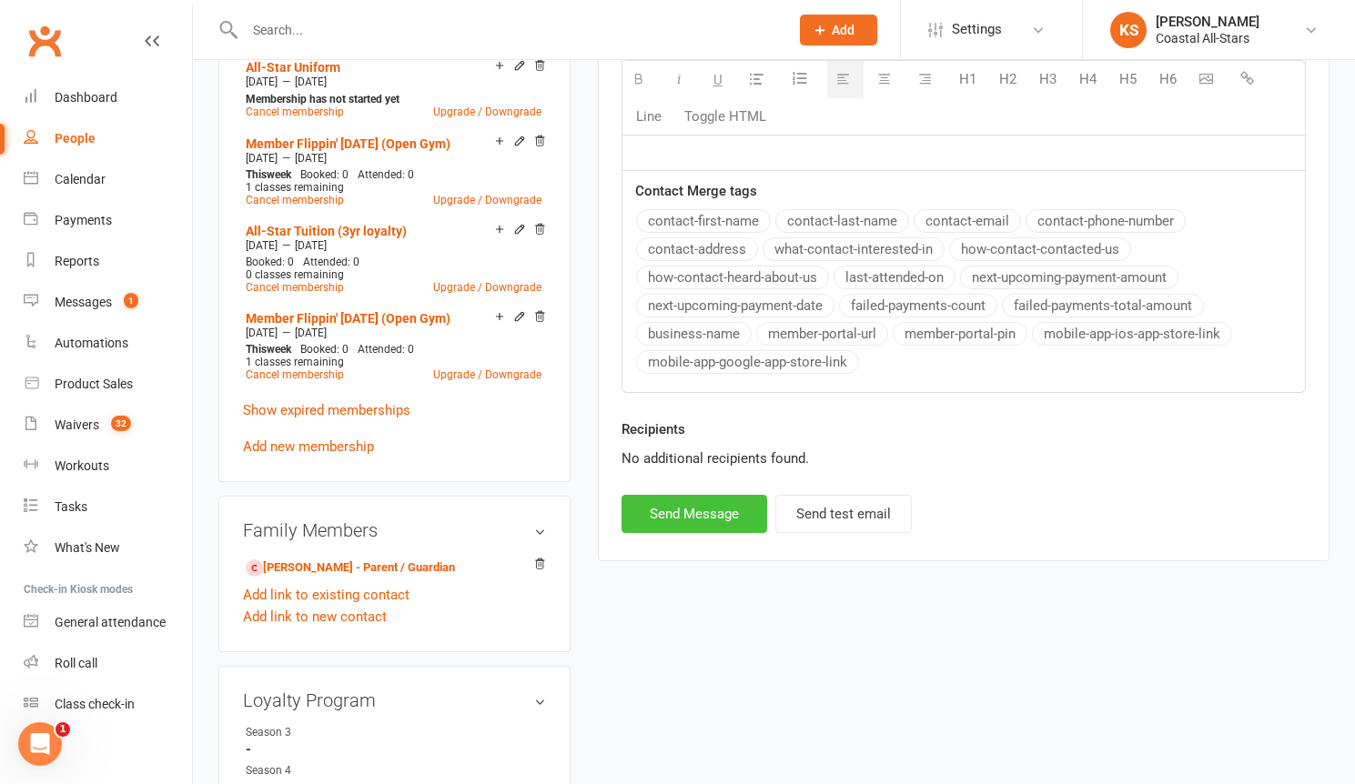
click at [714, 524] on button "Send Message" at bounding box center [694, 514] width 146 height 38
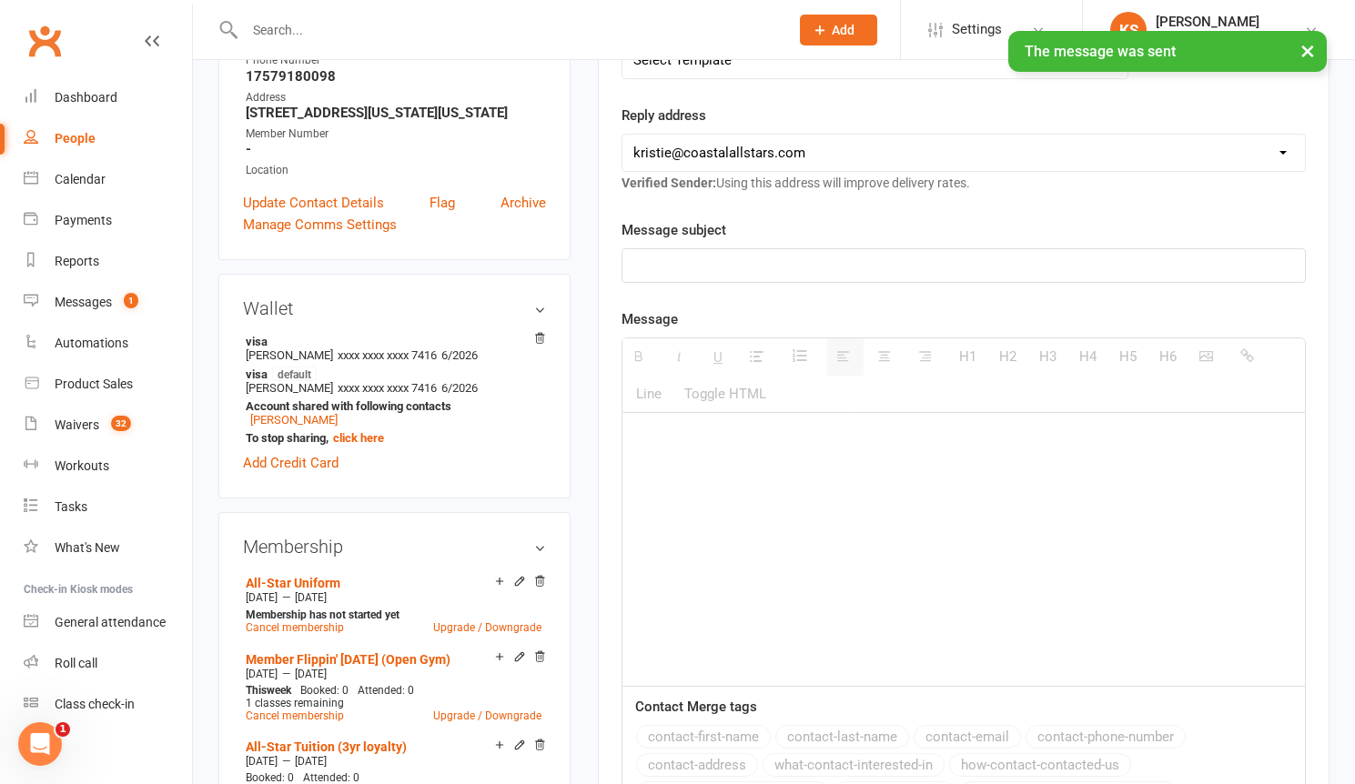
scroll to position [59, 0]
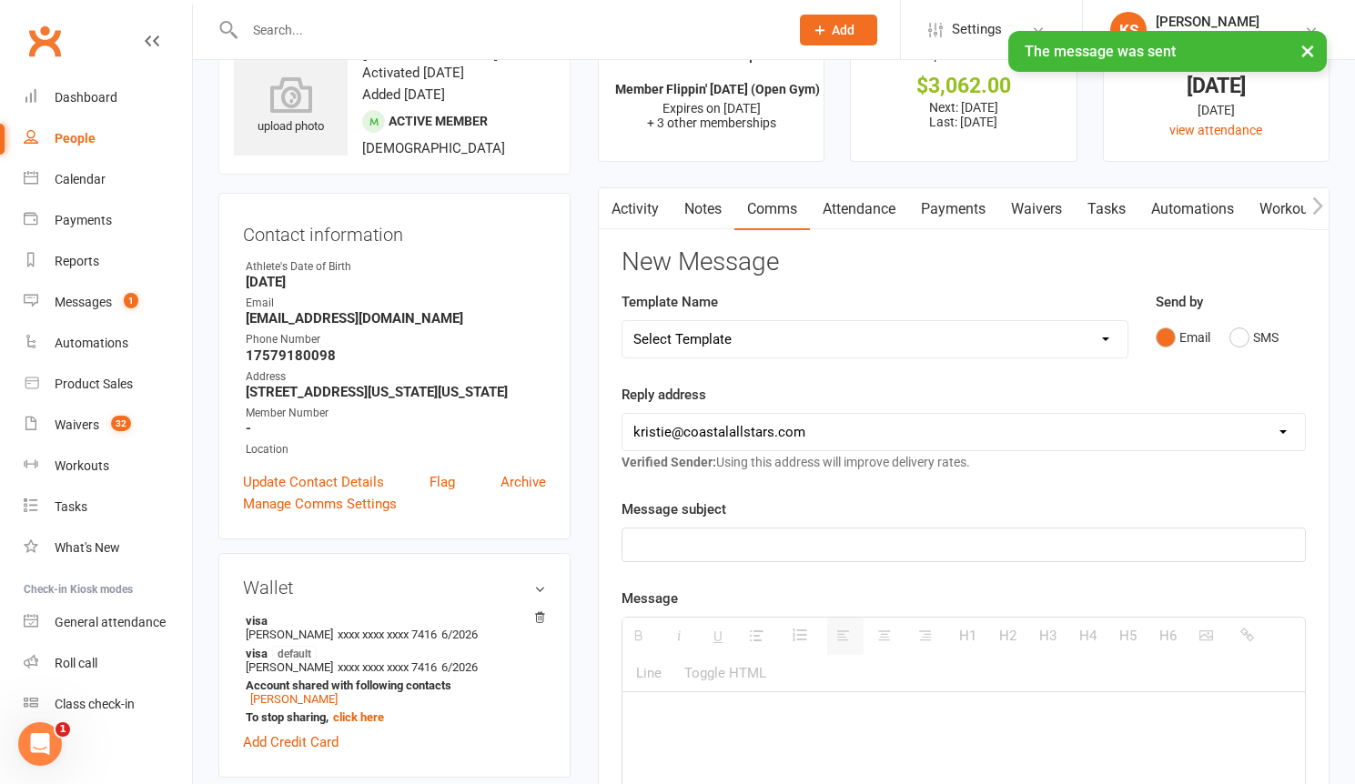
click at [338, 31] on div "× The message was sent" at bounding box center [665, 31] width 1331 height 0
click at [322, 31] on div "× The message was sent" at bounding box center [665, 31] width 1331 height 0
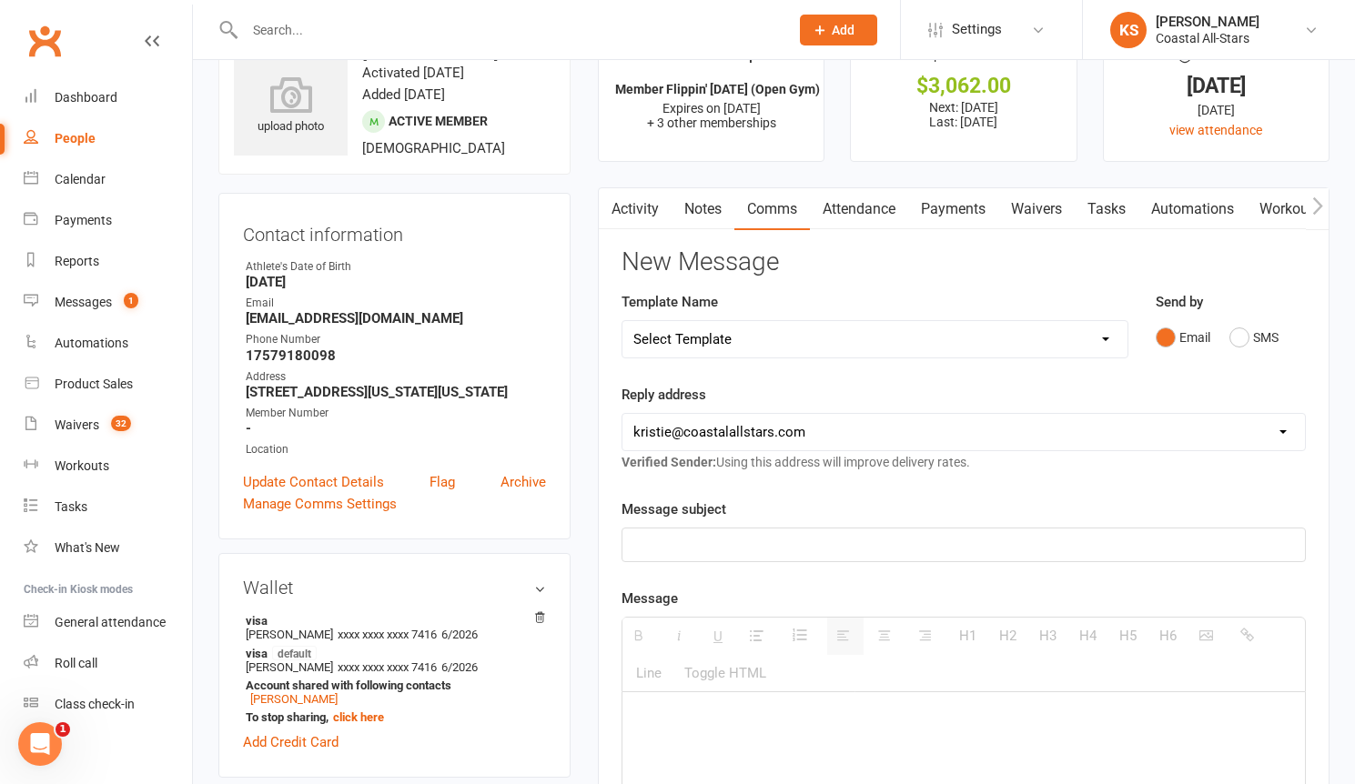
click at [316, 29] on input "text" at bounding box center [507, 29] width 537 height 25
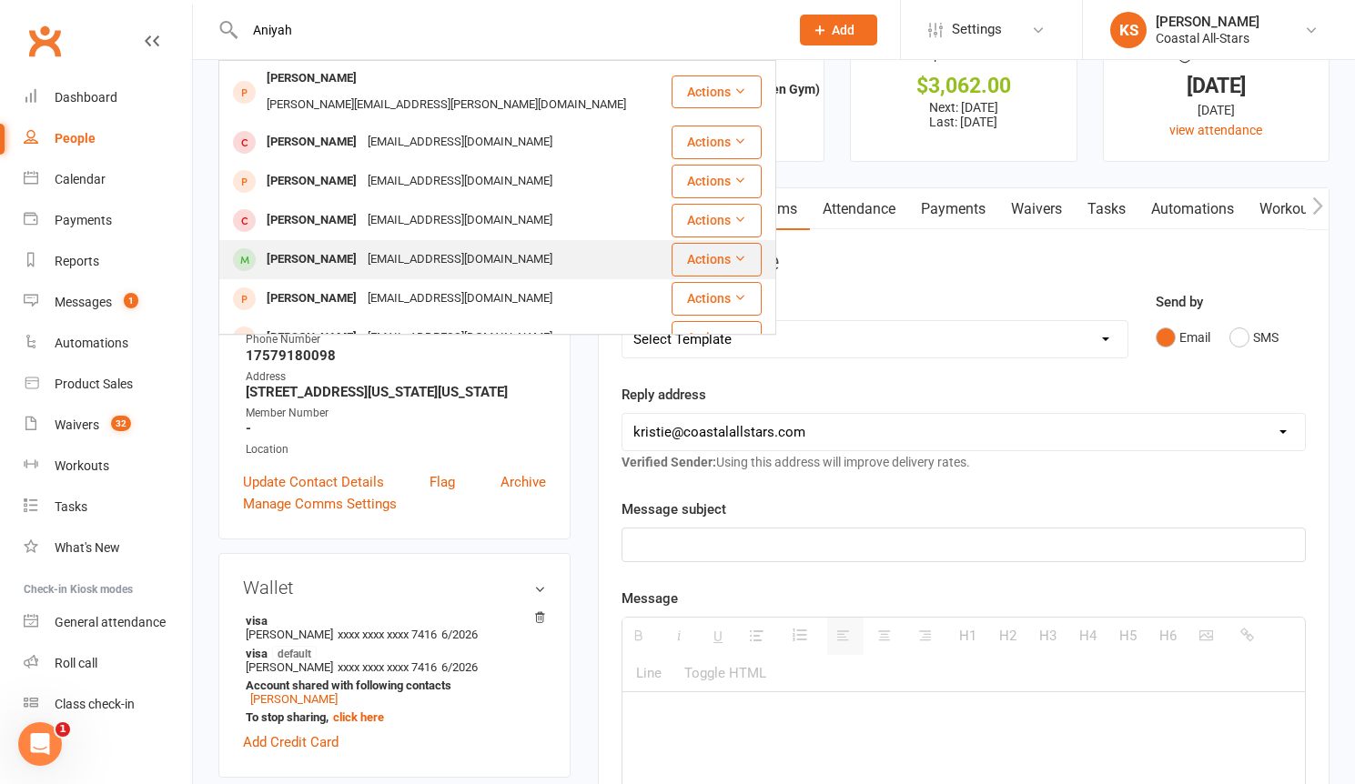
type input "Aniyah"
click at [356, 241] on div "[PERSON_NAME] [EMAIL_ADDRESS][DOMAIN_NAME]" at bounding box center [444, 259] width 449 height 37
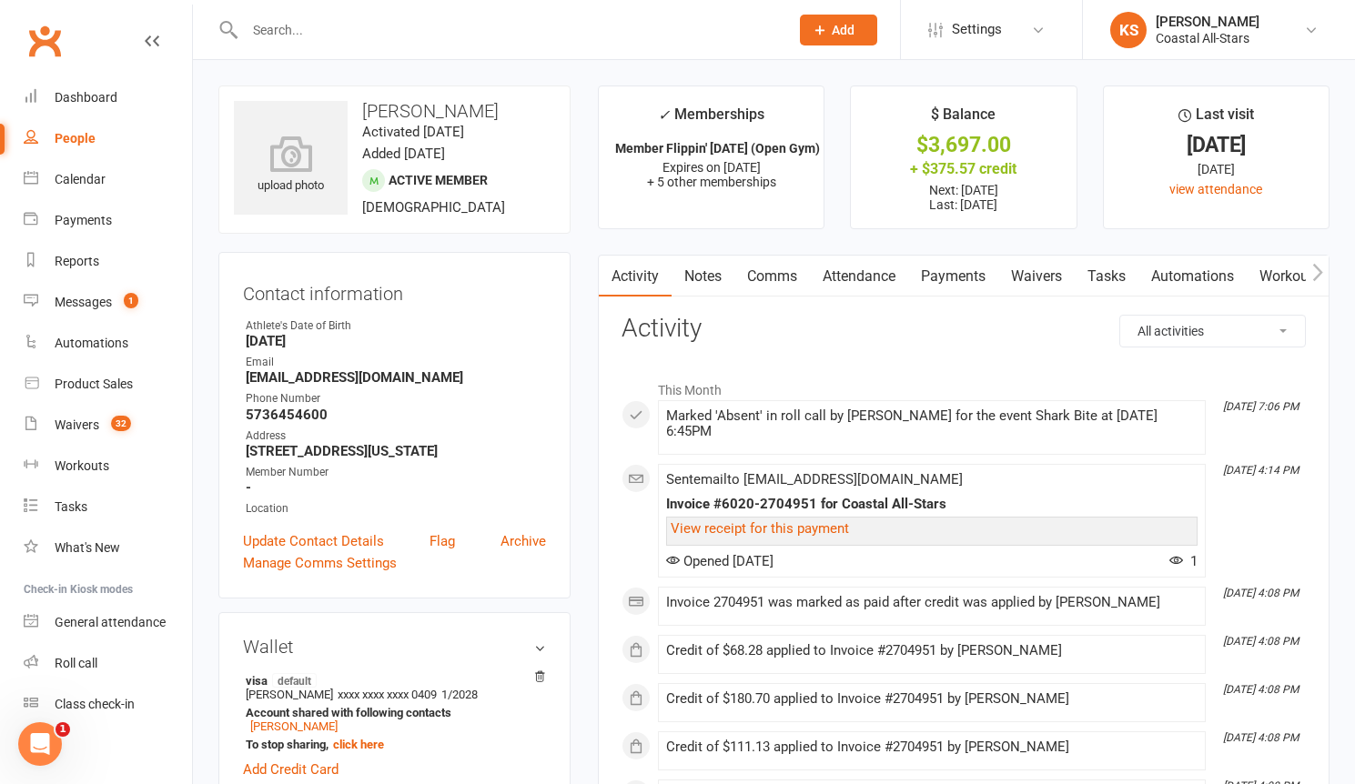
click at [956, 264] on link "Payments" at bounding box center [953, 277] width 90 height 42
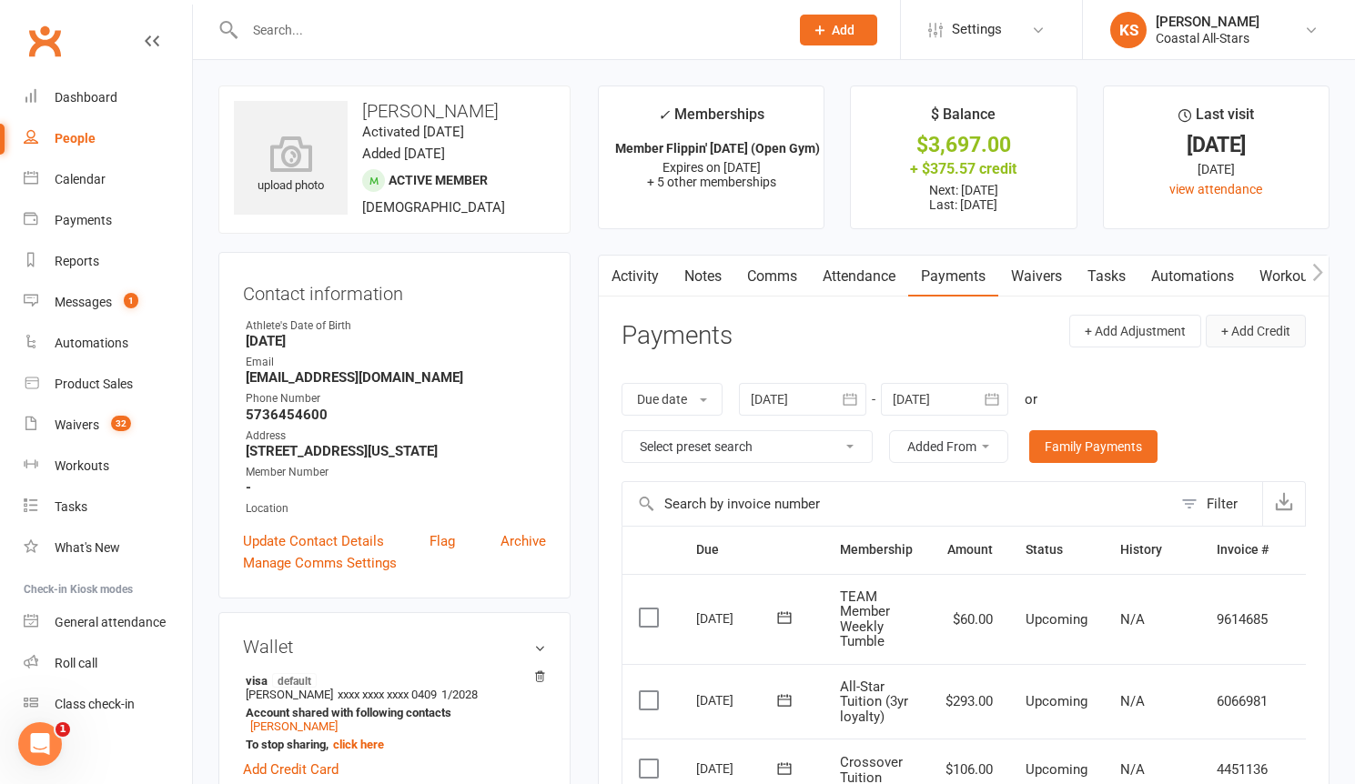
click at [1271, 336] on button "+ Add Credit" at bounding box center [1255, 331] width 100 height 33
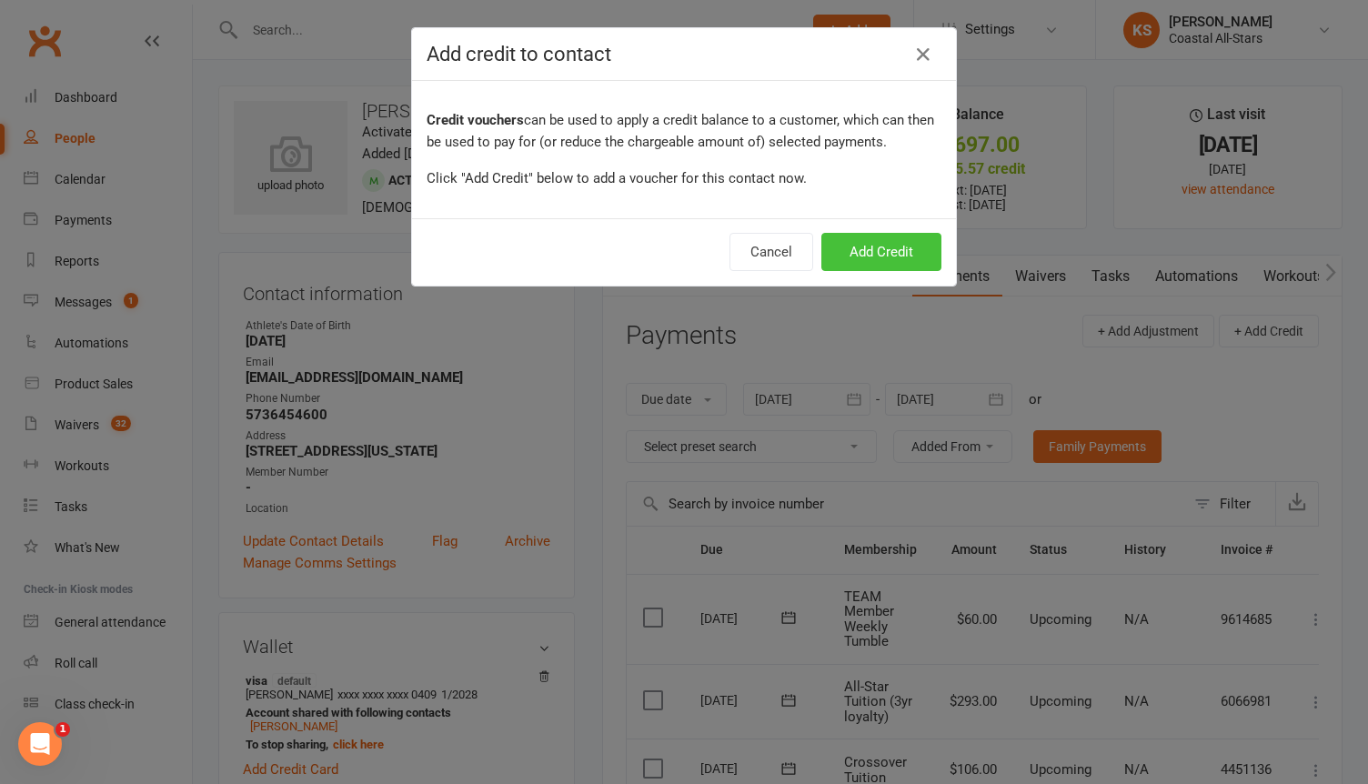
click at [893, 248] on button "Add Credit" at bounding box center [882, 252] width 120 height 38
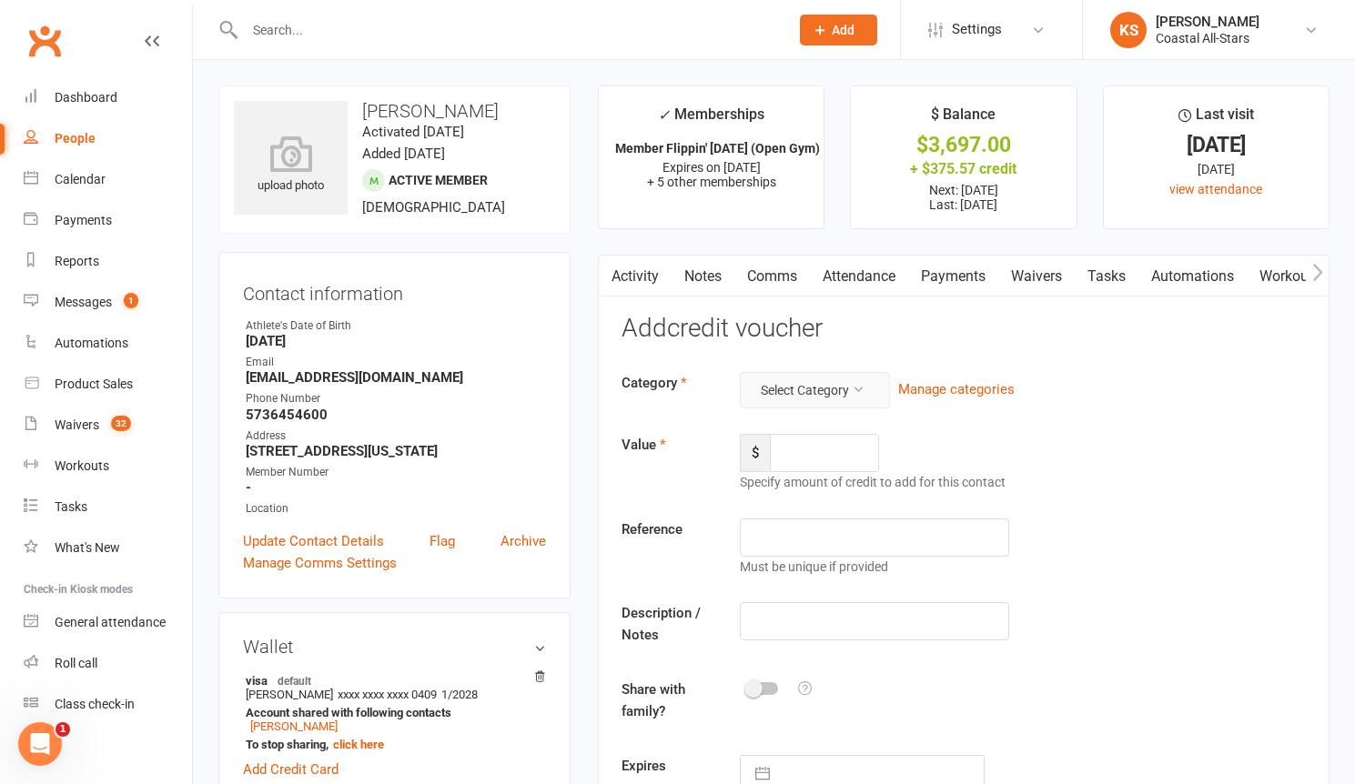
click at [827, 393] on button "Select Category" at bounding box center [815, 390] width 150 height 36
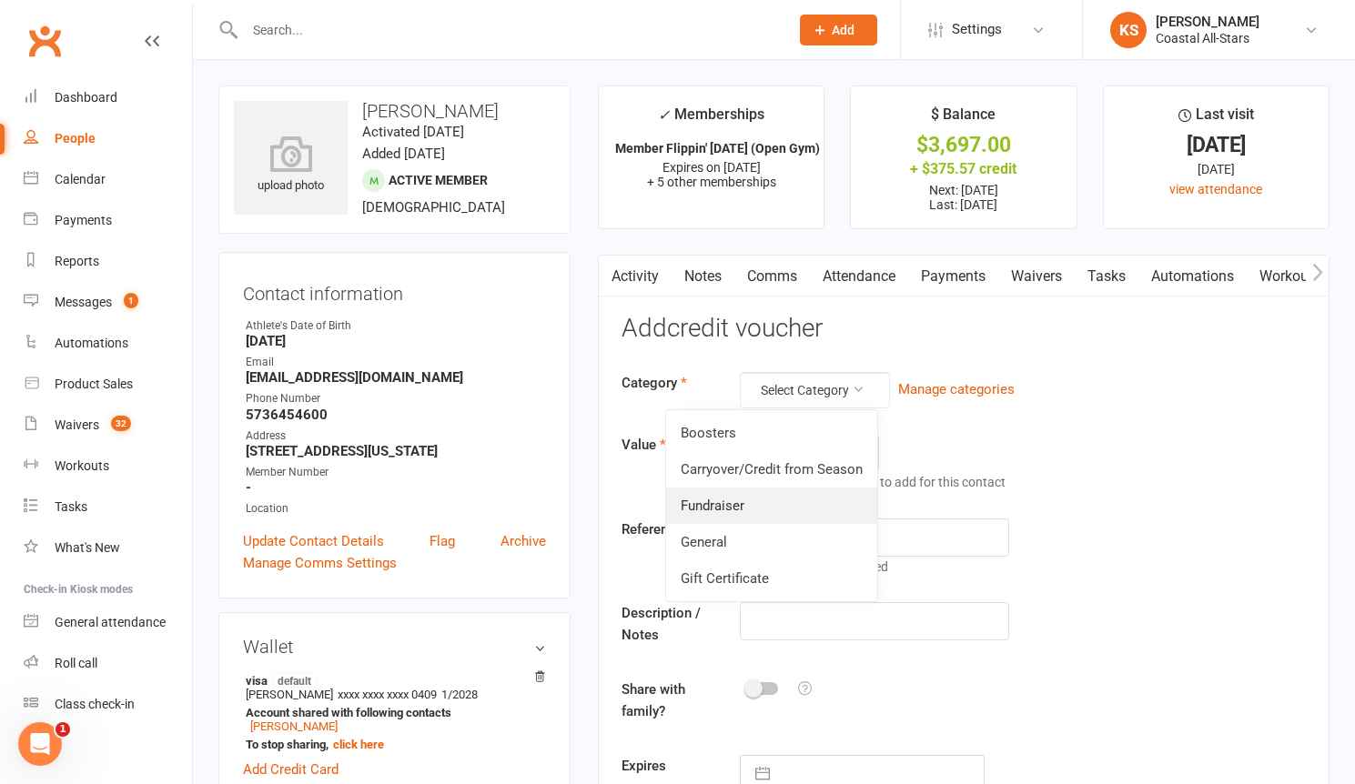
click at [781, 508] on link "Fundraiser" at bounding box center [771, 506] width 211 height 36
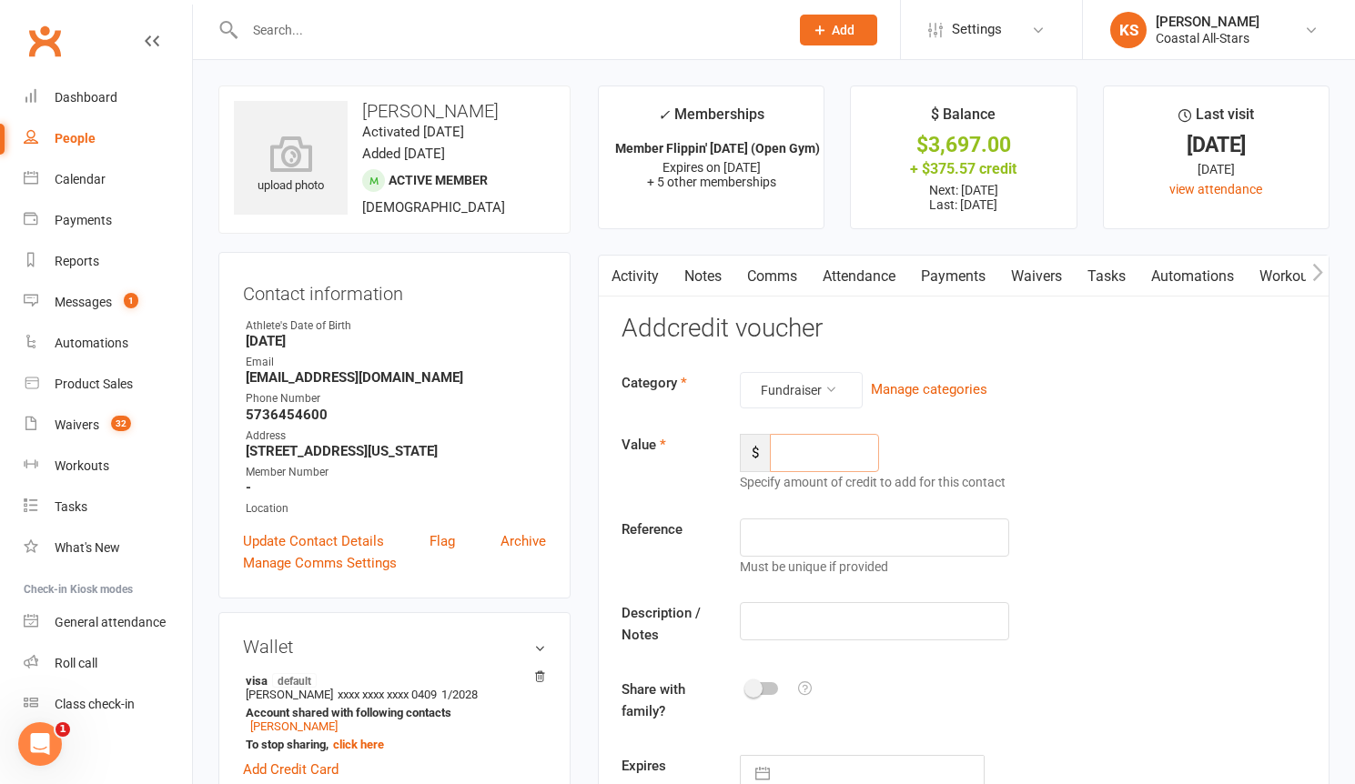
click at [817, 469] on input "number" at bounding box center [824, 453] width 109 height 38
type input "120.50"
click at [813, 633] on input "text" at bounding box center [874, 621] width 269 height 38
type input "F"
type input "Popcorn"
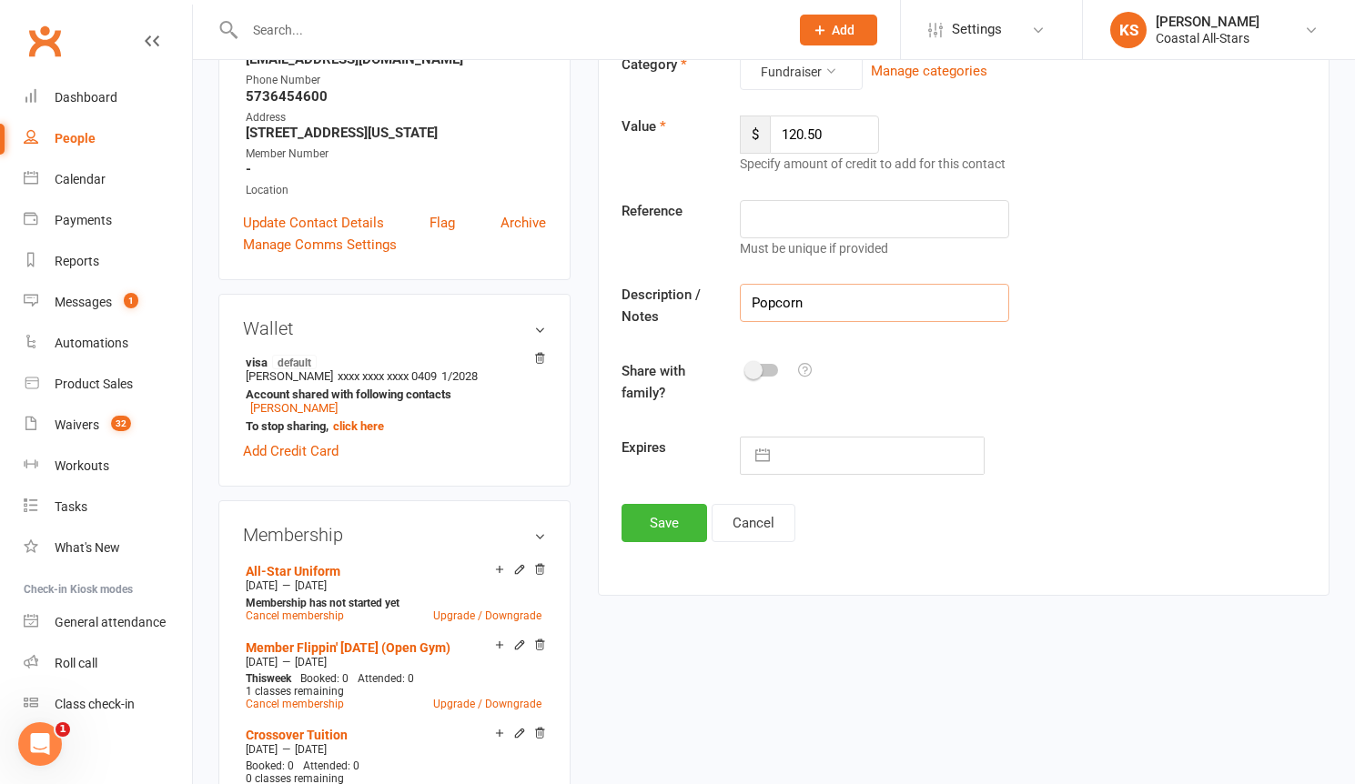
scroll to position [516, 0]
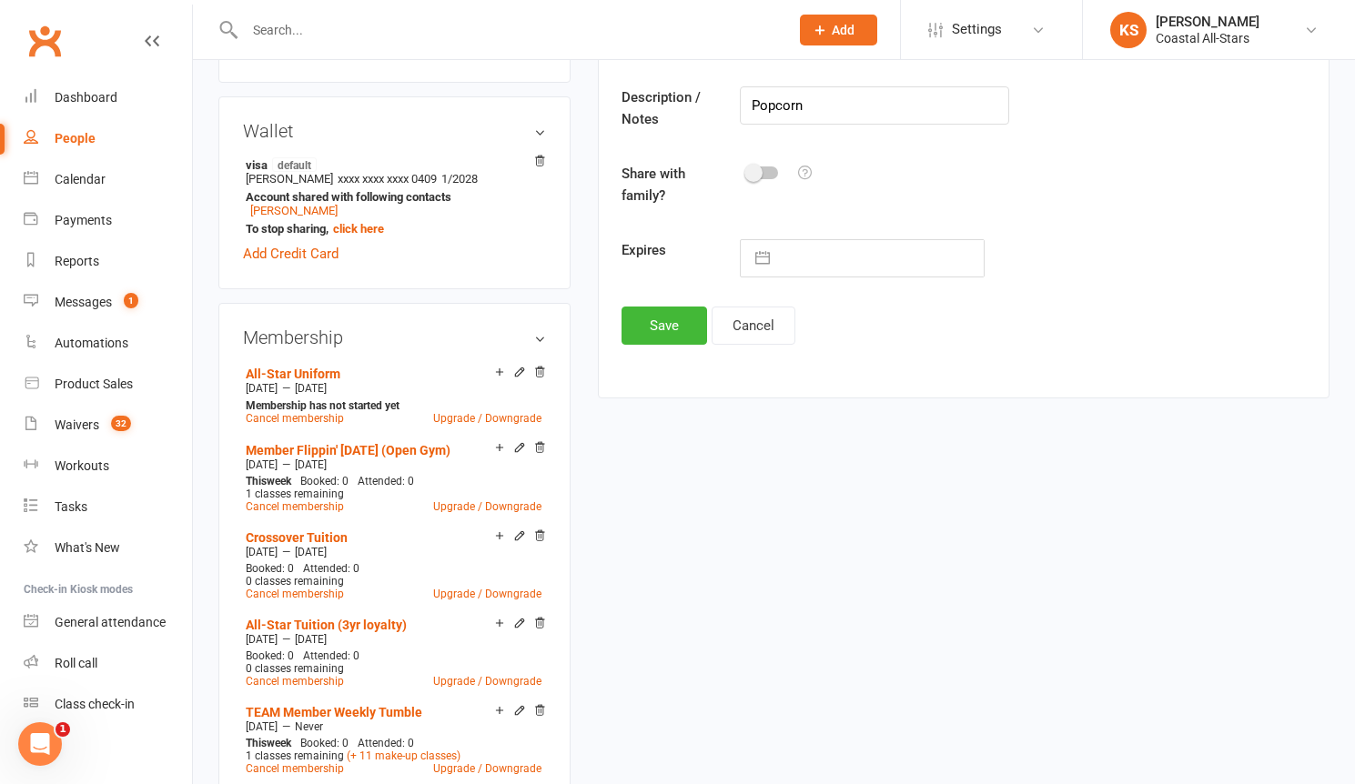
click at [671, 354] on div "Activity Notes Comms Attendance Payments Waivers Tasks Automations Workouts Mob…" at bounding box center [963, 69] width 731 height 660
click at [672, 339] on button "Save" at bounding box center [664, 326] width 86 height 38
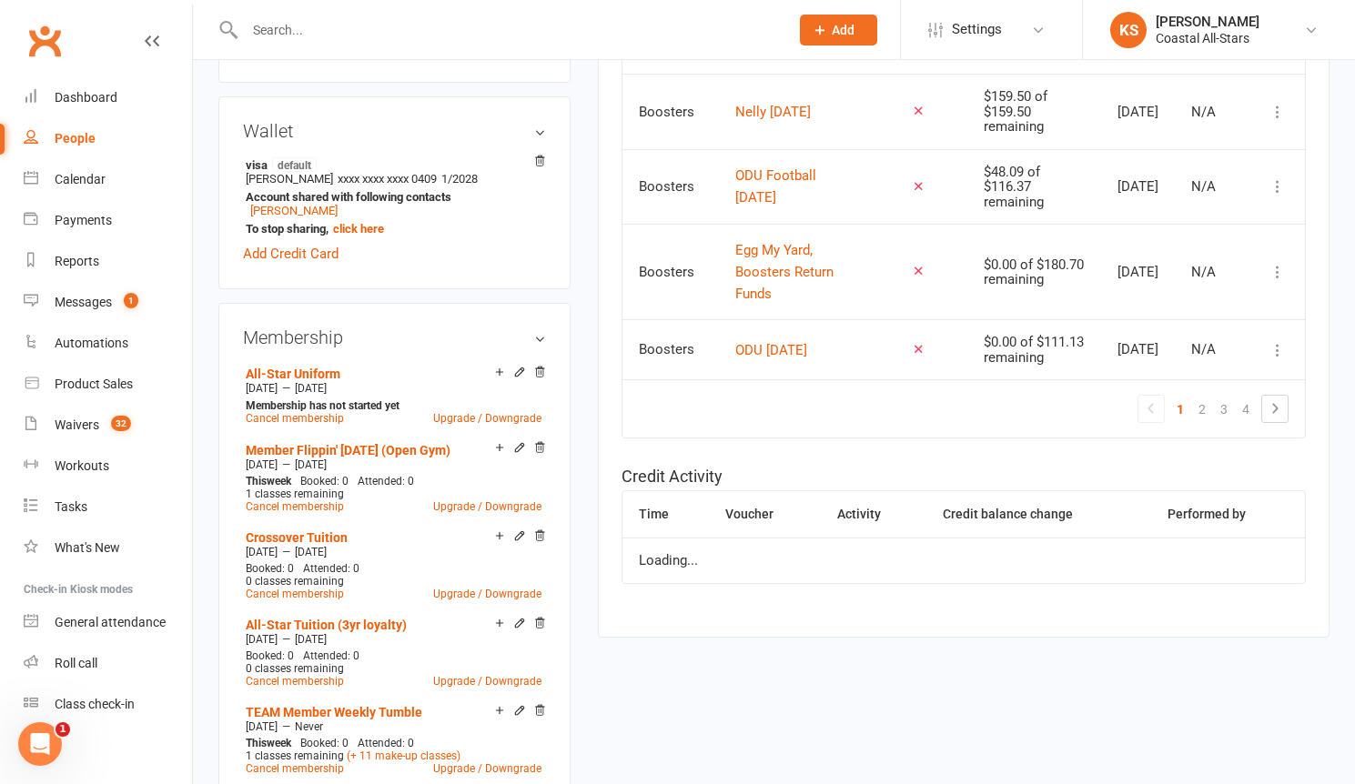
scroll to position [0, 0]
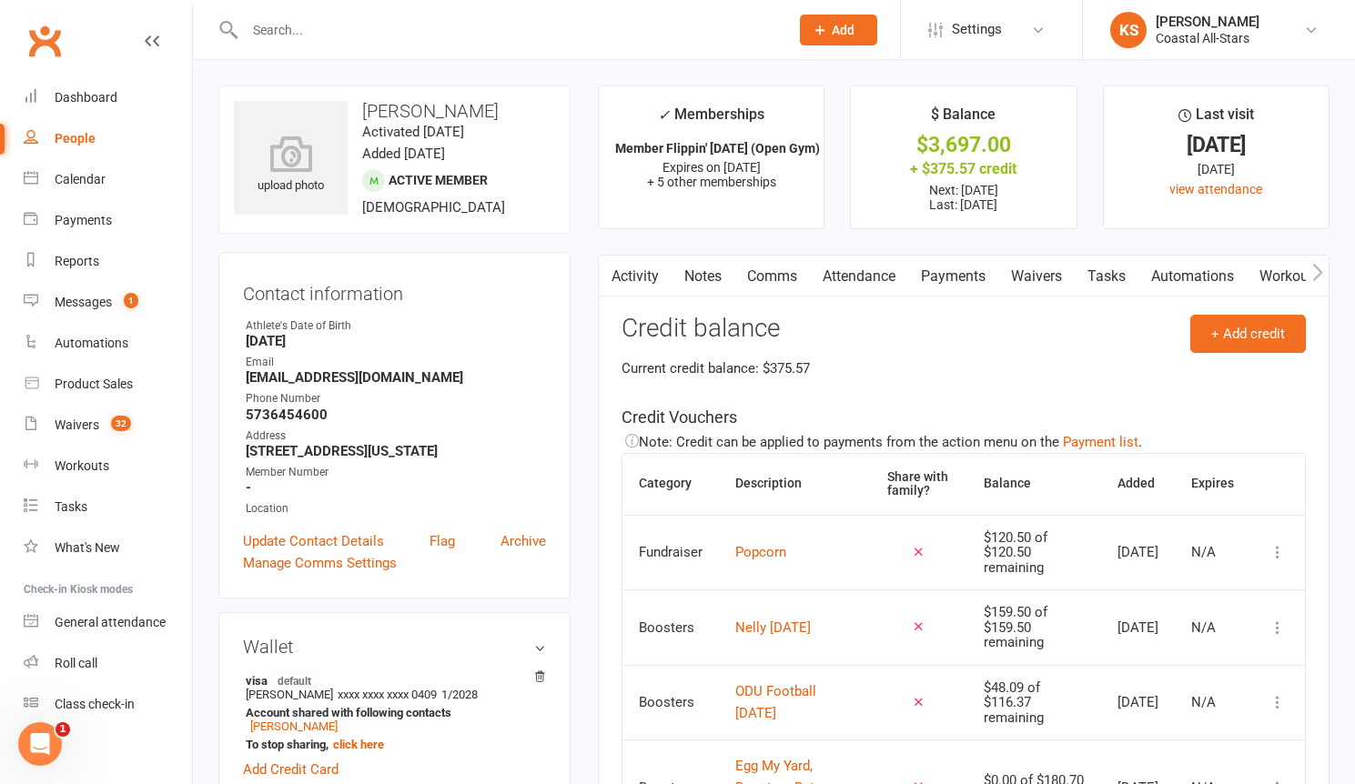
click at [781, 273] on link "Comms" at bounding box center [772, 277] width 76 height 42
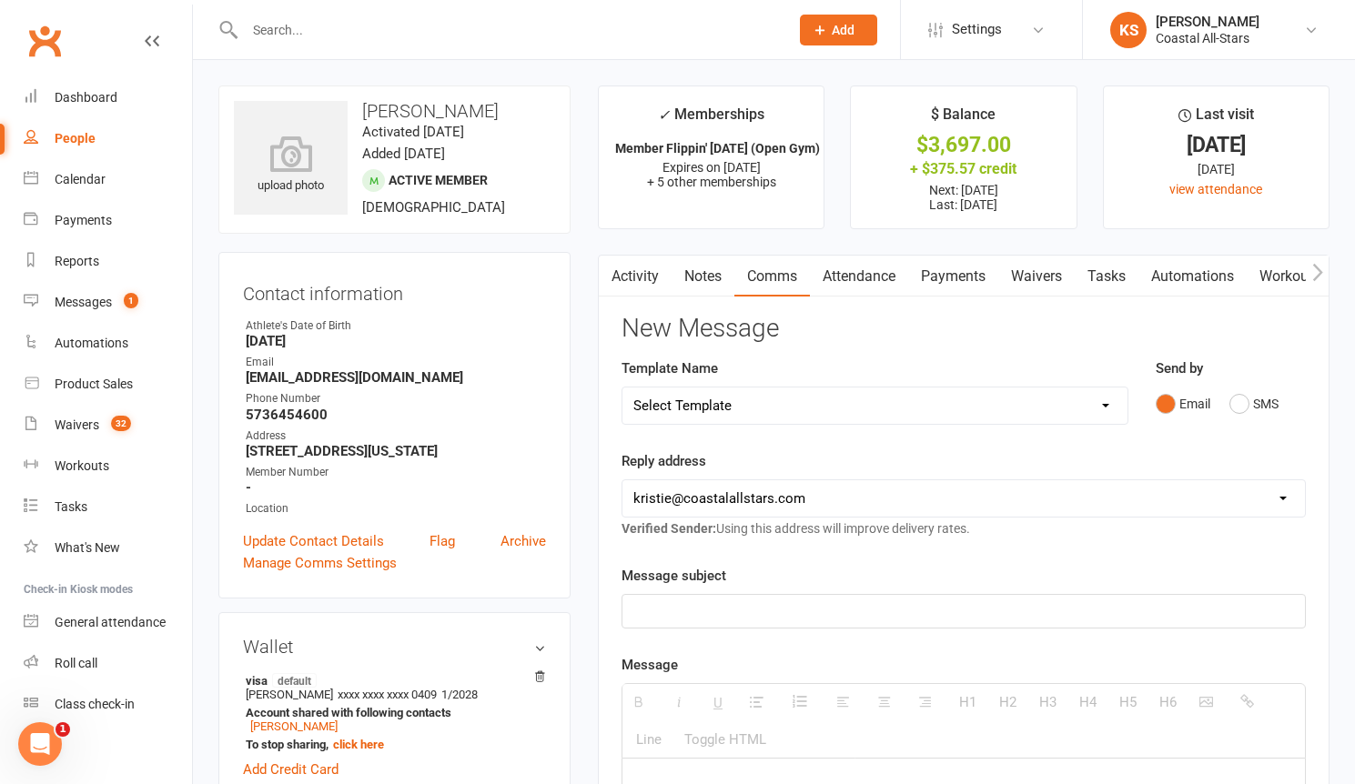
click at [737, 595] on div at bounding box center [963, 611] width 682 height 33
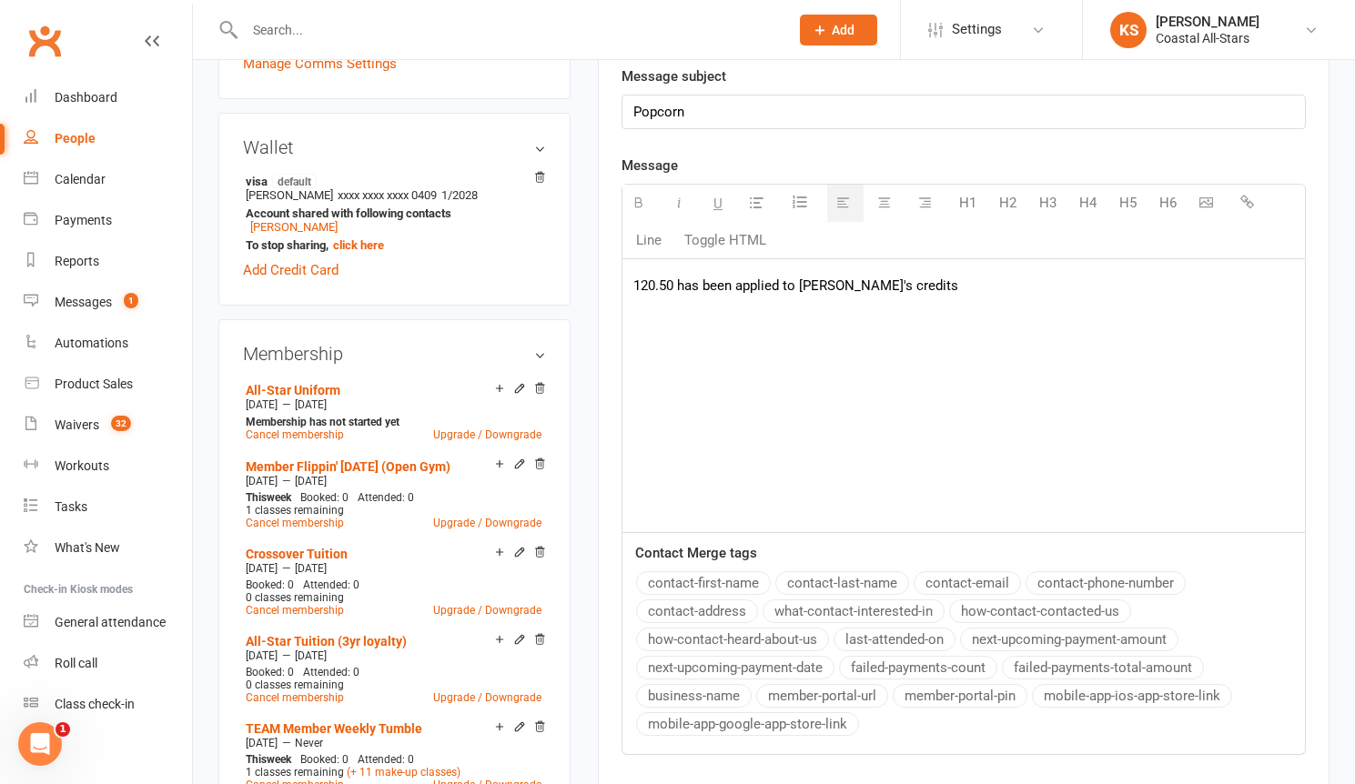
scroll to position [862, 0]
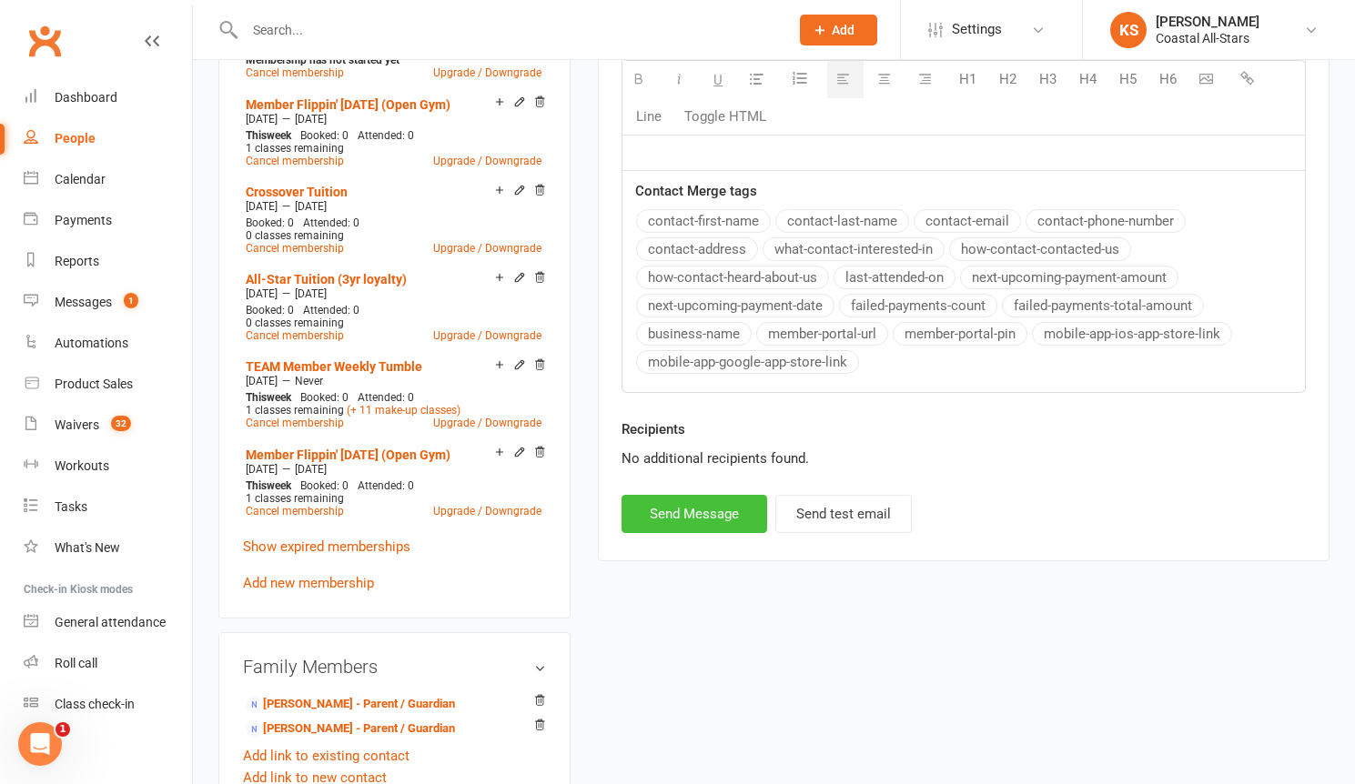
click at [683, 510] on button "Send Message" at bounding box center [694, 514] width 146 height 38
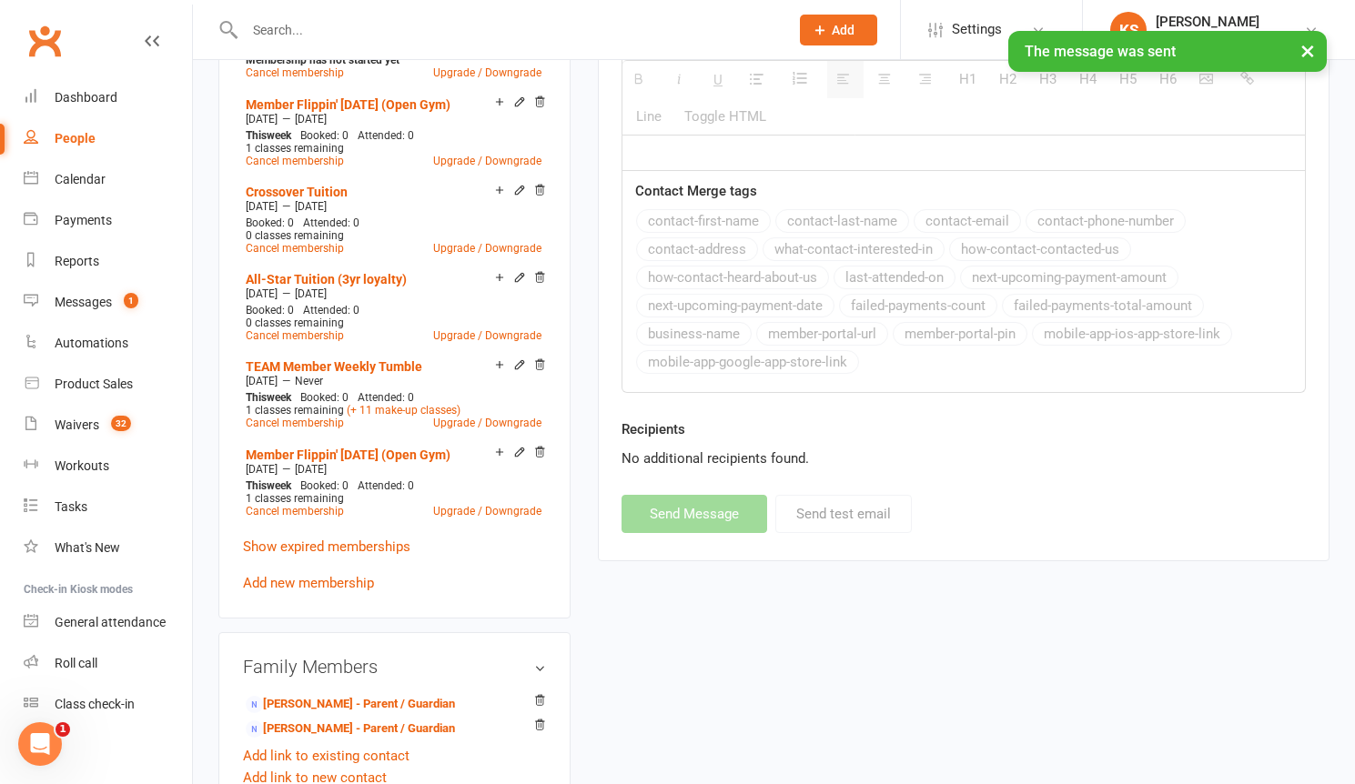
scroll to position [226, 0]
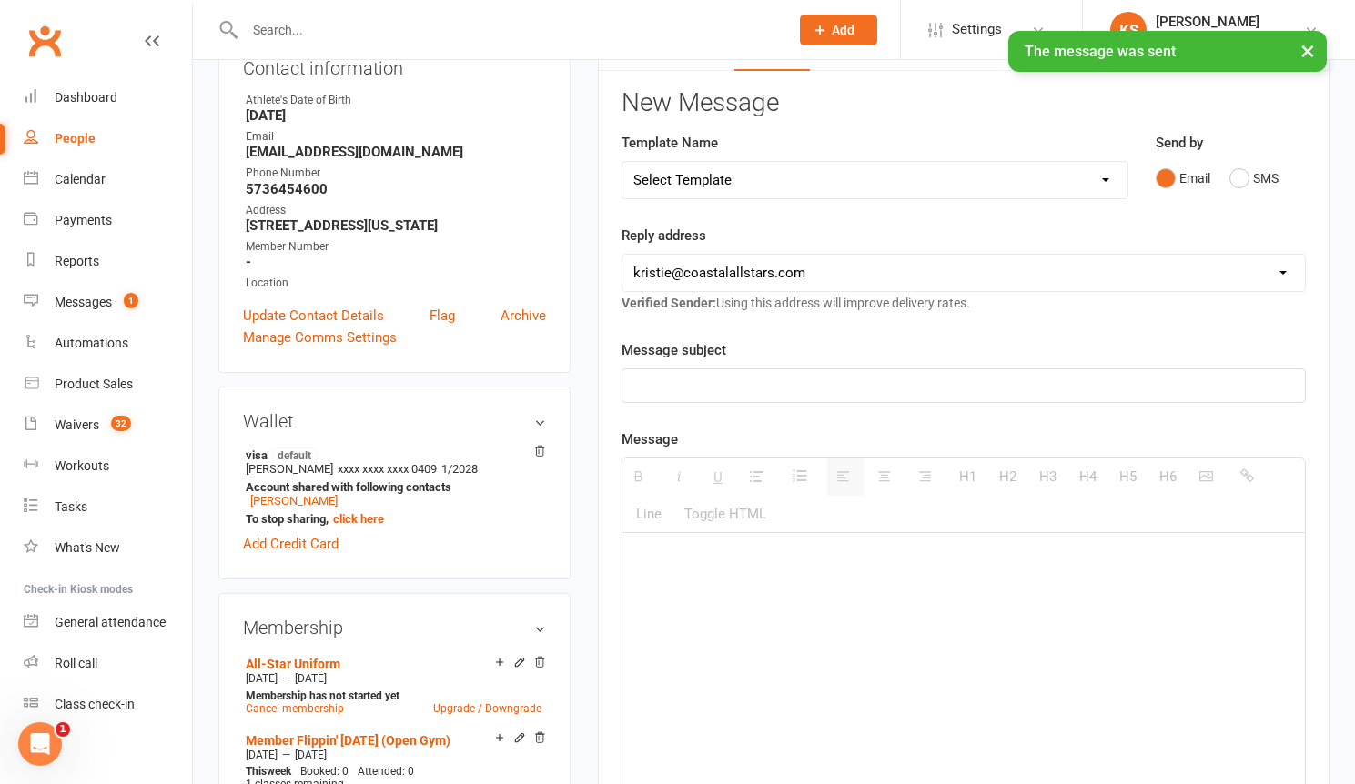
click at [291, 28] on input "text" at bounding box center [507, 29] width 537 height 25
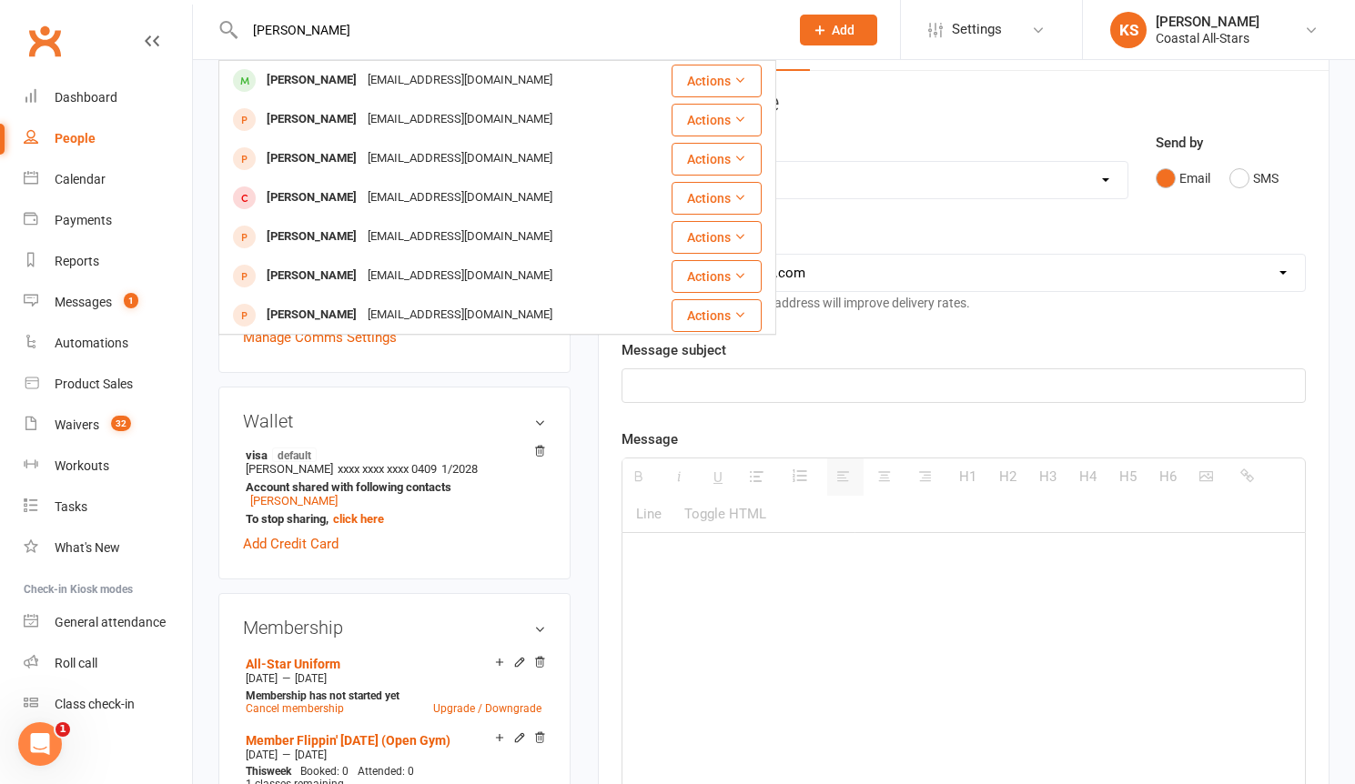
type input "[PERSON_NAME]"
click at [338, 79] on div "[PERSON_NAME]" at bounding box center [311, 80] width 101 height 26
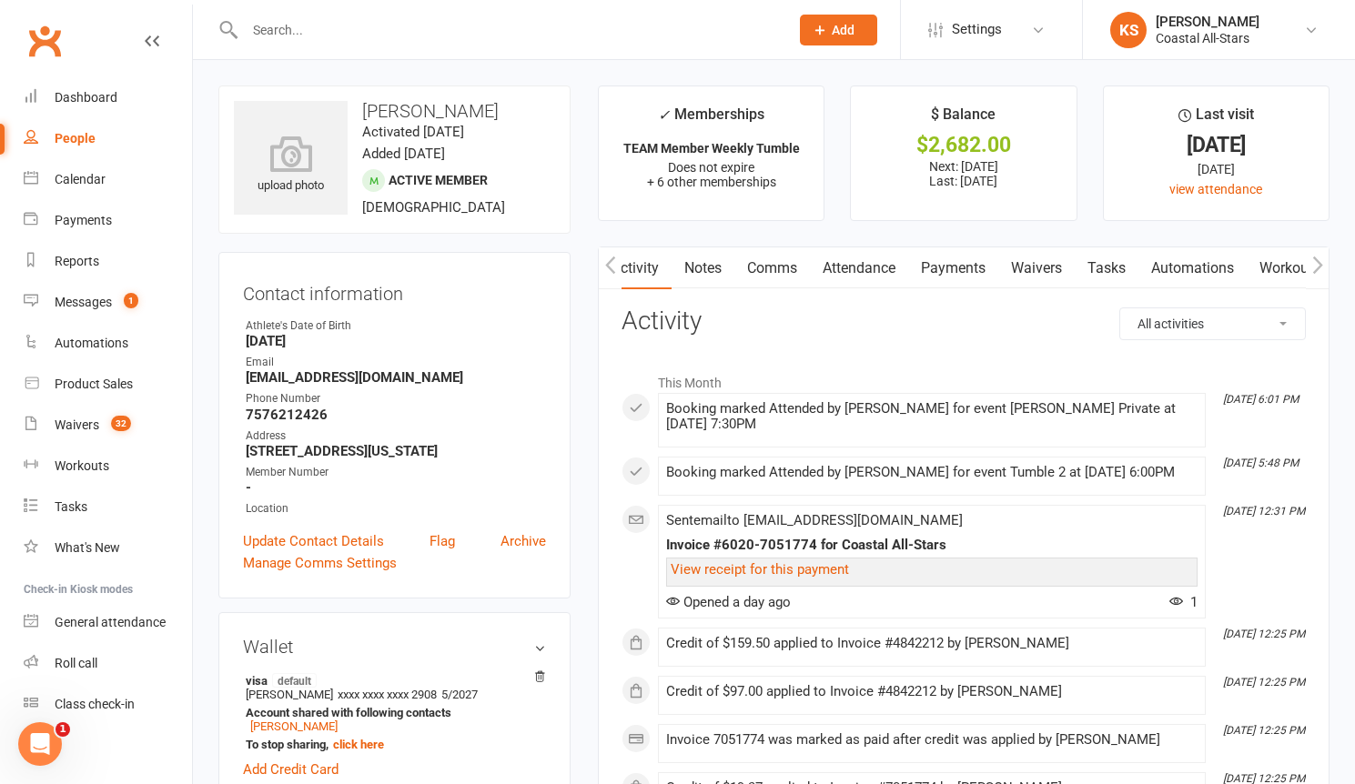
click at [983, 280] on link "Payments" at bounding box center [953, 268] width 90 height 42
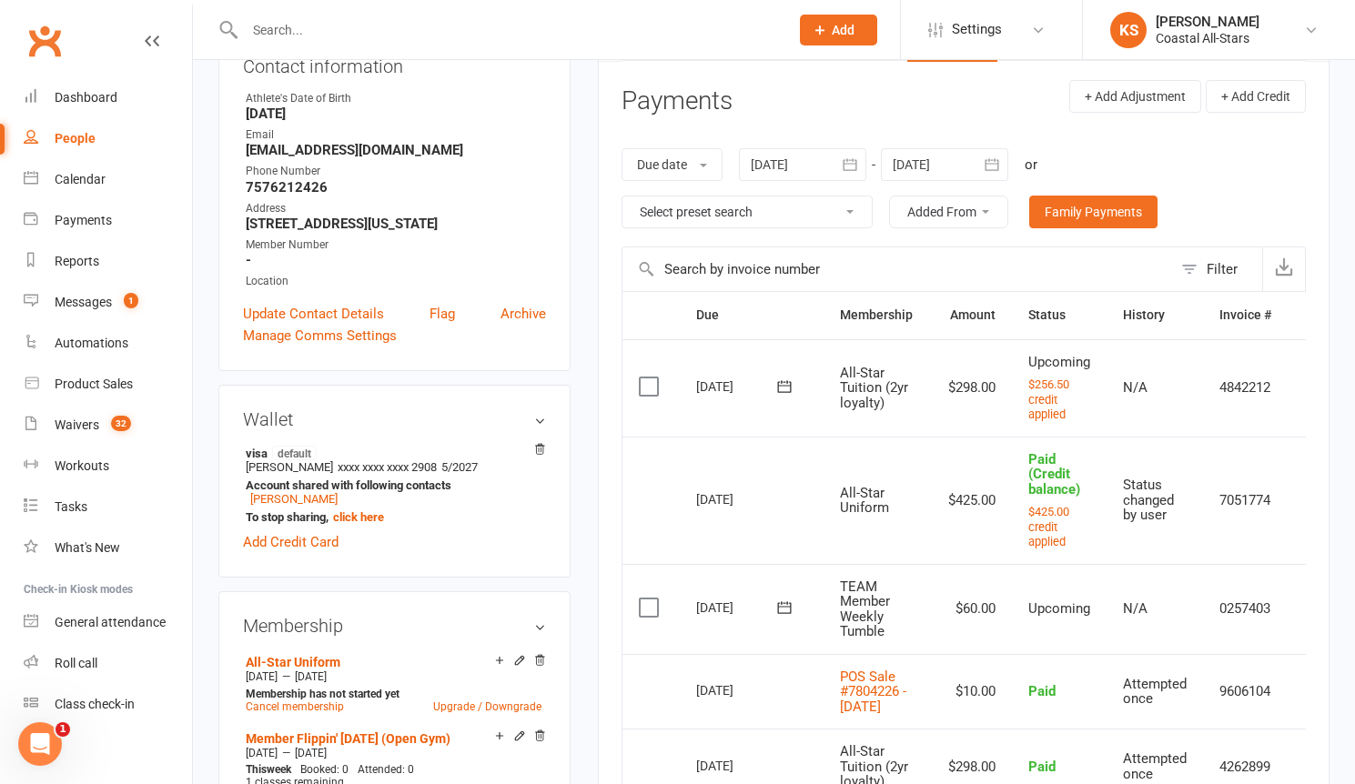
scroll to position [214, 0]
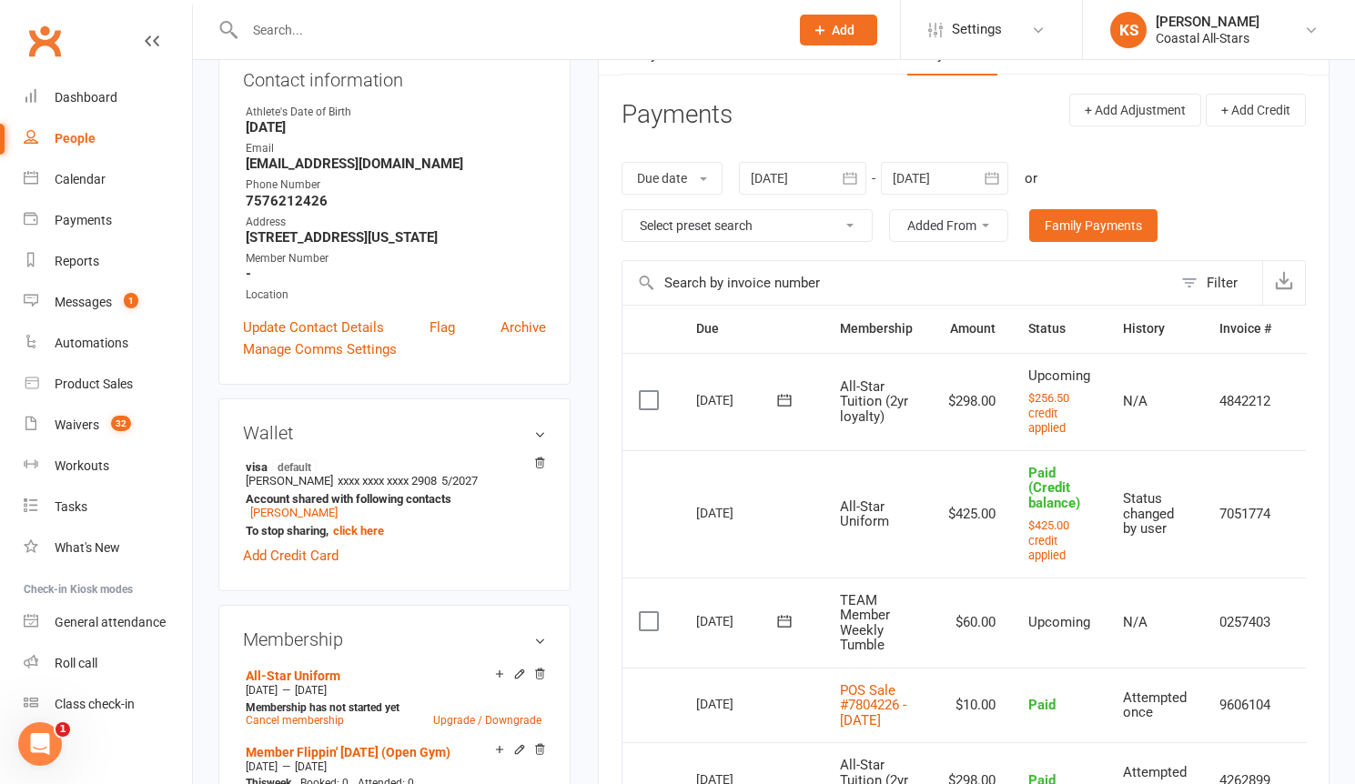
click at [315, 27] on input "text" at bounding box center [507, 29] width 537 height 25
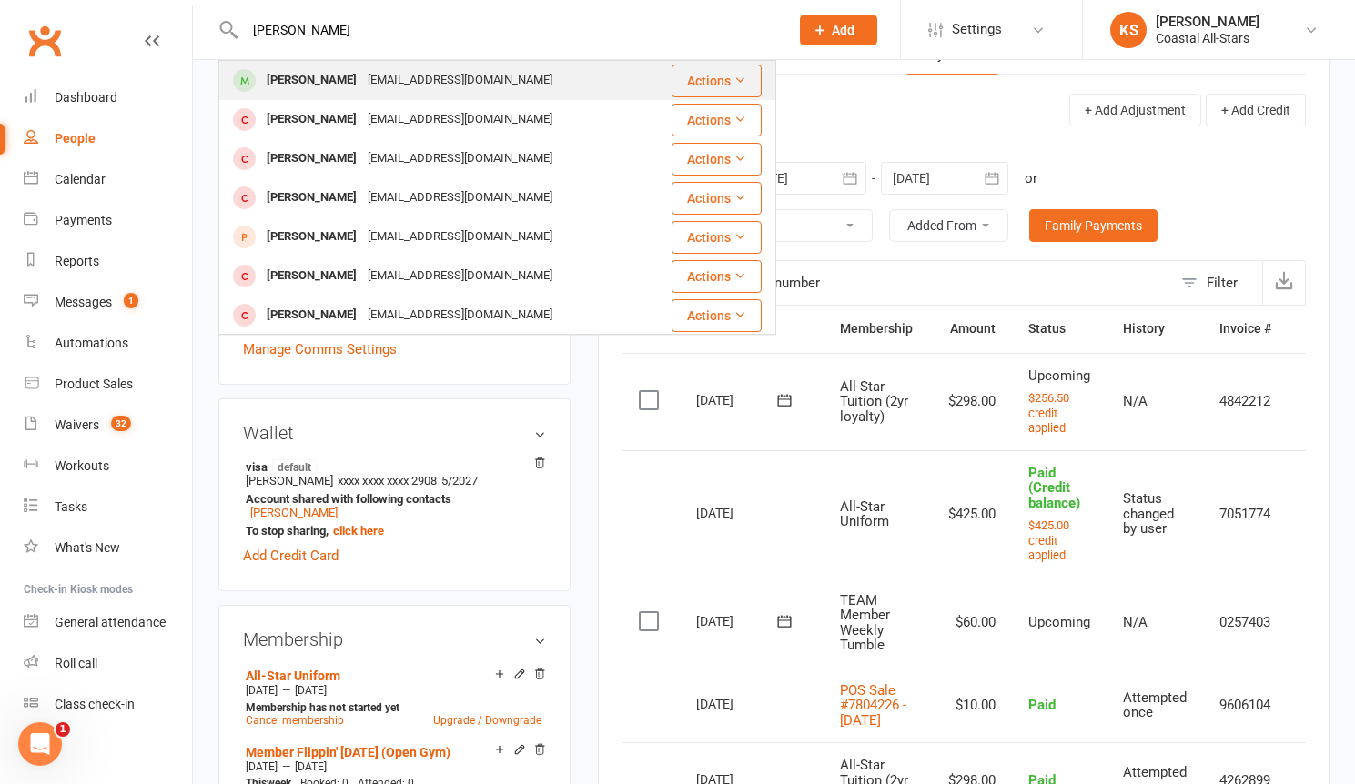
type input "[PERSON_NAME]"
click at [399, 73] on div "[EMAIL_ADDRESS][DOMAIN_NAME]" at bounding box center [460, 80] width 196 height 26
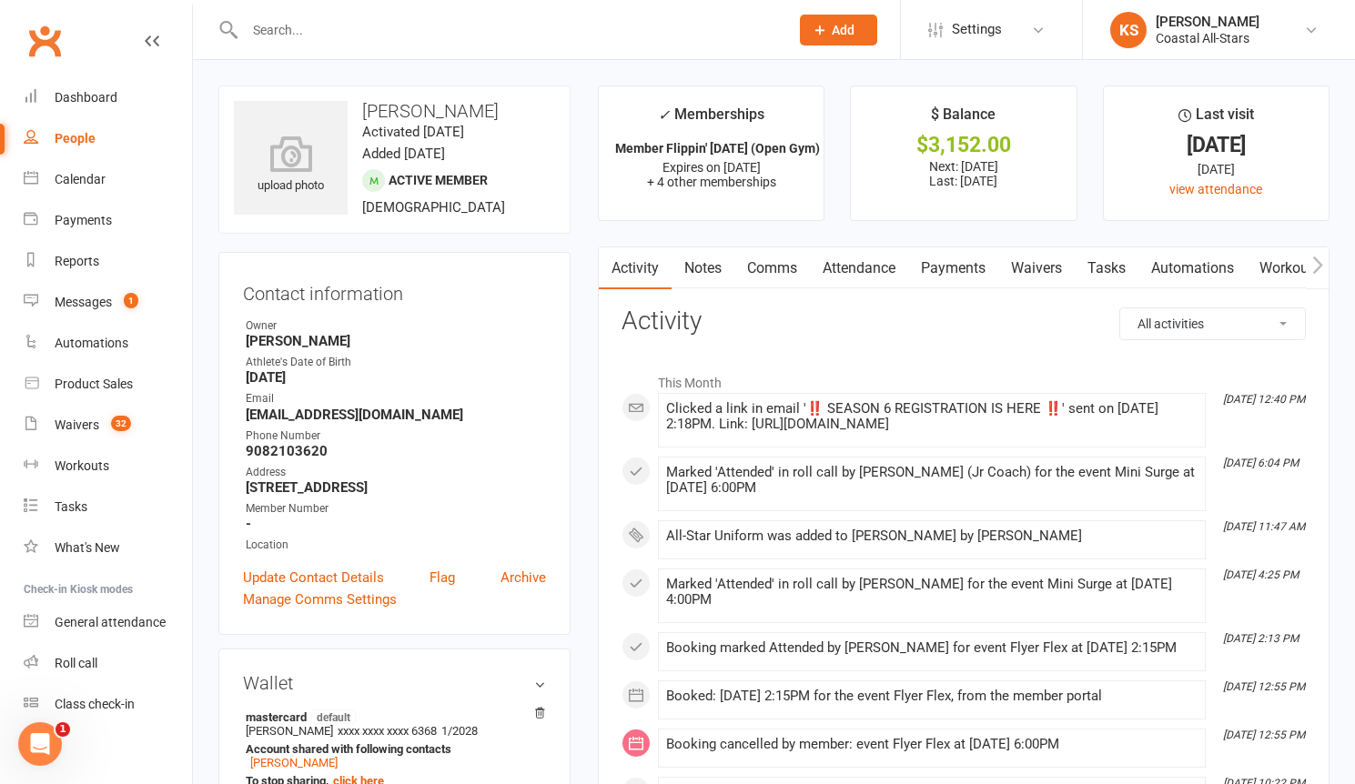
click at [979, 265] on link "Payments" at bounding box center [953, 268] width 90 height 42
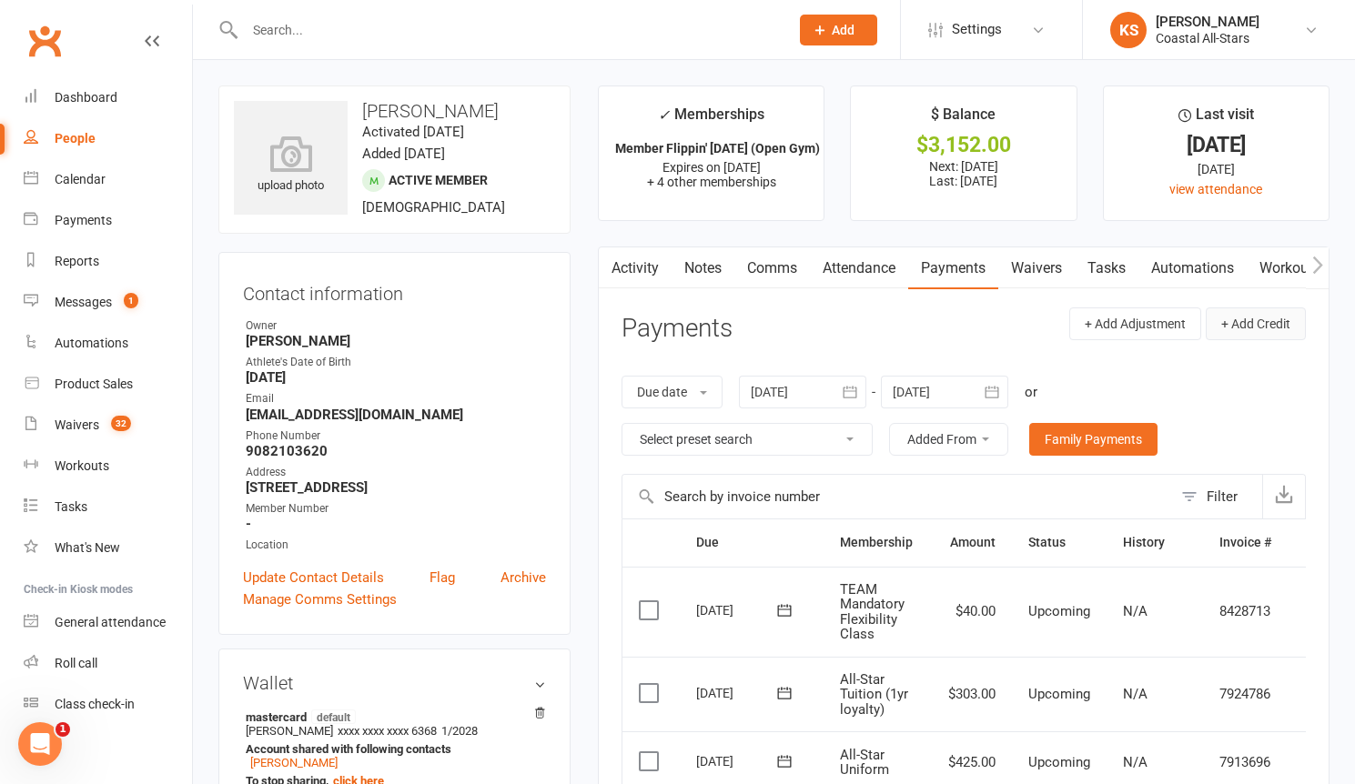
click at [1253, 331] on button "+ Add Credit" at bounding box center [1255, 323] width 100 height 33
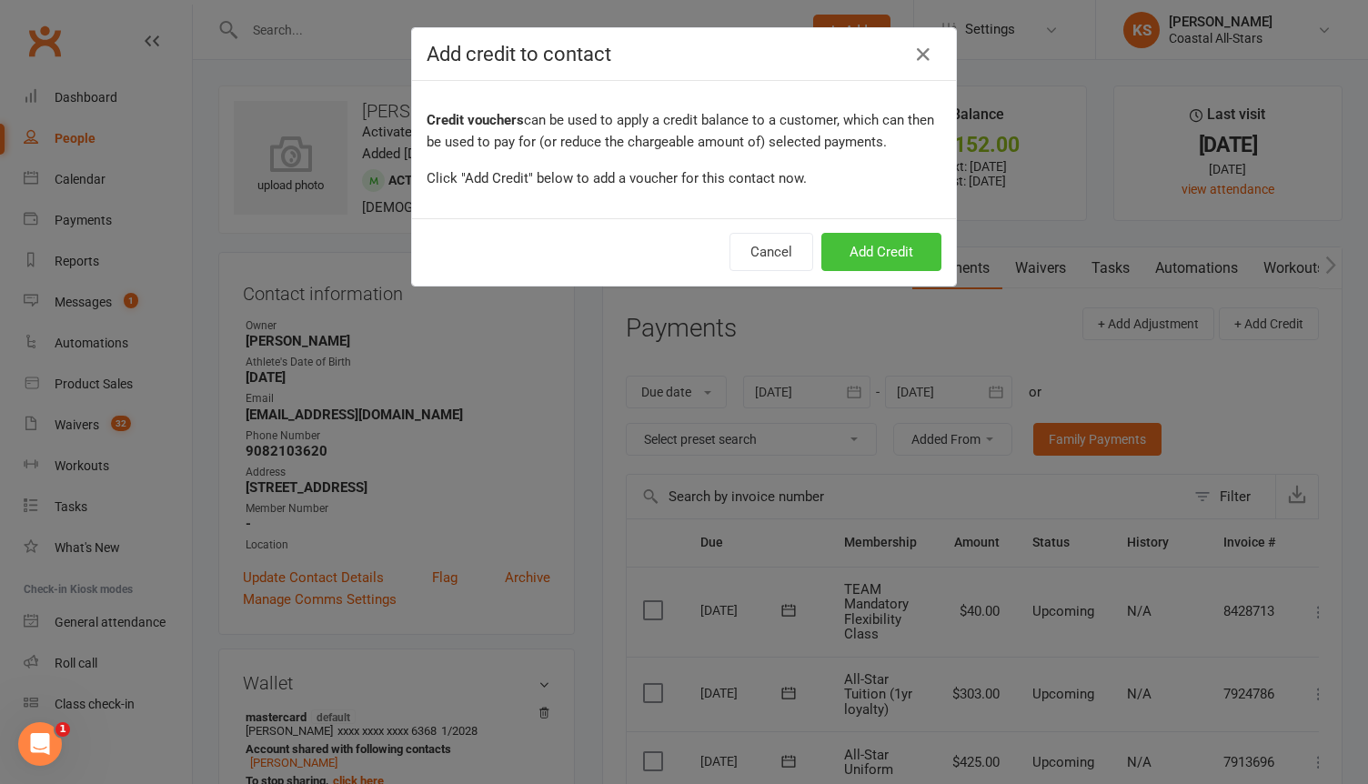
click at [899, 266] on button "Add Credit" at bounding box center [882, 252] width 120 height 38
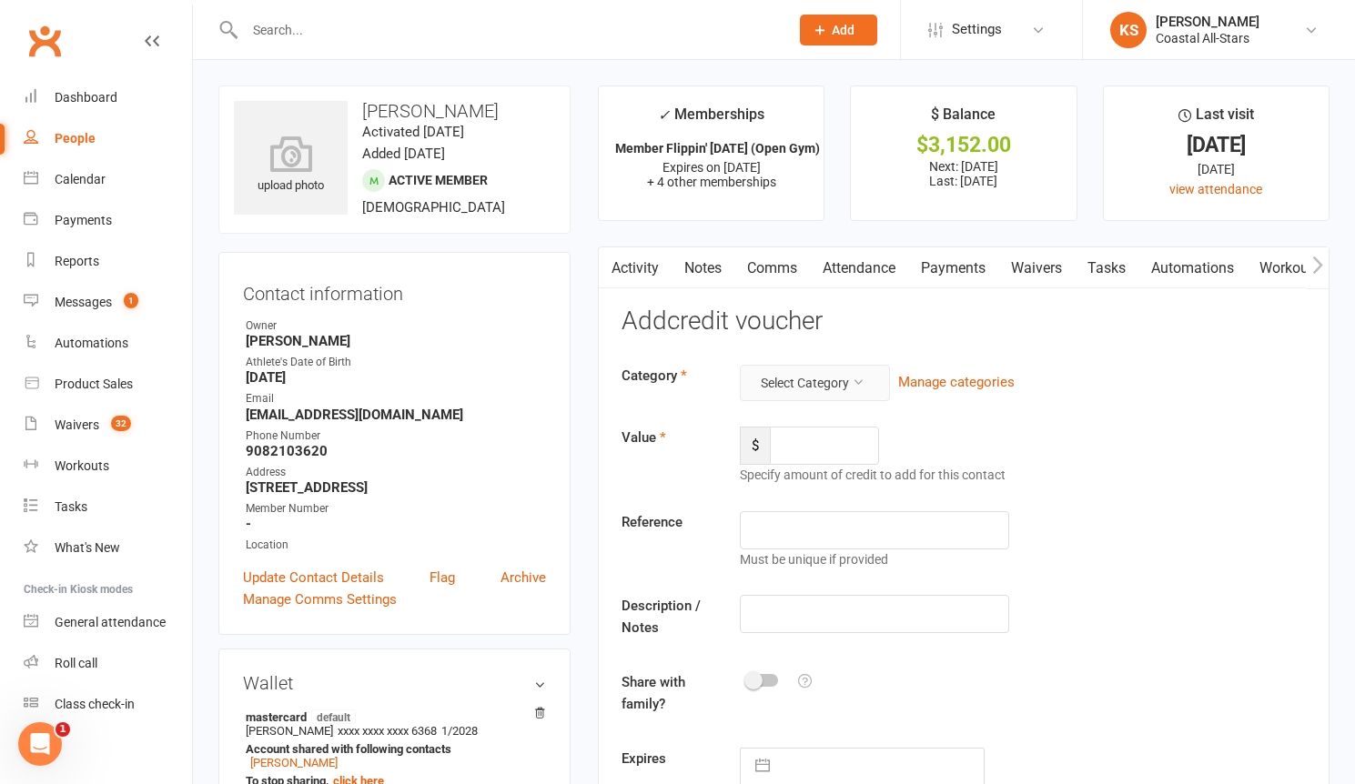
click at [829, 376] on button "Select Category" at bounding box center [815, 383] width 150 height 36
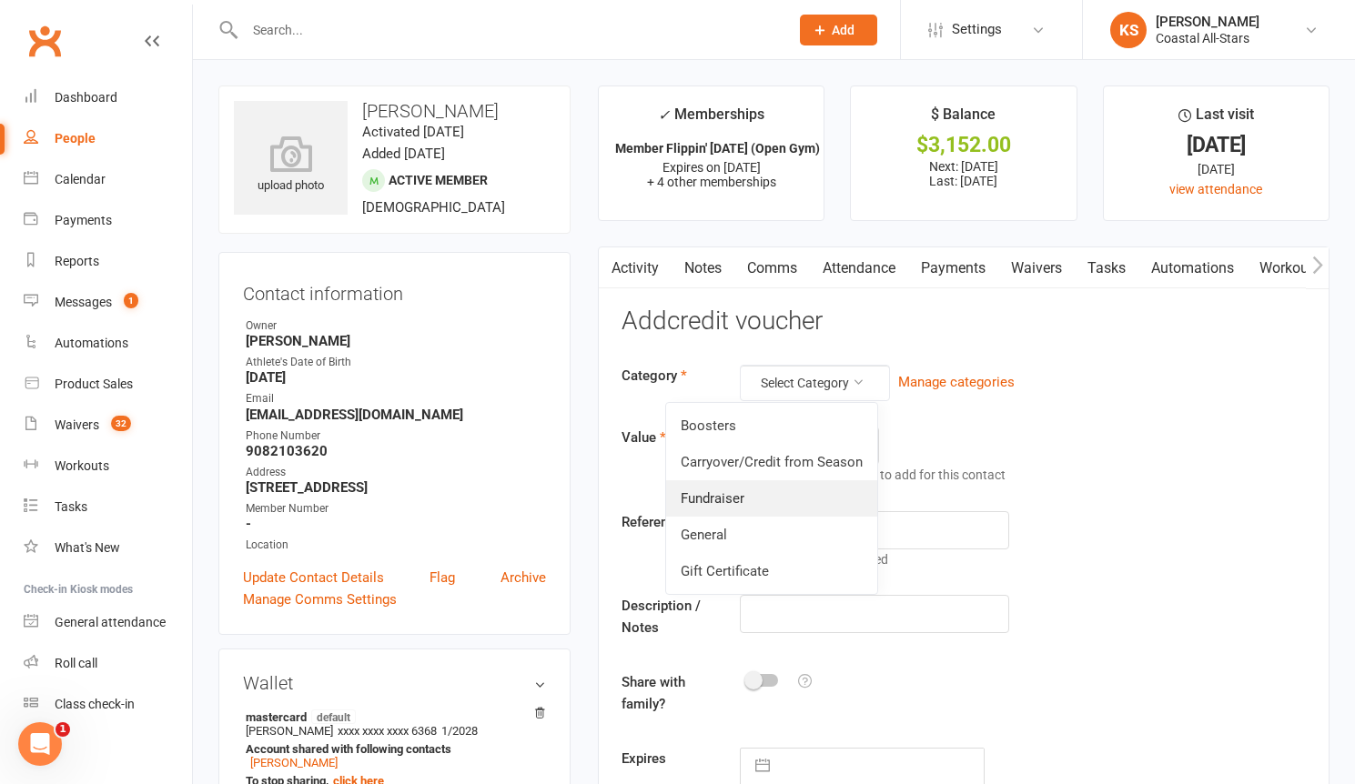
click at [794, 491] on link "Fundraiser" at bounding box center [771, 498] width 211 height 36
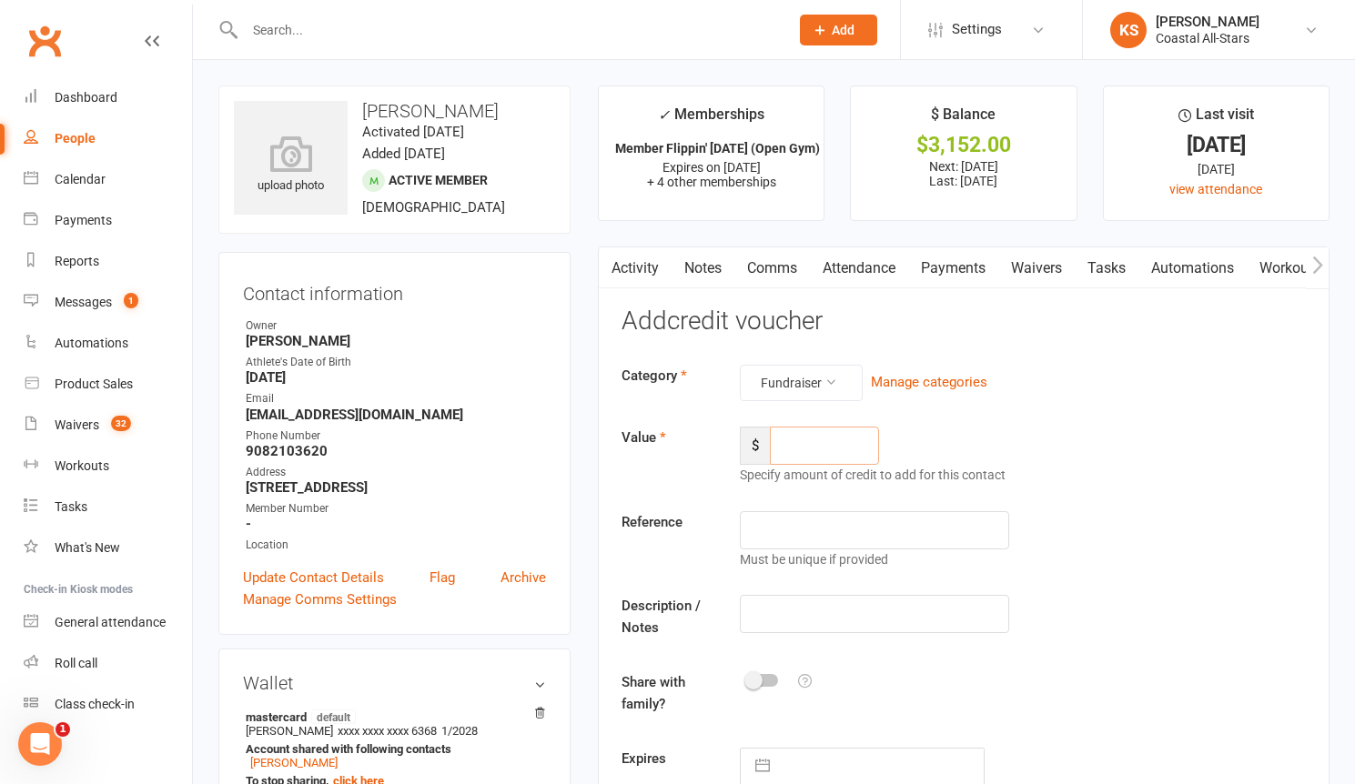
click at [796, 448] on input "number" at bounding box center [824, 446] width 109 height 38
type input "93.50"
click at [791, 631] on input "text" at bounding box center [874, 614] width 269 height 38
type input "Popcorn"
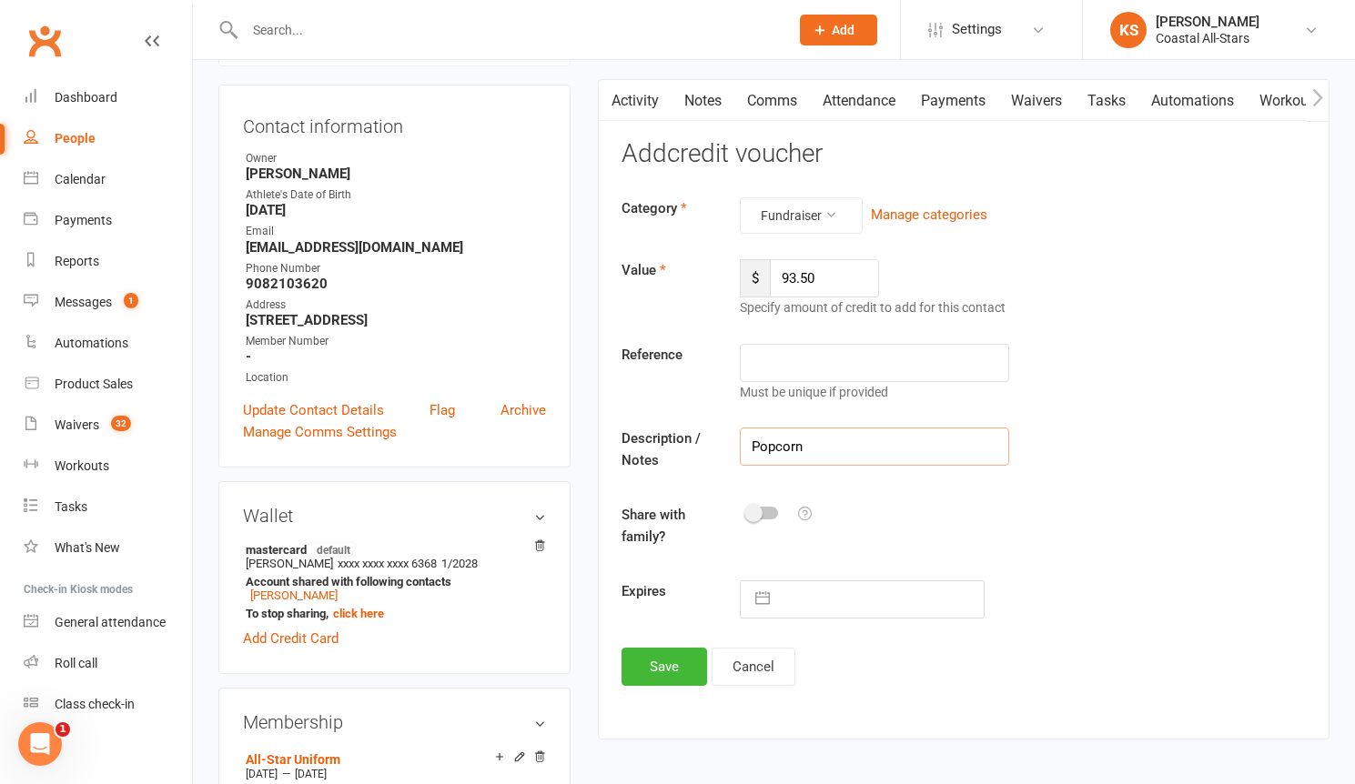
scroll to position [280, 0]
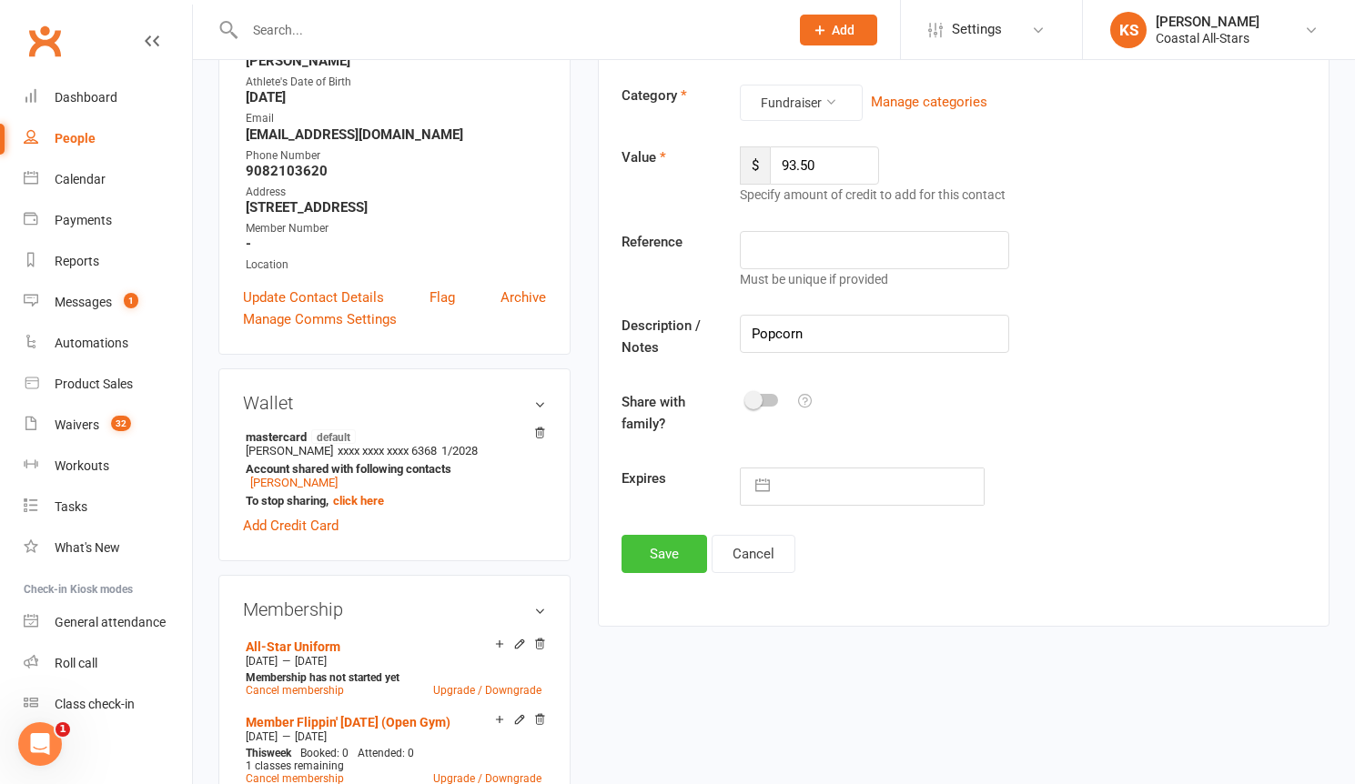
click at [681, 546] on button "Save" at bounding box center [664, 554] width 86 height 38
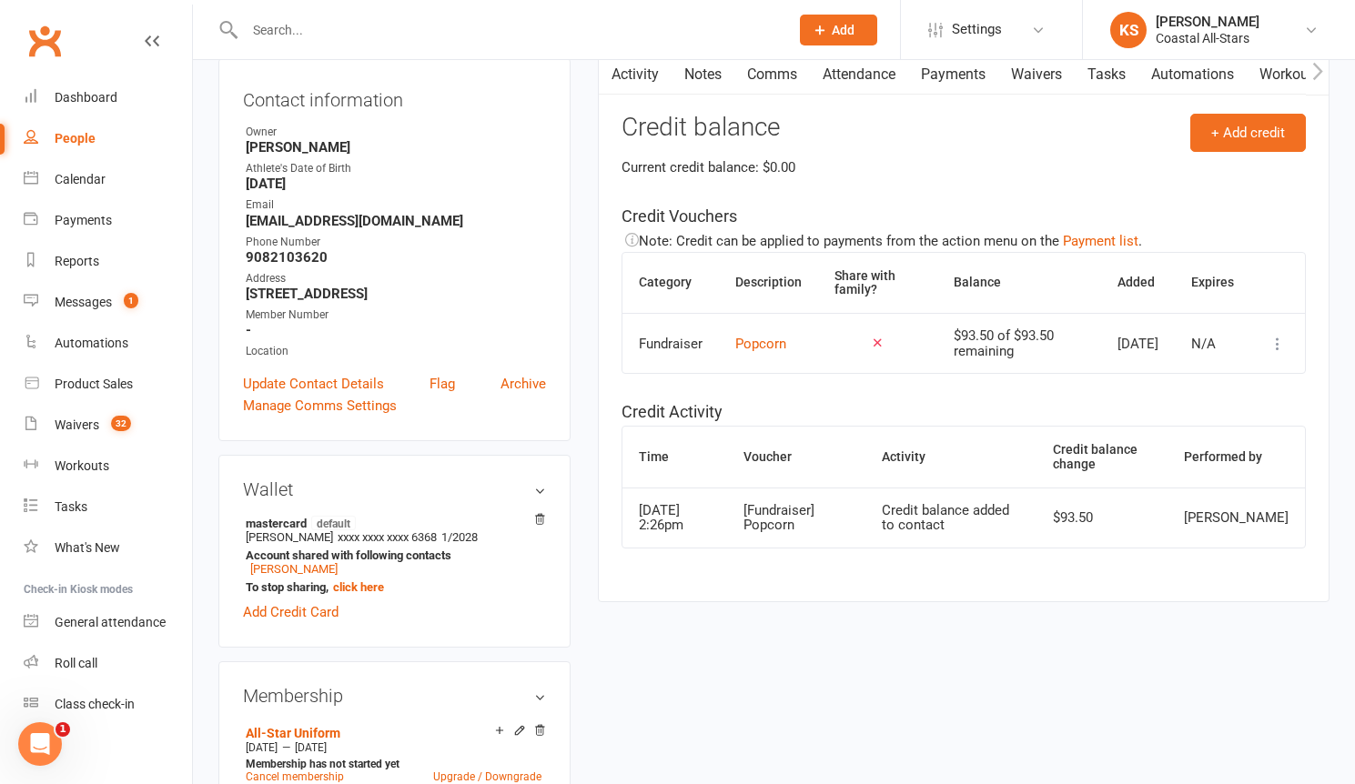
scroll to position [0, 0]
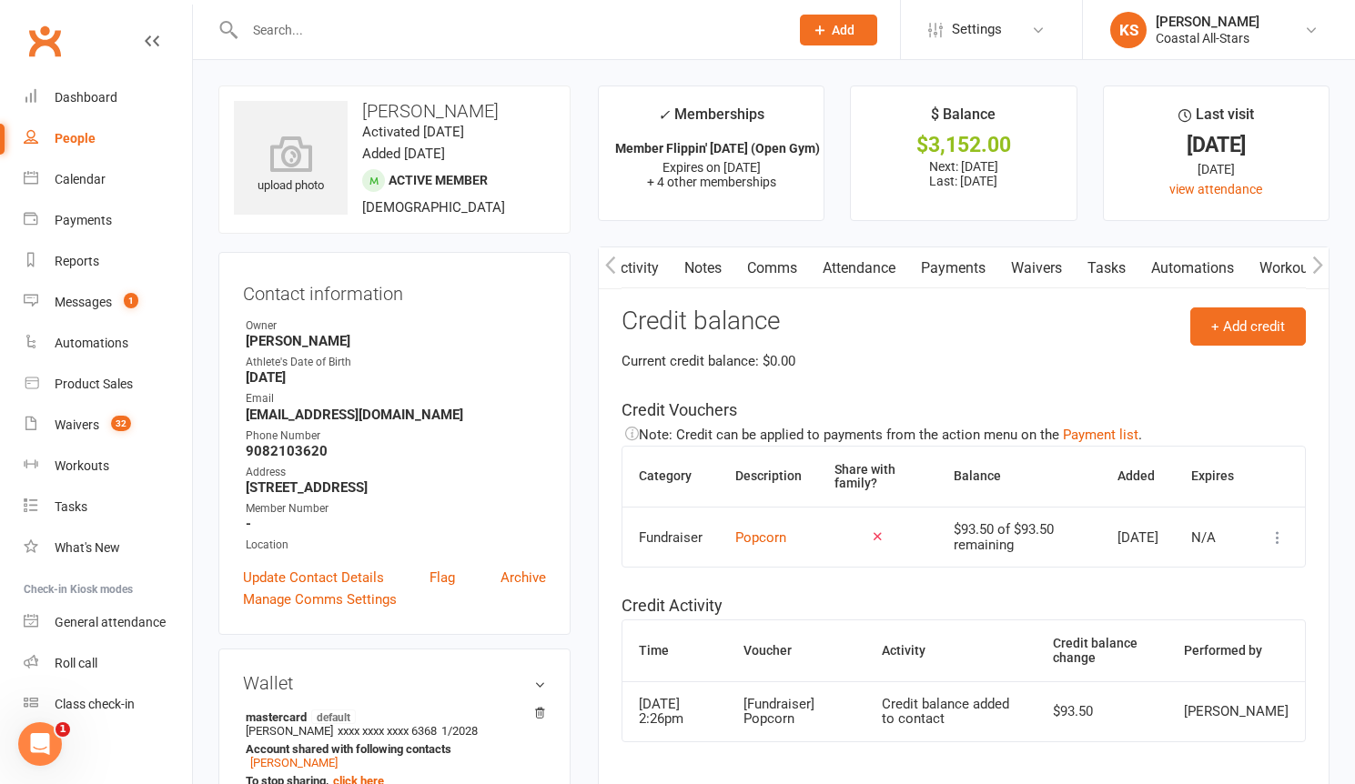
click at [801, 269] on link "Comms" at bounding box center [772, 268] width 76 height 42
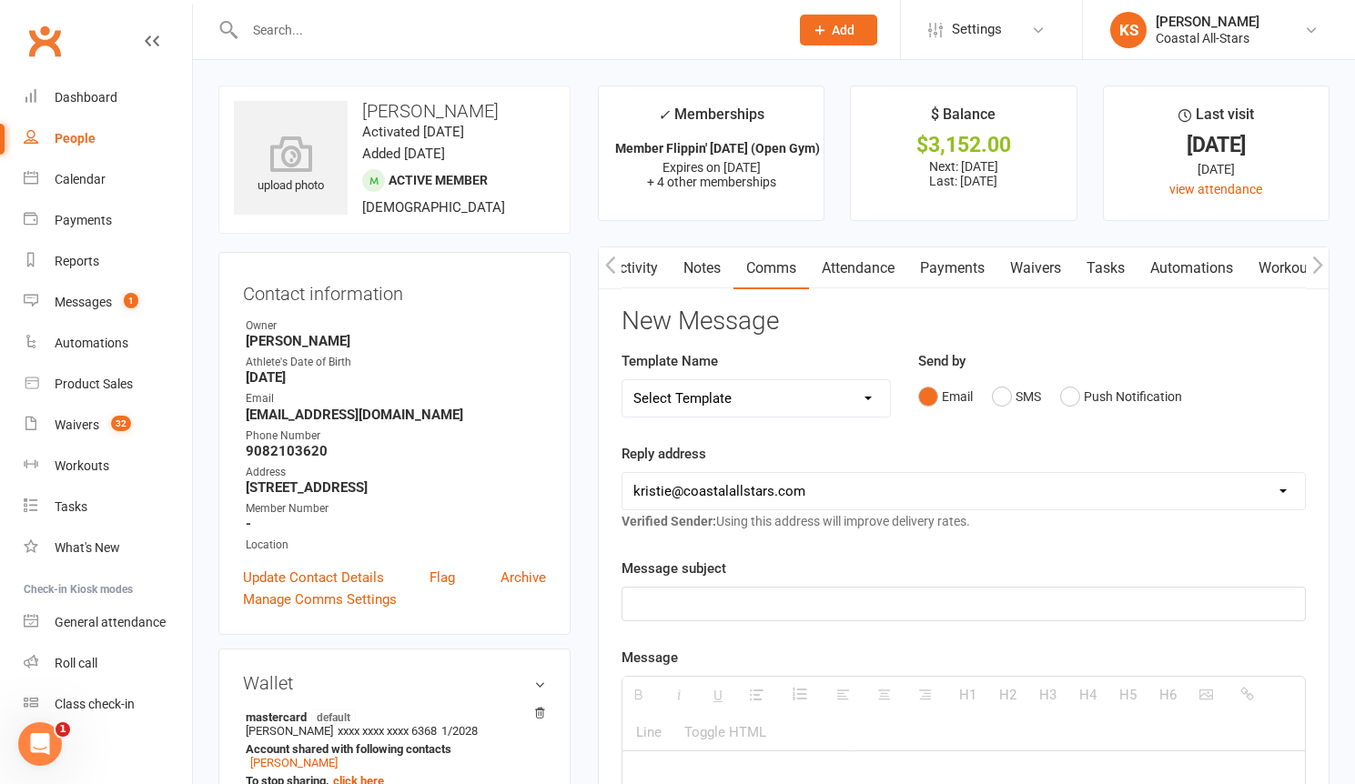
click at [737, 602] on p at bounding box center [963, 604] width 660 height 22
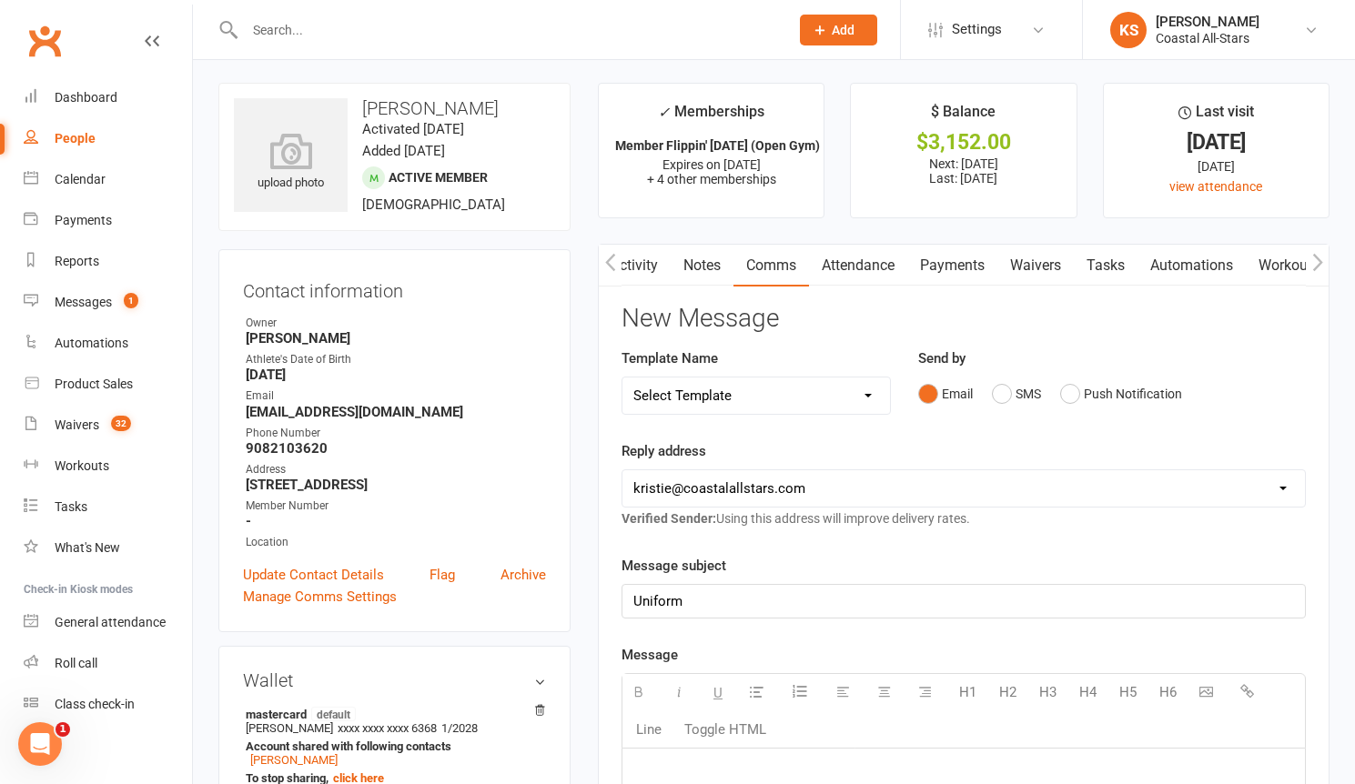
paste div
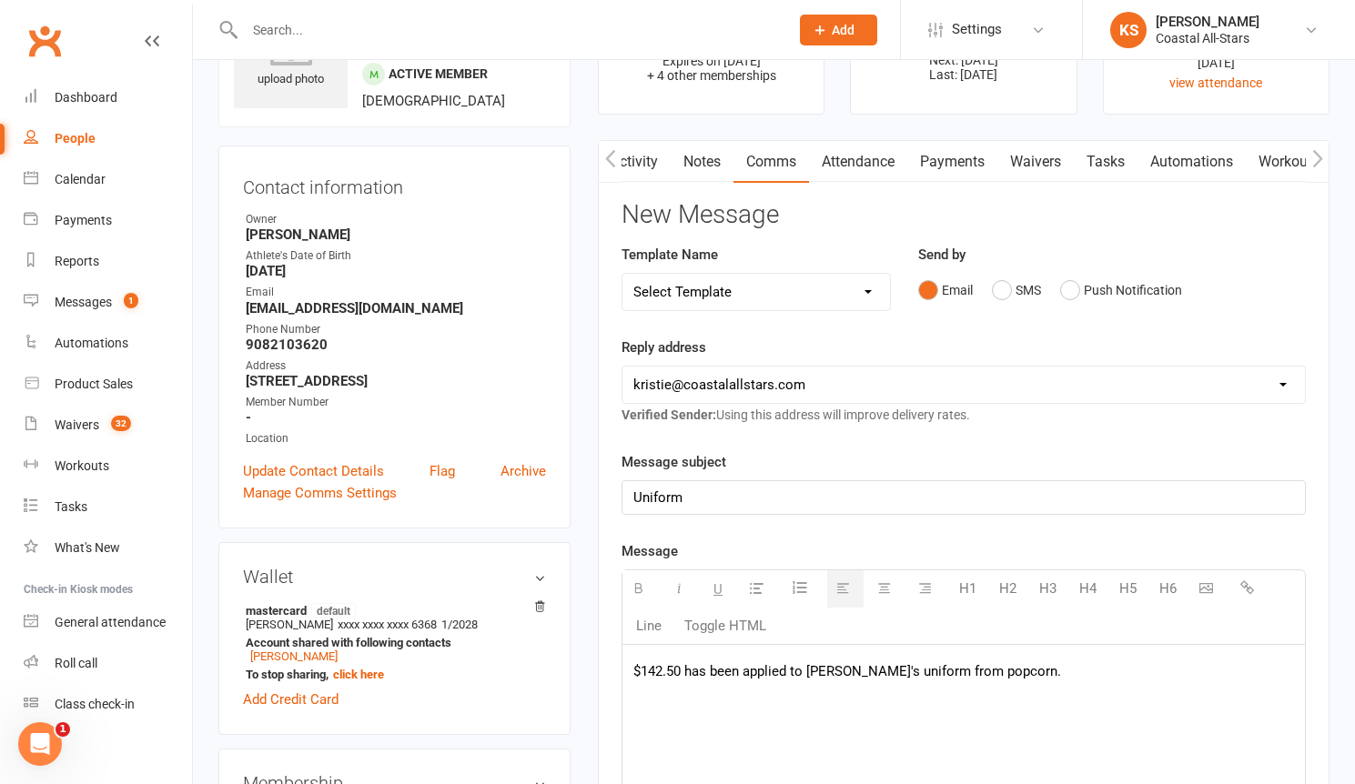
scroll to position [192, 0]
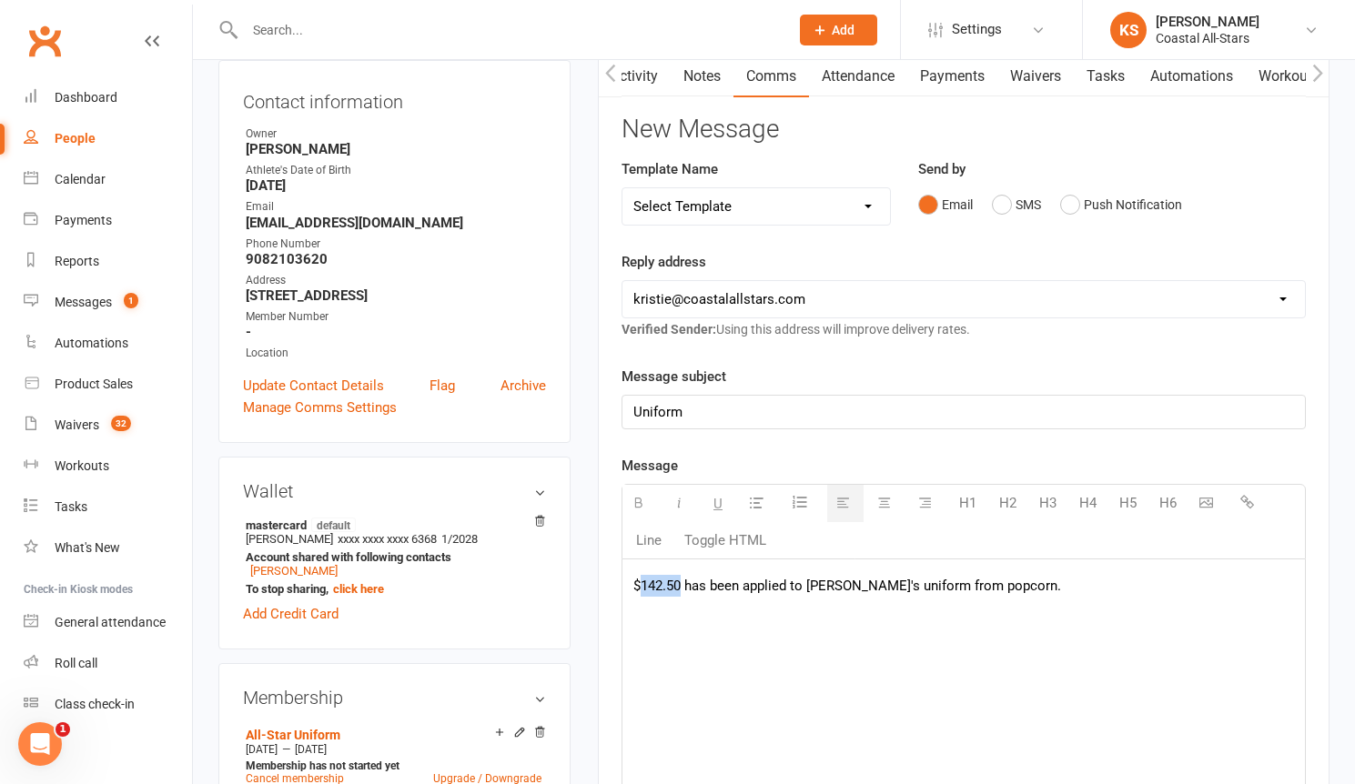
drag, startPoint x: 682, startPoint y: 589, endPoint x: 643, endPoint y: 586, distance: 39.2
click at [643, 586] on p "$142.50 has been applied to [PERSON_NAME]'s uniform from popcorn." at bounding box center [963, 586] width 660 height 22
click at [813, 590] on p "$93.50 has been applied to [PERSON_NAME]'s uniform from popcorn." at bounding box center [963, 586] width 660 height 22
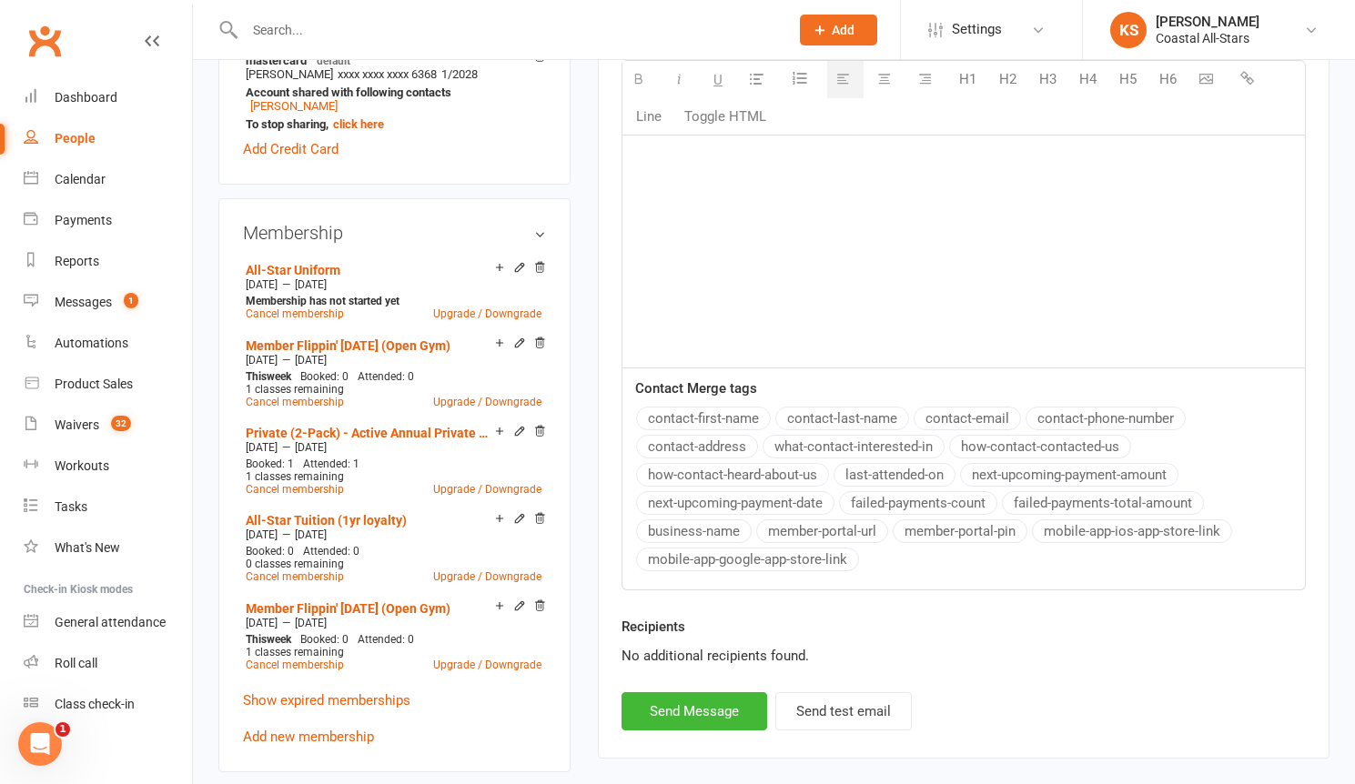
scroll to position [661, 0]
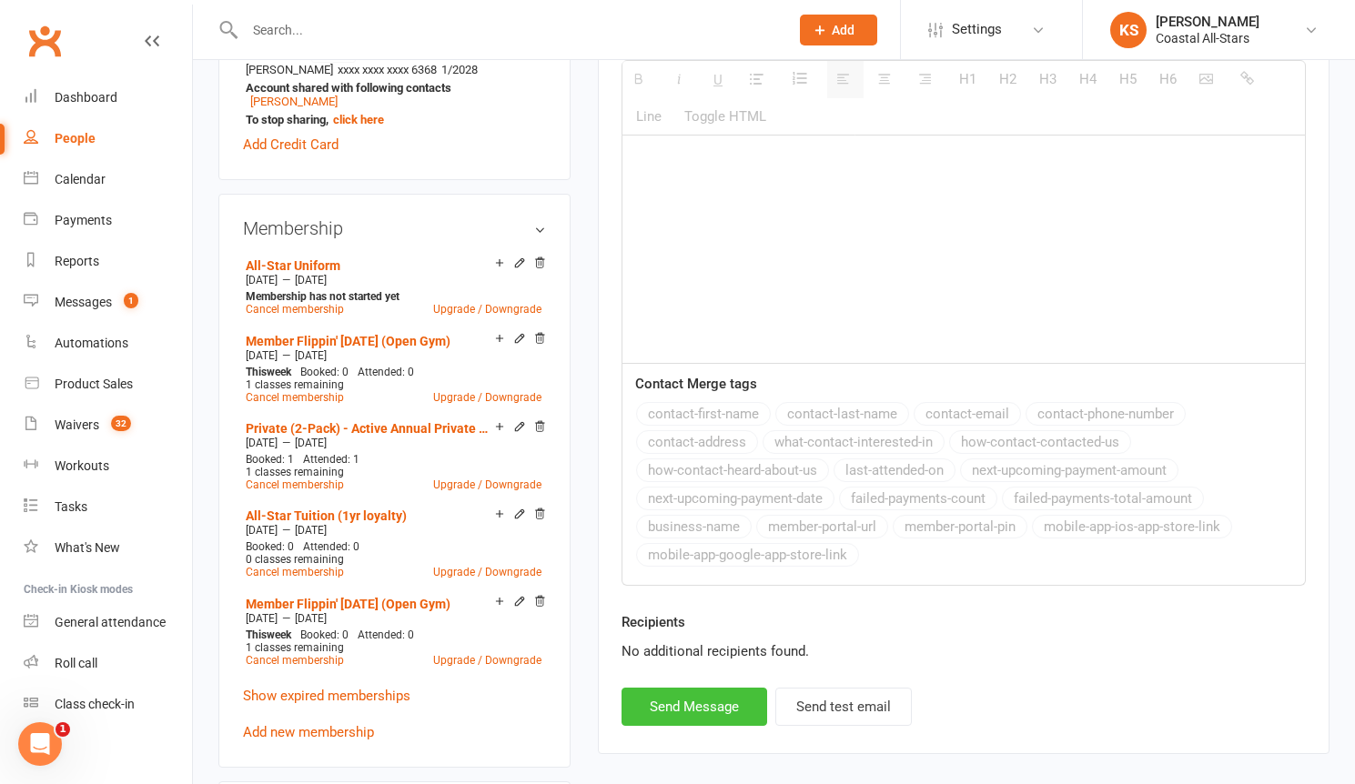
click at [715, 721] on button "Send Message" at bounding box center [694, 707] width 146 height 38
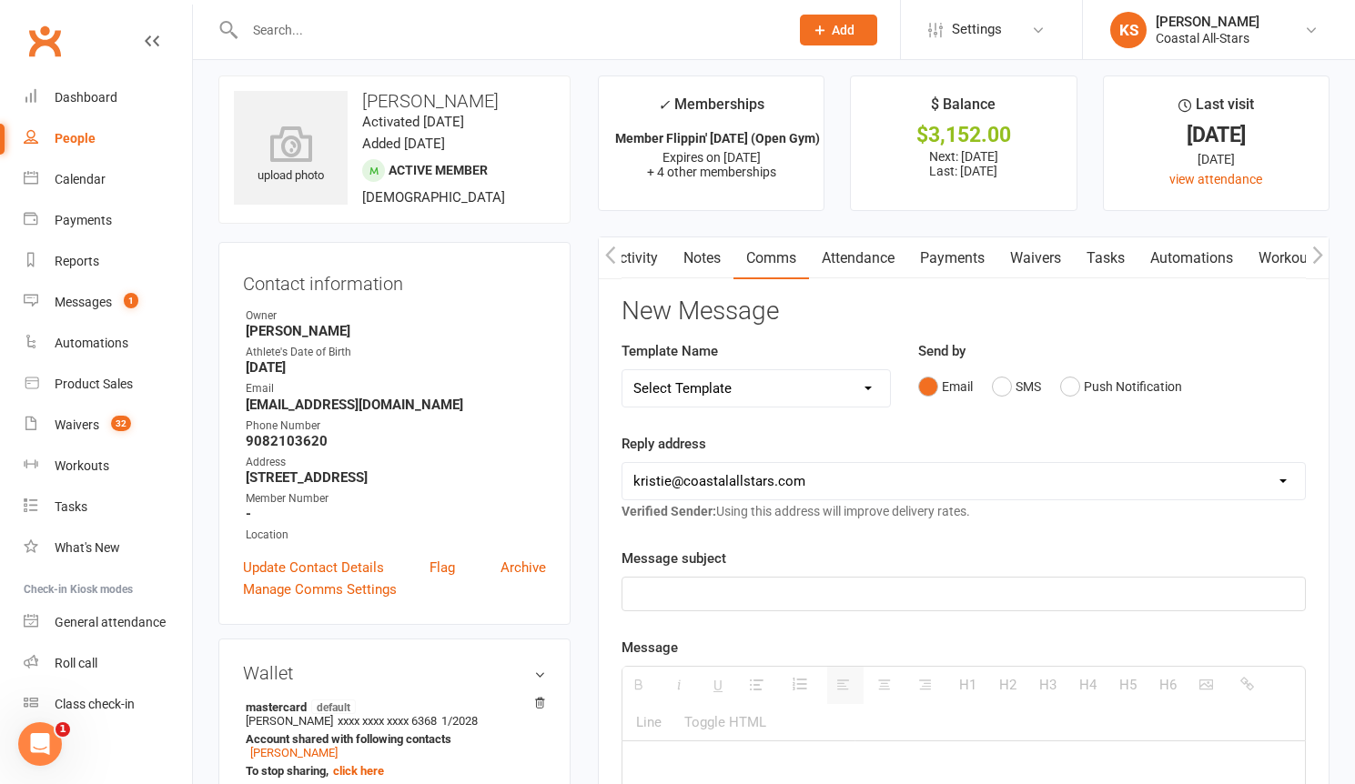
scroll to position [0, 0]
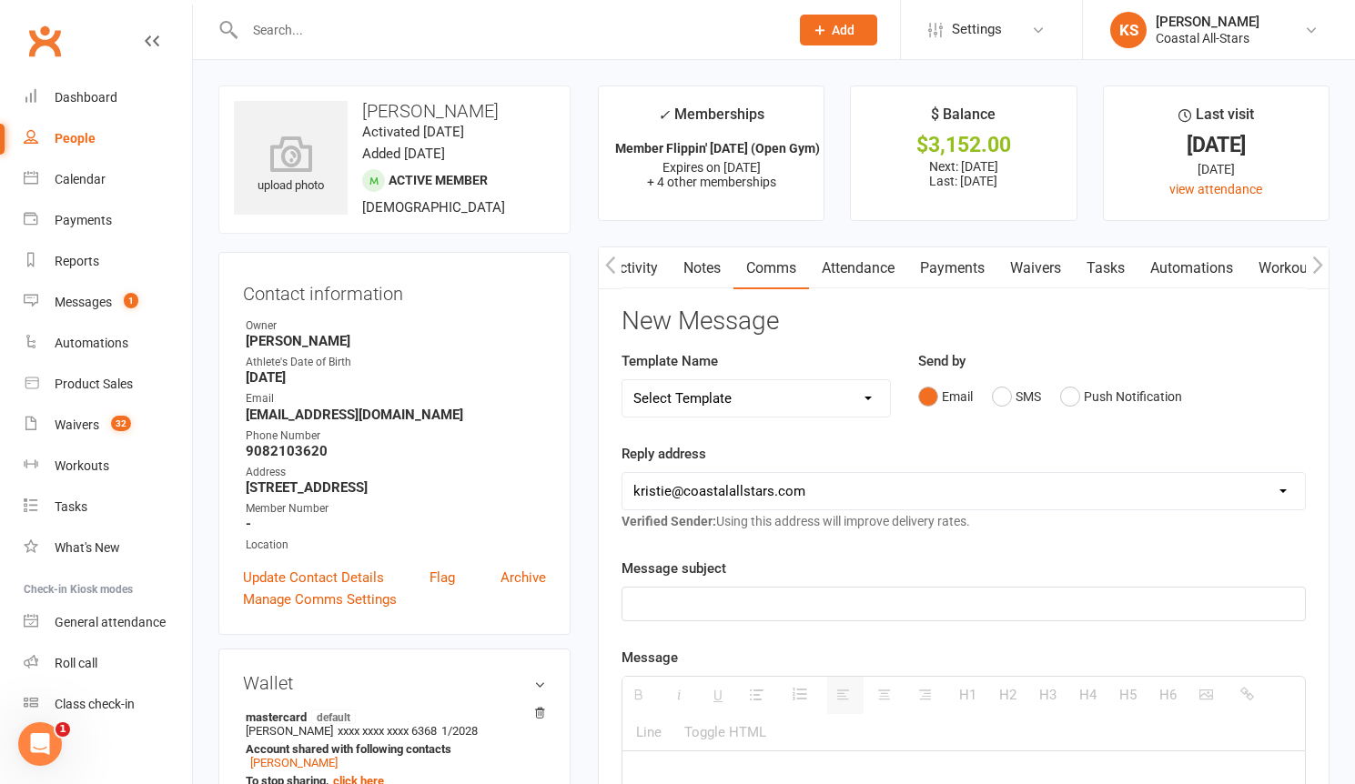
click at [644, 262] on link "Activity" at bounding box center [634, 268] width 73 height 42
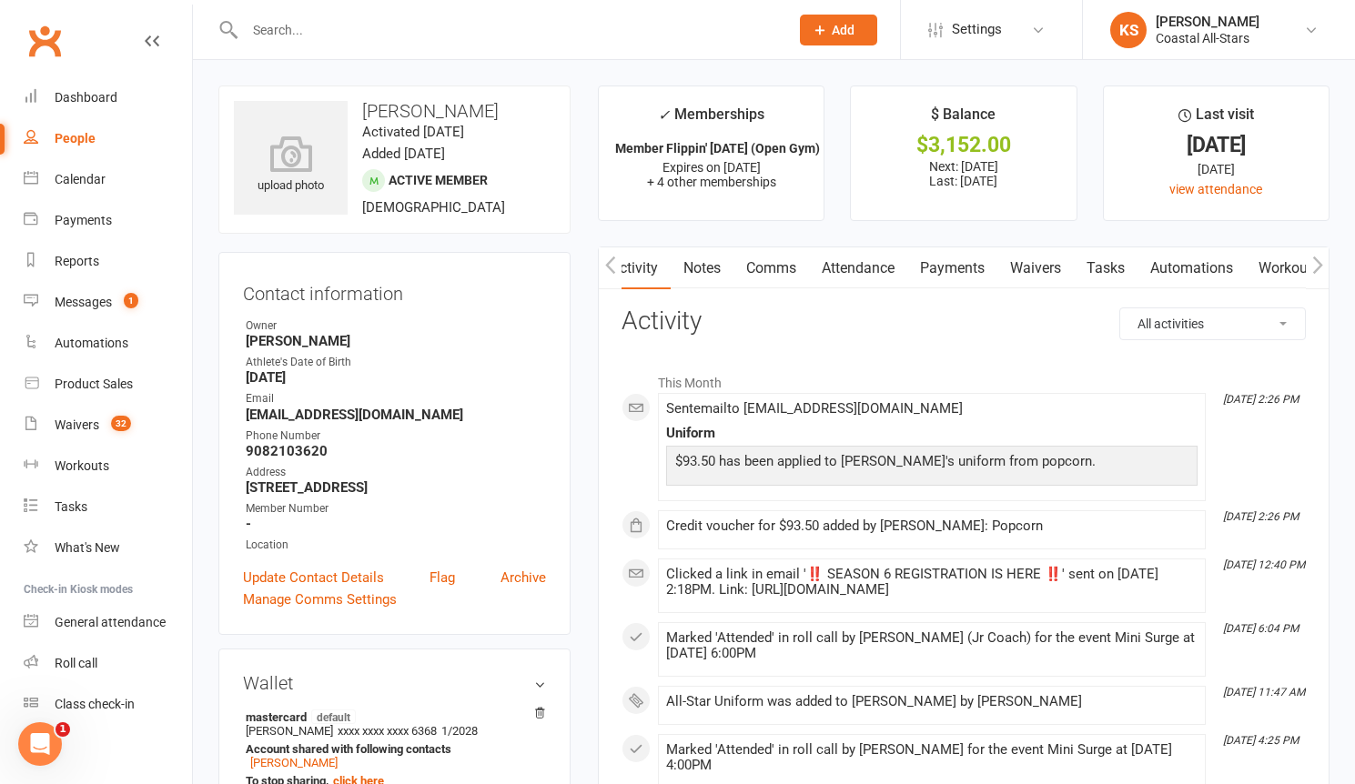
click at [402, 23] on input "text" at bounding box center [507, 29] width 537 height 25
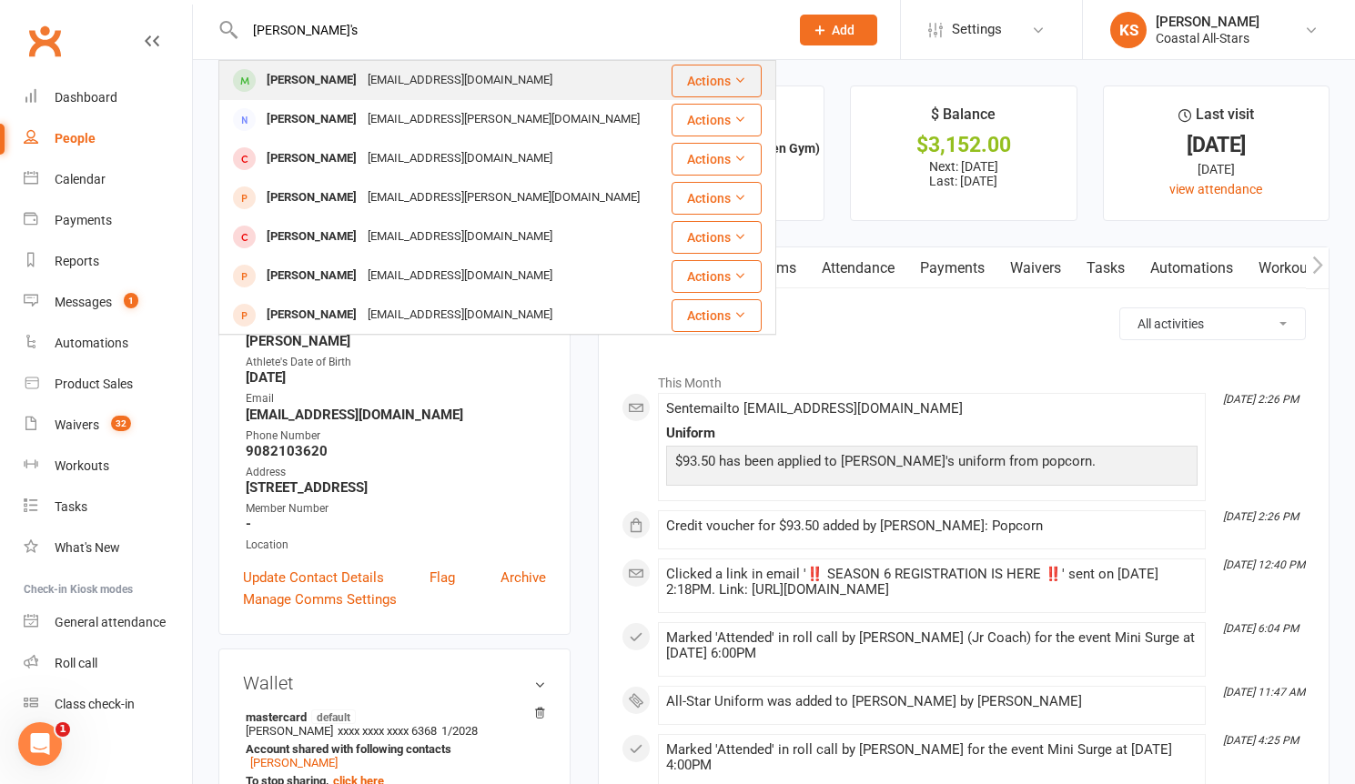
type input "[PERSON_NAME]'s"
click at [407, 73] on div "[EMAIL_ADDRESS][DOMAIN_NAME]" at bounding box center [460, 80] width 196 height 26
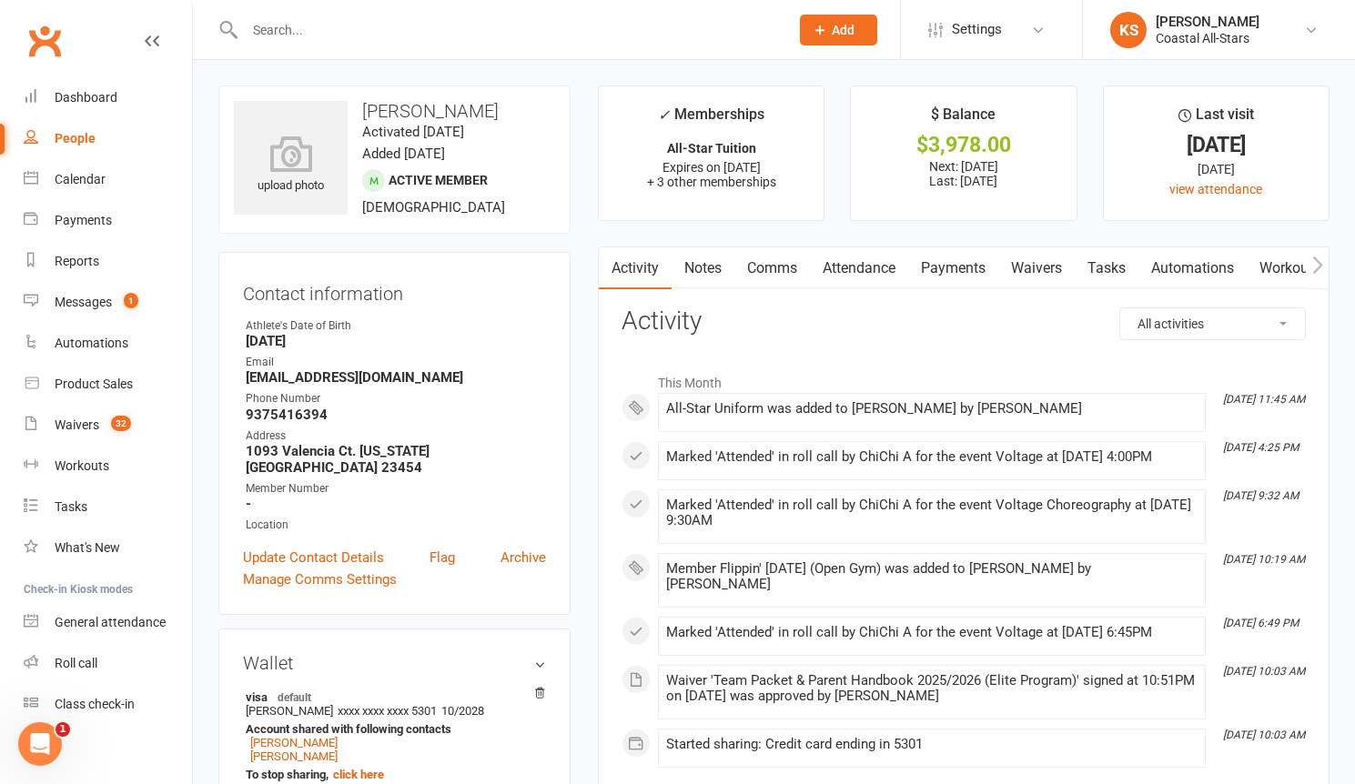
click at [935, 276] on link "Payments" at bounding box center [953, 268] width 90 height 42
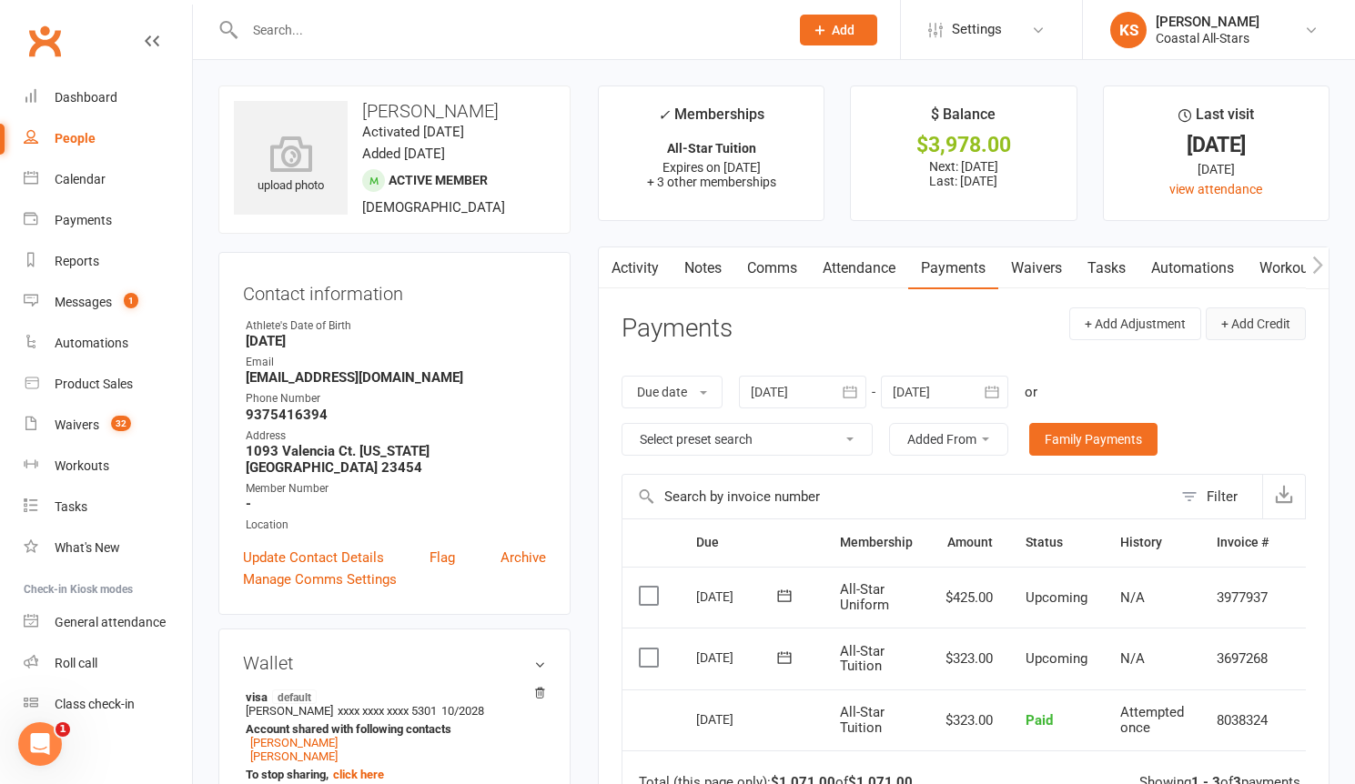
click at [1244, 328] on button "+ Add Credit" at bounding box center [1255, 323] width 100 height 33
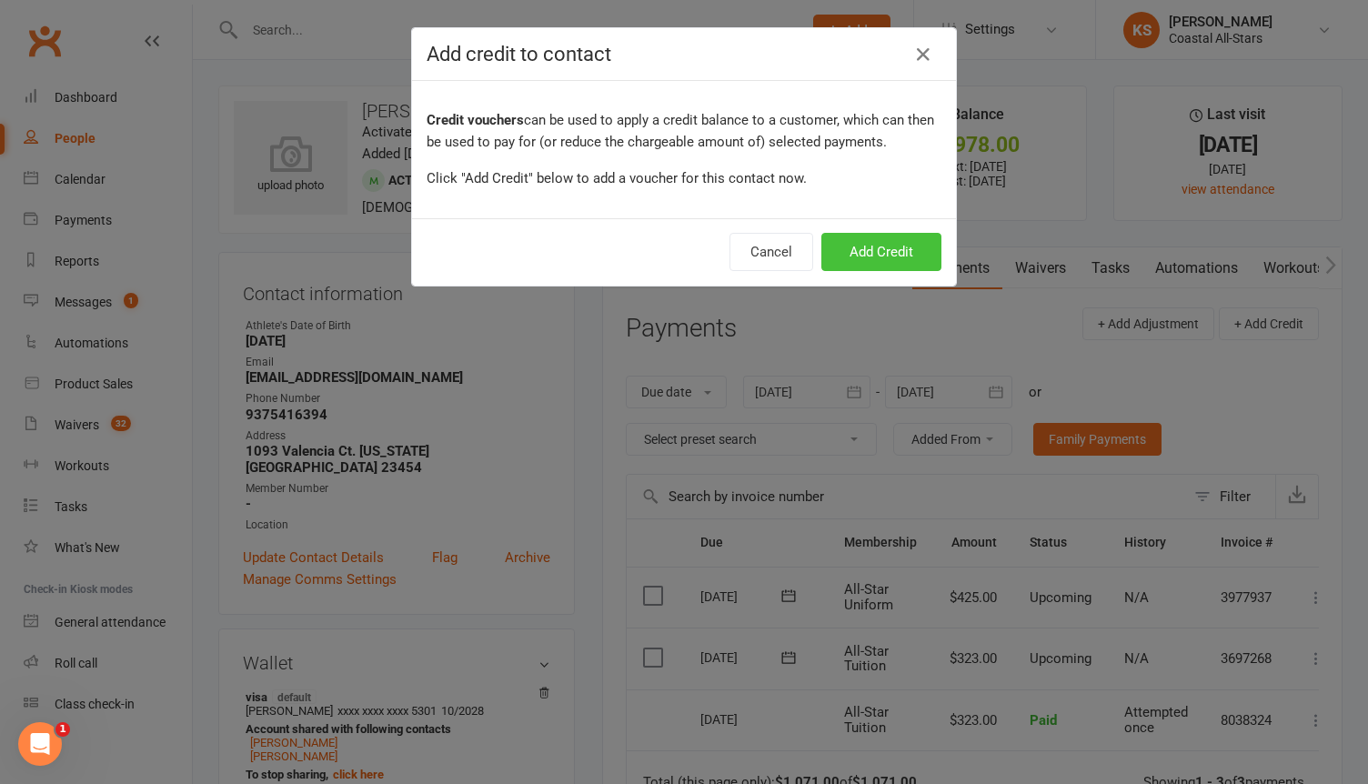
click at [900, 258] on button "Add Credit" at bounding box center [882, 252] width 120 height 38
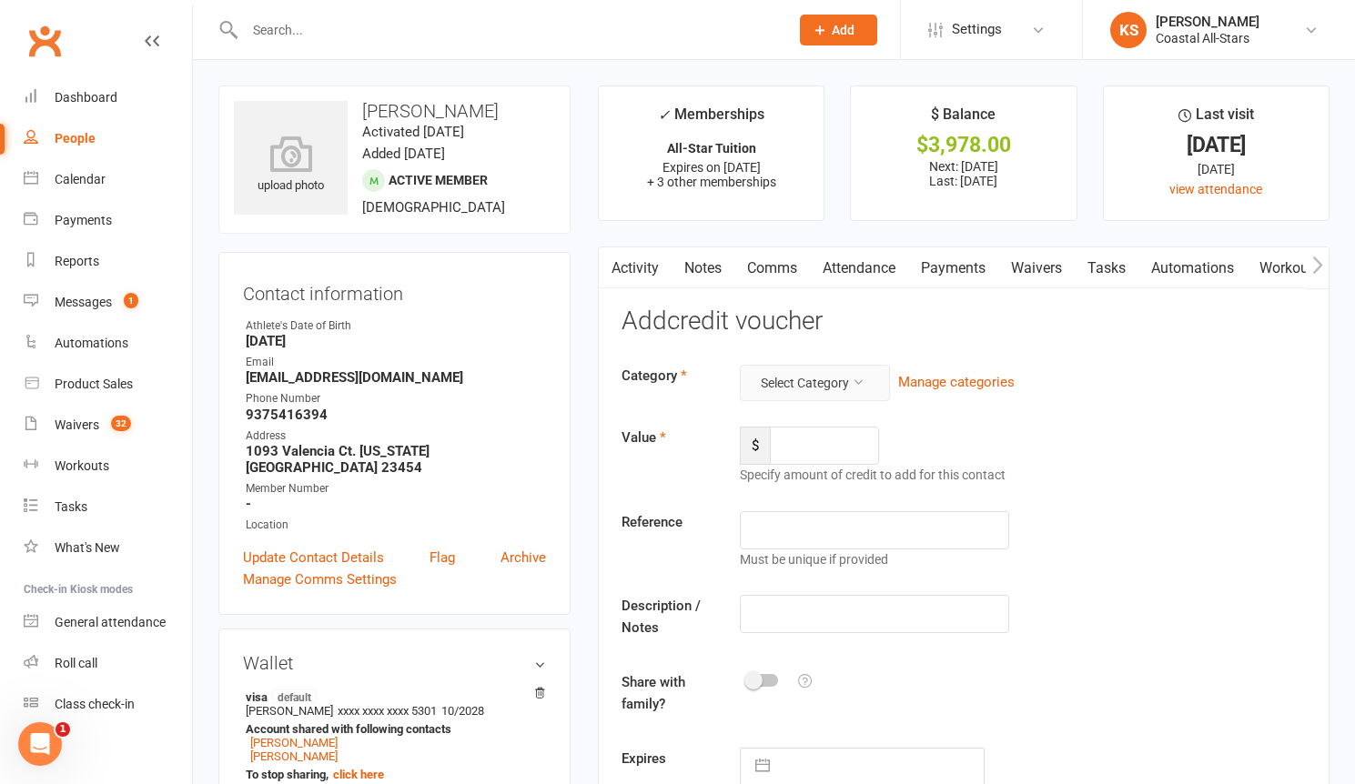
click at [805, 391] on button "Select Category" at bounding box center [815, 383] width 150 height 36
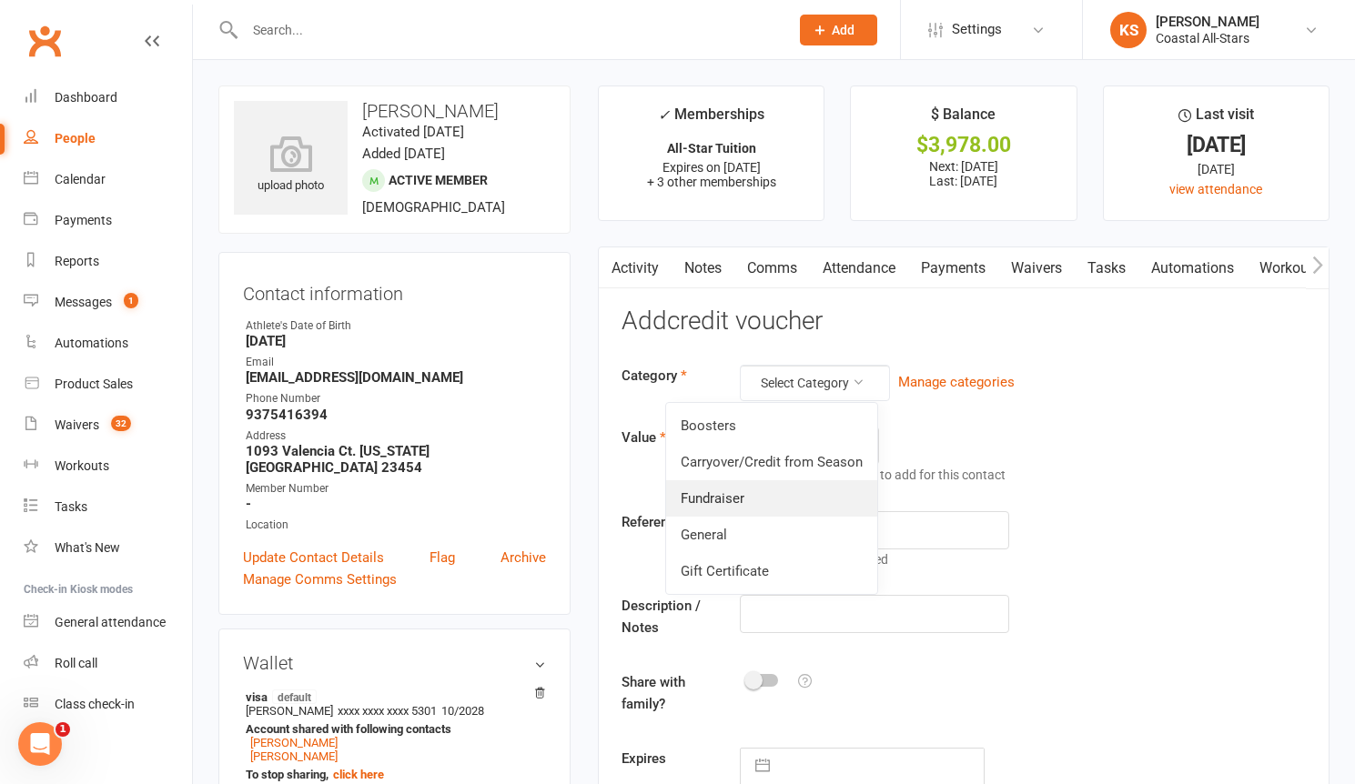
click at [747, 482] on link "Fundraiser" at bounding box center [771, 498] width 211 height 36
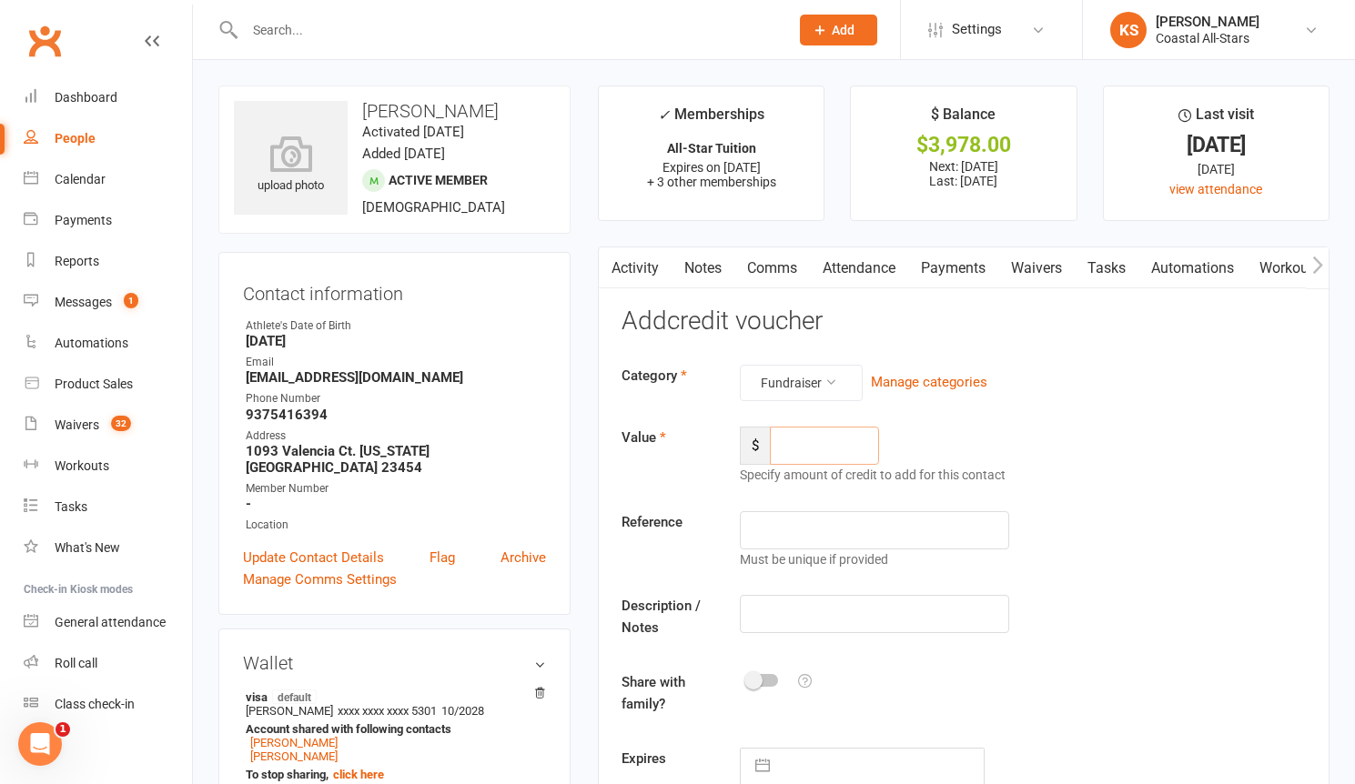
click at [816, 453] on input "number" at bounding box center [824, 446] width 109 height 38
type input "86.50"
click at [820, 618] on input "text" at bounding box center [874, 614] width 269 height 38
type input "Popcorn"
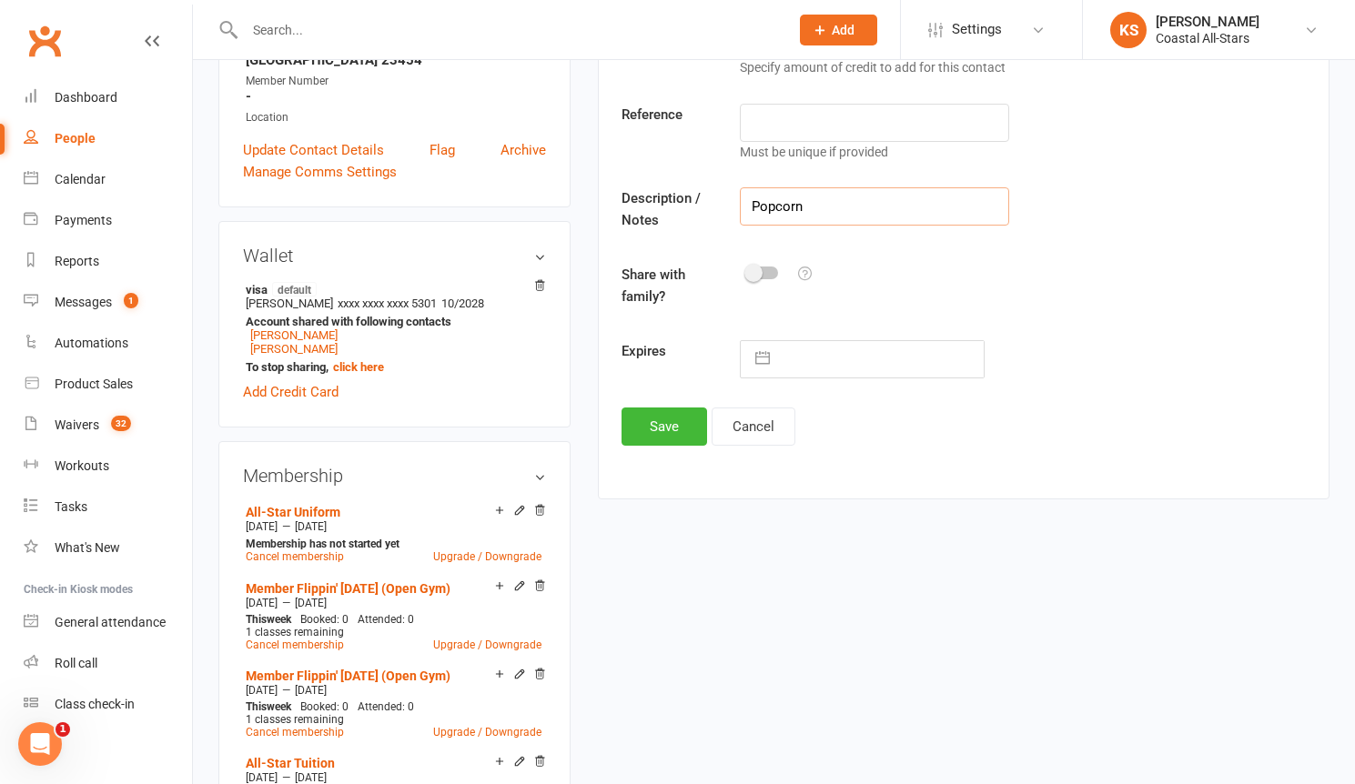
scroll to position [636, 0]
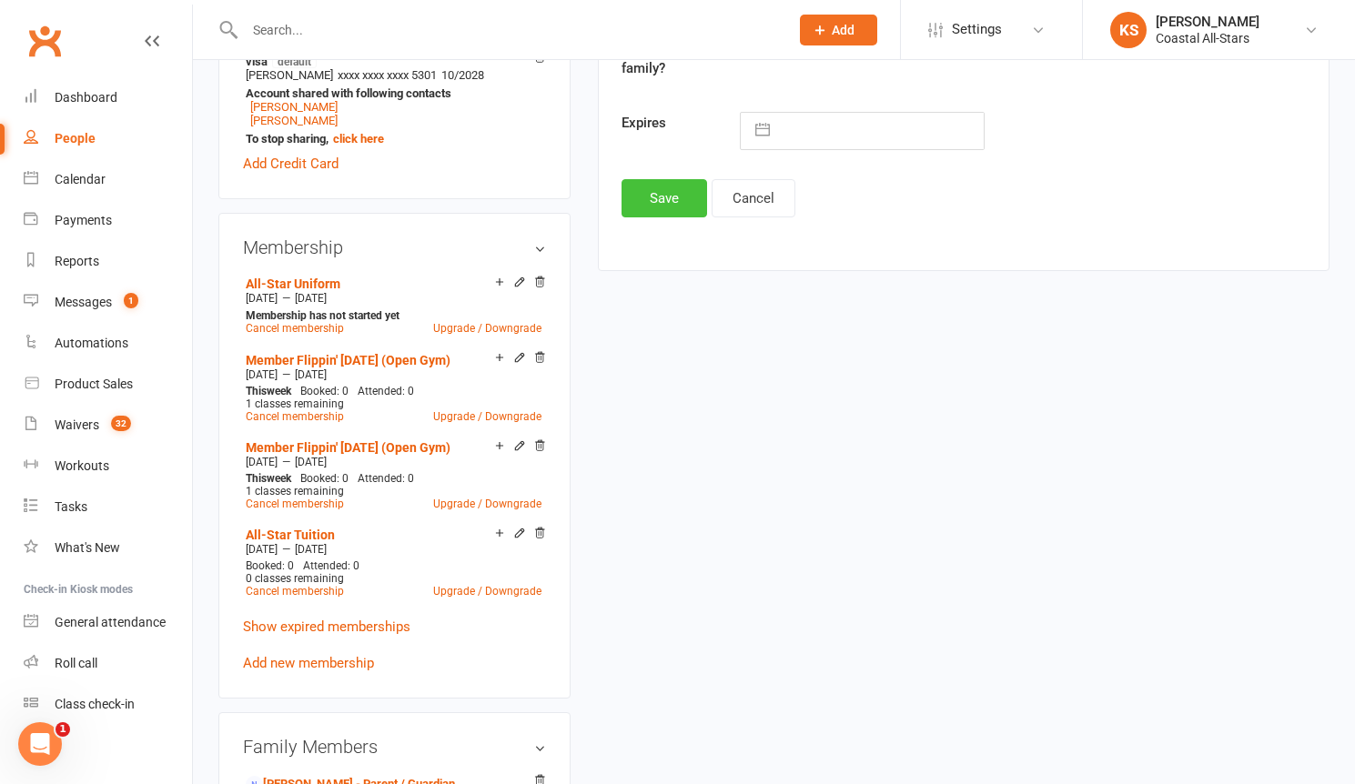
click at [685, 197] on button "Save" at bounding box center [664, 198] width 86 height 38
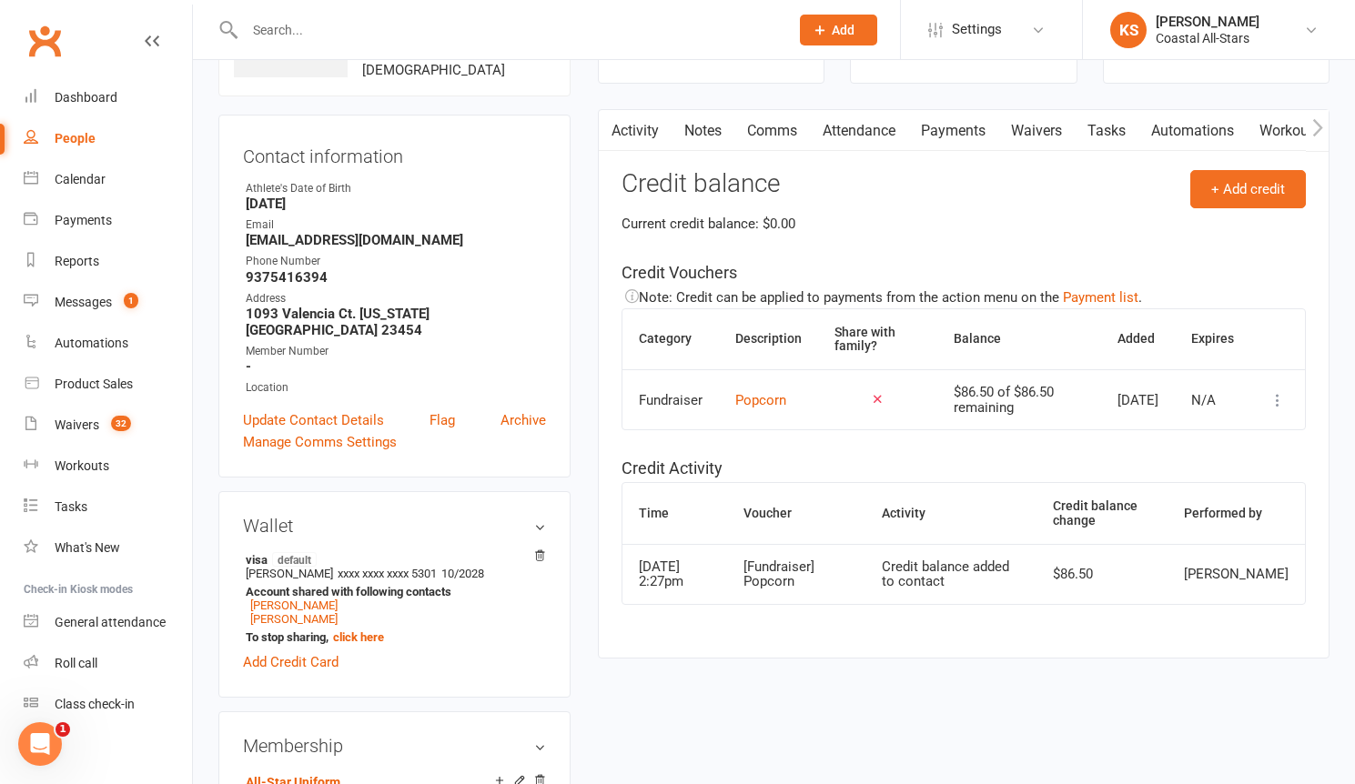
scroll to position [104, 0]
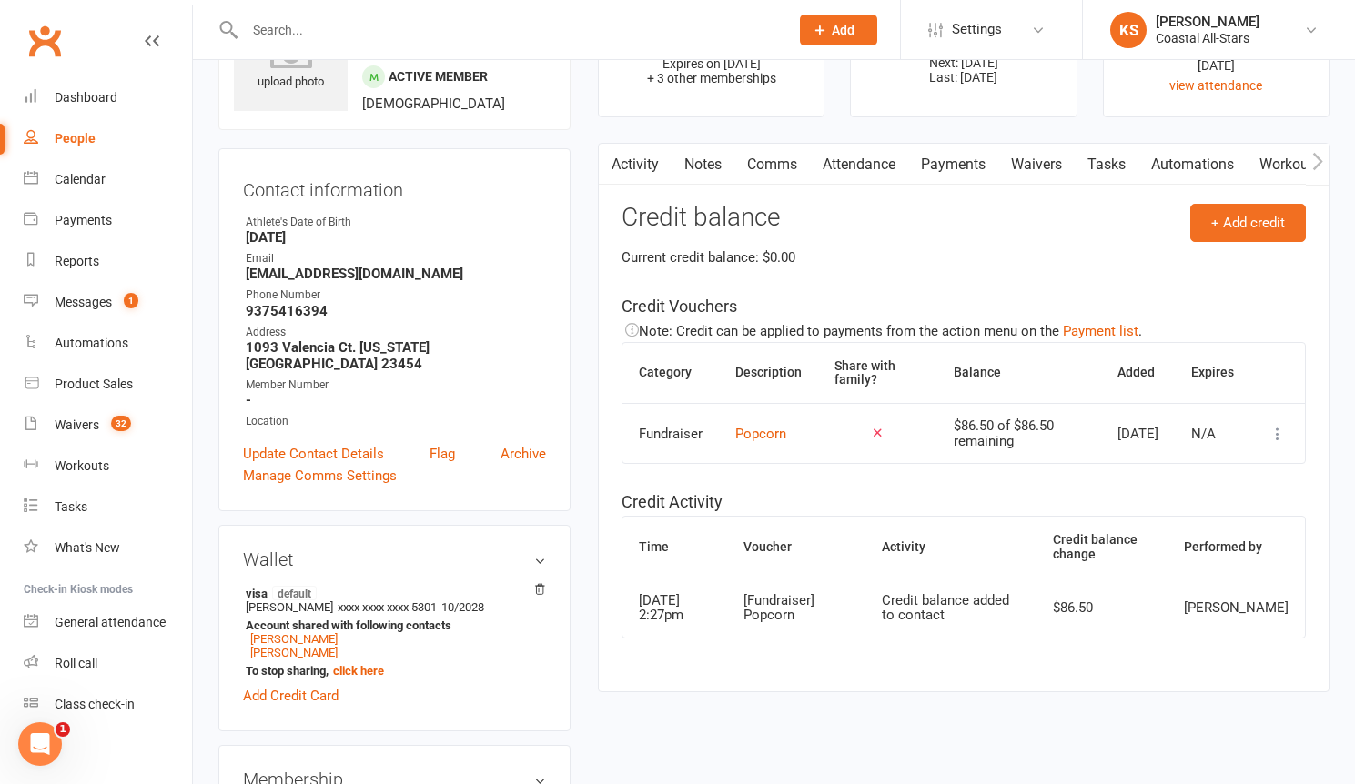
click at [947, 174] on link "Payments" at bounding box center [953, 165] width 90 height 42
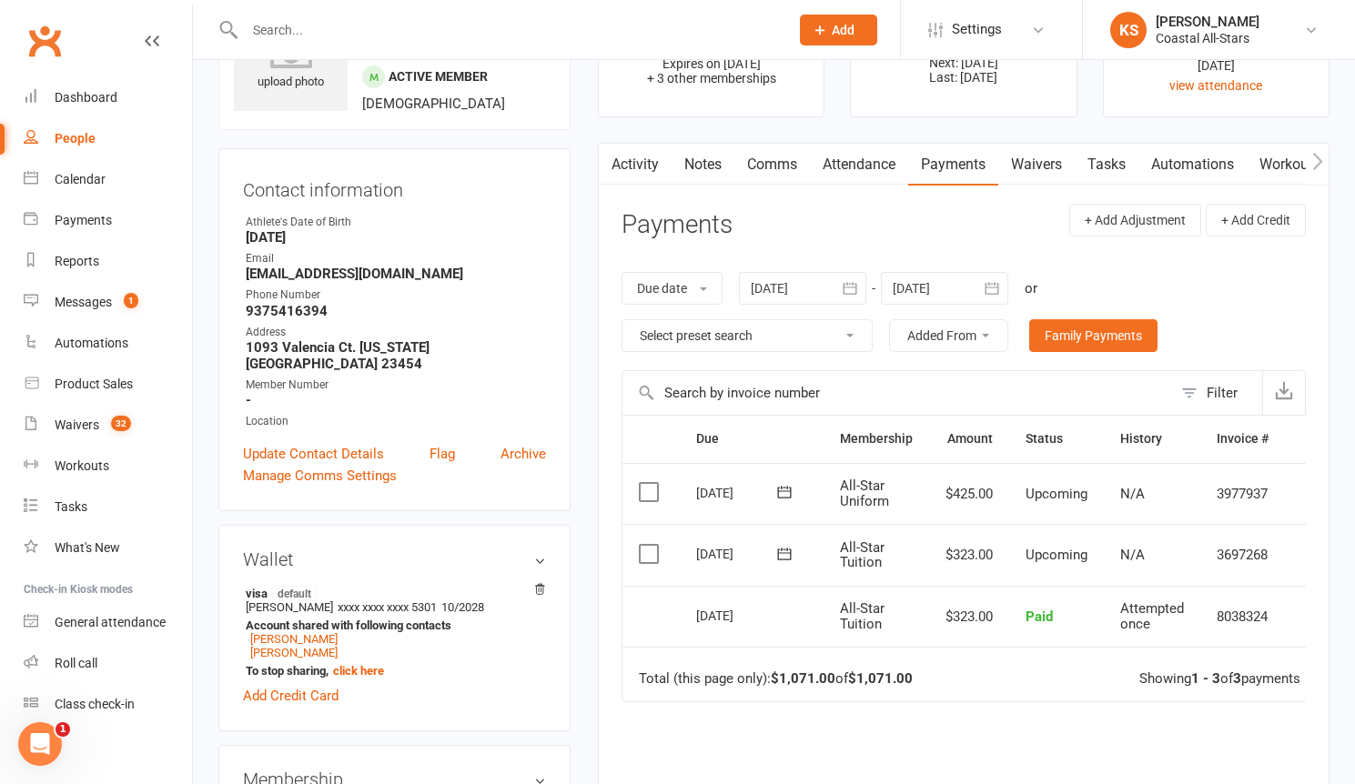
click at [1266, 502] on td "3977937" at bounding box center [1242, 494] width 85 height 62
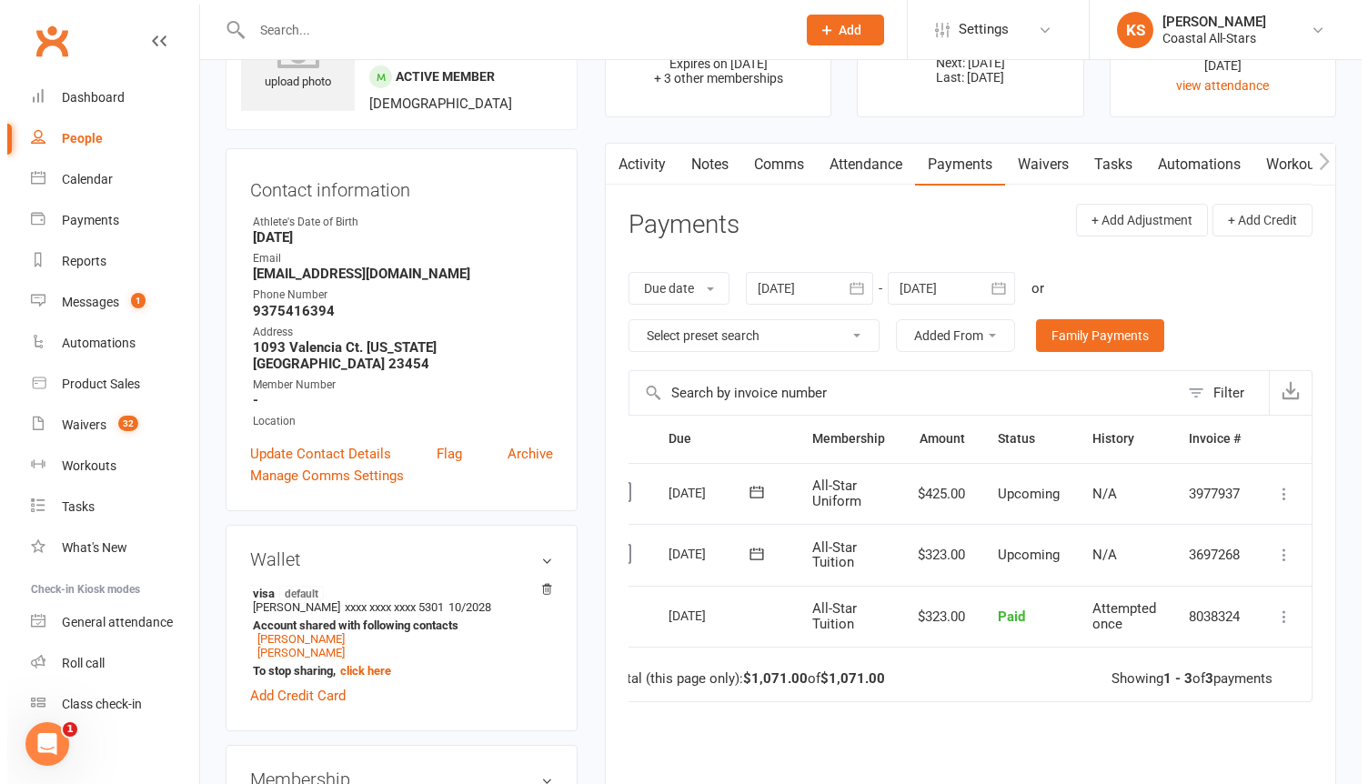
scroll to position [0, 38]
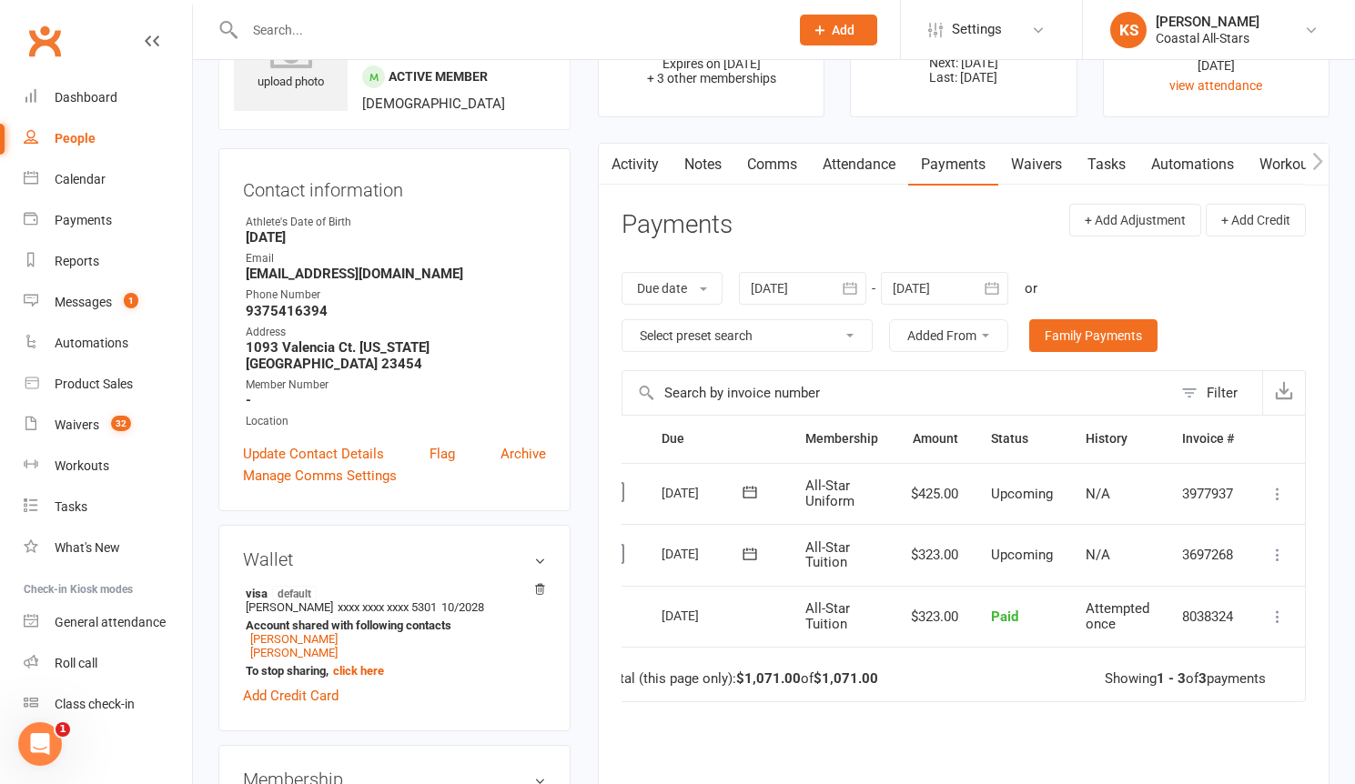
click at [1282, 489] on icon at bounding box center [1277, 494] width 18 height 18
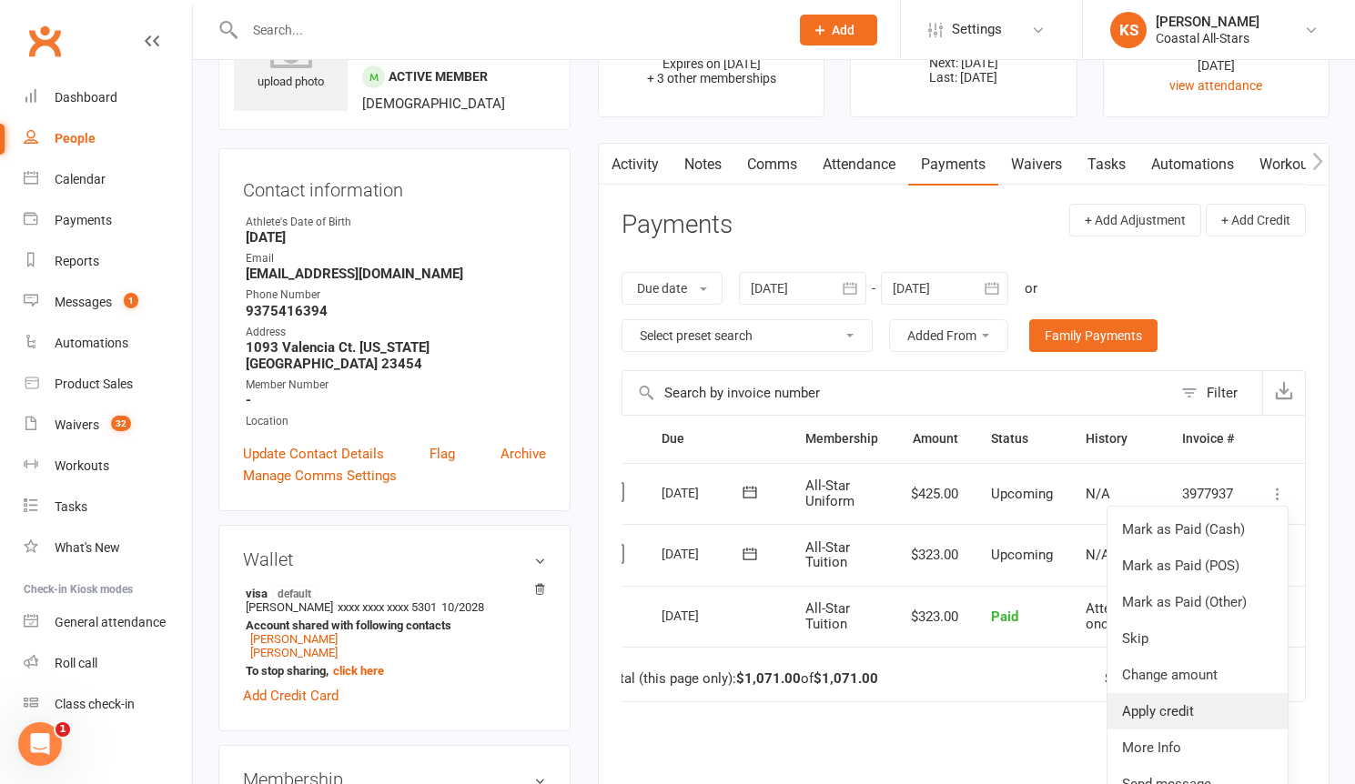
click at [1226, 696] on link "Apply credit" at bounding box center [1197, 711] width 180 height 36
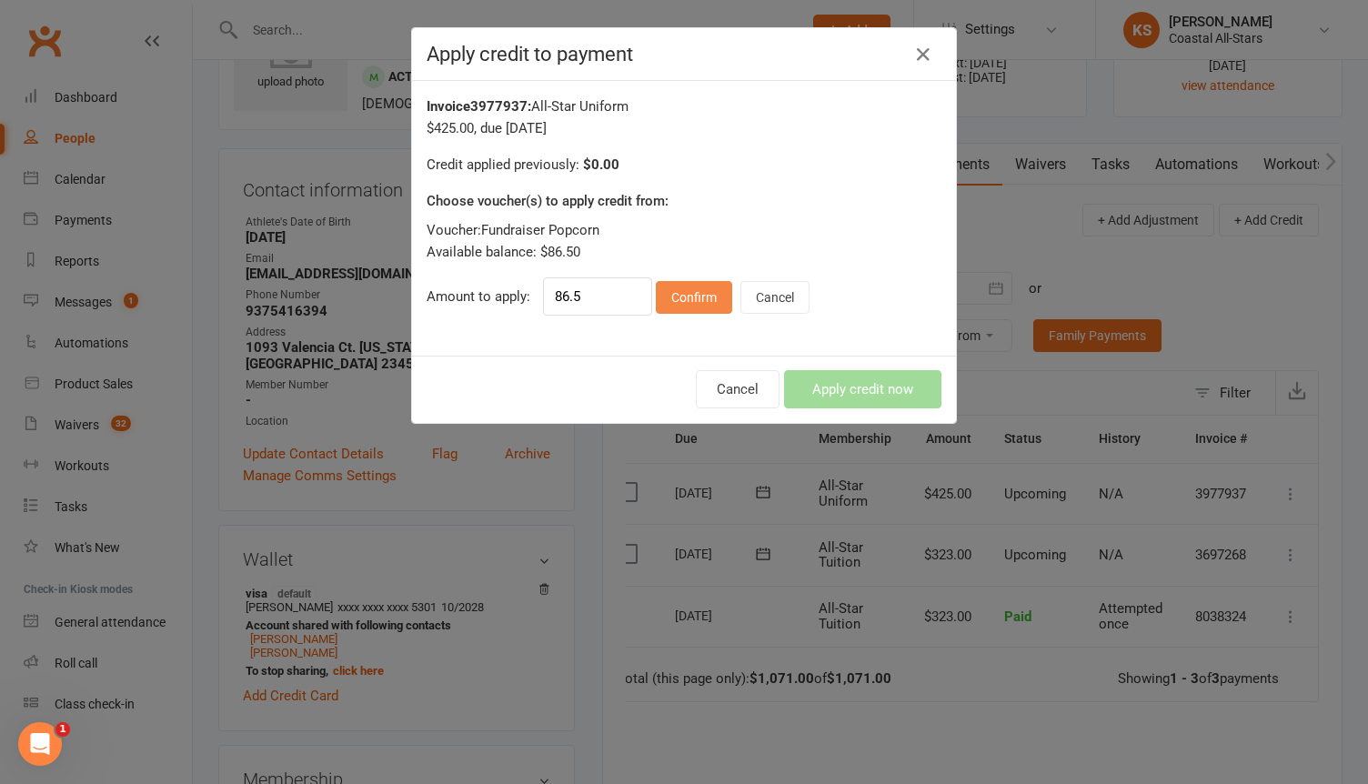
click at [697, 299] on button "Confirm" at bounding box center [694, 297] width 76 height 33
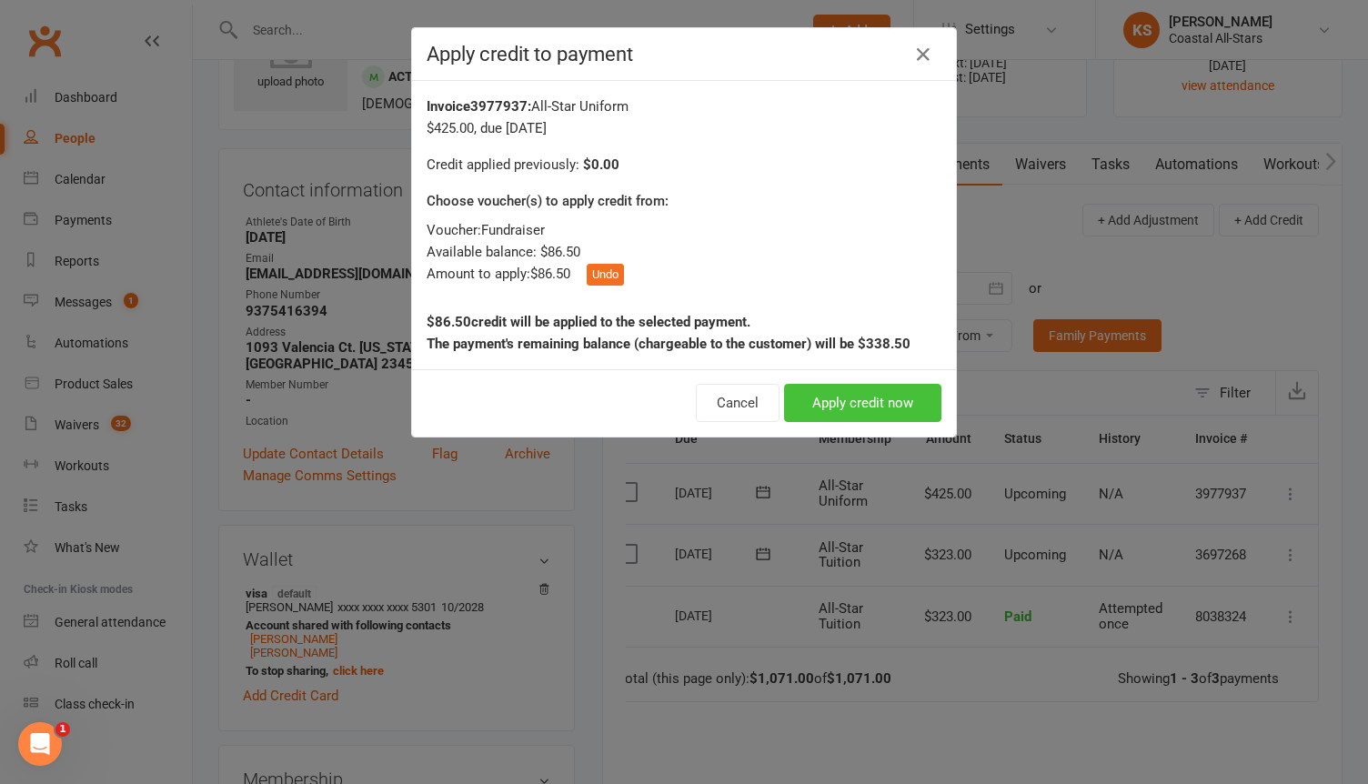
click at [841, 417] on button "Apply credit now" at bounding box center [862, 403] width 157 height 38
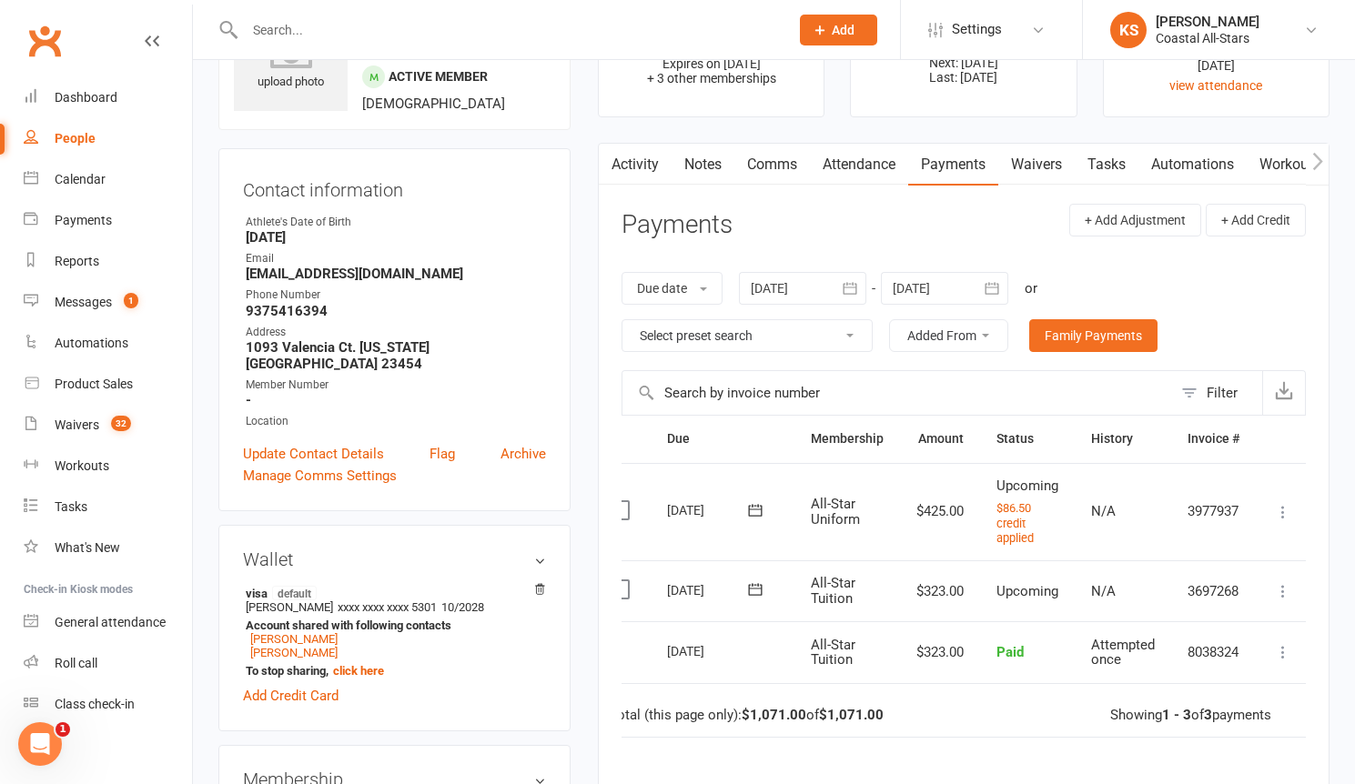
click at [782, 170] on link "Comms" at bounding box center [772, 165] width 76 height 42
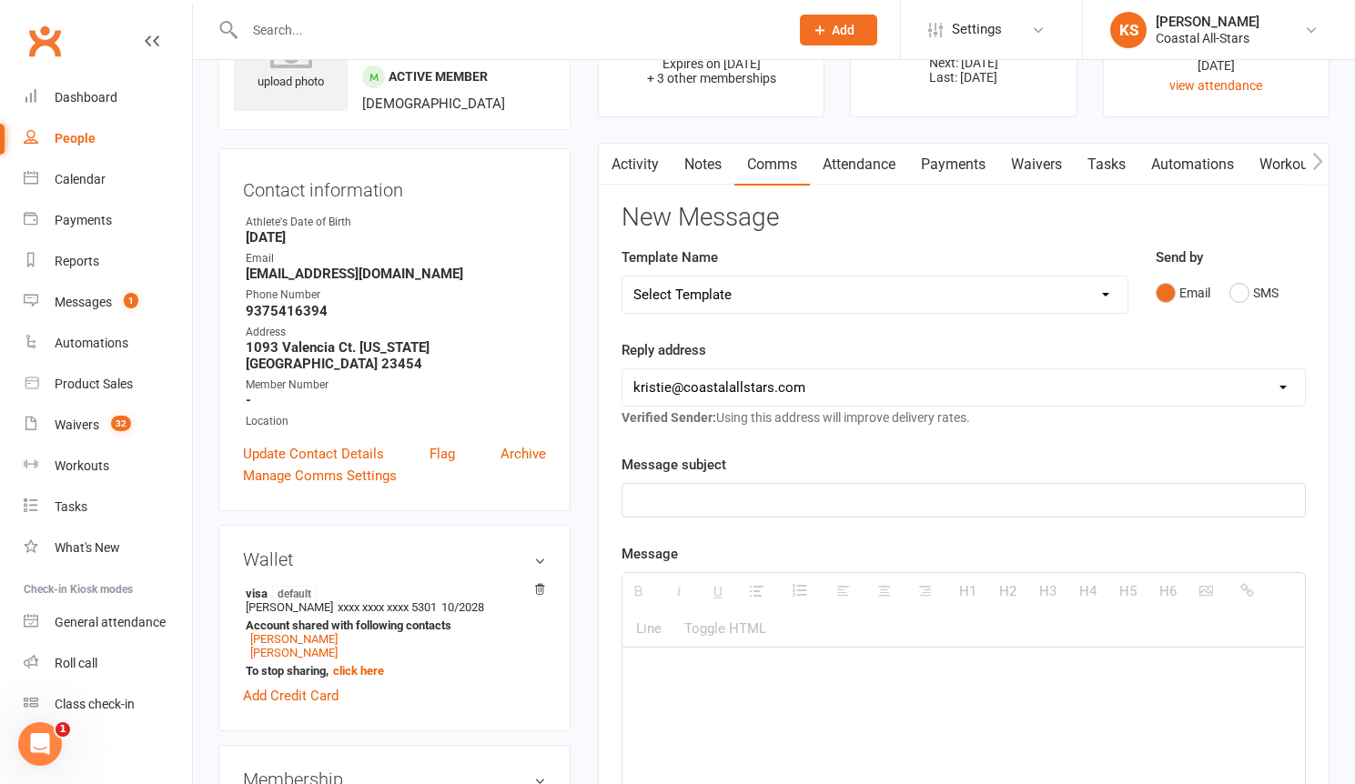
click at [731, 505] on p at bounding box center [963, 500] width 660 height 22
paste div
click at [662, 676] on p "$142.50 has been applied to [PERSON_NAME]'s uniform from popcorn." at bounding box center [963, 674] width 660 height 22
click at [816, 672] on p "$86.50 has been applied to [PERSON_NAME]'s uniform from popcorn." at bounding box center [963, 674] width 660 height 22
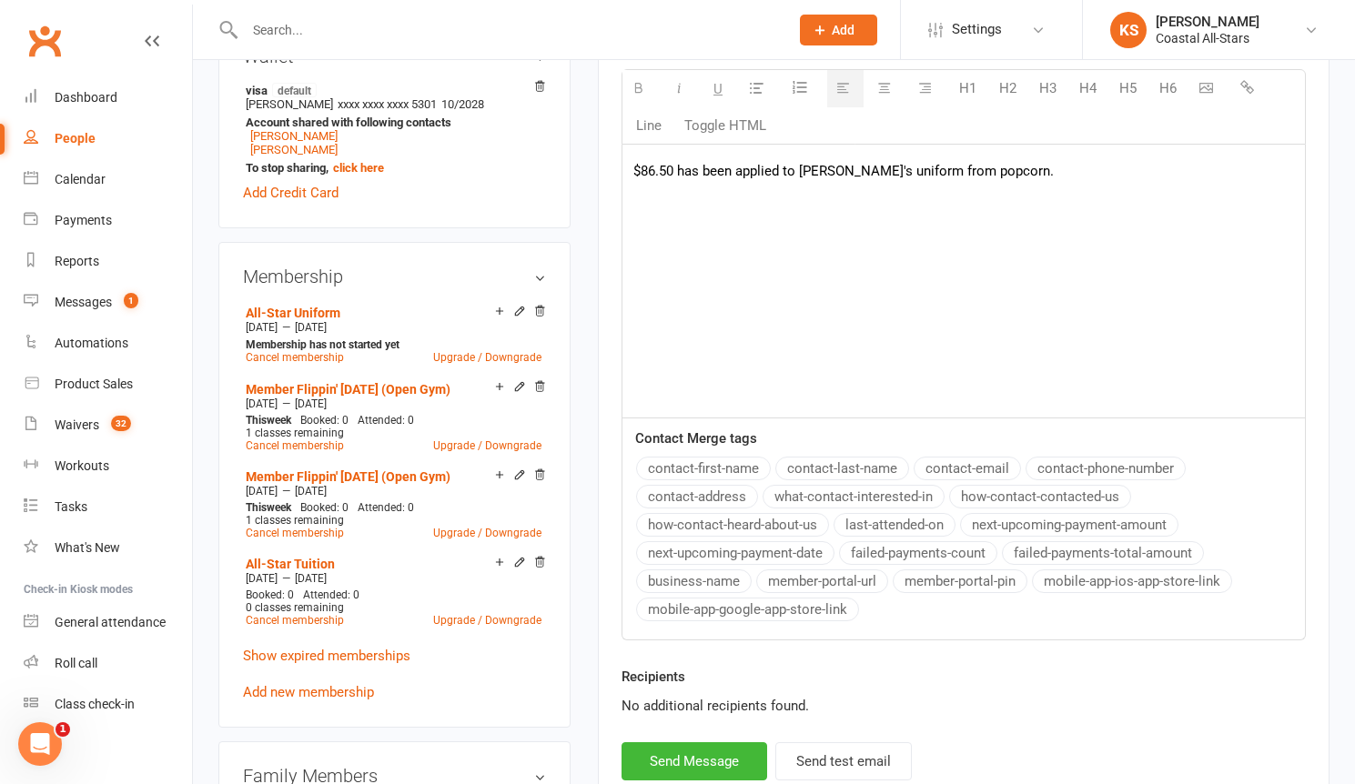
scroll to position [986, 0]
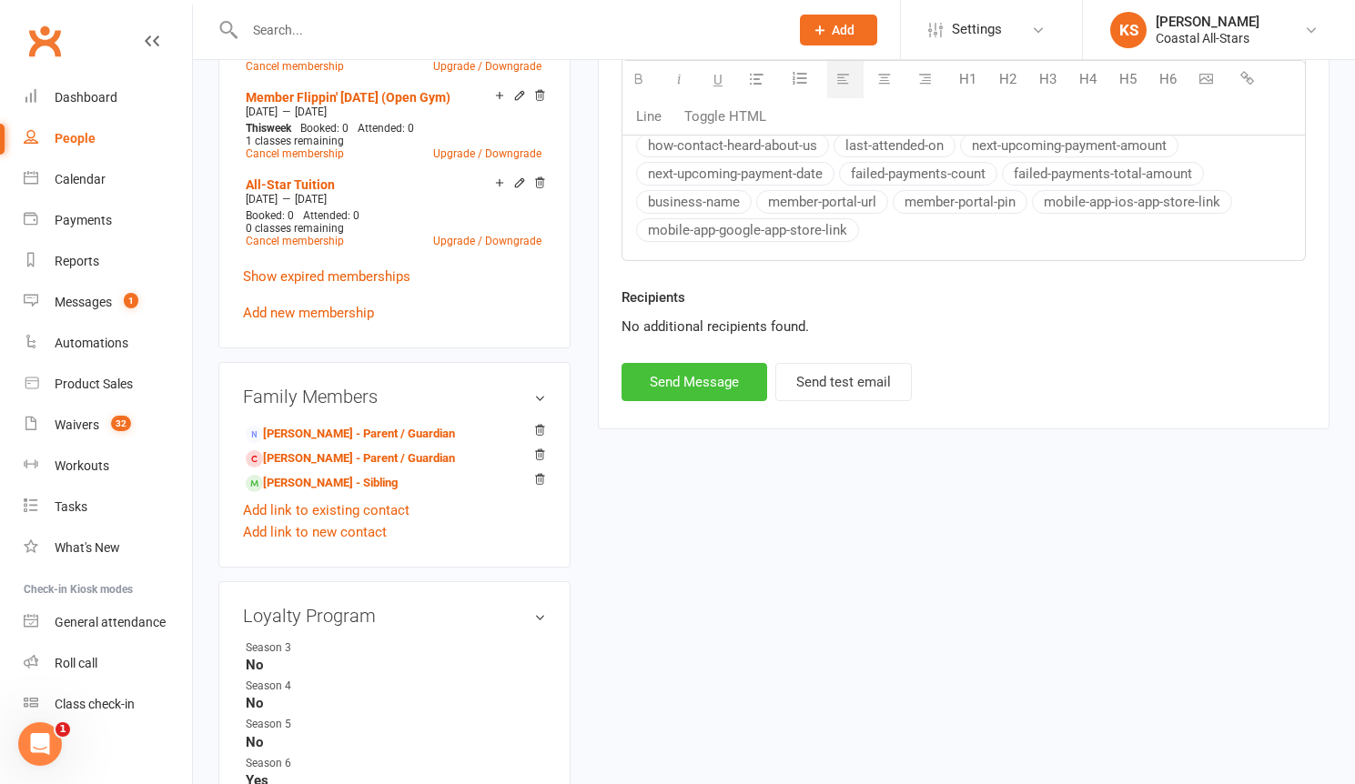
click at [677, 382] on button "Send Message" at bounding box center [694, 382] width 146 height 38
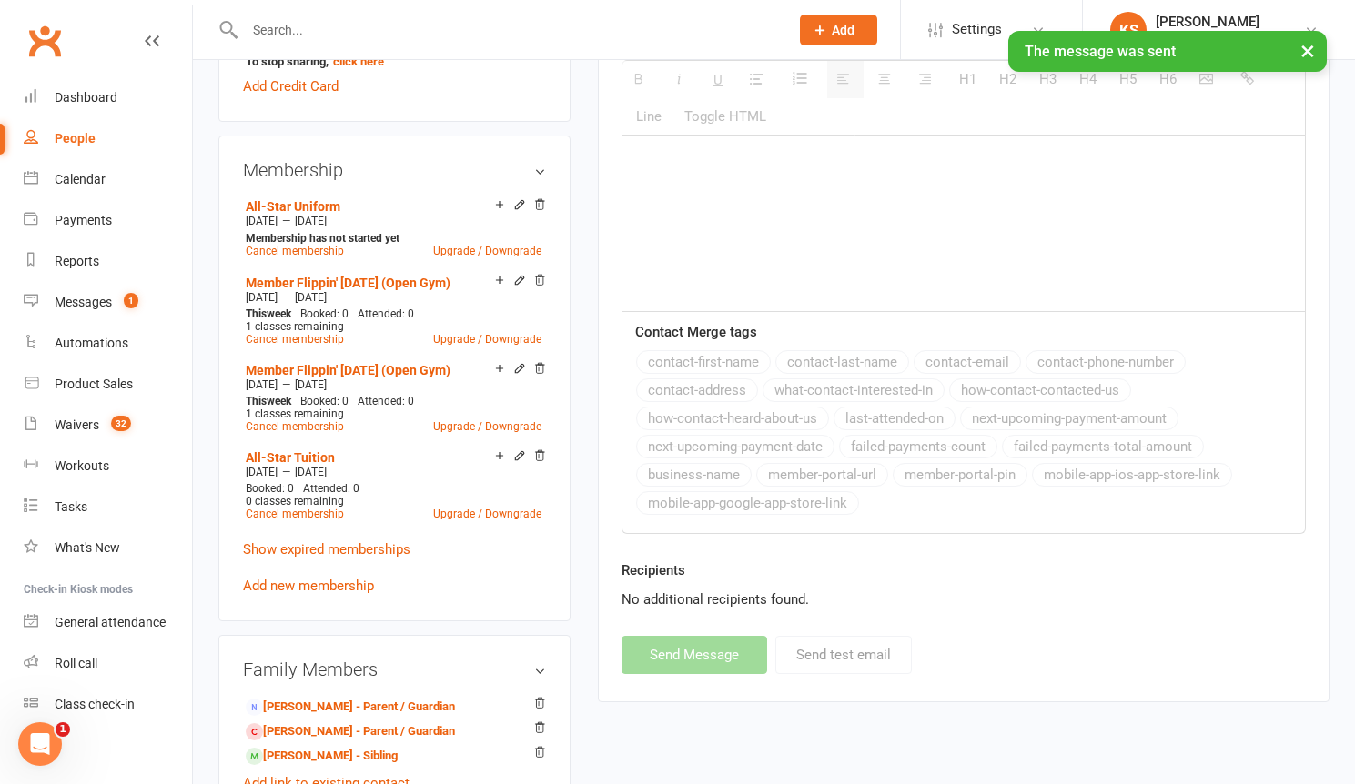
scroll to position [0, 0]
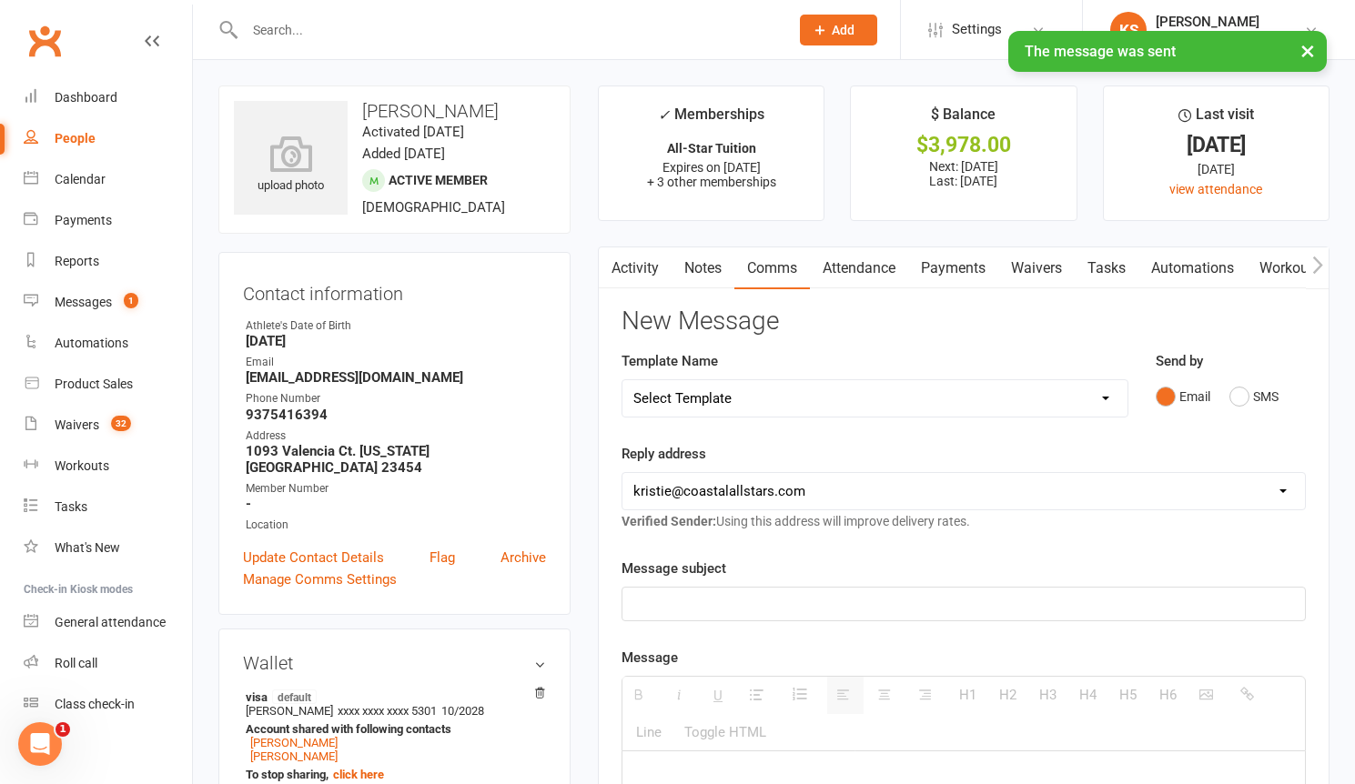
click at [431, 31] on div "× The message was sent" at bounding box center [665, 31] width 1331 height 0
click at [400, 28] on input "text" at bounding box center [507, 29] width 537 height 25
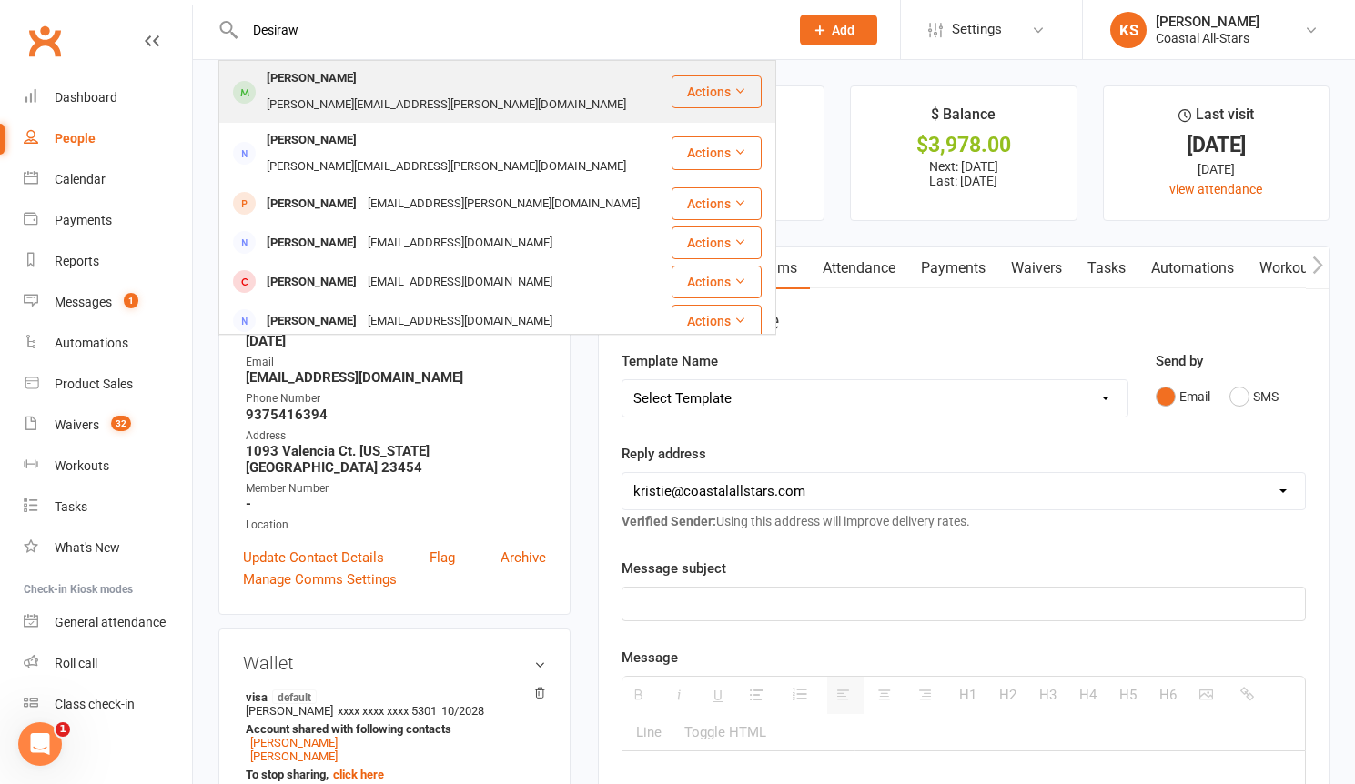
type input "Desiraw"
click at [408, 92] on div "[PERSON_NAME][EMAIL_ADDRESS][PERSON_NAME][DOMAIN_NAME]" at bounding box center [446, 105] width 370 height 26
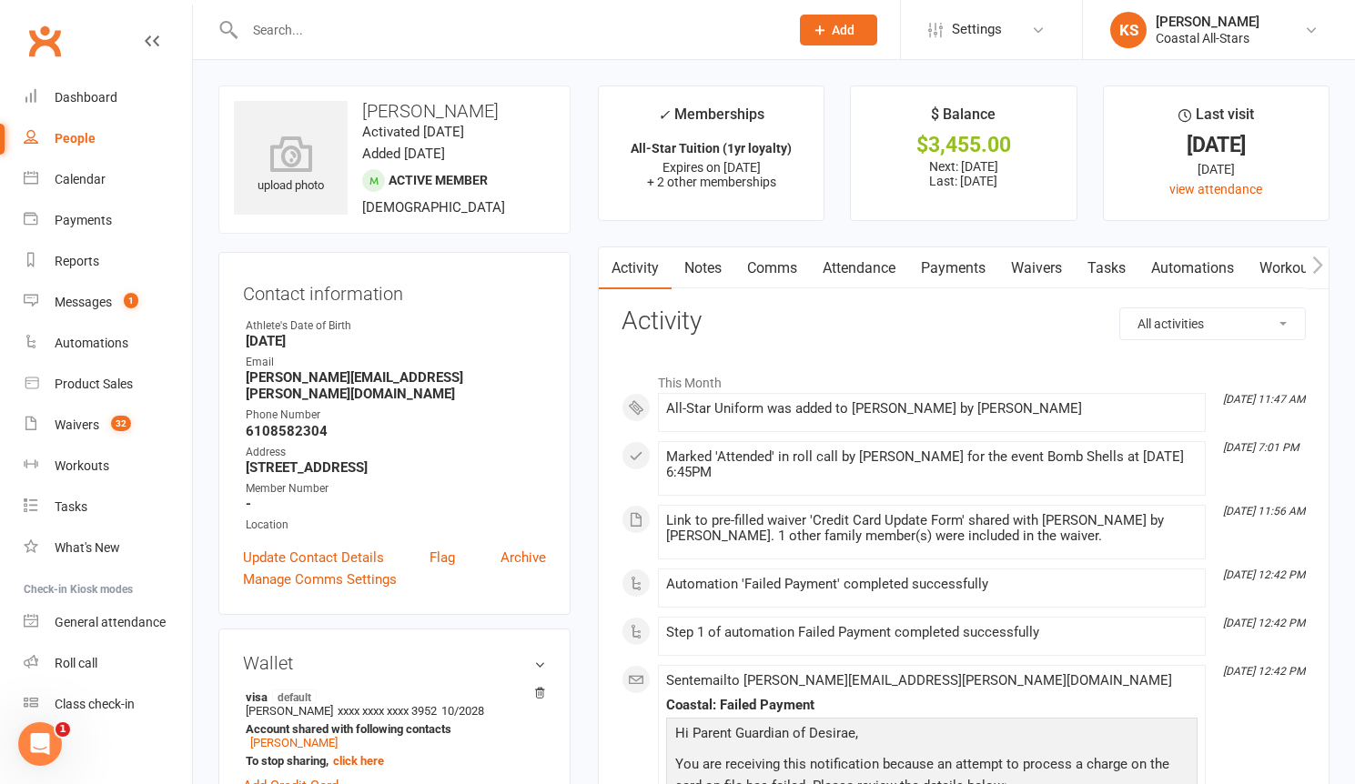
click at [958, 274] on link "Payments" at bounding box center [953, 268] width 90 height 42
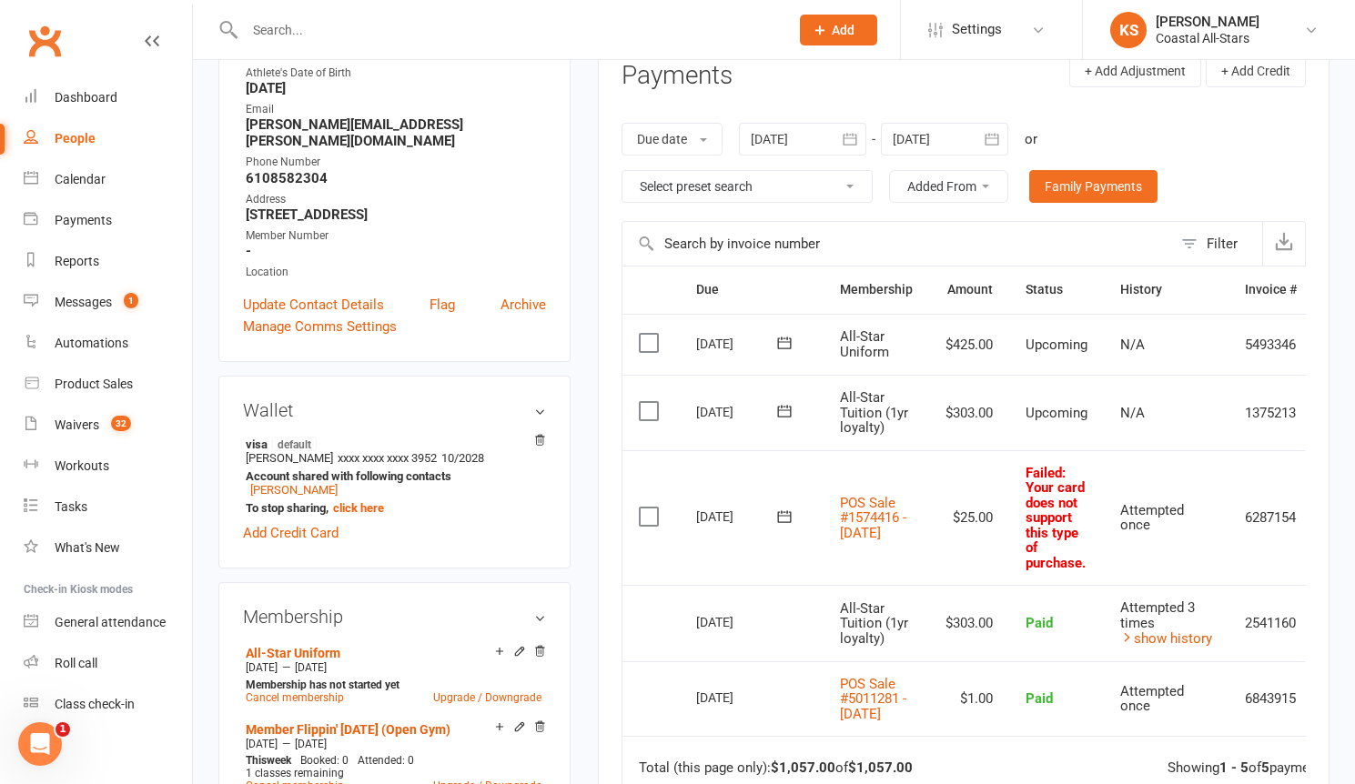
scroll to position [395, 0]
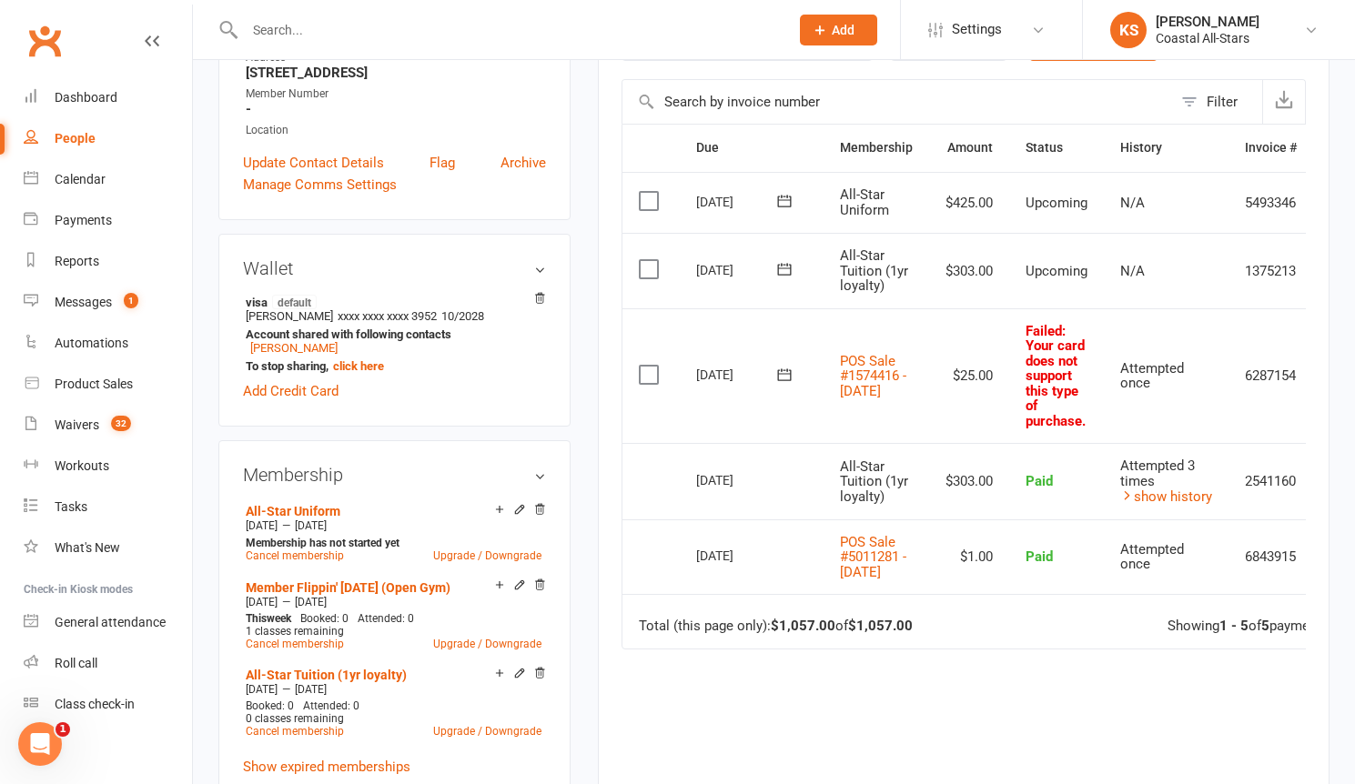
click at [973, 381] on td "$25.00" at bounding box center [969, 376] width 80 height 136
click at [1219, 382] on td "Attempted once" at bounding box center [1166, 376] width 125 height 136
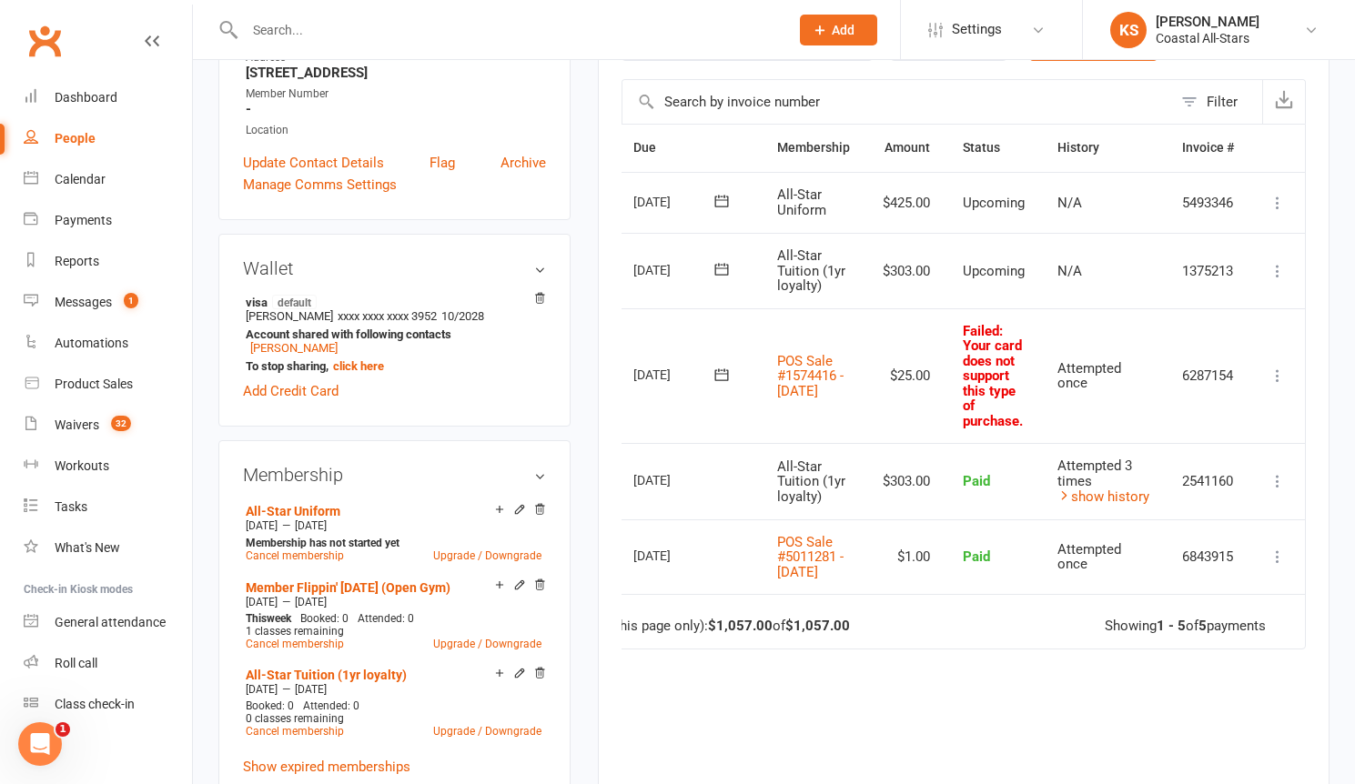
scroll to position [0, 68]
click at [718, 376] on icon at bounding box center [721, 375] width 18 height 18
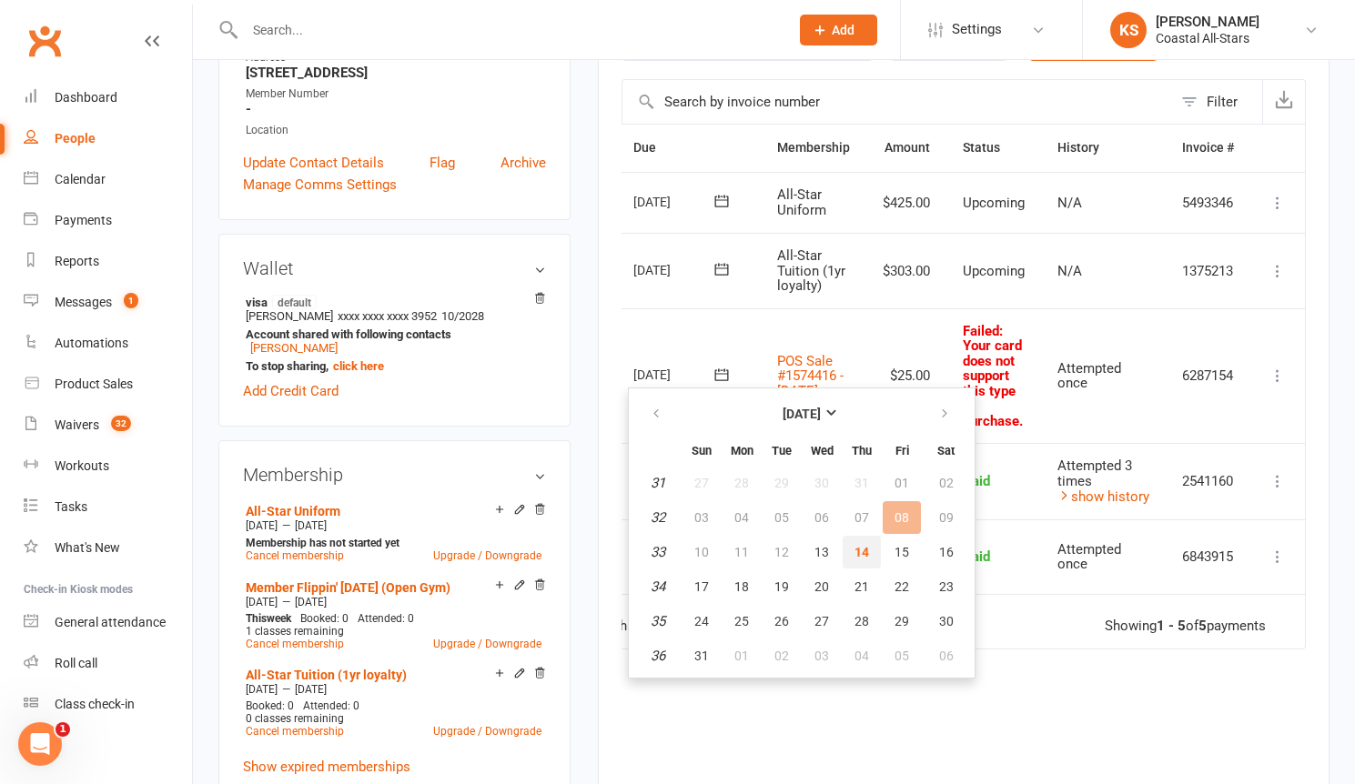
click at [856, 554] on span "14" at bounding box center [861, 552] width 15 height 15
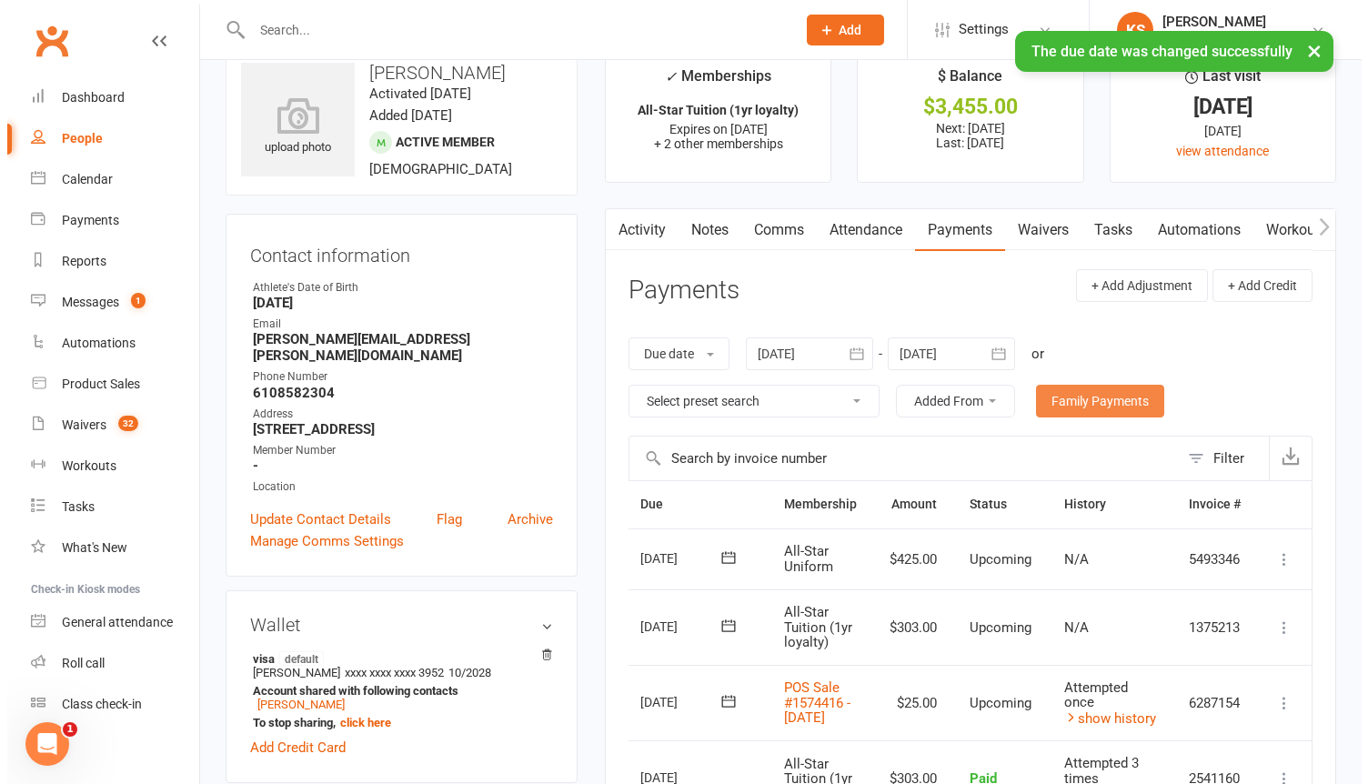
scroll to position [0, 0]
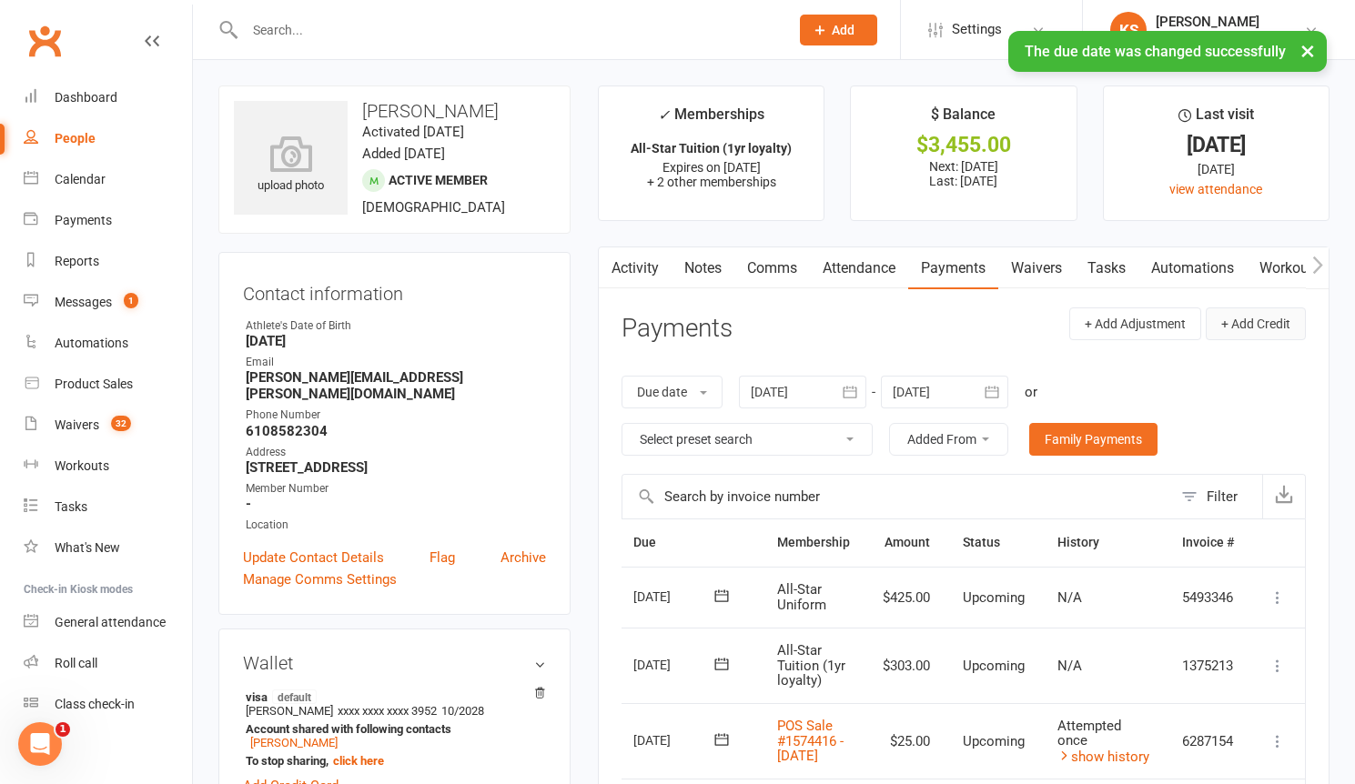
click at [1233, 325] on button "+ Add Credit" at bounding box center [1255, 323] width 100 height 33
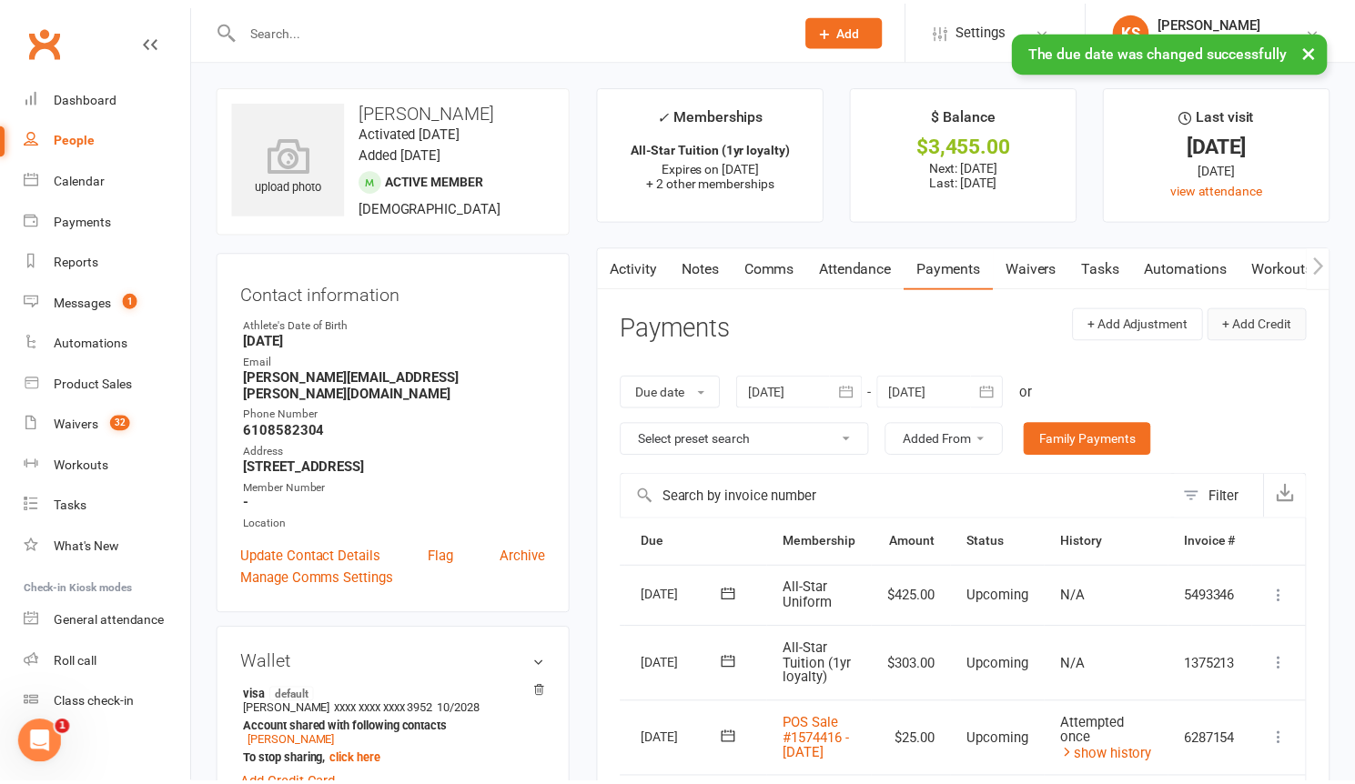
scroll to position [0, 59]
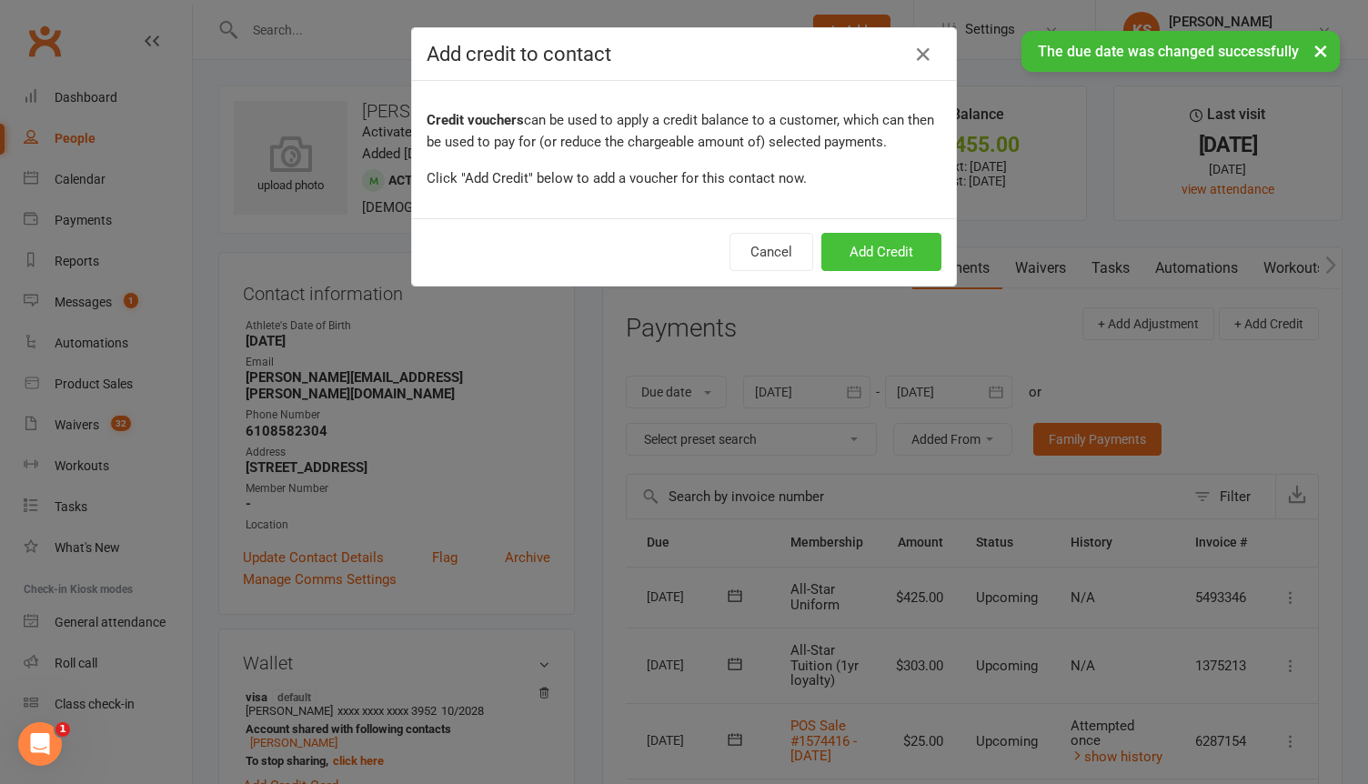
click at [895, 248] on button "Add Credit" at bounding box center [882, 252] width 120 height 38
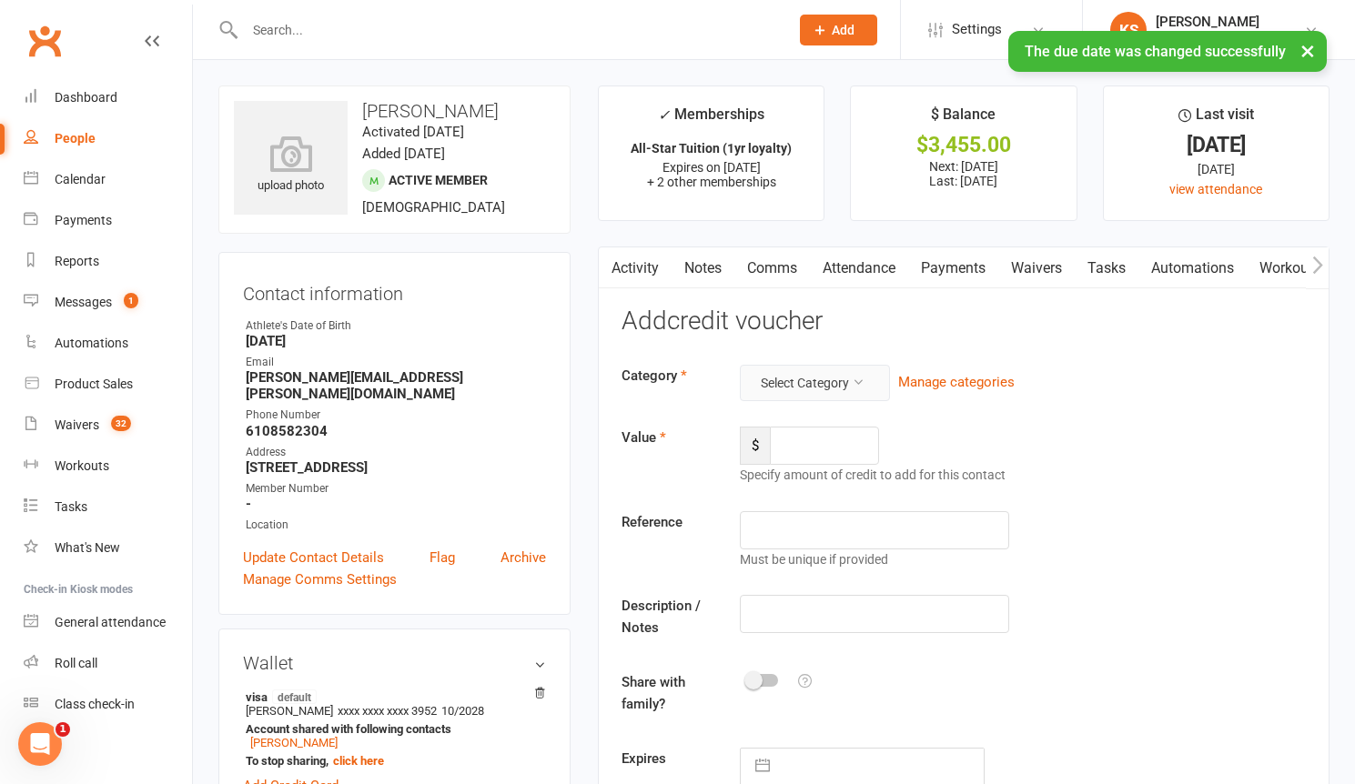
click at [801, 374] on button "Select Category" at bounding box center [815, 383] width 150 height 36
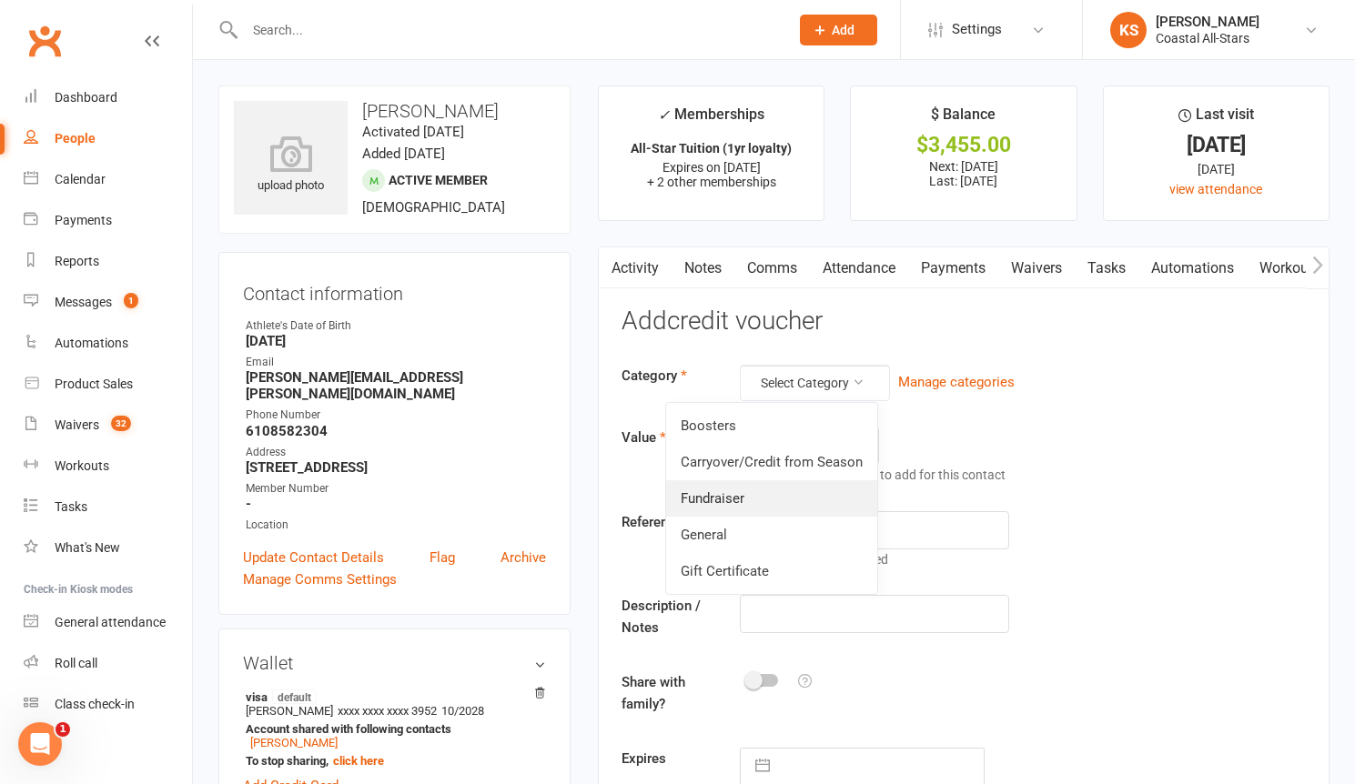
click at [778, 494] on link "Fundraiser" at bounding box center [771, 498] width 211 height 36
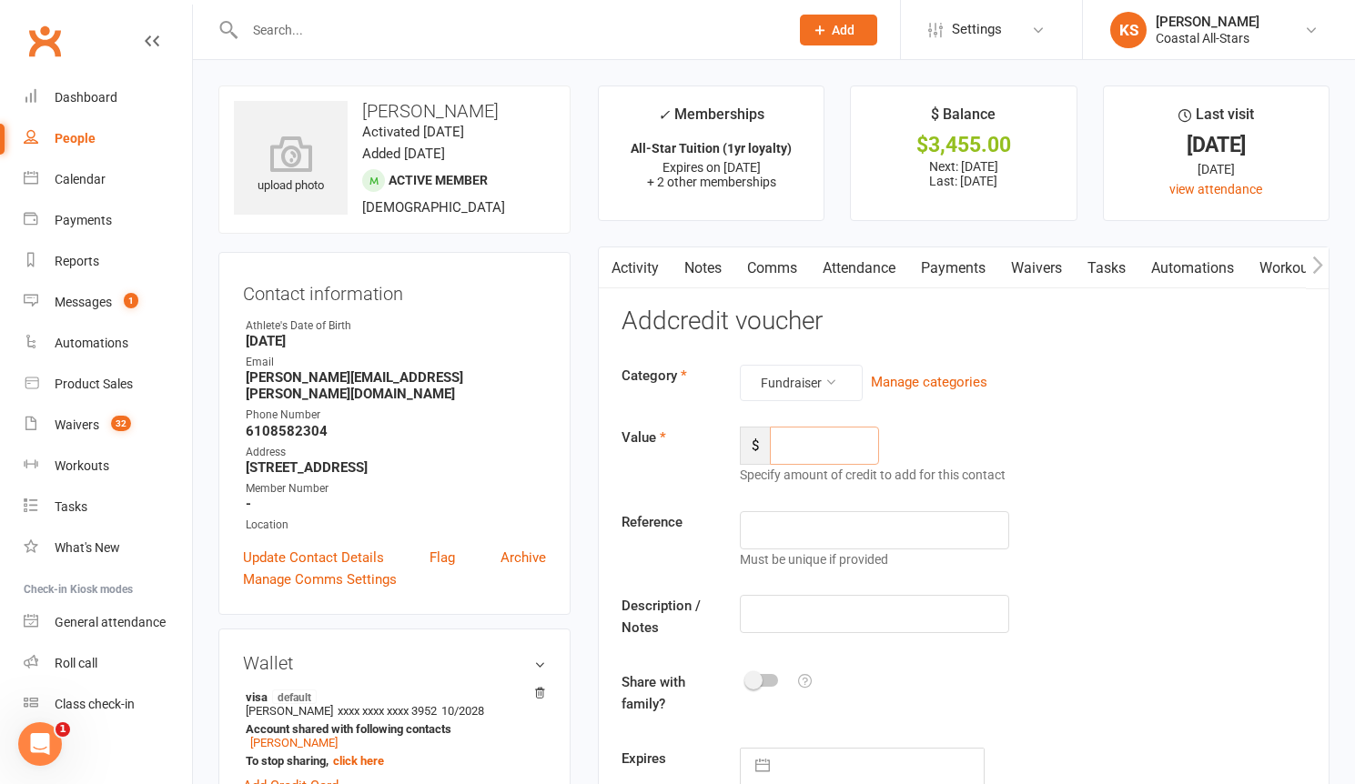
click at [816, 451] on input "number" at bounding box center [824, 446] width 109 height 38
type input "79"
click at [826, 608] on input "text" at bounding box center [874, 614] width 269 height 38
type input "Popcorn"
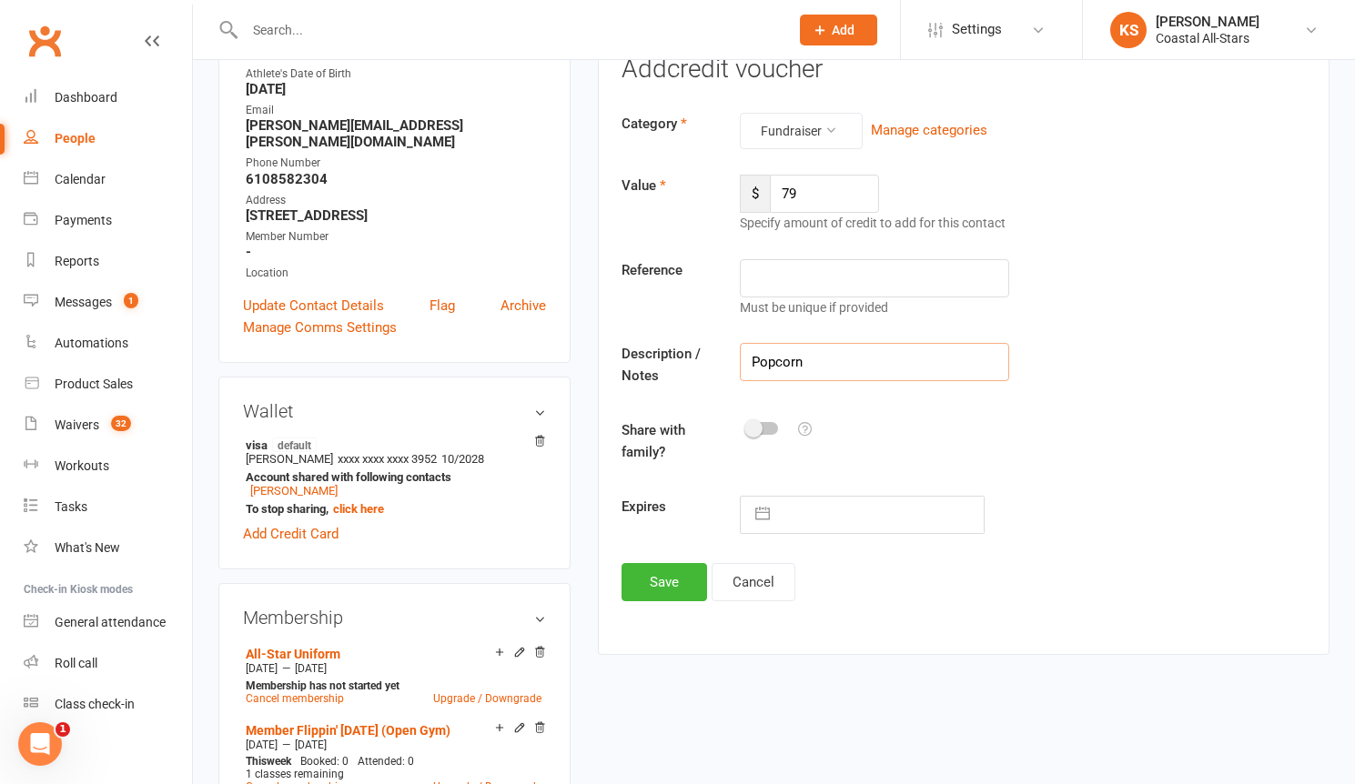
scroll to position [328, 0]
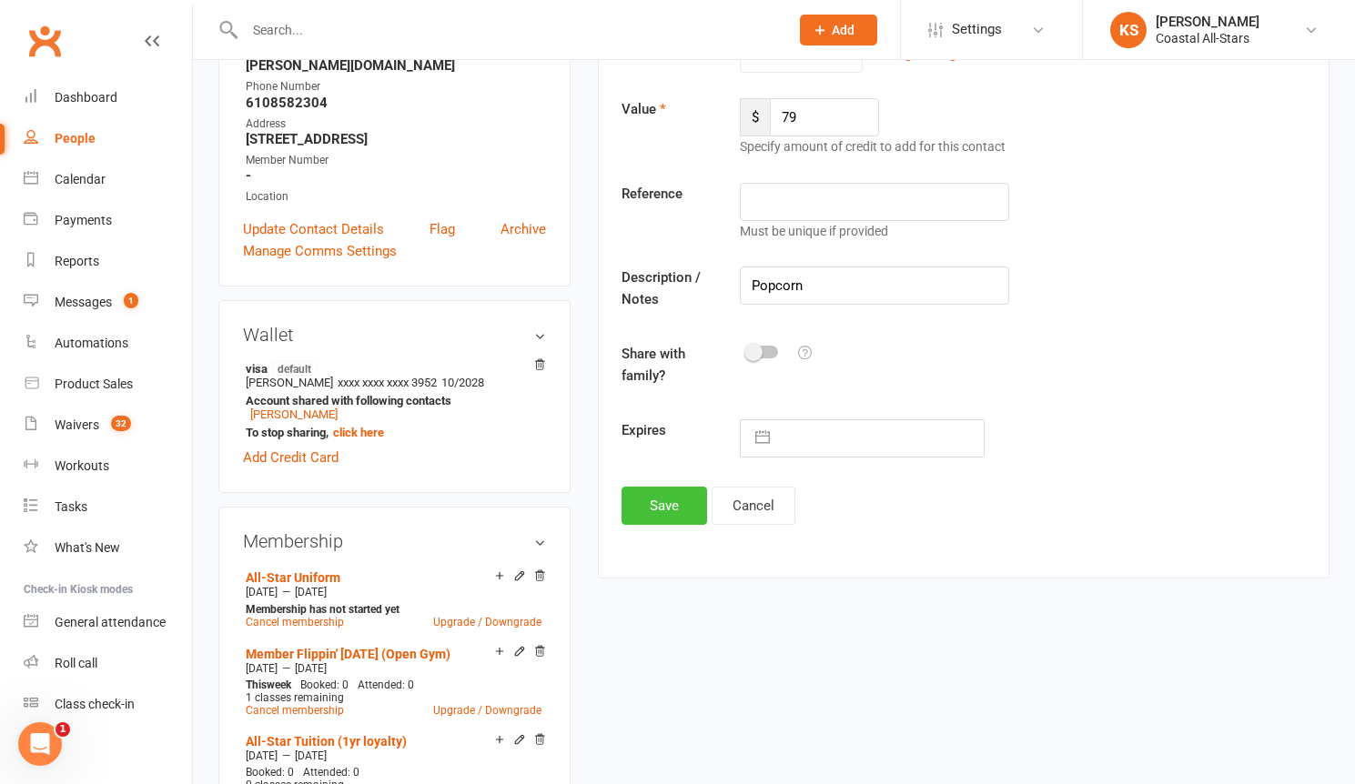
click at [676, 502] on button "Save" at bounding box center [664, 506] width 86 height 38
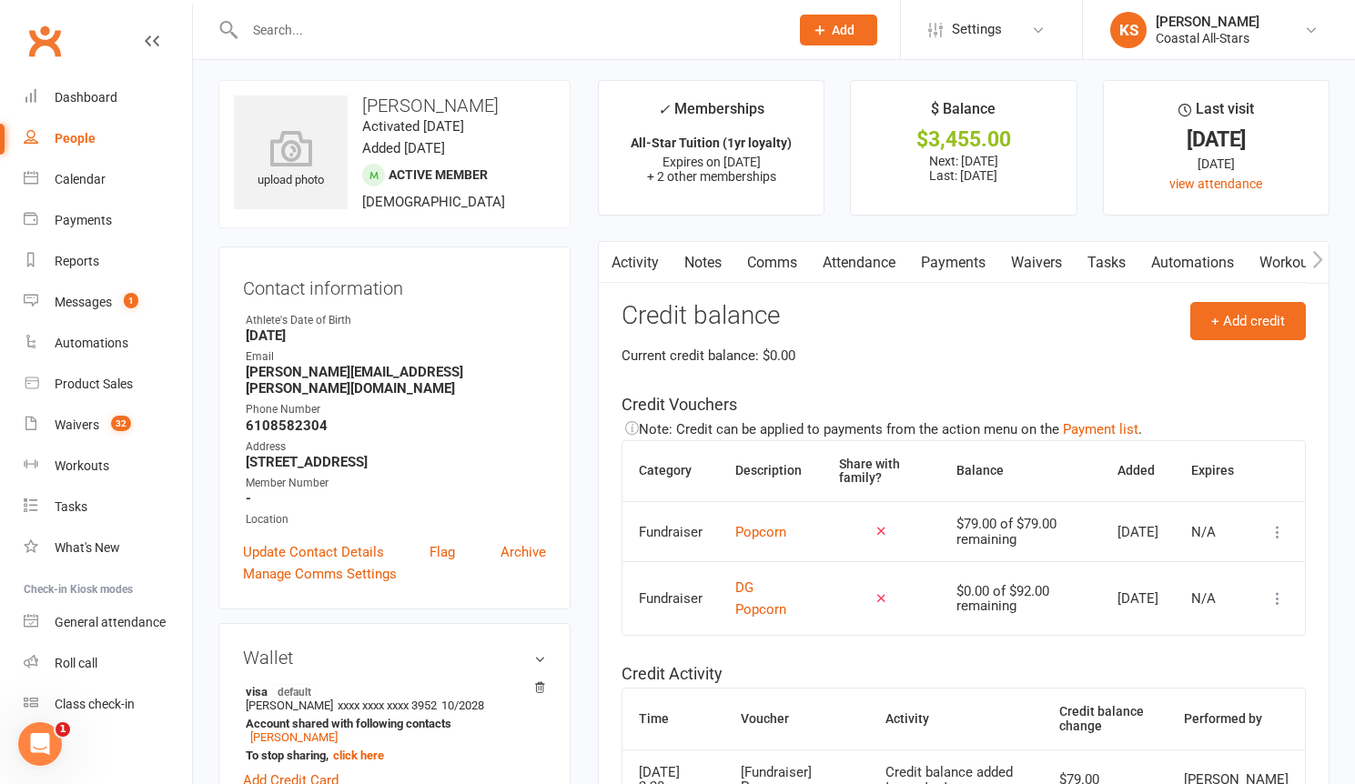
scroll to position [0, 0]
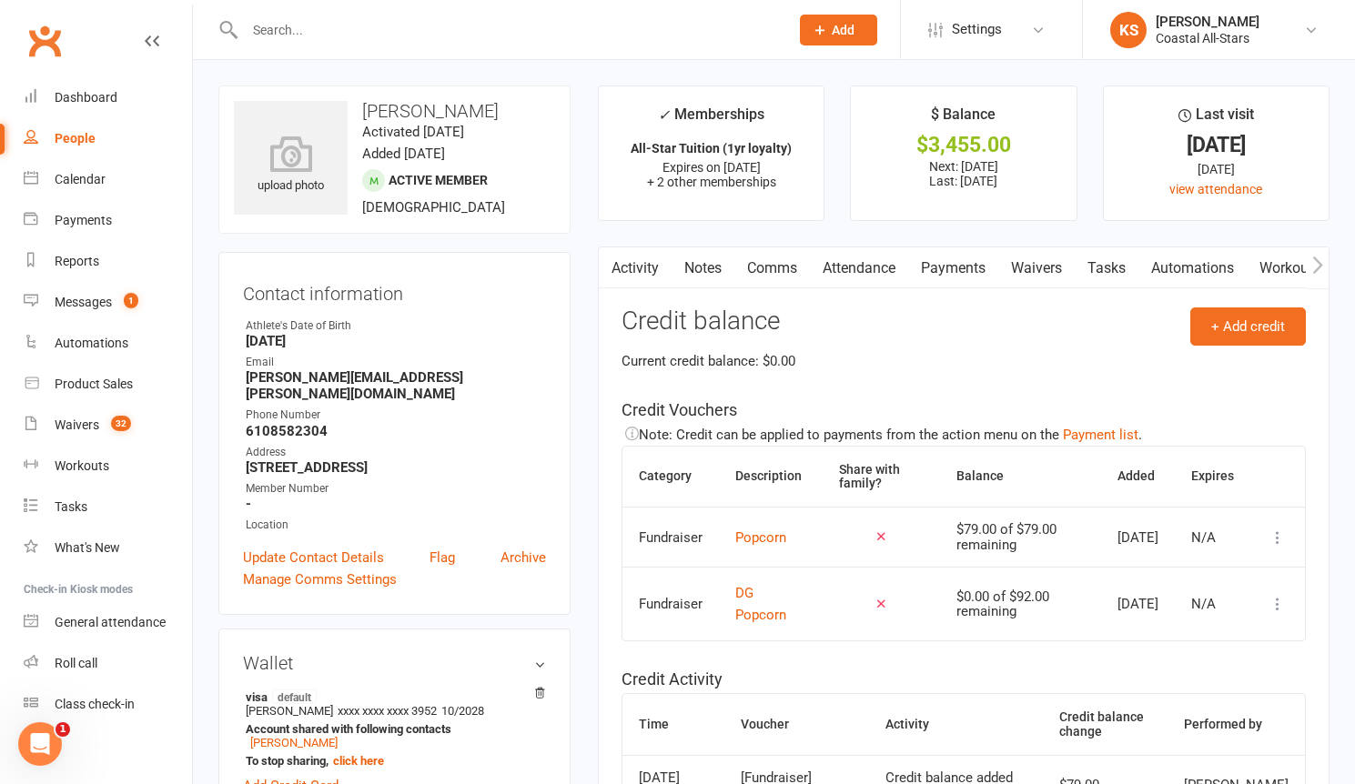
click at [970, 258] on link "Payments" at bounding box center [953, 268] width 90 height 42
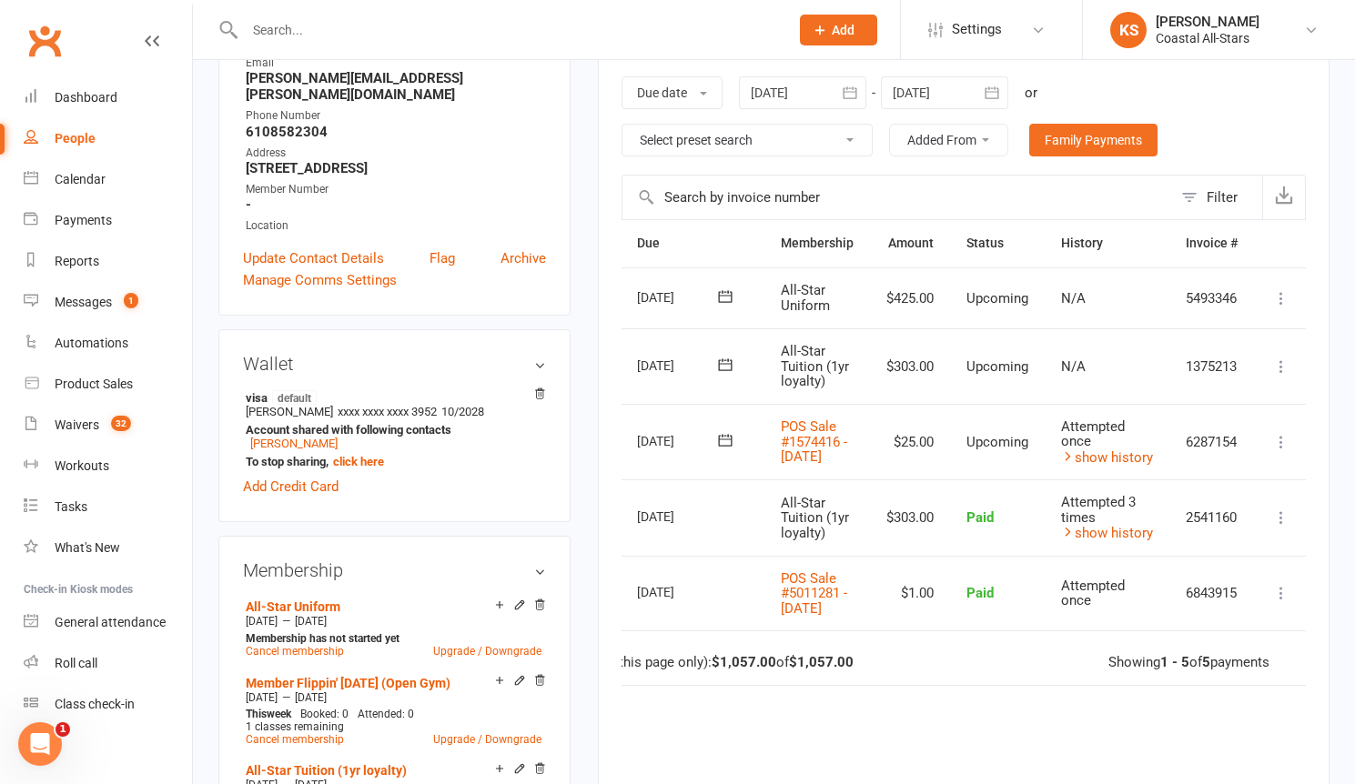
scroll to position [145, 0]
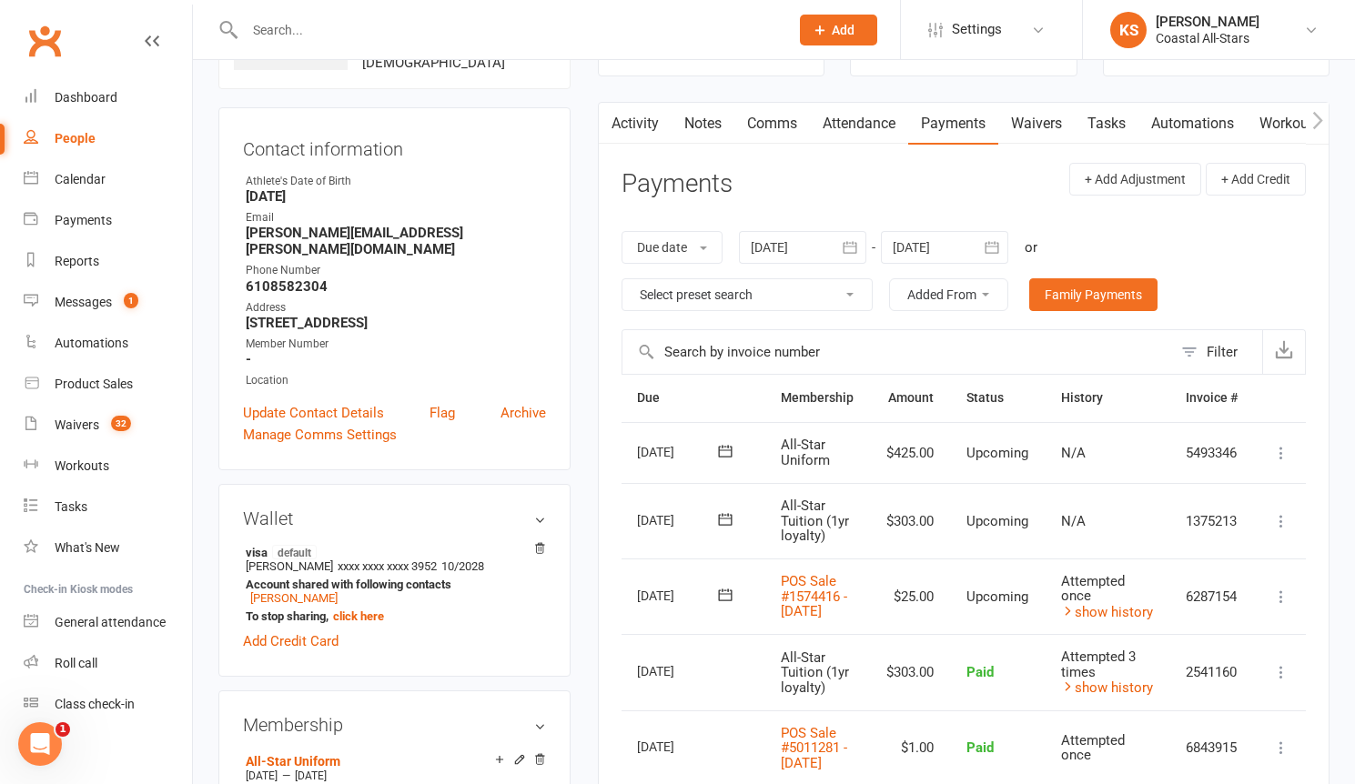
click at [1289, 449] on icon at bounding box center [1281, 453] width 18 height 18
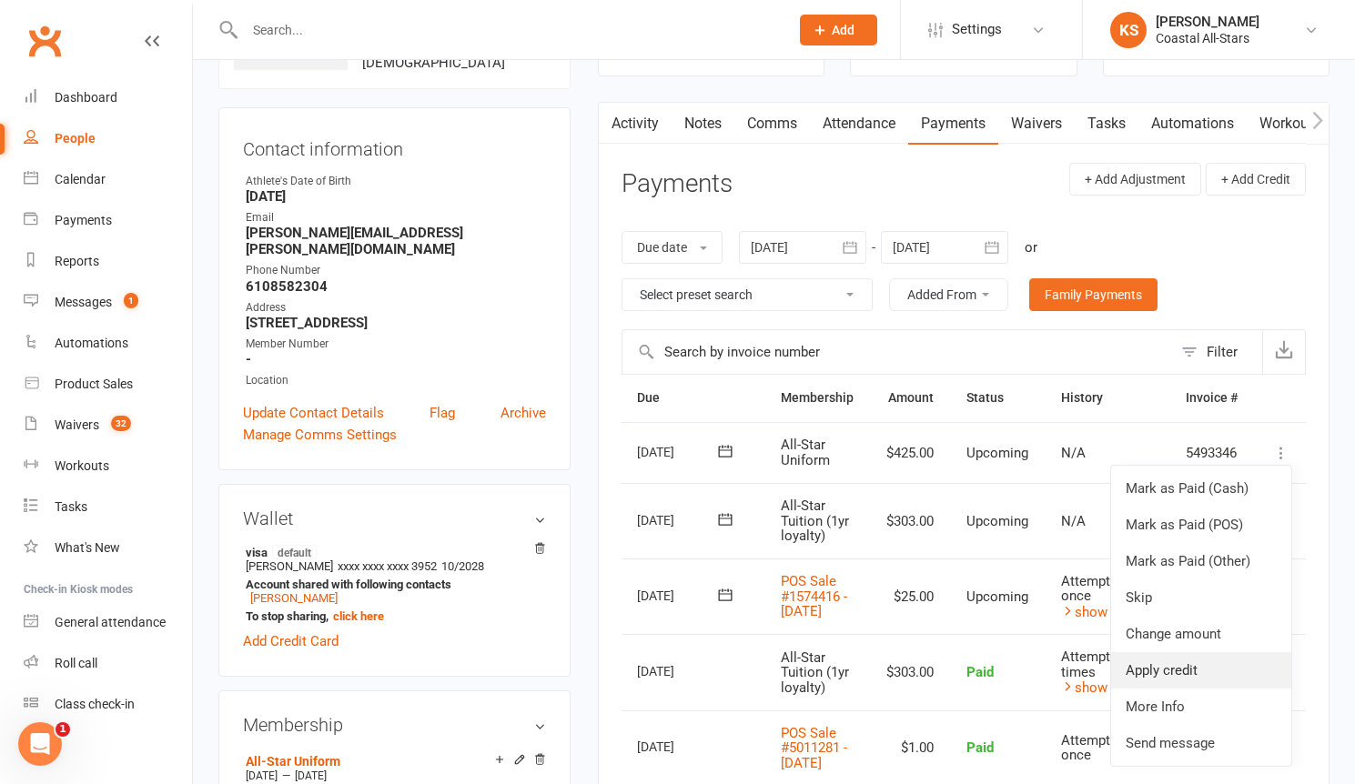
click at [1194, 658] on link "Apply credit" at bounding box center [1201, 670] width 180 height 36
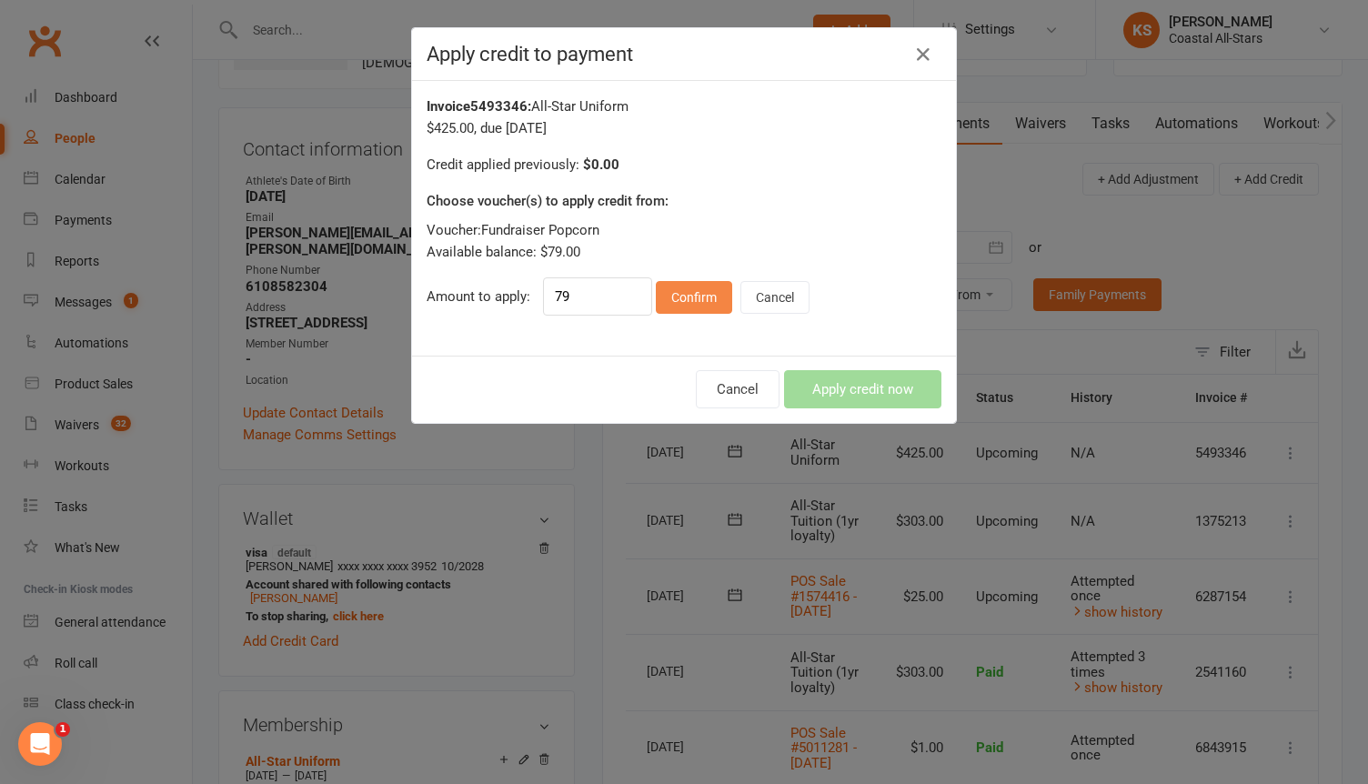
click at [698, 301] on button "Confirm" at bounding box center [694, 297] width 76 height 33
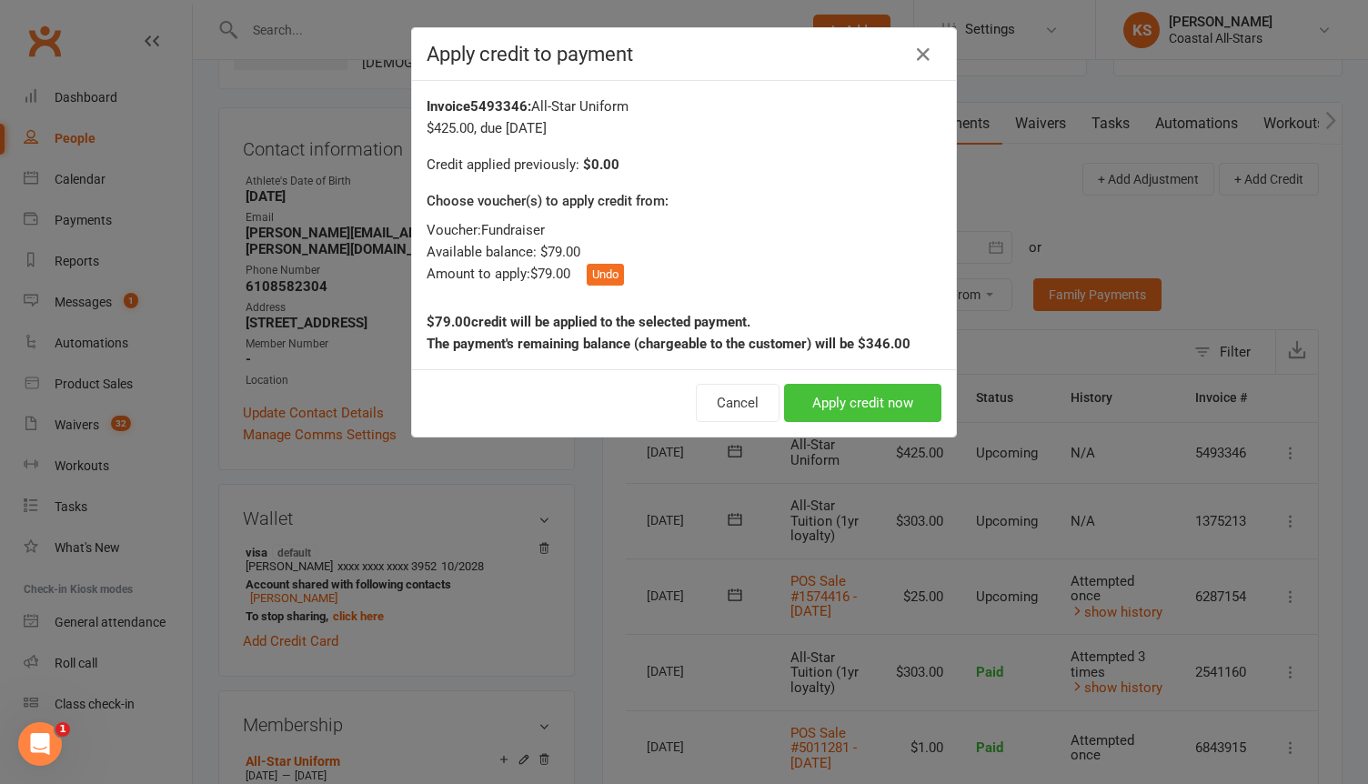
click at [828, 408] on button "Apply credit now" at bounding box center [862, 403] width 157 height 38
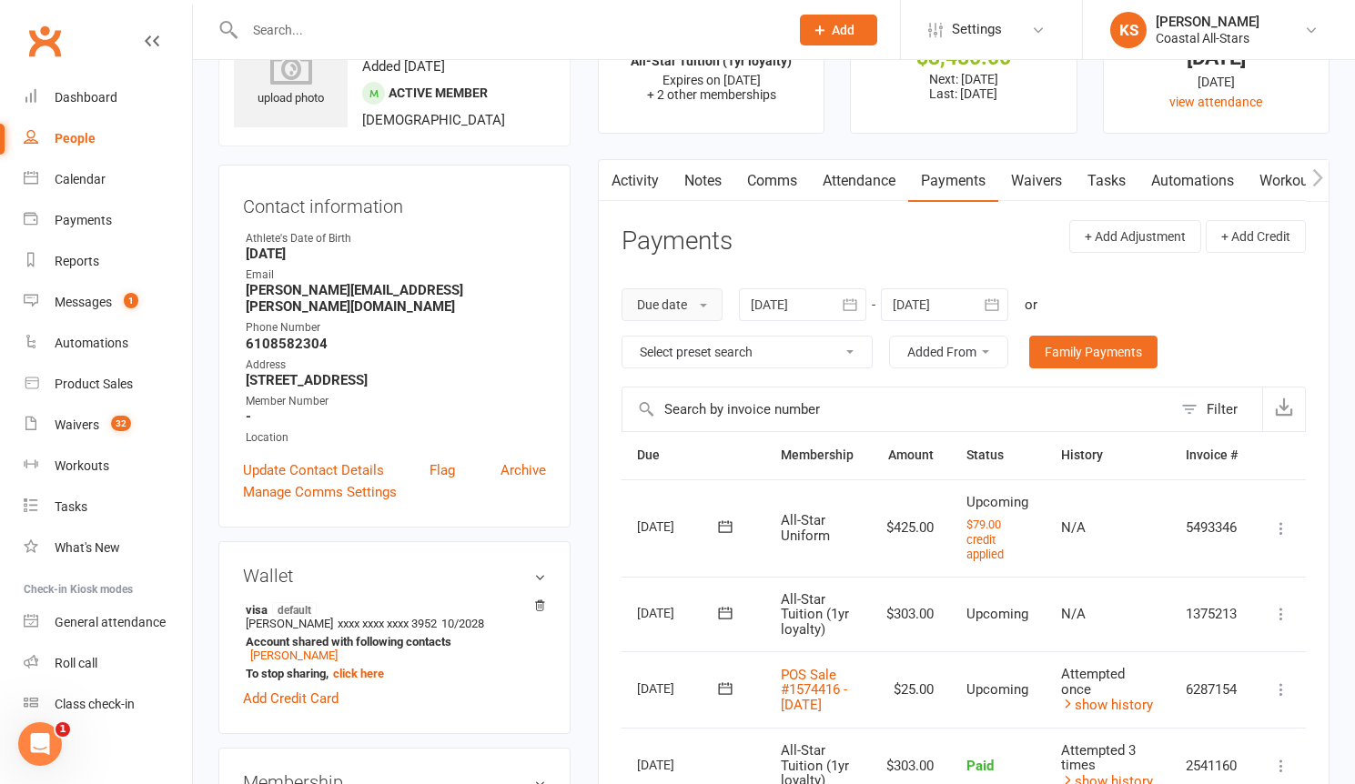
scroll to position [0, 0]
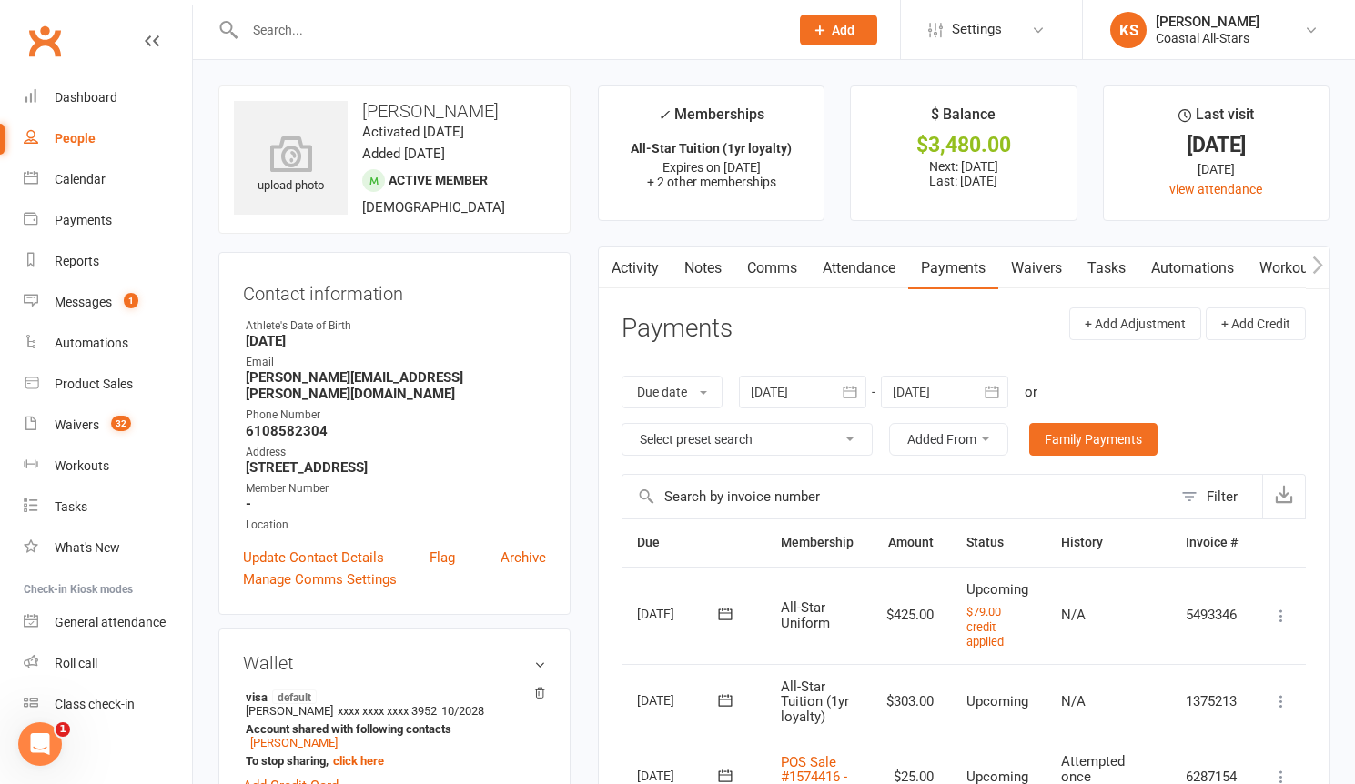
click at [761, 259] on link "Comms" at bounding box center [772, 268] width 76 height 42
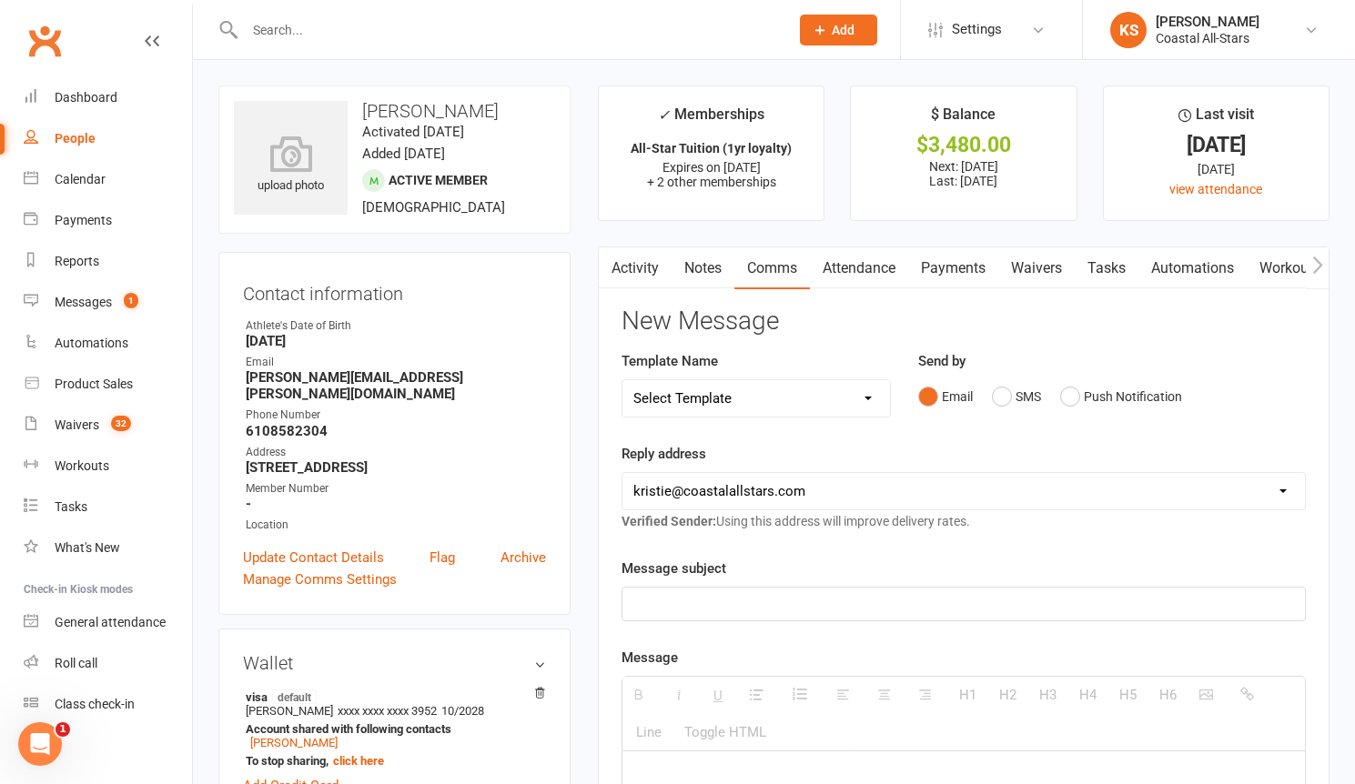
click at [706, 604] on p at bounding box center [963, 604] width 660 height 22
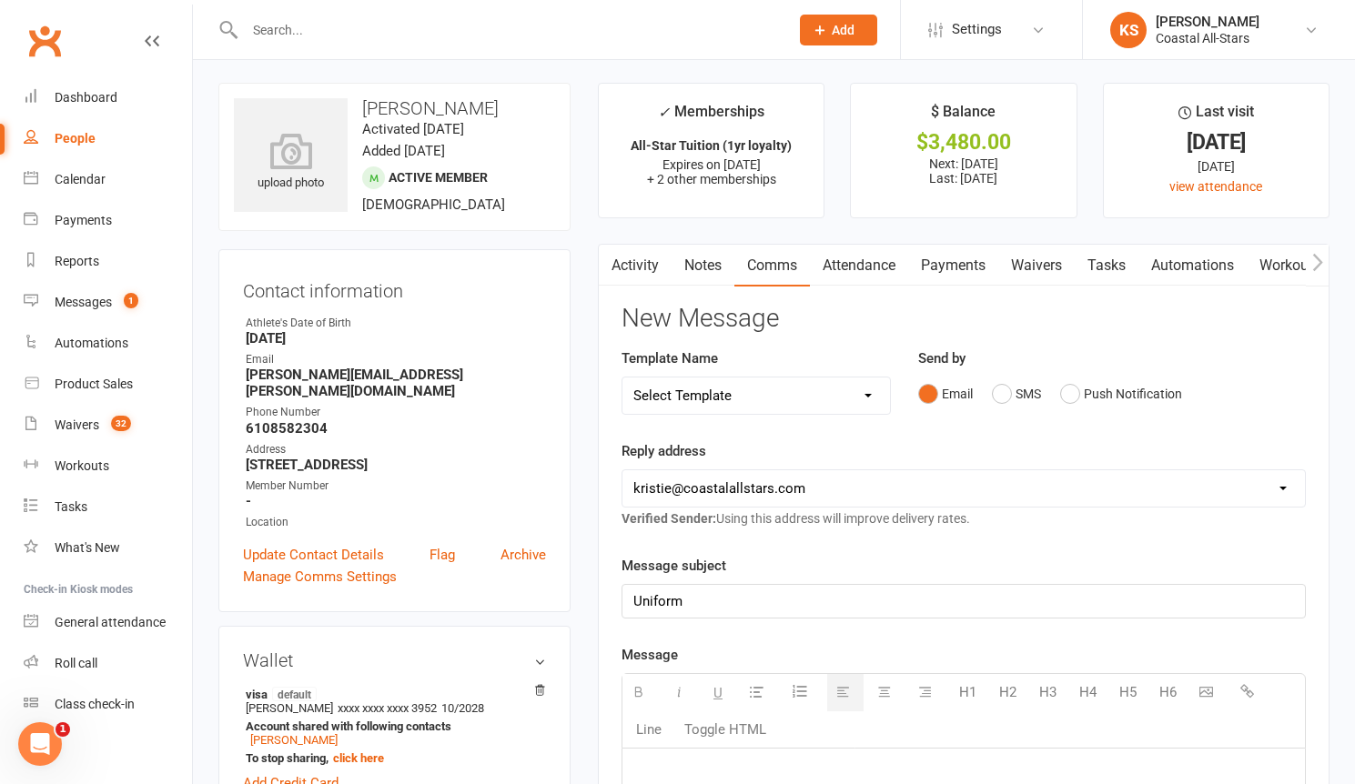
paste div
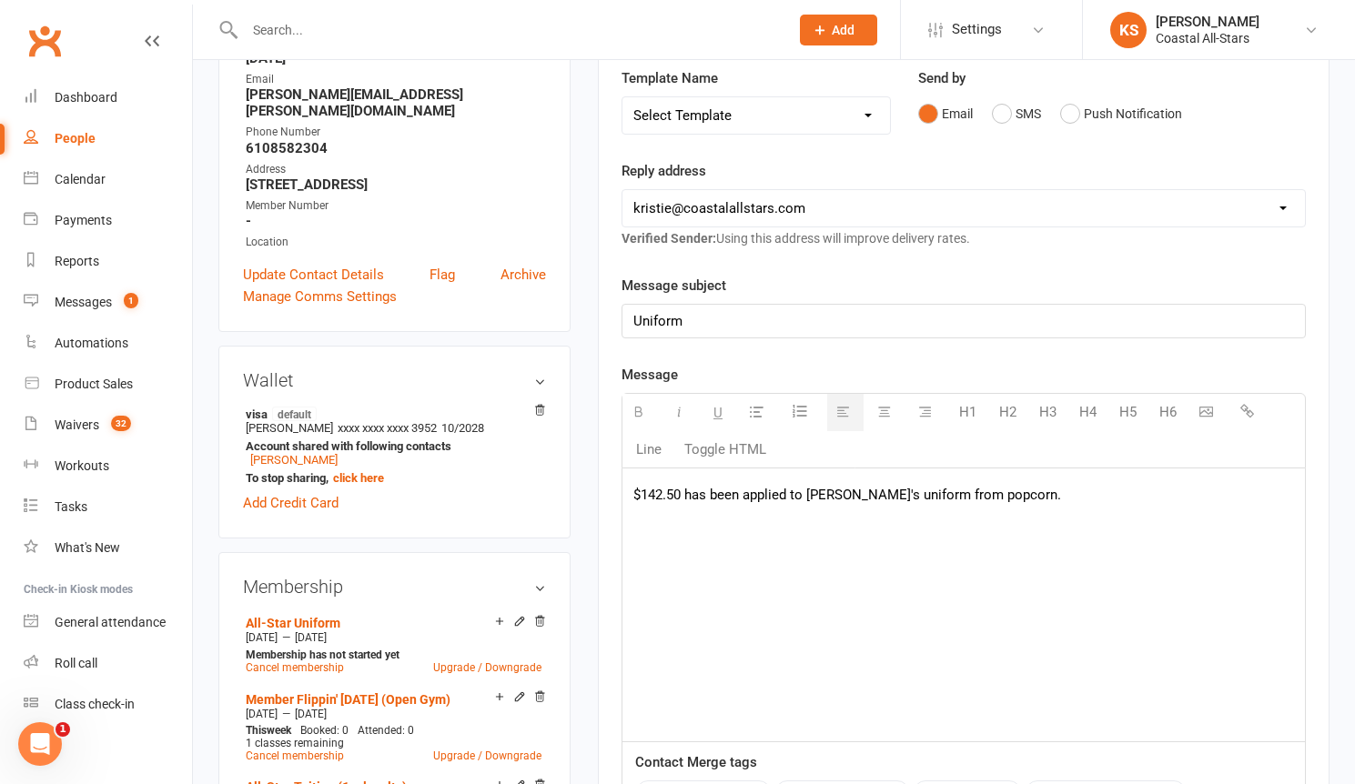
scroll to position [292, 0]
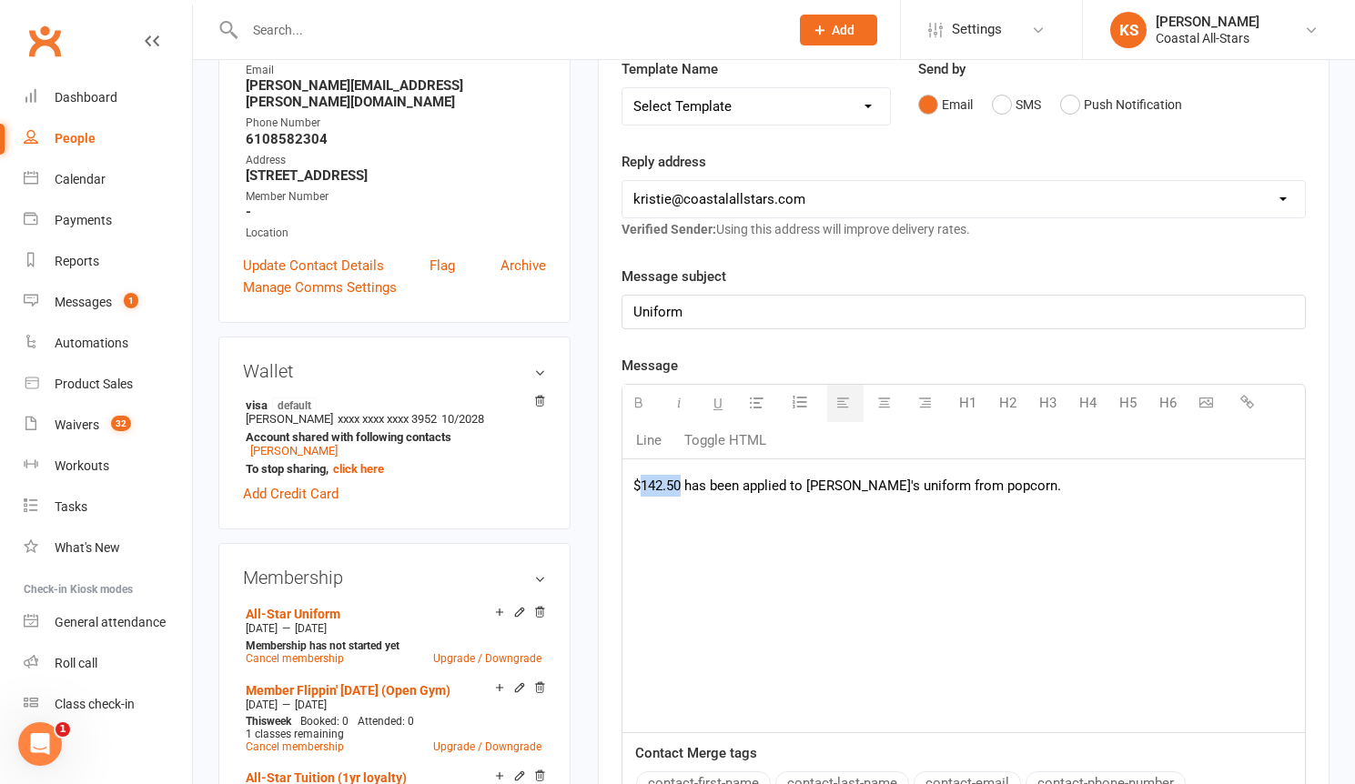
drag, startPoint x: 680, startPoint y: 488, endPoint x: 644, endPoint y: 488, distance: 36.4
click at [644, 488] on p "$142.50 has been applied to [PERSON_NAME]'s uniform from popcorn." at bounding box center [963, 486] width 660 height 22
click at [795, 487] on p "$79 has been applied to [PERSON_NAME]'s uniform from popcorn." at bounding box center [963, 486] width 660 height 22
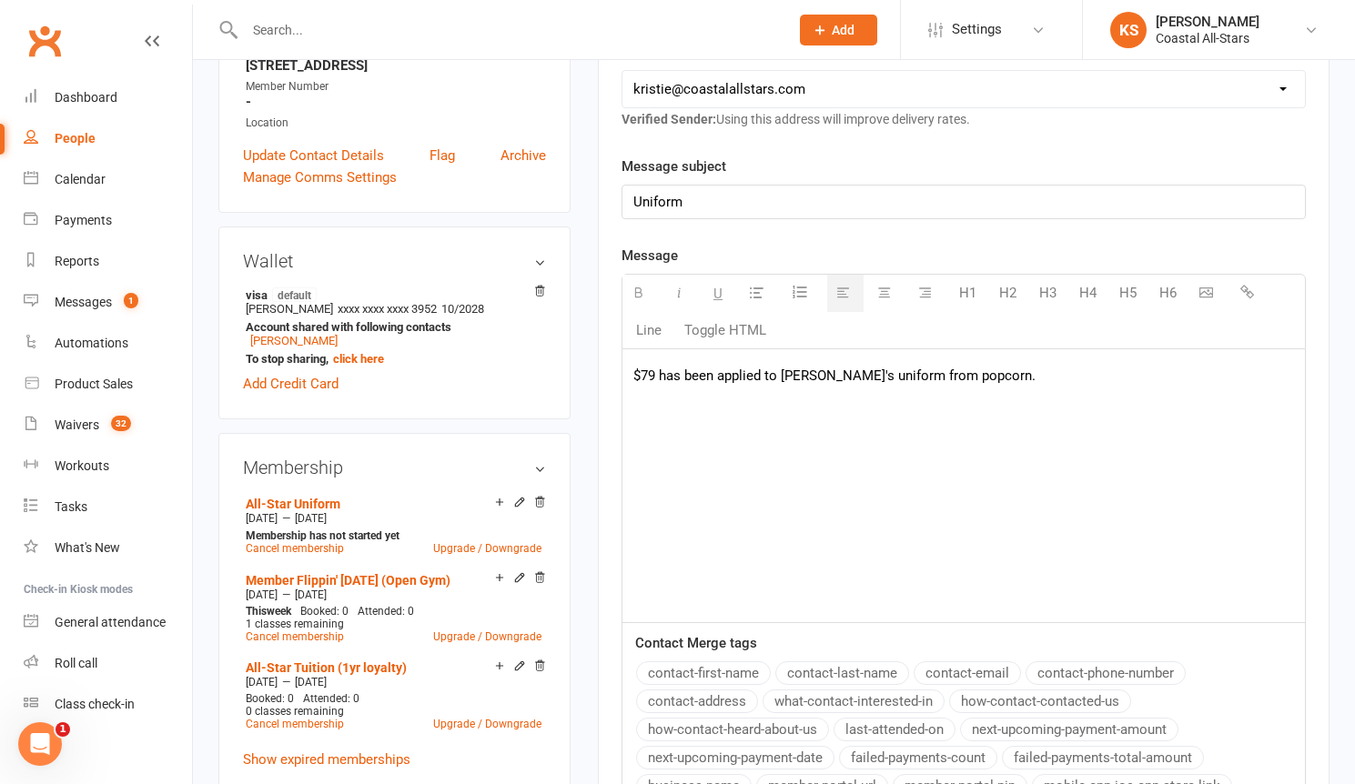
scroll to position [618, 0]
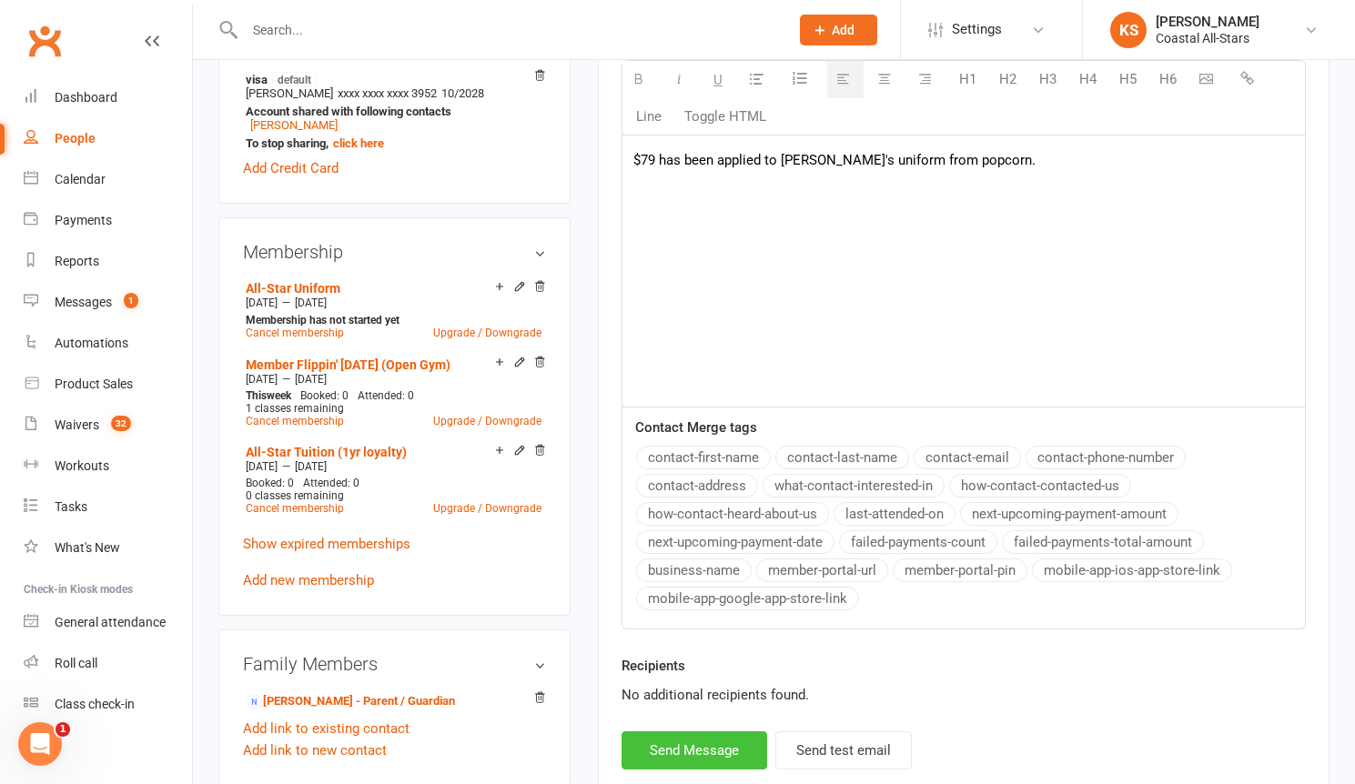
click at [711, 753] on button "Send Message" at bounding box center [694, 750] width 146 height 38
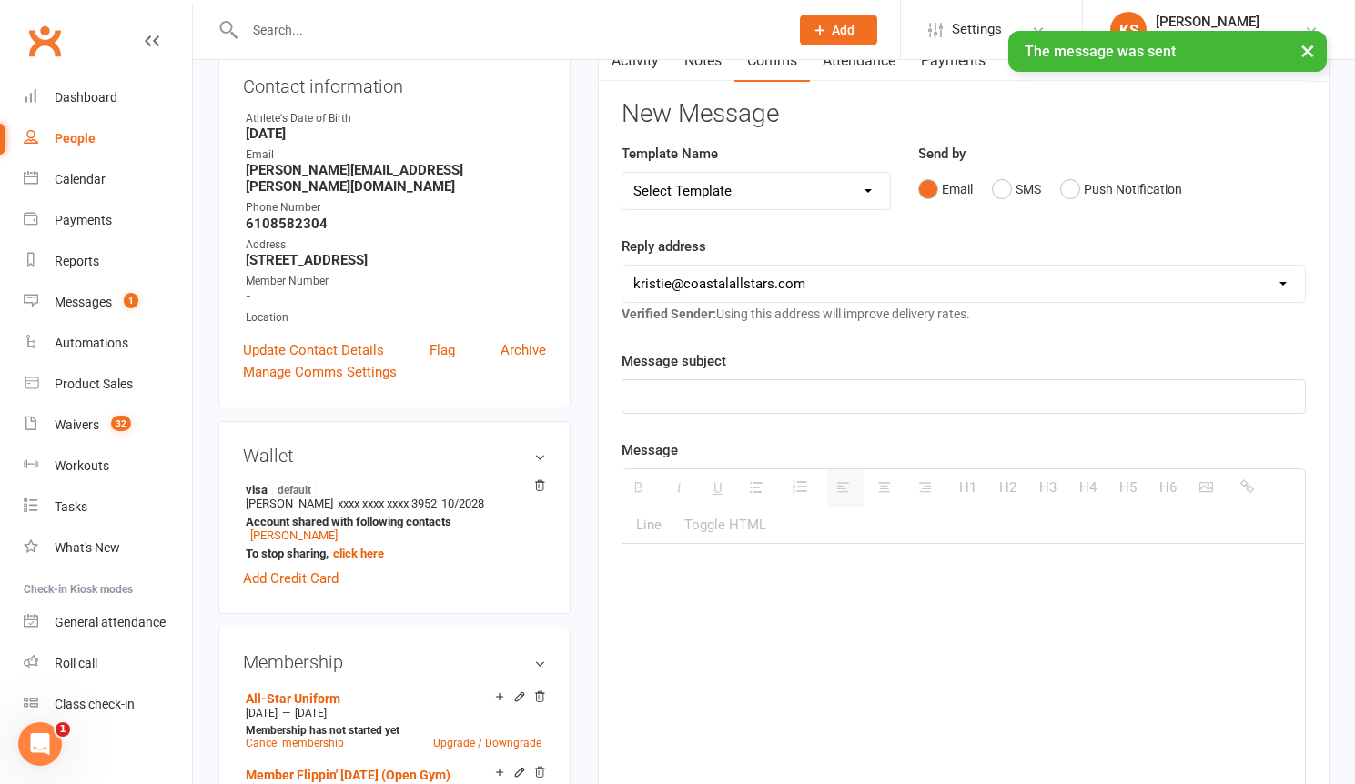
scroll to position [0, 0]
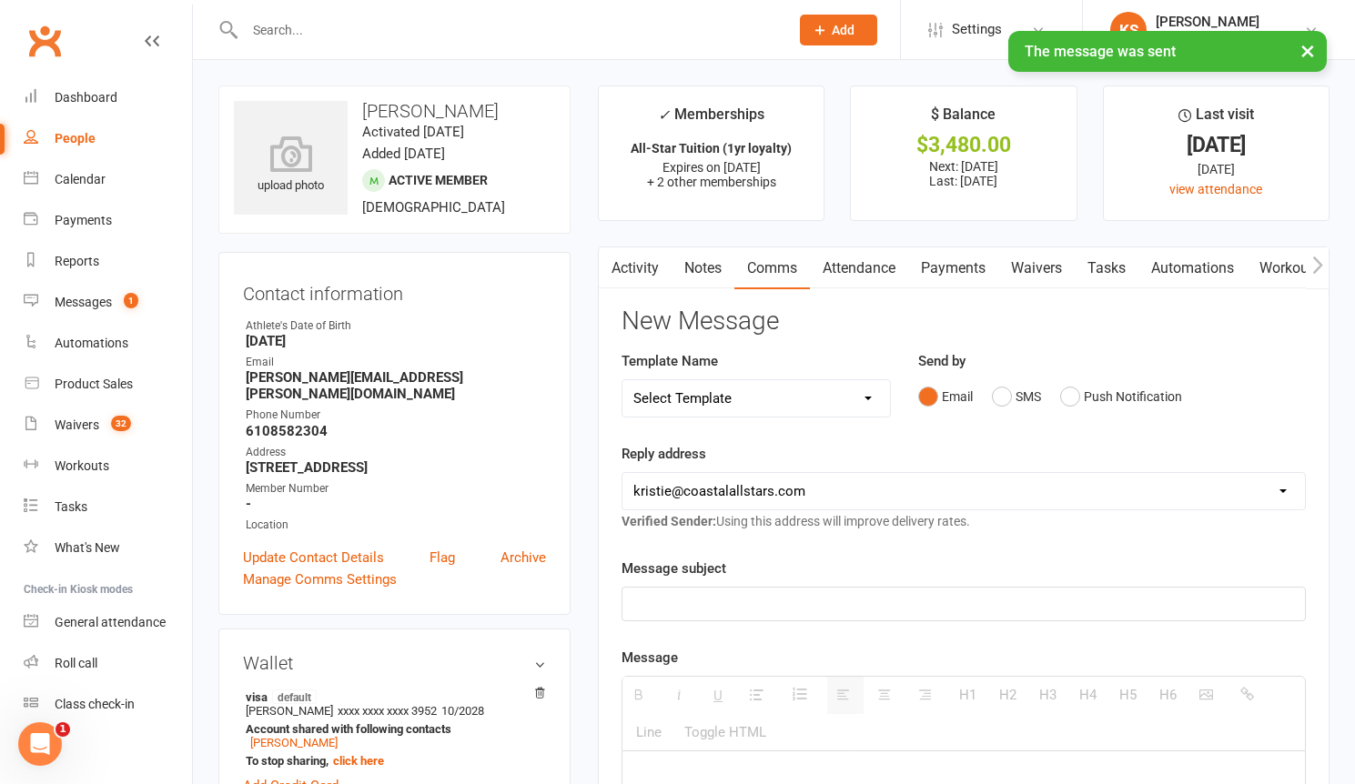
click at [266, 17] on input "text" at bounding box center [507, 29] width 537 height 25
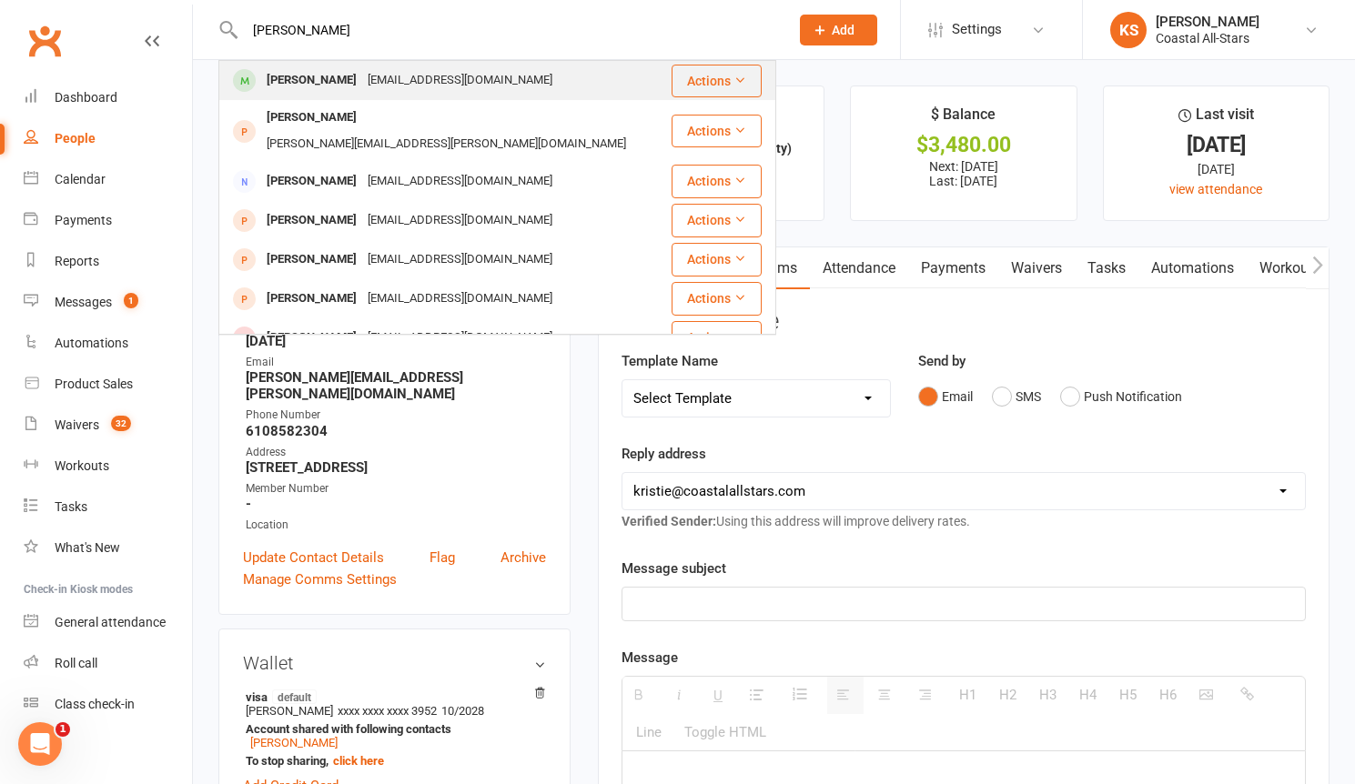
type input "[PERSON_NAME]"
click at [355, 65] on div "[PERSON_NAME] [EMAIL_ADDRESS][DOMAIN_NAME]" at bounding box center [444, 80] width 449 height 37
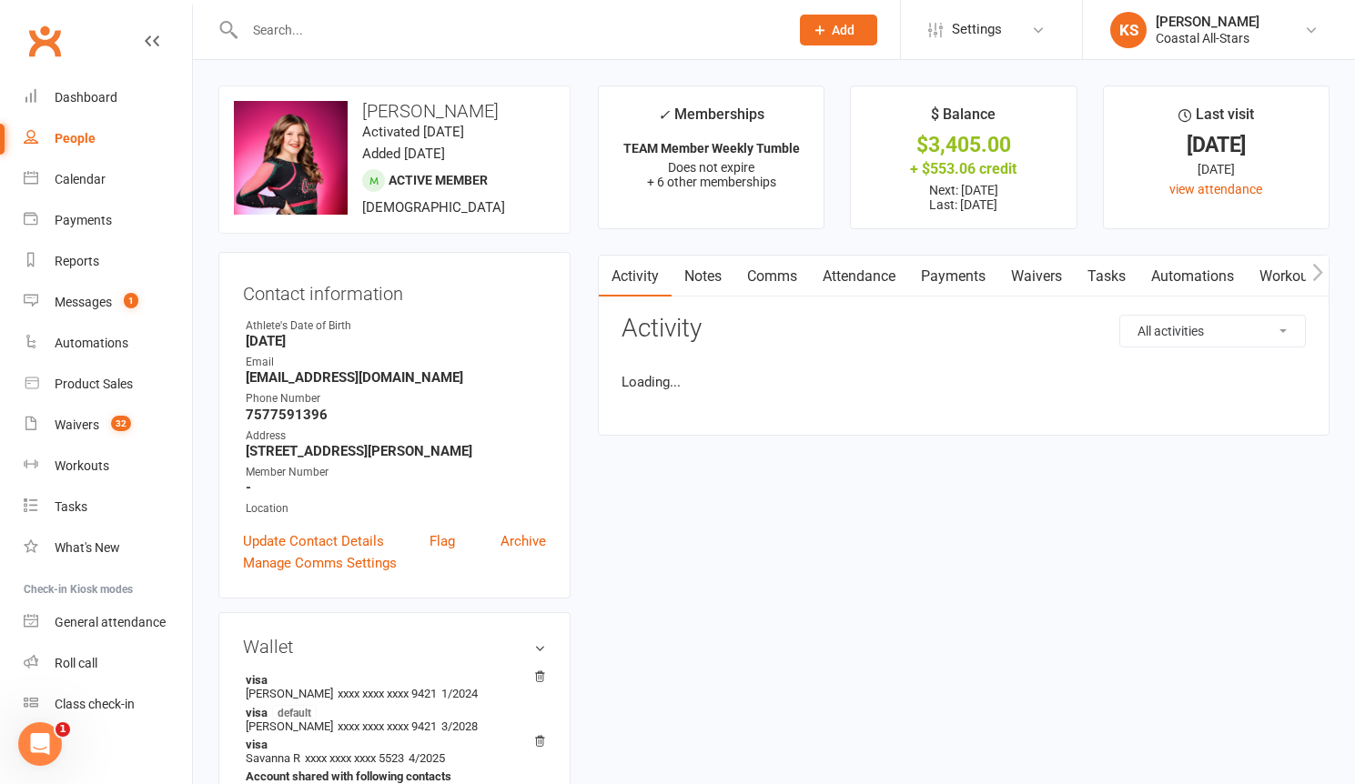
click at [957, 277] on link "Payments" at bounding box center [953, 277] width 90 height 42
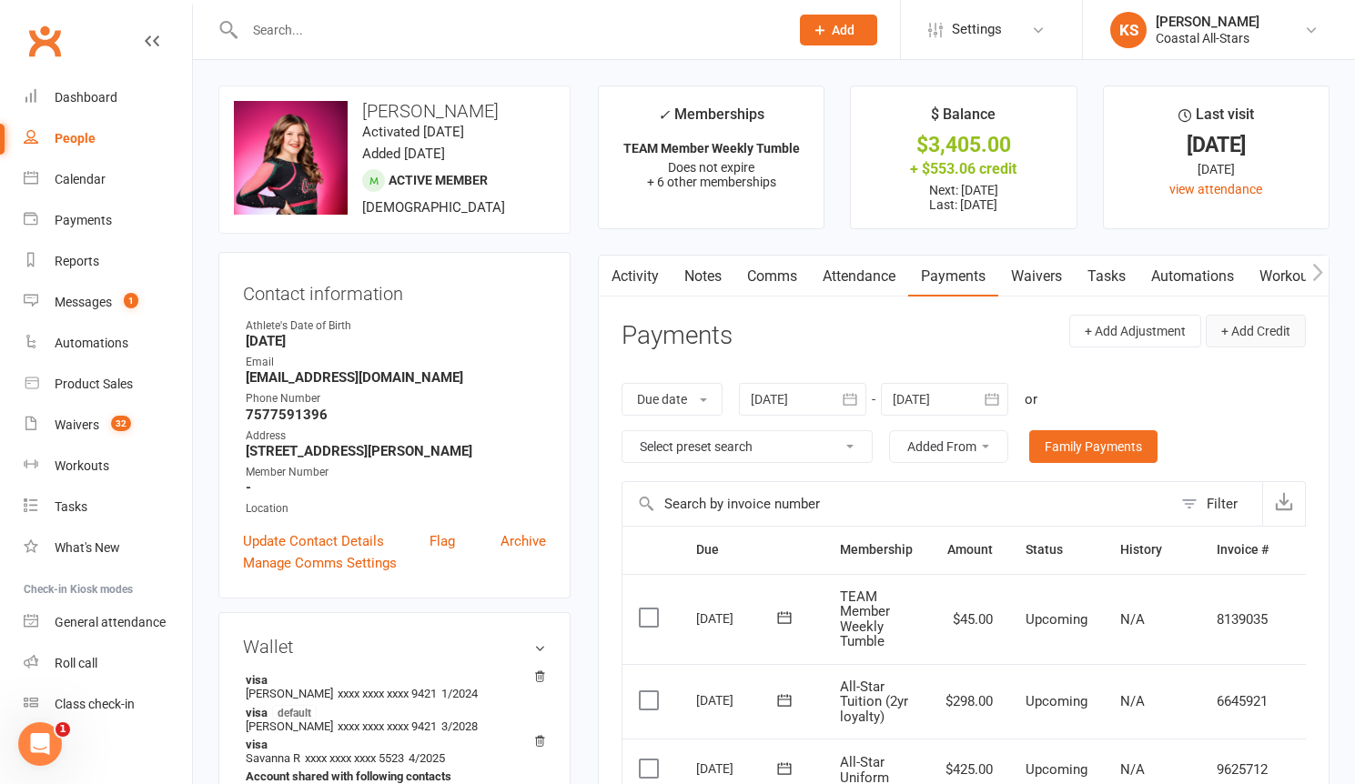
click at [1278, 329] on button "+ Add Credit" at bounding box center [1255, 331] width 100 height 33
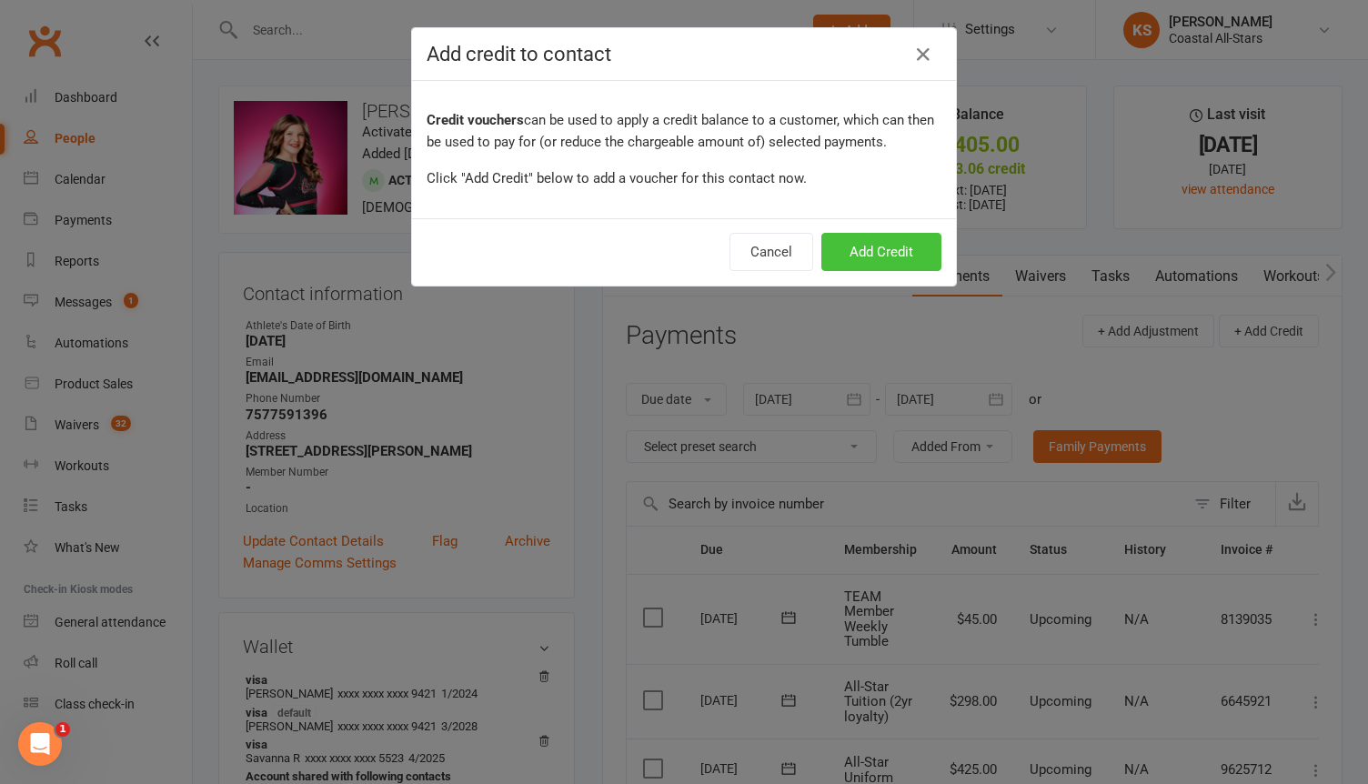
click at [892, 241] on button "Add Credit" at bounding box center [882, 252] width 120 height 38
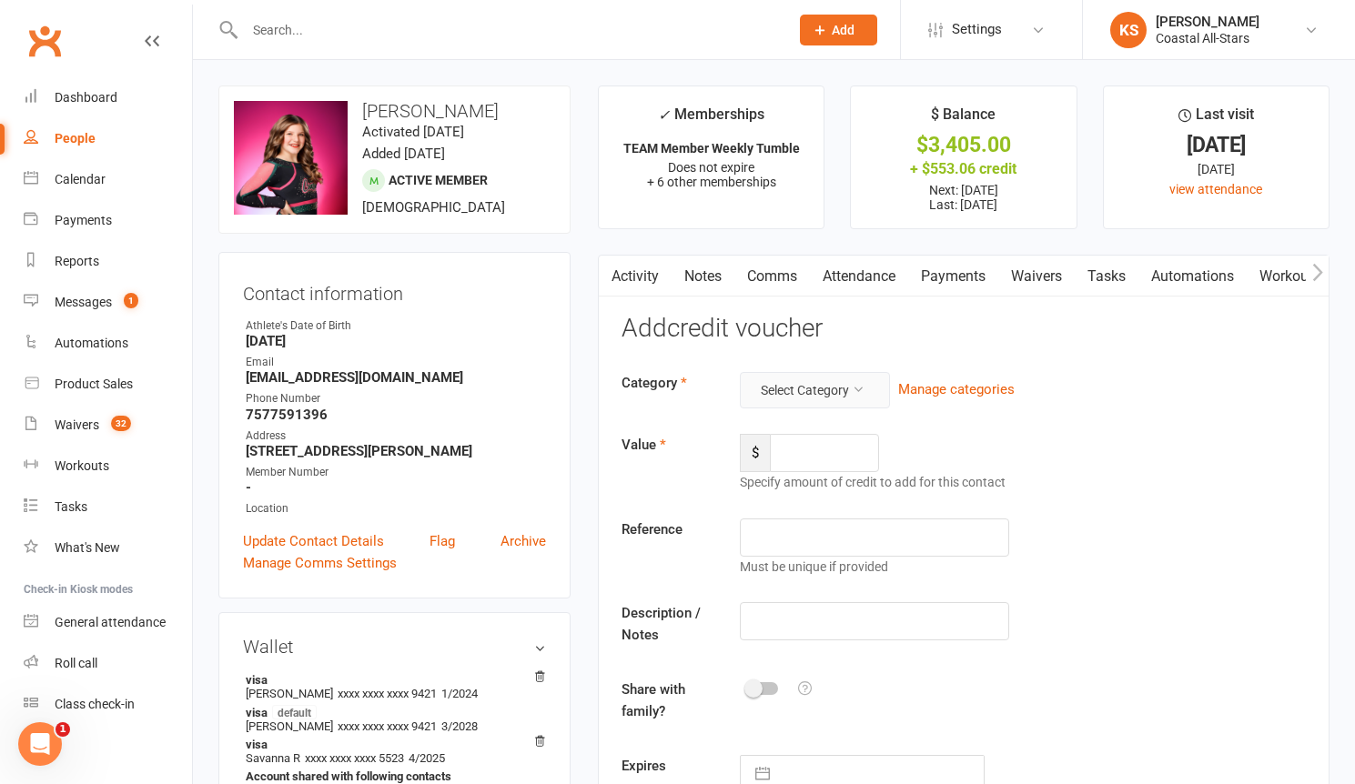
click at [851, 400] on button "Select Category" at bounding box center [815, 390] width 150 height 36
drag, startPoint x: 795, startPoint y: 506, endPoint x: 799, endPoint y: 469, distance: 37.5
click at [795, 506] on link "Fundraiser" at bounding box center [771, 506] width 211 height 36
click at [801, 459] on input "number" at bounding box center [824, 453] width 109 height 38
type input "63.50"
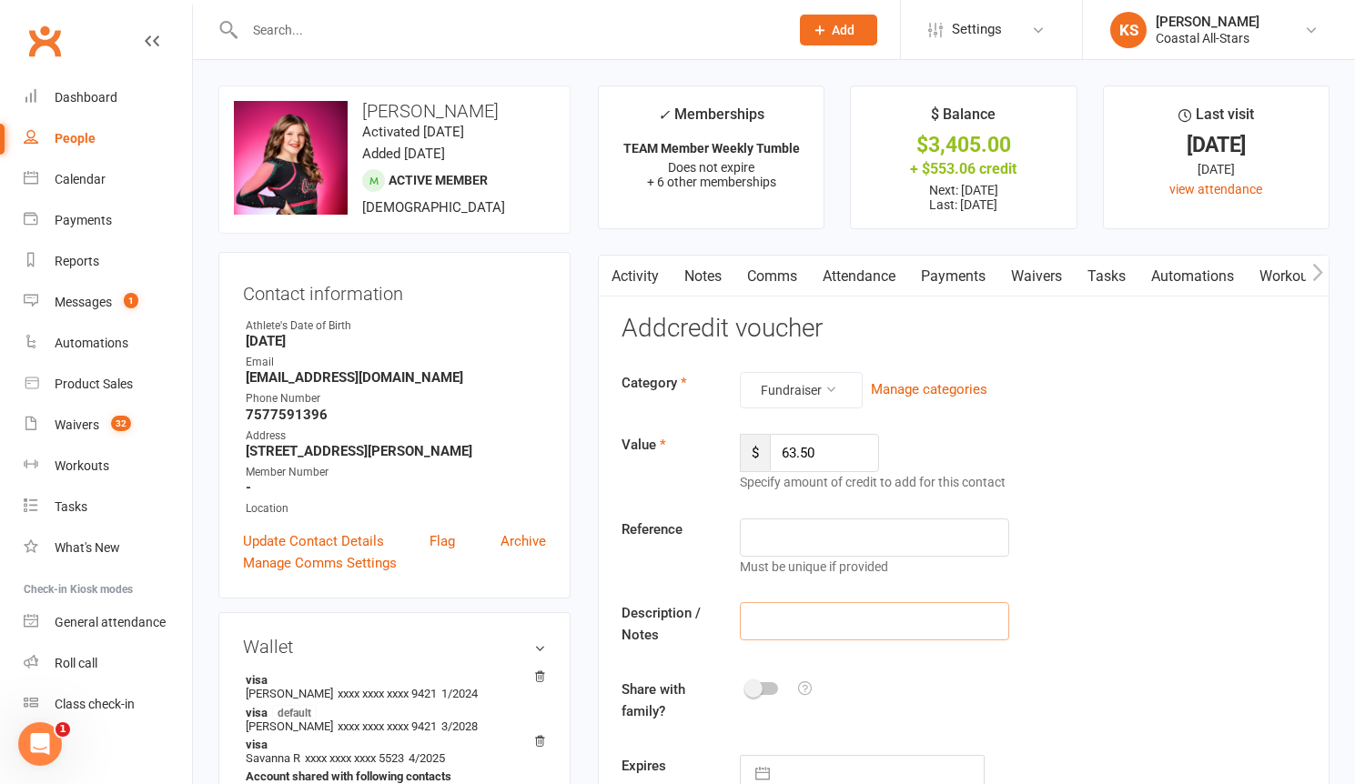
click at [799, 623] on input "text" at bounding box center [874, 621] width 269 height 38
type input "Popcorn"
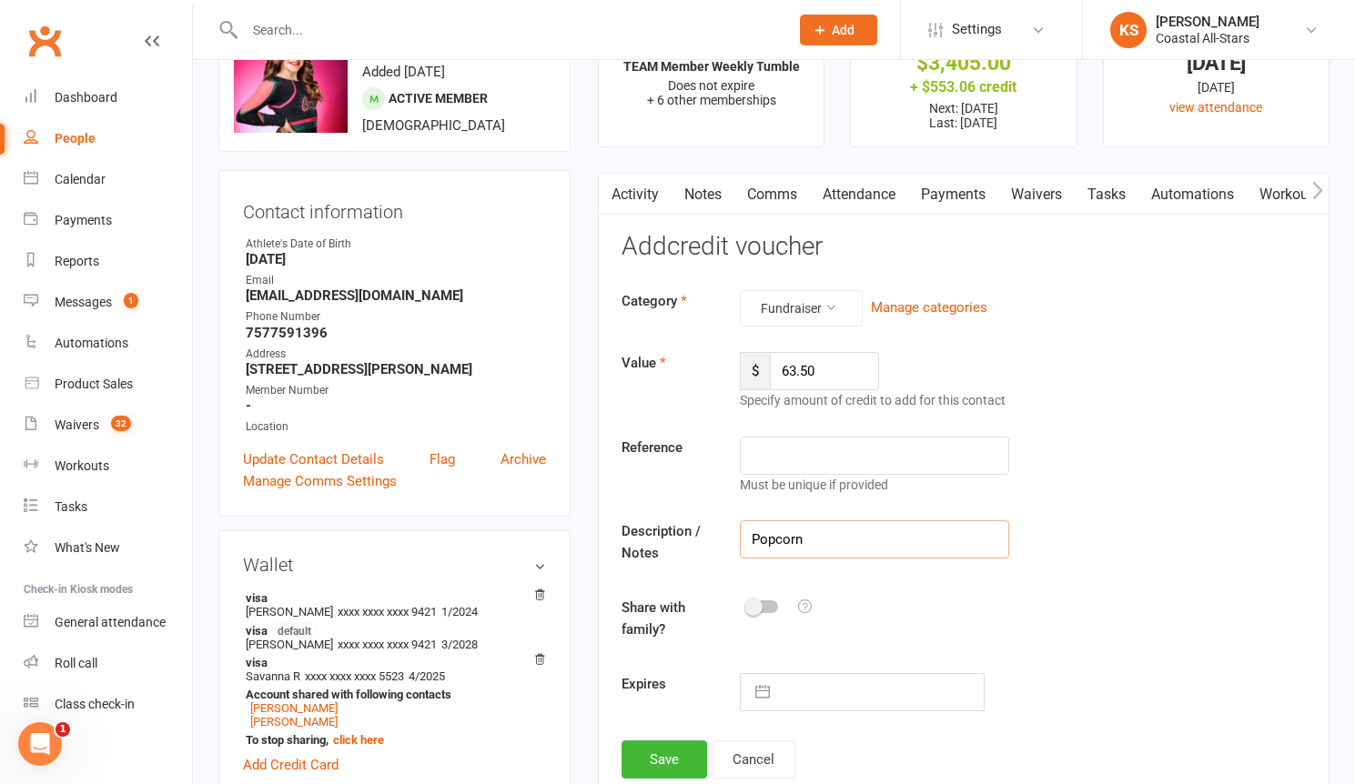
scroll to position [321, 0]
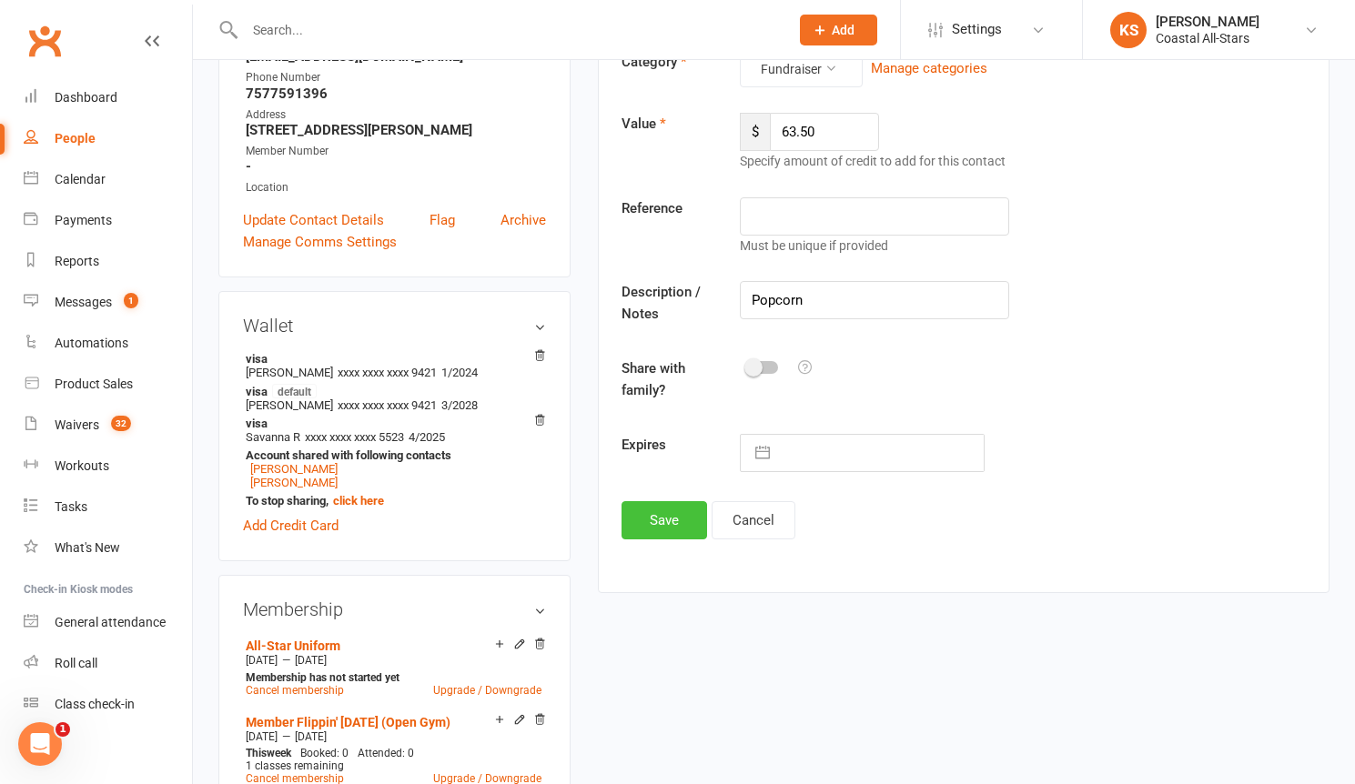
click at [674, 523] on button "Save" at bounding box center [664, 520] width 86 height 38
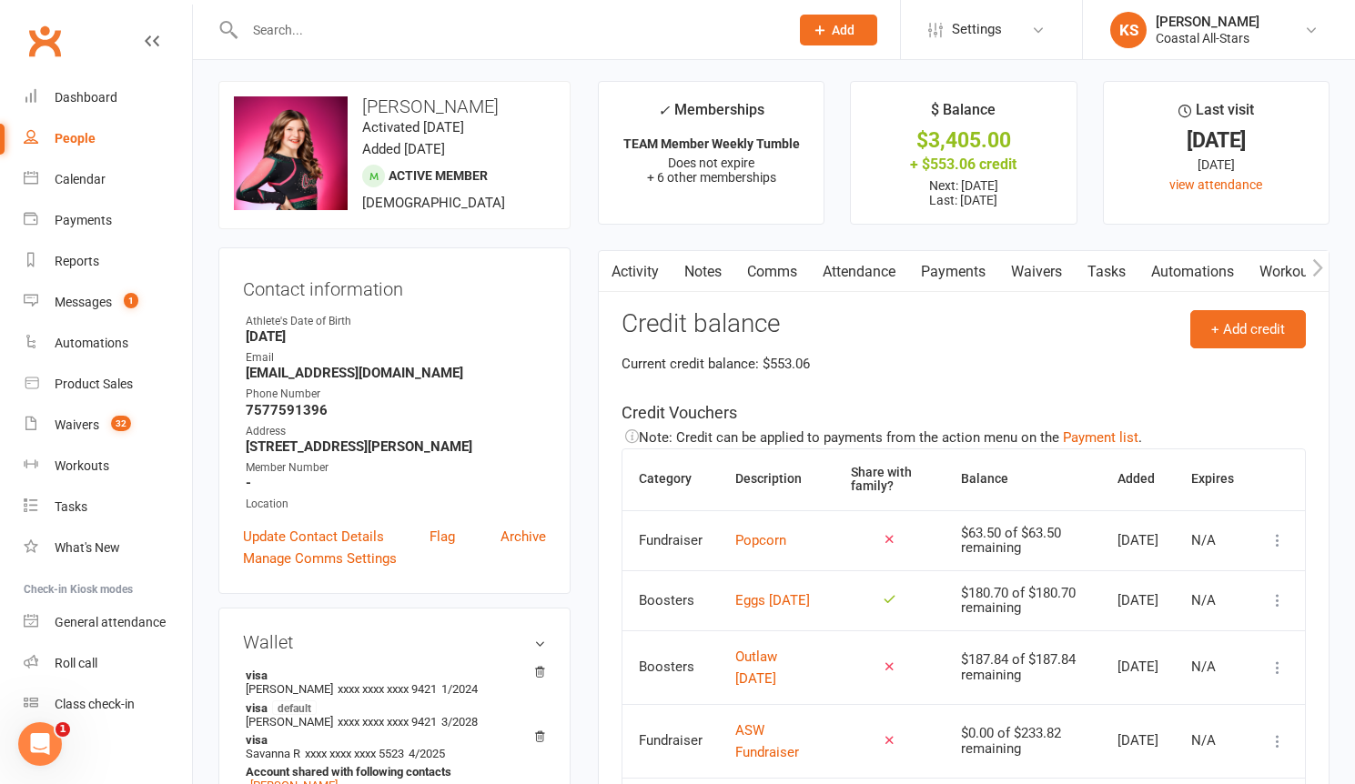
scroll to position [0, 0]
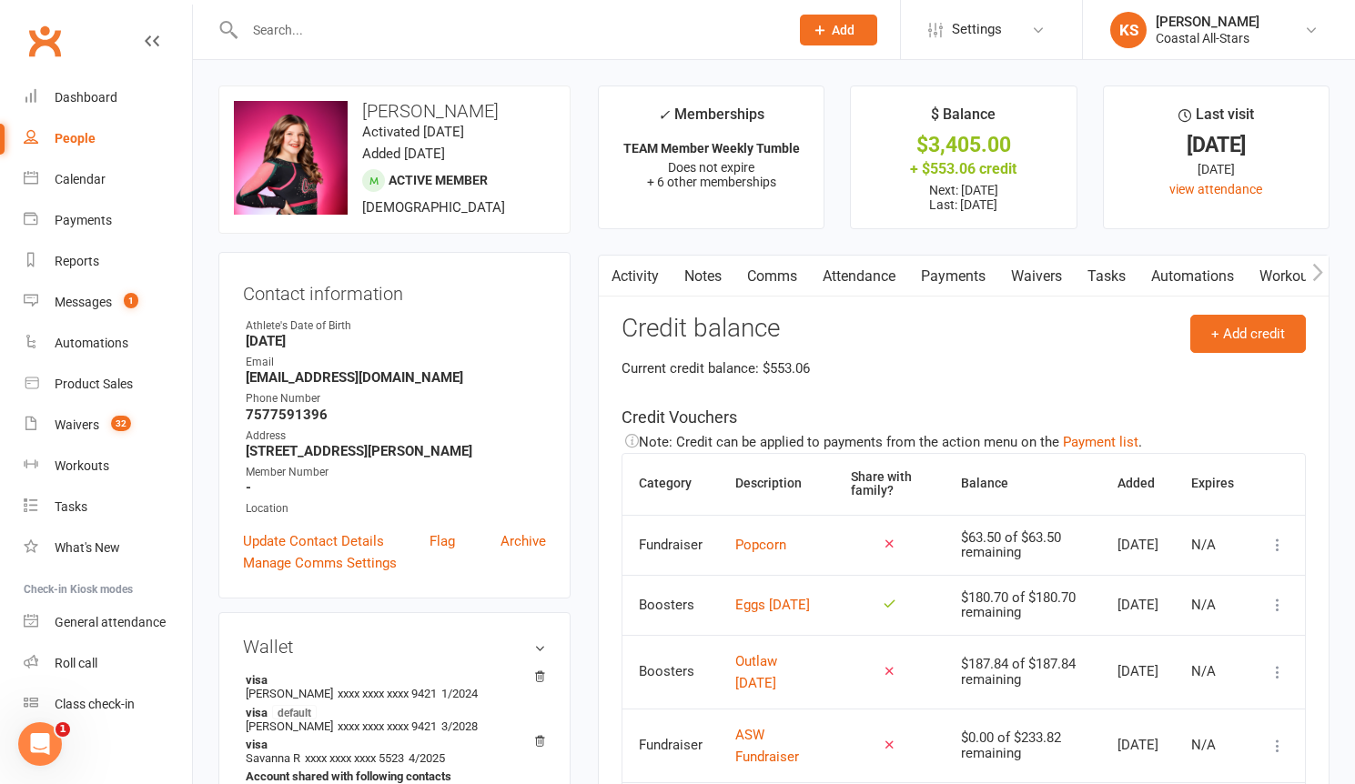
click at [789, 282] on link "Comms" at bounding box center [772, 277] width 76 height 42
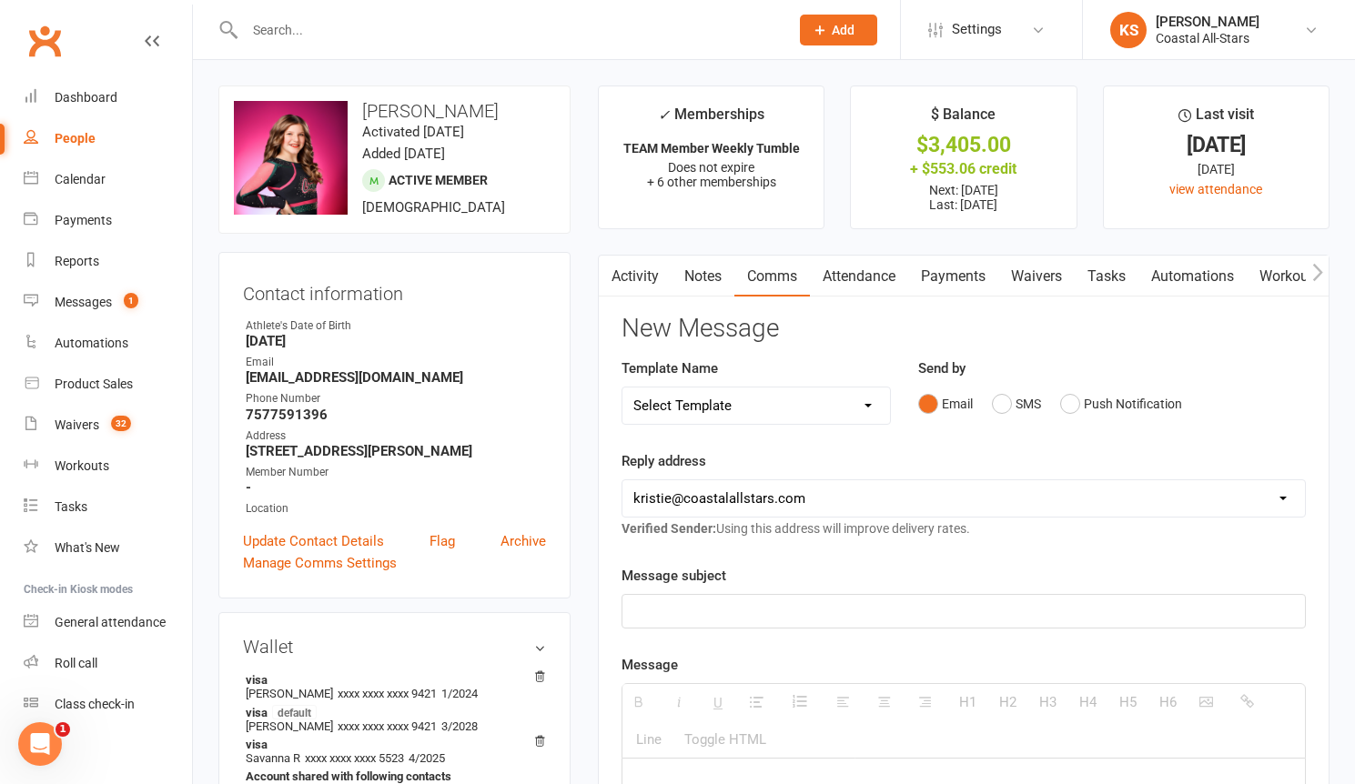
click at [720, 622] on div at bounding box center [963, 611] width 682 height 33
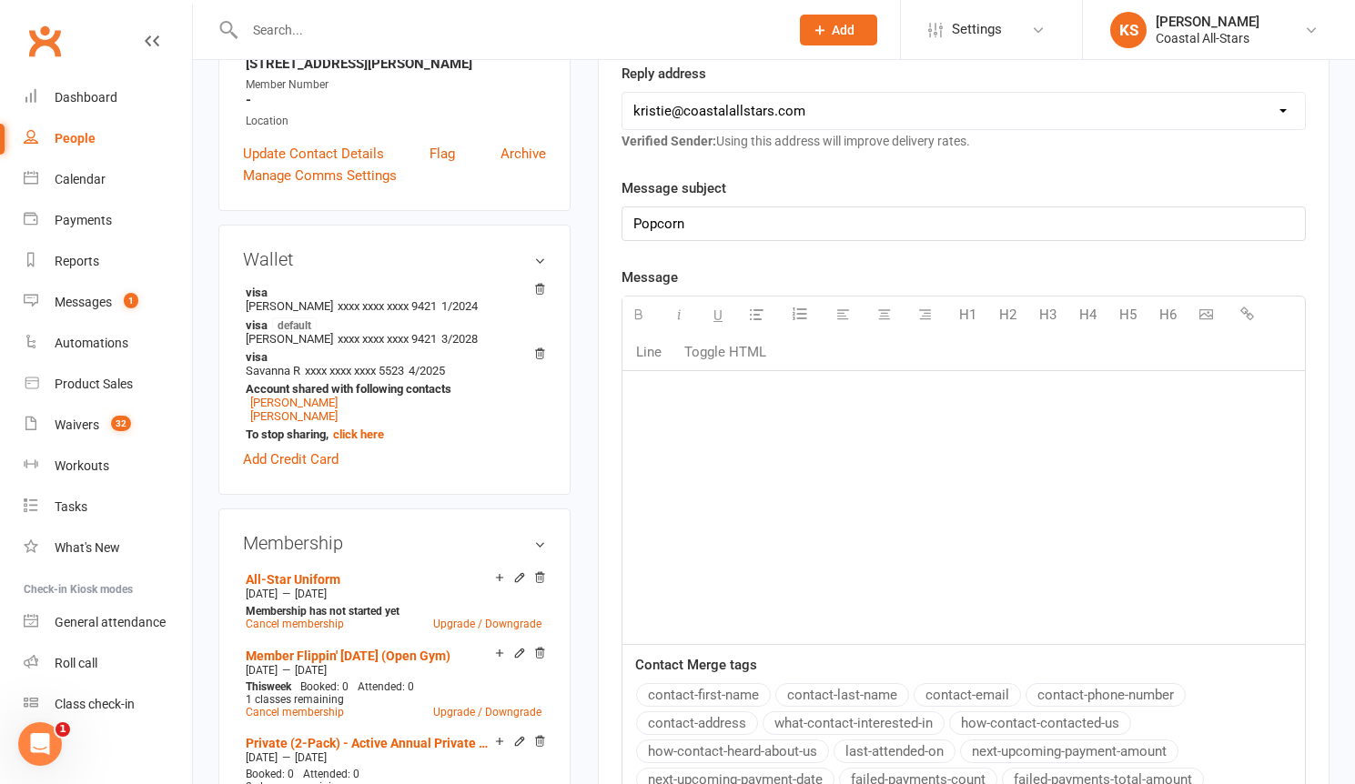
click at [690, 445] on div at bounding box center [963, 507] width 682 height 273
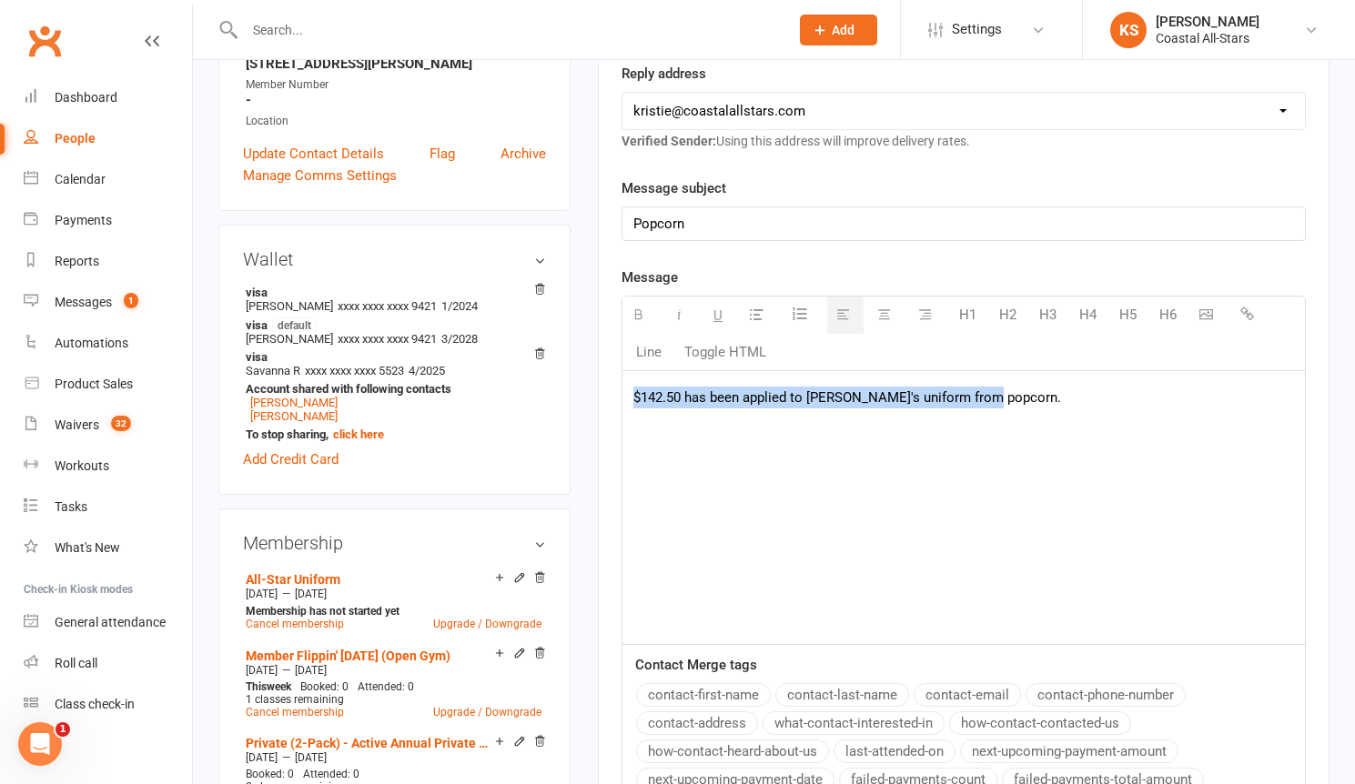
drag, startPoint x: 1030, startPoint y: 400, endPoint x: 682, endPoint y: 372, distance: 348.7
click at [682, 372] on div "$142.50 has been applied to [PERSON_NAME]'s uniform from popcorn." at bounding box center [963, 507] width 682 height 273
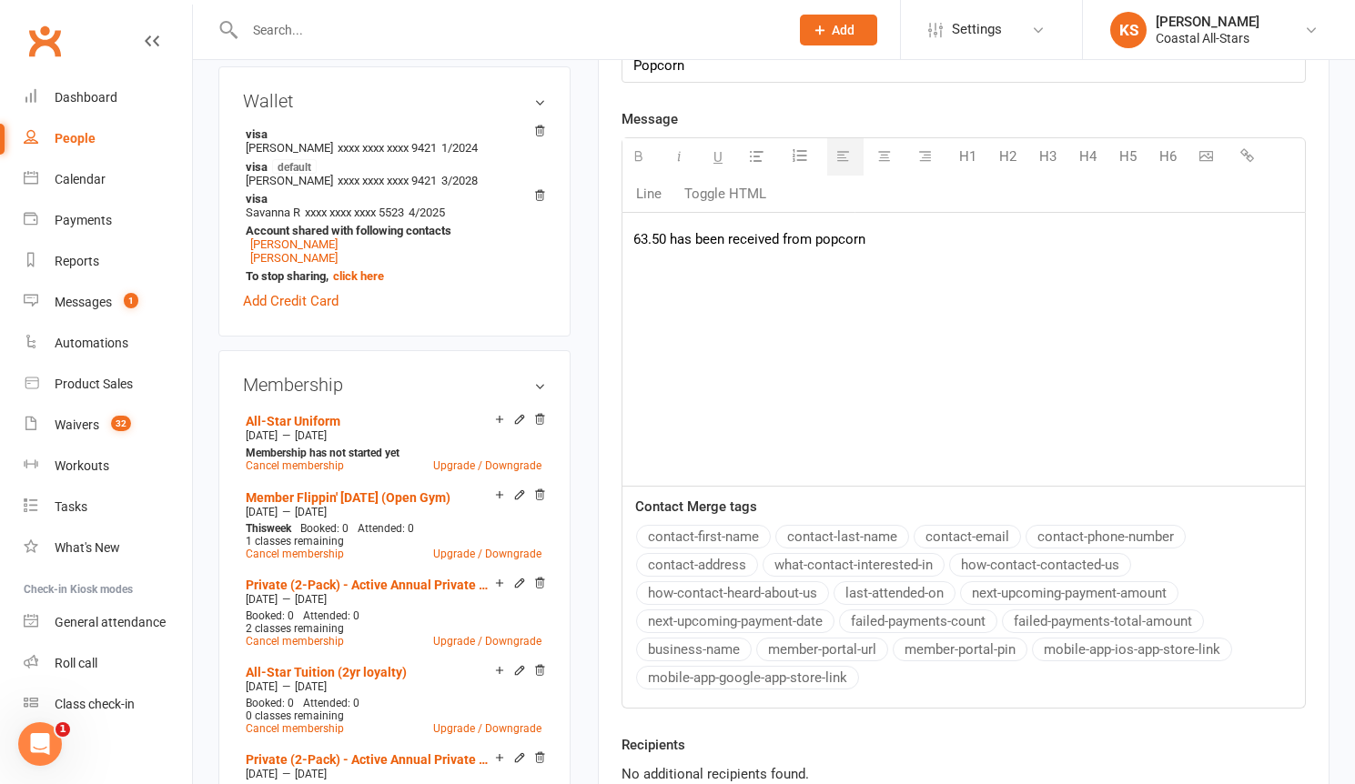
scroll to position [660, 0]
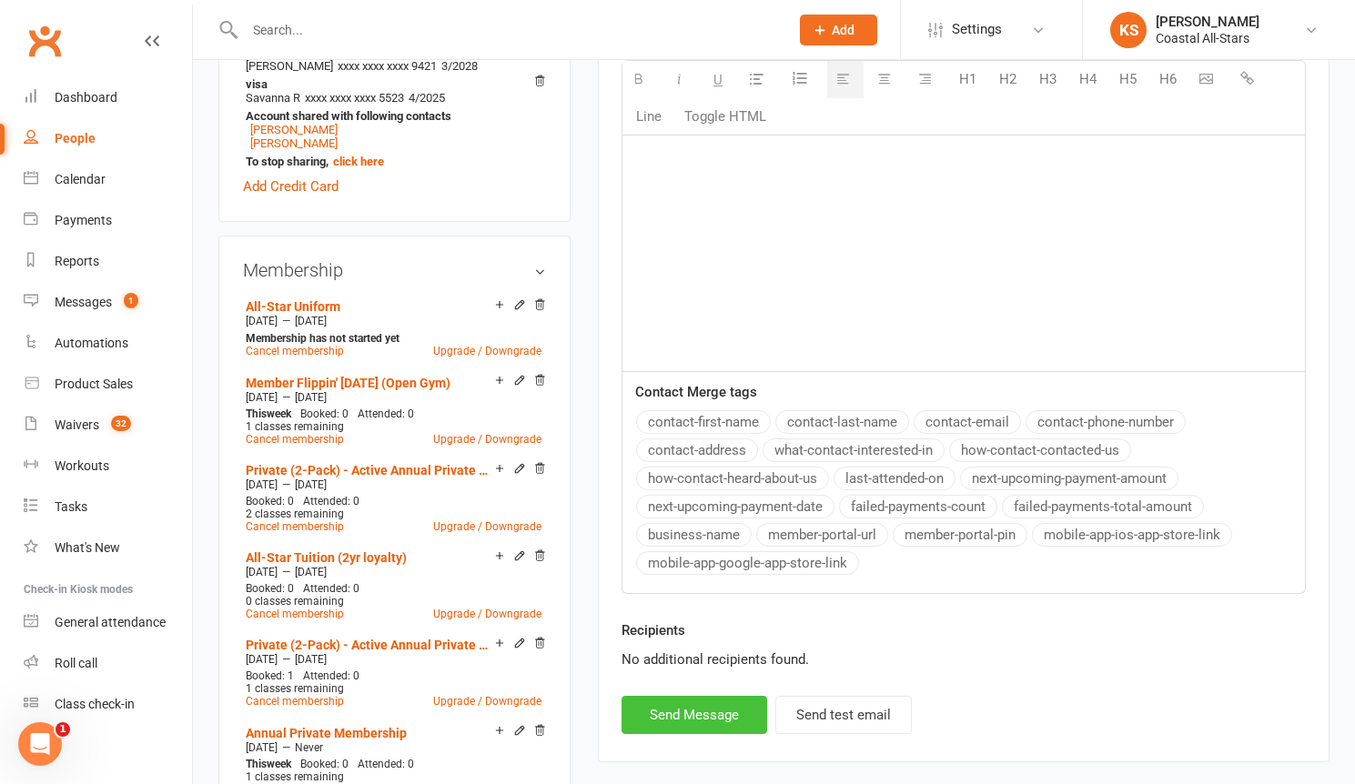
click at [687, 711] on button "Send Message" at bounding box center [694, 715] width 146 height 38
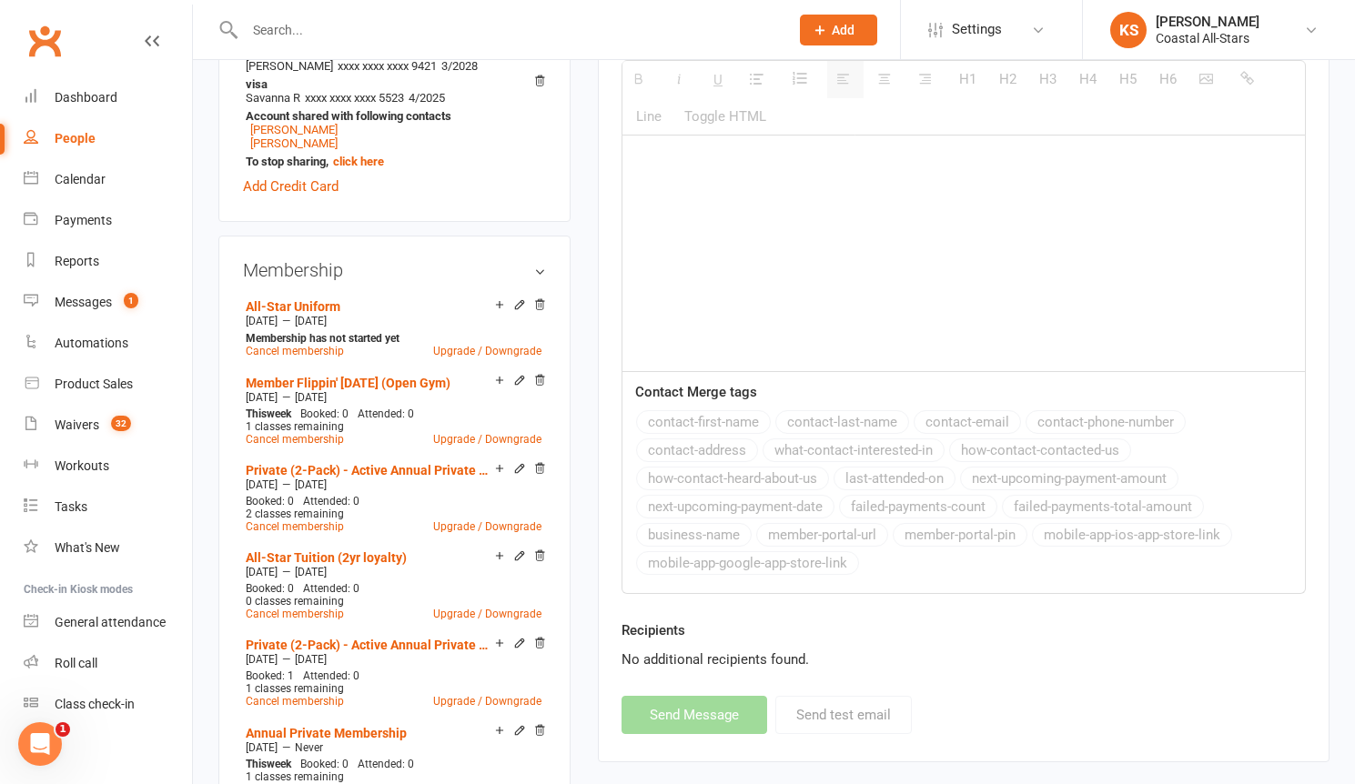
scroll to position [0, 0]
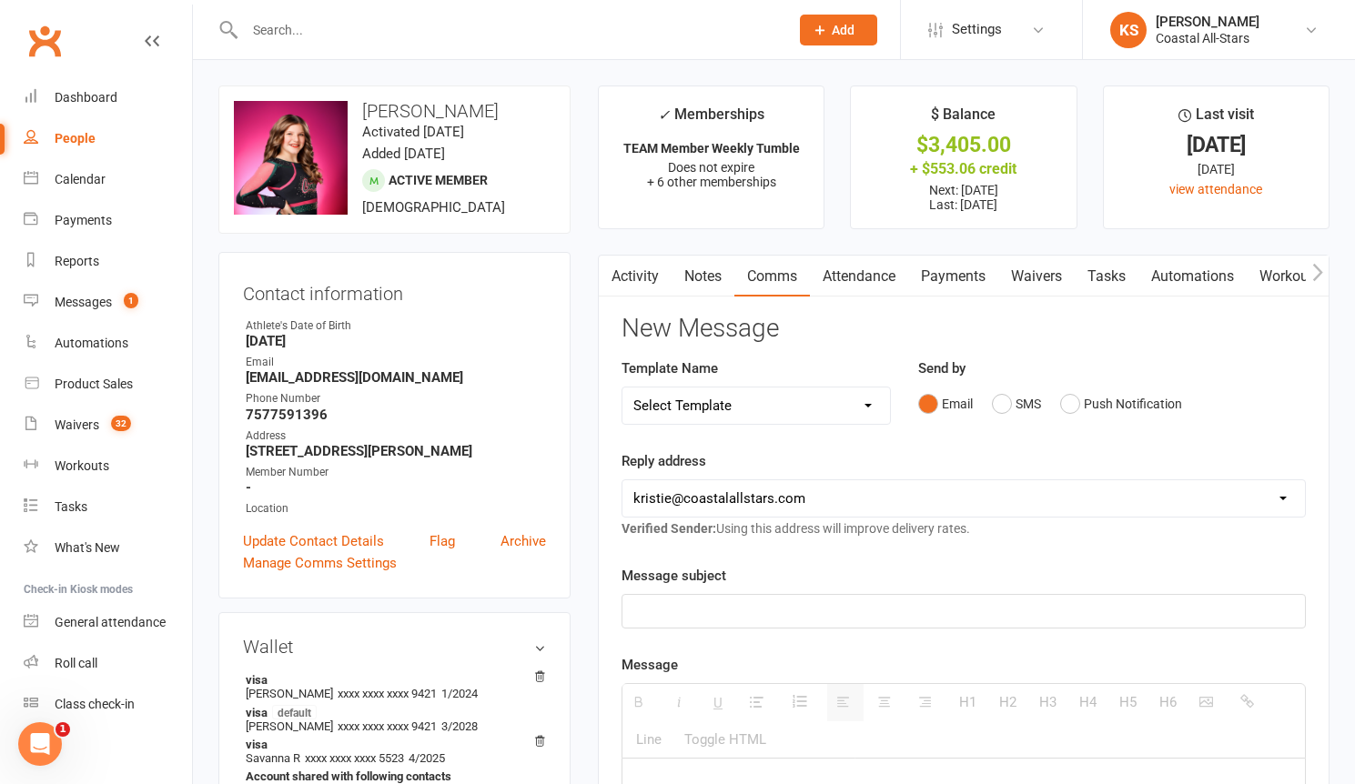
click at [320, 35] on input "text" at bounding box center [507, 29] width 537 height 25
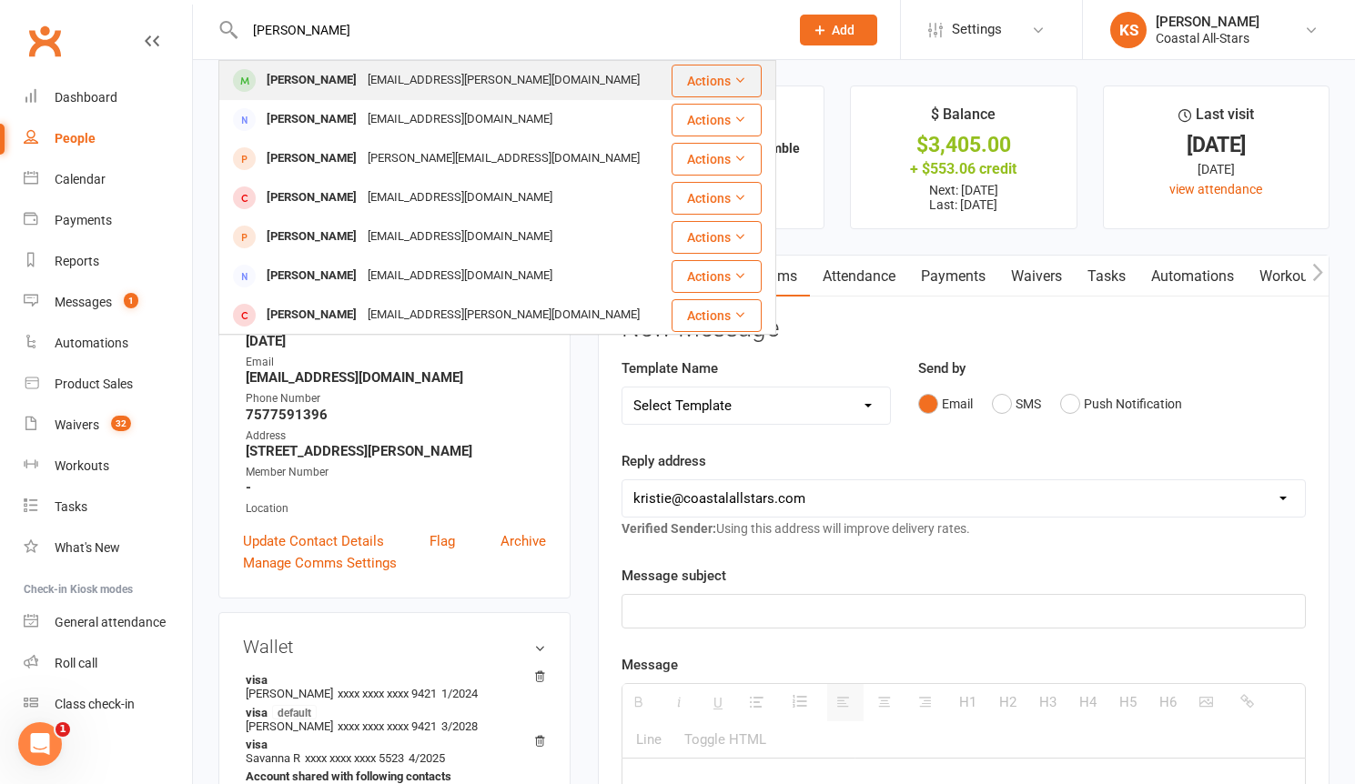
type input "[PERSON_NAME]"
click at [402, 74] on div "[EMAIL_ADDRESS][PERSON_NAME][DOMAIN_NAME]" at bounding box center [503, 80] width 283 height 26
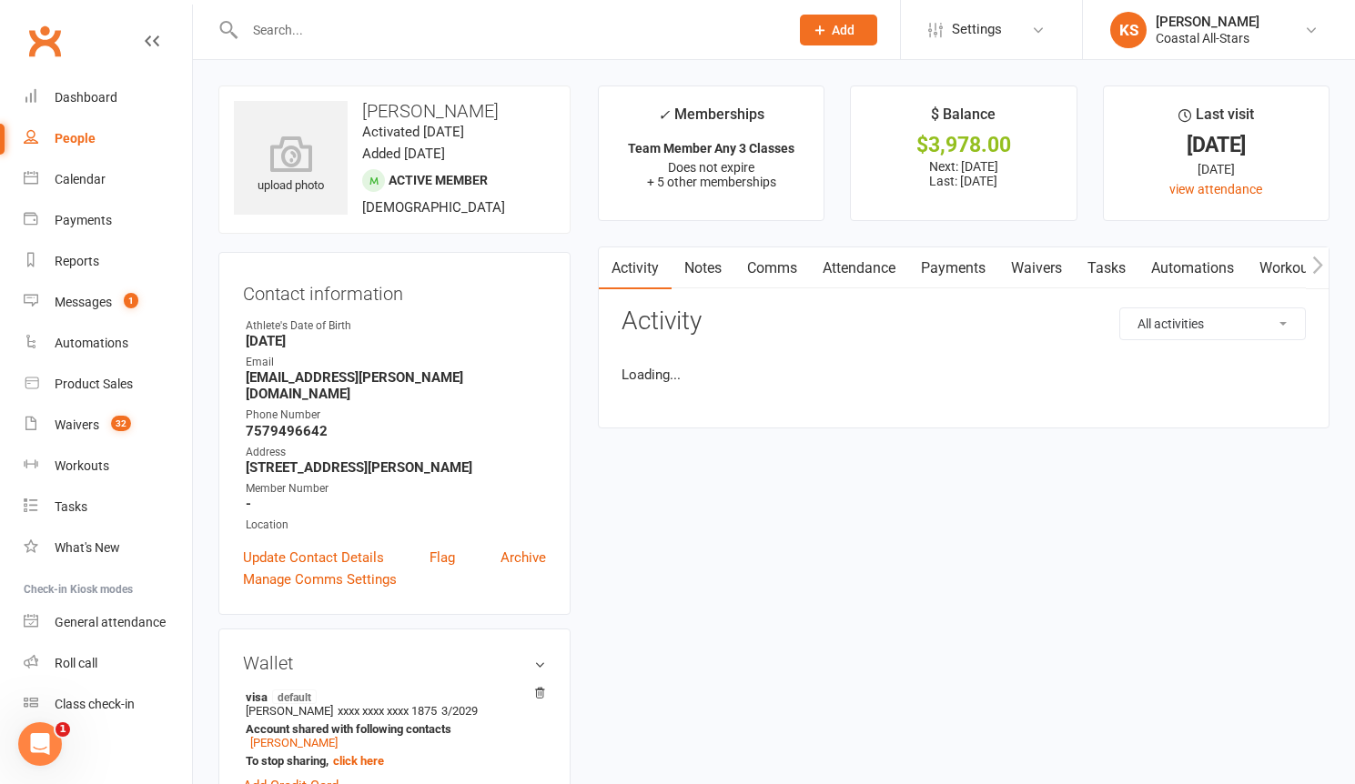
click at [959, 269] on link "Payments" at bounding box center [953, 268] width 90 height 42
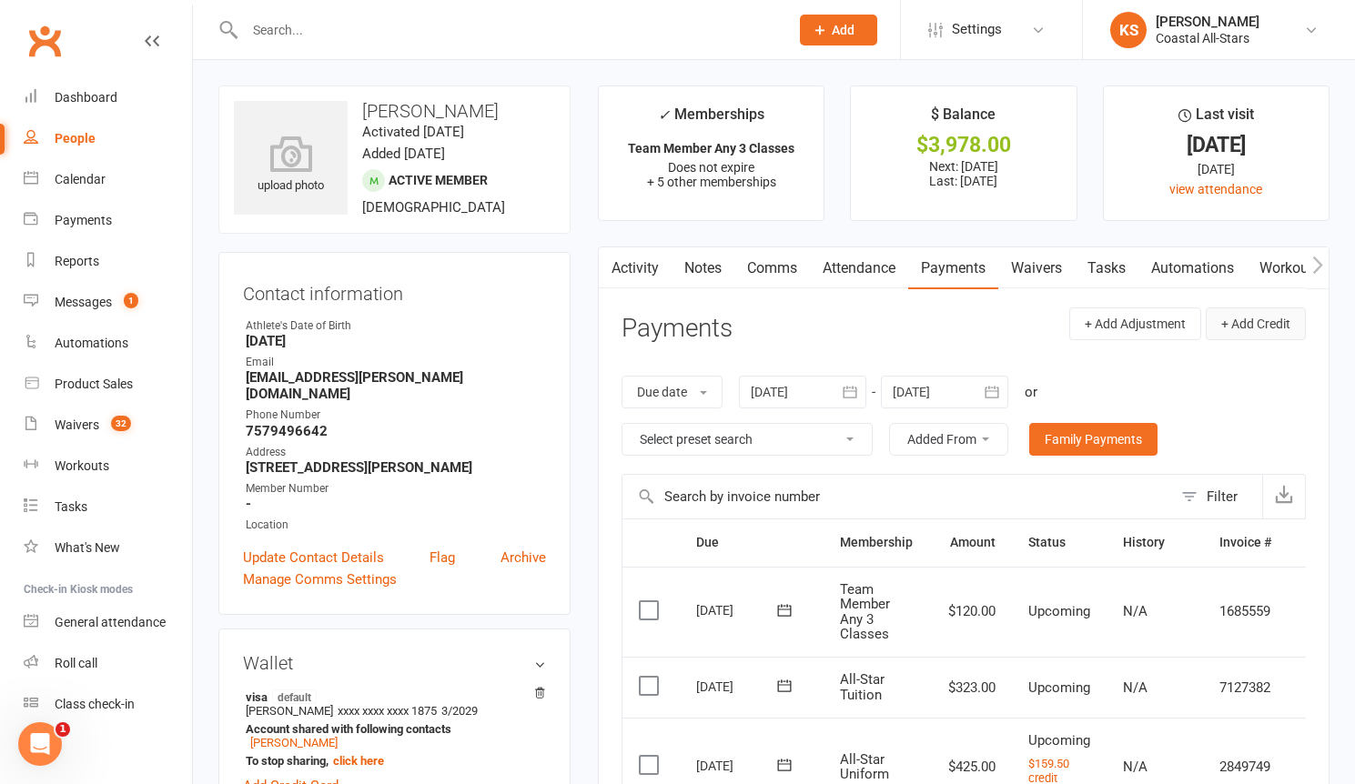
click at [1243, 316] on button "+ Add Credit" at bounding box center [1255, 323] width 100 height 33
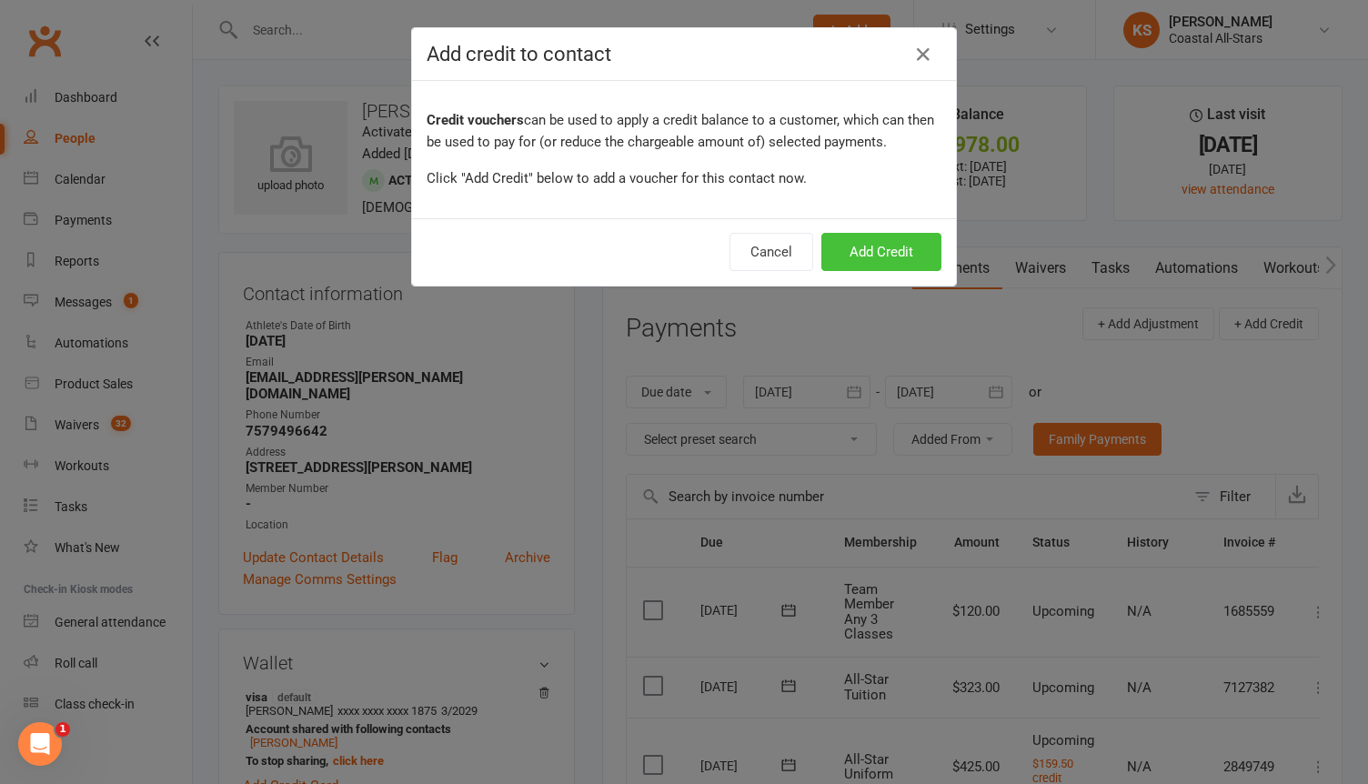
click at [917, 245] on button "Add Credit" at bounding box center [882, 252] width 120 height 38
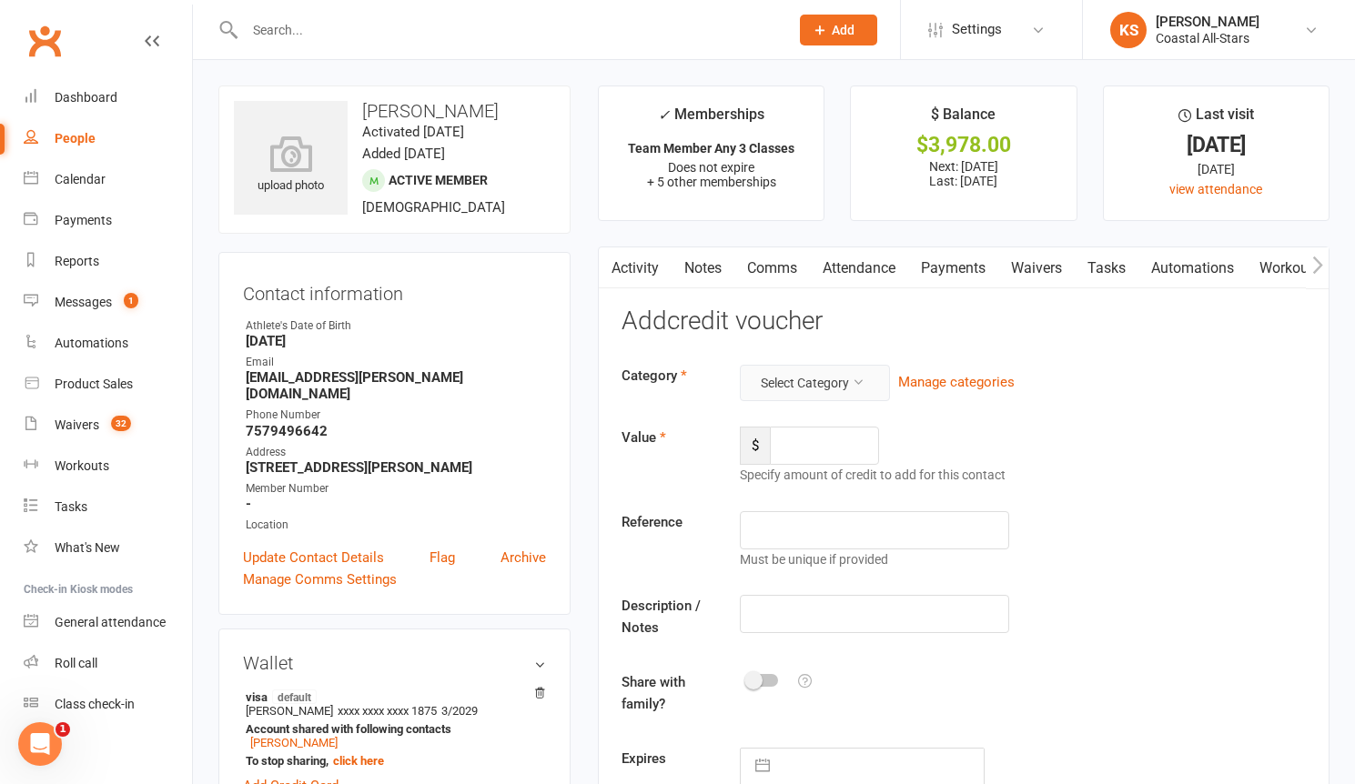
click at [844, 390] on button "Select Category" at bounding box center [815, 383] width 150 height 36
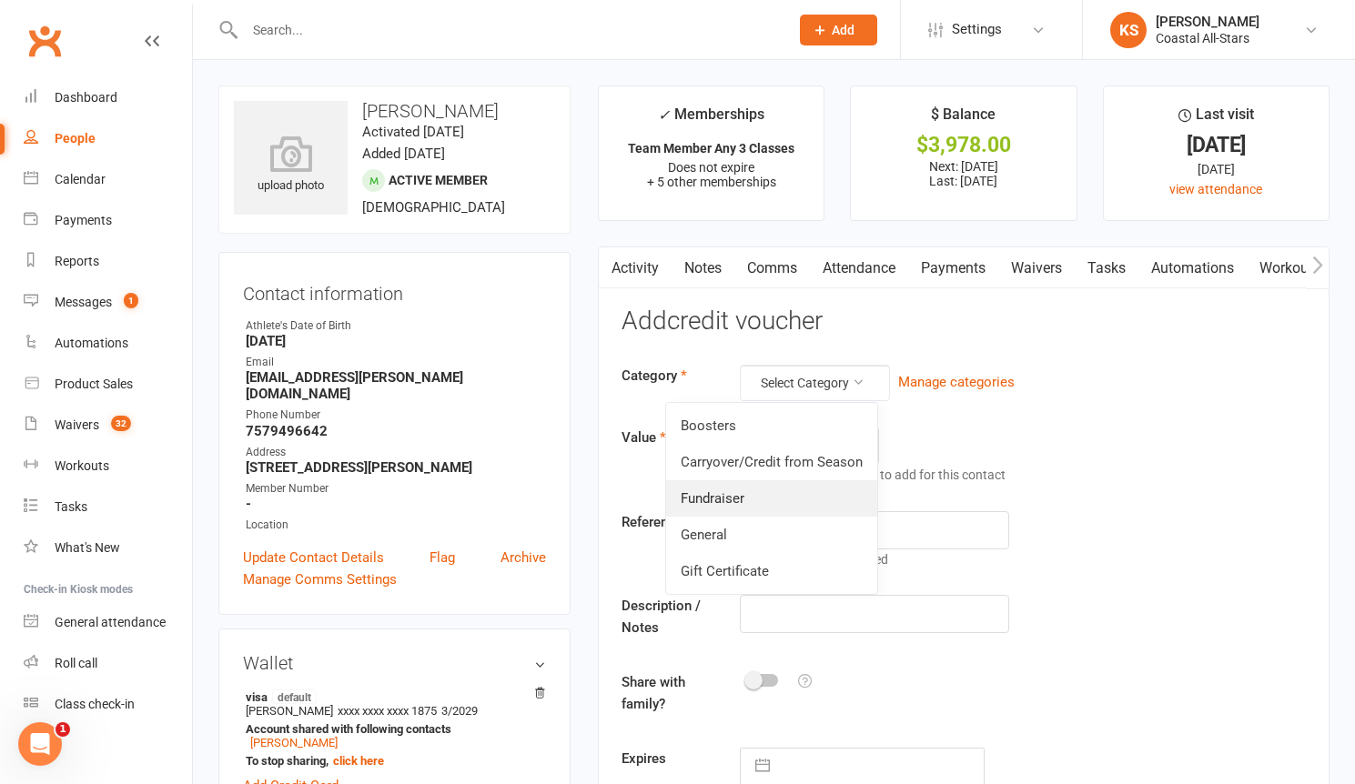
click at [791, 494] on link "Fundraiser" at bounding box center [771, 498] width 211 height 36
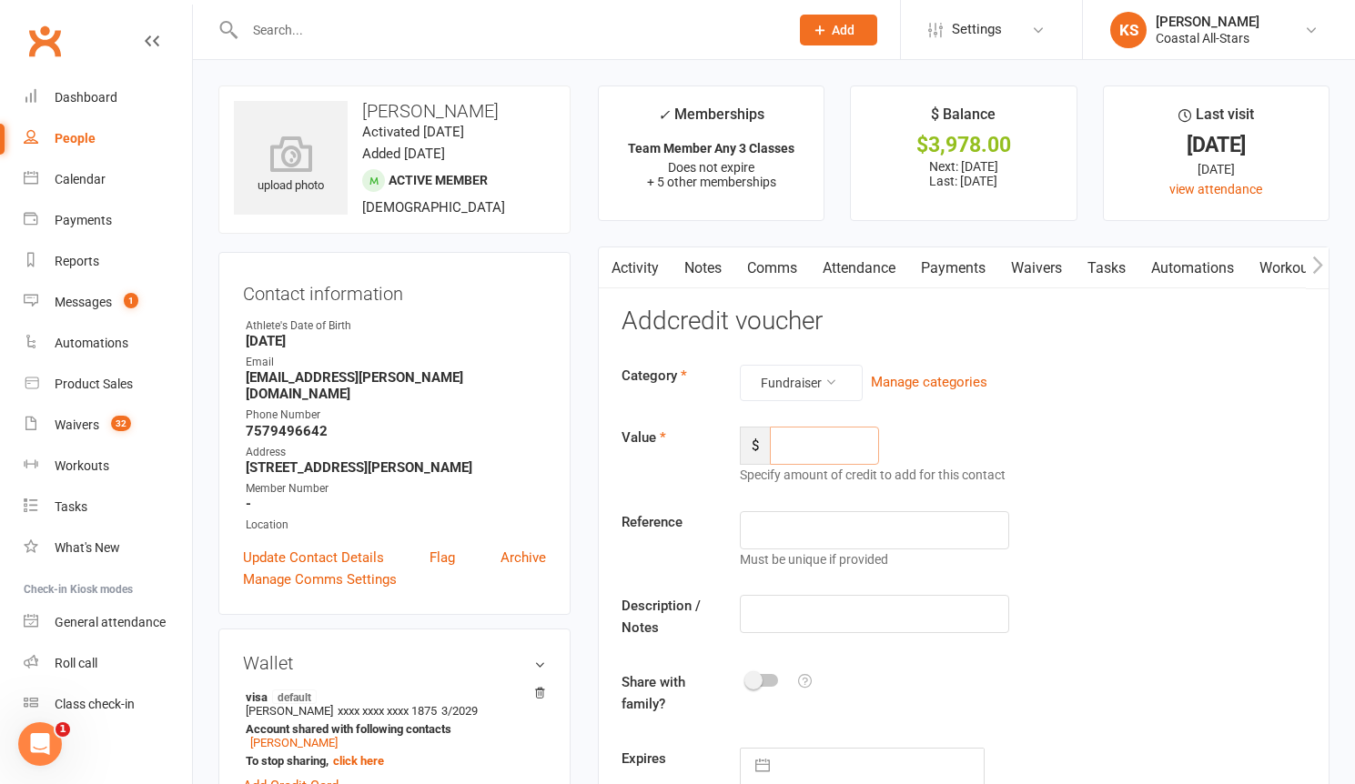
click at [822, 452] on input "number" at bounding box center [824, 446] width 109 height 38
type input "32"
click at [822, 621] on input "text" at bounding box center [874, 614] width 269 height 38
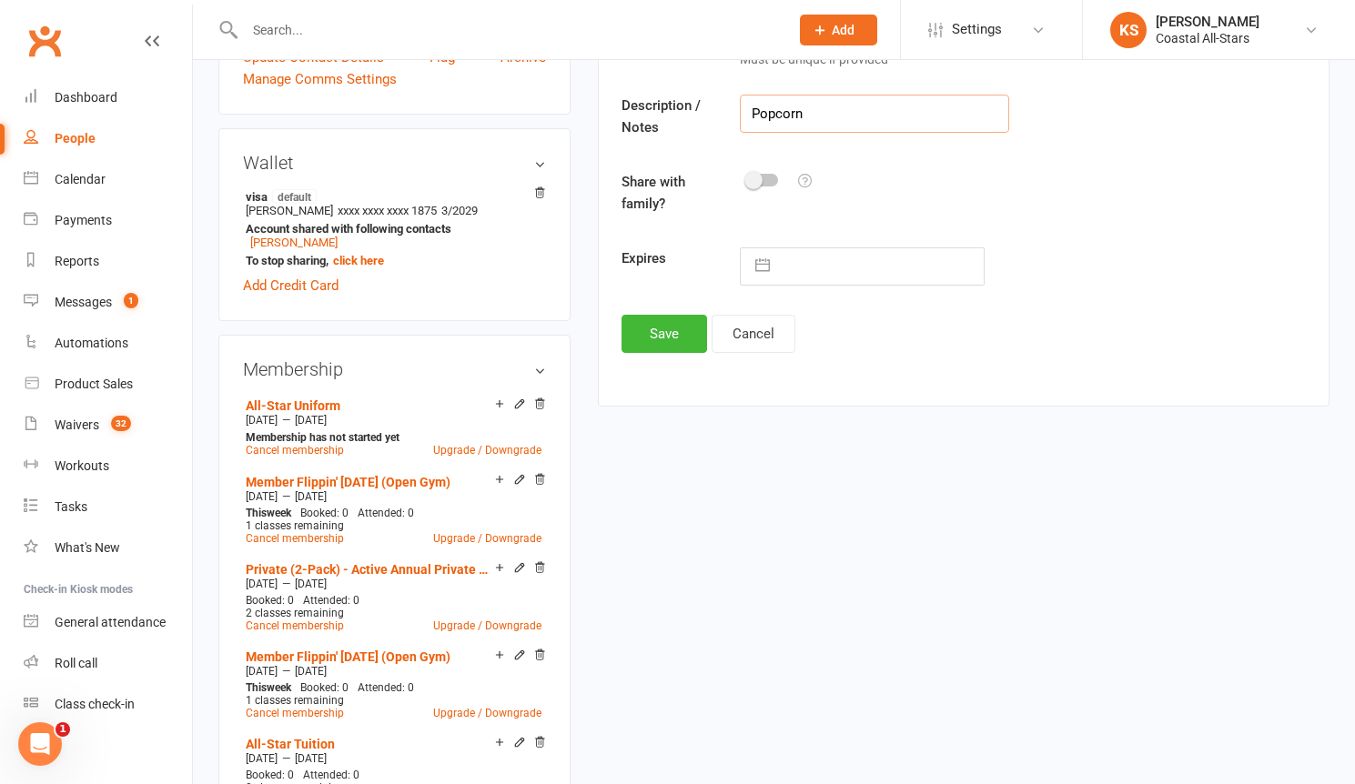
scroll to position [548, 0]
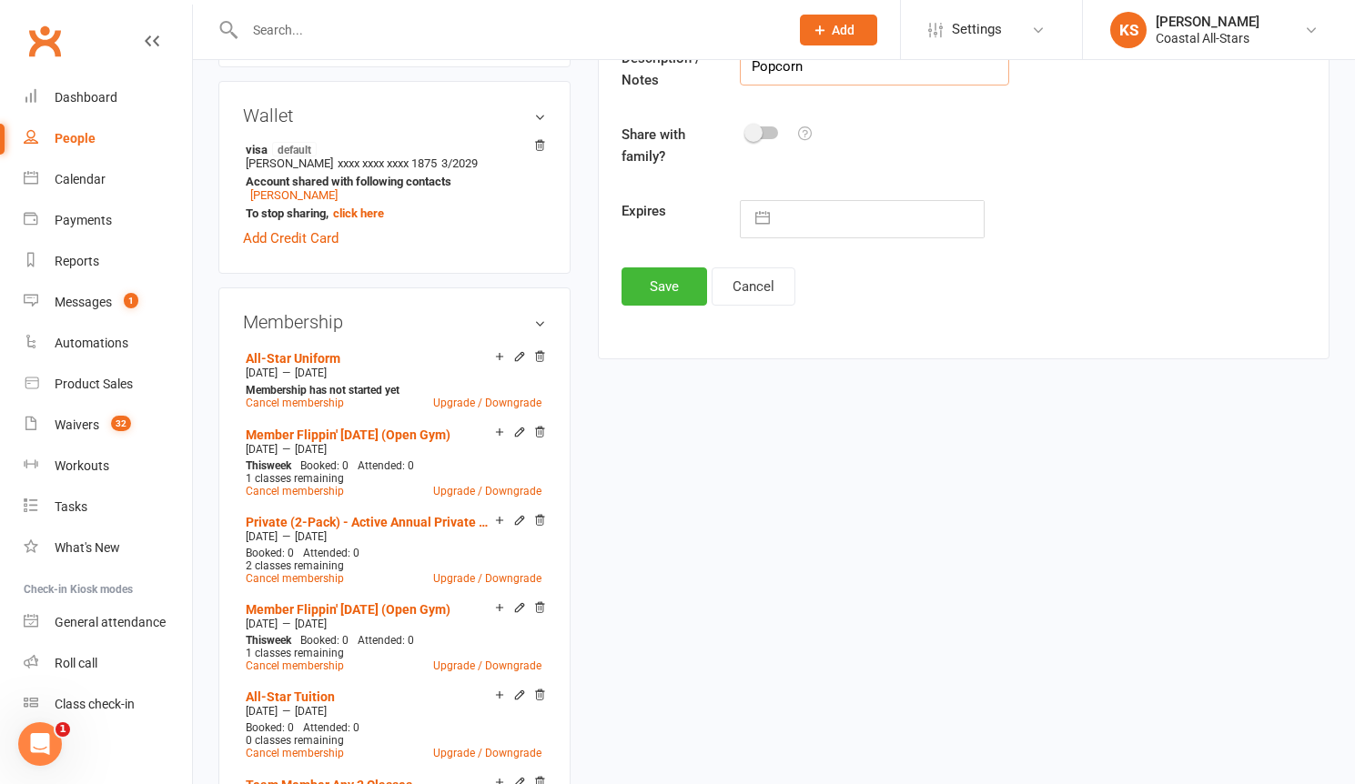
type input "Popcorn"
click at [636, 257] on div "Add credit voucher Category Fundraiser Manage categories Value $ 32 Specify amo…" at bounding box center [963, 33] width 684 height 546
click at [647, 275] on button "Save" at bounding box center [664, 286] width 86 height 38
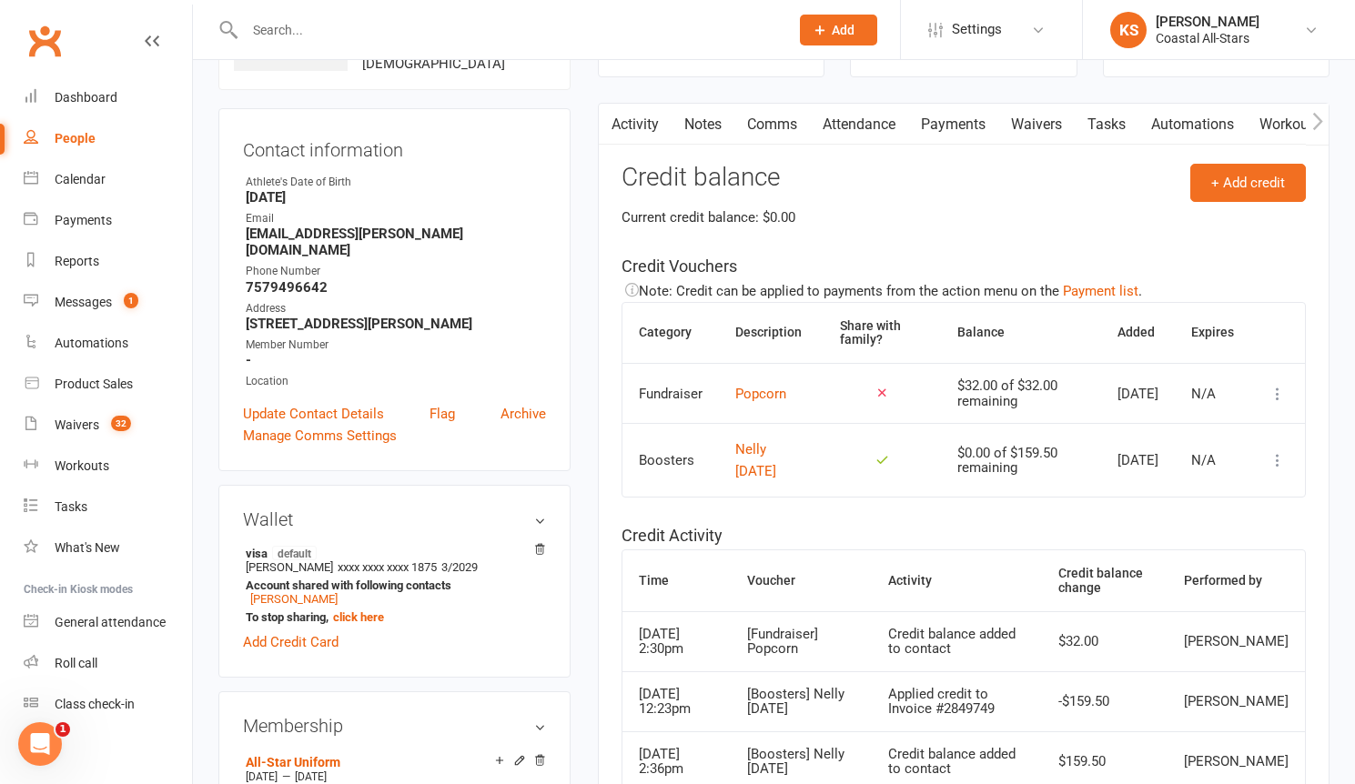
scroll to position [0, 0]
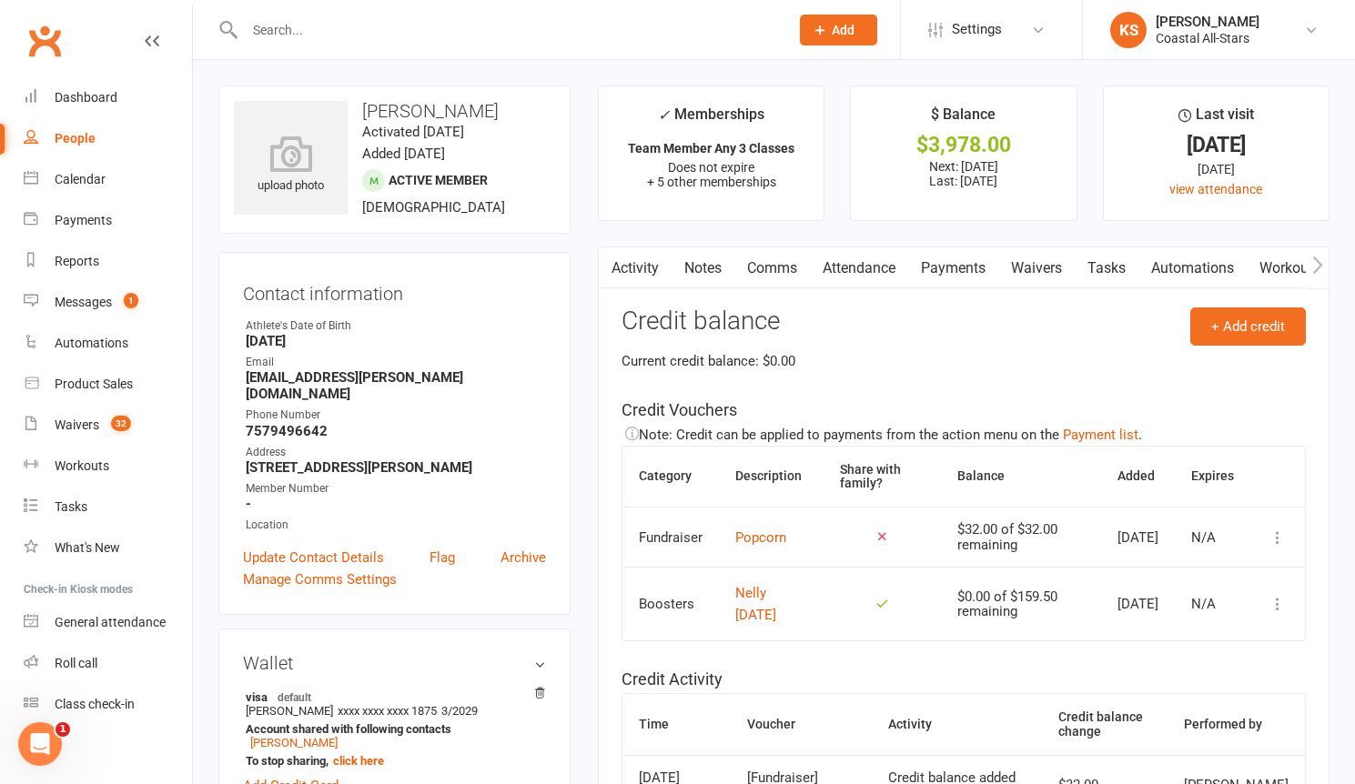
click at [955, 262] on link "Payments" at bounding box center [953, 268] width 90 height 42
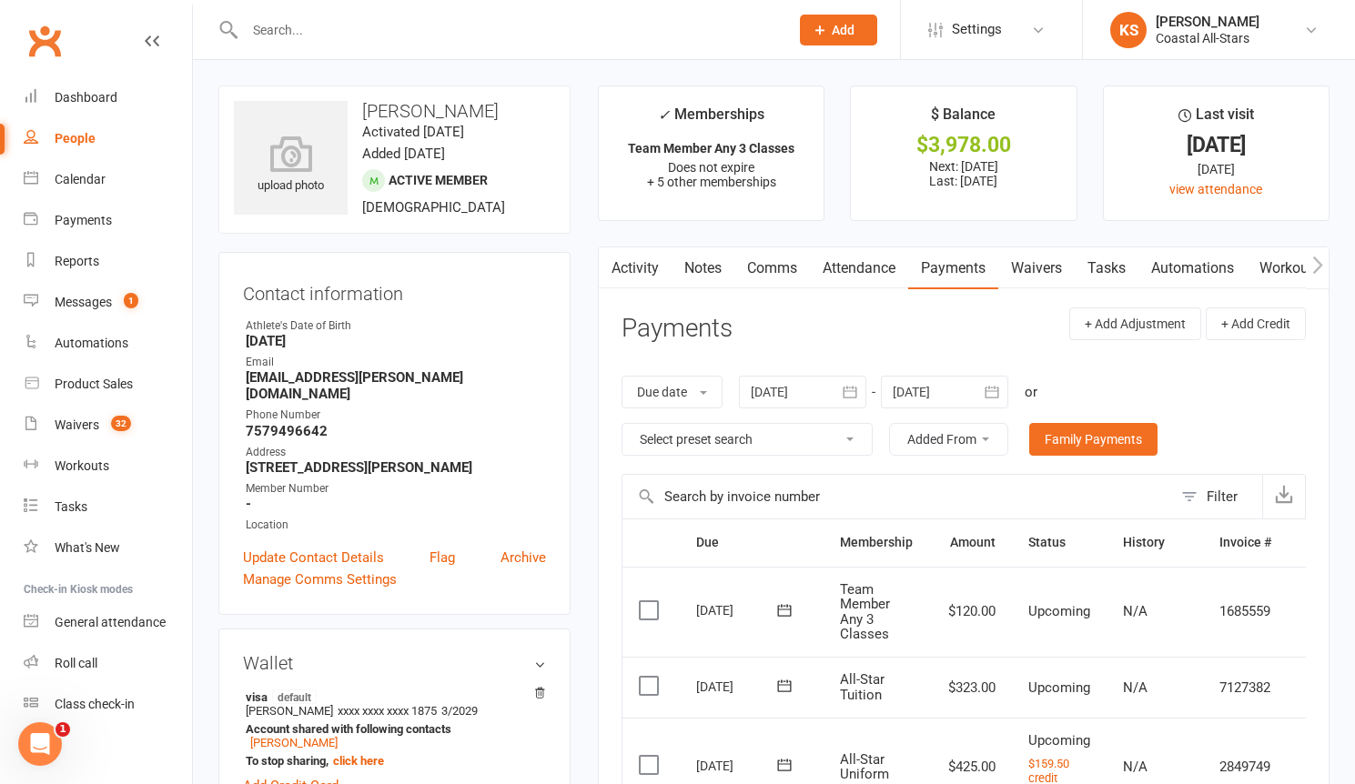
click at [1172, 740] on td "N/A" at bounding box center [1154, 766] width 96 height 97
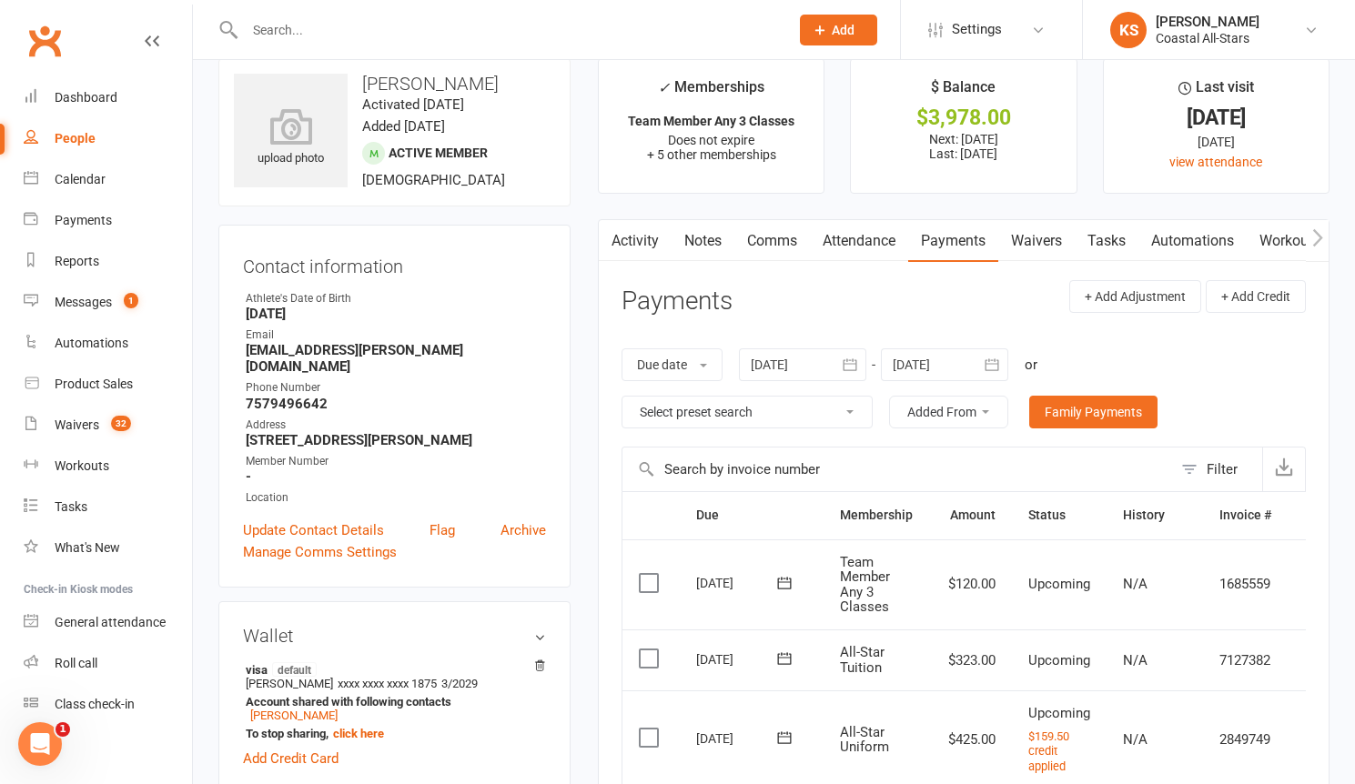
scroll to position [80, 0]
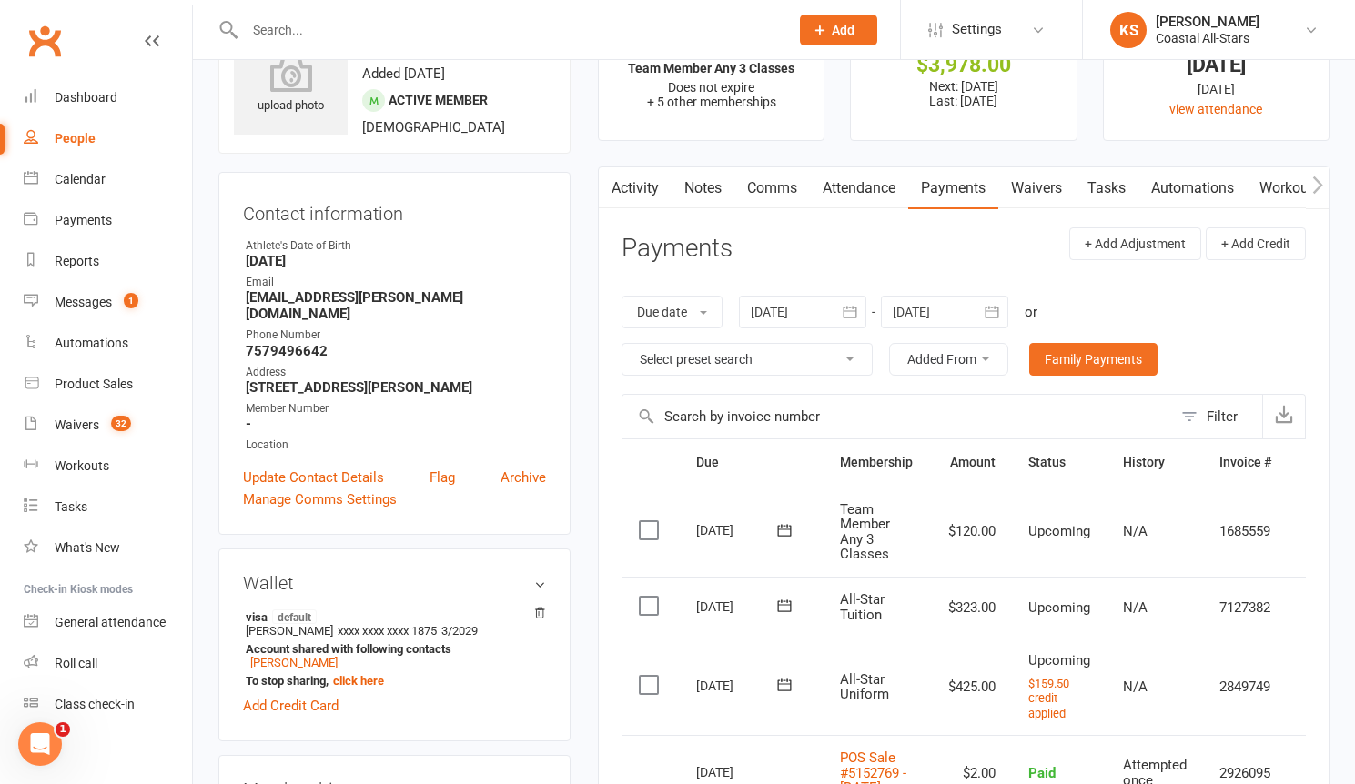
click at [1181, 688] on div "N/A" at bounding box center [1155, 687] width 64 height 15
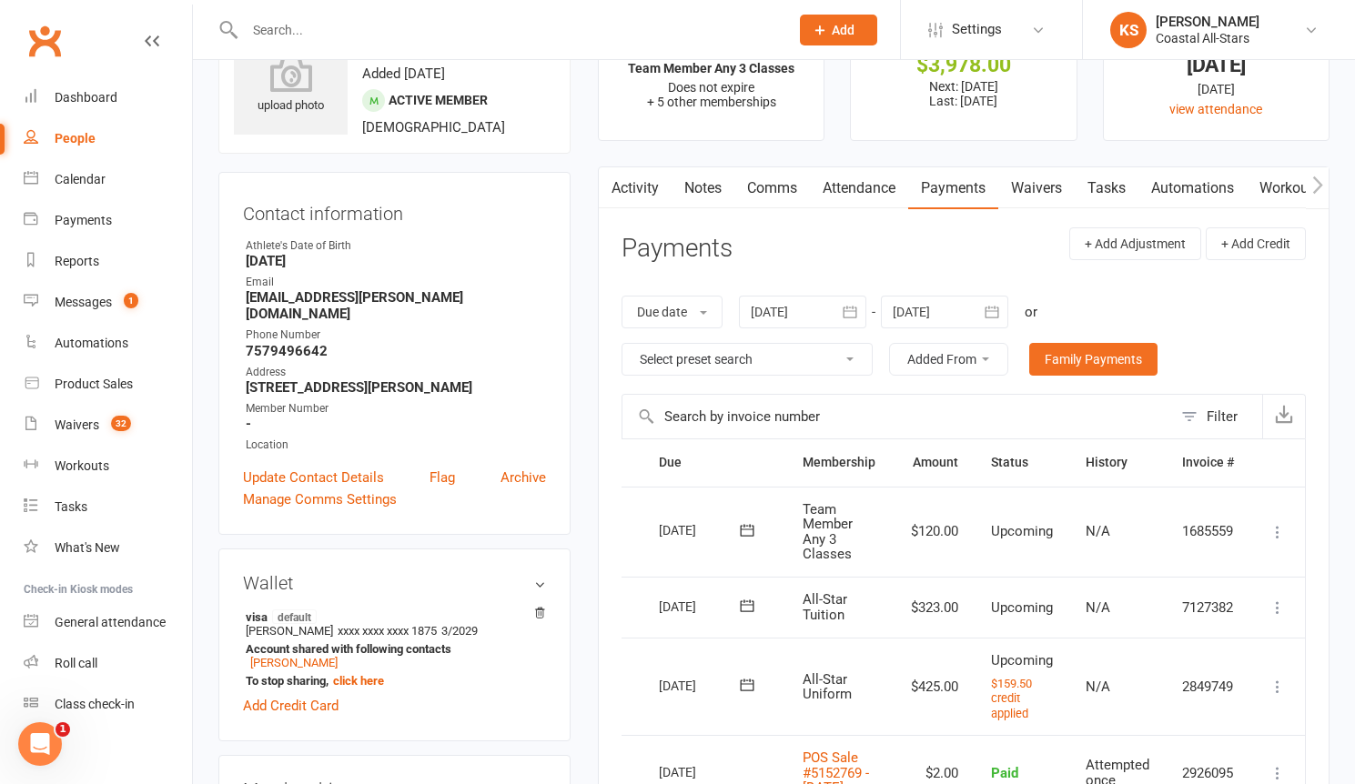
scroll to position [0, 43]
click at [1279, 682] on icon at bounding box center [1277, 687] width 18 height 18
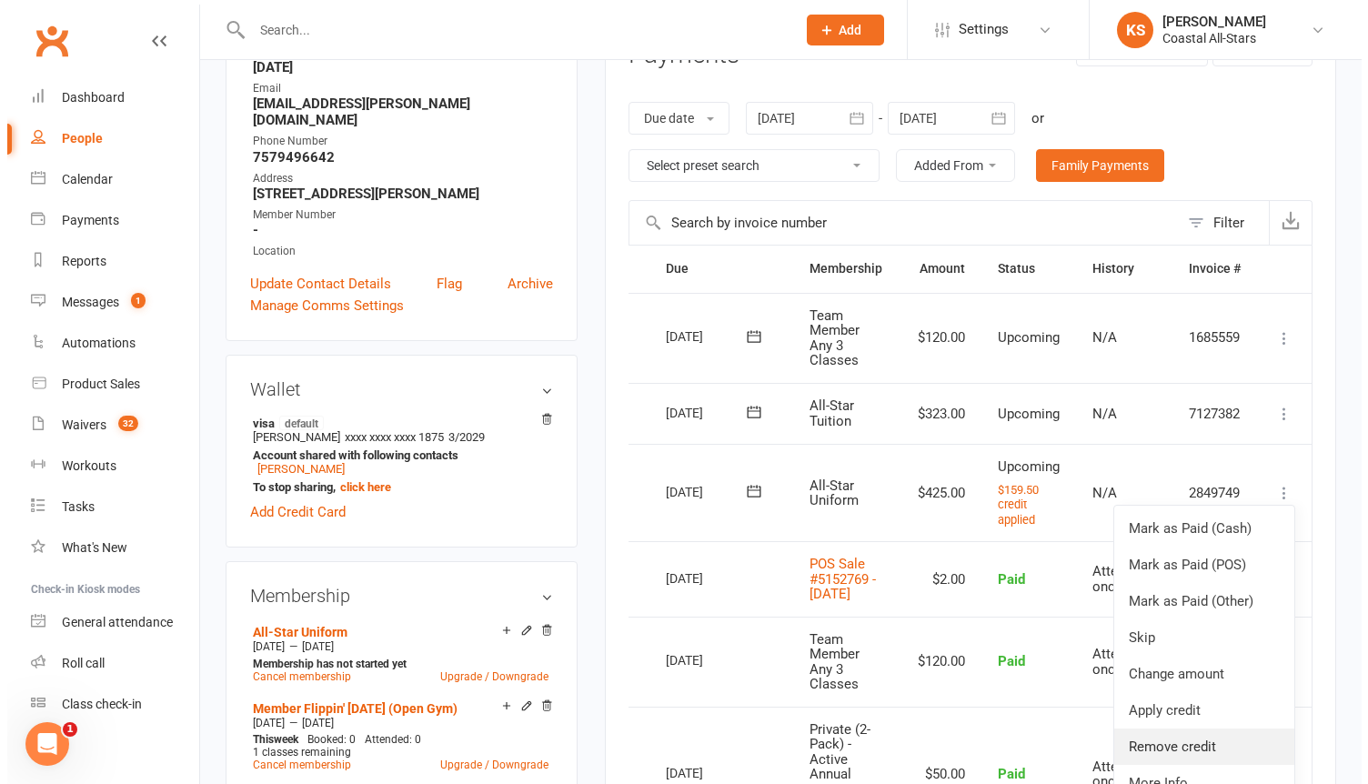
scroll to position [332, 0]
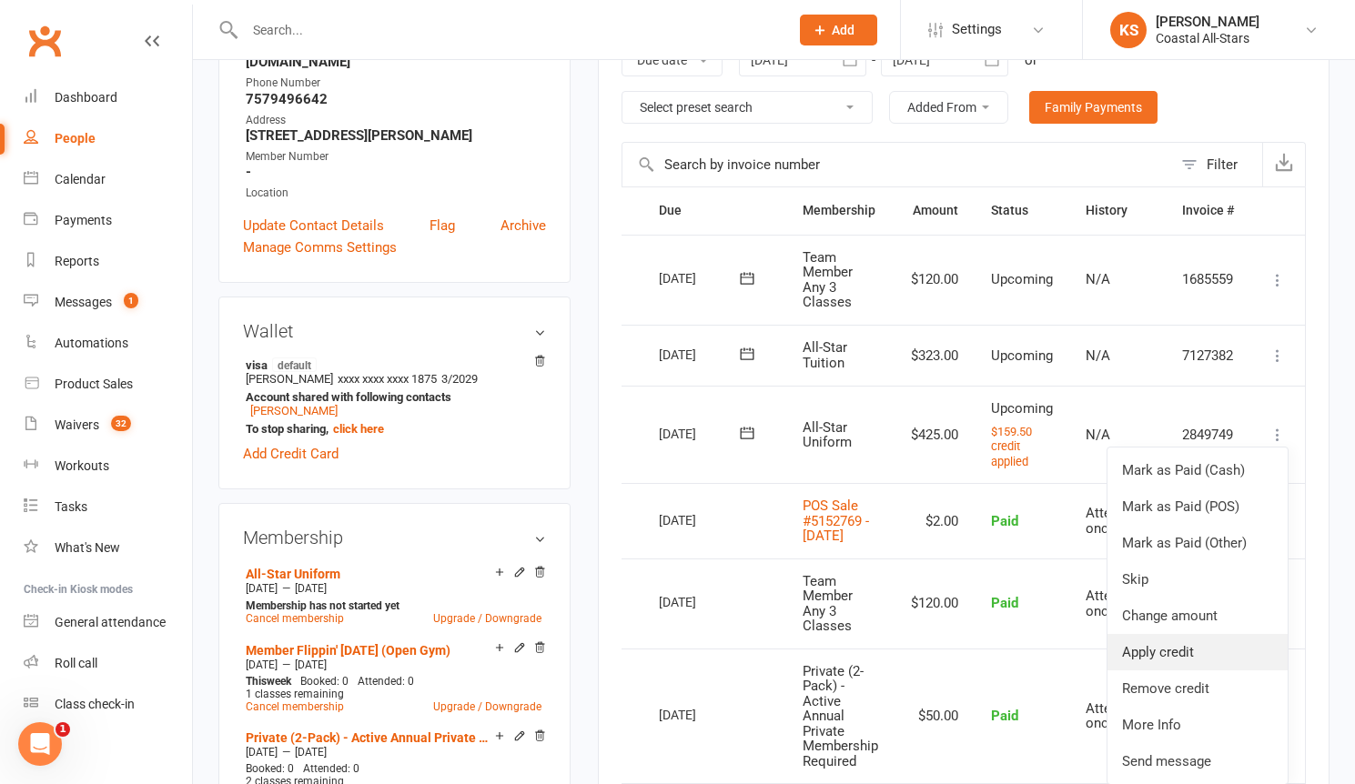
click at [1193, 650] on link "Apply credit" at bounding box center [1197, 652] width 180 height 36
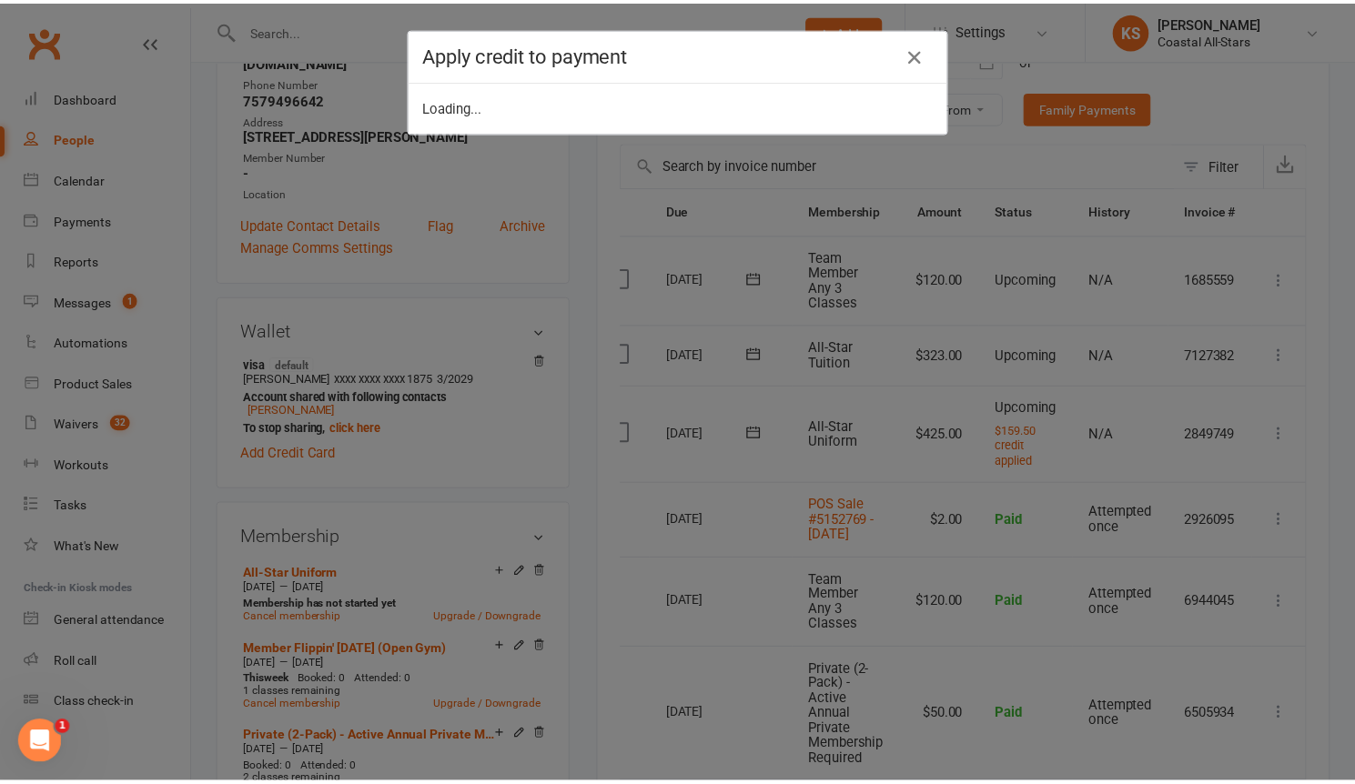
scroll to position [0, 34]
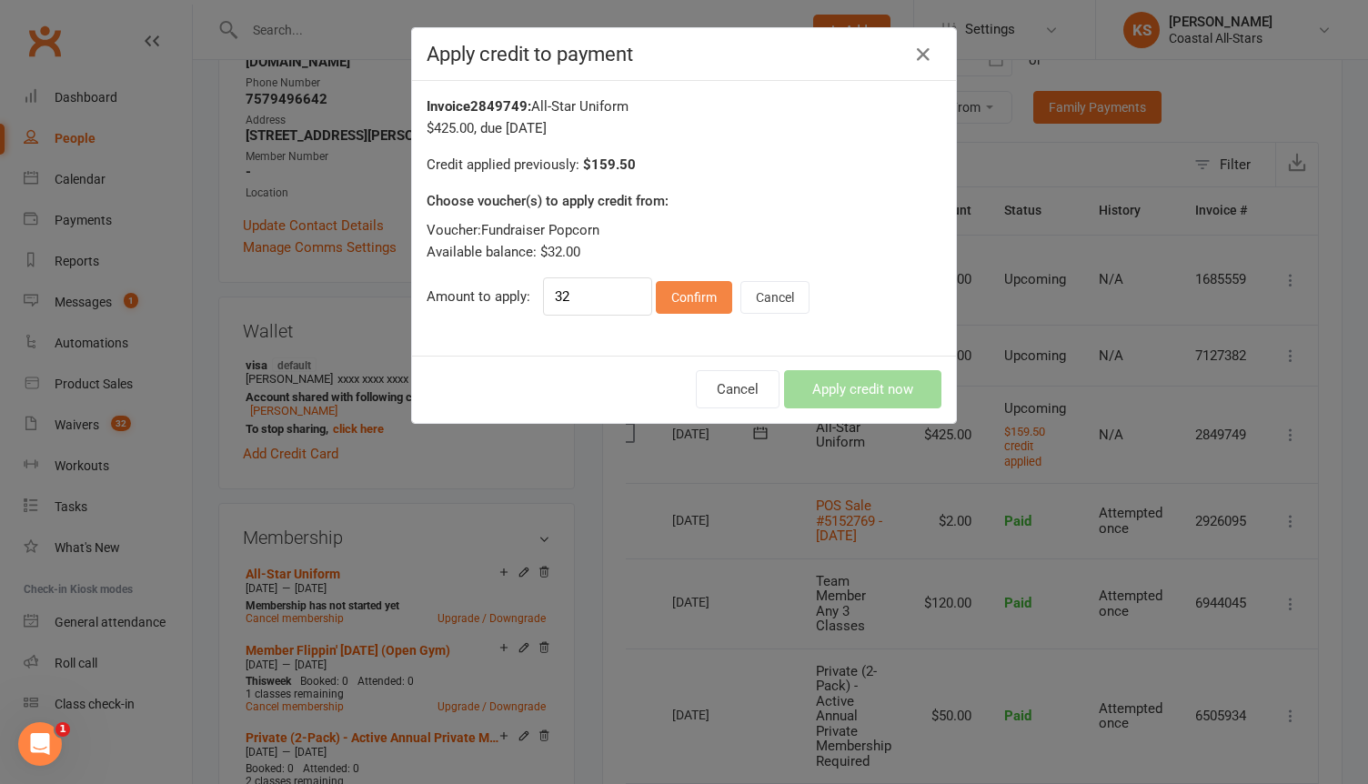
click at [707, 303] on button "Confirm" at bounding box center [694, 297] width 76 height 33
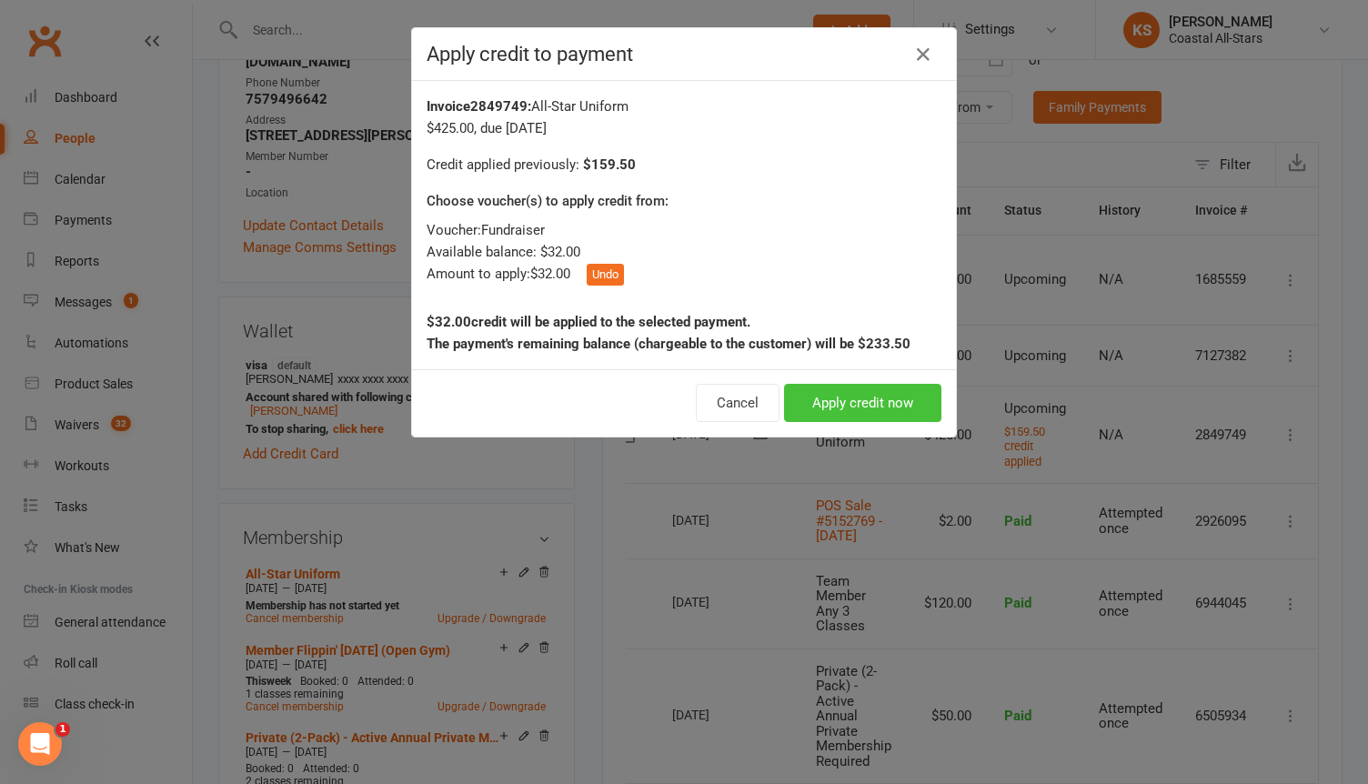
click at [842, 406] on button "Apply credit now" at bounding box center [862, 403] width 157 height 38
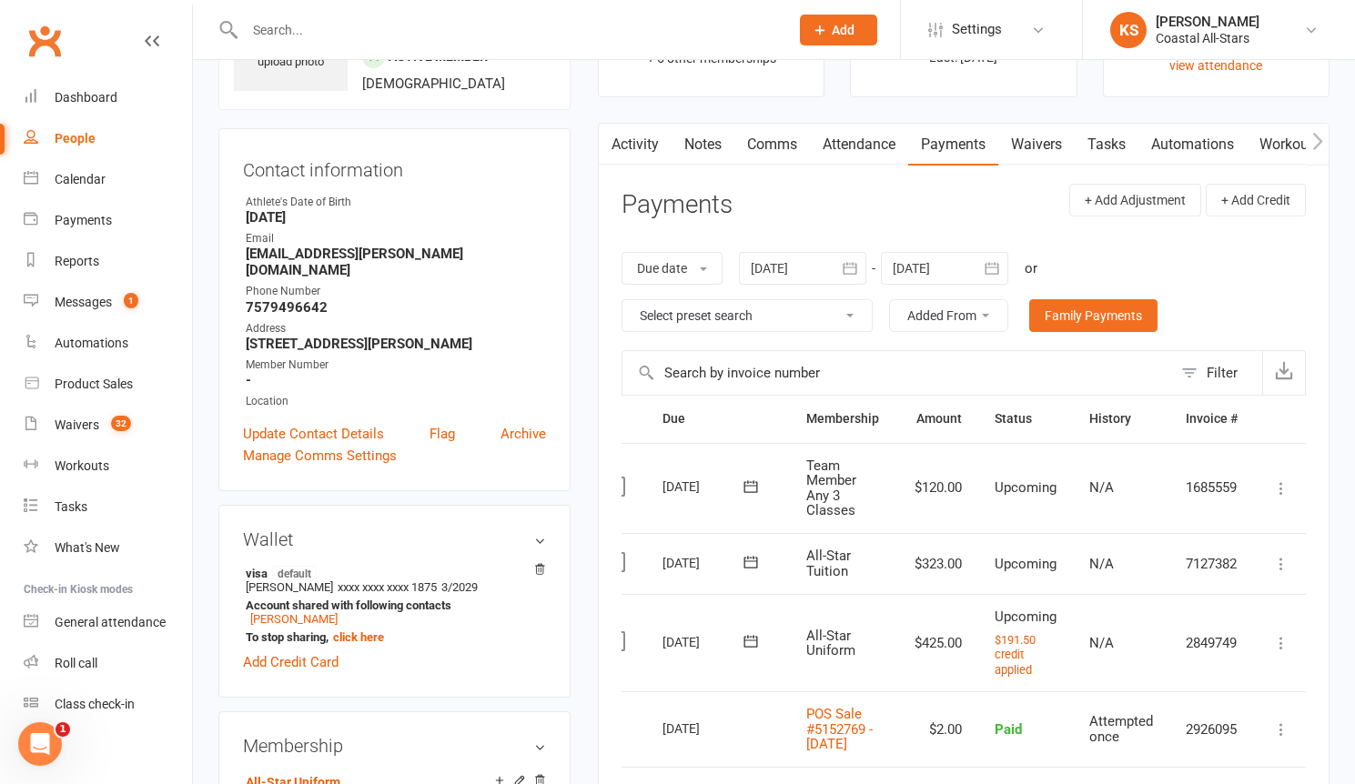
scroll to position [0, 0]
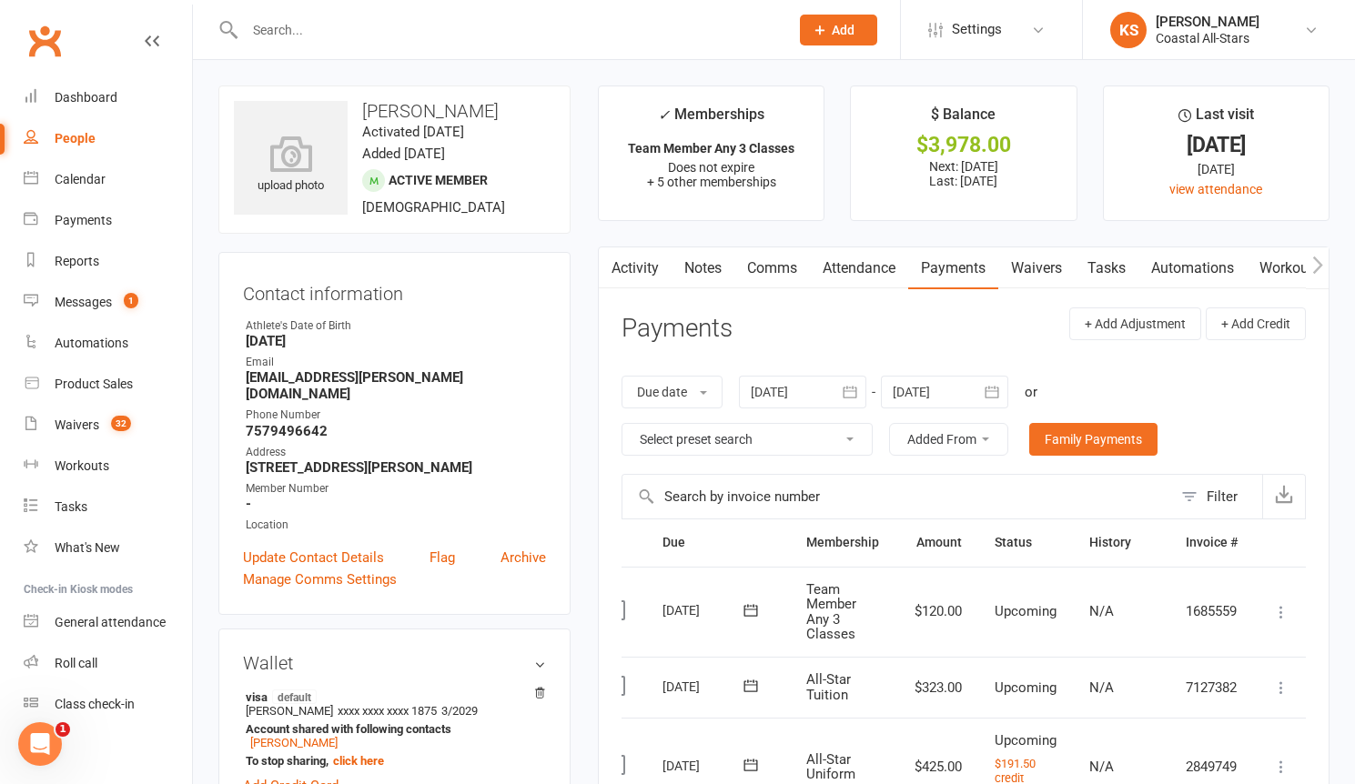
click at [774, 267] on link "Comms" at bounding box center [772, 268] width 76 height 42
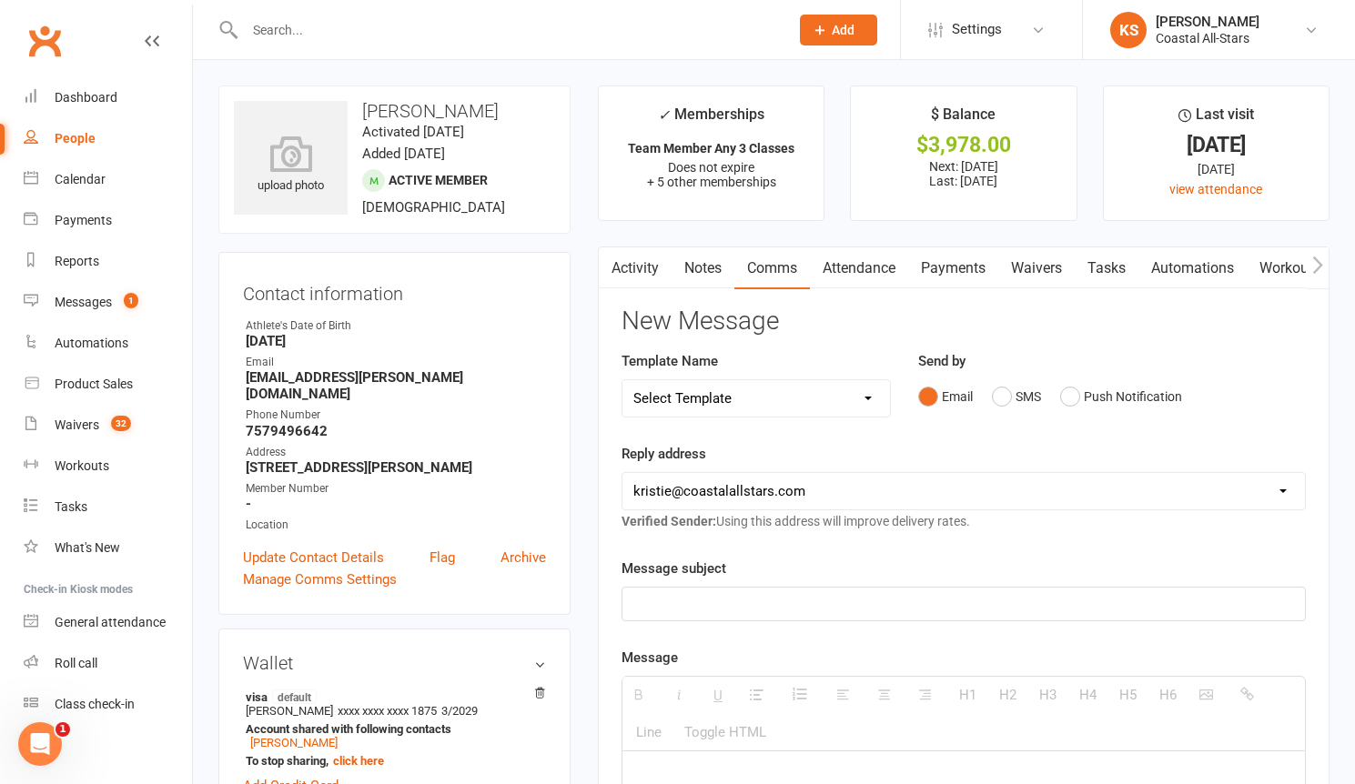
click at [747, 600] on p at bounding box center [963, 604] width 660 height 22
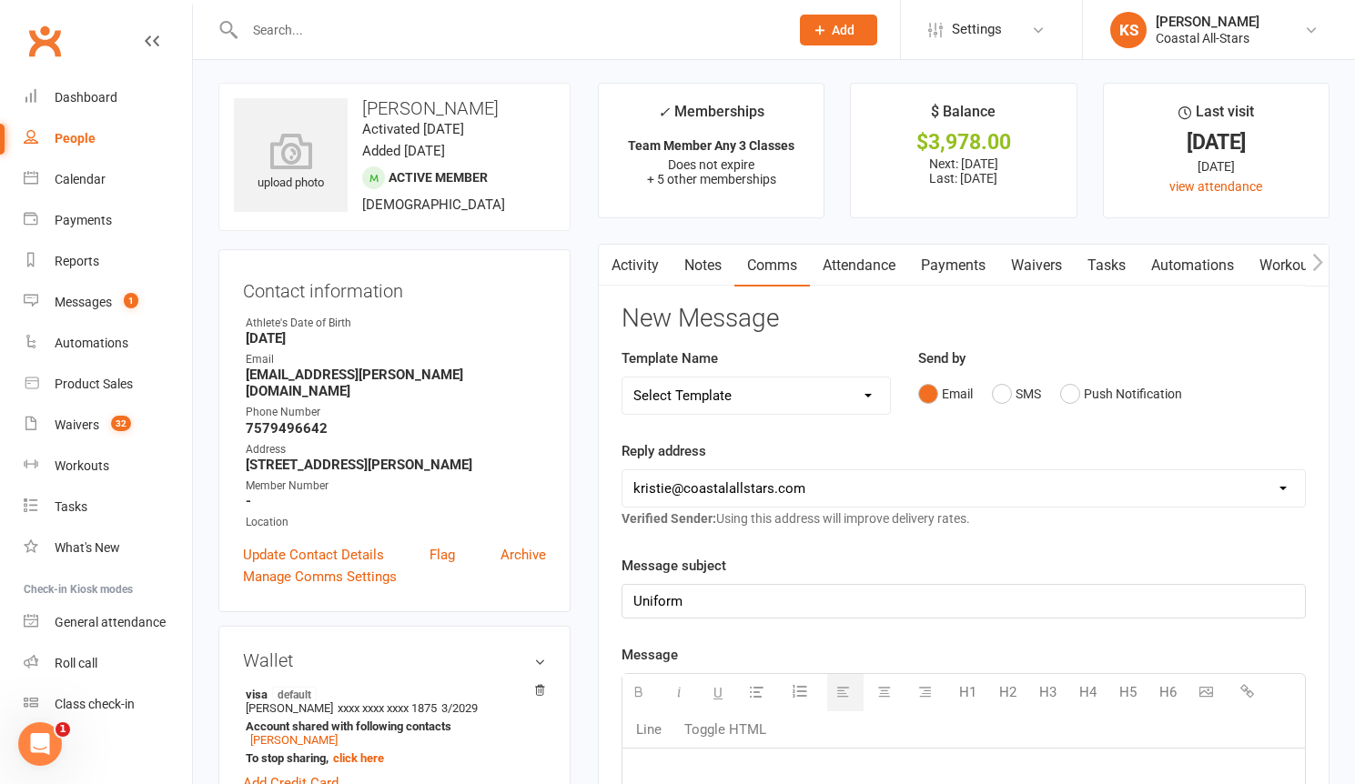
paste div
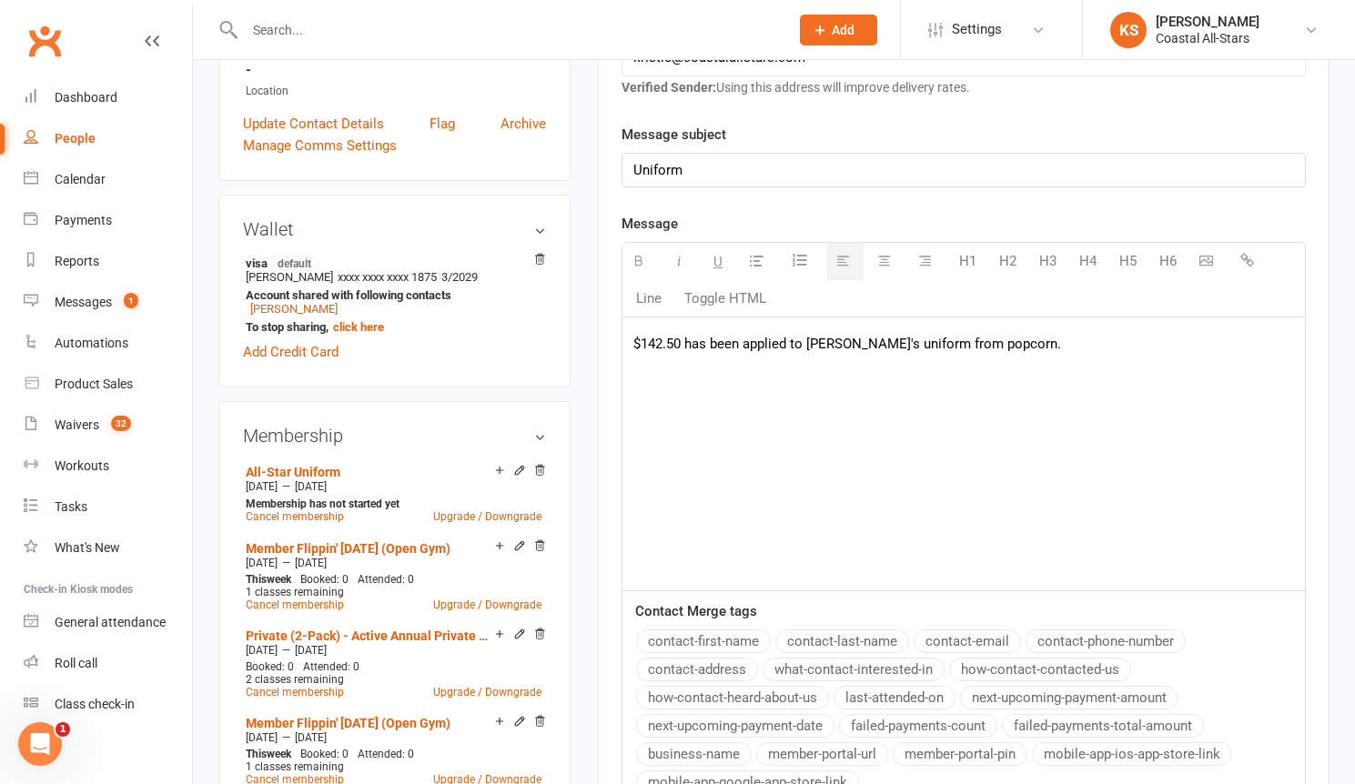
scroll to position [478, 0]
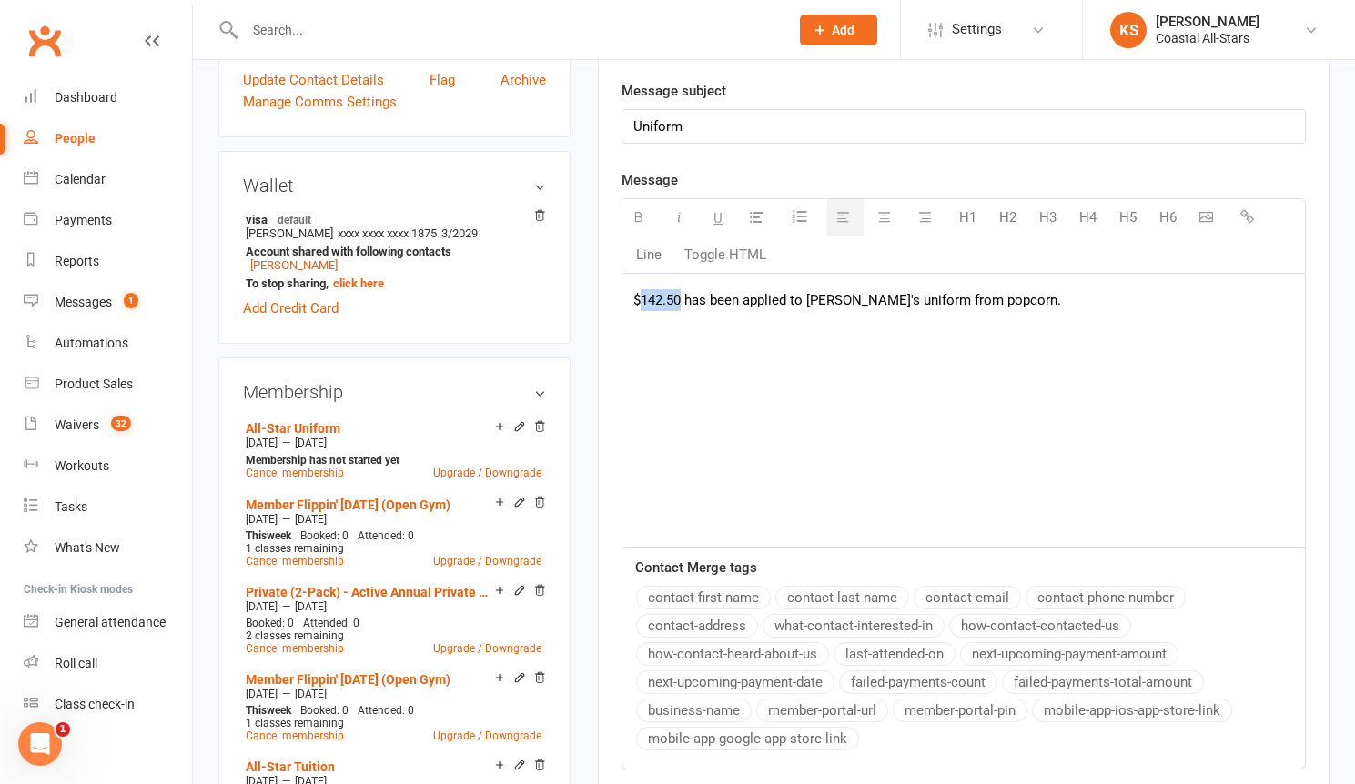
drag, startPoint x: 681, startPoint y: 307, endPoint x: 643, endPoint y: 300, distance: 38.7
click at [643, 300] on p "$142.50 has been applied to [PERSON_NAME]'s uniform from popcorn." at bounding box center [963, 300] width 660 height 22
click at [792, 300] on p "$32 has been applied to [PERSON_NAME]'s uniform from popcorn." at bounding box center [963, 300] width 660 height 22
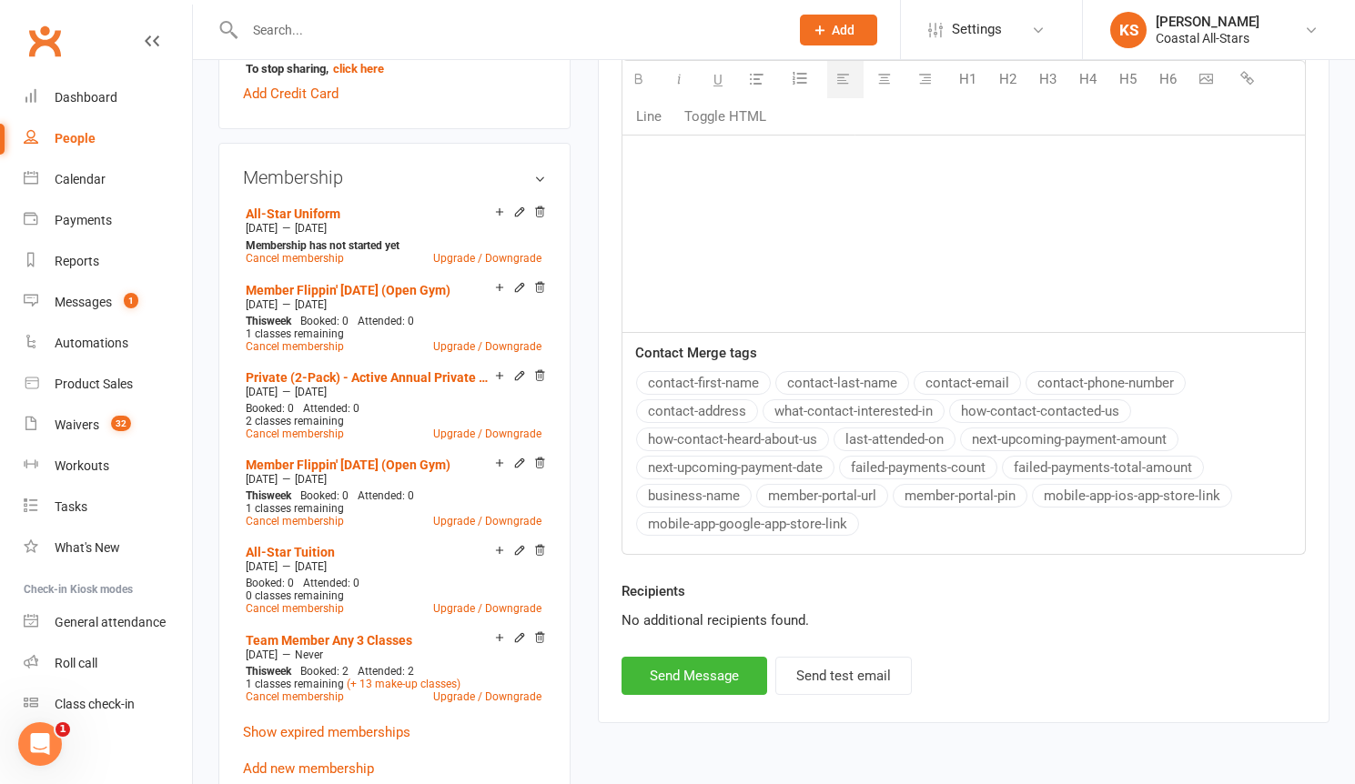
scroll to position [763, 0]
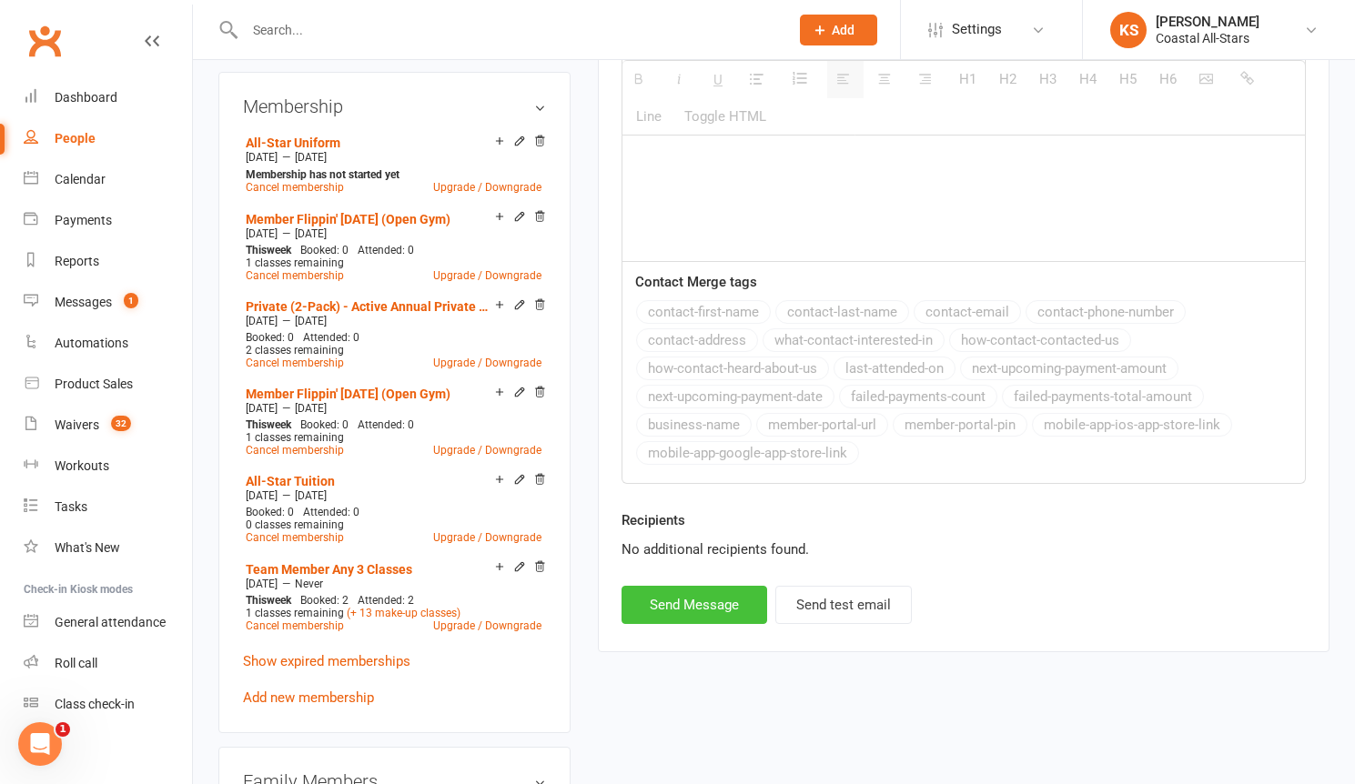
click at [738, 602] on button "Send Message" at bounding box center [694, 605] width 146 height 38
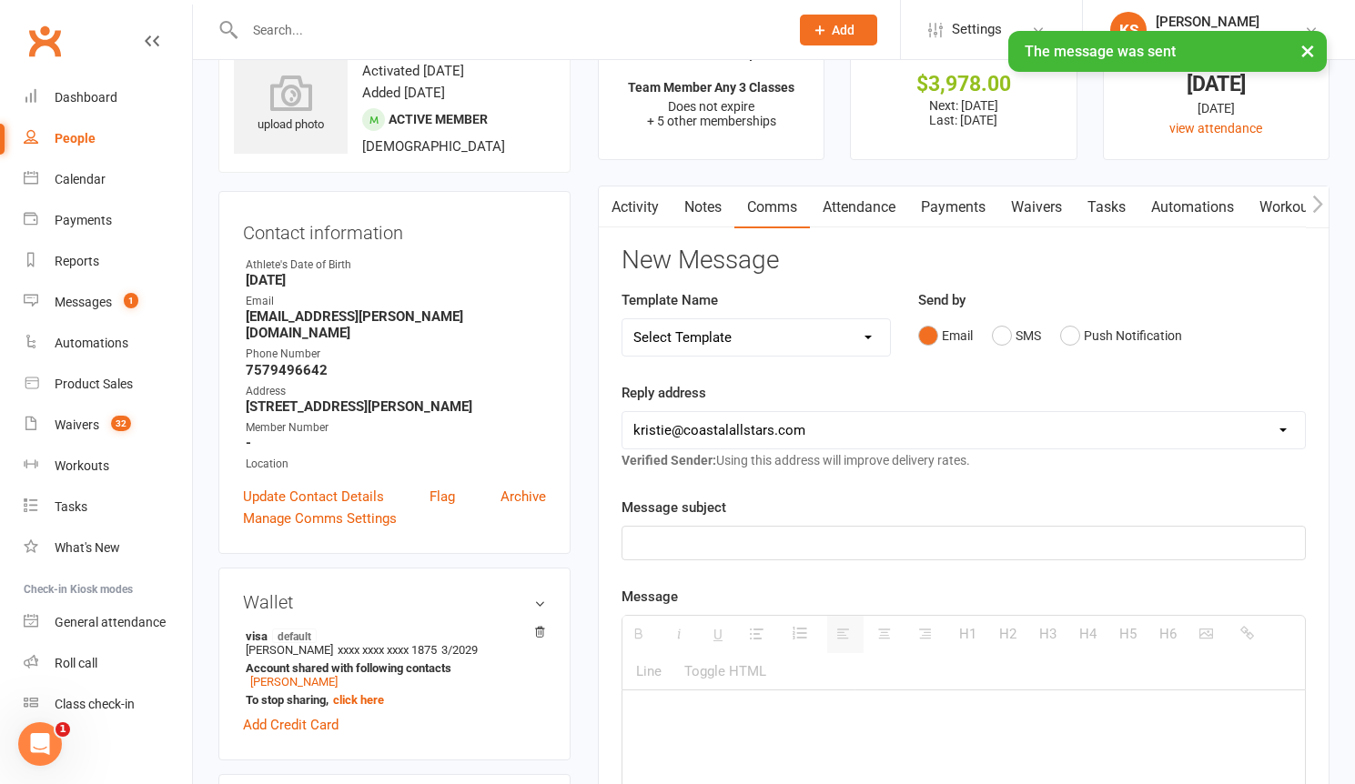
scroll to position [0, 0]
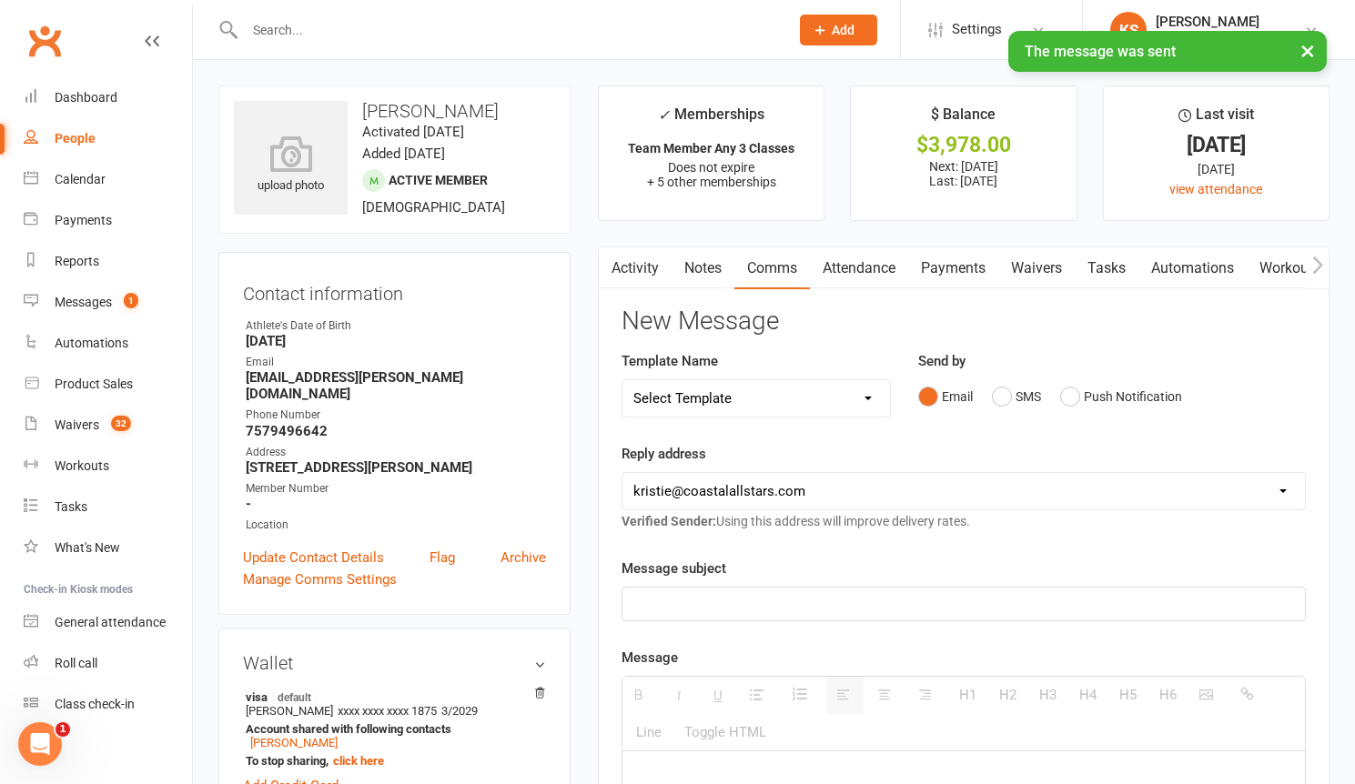
click at [366, 31] on div "× The message was sent" at bounding box center [665, 31] width 1331 height 0
click at [337, 29] on input "text" at bounding box center [507, 29] width 537 height 25
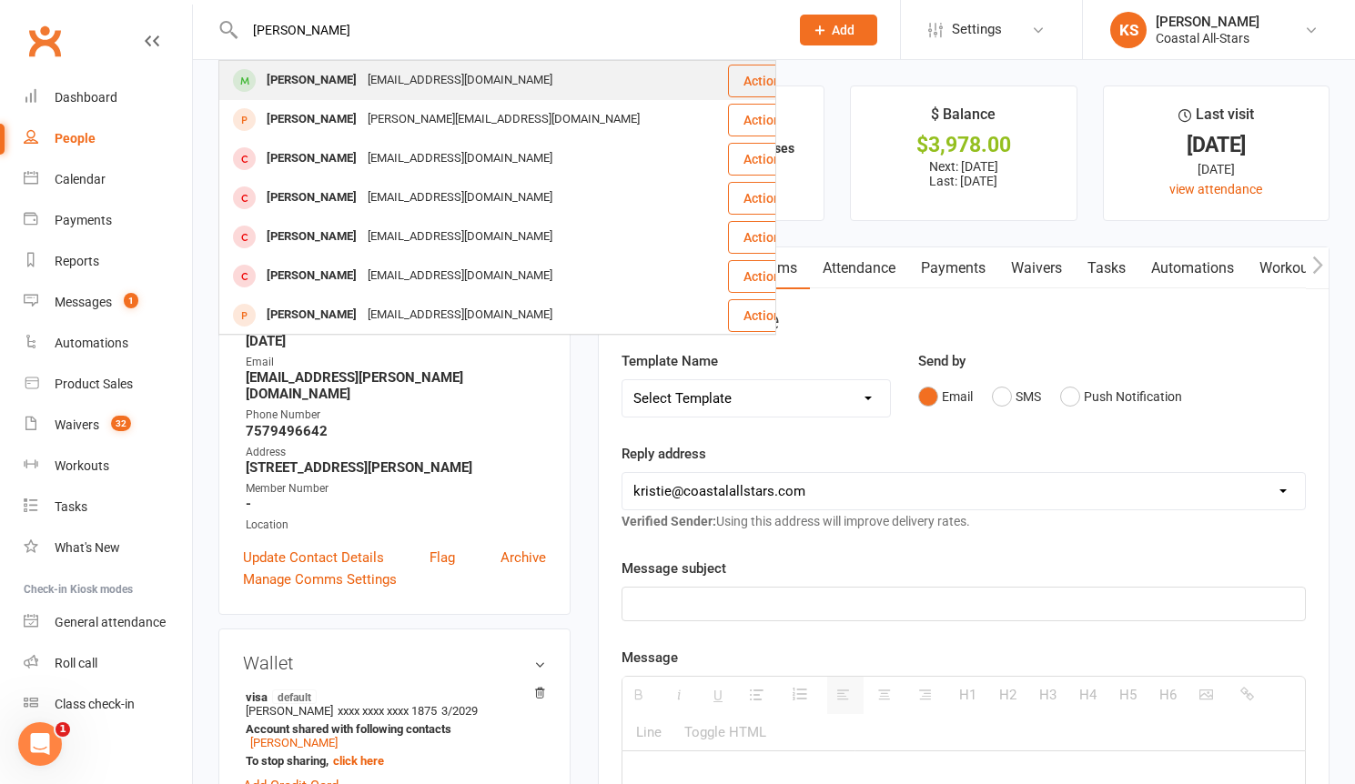
type input "[PERSON_NAME]"
click at [328, 78] on div "[PERSON_NAME]" at bounding box center [311, 80] width 101 height 26
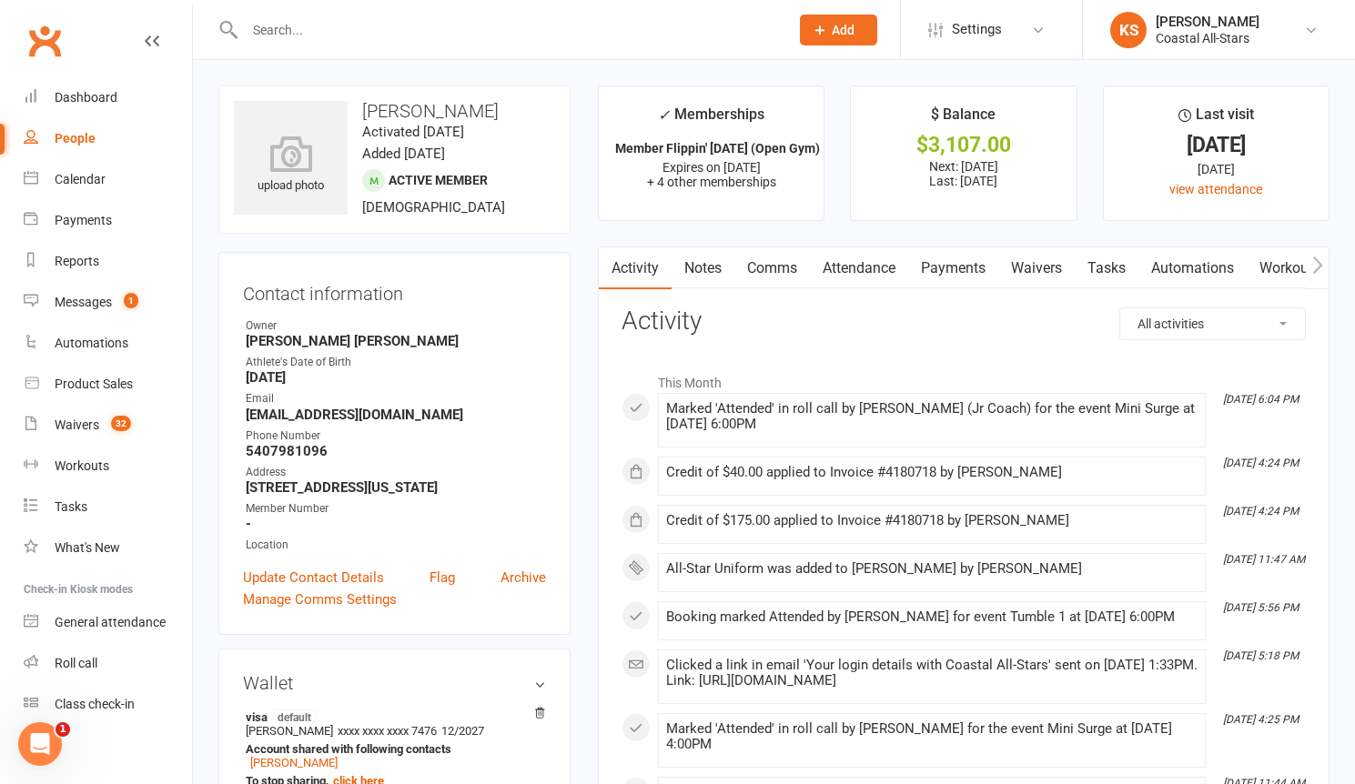
click at [967, 275] on link "Payments" at bounding box center [953, 268] width 90 height 42
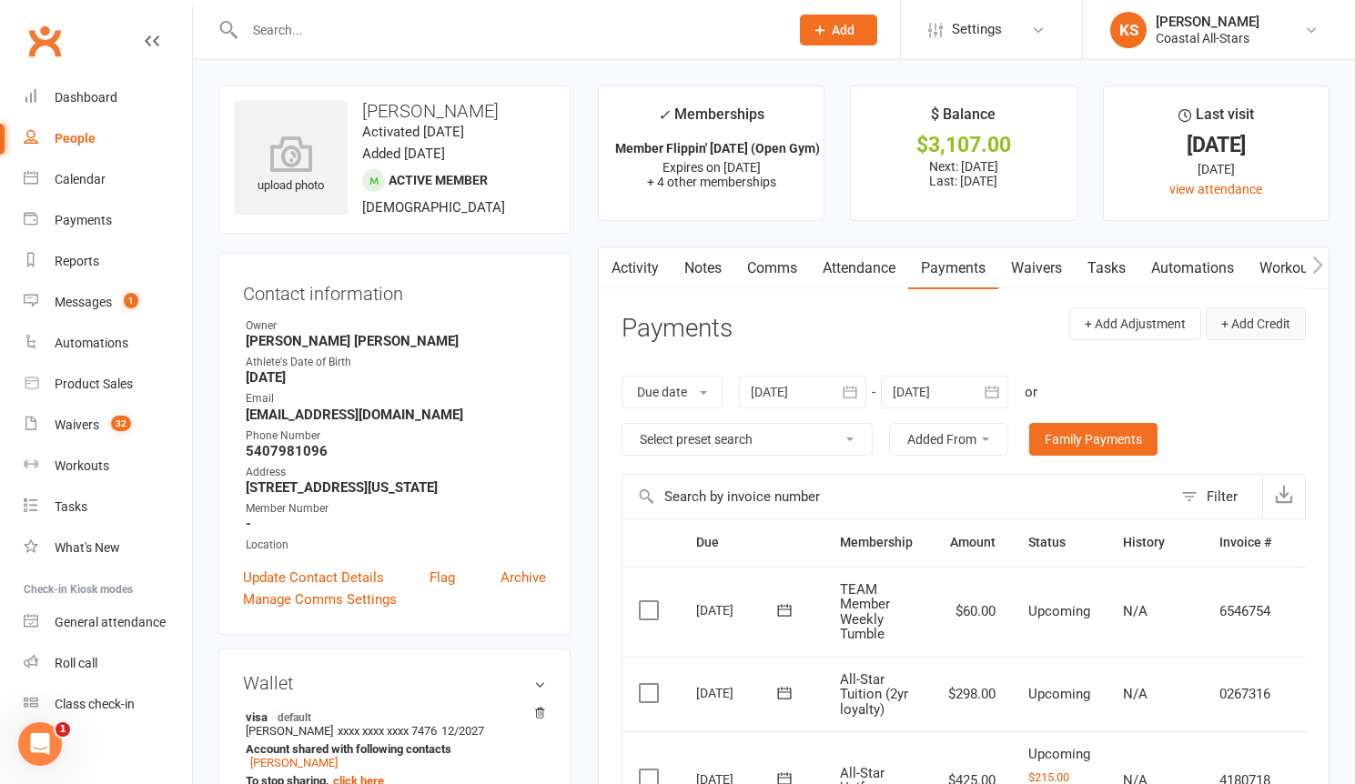
click at [1263, 331] on button "+ Add Credit" at bounding box center [1255, 323] width 100 height 33
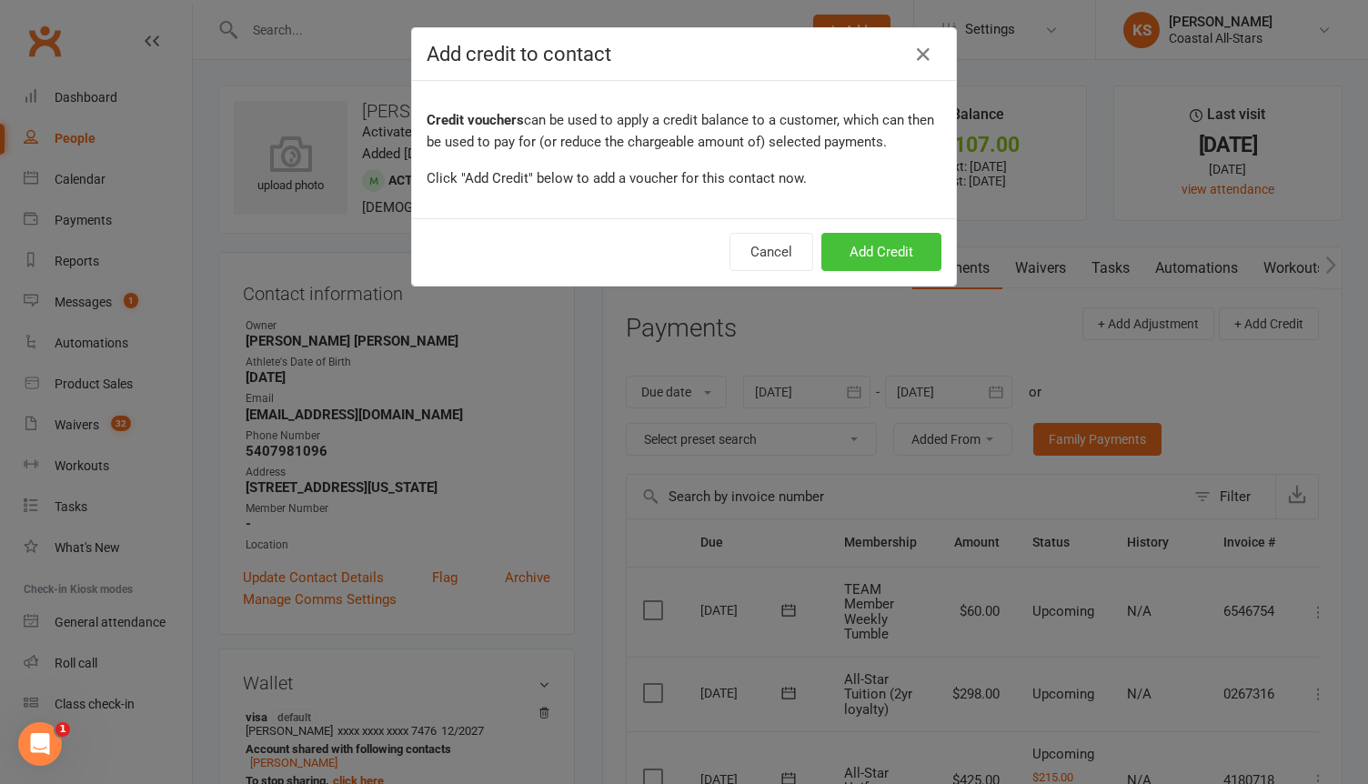
click at [872, 252] on button "Add Credit" at bounding box center [882, 252] width 120 height 38
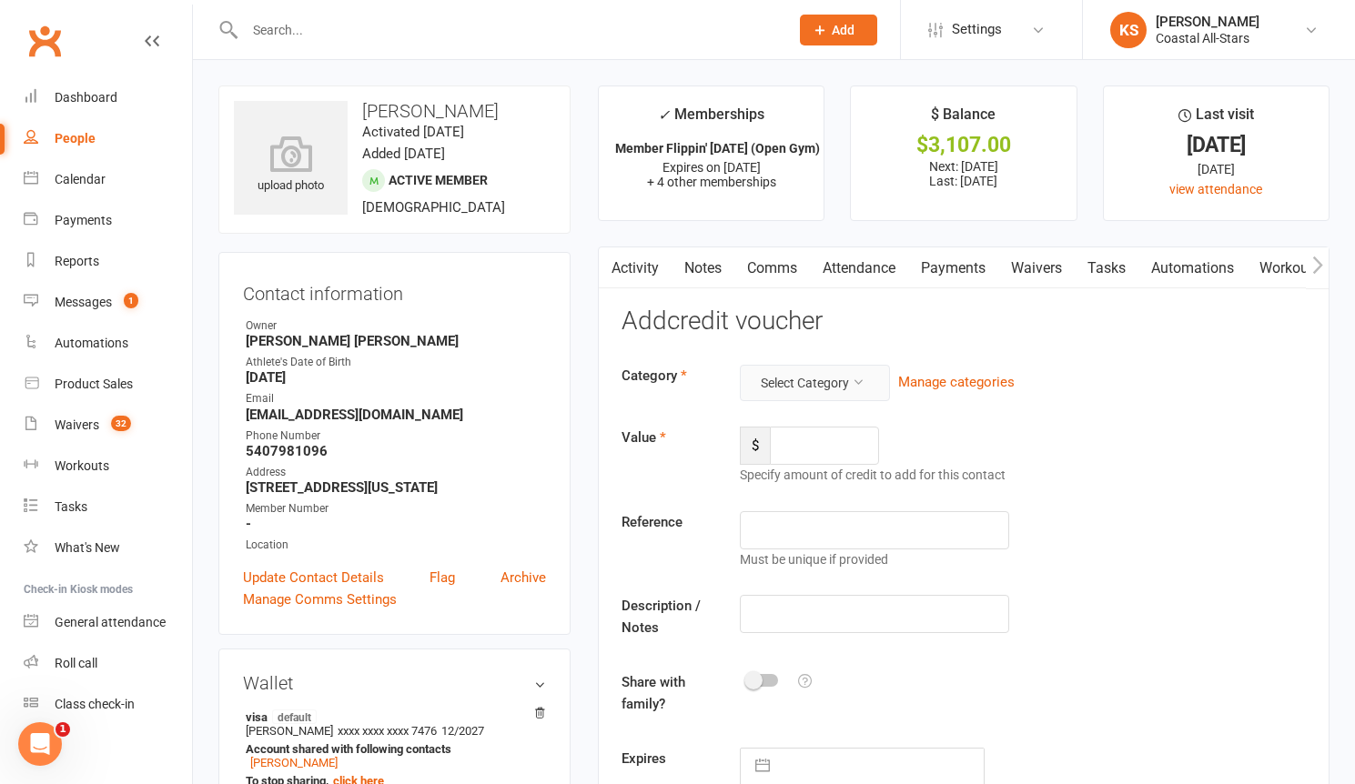
click at [834, 367] on div "Add credit voucher Category Select Category Manage categories Value $ Specify a…" at bounding box center [963, 580] width 684 height 546
click at [828, 387] on button "Select Category" at bounding box center [815, 383] width 150 height 36
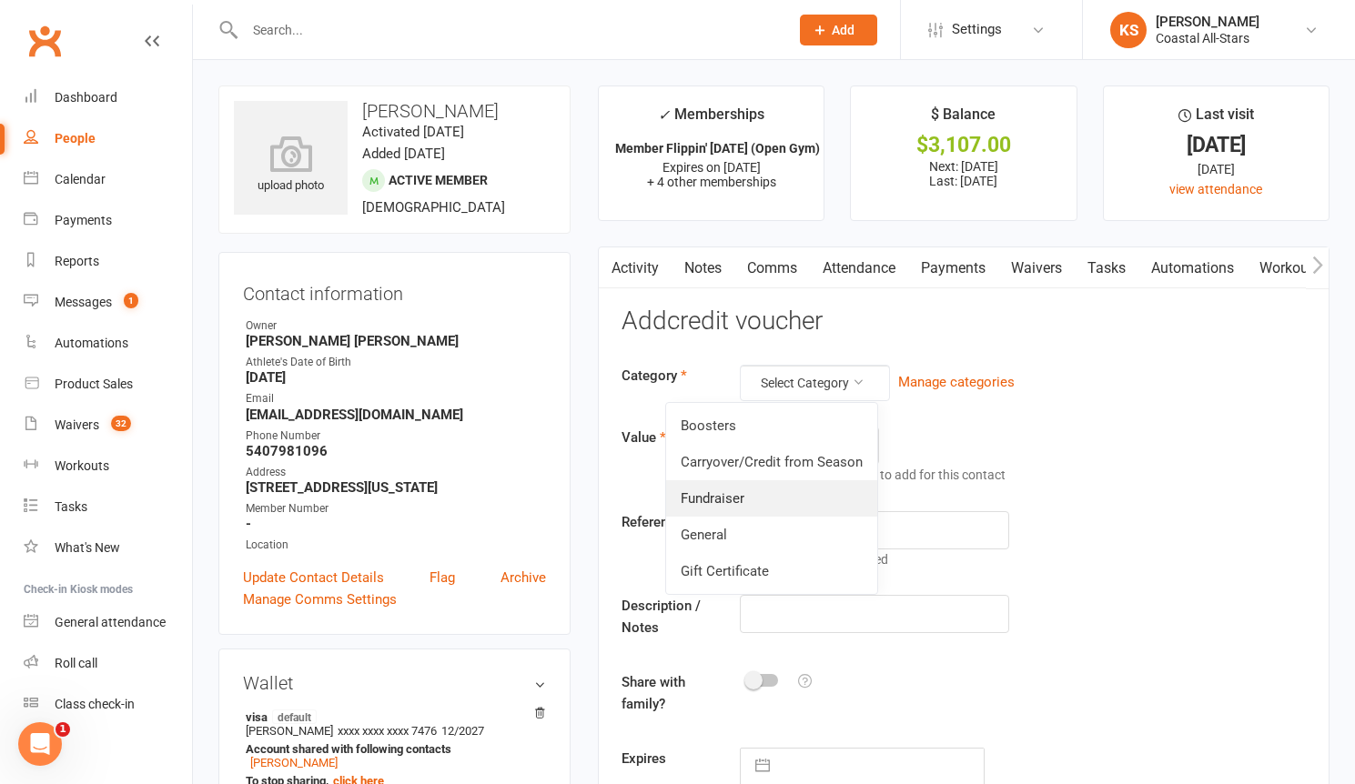
click at [765, 501] on link "Fundraiser" at bounding box center [771, 498] width 211 height 36
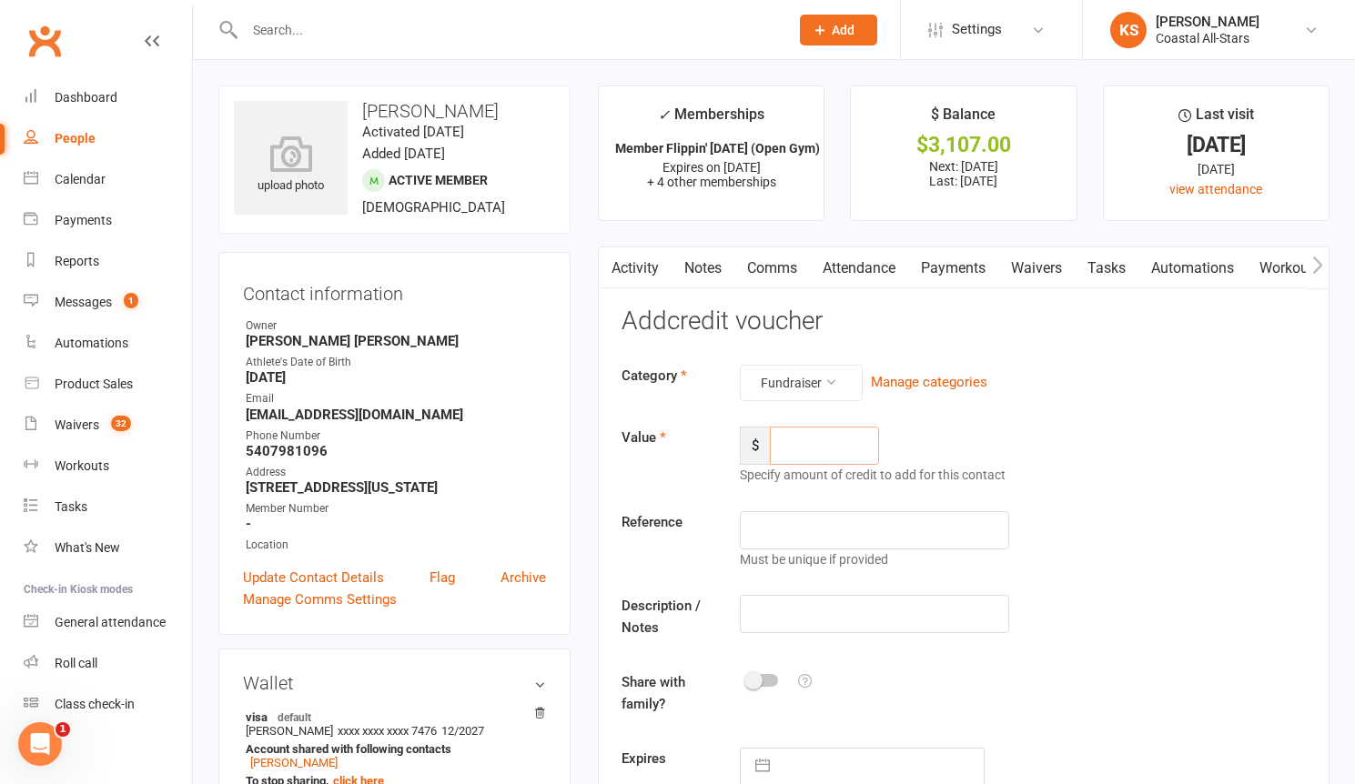
click at [794, 442] on input "number" at bounding box center [824, 446] width 109 height 38
type input "16.50"
click at [818, 619] on input "text" at bounding box center [874, 614] width 269 height 38
type input "Popcorn"
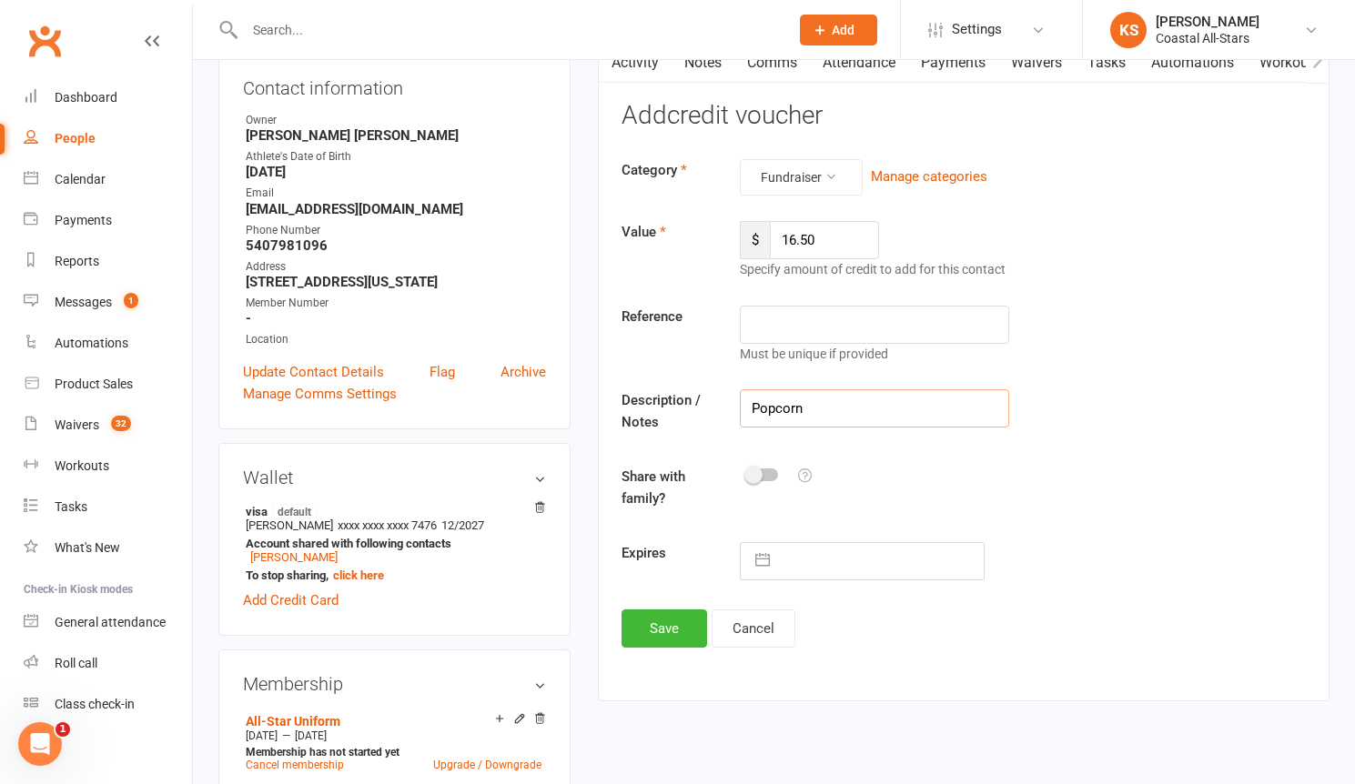
scroll to position [378, 0]
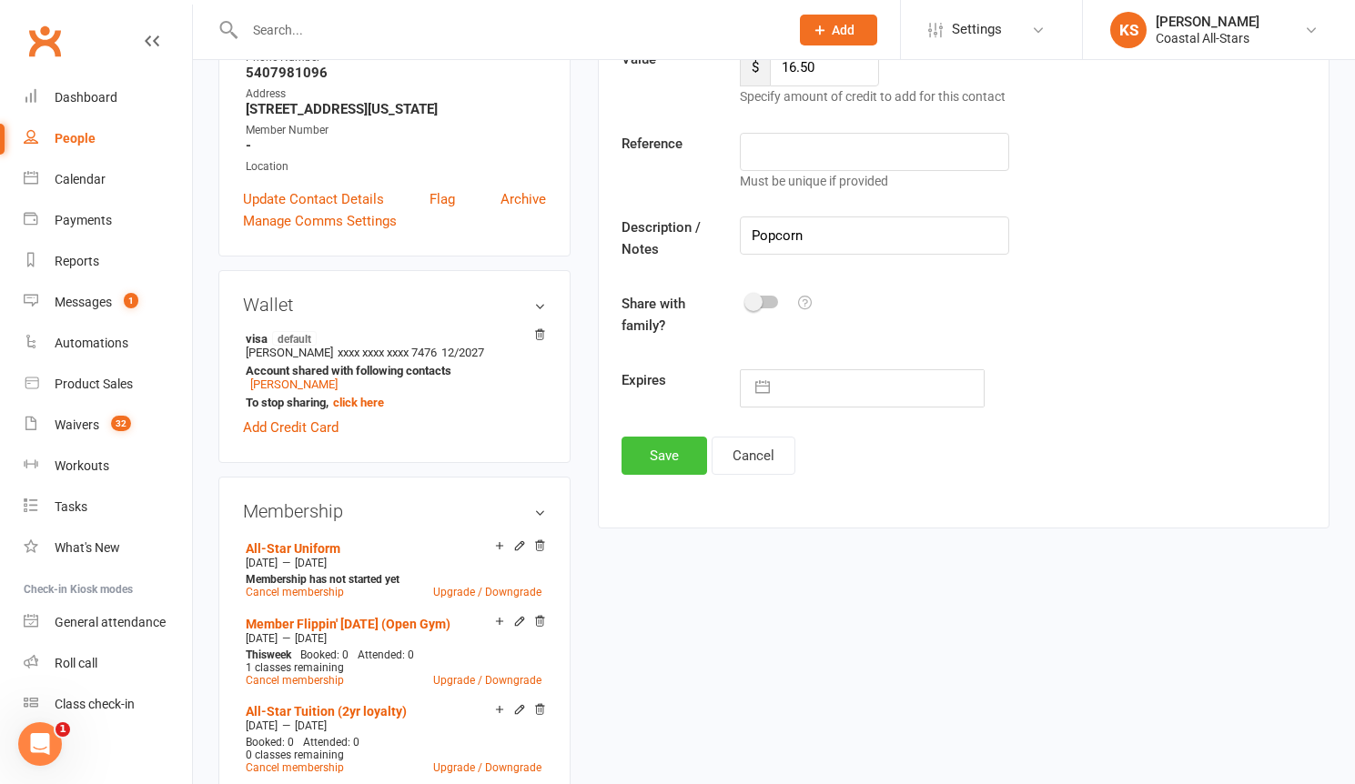
click at [664, 455] on button "Save" at bounding box center [664, 456] width 86 height 38
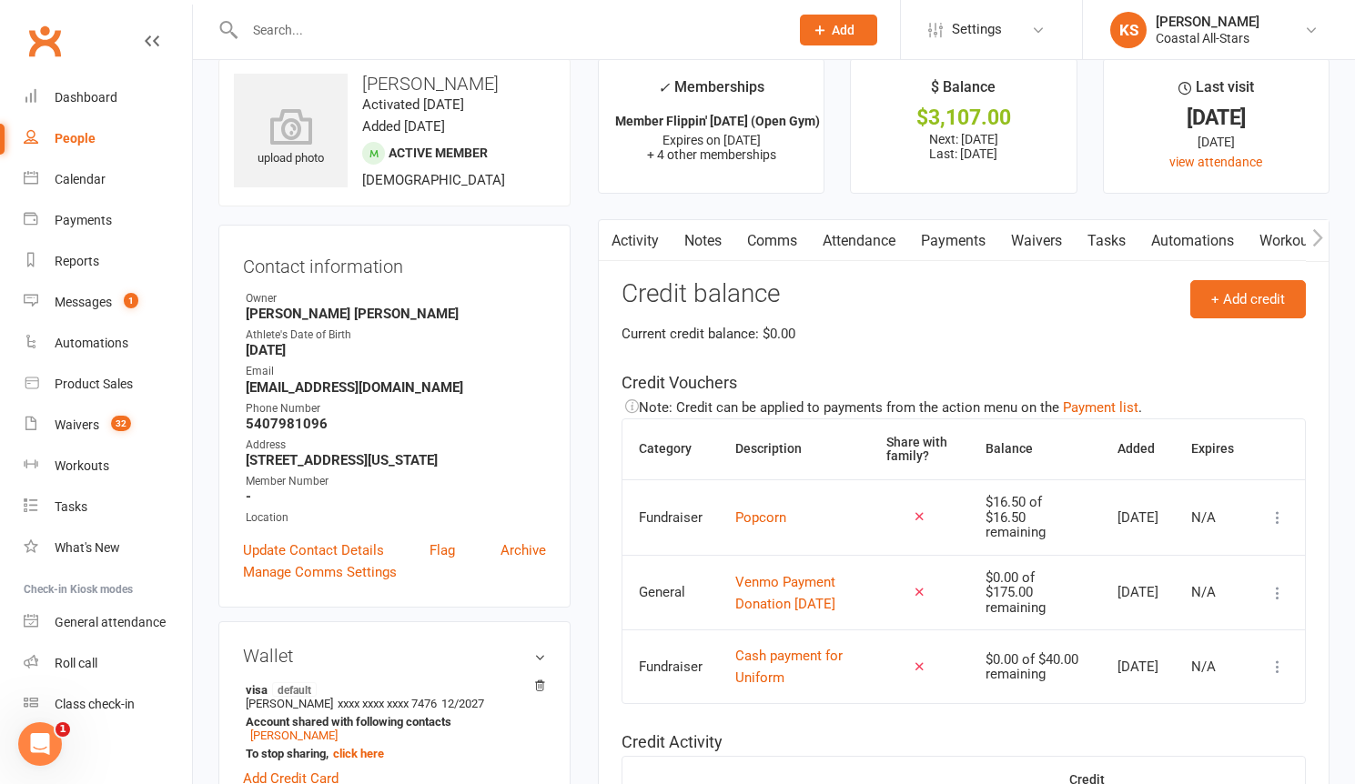
scroll to position [0, 0]
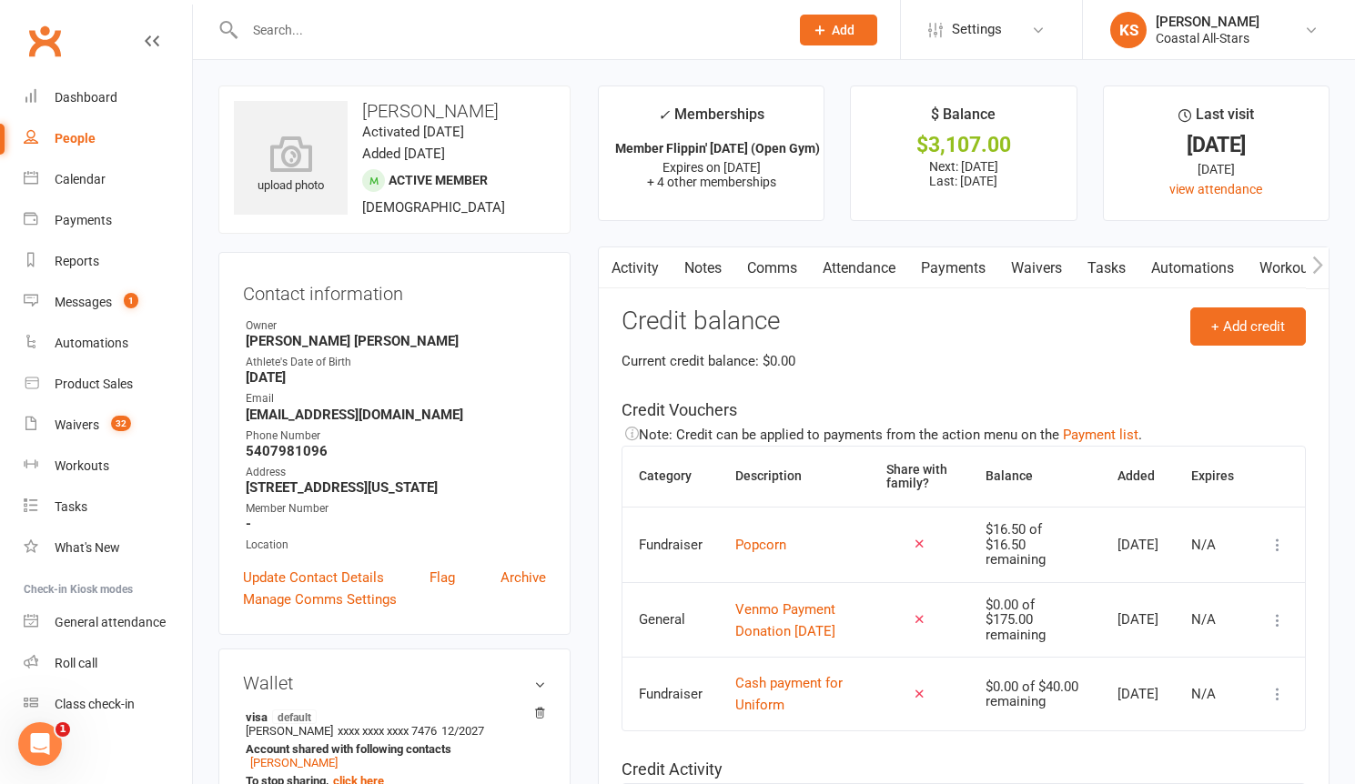
click at [973, 260] on link "Payments" at bounding box center [953, 268] width 90 height 42
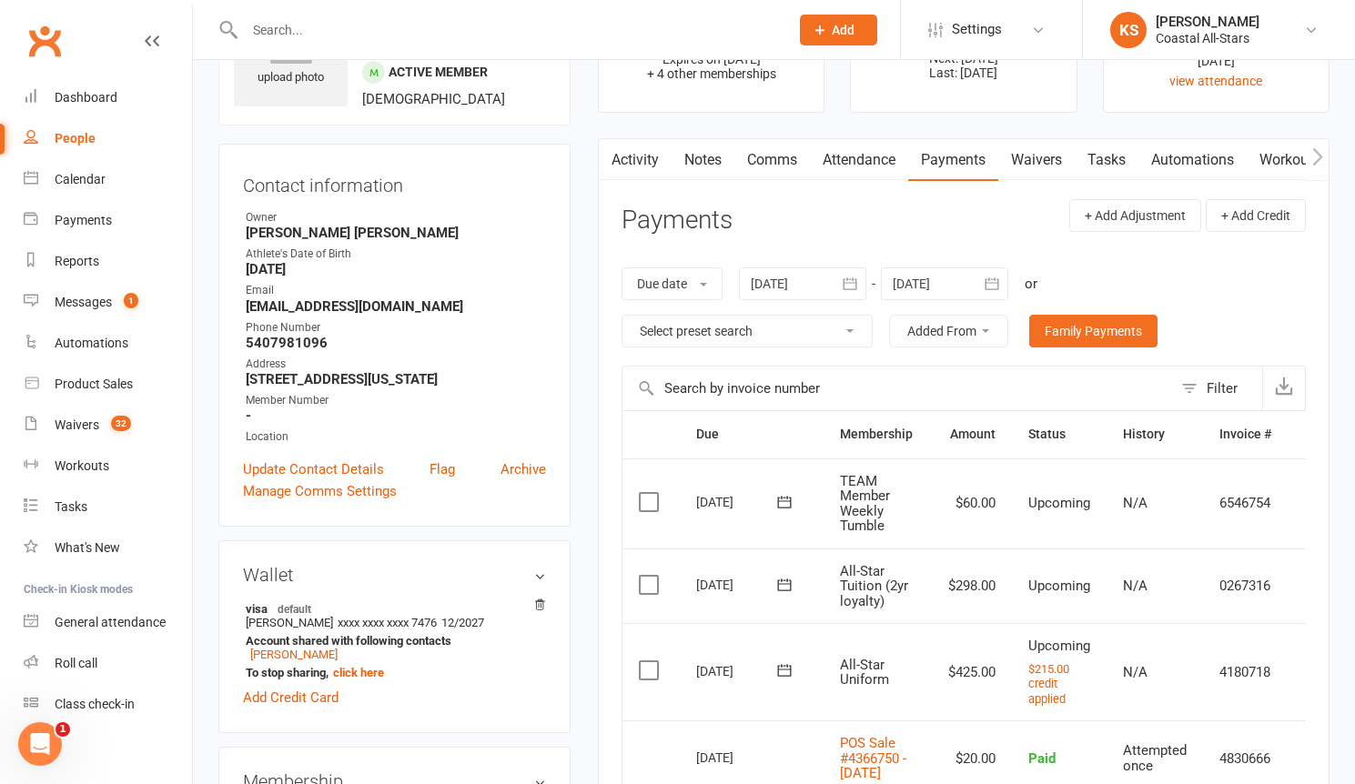
scroll to position [439, 0]
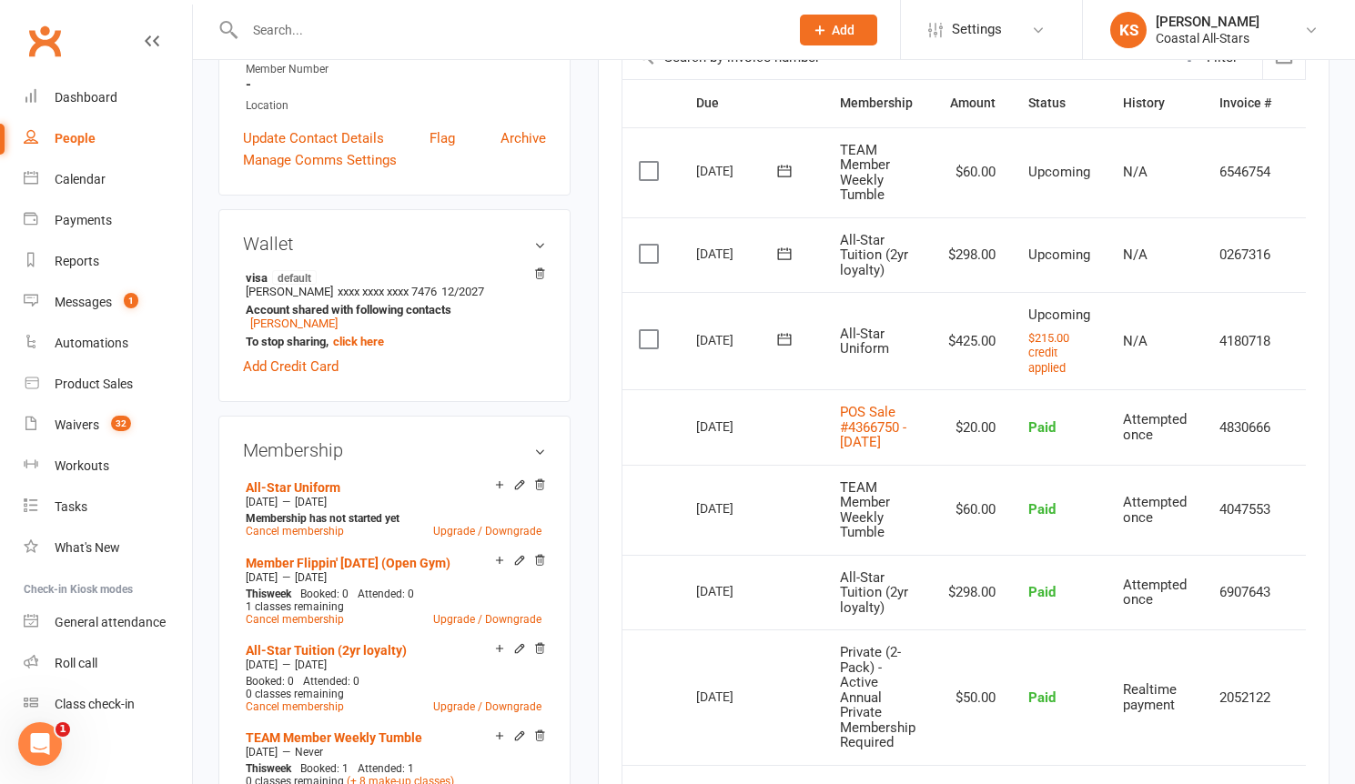
click at [1174, 341] on div "N/A" at bounding box center [1155, 341] width 64 height 15
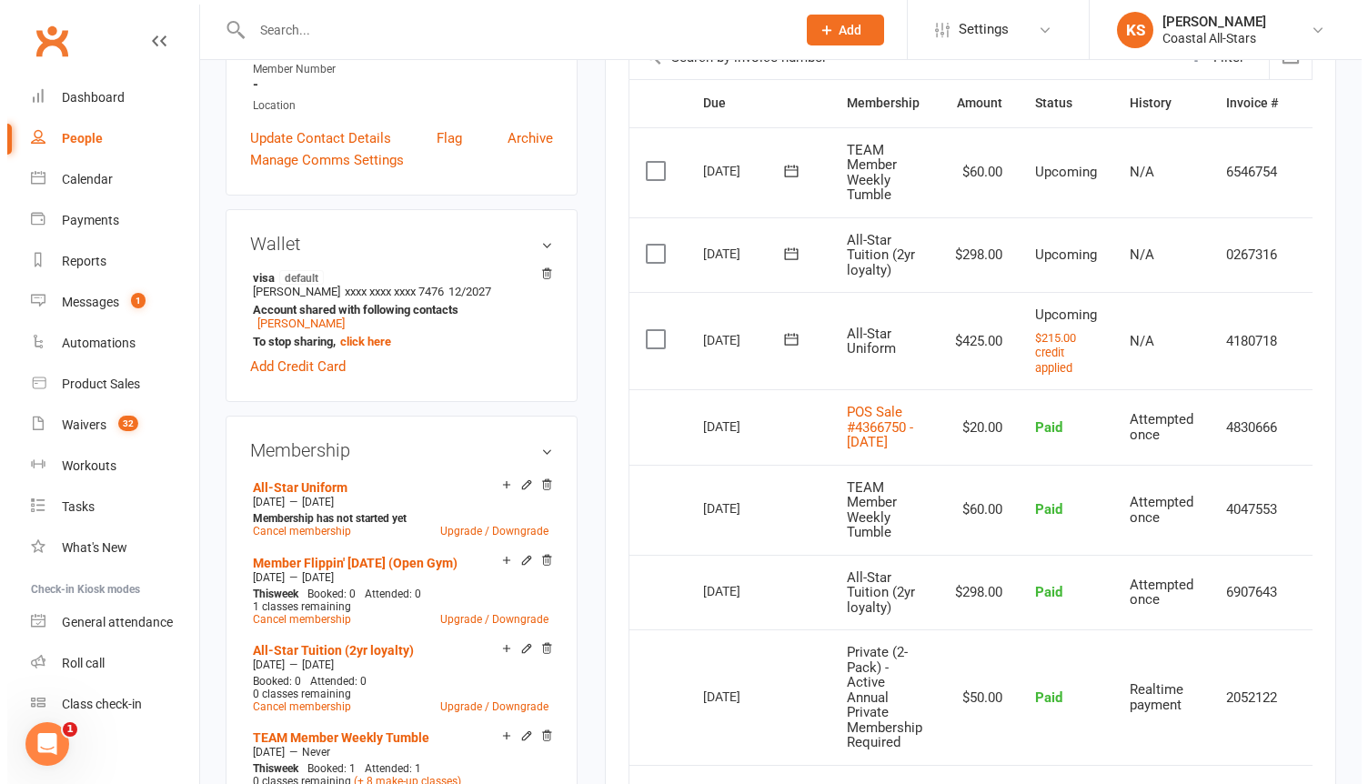
scroll to position [0, 43]
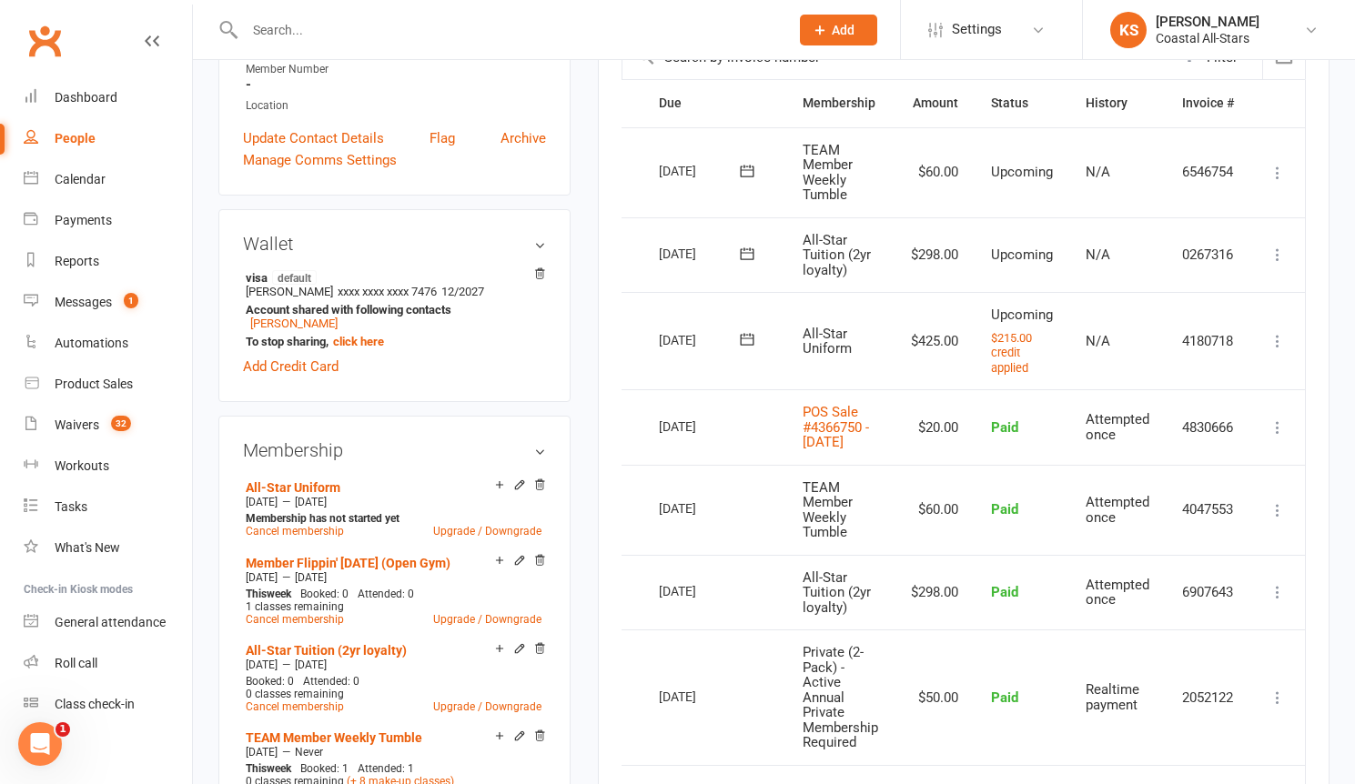
click at [1275, 348] on icon at bounding box center [1277, 341] width 18 height 18
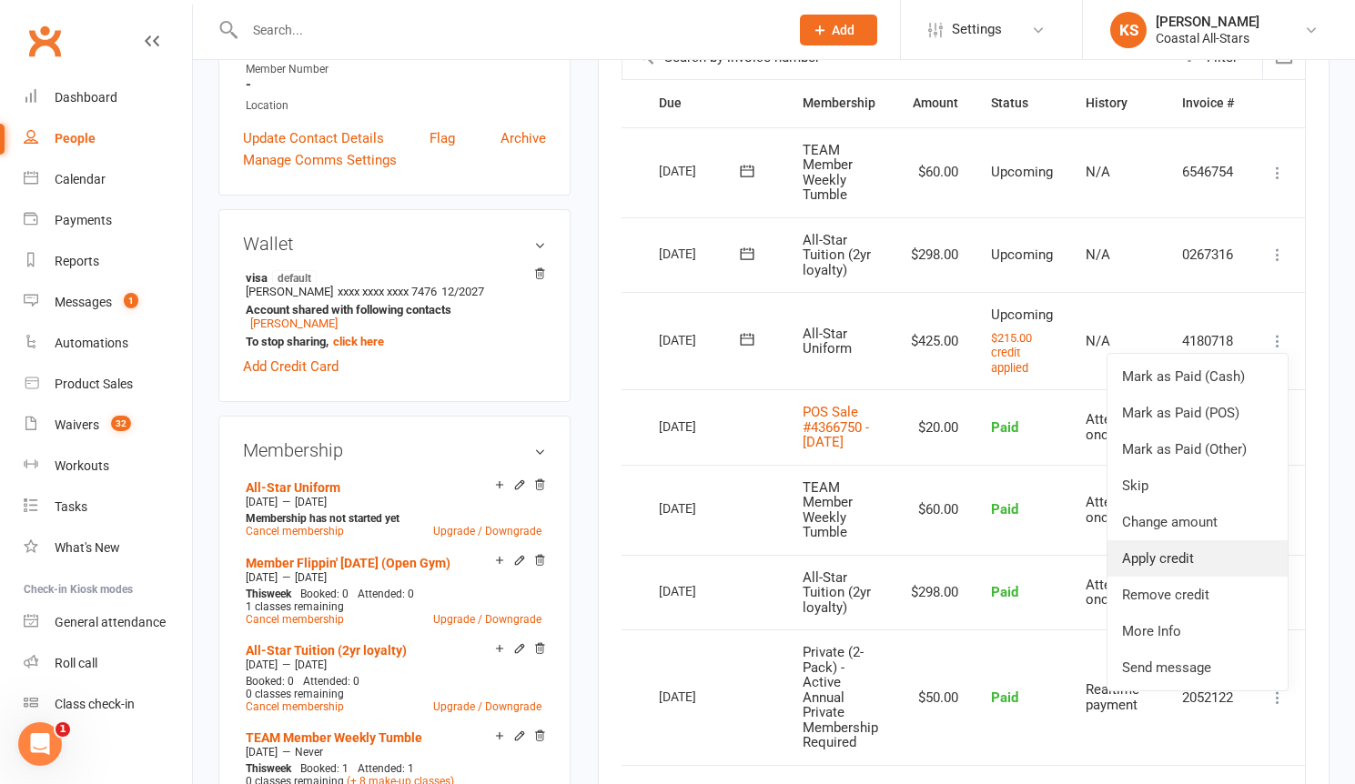
click at [1200, 546] on link "Apply credit" at bounding box center [1197, 558] width 180 height 36
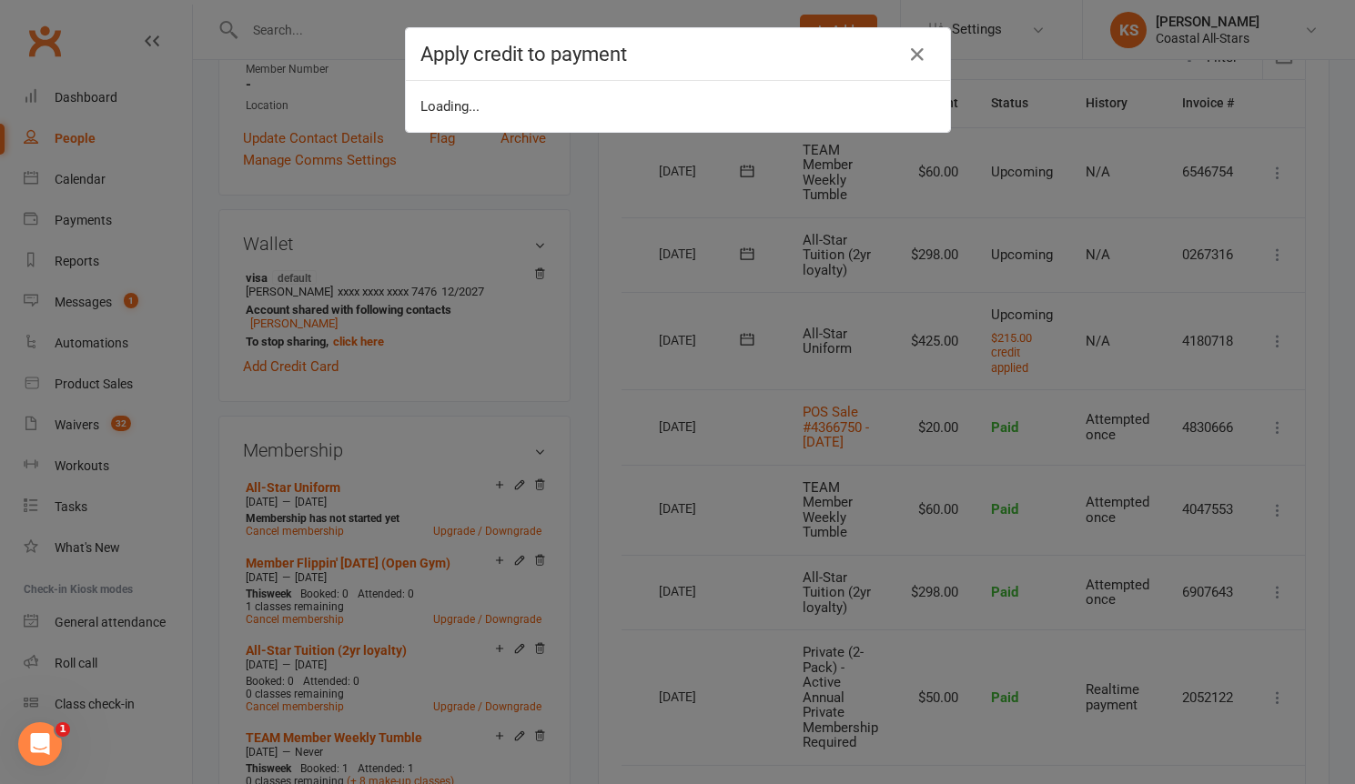
scroll to position [0, 34]
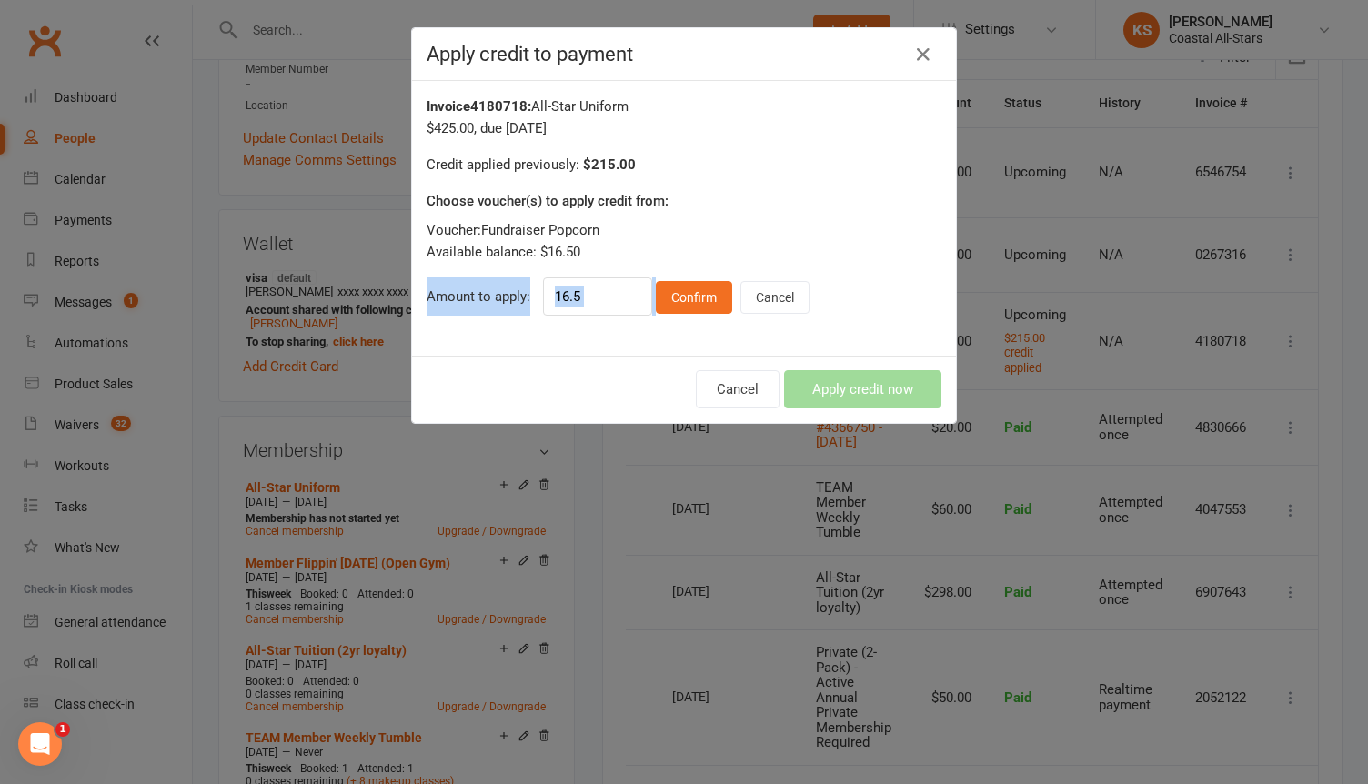
click at [721, 277] on div "Voucher: Fundraiser Popcorn Available balance: $16.50 Amount to apply: 16.5 Con…" at bounding box center [684, 267] width 515 height 96
click at [700, 293] on button "Confirm" at bounding box center [694, 297] width 76 height 33
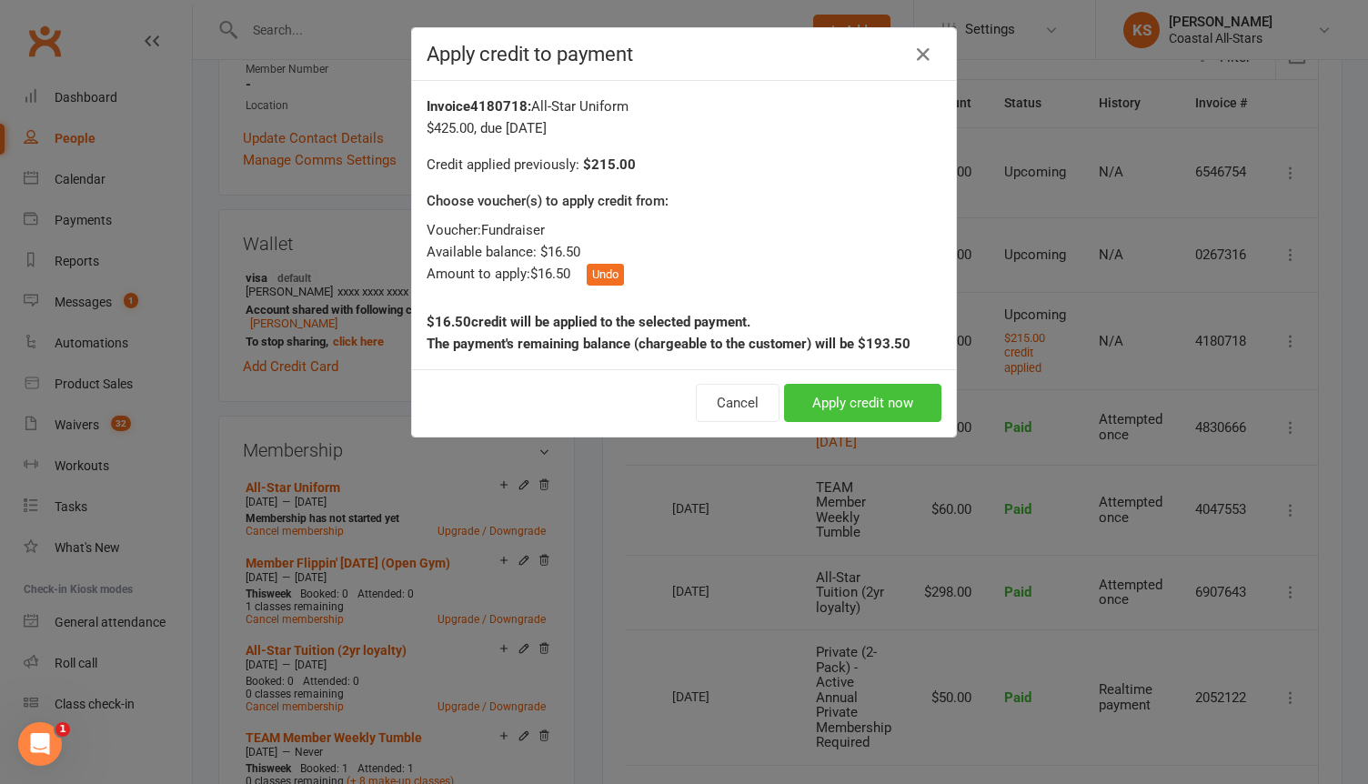
click at [841, 419] on button "Apply credit now" at bounding box center [862, 403] width 157 height 38
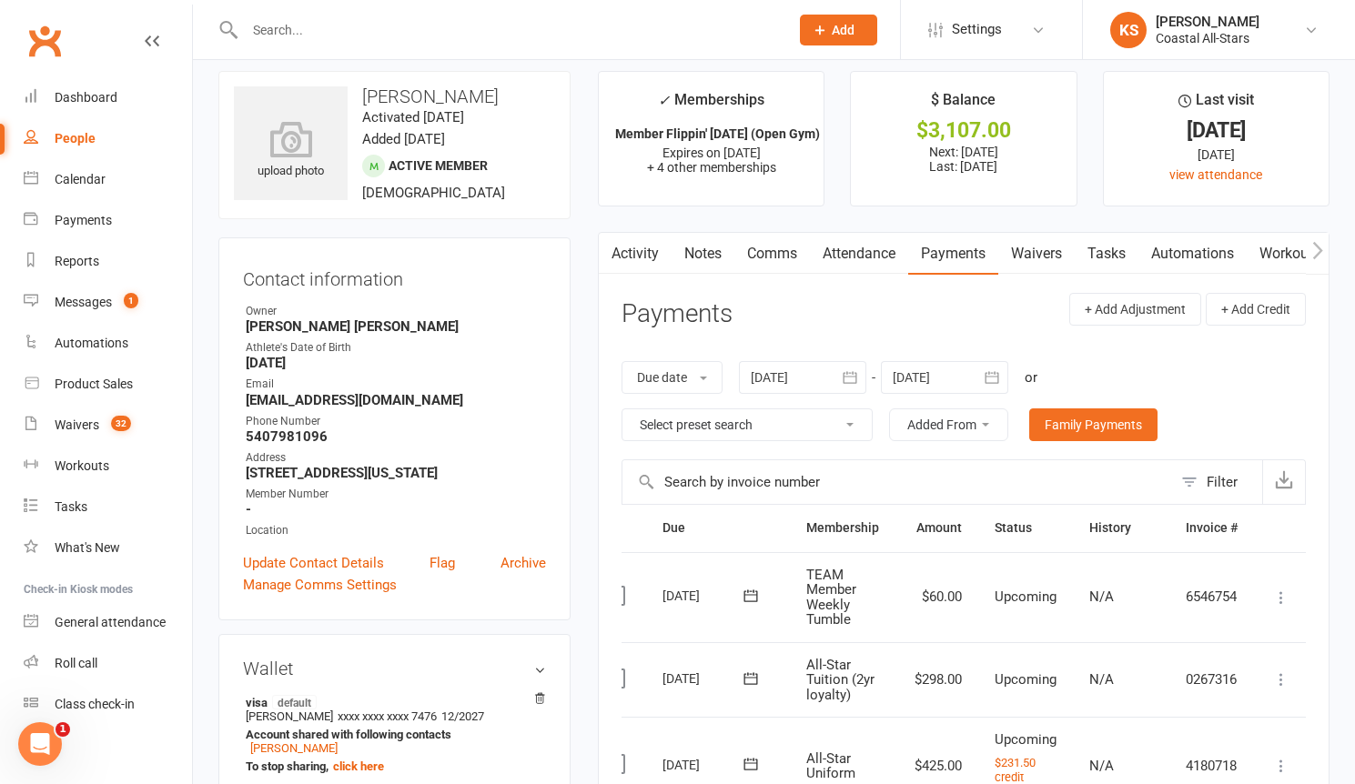
scroll to position [0, 0]
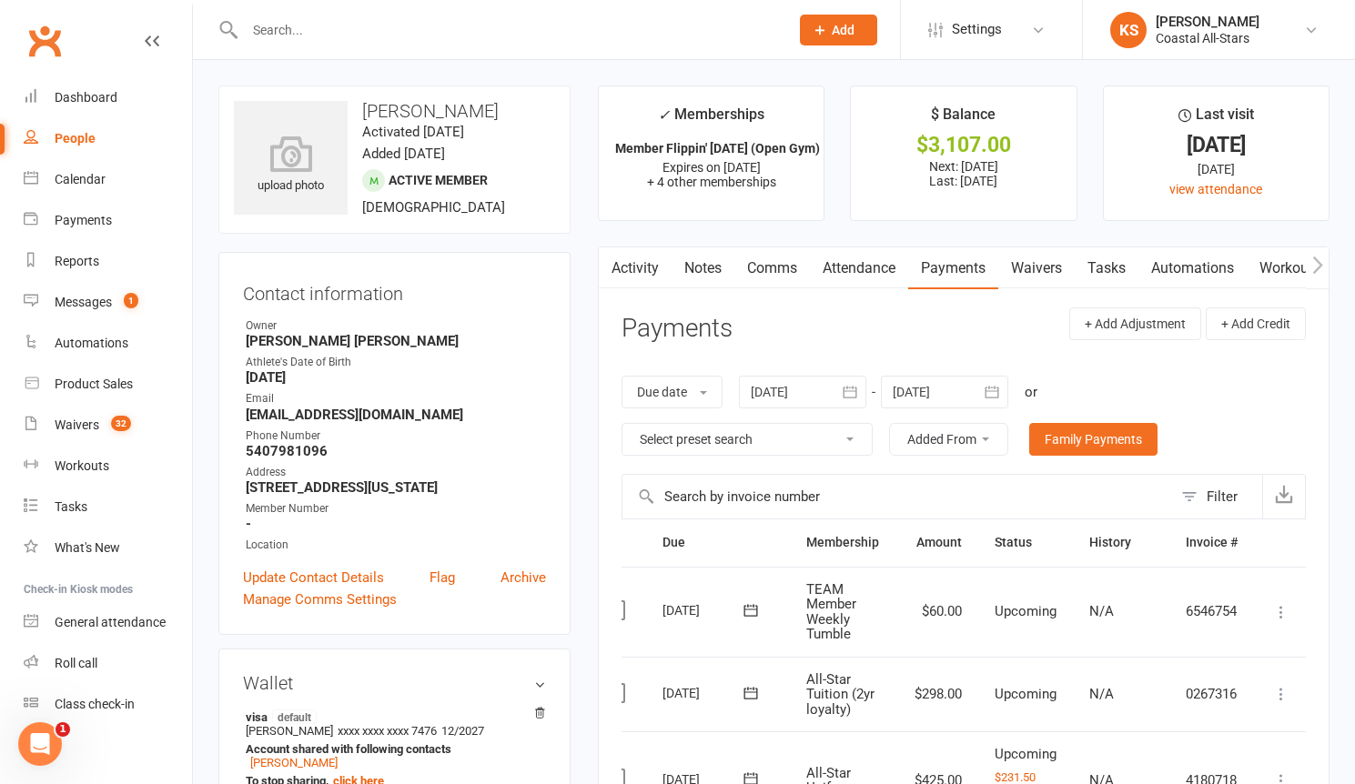
click at [771, 275] on link "Comms" at bounding box center [772, 268] width 76 height 42
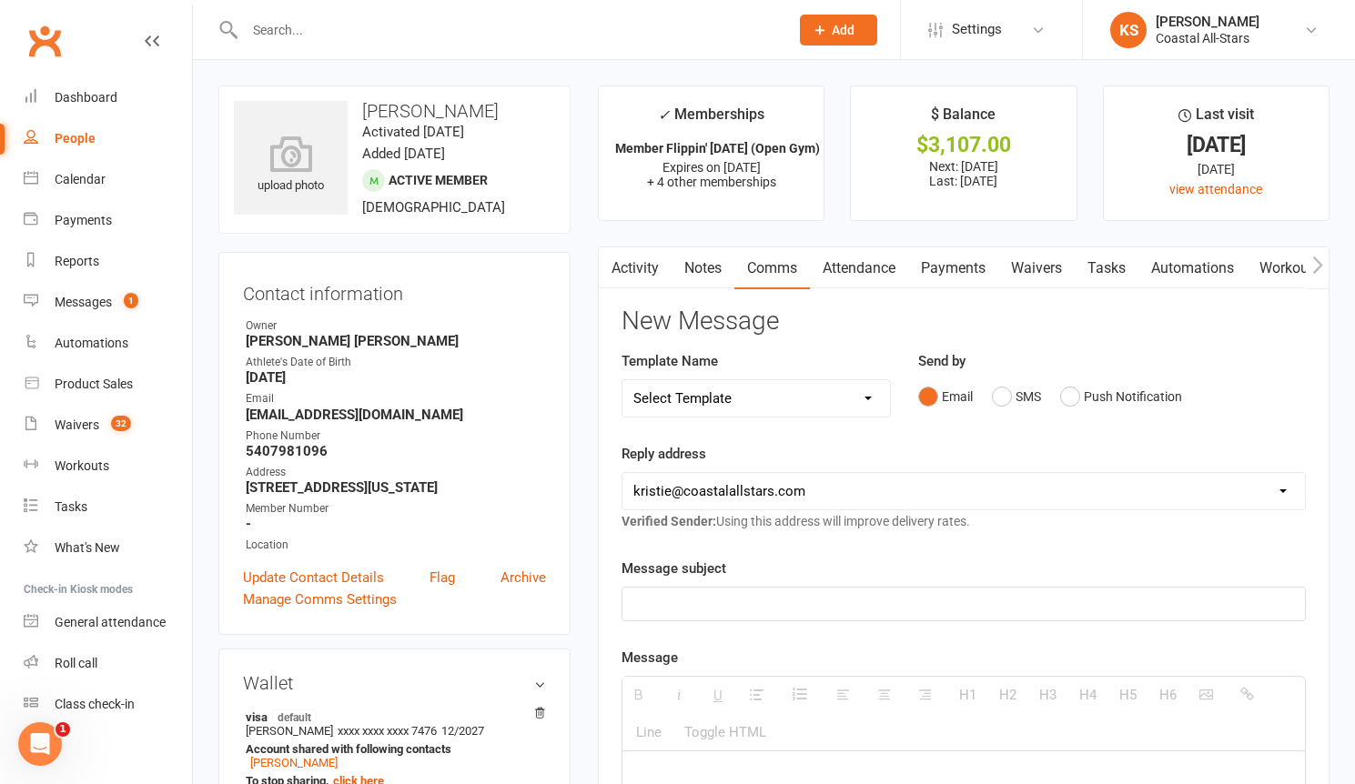
click at [706, 609] on p at bounding box center [963, 604] width 660 height 22
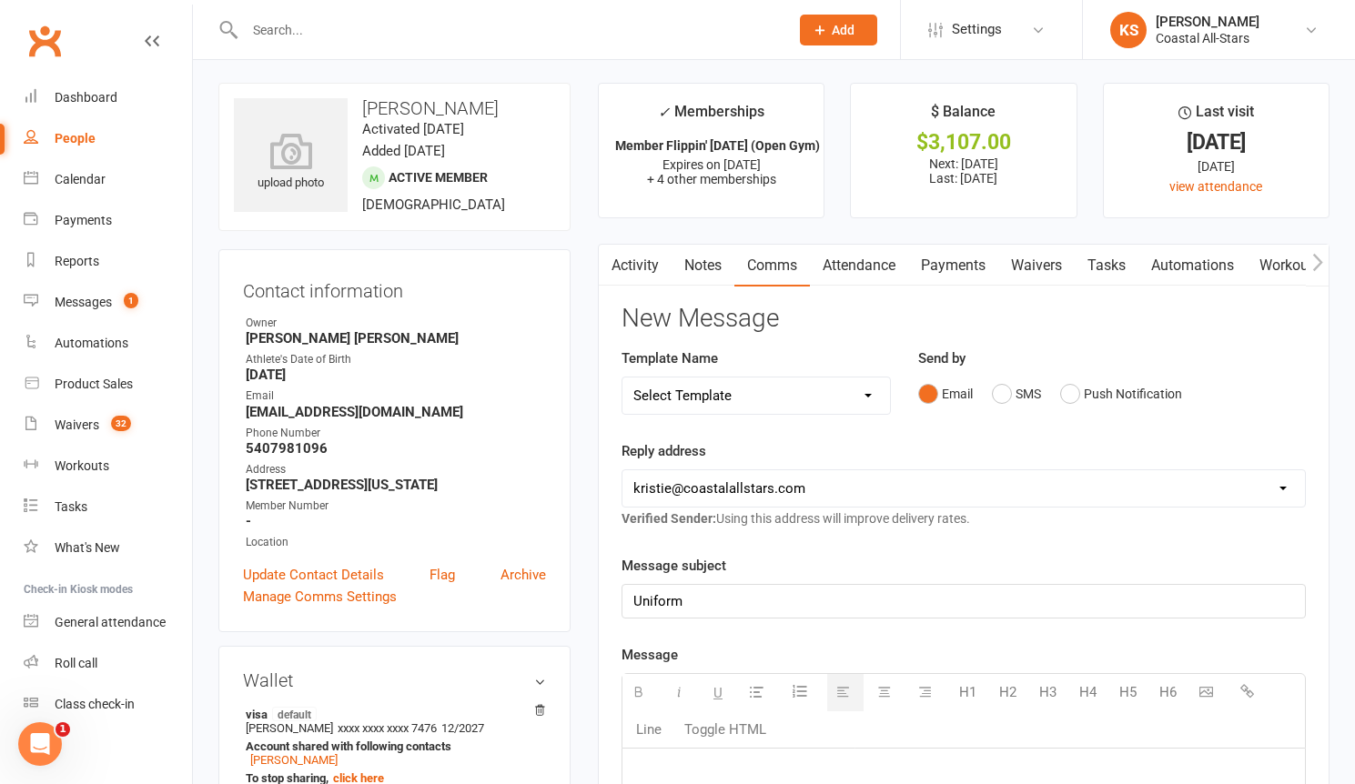
paste div
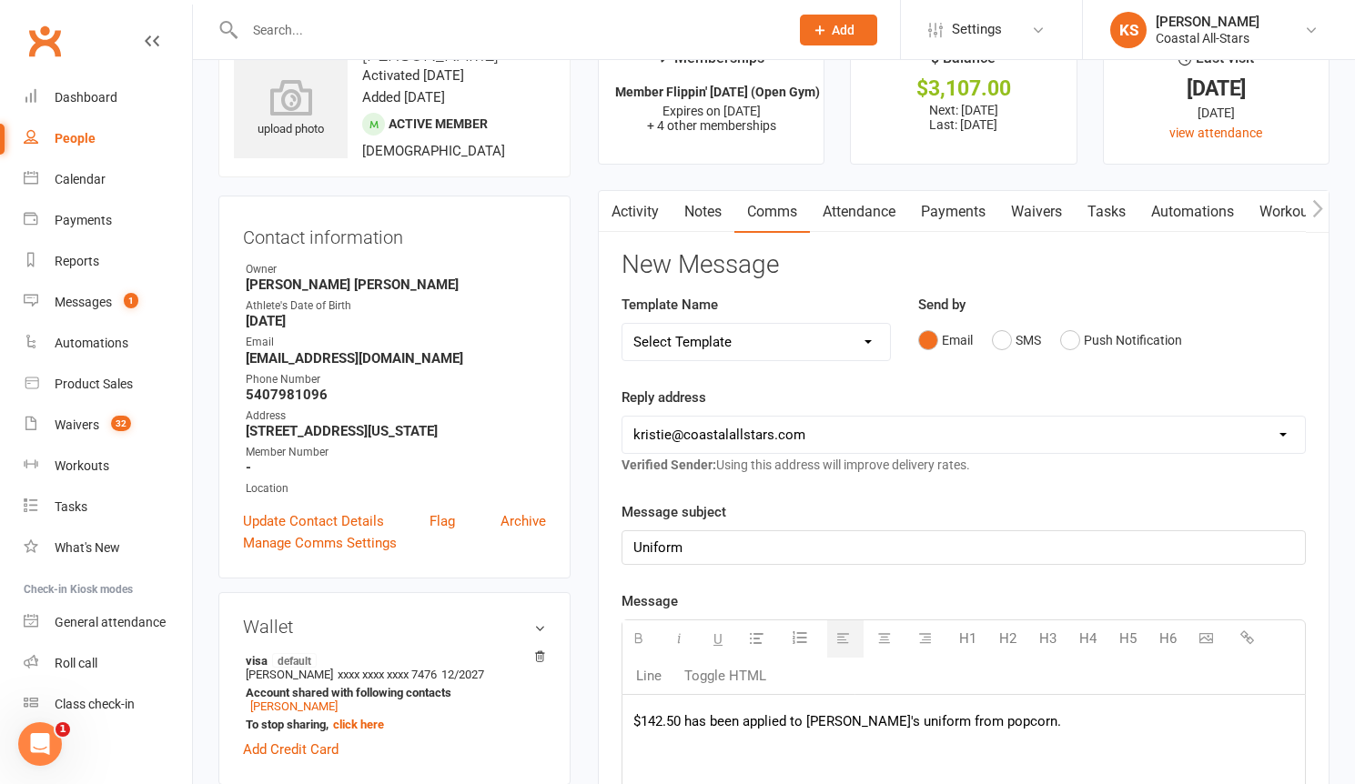
scroll to position [83, 0]
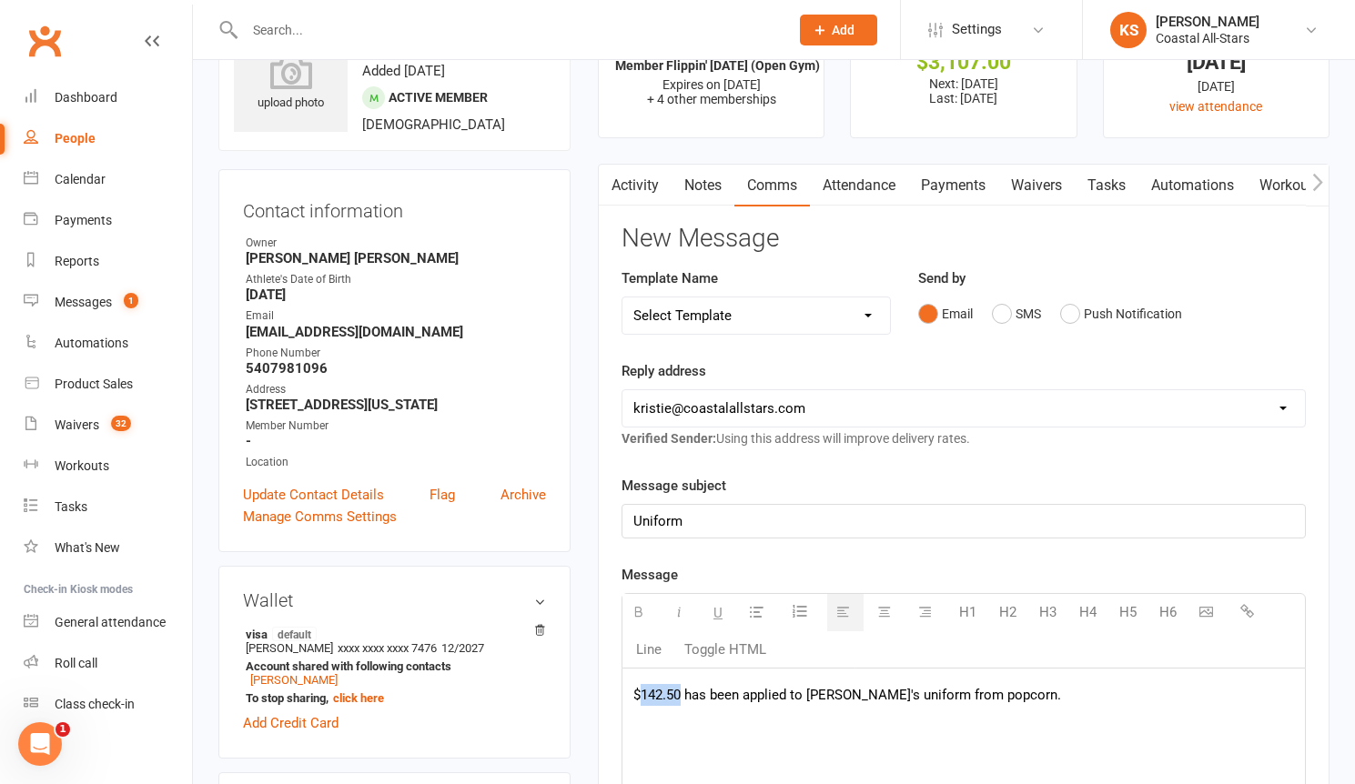
drag, startPoint x: 682, startPoint y: 698, endPoint x: 640, endPoint y: 698, distance: 41.8
click at [640, 698] on p "$142.50 has been applied to [PERSON_NAME]'s uniform from popcorn." at bounding box center [963, 695] width 660 height 22
click at [816, 698] on p "$16.50 has been applied to [PERSON_NAME]'s uniform from popcorn." at bounding box center [963, 695] width 660 height 22
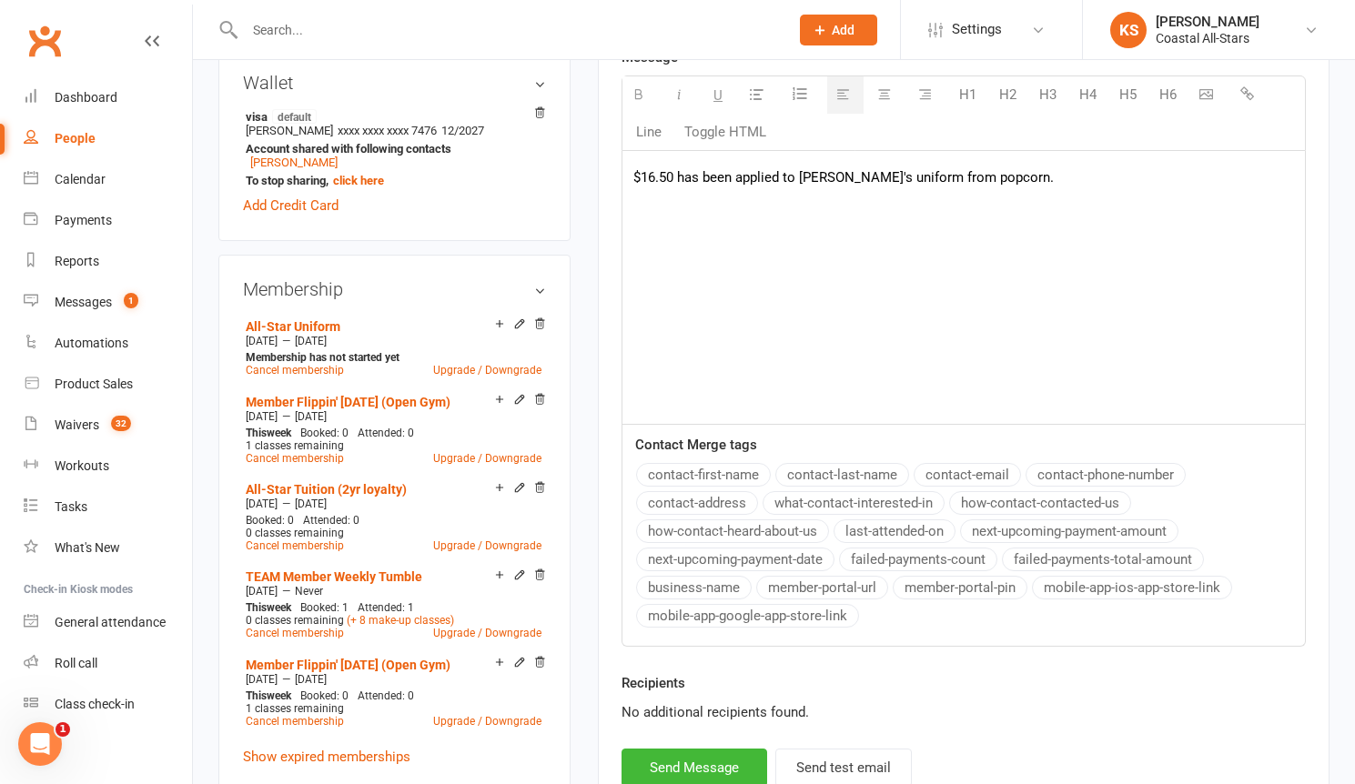
scroll to position [601, 0]
click at [696, 766] on button "Send Message" at bounding box center [694, 767] width 146 height 38
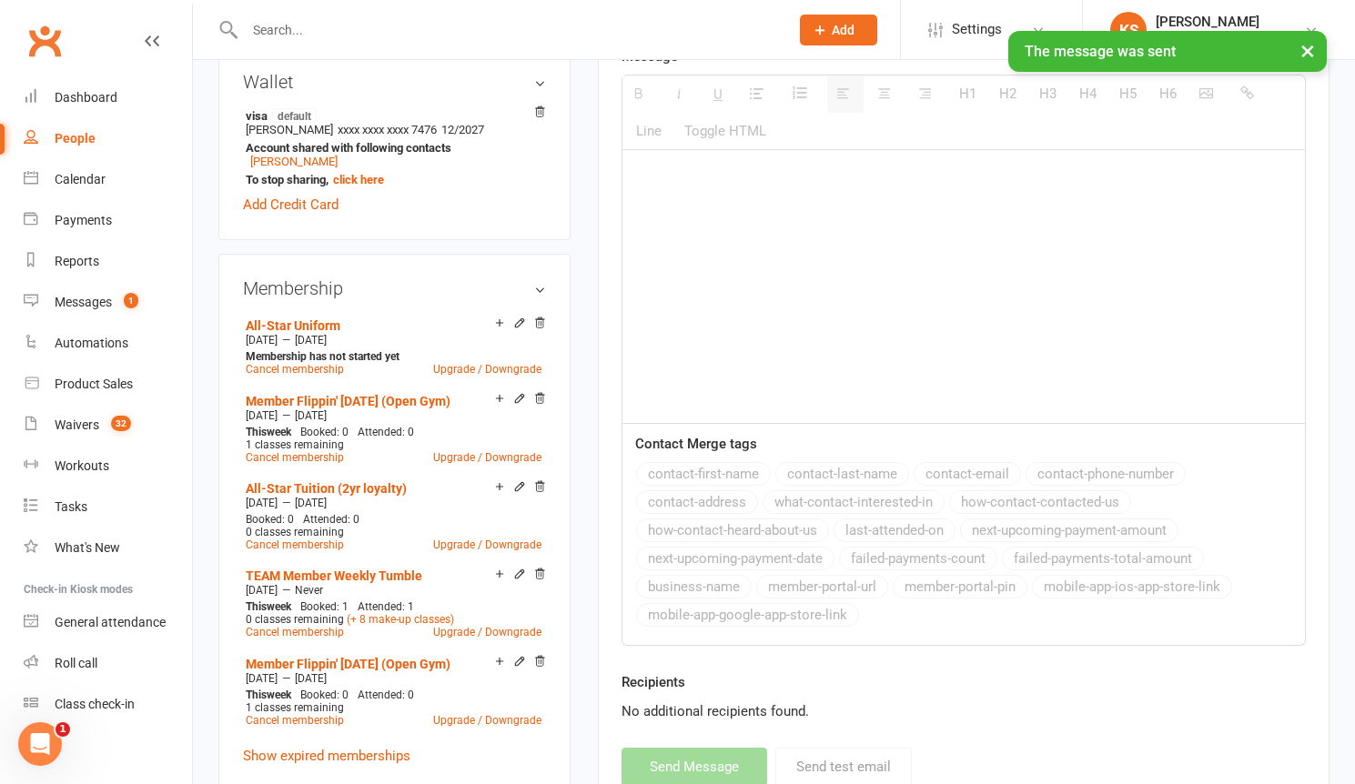
scroll to position [163, 0]
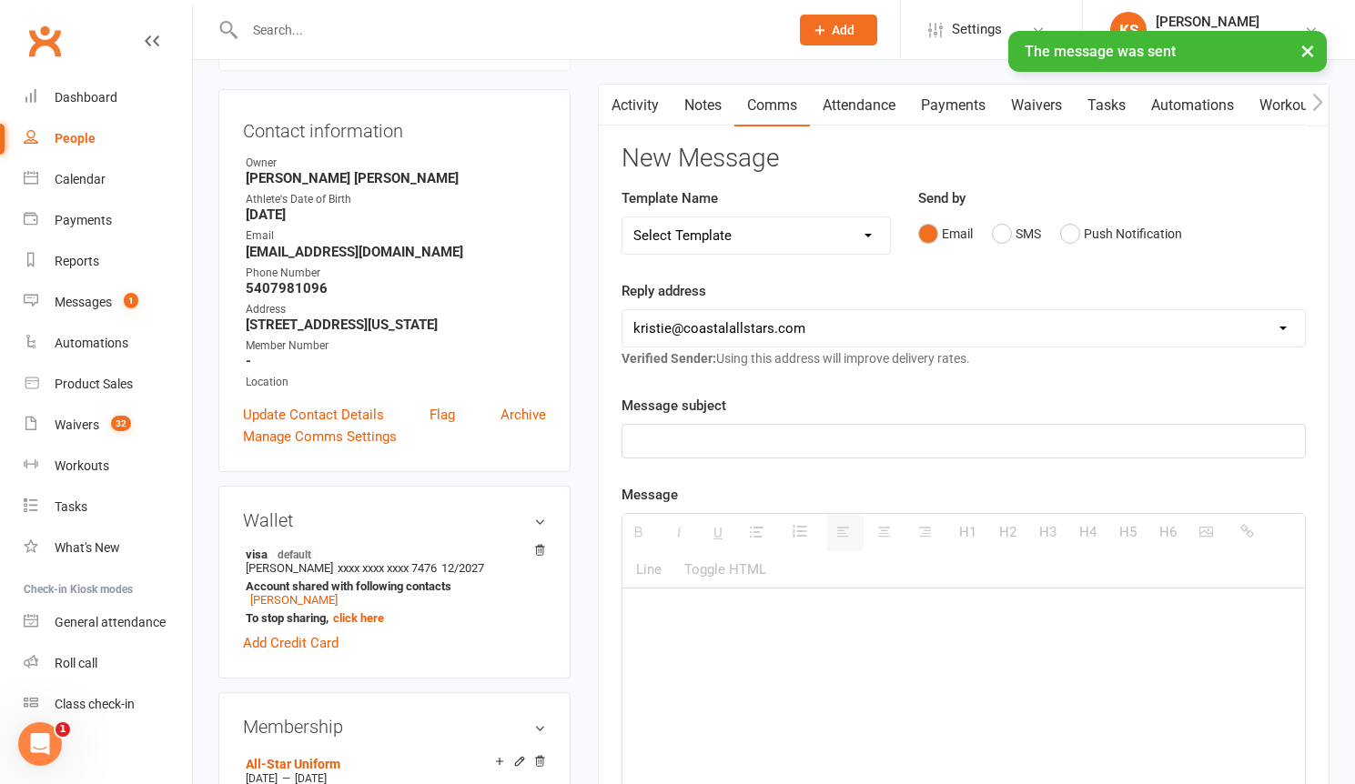
click at [272, 31] on div "× The message was sent" at bounding box center [665, 31] width 1331 height 0
click at [287, 29] on input "text" at bounding box center [507, 29] width 537 height 25
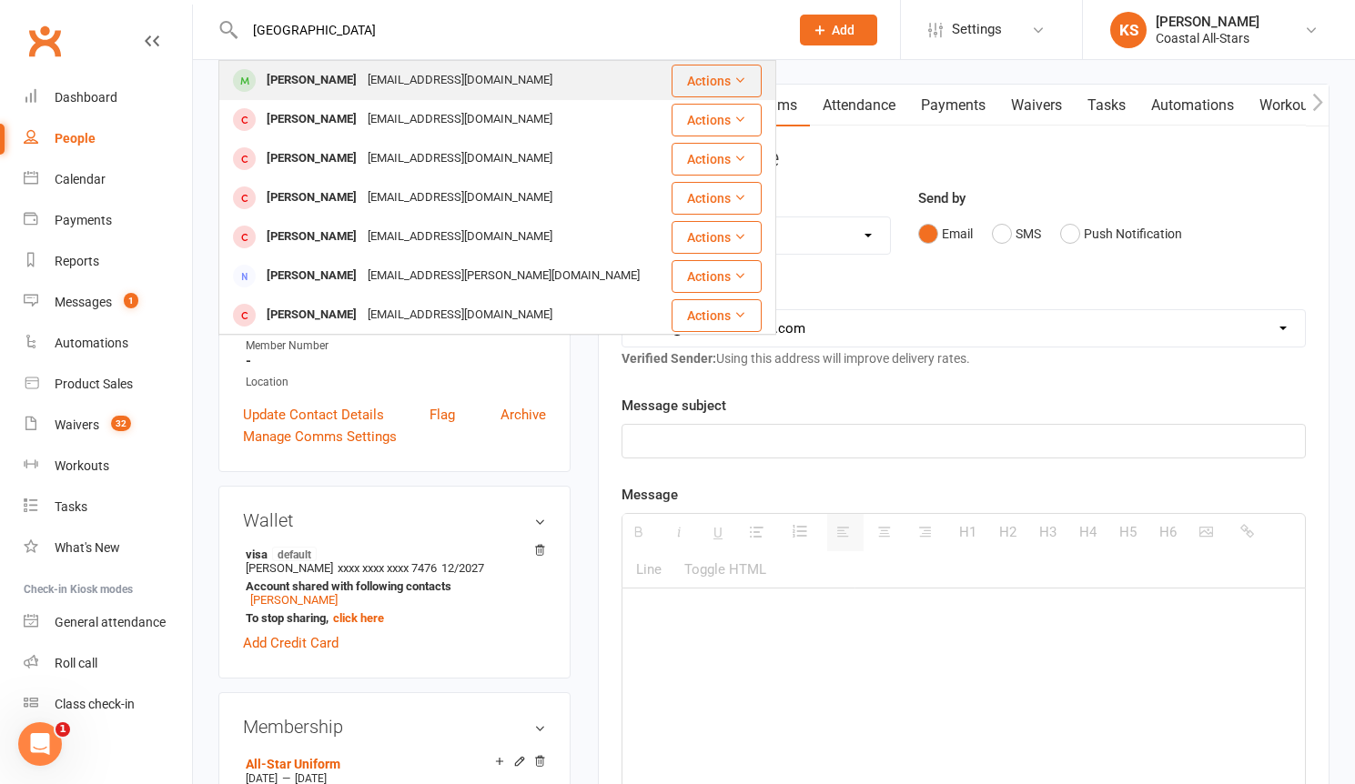
type input "[GEOGRAPHIC_DATA]"
click at [370, 83] on div "[EMAIL_ADDRESS][DOMAIN_NAME]" at bounding box center [460, 80] width 196 height 26
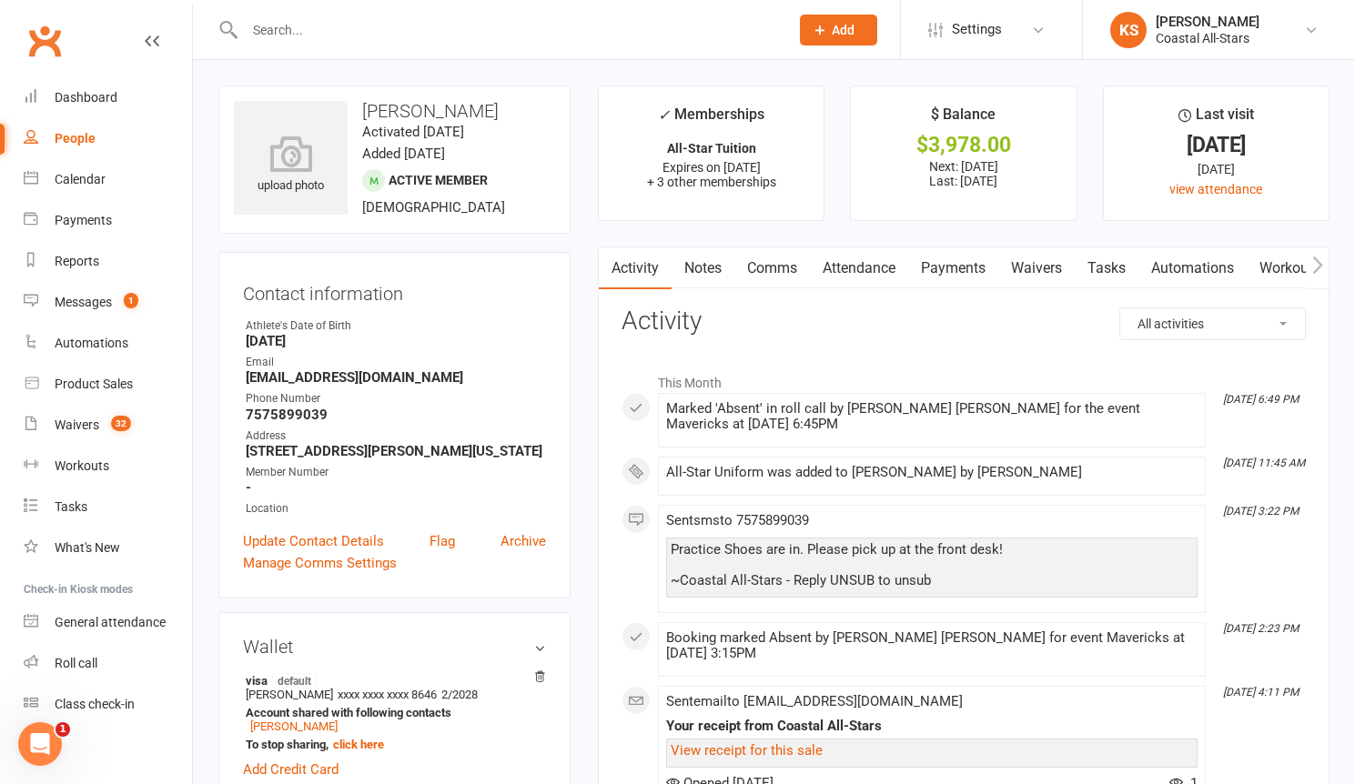
click at [956, 267] on link "Payments" at bounding box center [953, 268] width 90 height 42
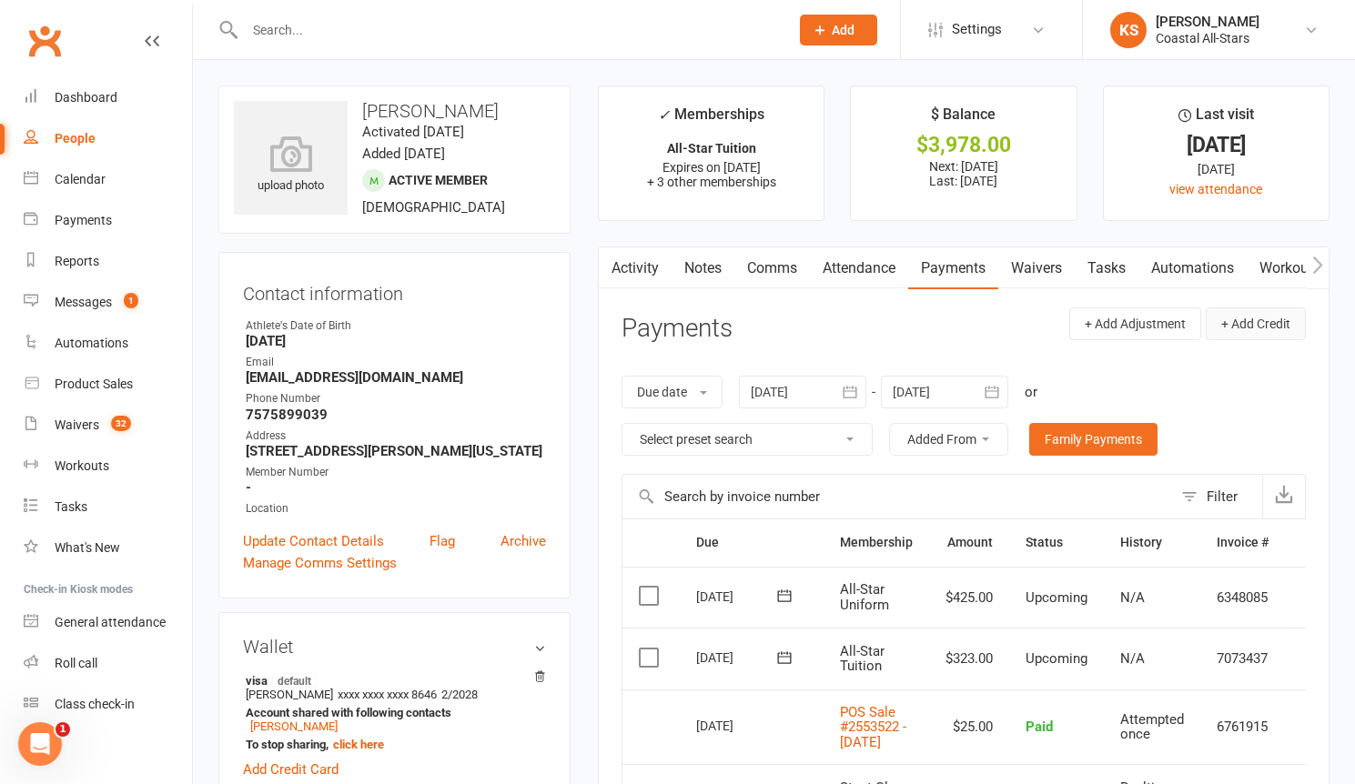
click at [1249, 328] on button "+ Add Credit" at bounding box center [1255, 323] width 100 height 33
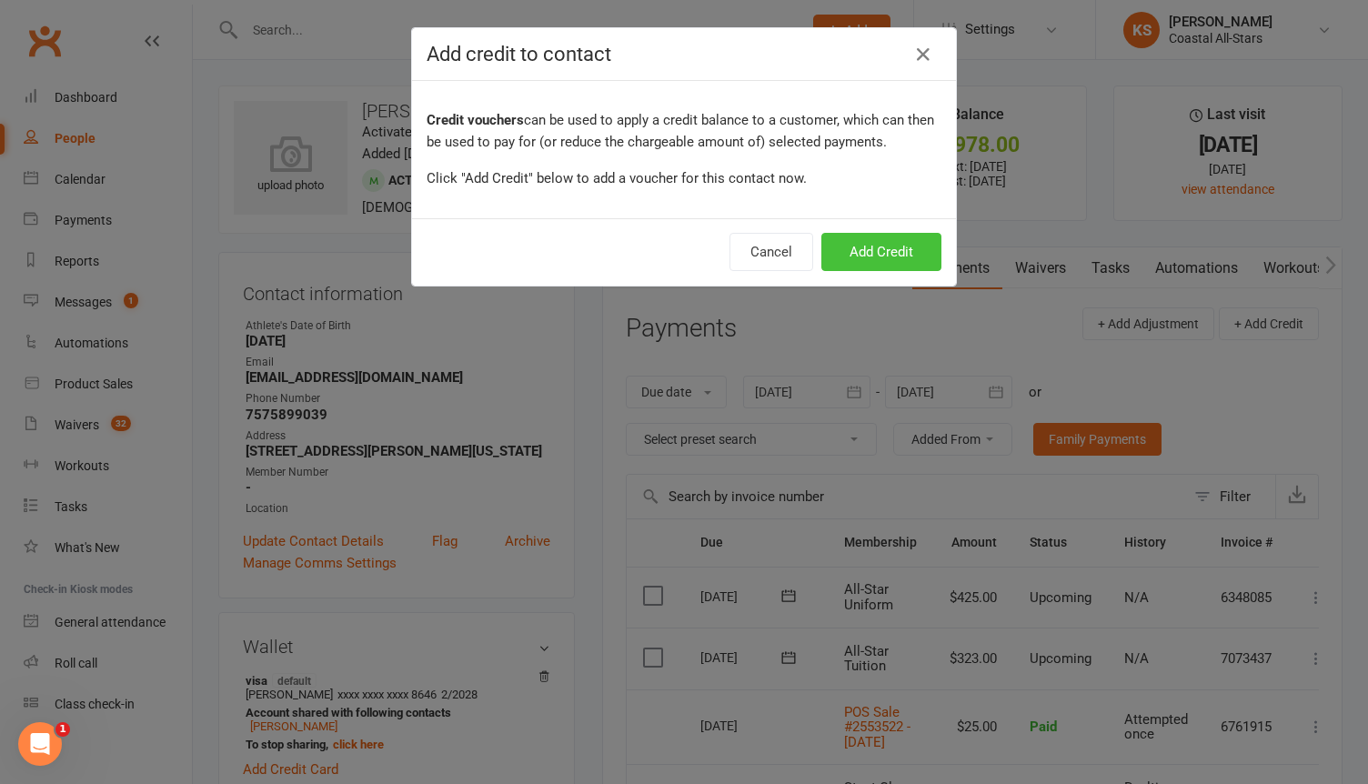
click at [892, 256] on button "Add Credit" at bounding box center [882, 252] width 120 height 38
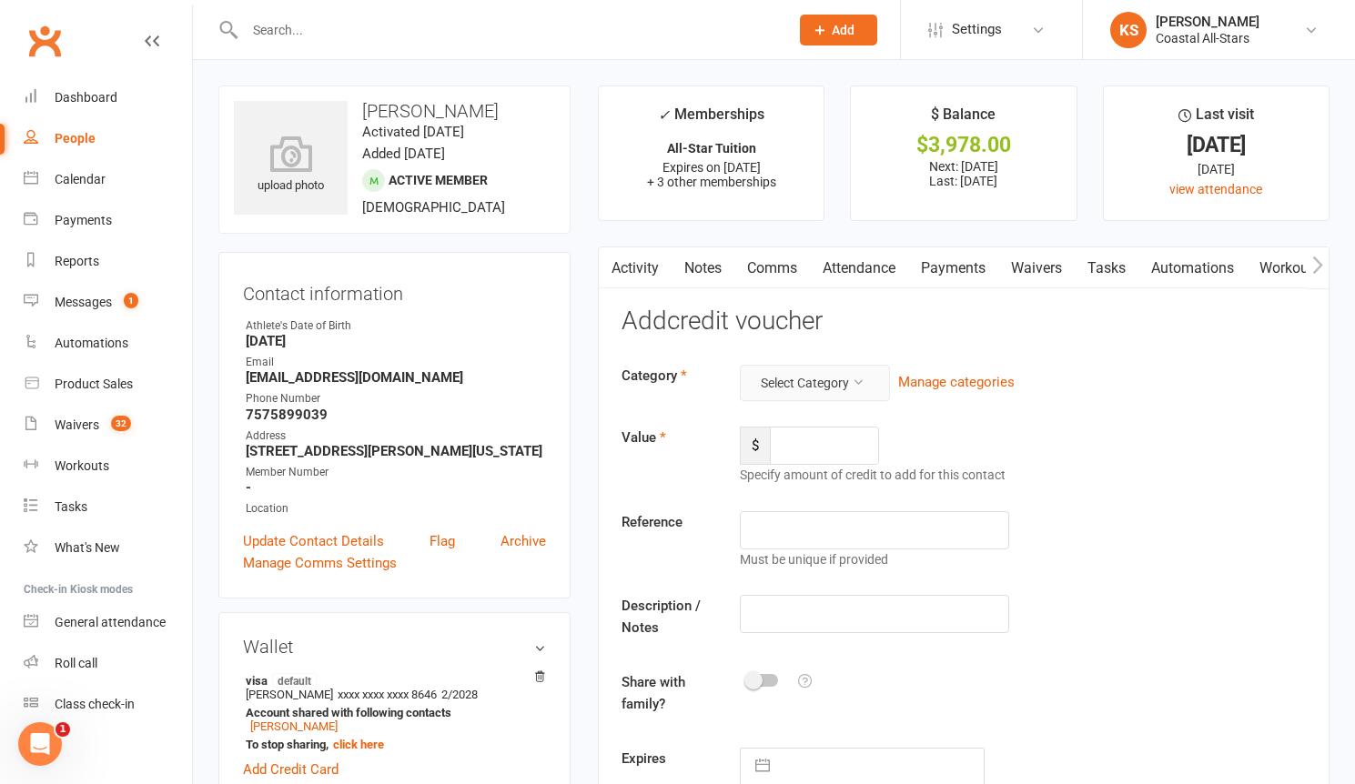
click at [842, 376] on button "Select Category" at bounding box center [815, 383] width 150 height 36
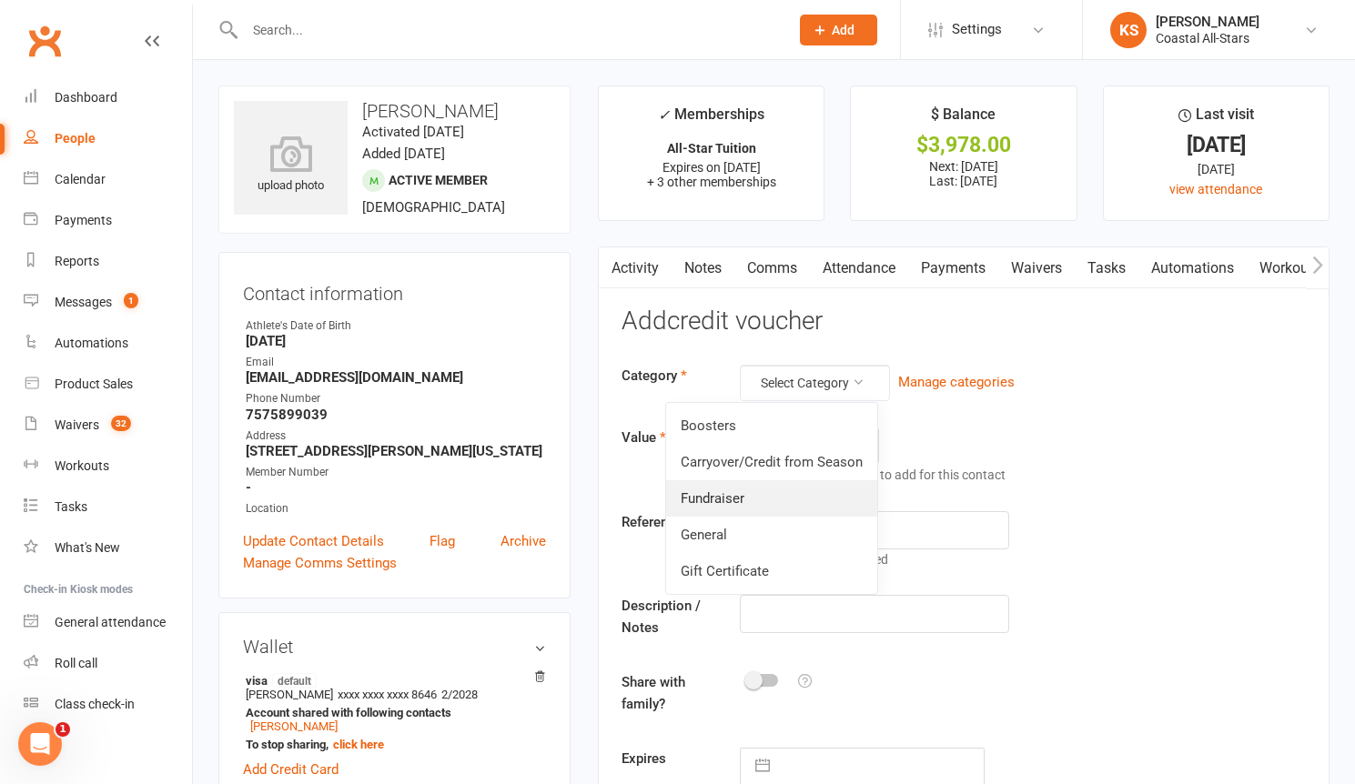
click at [780, 491] on link "Fundraiser" at bounding box center [771, 498] width 211 height 36
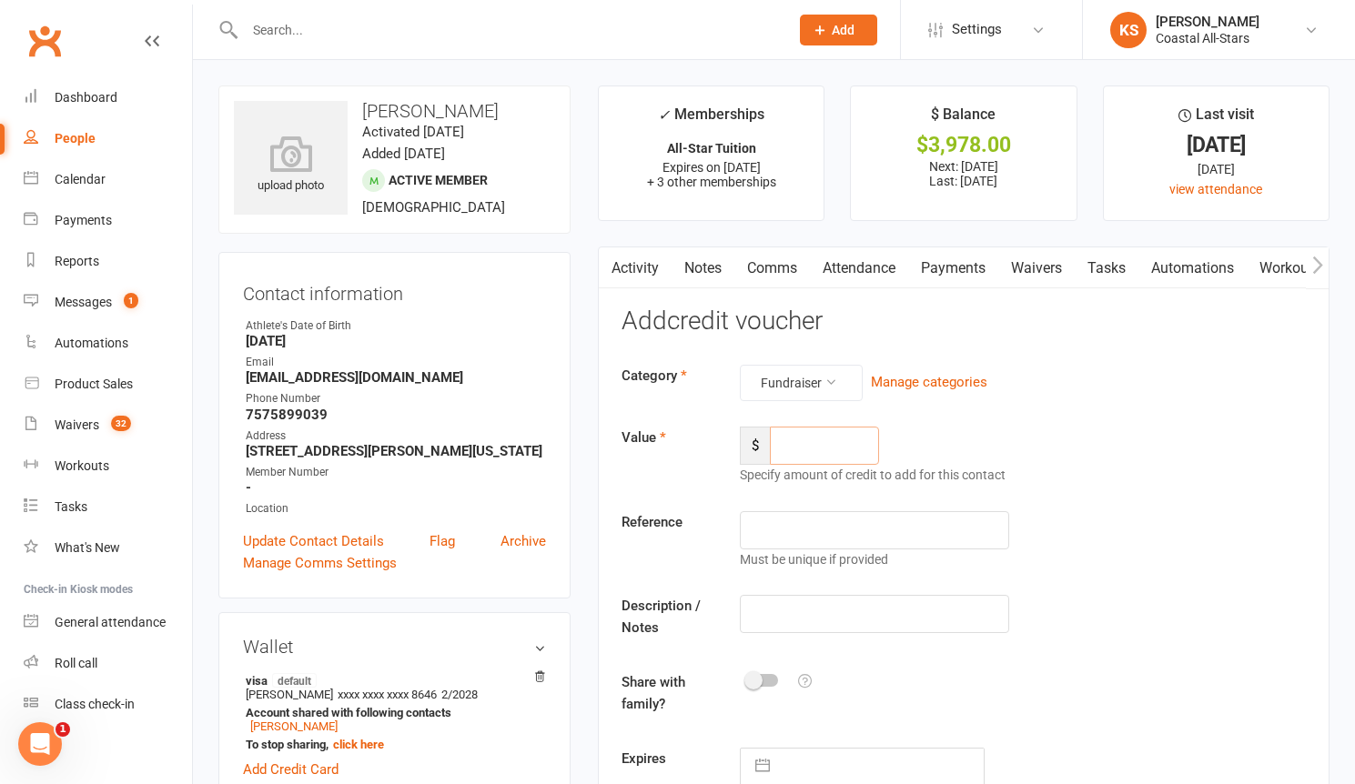
click at [794, 455] on input "number" at bounding box center [824, 446] width 109 height 38
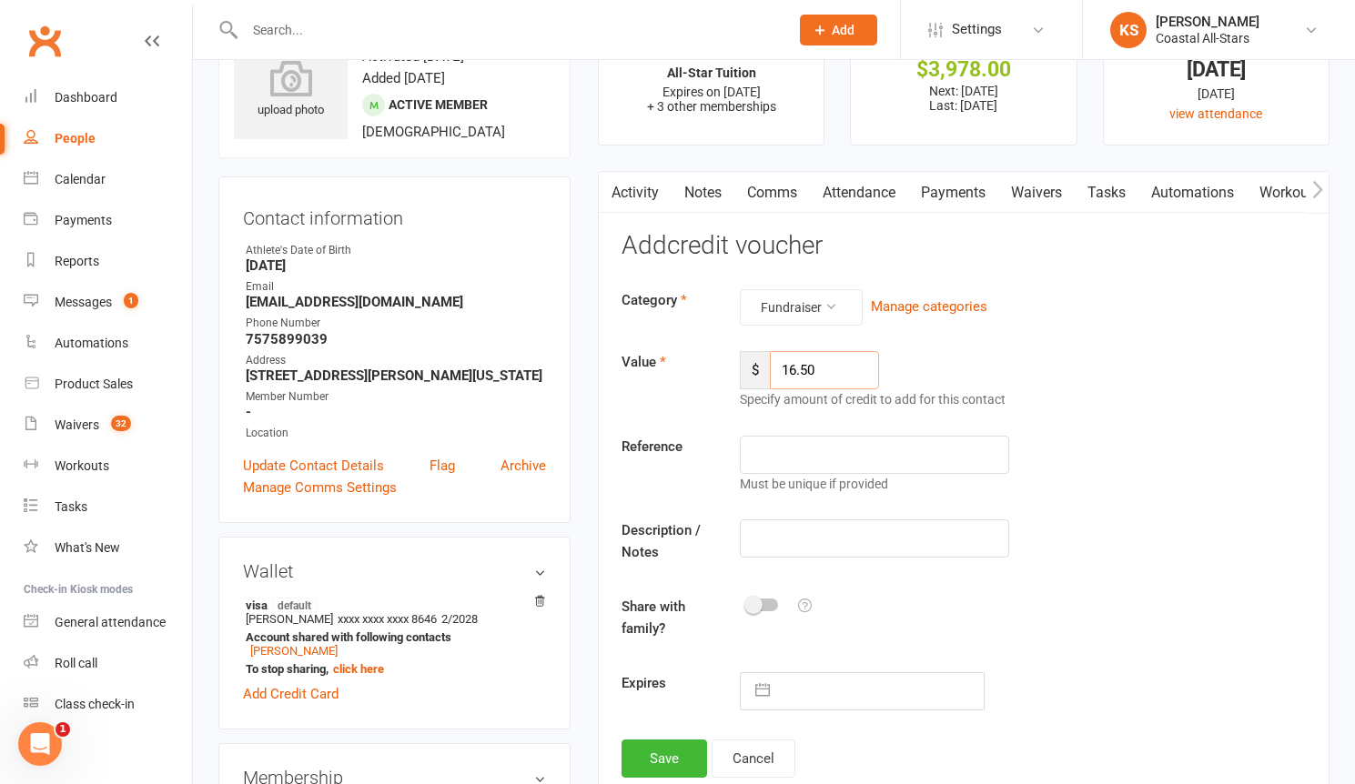
scroll to position [87, 0]
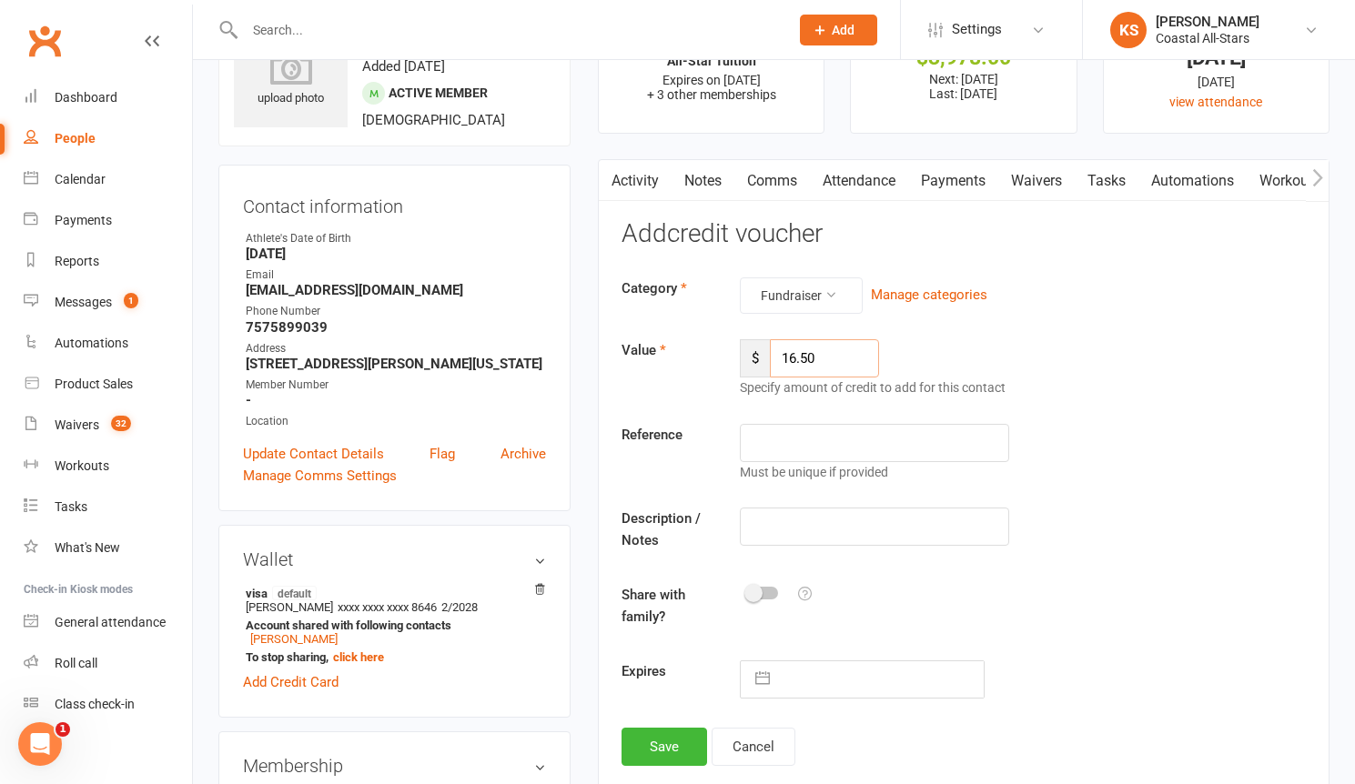
type input "16.50"
click at [794, 532] on input "text" at bounding box center [874, 527] width 269 height 38
type input "Popcorn"
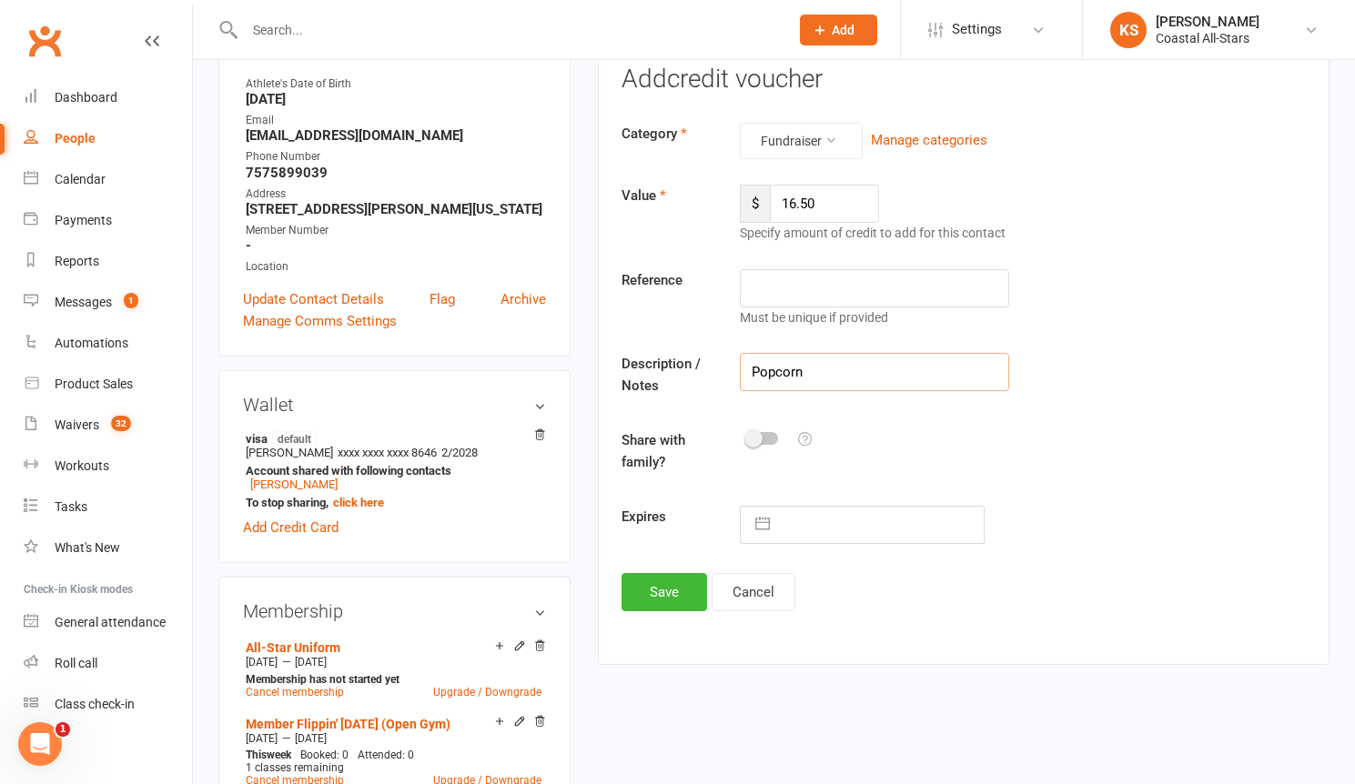
scroll to position [245, 0]
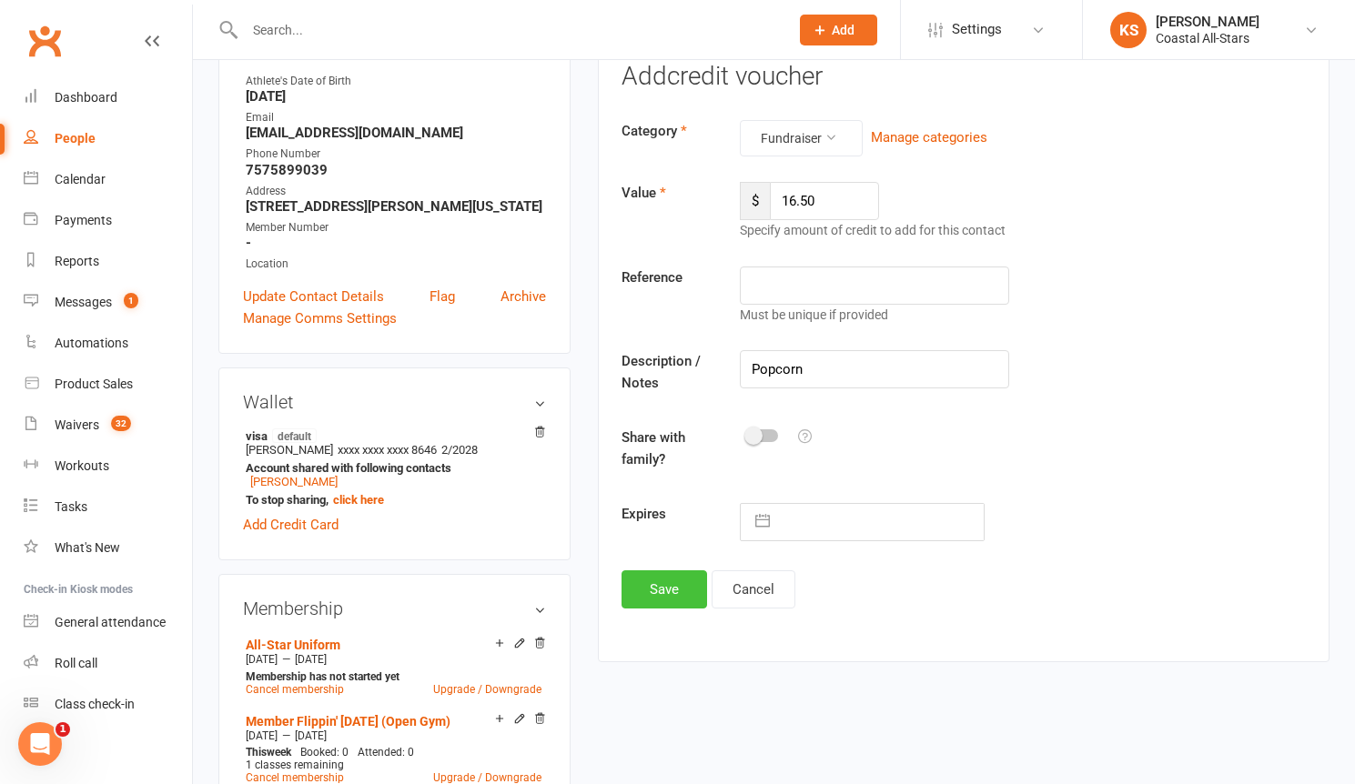
click at [671, 597] on button "Save" at bounding box center [664, 589] width 86 height 38
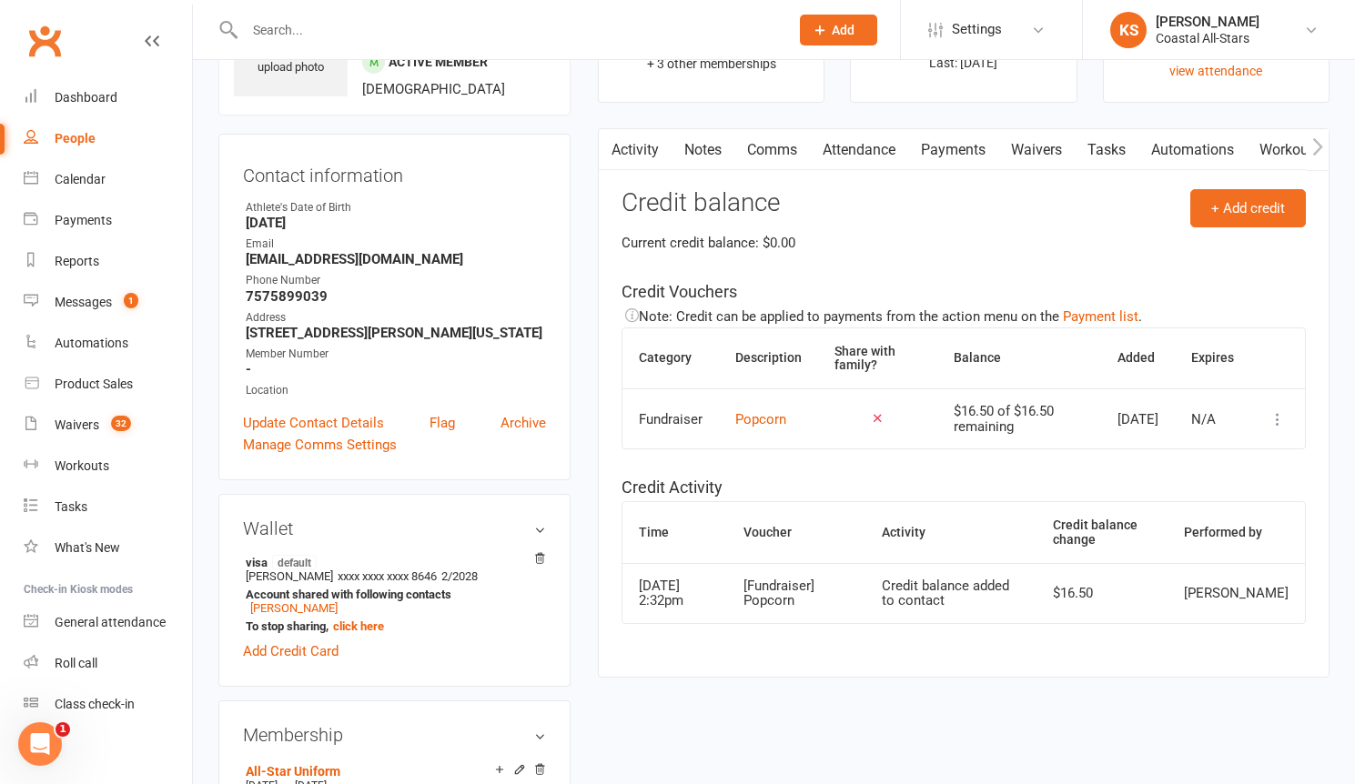
scroll to position [0, 0]
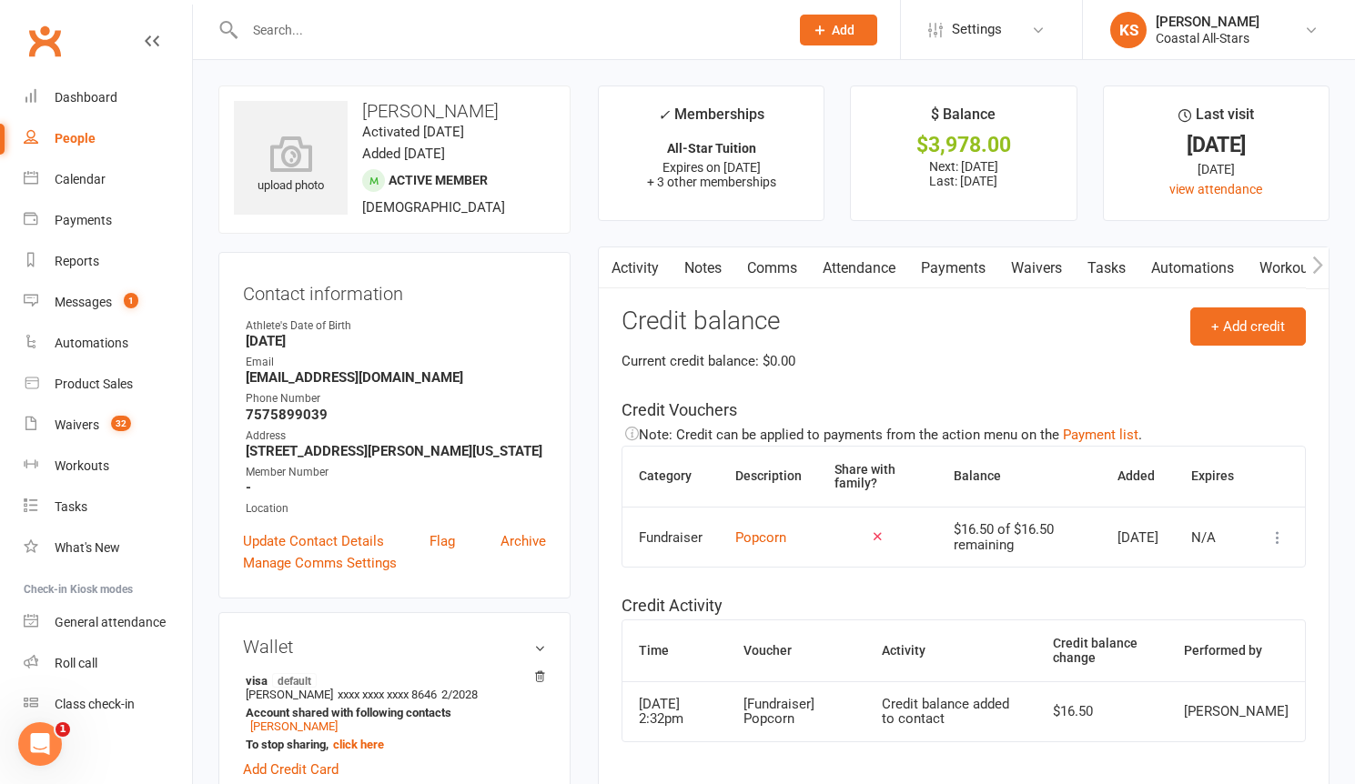
click at [964, 267] on link "Payments" at bounding box center [953, 268] width 90 height 42
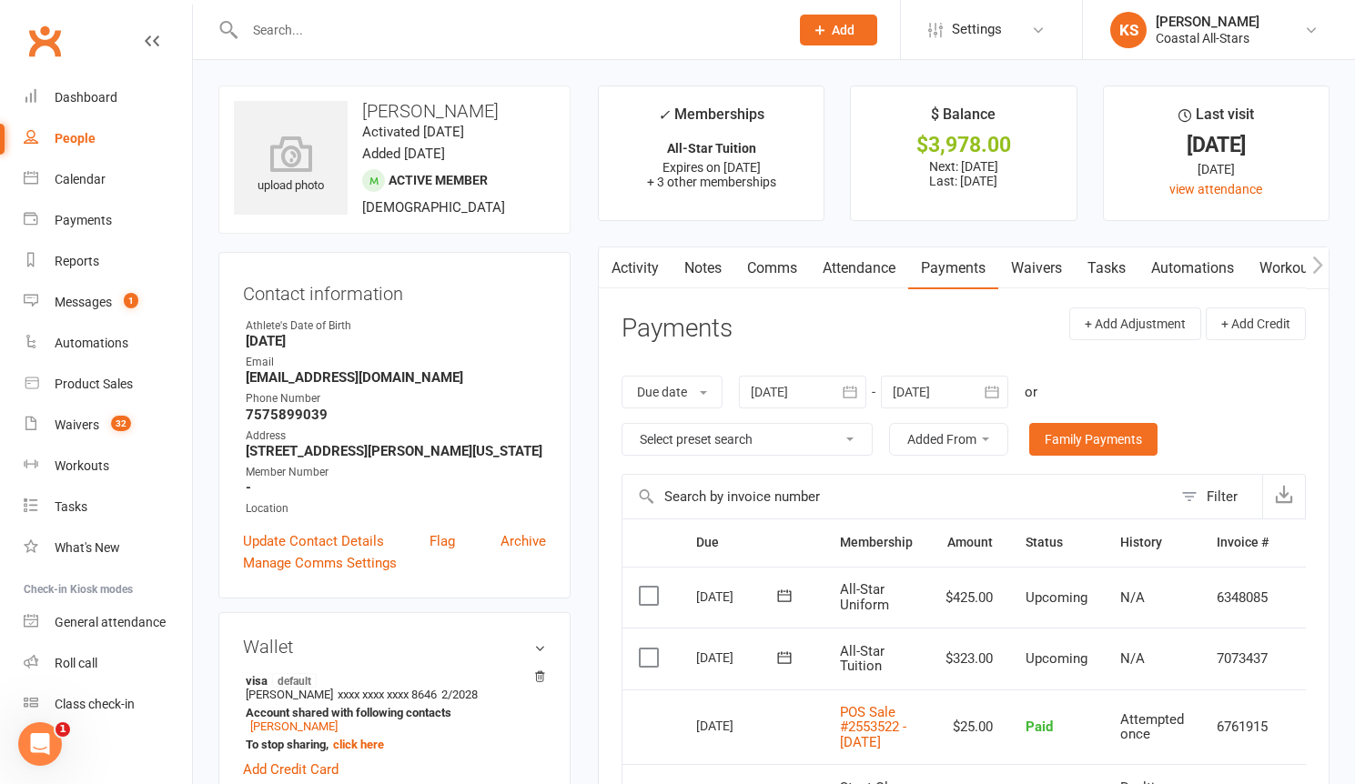
scroll to position [4, 0]
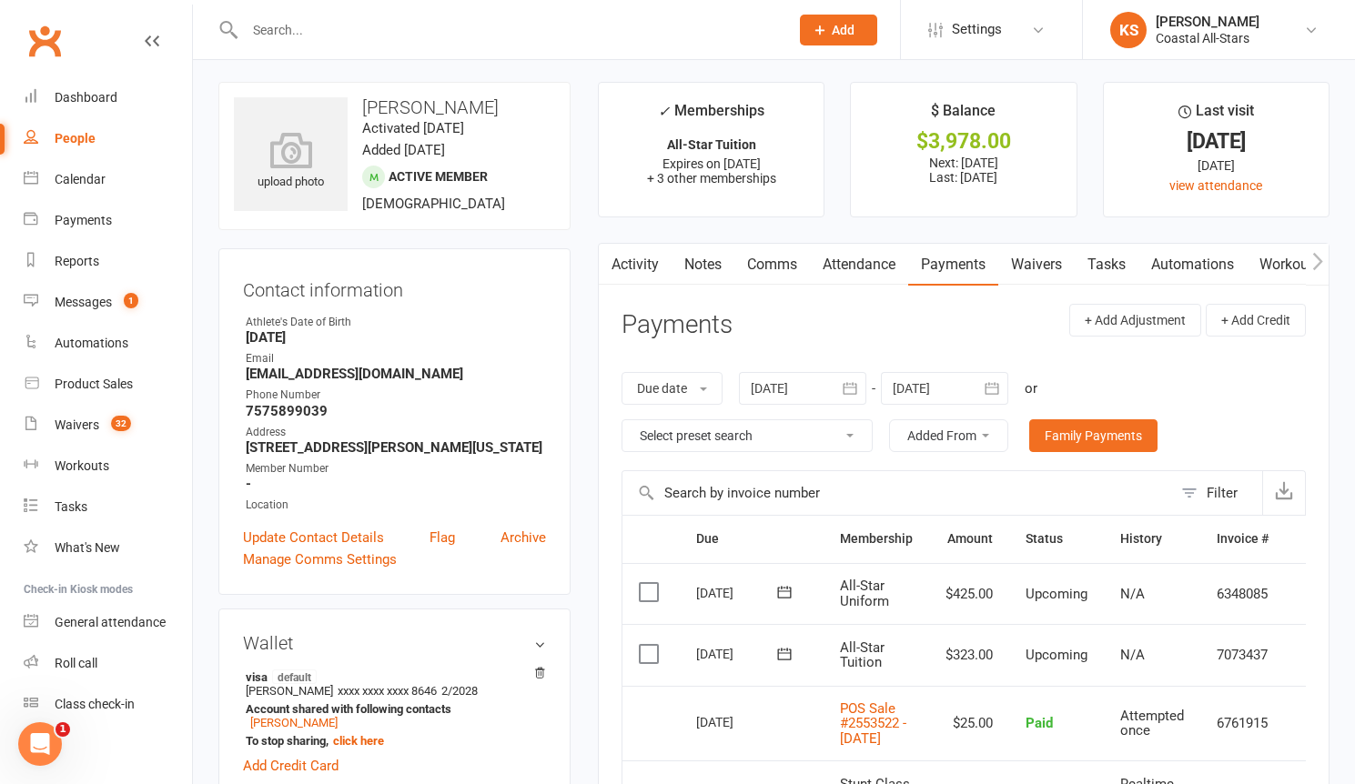
click at [1230, 610] on td "6348085" at bounding box center [1242, 594] width 85 height 62
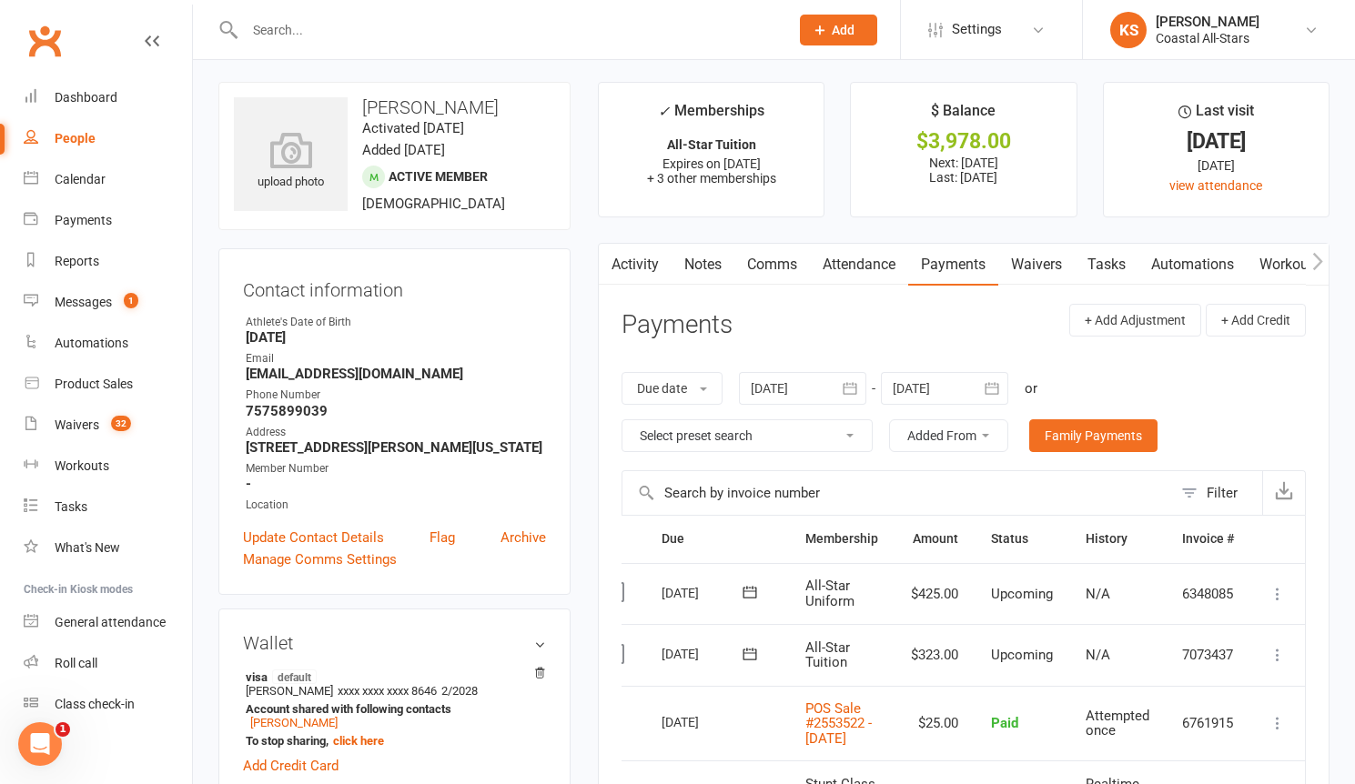
click at [1275, 594] on icon at bounding box center [1277, 594] width 18 height 18
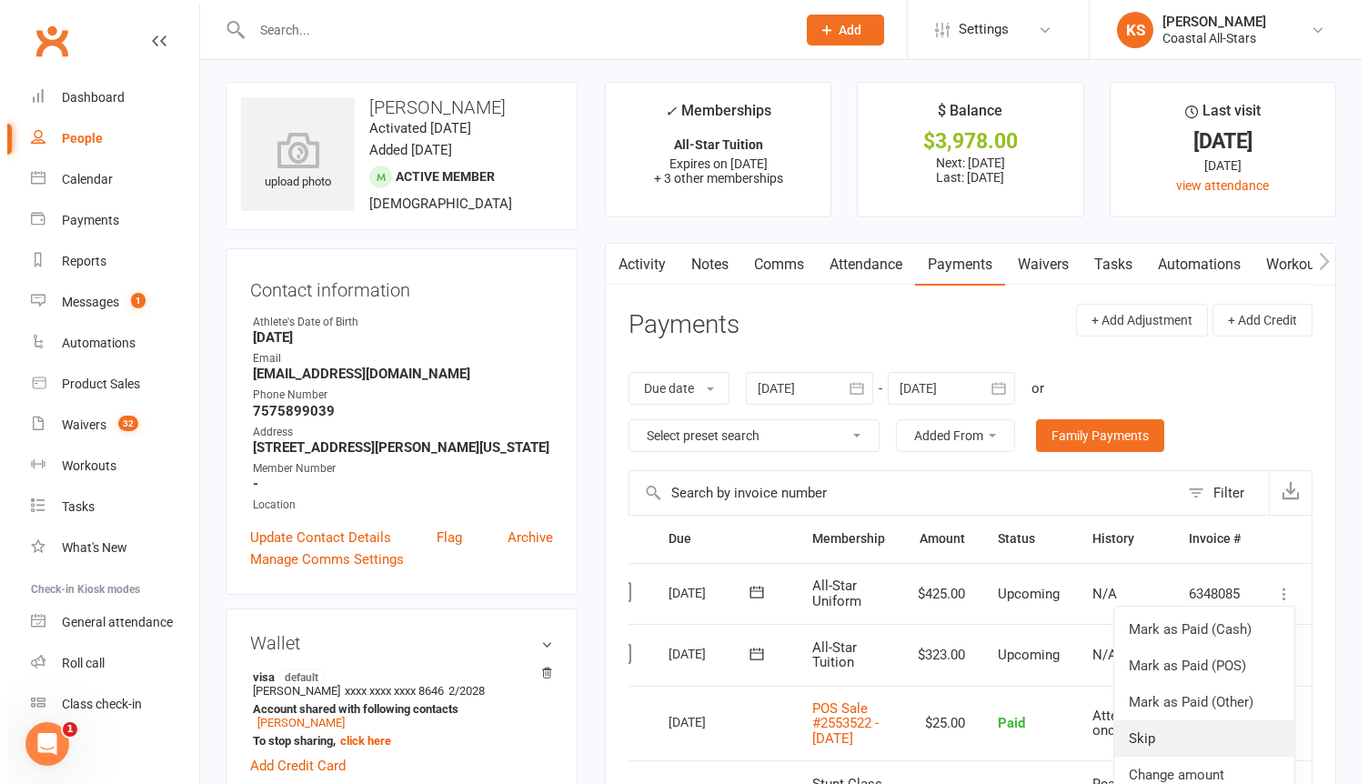
scroll to position [166, 0]
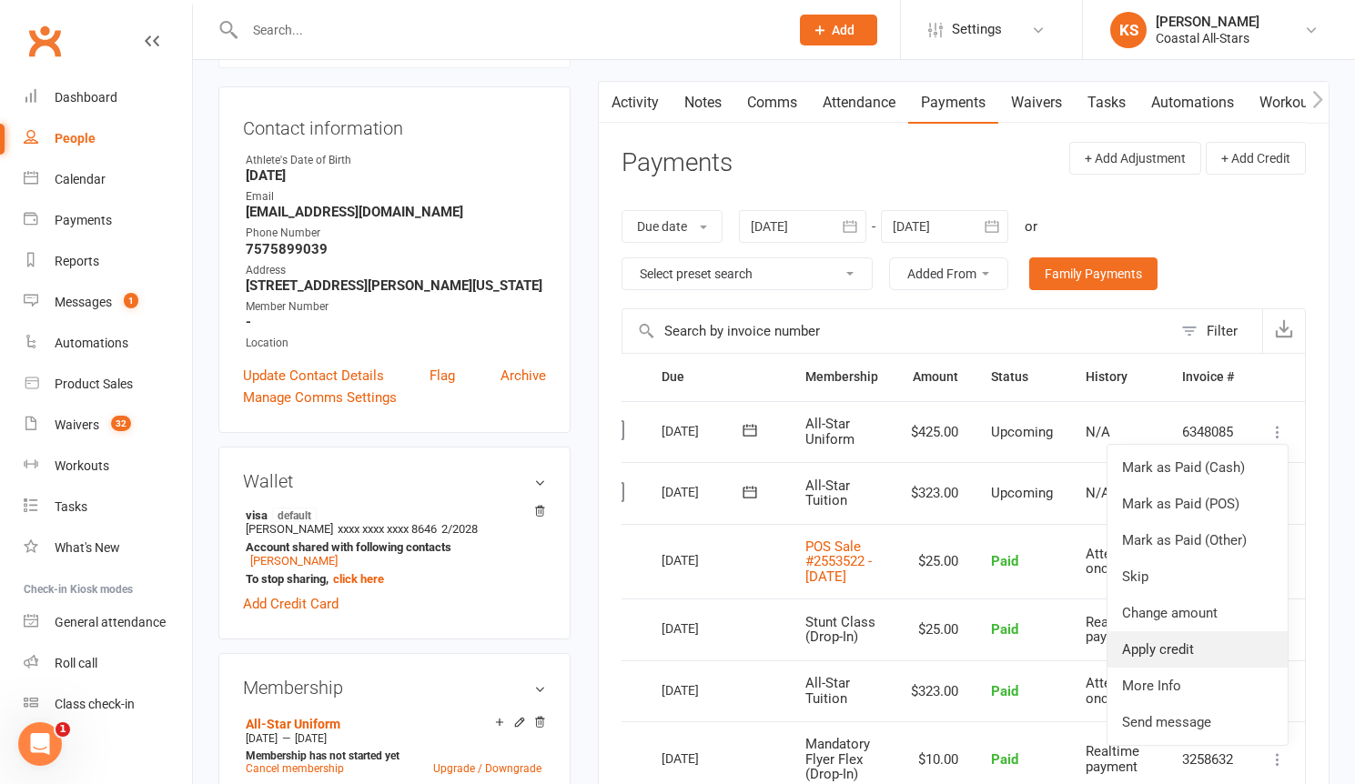
click at [1193, 657] on link "Apply credit" at bounding box center [1197, 649] width 180 height 36
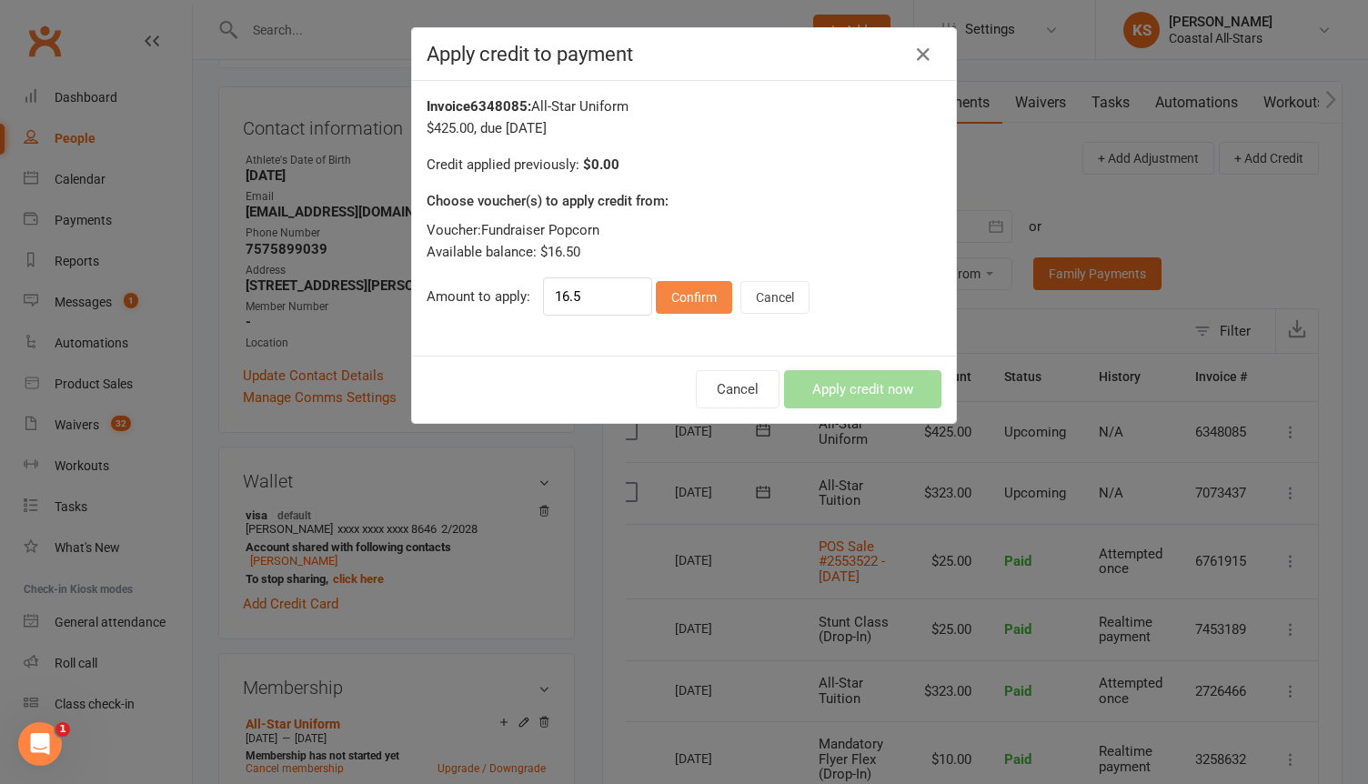
click at [672, 289] on button "Confirm" at bounding box center [694, 297] width 76 height 33
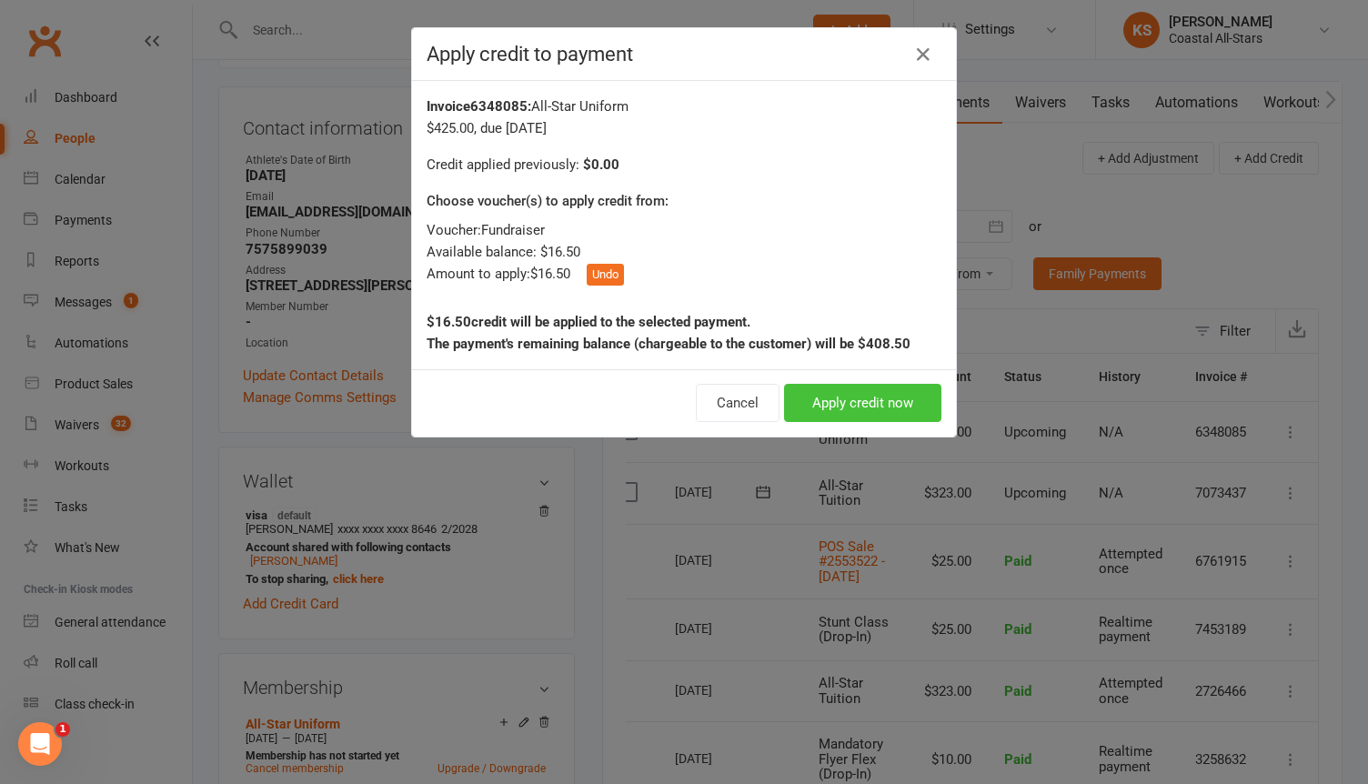
click at [802, 402] on button "Apply credit now" at bounding box center [862, 403] width 157 height 38
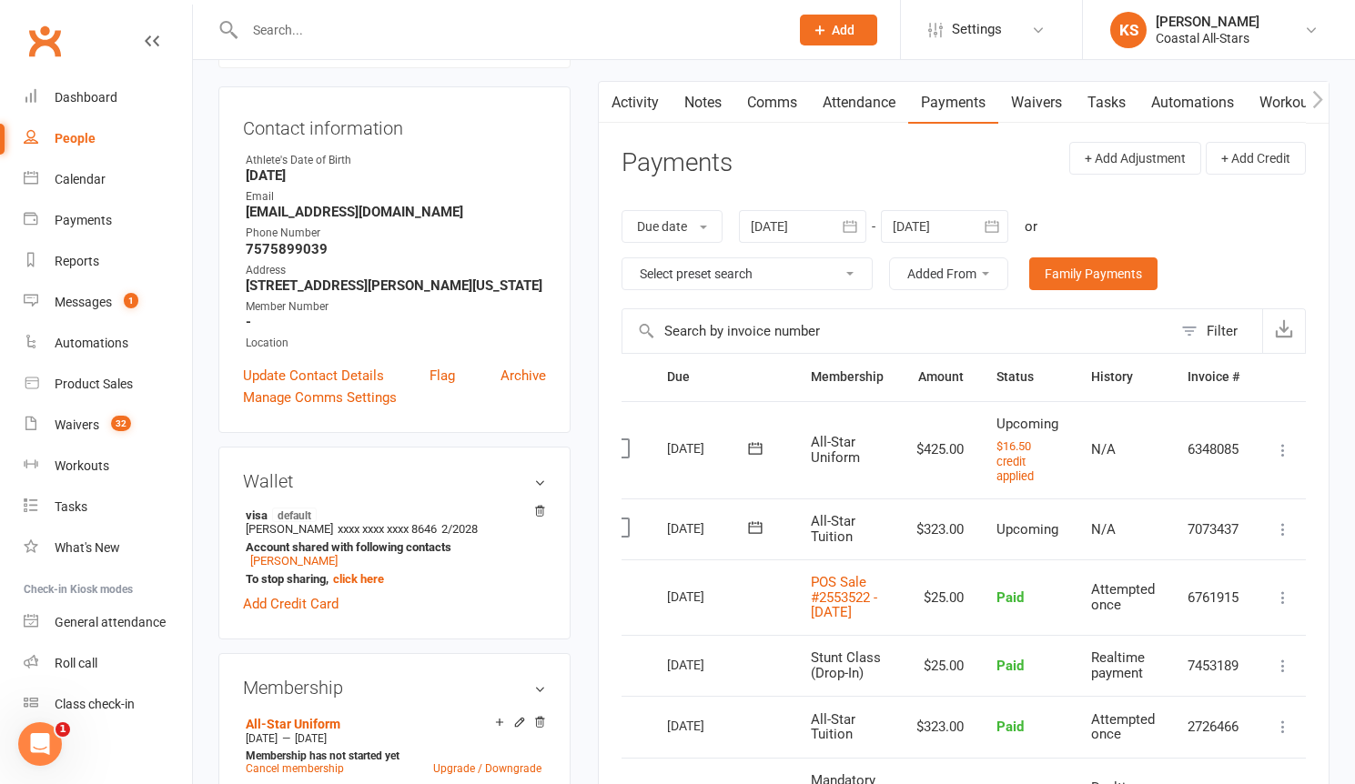
scroll to position [0, 0]
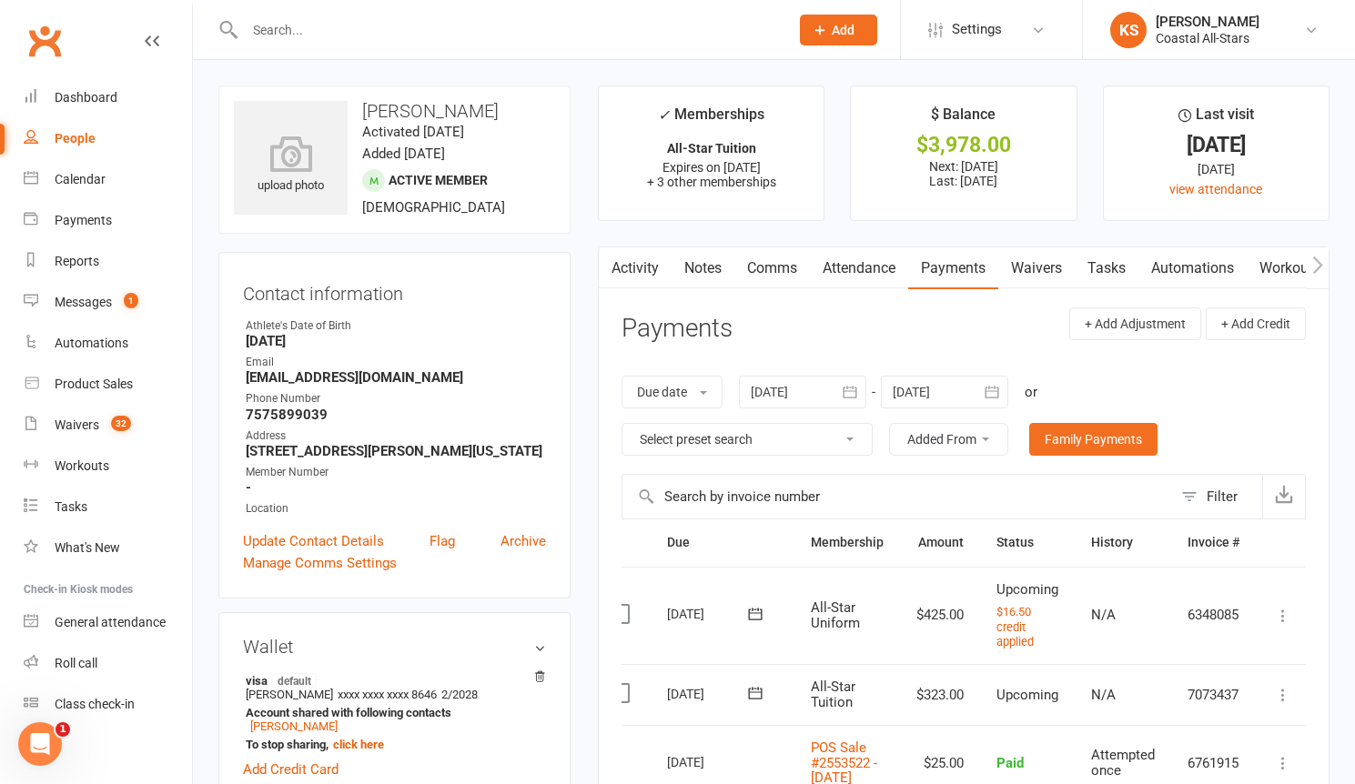
click at [779, 269] on link "Comms" at bounding box center [772, 268] width 76 height 42
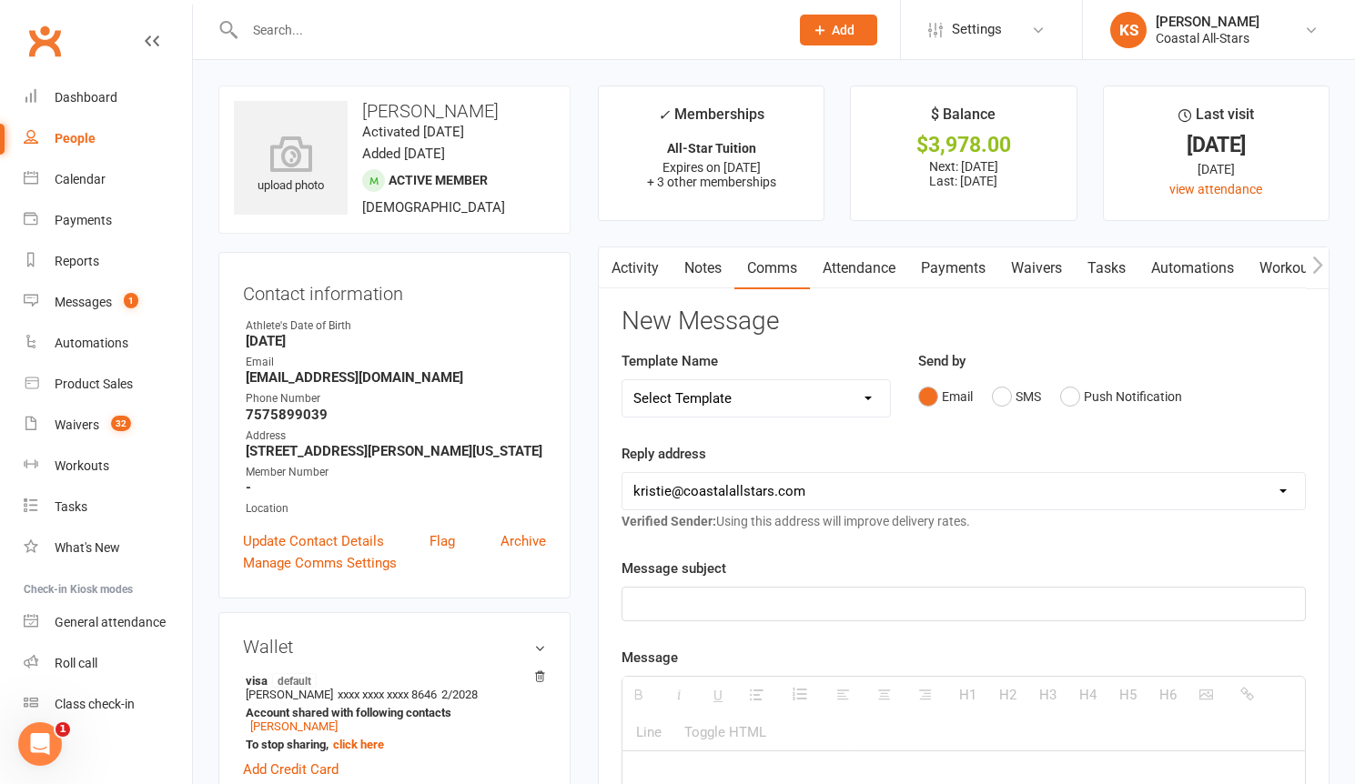
click at [771, 590] on div at bounding box center [963, 604] width 684 height 35
click at [771, 604] on p at bounding box center [963, 604] width 660 height 22
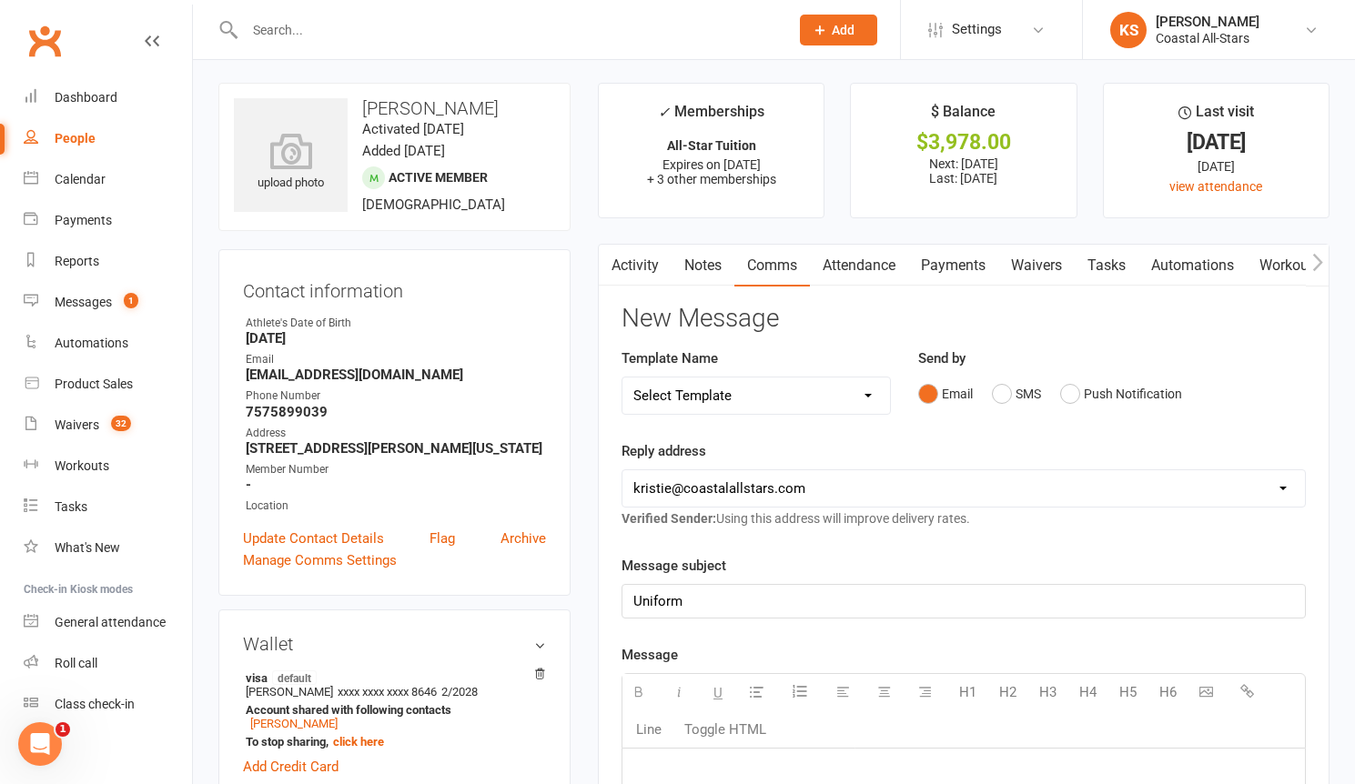
paste div
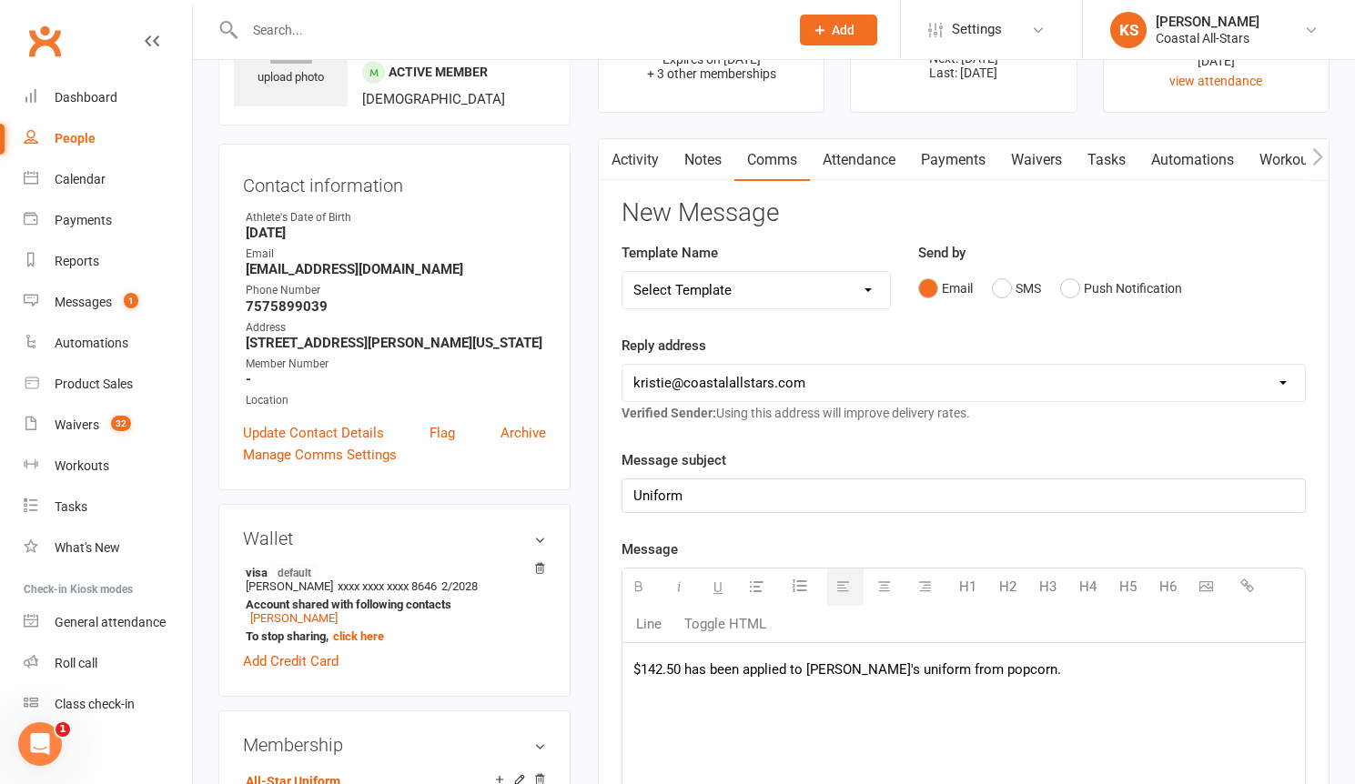
scroll to position [334, 0]
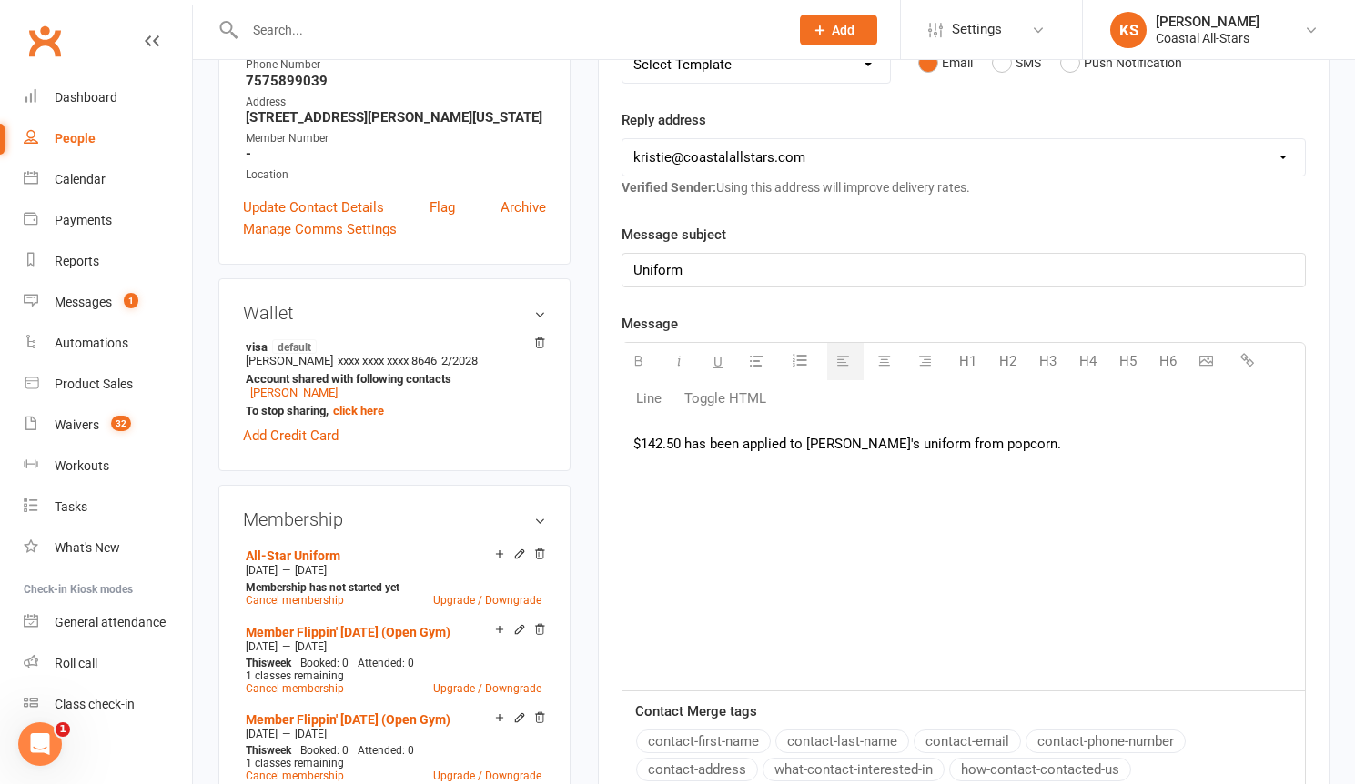
click at [662, 461] on div "$142.50 has been applied to [PERSON_NAME]'s uniform from popcorn." at bounding box center [963, 554] width 682 height 273
click at [663, 442] on p "$142.50 has been applied to [PERSON_NAME]'s uniform from popcorn." at bounding box center [963, 444] width 660 height 22
click at [823, 441] on p "$16.50 has been applied to [PERSON_NAME]'s uniform from popcorn." at bounding box center [963, 444] width 660 height 22
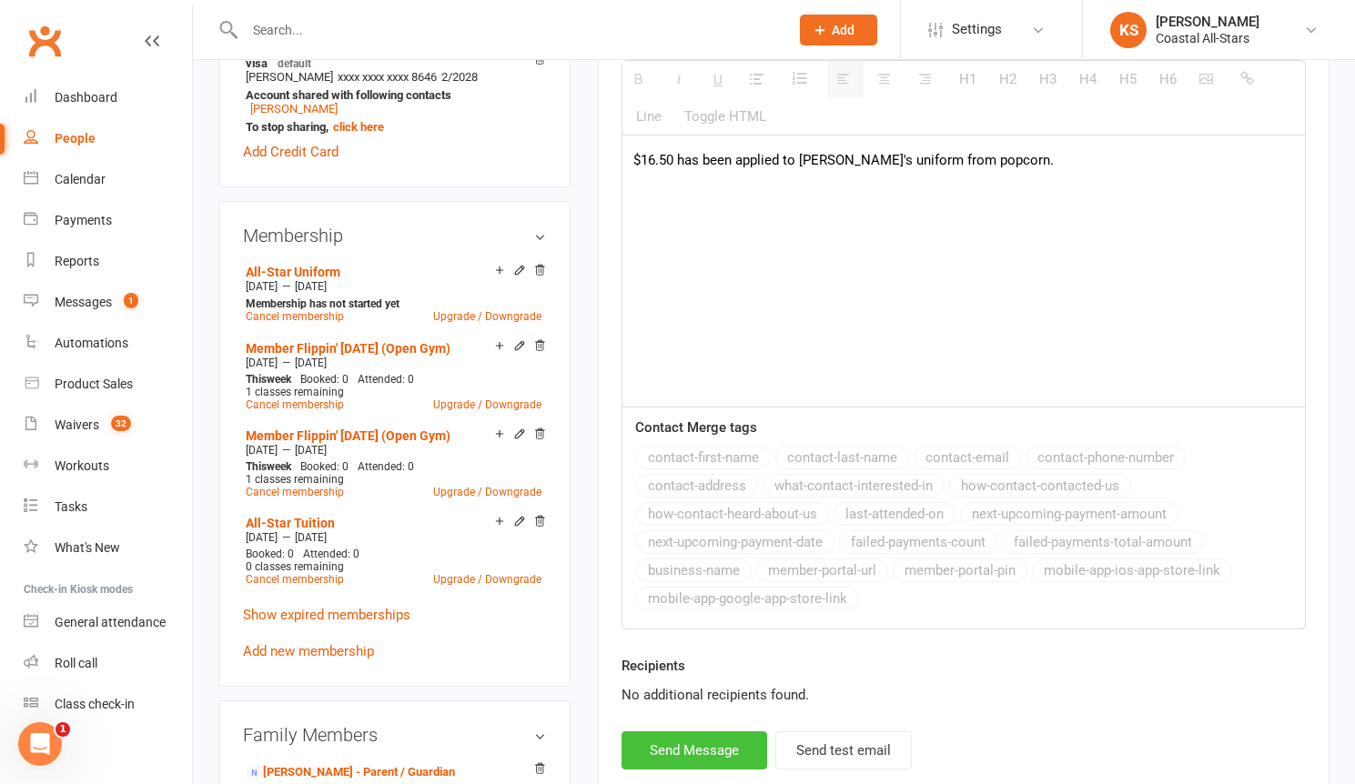
click at [720, 751] on button "Send Message" at bounding box center [694, 750] width 146 height 38
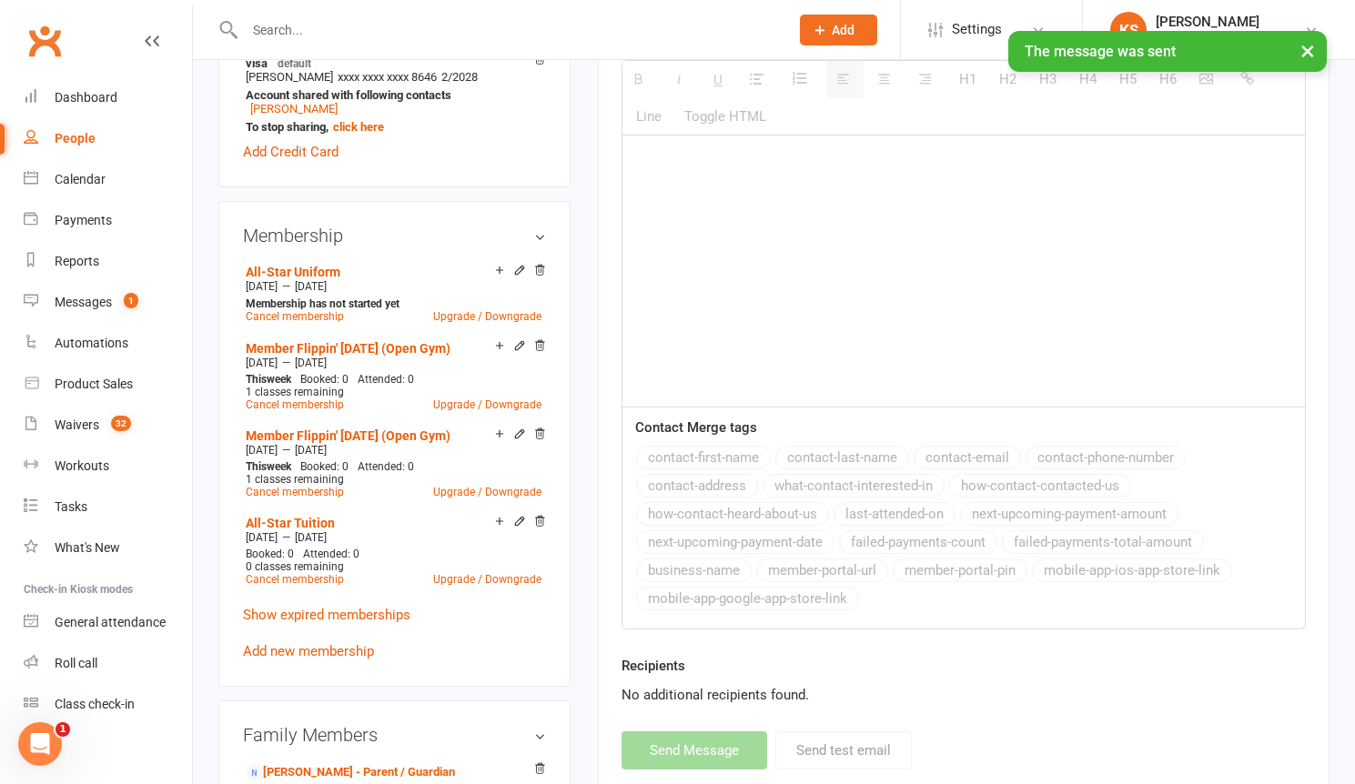
scroll to position [0, 0]
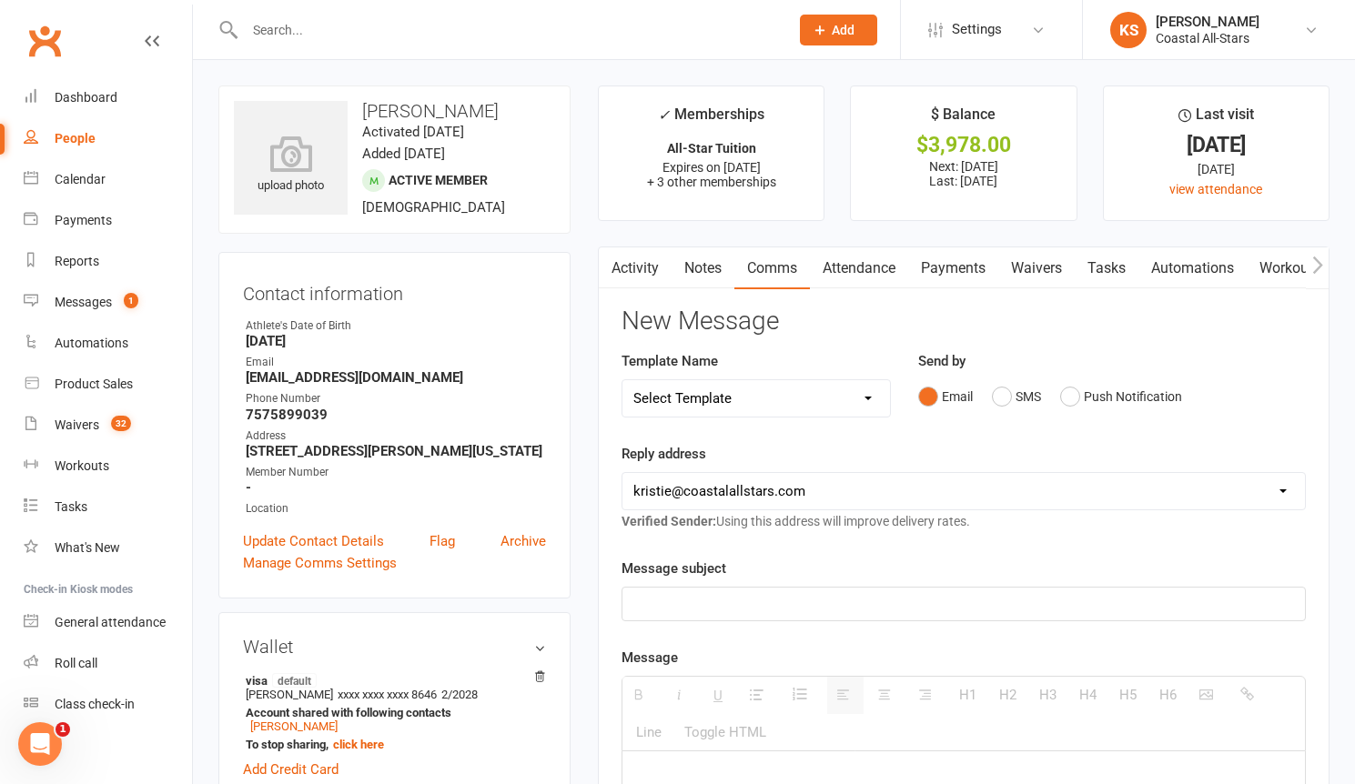
click at [599, 238] on main "✓ Memberships All-Star Tuition Expires on [DATE] + 3 other memberships $ Balanc…" at bounding box center [963, 760] width 759 height 1348
click at [926, 238] on main "✓ Memberships All-Star Tuition Expires on [DATE] + 3 other memberships $ Balanc…" at bounding box center [963, 760] width 759 height 1348
click at [90, 181] on div "Calendar" at bounding box center [80, 179] width 51 height 15
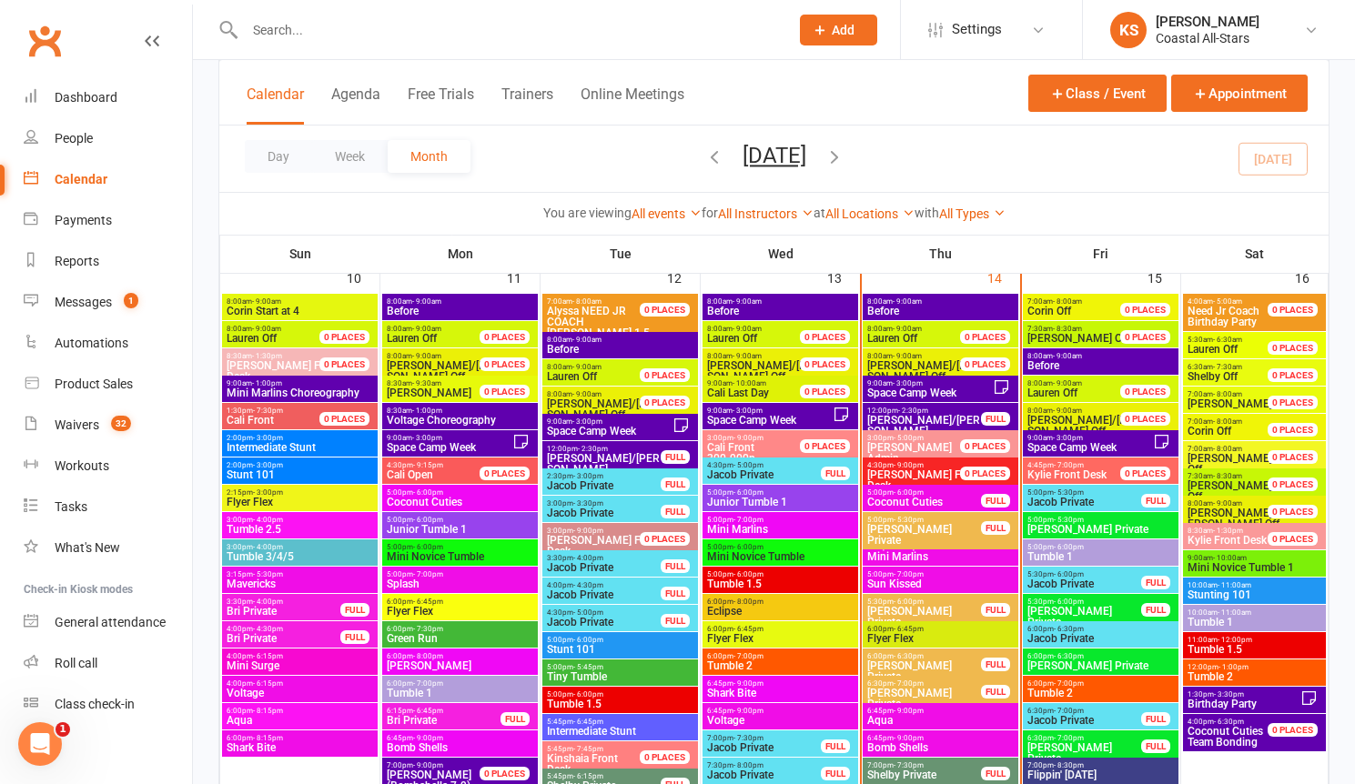
scroll to position [1667, 0]
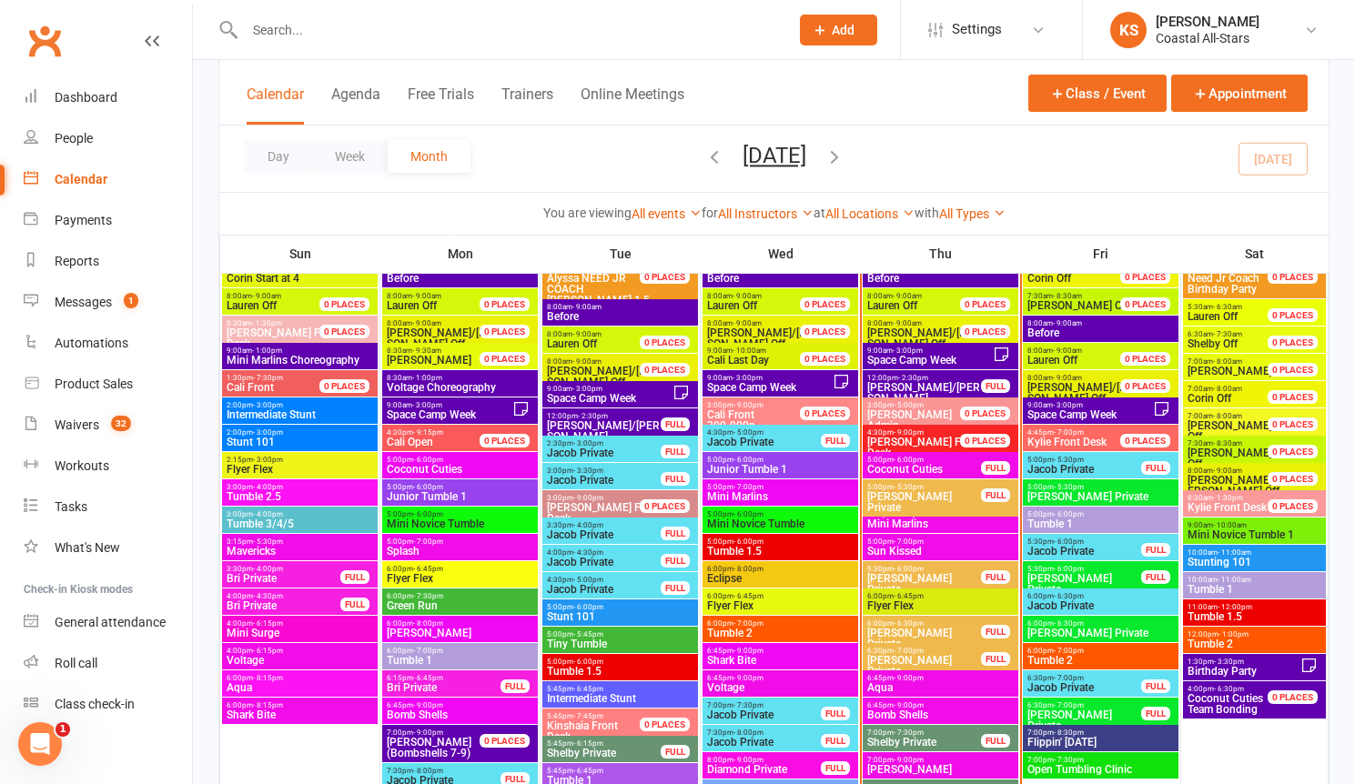
click at [913, 278] on span "Before" at bounding box center [940, 278] width 148 height 11
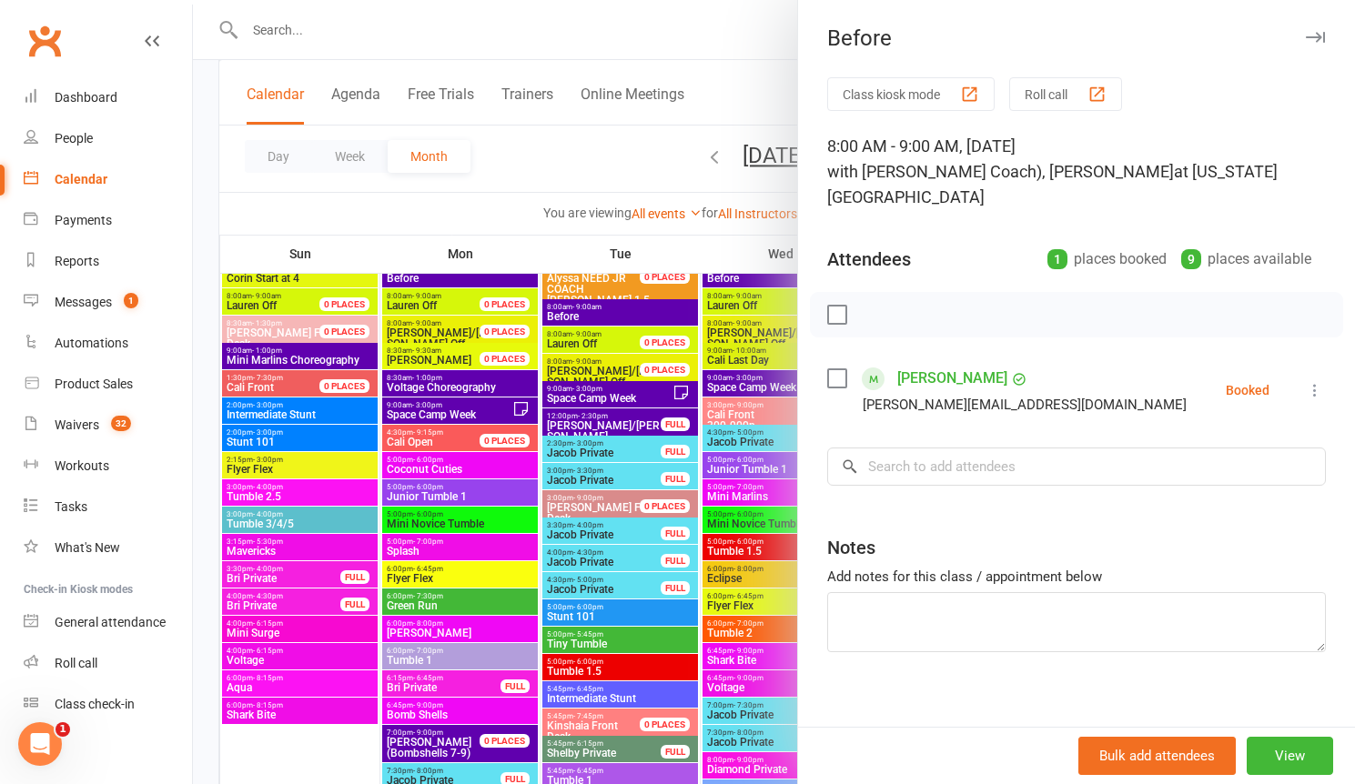
click at [627, 145] on div at bounding box center [774, 392] width 1162 height 784
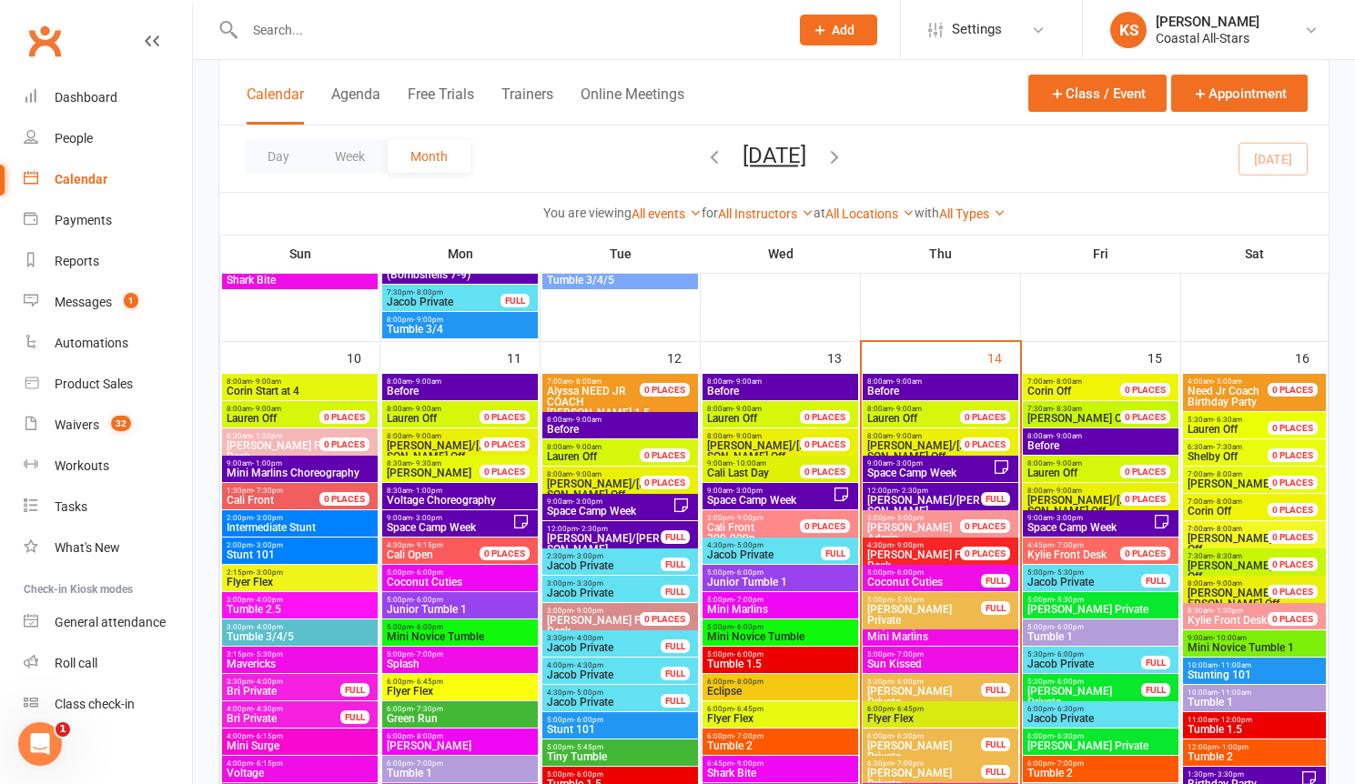
scroll to position [1540, 0]
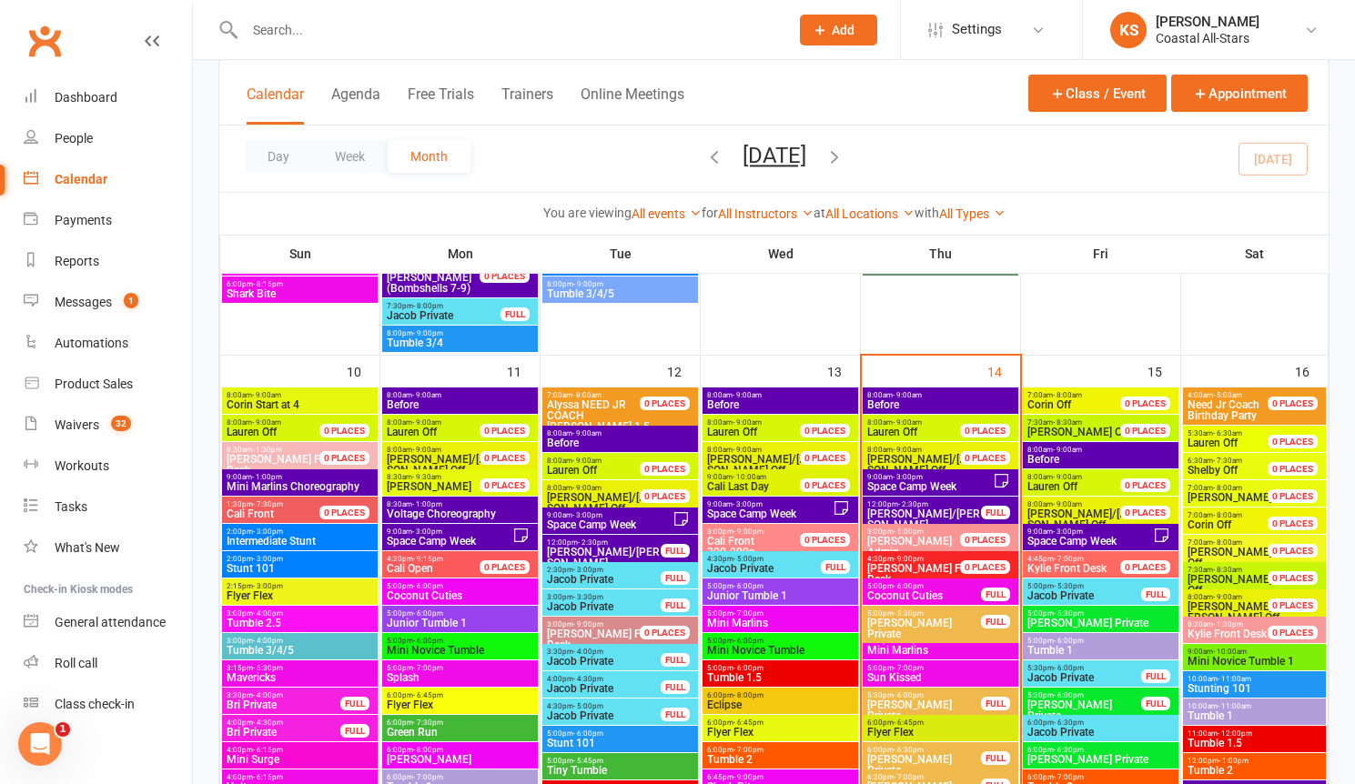
click at [892, 488] on span "Space Camp Week" at bounding box center [929, 486] width 126 height 11
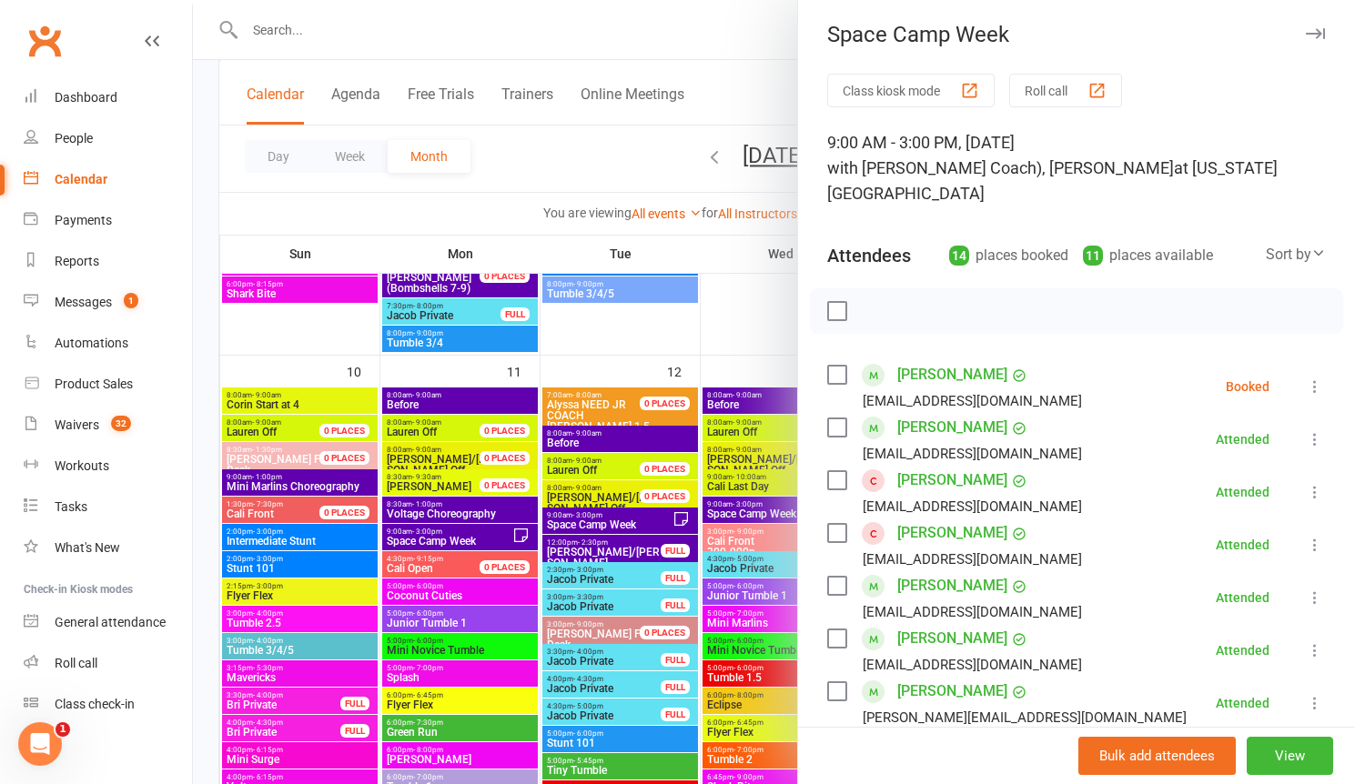
scroll to position [0, 0]
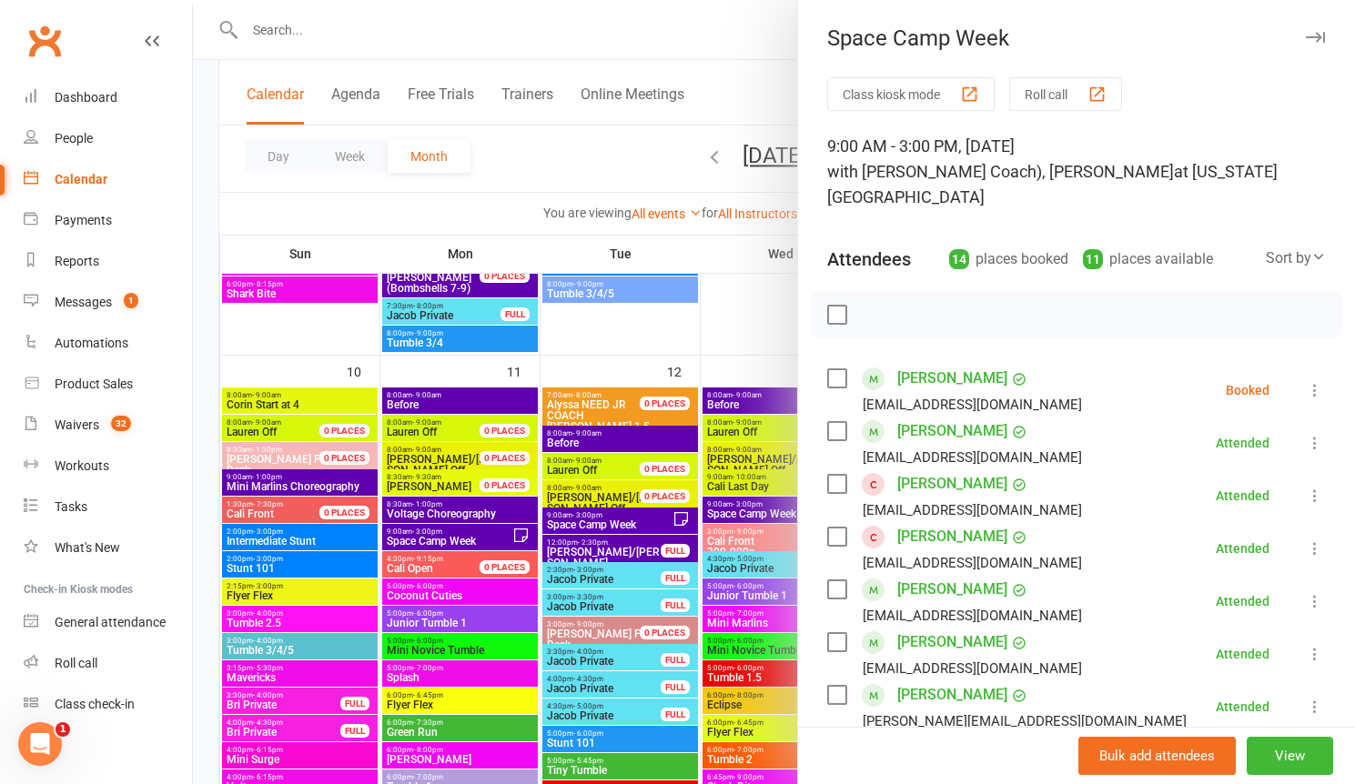
click at [741, 315] on div at bounding box center [774, 392] width 1162 height 784
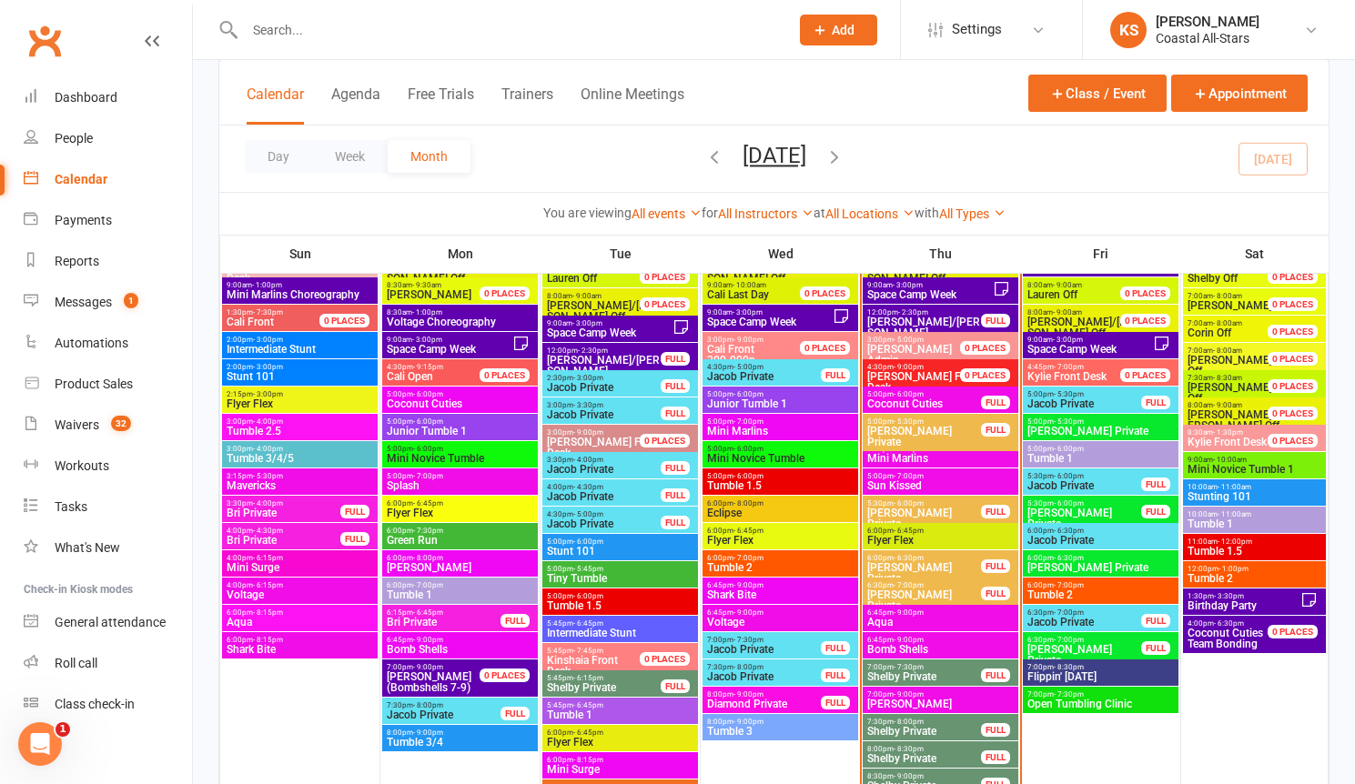
scroll to position [1772, 0]
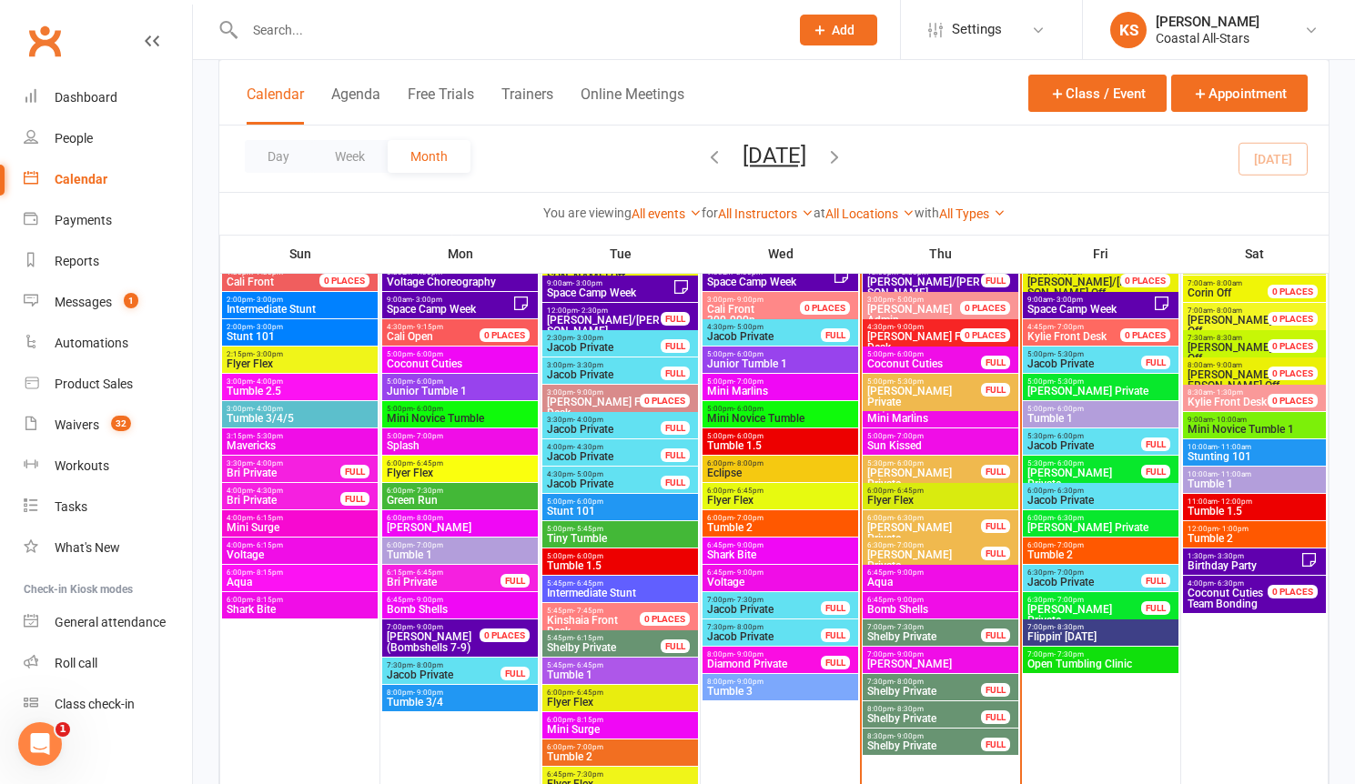
click at [289, 17] on input "text" at bounding box center [507, 29] width 537 height 25
paste input "[EMAIL_ADDRESS][DOMAIN_NAME]"
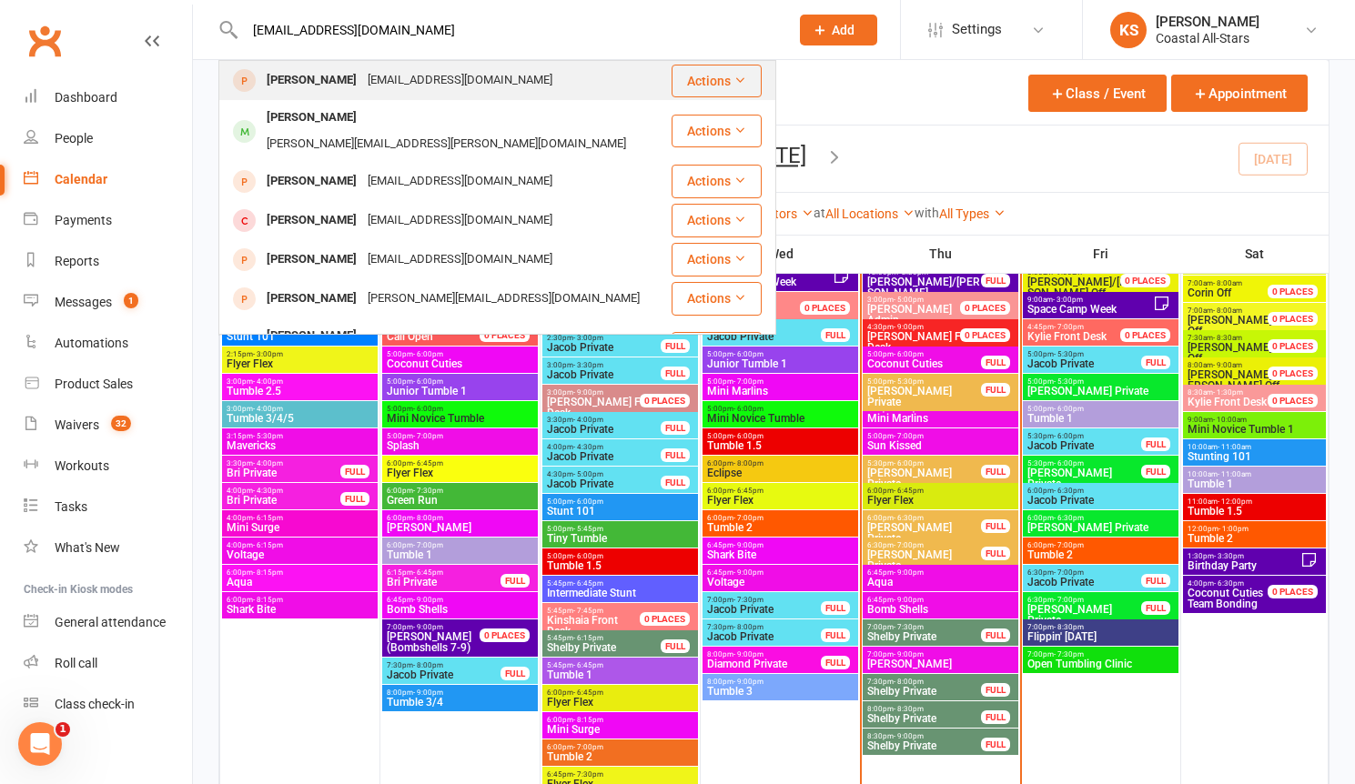
type input "[EMAIL_ADDRESS][DOMAIN_NAME]"
click at [399, 79] on div "[EMAIL_ADDRESS][DOMAIN_NAME]" at bounding box center [460, 80] width 196 height 26
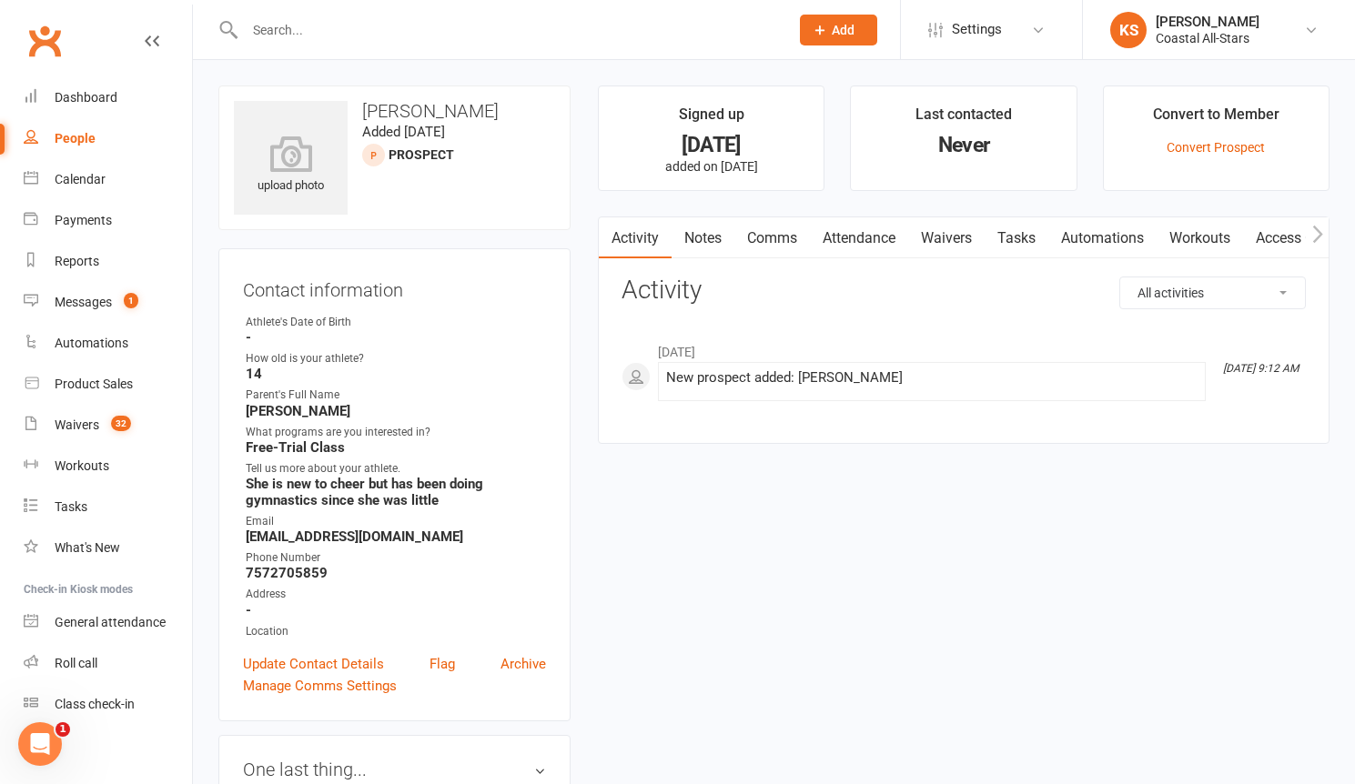
click at [959, 233] on link "Waivers" at bounding box center [946, 238] width 76 height 42
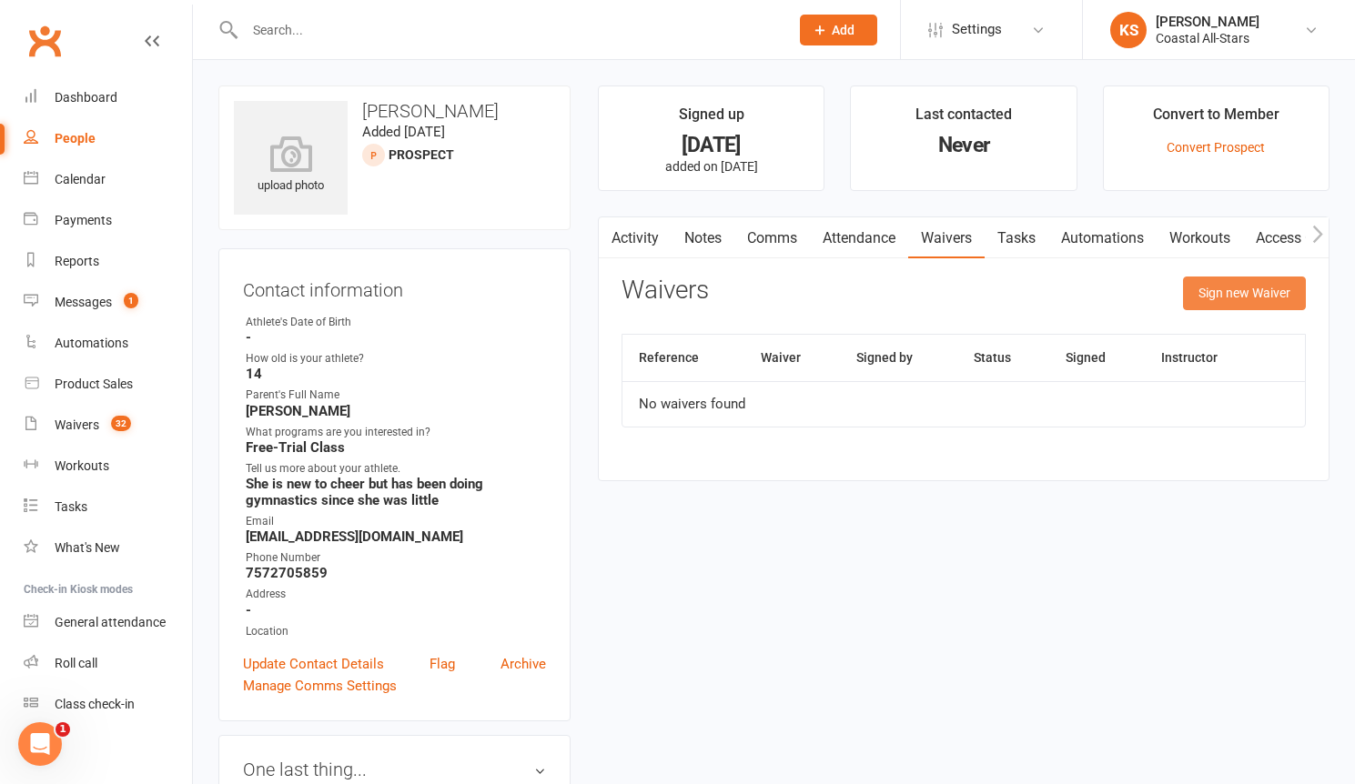
click at [1239, 288] on button "Sign new Waiver" at bounding box center [1244, 293] width 123 height 33
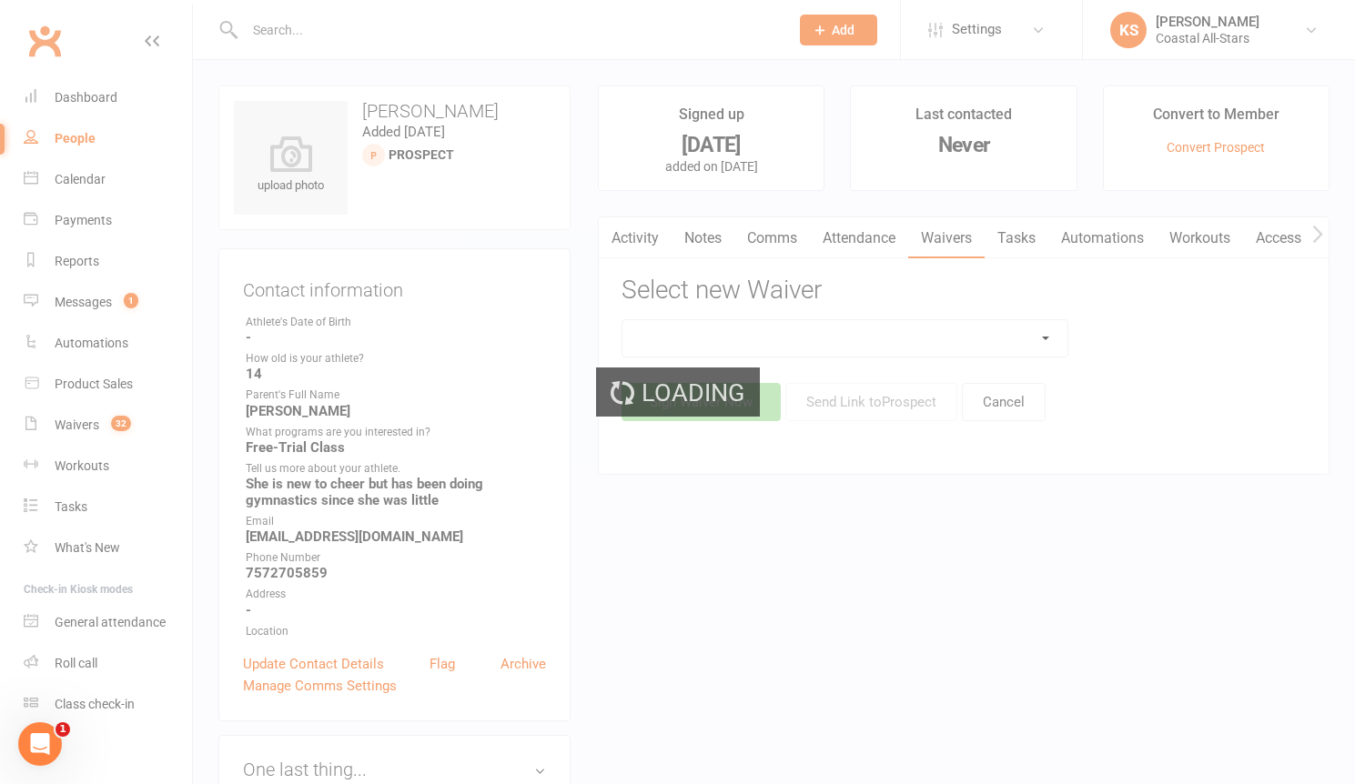
click at [1033, 335] on div "Loading" at bounding box center [677, 392] width 1355 height 784
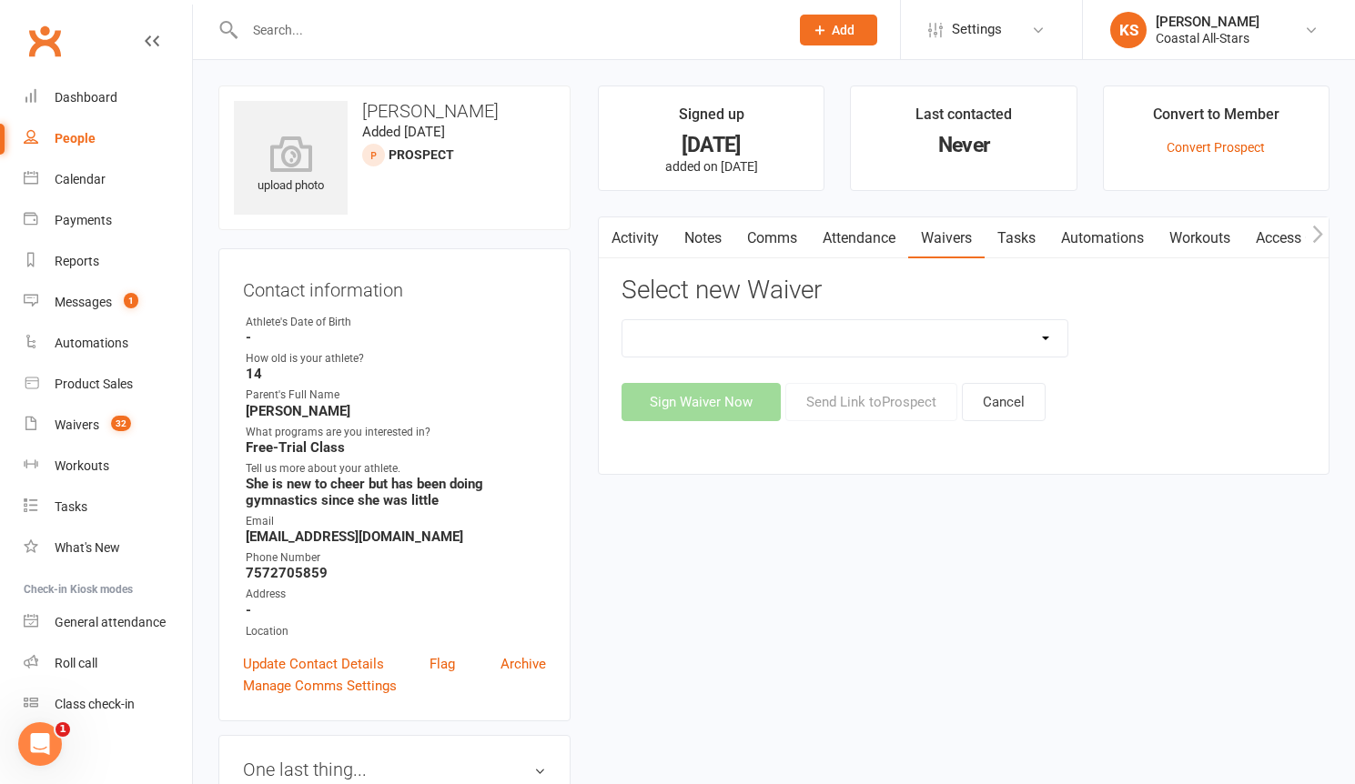
click at [1043, 339] on select "AcroYoga 757 Special Event Waiver ACS Event Waiver ([DATE]) Adult 757 Event Wai…" at bounding box center [844, 338] width 445 height 36
select select "13078"
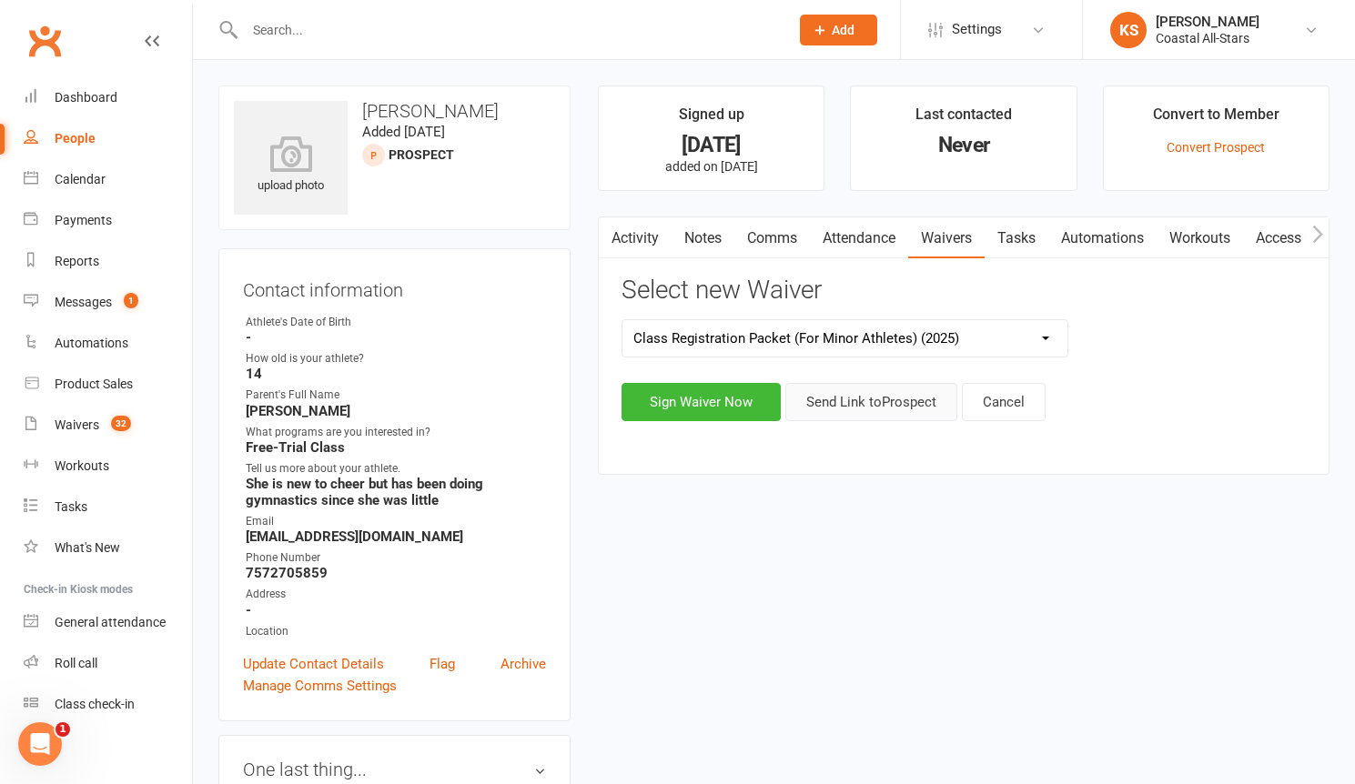
click at [871, 410] on button "Send Link to [GEOGRAPHIC_DATA]" at bounding box center [871, 402] width 172 height 38
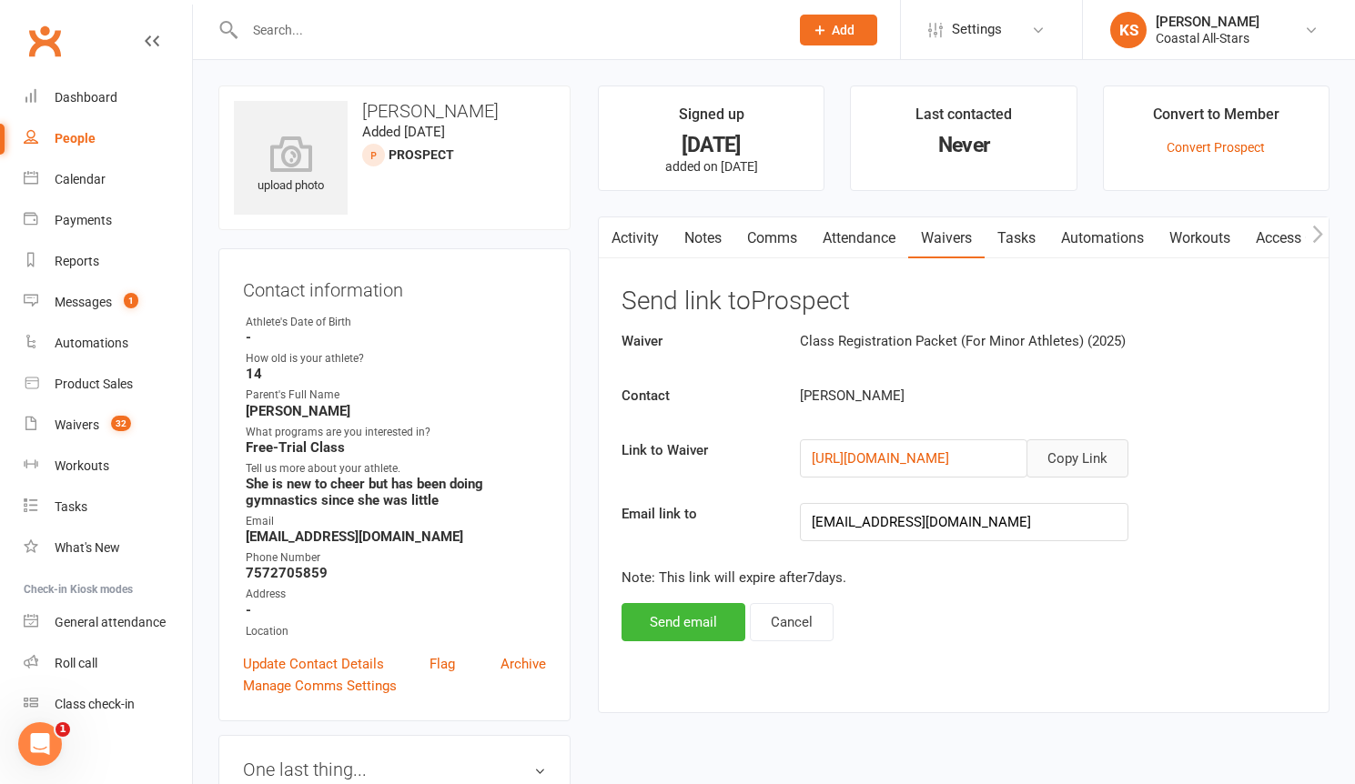
click at [1069, 467] on button "Copy Link" at bounding box center [1077, 458] width 102 height 38
click at [1083, 461] on button "Copy Link" at bounding box center [1077, 458] width 102 height 38
drag, startPoint x: 402, startPoint y: 109, endPoint x: 351, endPoint y: 107, distance: 51.0
click at [351, 107] on h3 "[PERSON_NAME]" at bounding box center [394, 111] width 321 height 20
copy h3 "[PERSON_NAME]"
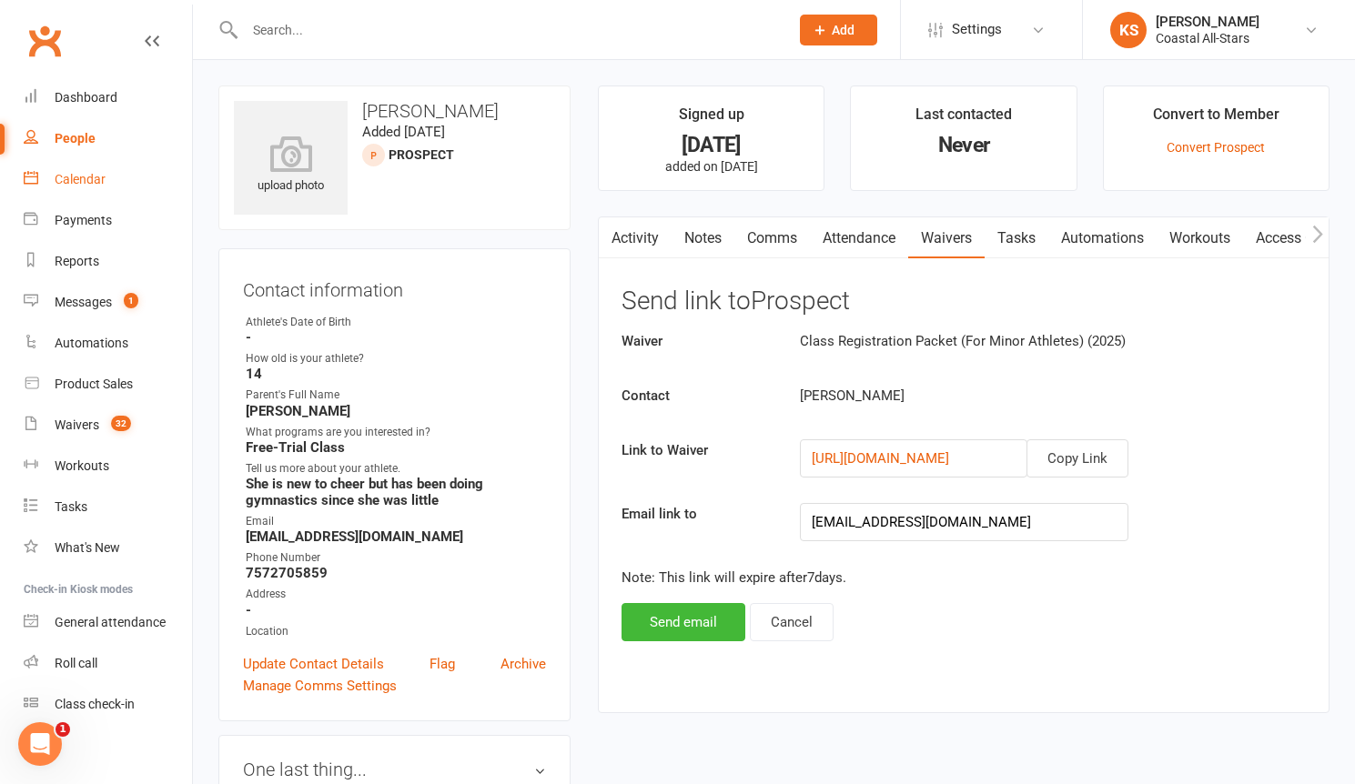
click at [97, 195] on link "Calendar" at bounding box center [108, 179] width 168 height 41
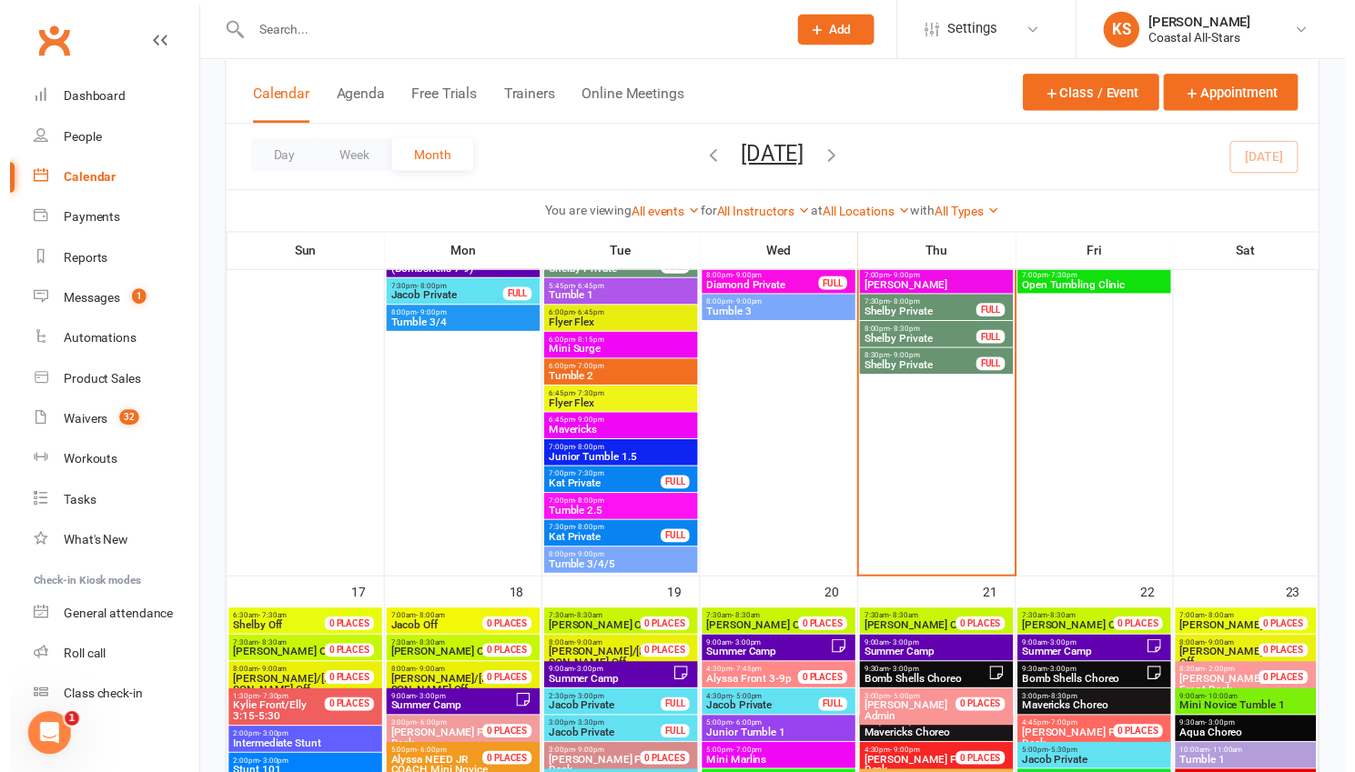
scroll to position [2492, 0]
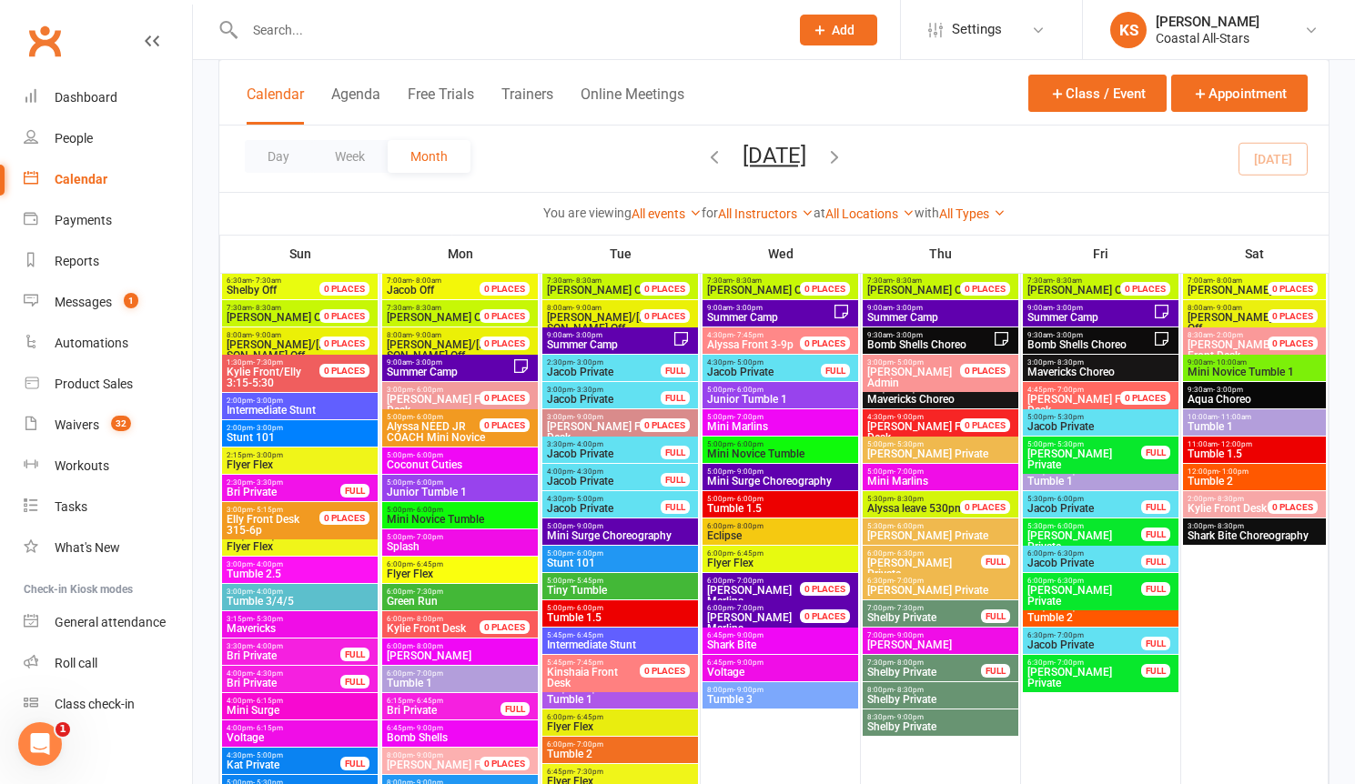
click at [310, 410] on span "Intermediate Stunt" at bounding box center [300, 410] width 148 height 11
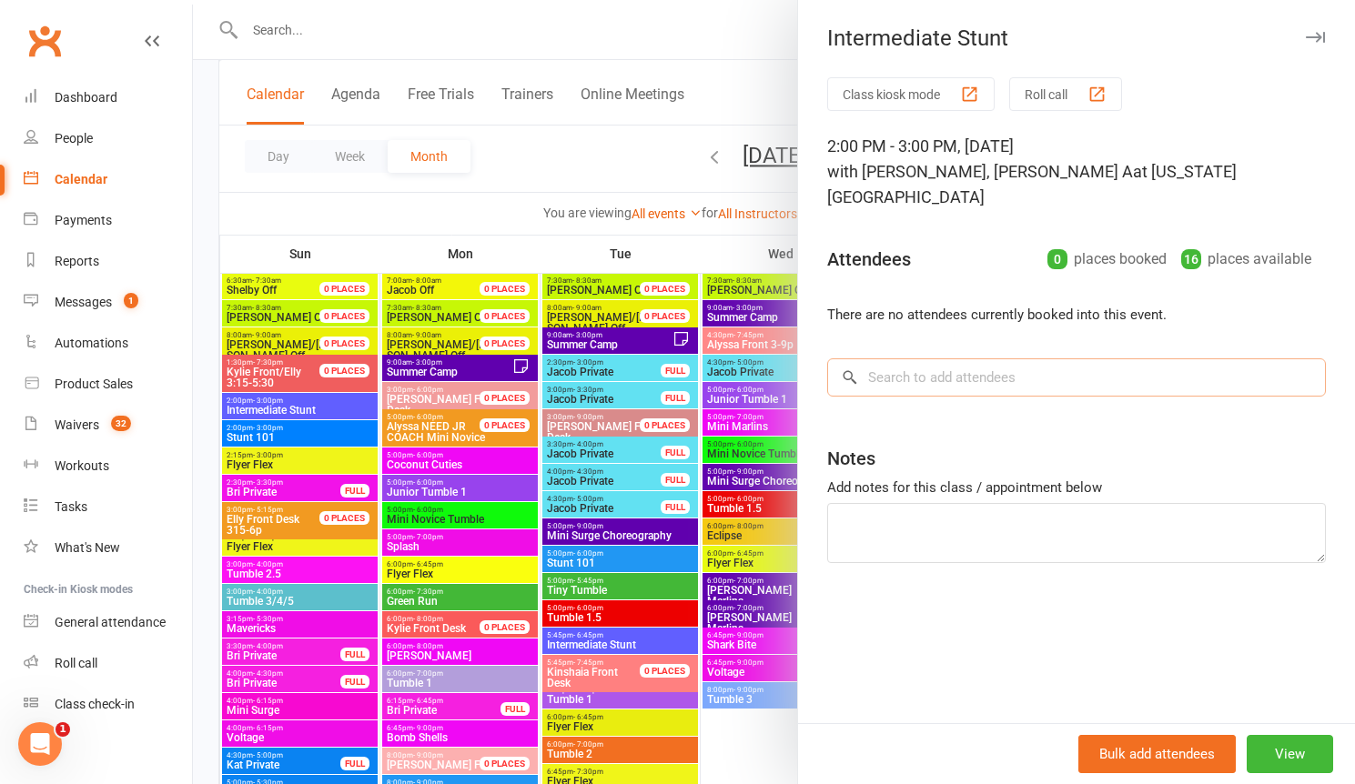
click at [952, 361] on input "search" at bounding box center [1076, 377] width 499 height 38
paste input "[PERSON_NAME]"
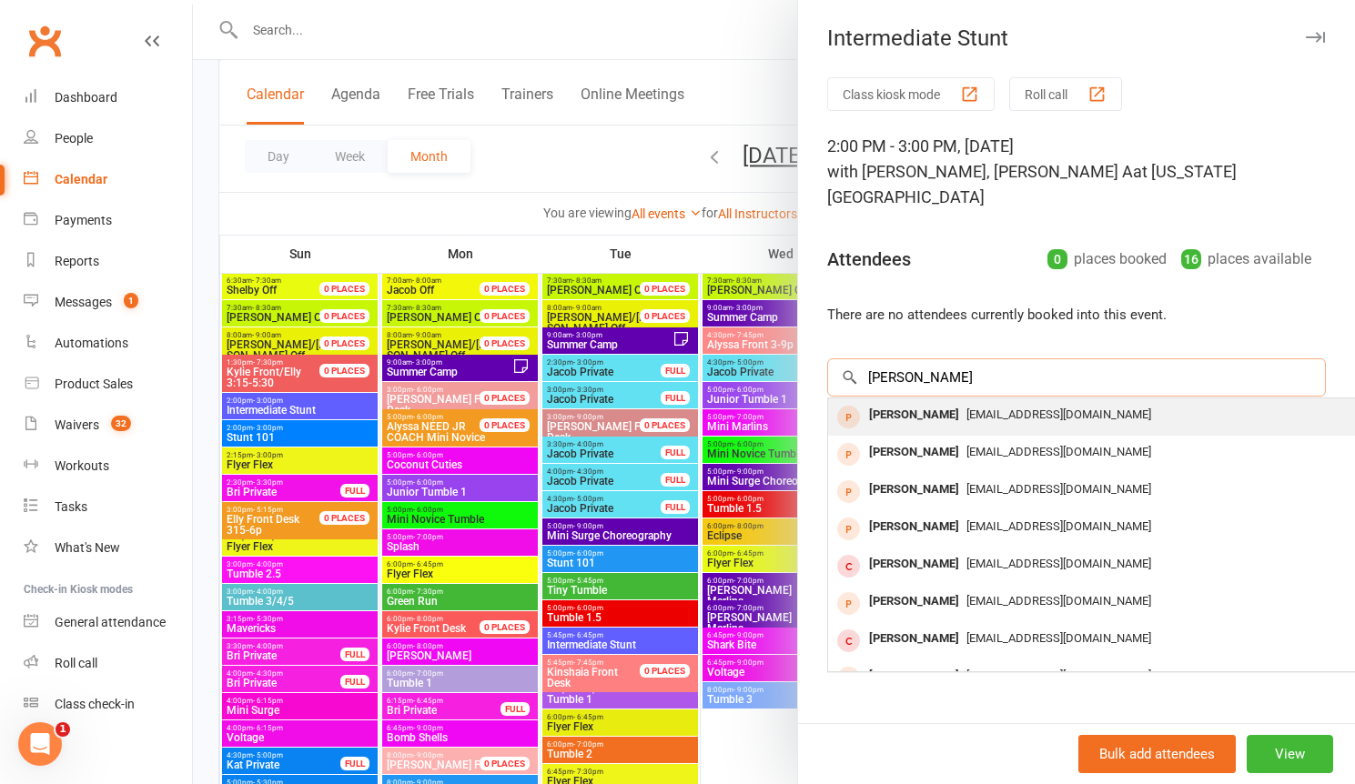
type input "[PERSON_NAME]"
click at [966, 408] on span "[EMAIL_ADDRESS][DOMAIN_NAME]" at bounding box center [1058, 415] width 185 height 14
